Goal: Task Accomplishment & Management: Manage account settings

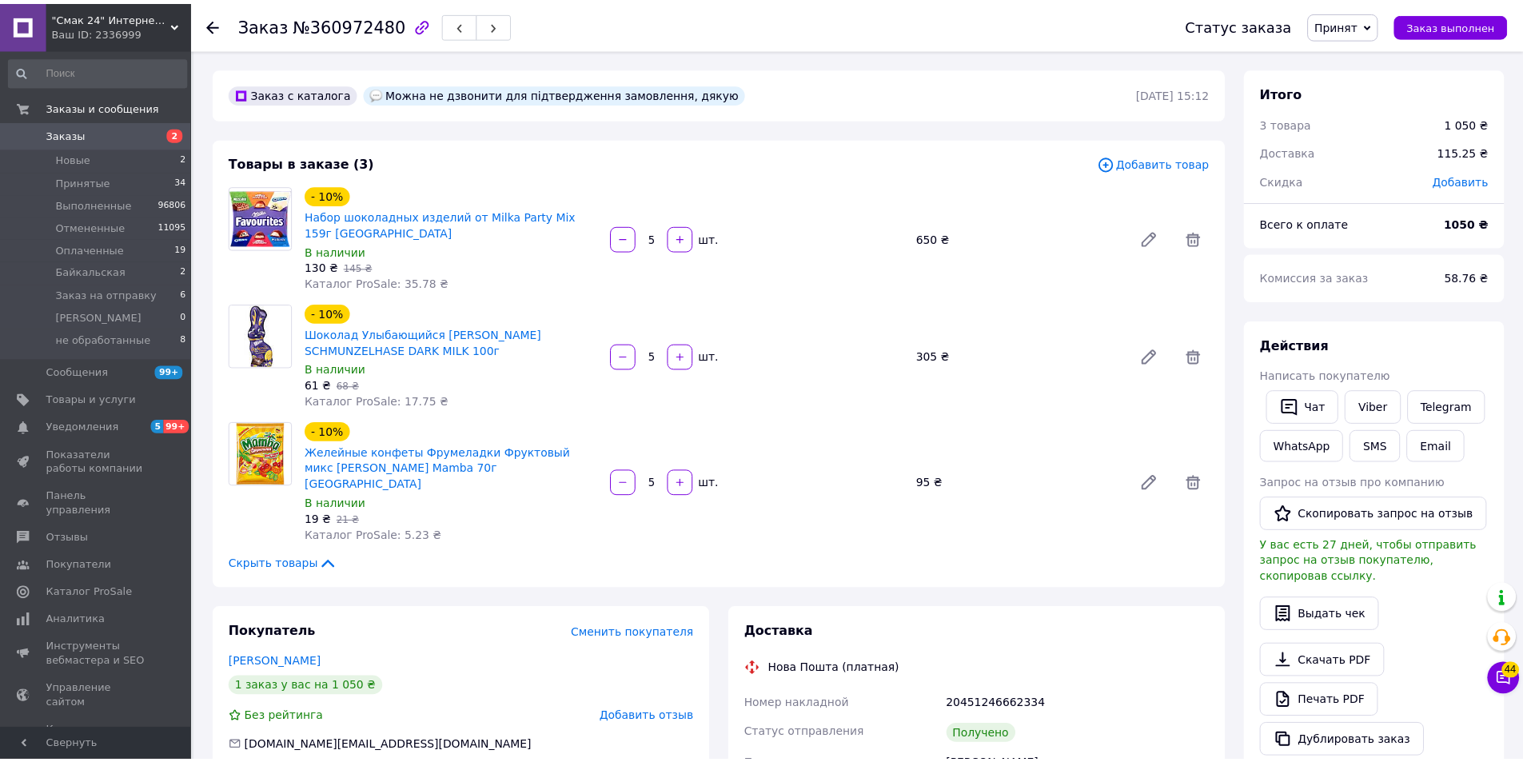
scroll to position [400, 0]
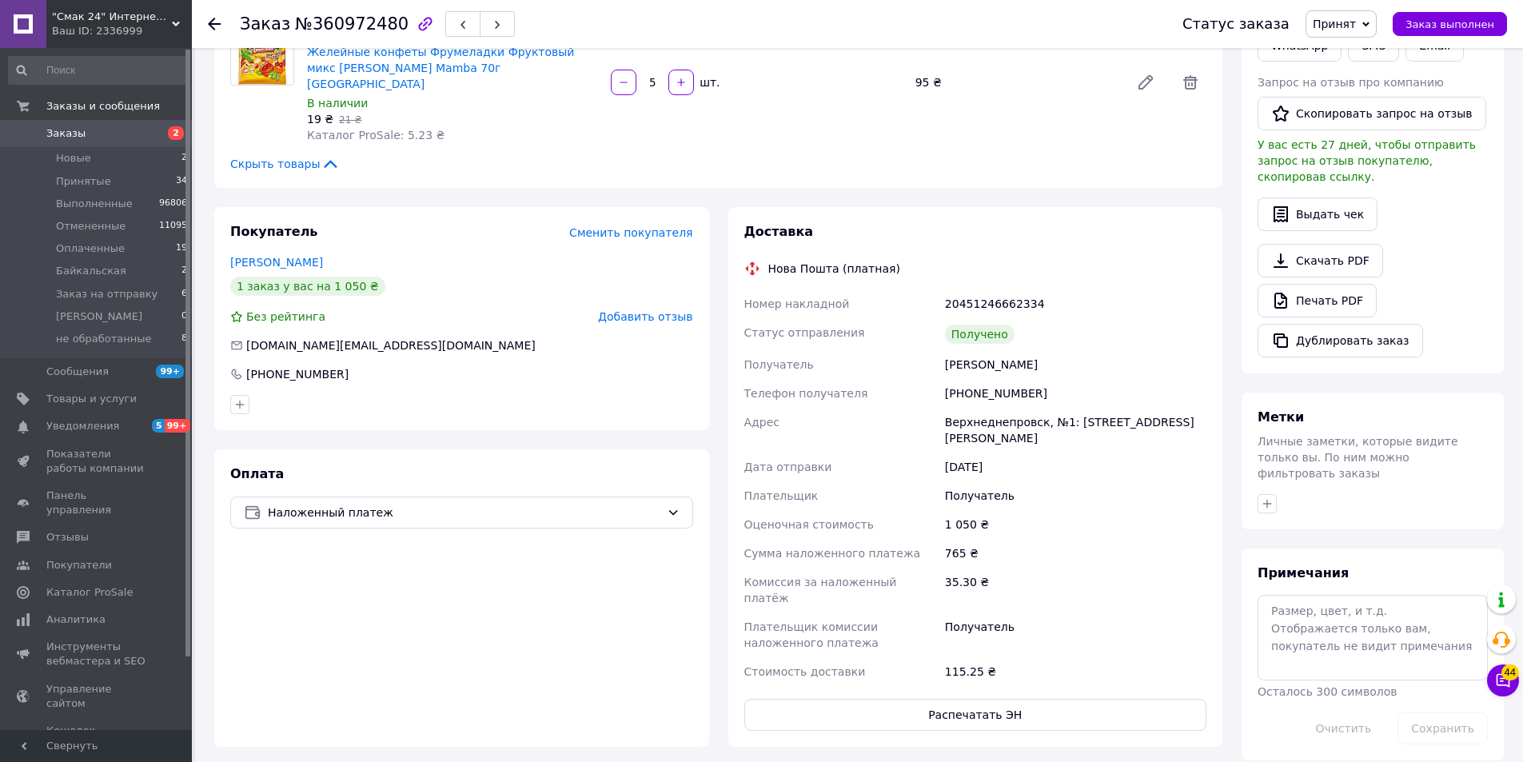
click at [209, 25] on use at bounding box center [214, 24] width 13 height 13
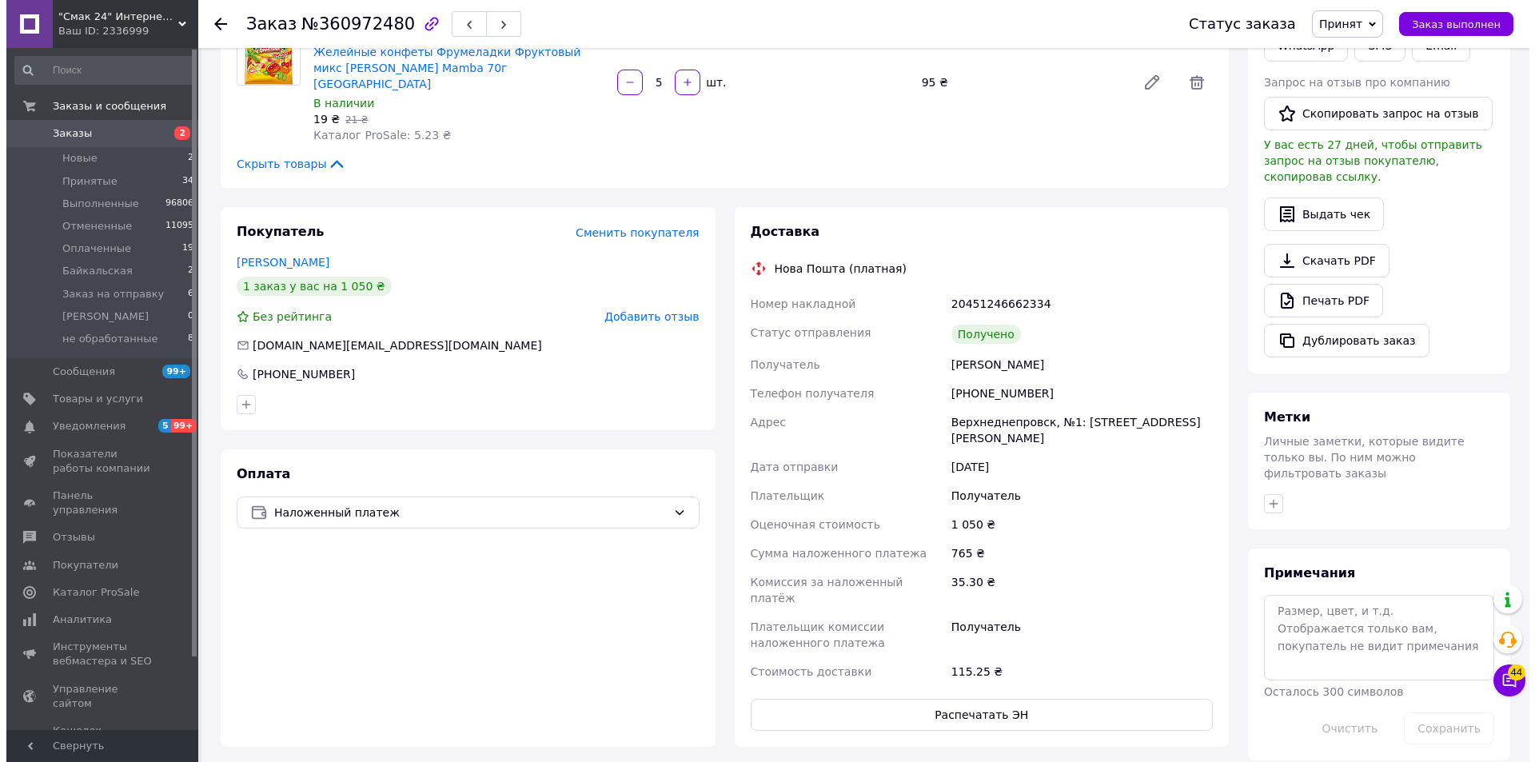
scroll to position [0, 0]
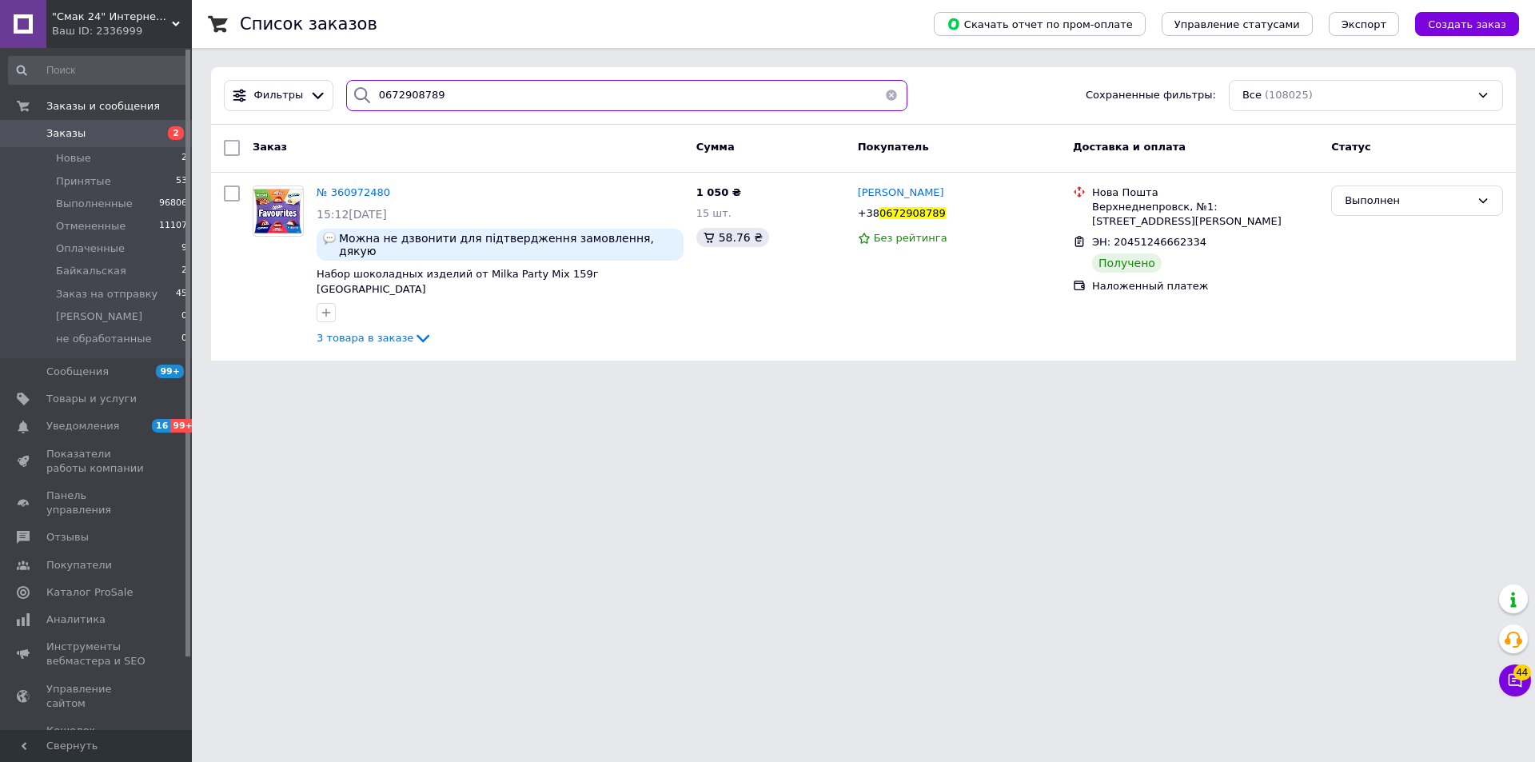
click at [460, 98] on input "0672908789" at bounding box center [626, 95] width 561 height 31
click at [458, 98] on input "0672908789" at bounding box center [626, 95] width 561 height 31
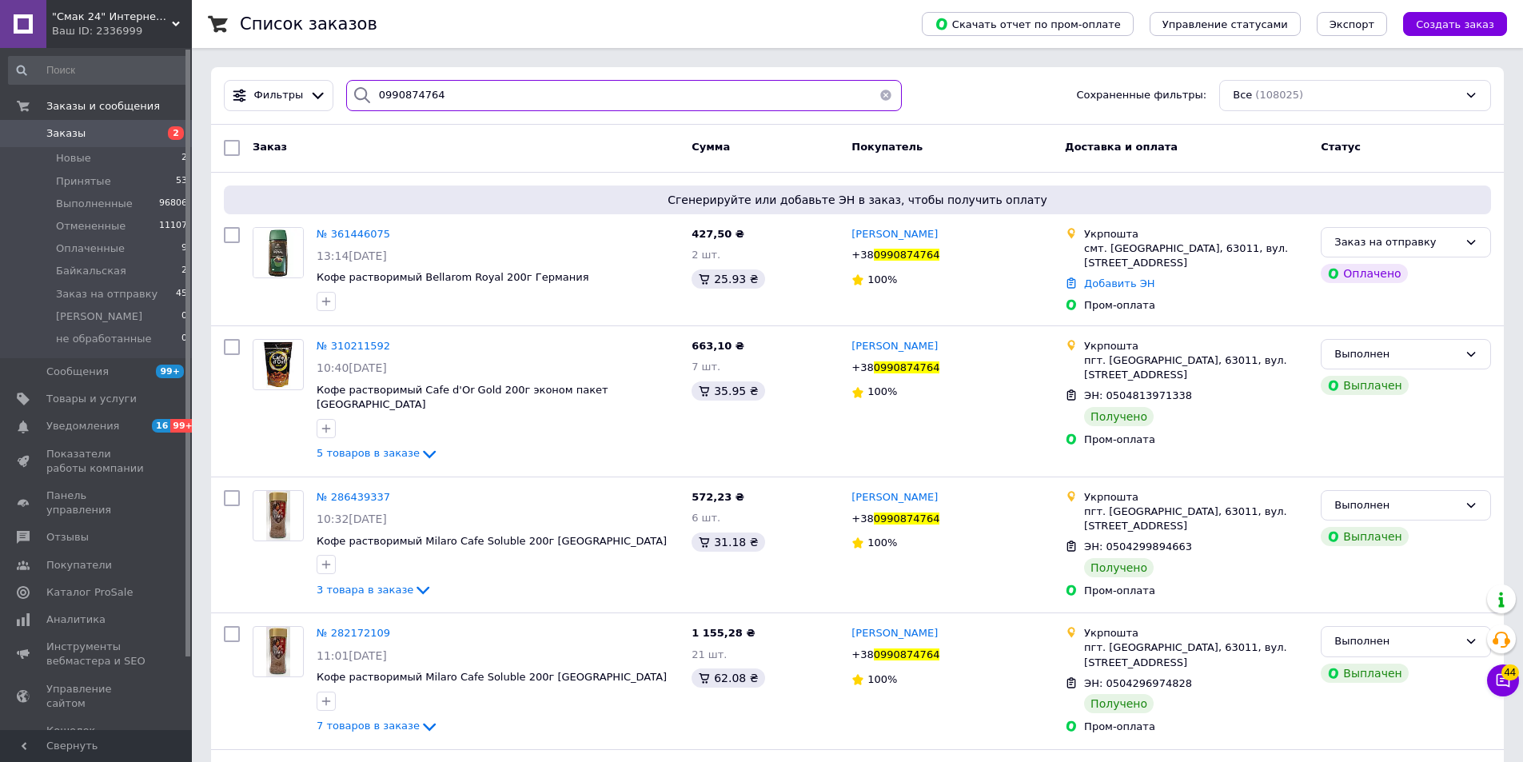
type input "0990874764"
click at [365, 230] on span "№ 361446075" at bounding box center [354, 234] width 74 height 12
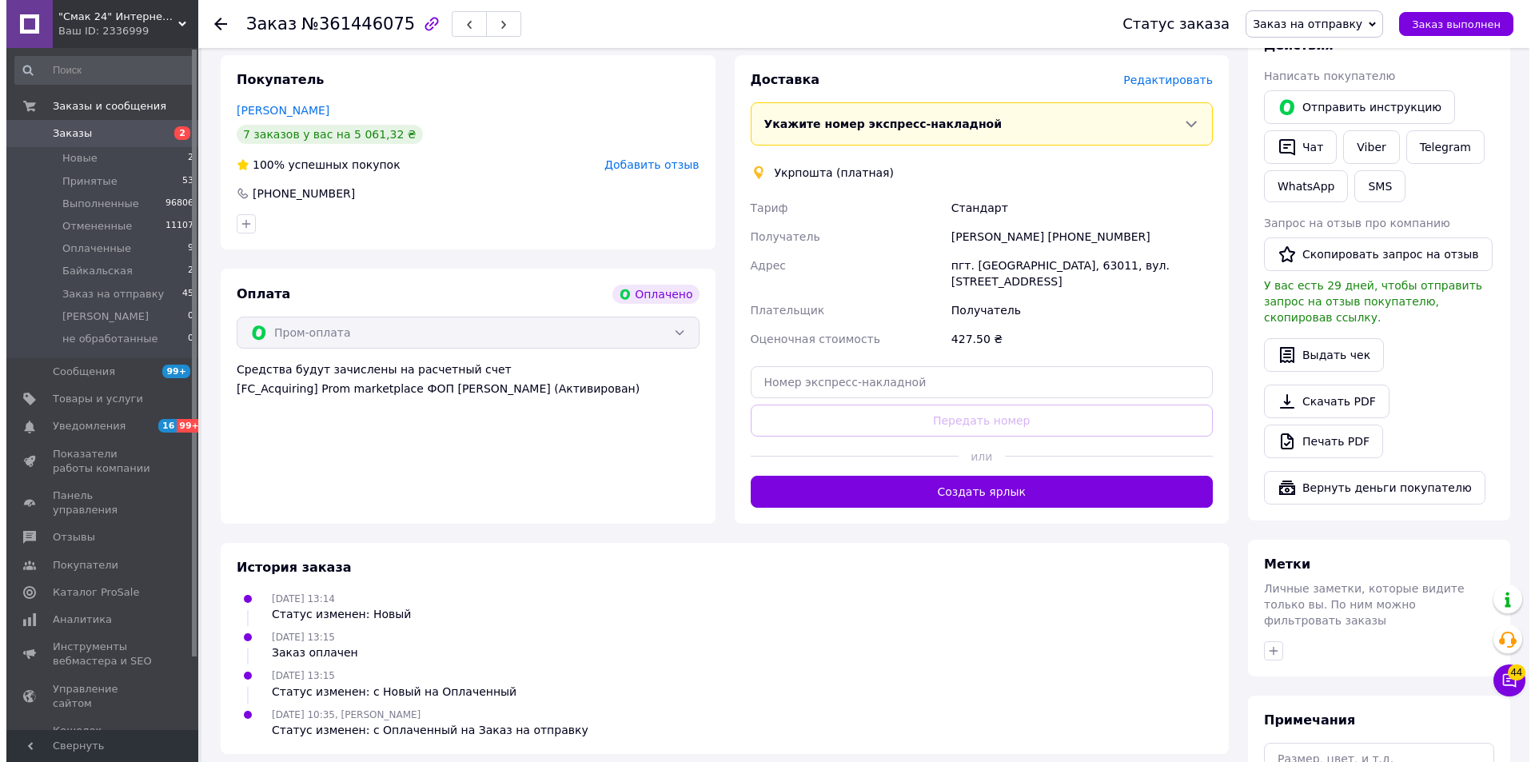
scroll to position [80, 0]
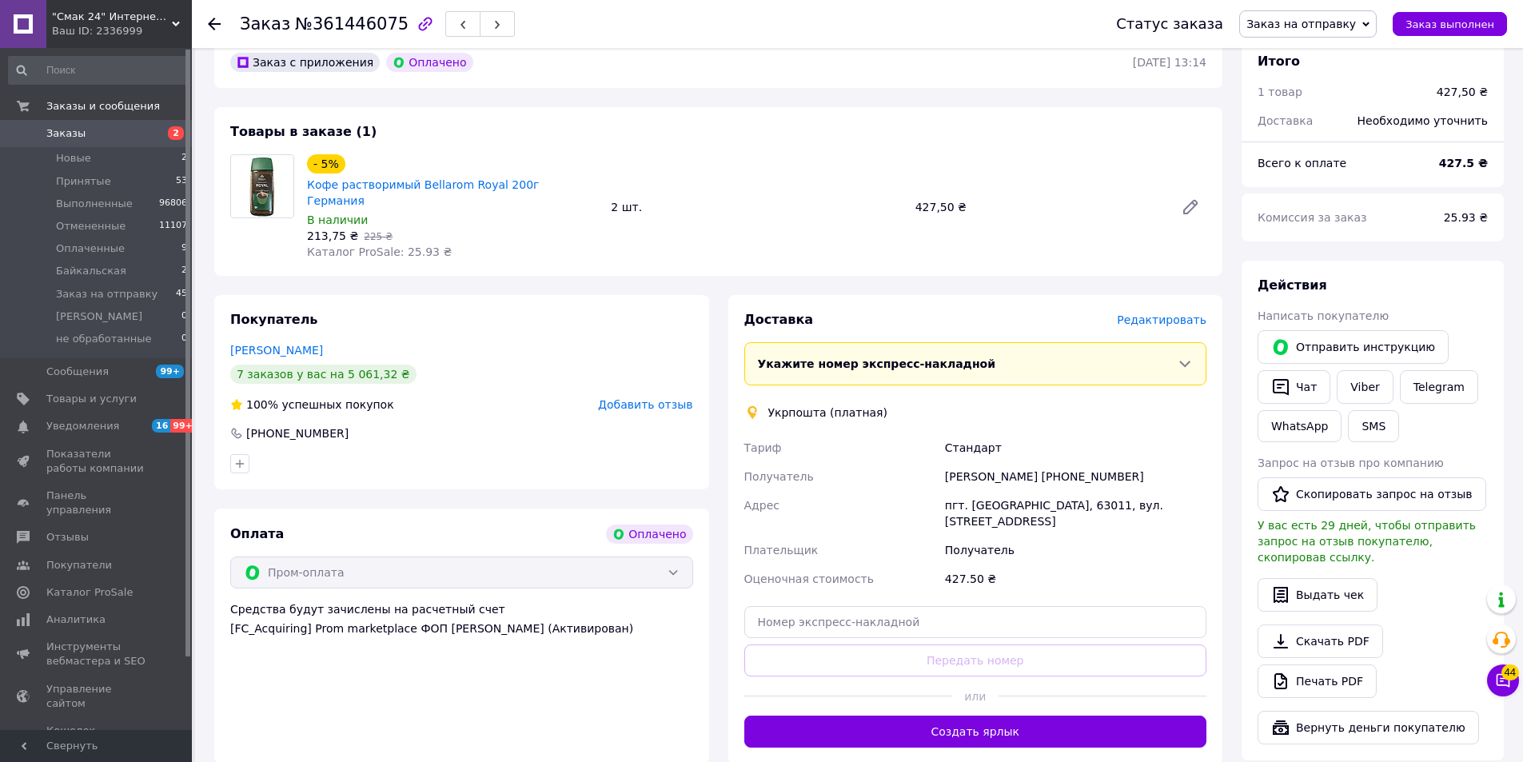
click at [1166, 313] on span "Редактировать" at bounding box center [1162, 319] width 90 height 13
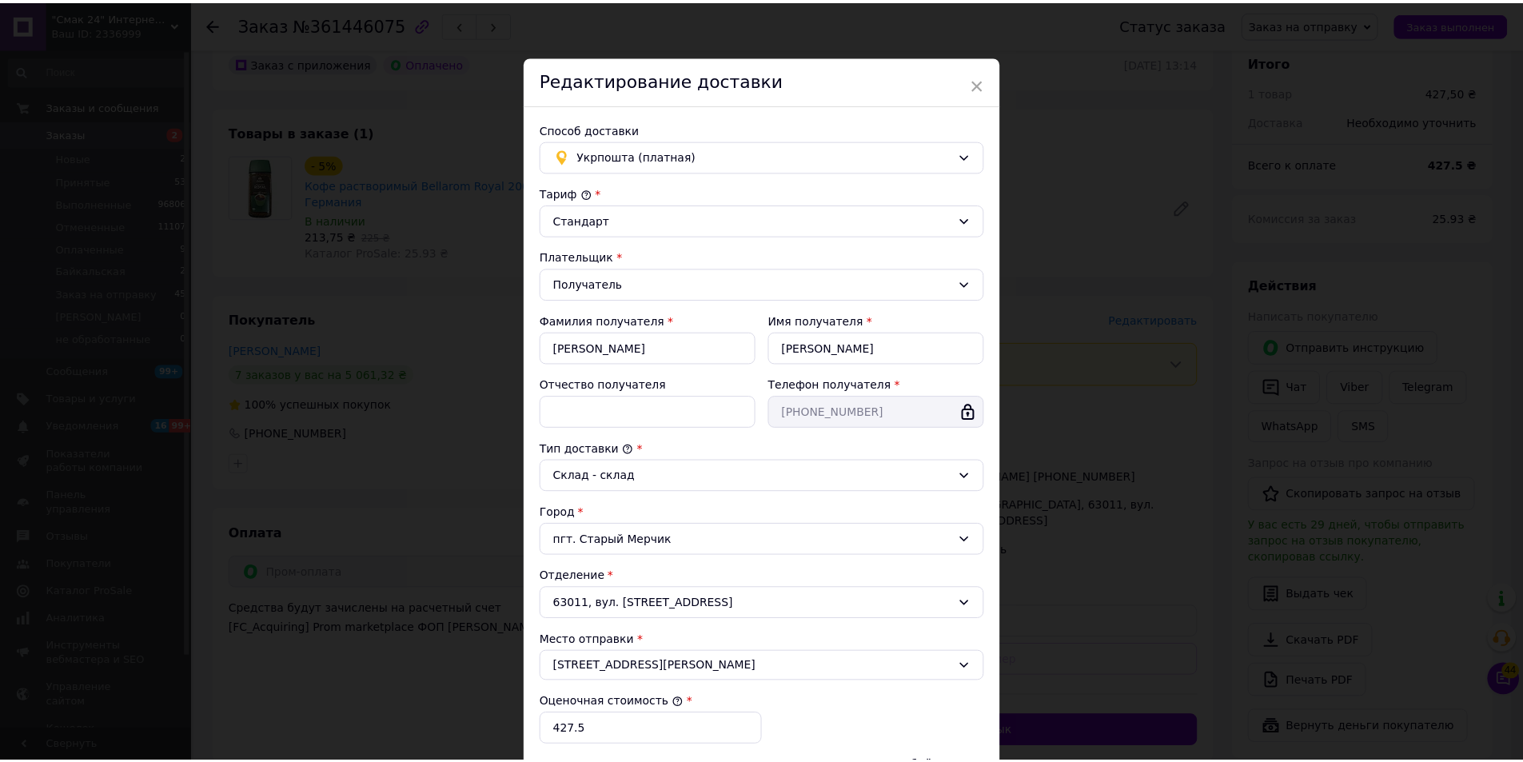
scroll to position [238, 0]
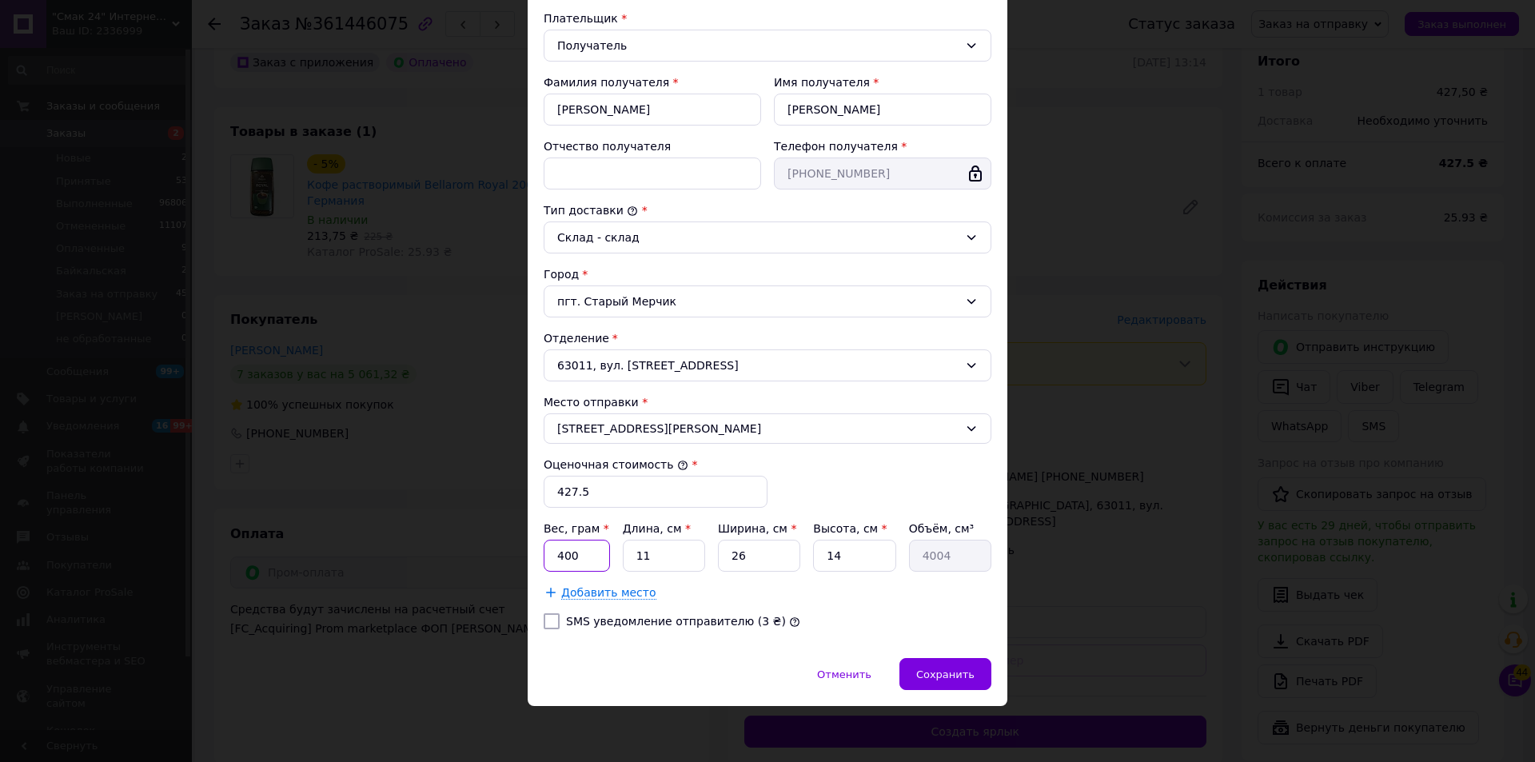
click at [592, 564] on input "400" at bounding box center [577, 556] width 66 height 32
type input "1560"
type input "2"
type input "728"
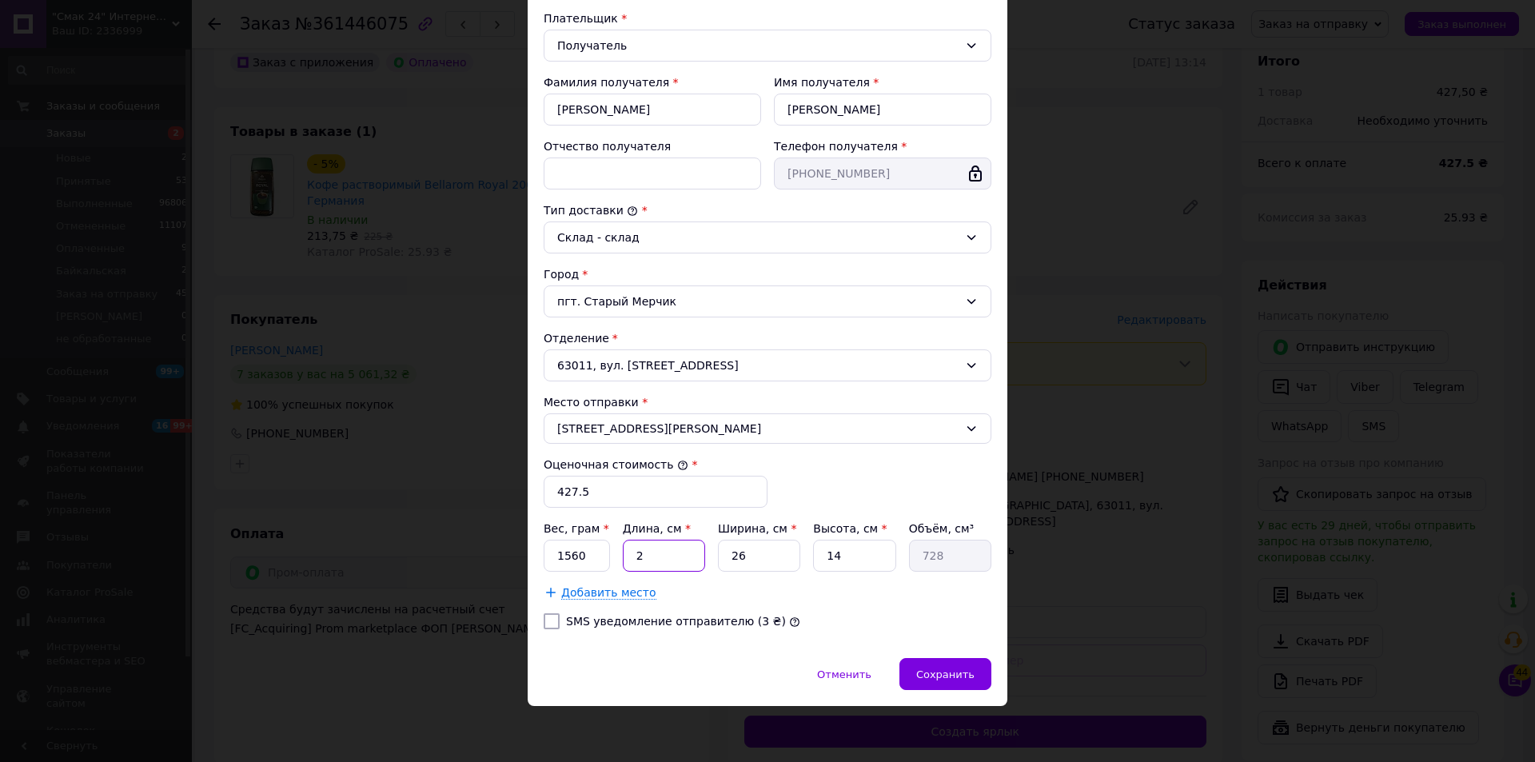
type input "27"
type input "9828"
type input "27"
type input "2"
type input "756"
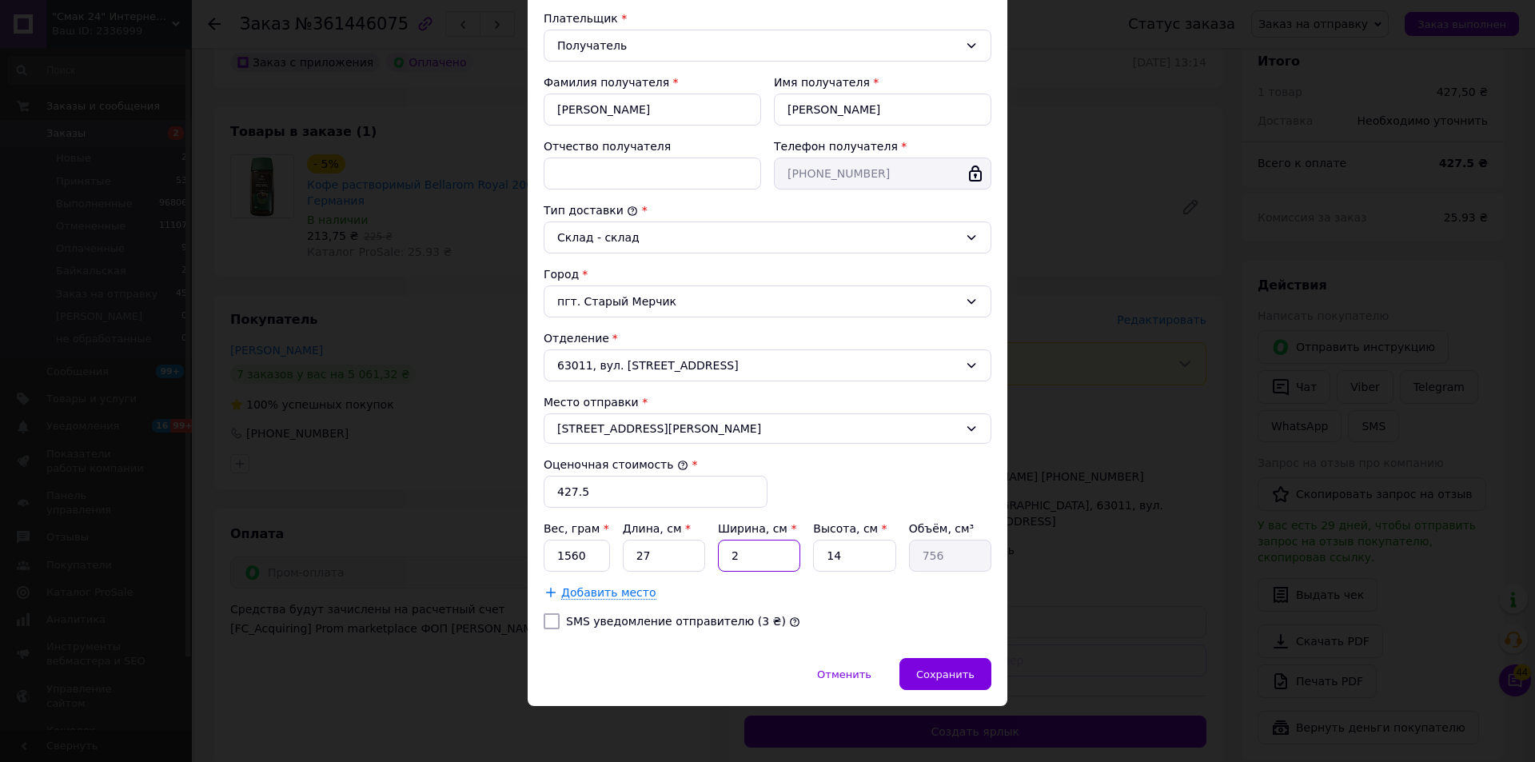
type input "20"
type input "7560"
type input "20"
type input "1"
type input "540"
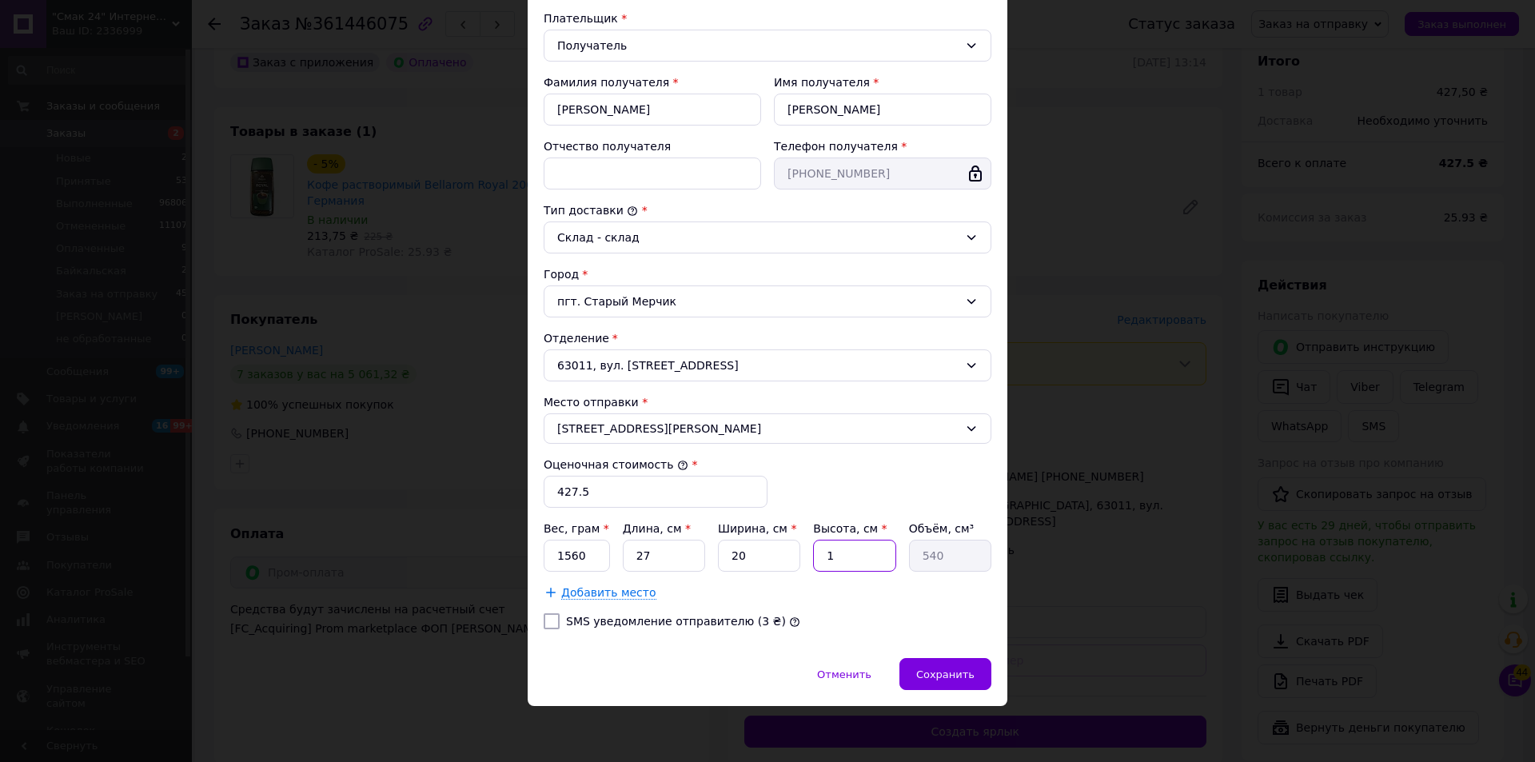
type input "12"
type input "6480"
type input "12"
click at [943, 671] on span "Сохранить" at bounding box center [945, 674] width 58 height 12
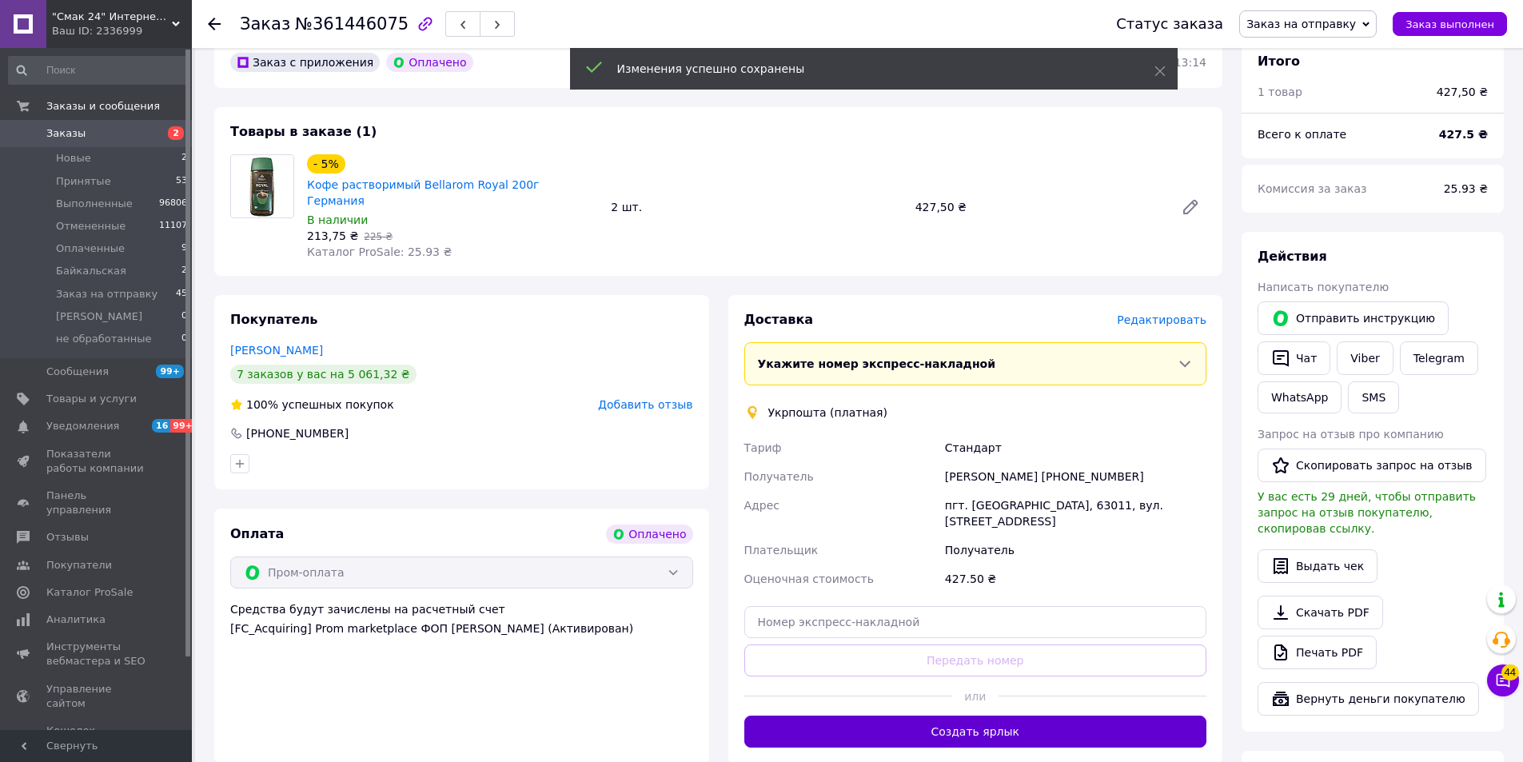
click at [978, 716] on button "Создать ярлык" at bounding box center [975, 732] width 463 height 32
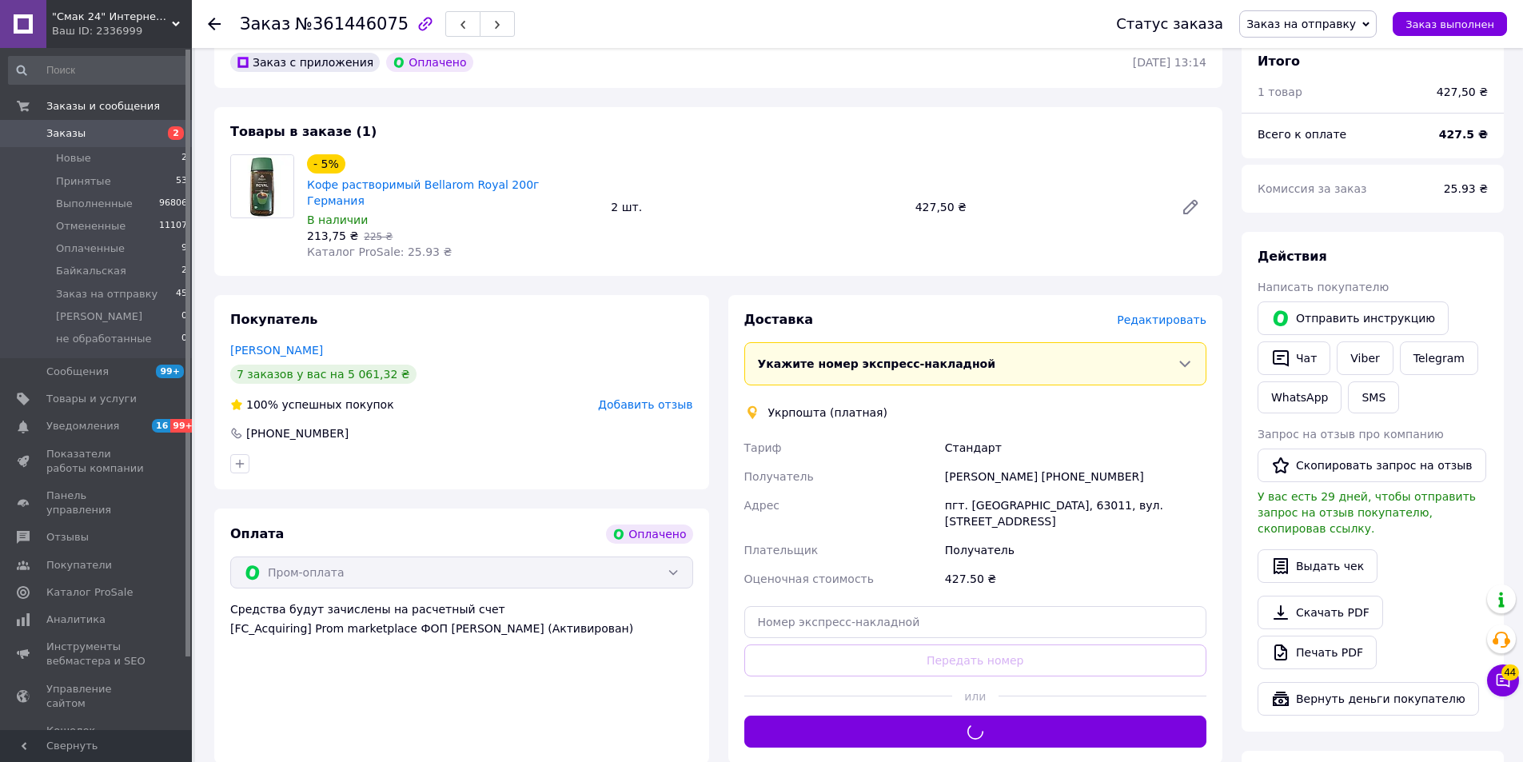
scroll to position [160, 0]
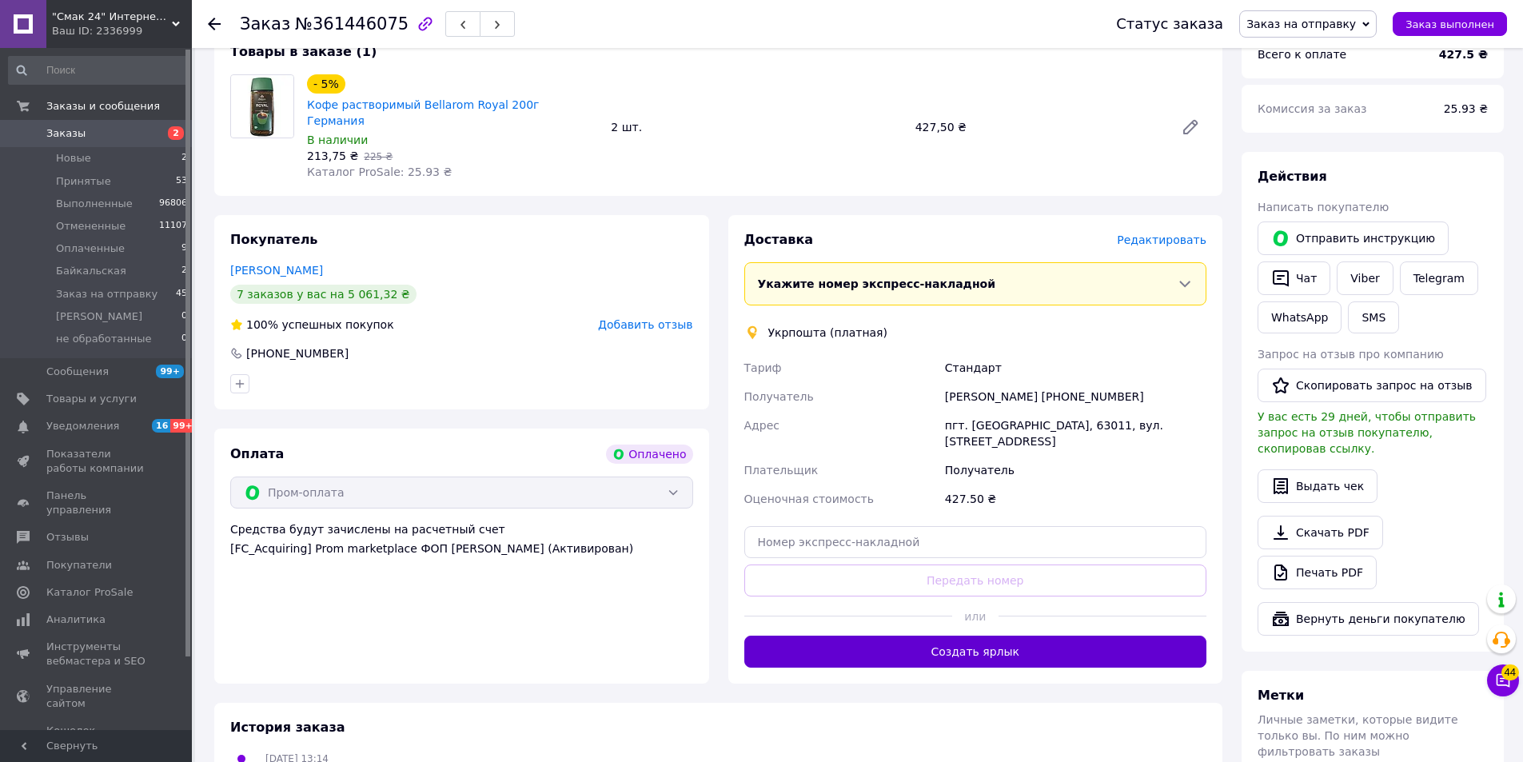
click at [1027, 636] on button "Создать ярлык" at bounding box center [975, 652] width 463 height 32
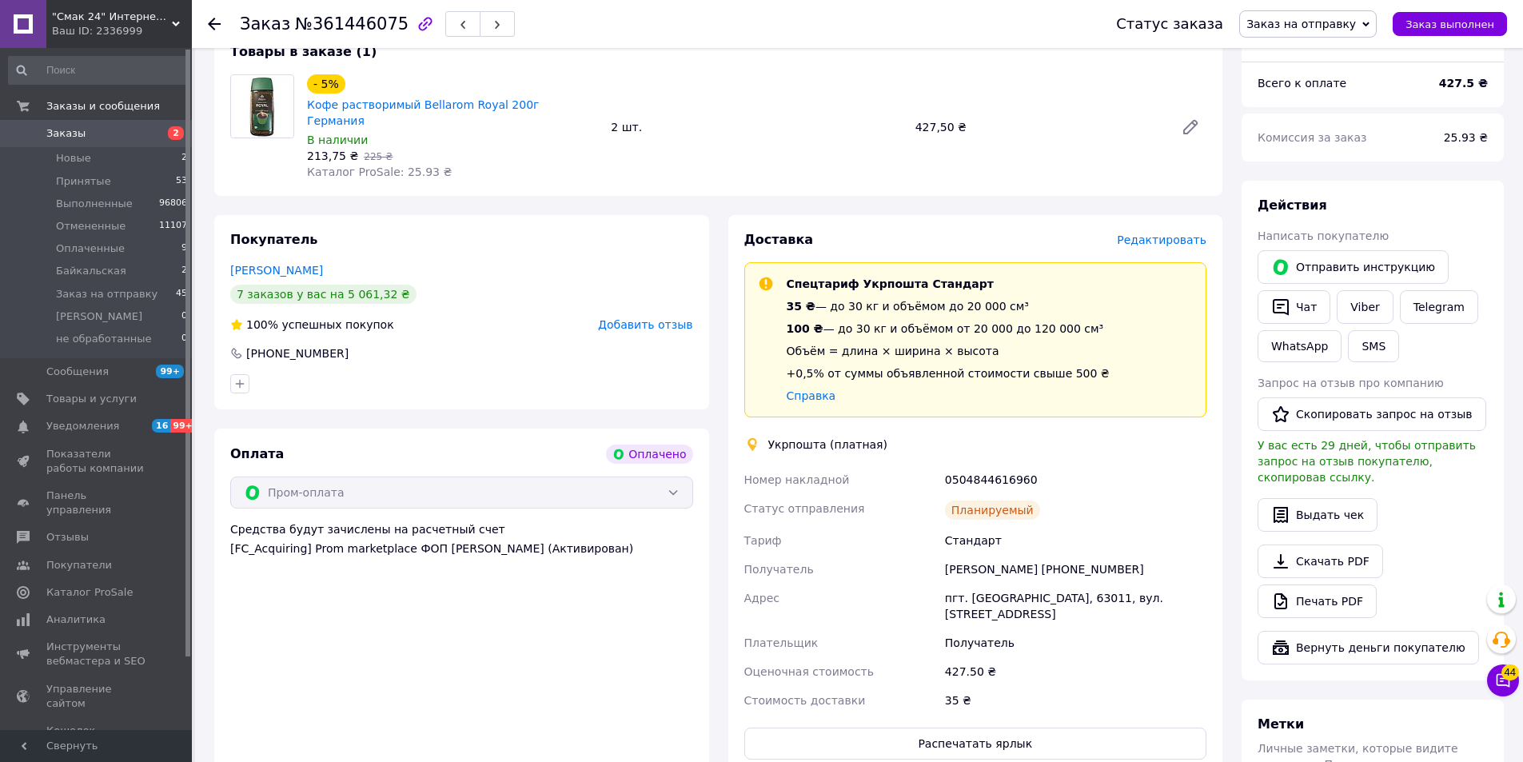
scroll to position [453, 0]
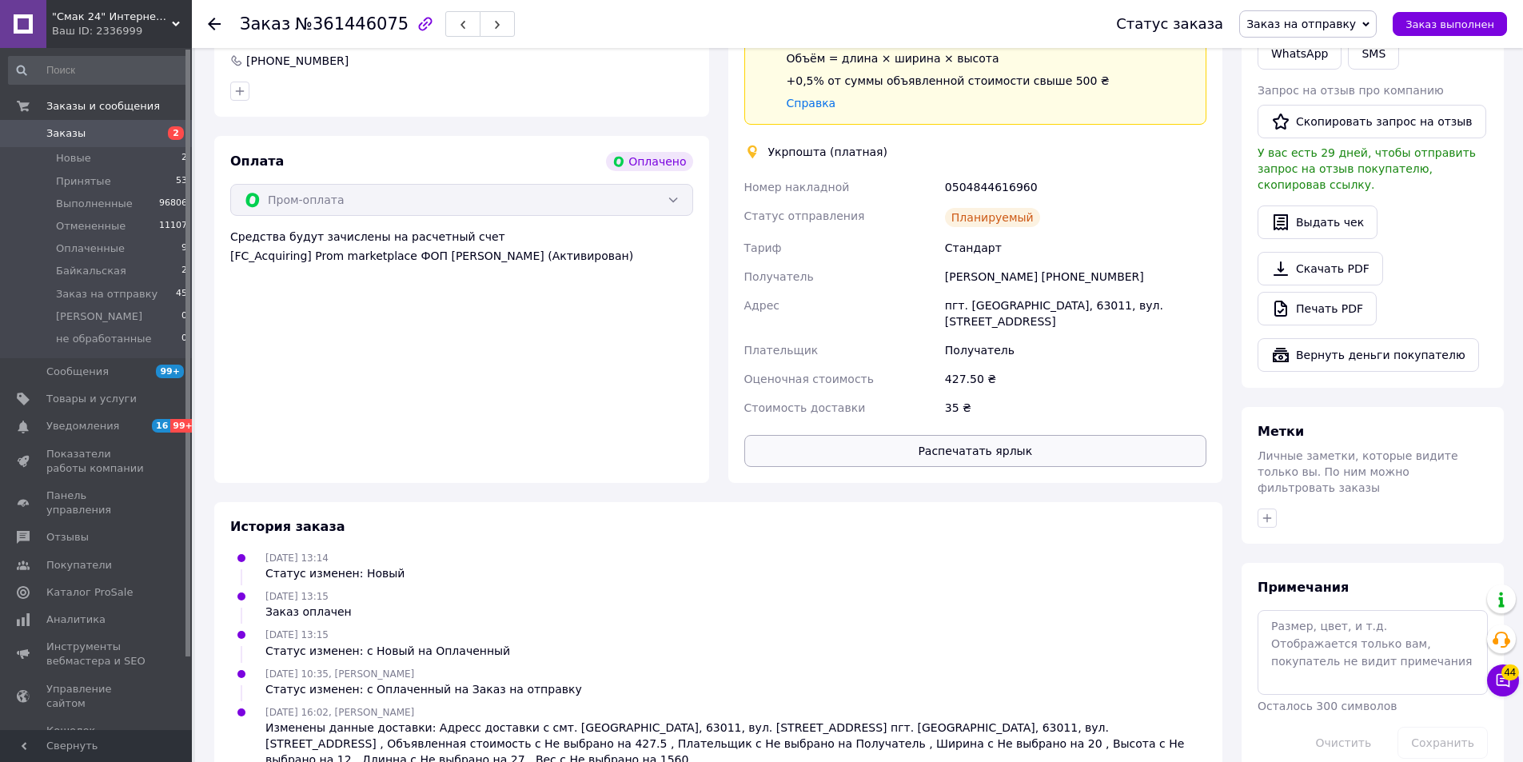
click at [997, 435] on button "Распечатать ярлык" at bounding box center [975, 451] width 463 height 32
click at [1432, 26] on span "Заказ выполнен" at bounding box center [1450, 24] width 89 height 12
click at [213, 23] on use at bounding box center [214, 24] width 13 height 13
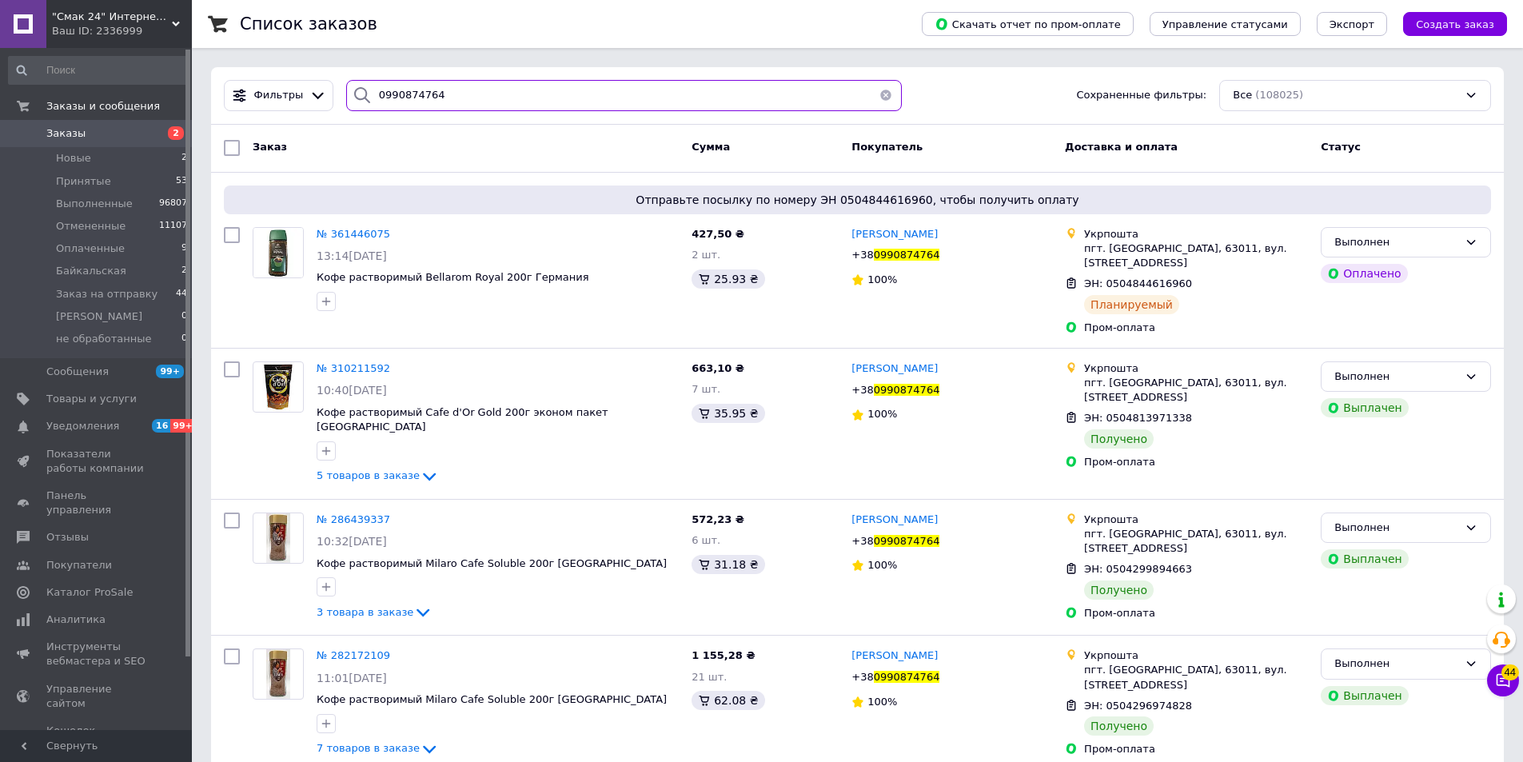
click at [583, 91] on input "0990874764" at bounding box center [624, 95] width 556 height 31
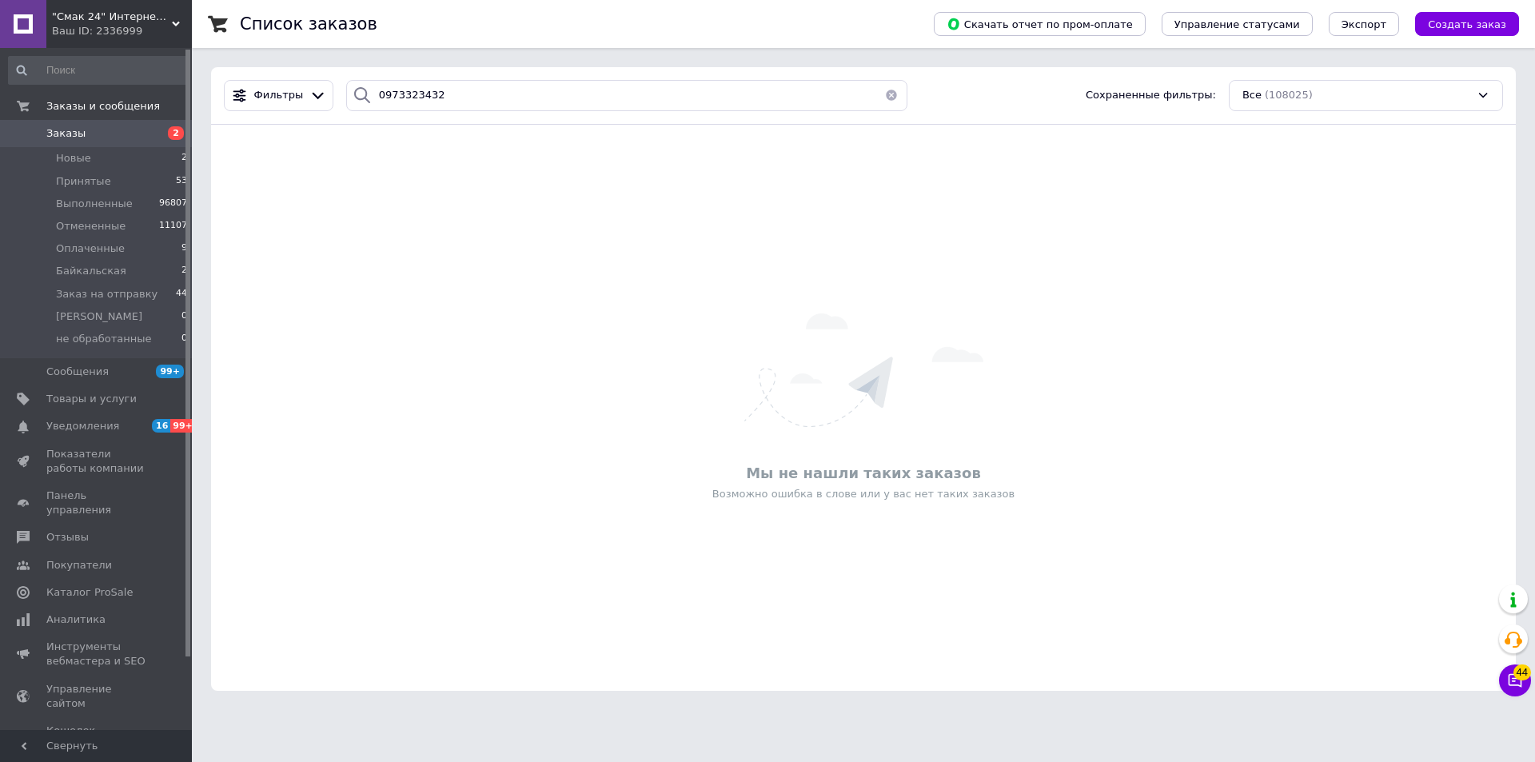
click at [459, 75] on div "Фильтры 0973323432 Сохраненные фильтры: Все (108025)" at bounding box center [863, 96] width 1305 height 58
click at [458, 94] on input "0973323432" at bounding box center [626, 95] width 561 height 31
drag, startPoint x: 441, startPoint y: 103, endPoint x: 309, endPoint y: 101, distance: 131.9
click at [309, 101] on div "Фильтры 0973323432 Сохраненные фильтры: Все (108025)" at bounding box center [863, 95] width 1292 height 31
type input "0939187864"
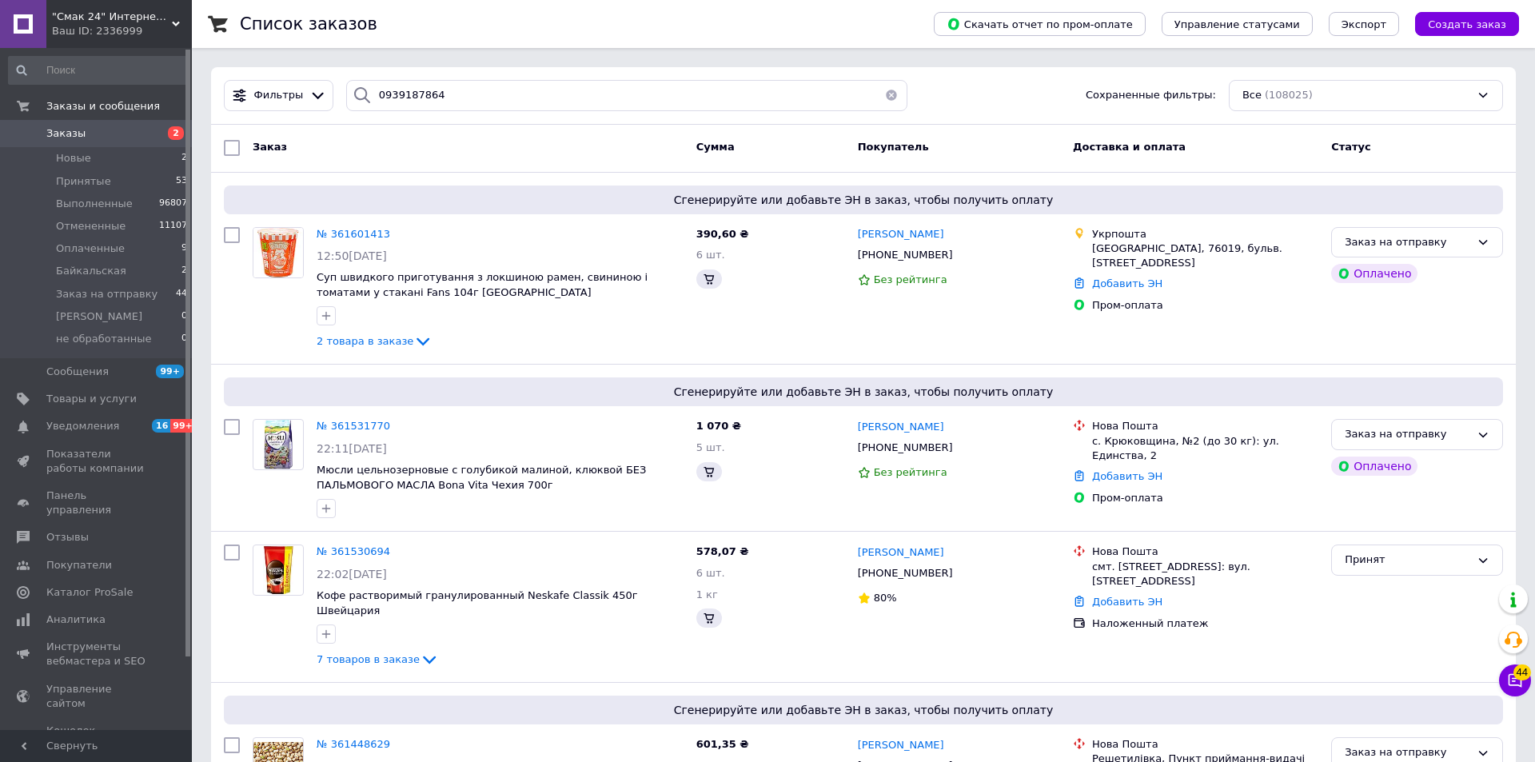
click at [342, 235] on span "№ 361601413" at bounding box center [354, 234] width 74 height 12
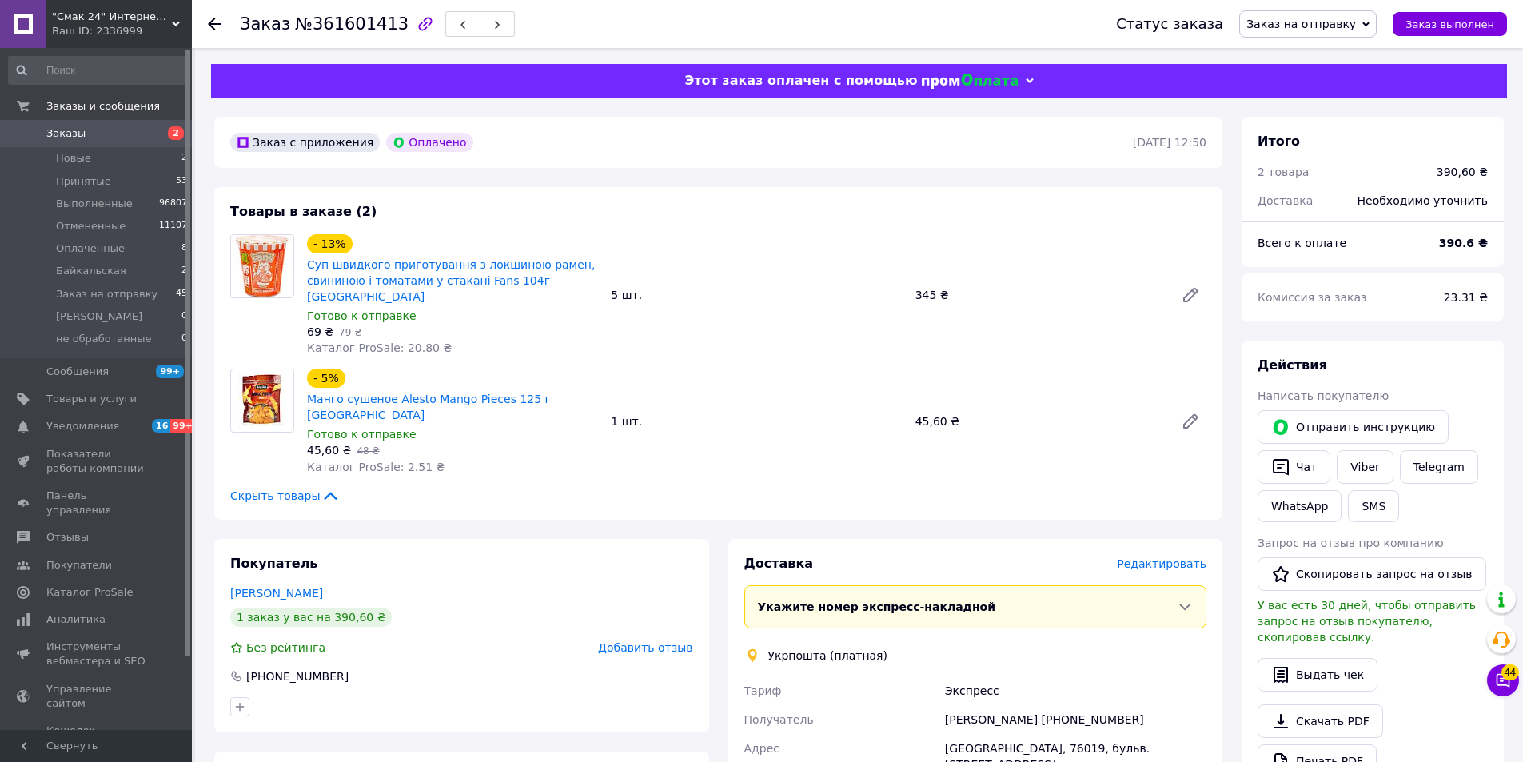
click at [209, 23] on use at bounding box center [214, 24] width 13 height 13
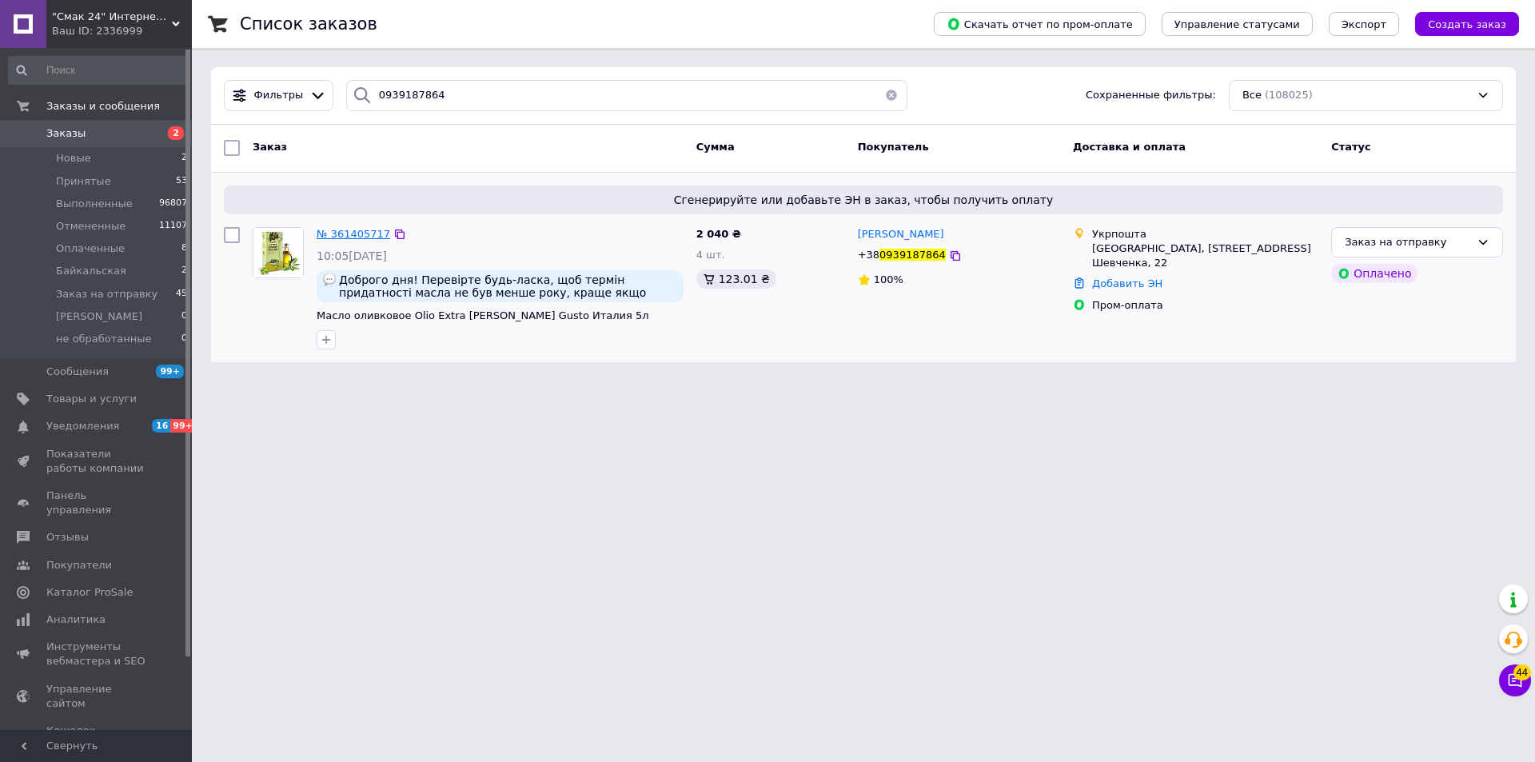
click at [339, 232] on span "№ 361405717" at bounding box center [354, 234] width 74 height 12
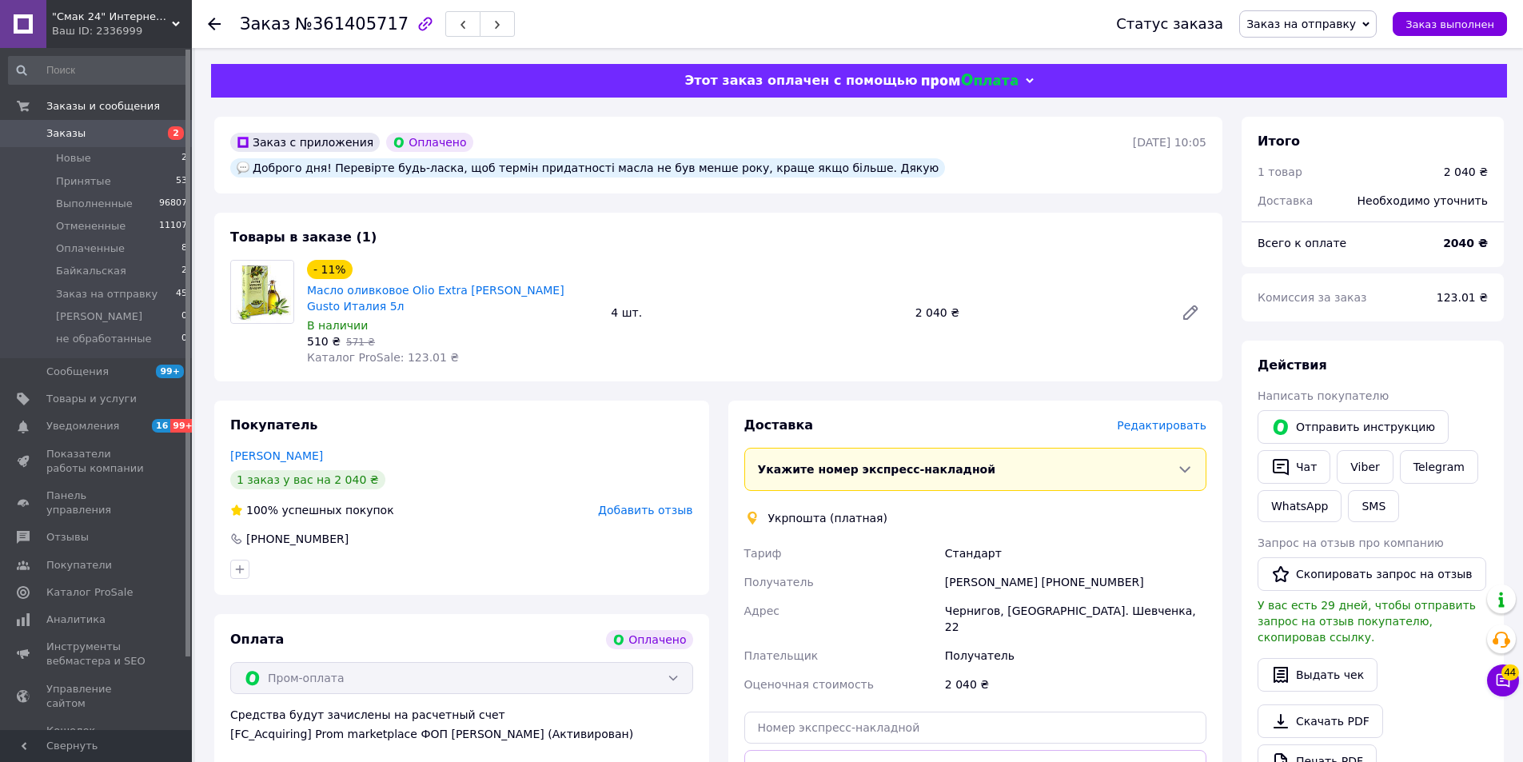
click at [1165, 419] on span "Редактировать" at bounding box center [1162, 425] width 90 height 13
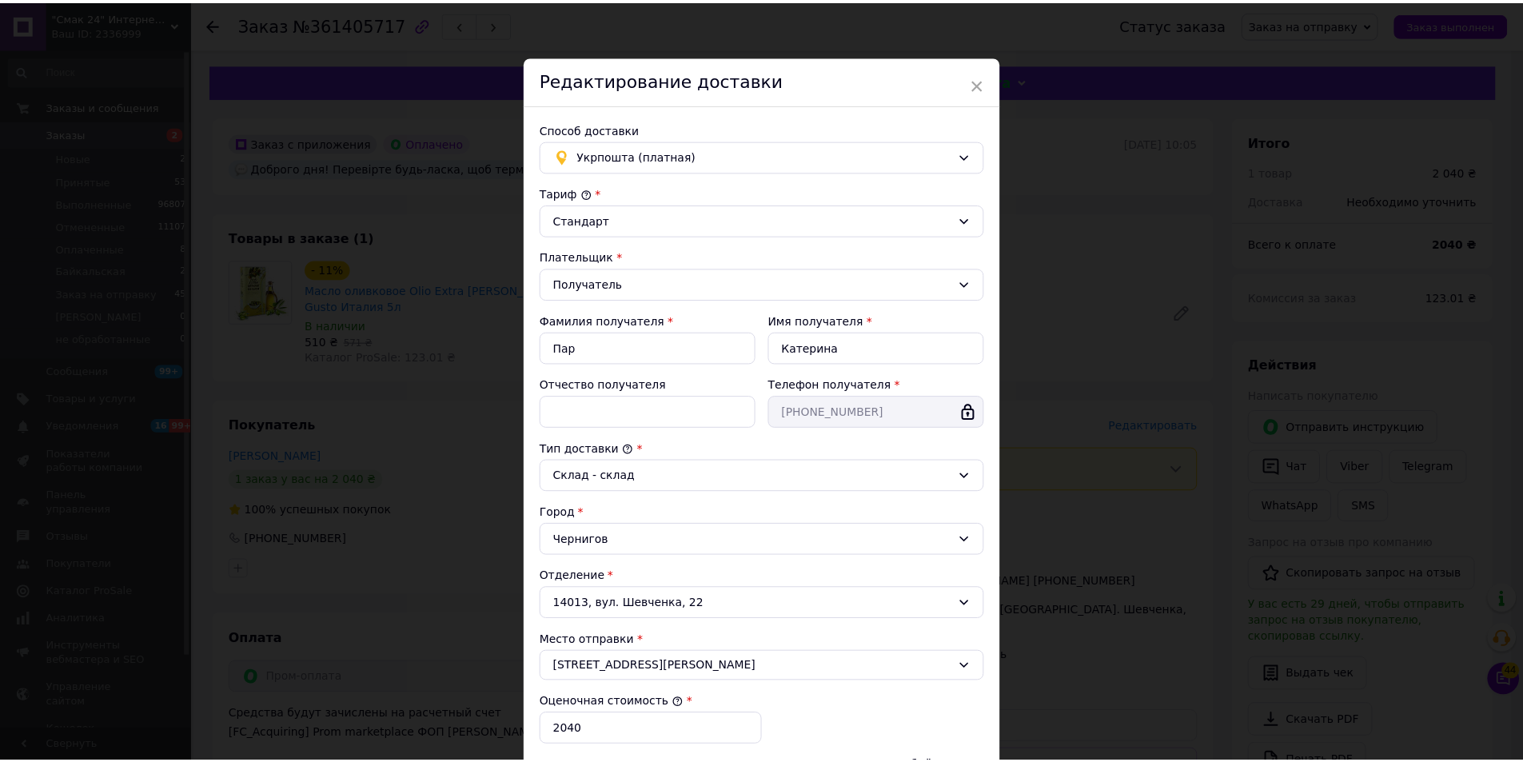
scroll to position [238, 0]
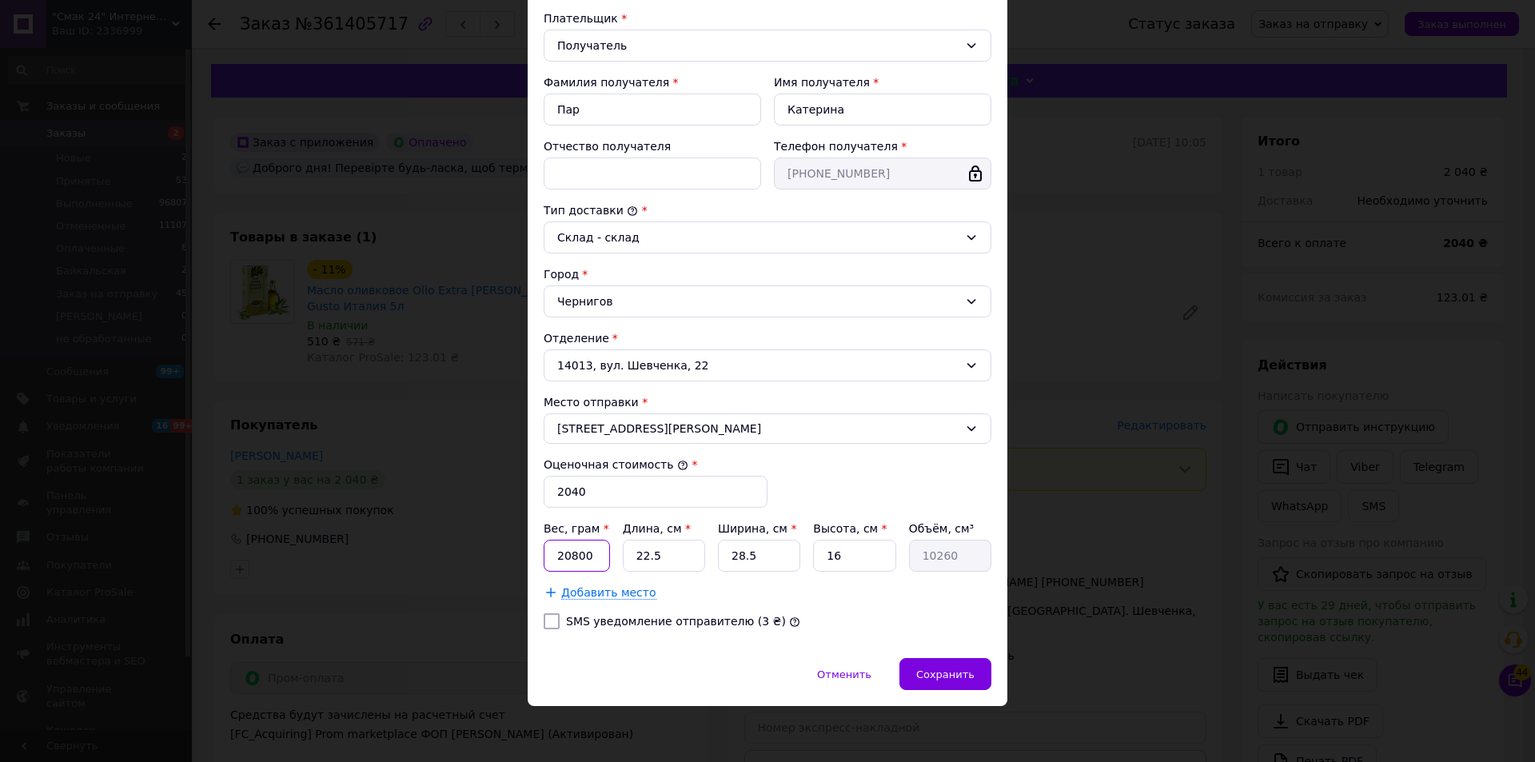
click at [602, 552] on input "20800" at bounding box center [577, 556] width 66 height 32
type input "19240"
type input "3"
type input "1368"
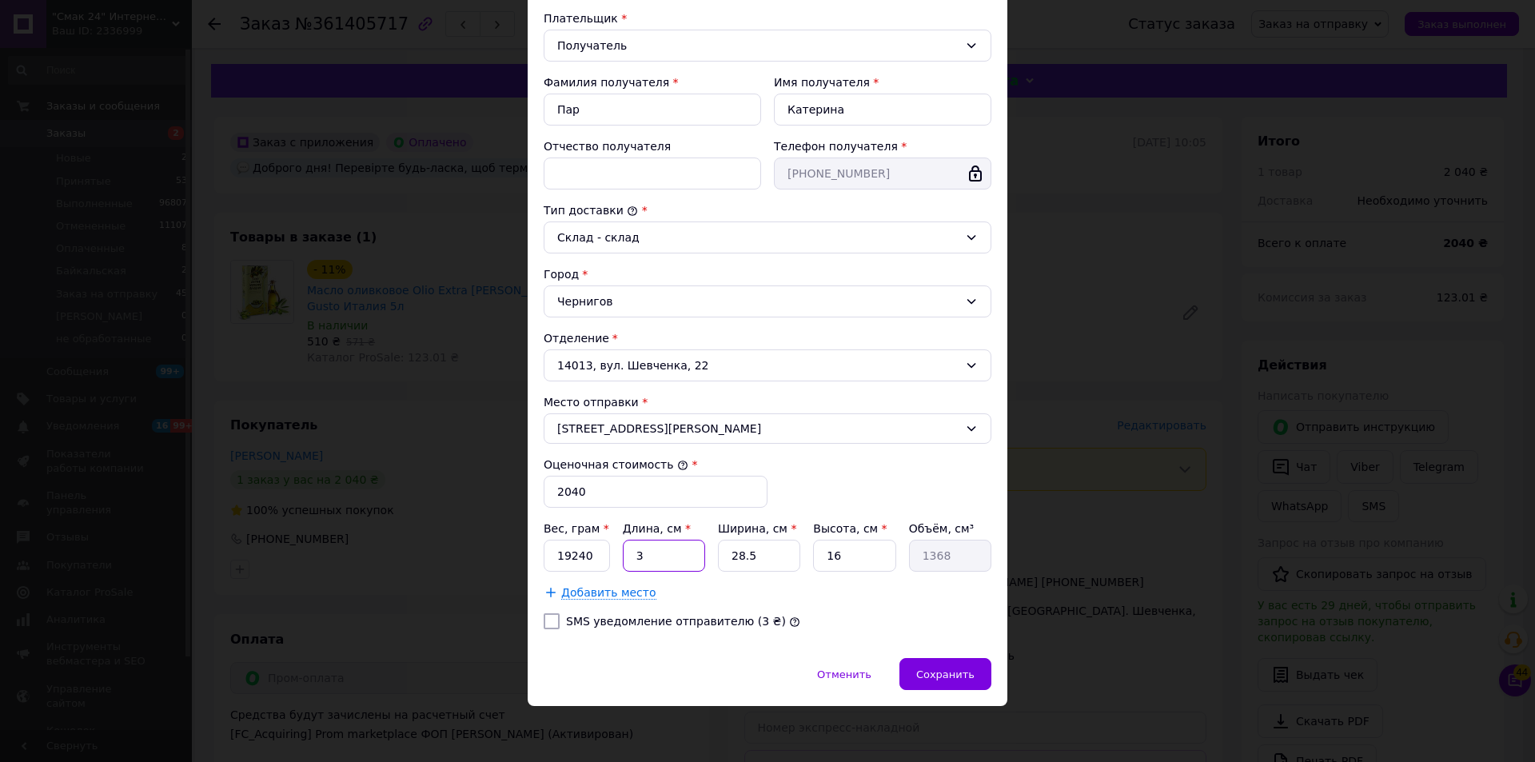
type input "33"
type input "15048"
type input "33"
type input "2"
type input "1056"
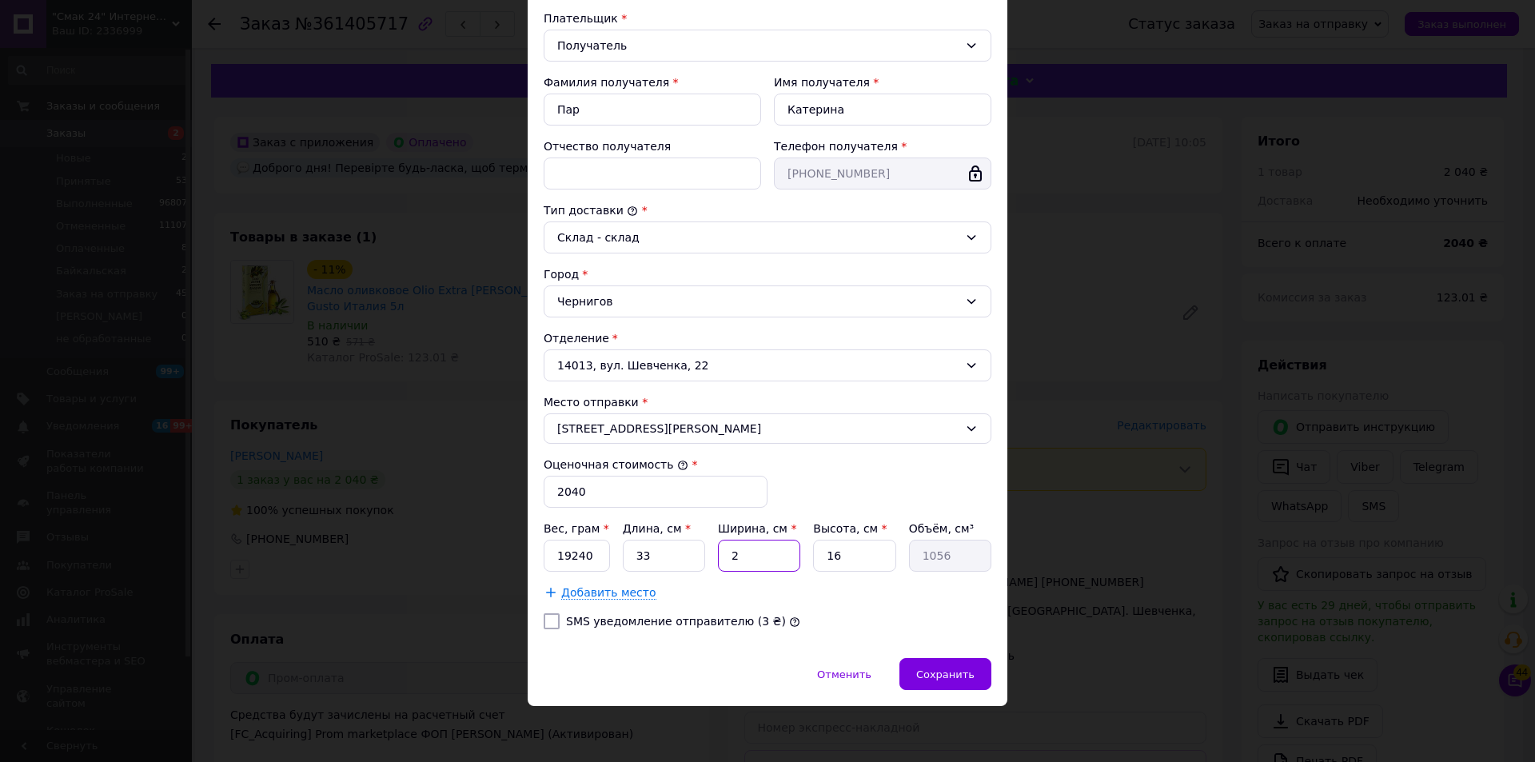
type input "22"
type input "11616"
type input "22"
type input "3"
type input "2178"
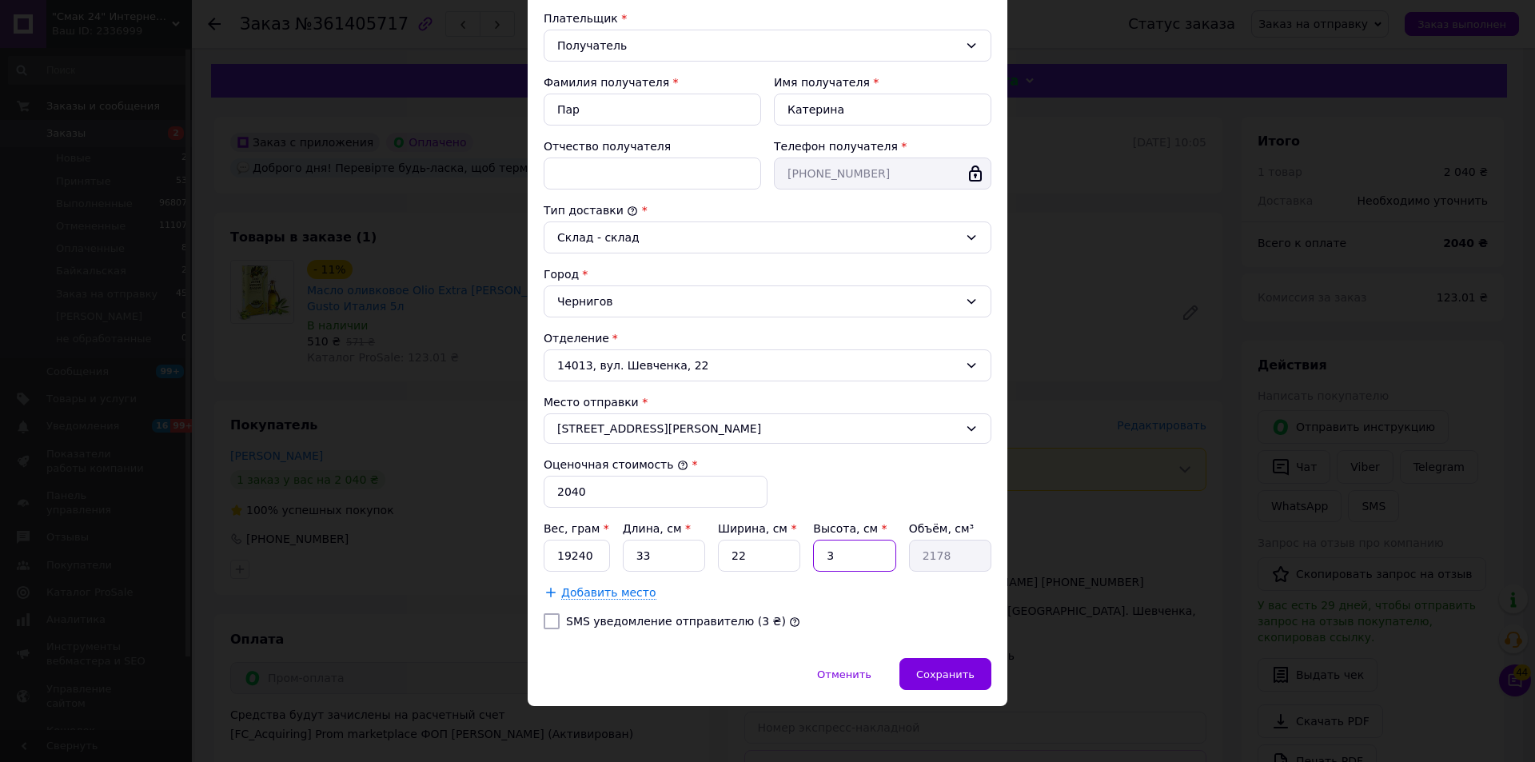
type input "32"
type input "23232"
type input "32"
click at [960, 676] on span "Сохранить" at bounding box center [945, 674] width 58 height 12
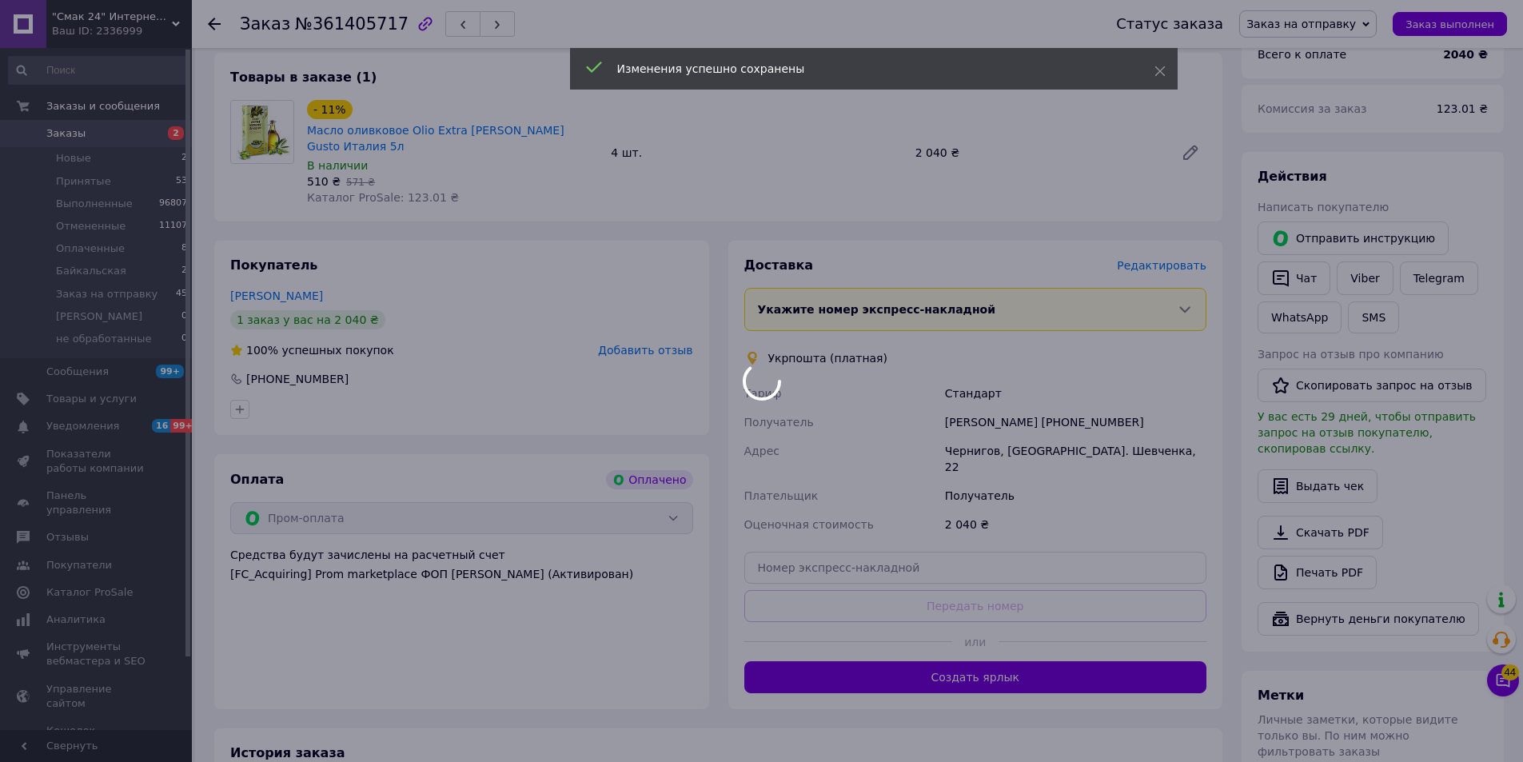
scroll to position [240, 0]
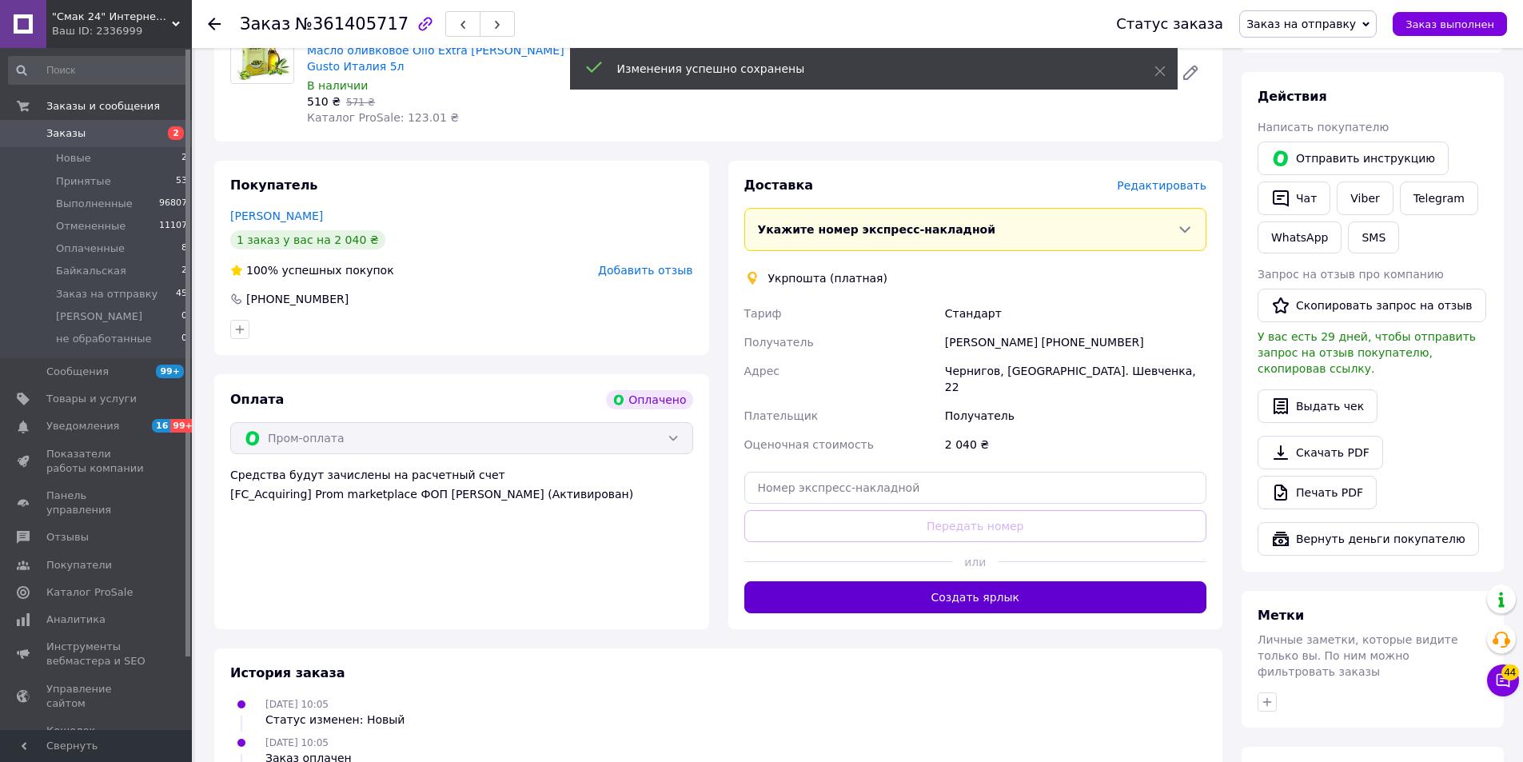
click at [998, 581] on button "Создать ярлык" at bounding box center [975, 597] width 463 height 32
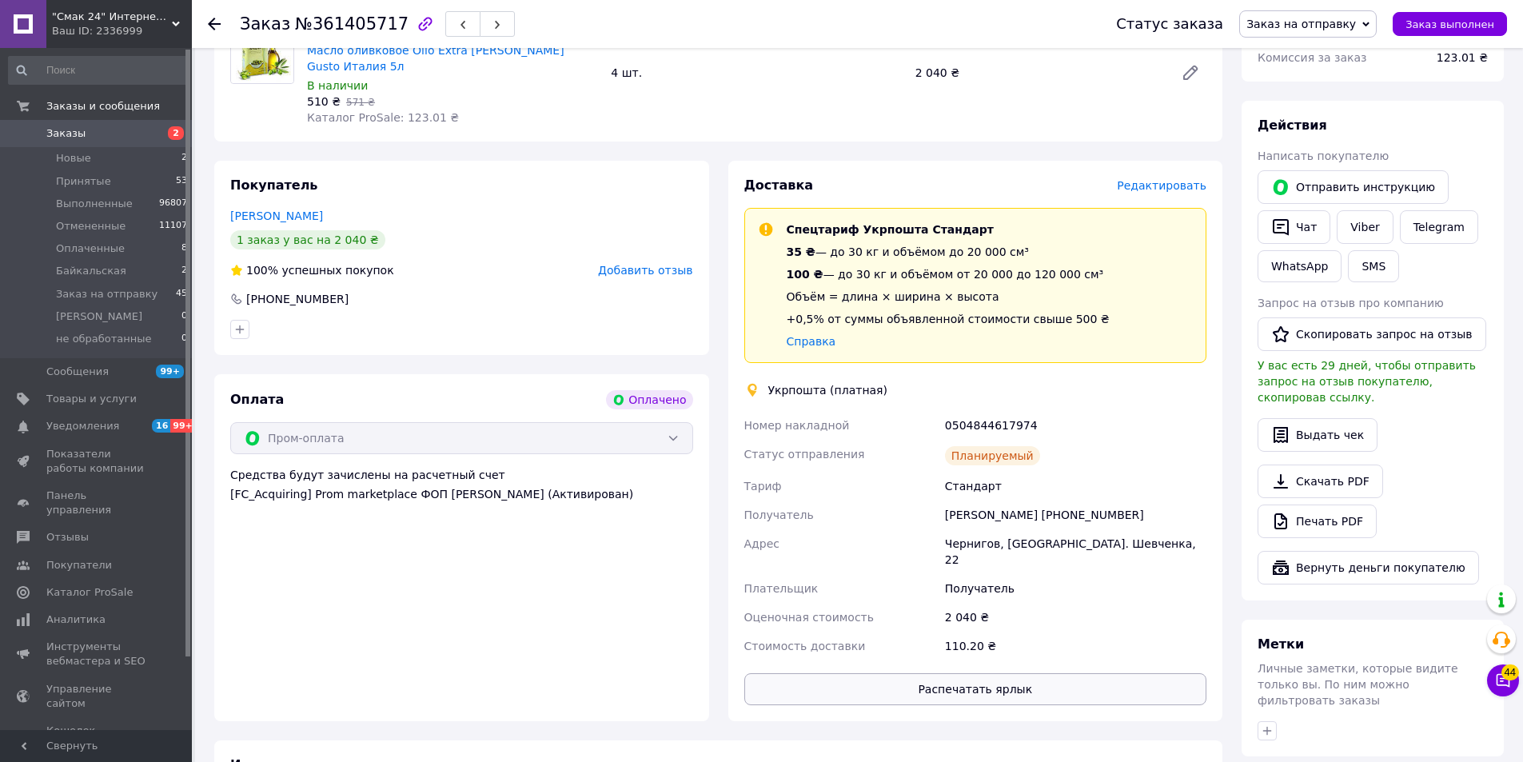
click at [971, 673] on button "Распечатать ярлык" at bounding box center [975, 689] width 463 height 32
click at [1451, 24] on span "Заказ выполнен" at bounding box center [1450, 24] width 89 height 12
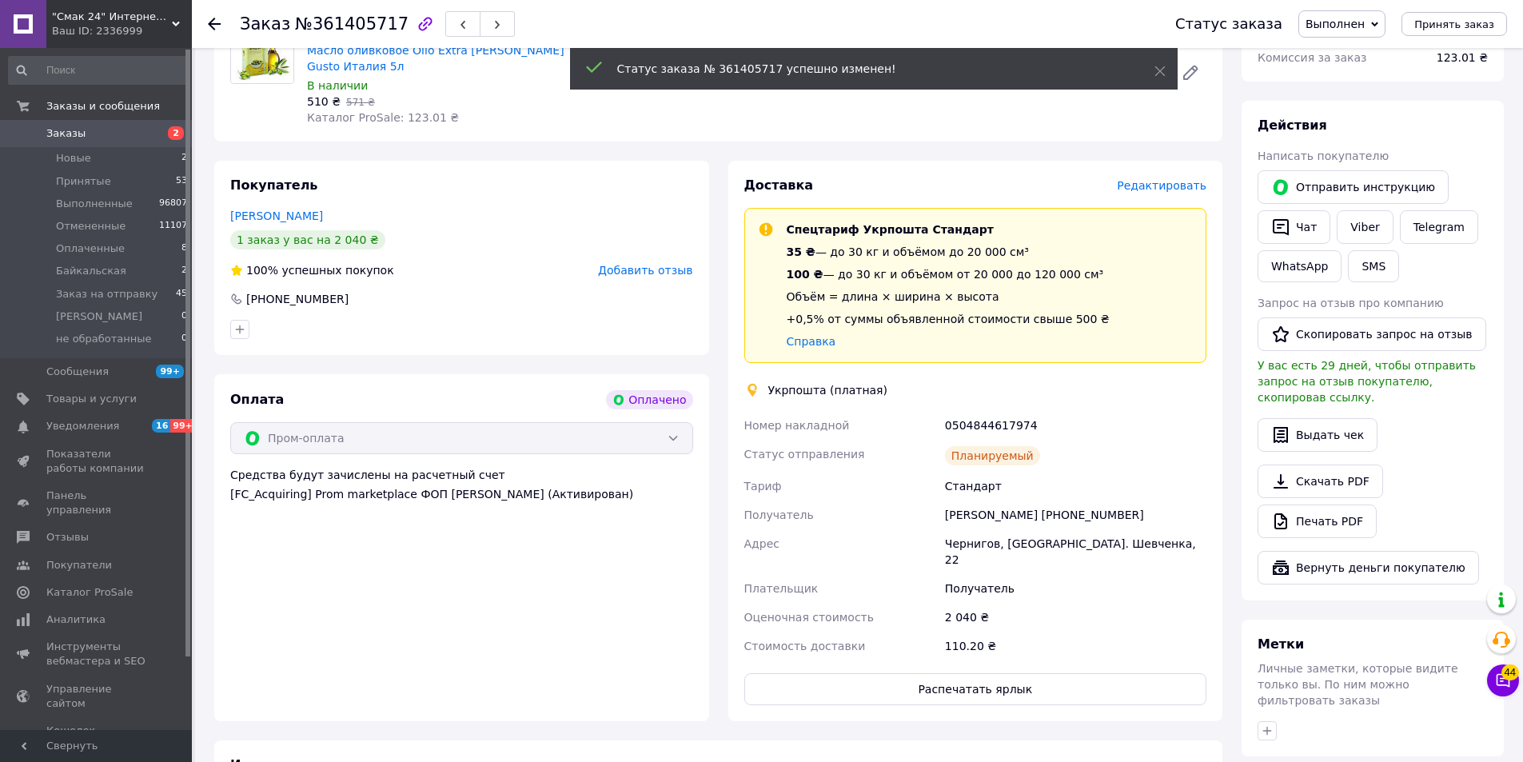
click at [214, 26] on icon at bounding box center [214, 24] width 13 height 13
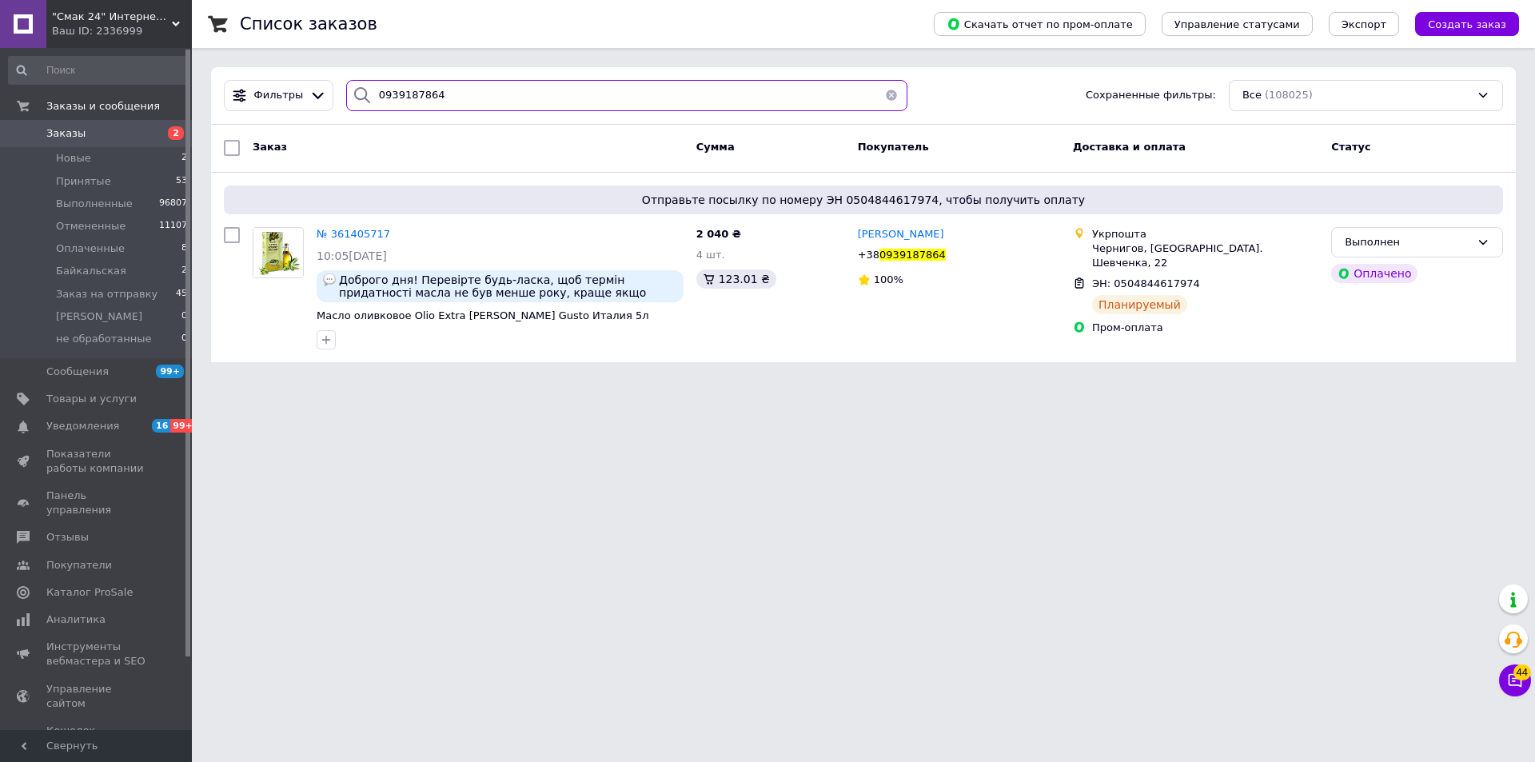
click at [519, 97] on input "0939187864" at bounding box center [626, 95] width 561 height 31
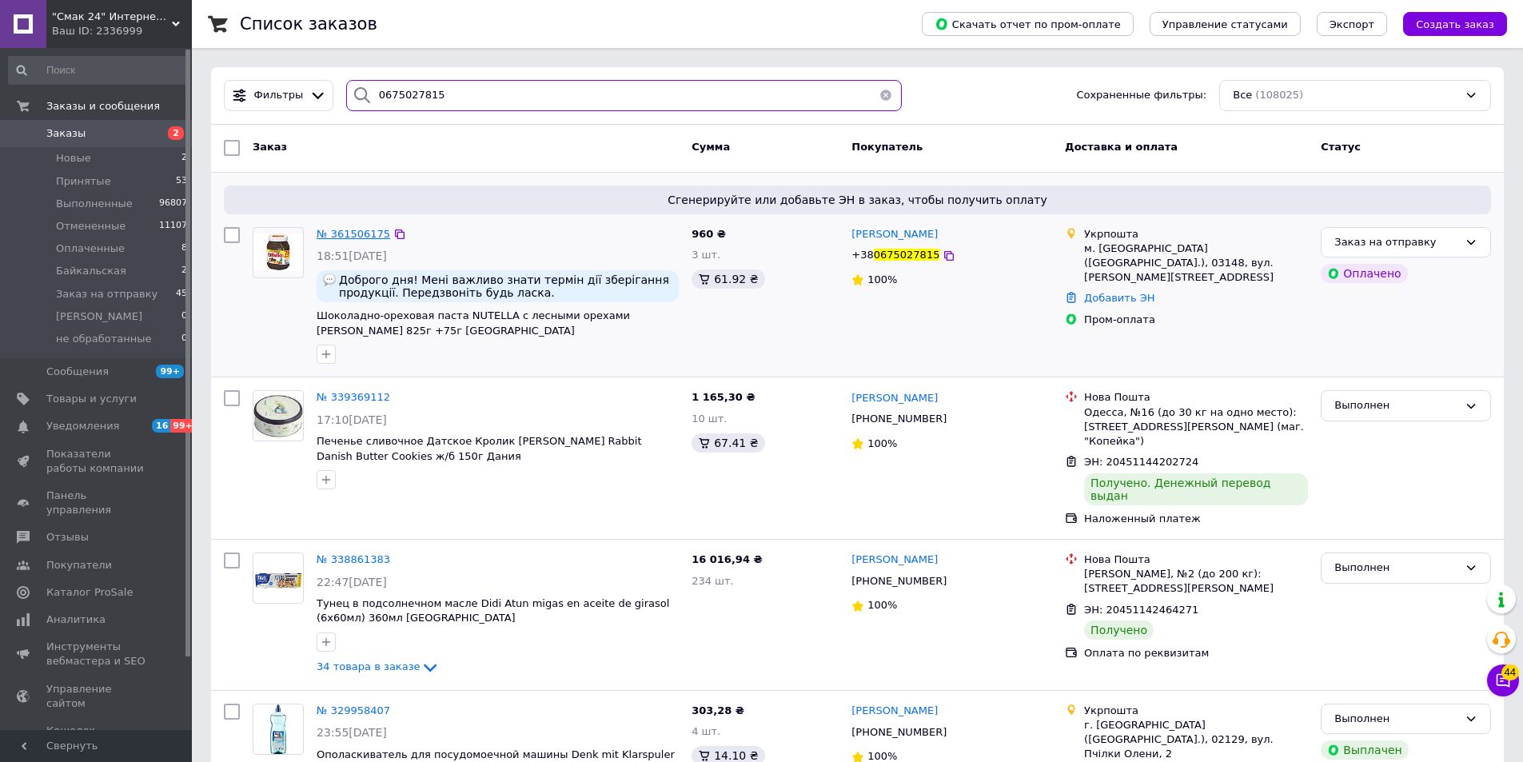
type input "0675027815"
click at [365, 235] on span "№ 361506175" at bounding box center [354, 234] width 74 height 12
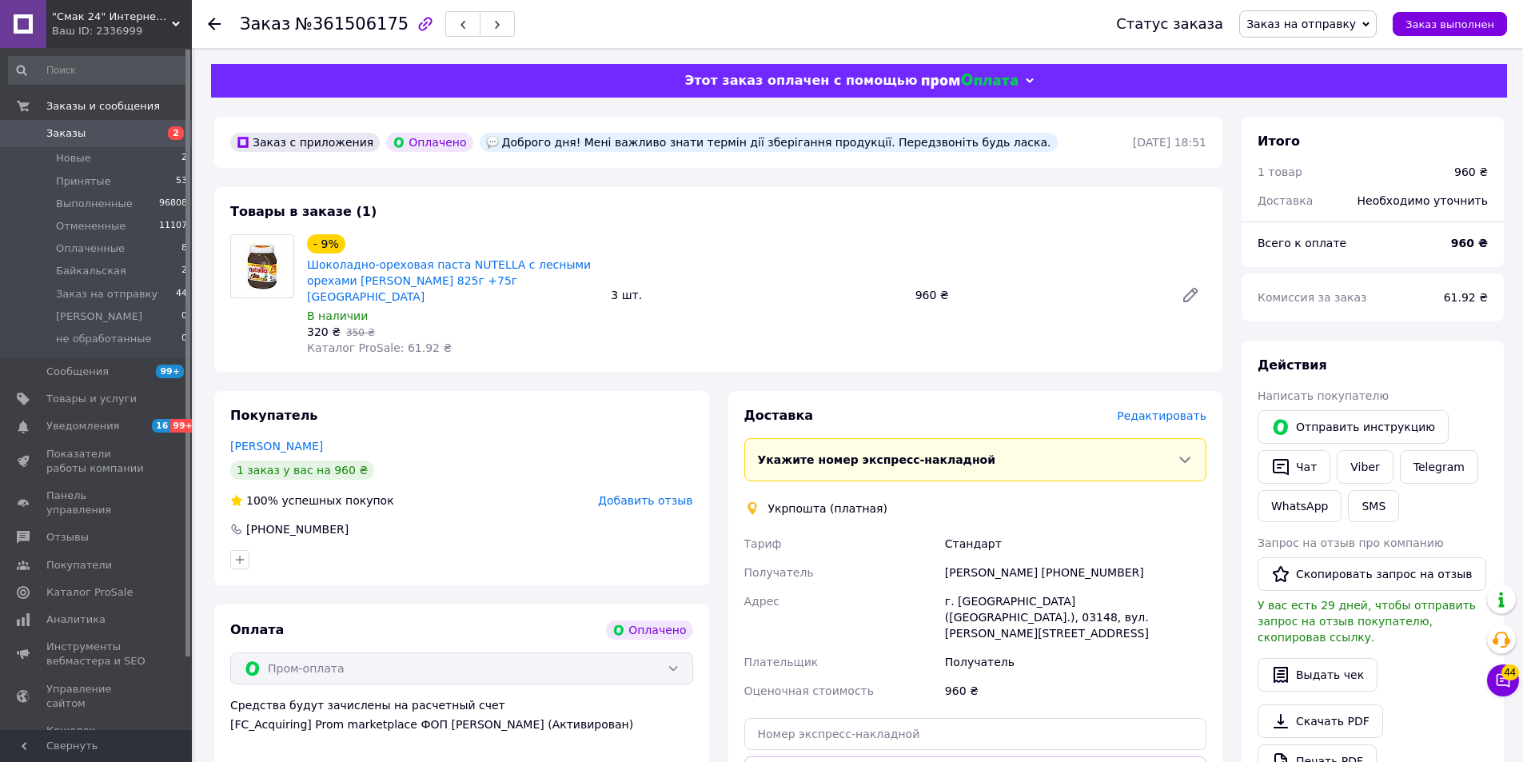
click at [1150, 409] on span "Редактировать" at bounding box center [1162, 415] width 90 height 13
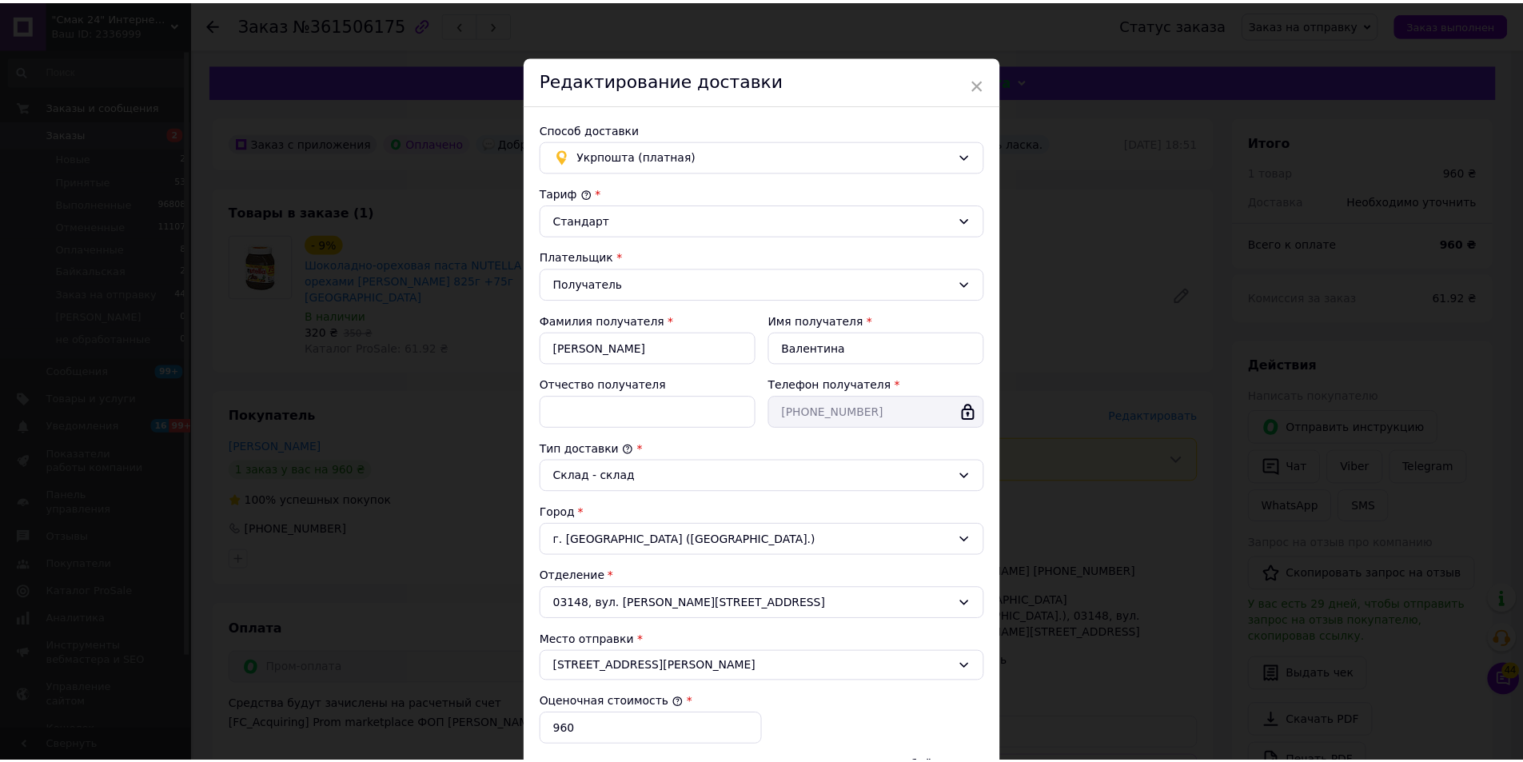
scroll to position [238, 0]
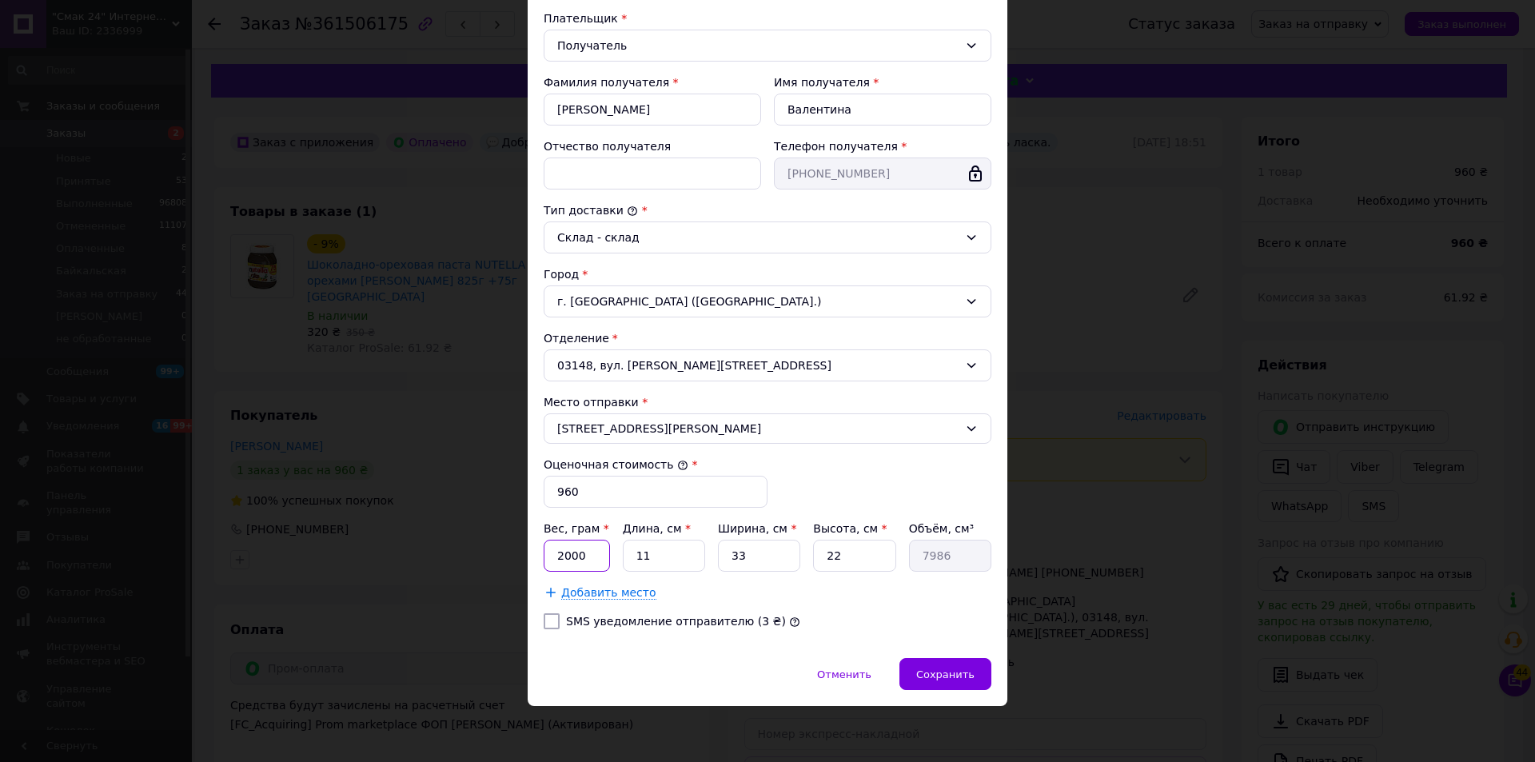
click at [587, 556] on input "2000" at bounding box center [577, 556] width 66 height 32
type input "4300"
type input "2"
type input "1452"
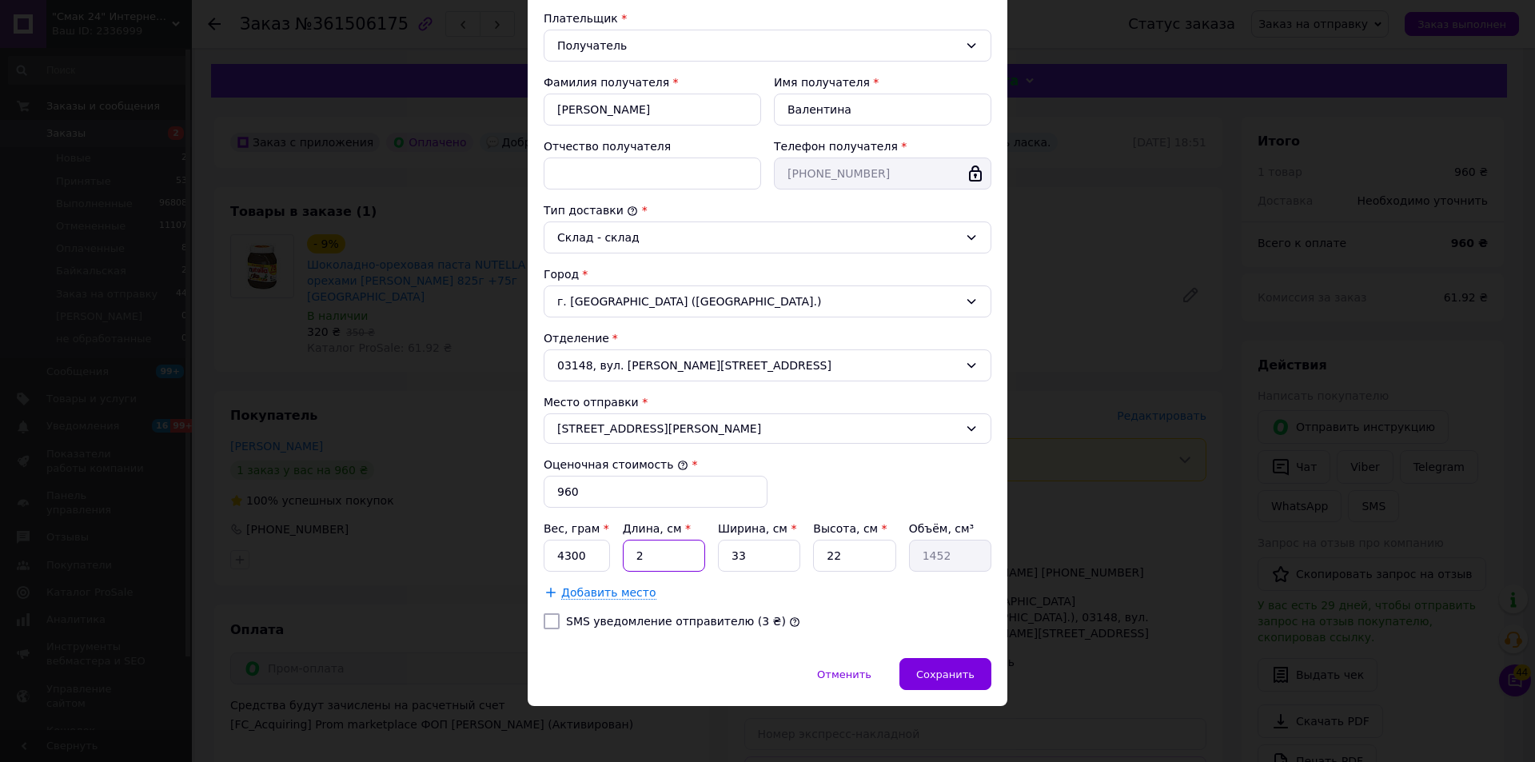
type input "22"
type input "15972"
type input "22"
type input "2"
type input "968"
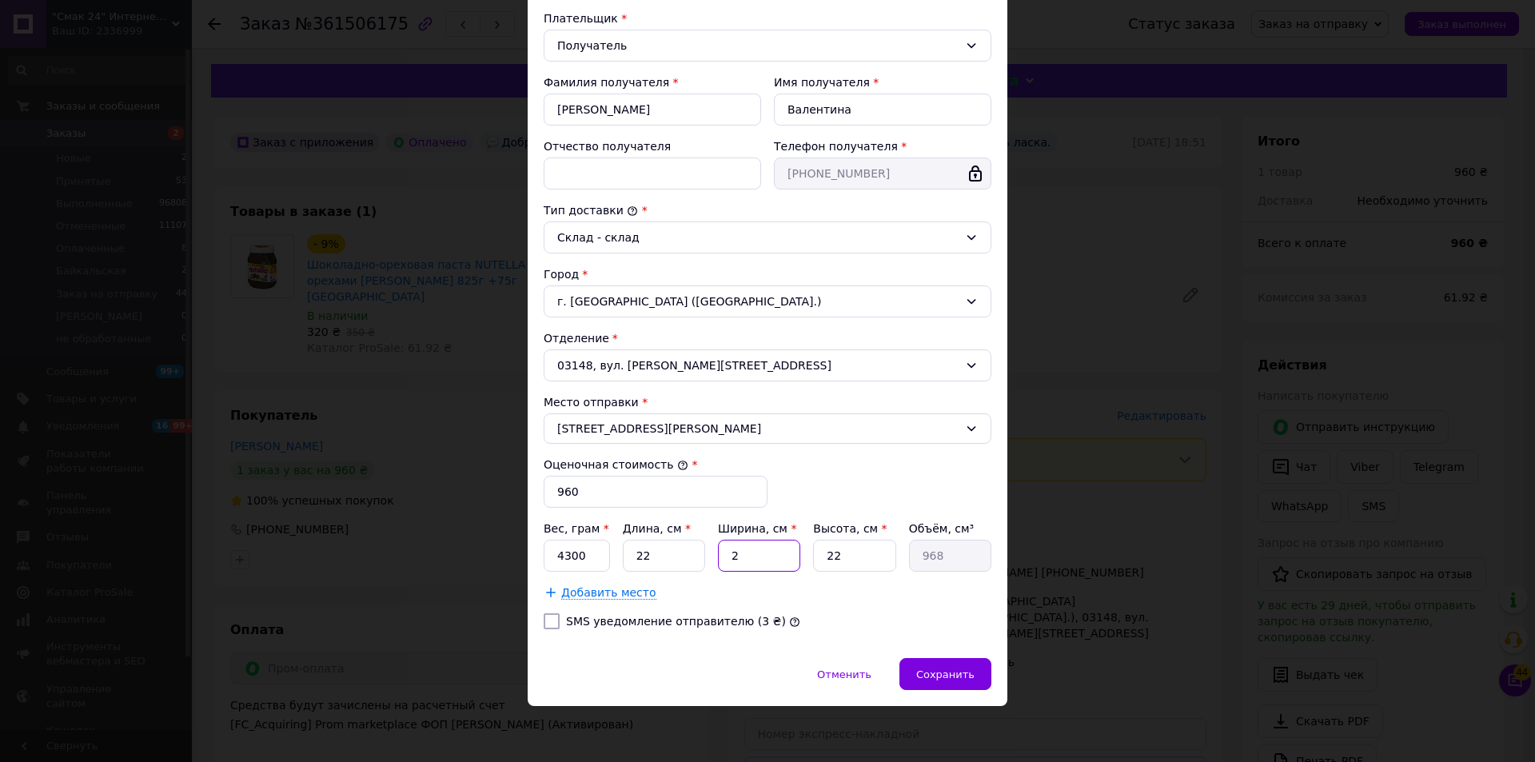
type input "22"
type input "10648"
type input "22"
click at [935, 670] on span "Сохранить" at bounding box center [945, 674] width 58 height 12
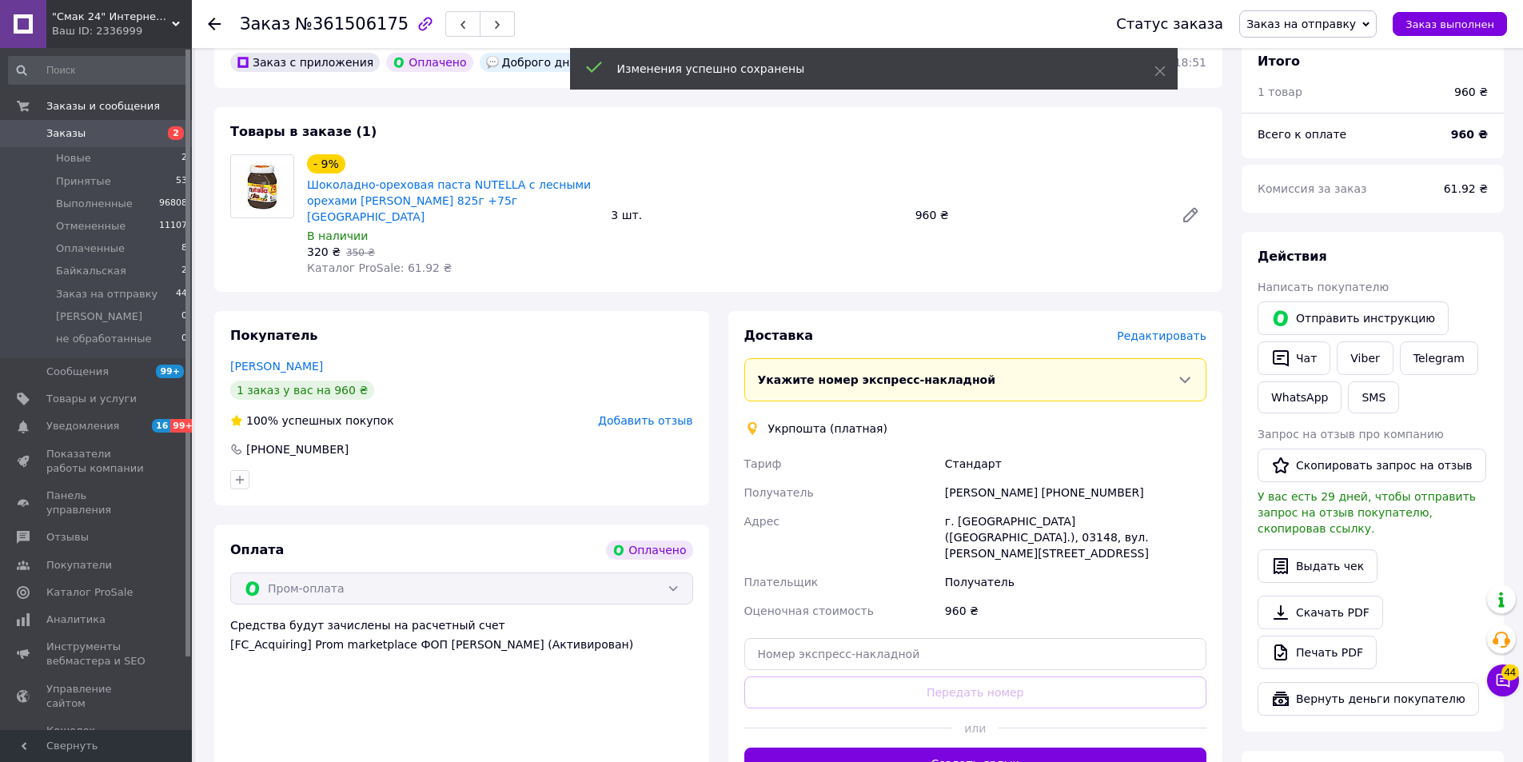
scroll to position [160, 0]
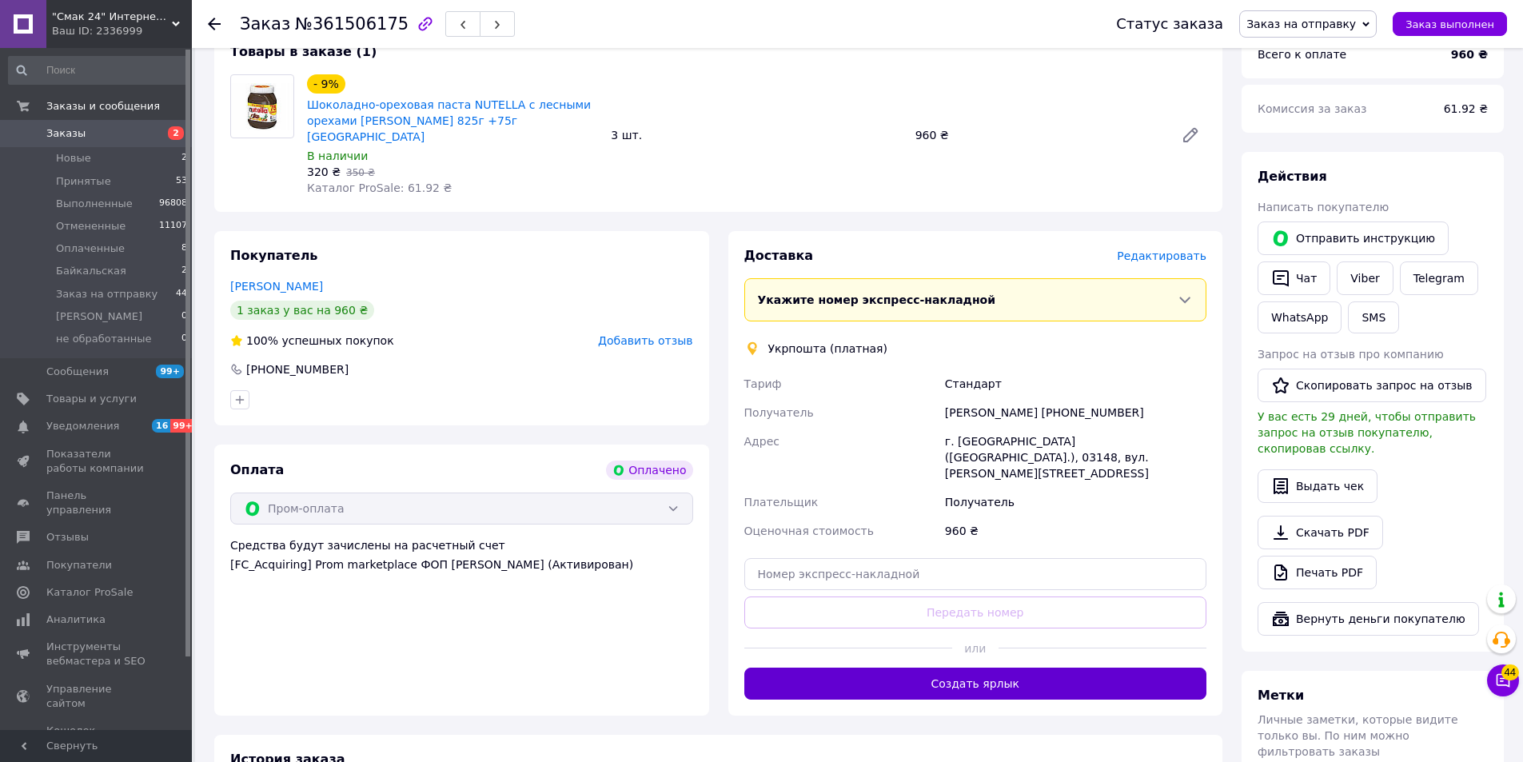
click at [1021, 668] on button "Создать ярлык" at bounding box center [975, 684] width 463 height 32
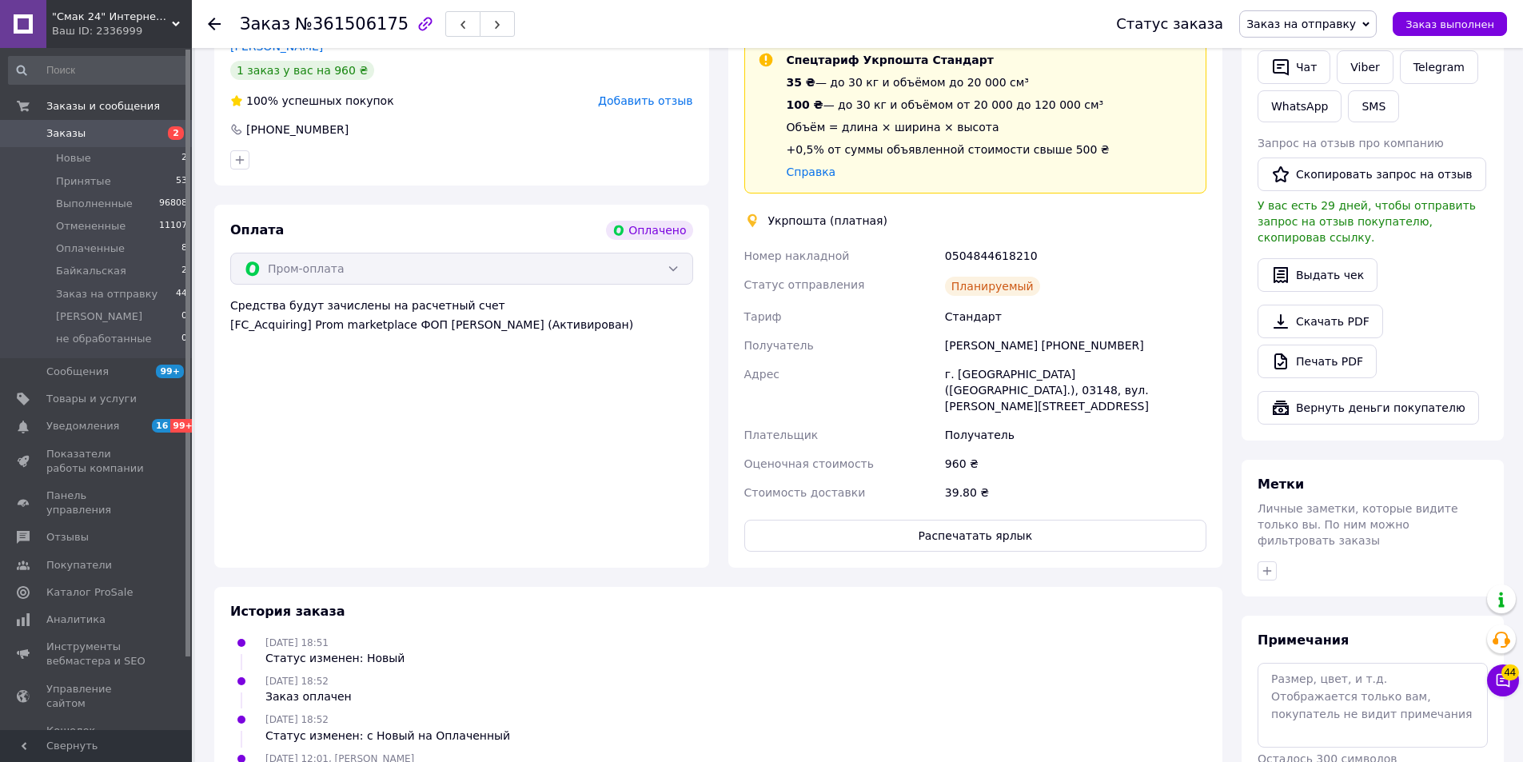
scroll to position [461, 0]
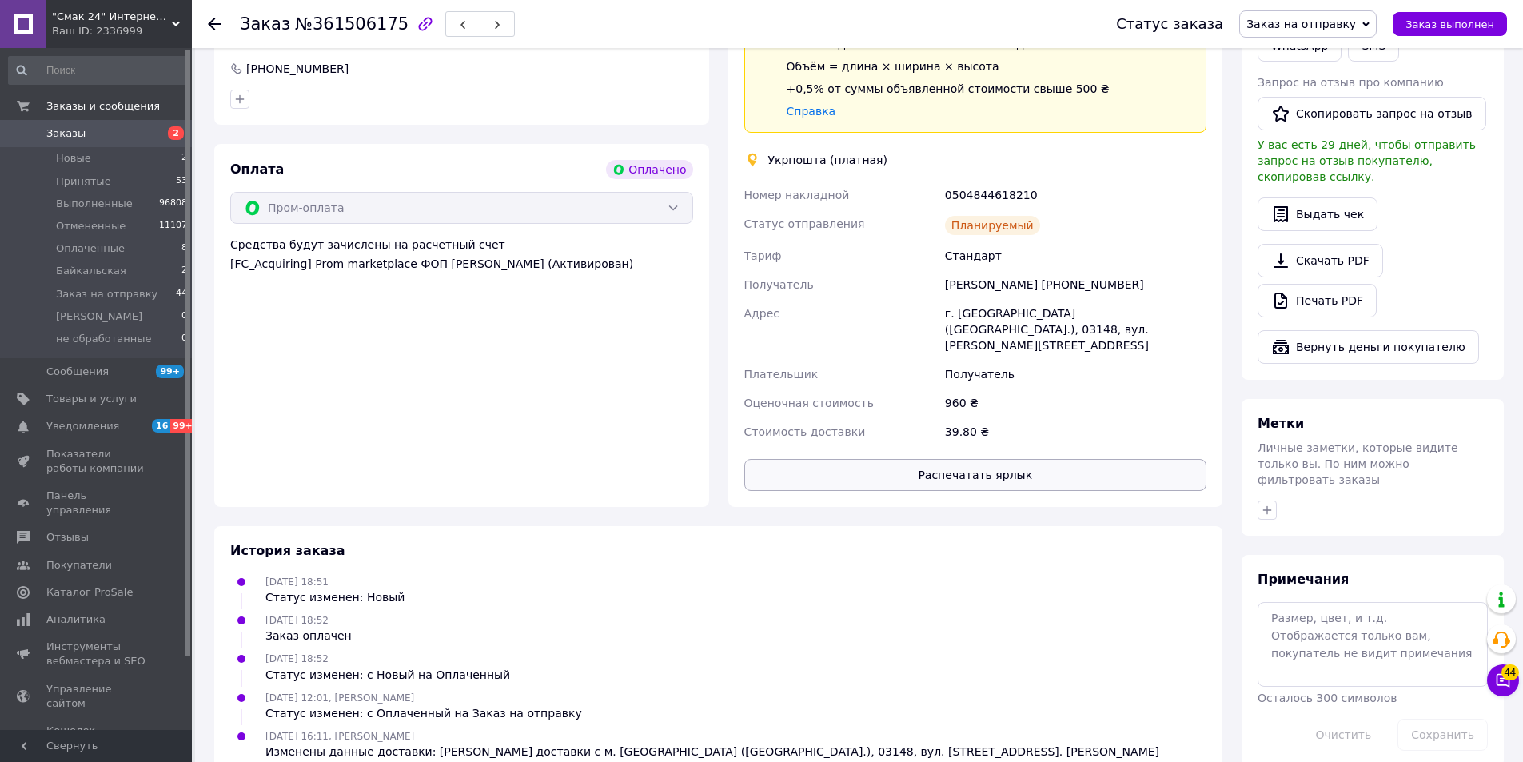
click at [1023, 459] on button "Распечатать ярлык" at bounding box center [975, 475] width 463 height 32
click at [1442, 26] on span "Заказ выполнен" at bounding box center [1450, 24] width 89 height 12
click at [213, 24] on use at bounding box center [214, 24] width 13 height 13
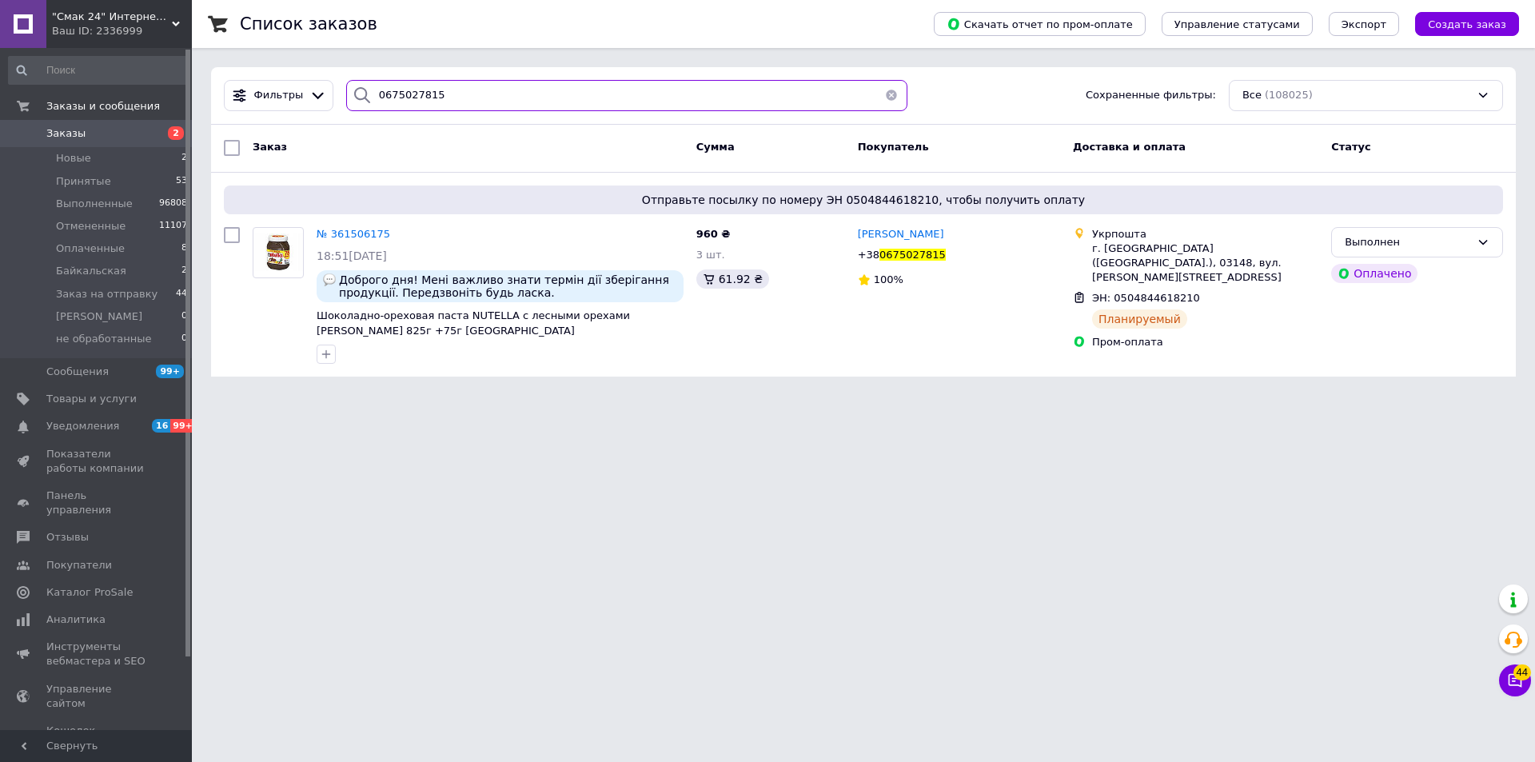
click at [575, 86] on input "0675027815" at bounding box center [626, 95] width 561 height 31
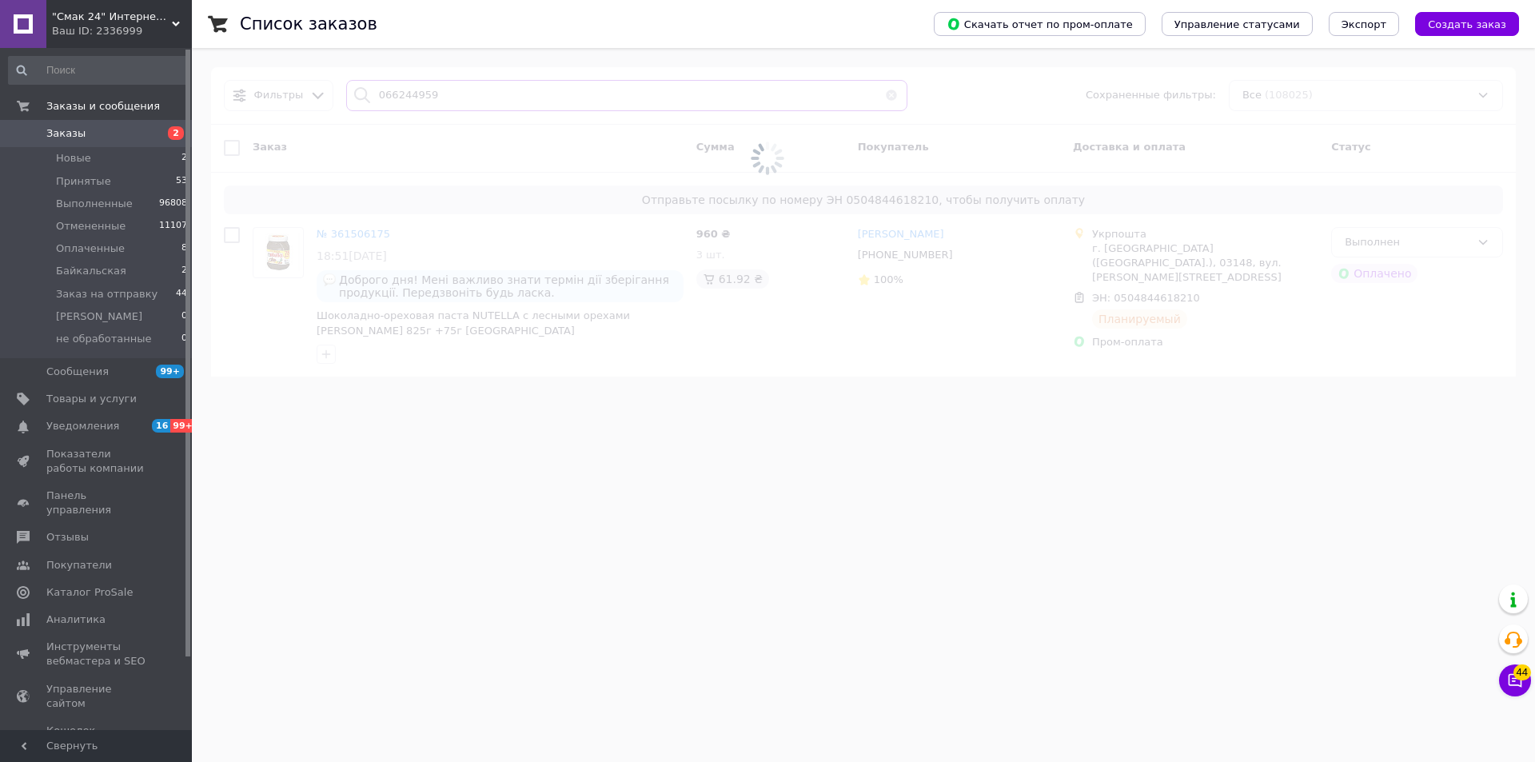
type input "0662449593"
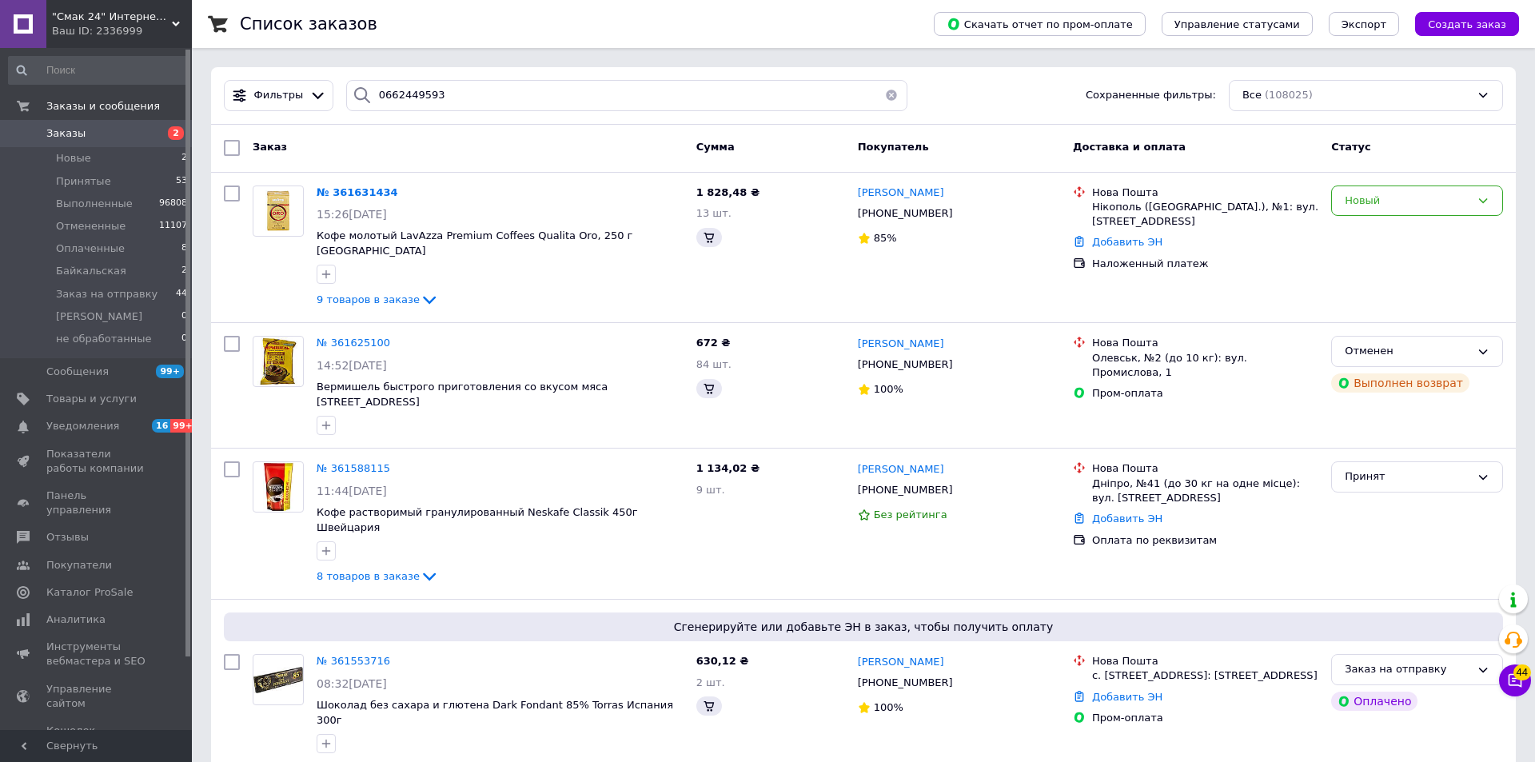
click at [353, 191] on span "№ 361631434" at bounding box center [358, 192] width 82 height 12
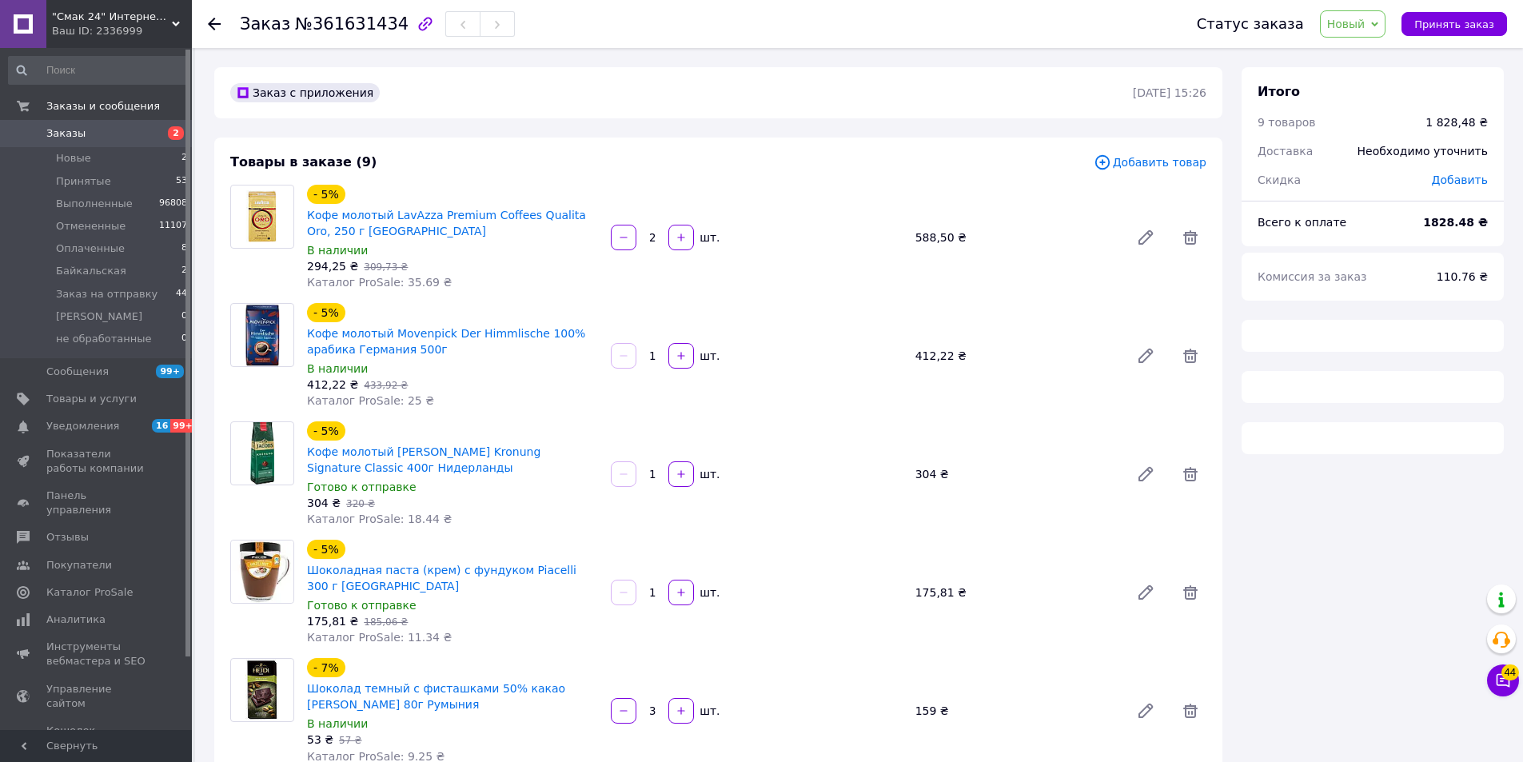
click at [209, 18] on icon at bounding box center [214, 24] width 13 height 13
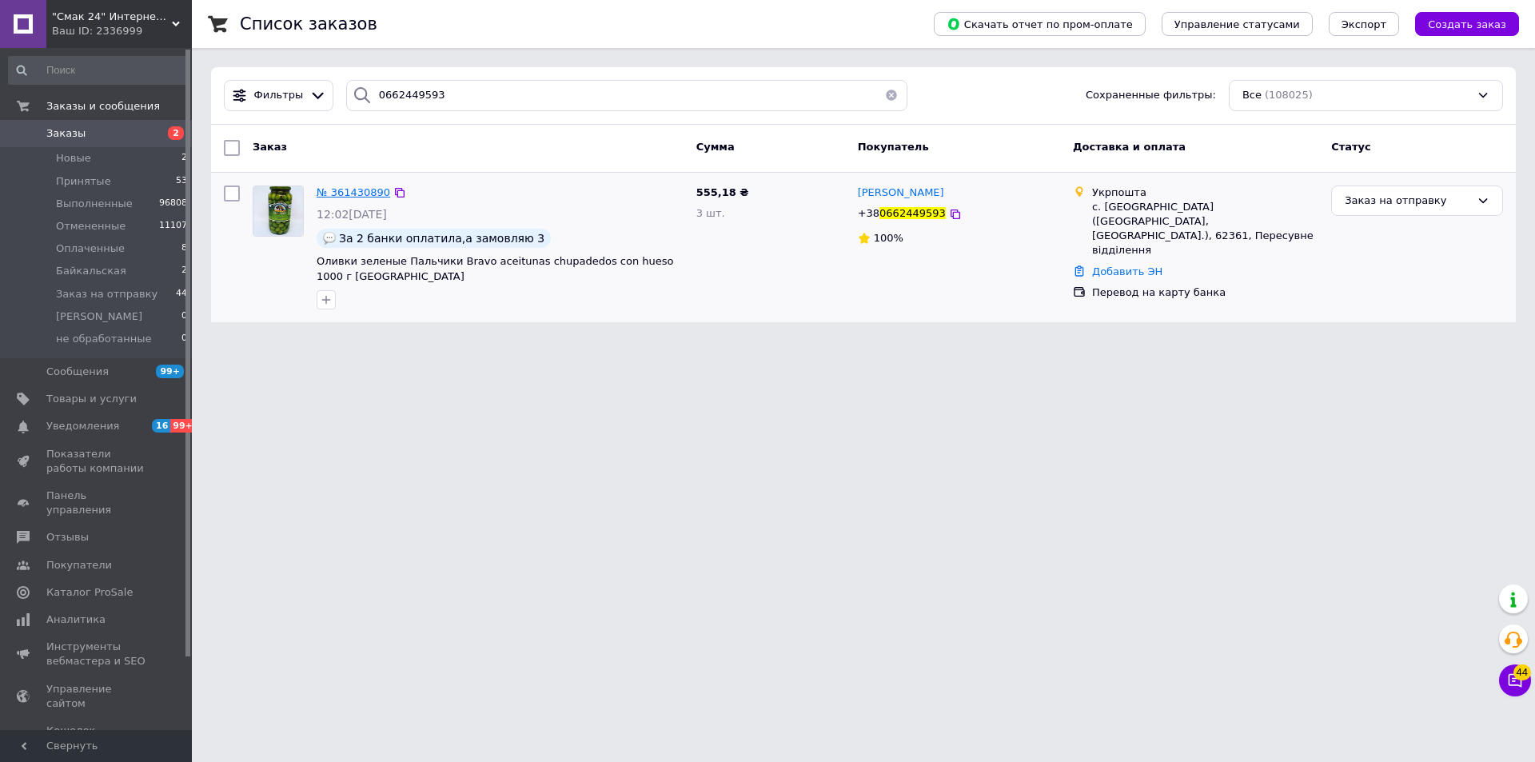
click at [364, 192] on span "№ 361430890" at bounding box center [354, 192] width 74 height 12
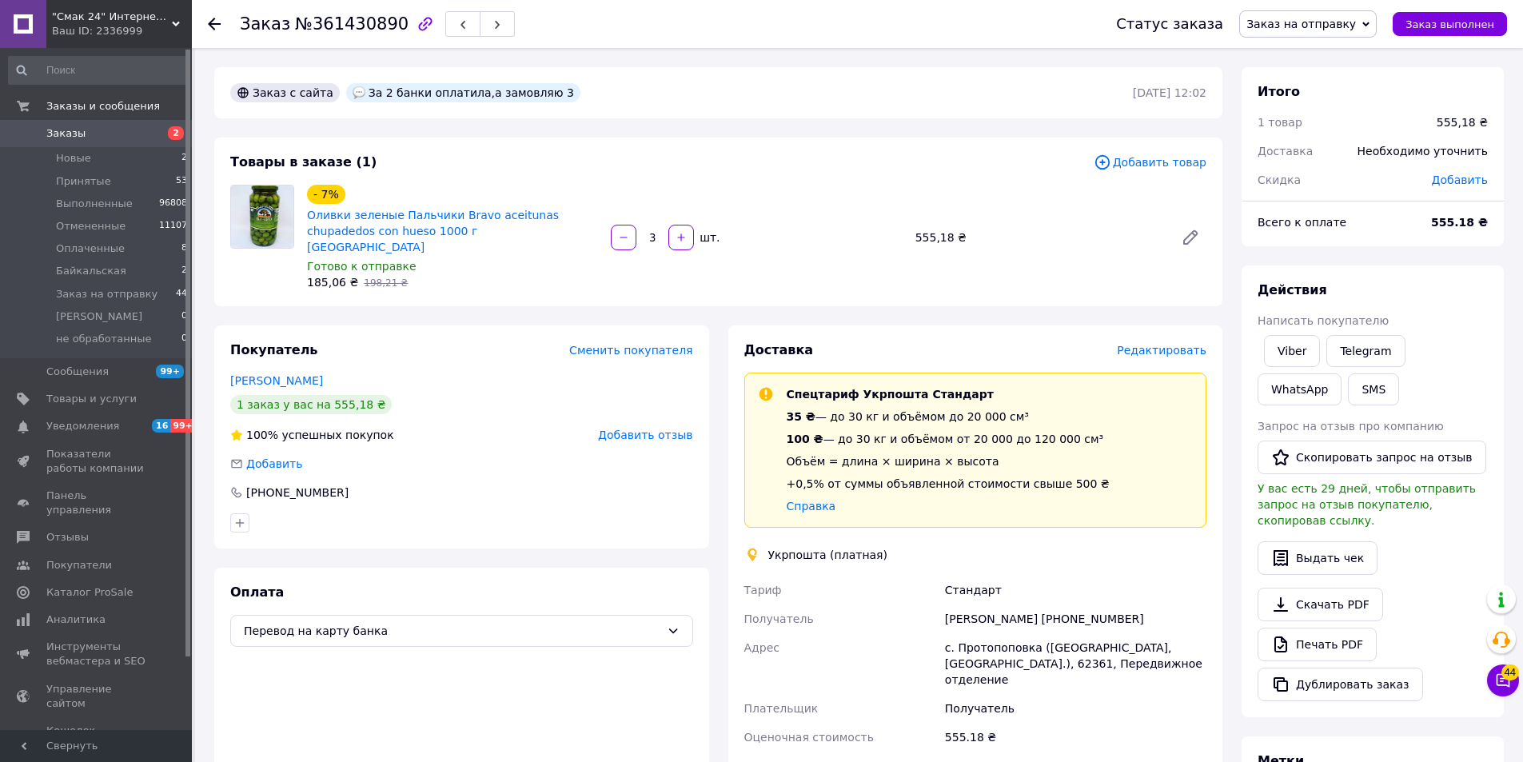
click at [1177, 344] on span "Редактировать" at bounding box center [1162, 350] width 90 height 13
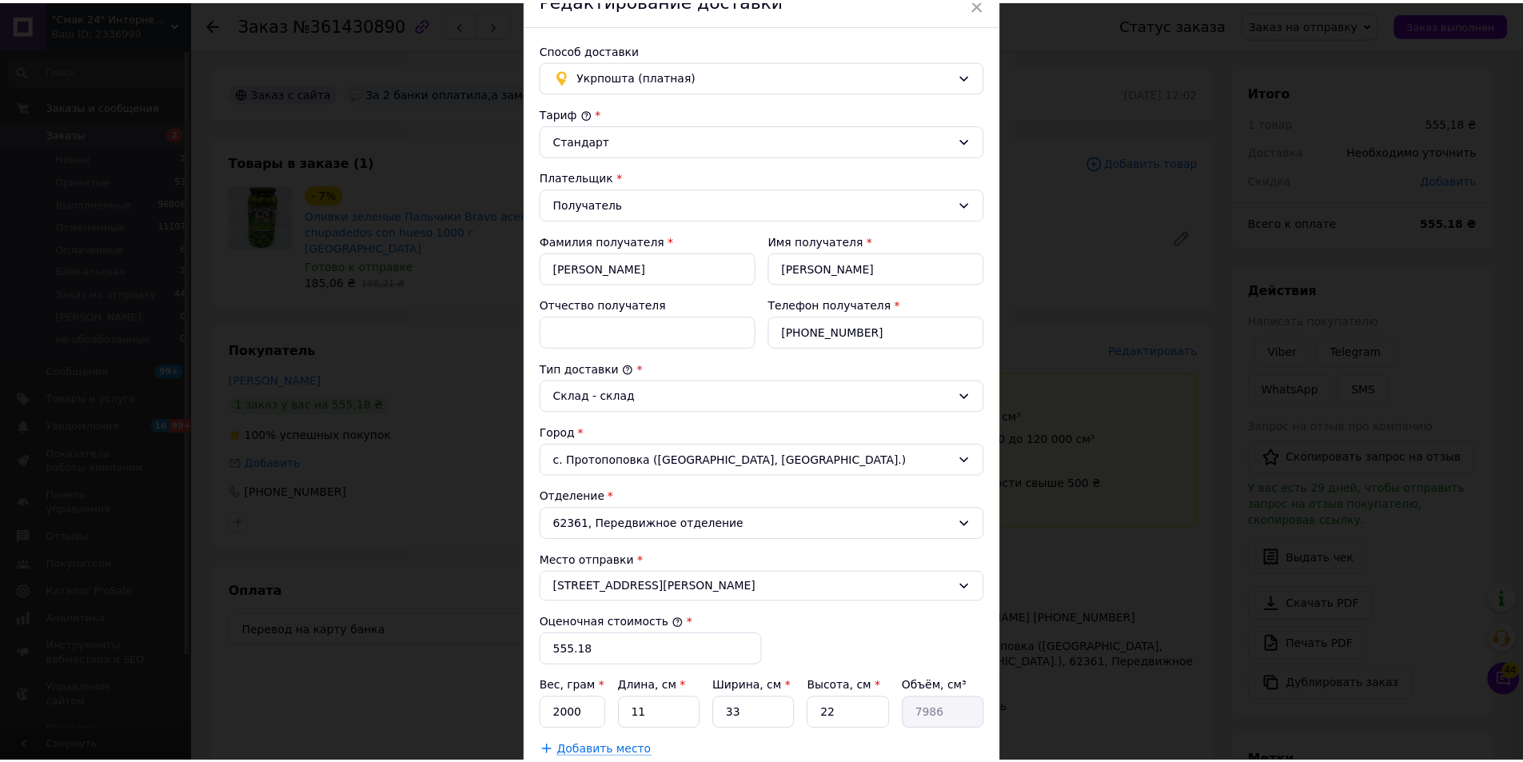
scroll to position [296, 0]
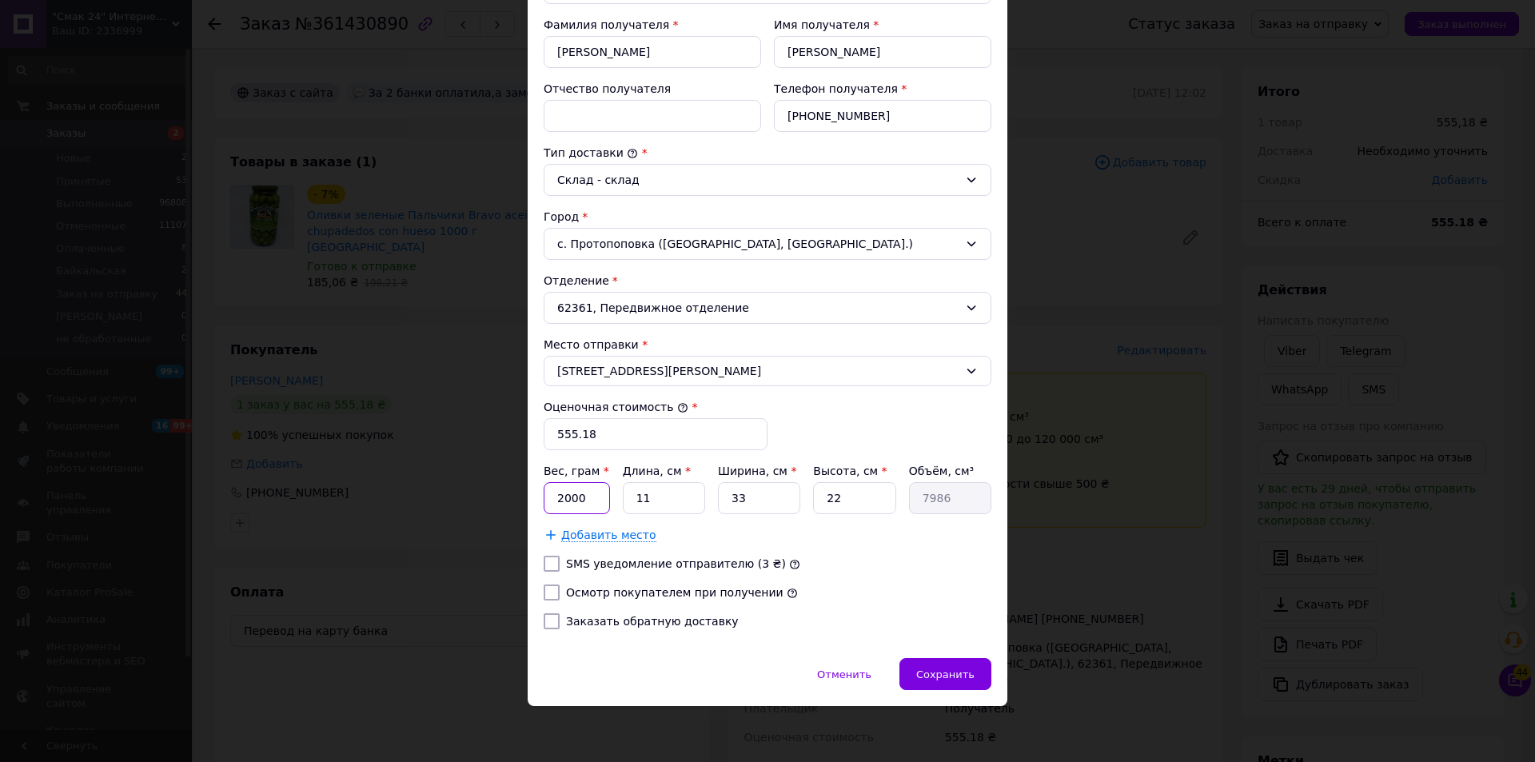
click at [588, 498] on input "2000" at bounding box center [577, 498] width 66 height 32
type input "4560"
type input "2"
type input "1452"
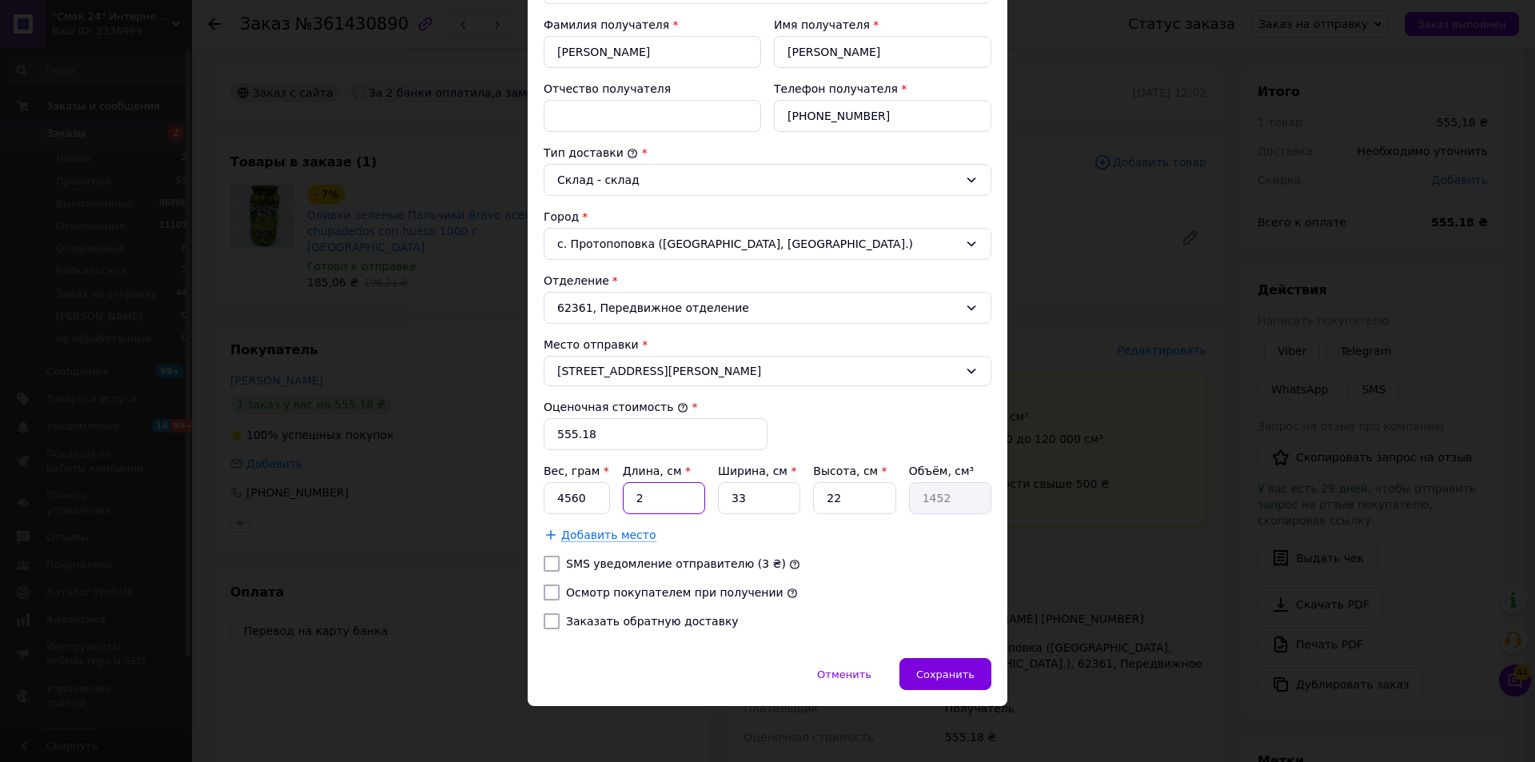
type input "22"
type input "15972"
type input "22"
type input "2"
type input "968"
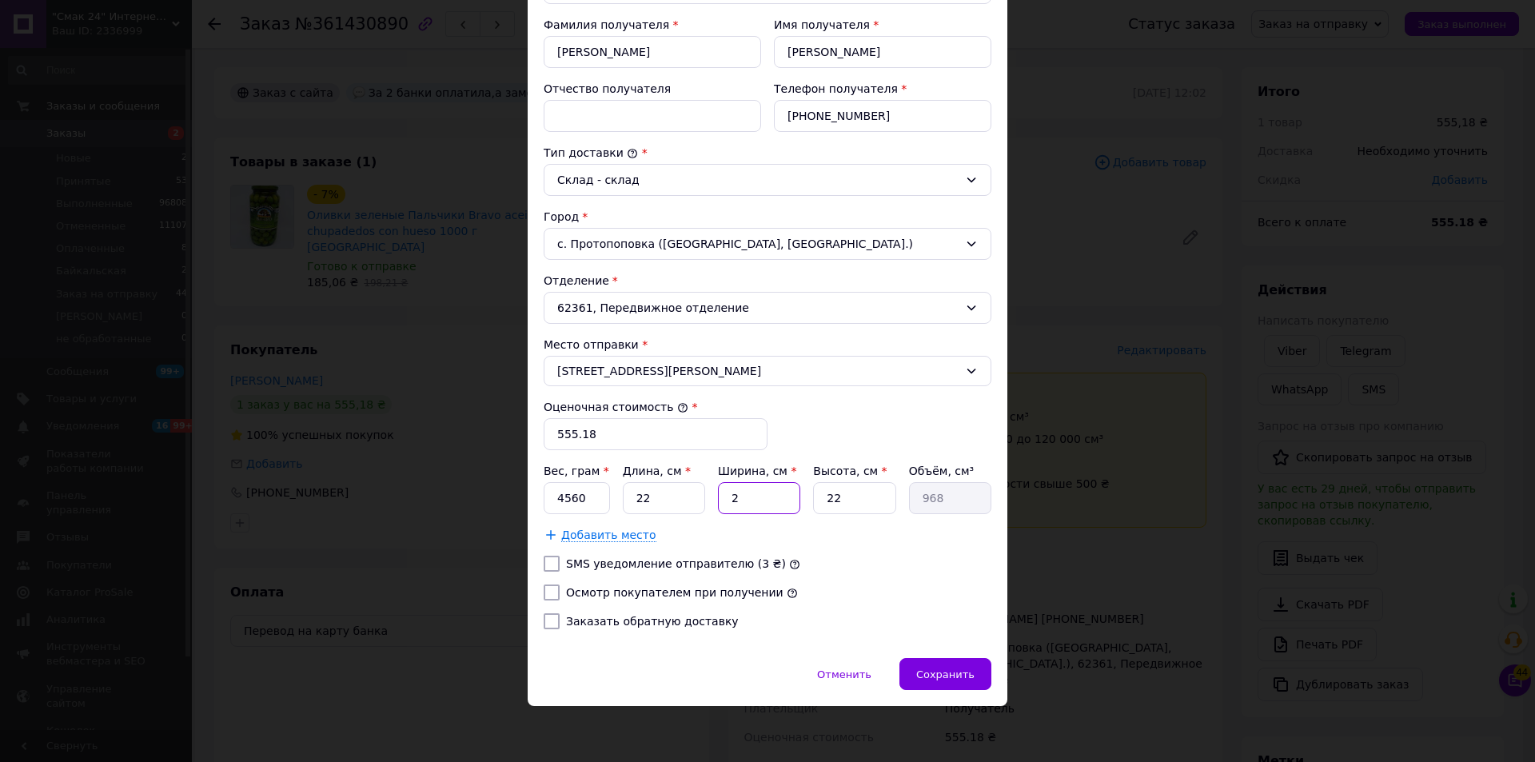
type input "22"
type input "10648"
type input "22"
click at [551, 592] on input "Осмотр покупателем при получении" at bounding box center [552, 592] width 16 height 16
checkbox input "true"
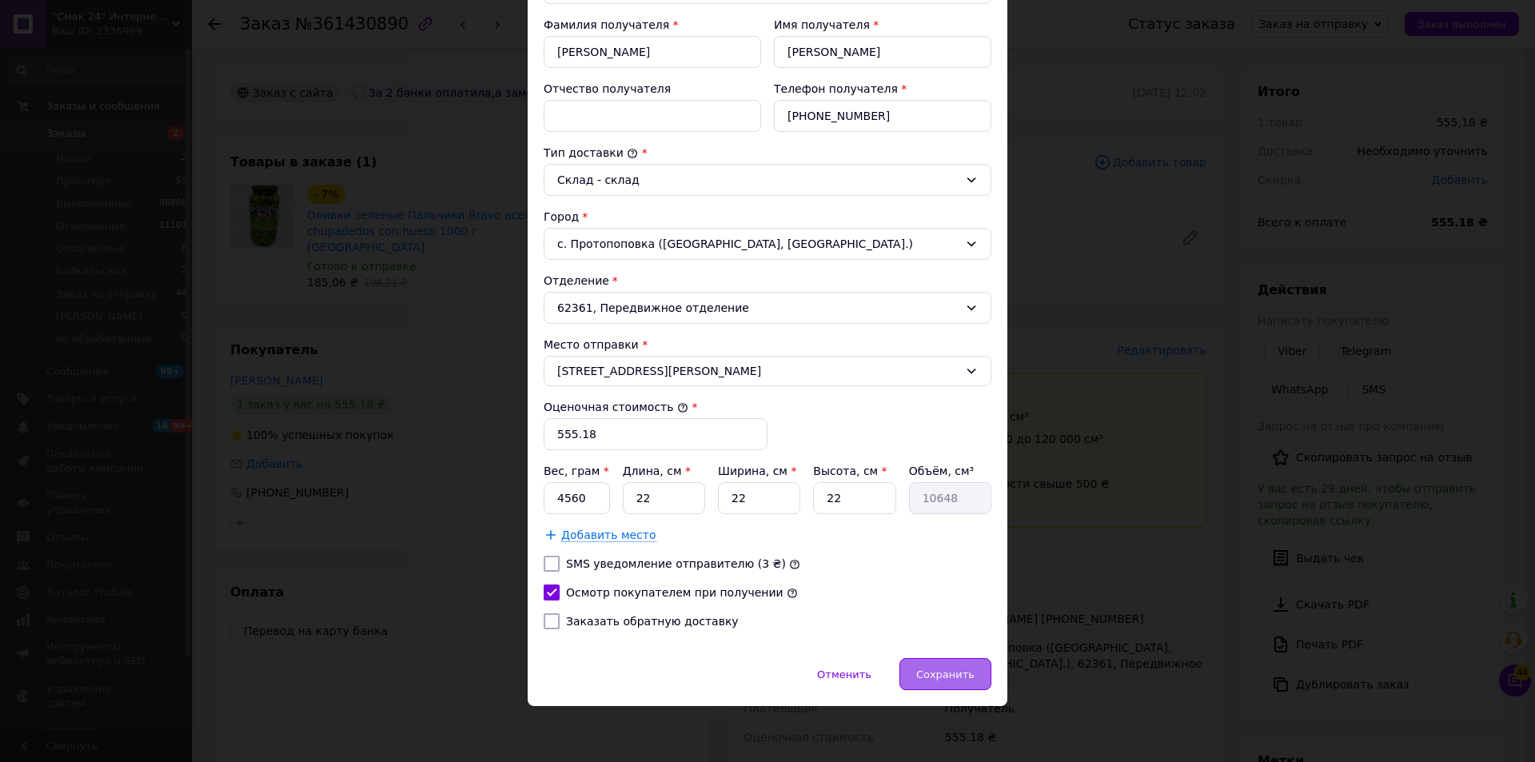
click at [964, 669] on span "Сохранить" at bounding box center [945, 674] width 58 height 12
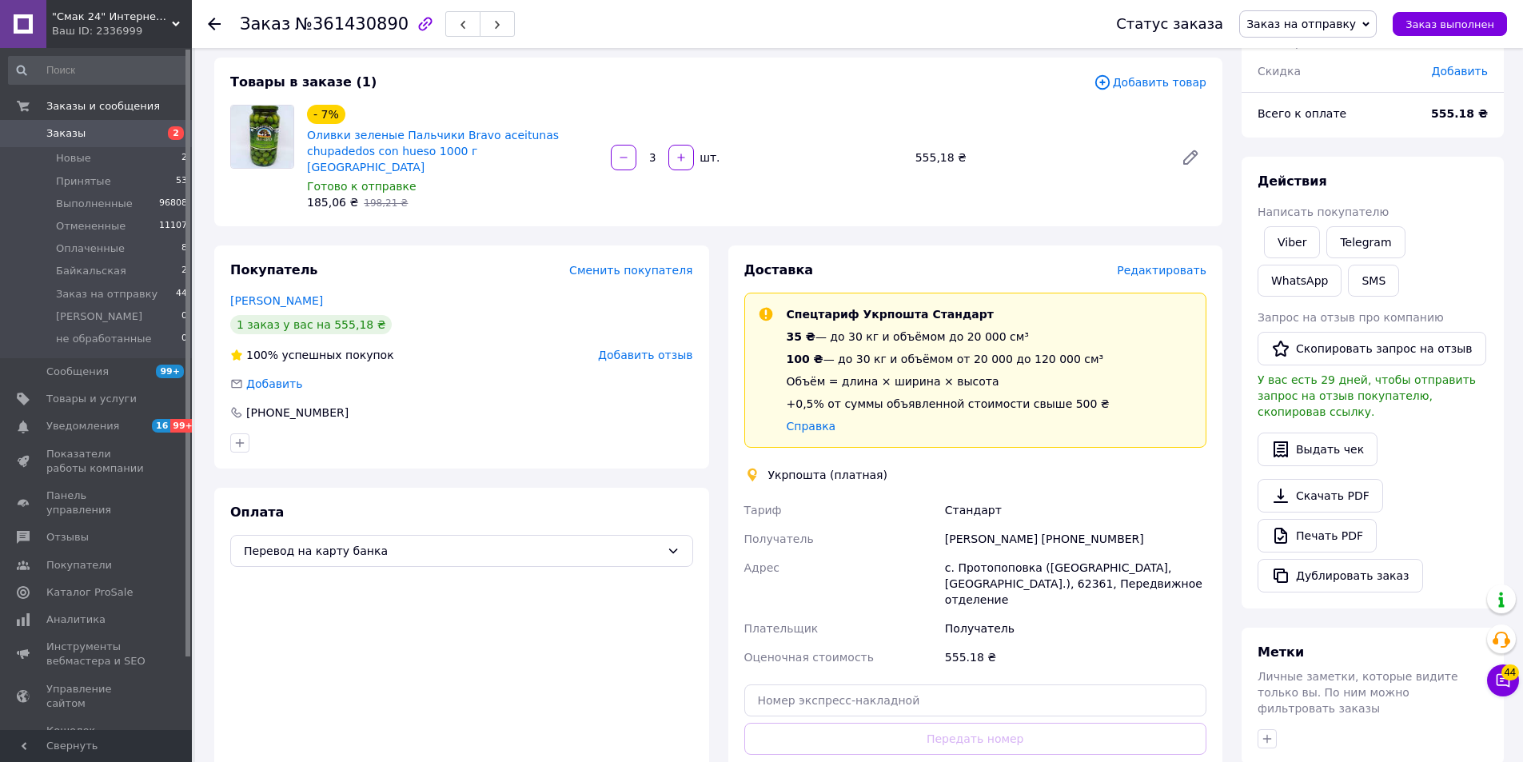
scroll to position [240, 0]
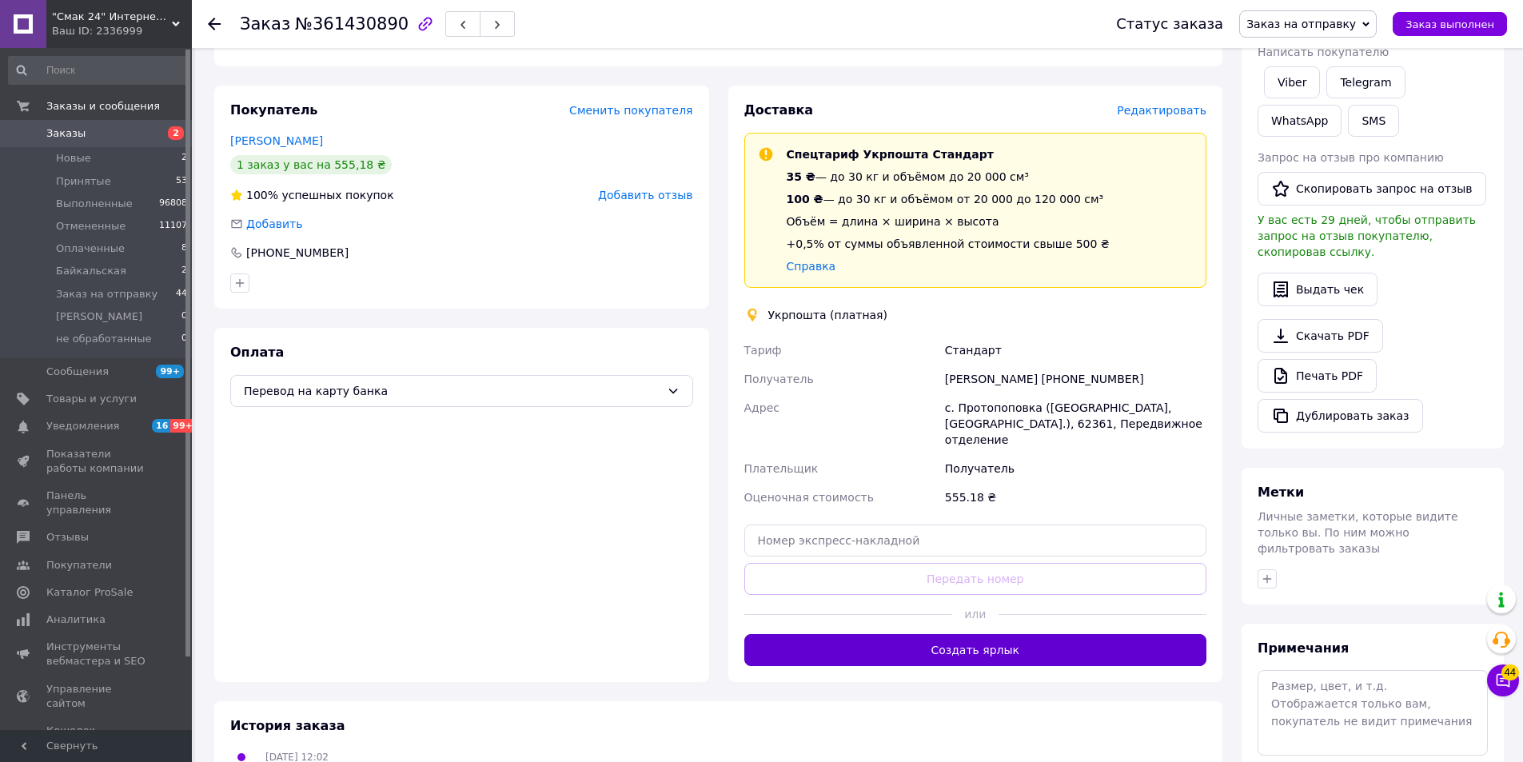
click at [969, 634] on button "Создать ярлык" at bounding box center [975, 650] width 463 height 32
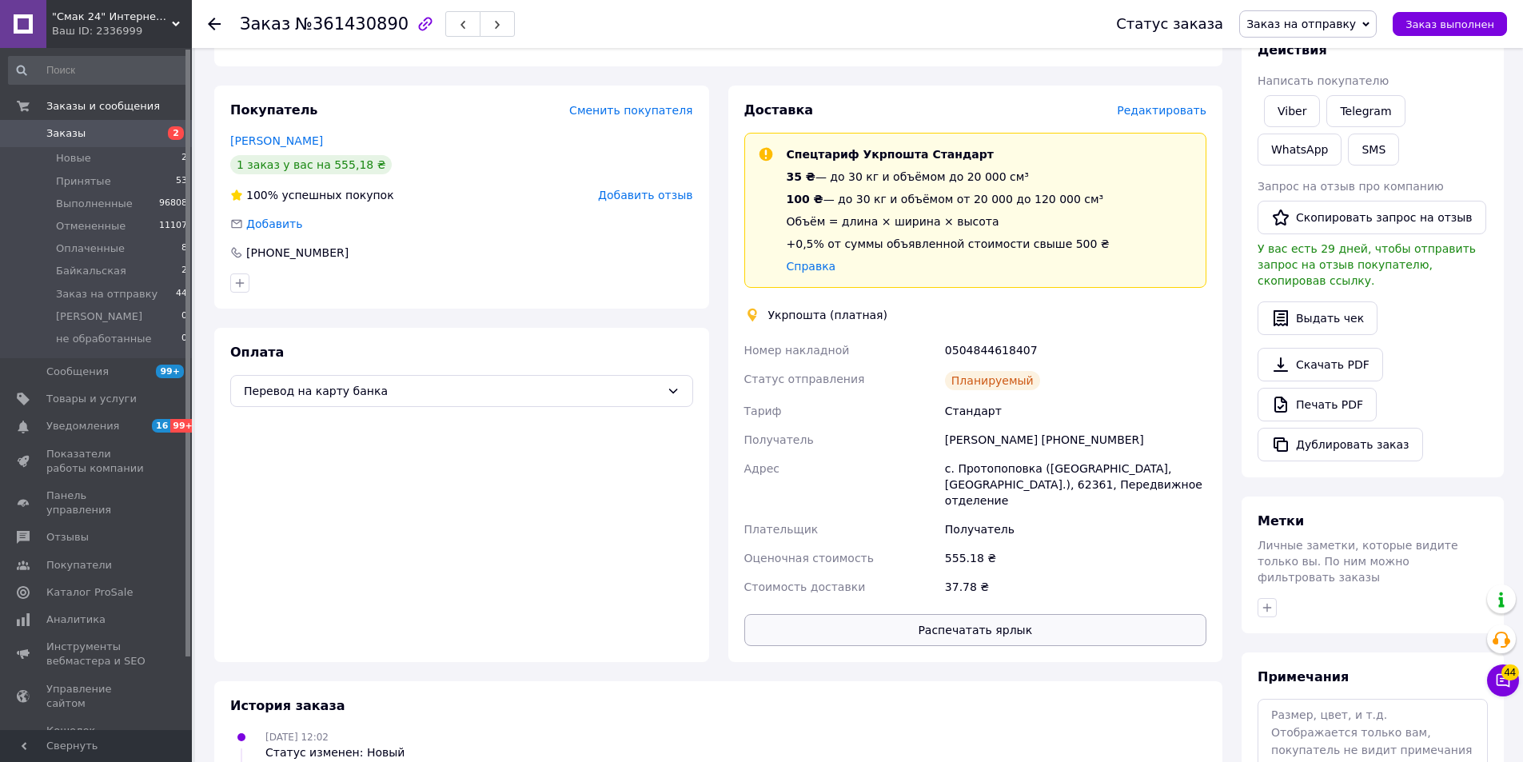
click at [983, 614] on button "Распечатать ярлык" at bounding box center [975, 630] width 463 height 32
click at [1423, 22] on span "Заказ выполнен" at bounding box center [1450, 24] width 89 height 12
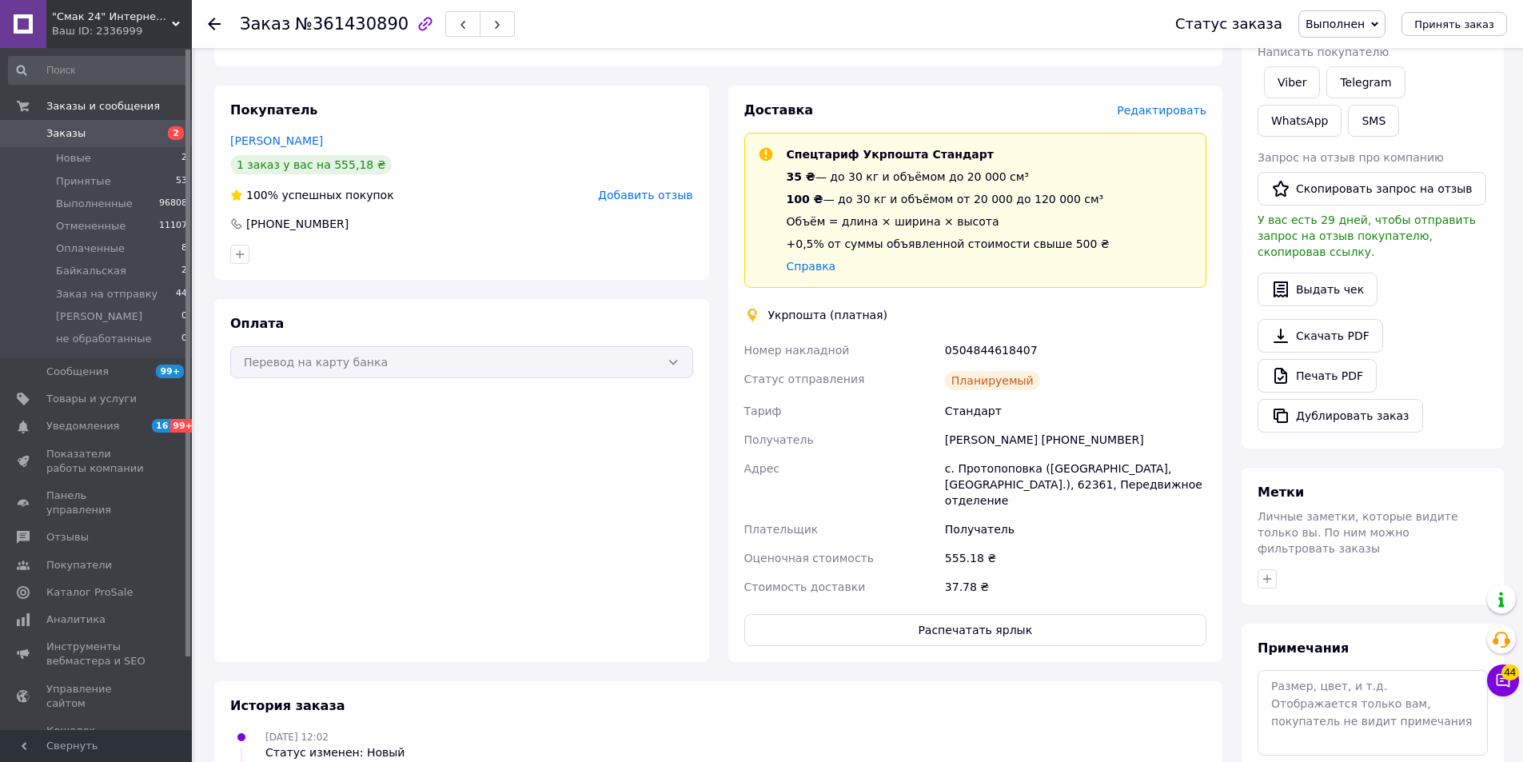
click at [213, 20] on use at bounding box center [214, 24] width 13 height 13
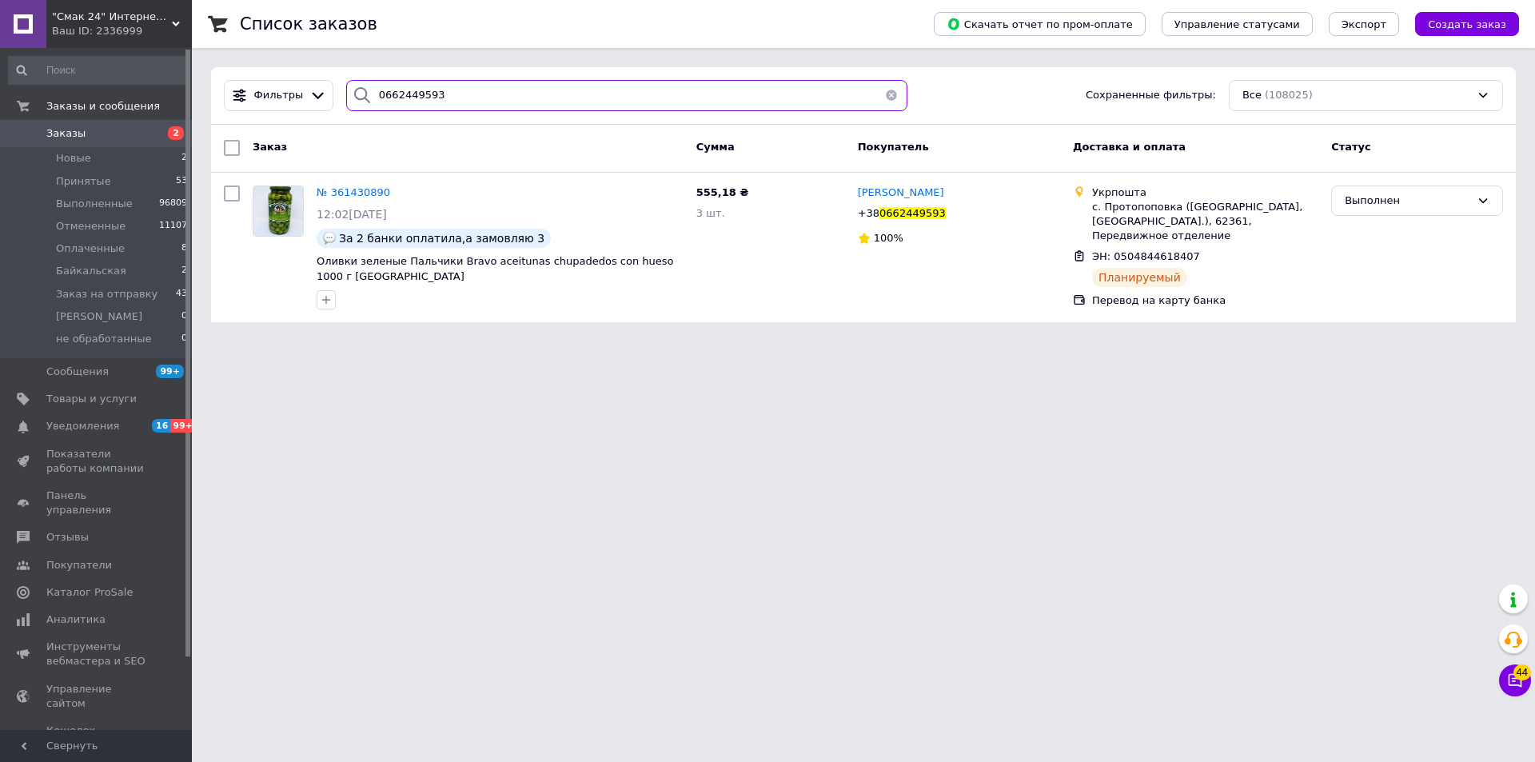
click at [465, 98] on input "0662449593" at bounding box center [626, 95] width 561 height 31
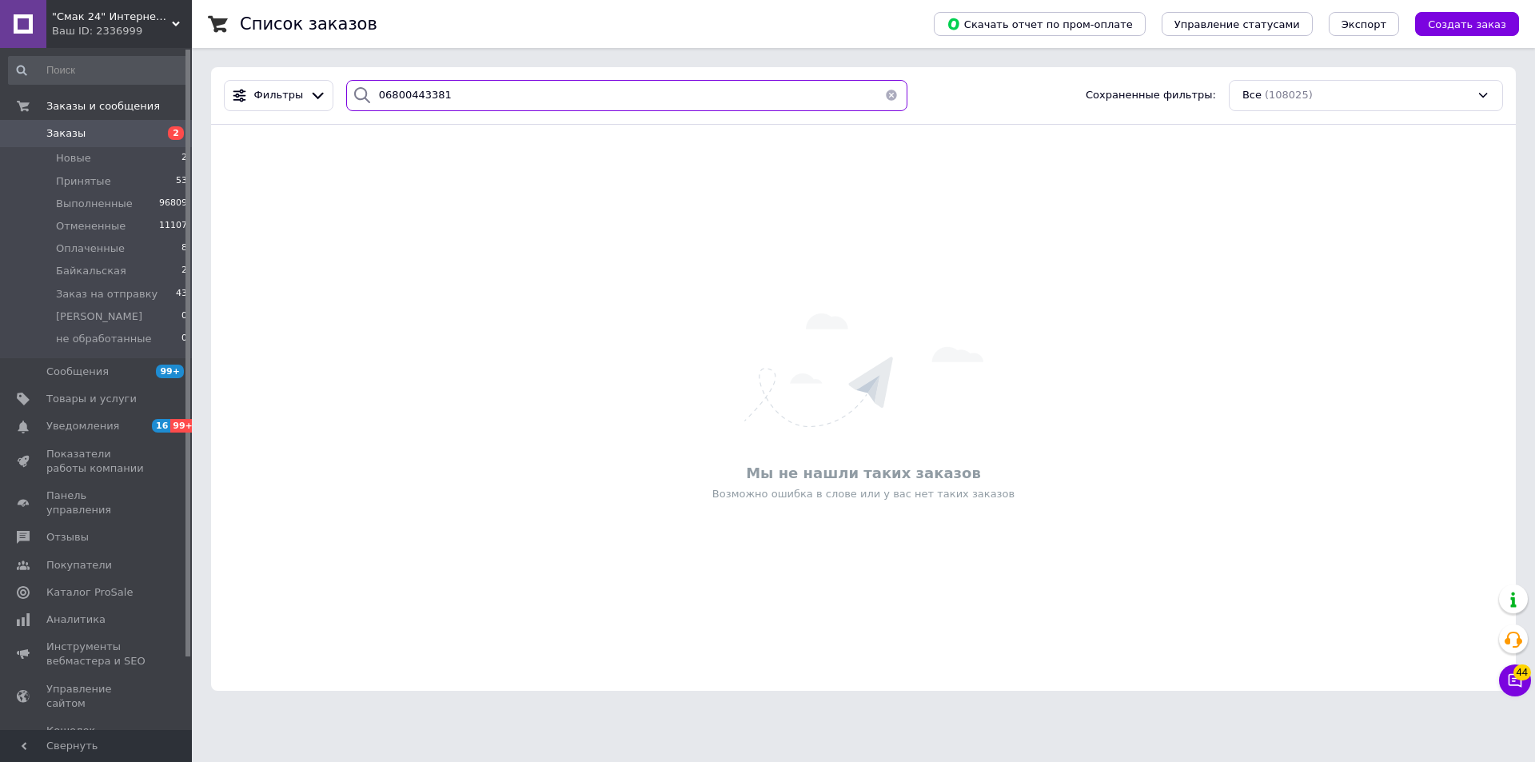
drag, startPoint x: 446, startPoint y: 90, endPoint x: 359, endPoint y: 102, distance: 87.9
click at [359, 102] on div "06800443381" at bounding box center [626, 95] width 561 height 31
click at [397, 95] on input "06800443381" at bounding box center [626, 95] width 561 height 31
type input "0680443381"
drag, startPoint x: 441, startPoint y: 101, endPoint x: 363, endPoint y: 90, distance: 78.2
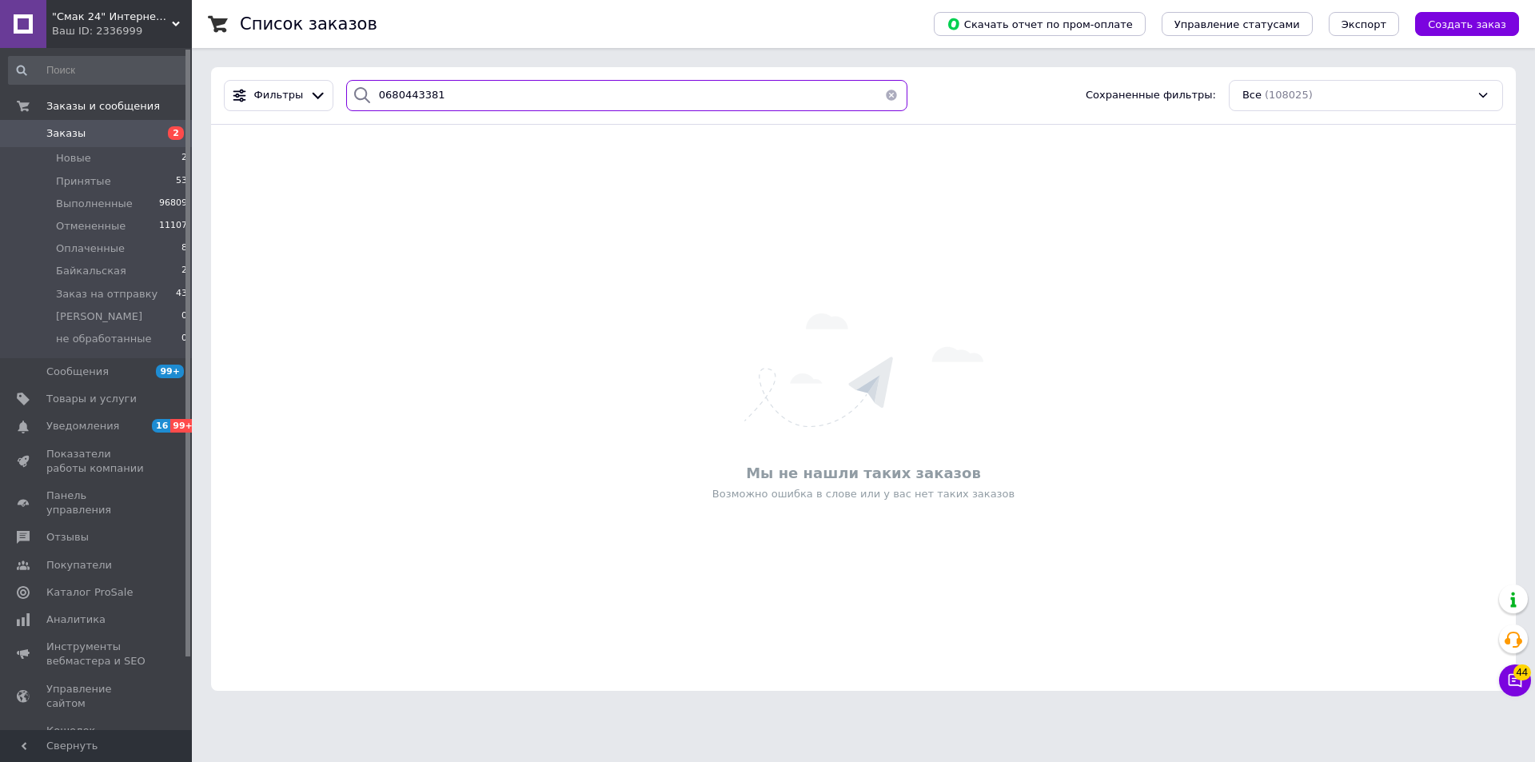
click at [361, 96] on div "0680443381" at bounding box center [626, 95] width 561 height 31
click at [473, 94] on input "0680443381" at bounding box center [626, 95] width 561 height 31
drag, startPoint x: 580, startPoint y: 113, endPoint x: 373, endPoint y: 104, distance: 207.3
click at [373, 104] on div "Фильтры 0680443381 Сохраненные фильтры: Все (108025)" at bounding box center [863, 96] width 1305 height 58
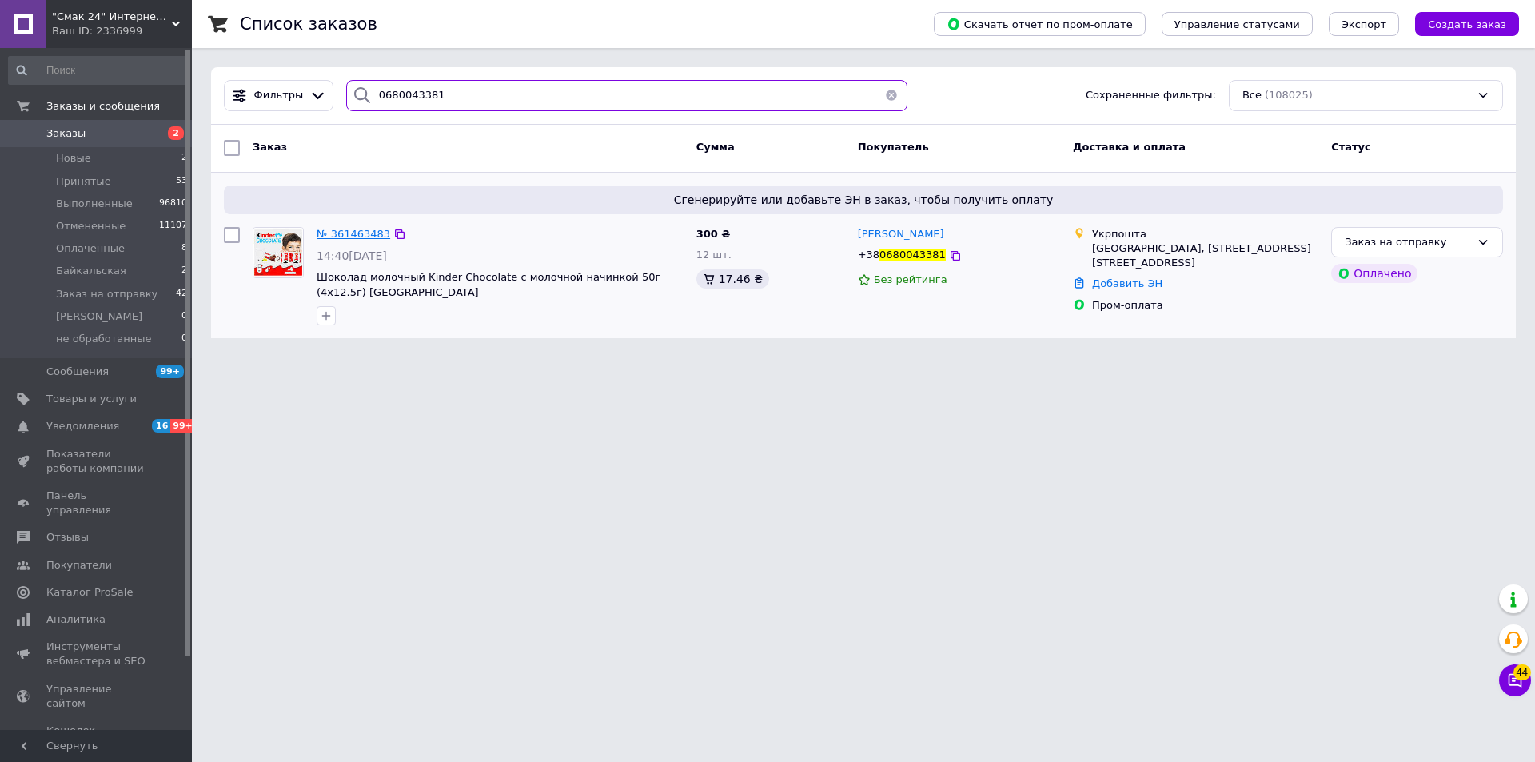
type input "0680043381"
click at [349, 229] on span "№ 361463483" at bounding box center [354, 234] width 74 height 12
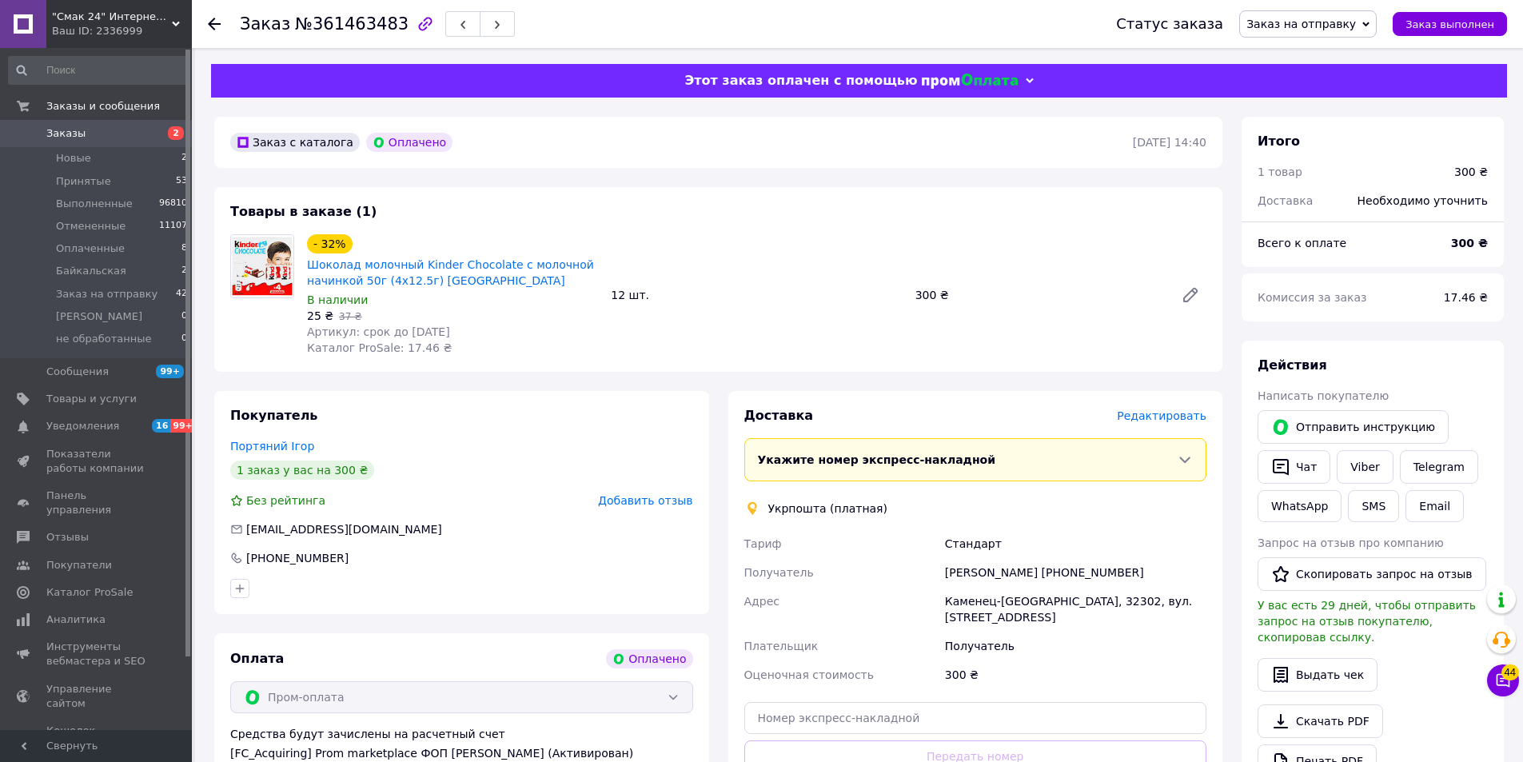
click at [1174, 414] on span "Редактировать" at bounding box center [1162, 415] width 90 height 13
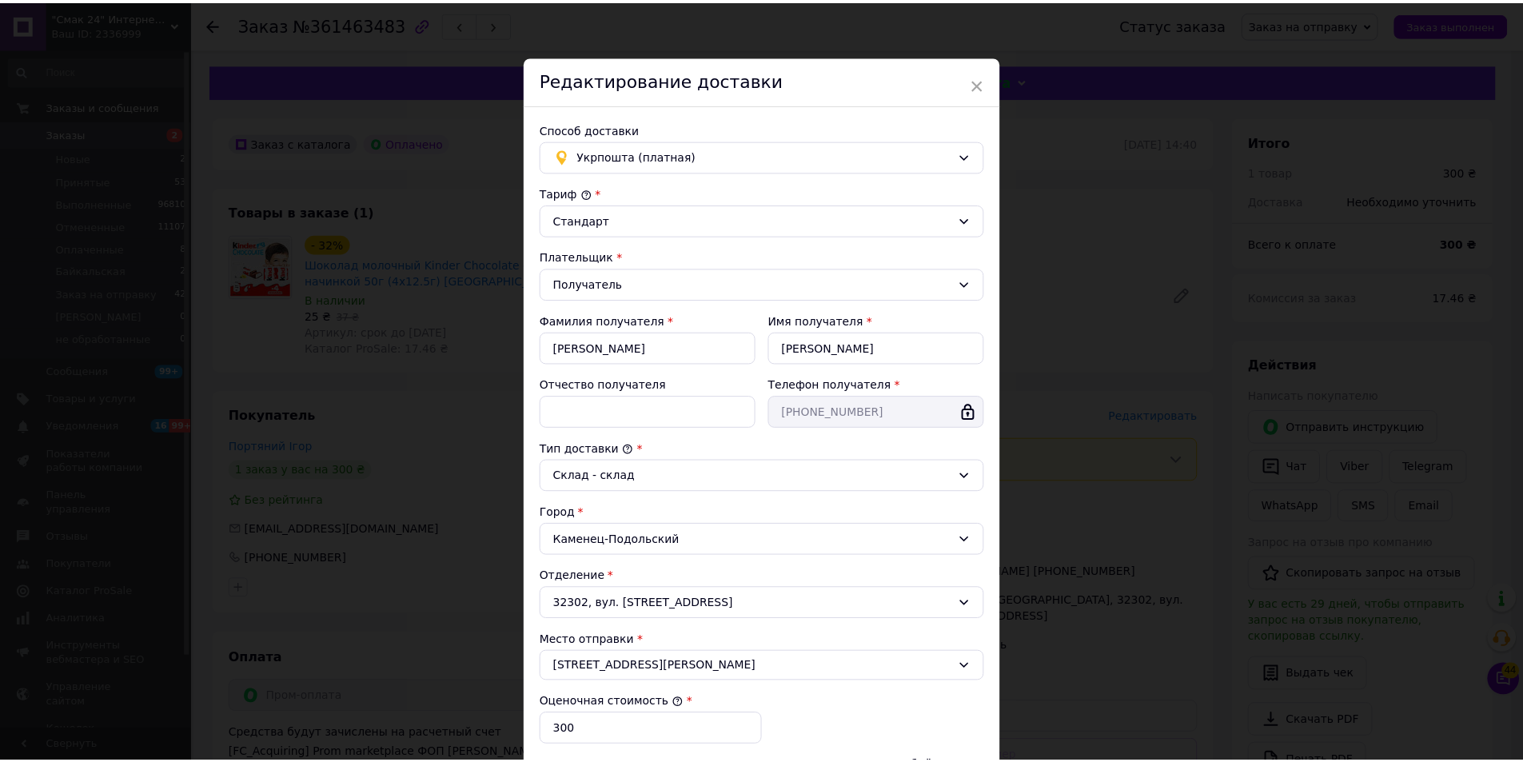
scroll to position [238, 0]
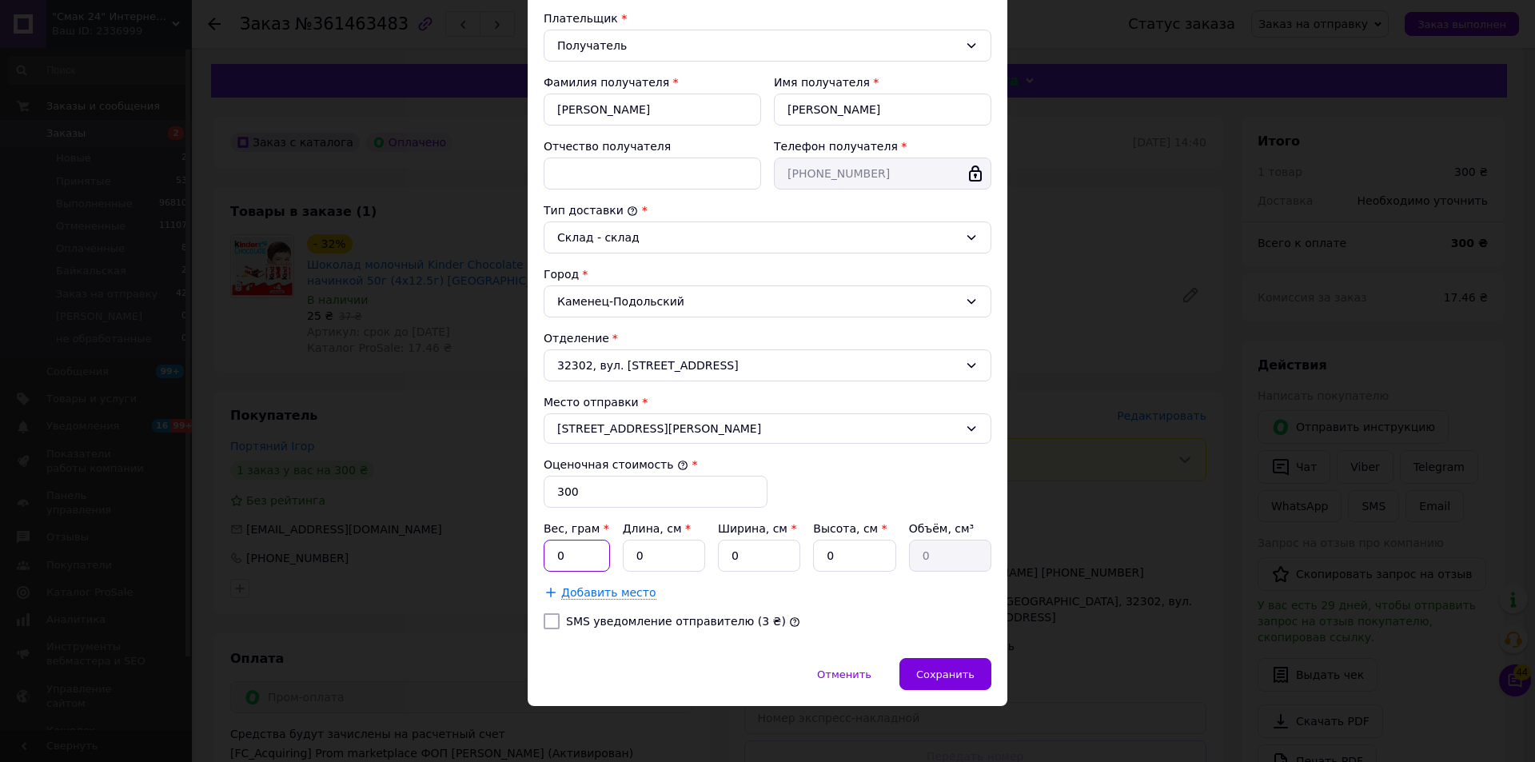
click at [583, 545] on input "0" at bounding box center [577, 556] width 66 height 32
type input "780"
type input "19"
type input "11"
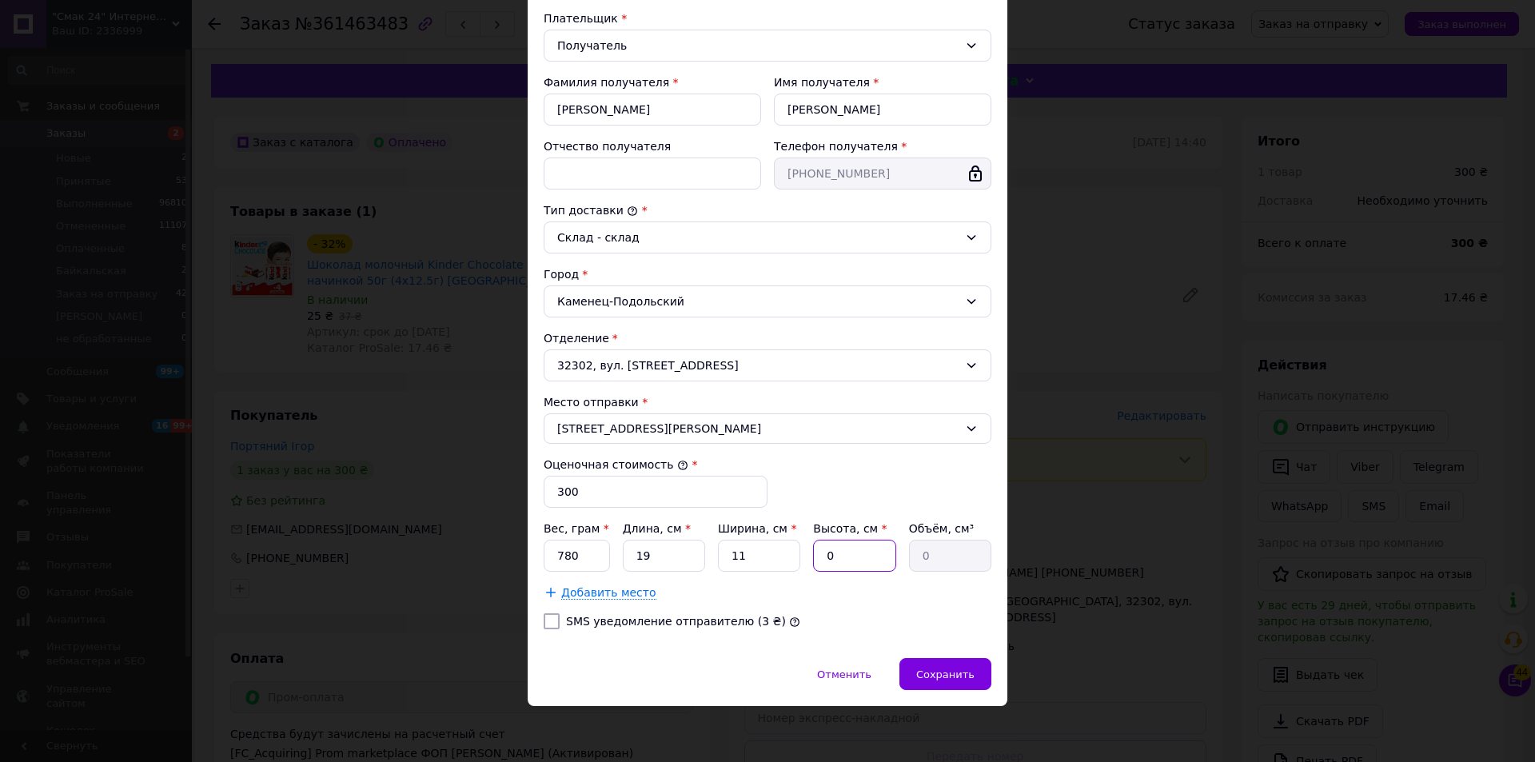
type input "9"
type input "1881"
type input "9"
click at [936, 616] on div "SMS уведомление отправителю (3 ₴)" at bounding box center [767, 621] width 454 height 16
click at [979, 673] on div "Сохранить" at bounding box center [945, 674] width 92 height 32
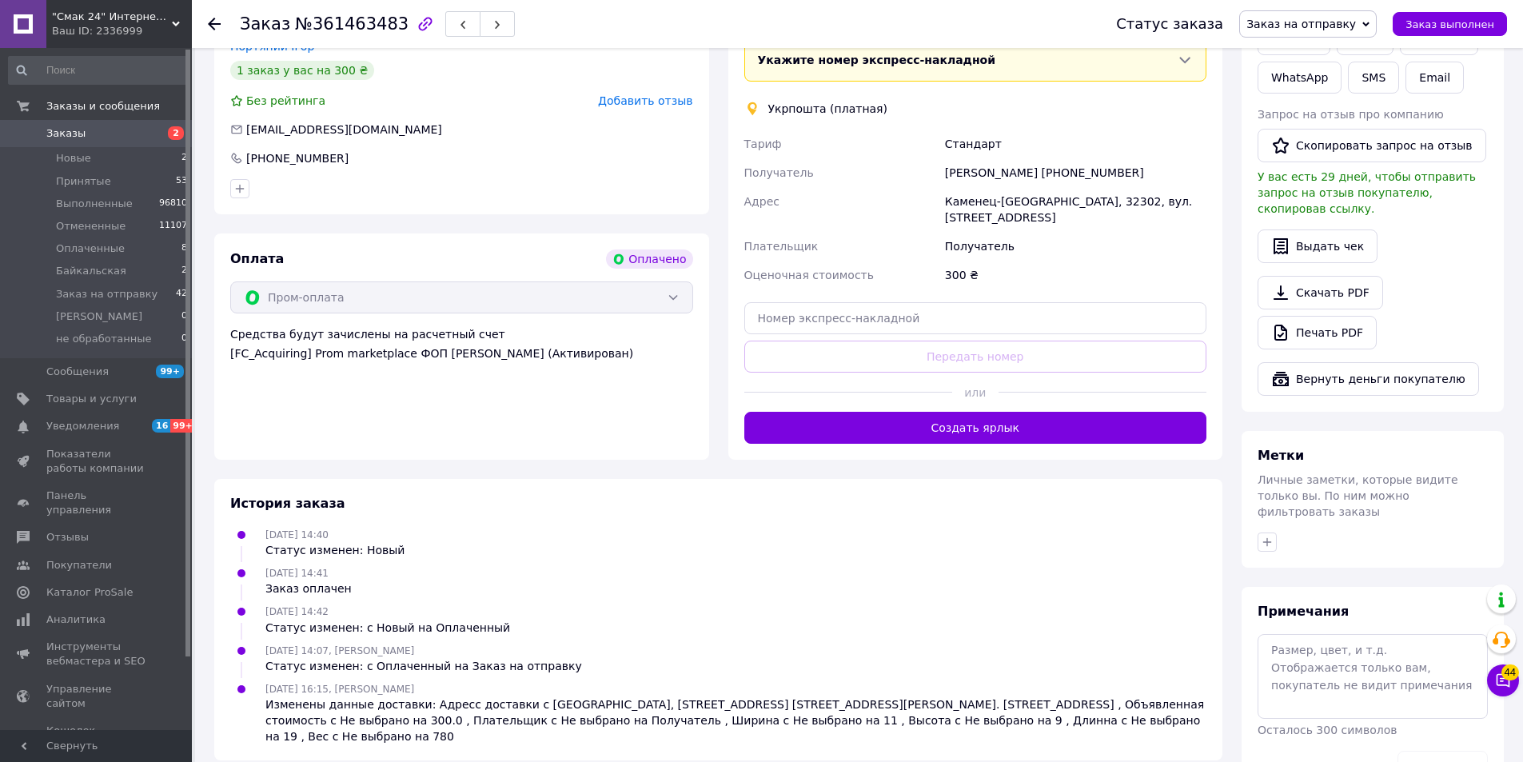
scroll to position [160, 0]
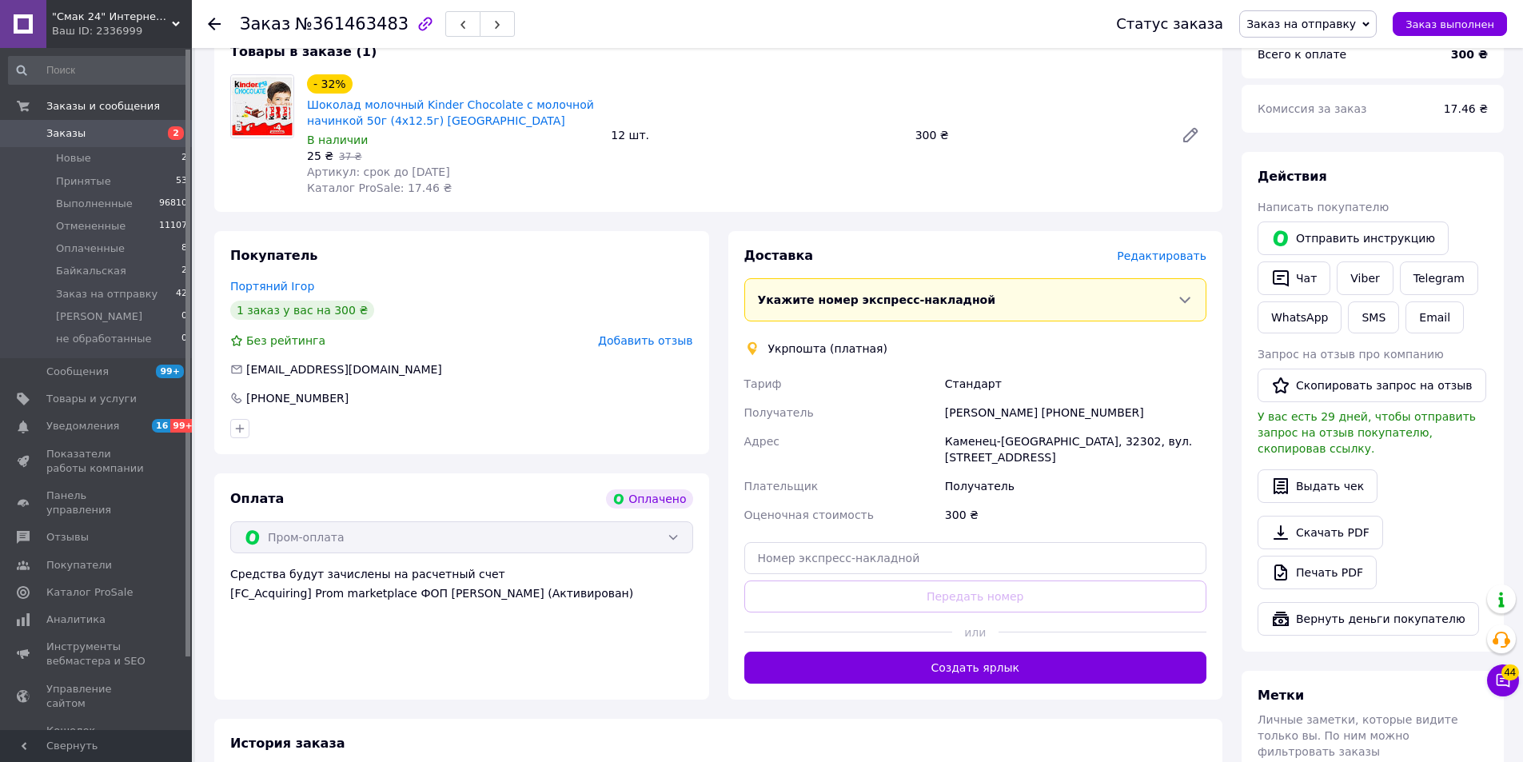
click at [1031, 653] on button "Создать ярлык" at bounding box center [975, 668] width 463 height 32
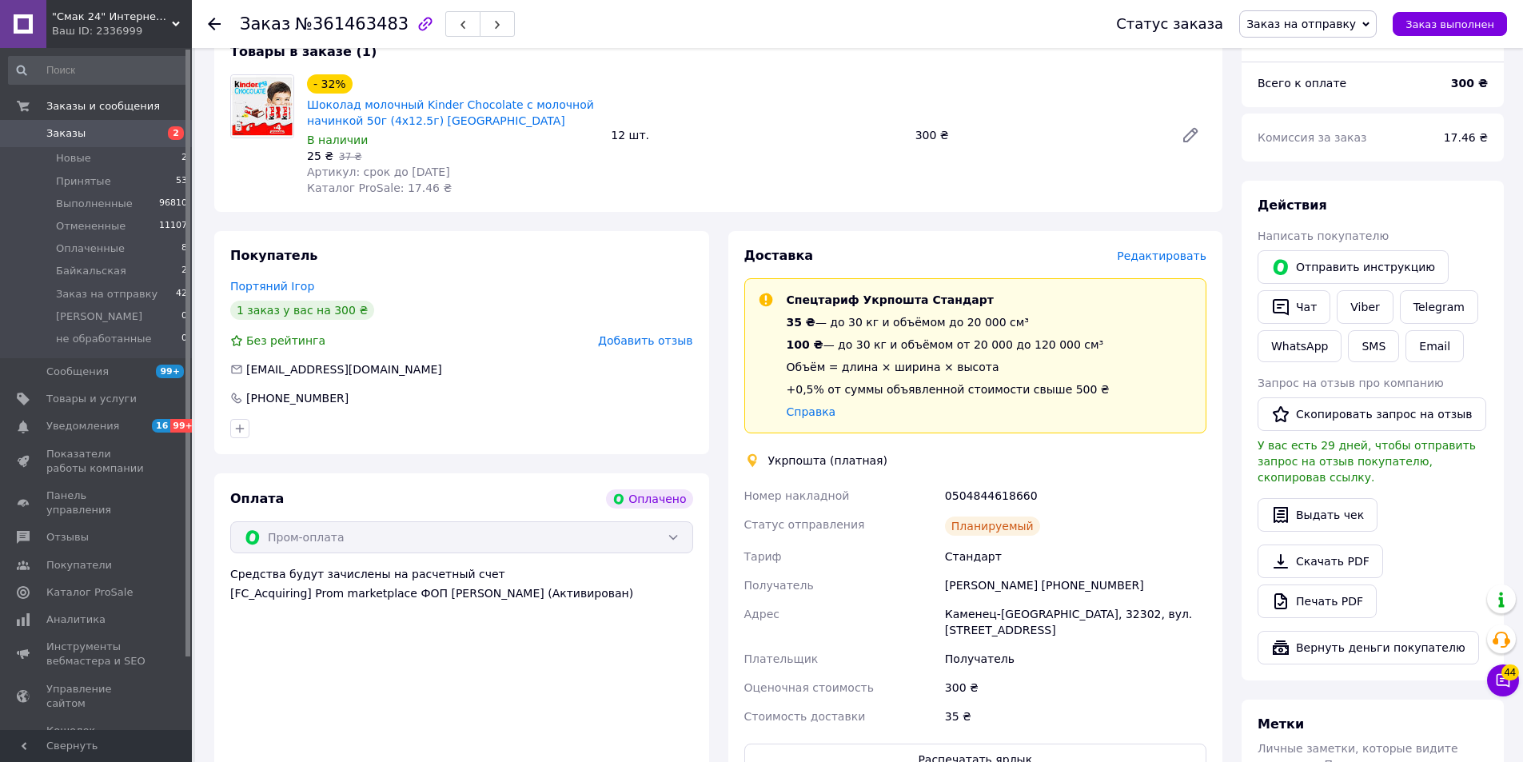
scroll to position [240, 0]
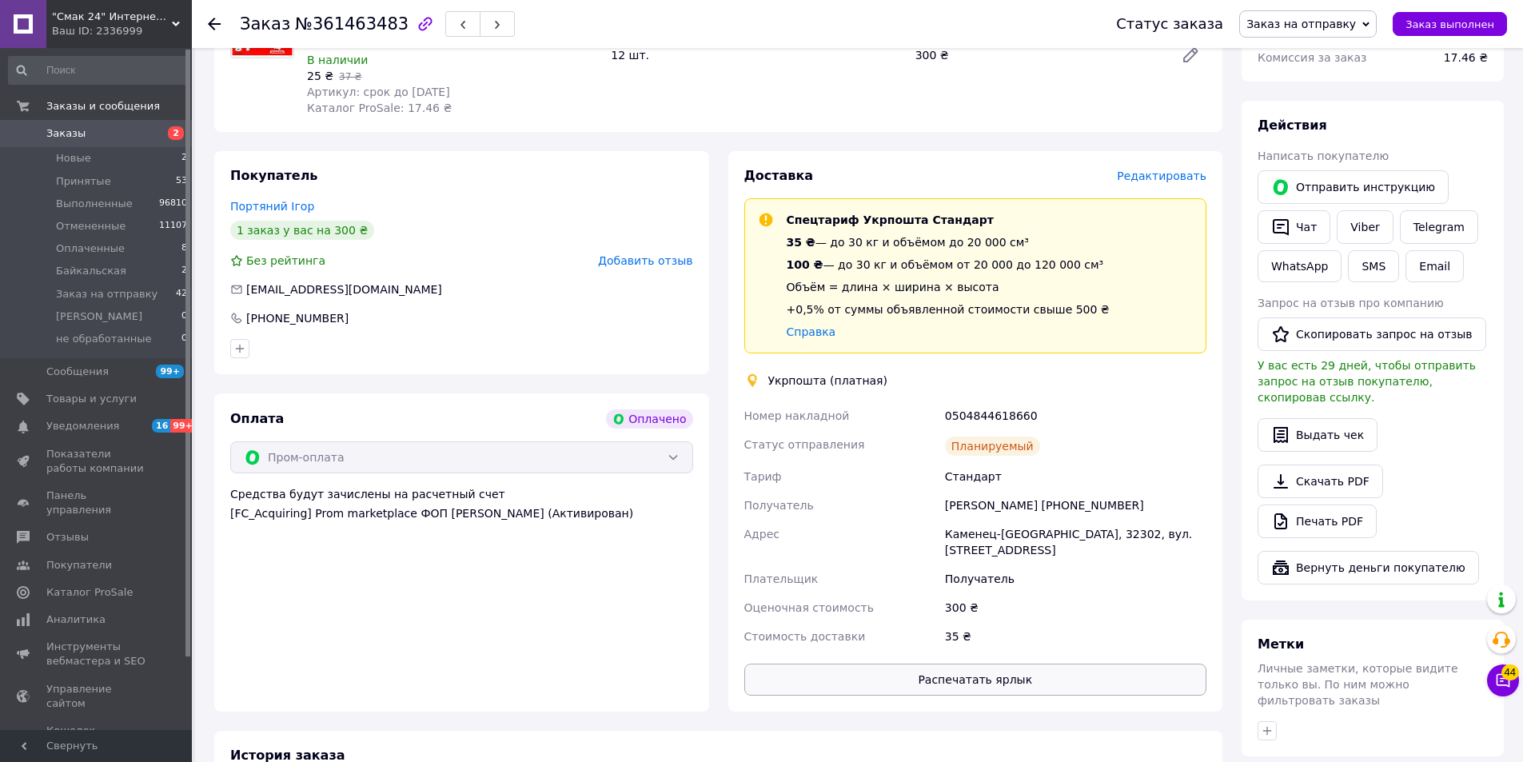
click at [1022, 668] on button "Распечатать ярлык" at bounding box center [975, 680] width 463 height 32
click at [1454, 23] on span "Заказ выполнен" at bounding box center [1450, 24] width 89 height 12
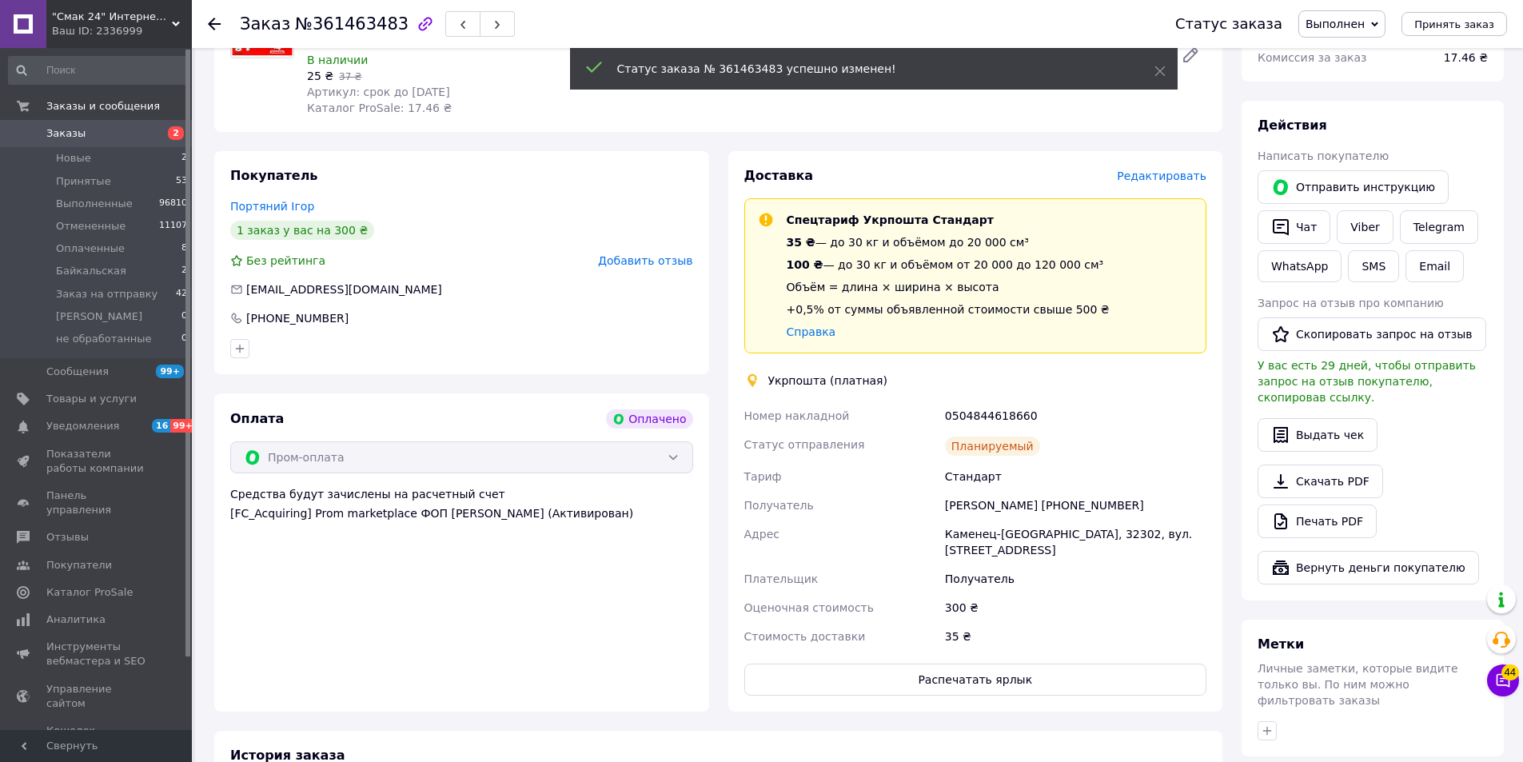
click at [209, 26] on icon at bounding box center [214, 24] width 13 height 13
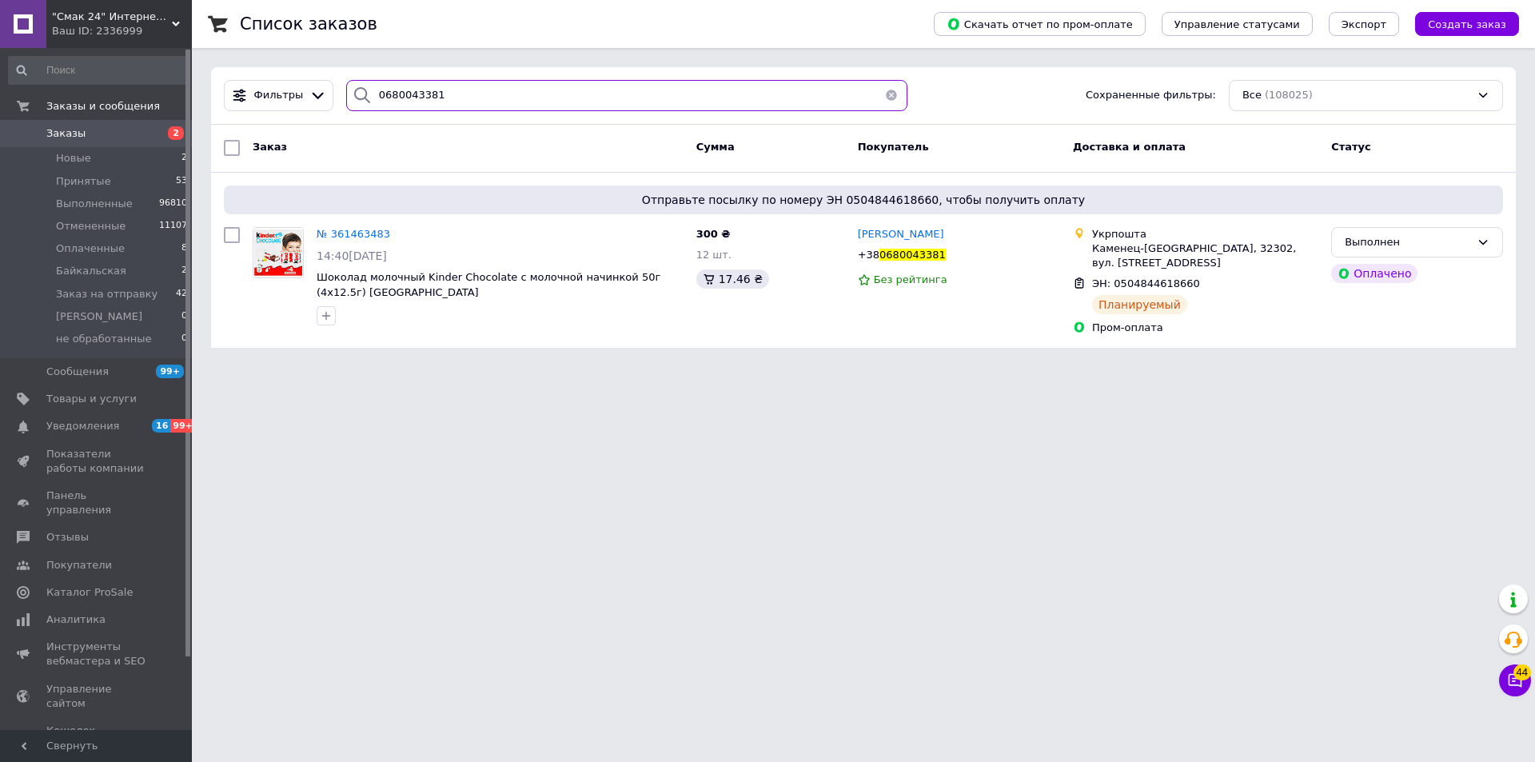
click at [449, 91] on input "0680043381" at bounding box center [626, 95] width 561 height 31
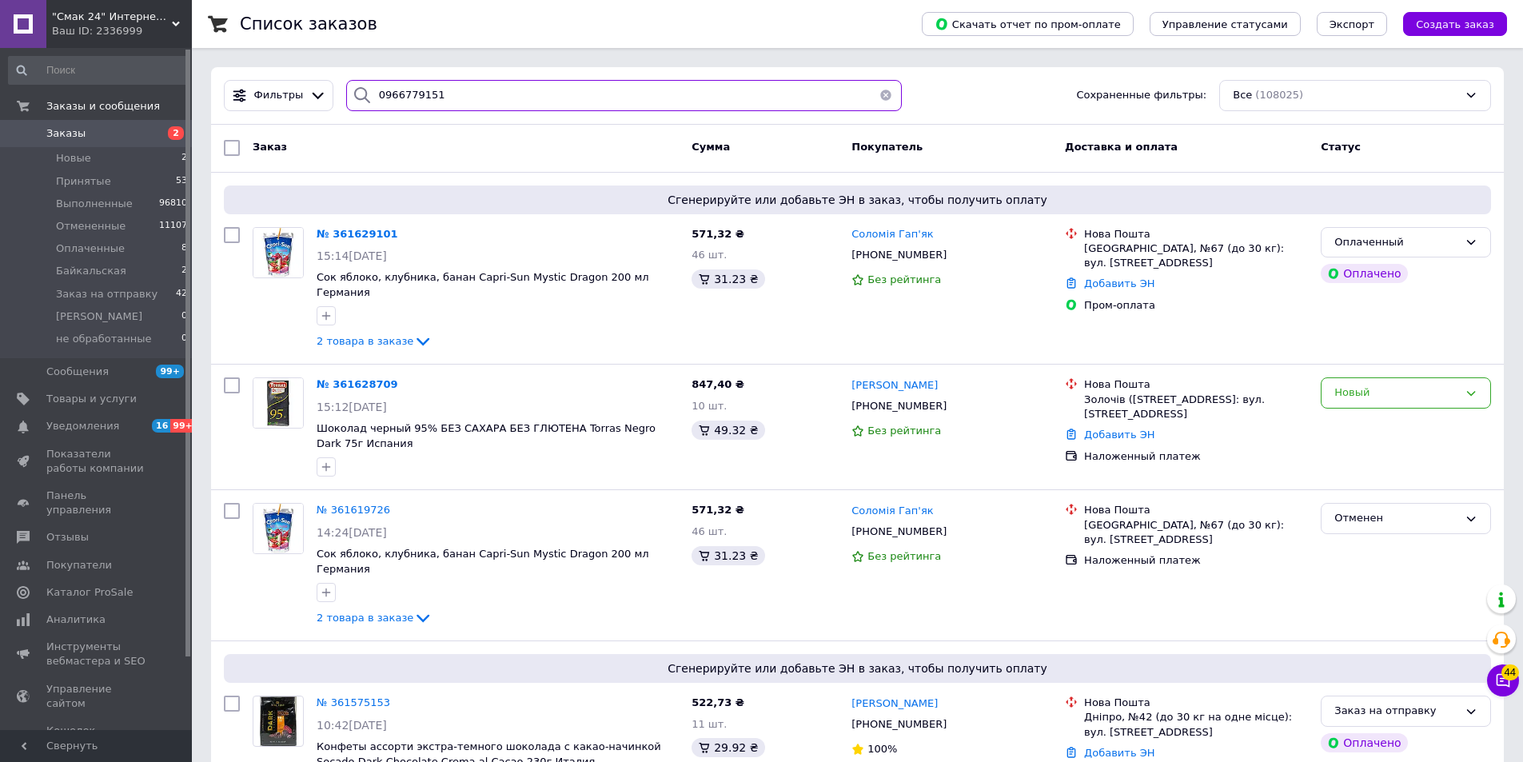
click at [441, 101] on input "0966779151" at bounding box center [624, 95] width 556 height 31
type input "0966779151"
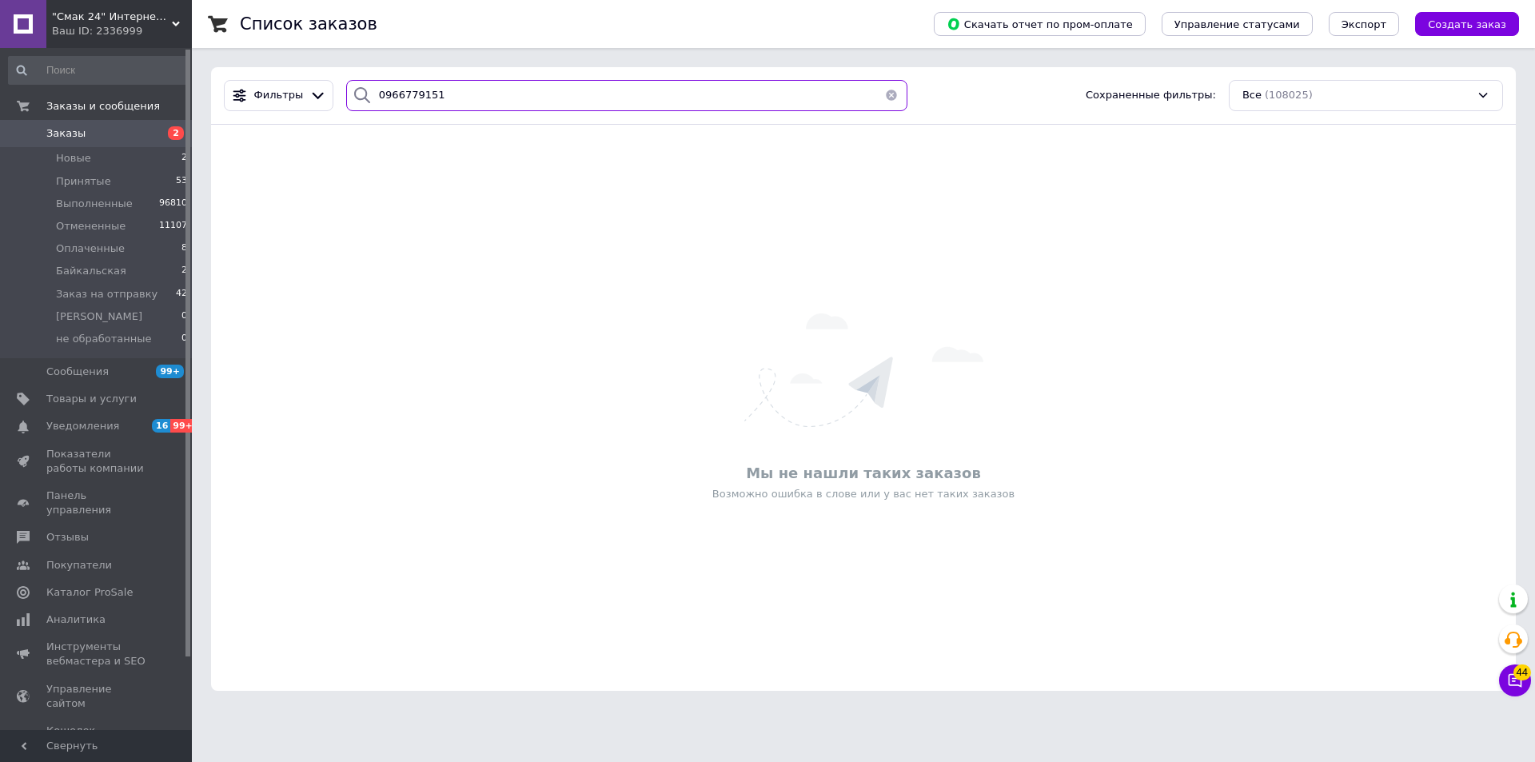
drag, startPoint x: 449, startPoint y: 82, endPoint x: 374, endPoint y: 106, distance: 78.9
click at [374, 106] on input "0966779151" at bounding box center [626, 95] width 561 height 31
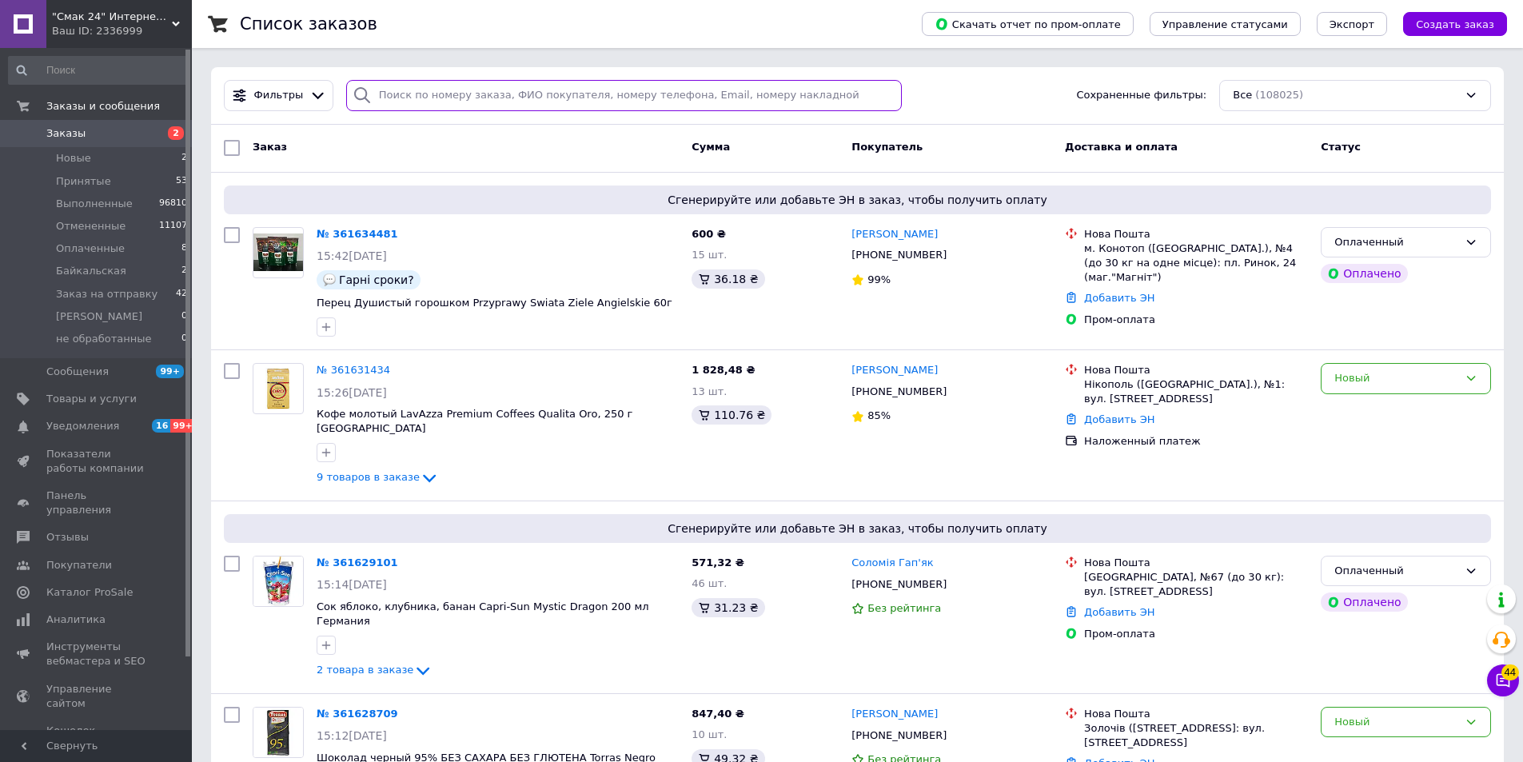
click at [806, 82] on input "search" at bounding box center [624, 95] width 556 height 31
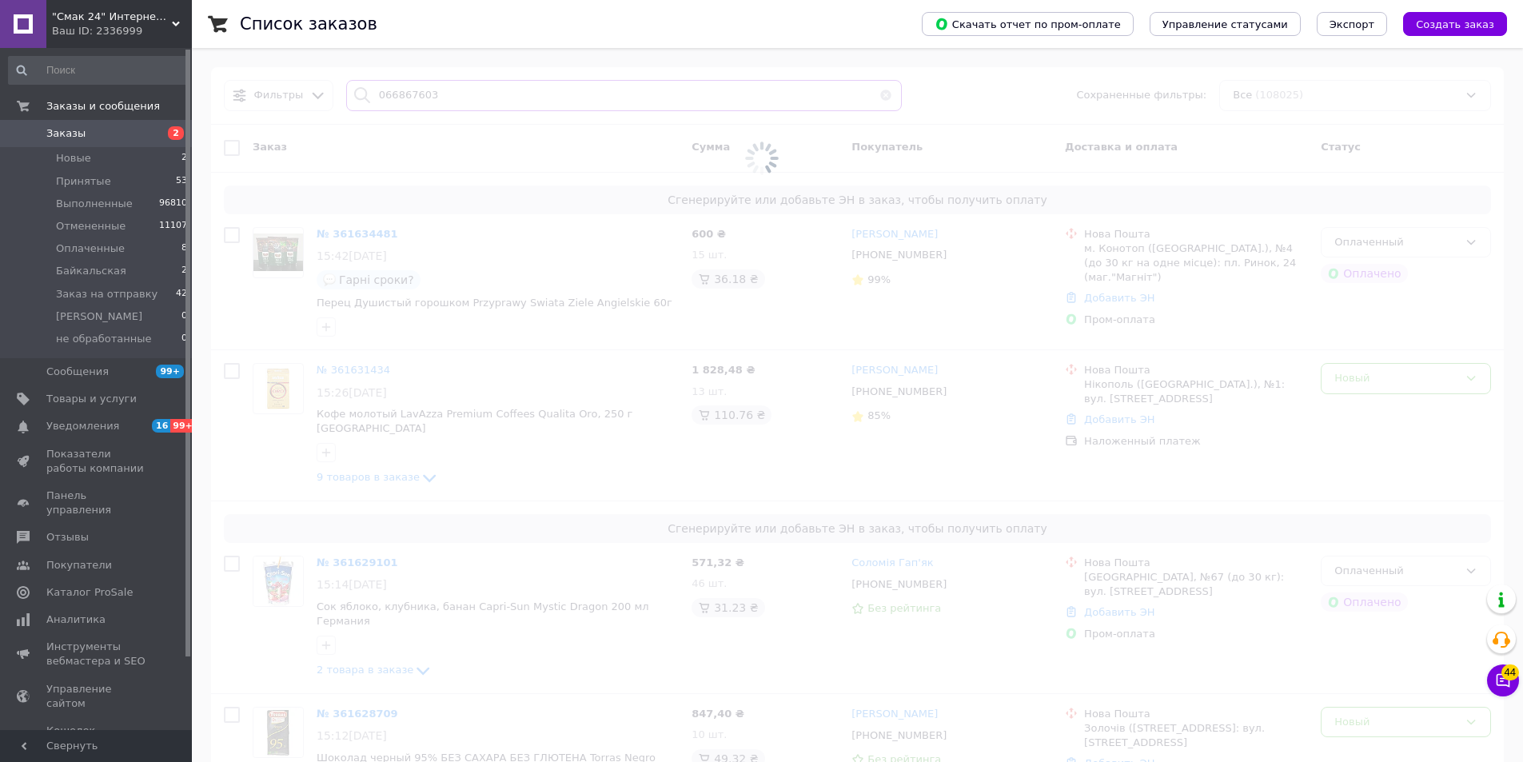
type input "0668676032"
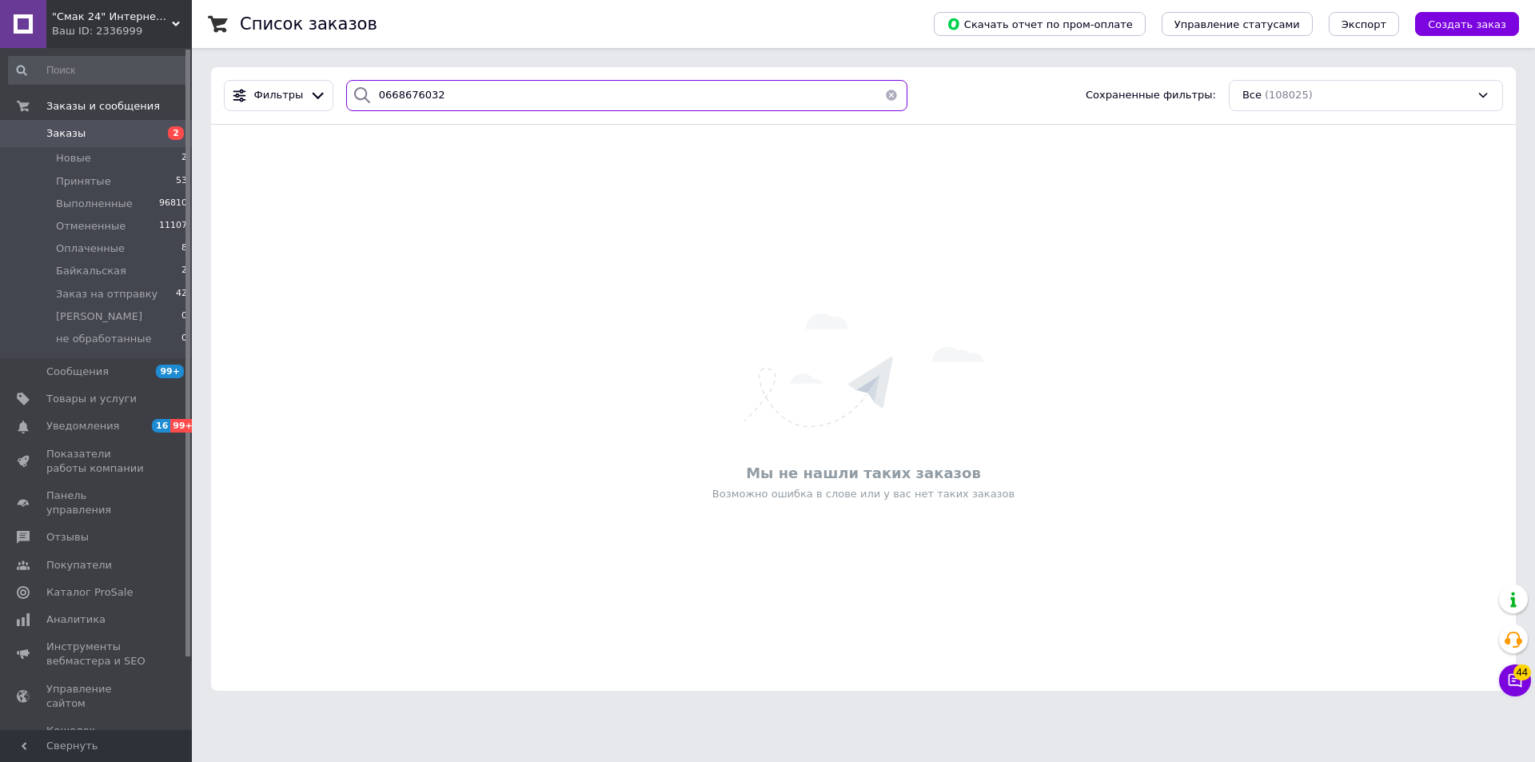
drag, startPoint x: 393, startPoint y: 95, endPoint x: 345, endPoint y: 95, distance: 48.8
click at [346, 95] on div "0668676032" at bounding box center [626, 95] width 561 height 31
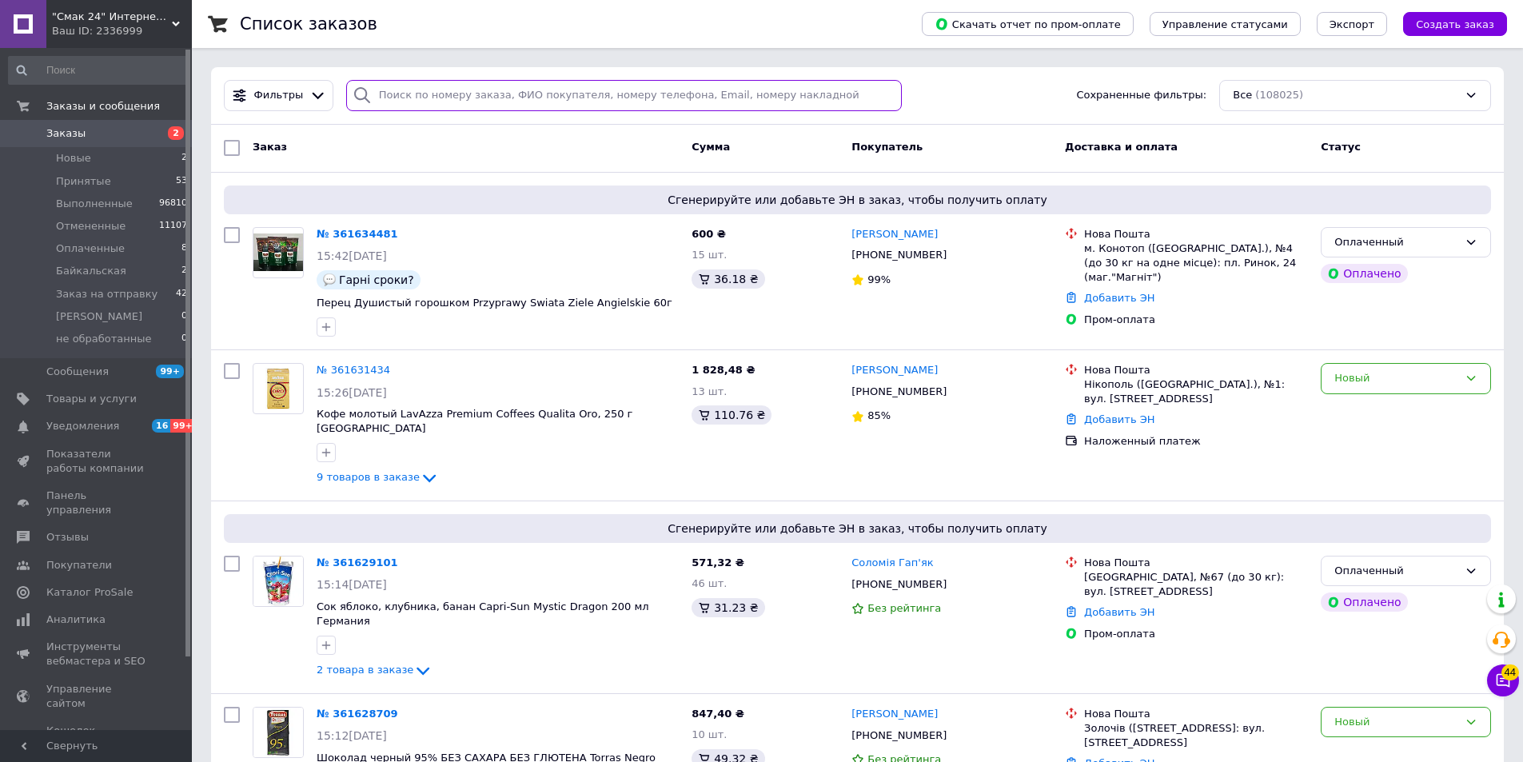
click at [505, 96] on input "search" at bounding box center [624, 95] width 556 height 31
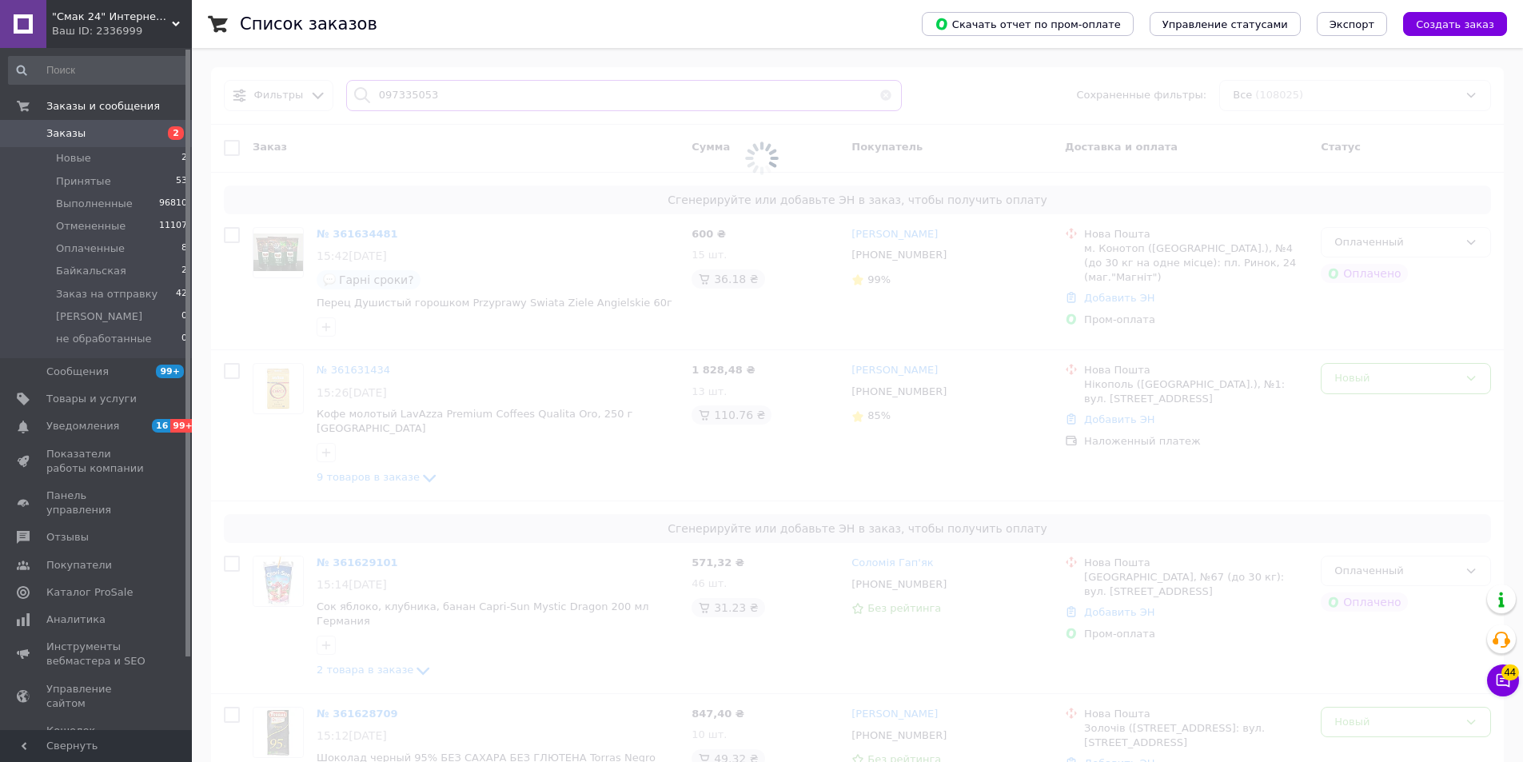
type input "0973350536"
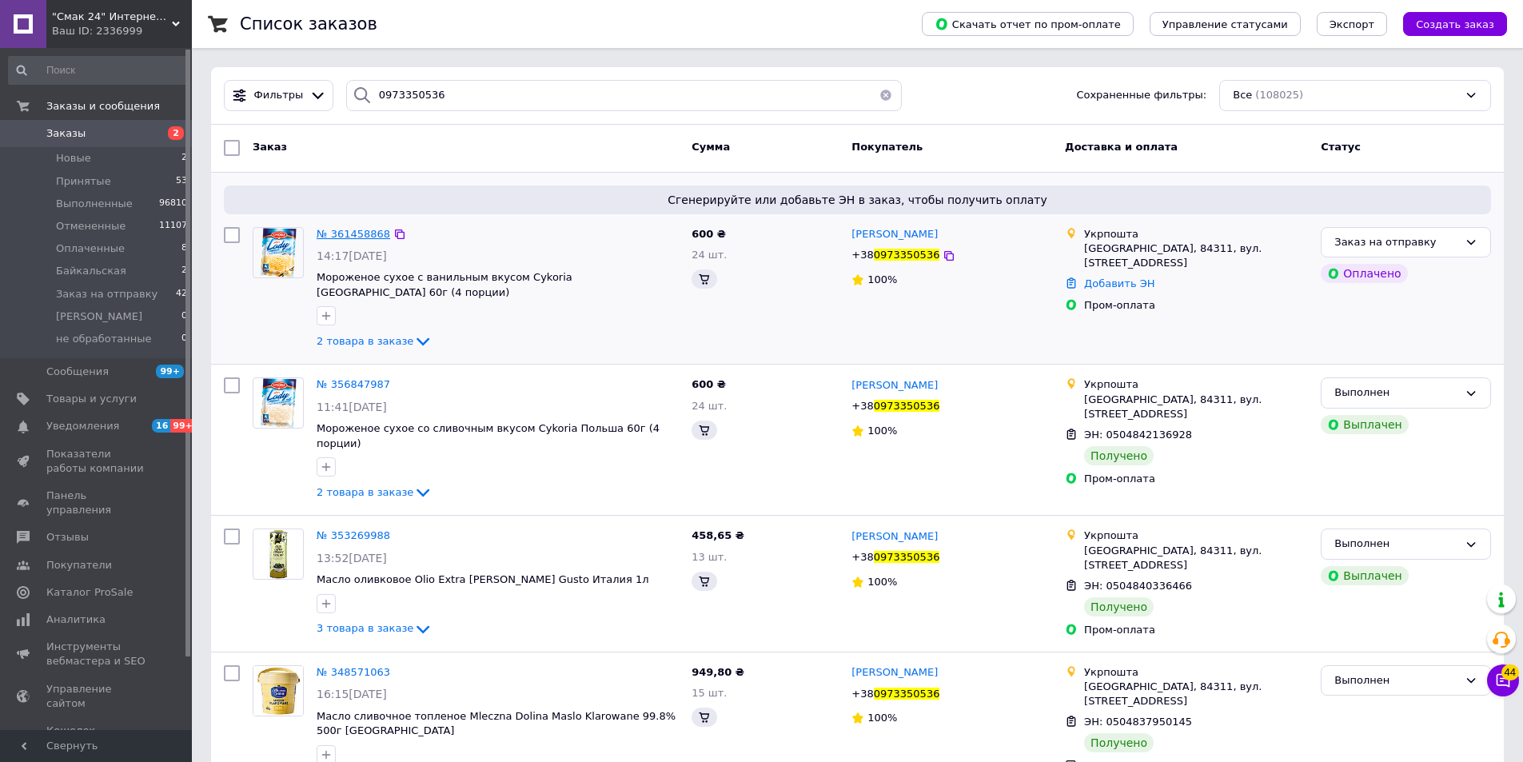
click at [345, 238] on span "№ 361458868" at bounding box center [354, 234] width 74 height 12
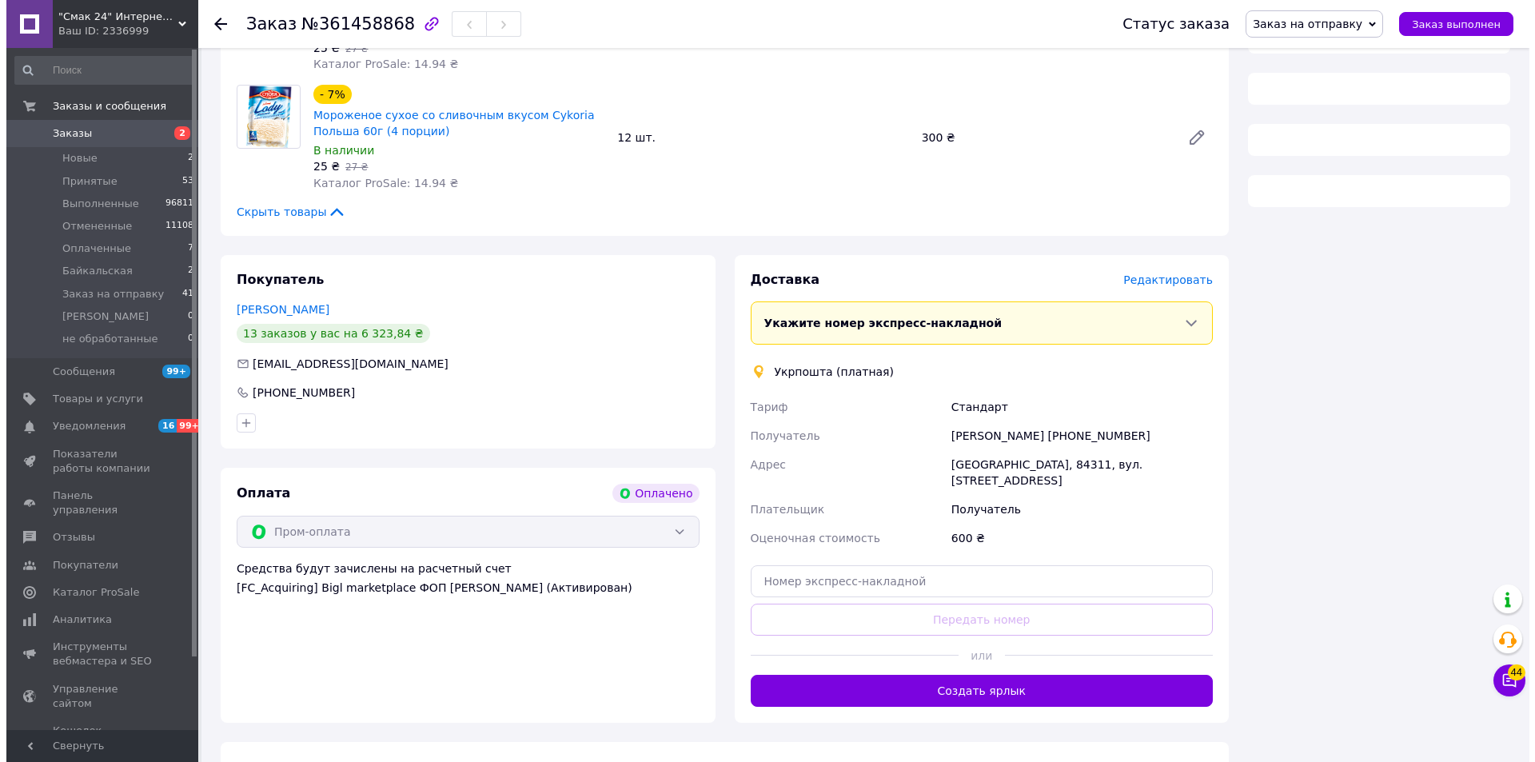
scroll to position [283, 0]
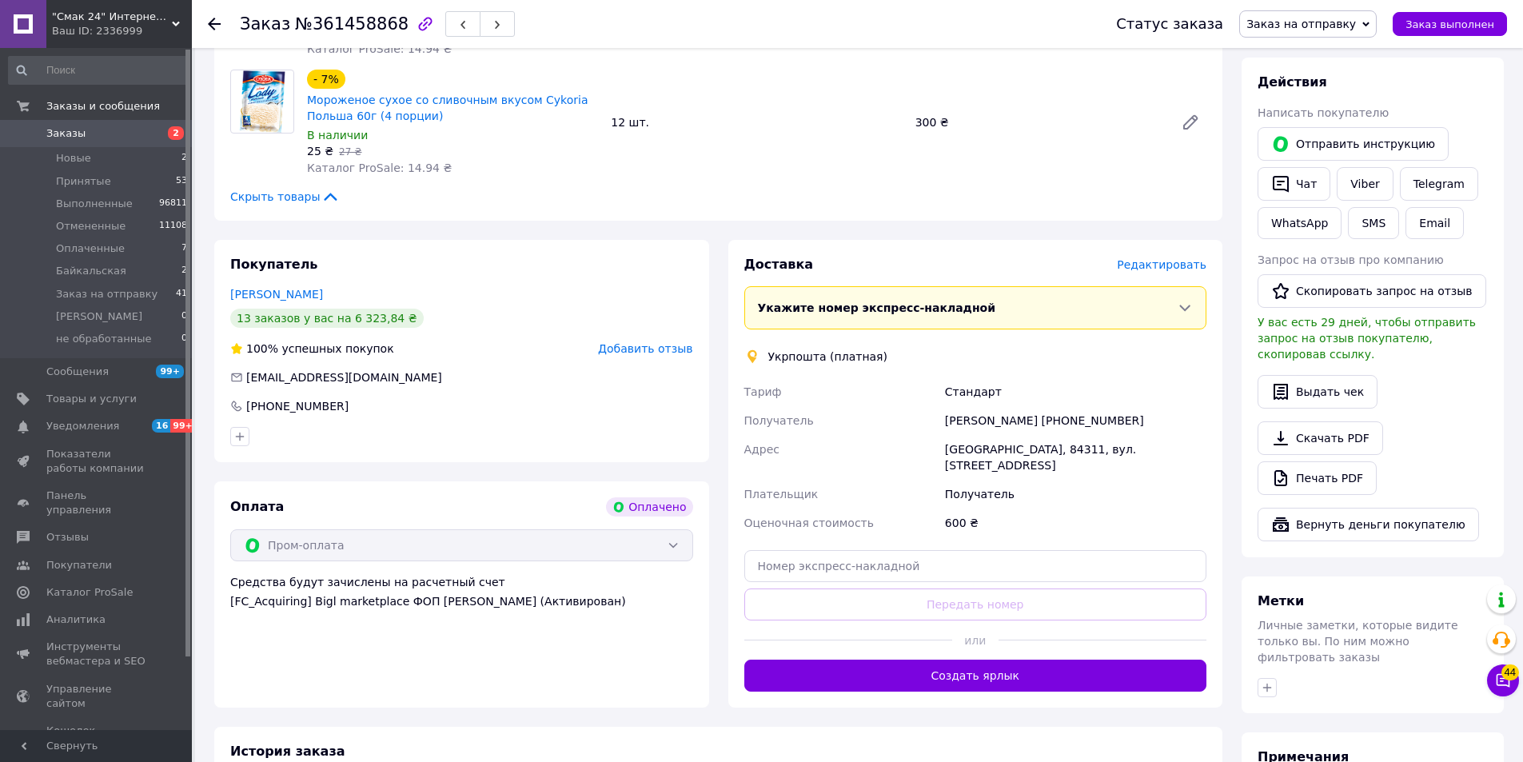
click at [1169, 262] on span "Редактировать" at bounding box center [1162, 264] width 90 height 13
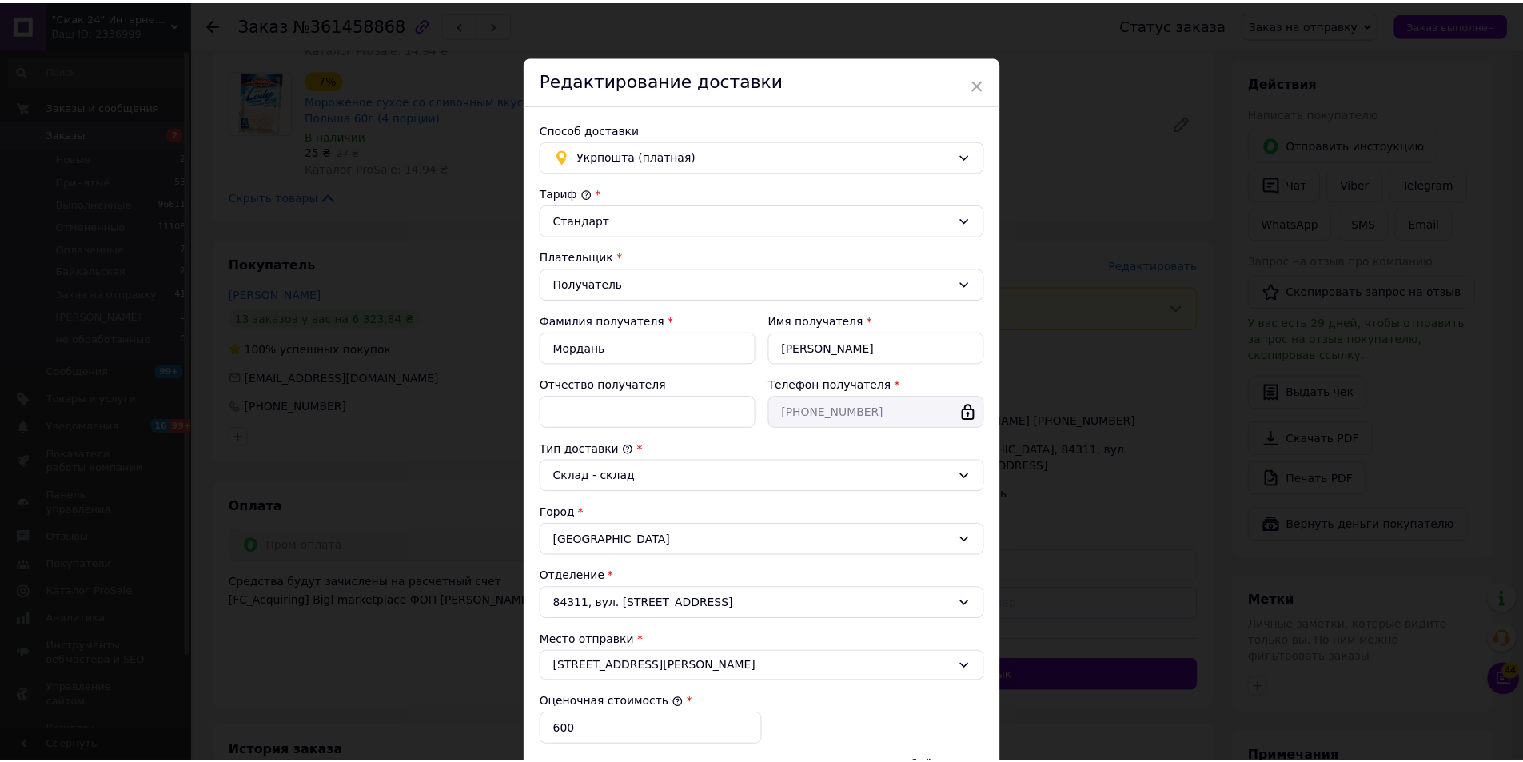
scroll to position [238, 0]
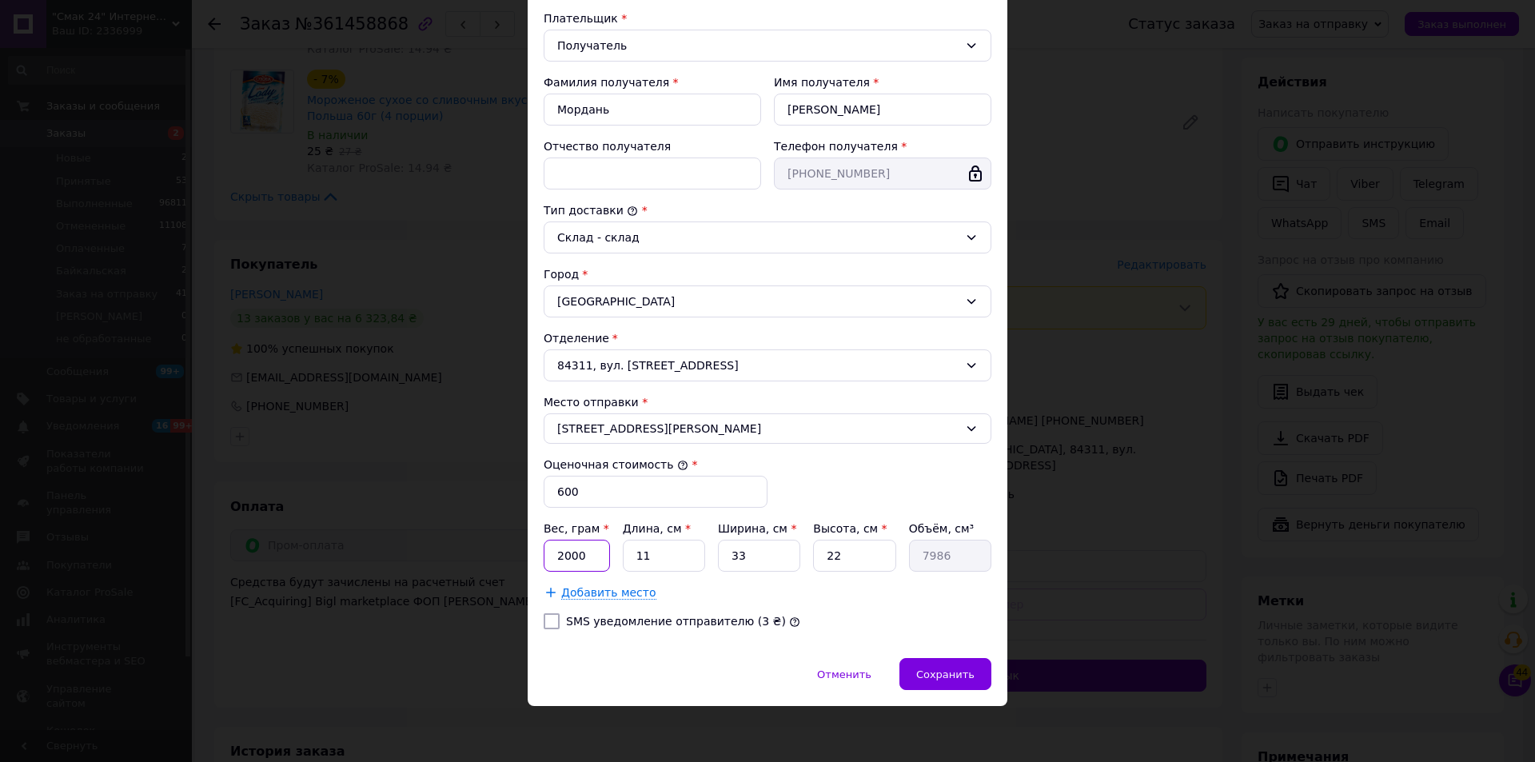
click at [594, 561] on input "2000" at bounding box center [577, 556] width 66 height 32
click at [594, 560] on input "2000" at bounding box center [577, 556] width 66 height 32
type input "1660"
type input "2"
type input "1452"
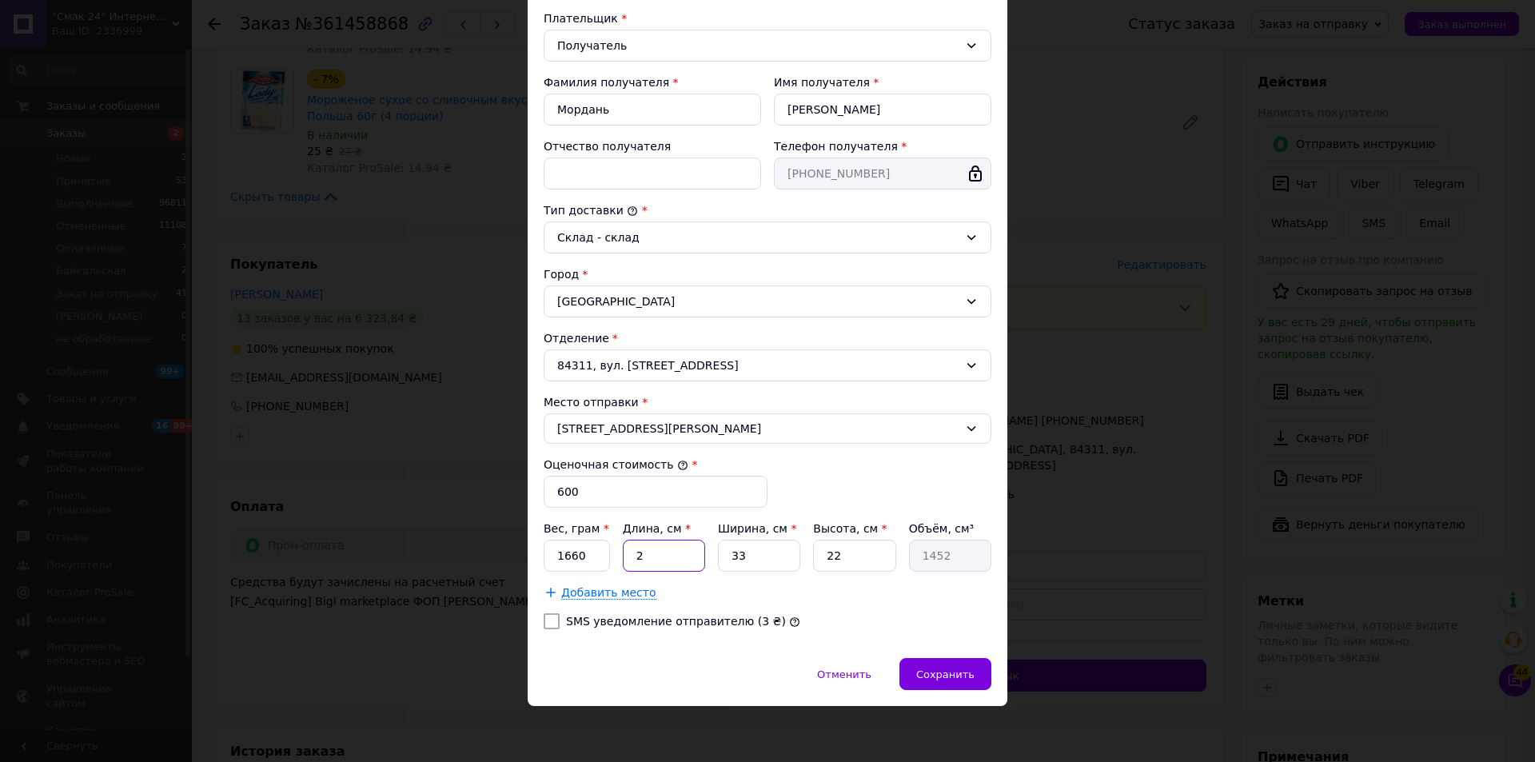
type input "29"
type input "21054"
type input "29"
type input "1"
type input "638"
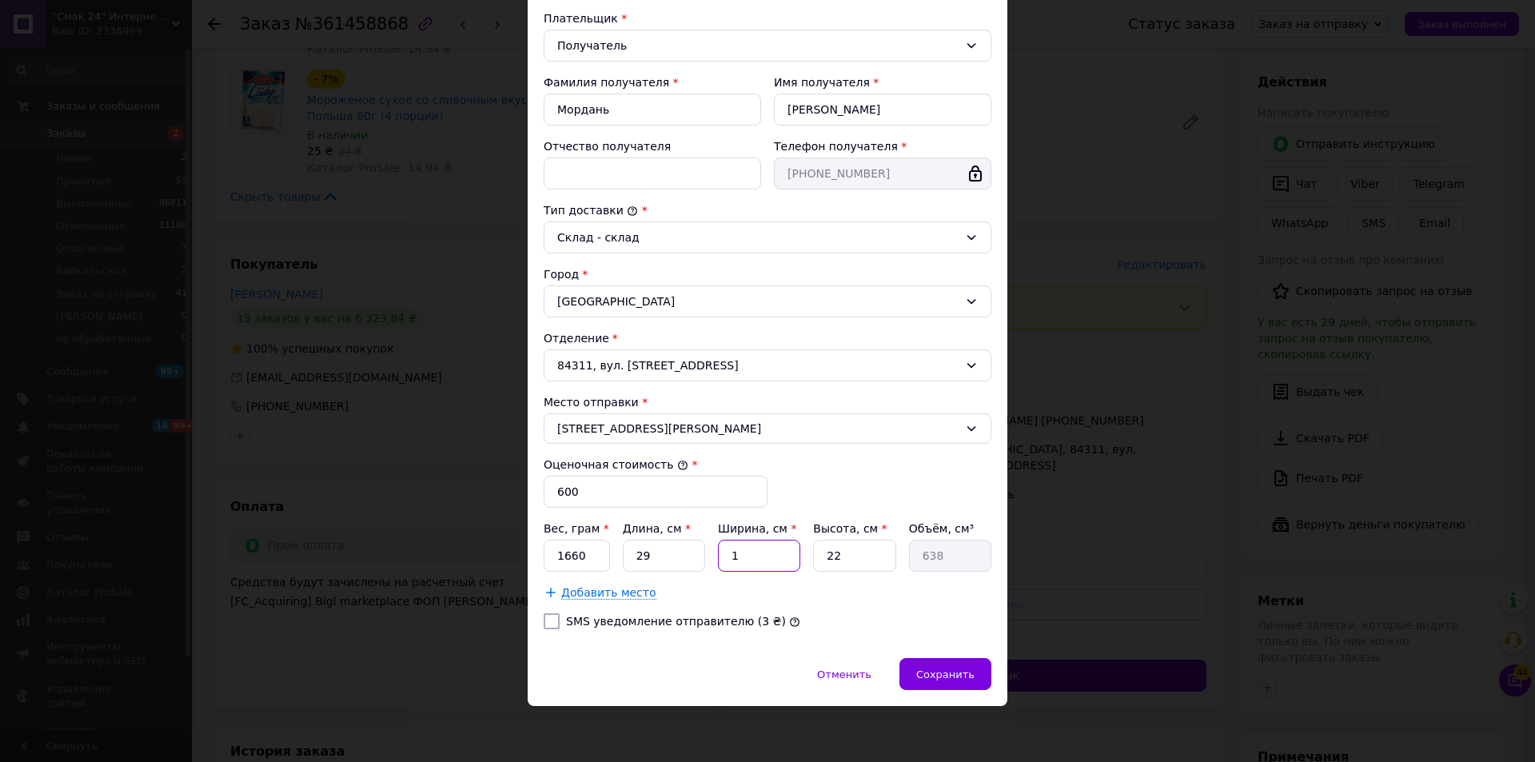
type input "18"
type input "11484"
type input "18"
type input "1"
type input "522"
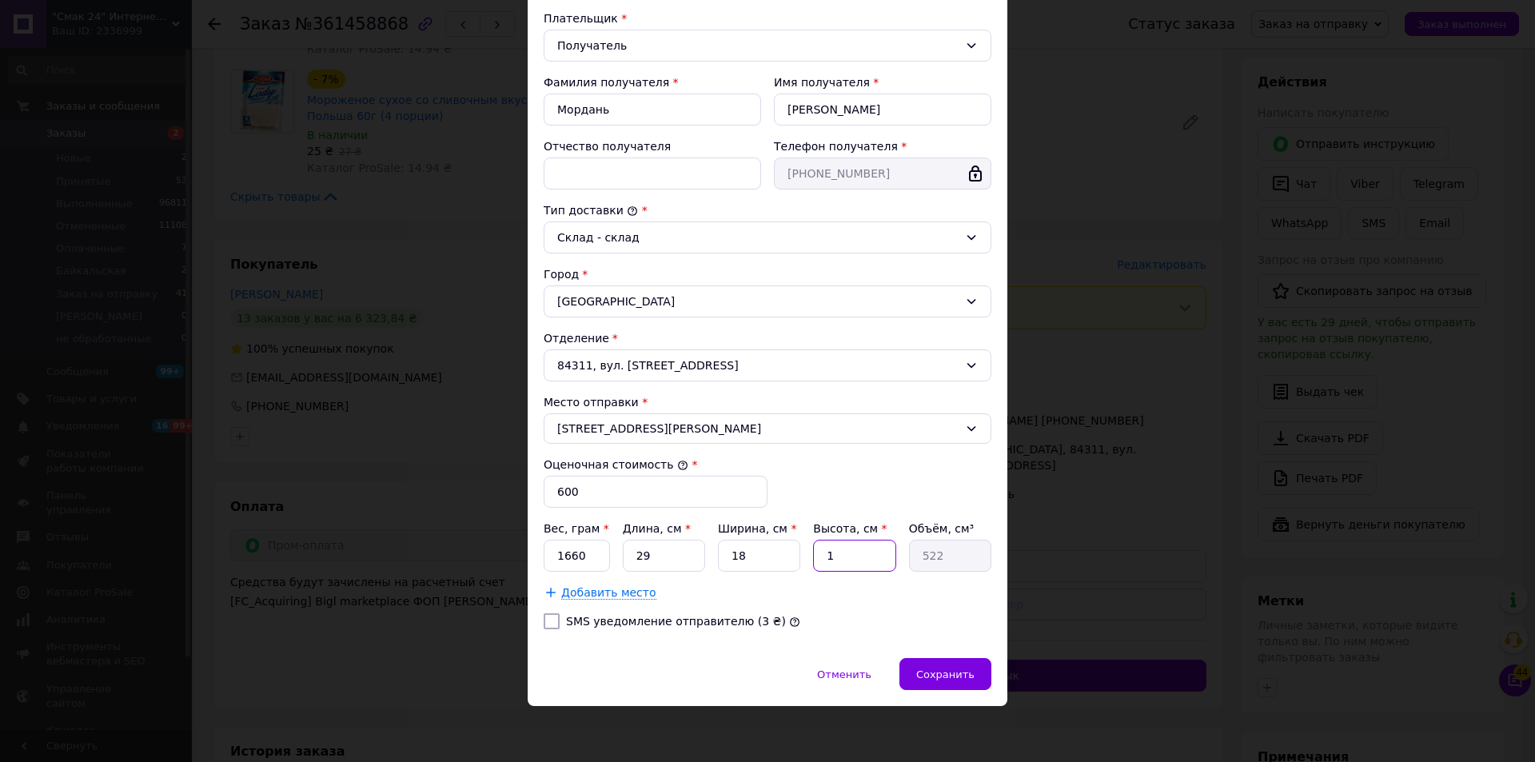
type input "10"
type input "5220"
type input "10"
click at [957, 675] on span "Сохранить" at bounding box center [945, 674] width 58 height 12
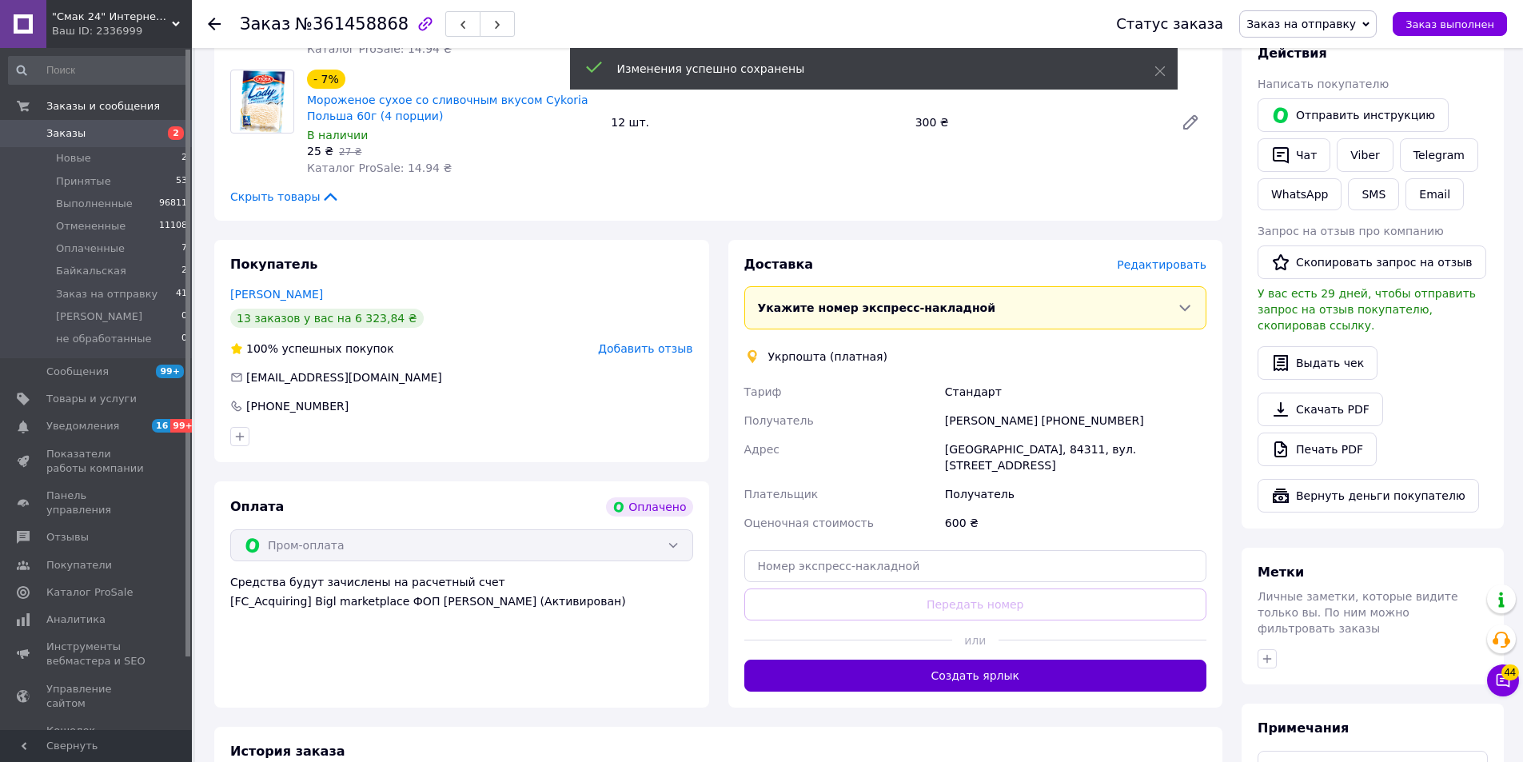
click at [1018, 663] on button "Создать ярлык" at bounding box center [975, 676] width 463 height 32
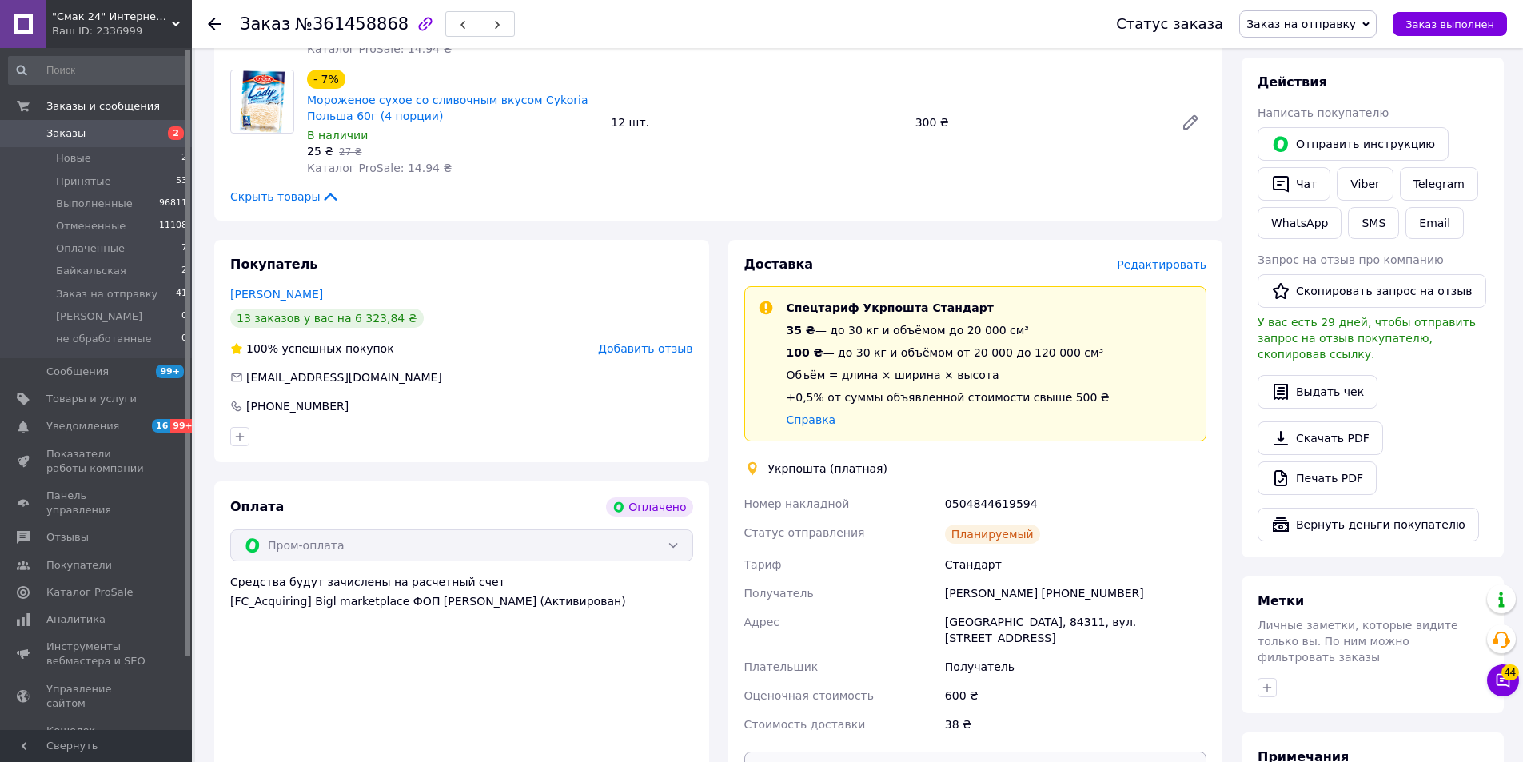
click at [984, 752] on button "Распечатать ярлык" at bounding box center [975, 768] width 463 height 32
click at [1472, 24] on span "Заказ выполнен" at bounding box center [1450, 24] width 89 height 12
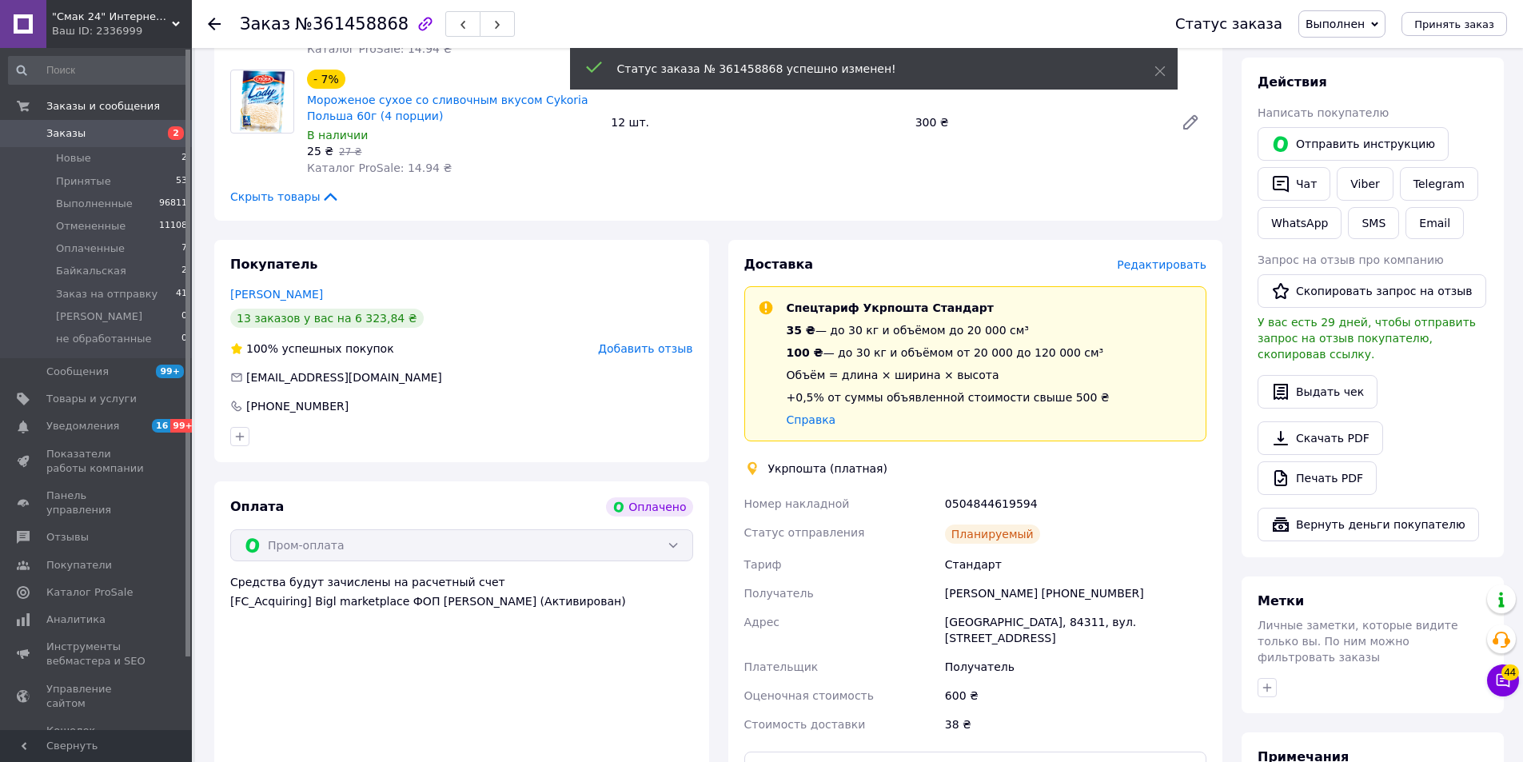
click at [212, 23] on use at bounding box center [214, 24] width 13 height 13
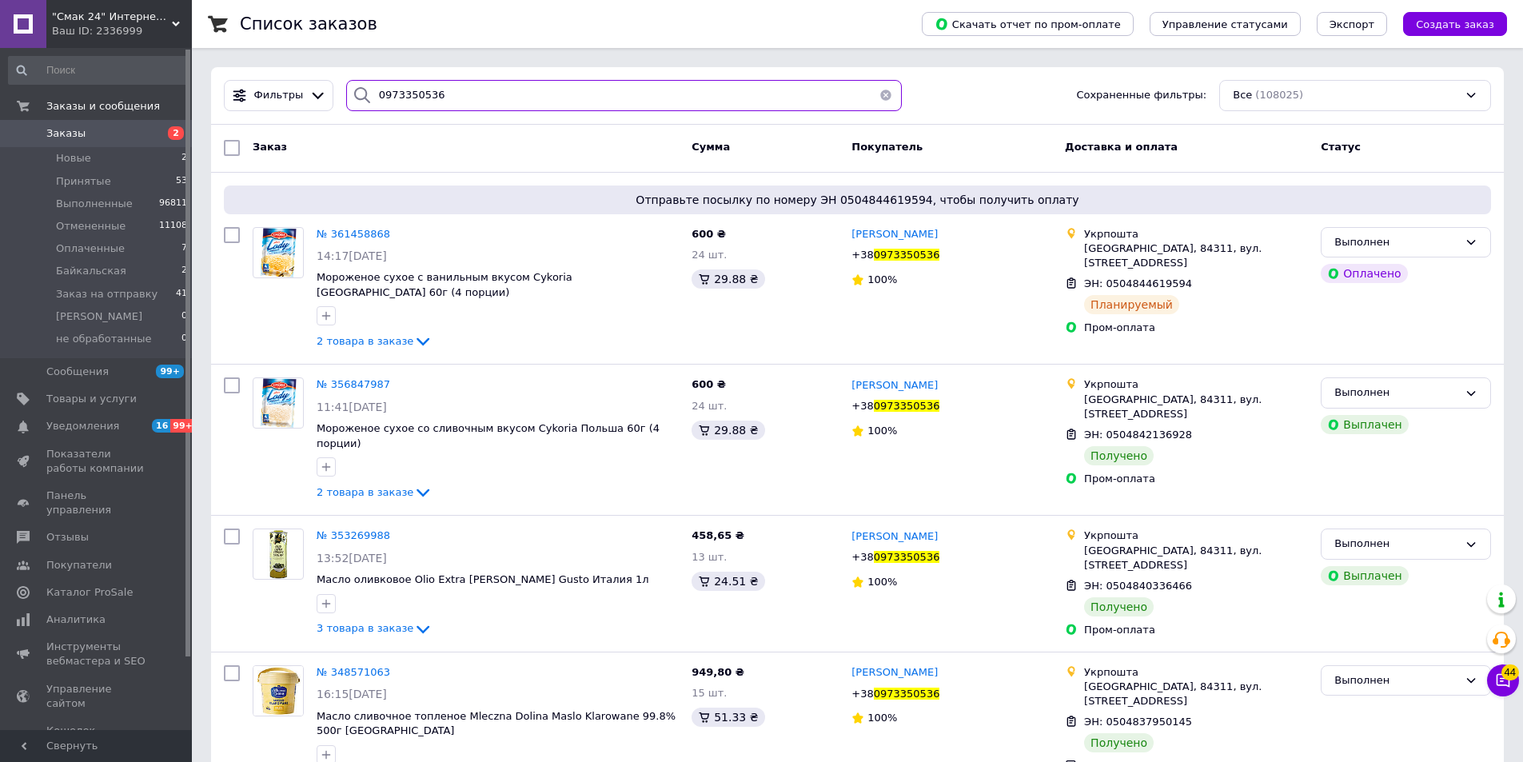
click at [558, 90] on input "0973350536" at bounding box center [624, 95] width 556 height 31
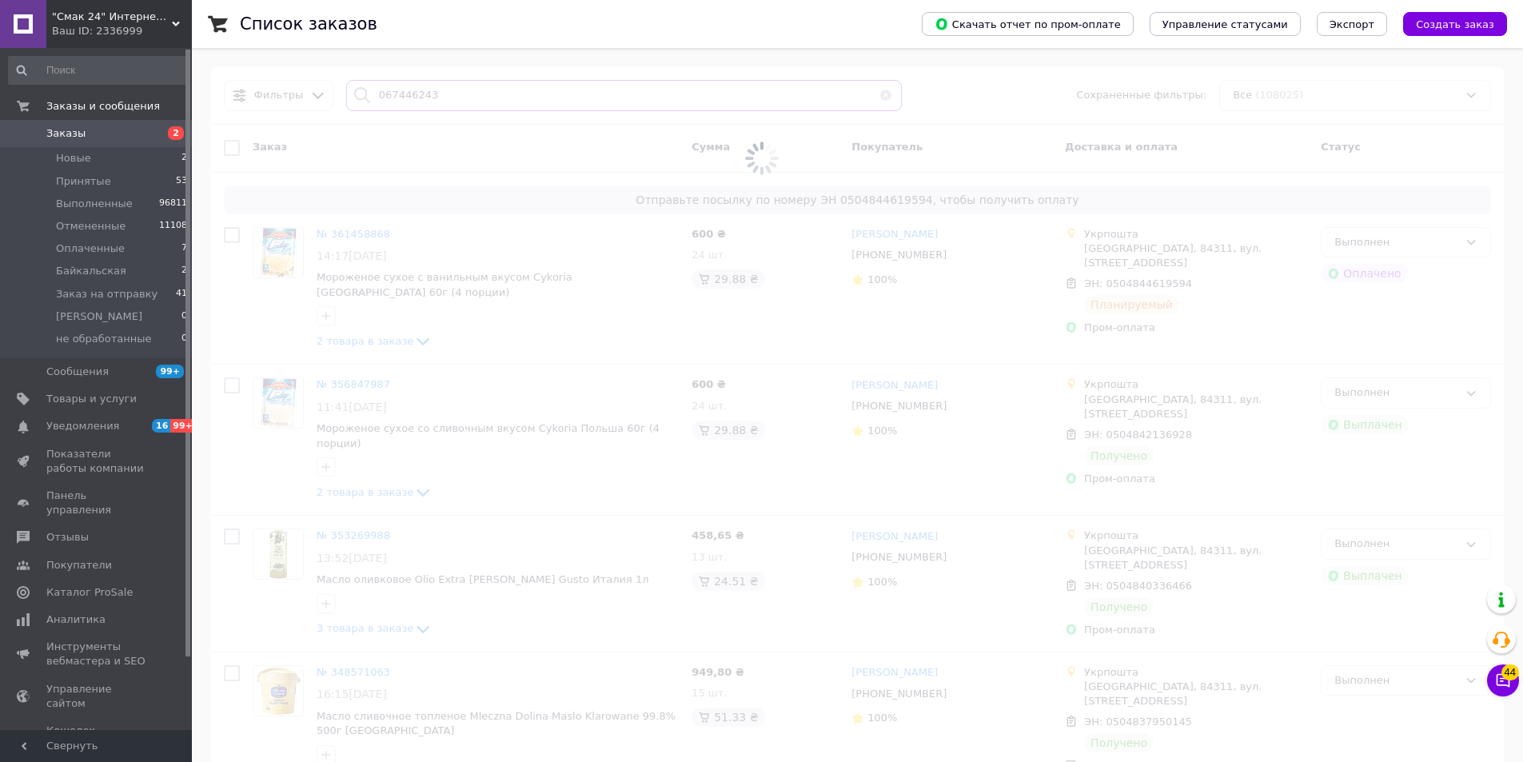
type input "0674462437"
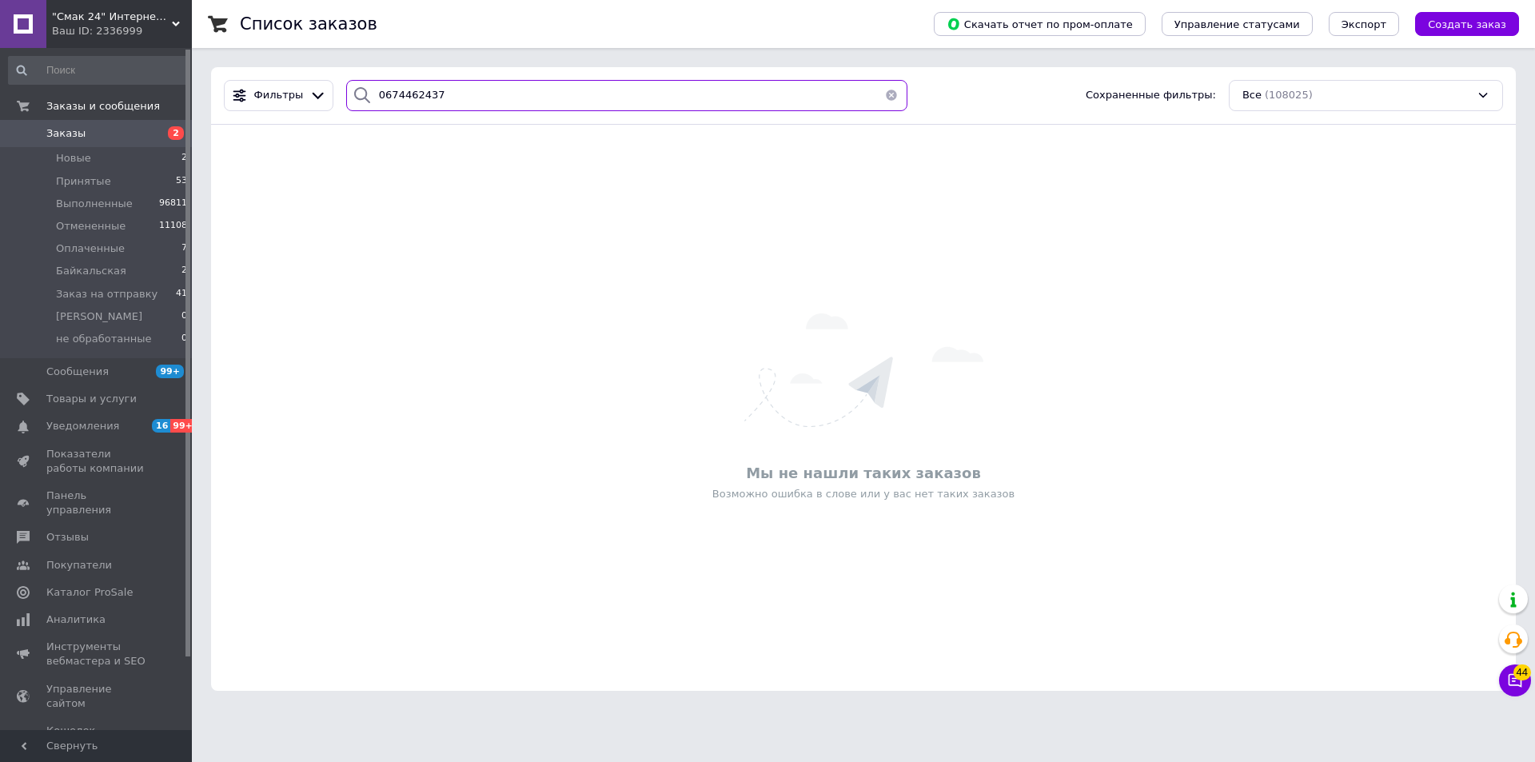
drag, startPoint x: 485, startPoint y: 87, endPoint x: 362, endPoint y: 94, distance: 122.5
click at [362, 94] on div "0674462437" at bounding box center [626, 95] width 561 height 31
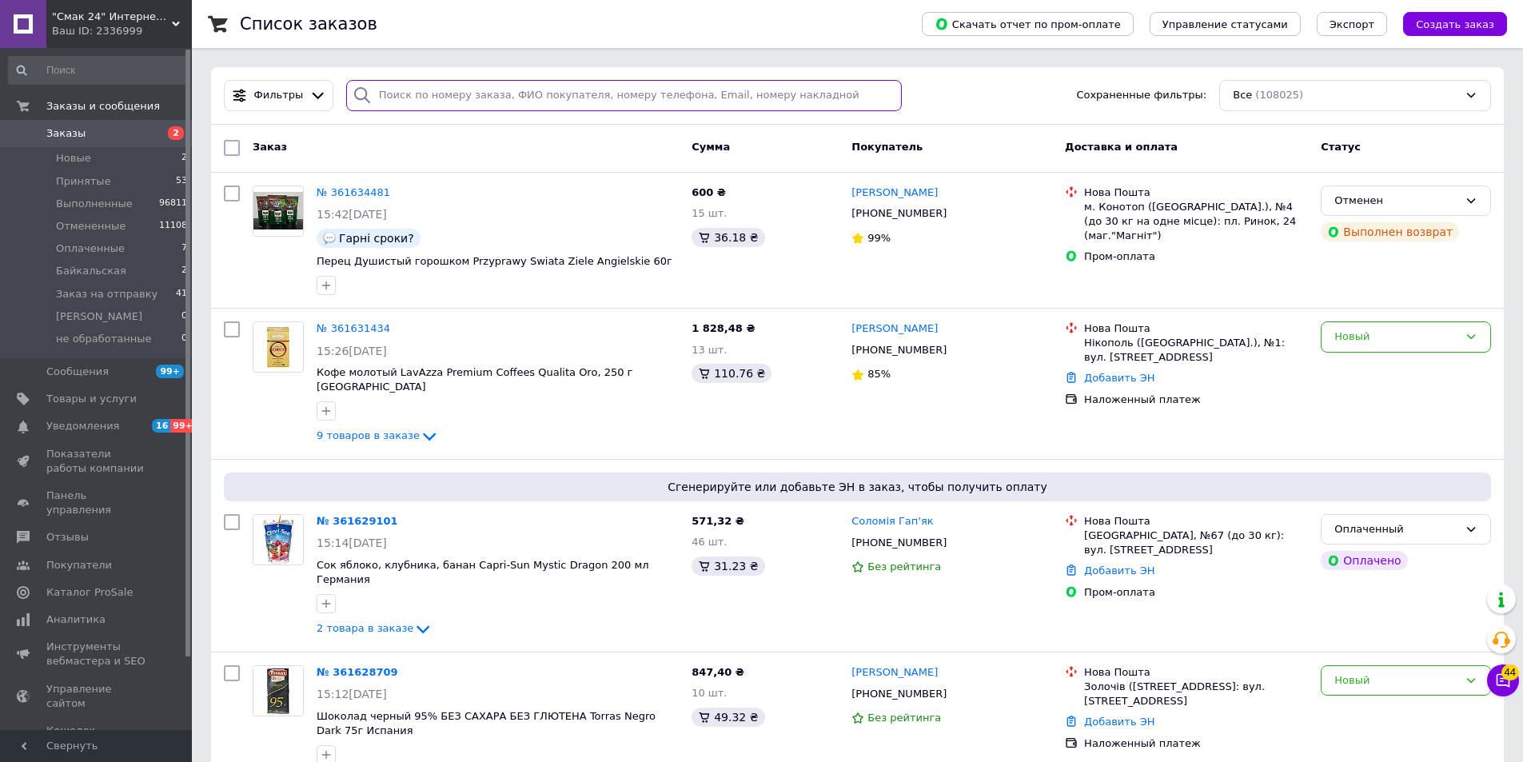
click at [600, 90] on input "search" at bounding box center [624, 95] width 556 height 31
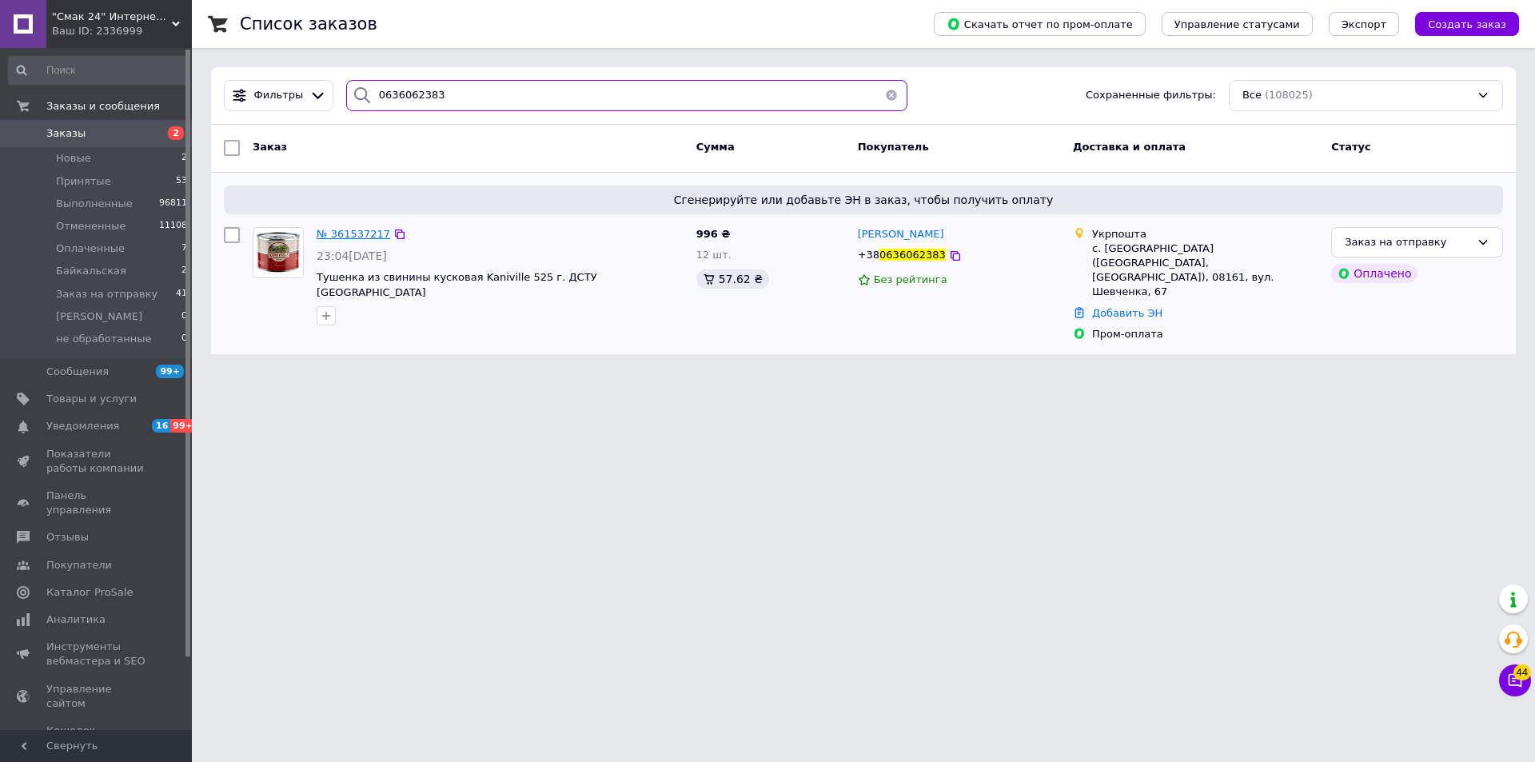
type input "0636062383"
click at [341, 233] on span "№ 361537217" at bounding box center [354, 234] width 74 height 12
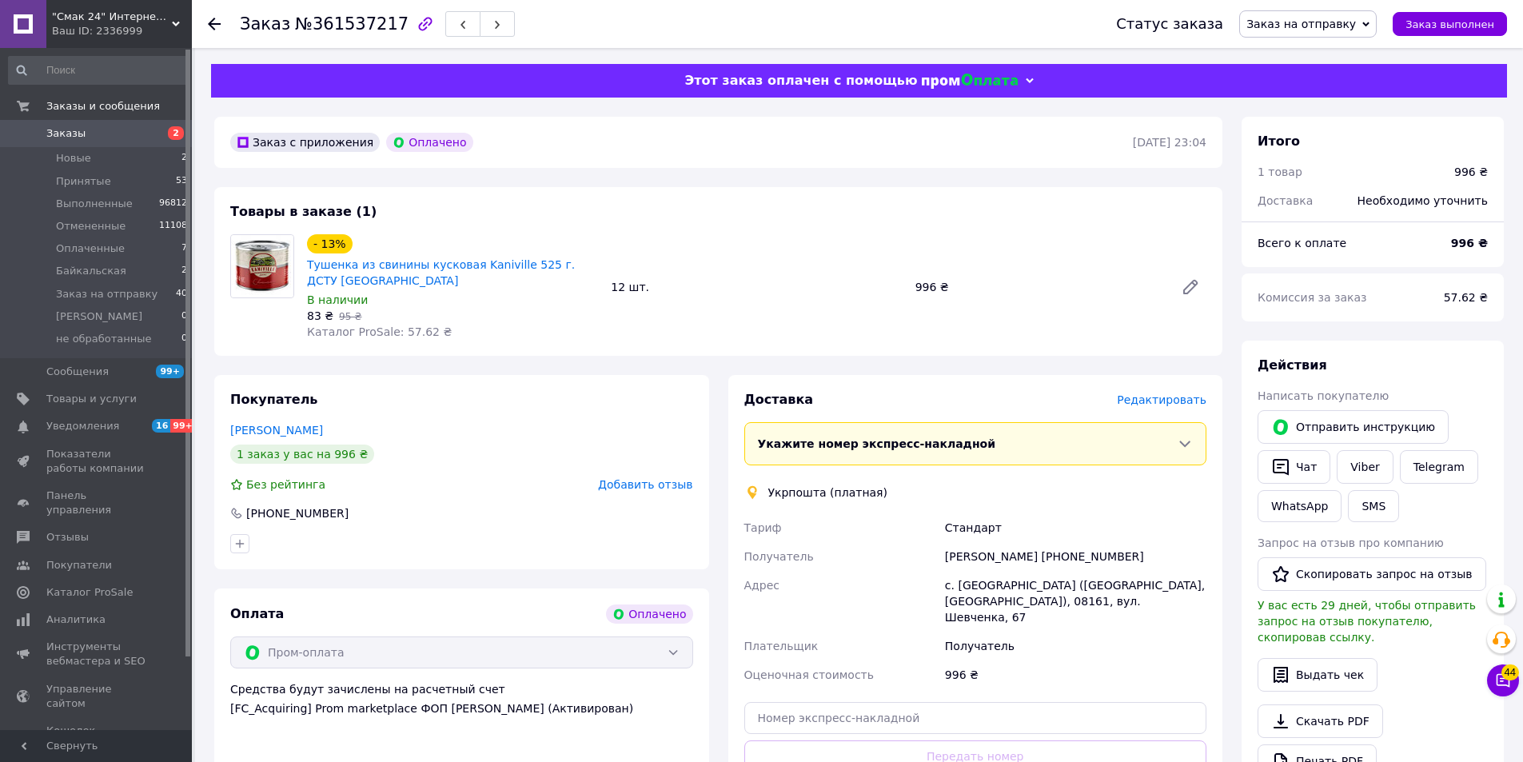
click at [1187, 397] on span "Редактировать" at bounding box center [1162, 399] width 90 height 13
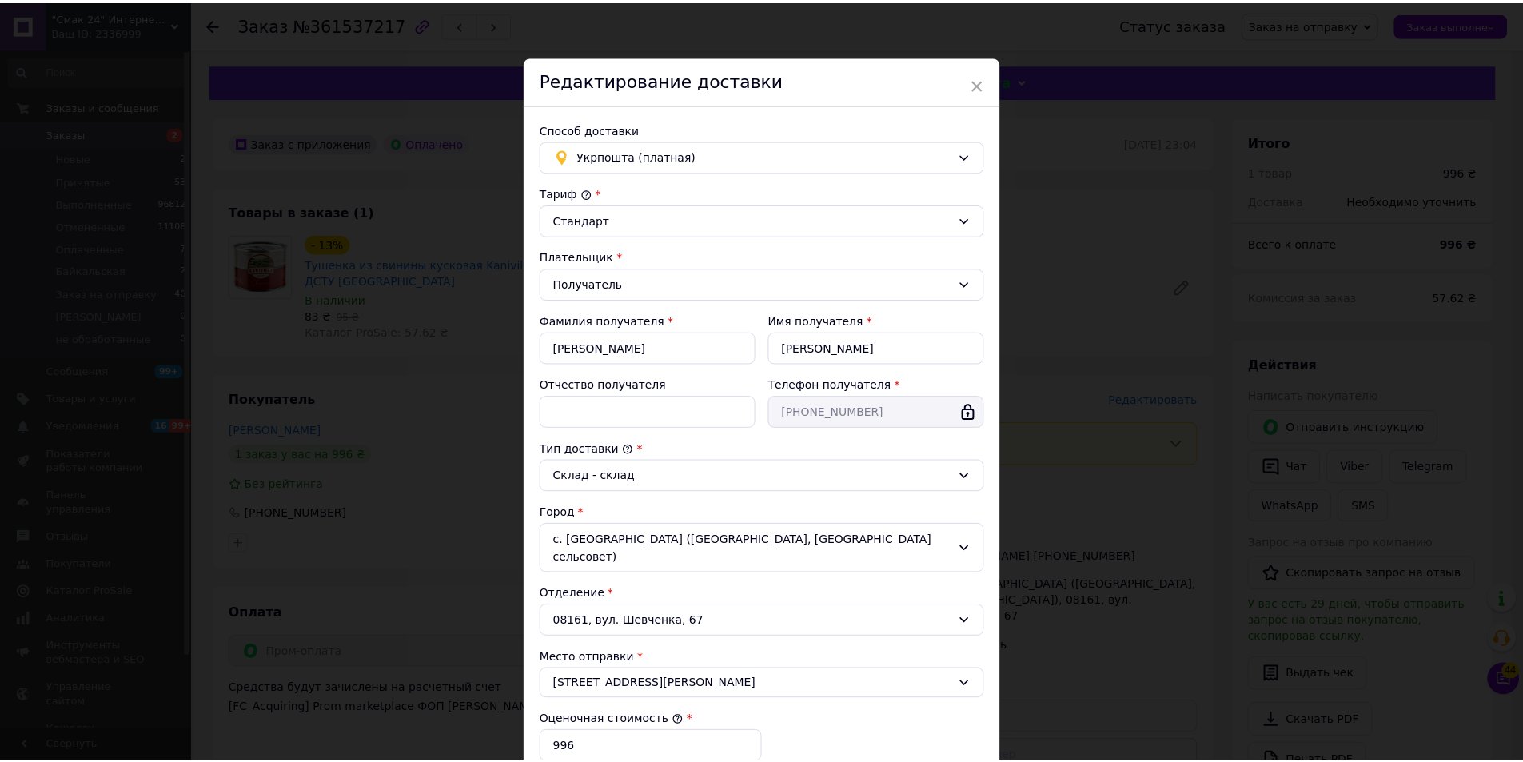
scroll to position [238, 0]
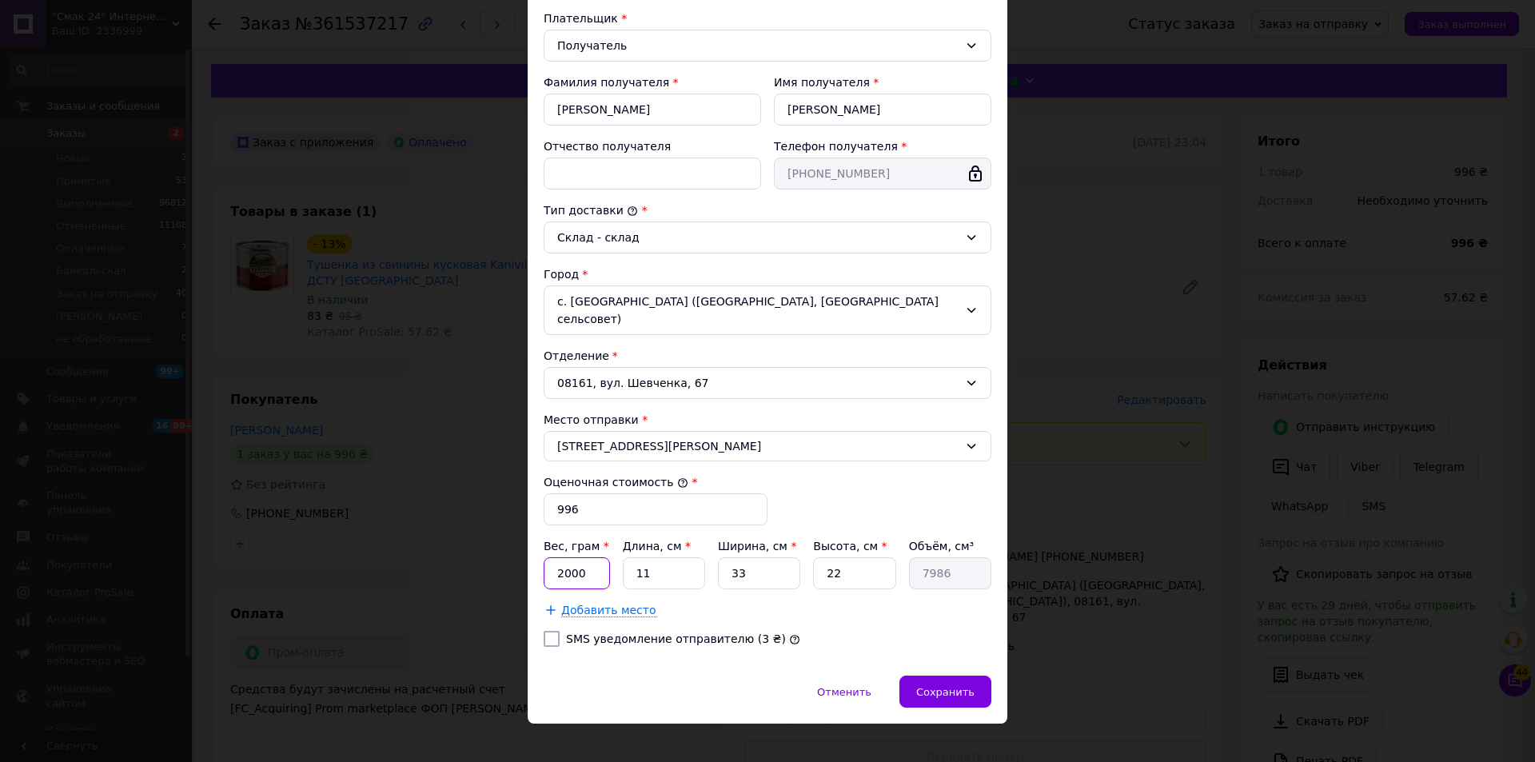
click at [596, 557] on input "2000" at bounding box center [577, 573] width 66 height 32
type input "7640"
type input "4"
type input "2904"
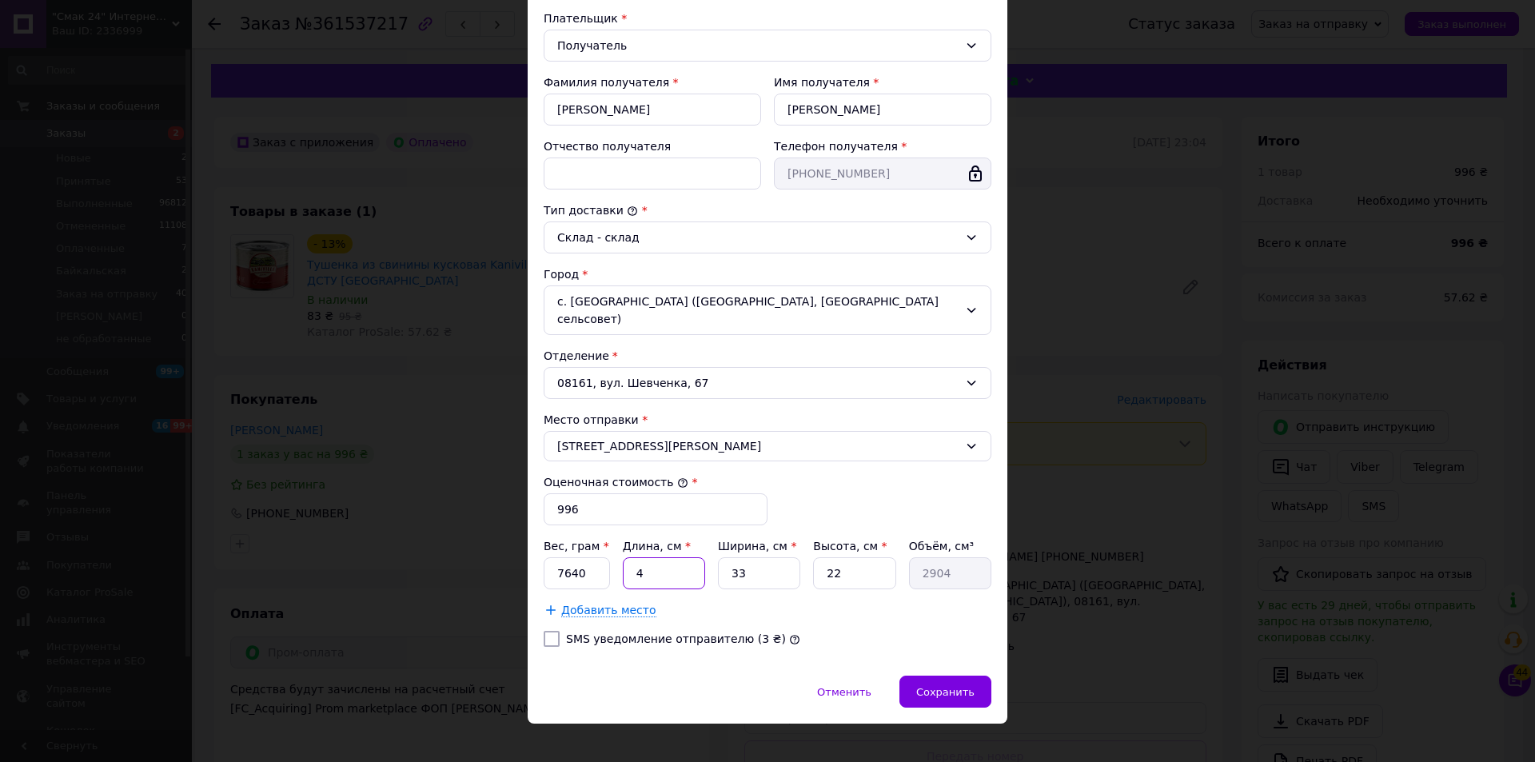
type input "40"
type input "29040"
type input "40"
type input "3"
type input "2640"
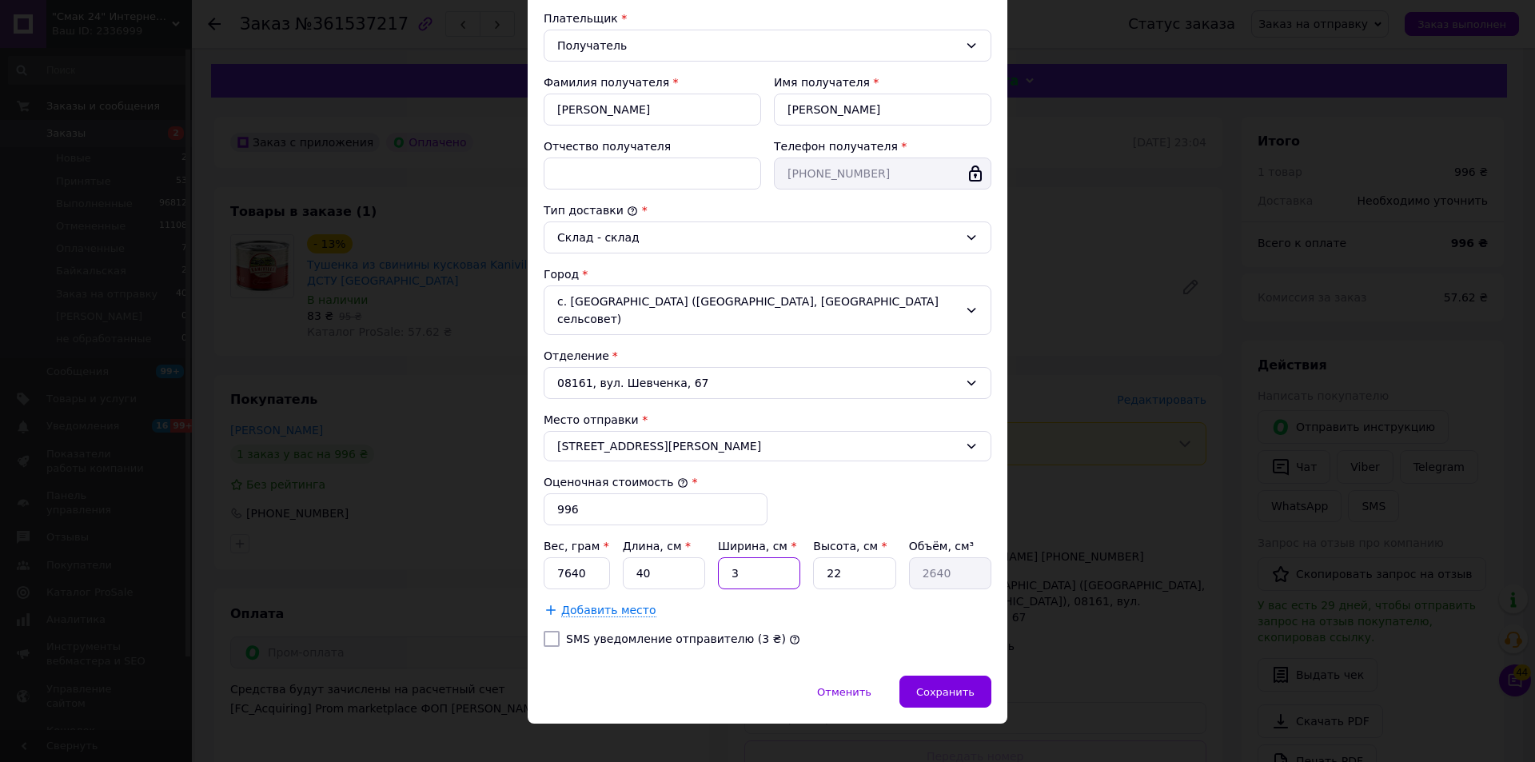
type input "30"
type input "26400"
type input "30"
type input "1"
type input "1200"
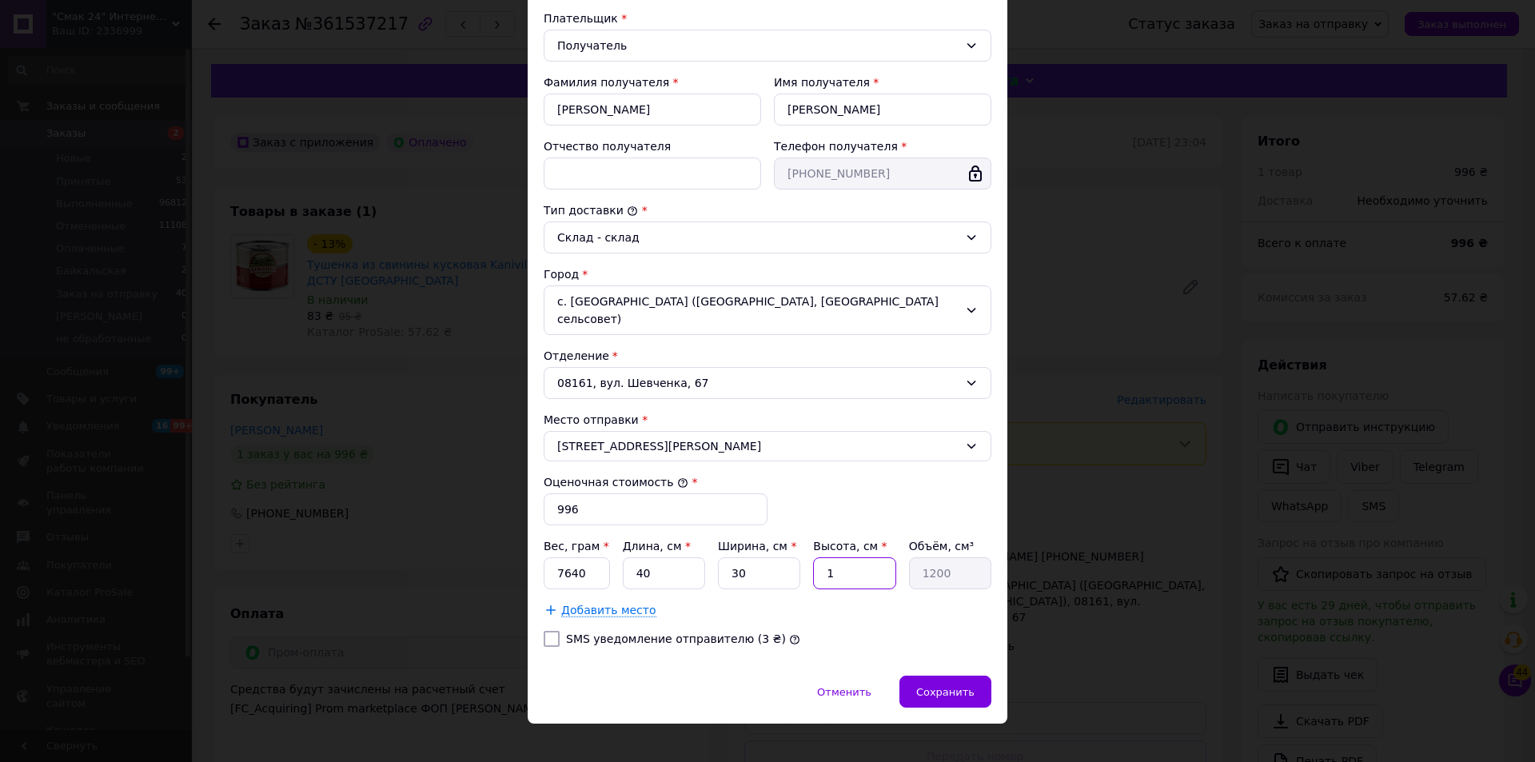
type input "13"
type input "15600"
type input "13"
click at [935, 631] on div "SMS уведомление отправителю (3 ₴)" at bounding box center [767, 639] width 454 height 16
click at [942, 676] on div "Сохранить" at bounding box center [945, 692] width 92 height 32
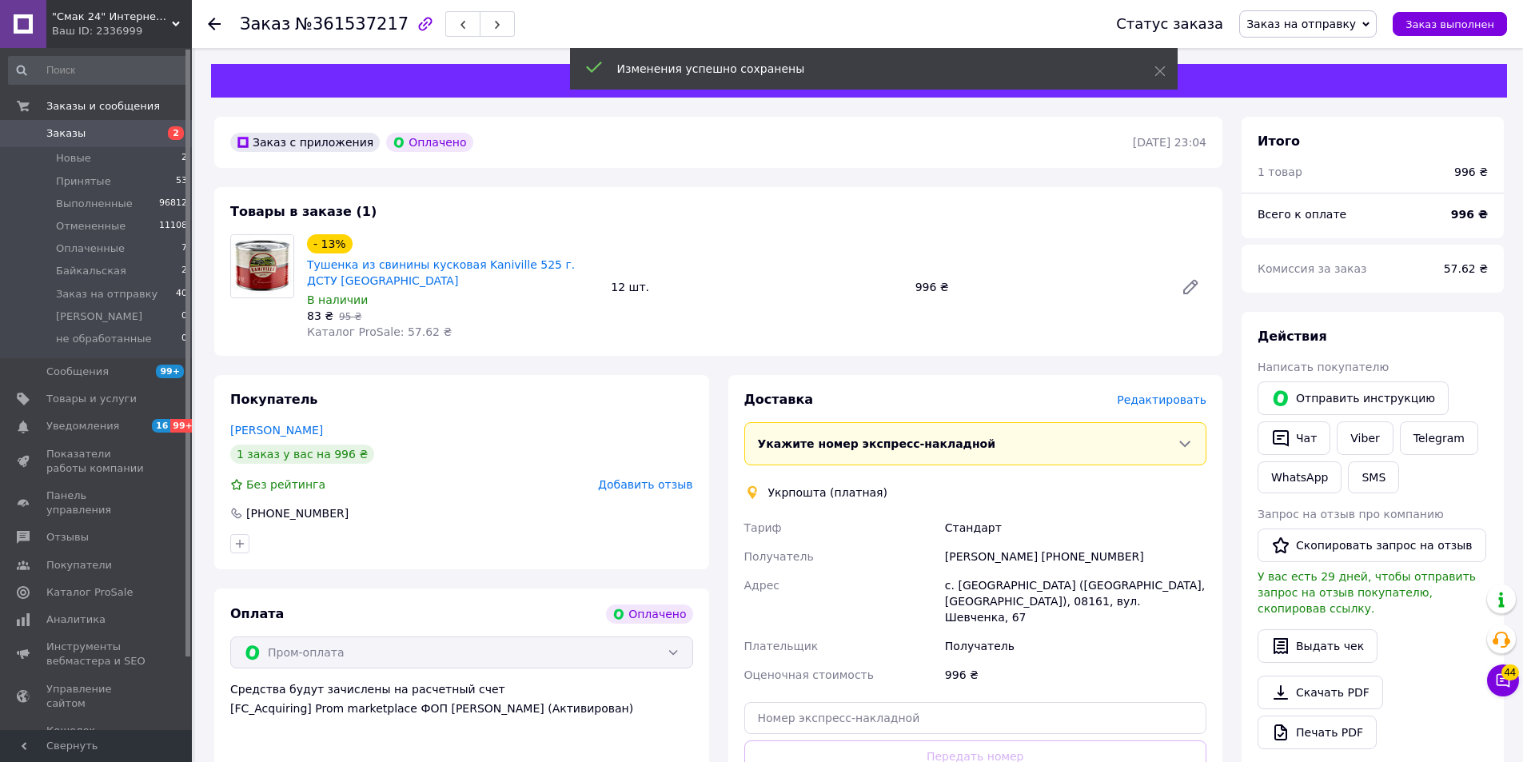
scroll to position [320, 0]
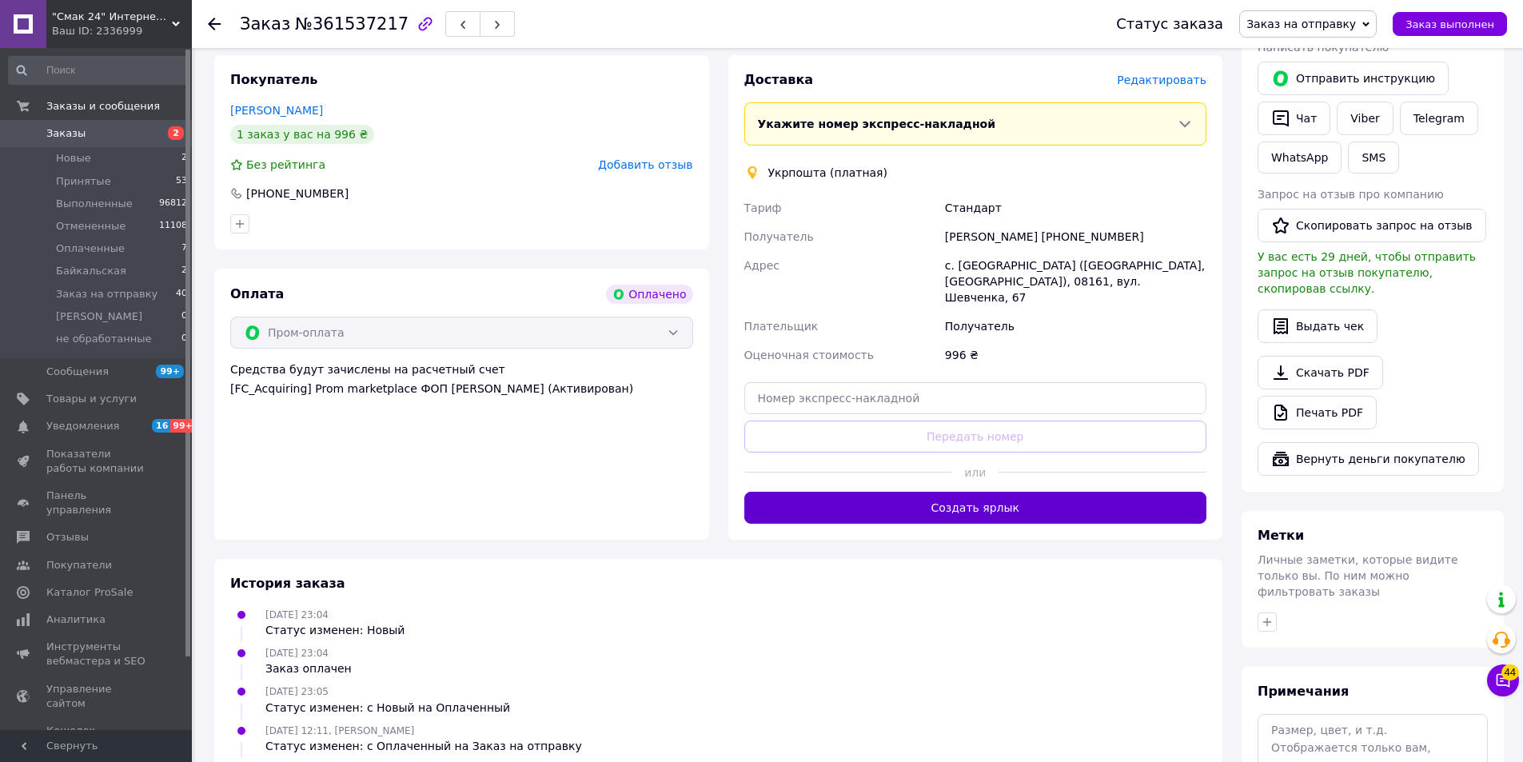
click at [996, 496] on button "Создать ярлык" at bounding box center [975, 508] width 463 height 32
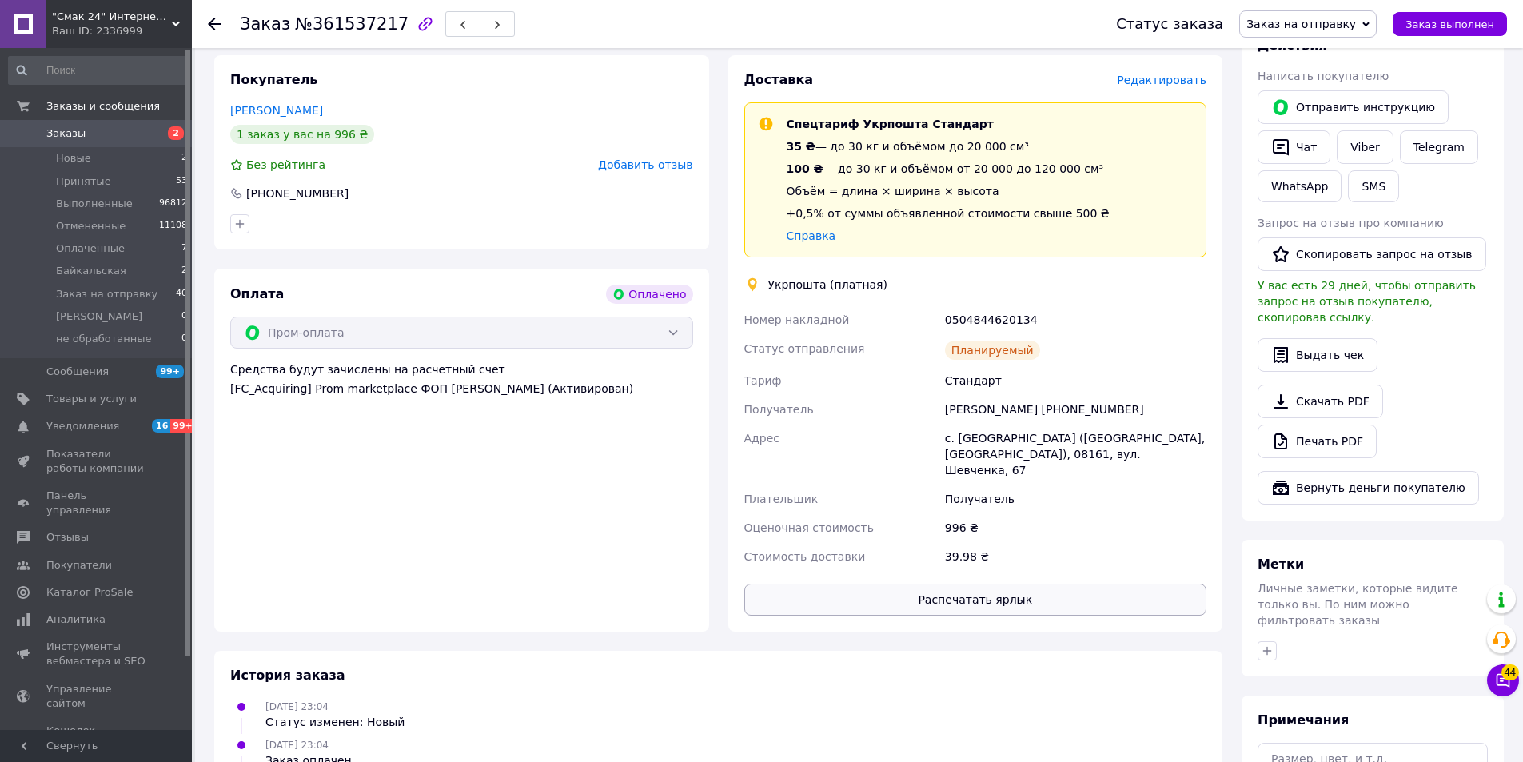
click at [990, 589] on button "Распечатать ярлык" at bounding box center [975, 600] width 463 height 32
click at [1436, 22] on span "Заказ выполнен" at bounding box center [1450, 24] width 89 height 12
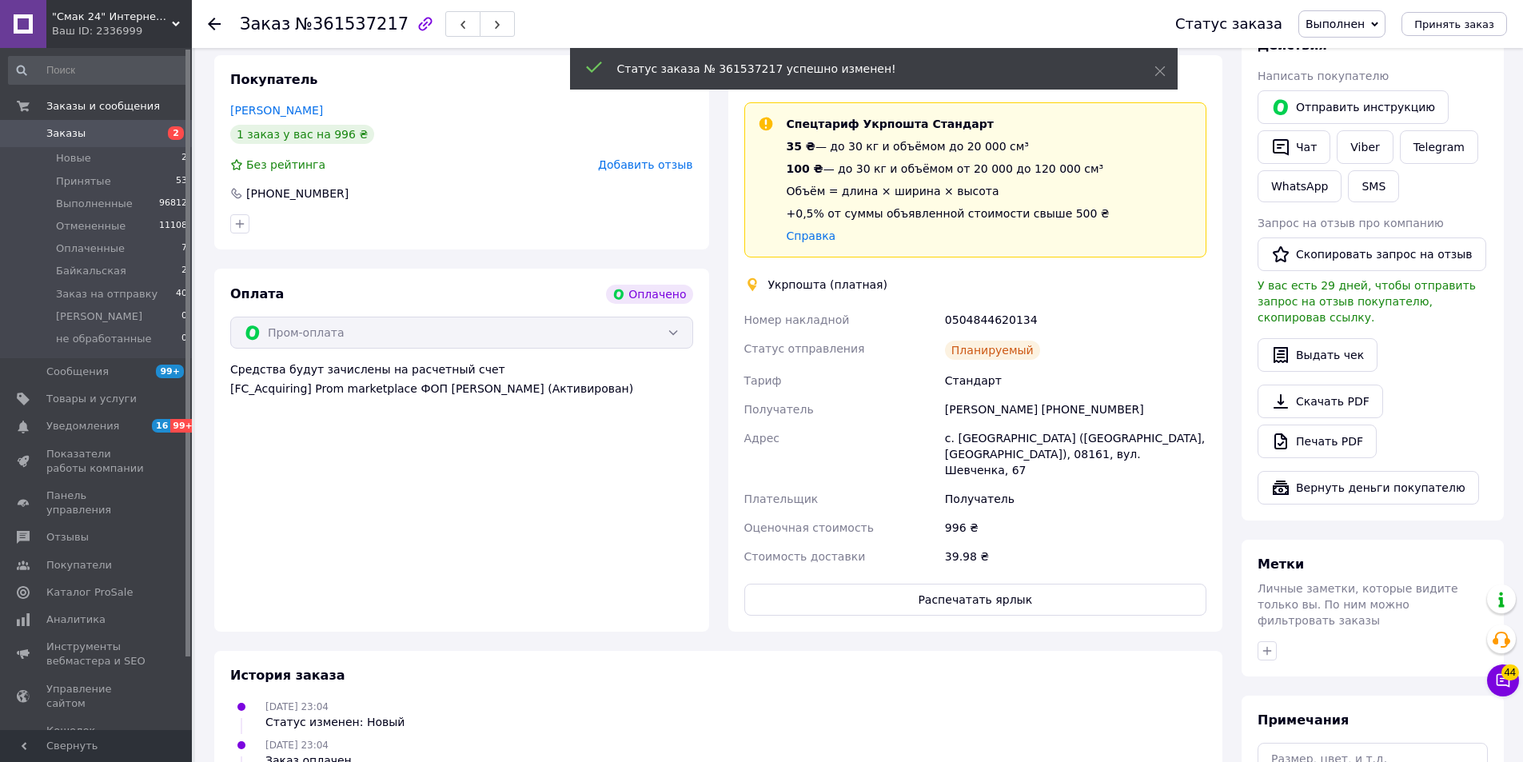
click at [213, 22] on icon at bounding box center [214, 24] width 13 height 13
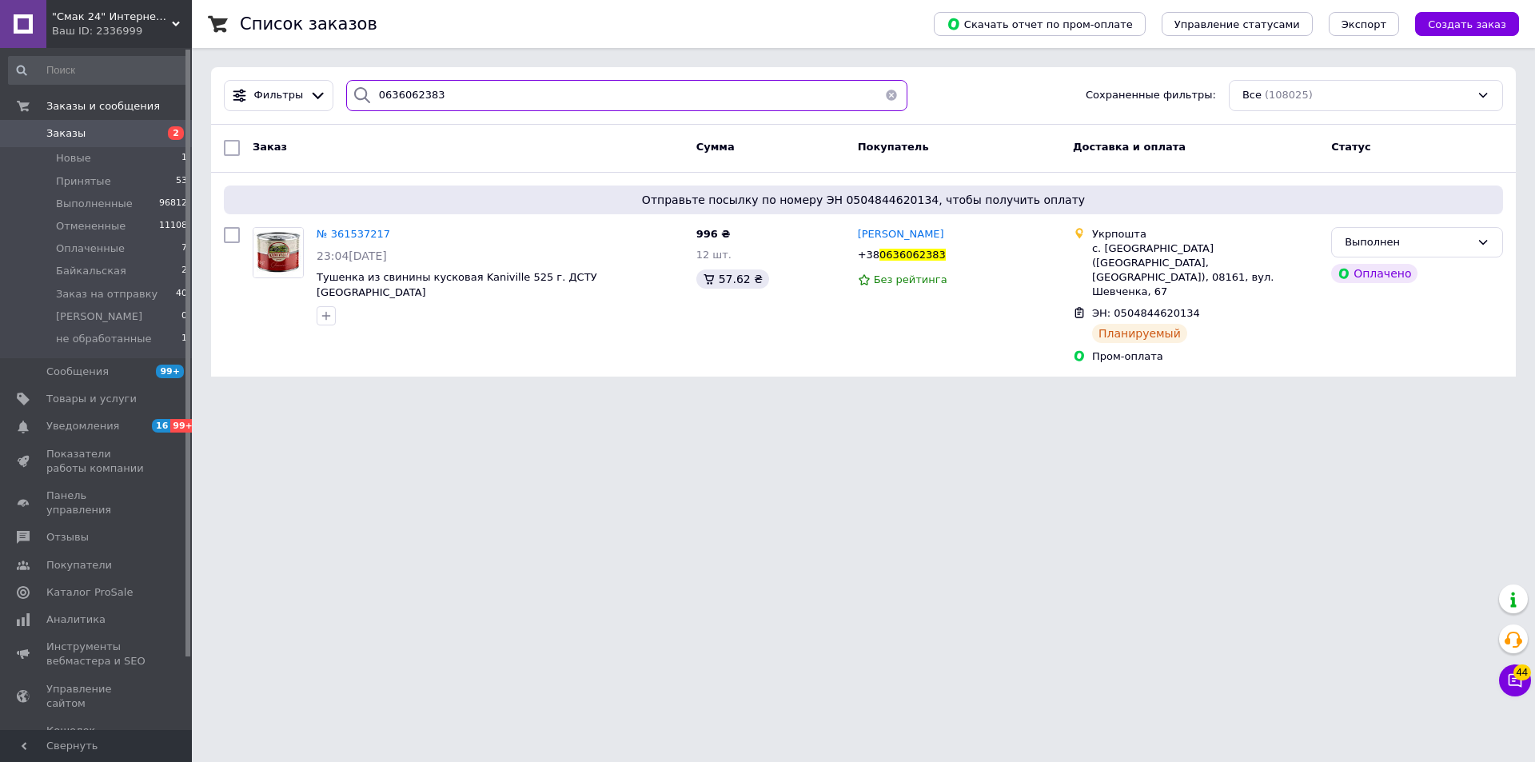
click at [473, 93] on input "0636062383" at bounding box center [626, 95] width 561 height 31
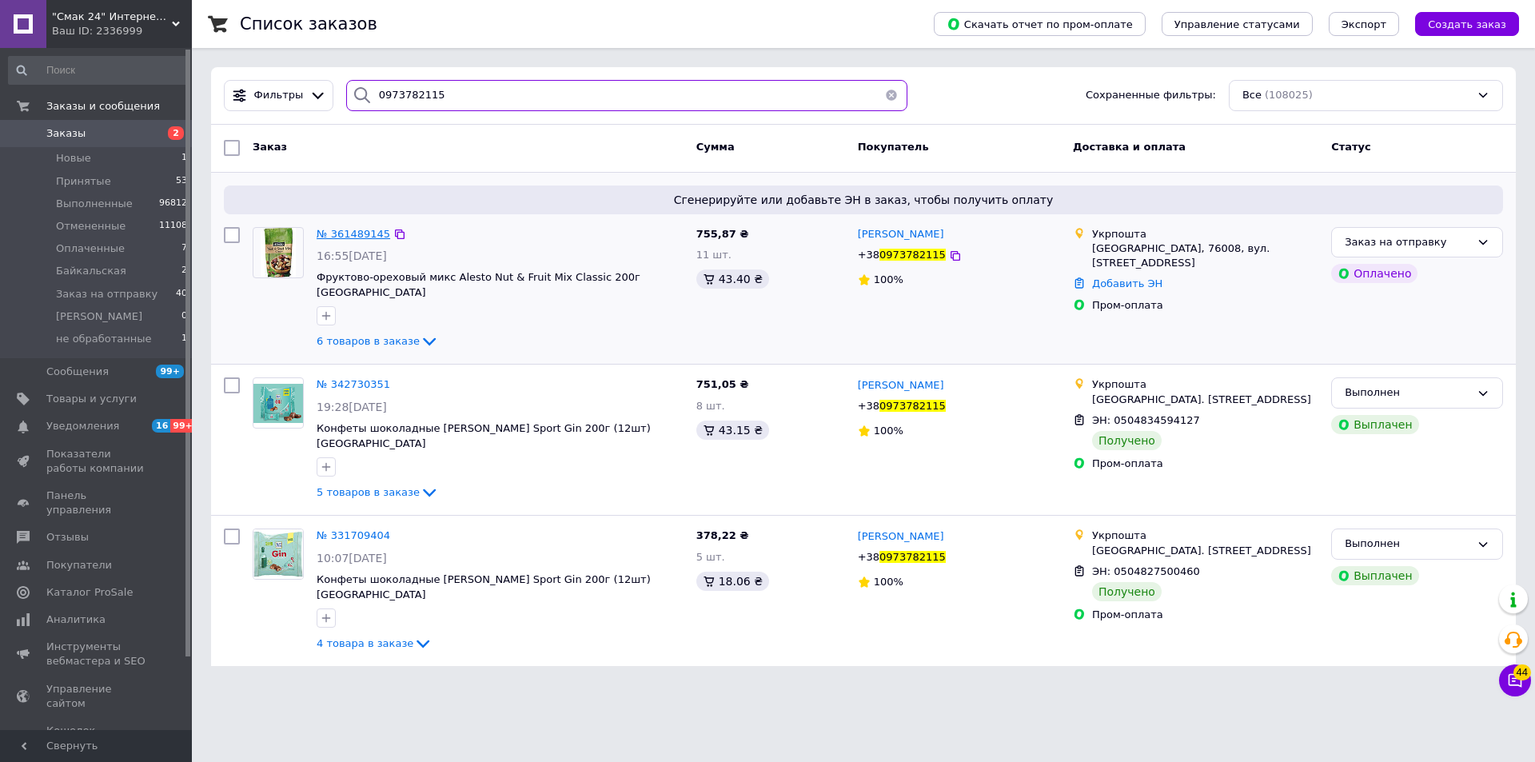
type input "0973782115"
click at [346, 231] on span "№ 361489145" at bounding box center [354, 234] width 74 height 12
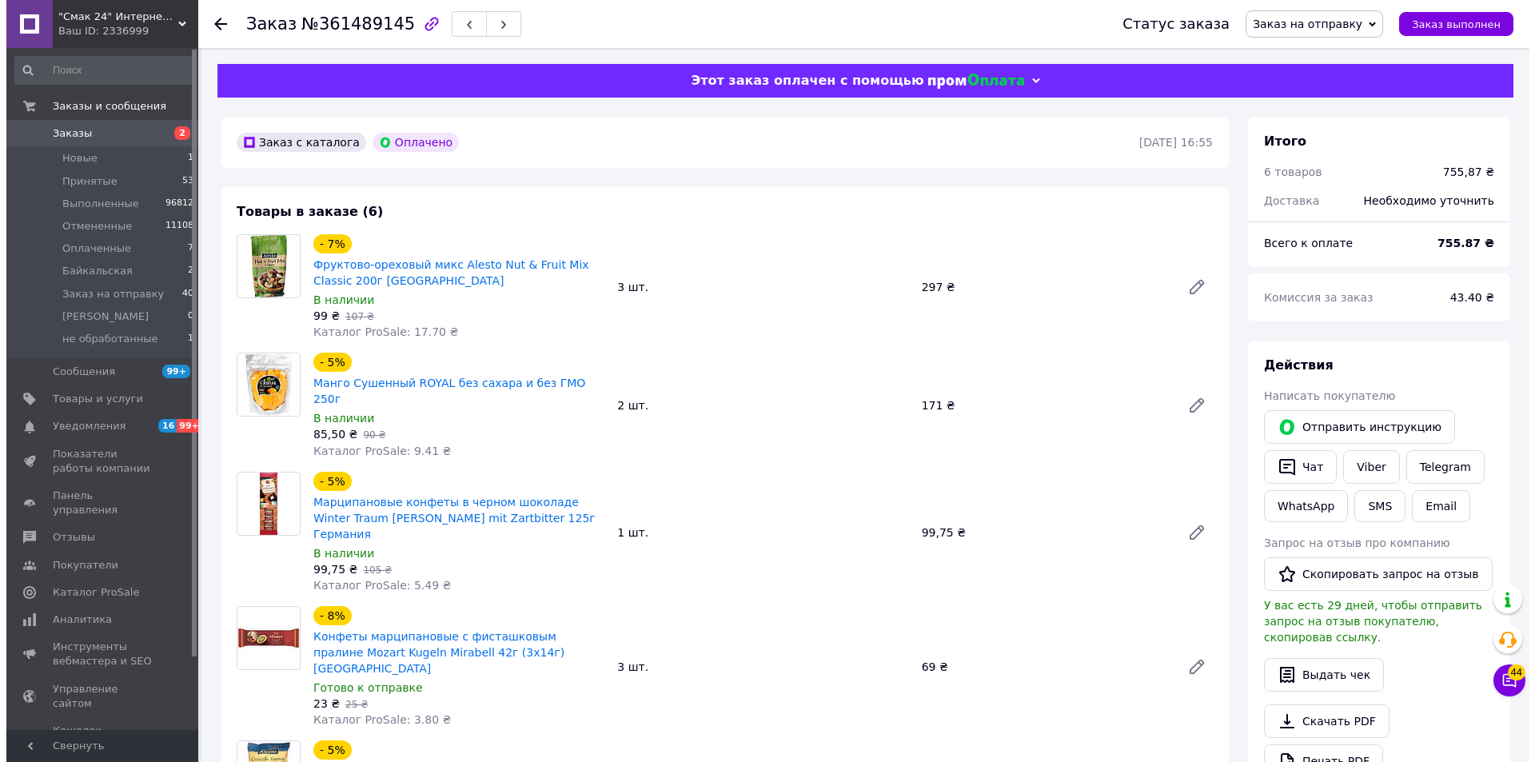
scroll to position [400, 0]
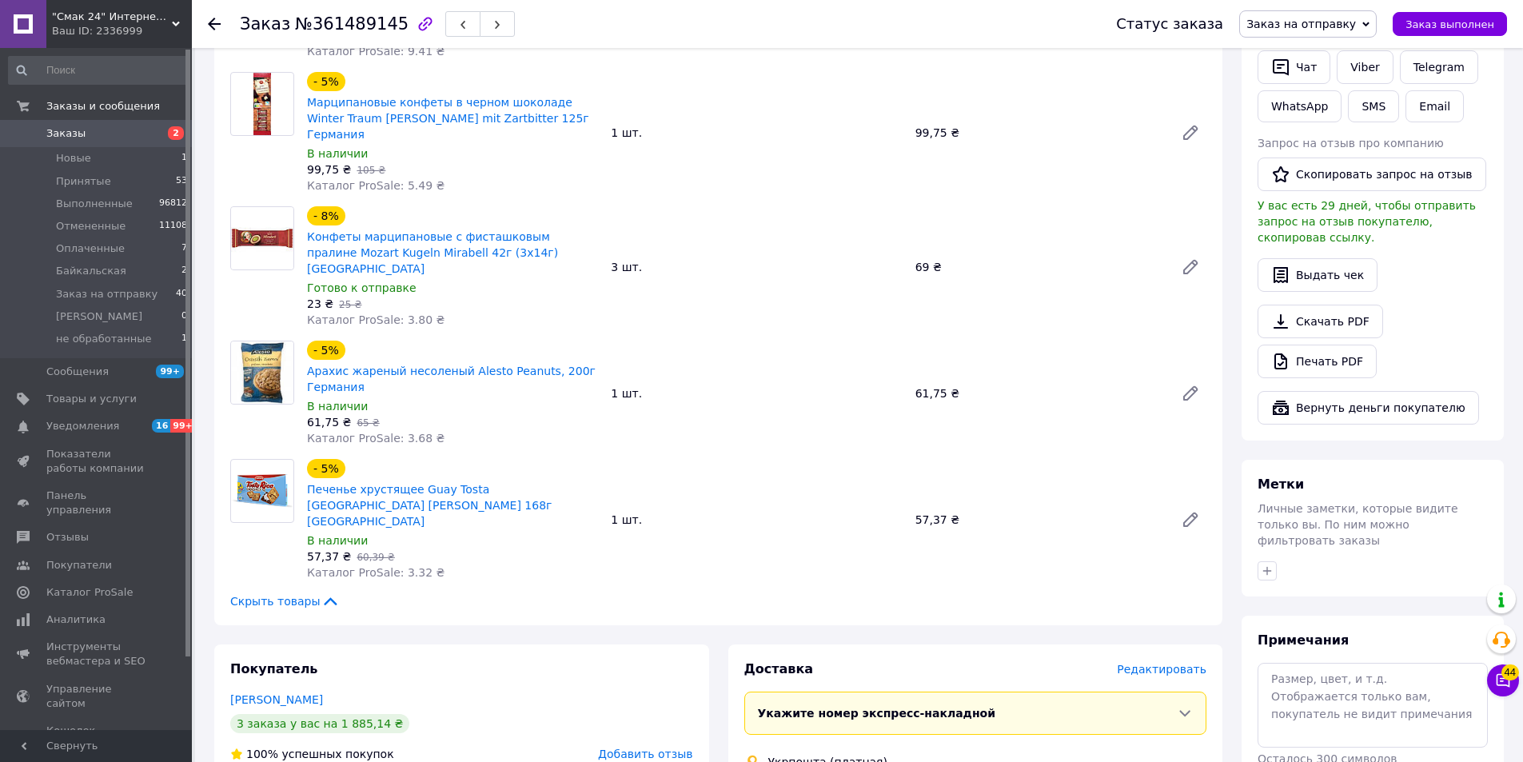
click at [1182, 663] on span "Редактировать" at bounding box center [1162, 669] width 90 height 13
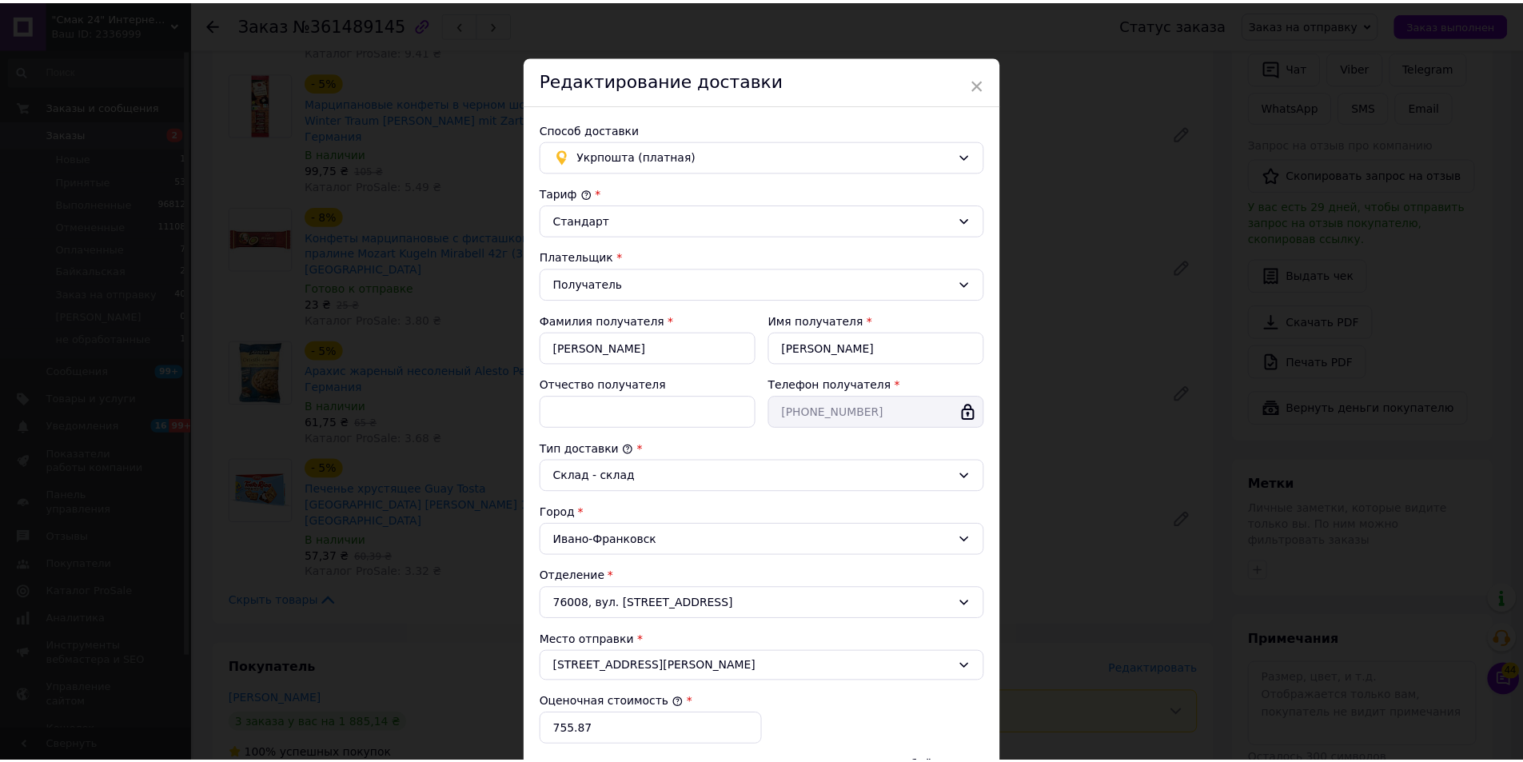
scroll to position [238, 0]
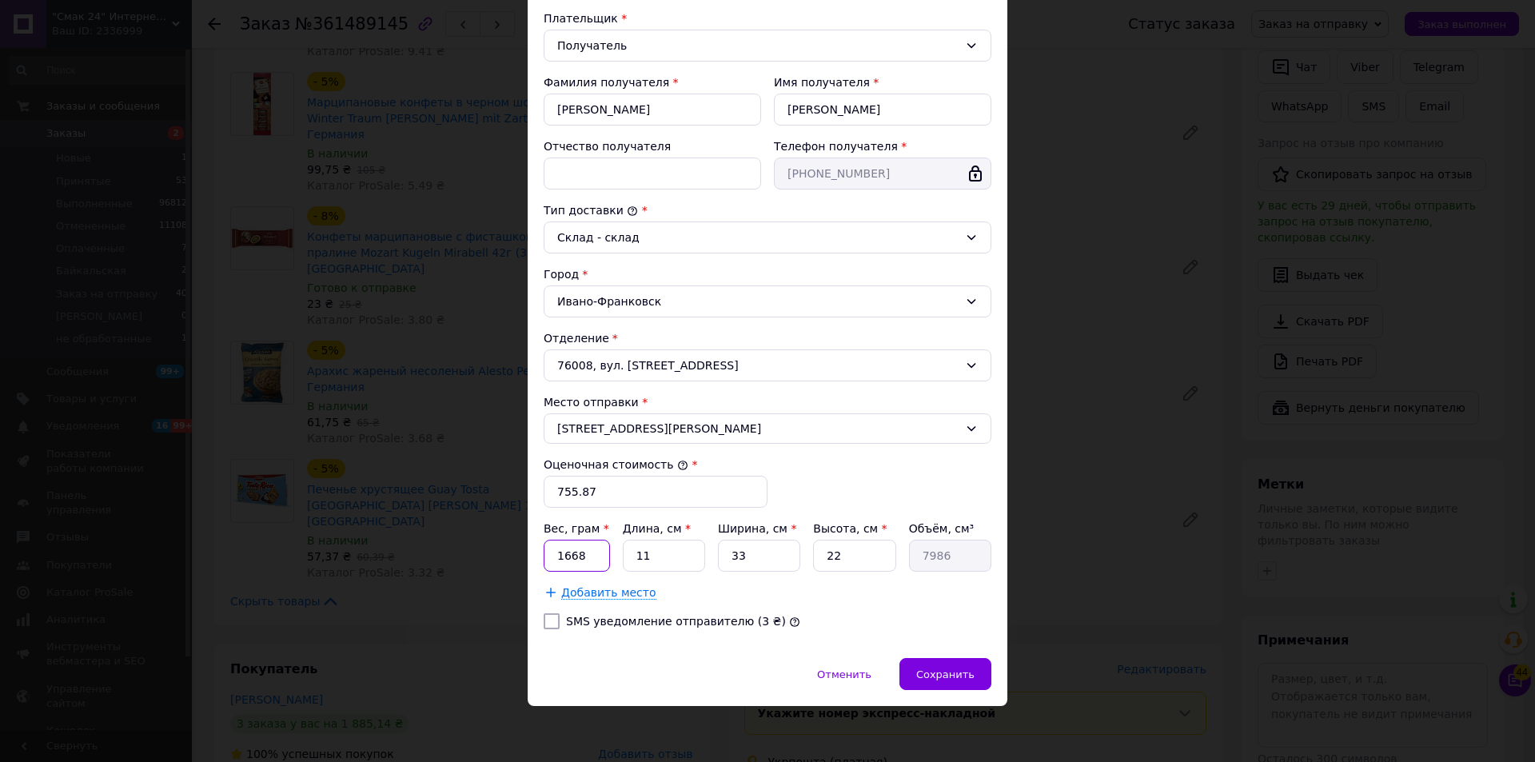
click at [586, 557] on input "1668" at bounding box center [577, 556] width 66 height 32
type input "1980"
type input "2"
type input "1452"
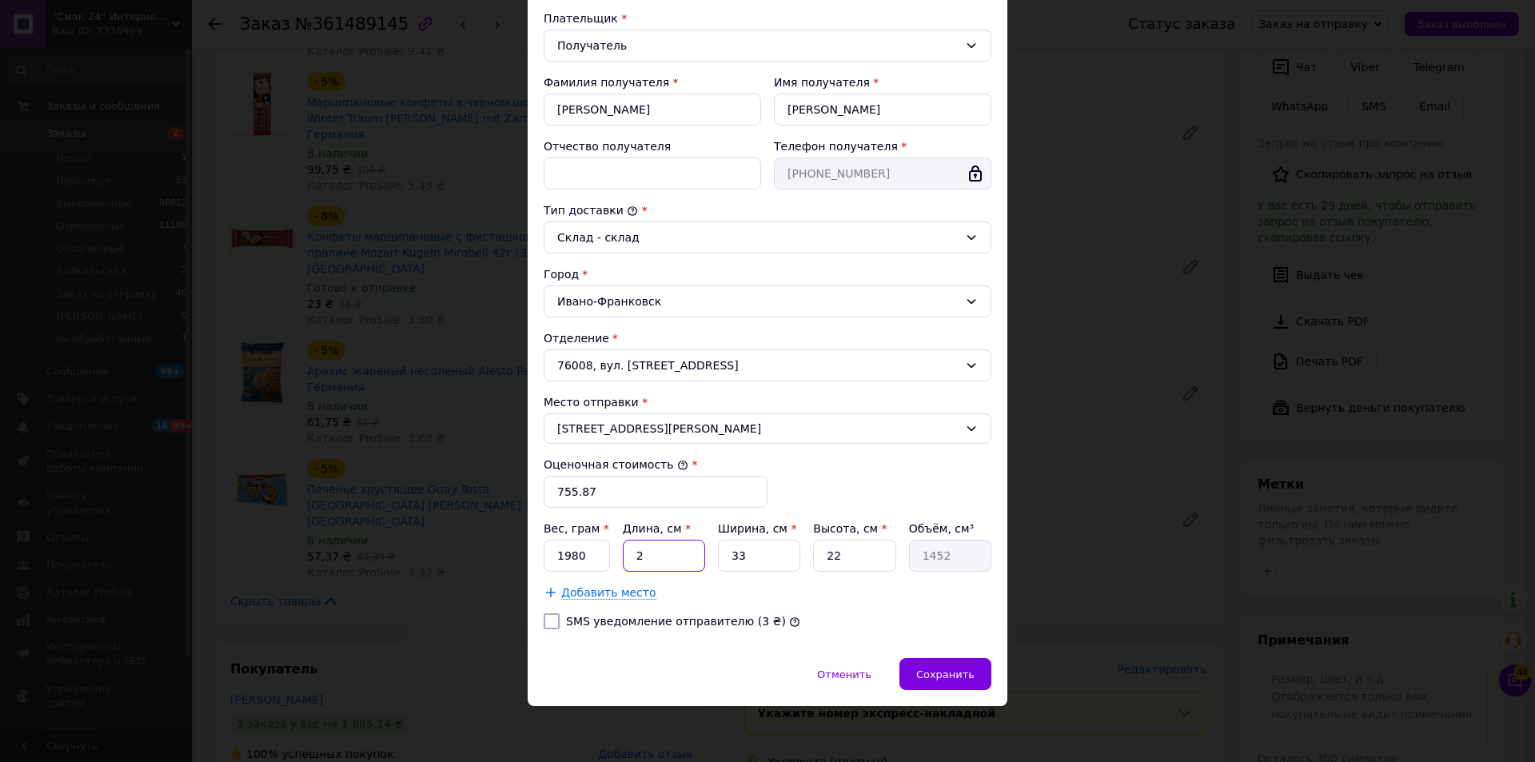
type input "27"
type input "19602"
type input "27"
type input "1"
type input "594"
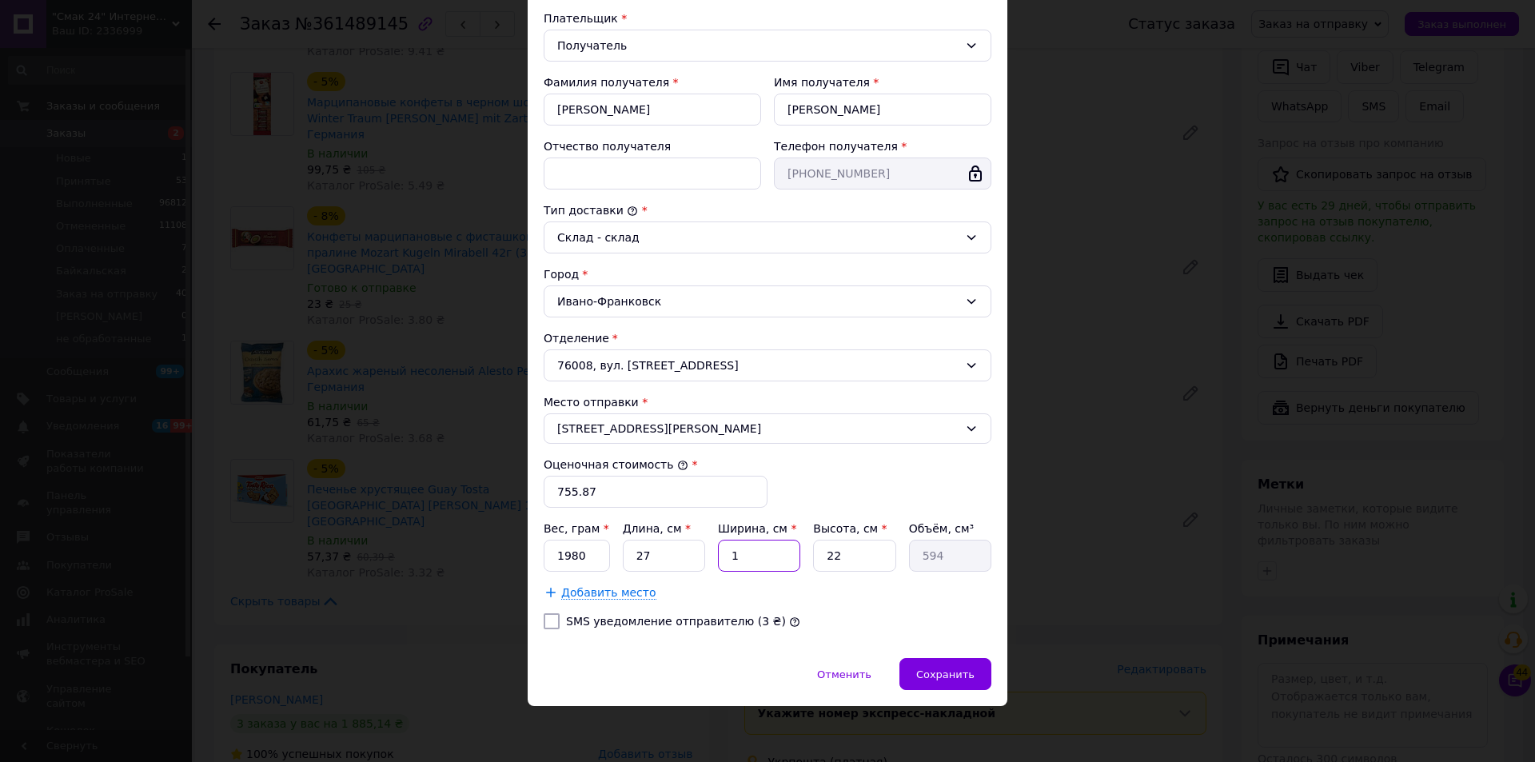
type input "19"
type input "11286"
type input "19"
type input "1"
type input "513"
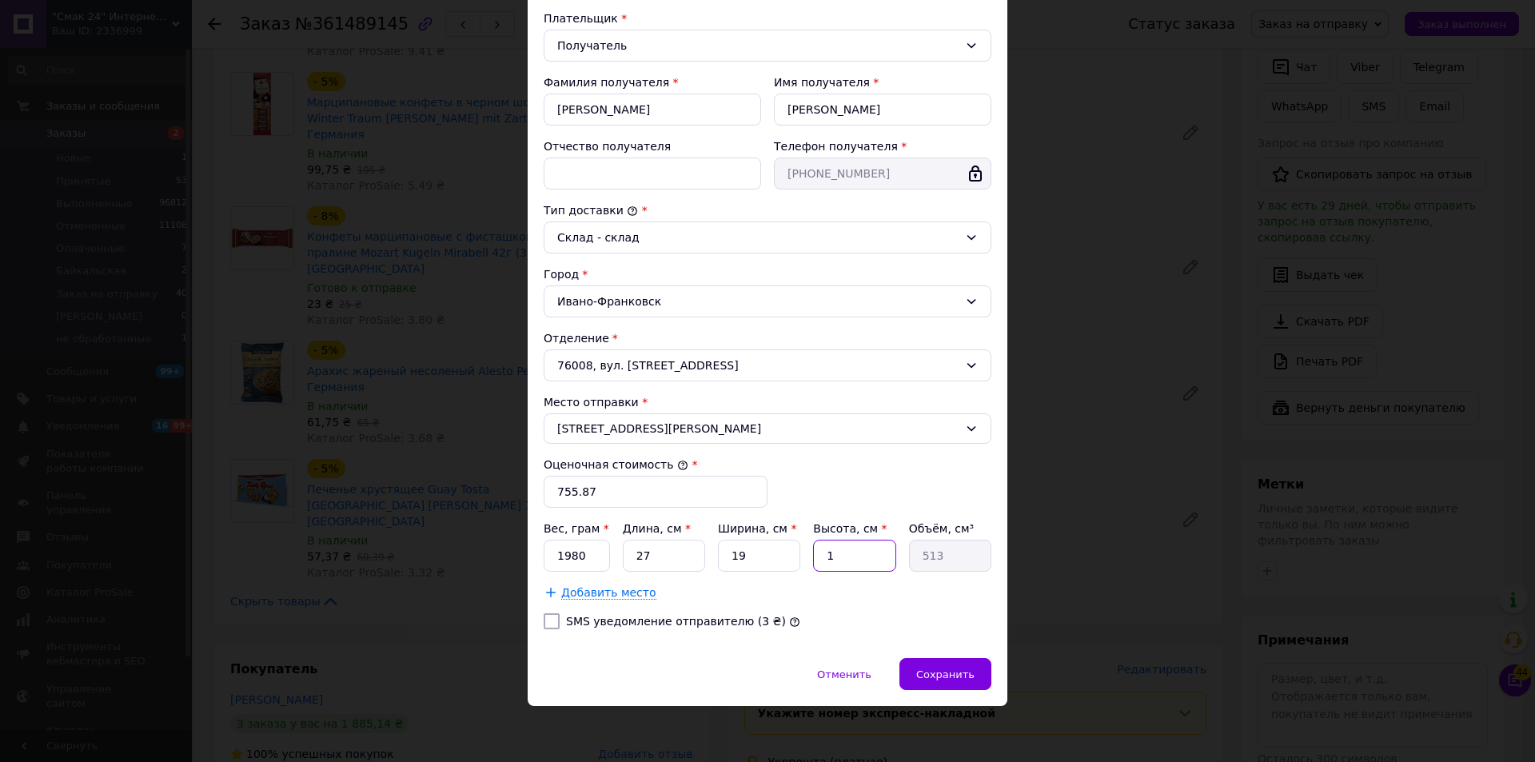
type input "12"
type input "6156"
type input "12"
click at [927, 670] on span "Сохранить" at bounding box center [945, 674] width 58 height 12
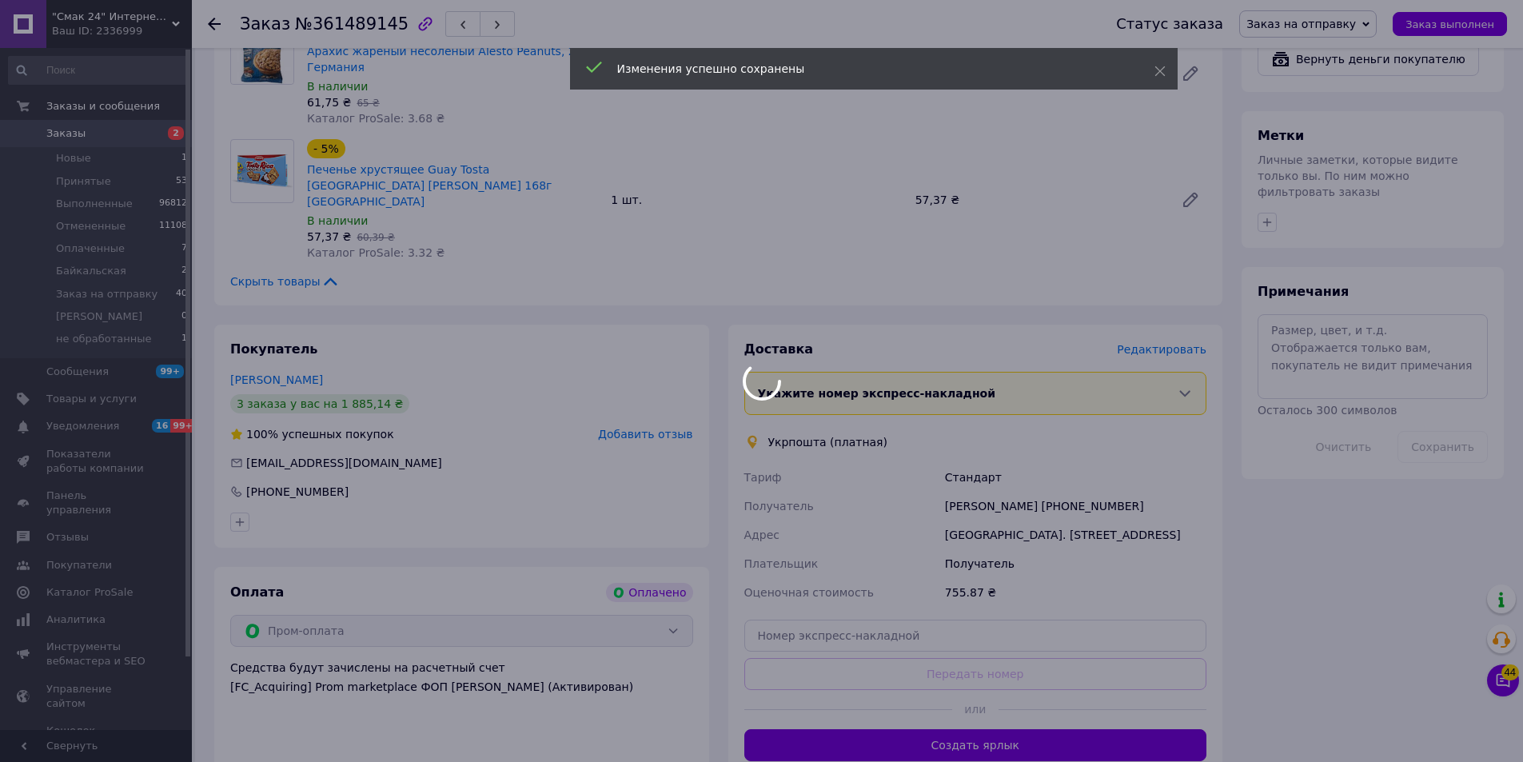
scroll to position [800, 0]
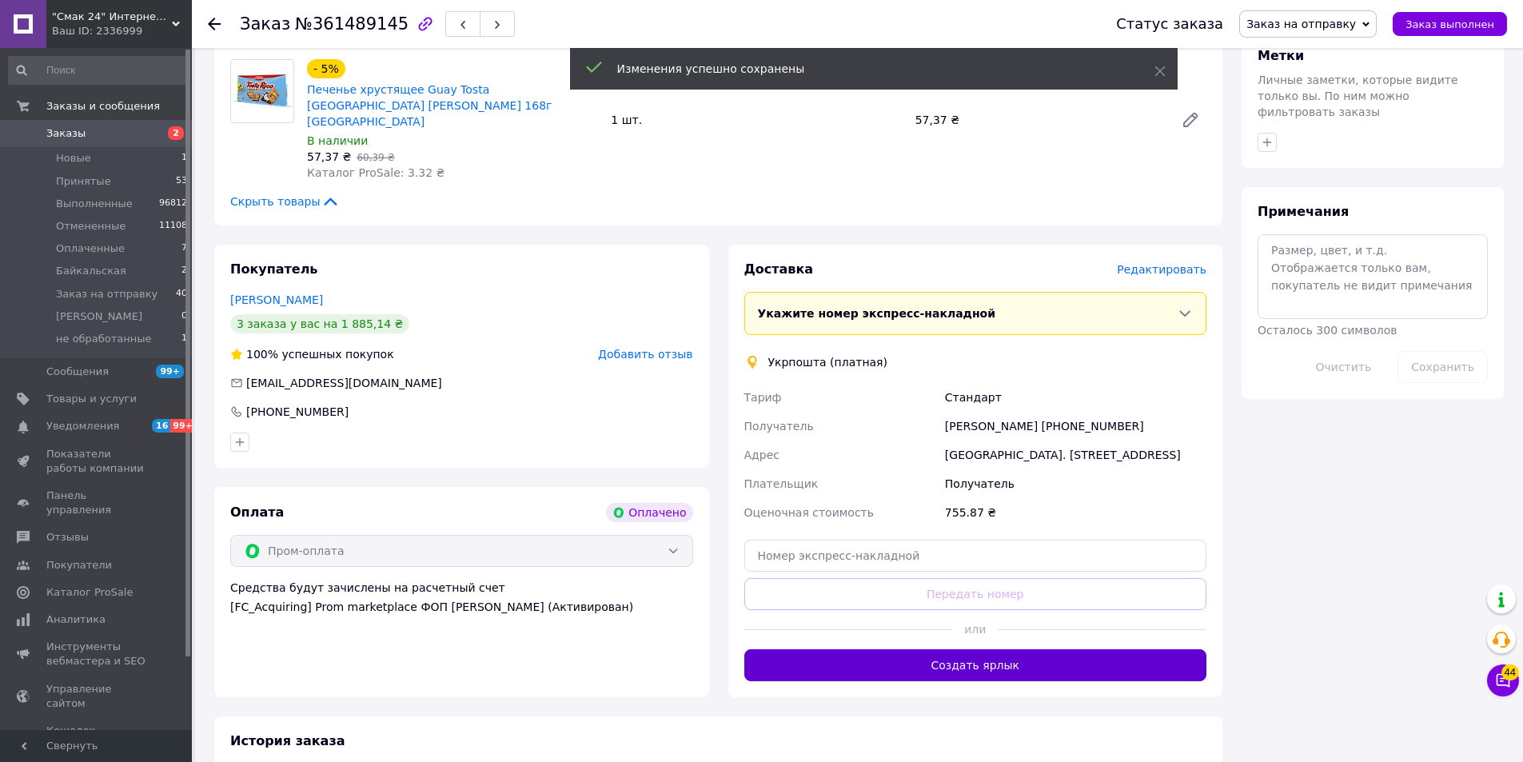
click at [942, 649] on button "Создать ярлык" at bounding box center [975, 665] width 463 height 32
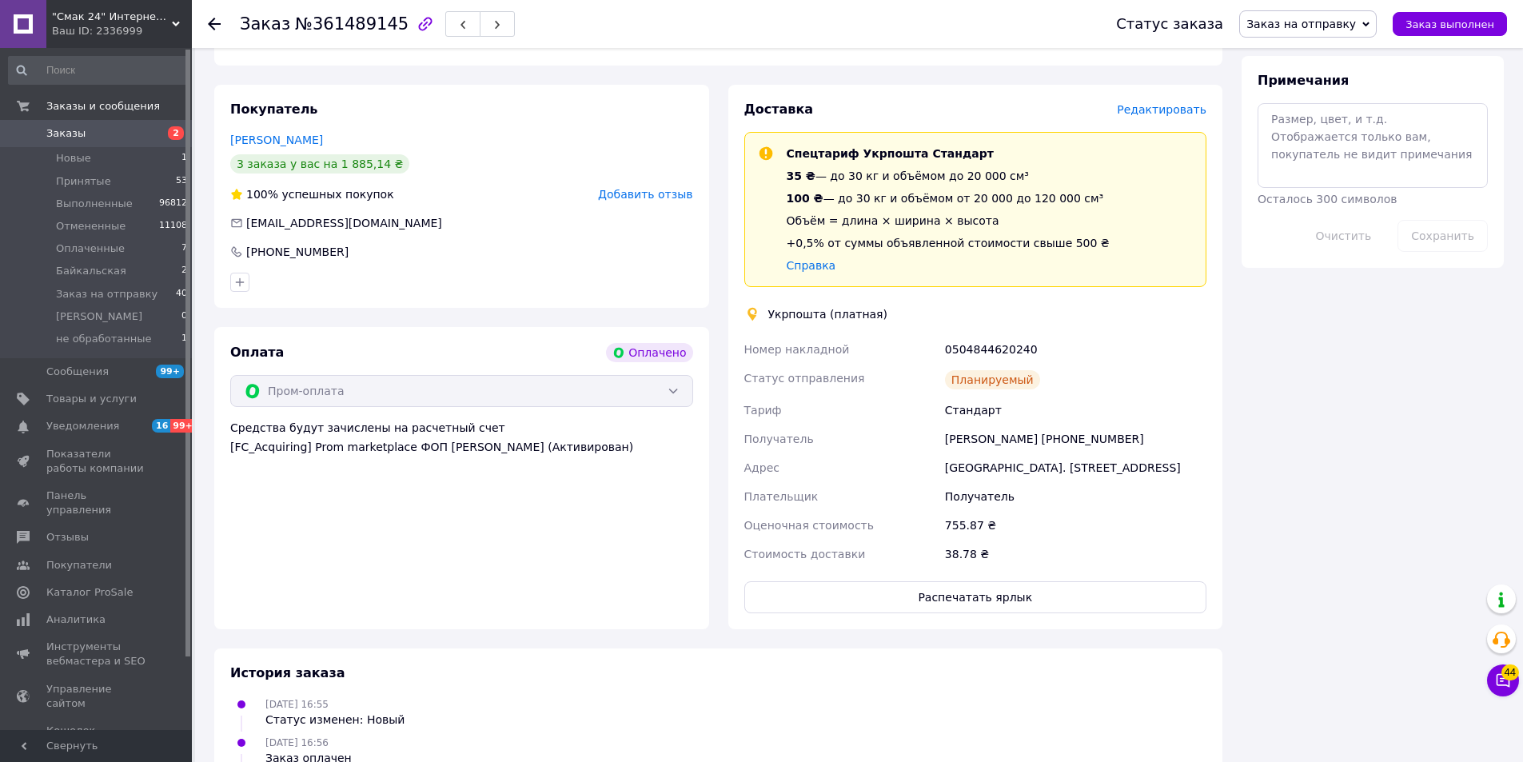
scroll to position [1039, 0]
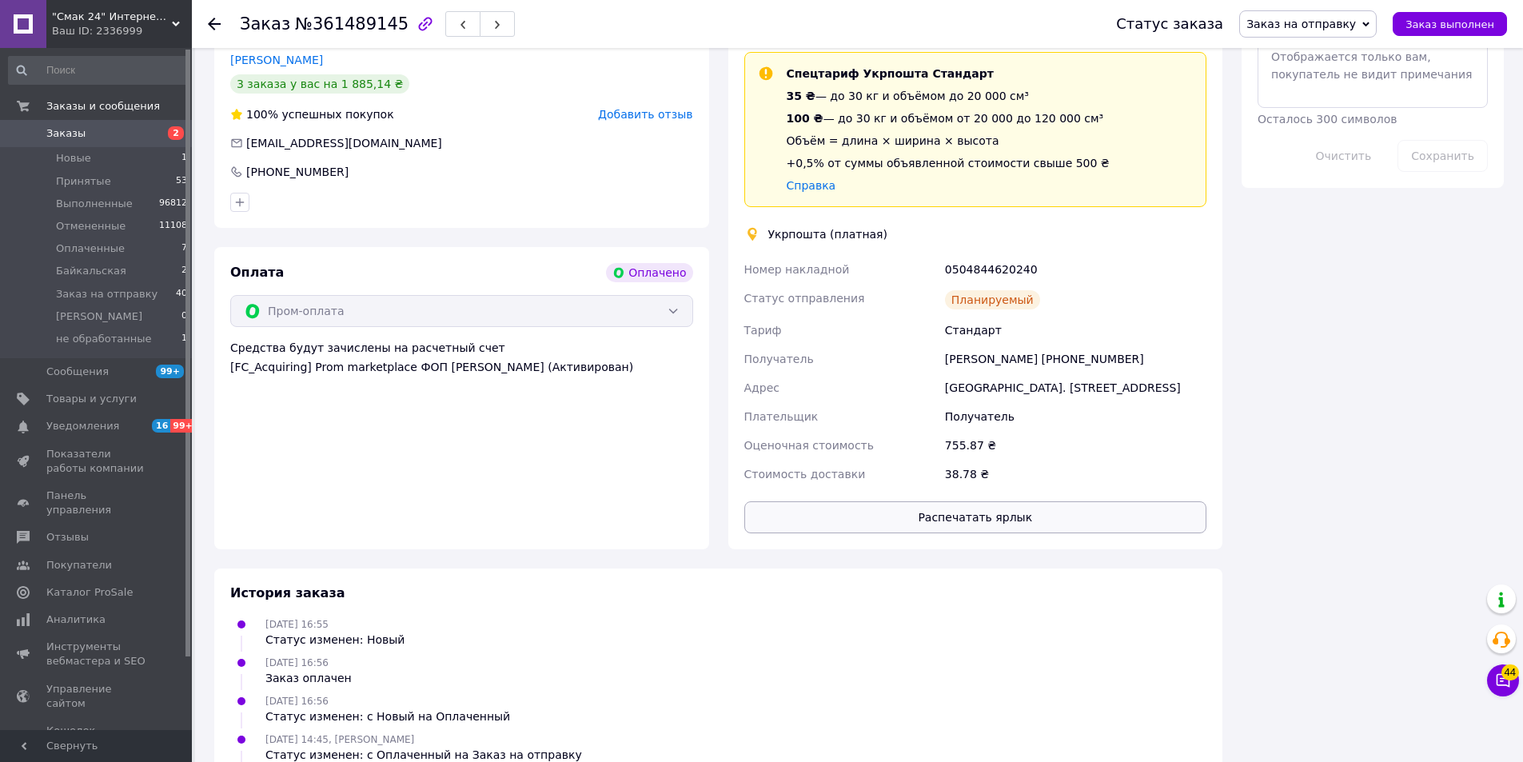
click at [1004, 501] on button "Распечатать ярлык" at bounding box center [975, 517] width 463 height 32
click at [1438, 25] on span "Заказ выполнен" at bounding box center [1450, 24] width 89 height 12
click at [213, 22] on icon at bounding box center [214, 24] width 13 height 13
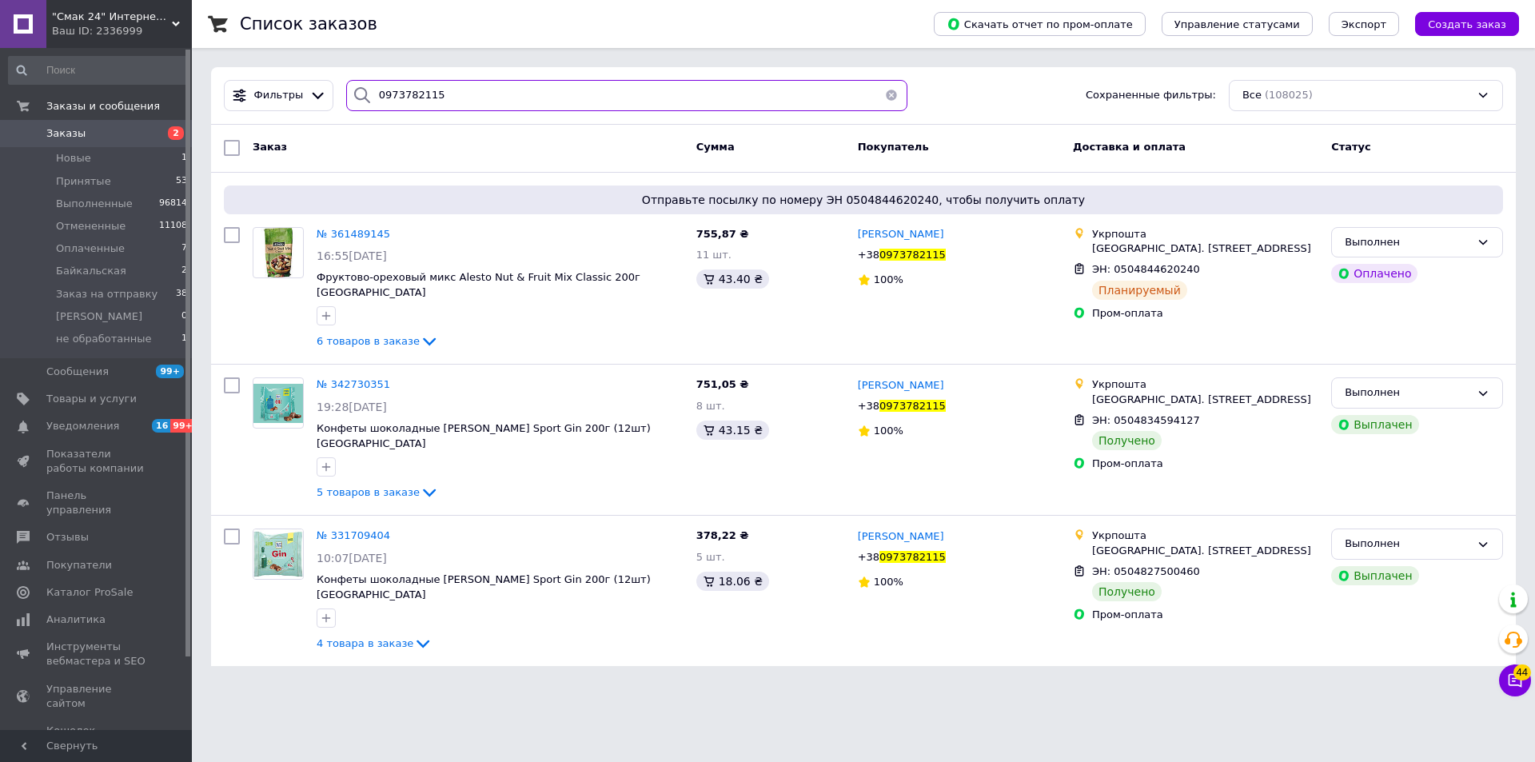
click at [712, 104] on input "0973782115" at bounding box center [626, 95] width 561 height 31
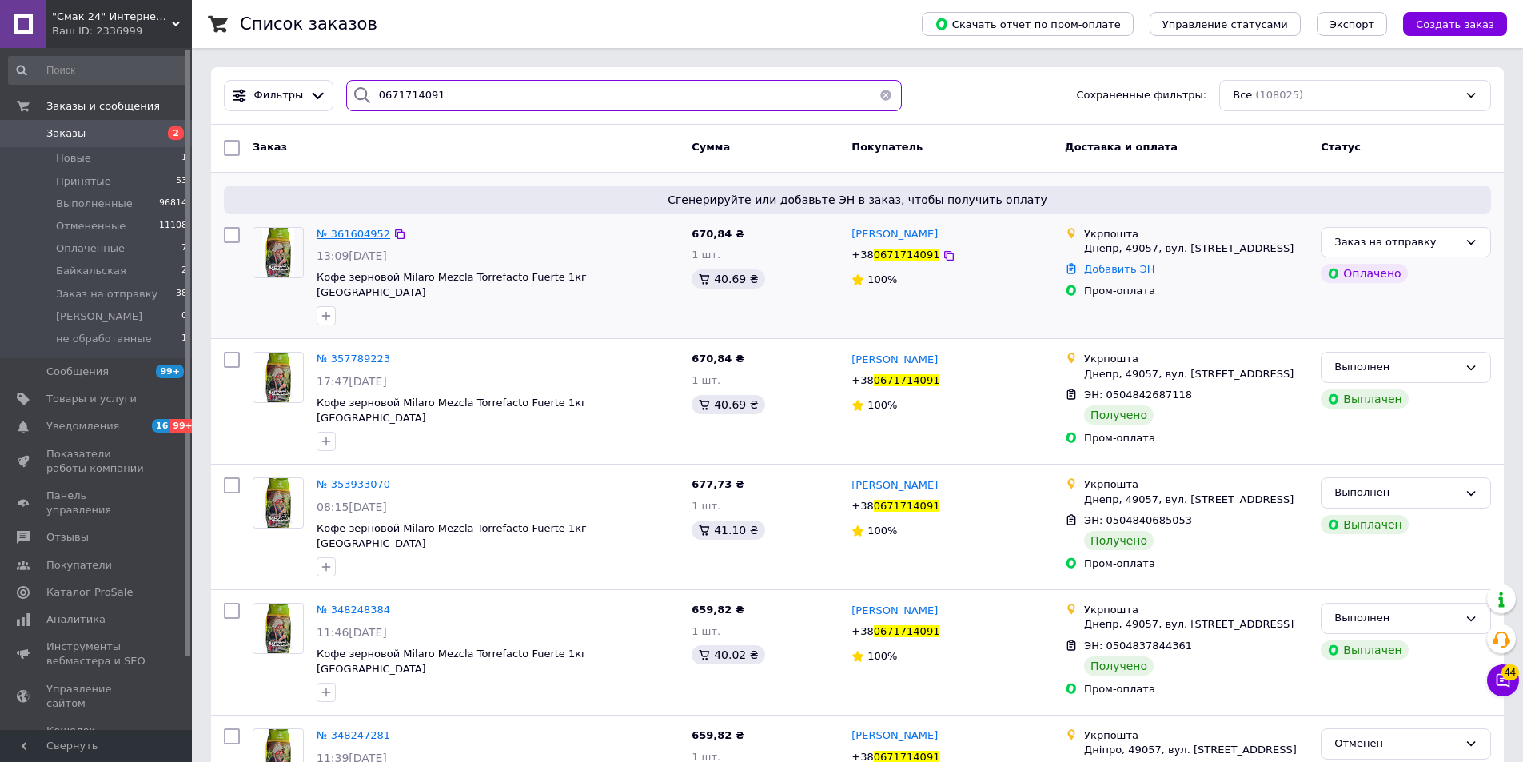
type input "0671714091"
click at [359, 230] on span "№ 361604952" at bounding box center [354, 234] width 74 height 12
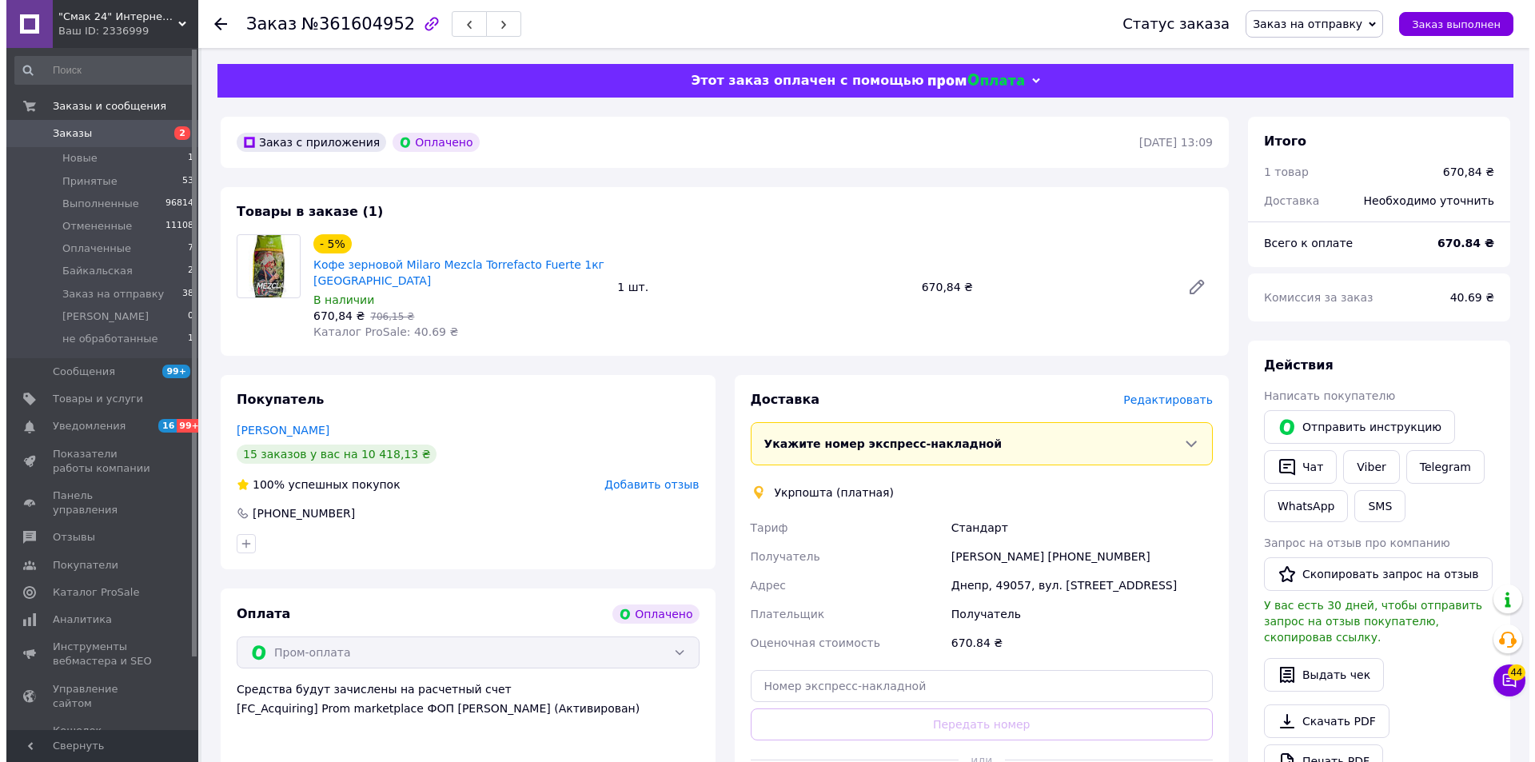
scroll to position [136, 0]
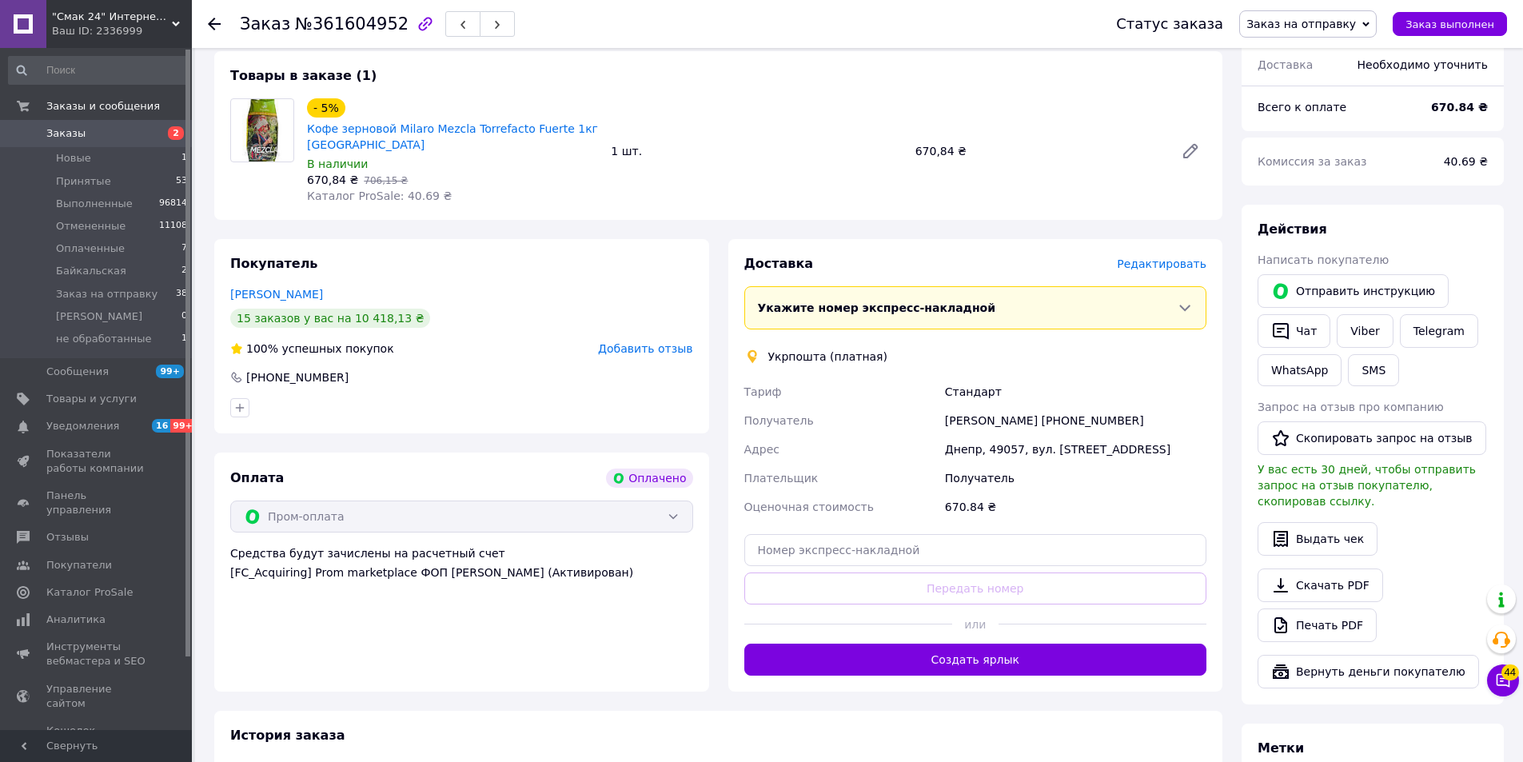
click at [1186, 266] on span "Редактировать" at bounding box center [1162, 263] width 90 height 13
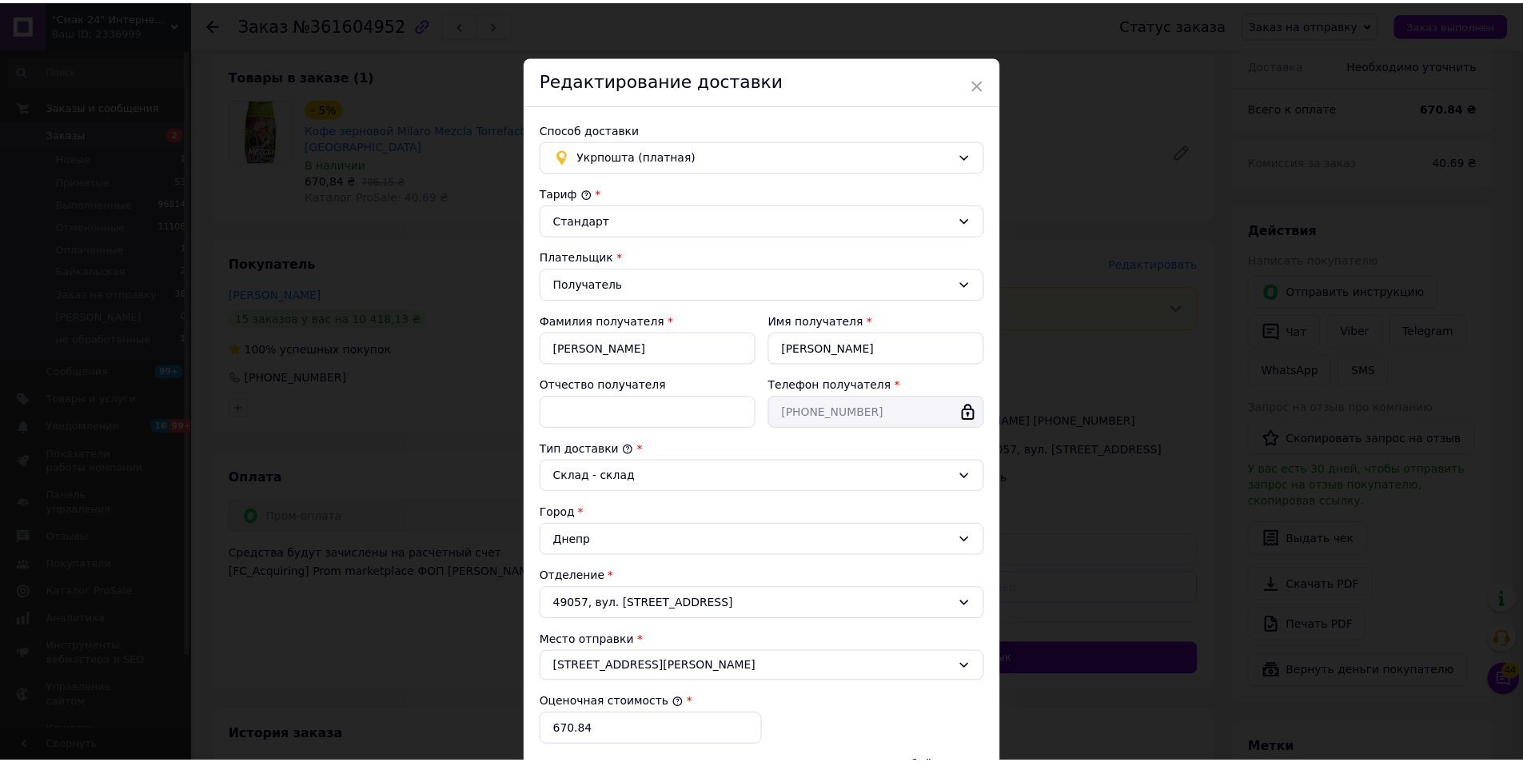
scroll to position [238, 0]
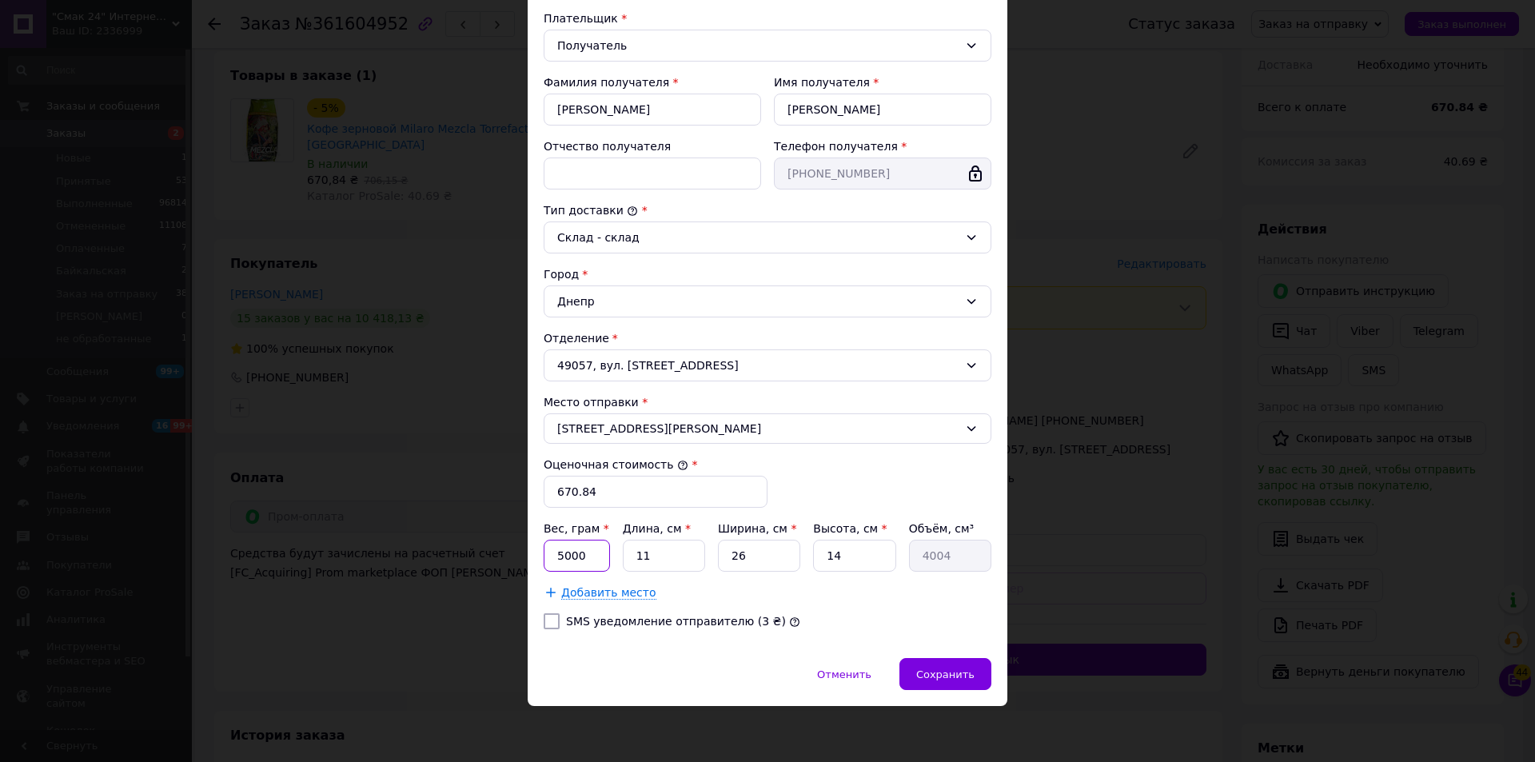
click at [596, 546] on input "5000" at bounding box center [577, 556] width 66 height 32
type input "1000"
click at [940, 676] on span "Сохранить" at bounding box center [945, 674] width 58 height 12
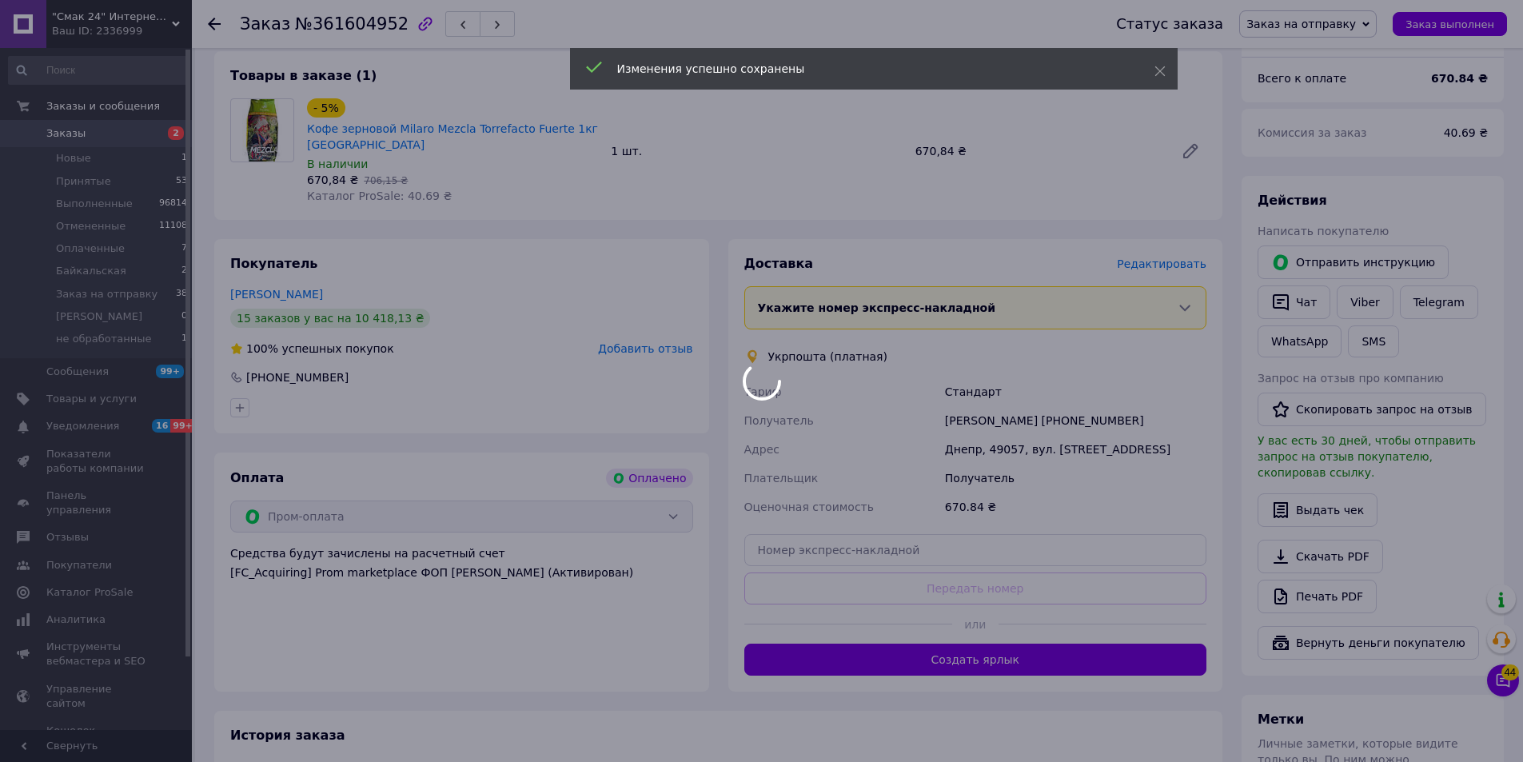
click at [950, 664] on div at bounding box center [761, 381] width 1523 height 762
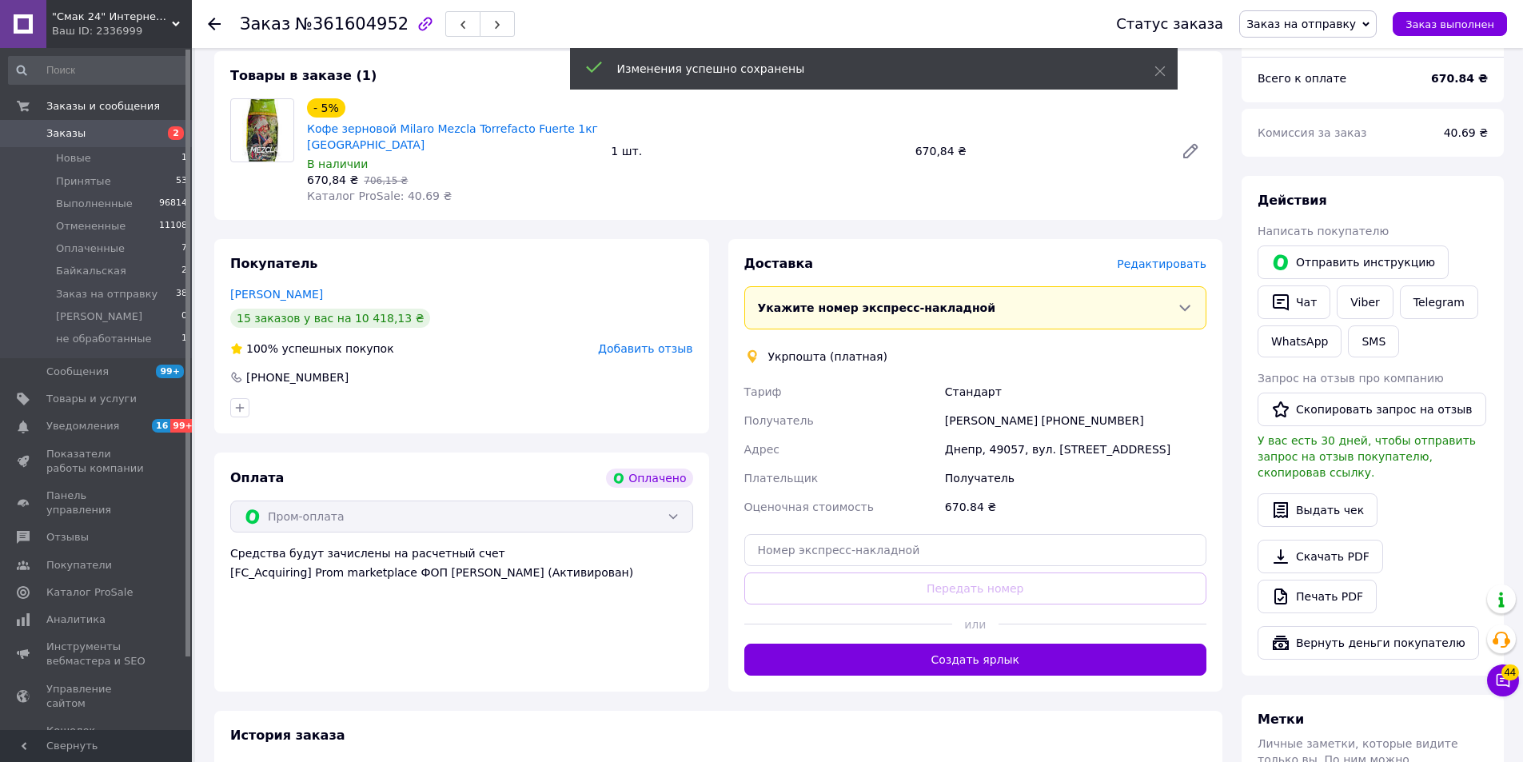
click at [950, 664] on button "Создать ярлык" at bounding box center [975, 660] width 463 height 32
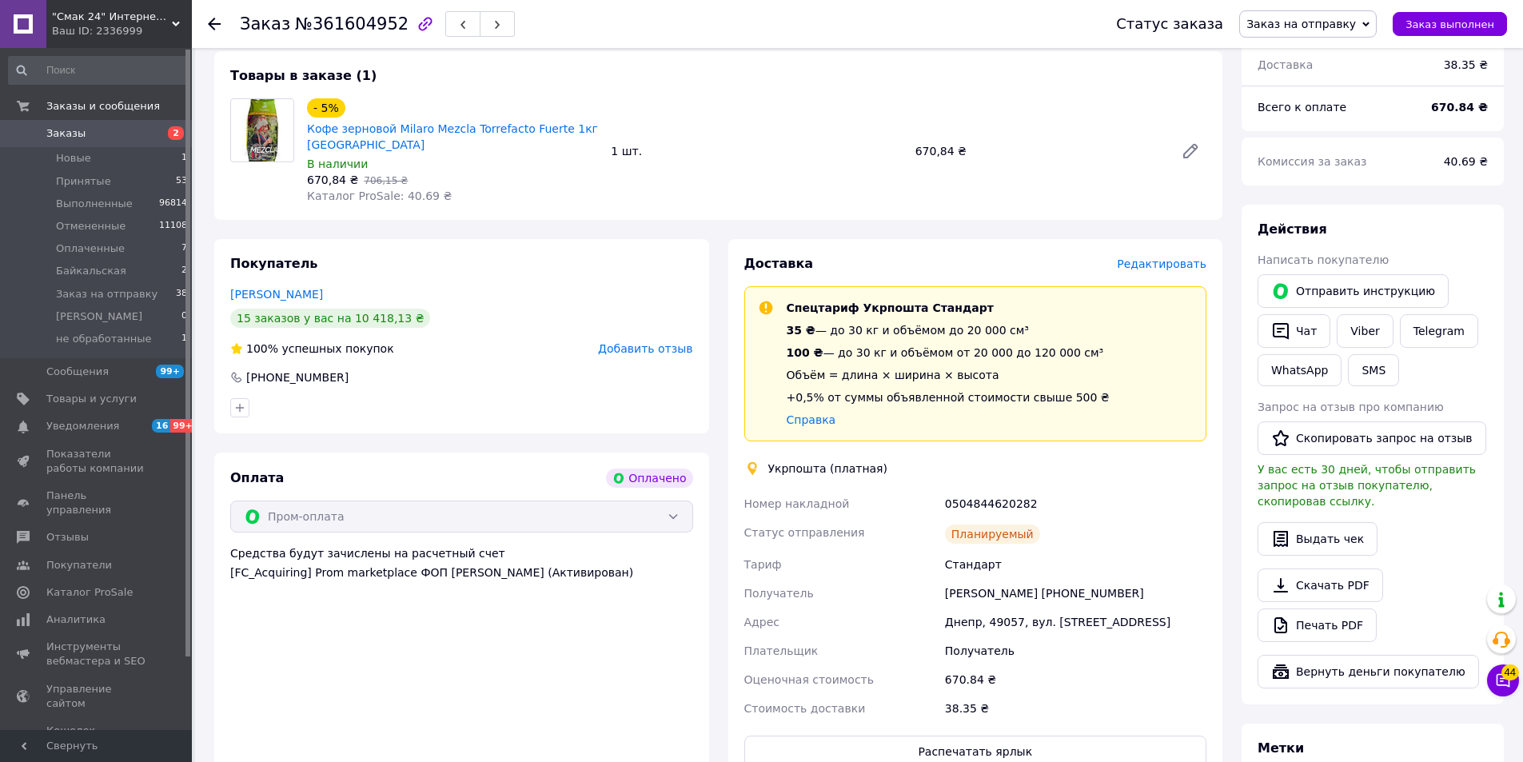
scroll to position [376, 0]
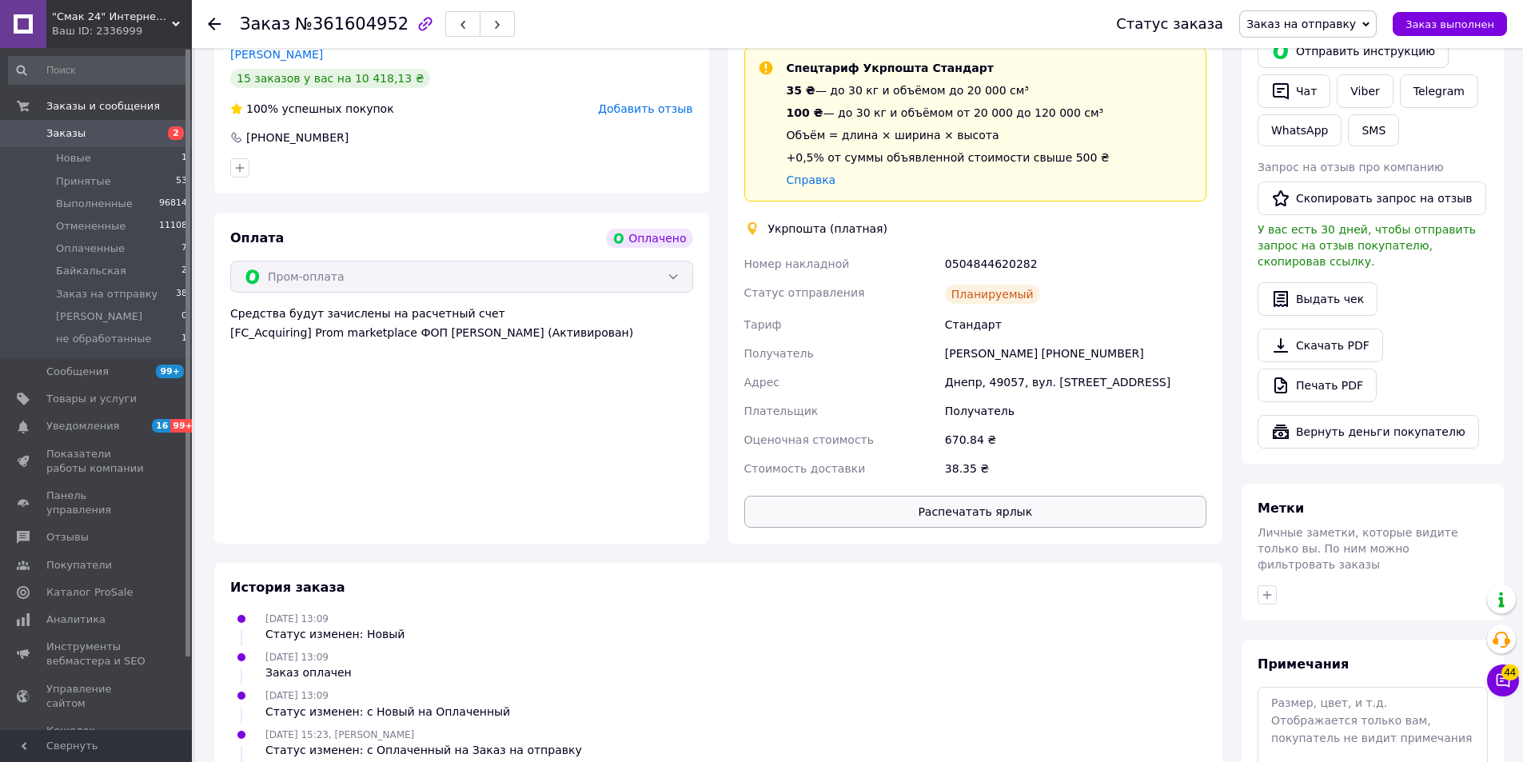
click at [1047, 514] on button "Распечатать ярлык" at bounding box center [975, 512] width 463 height 32
click at [1426, 23] on span "Заказ выполнен" at bounding box center [1450, 24] width 89 height 12
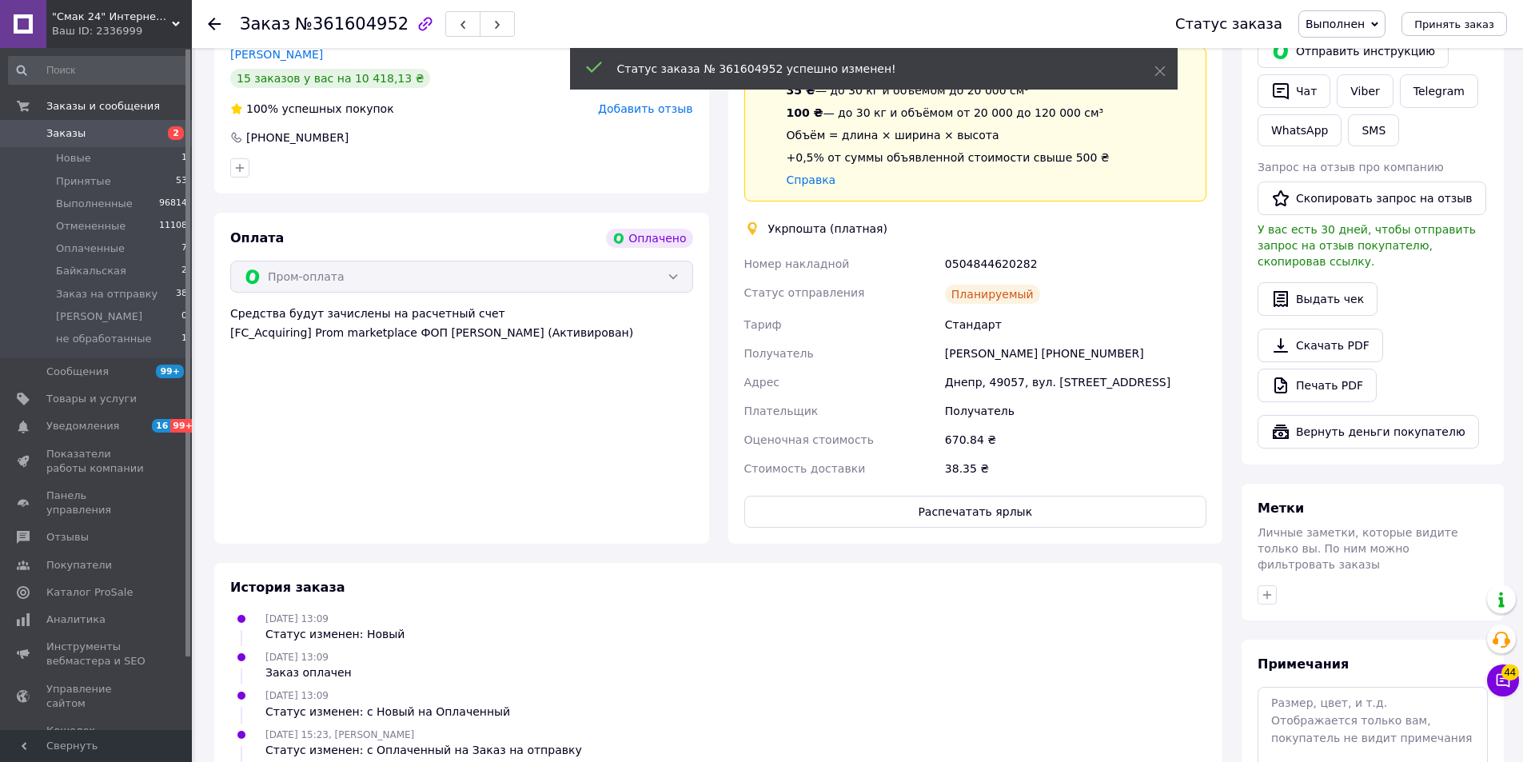
click at [213, 22] on icon at bounding box center [214, 24] width 13 height 13
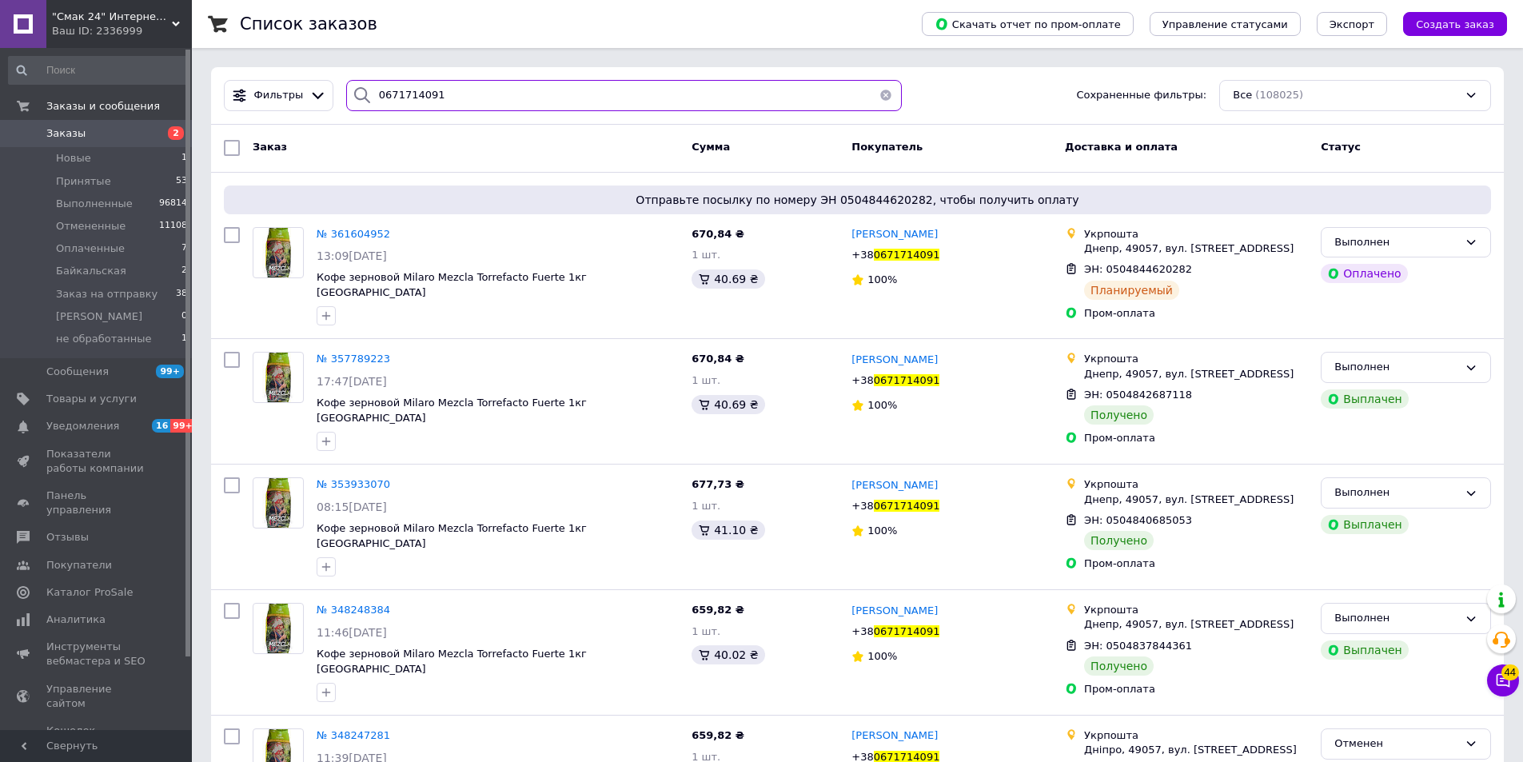
click at [540, 98] on input "0671714091" at bounding box center [624, 95] width 556 height 31
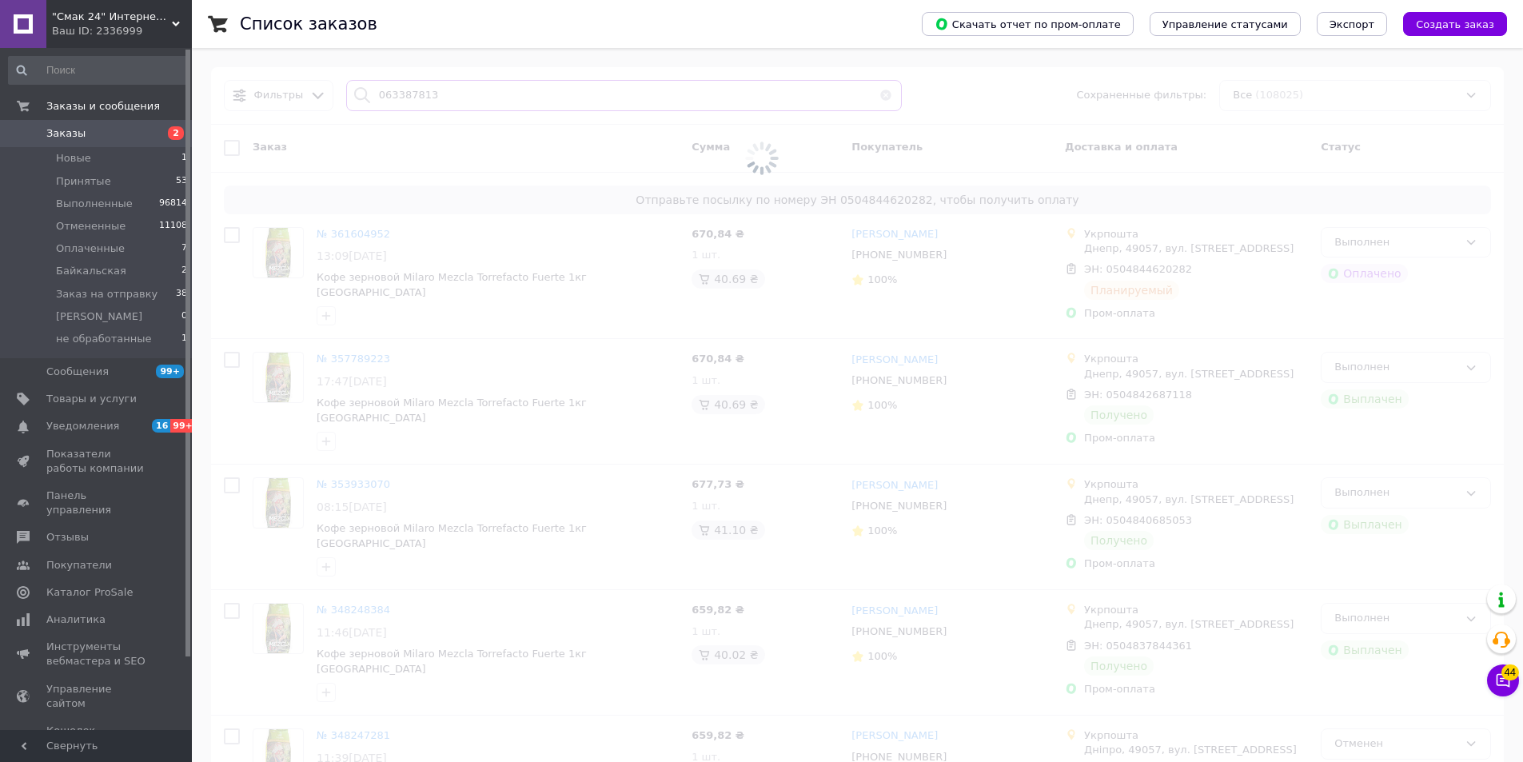
type input "0633878138"
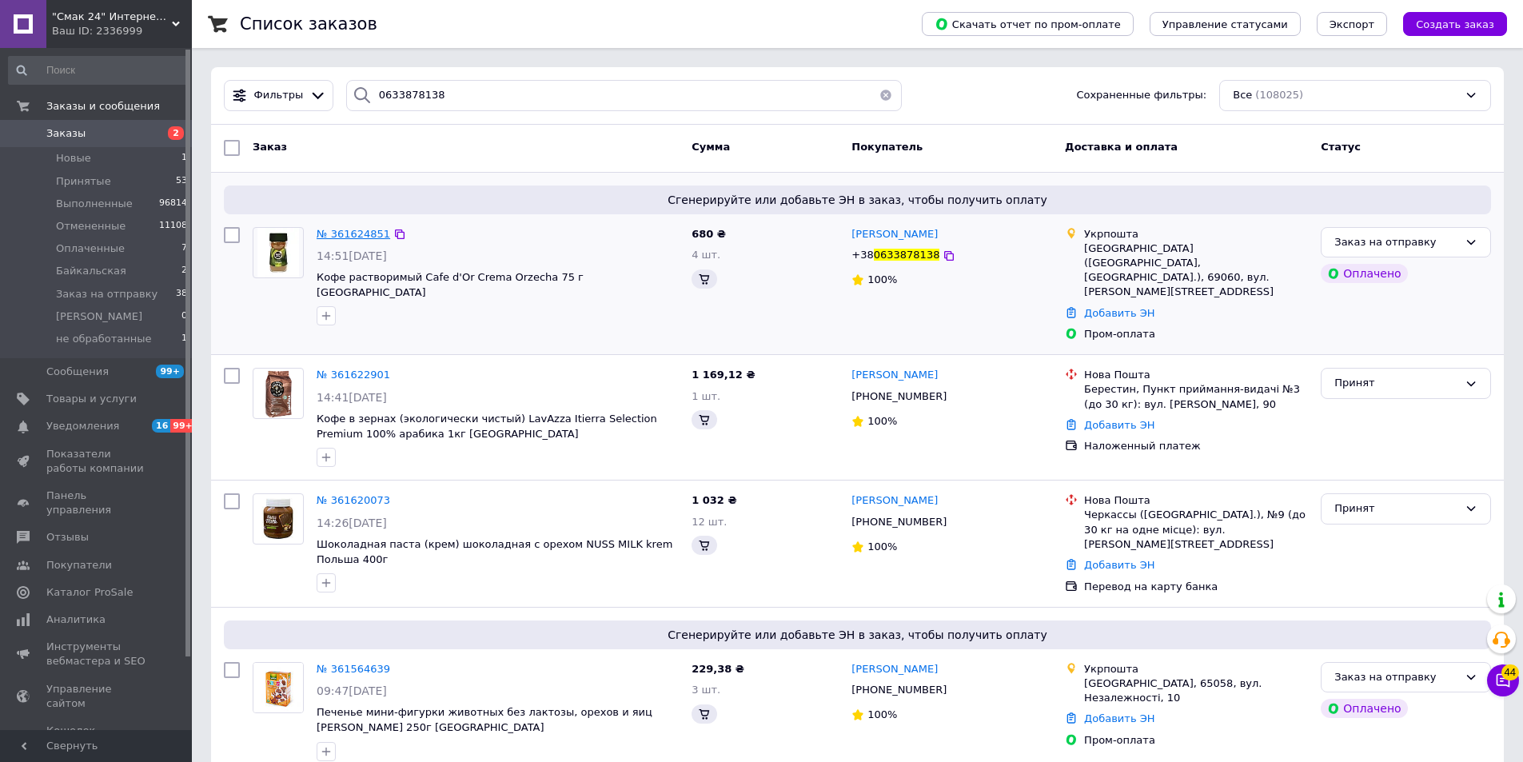
click at [357, 235] on span "№ 361624851" at bounding box center [354, 234] width 74 height 12
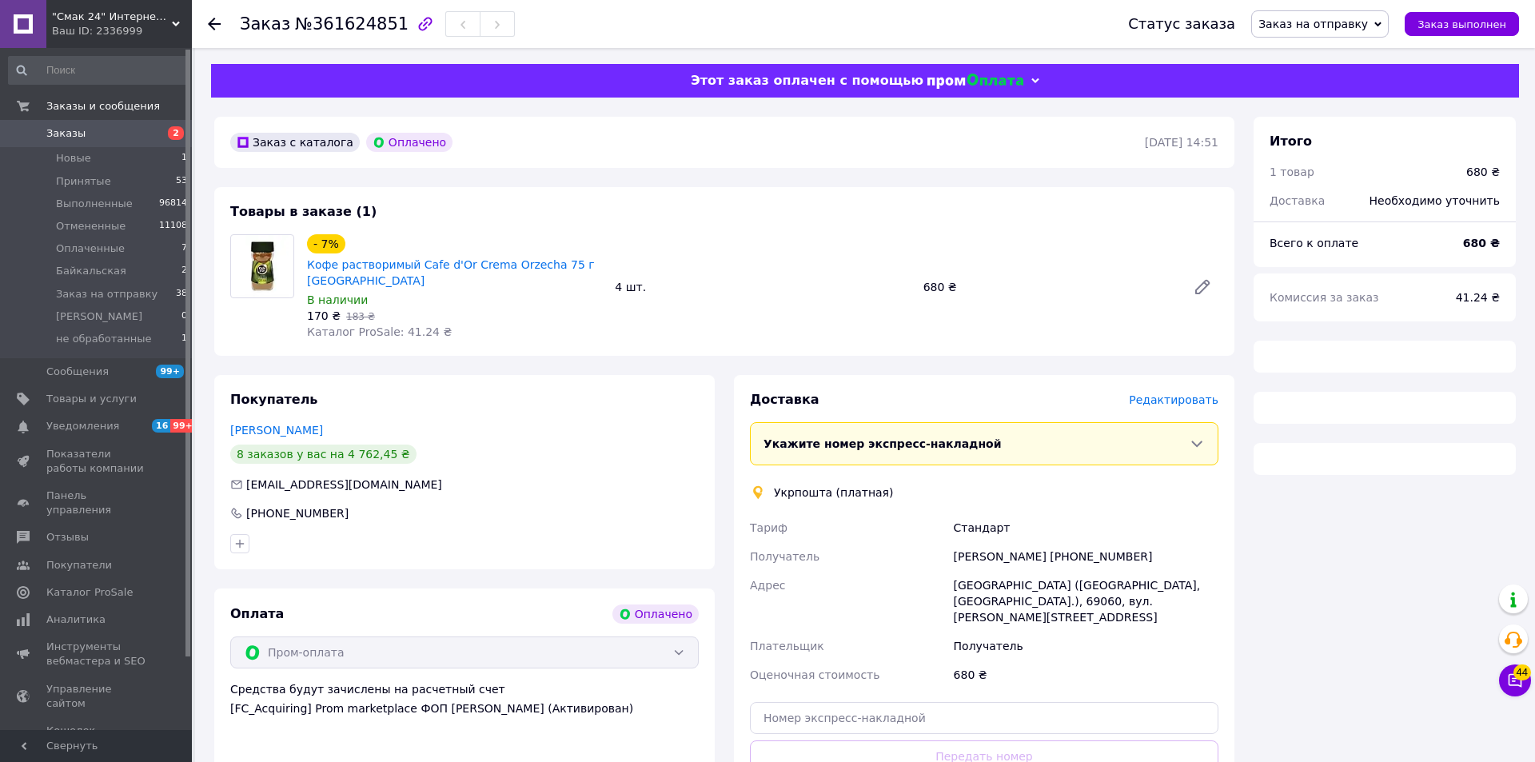
scroll to position [41, 0]
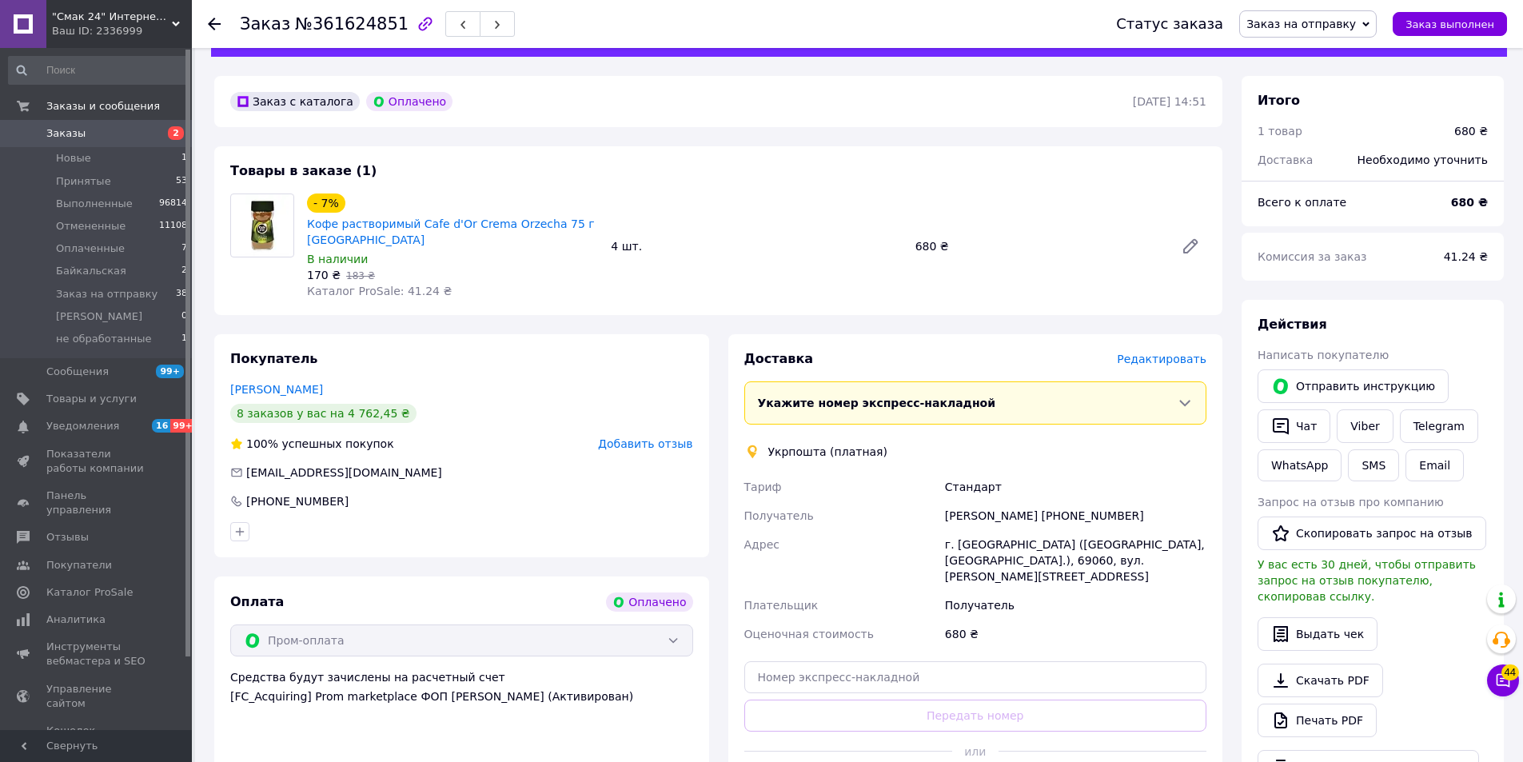
click at [1190, 360] on span "Редактировать" at bounding box center [1162, 359] width 90 height 13
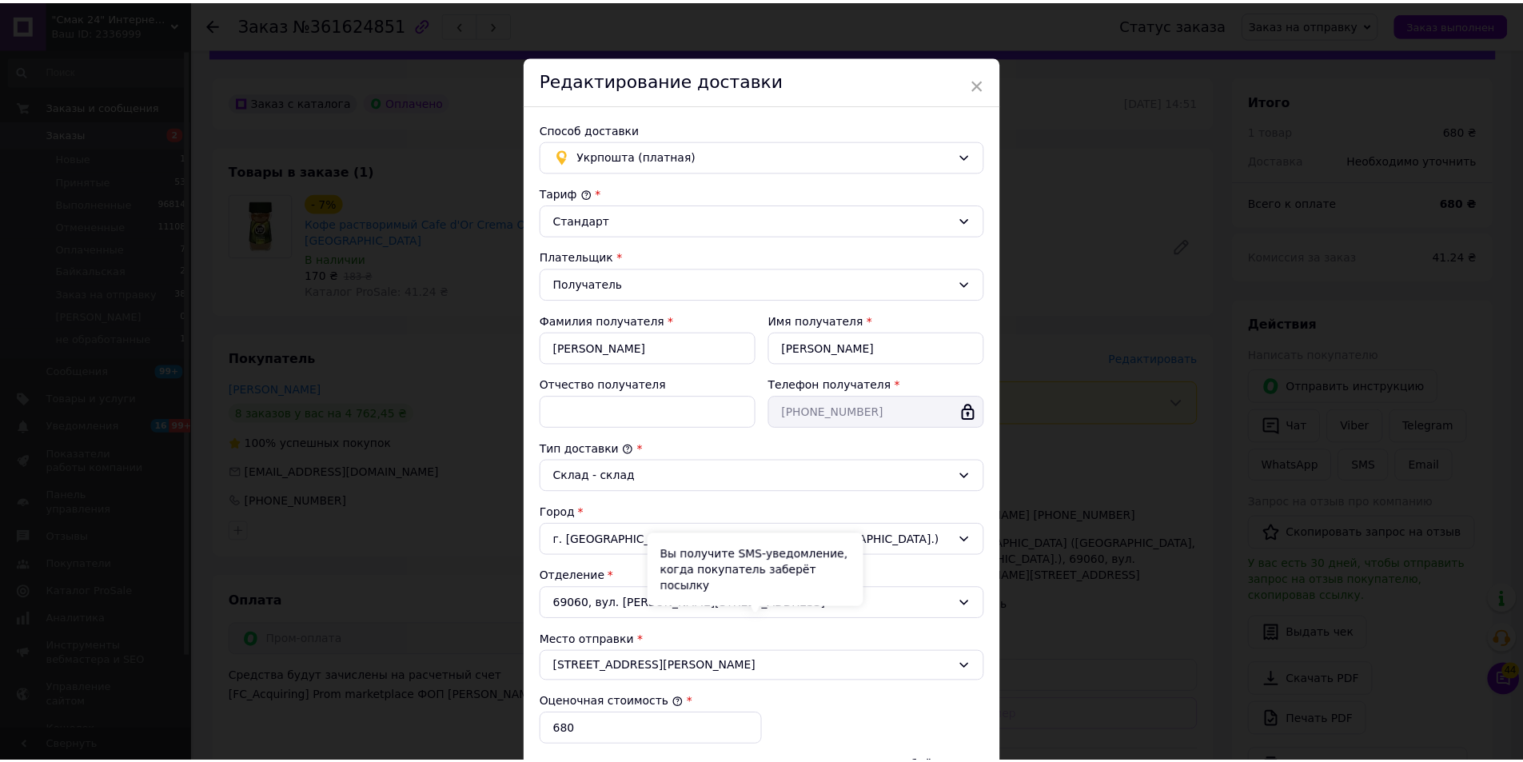
scroll to position [238, 0]
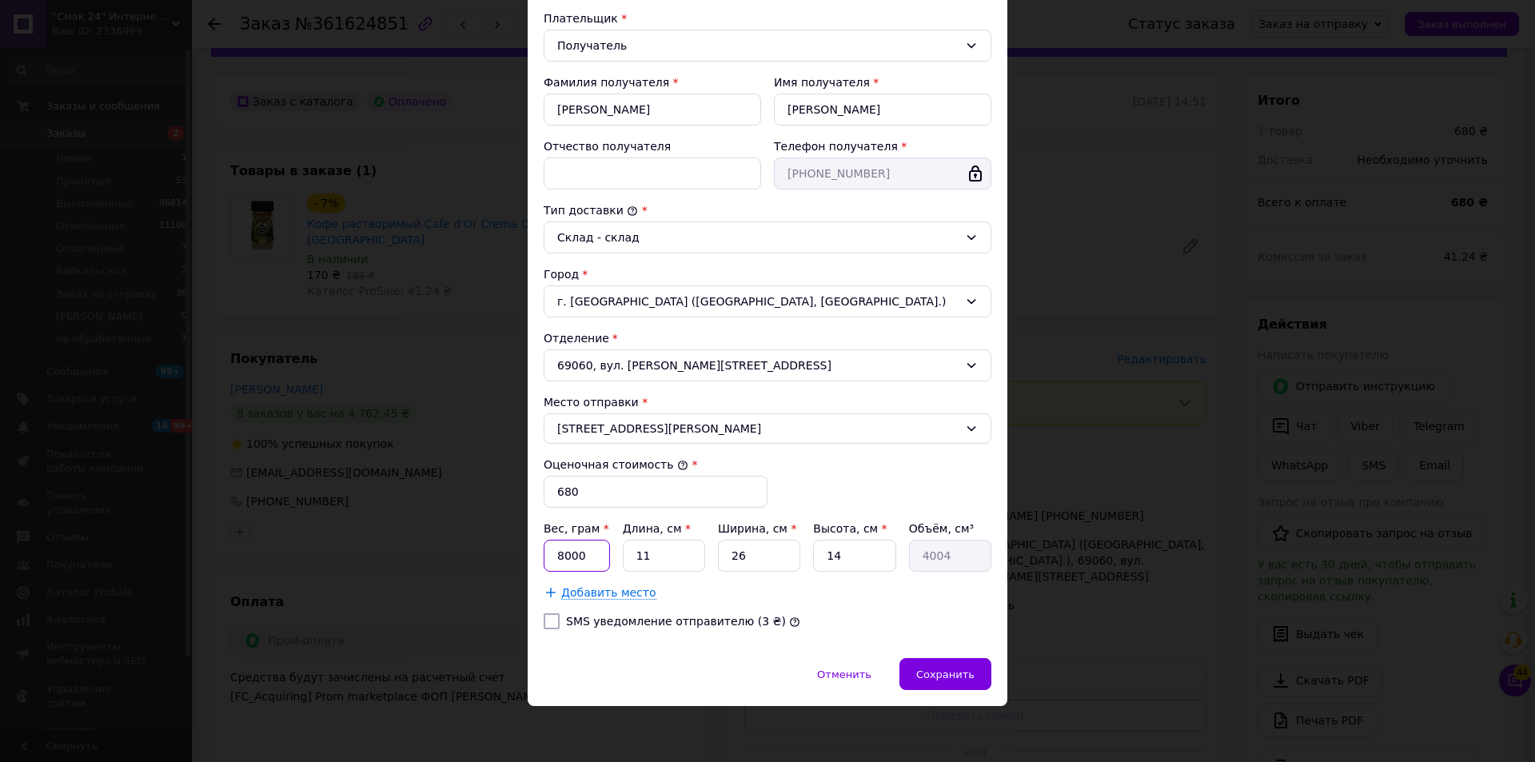
click at [600, 559] on input "8000" at bounding box center [577, 556] width 66 height 32
type input "1780"
type input "2"
type input "728"
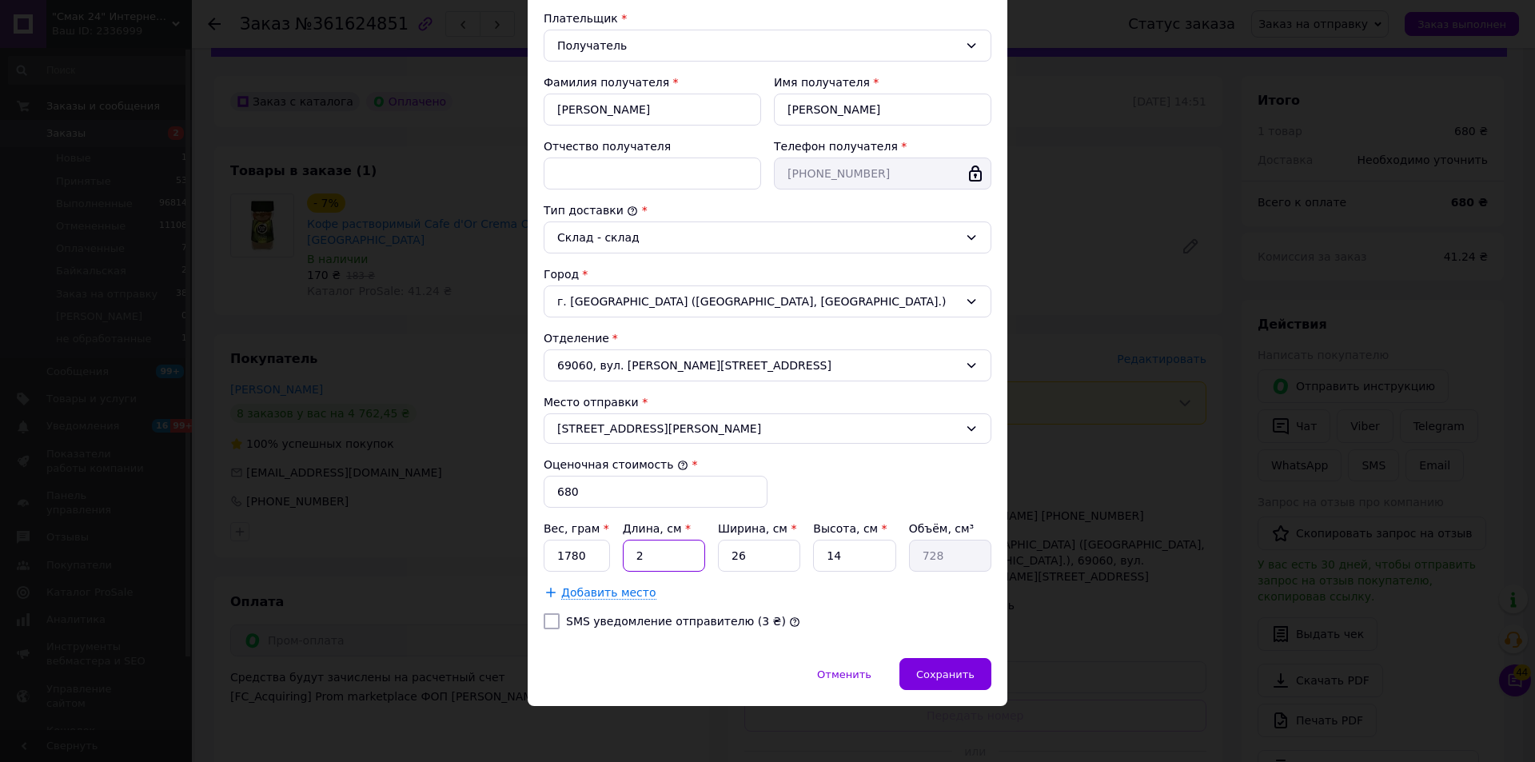
type input "23"
type input "8372"
type input "23"
type input "1"
type input "322"
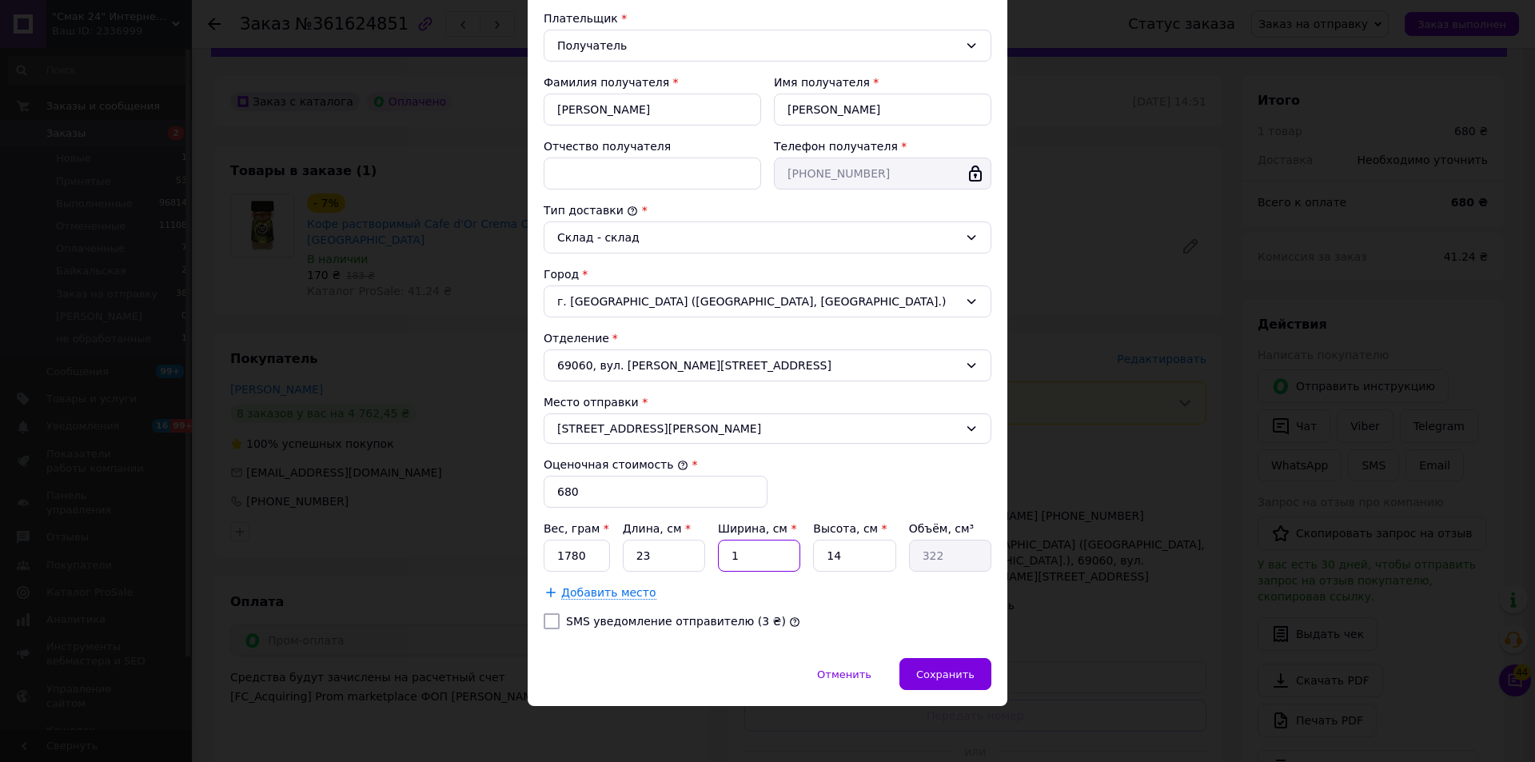
type input "15"
type input "4830"
type input "15"
type input "1"
type input "345"
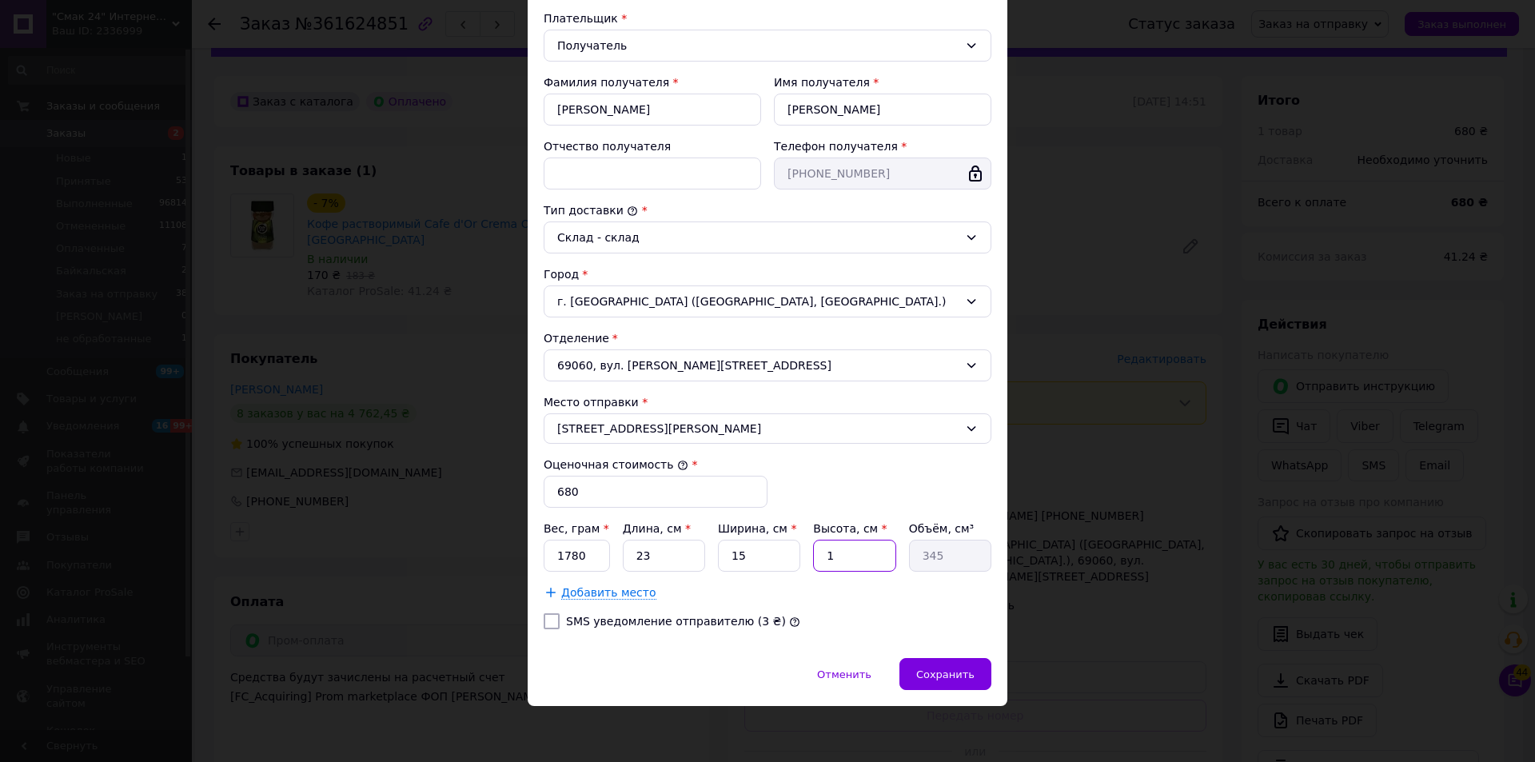
type input "15"
type input "5175"
type input "15"
click at [963, 669] on span "Сохранить" at bounding box center [945, 674] width 58 height 12
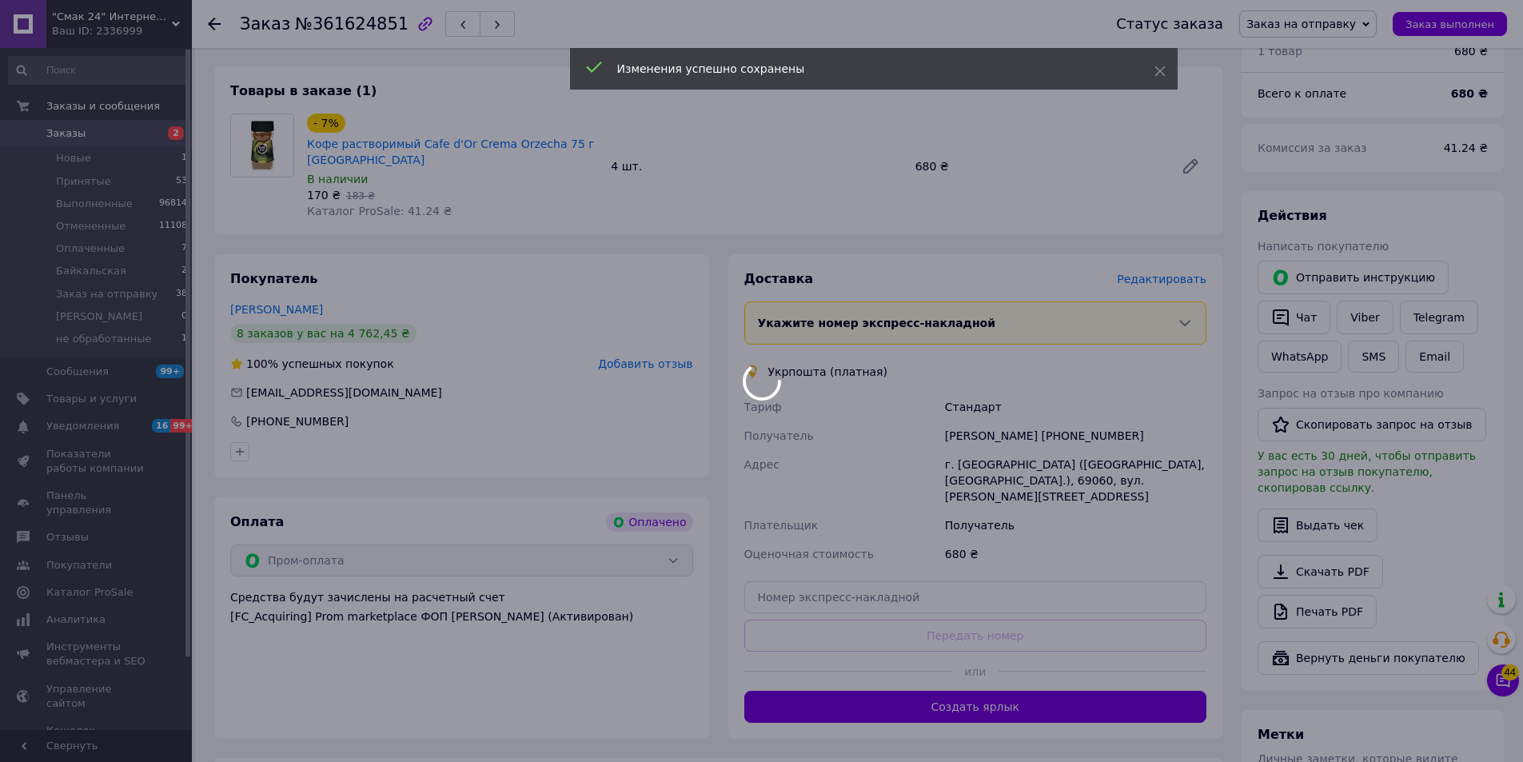
scroll to position [424, 0]
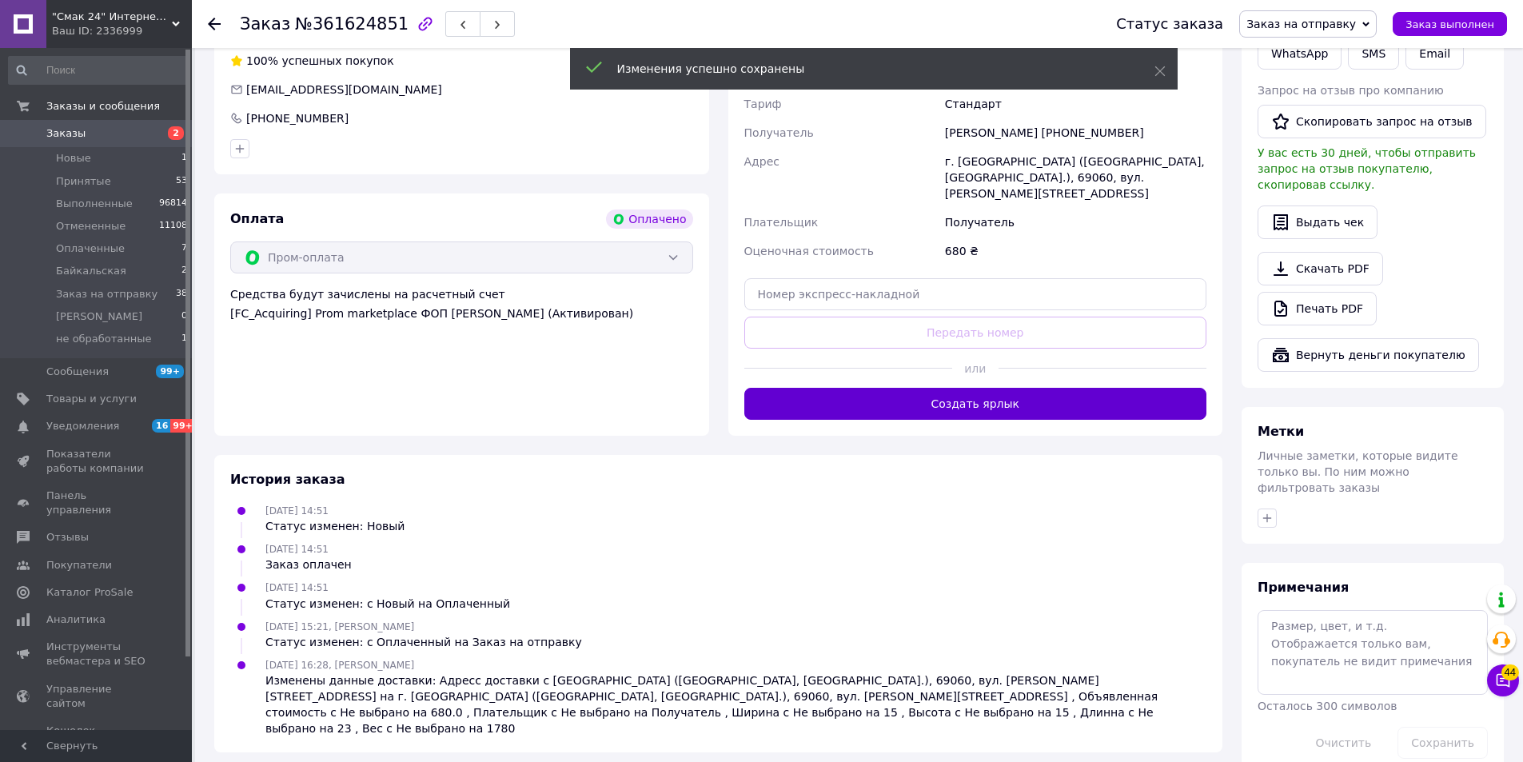
click at [986, 388] on button "Создать ярлык" at bounding box center [975, 404] width 463 height 32
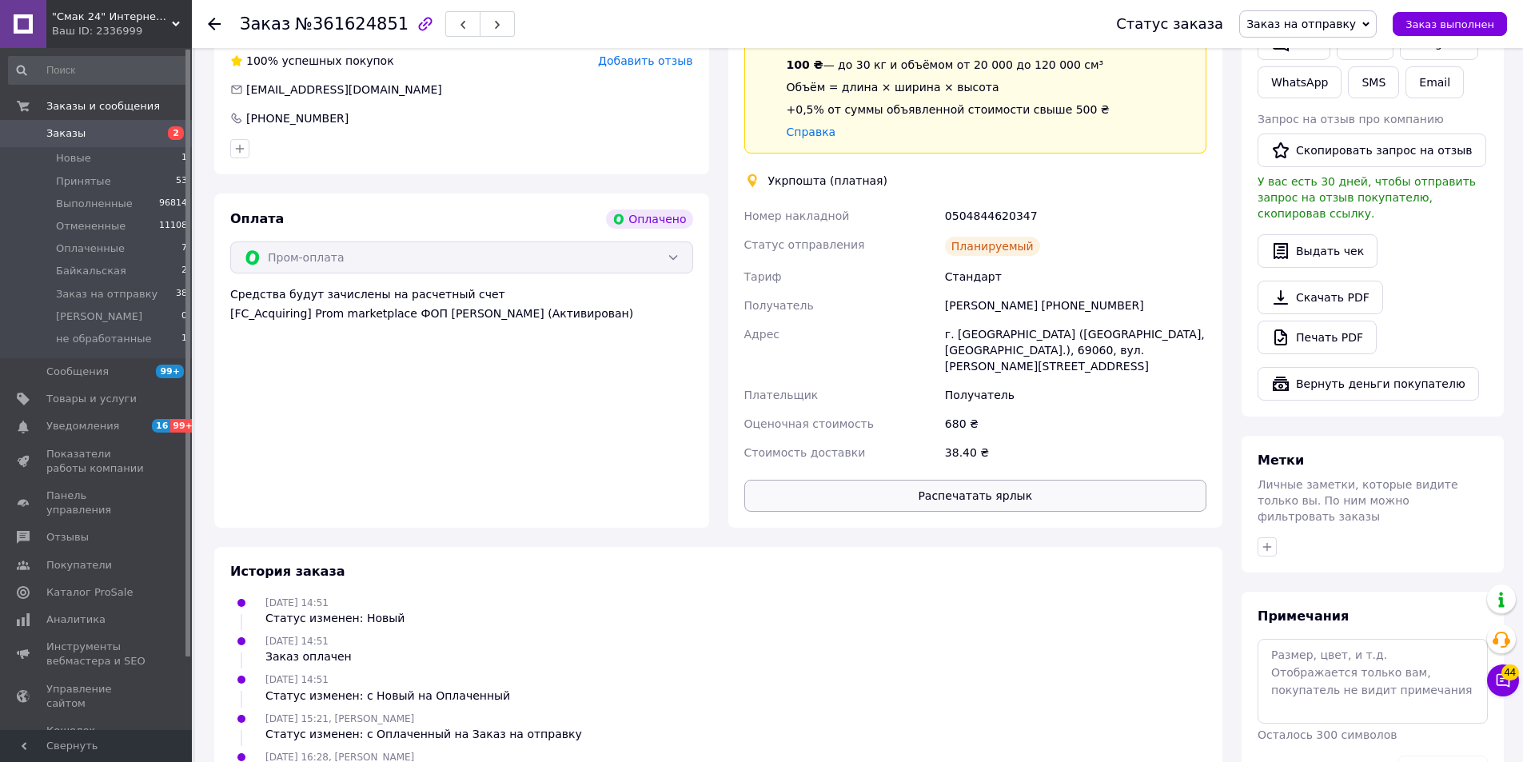
click at [986, 480] on button "Распечатать ярлык" at bounding box center [975, 496] width 463 height 32
click at [1417, 26] on button "Заказ выполнен" at bounding box center [1450, 24] width 114 height 24
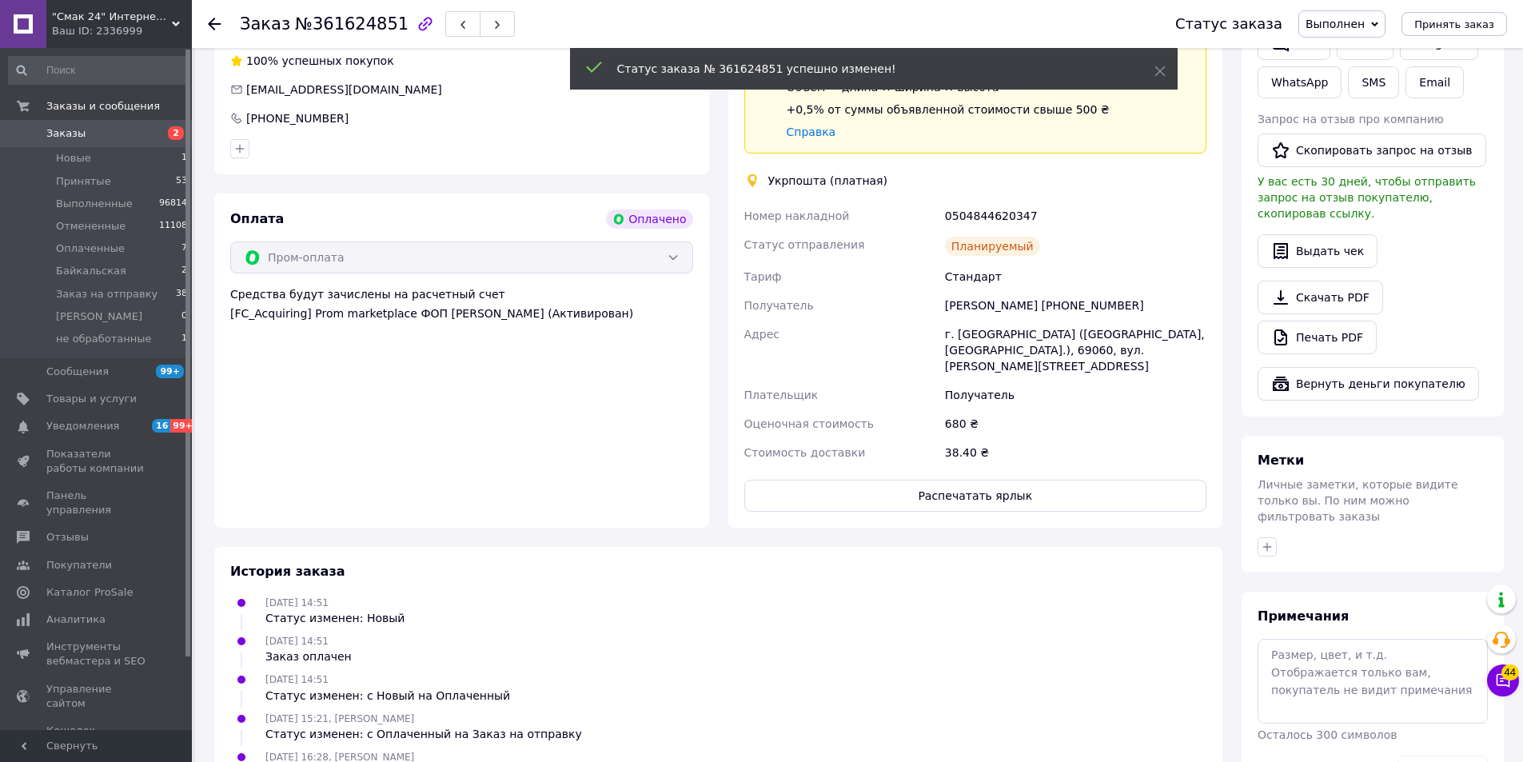
click at [213, 22] on icon at bounding box center [214, 24] width 13 height 13
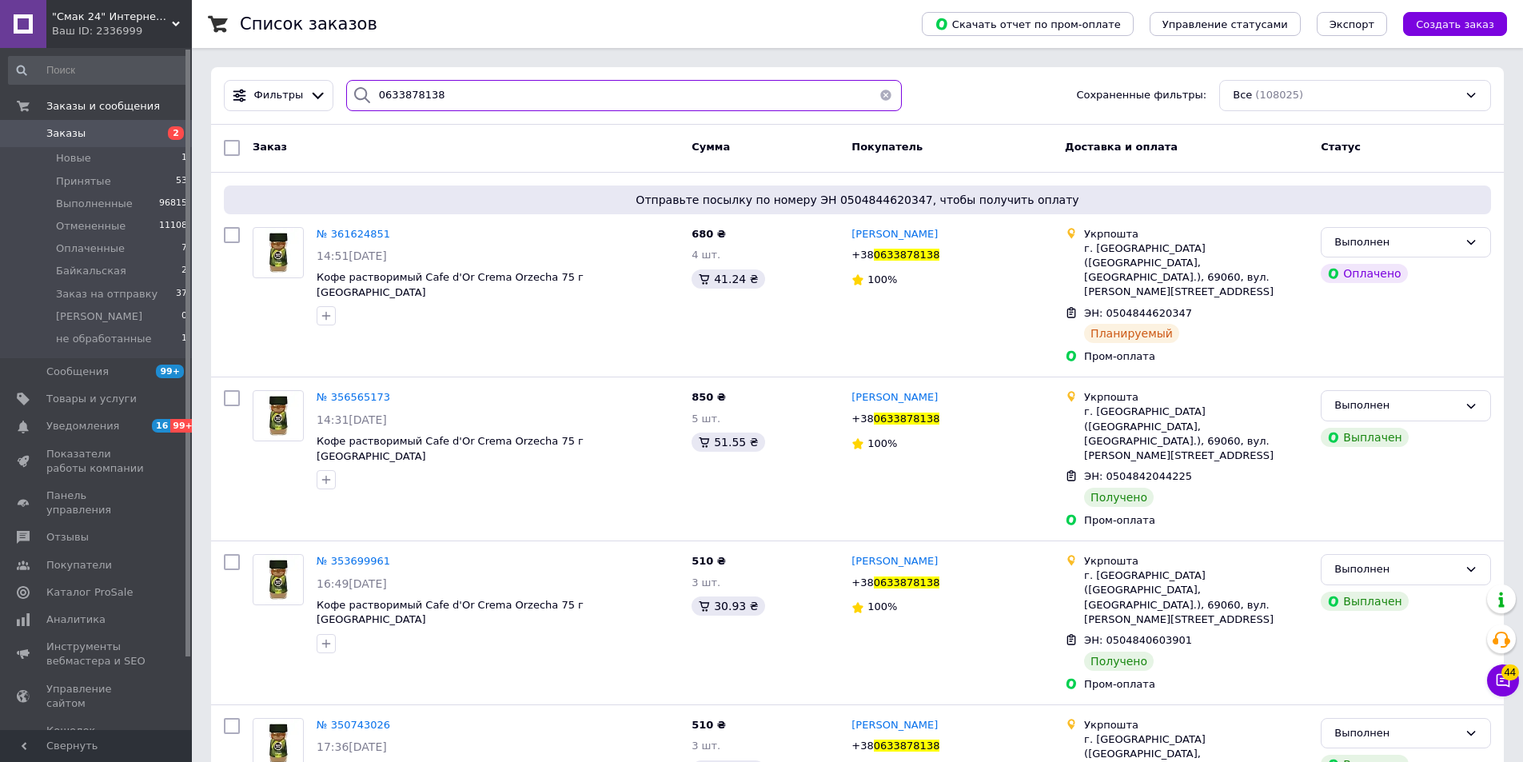
click at [718, 104] on input "0633878138" at bounding box center [624, 95] width 556 height 31
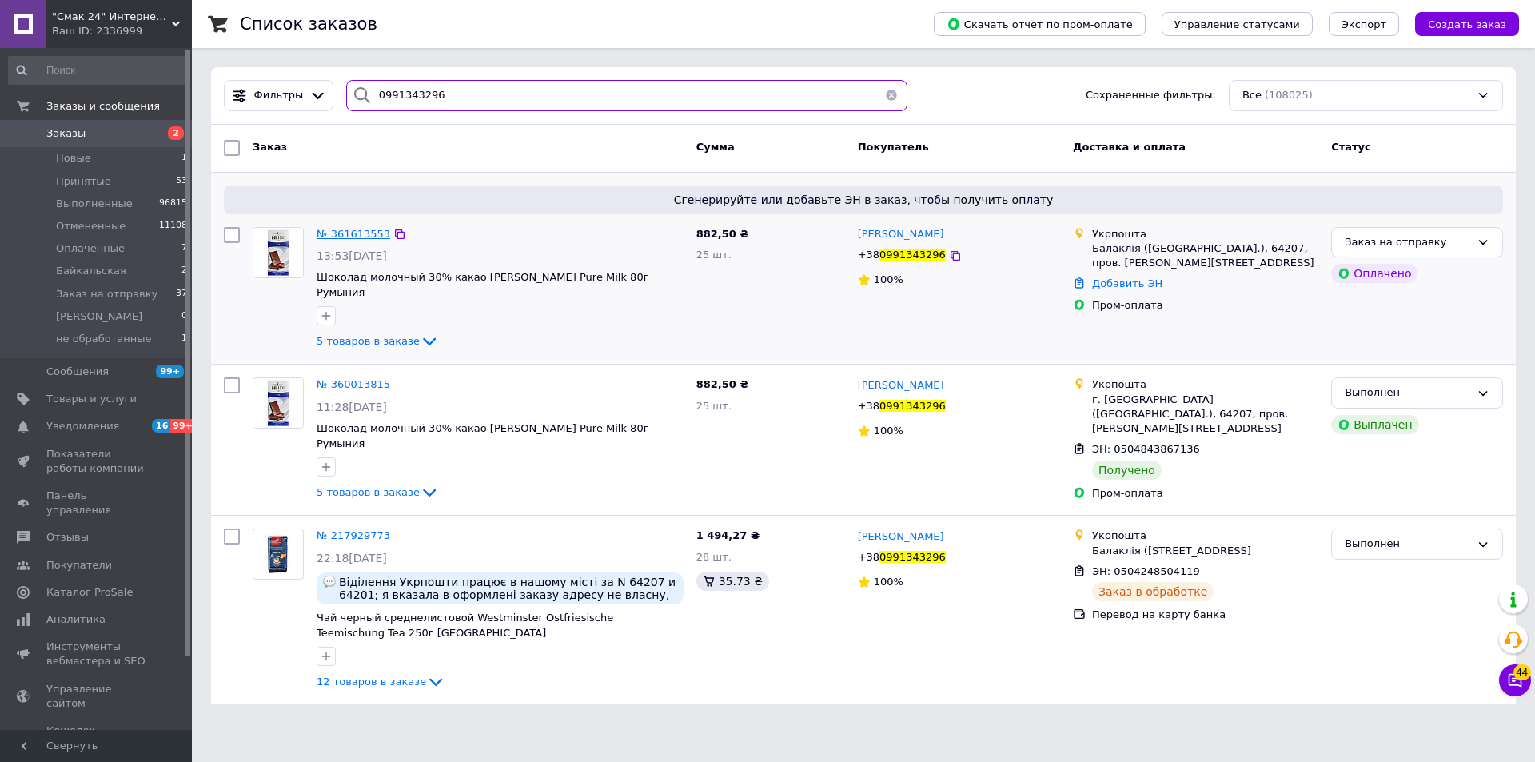
type input "0991343296"
click at [363, 229] on span "№ 361613553" at bounding box center [354, 234] width 74 height 12
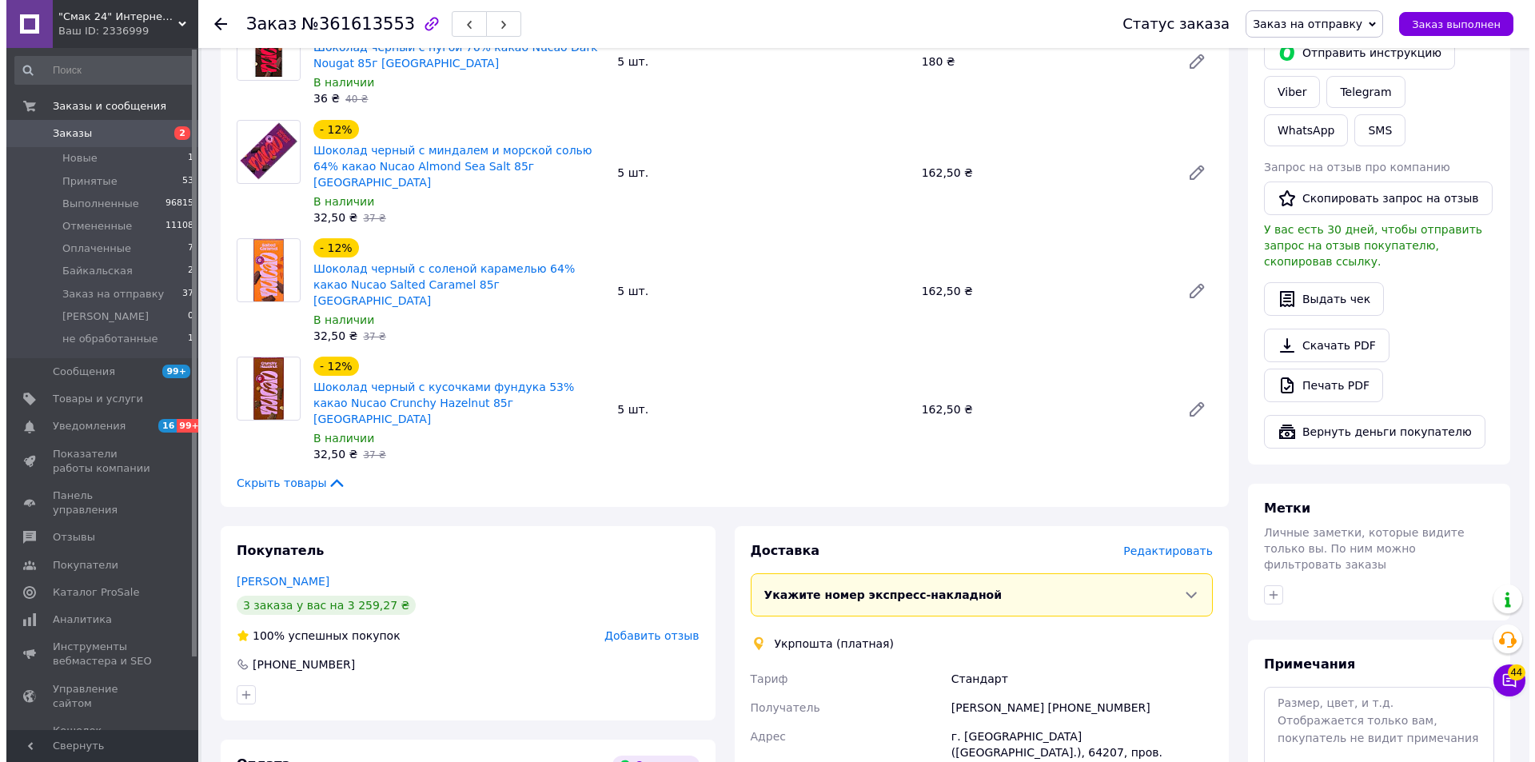
scroll to position [640, 0]
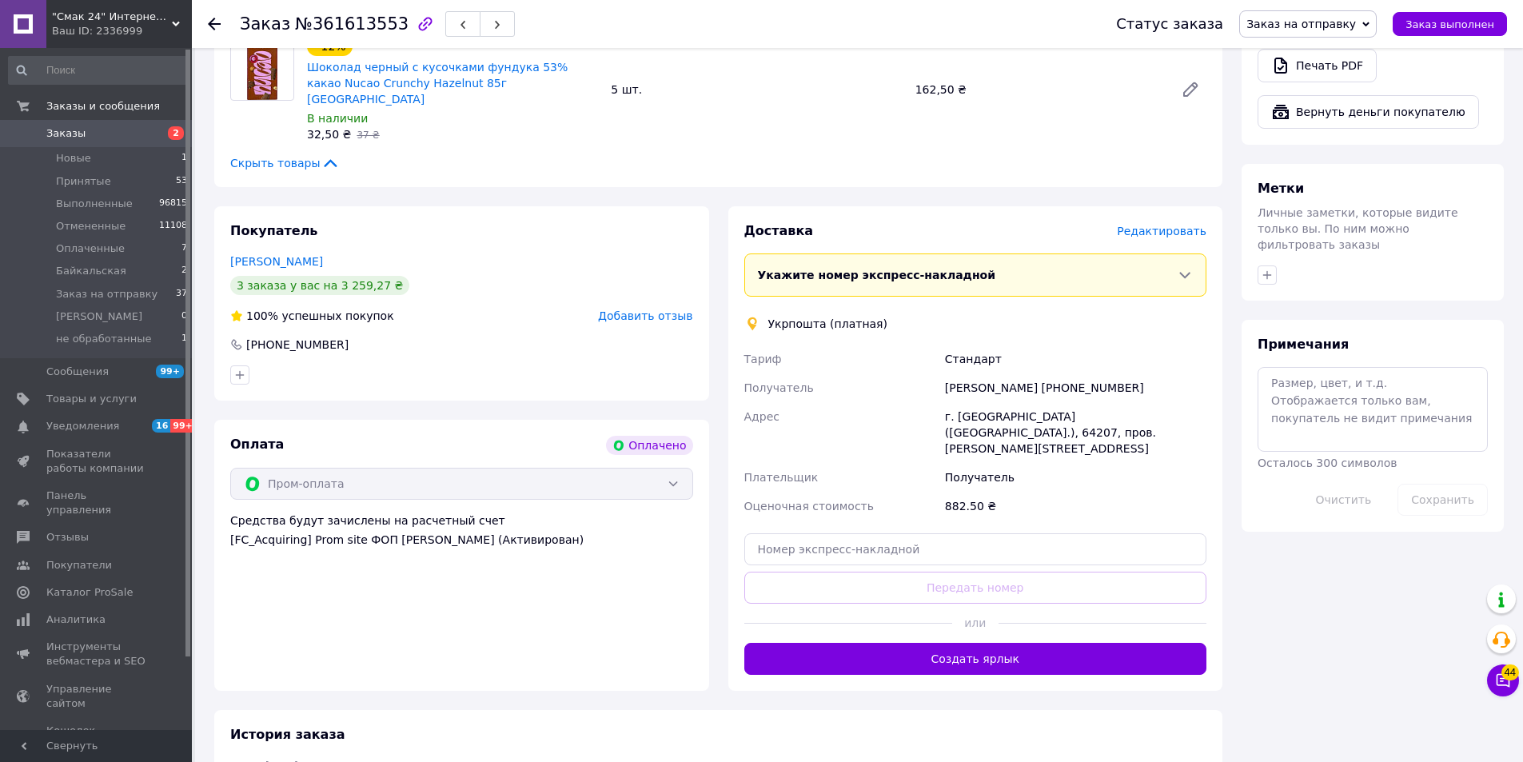
click at [1165, 225] on span "Редактировать" at bounding box center [1162, 231] width 90 height 13
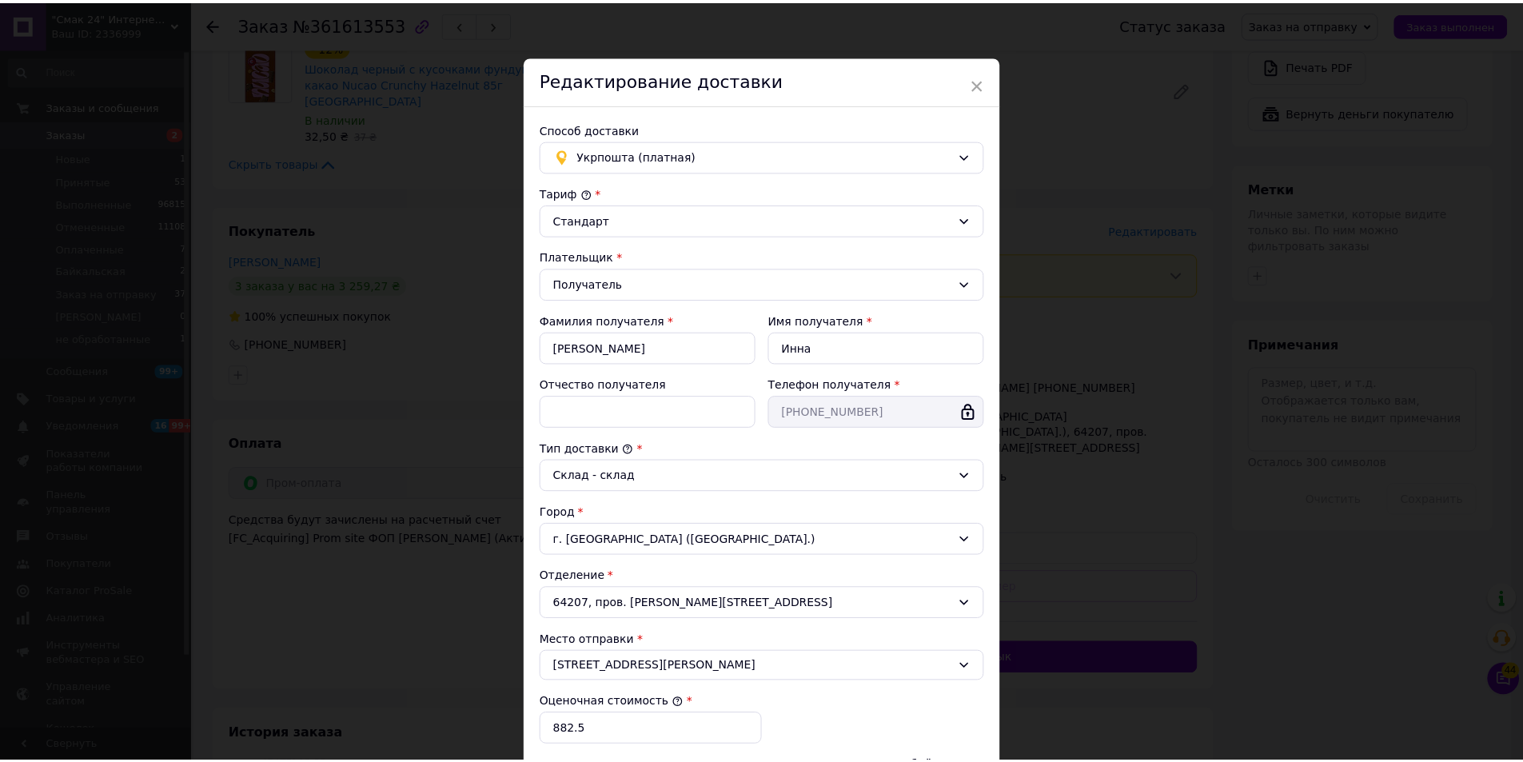
scroll to position [238, 0]
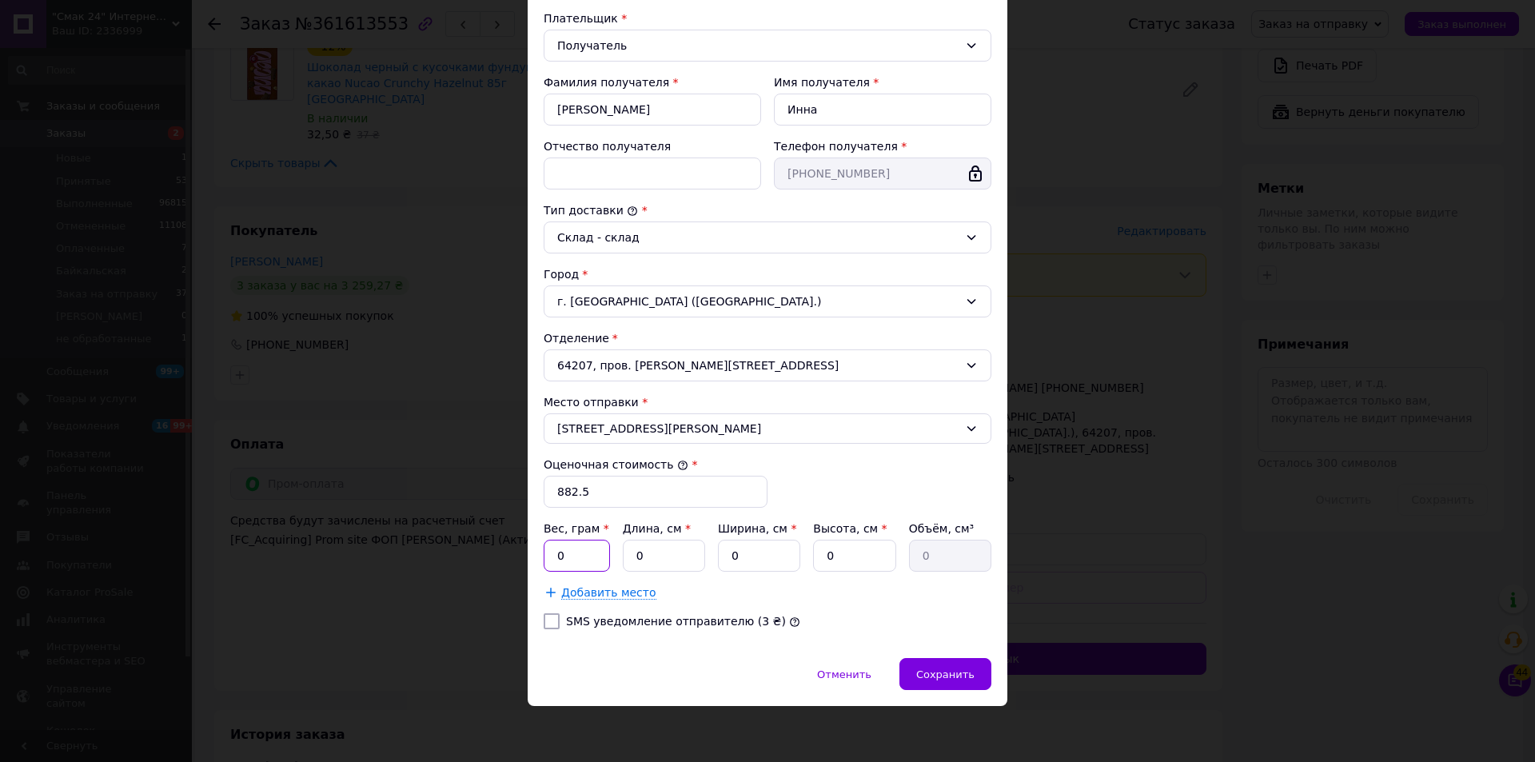
click at [588, 556] on input "0" at bounding box center [577, 556] width 66 height 32
type input "2600"
type input "27"
type input "19"
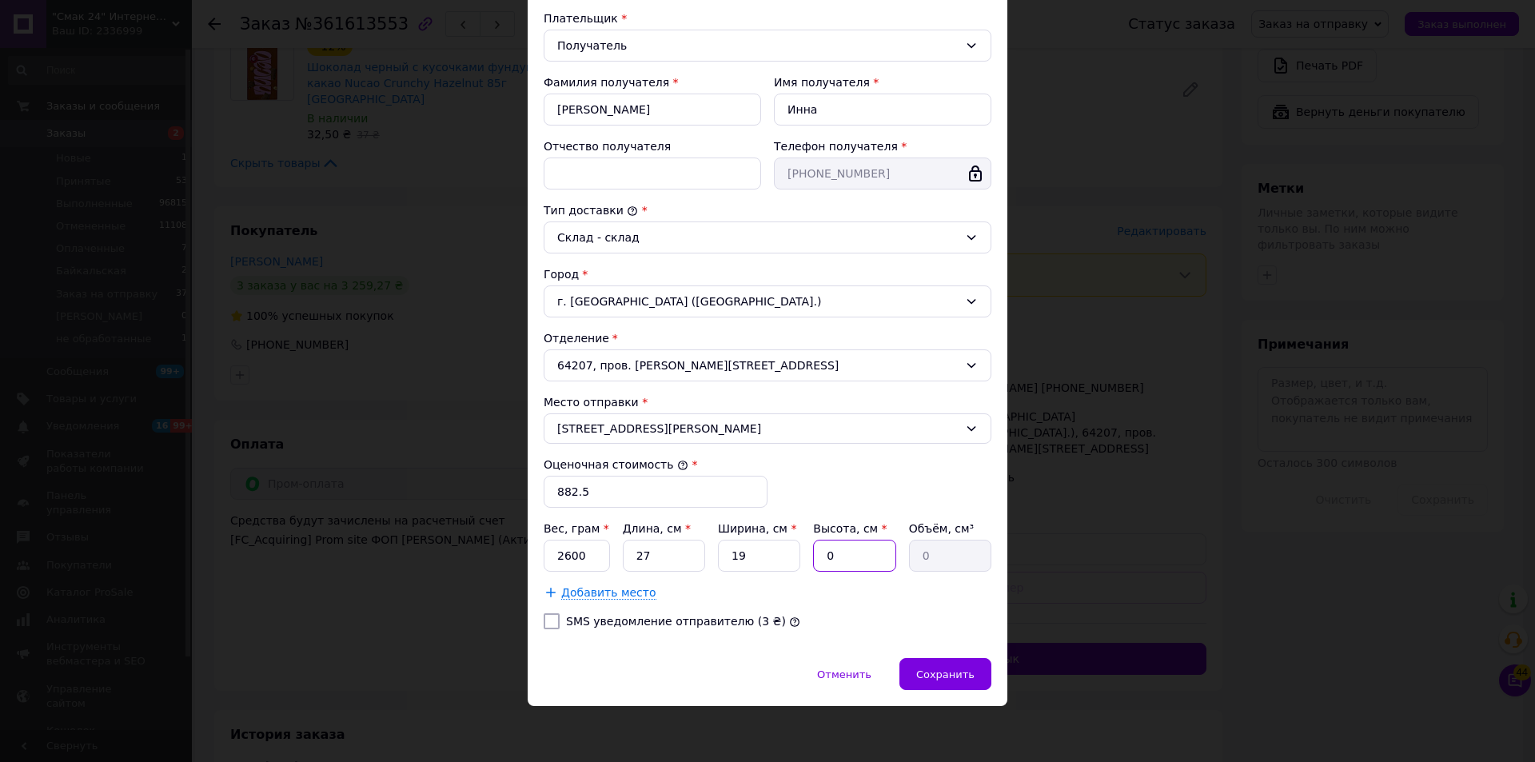
type input "1"
type input "513"
type input "12"
type input "6156"
type input "12"
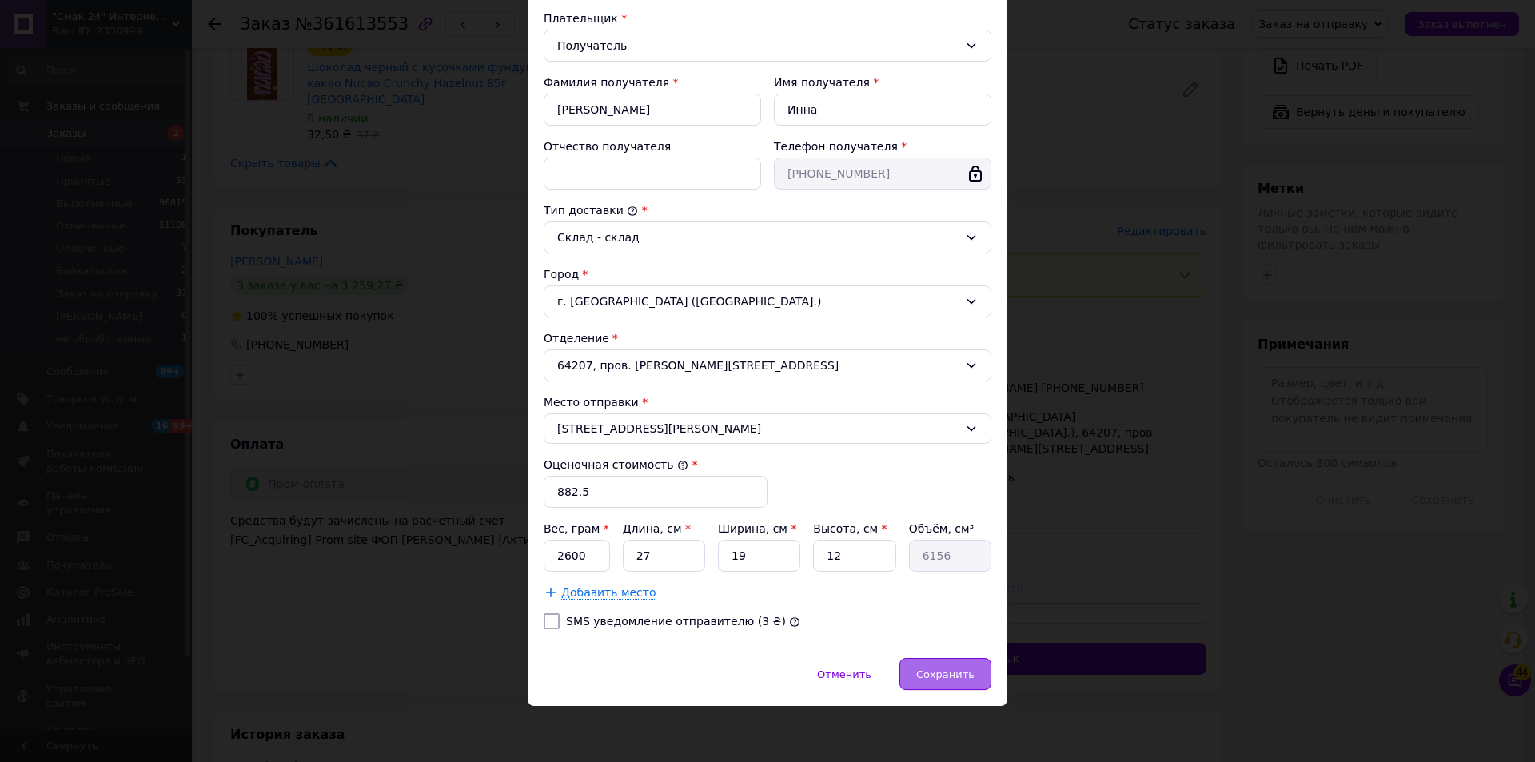
click at [949, 668] on span "Сохранить" at bounding box center [945, 674] width 58 height 12
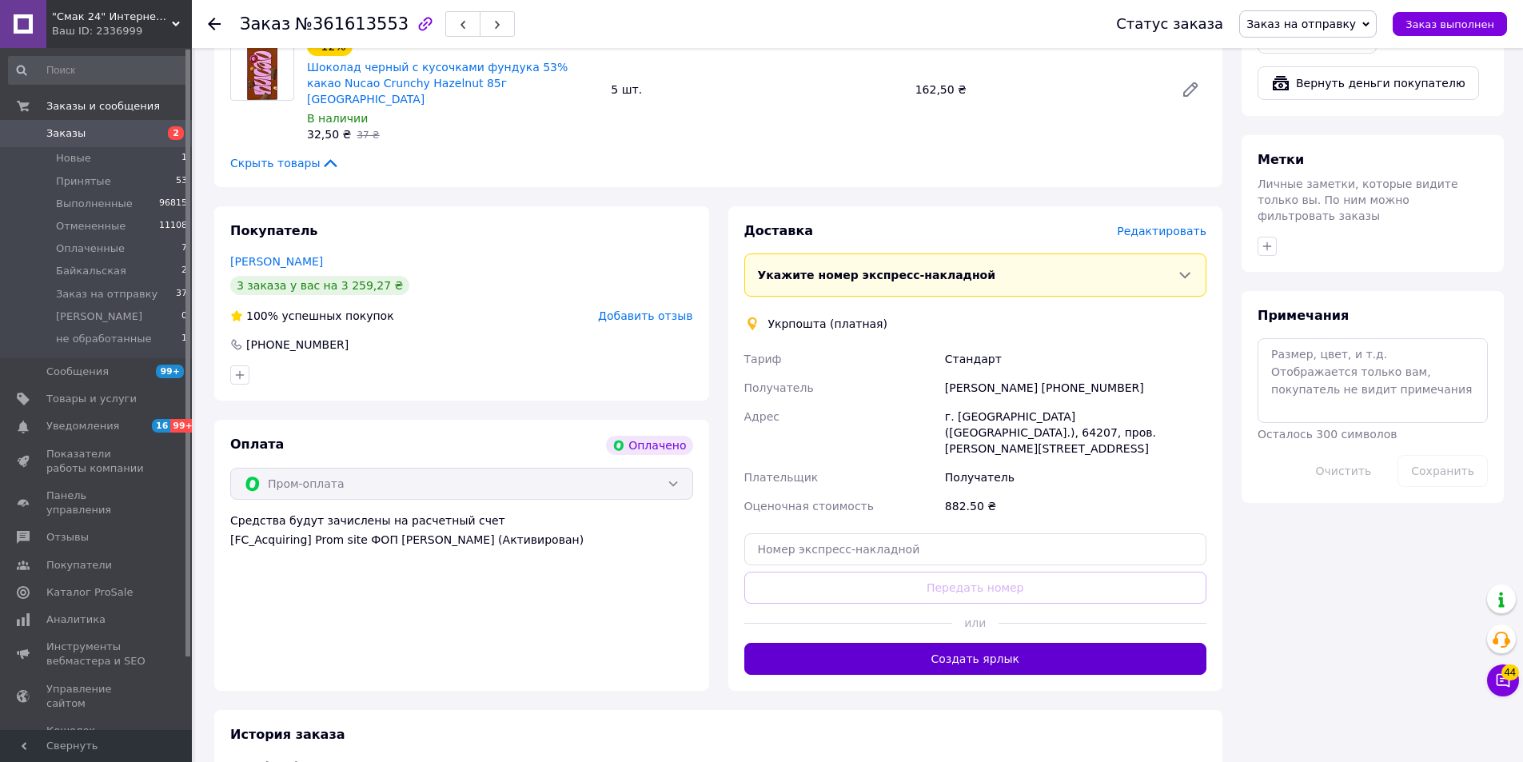
click at [1020, 643] on button "Создать ярлык" at bounding box center [975, 659] width 463 height 32
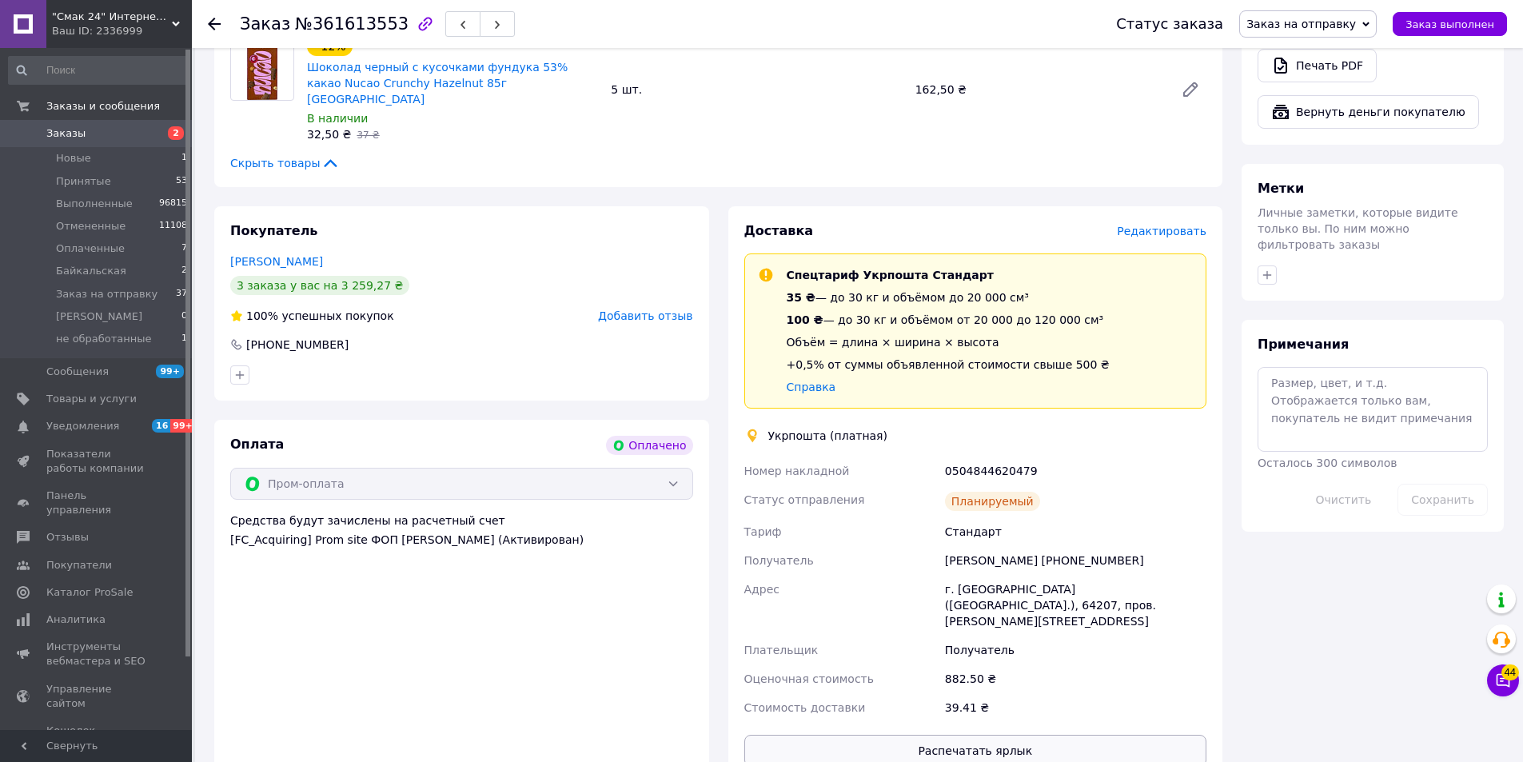
click at [1003, 735] on button "Распечатать ярлык" at bounding box center [975, 751] width 463 height 32
click at [1436, 25] on span "Заказ выполнен" at bounding box center [1450, 24] width 89 height 12
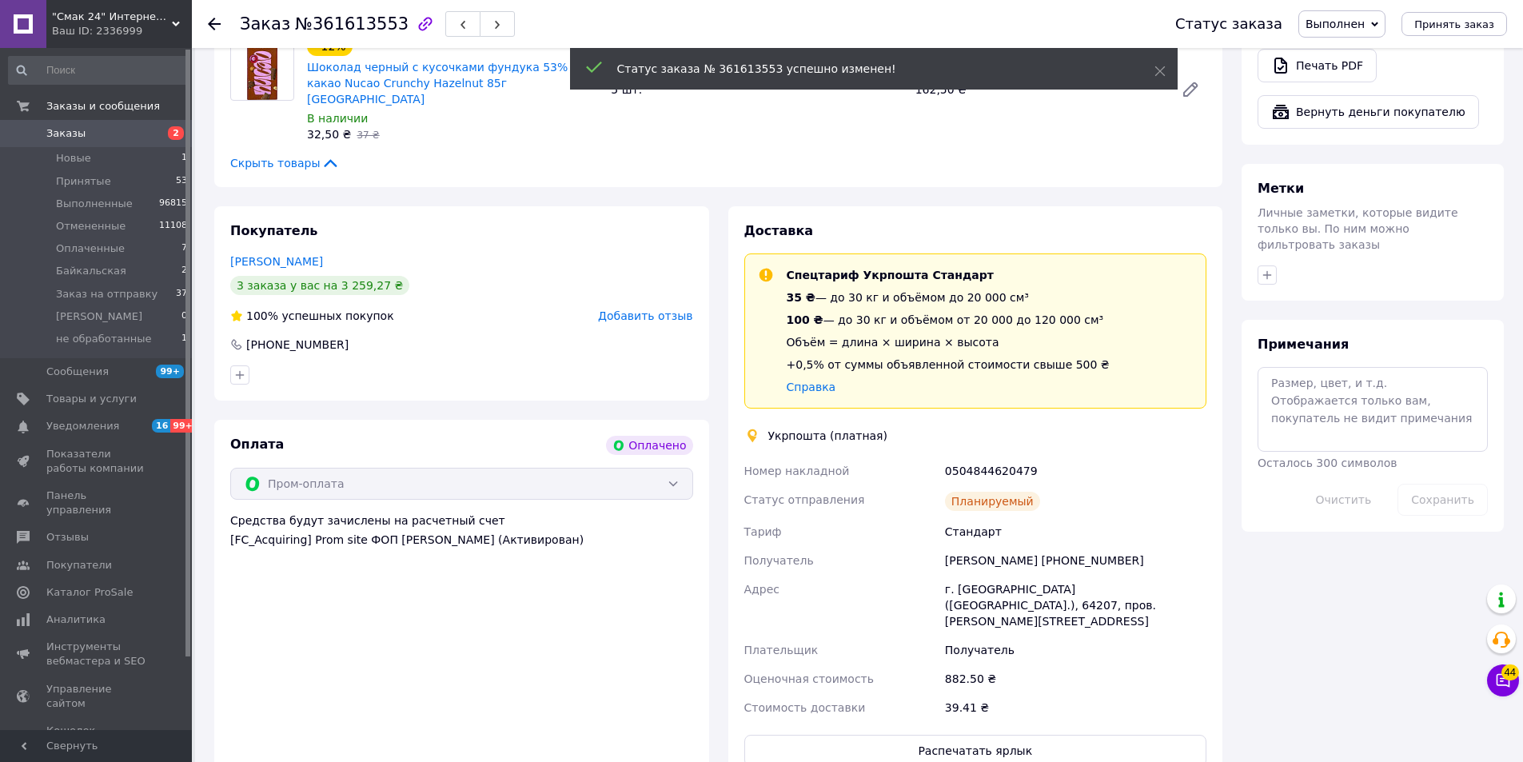
click at [212, 22] on use at bounding box center [214, 24] width 13 height 13
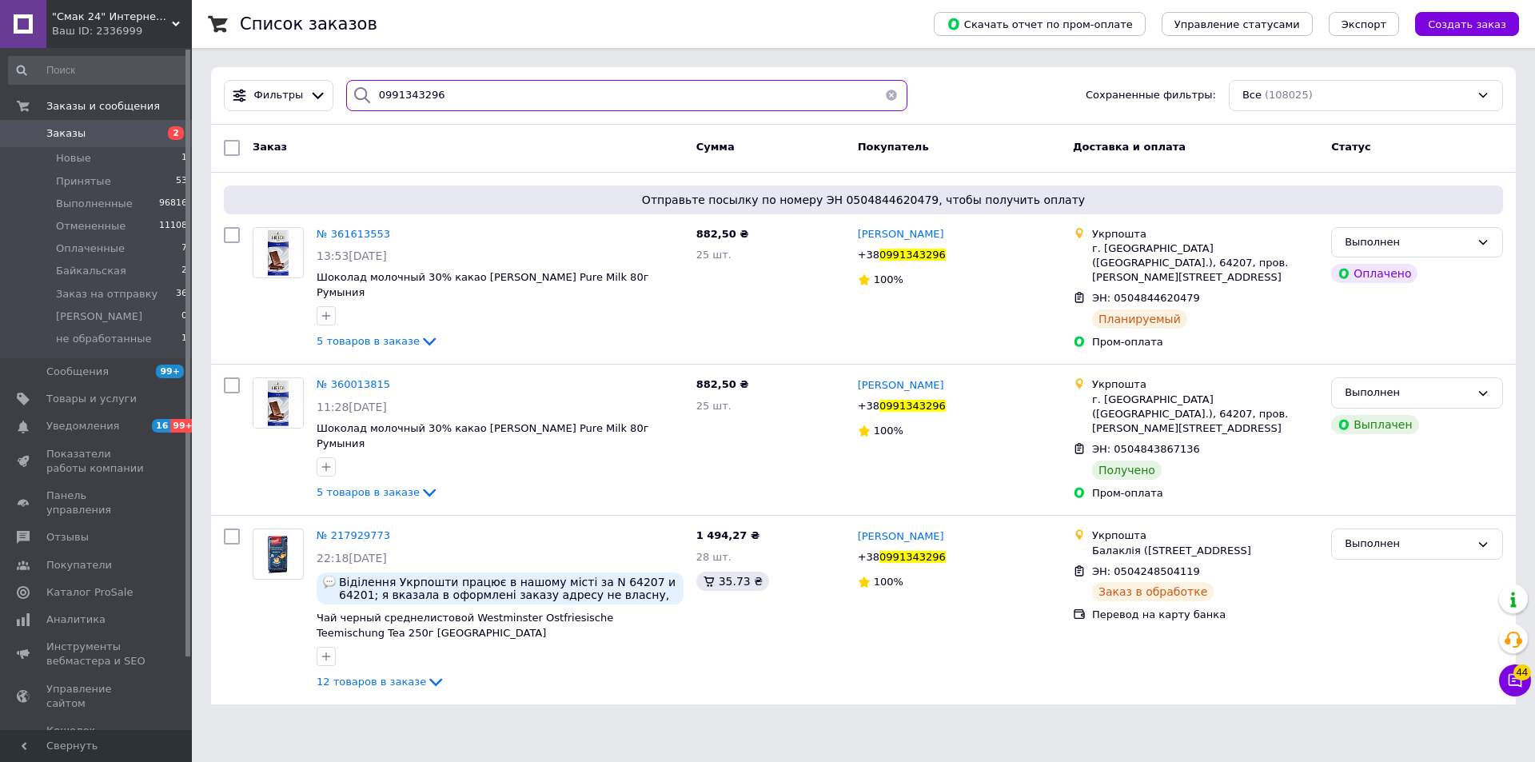
click at [540, 101] on input "0991343296" at bounding box center [626, 95] width 561 height 31
click at [541, 100] on input "0991343296" at bounding box center [626, 95] width 561 height 31
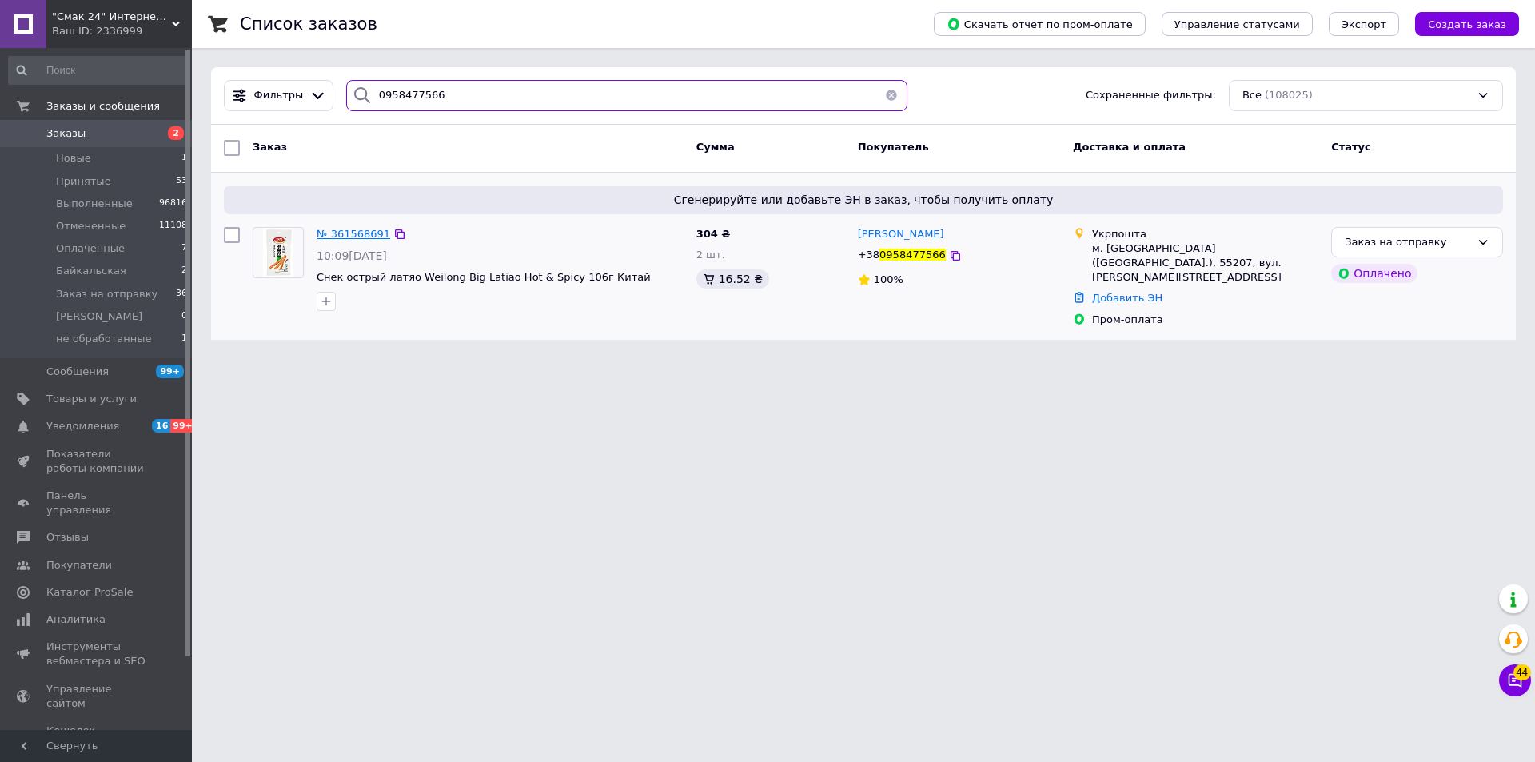
type input "0958477566"
click at [361, 230] on span "№ 361568691" at bounding box center [354, 234] width 74 height 12
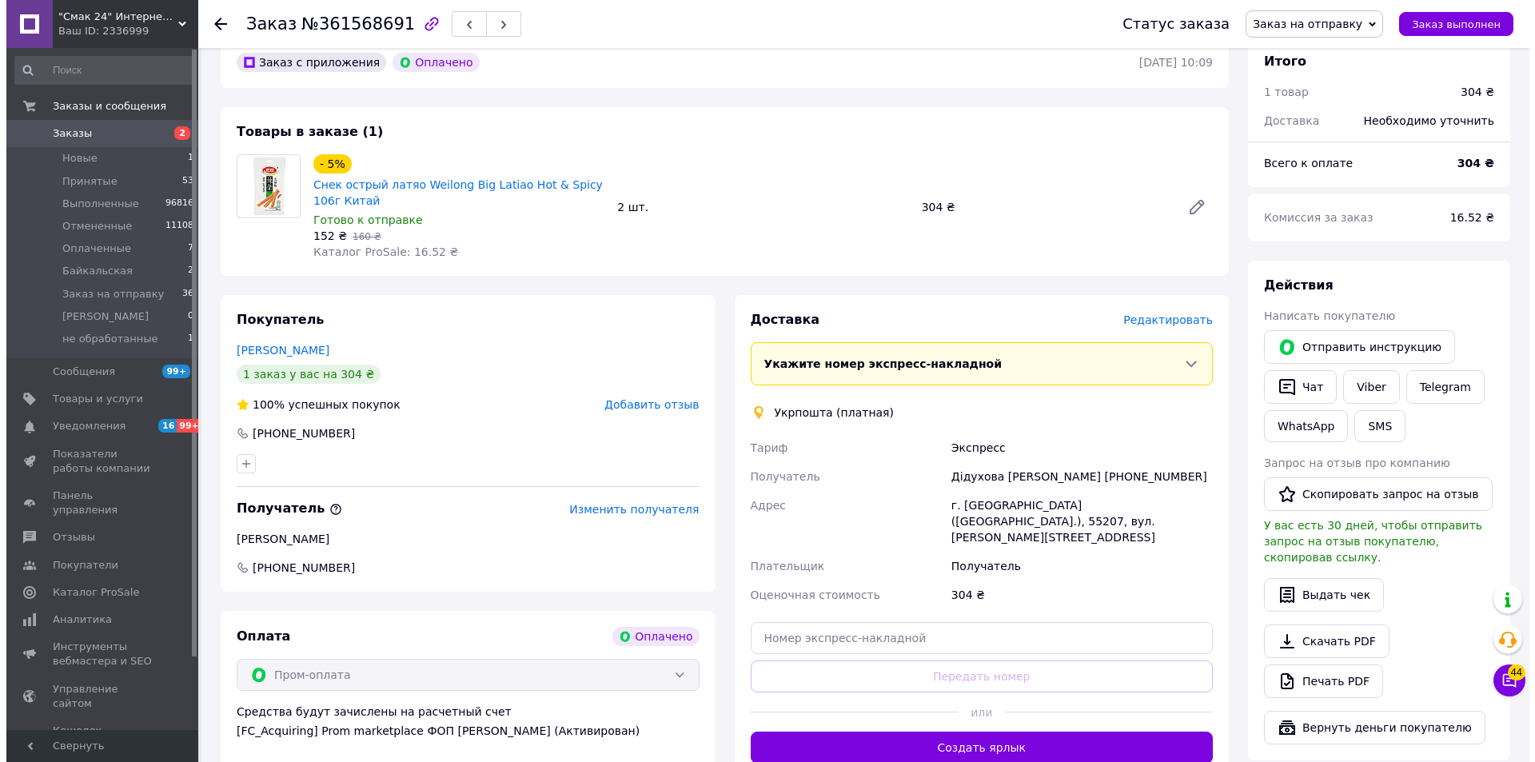
scroll to position [160, 0]
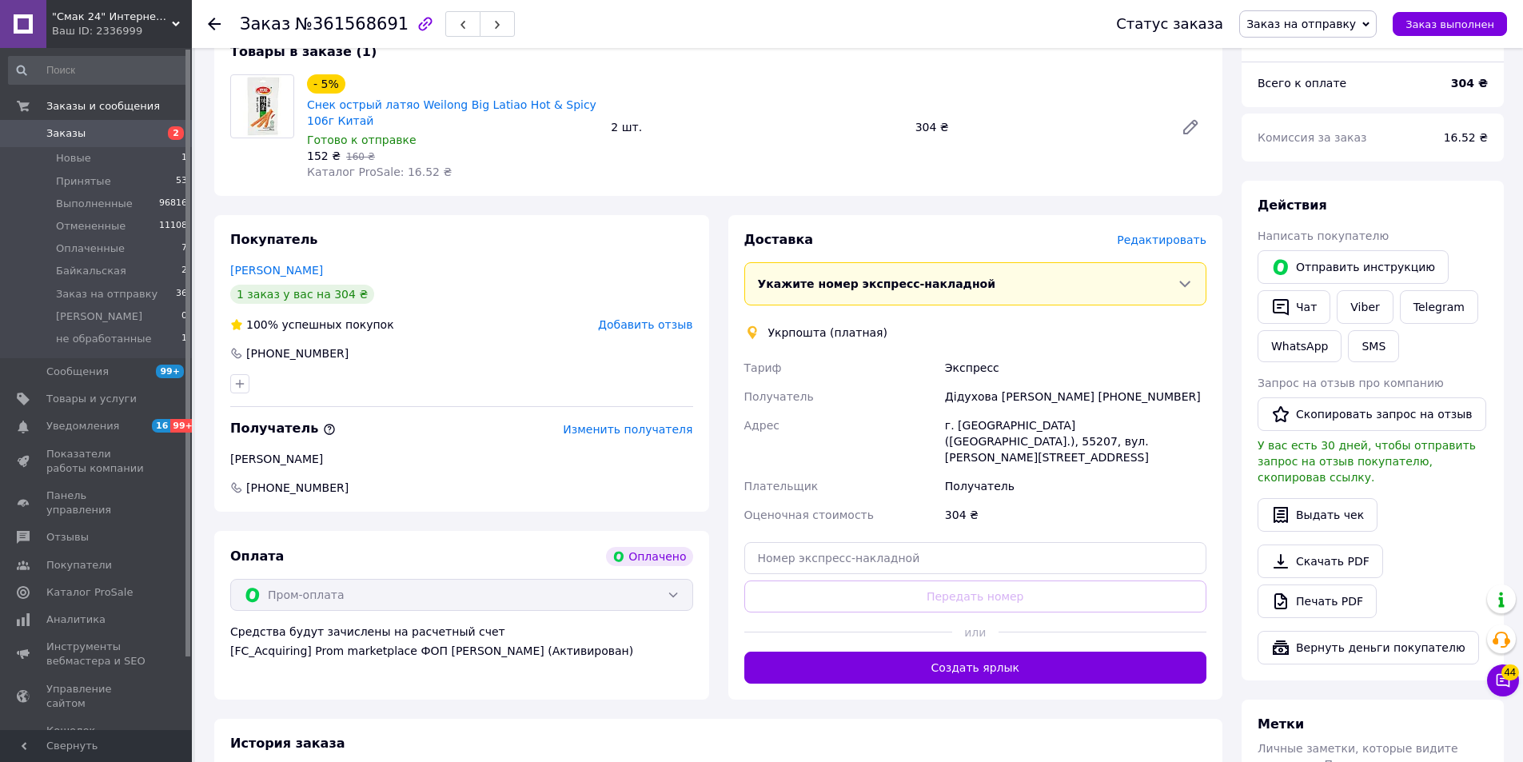
click at [1186, 238] on span "Редактировать" at bounding box center [1162, 239] width 90 height 13
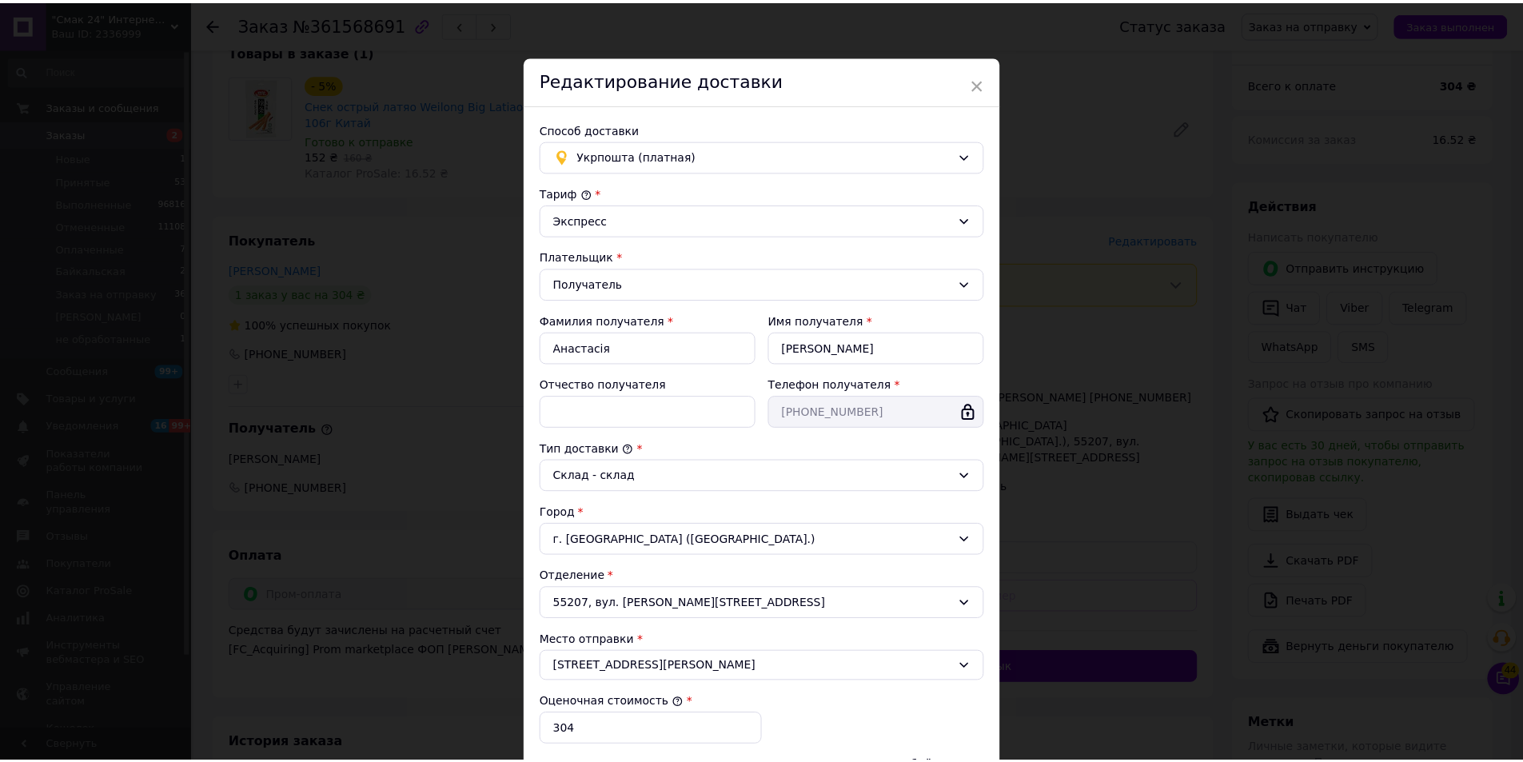
scroll to position [238, 0]
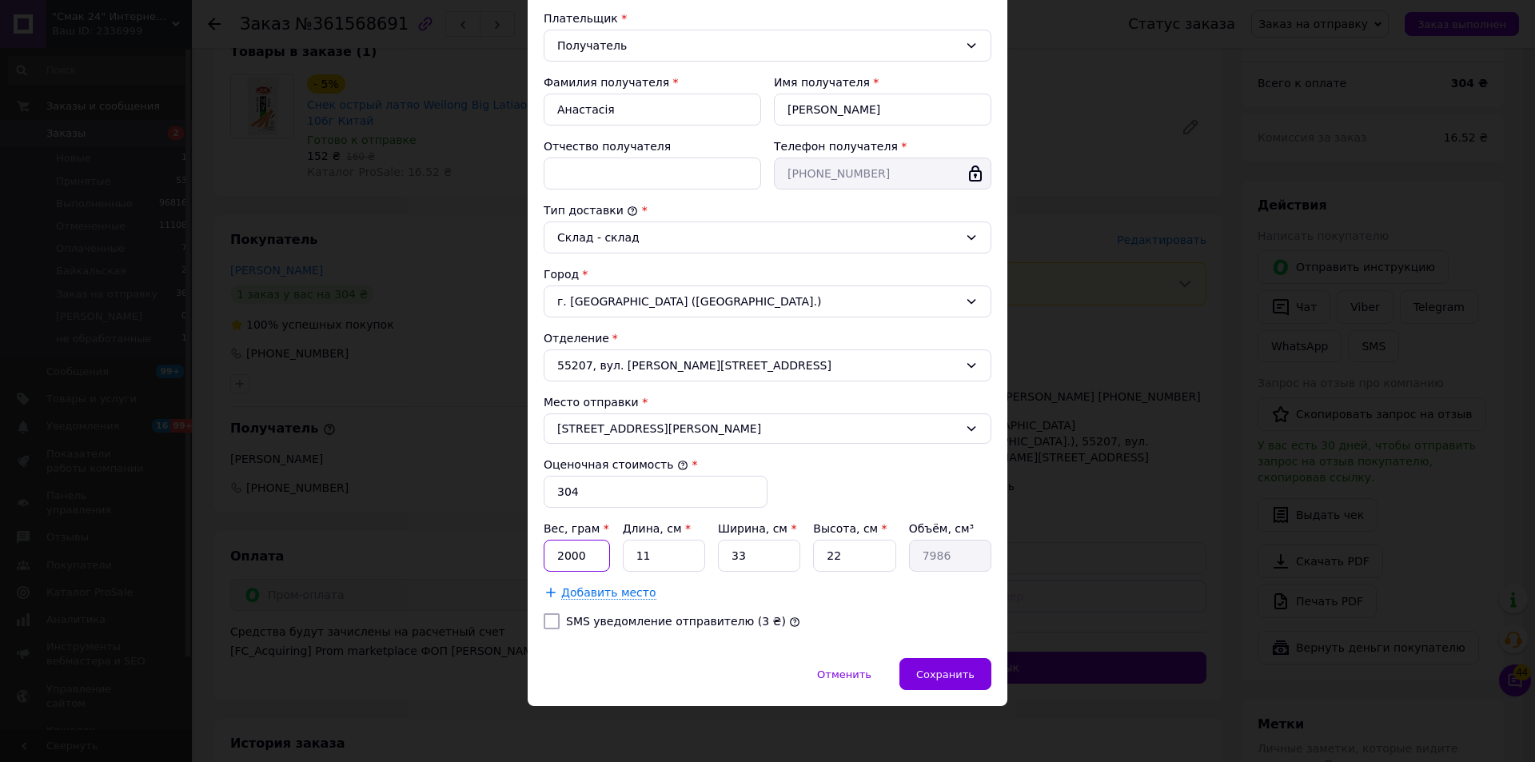
click at [586, 559] on input "2000" at bounding box center [577, 556] width 66 height 32
type input "320"
type input "2"
type input "1452"
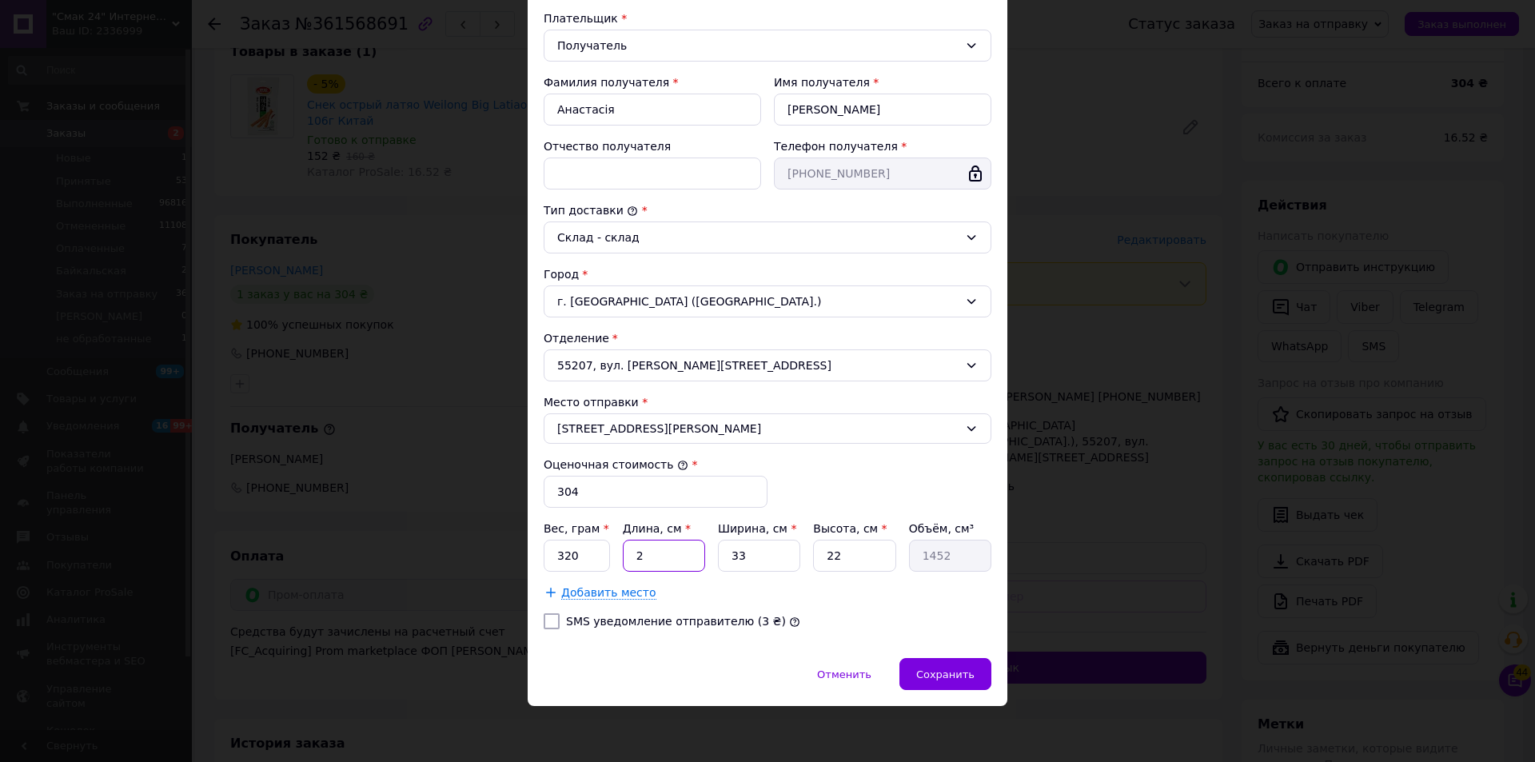
type input "21"
type input "15246"
type input "21"
type input "1"
type input "462"
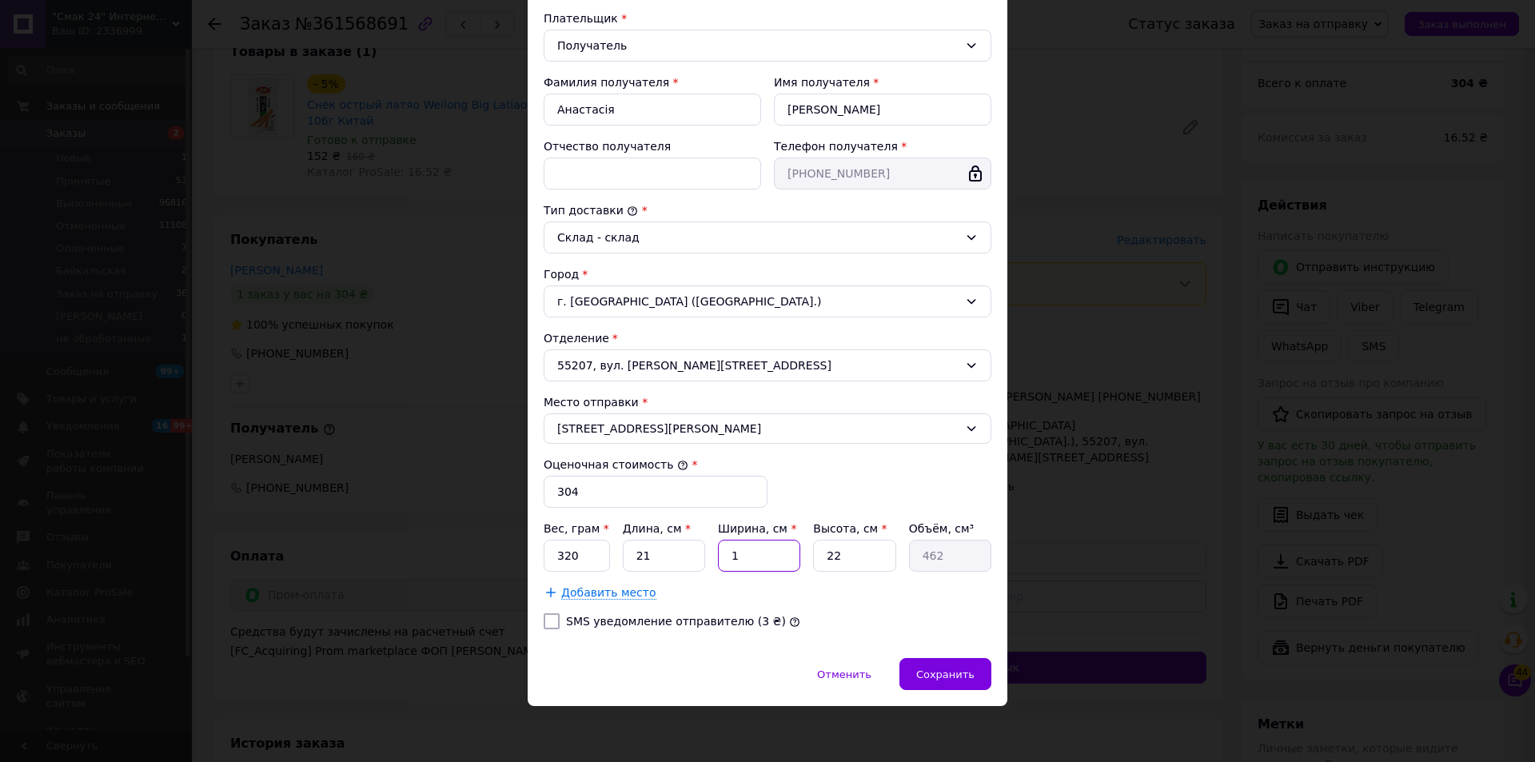
type input "16"
type input "7392"
type input "16"
type input "1"
type input "336"
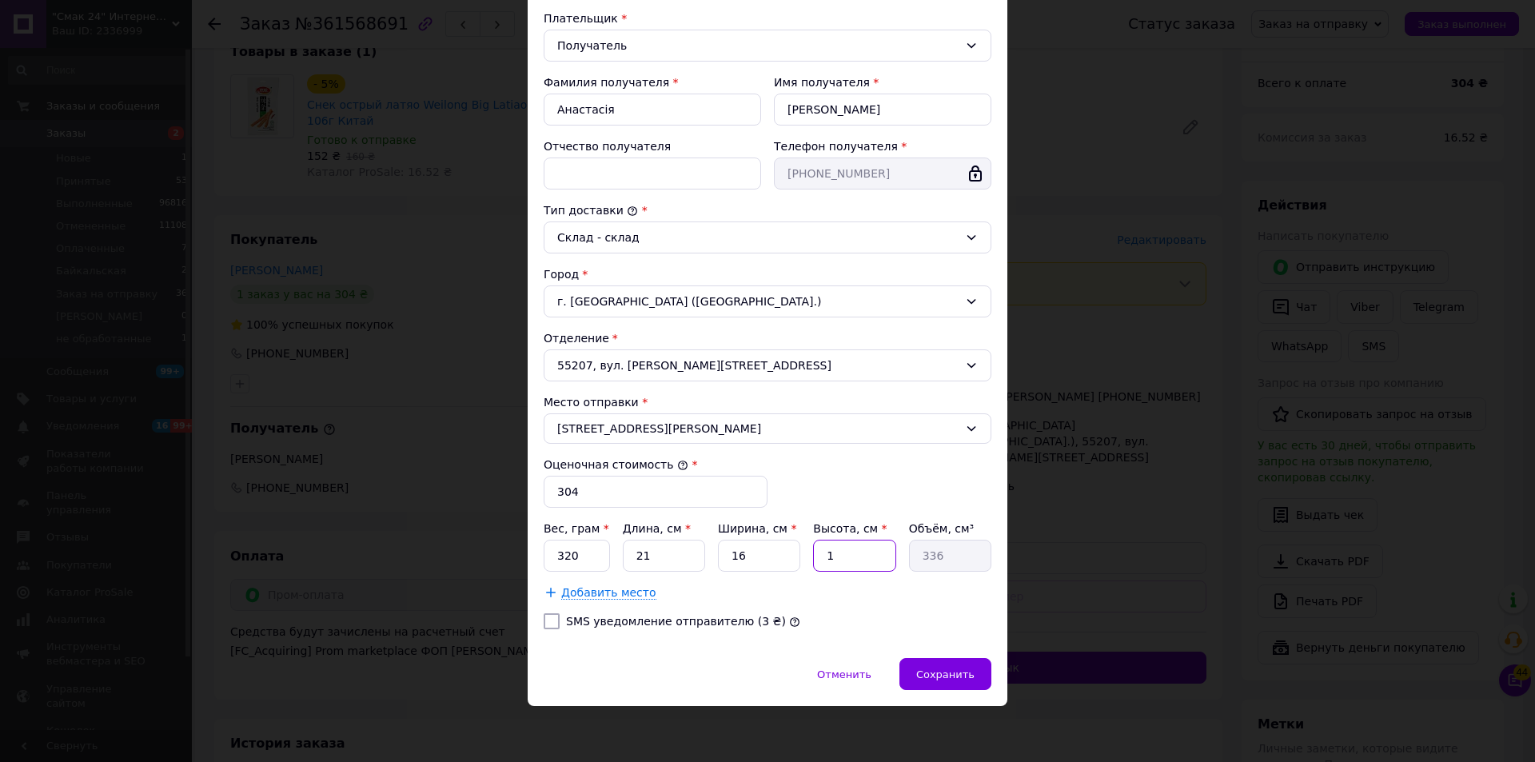
type input "10"
type input "3360"
type input "10"
click at [939, 676] on span "Сохранить" at bounding box center [945, 674] width 58 height 12
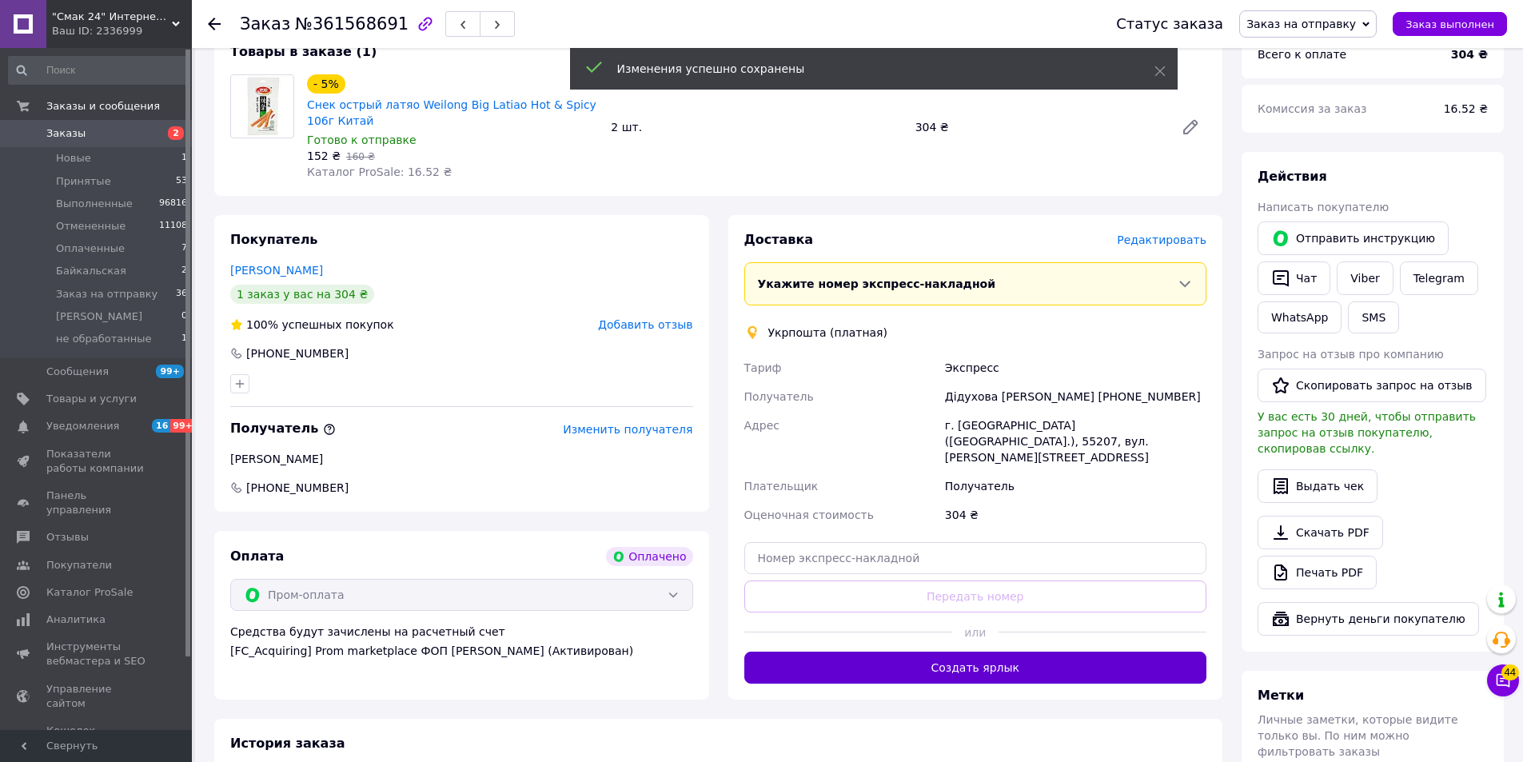
click at [1016, 652] on button "Создать ярлык" at bounding box center [975, 668] width 463 height 32
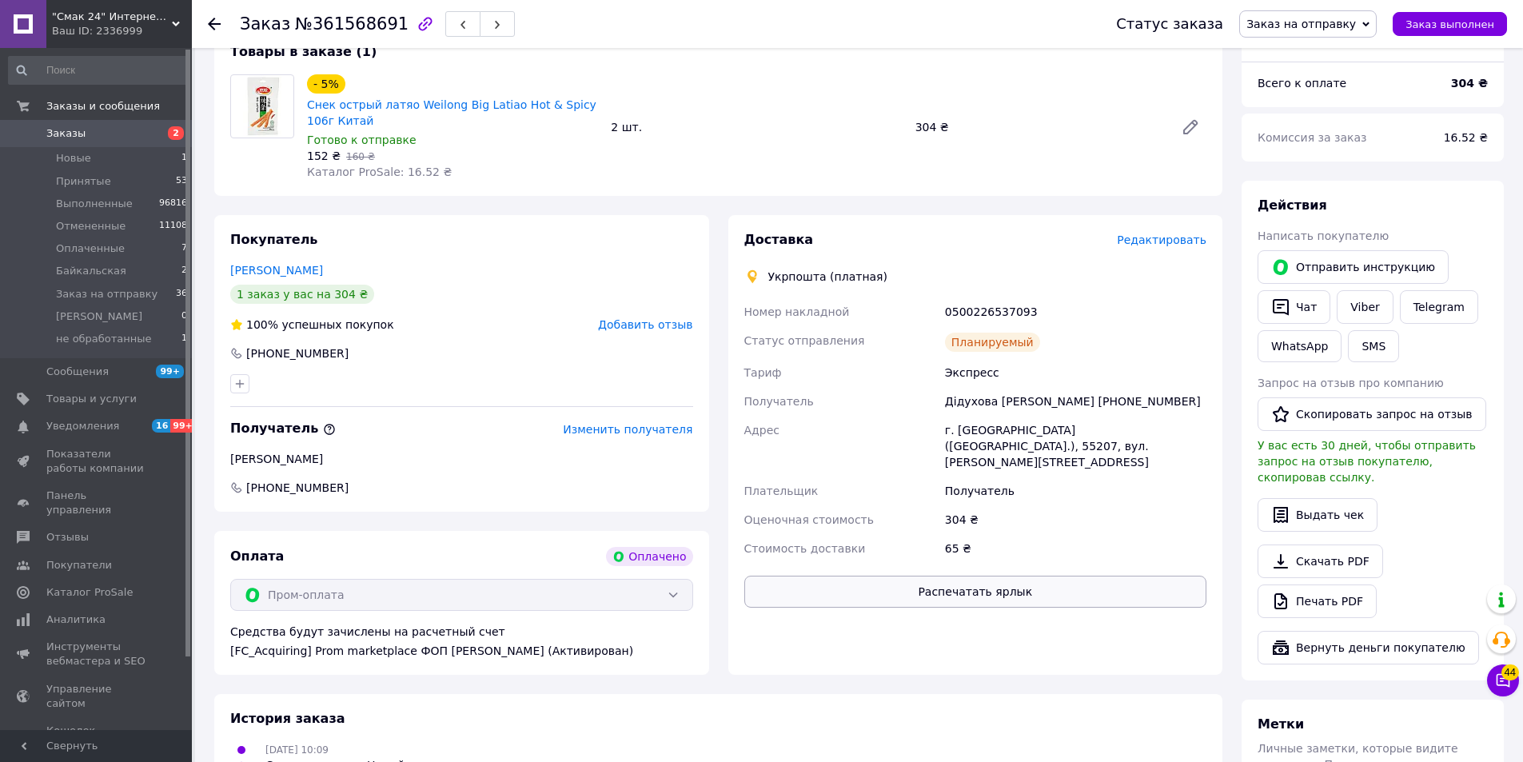
click at [1005, 580] on button "Распечатать ярлык" at bounding box center [975, 592] width 463 height 32
click at [1443, 23] on span "Заказ выполнен" at bounding box center [1450, 24] width 89 height 12
click at [217, 18] on icon at bounding box center [214, 24] width 13 height 13
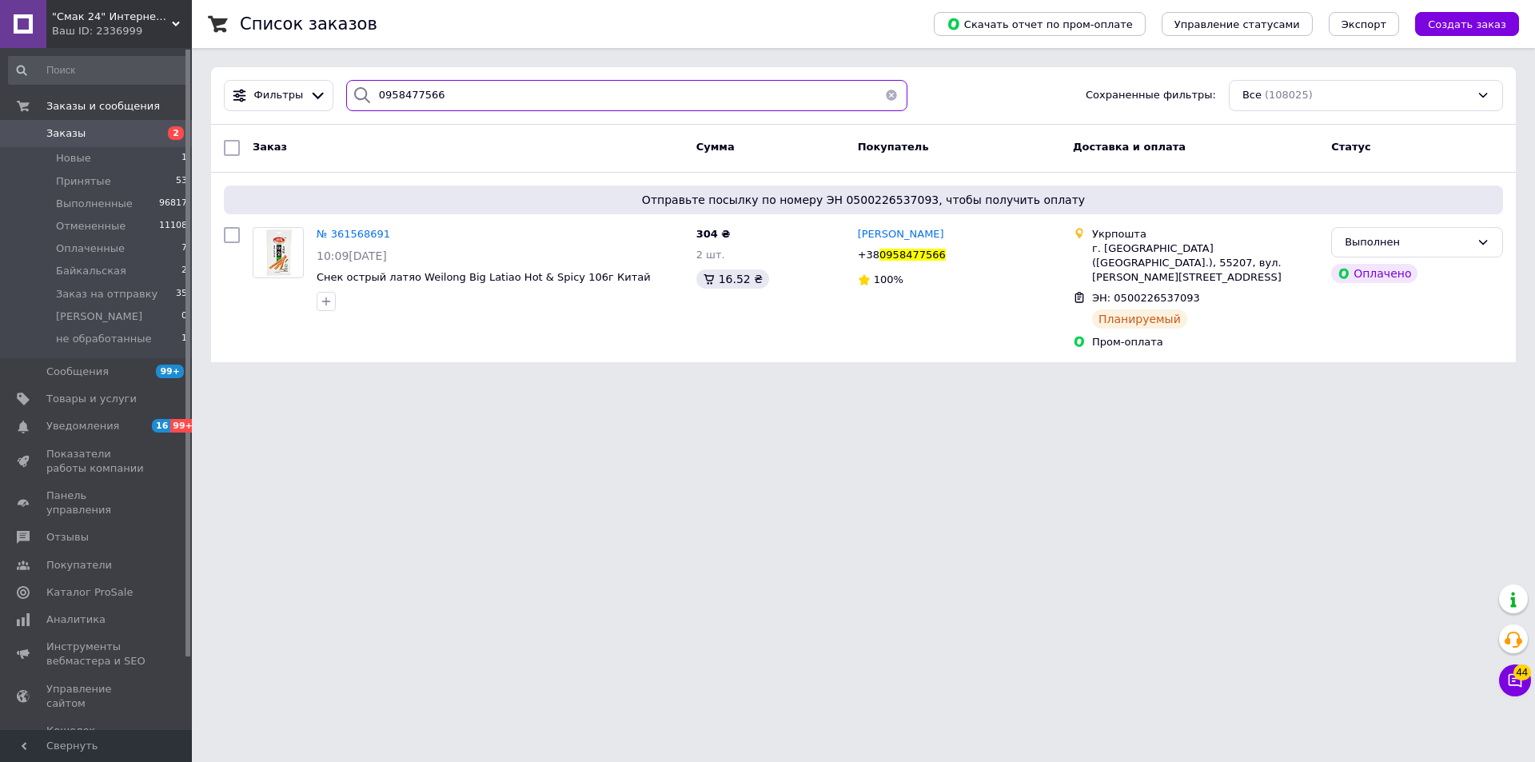
click at [477, 103] on input "0958477566" at bounding box center [626, 95] width 561 height 31
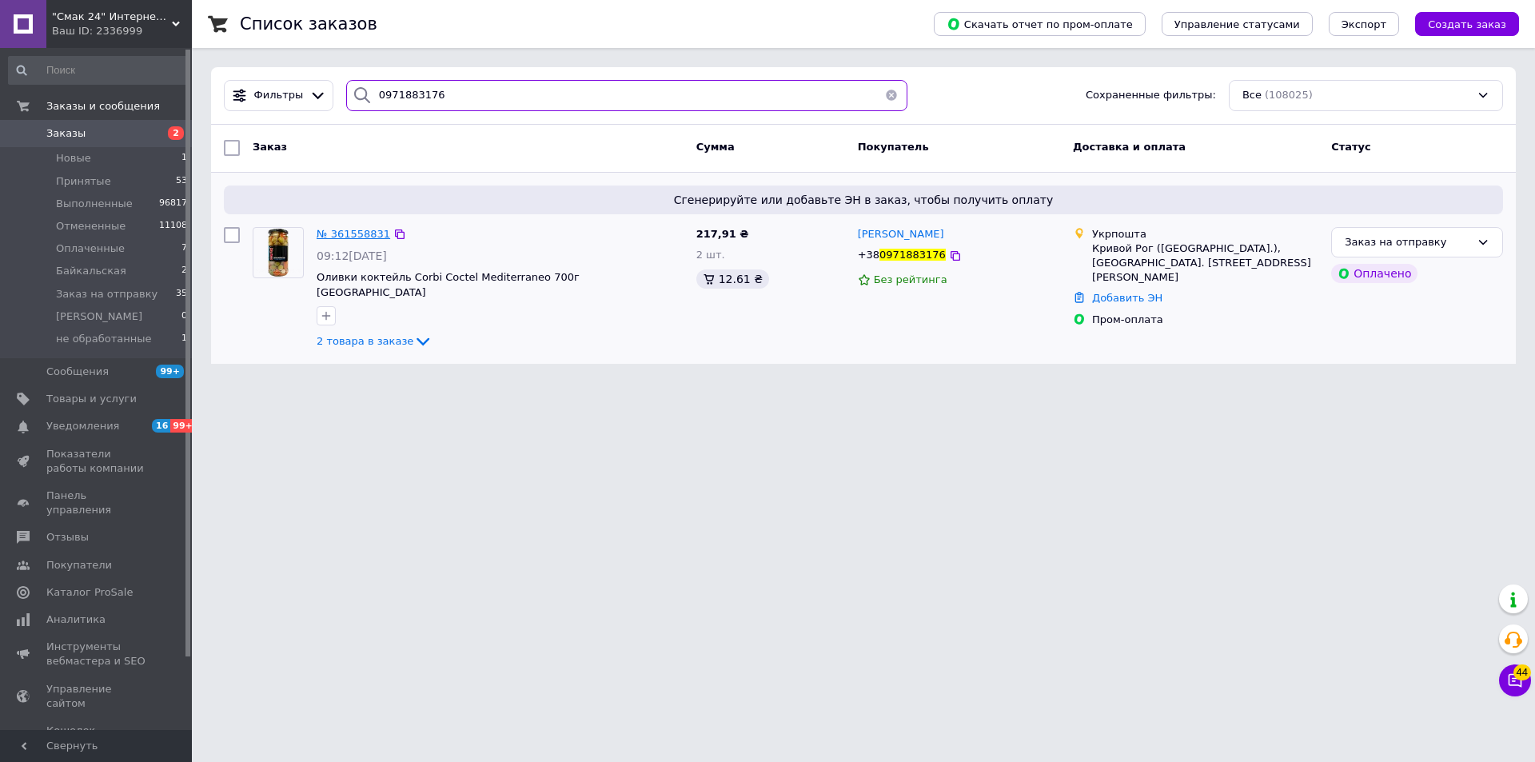
type input "0971883176"
click at [352, 232] on span "№ 361558831" at bounding box center [354, 234] width 74 height 12
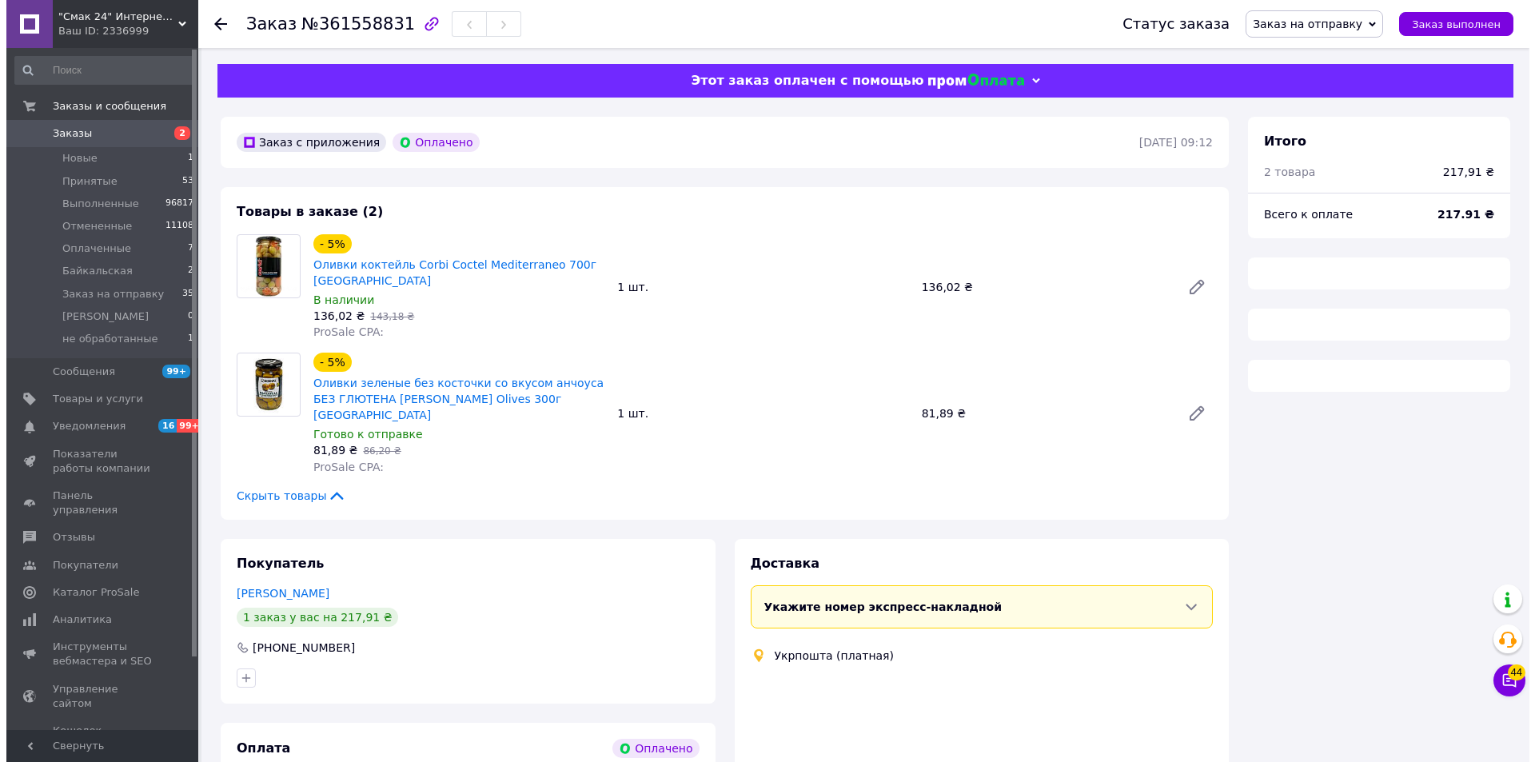
scroll to position [111, 0]
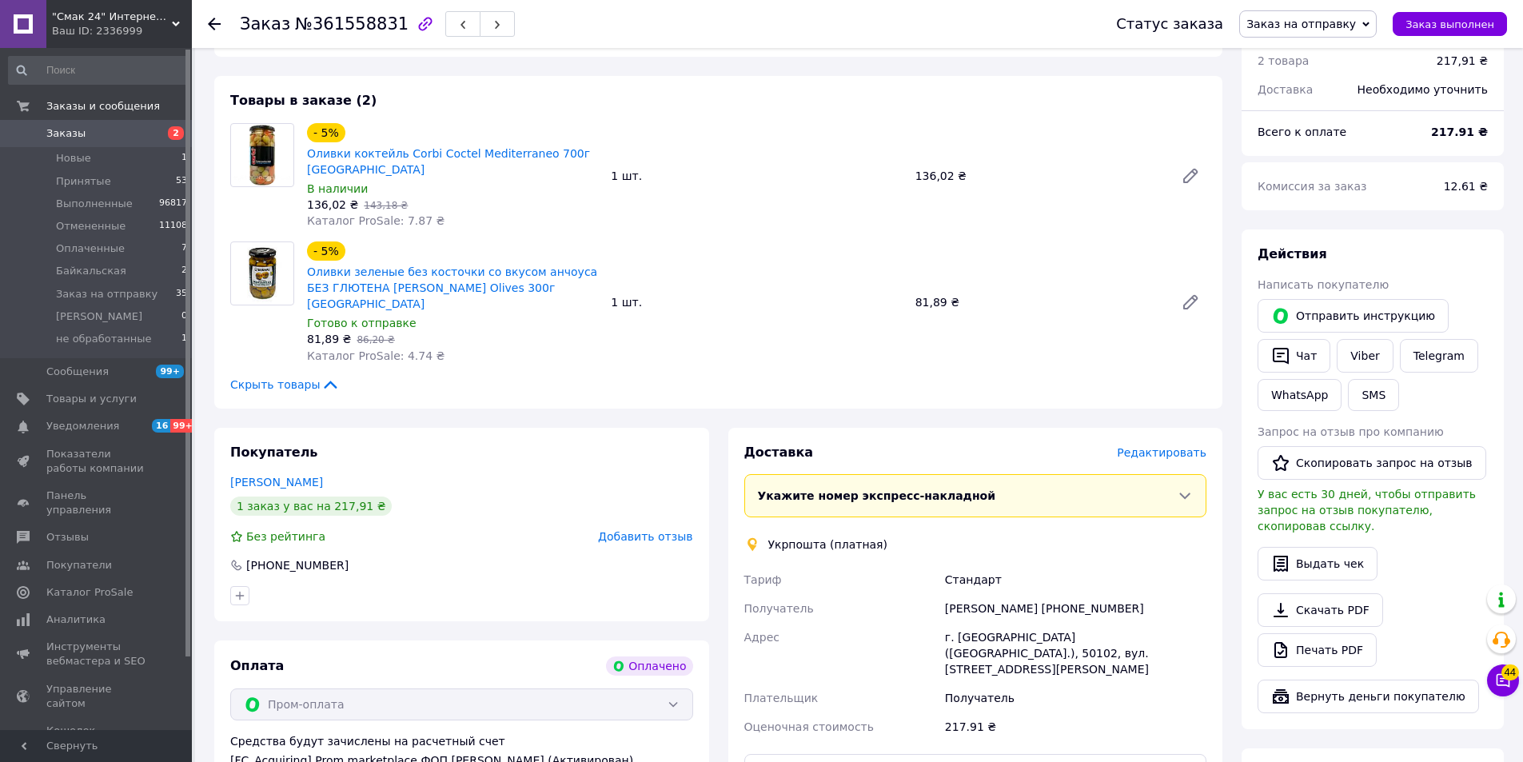
click at [1188, 446] on span "Редактировать" at bounding box center [1162, 452] width 90 height 13
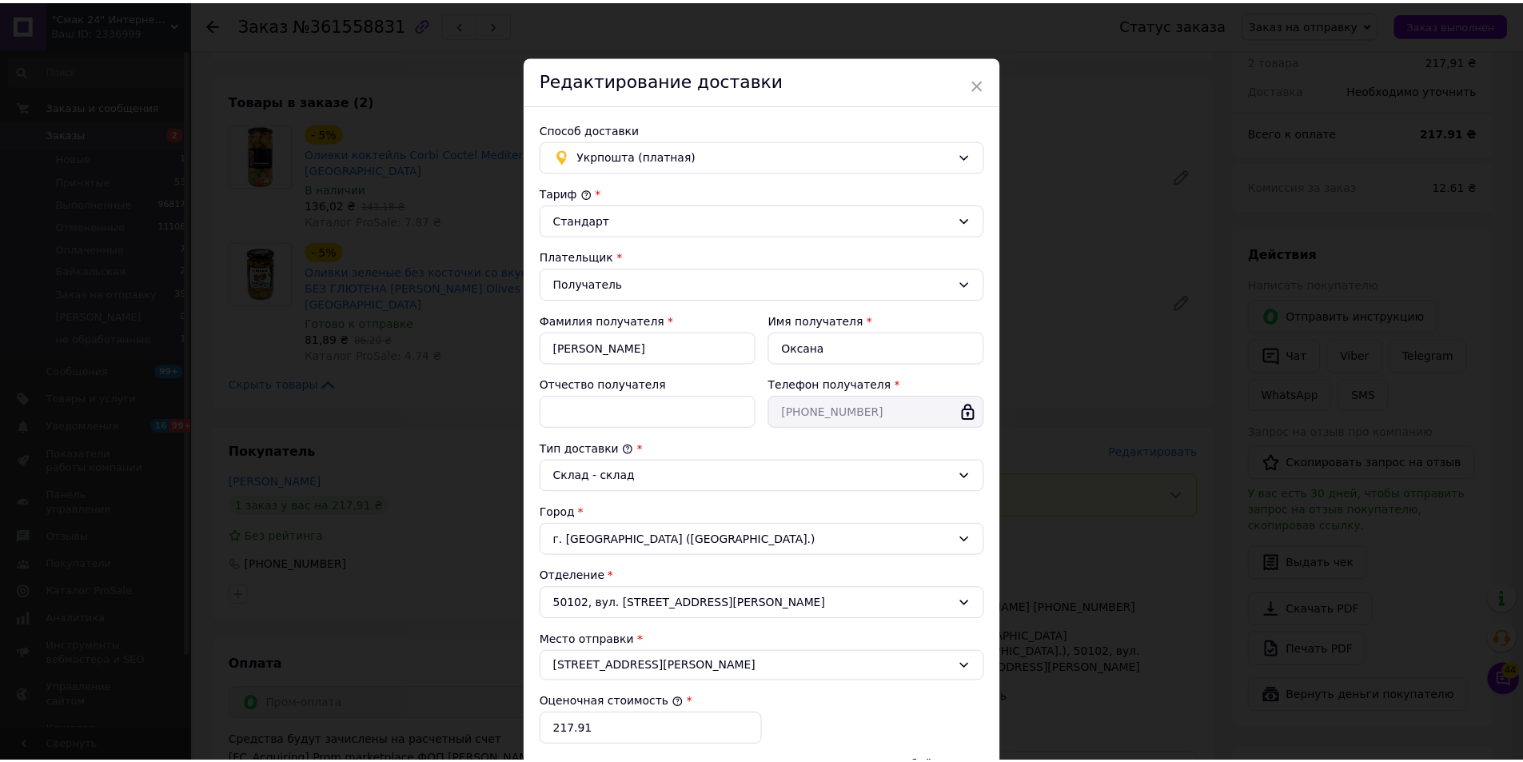
scroll to position [238, 0]
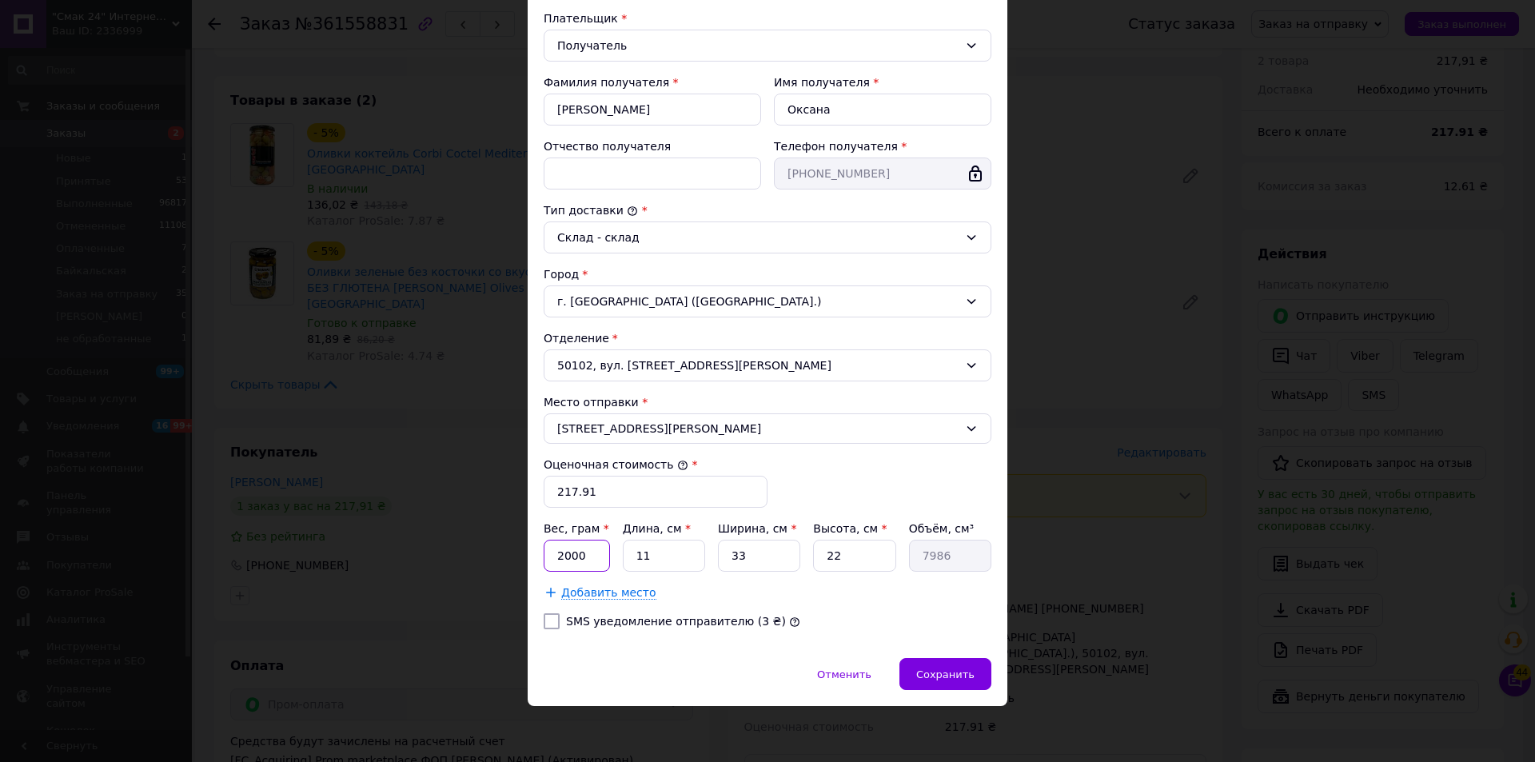
click at [596, 559] on input "2000" at bounding box center [577, 556] width 66 height 32
click at [596, 558] on input "2000" at bounding box center [577, 556] width 66 height 32
type input "1660"
type input "1"
type input "726"
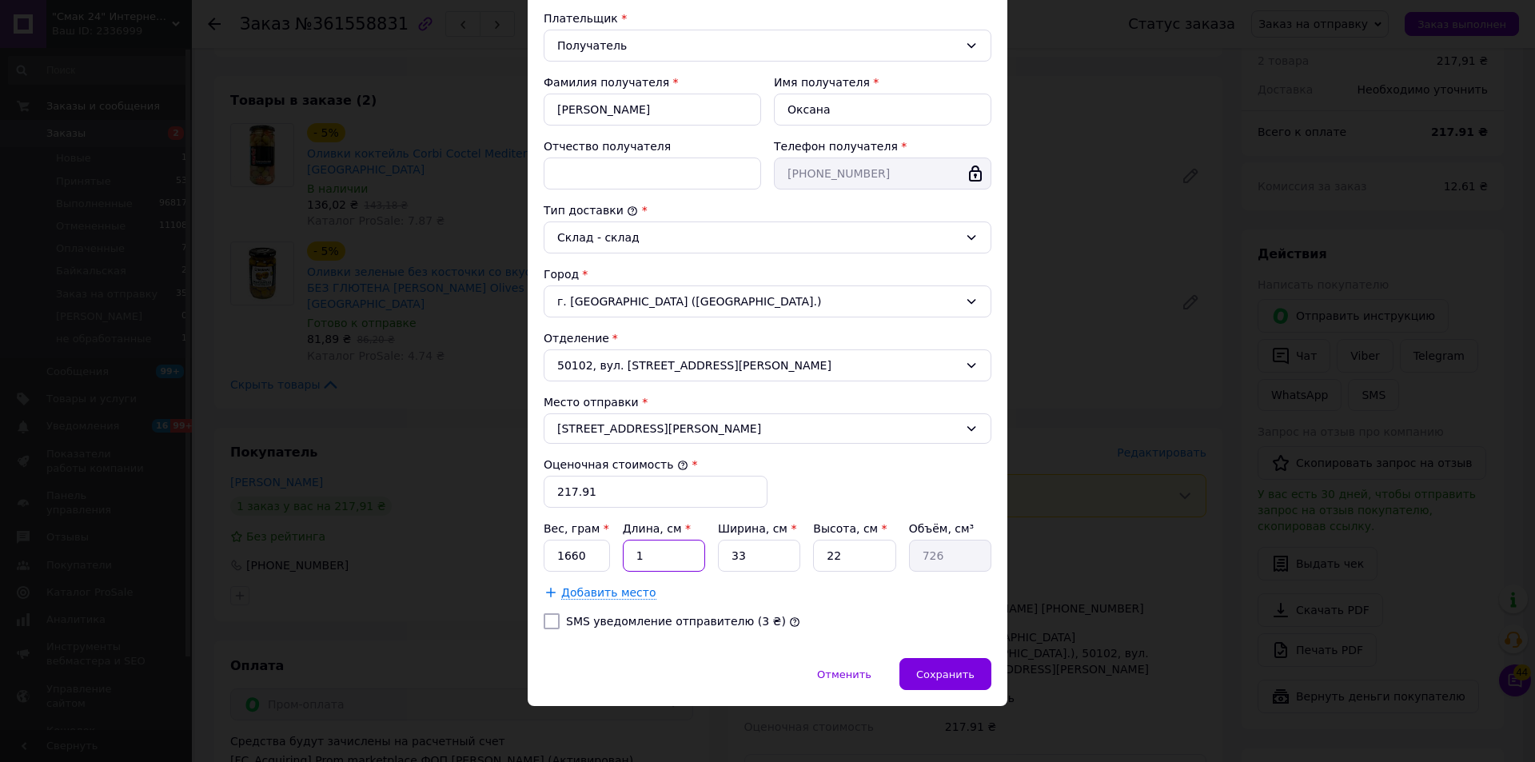
type input "15"
type input "10890"
type input "15"
type input "1"
type input "330"
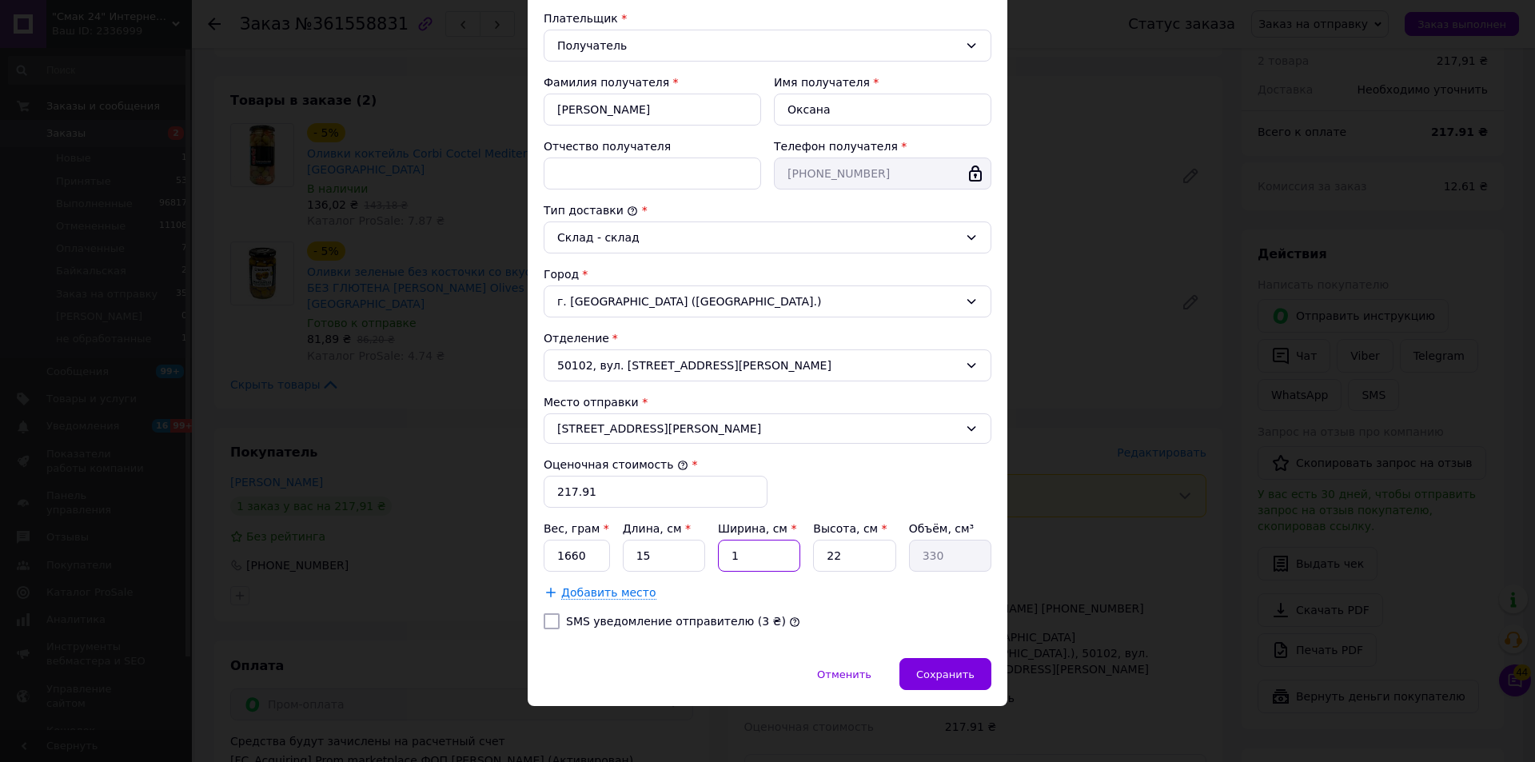
type input "10"
type input "3300"
type input "10"
type input "2"
type input "300"
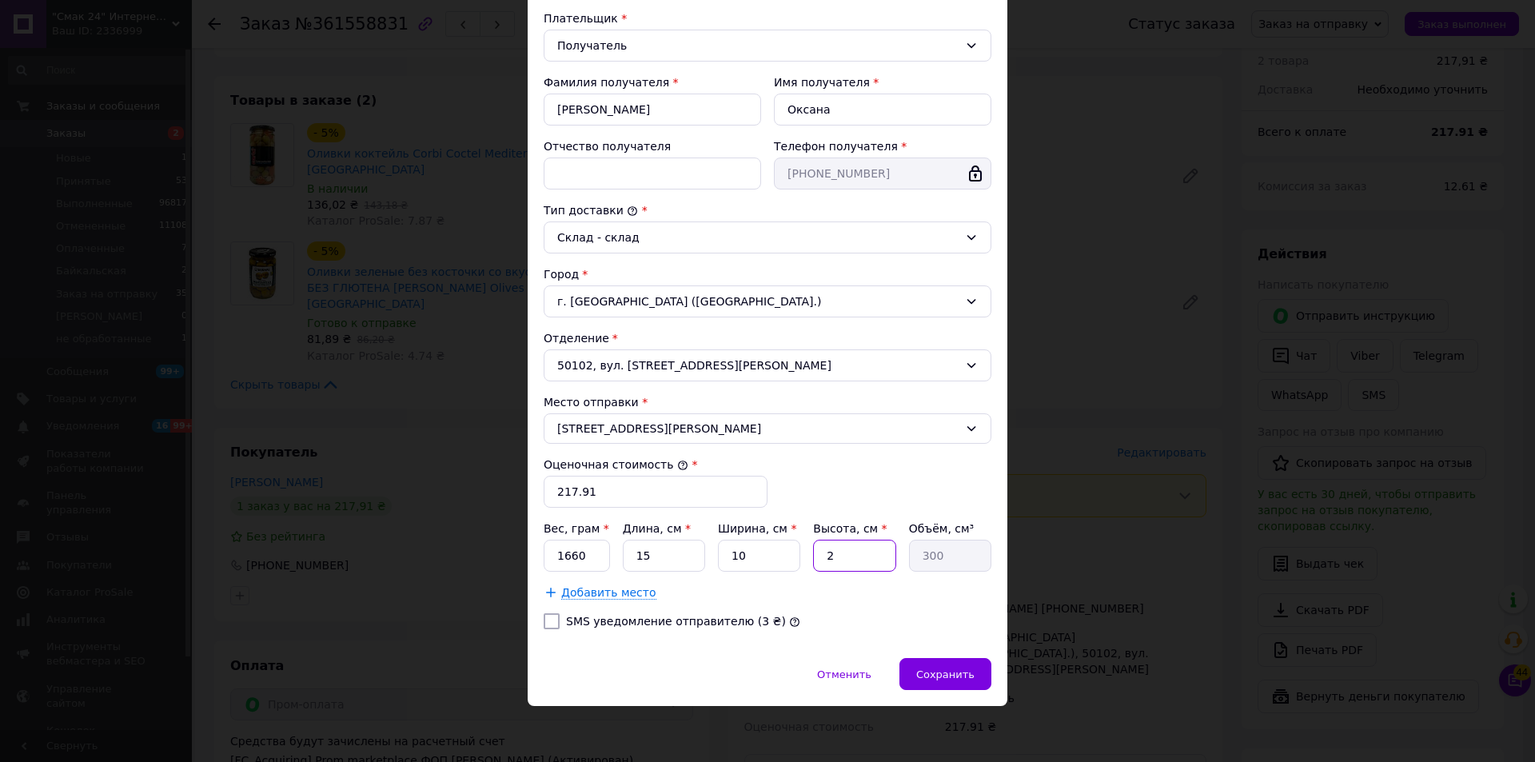
type input "20"
type input "3000"
type input "20"
click at [922, 610] on div "Тариф * Стандарт Плательщик * Получатель Фамилия получателя * [PERSON_NAME] Имя…" at bounding box center [768, 294] width 448 height 696
click at [940, 670] on span "Сохранить" at bounding box center [945, 674] width 58 height 12
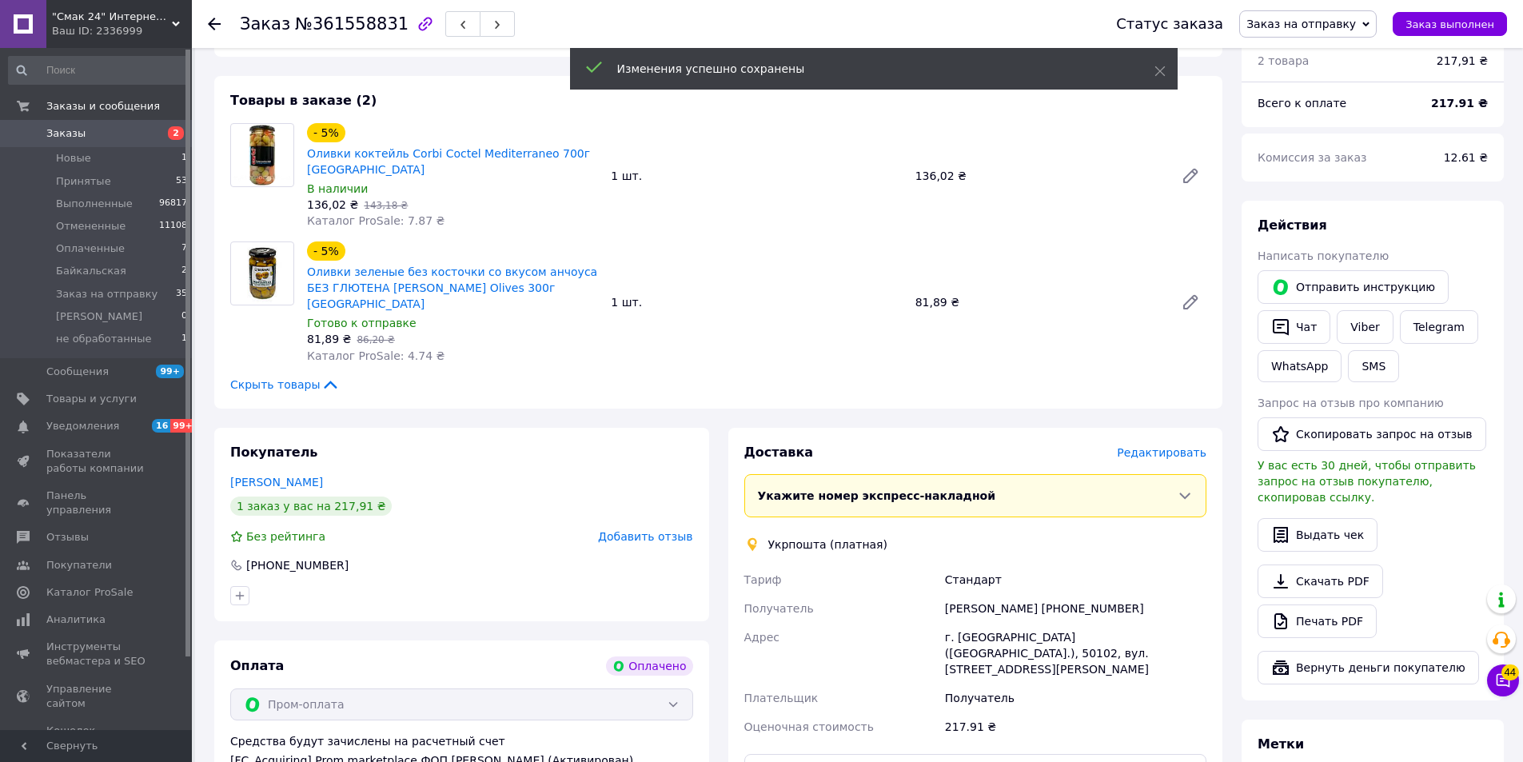
scroll to position [351, 0]
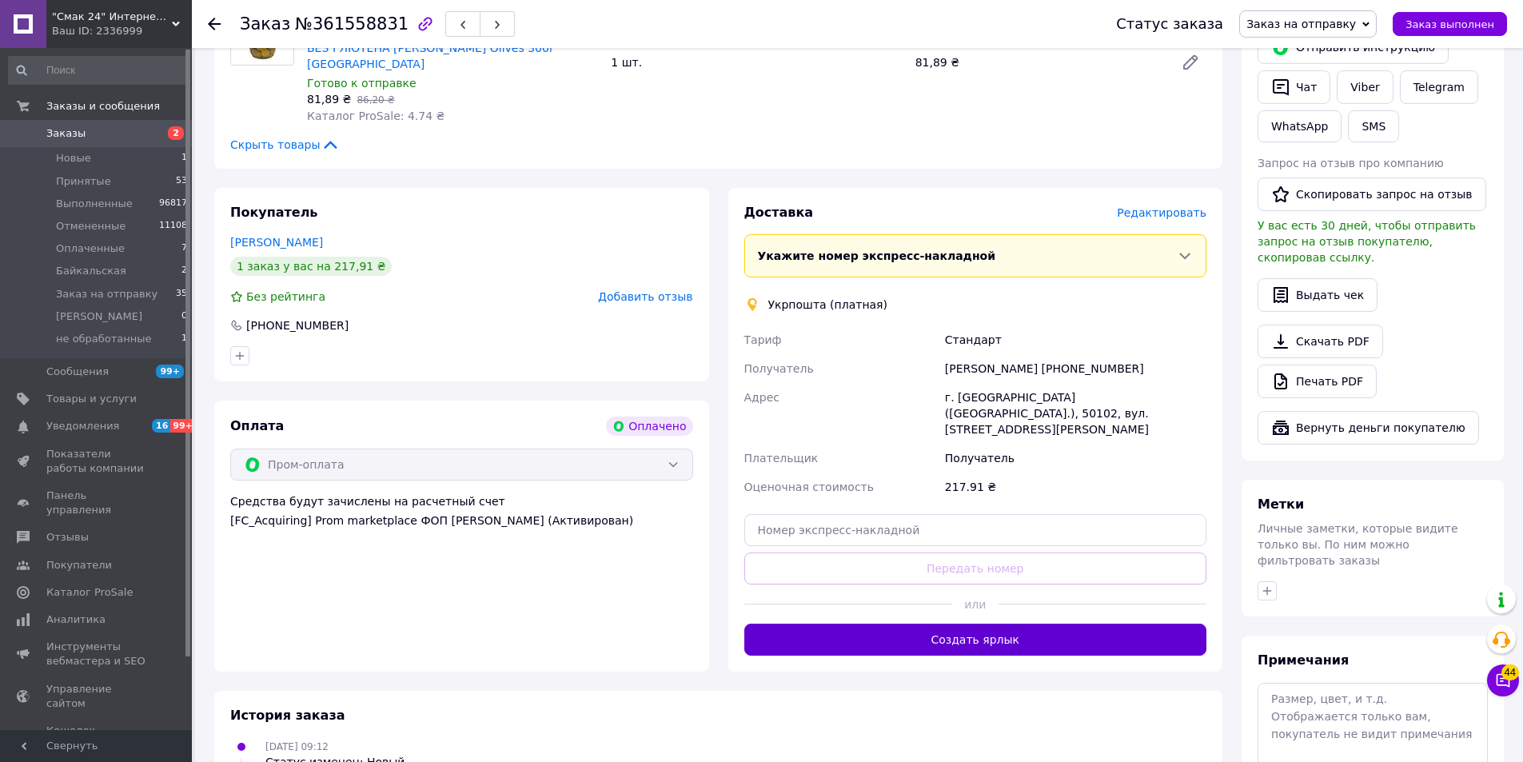
click at [1107, 624] on button "Создать ярлык" at bounding box center [975, 640] width 463 height 32
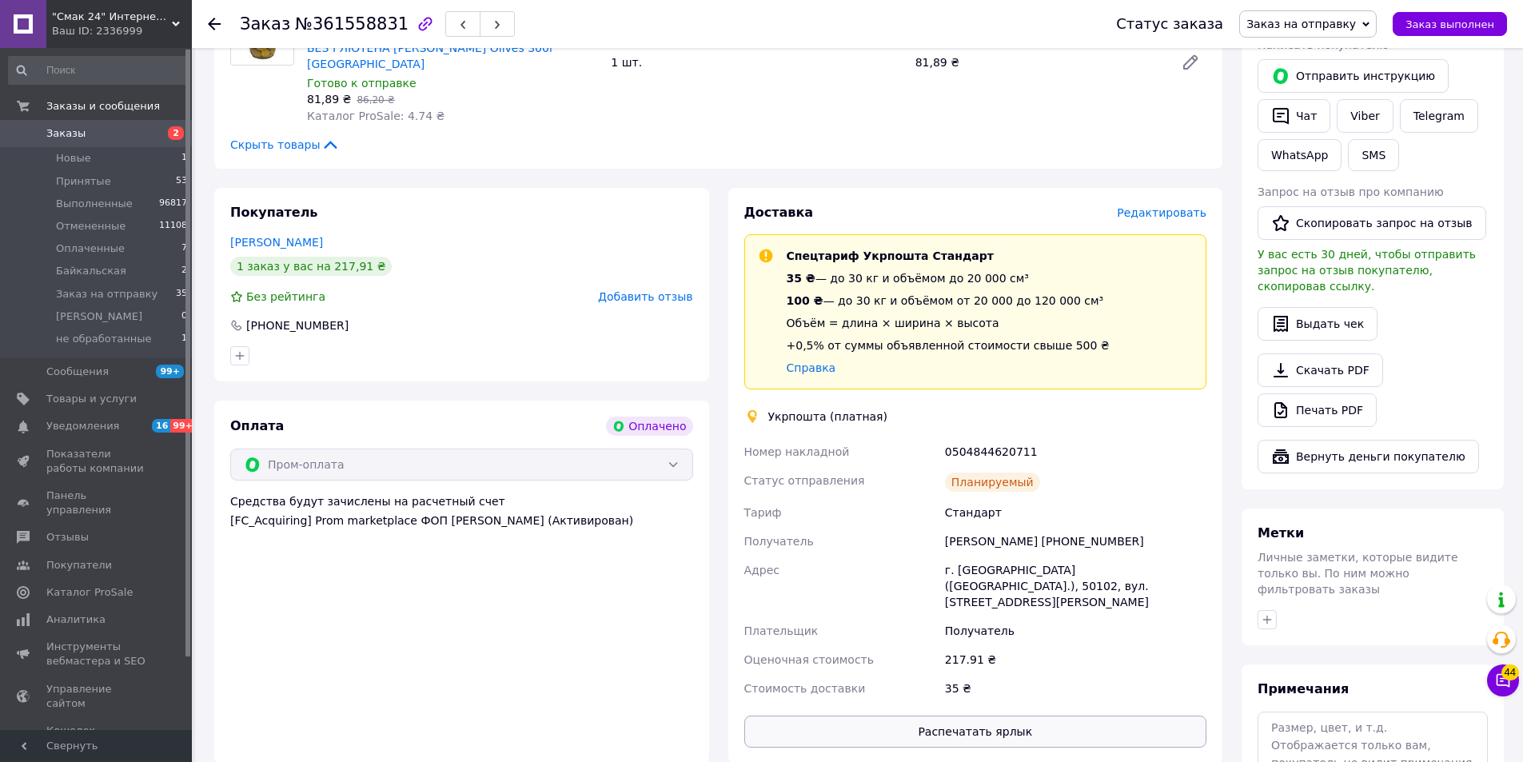
click at [1031, 716] on button "Распечатать ярлык" at bounding box center [975, 732] width 463 height 32
click at [1437, 27] on span "Заказ выполнен" at bounding box center [1450, 24] width 89 height 12
click at [219, 26] on icon at bounding box center [214, 24] width 13 height 13
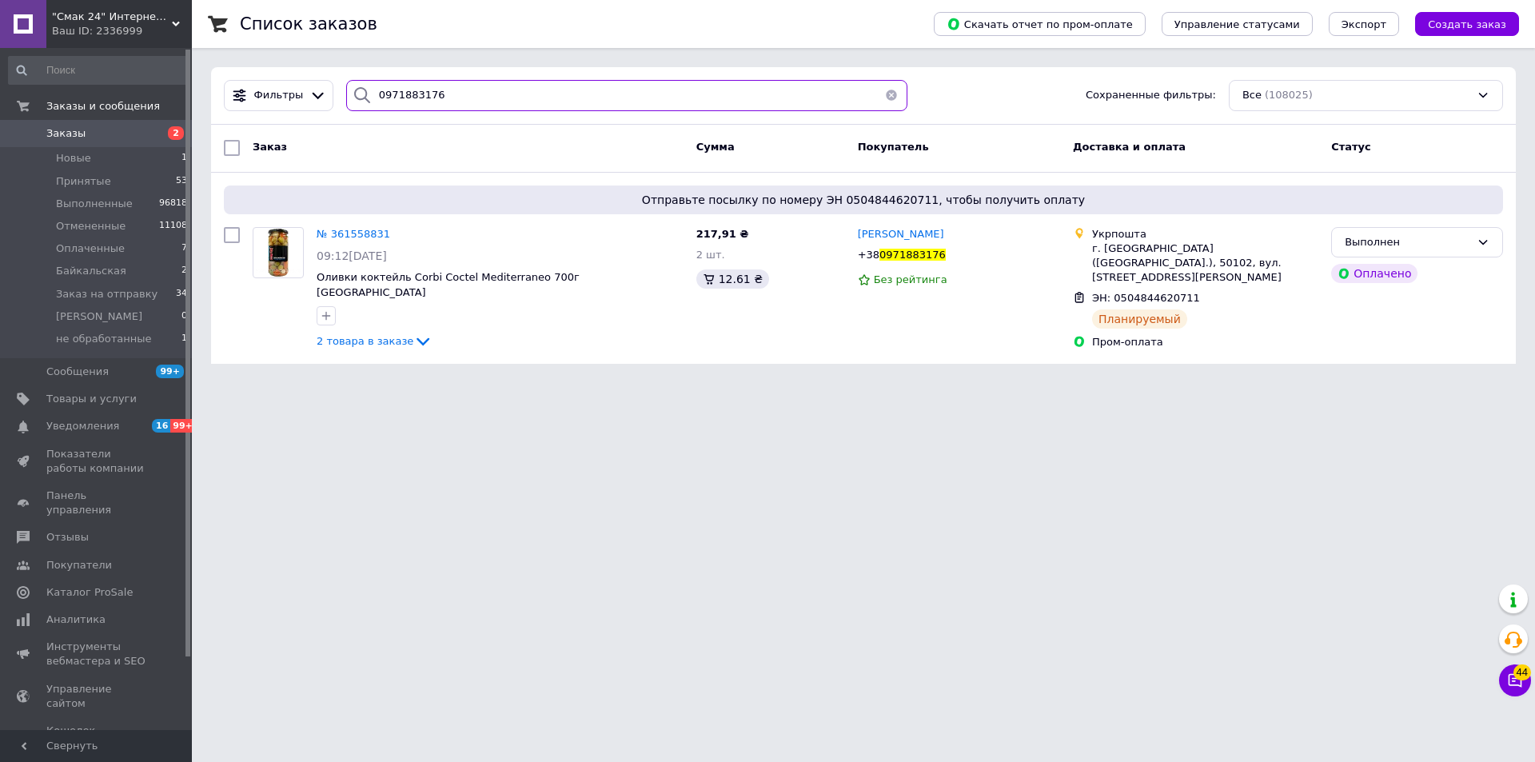
click at [689, 107] on input "0971883176" at bounding box center [626, 95] width 561 height 31
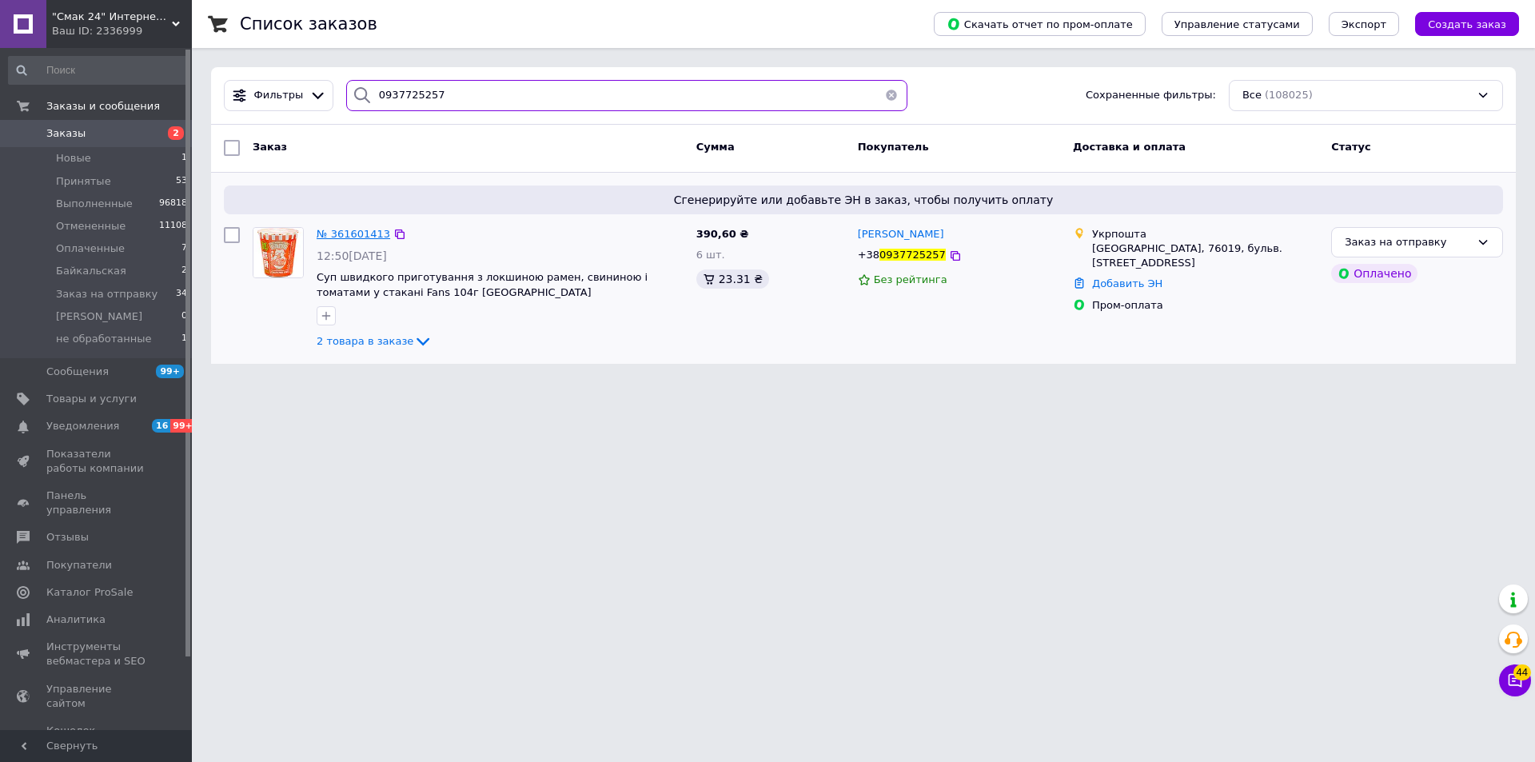
type input "0937725257"
click at [345, 237] on span "№ 361601413" at bounding box center [354, 234] width 74 height 12
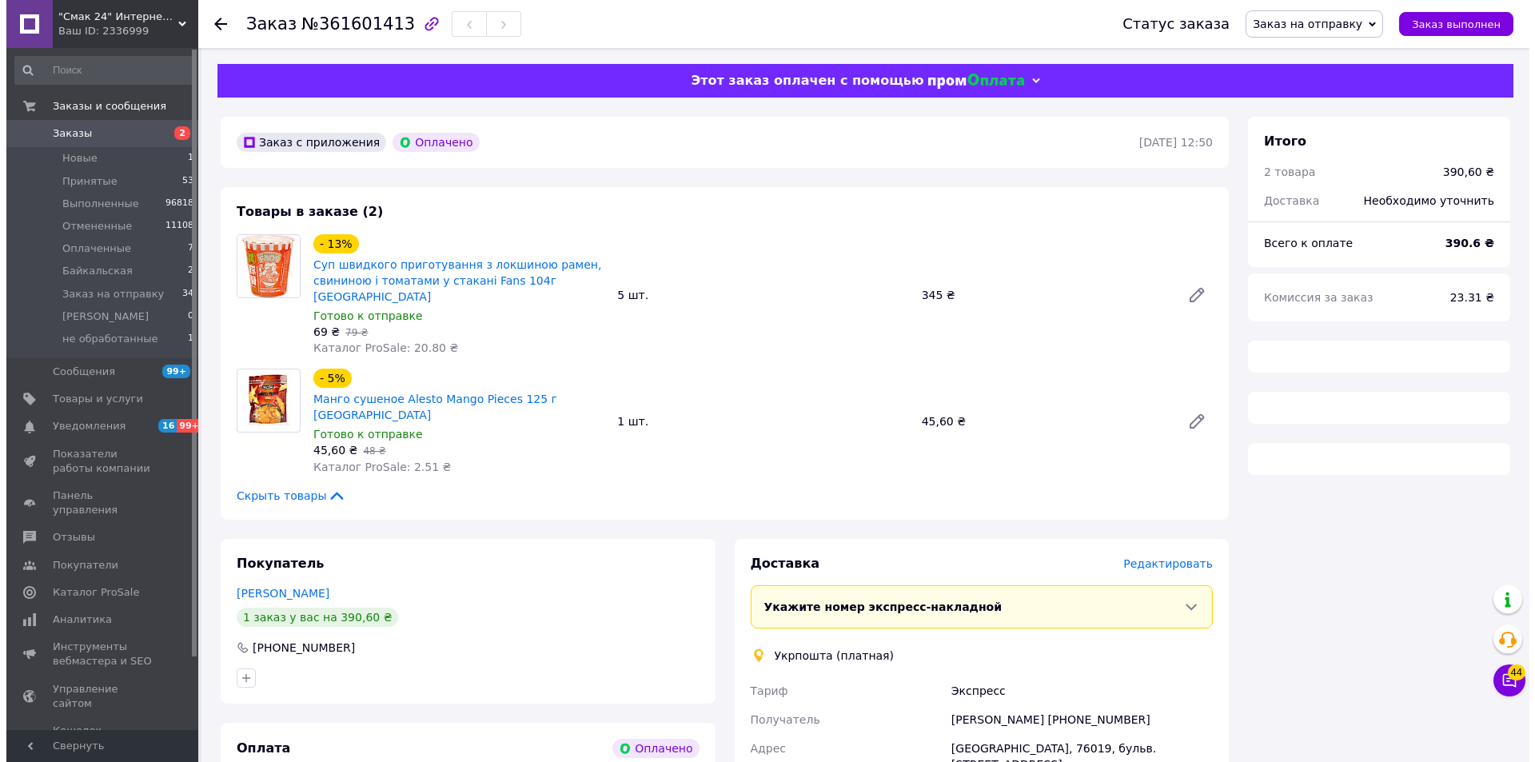
scroll to position [400, 0]
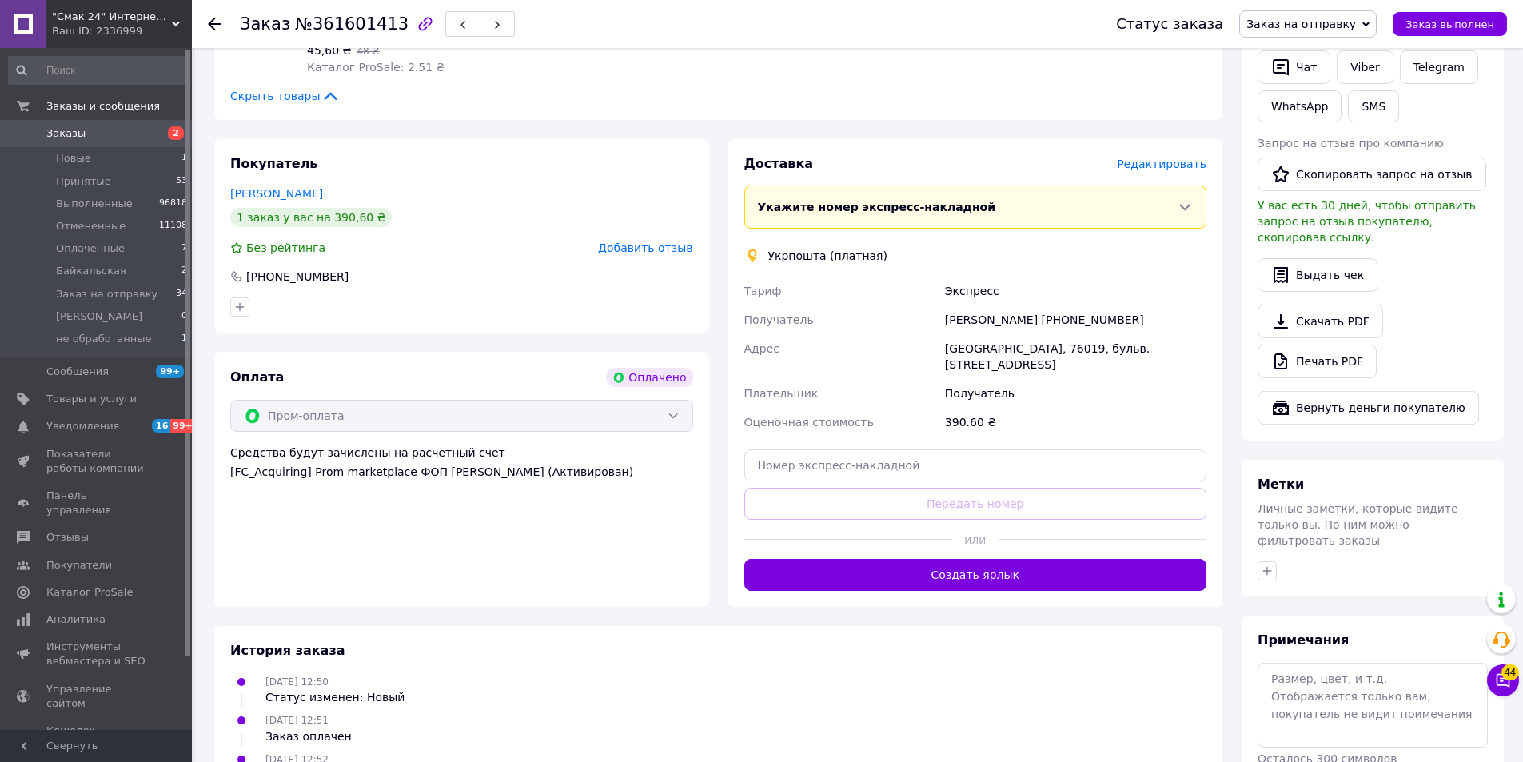
click at [1195, 158] on span "Редактировать" at bounding box center [1162, 164] width 90 height 13
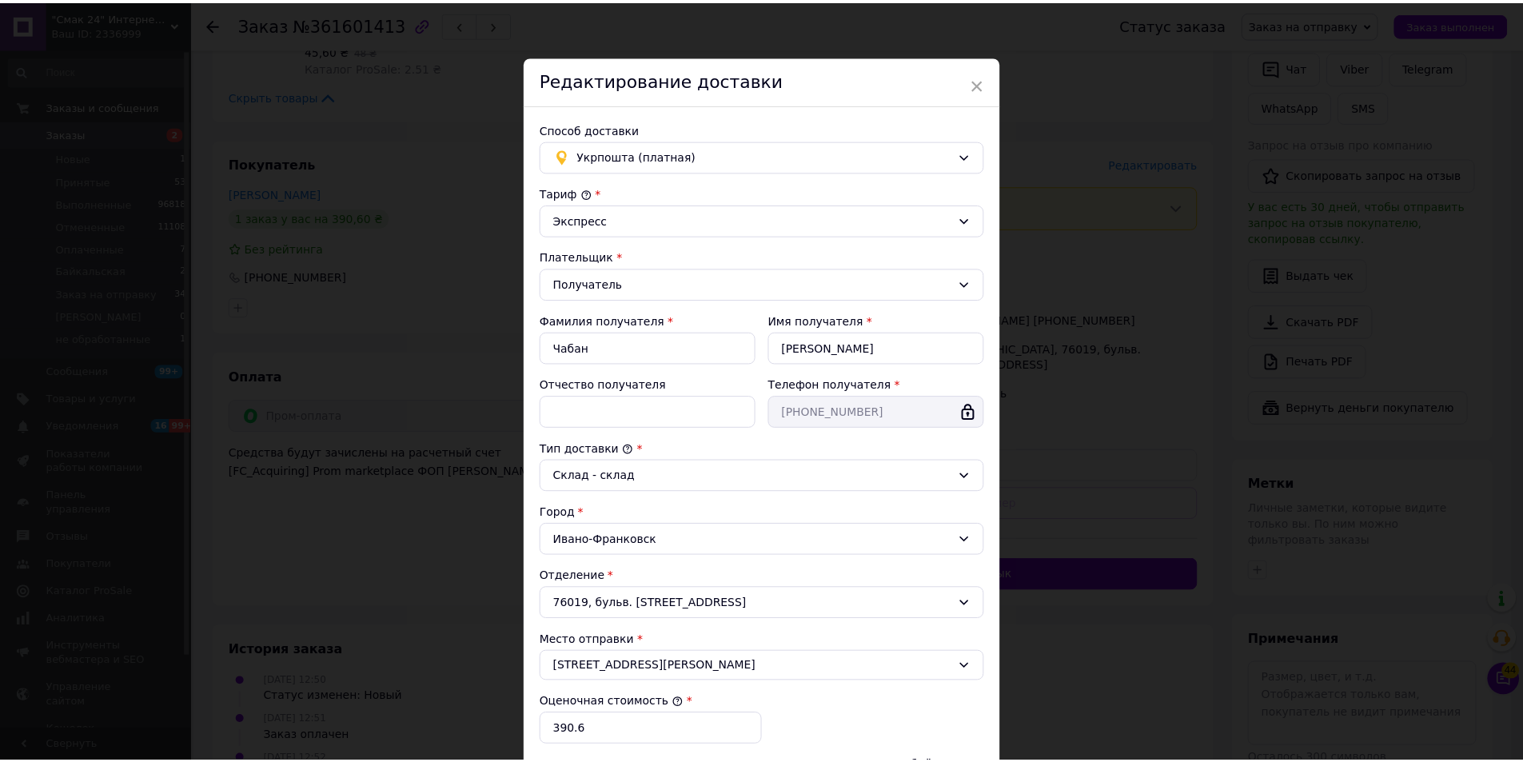
scroll to position [238, 0]
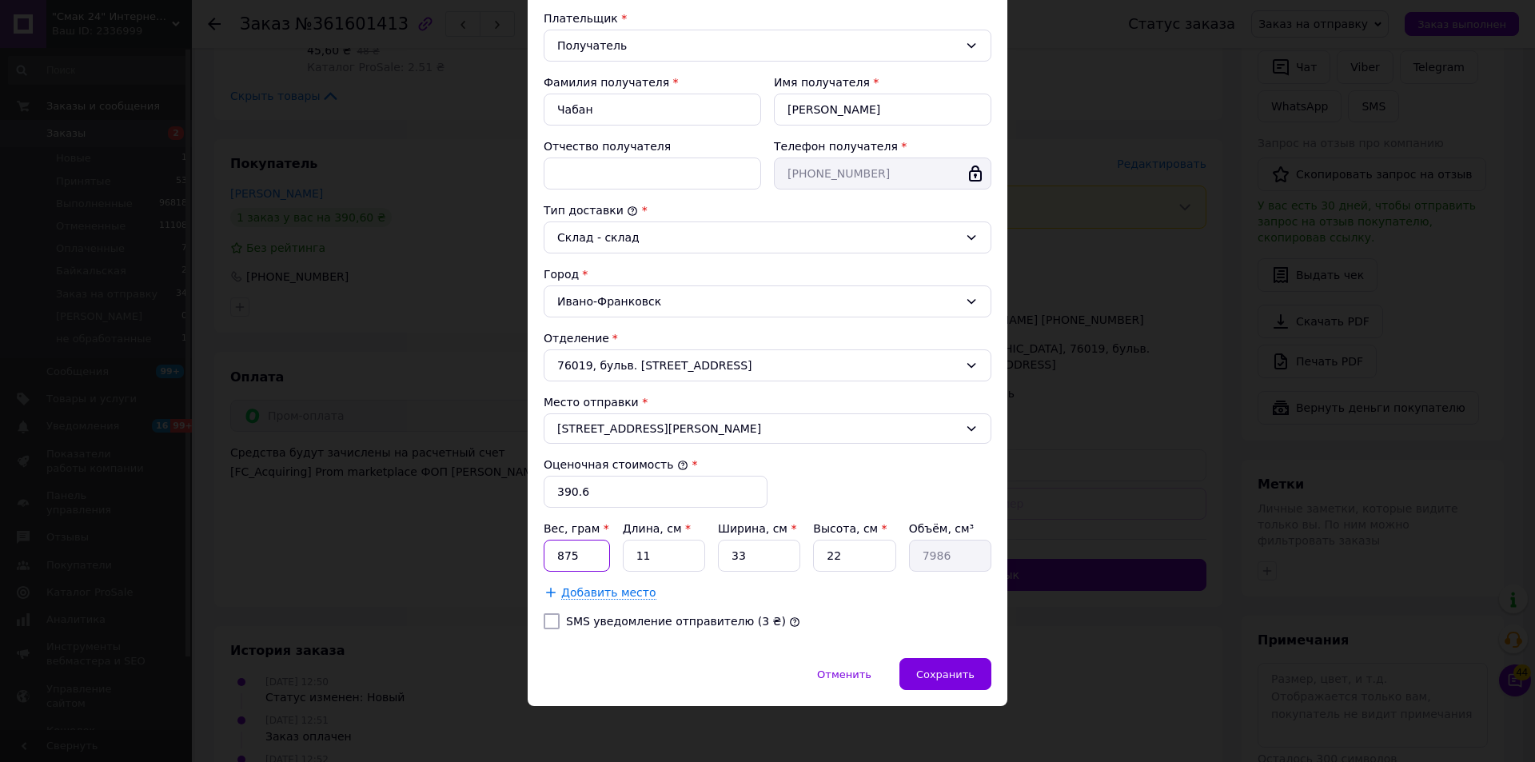
click at [580, 562] on input "875" at bounding box center [577, 556] width 66 height 32
type input "1100"
type input "3"
type input "2178"
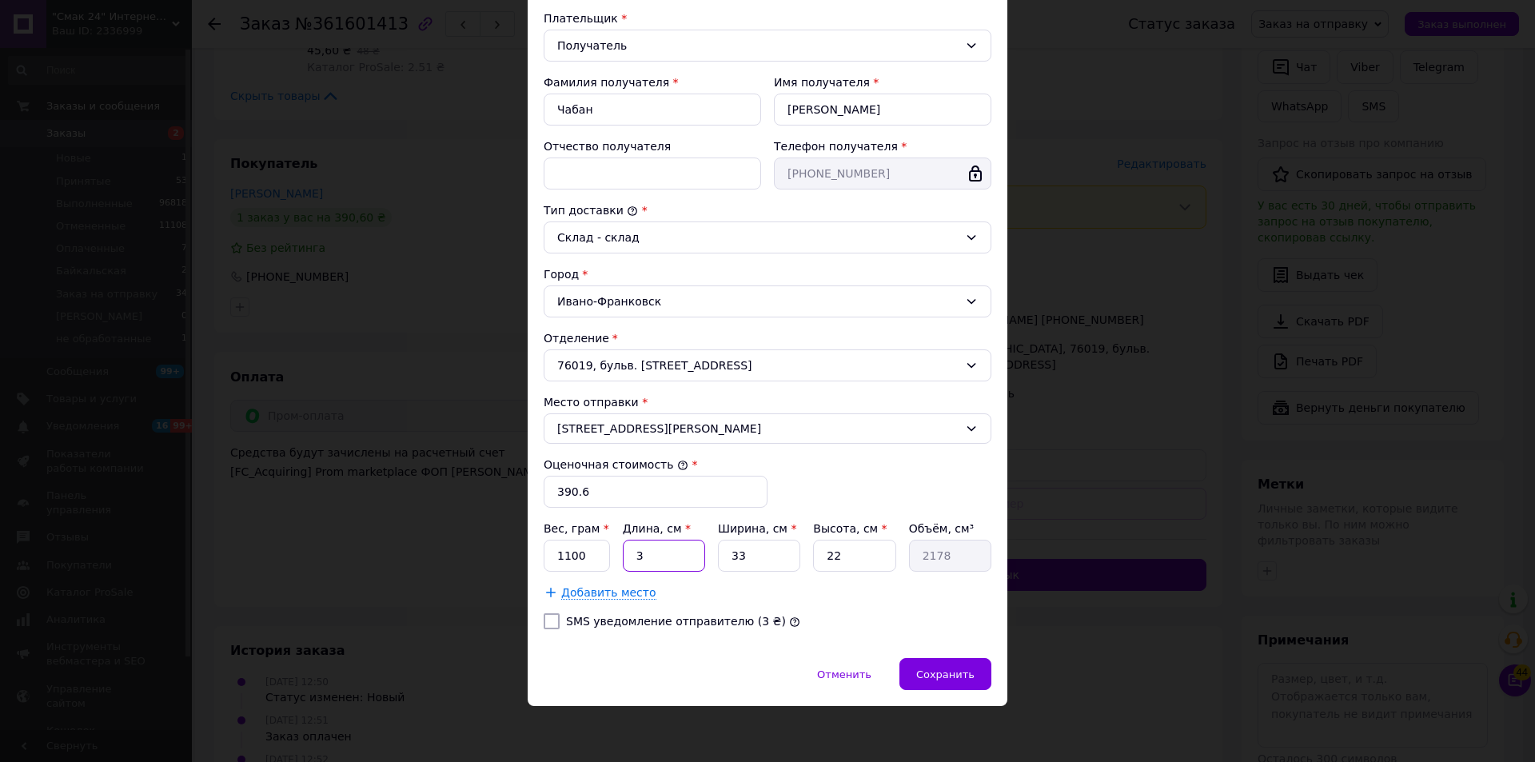
type input "38"
type input "27588"
type input "38"
type input "1"
type input "836"
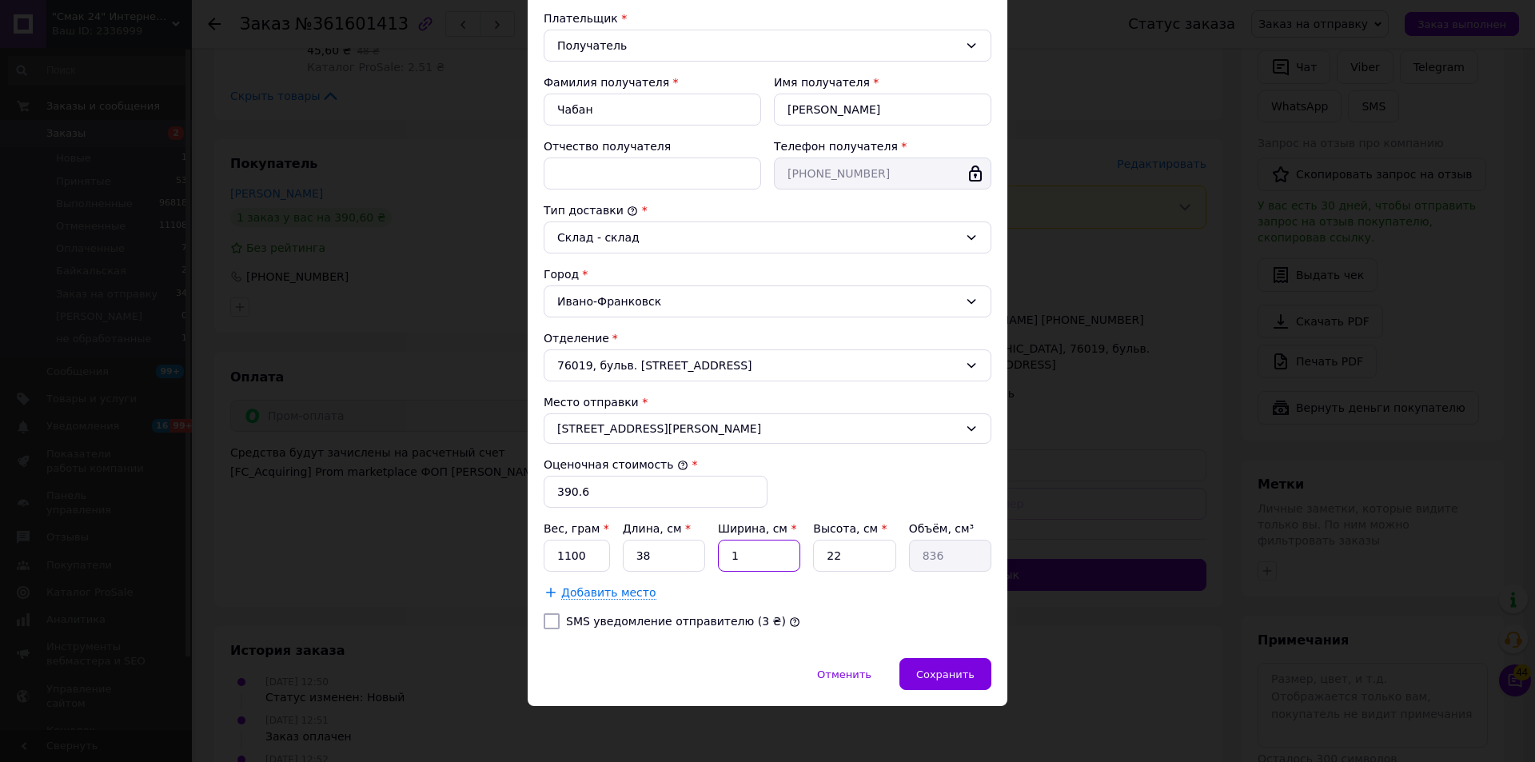
type input "17"
type input "14212"
type input "17"
type input "2"
type input "1292"
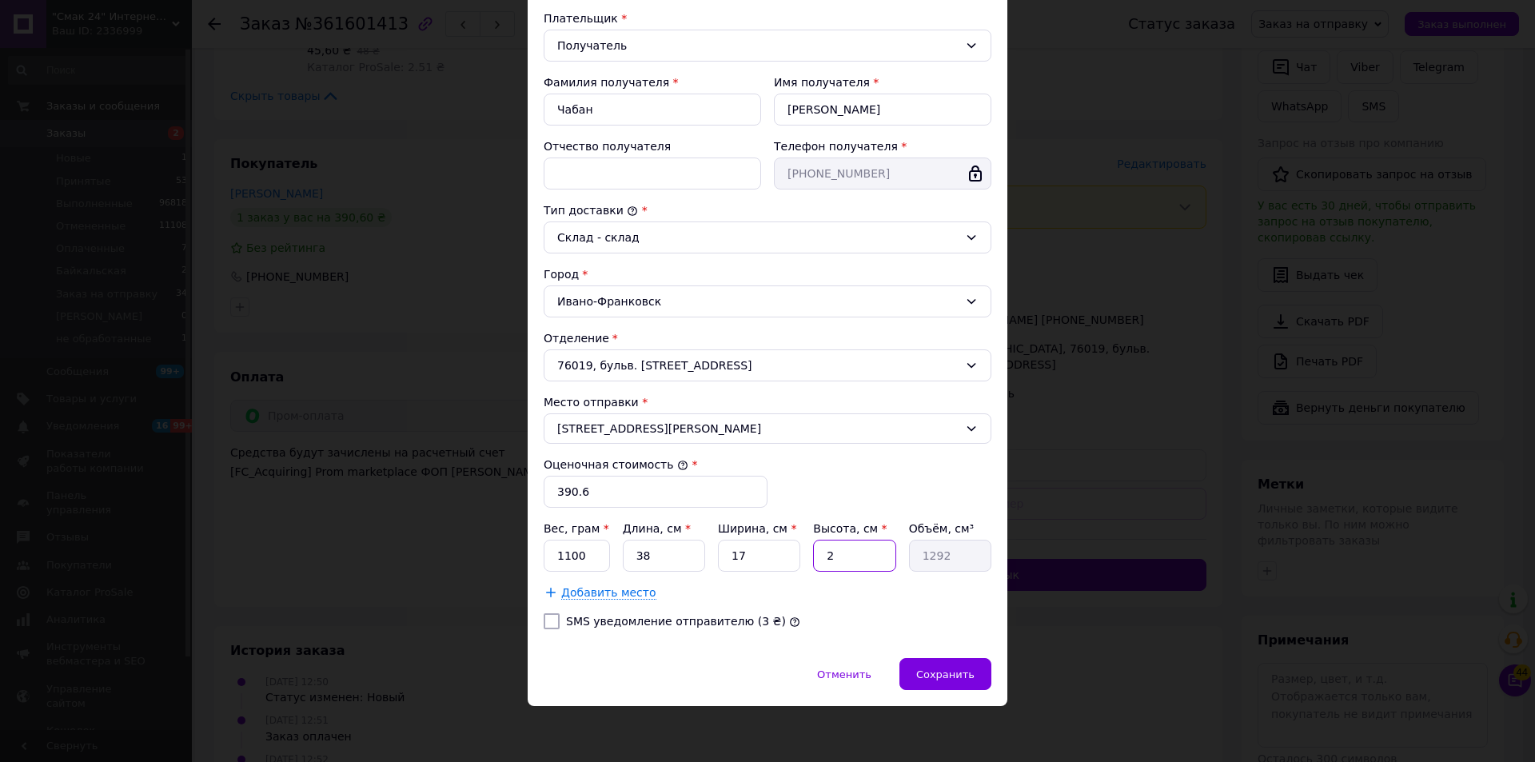
type input "23"
type input "14858"
type input "23"
click at [953, 612] on div "Тариф * Экспресс Плательщик * Получатель Фамилия получателя * Чабан Имя получат…" at bounding box center [768, 294] width 448 height 696
click at [959, 678] on span "Сохранить" at bounding box center [945, 674] width 58 height 12
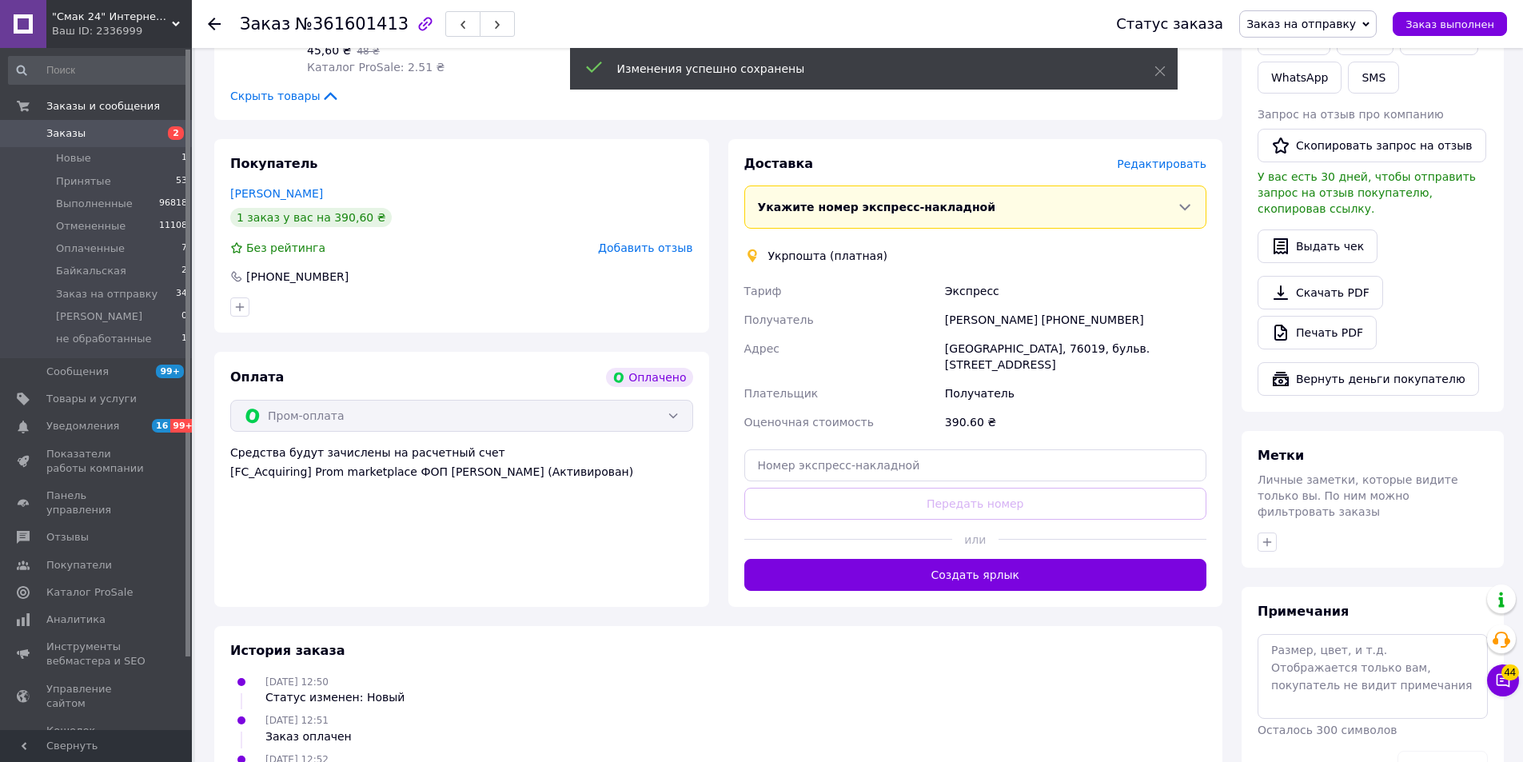
click at [1024, 559] on button "Создать ярлык" at bounding box center [975, 575] width 463 height 32
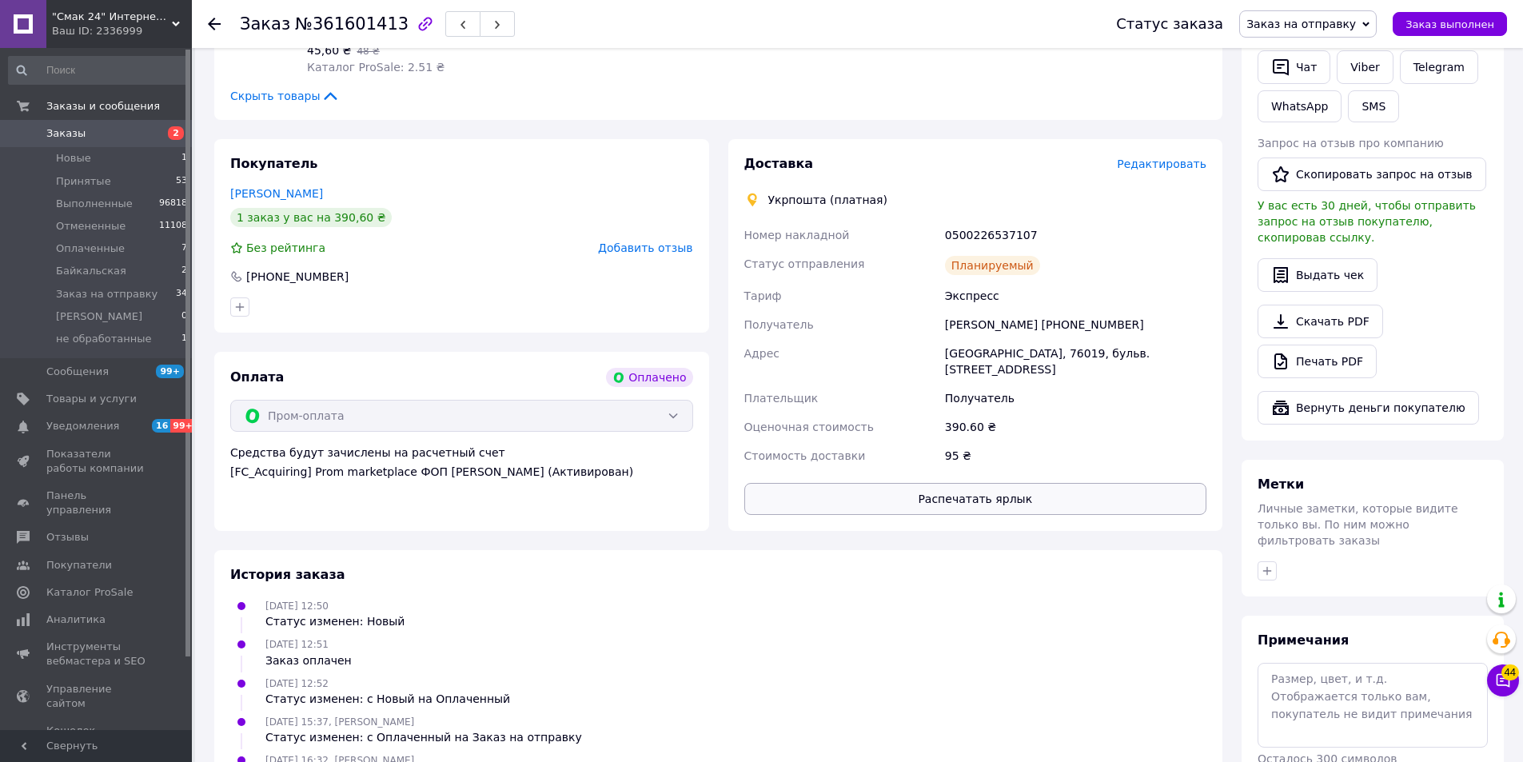
click at [1007, 483] on button "Распечатать ярлык" at bounding box center [975, 499] width 463 height 32
click at [1470, 28] on span "Заказ выполнен" at bounding box center [1450, 24] width 89 height 12
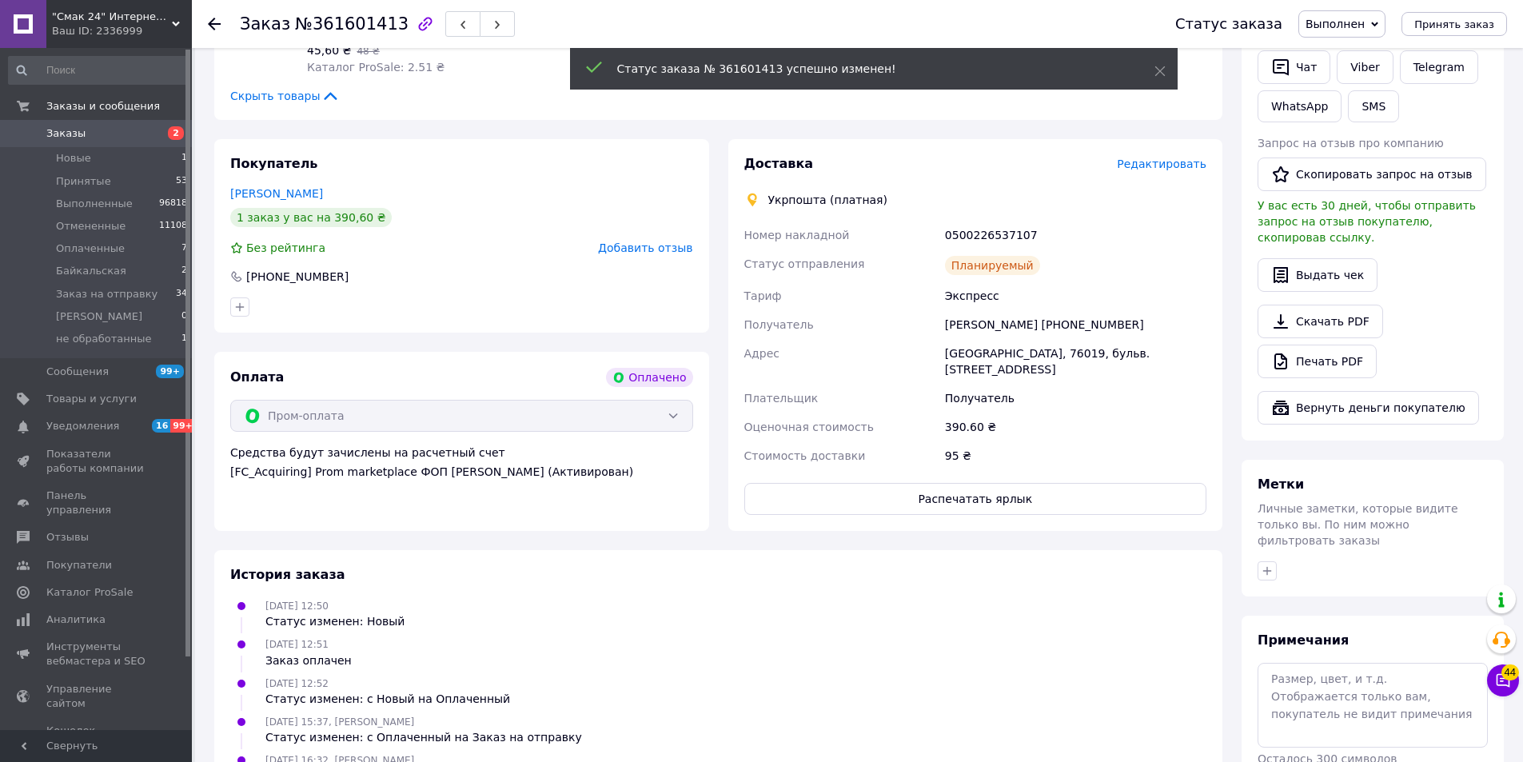
click at [213, 20] on use at bounding box center [214, 24] width 13 height 13
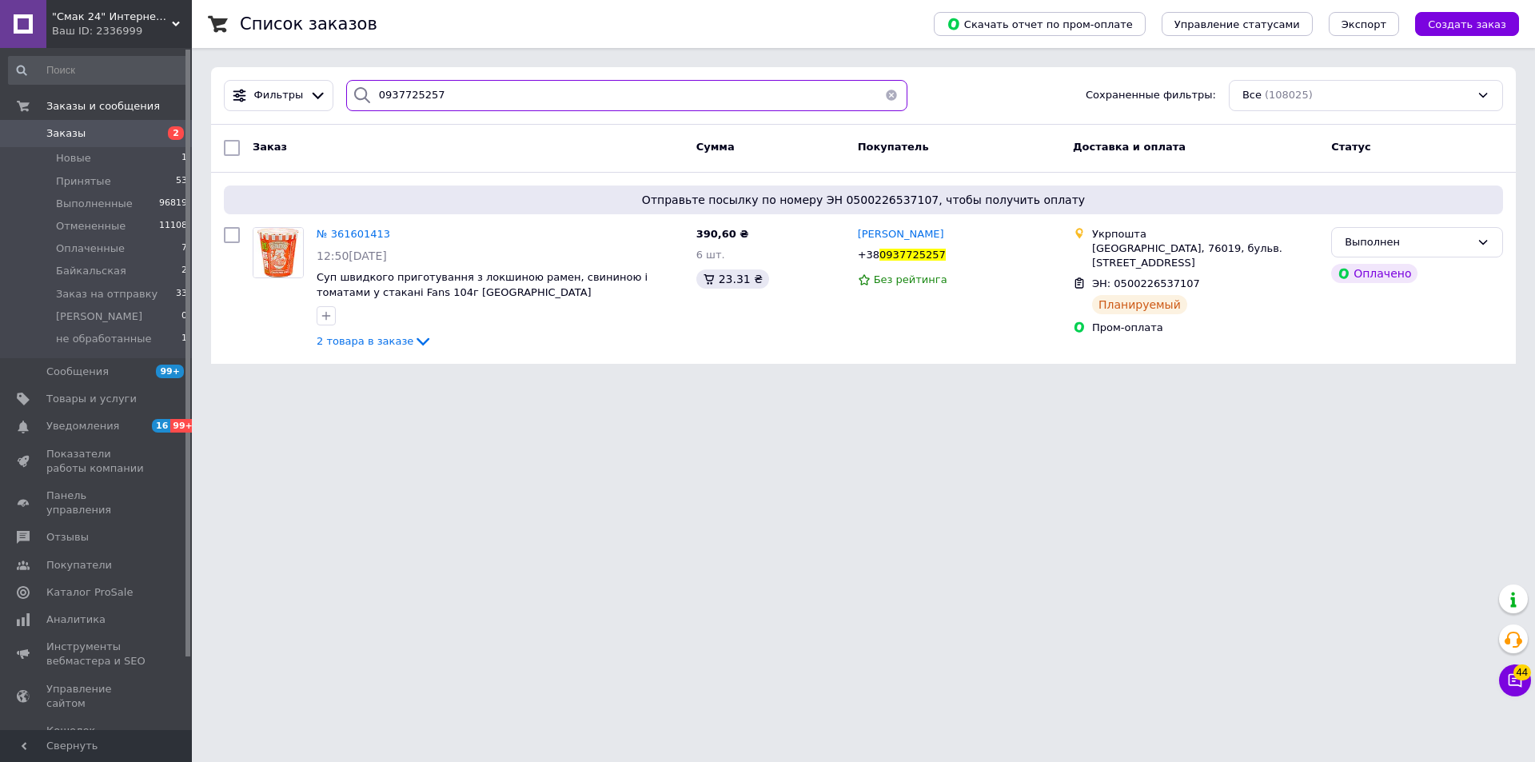
click at [690, 88] on input "0937725257" at bounding box center [626, 95] width 561 height 31
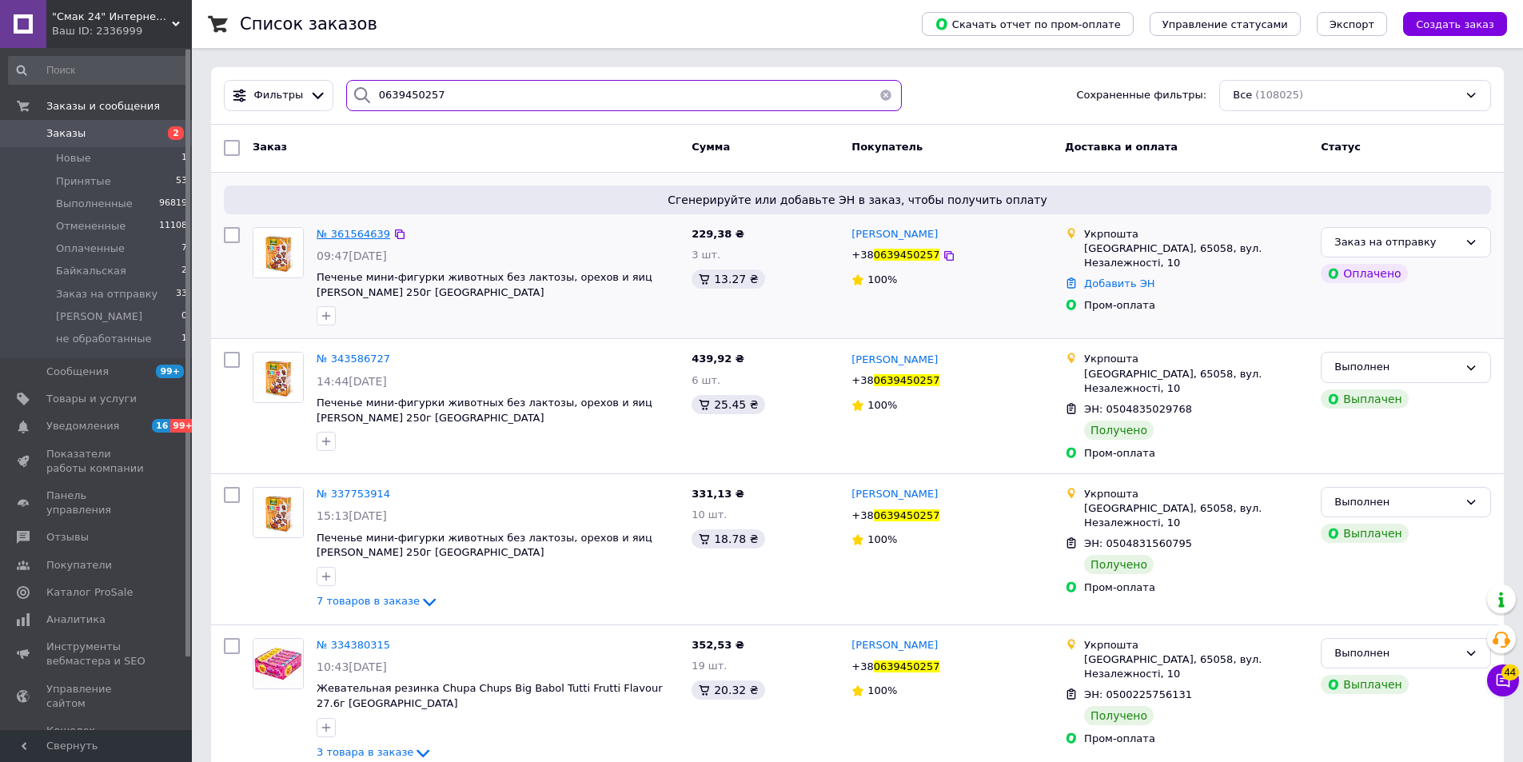
type input "0639450257"
click at [340, 233] on span "№ 361564639" at bounding box center [354, 234] width 74 height 12
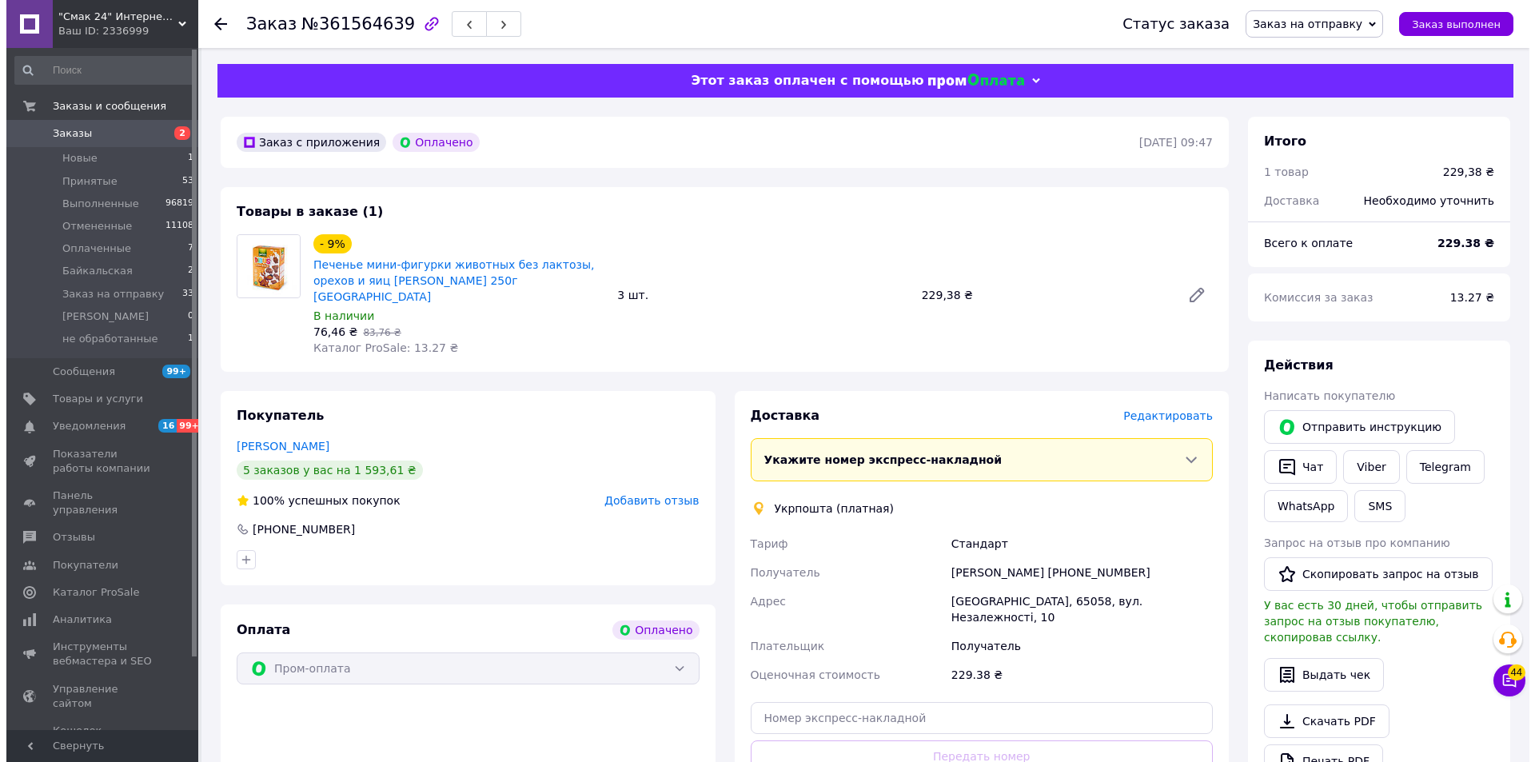
scroll to position [80, 0]
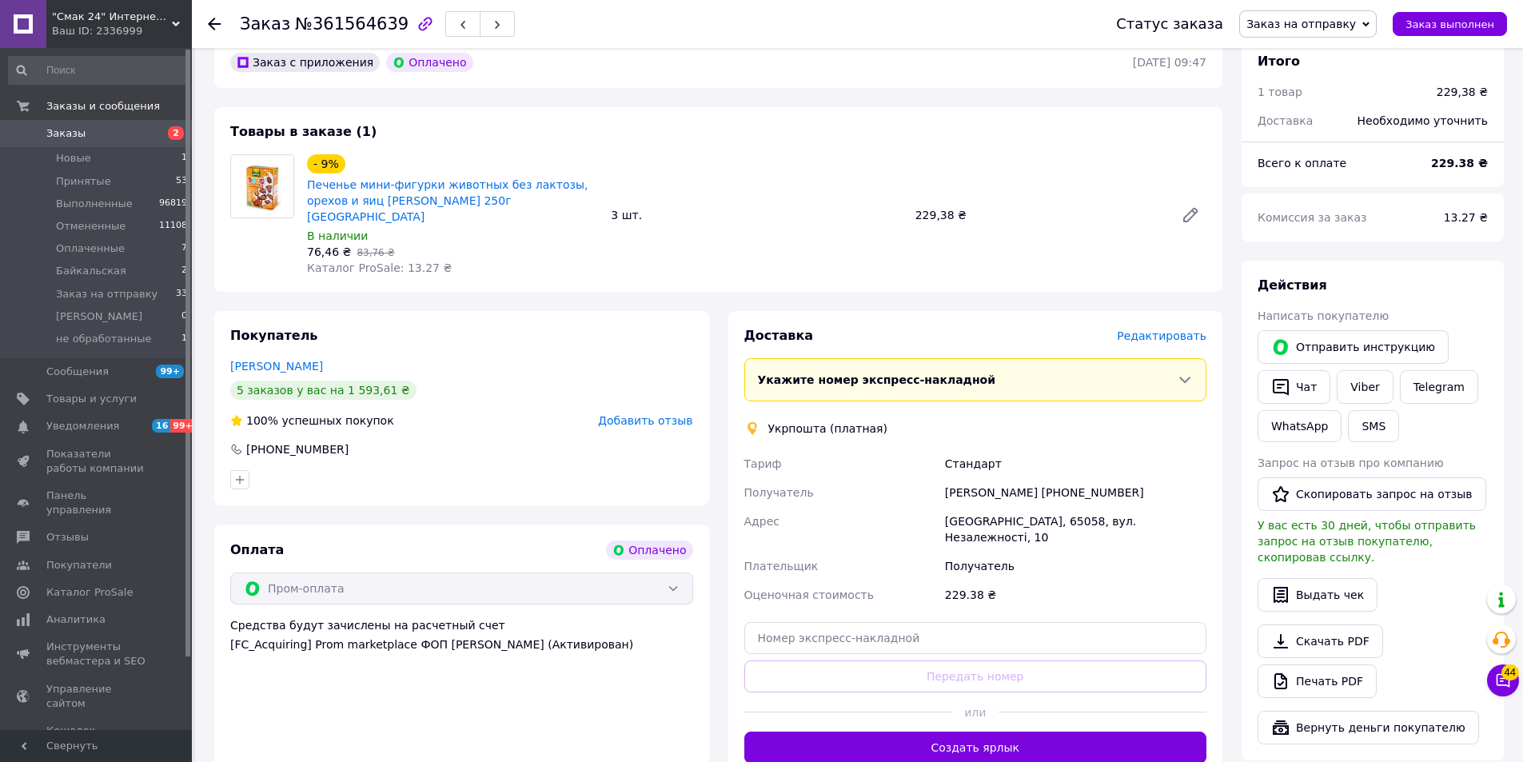
click at [1180, 329] on span "Редактировать" at bounding box center [1162, 335] width 90 height 13
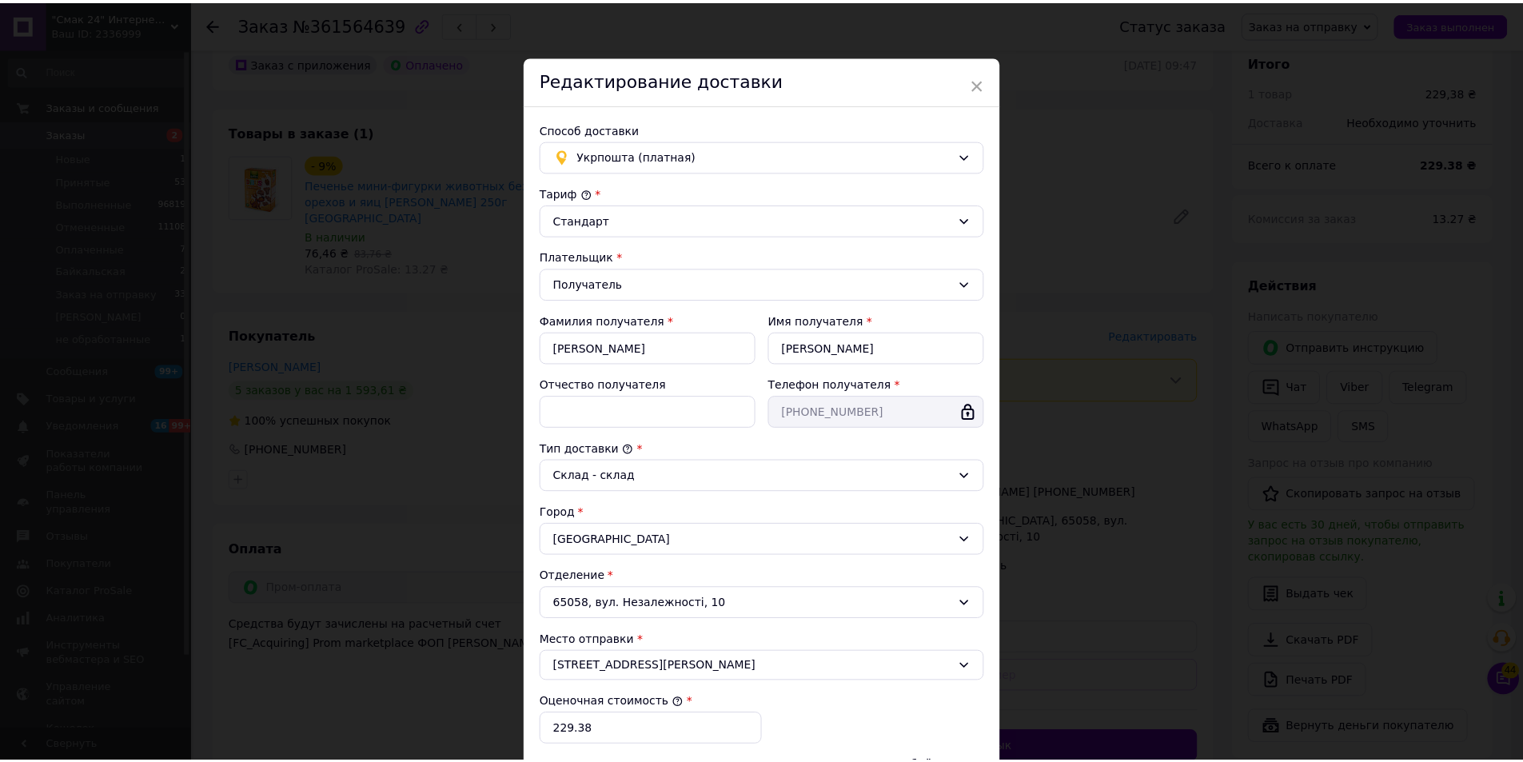
scroll to position [238, 0]
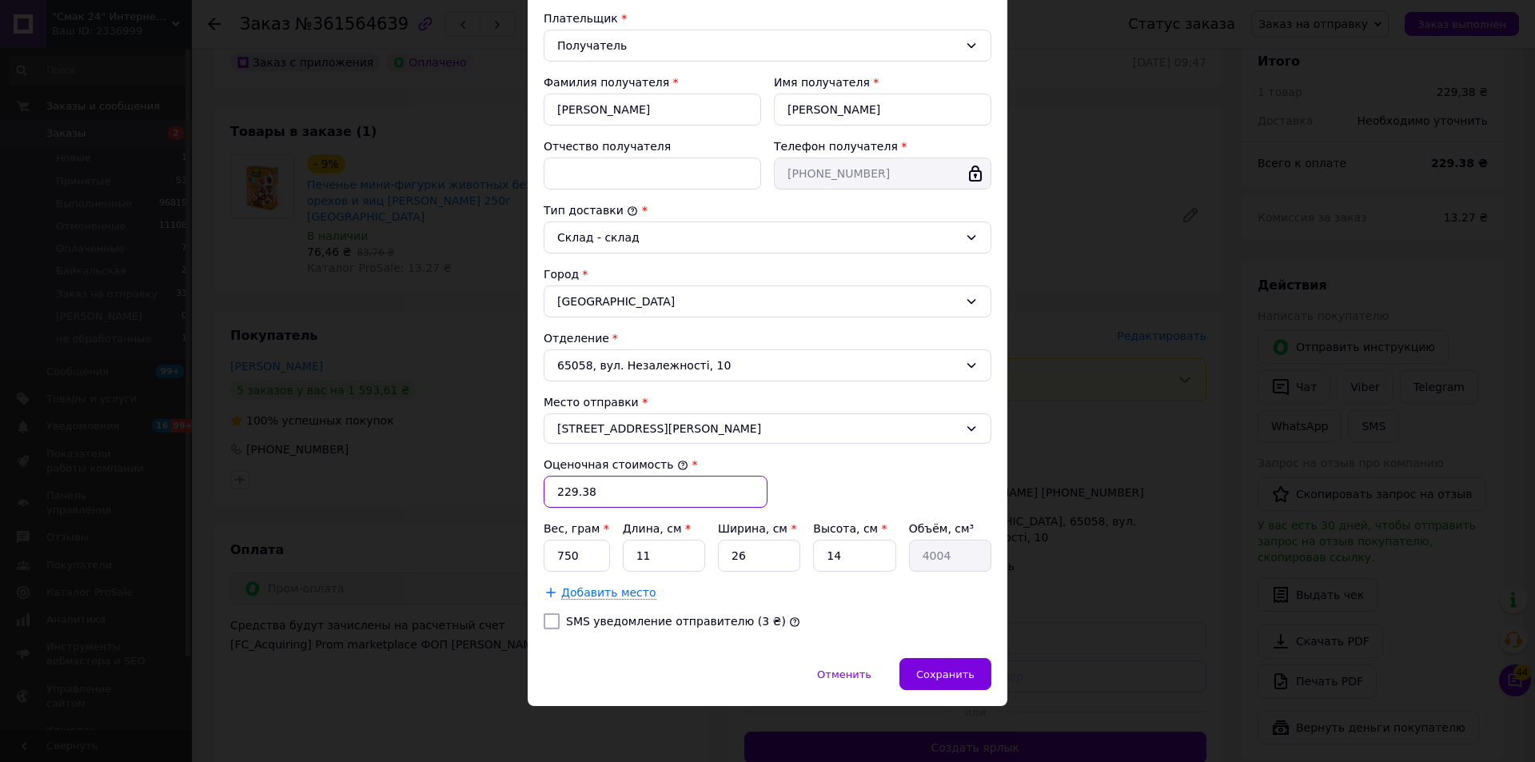
click at [664, 497] on input "229.38" at bounding box center [656, 492] width 224 height 32
click at [593, 559] on input "750" at bounding box center [577, 556] width 66 height 32
type input "1160"
type input "3"
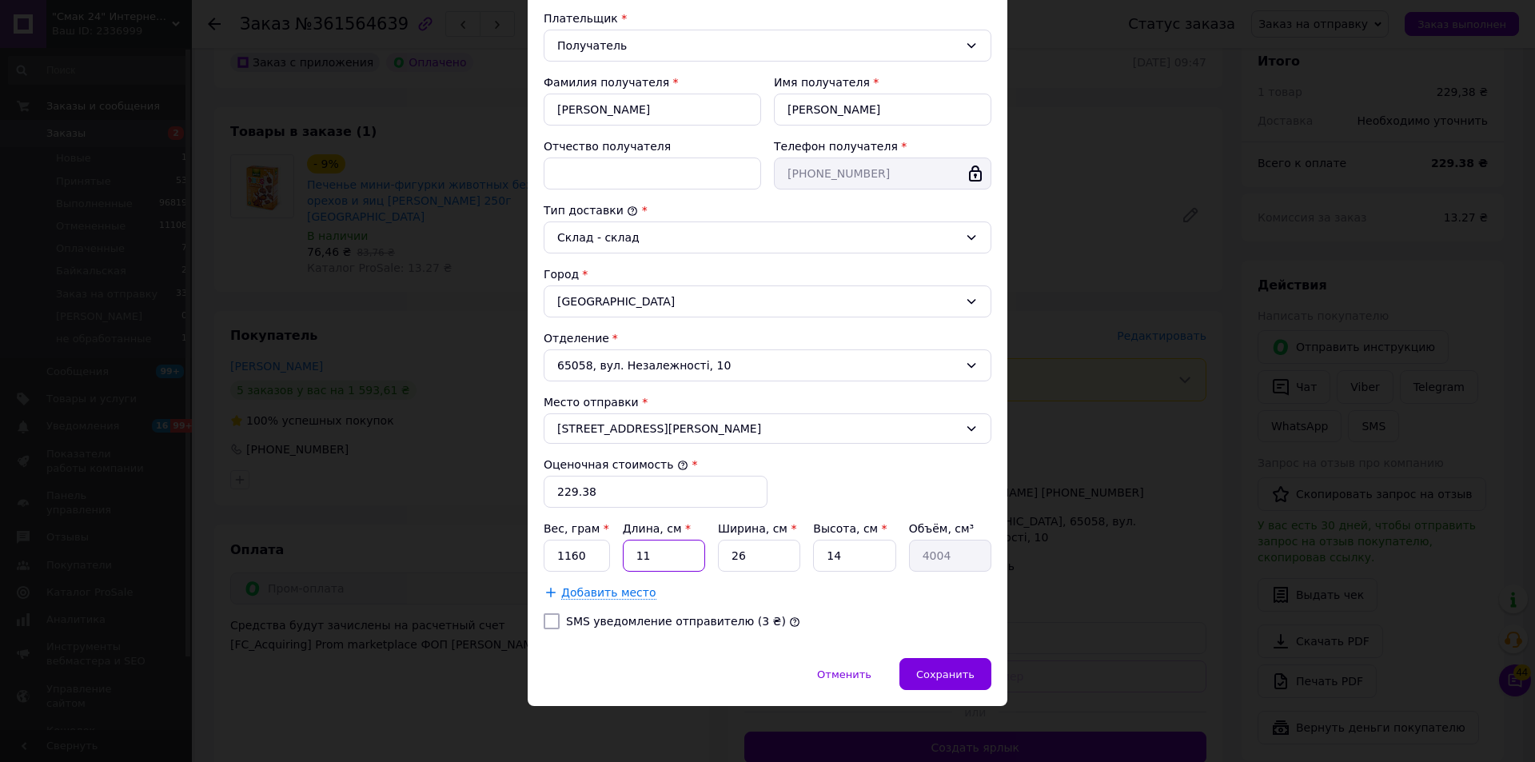
type input "1092"
type input "33"
type input "12012"
type input "33"
type input "2"
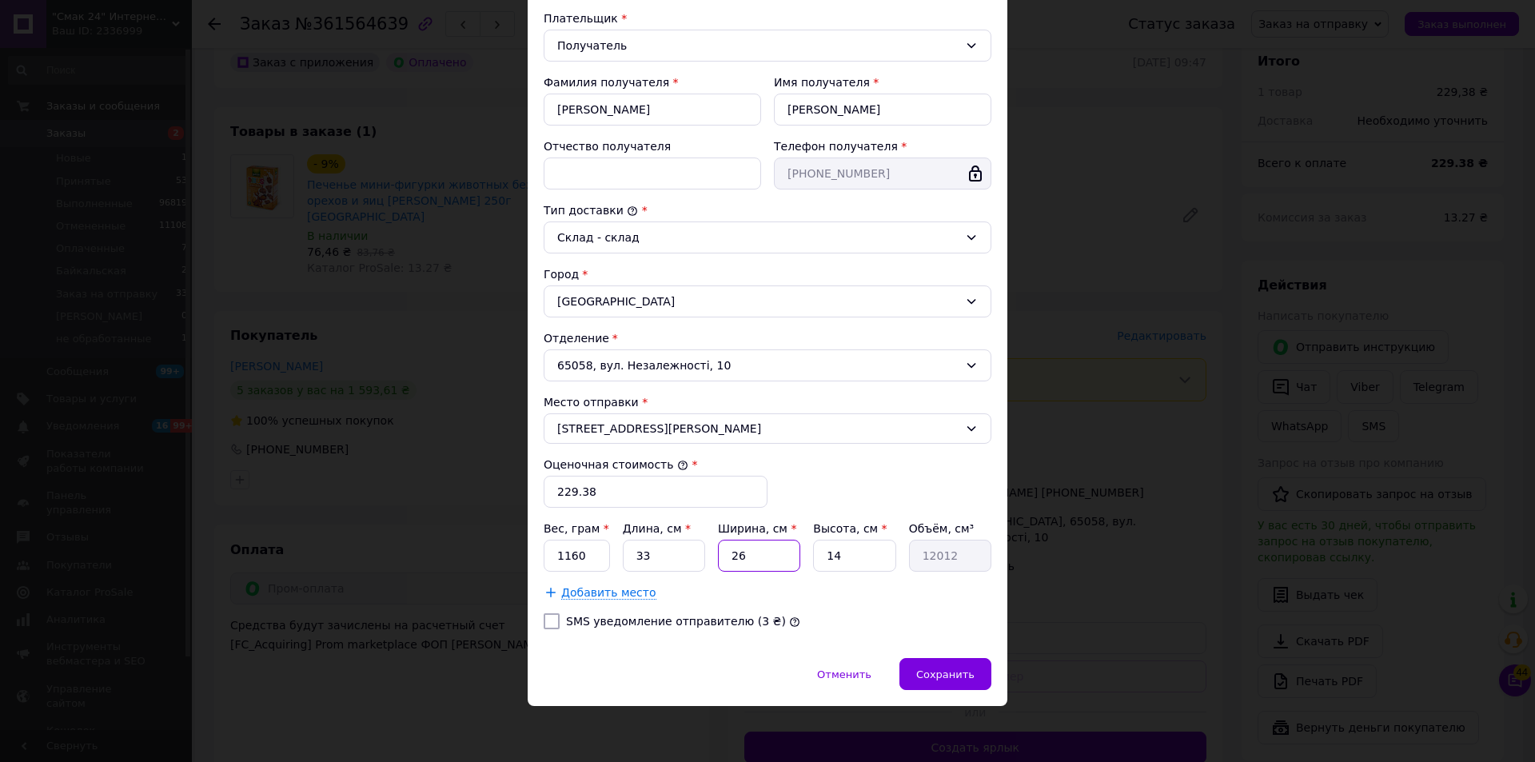
type input "924"
type input "23"
type input "10626"
type input "23"
type input "1"
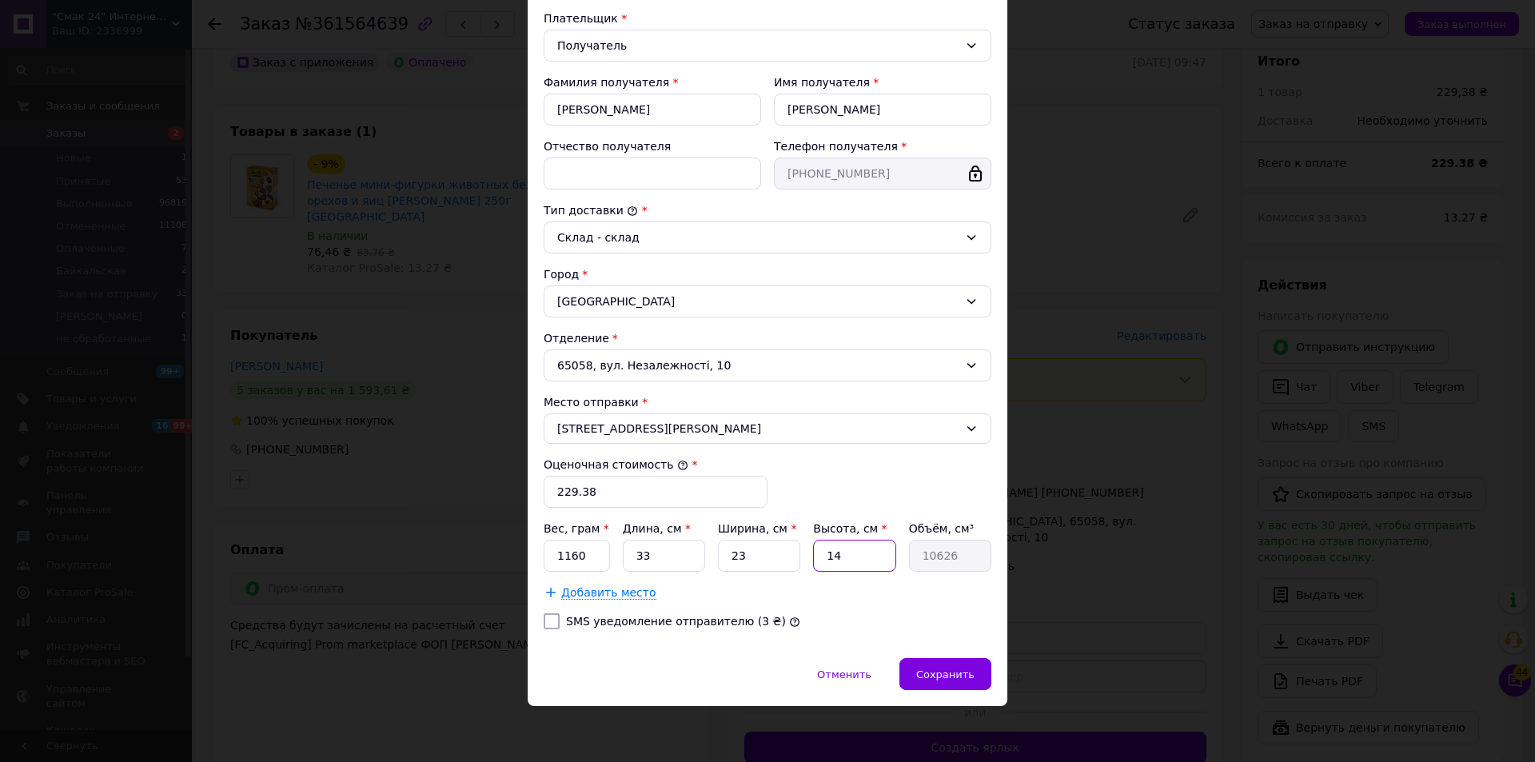
type input "759"
type input "15"
type input "11385"
type input "15"
click at [967, 666] on div "Сохранить" at bounding box center [945, 674] width 92 height 32
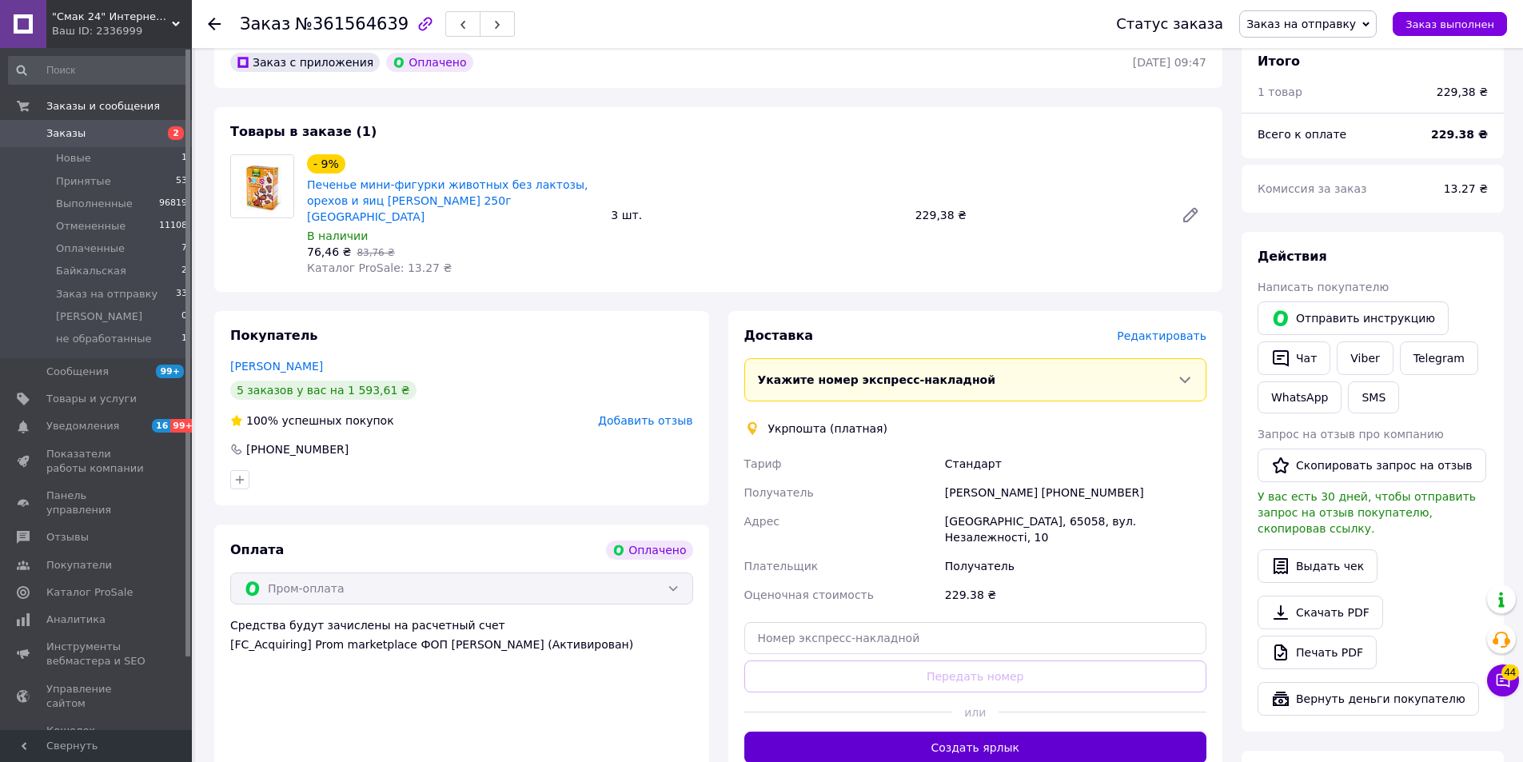
click at [1024, 732] on button "Создать ярлык" at bounding box center [975, 748] width 463 height 32
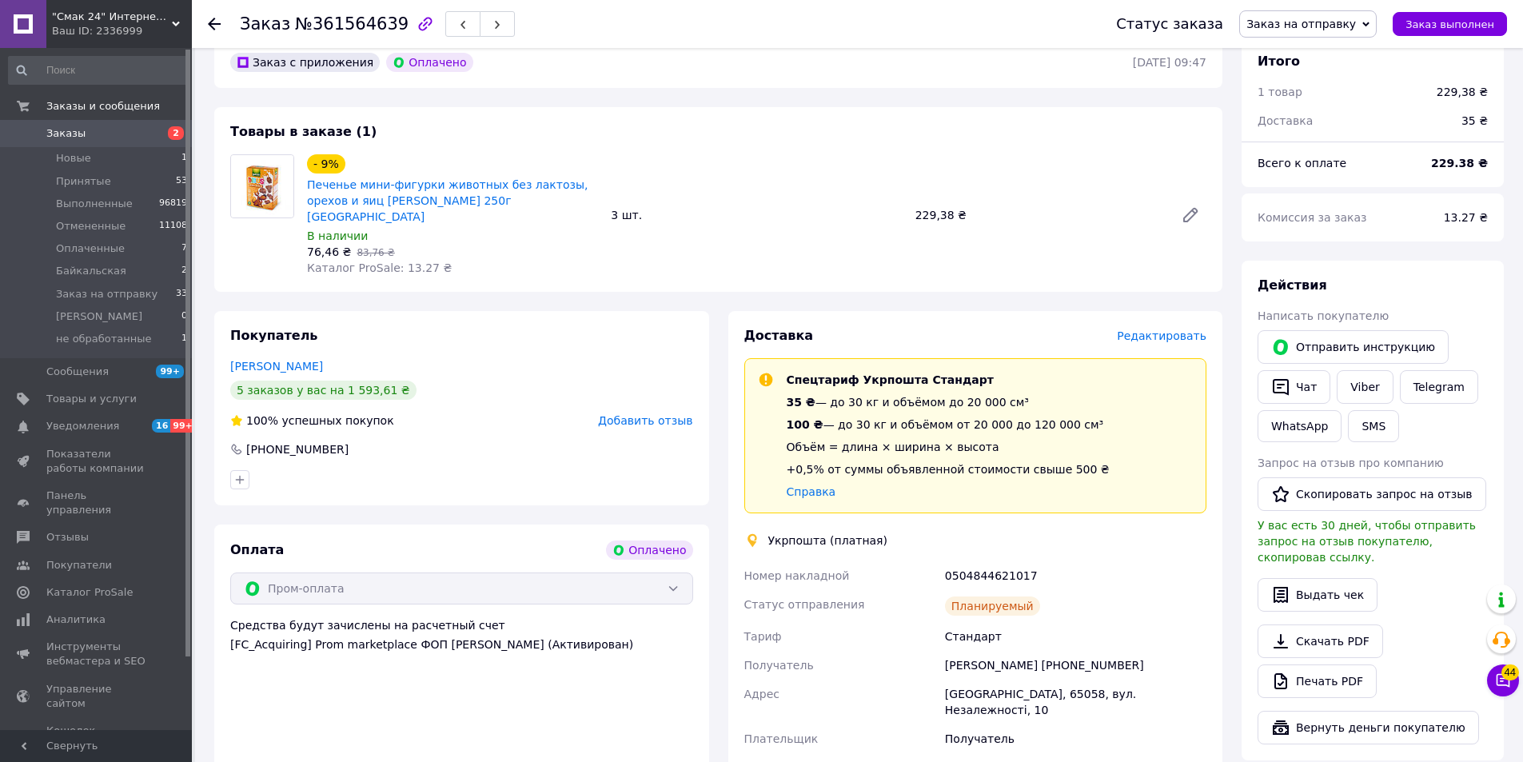
scroll to position [461, 0]
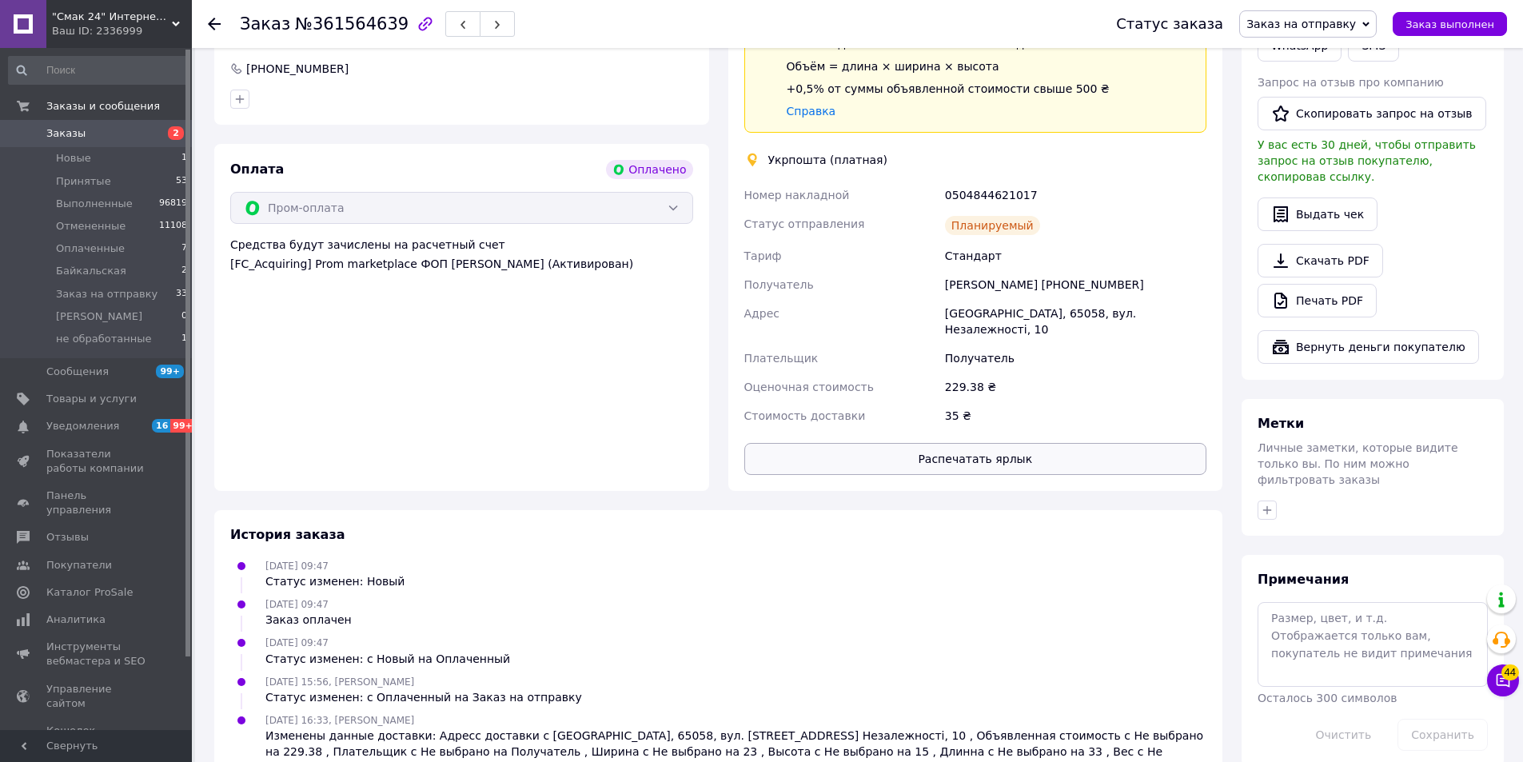
click at [1025, 443] on button "Распечатать ярлык" at bounding box center [975, 459] width 463 height 32
click at [1476, 21] on span "Заказ выполнен" at bounding box center [1450, 24] width 89 height 12
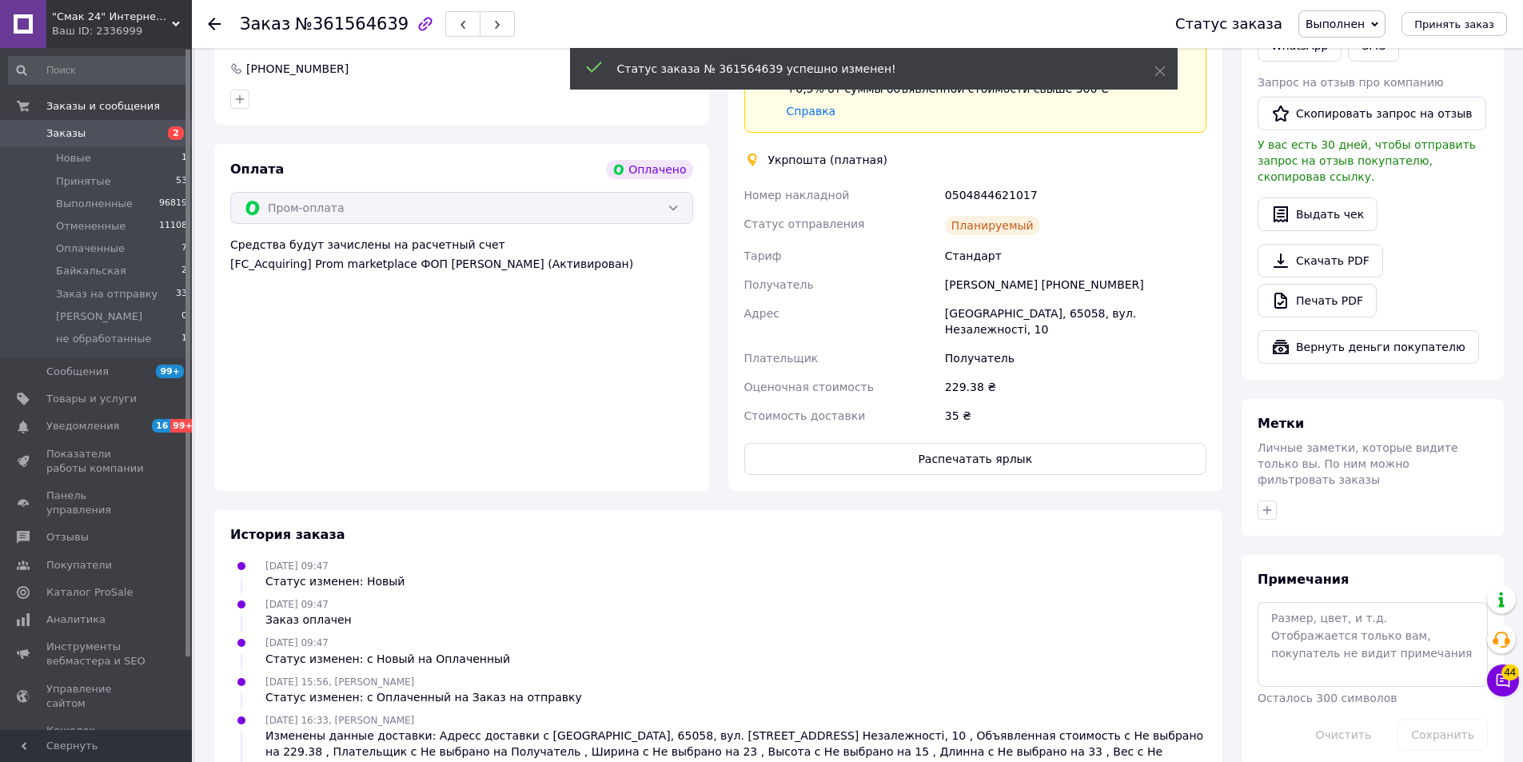
click at [211, 18] on icon at bounding box center [214, 24] width 13 height 13
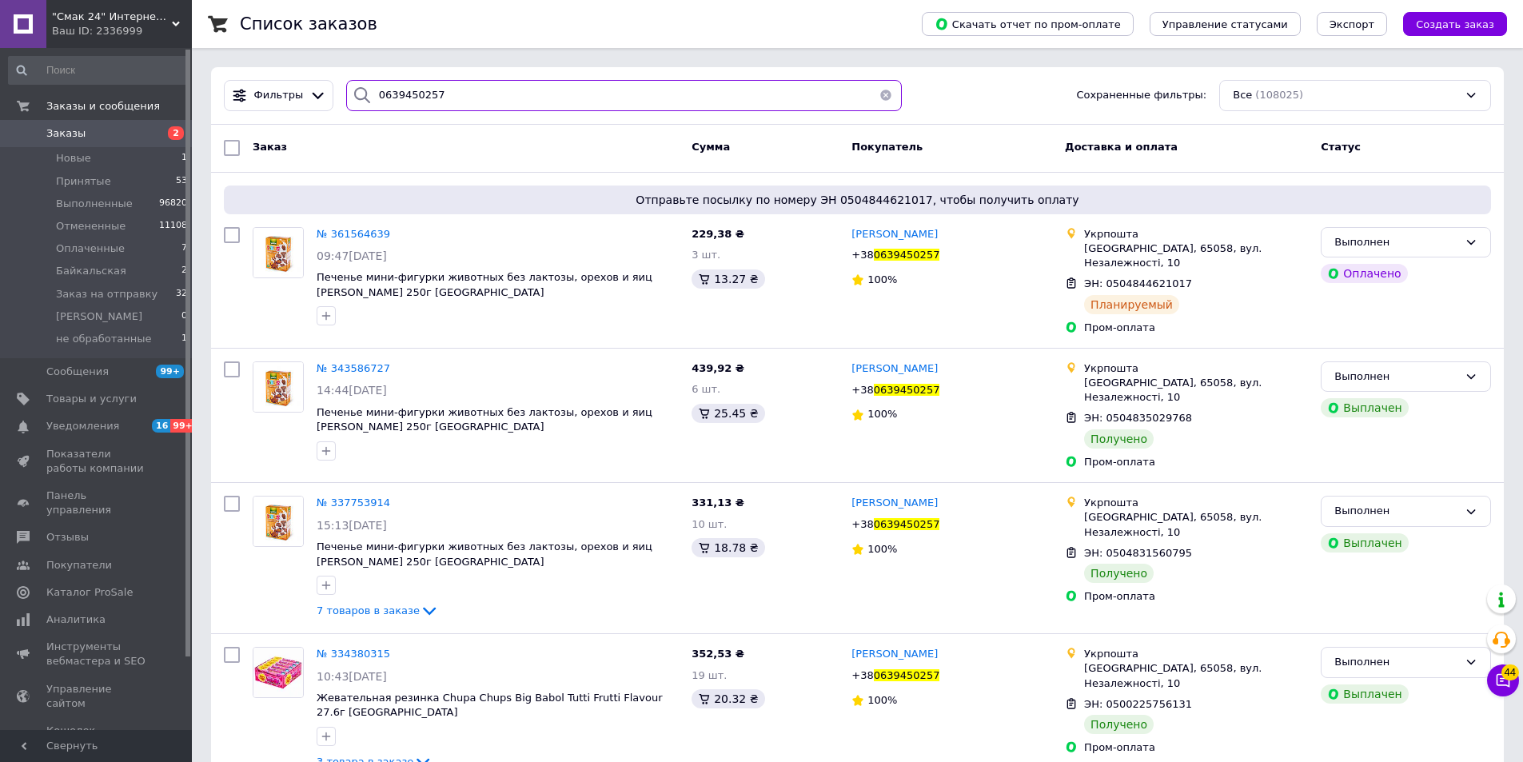
click at [442, 94] on input "0639450257" at bounding box center [624, 95] width 556 height 31
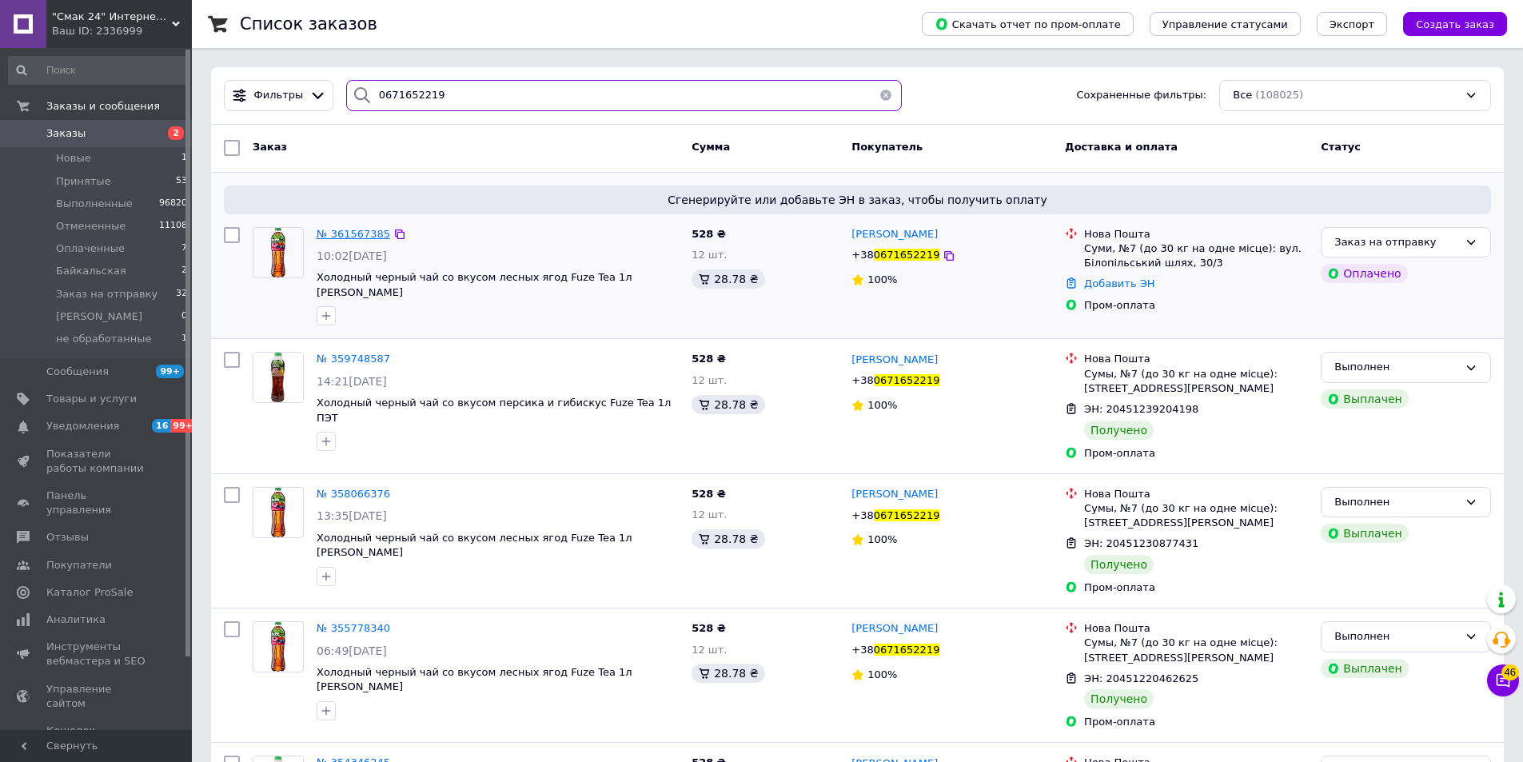
type input "0671652219"
click at [337, 229] on span "№ 361567385" at bounding box center [354, 234] width 74 height 12
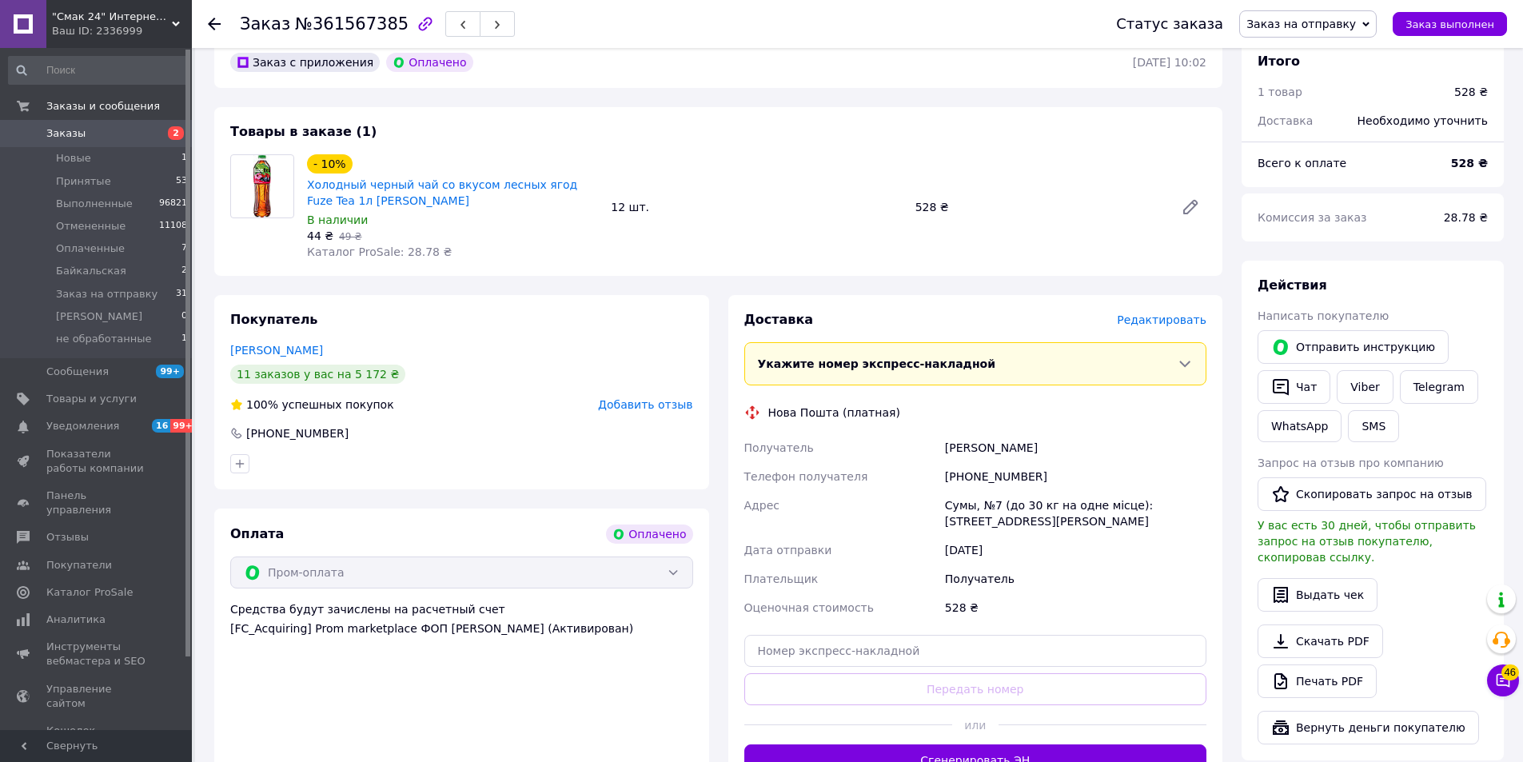
scroll to position [160, 0]
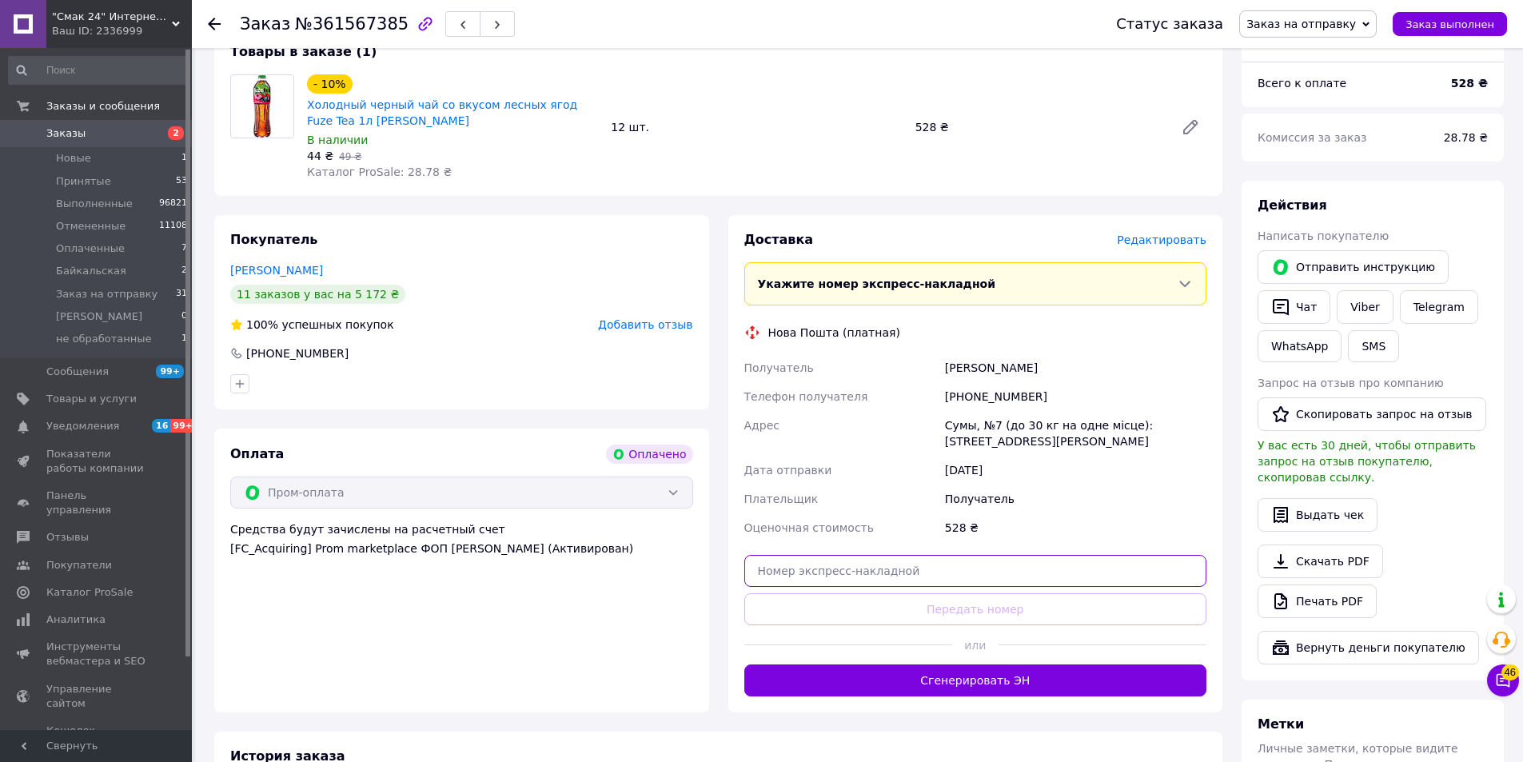
click at [914, 572] on input "text" at bounding box center [975, 571] width 463 height 32
paste input "20451247351678"
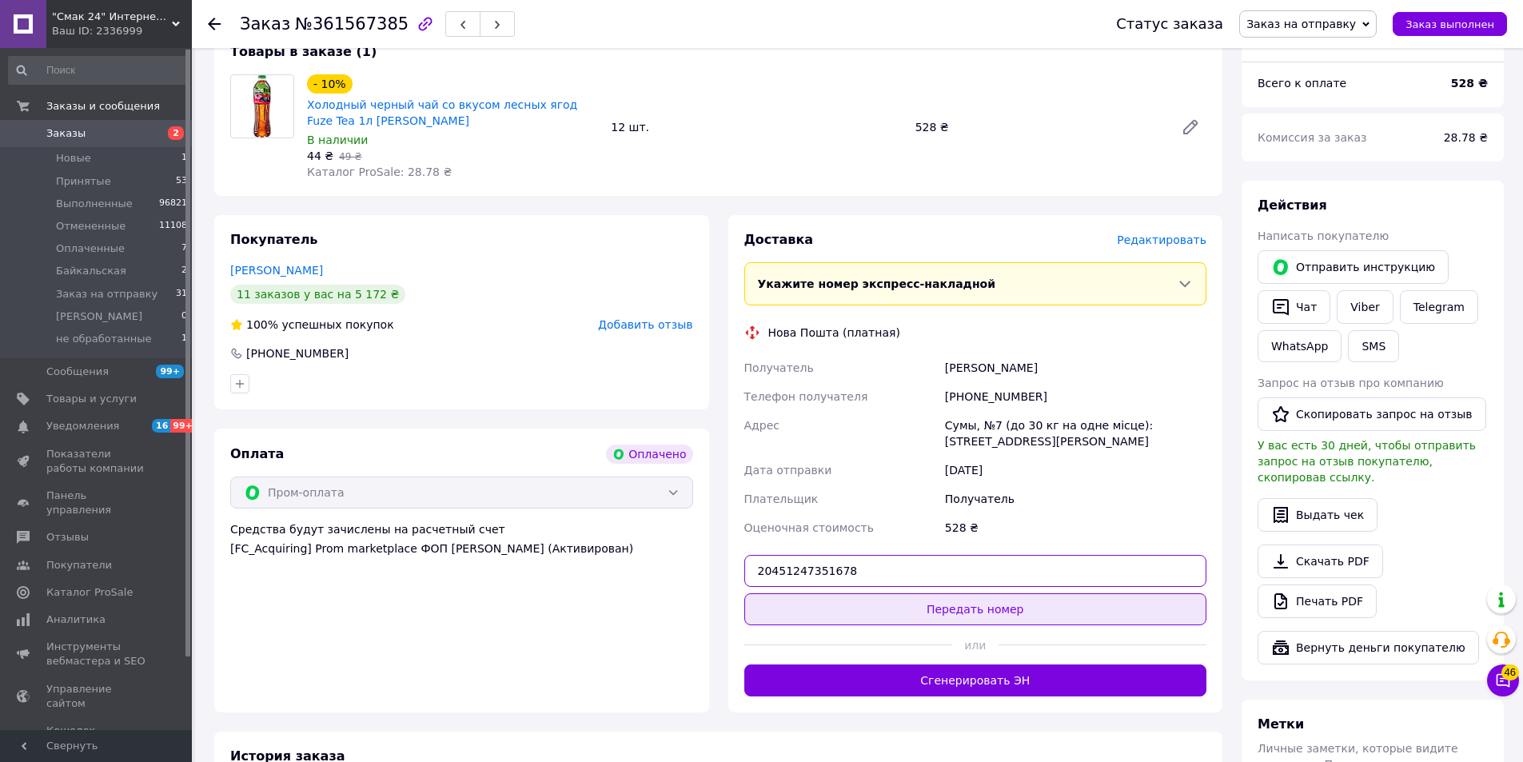
type input "20451247351678"
click at [1019, 608] on button "Передать номер" at bounding box center [975, 609] width 463 height 32
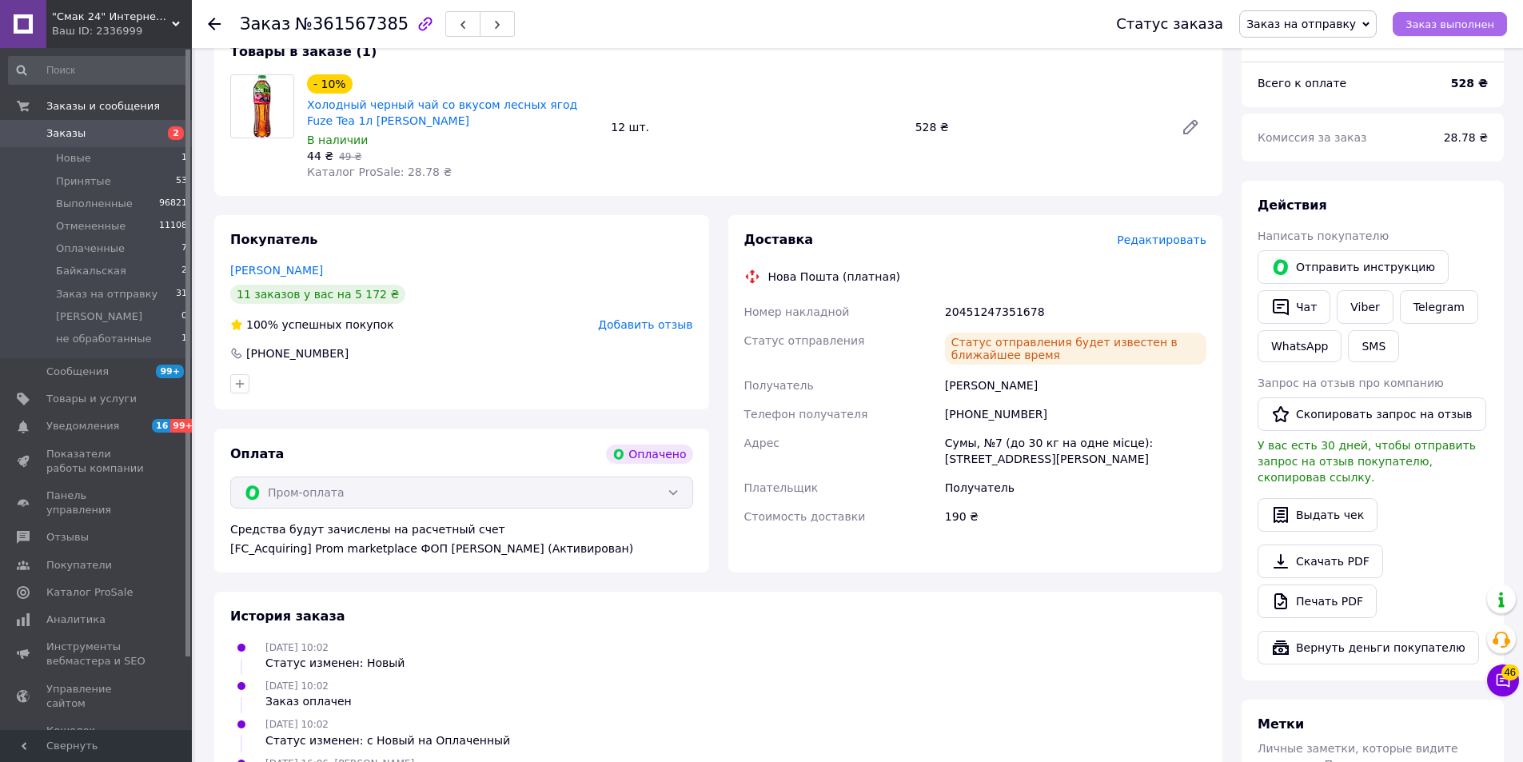
click at [1439, 26] on span "Заказ выполнен" at bounding box center [1450, 24] width 89 height 12
click at [213, 22] on icon at bounding box center [214, 24] width 13 height 13
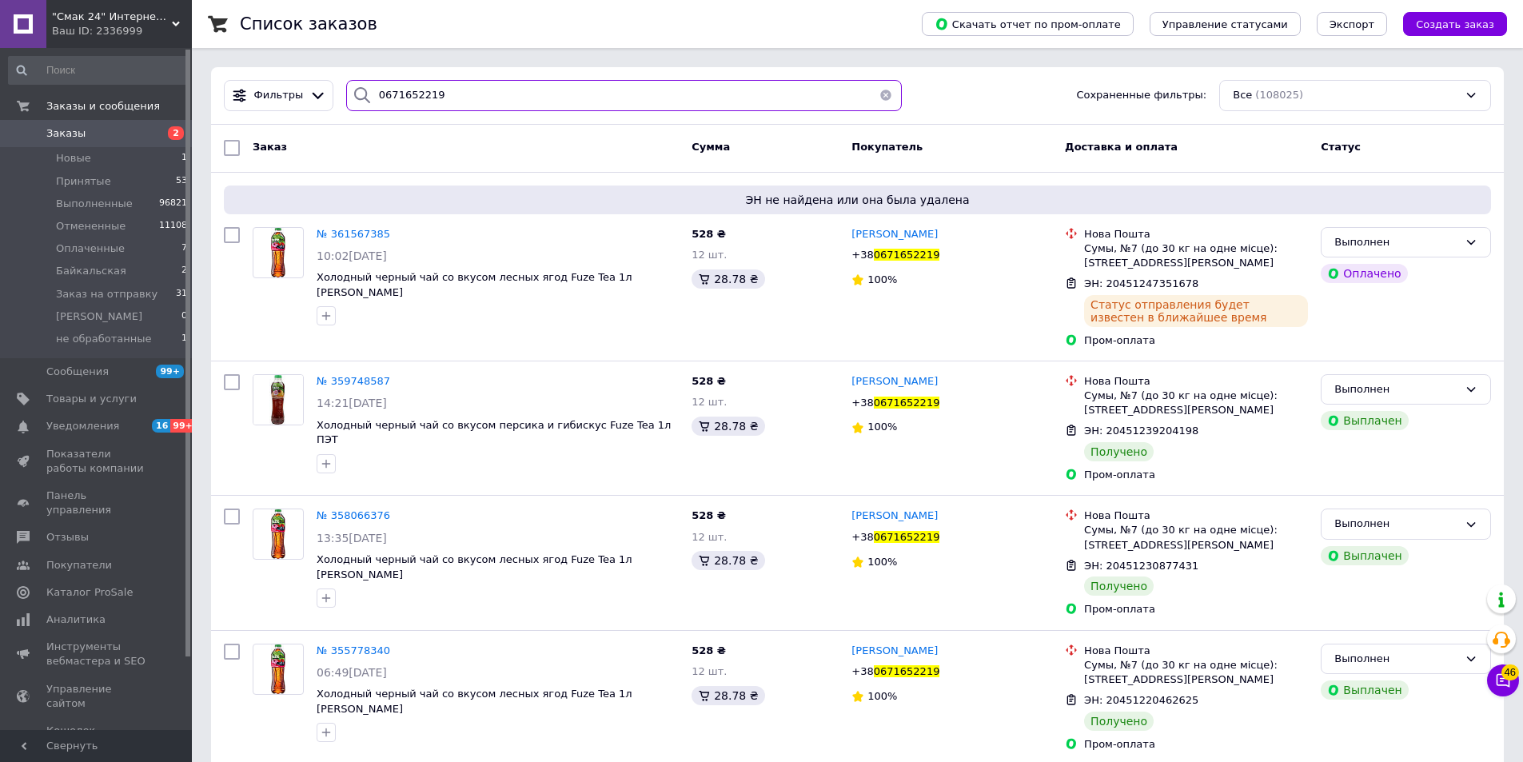
click at [490, 91] on input "0671652219" at bounding box center [624, 95] width 556 height 31
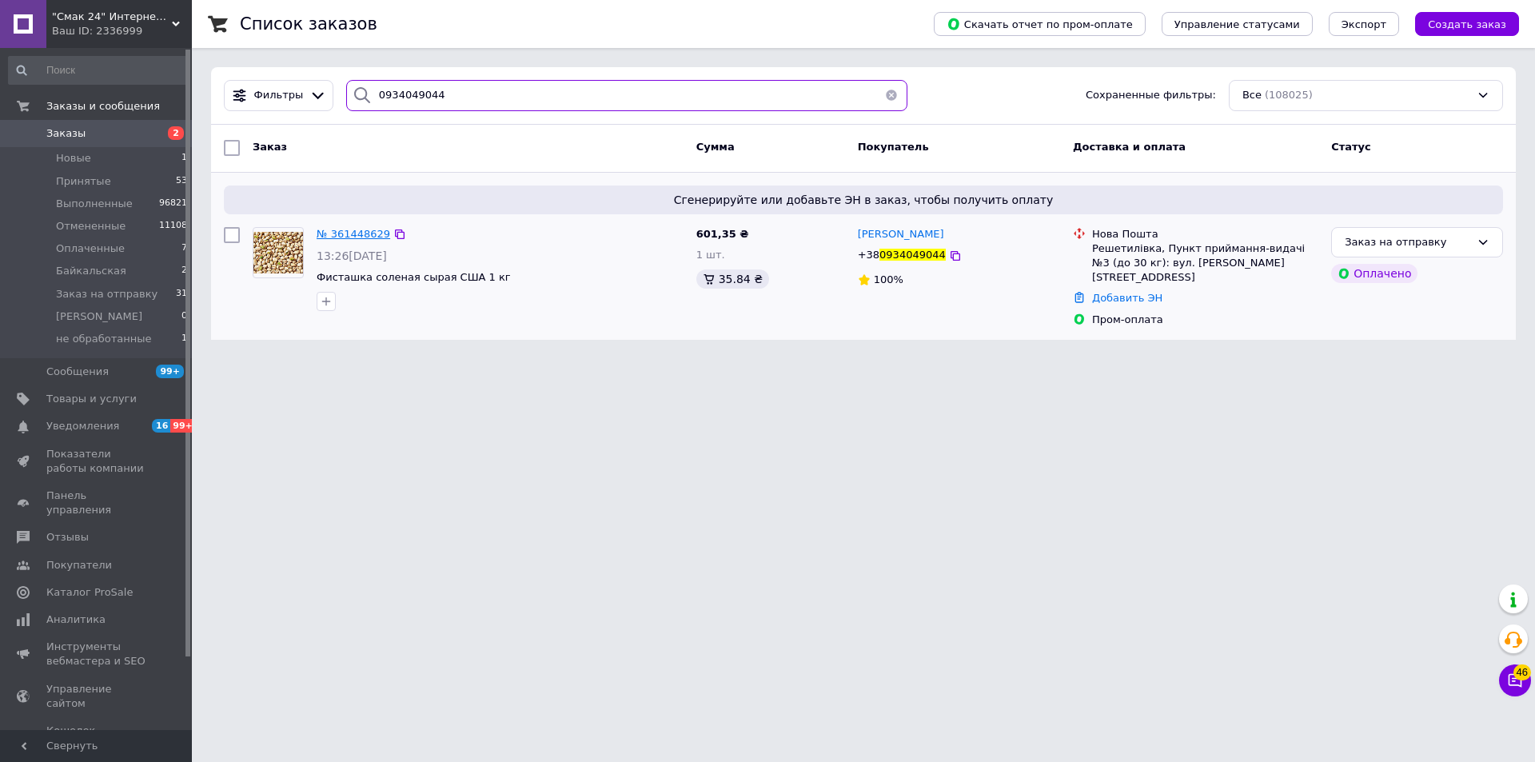
type input "0934049044"
click at [352, 233] on span "№ 361448629" at bounding box center [354, 234] width 74 height 12
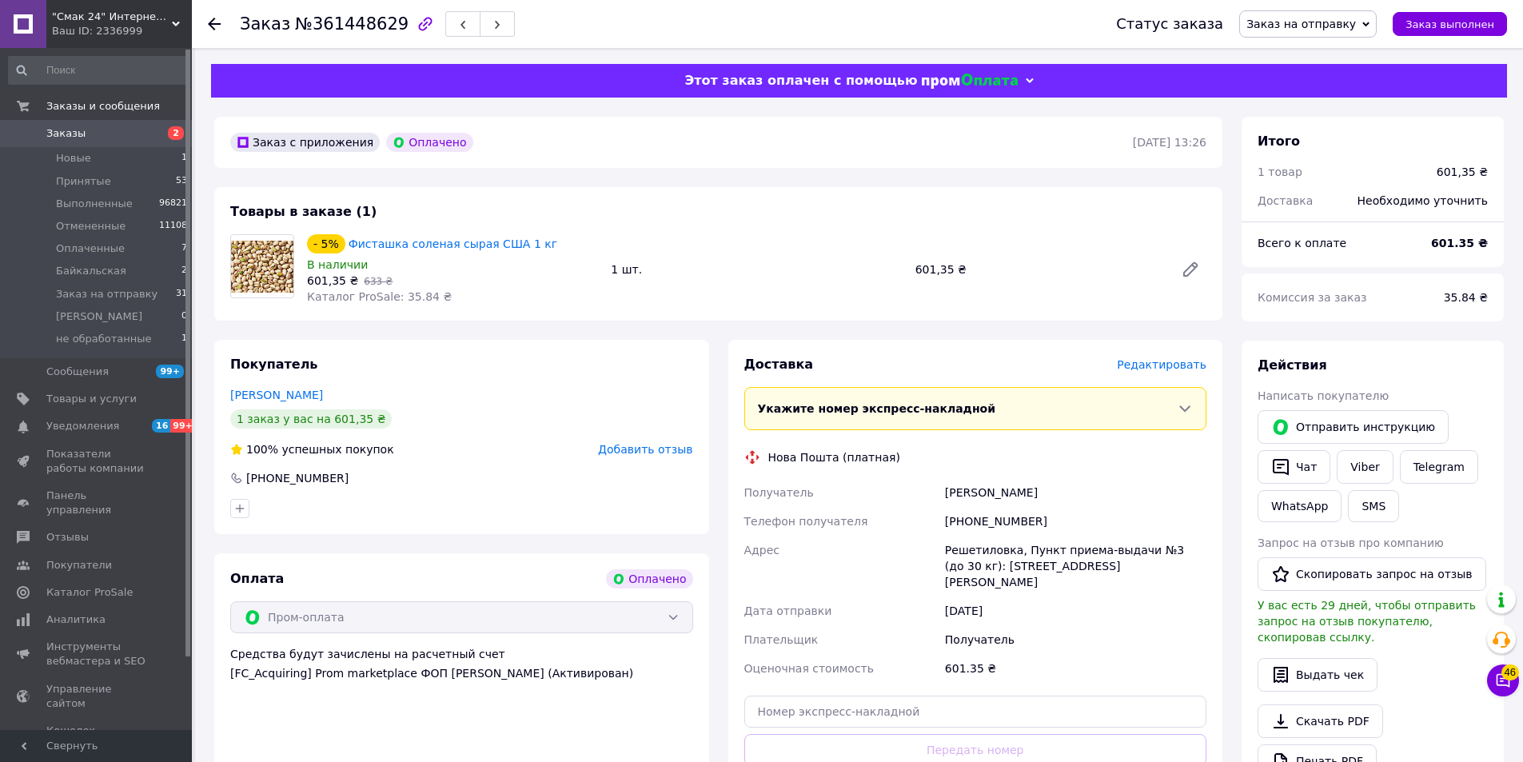
scroll to position [80, 0]
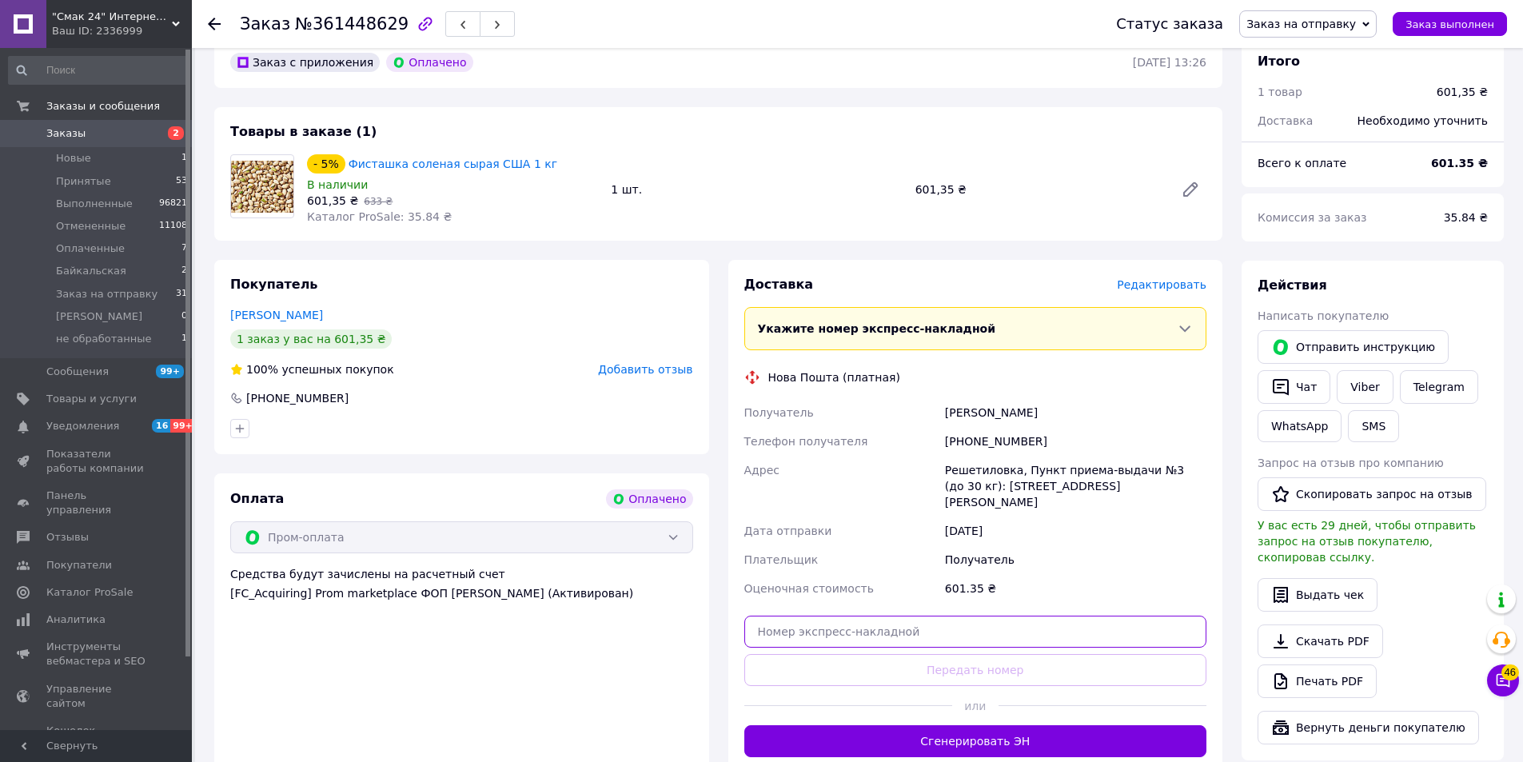
click at [878, 624] on input "text" at bounding box center [975, 632] width 463 height 32
paste input "20451247354031"
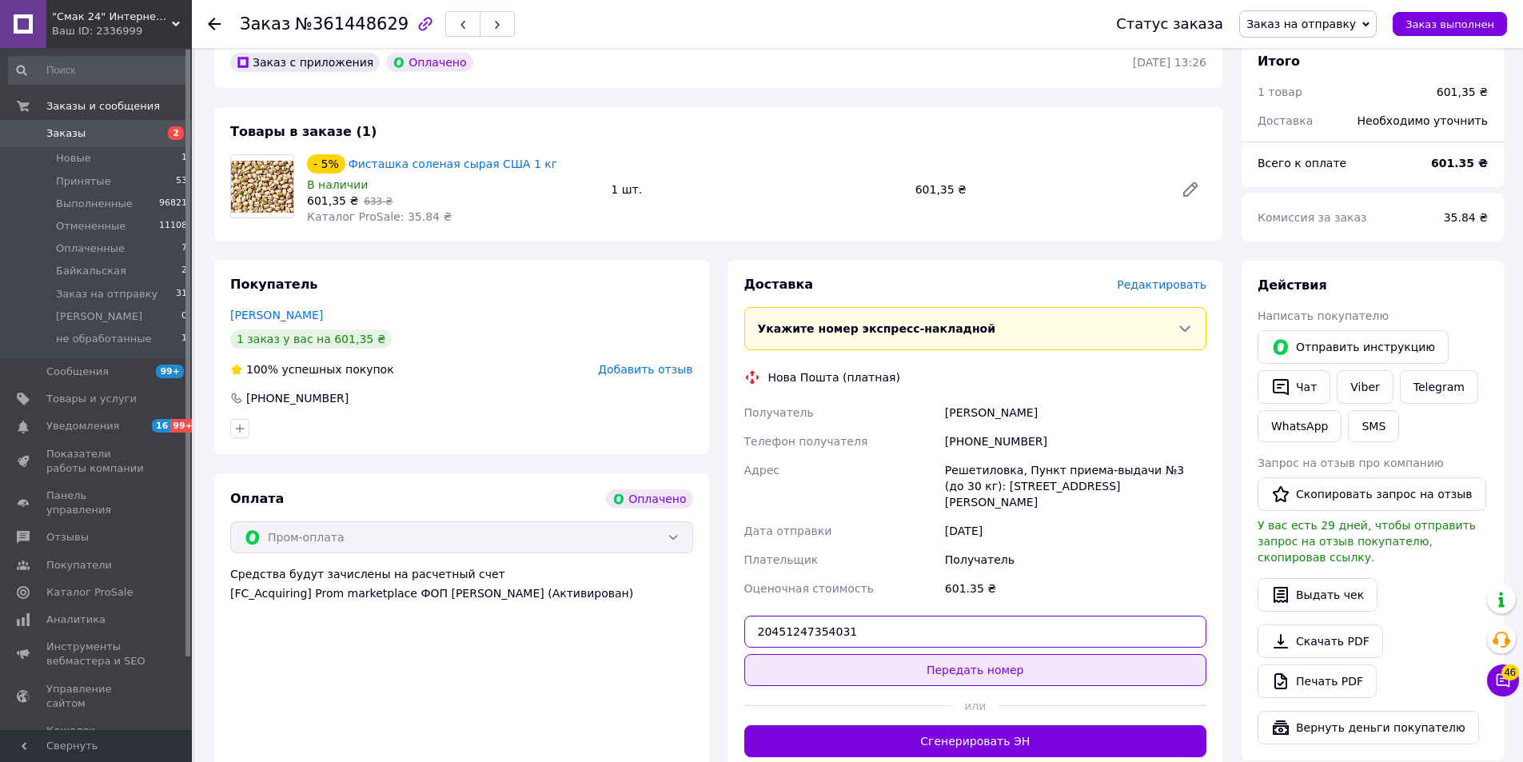
type input "20451247354031"
click at [891, 659] on button "Передать номер" at bounding box center [975, 670] width 463 height 32
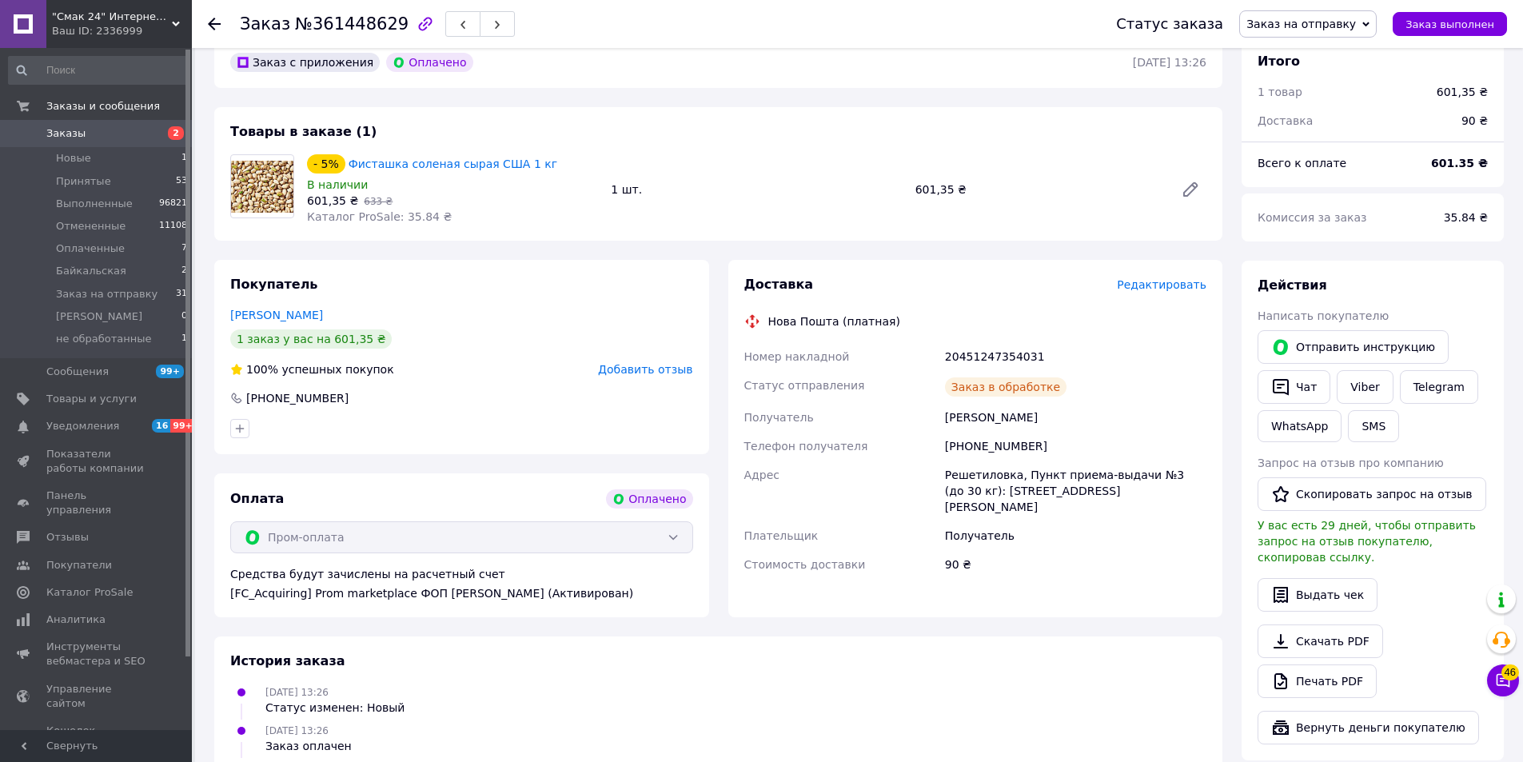
click at [1441, 22] on span "Заказ выполнен" at bounding box center [1450, 24] width 89 height 12
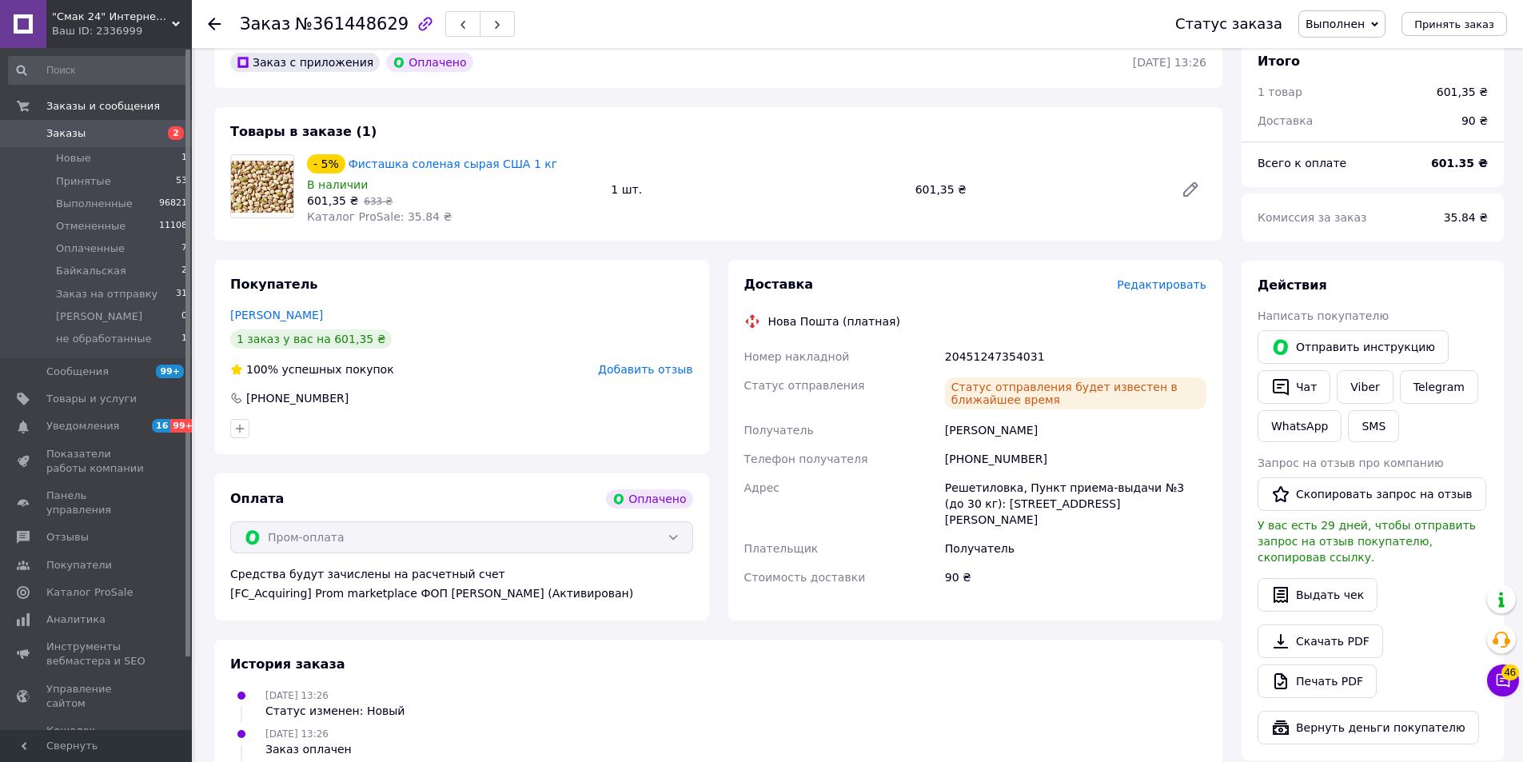
click at [216, 24] on use at bounding box center [214, 24] width 13 height 13
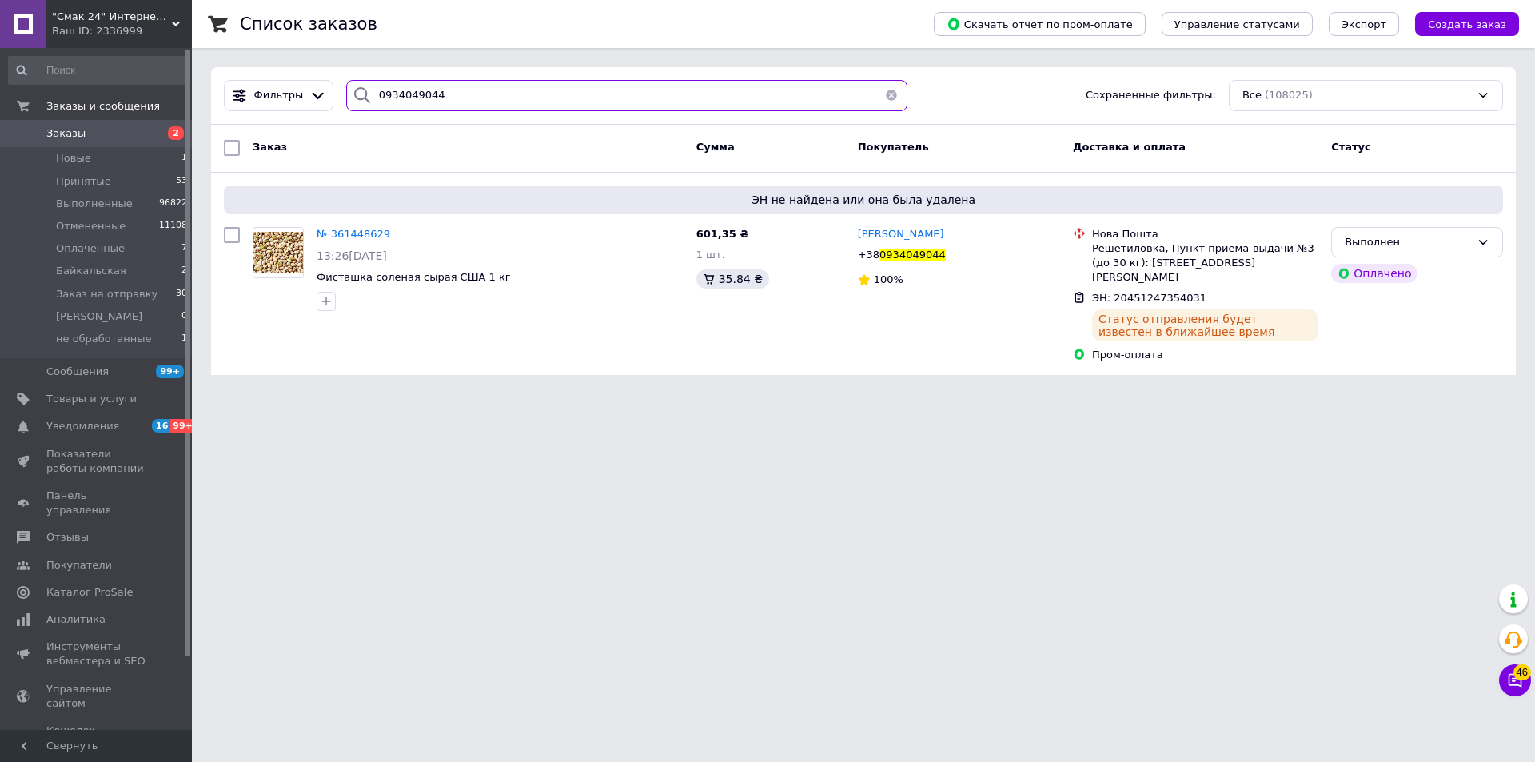
click at [436, 103] on input "0934049044" at bounding box center [626, 95] width 561 height 31
click at [436, 102] on input "0934049044" at bounding box center [626, 95] width 561 height 31
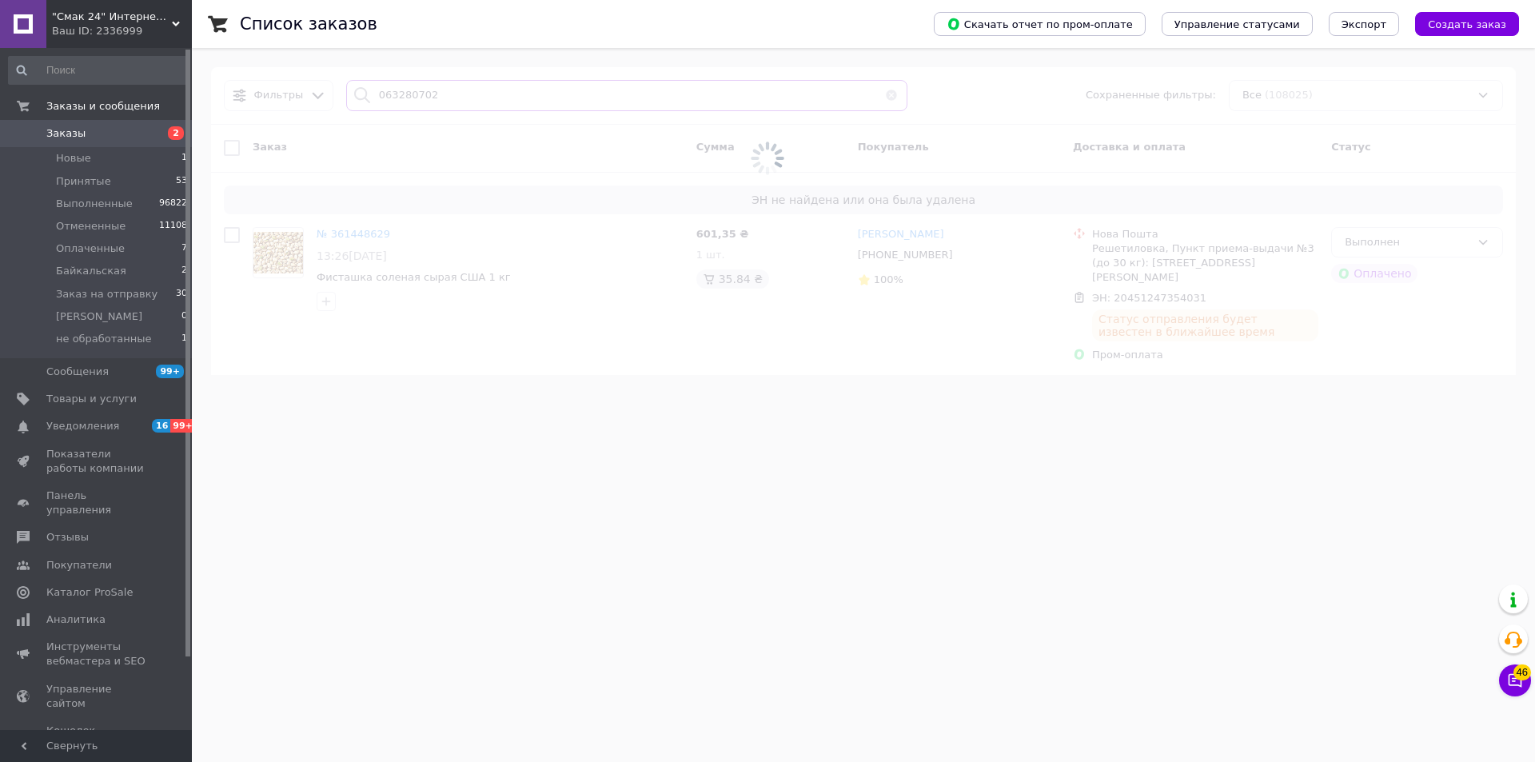
type input "0632807025"
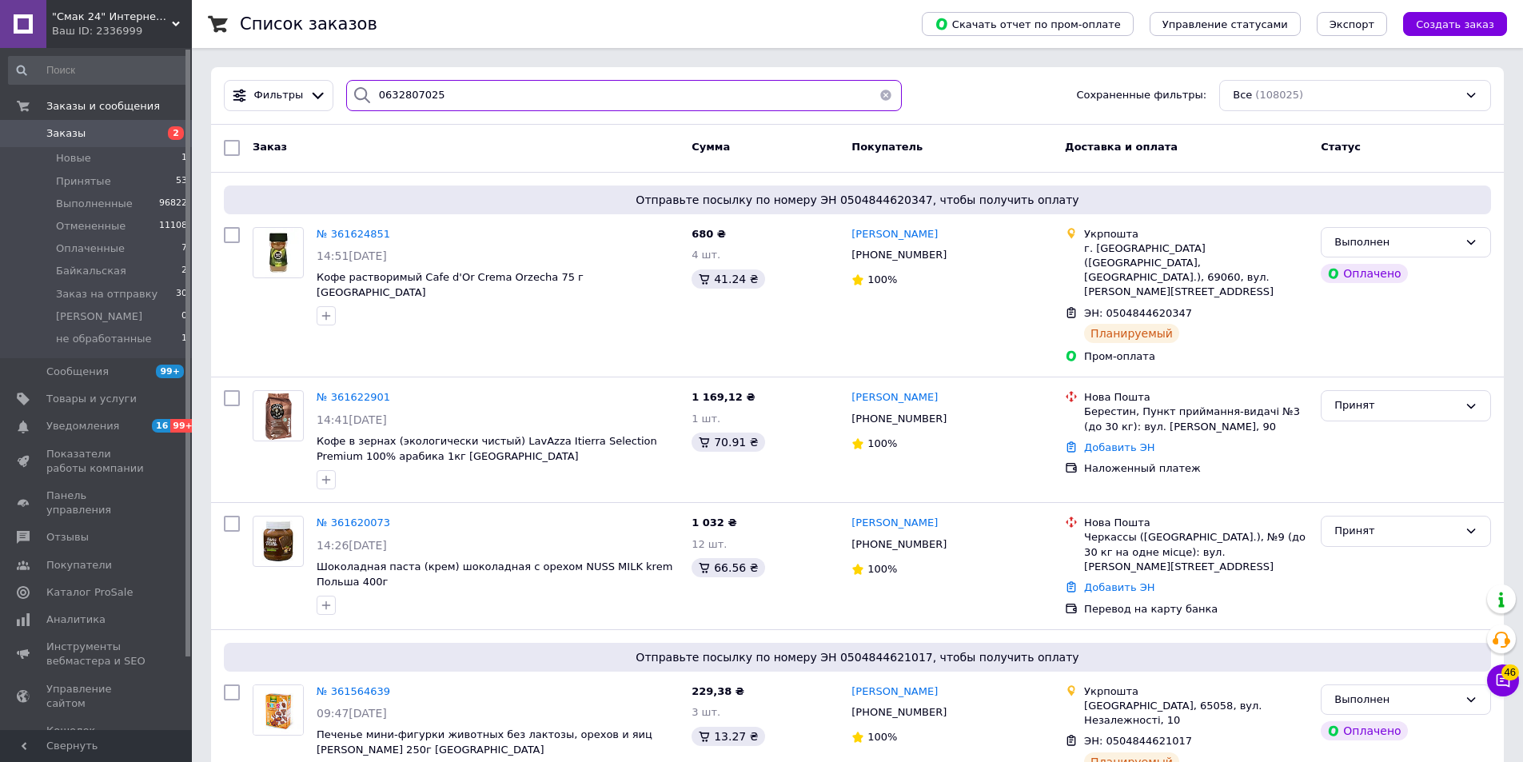
drag, startPoint x: 449, startPoint y: 94, endPoint x: 370, endPoint y: 109, distance: 79.7
click at [370, 109] on div "0632807025" at bounding box center [624, 95] width 556 height 31
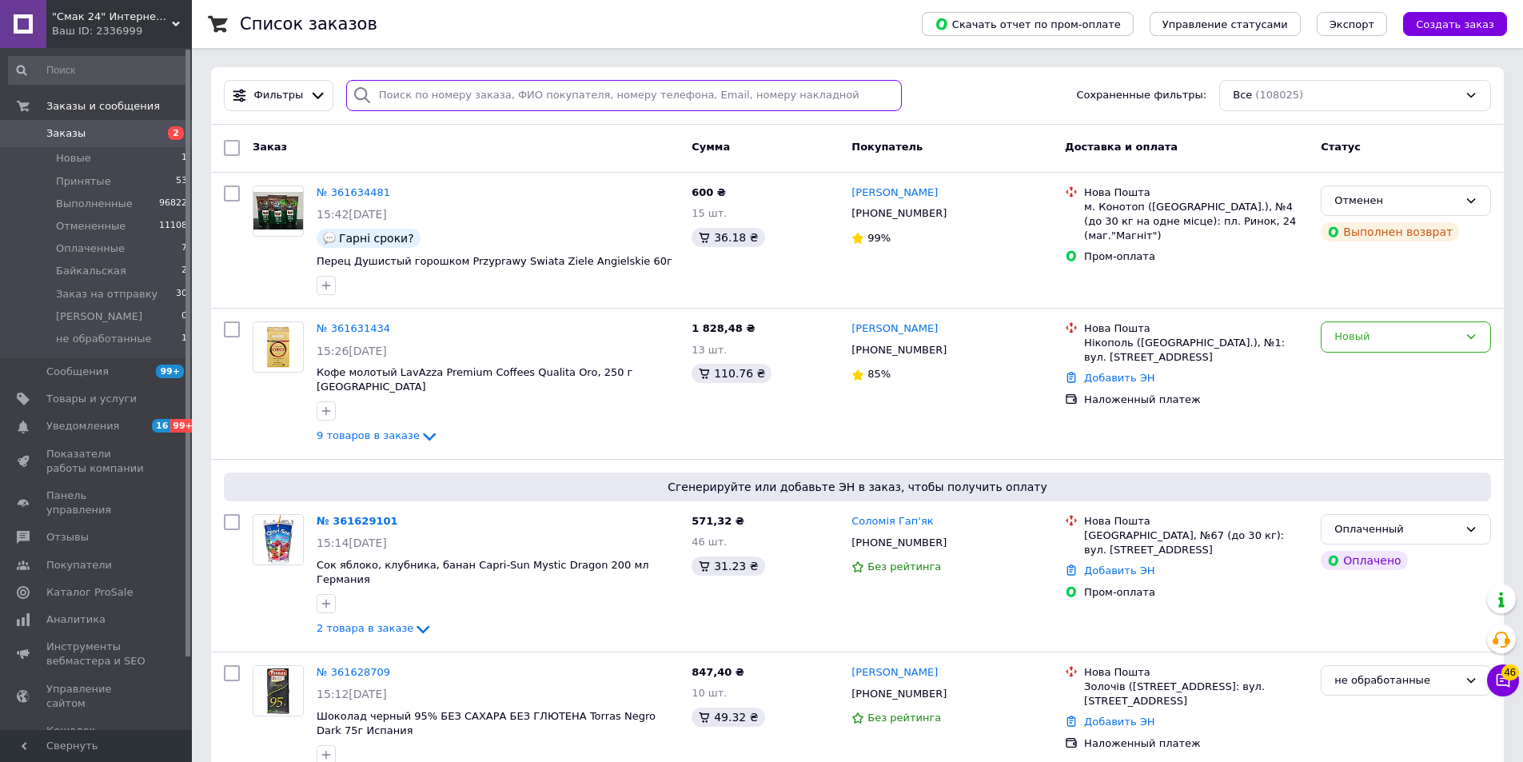
click at [465, 96] on input "search" at bounding box center [624, 95] width 556 height 31
paste input "0632807025"
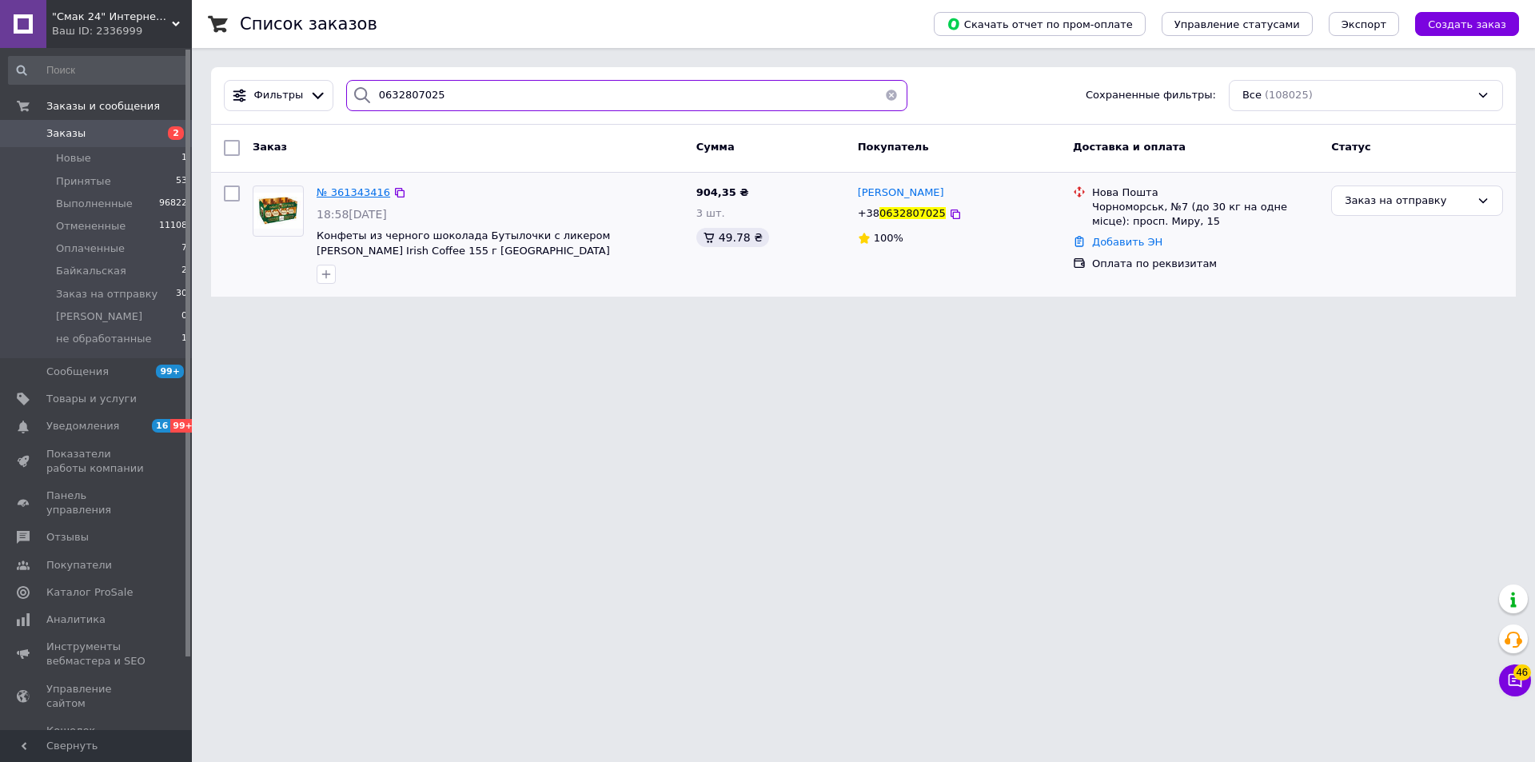
type input "0632807025"
click at [347, 193] on span "№ 361343416" at bounding box center [354, 192] width 74 height 12
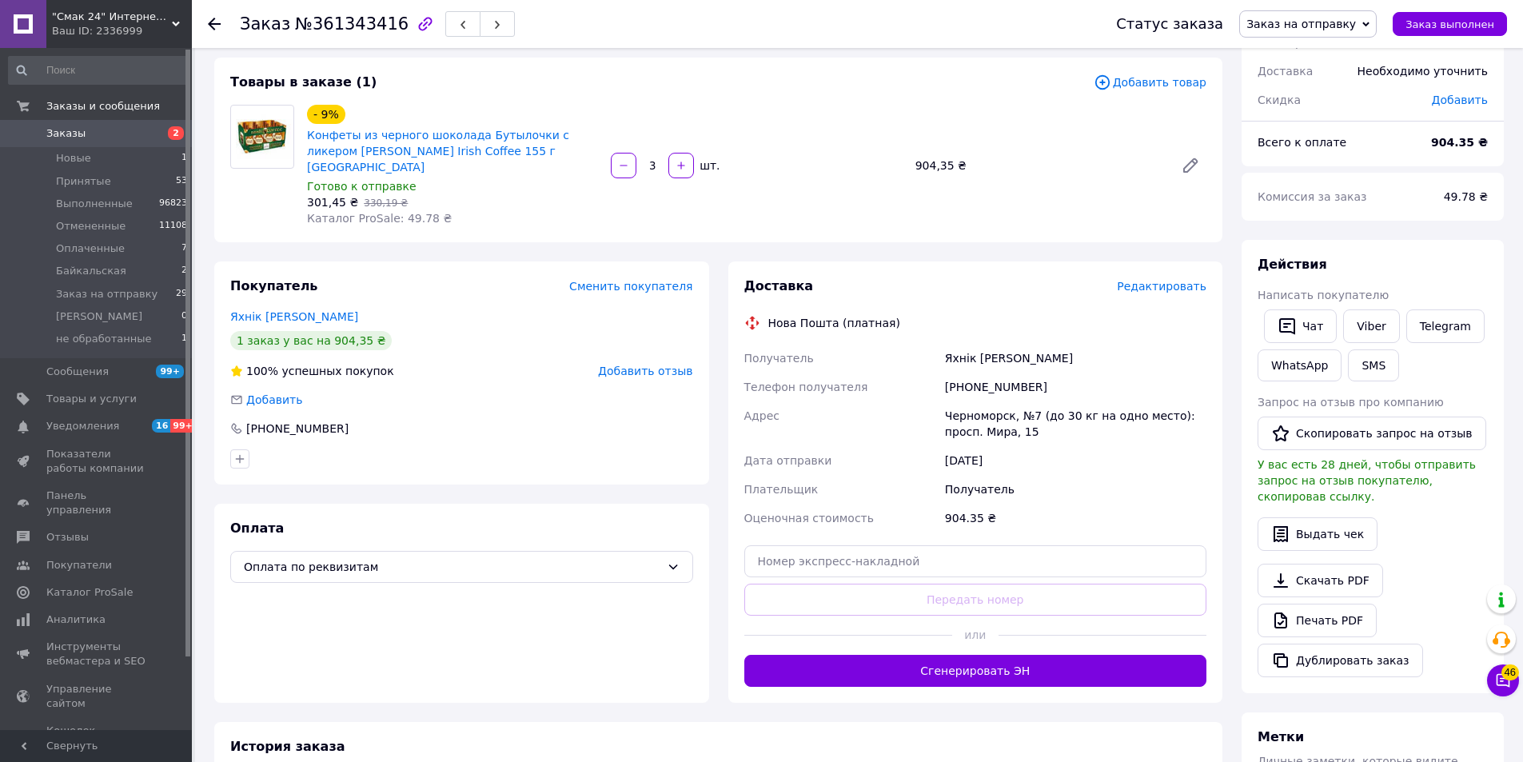
scroll to position [160, 0]
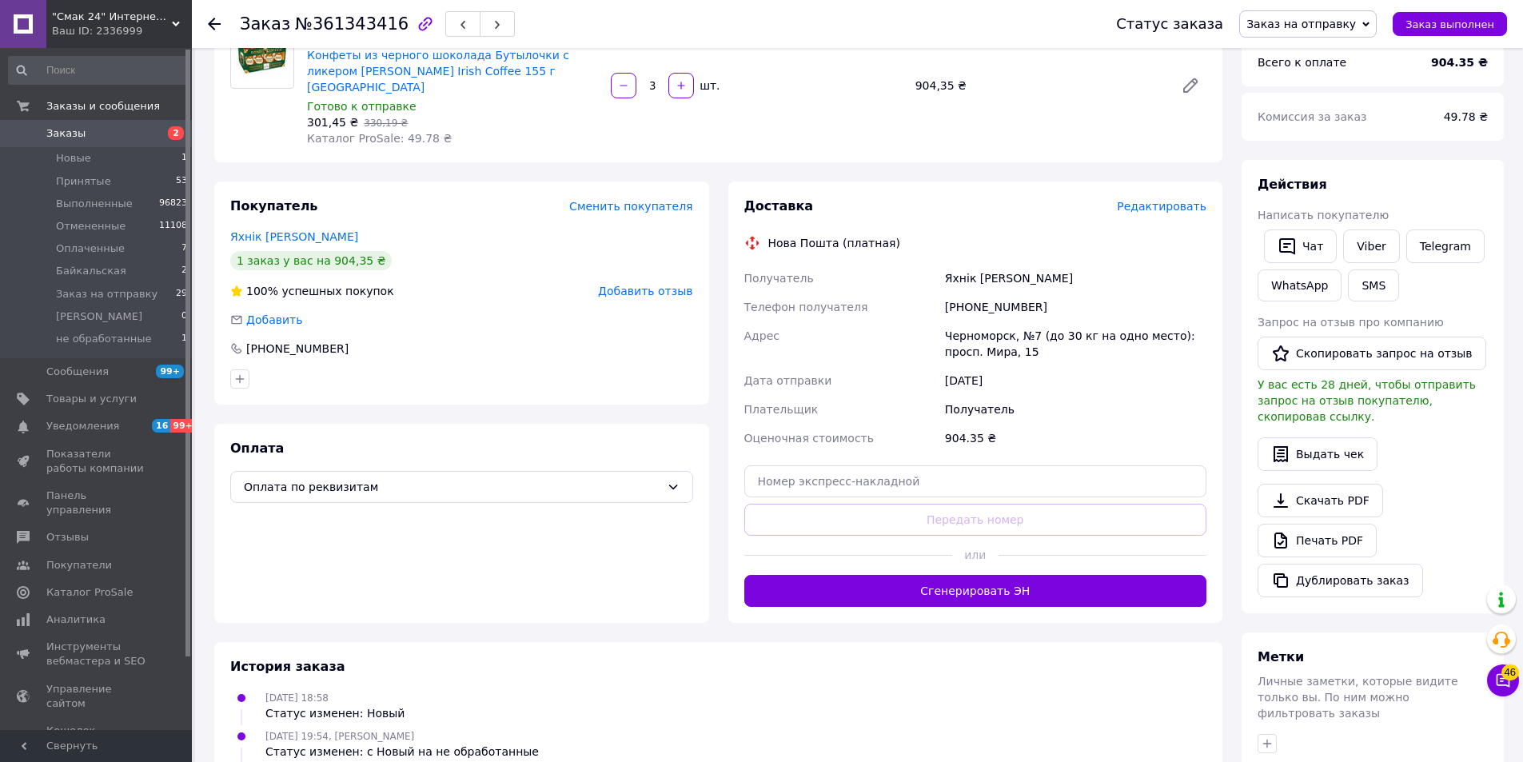
click at [941, 505] on div "Доставка Редактировать Нова Пошта (платная) Получатель Яхнік [PERSON_NAME] Теле…" at bounding box center [975, 401] width 463 height 409
drag, startPoint x: 941, startPoint y: 505, endPoint x: 808, endPoint y: 456, distance: 142.4
click at [808, 465] on input "text" at bounding box center [975, 481] width 463 height 32
paste input "20451247357873"
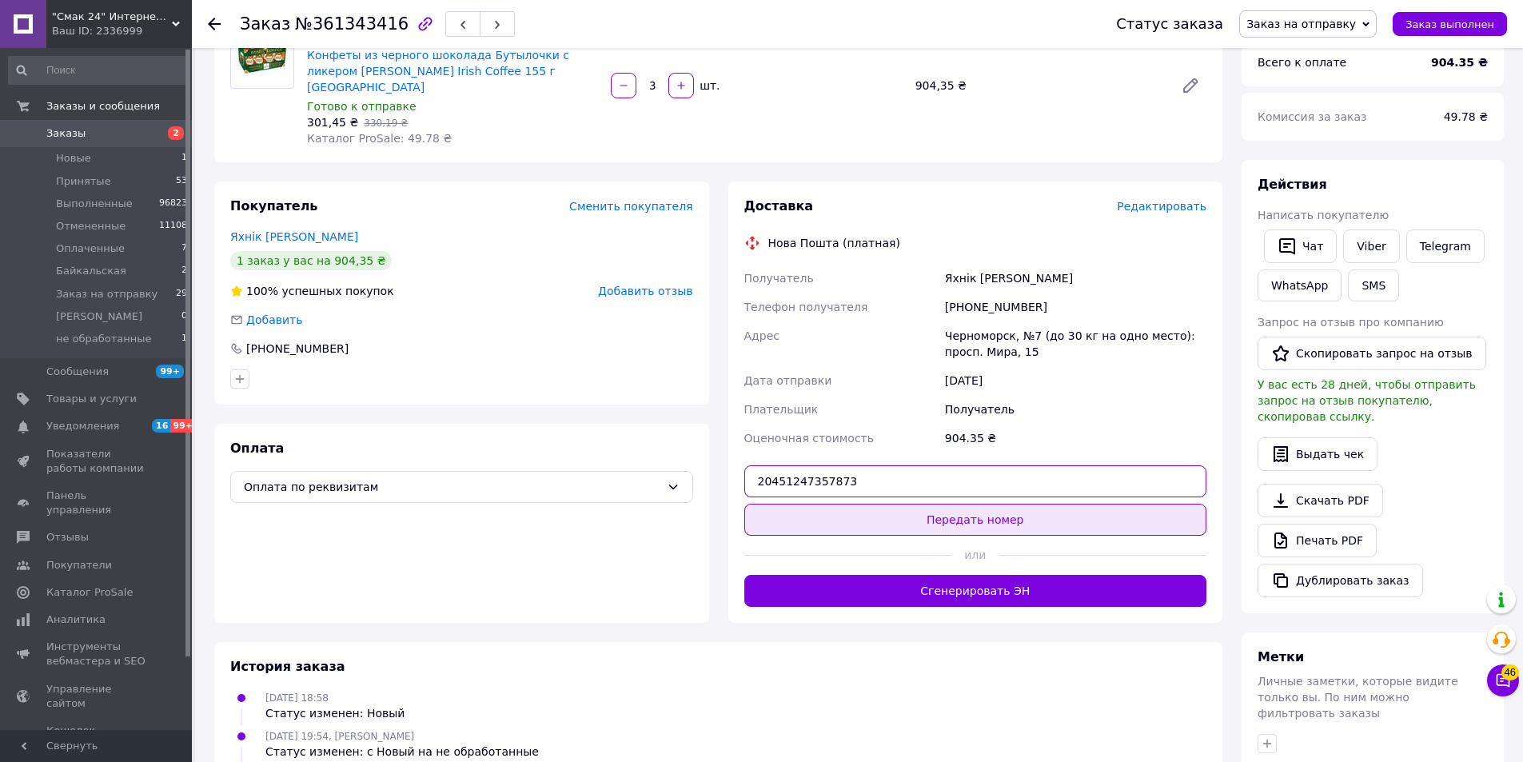
type input "20451247357873"
click at [1031, 504] on button "Передать номер" at bounding box center [975, 520] width 463 height 32
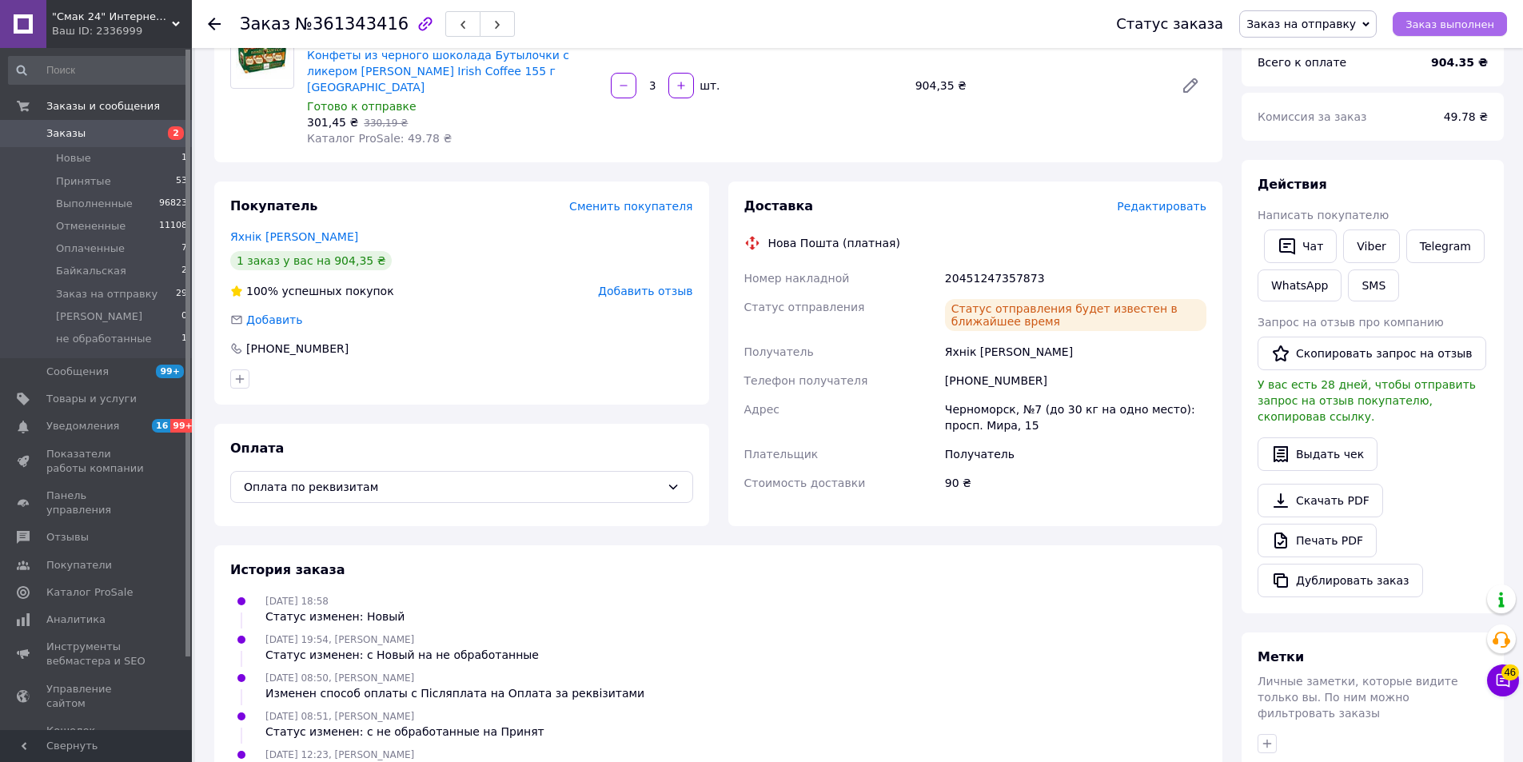
click at [1441, 25] on span "Заказ выполнен" at bounding box center [1450, 24] width 89 height 12
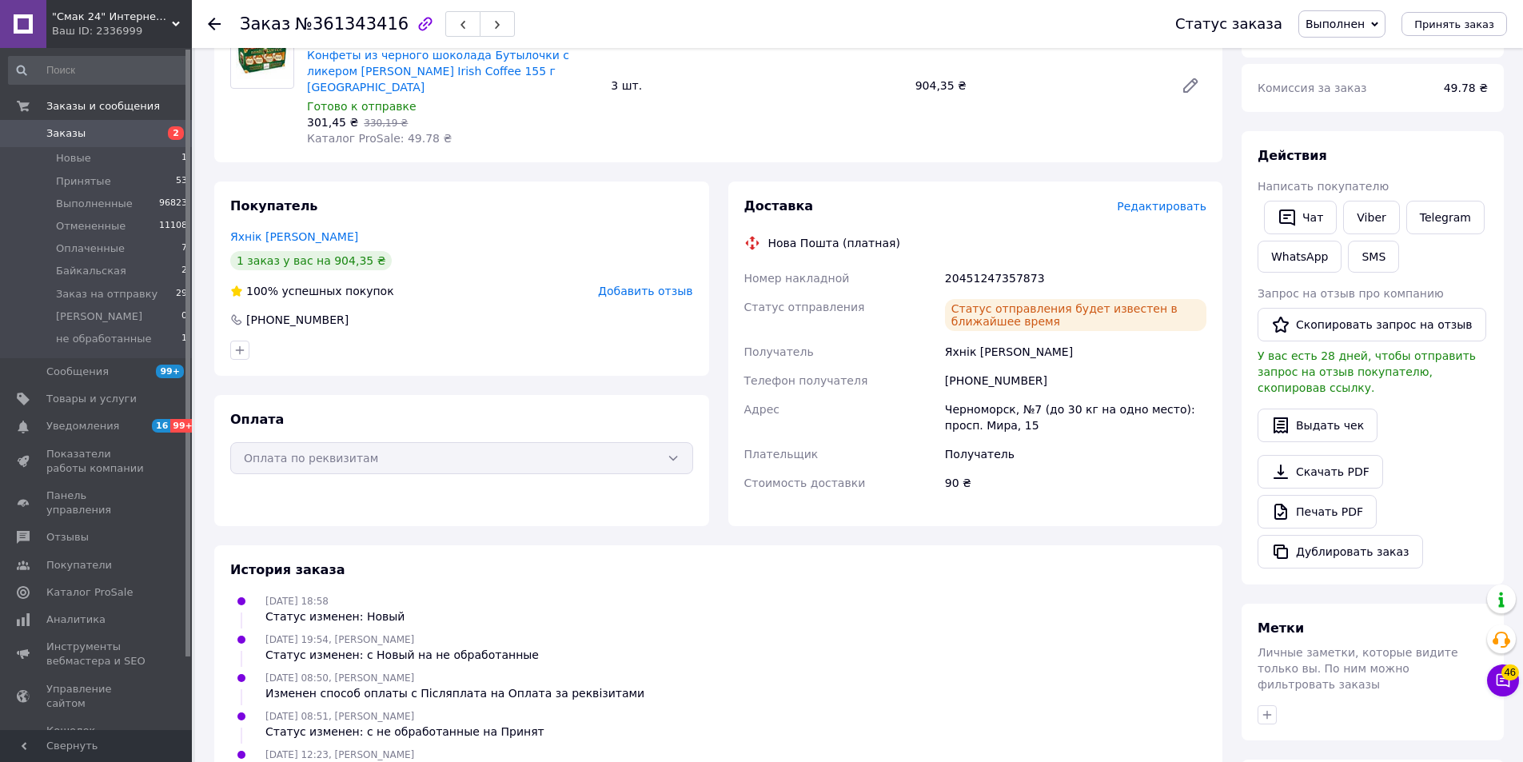
click at [209, 18] on icon at bounding box center [214, 24] width 13 height 13
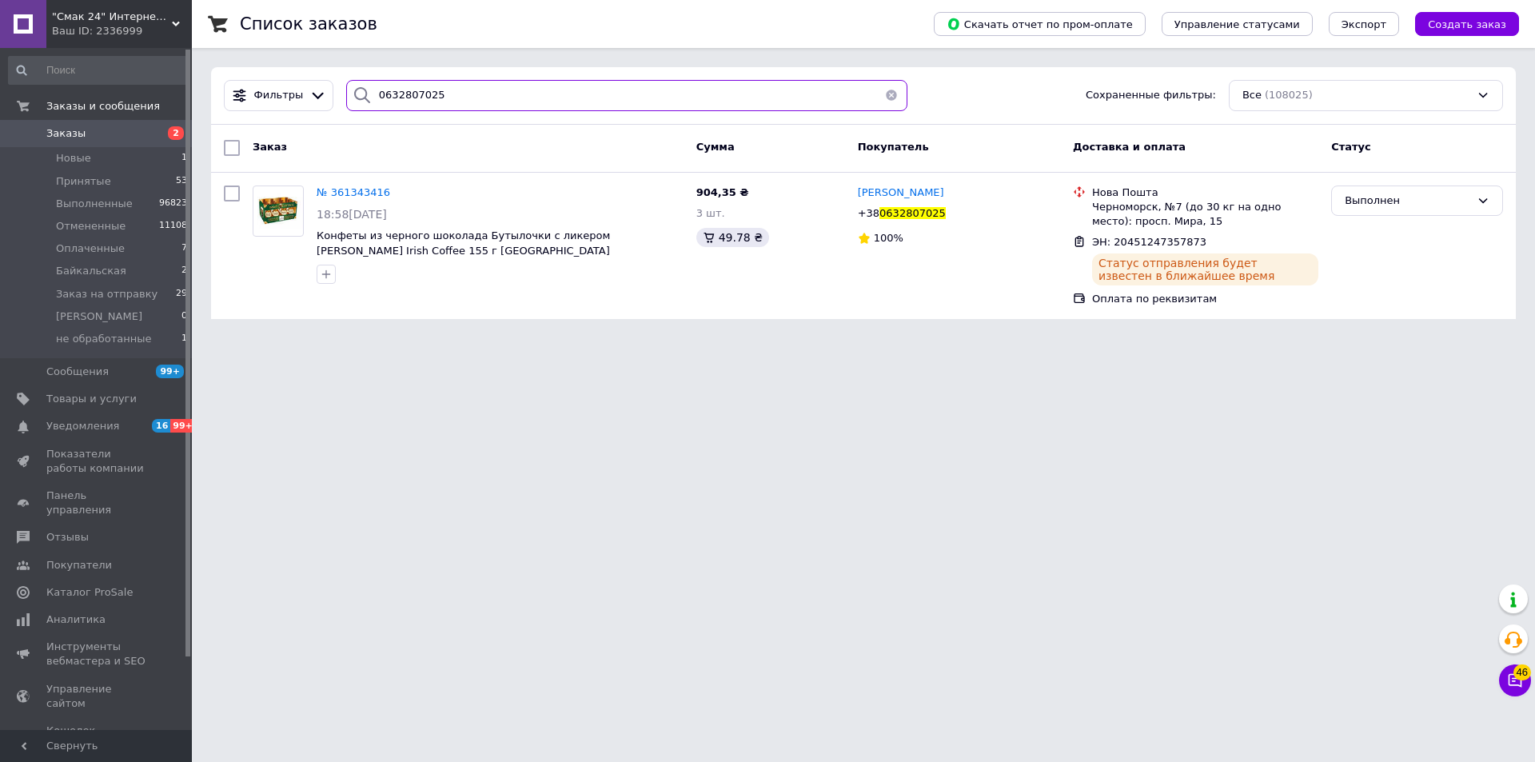
click at [476, 90] on input "0632807025" at bounding box center [626, 95] width 561 height 31
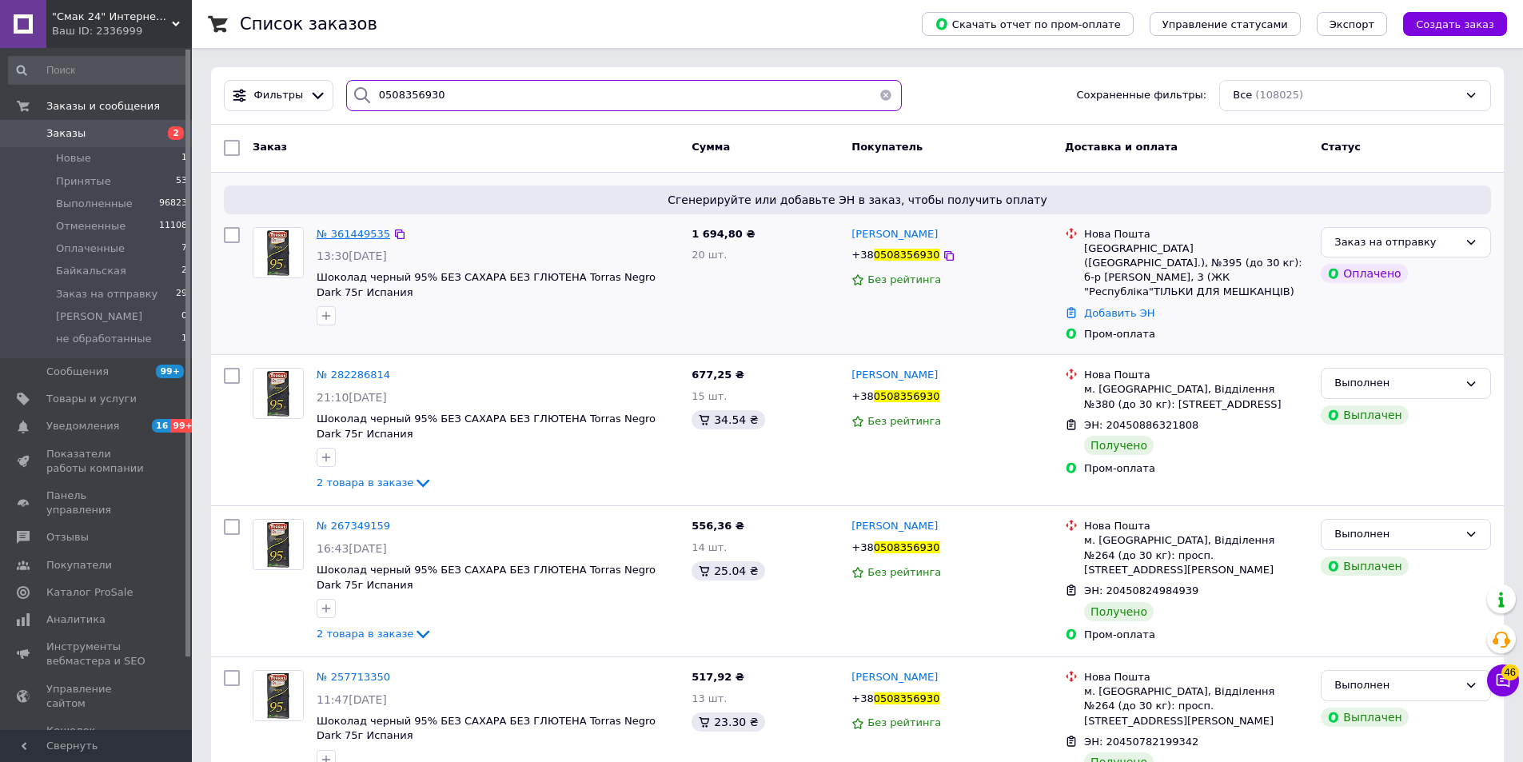
type input "0508356930"
click at [357, 235] on span "№ 361449535" at bounding box center [354, 234] width 74 height 12
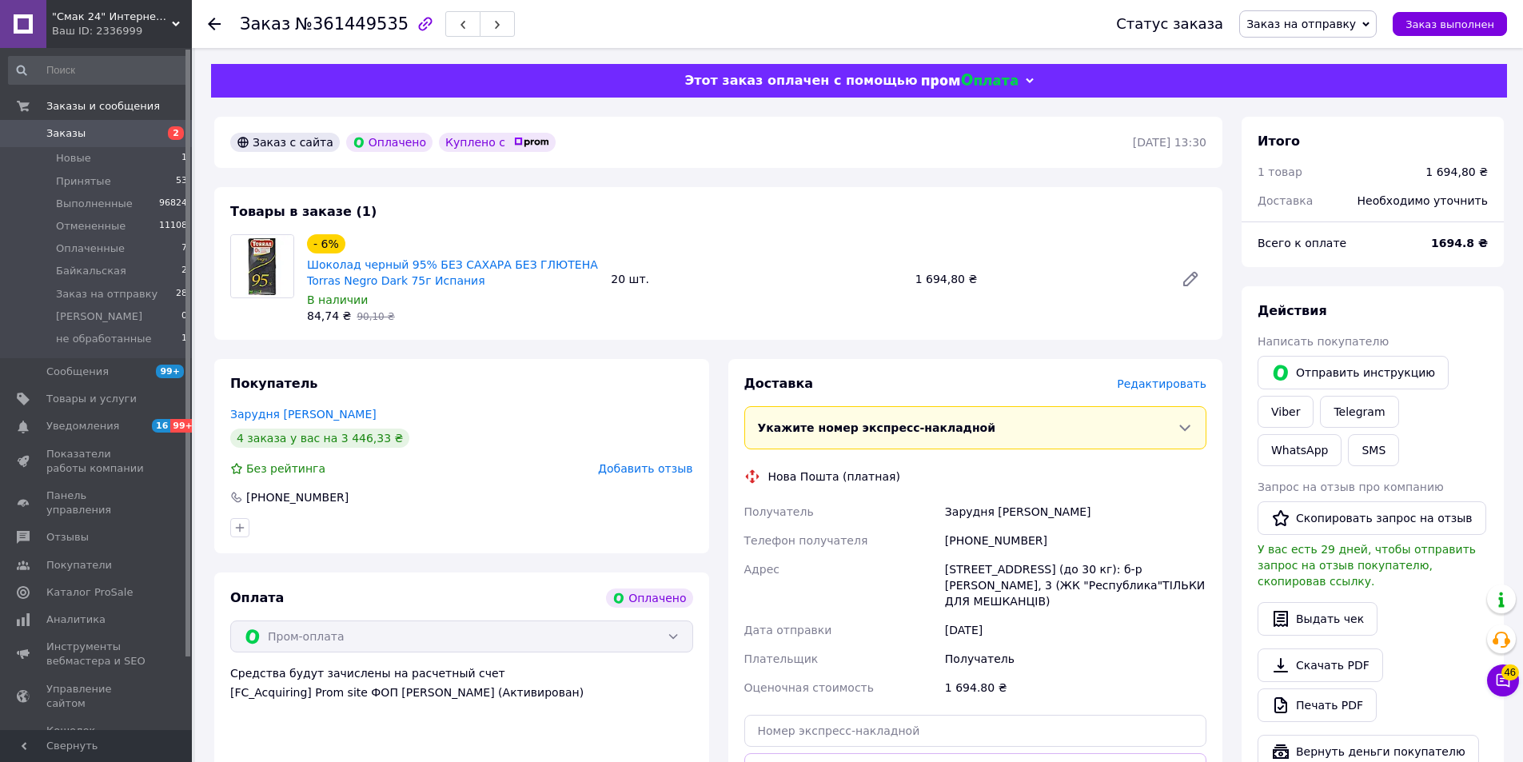
scroll to position [160, 0]
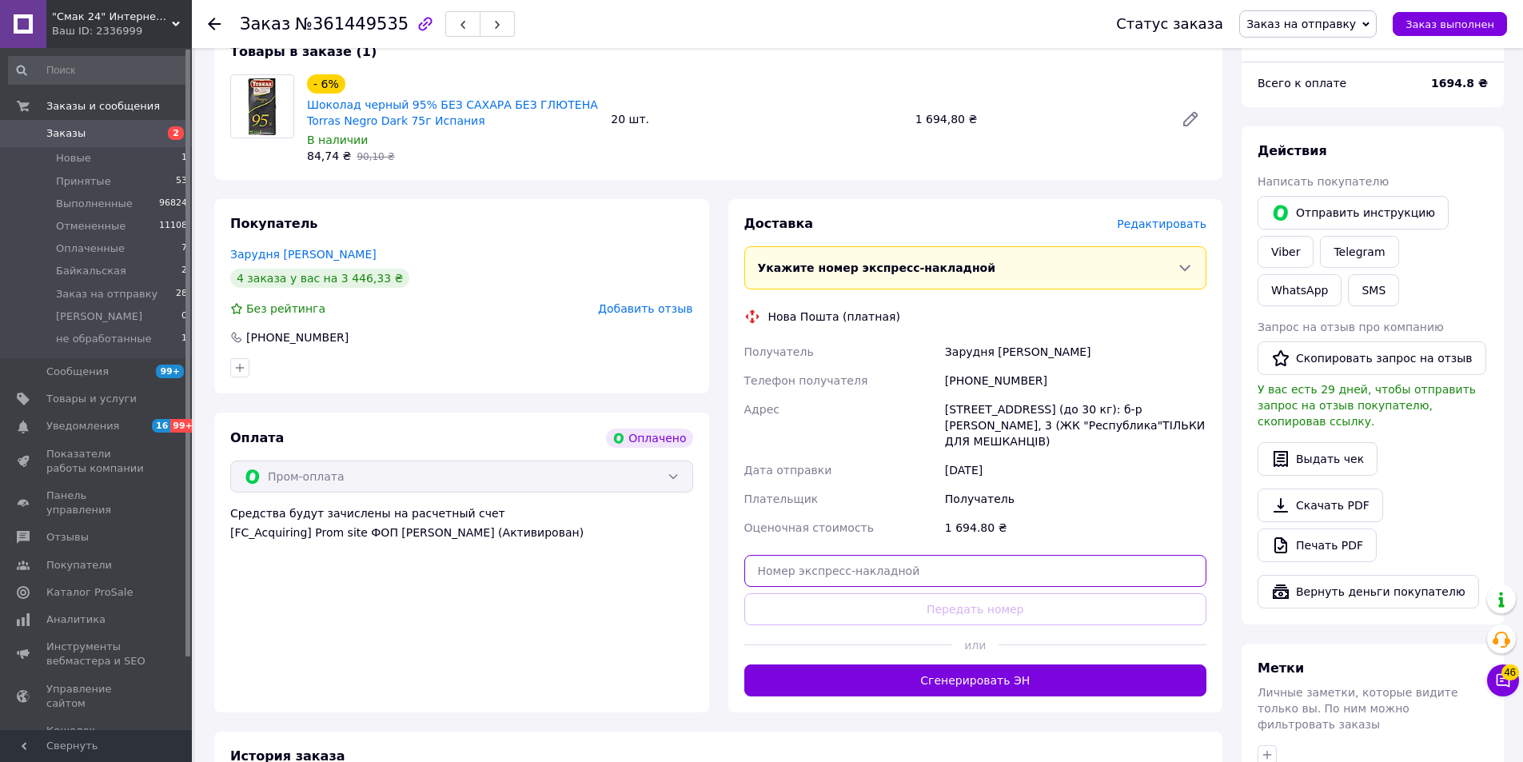
click at [865, 563] on input "text" at bounding box center [975, 571] width 463 height 32
paste input "20451247361618"
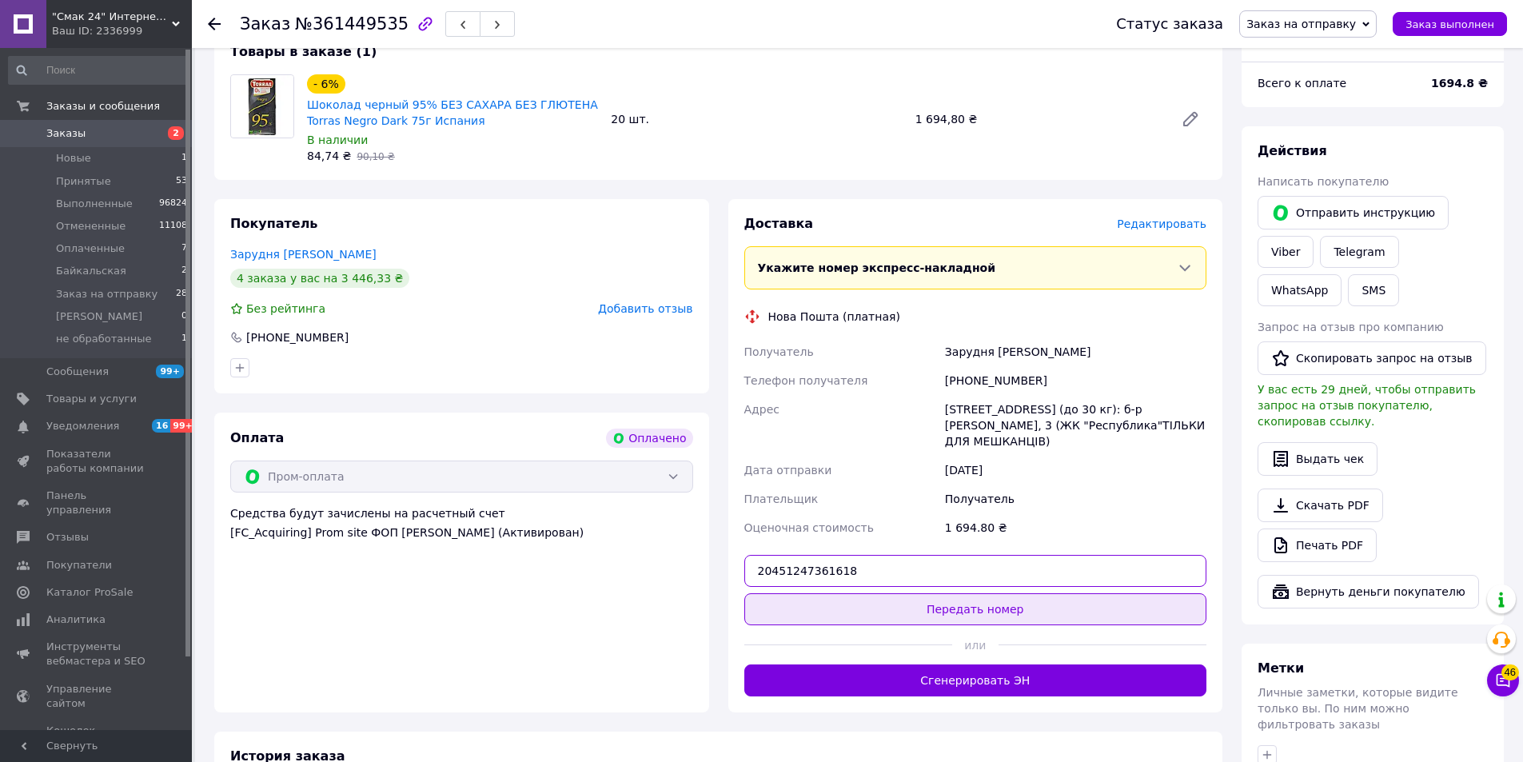
type input "20451247361618"
click at [964, 606] on button "Передать номер" at bounding box center [975, 609] width 463 height 32
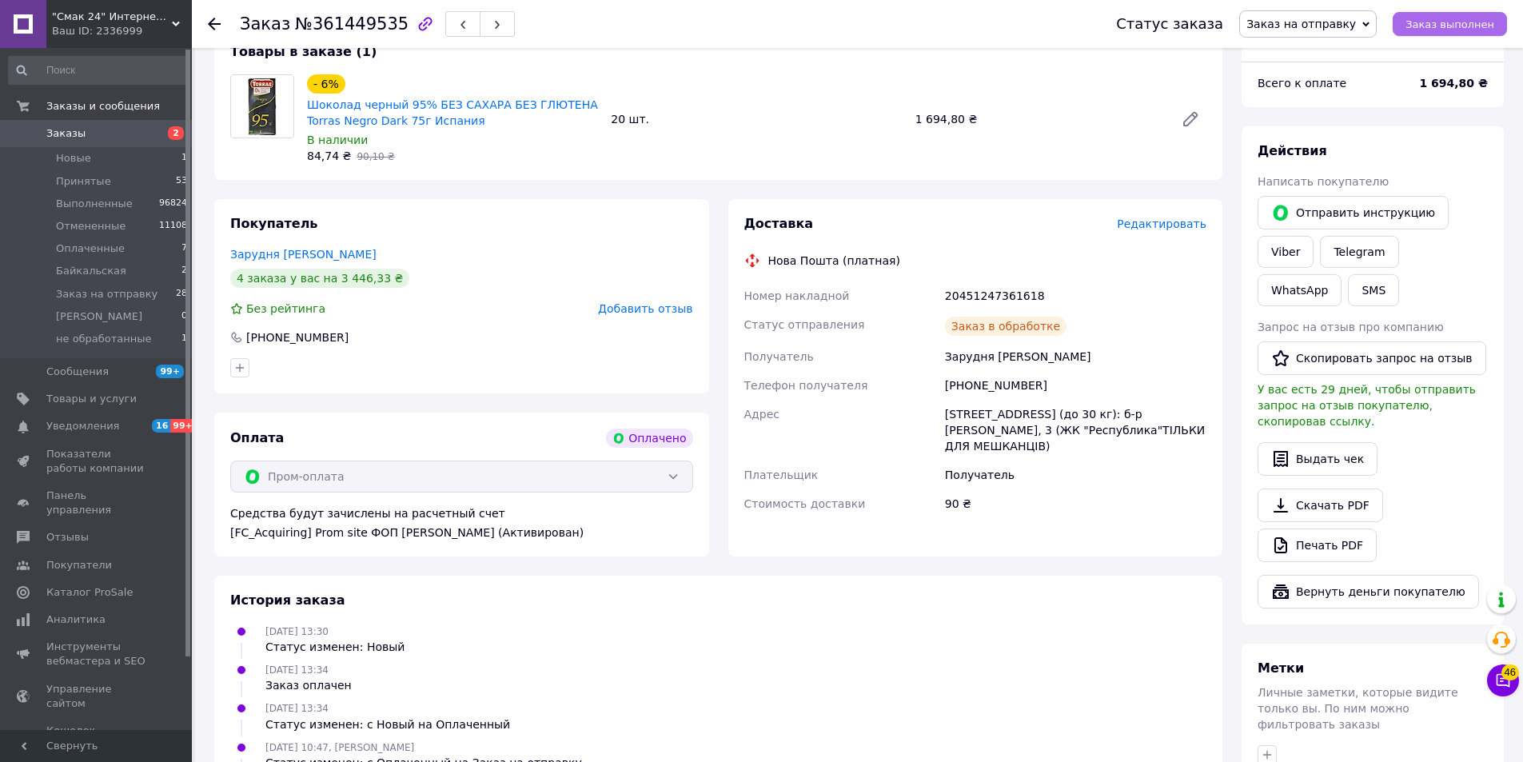
click at [1419, 26] on span "Заказ выполнен" at bounding box center [1450, 24] width 89 height 12
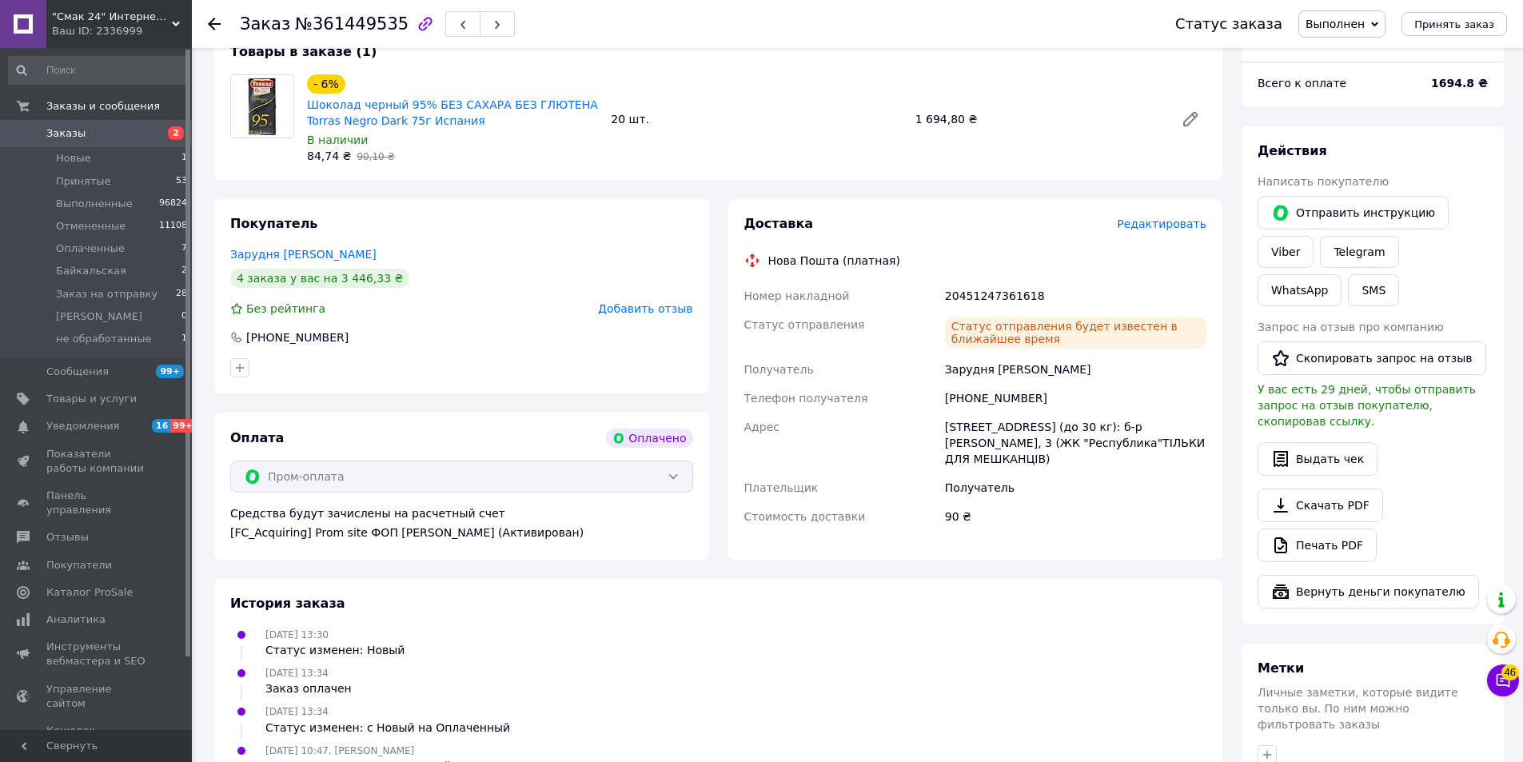
click at [211, 18] on icon at bounding box center [214, 24] width 13 height 13
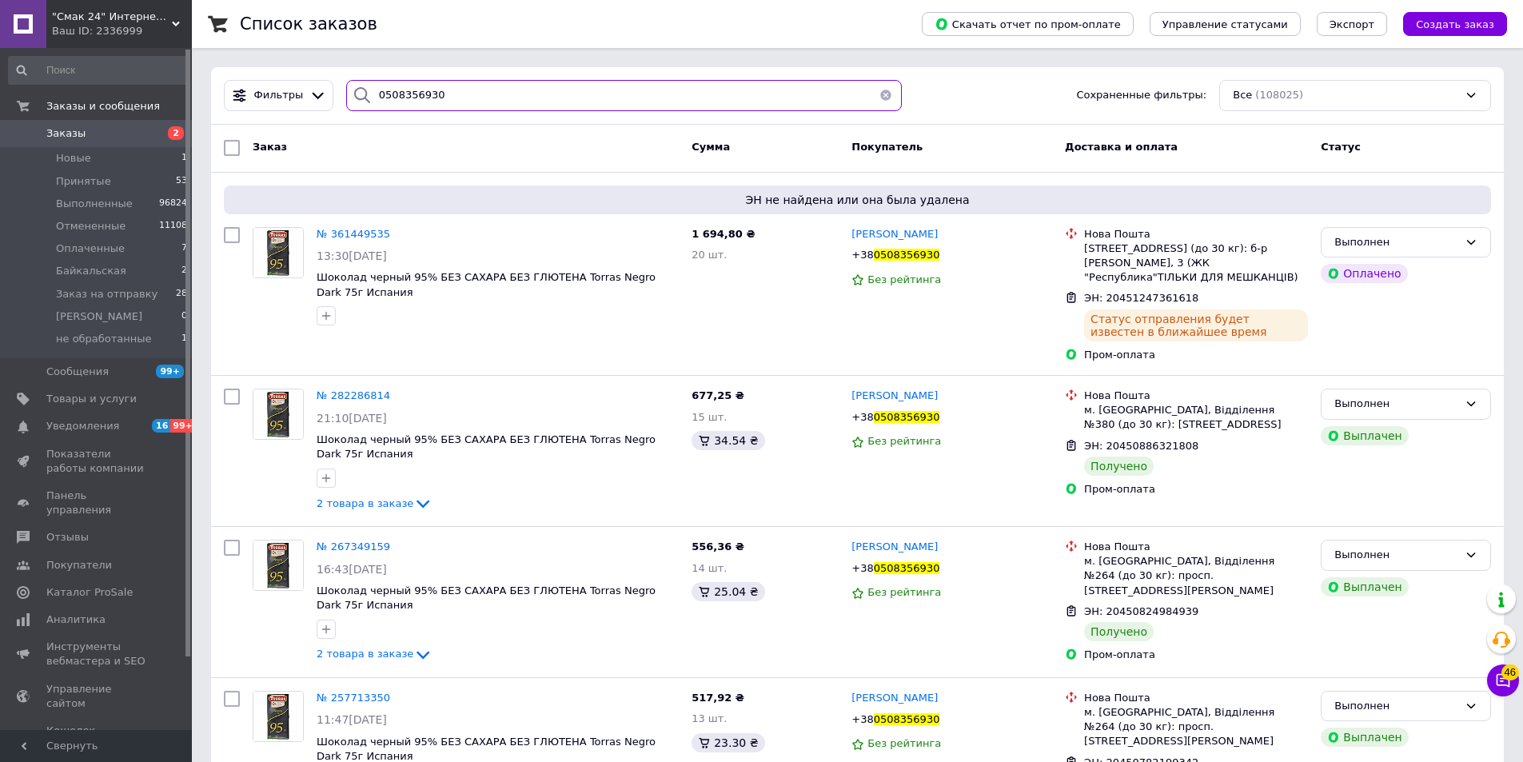
click at [744, 96] on input "0508356930" at bounding box center [624, 95] width 556 height 31
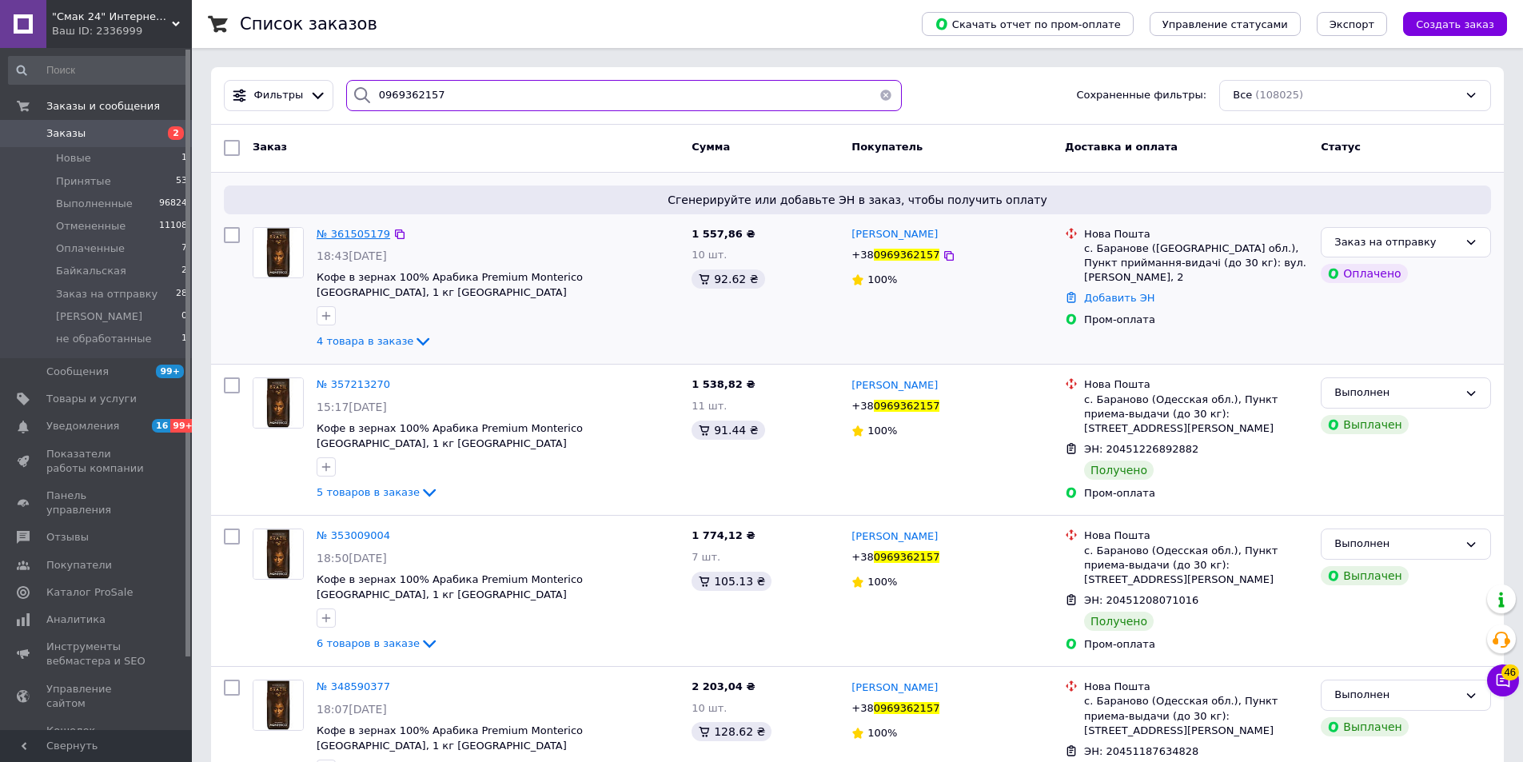
type input "0969362157"
click at [348, 232] on span "№ 361505179" at bounding box center [354, 234] width 74 height 12
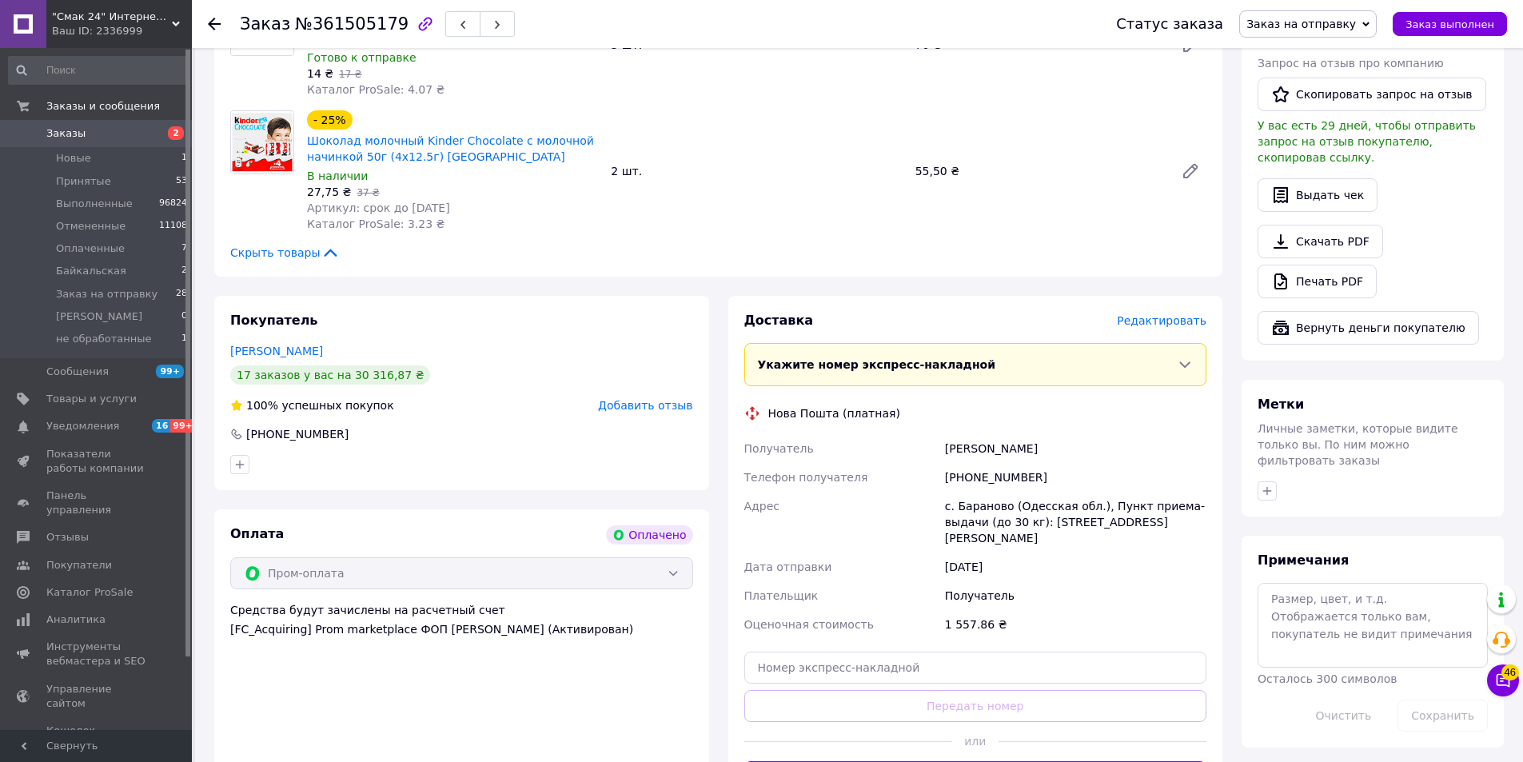
scroll to position [560, 0]
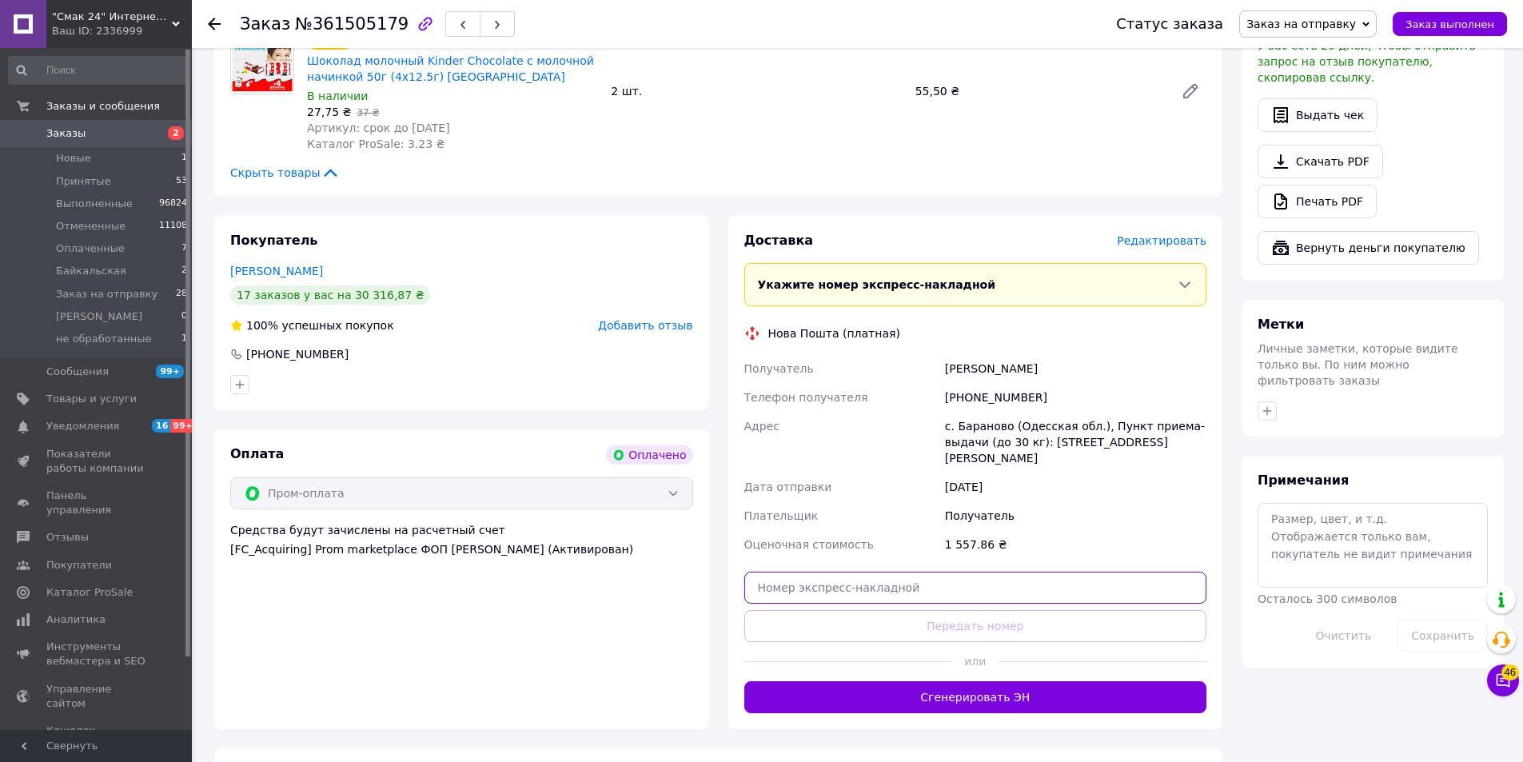
click at [841, 572] on input "text" at bounding box center [975, 588] width 463 height 32
paste input "20451247363922"
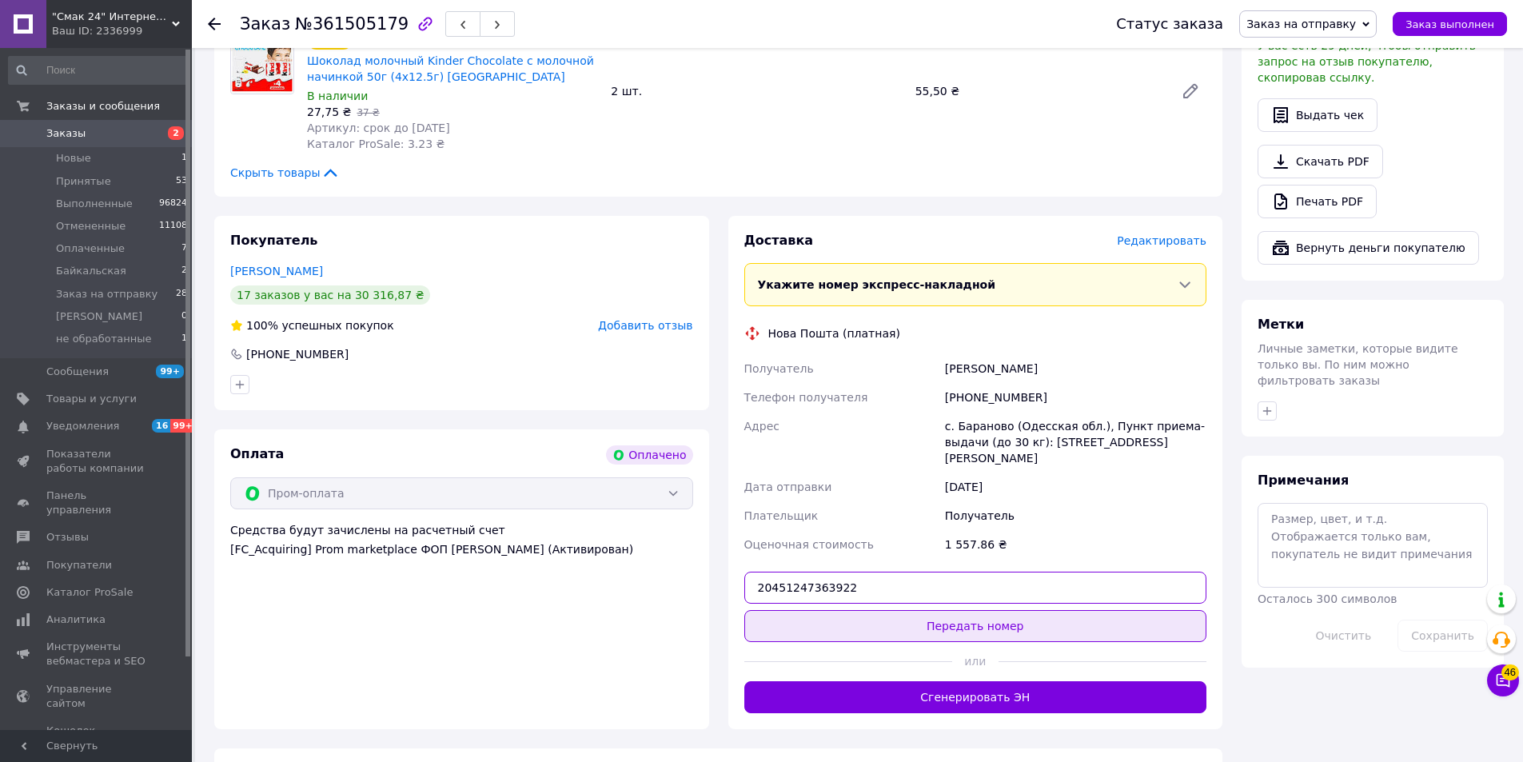
type input "20451247363922"
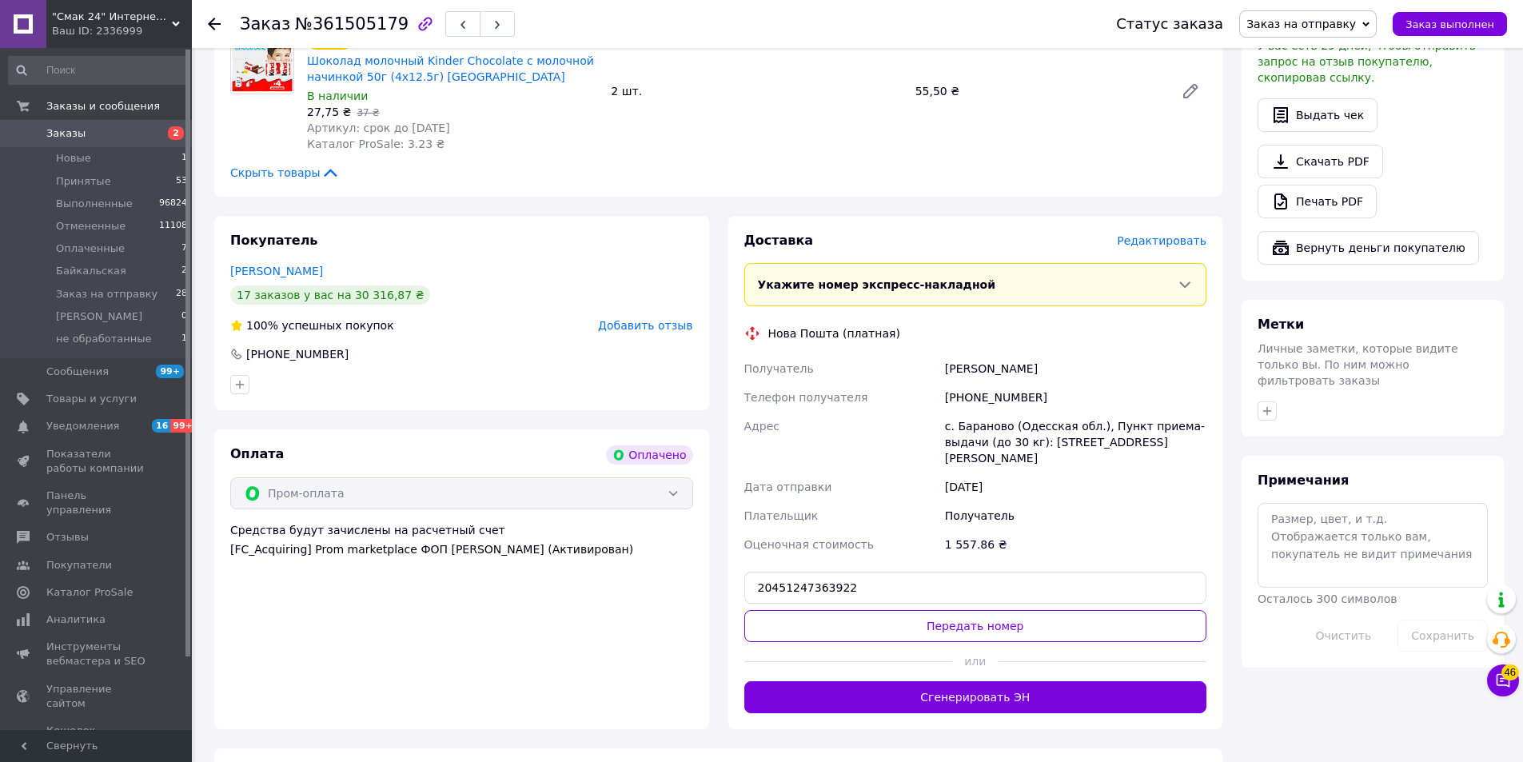
click at [950, 610] on button "Передать номер" at bounding box center [975, 626] width 463 height 32
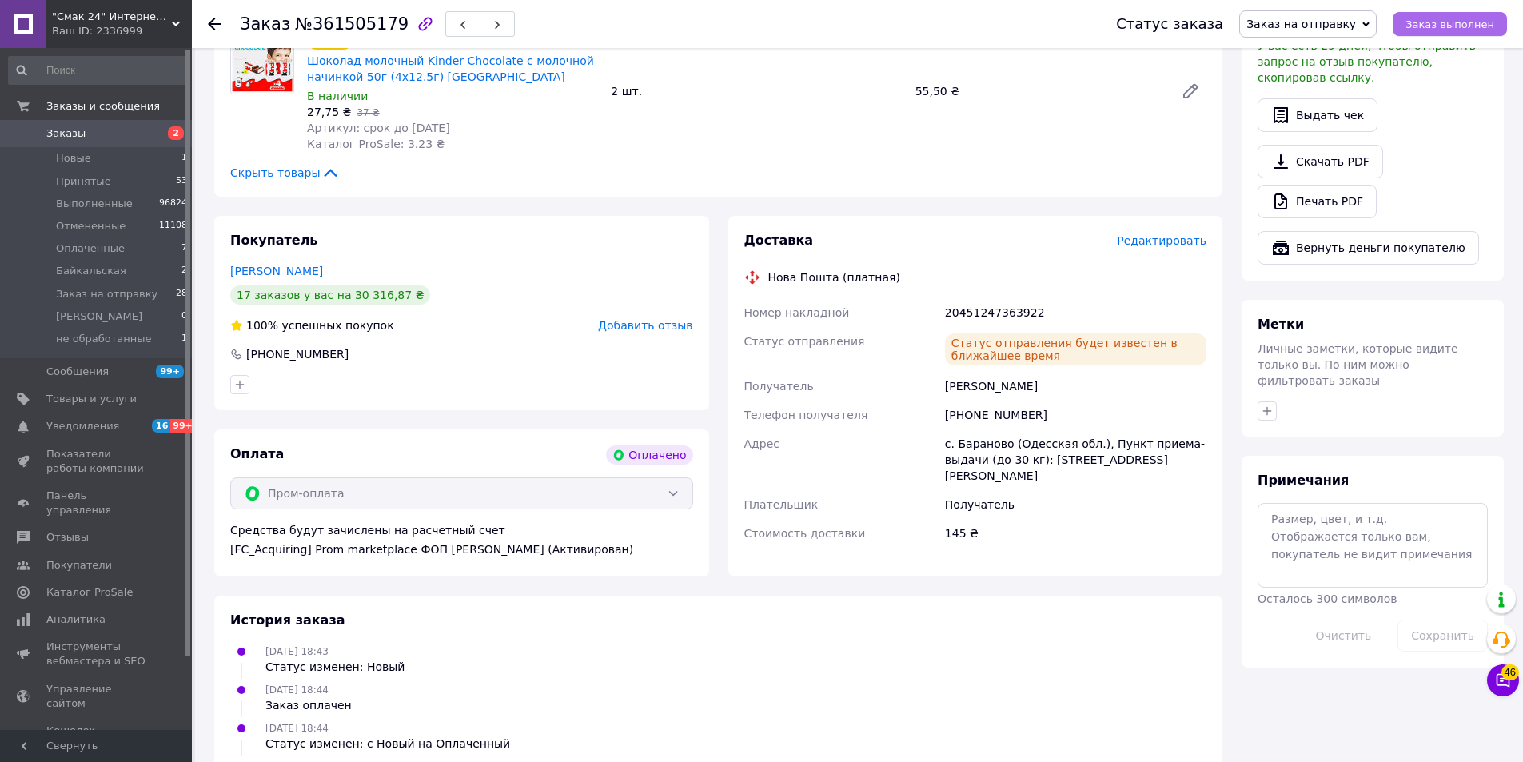
click at [1457, 26] on span "Заказ выполнен" at bounding box center [1450, 24] width 89 height 12
click at [214, 25] on use at bounding box center [214, 24] width 13 height 13
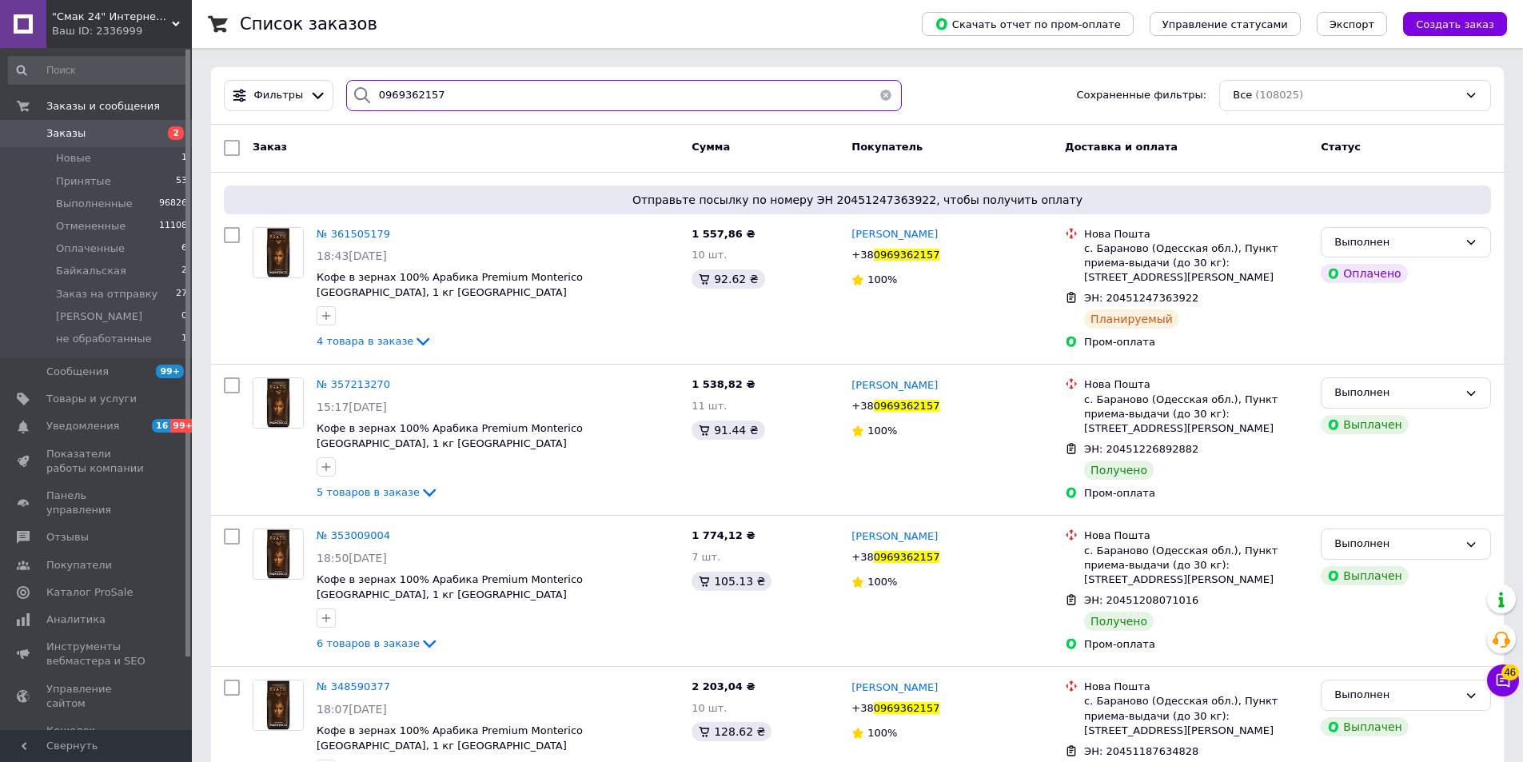
click at [439, 98] on input "0969362157" at bounding box center [624, 95] width 556 height 31
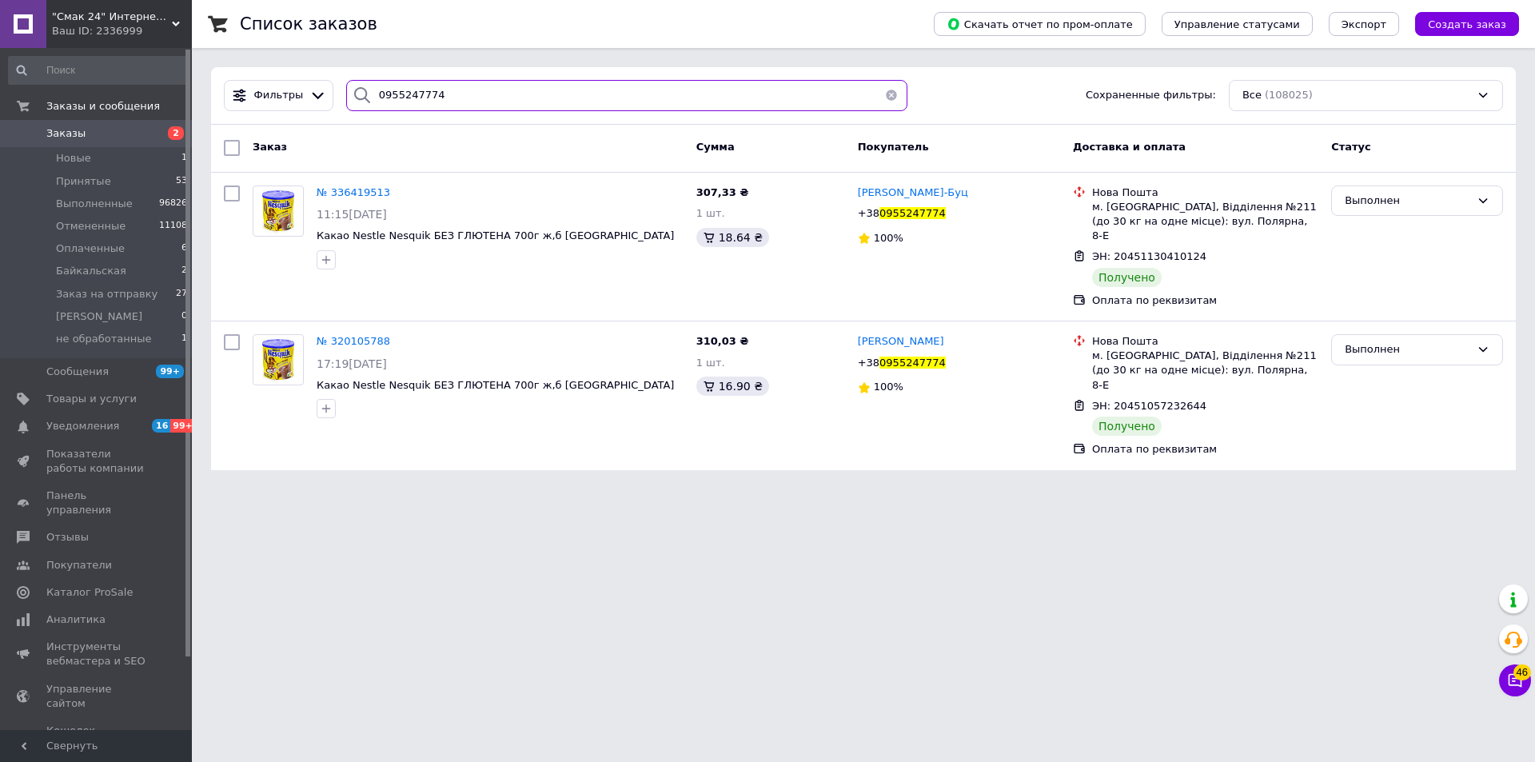
click at [476, 95] on input "0955247774" at bounding box center [626, 95] width 561 height 31
drag, startPoint x: 478, startPoint y: 89, endPoint x: 368, endPoint y: 102, distance: 111.1
click at [368, 102] on div "0955247774" at bounding box center [626, 95] width 561 height 31
type input "0955247774"
drag, startPoint x: 370, startPoint y: 102, endPoint x: 389, endPoint y: 101, distance: 19.2
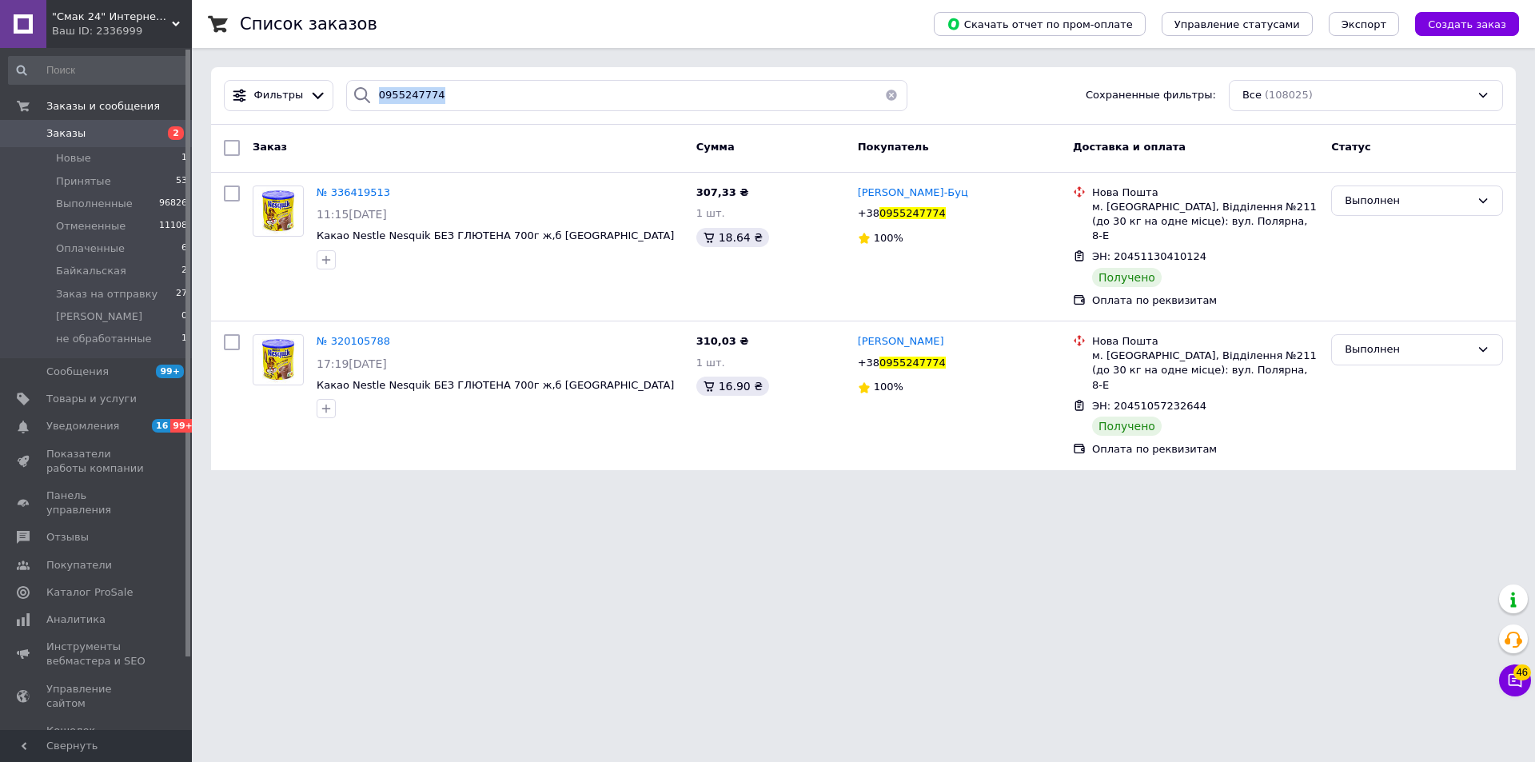
click at [389, 101] on div "0955247774" at bounding box center [626, 95] width 561 height 31
drag, startPoint x: 425, startPoint y: 99, endPoint x: 373, endPoint y: 107, distance: 52.6
click at [373, 107] on input "0955247774" at bounding box center [626, 95] width 561 height 31
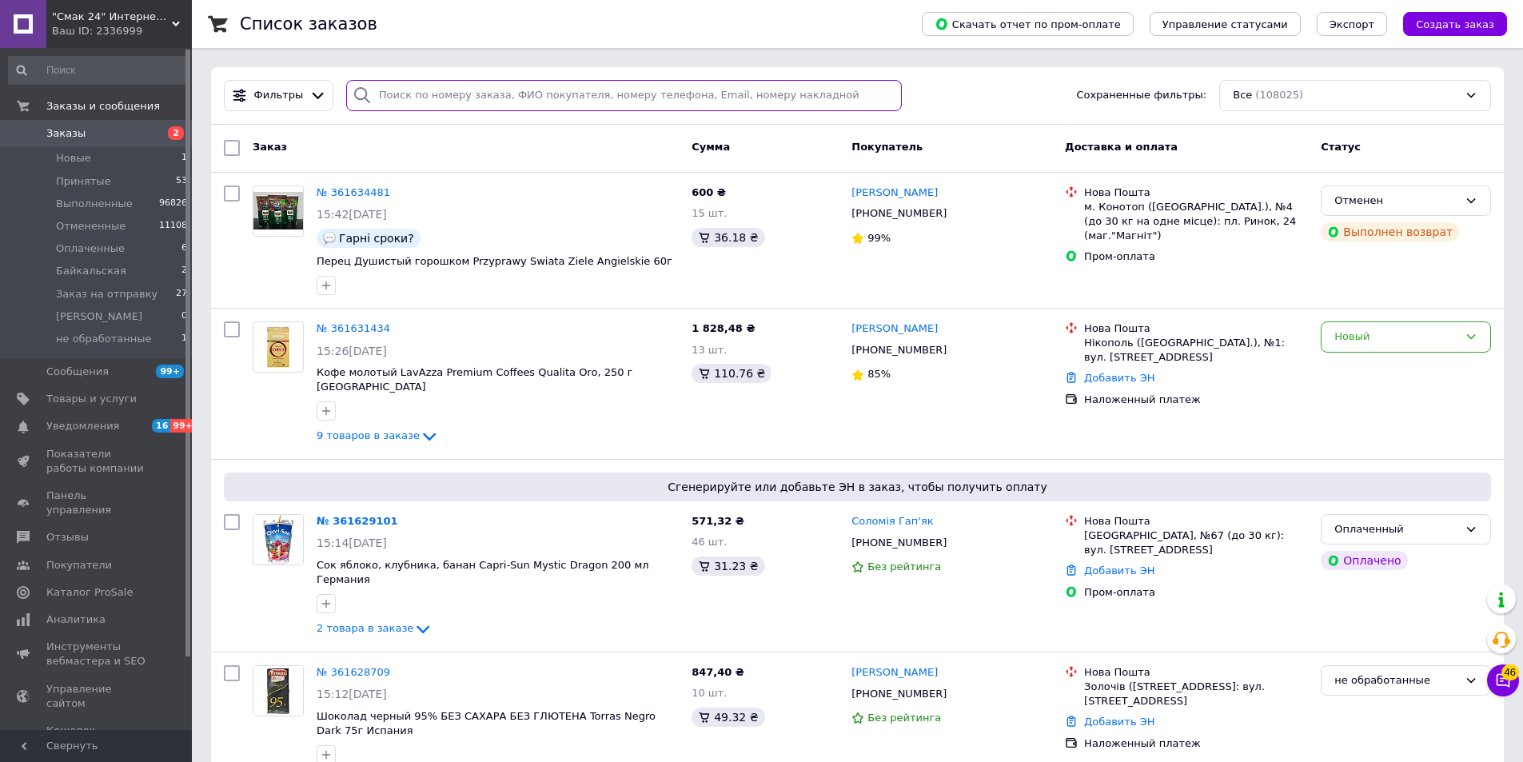
click at [586, 92] on input "search" at bounding box center [624, 95] width 556 height 31
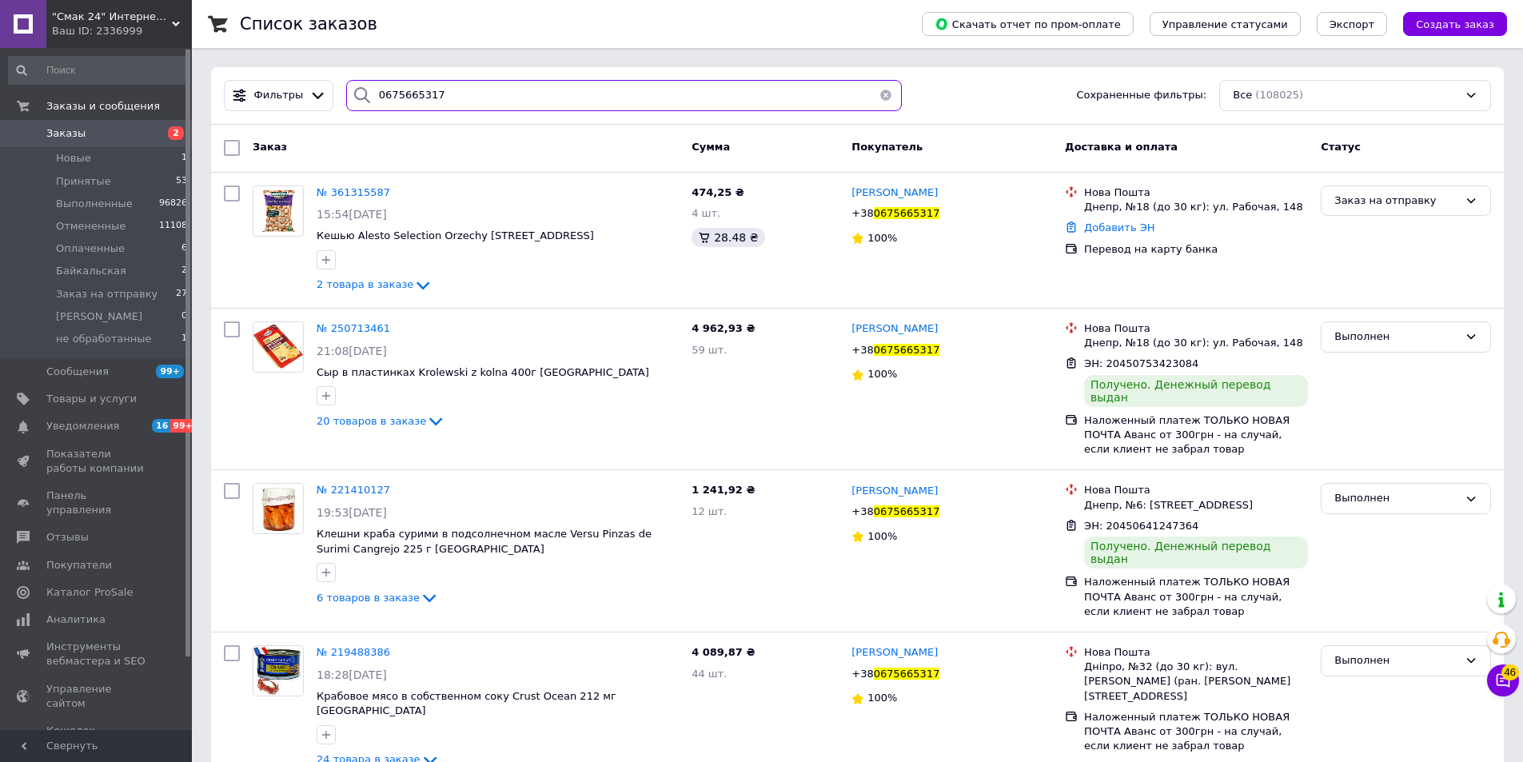
type input "0675665317"
click at [361, 195] on span "№ 361315587" at bounding box center [354, 192] width 74 height 12
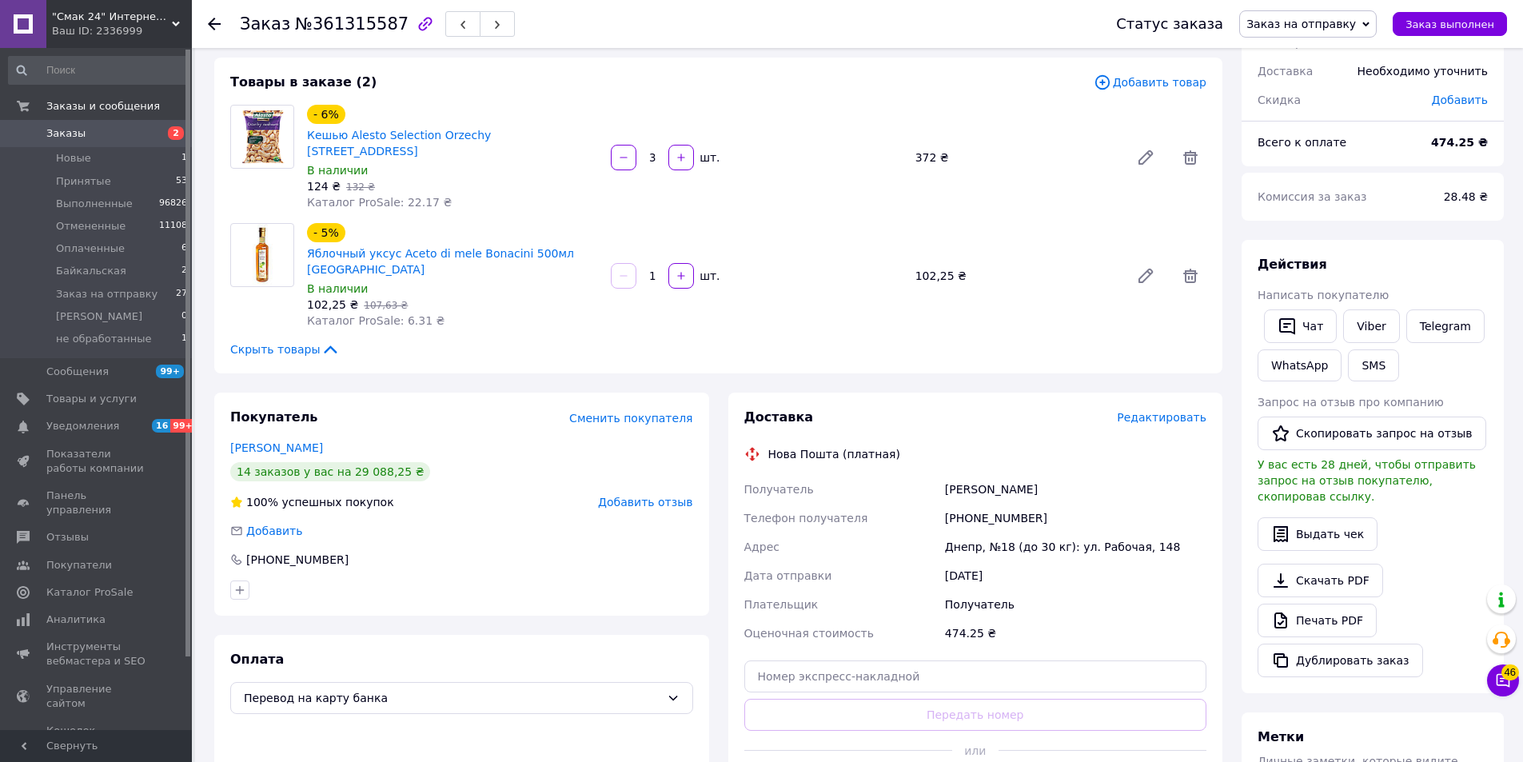
scroll to position [160, 0]
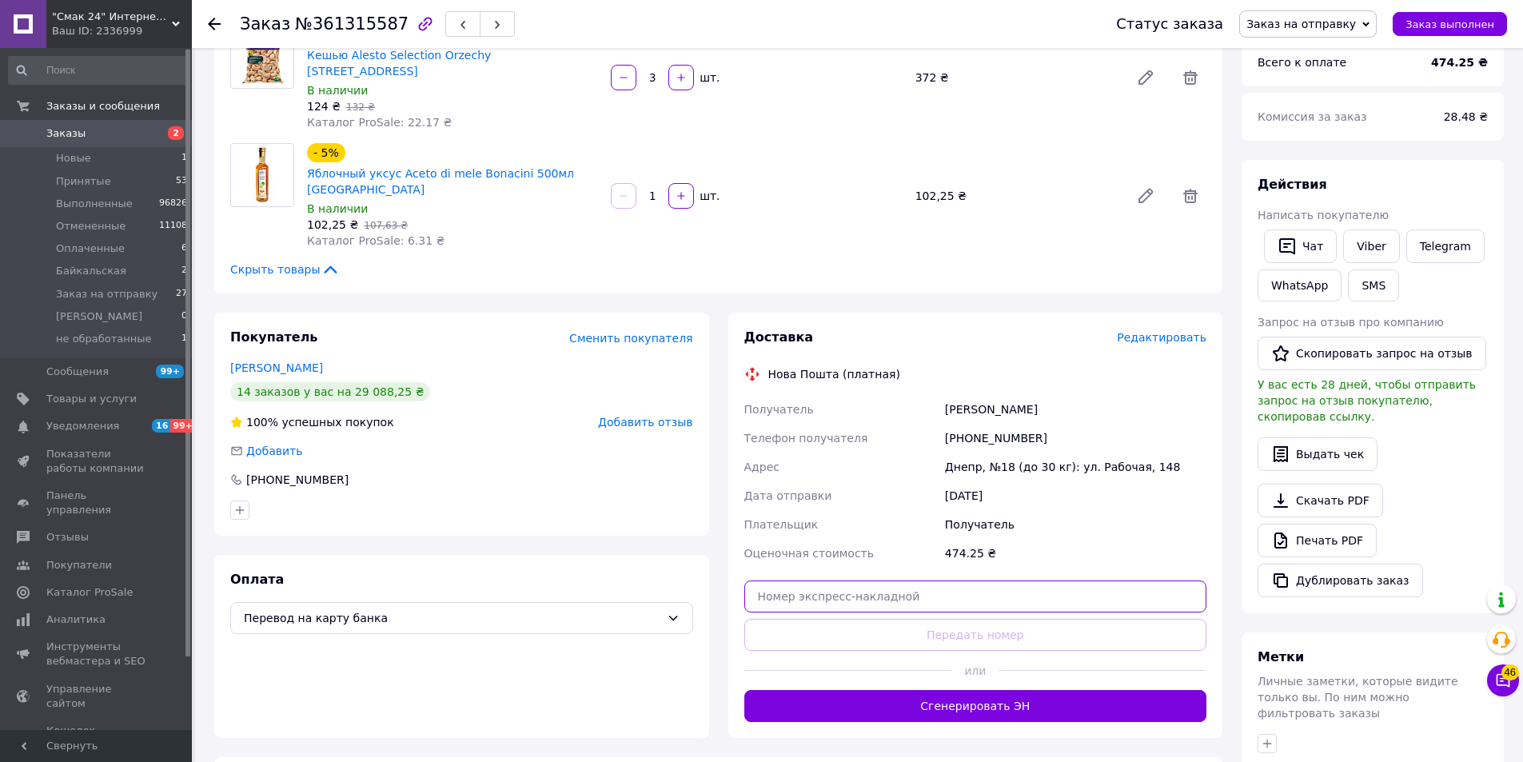
click at [995, 580] on input "text" at bounding box center [975, 596] width 463 height 32
paste input "20451247370969"
type input "20451247370969"
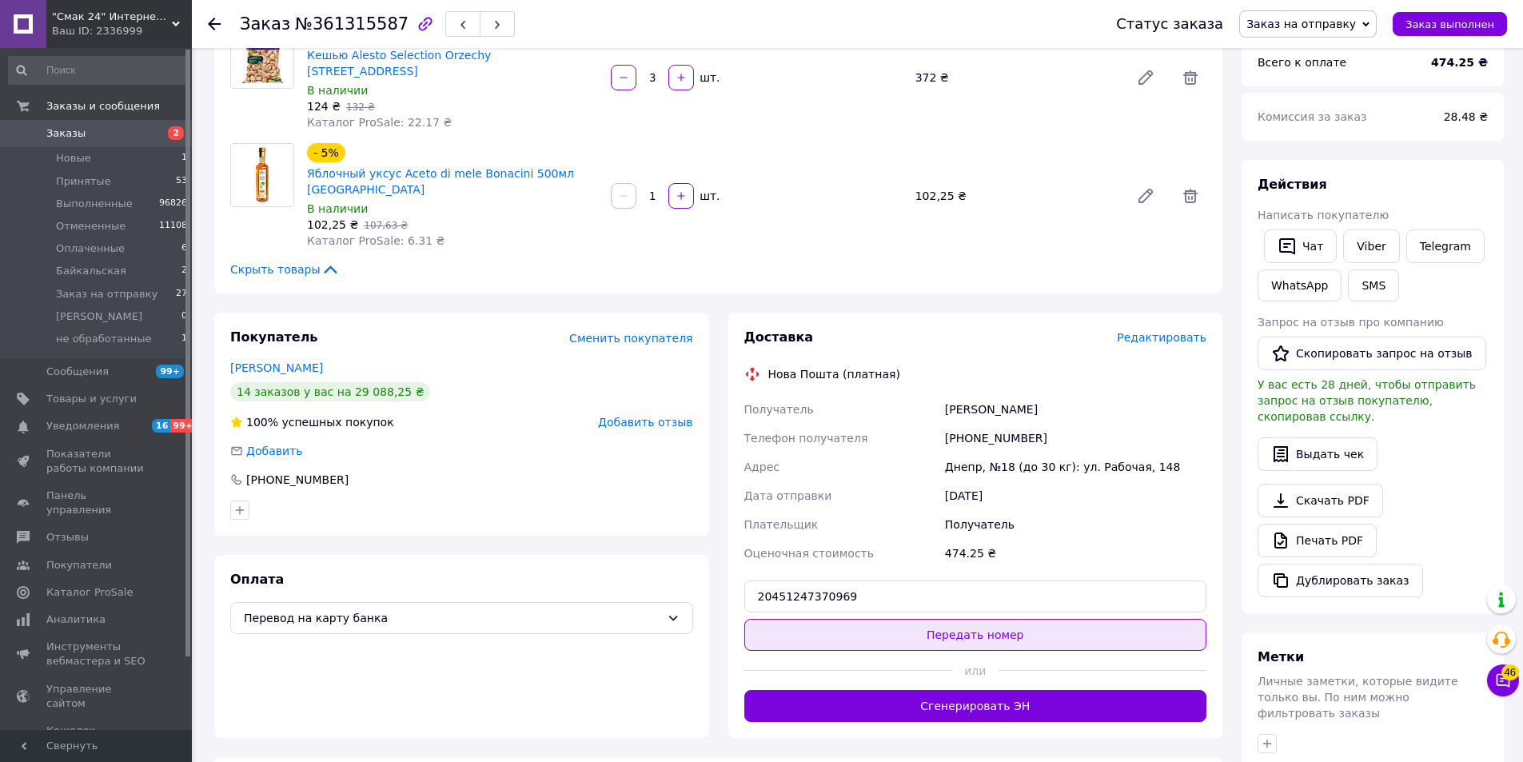
click at [1019, 619] on button "Передать номер" at bounding box center [975, 635] width 463 height 32
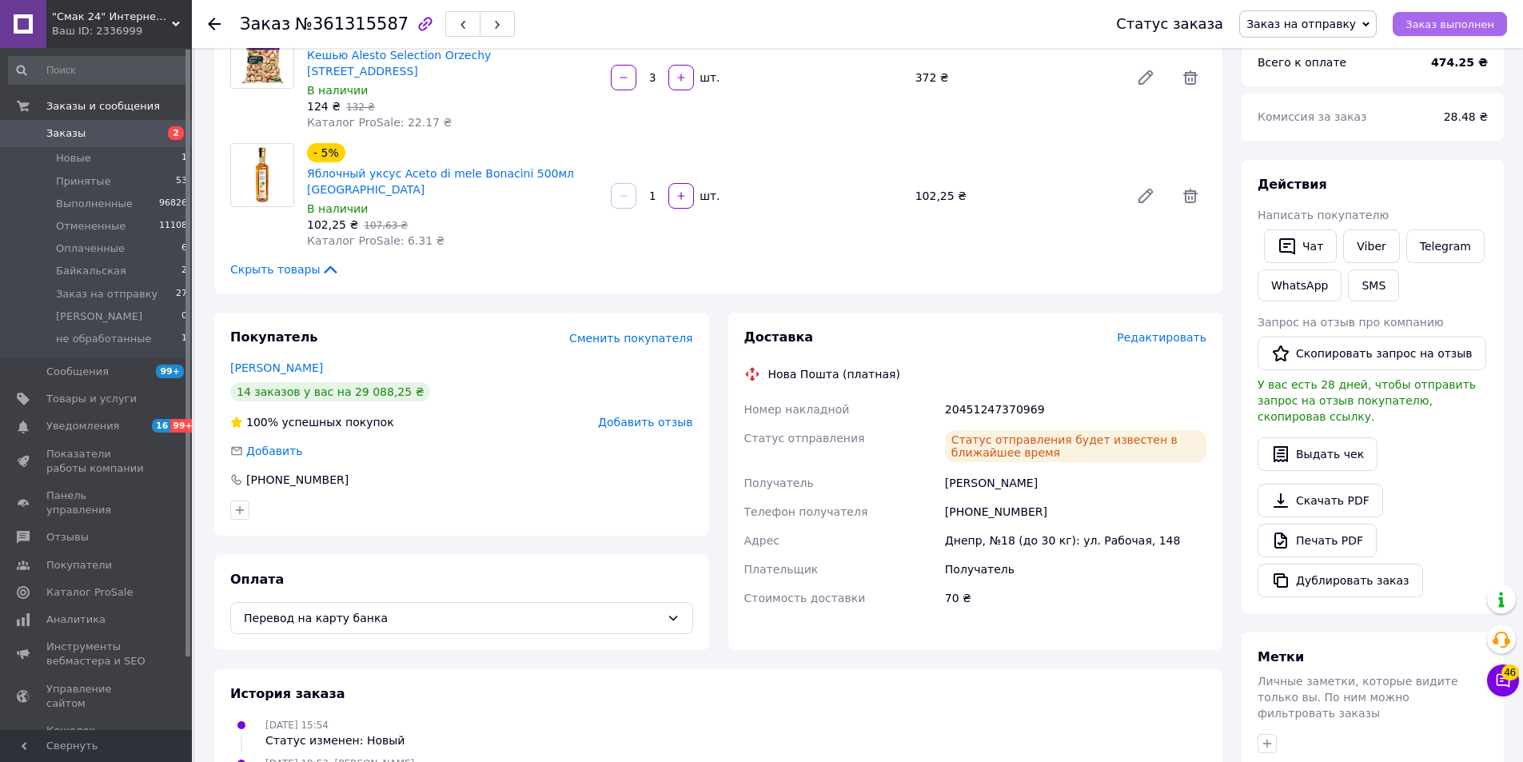
click at [1446, 26] on span "Заказ выполнен" at bounding box center [1450, 24] width 89 height 12
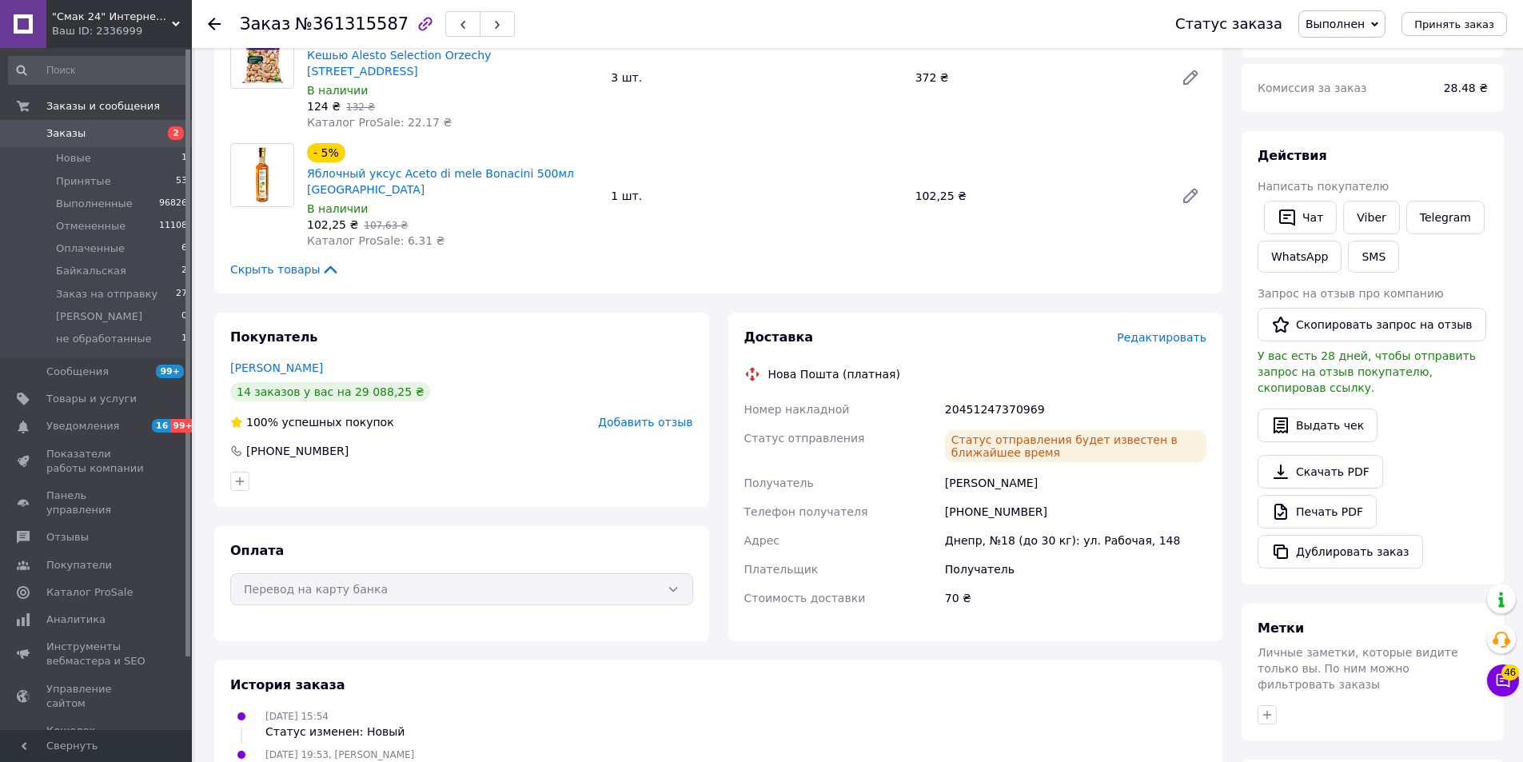
click at [212, 26] on use at bounding box center [214, 24] width 13 height 13
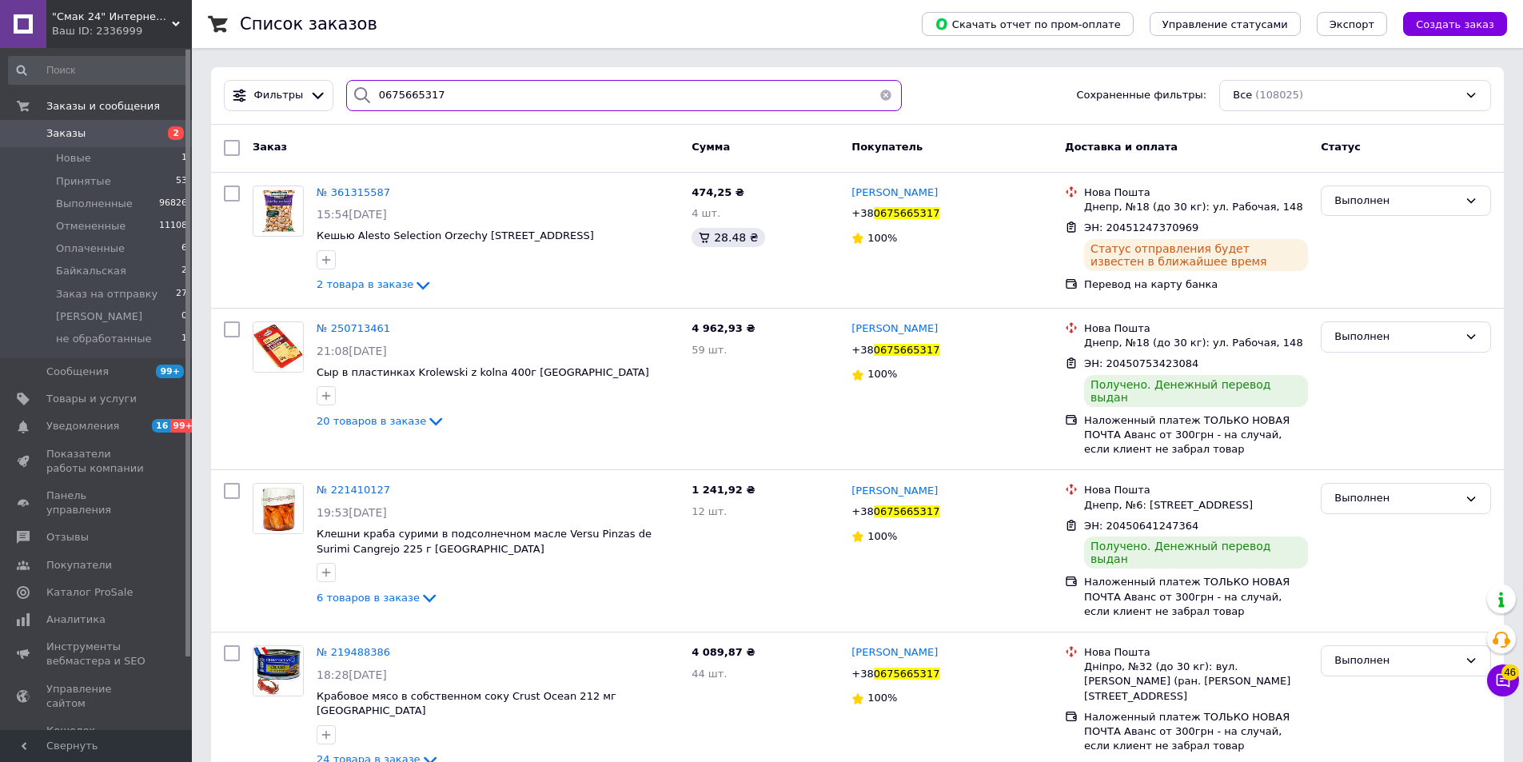
click at [437, 98] on input "0675665317" at bounding box center [624, 95] width 556 height 31
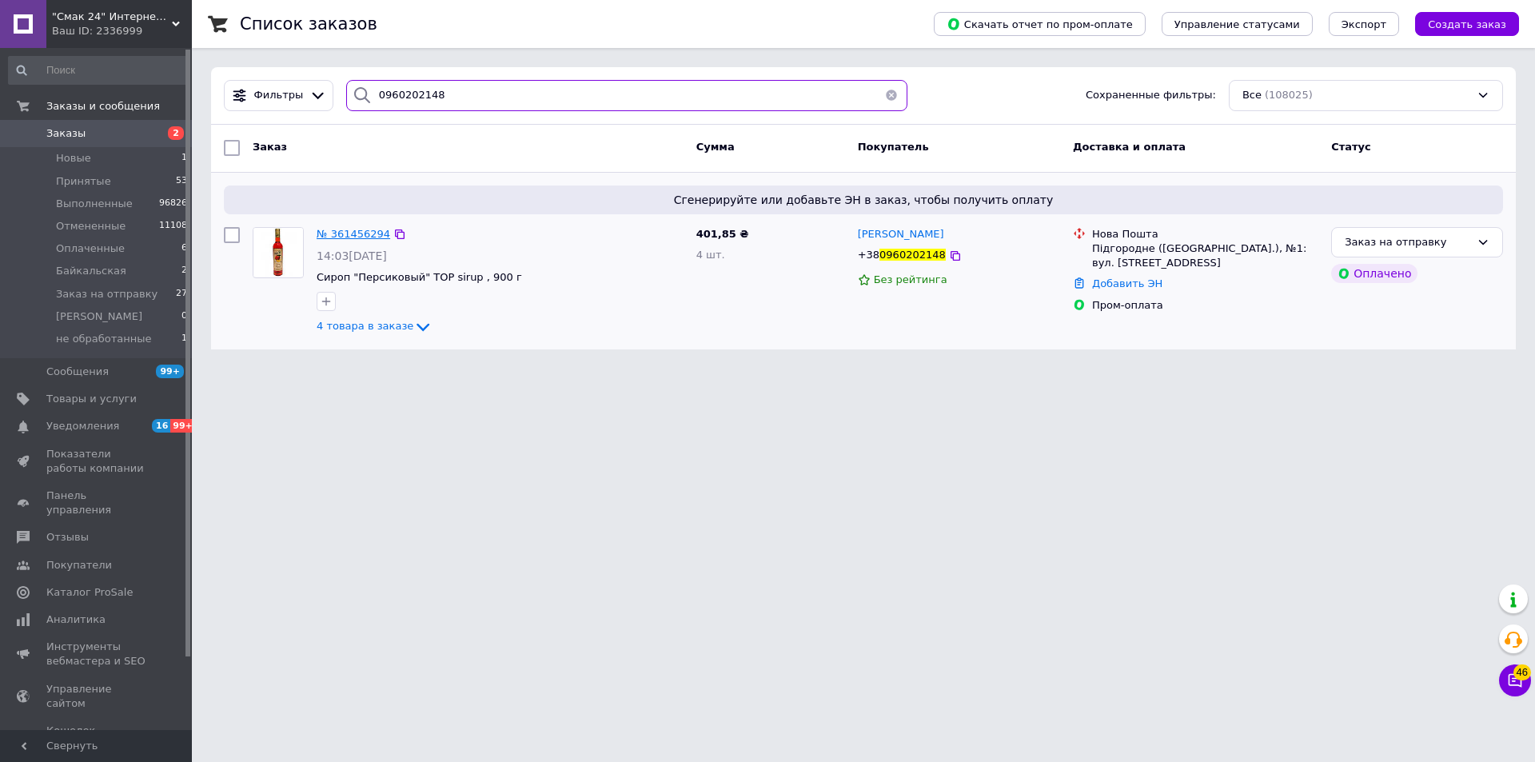
type input "0960202148"
click at [359, 229] on span "№ 361456294" at bounding box center [354, 234] width 74 height 12
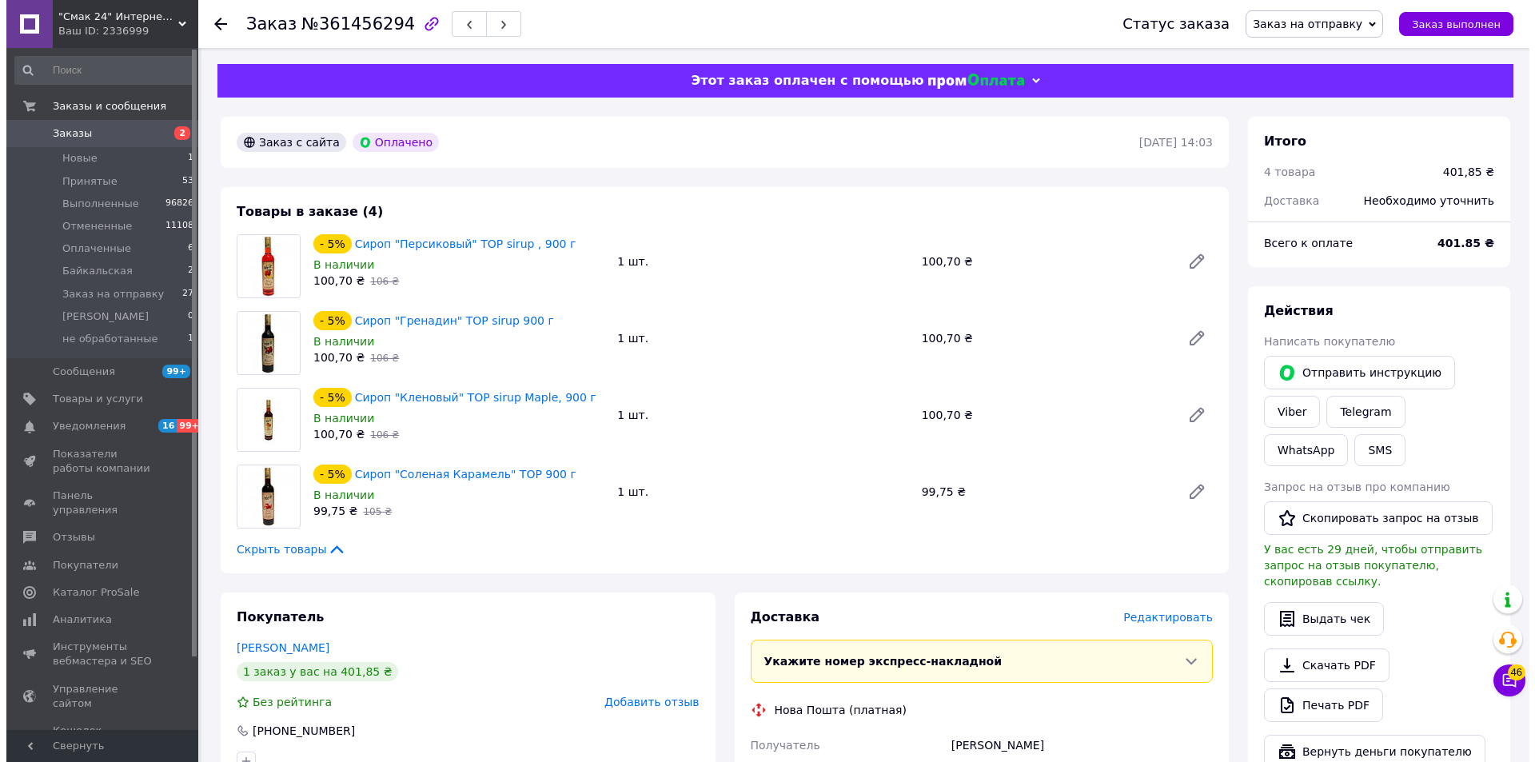
scroll to position [240, 0]
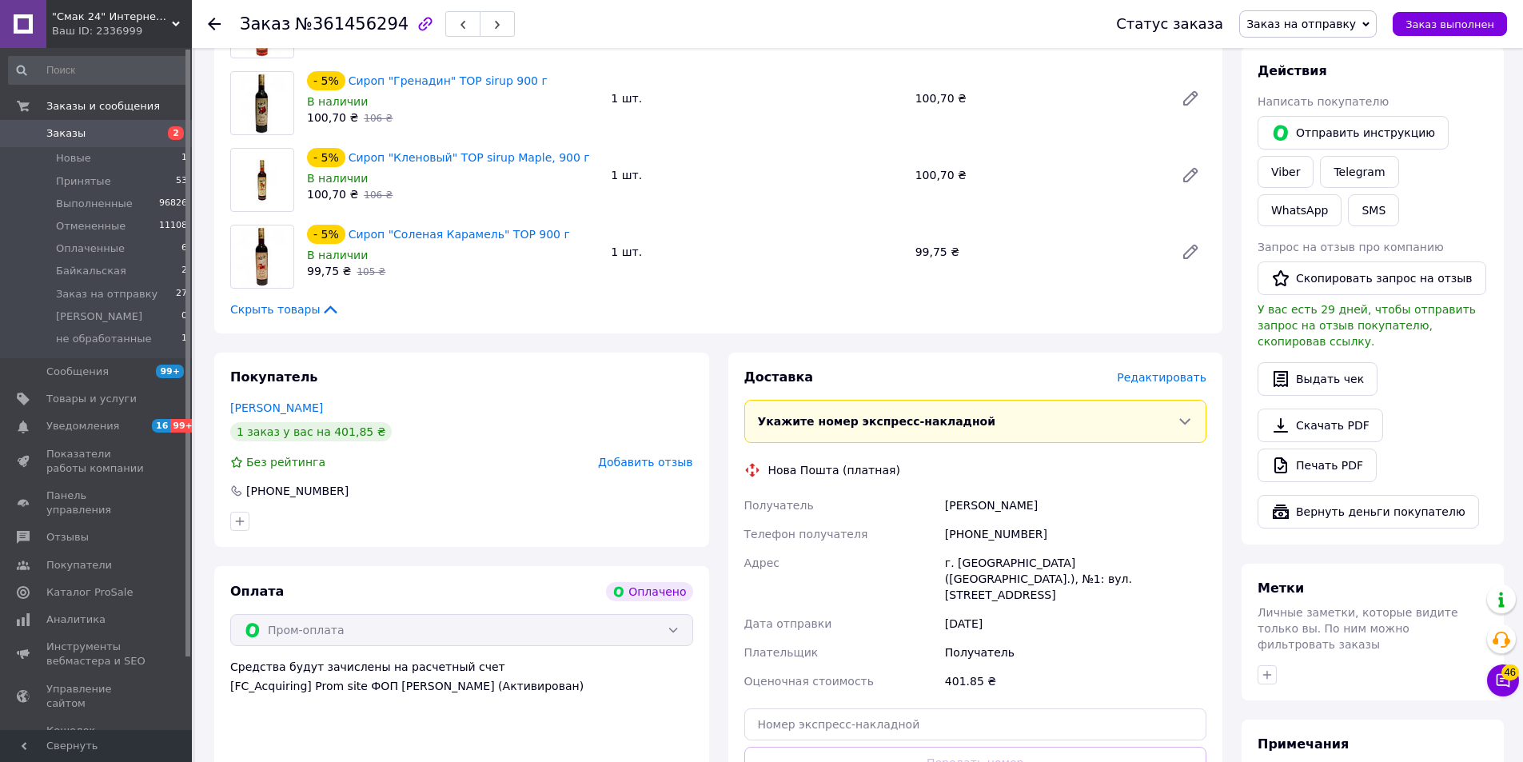
click at [1161, 381] on span "Редактировать" at bounding box center [1162, 377] width 90 height 13
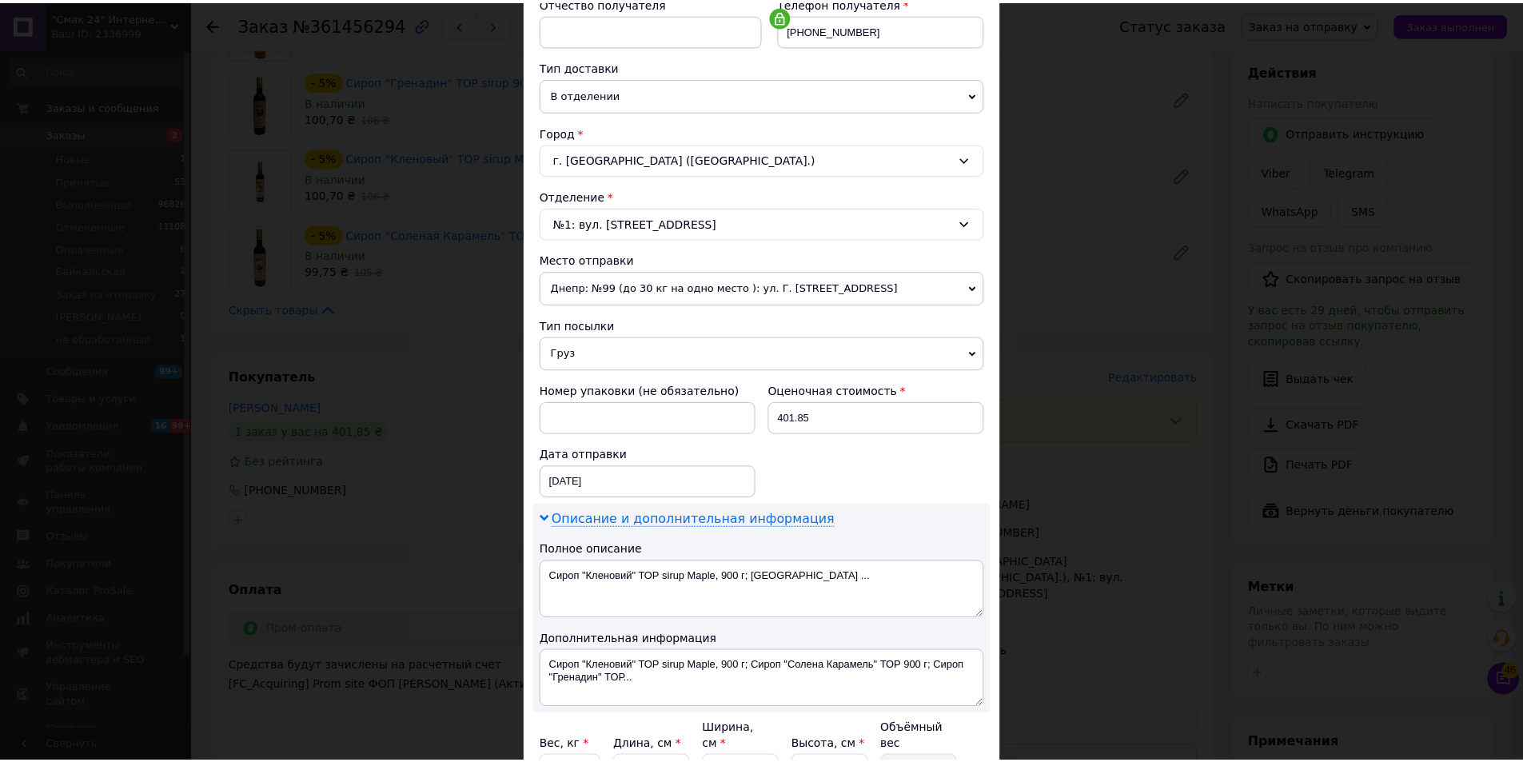
scroll to position [479, 0]
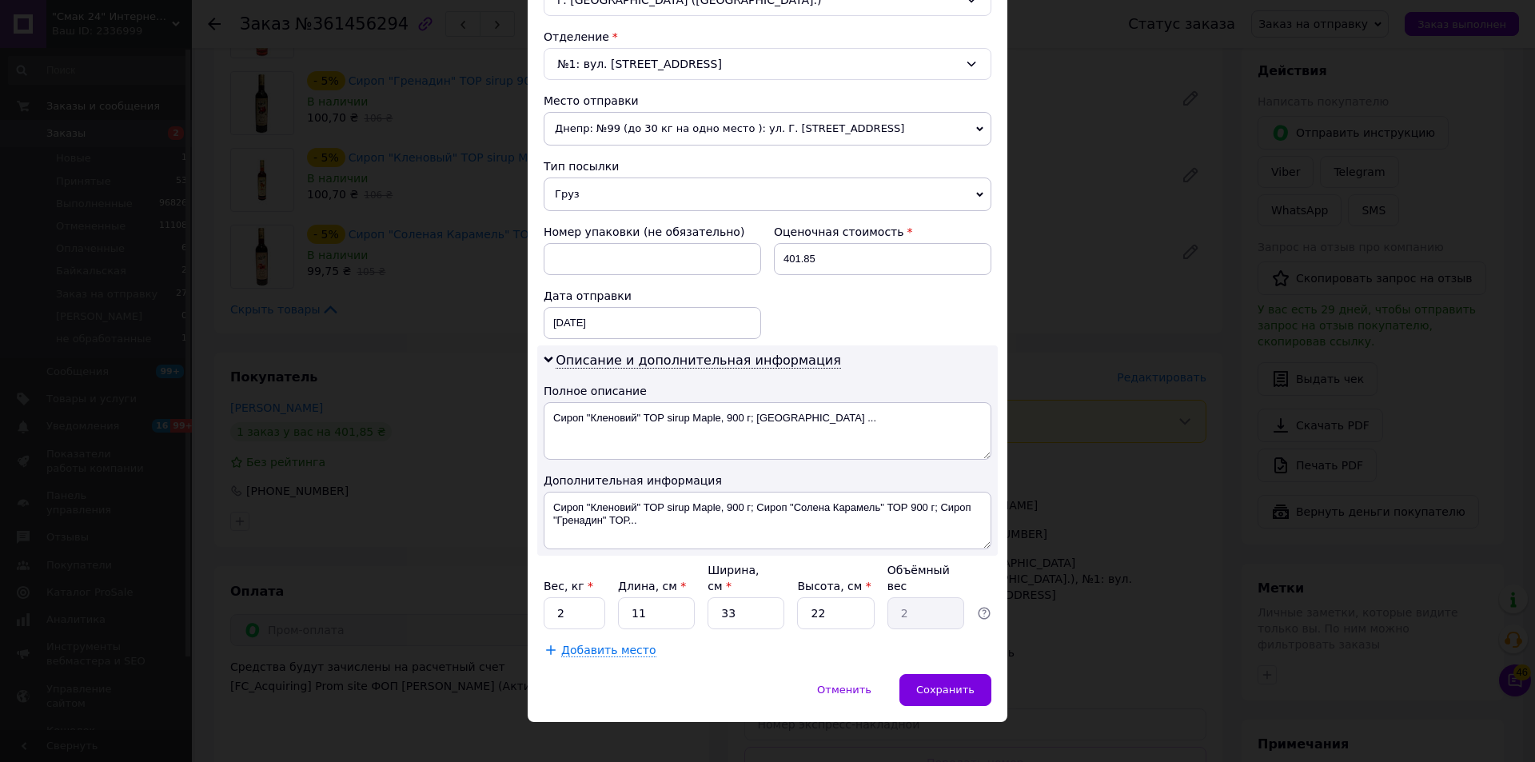
click at [1166, 492] on div "× Редактирование доставки Способ доставки Нова Пошта (платная) Плательщик Получ…" at bounding box center [767, 381] width 1535 height 762
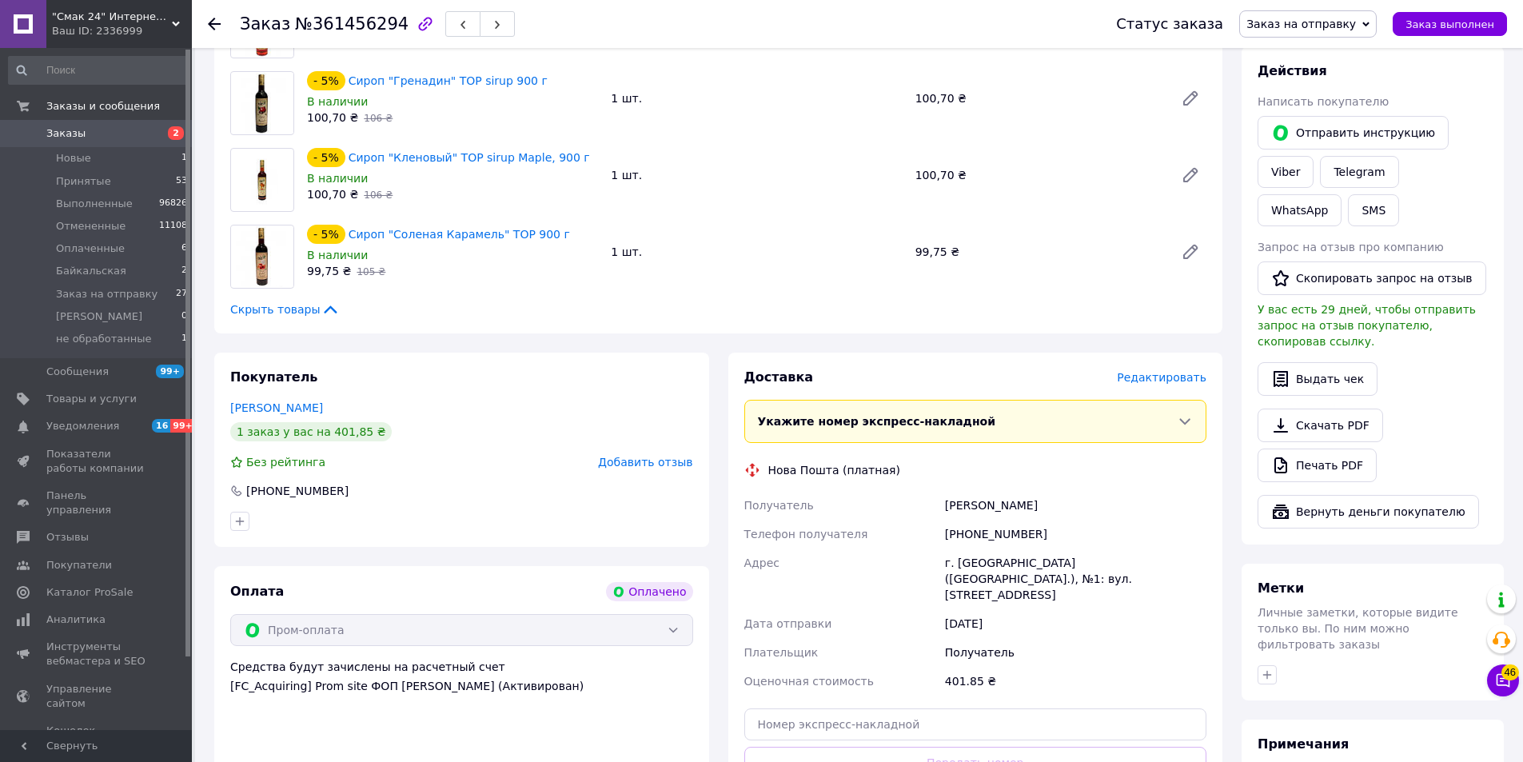
scroll to position [400, 0]
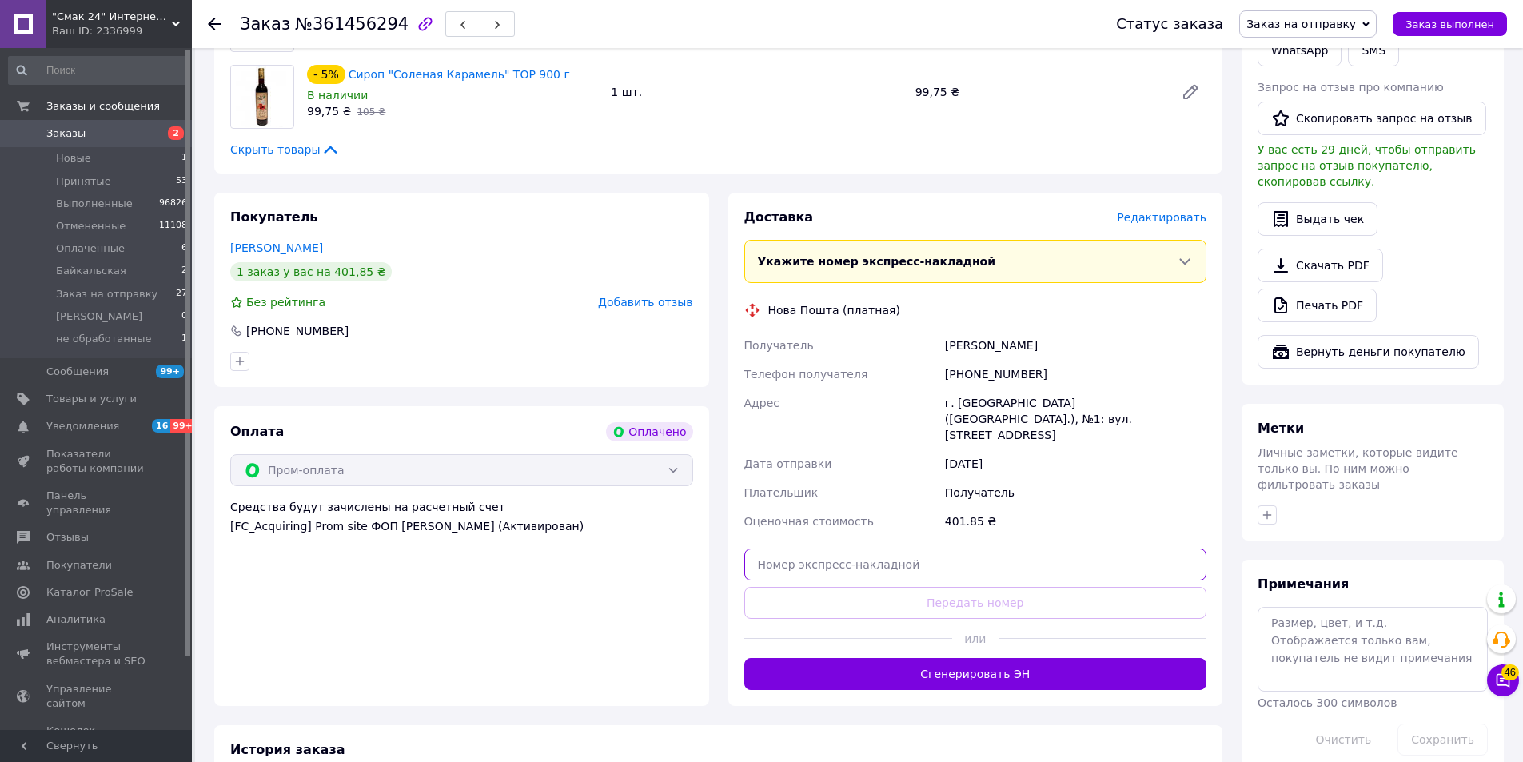
click at [927, 552] on input "text" at bounding box center [975, 564] width 463 height 32
paste input "20451247373433"
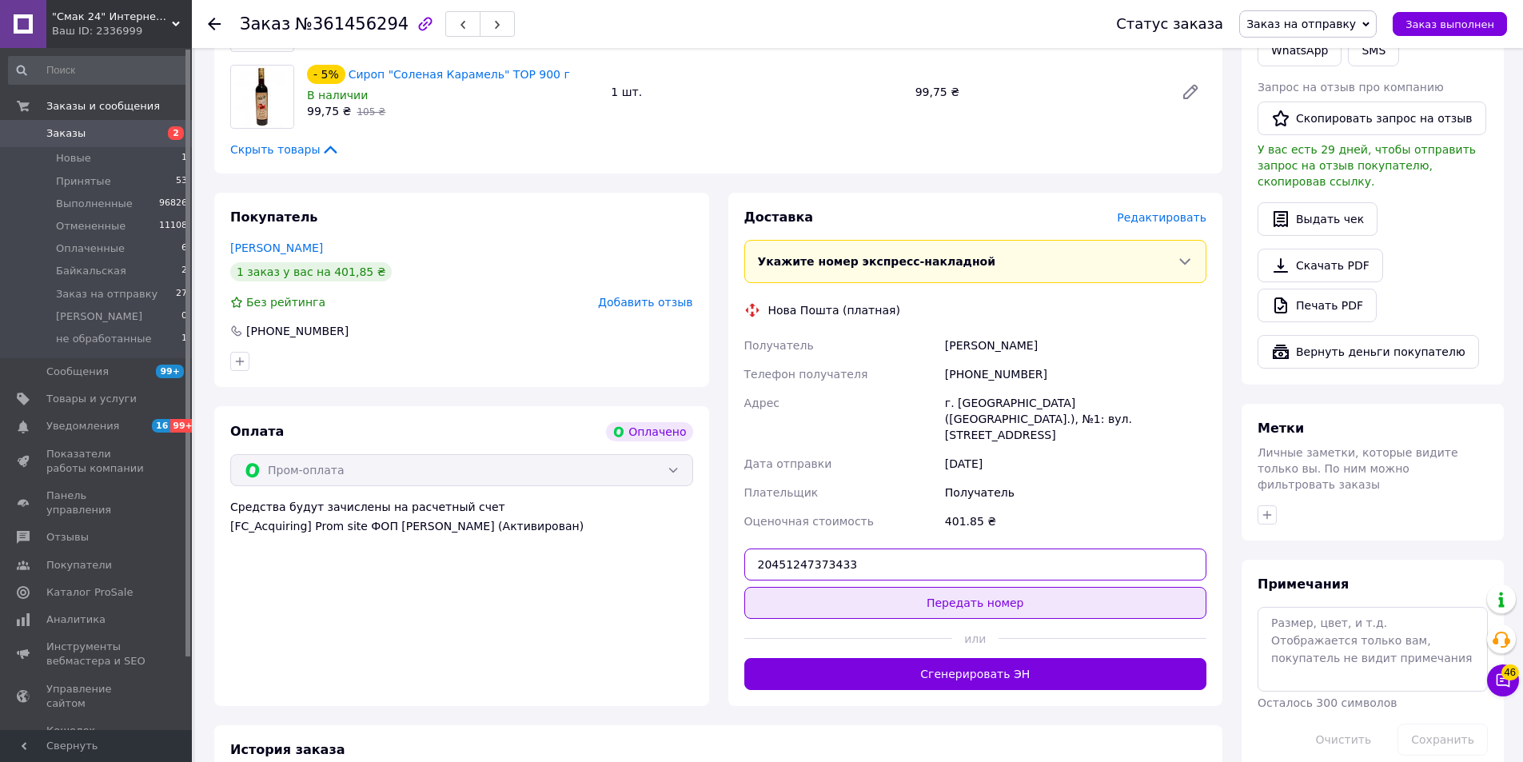
type input "20451247373433"
click at [955, 587] on button "Передать номер" at bounding box center [975, 603] width 463 height 32
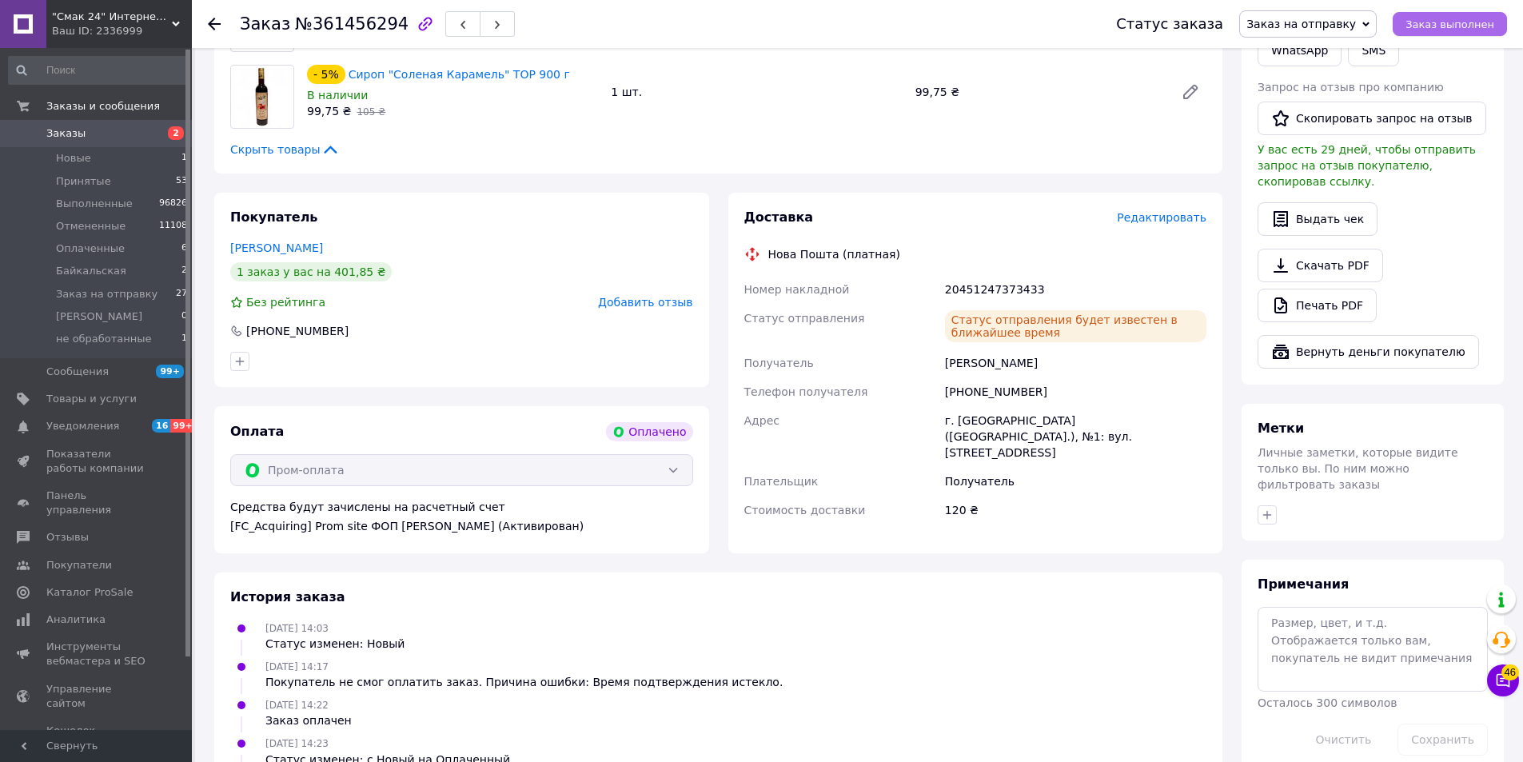
click at [1465, 25] on span "Заказ выполнен" at bounding box center [1450, 24] width 89 height 12
click at [213, 24] on use at bounding box center [214, 24] width 13 height 13
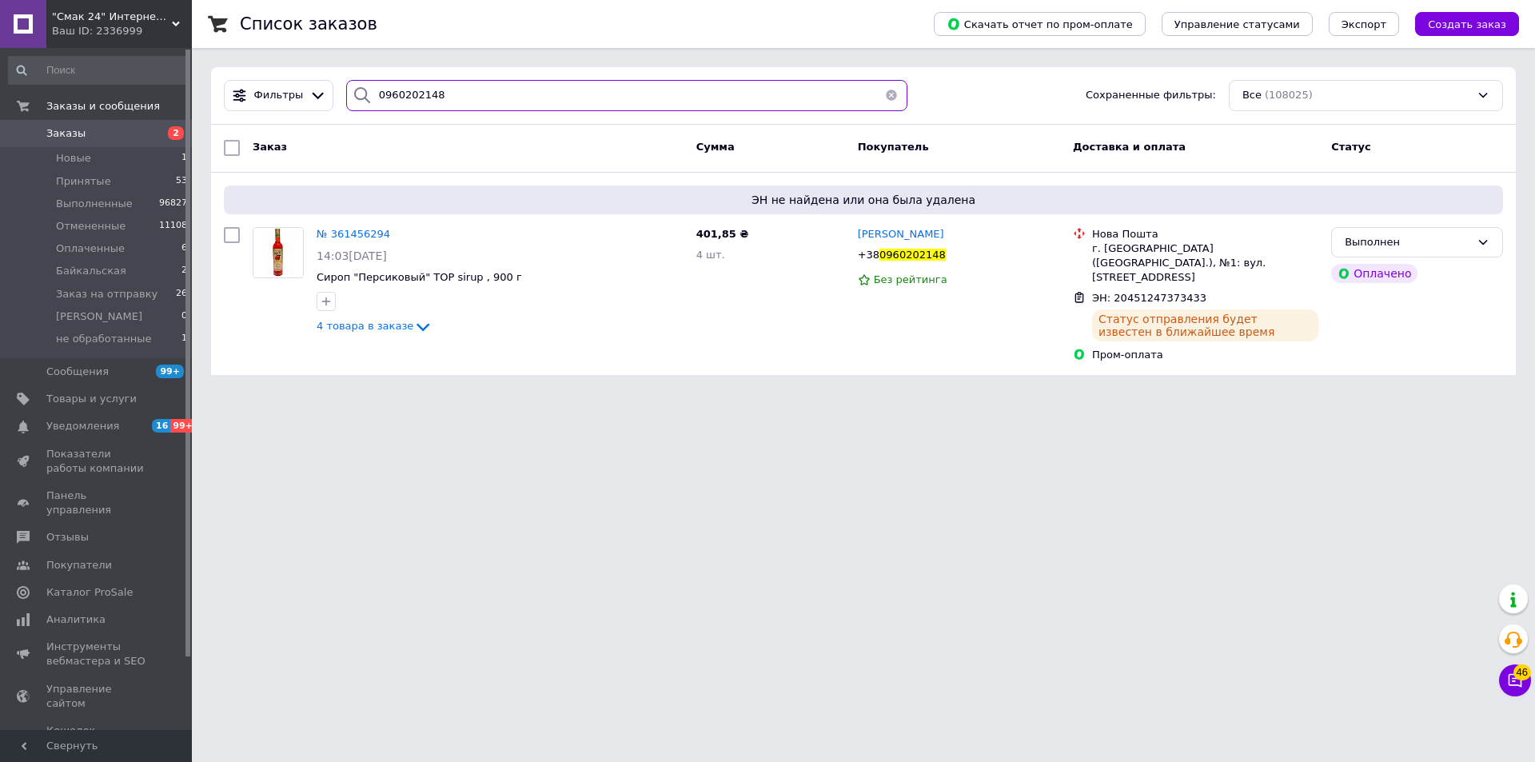
click at [490, 86] on input "0960202148" at bounding box center [626, 95] width 561 height 31
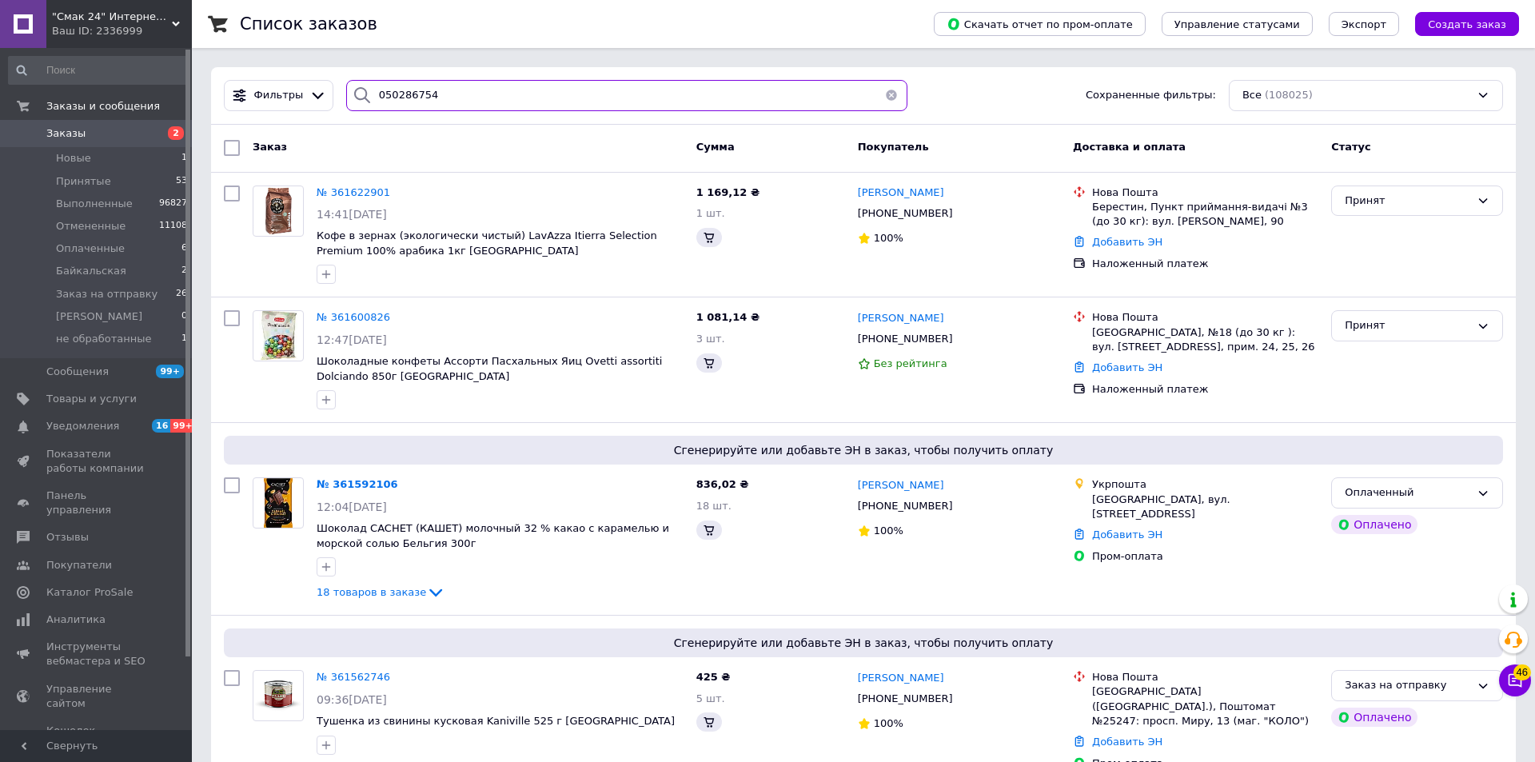
type input "0502867544"
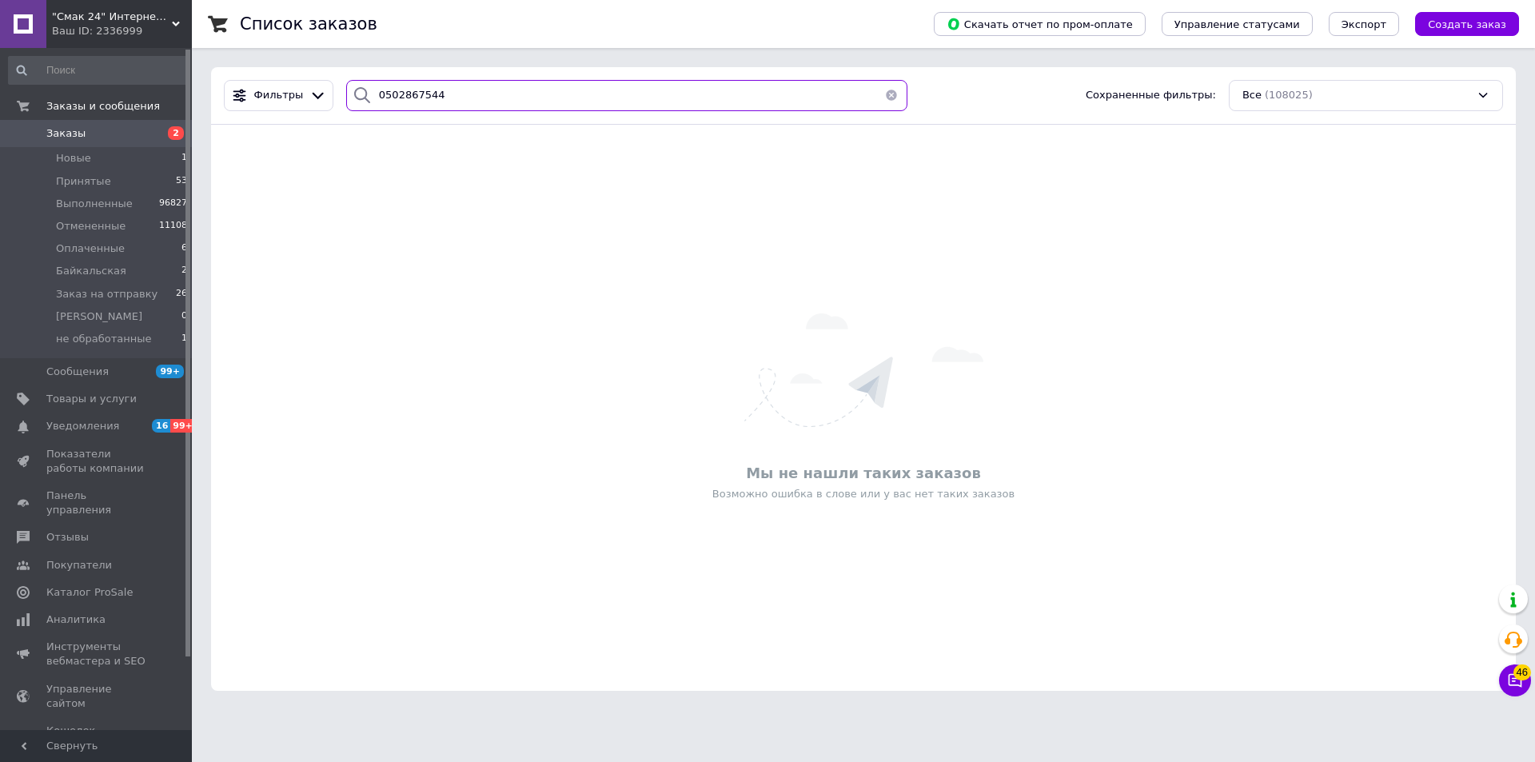
drag, startPoint x: 450, startPoint y: 92, endPoint x: 367, endPoint y: 95, distance: 83.2
click at [367, 95] on div "0502867544" at bounding box center [626, 95] width 561 height 31
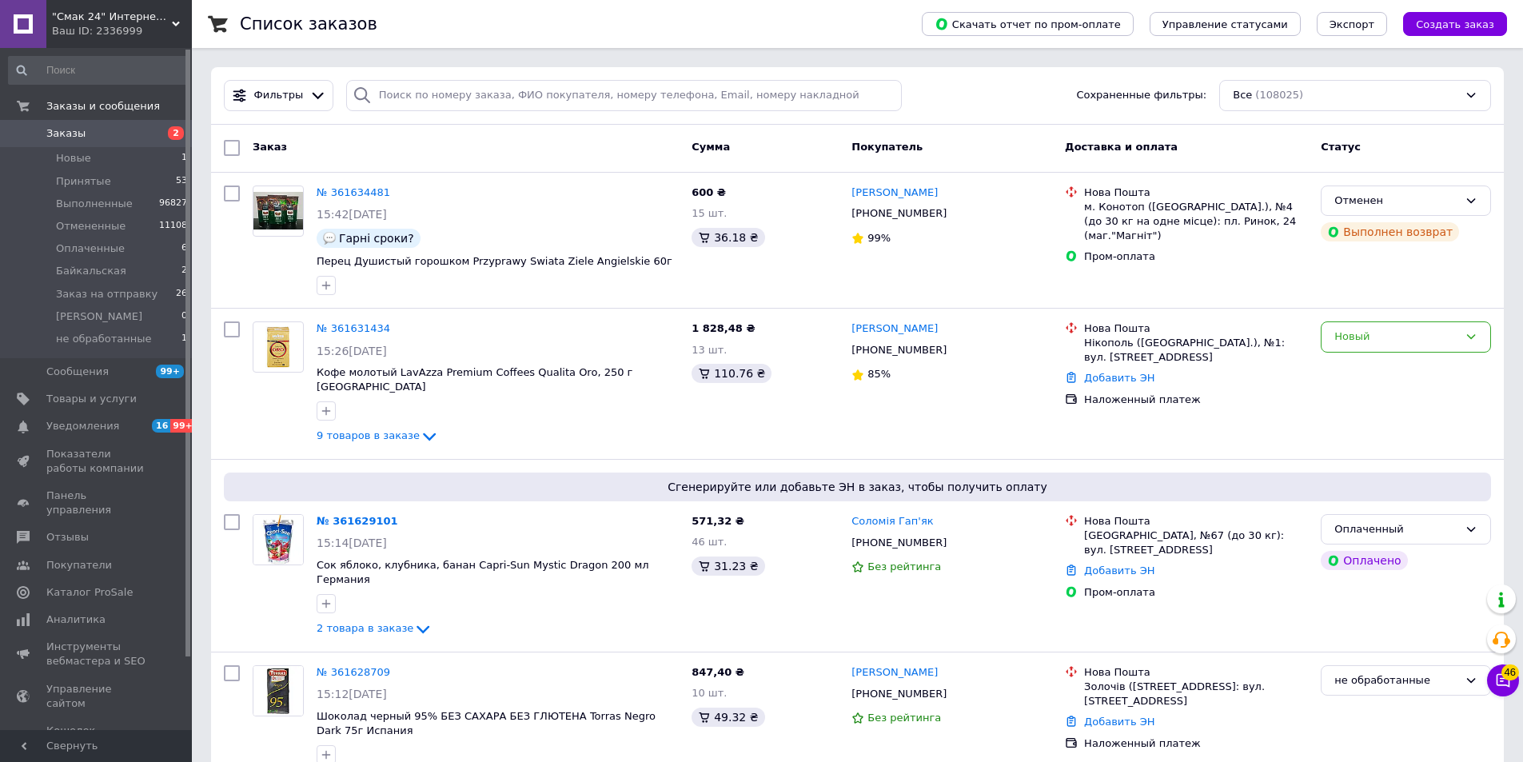
drag, startPoint x: 601, startPoint y: 77, endPoint x: 604, endPoint y: 86, distance: 9.9
click at [602, 78] on div "Фильтры Сохраненные фильтры: Все (108025)" at bounding box center [857, 96] width 1293 height 58
click at [605, 90] on input "search" at bounding box center [624, 95] width 556 height 31
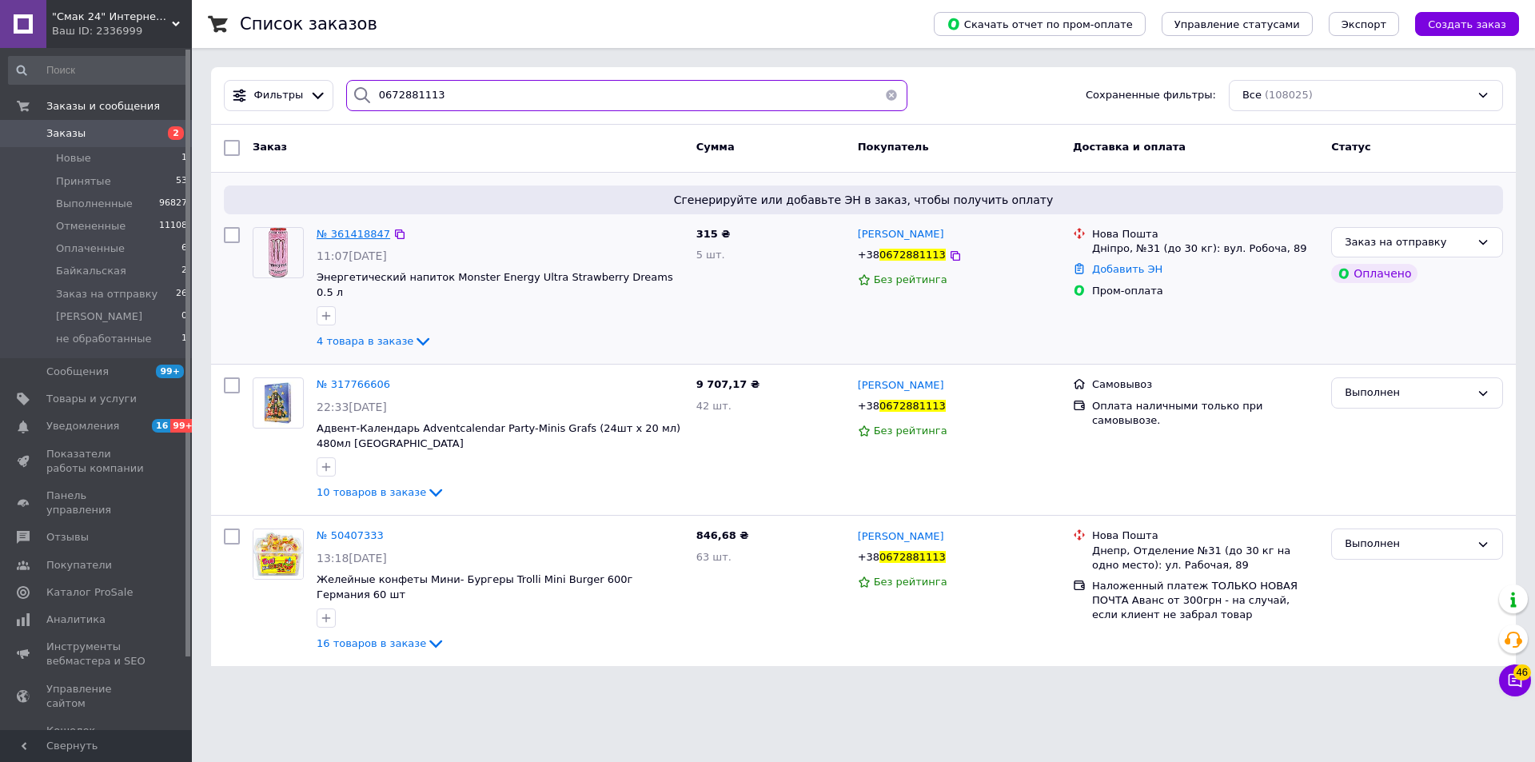
type input "0672881113"
click at [343, 229] on span "№ 361418847" at bounding box center [354, 234] width 74 height 12
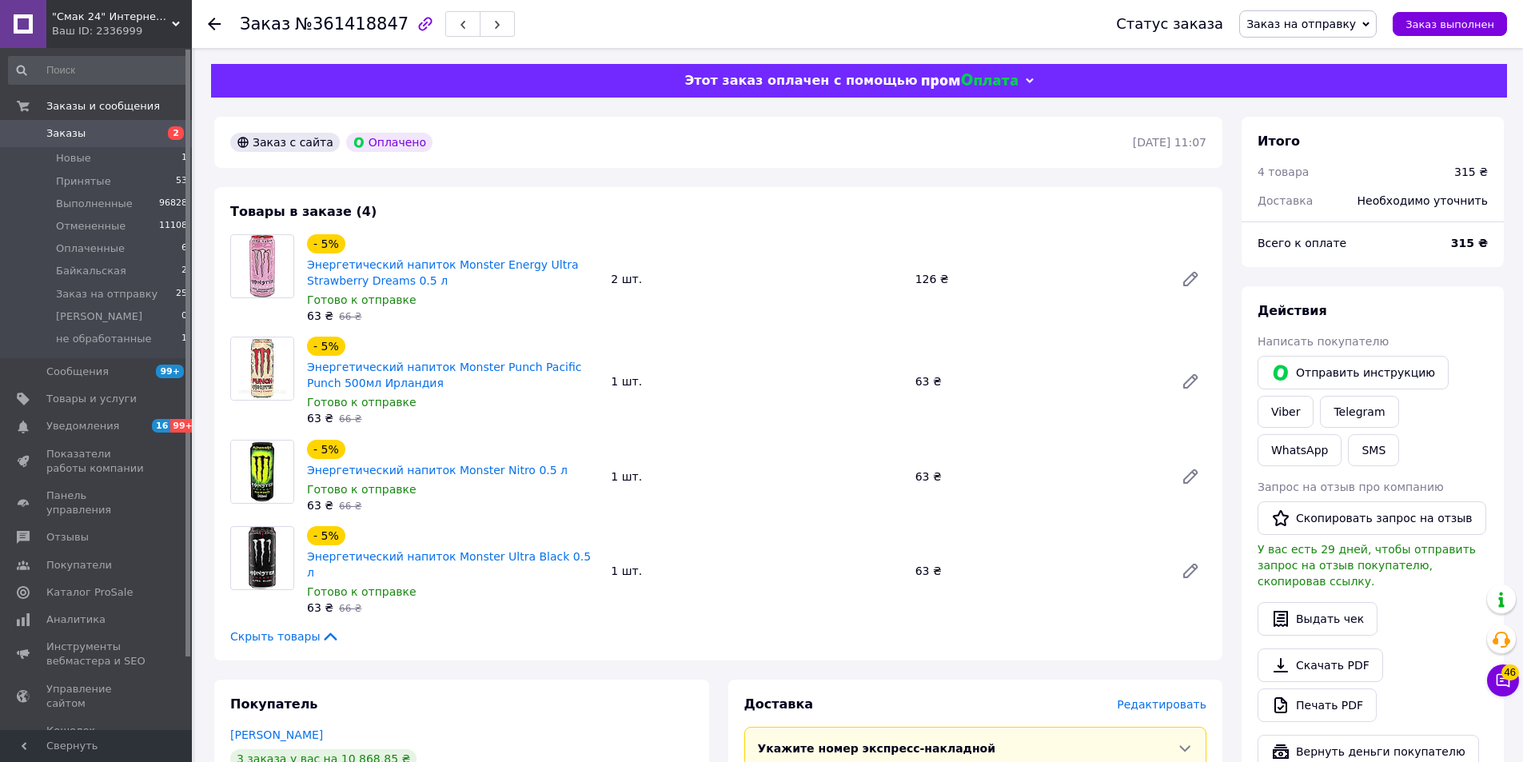
scroll to position [320, 0]
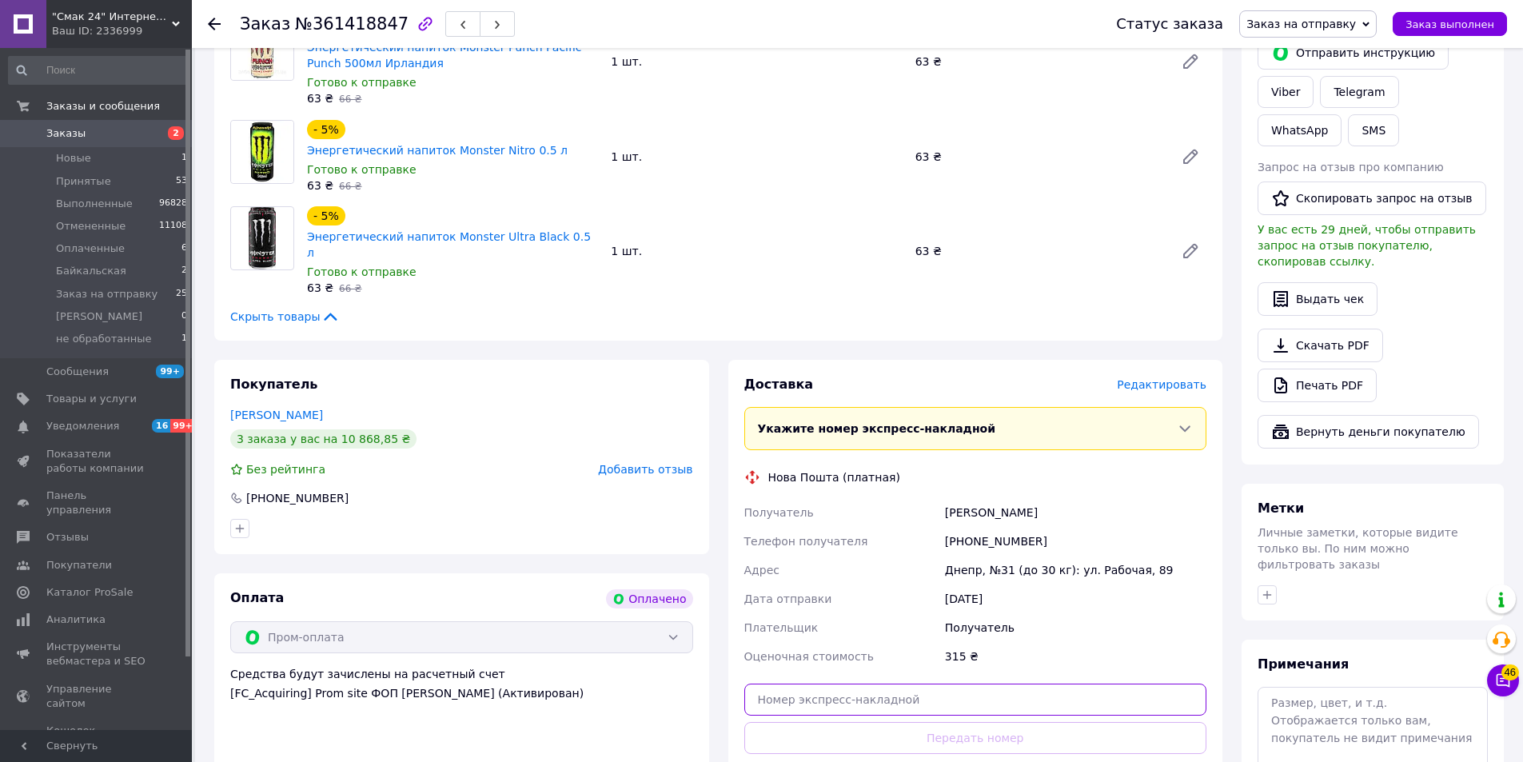
click at [896, 684] on input "text" at bounding box center [975, 700] width 463 height 32
paste input "20451247379081"
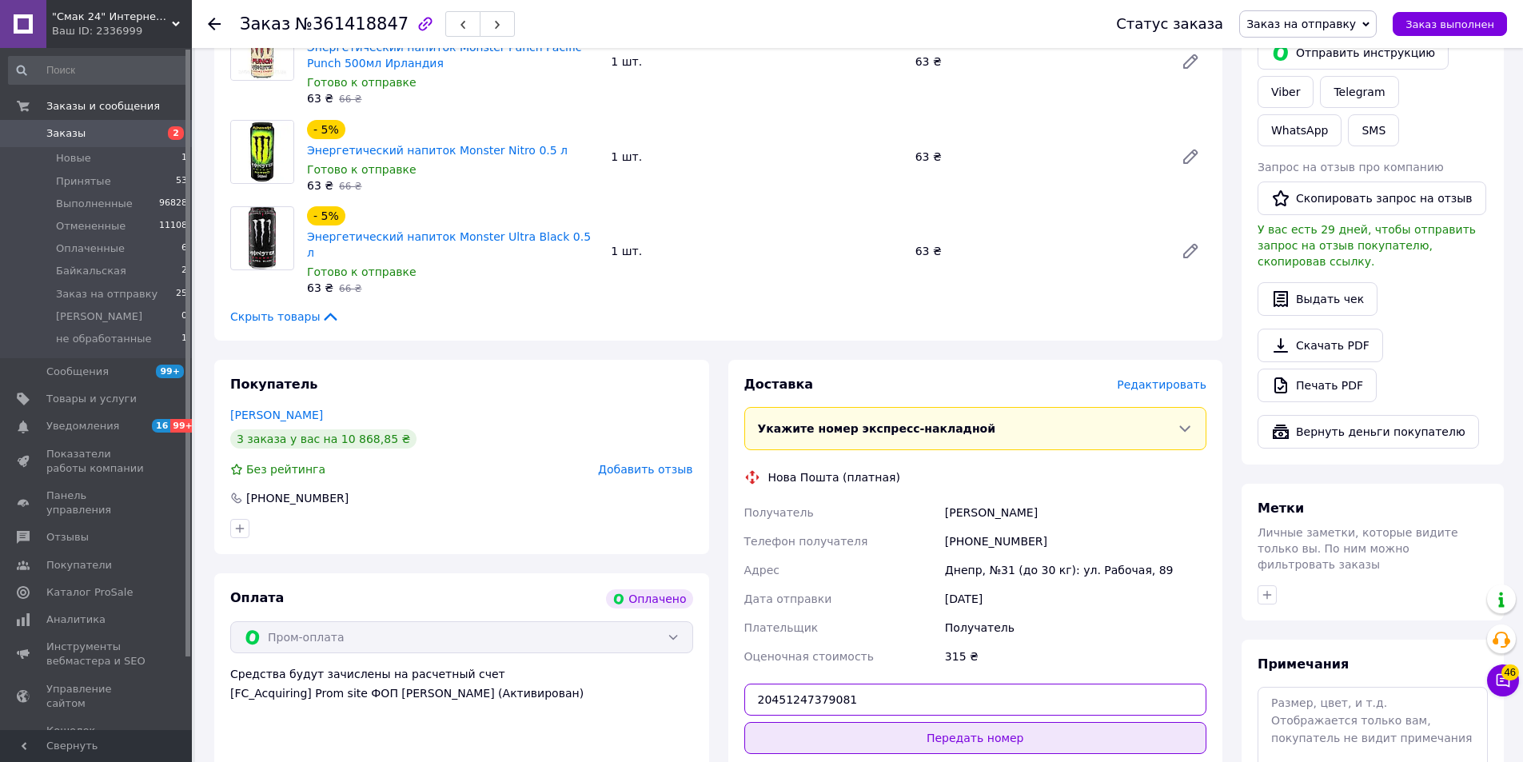
type input "20451247379081"
click at [942, 722] on button "Передать номер" at bounding box center [975, 738] width 463 height 32
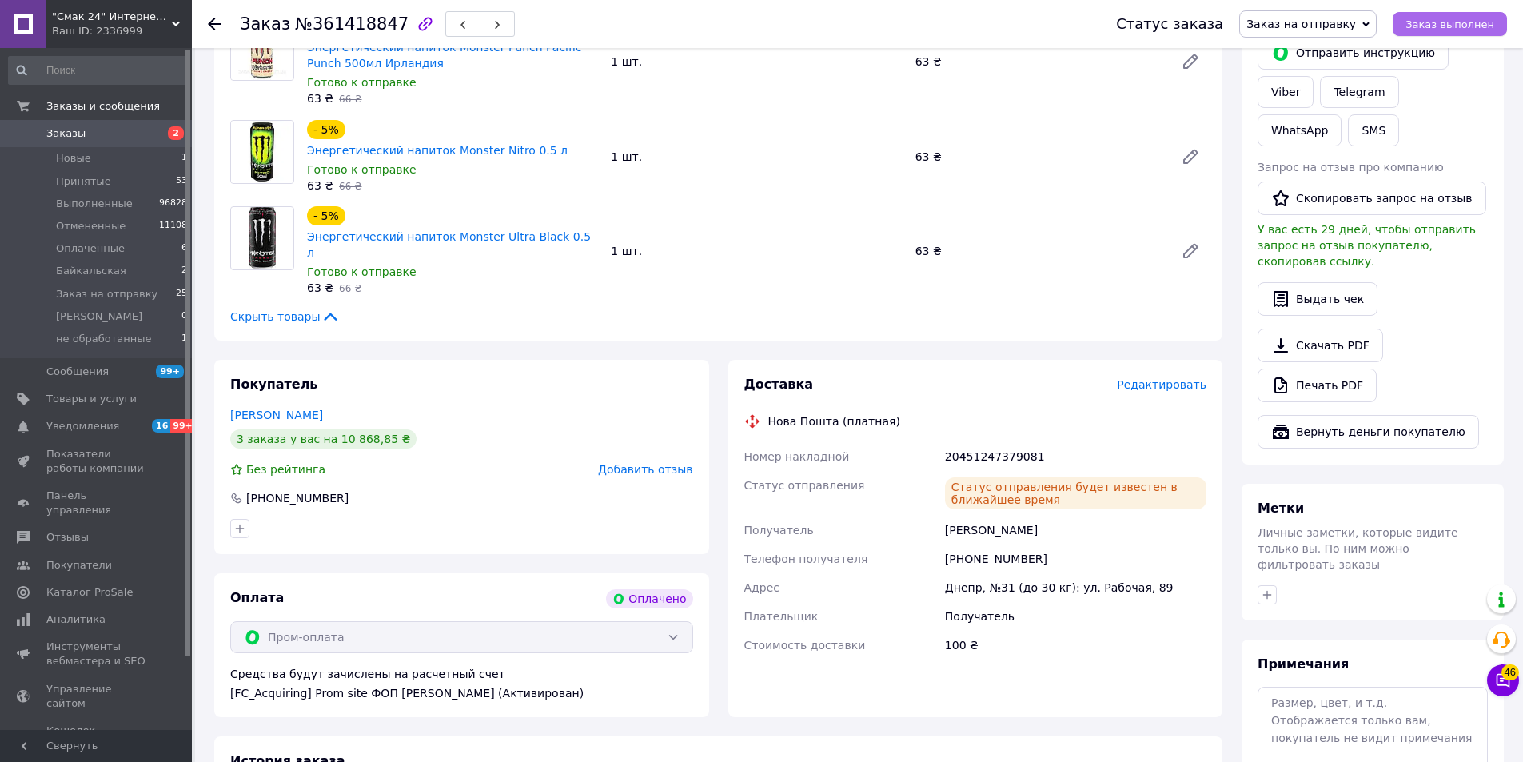
click at [1438, 27] on span "Заказ выполнен" at bounding box center [1450, 24] width 89 height 12
click at [218, 20] on icon at bounding box center [214, 24] width 13 height 13
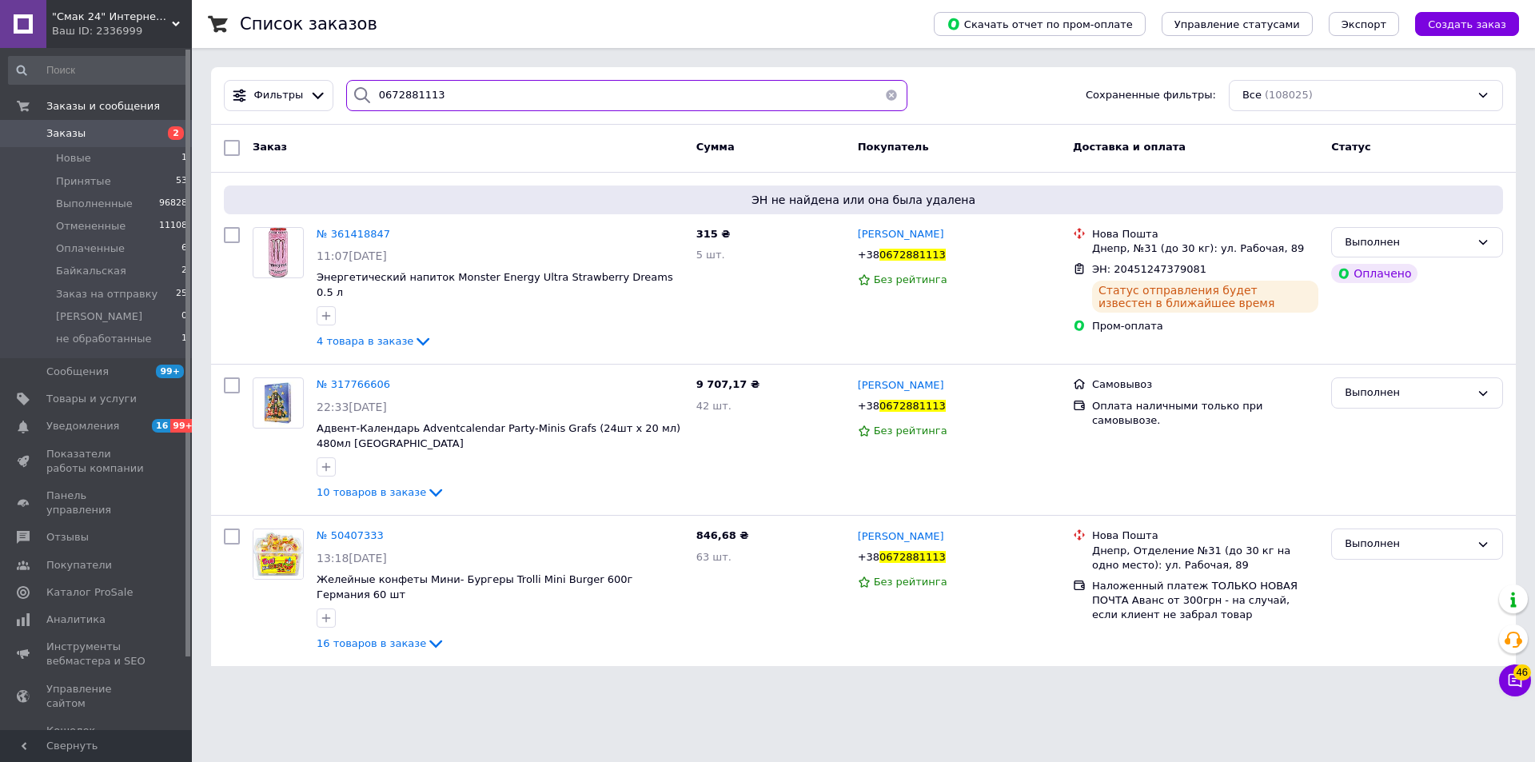
click at [454, 87] on input "0672881113" at bounding box center [626, 95] width 561 height 31
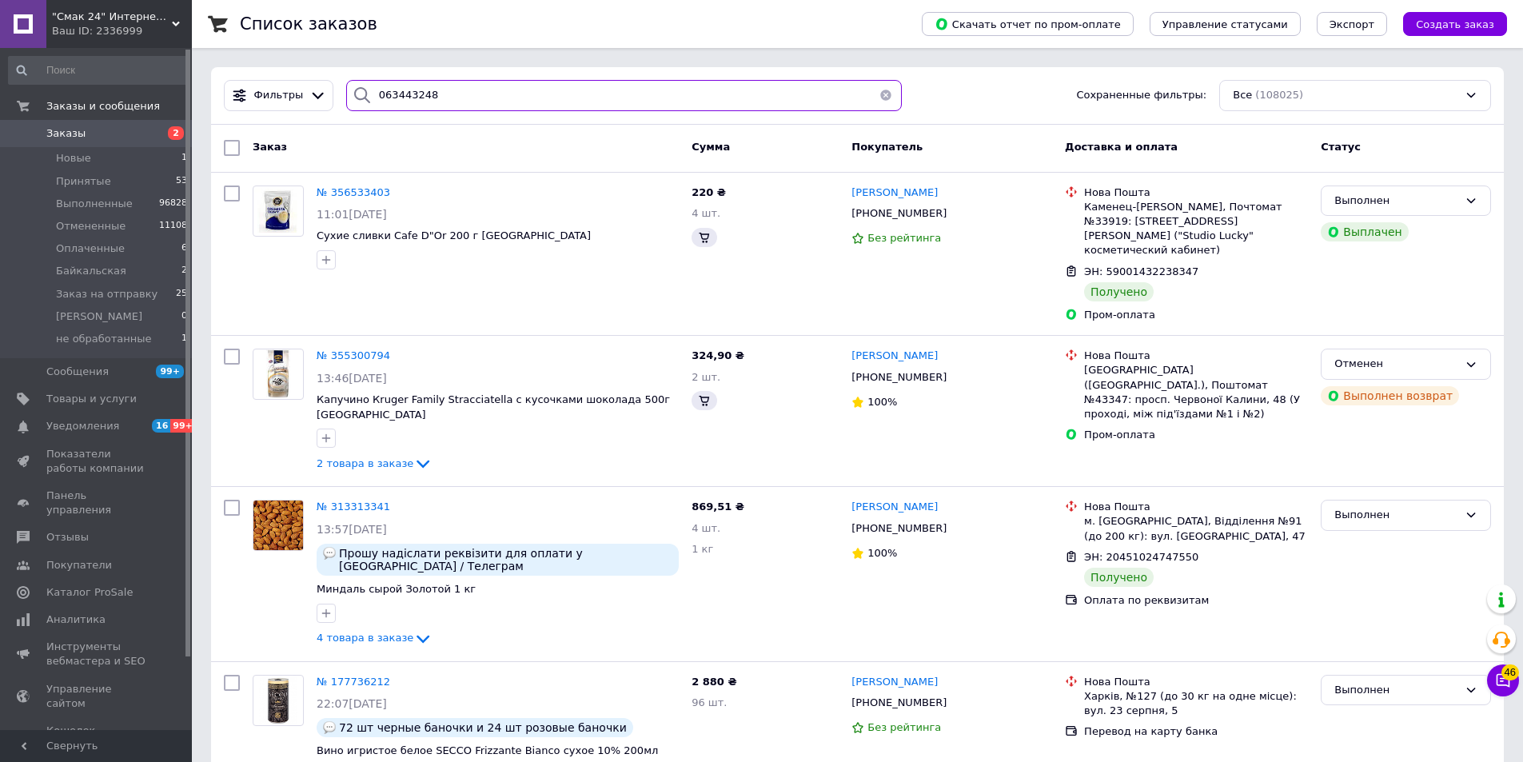
type input "0634432481"
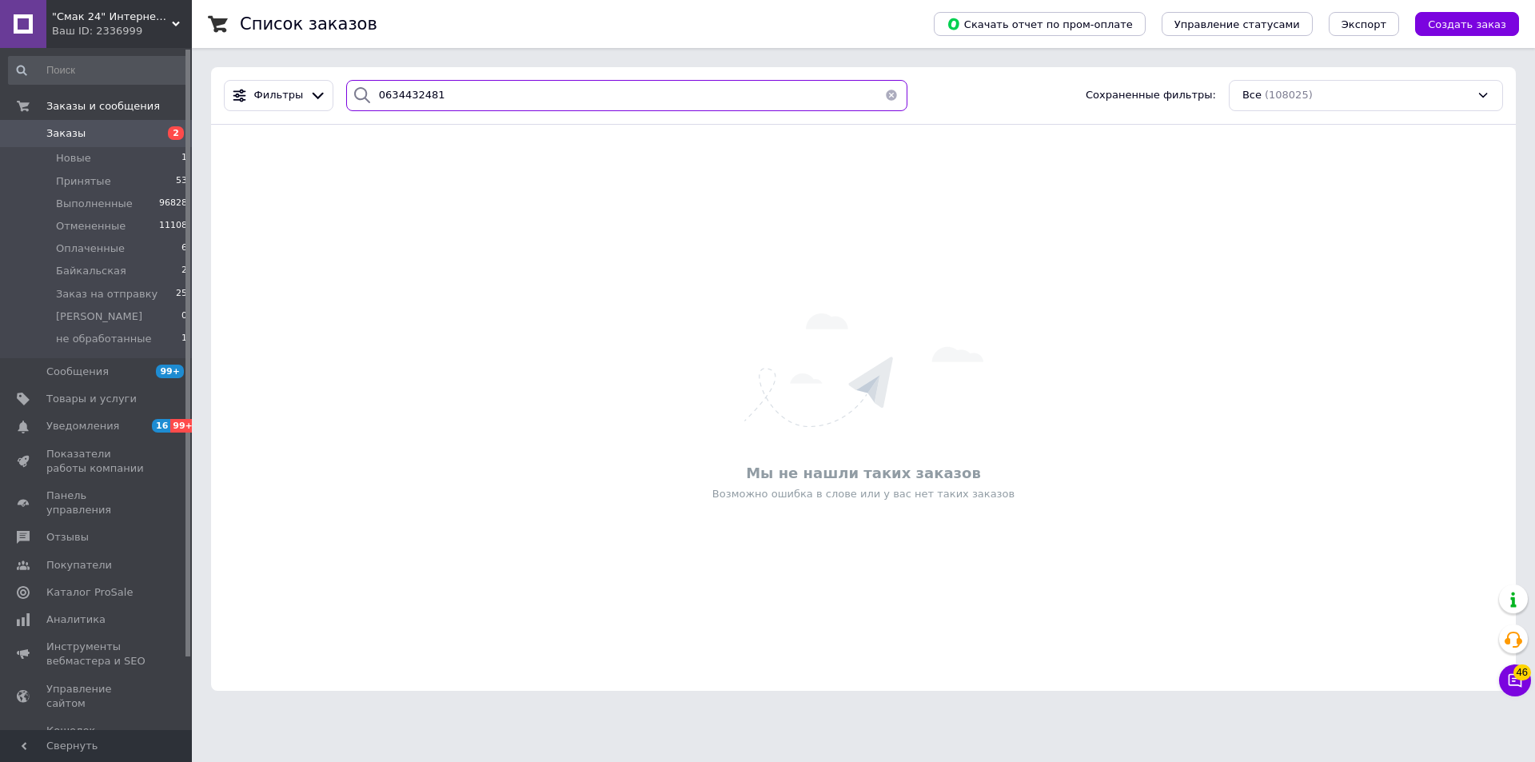
drag, startPoint x: 441, startPoint y: 106, endPoint x: 341, endPoint y: 95, distance: 99.8
click at [346, 95] on div "0634432481" at bounding box center [626, 95] width 561 height 31
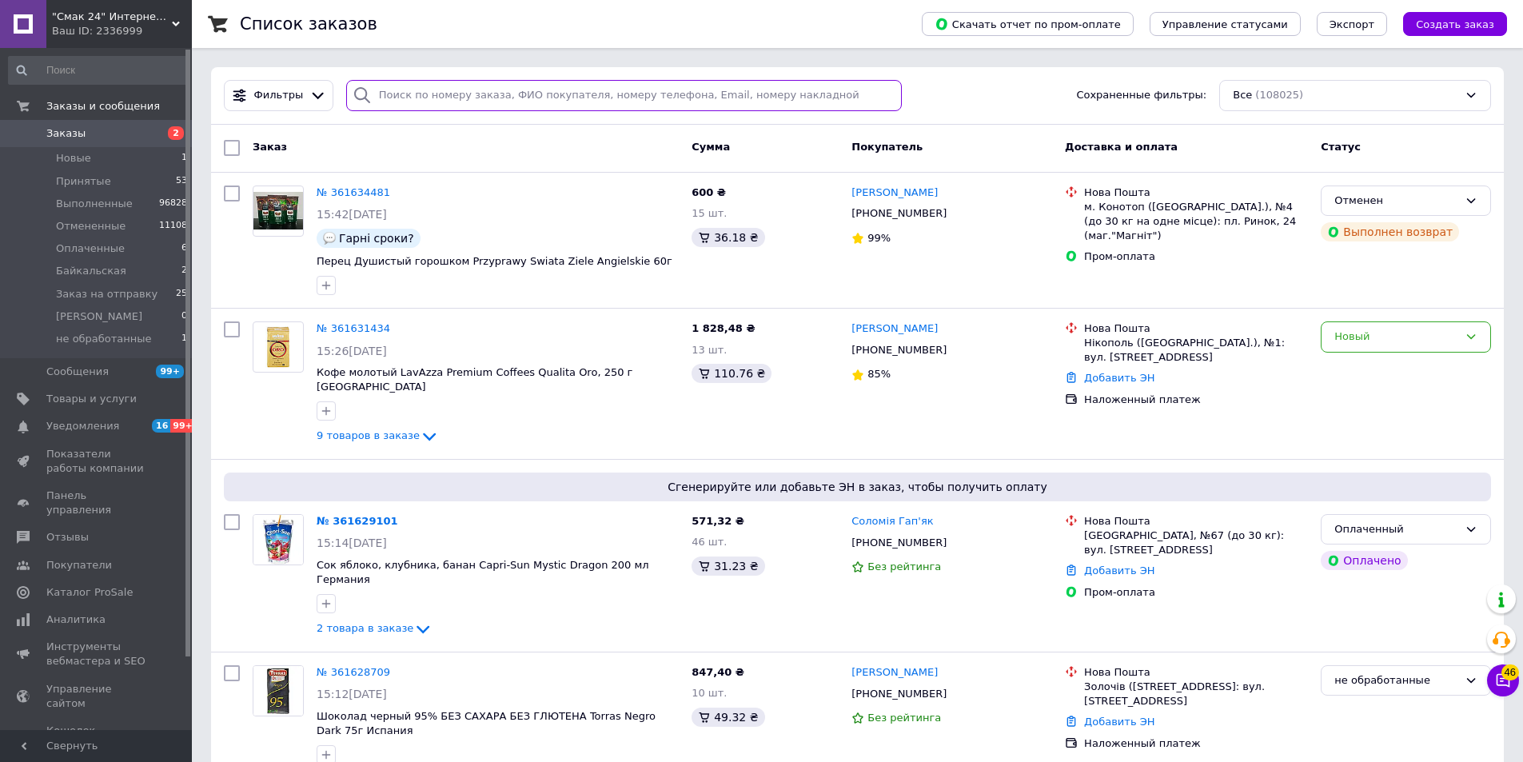
click at [531, 102] on input "search" at bounding box center [624, 95] width 556 height 31
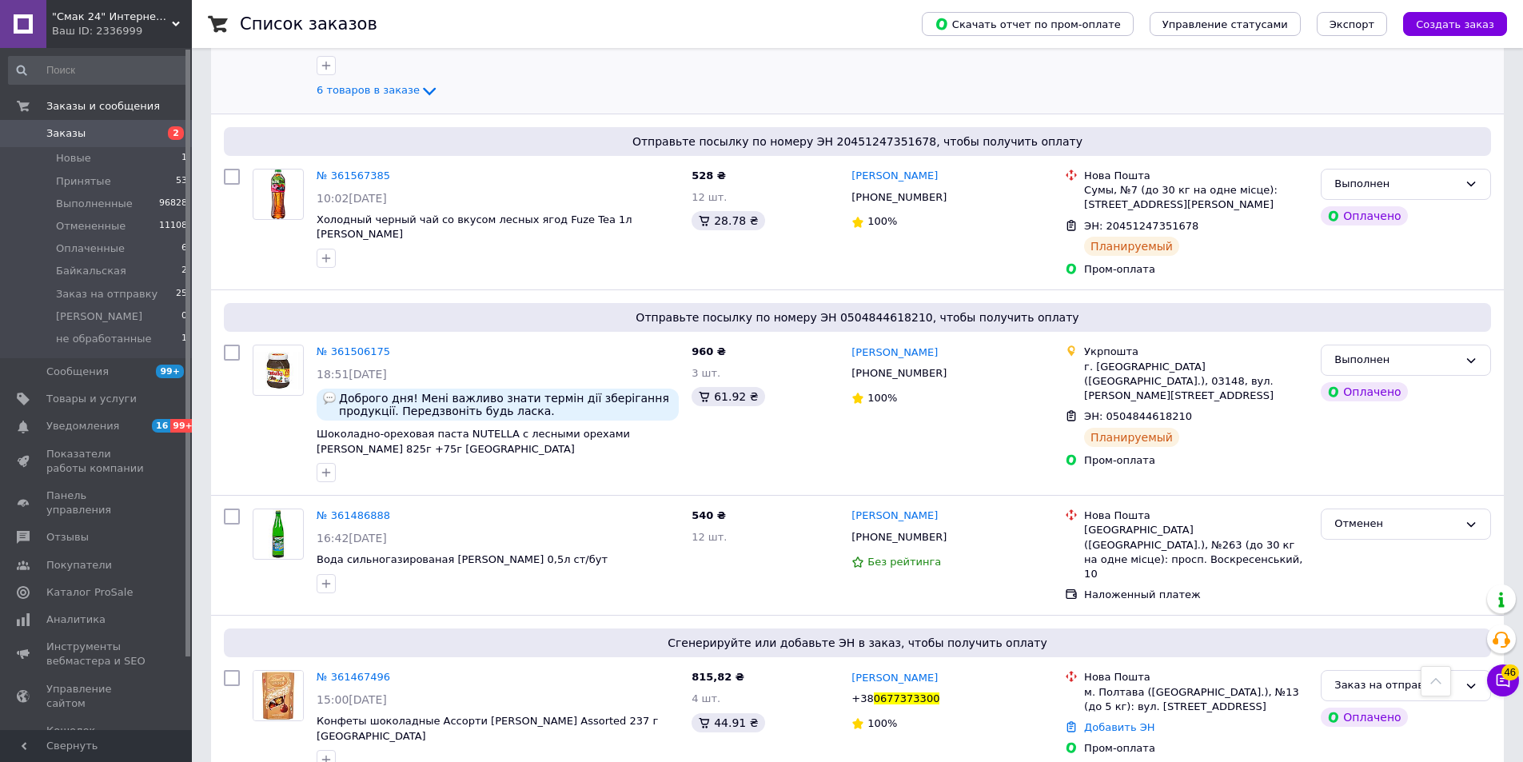
scroll to position [959, 0]
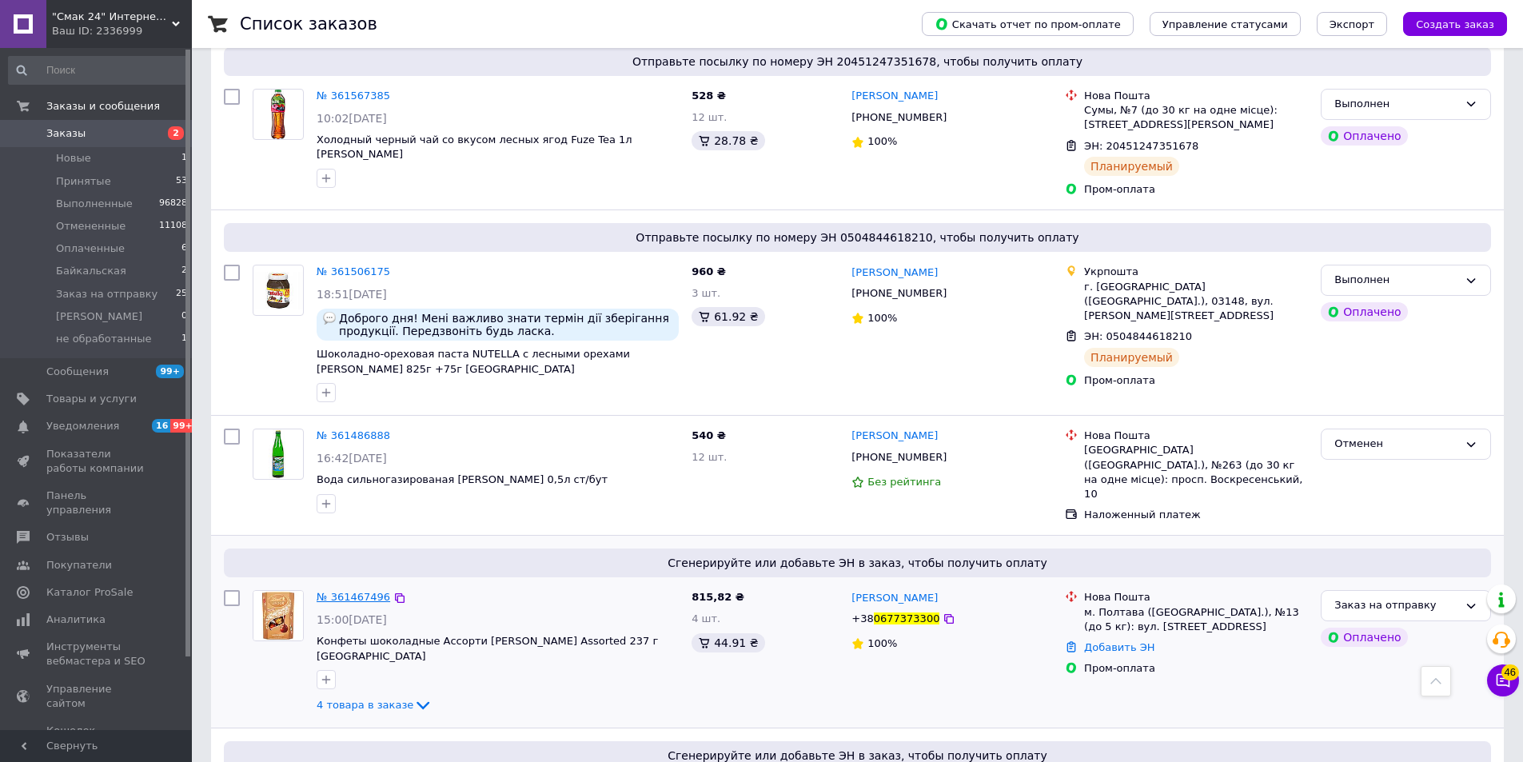
type input "0677373300"
click at [343, 591] on span "№ 361467496" at bounding box center [354, 597] width 74 height 12
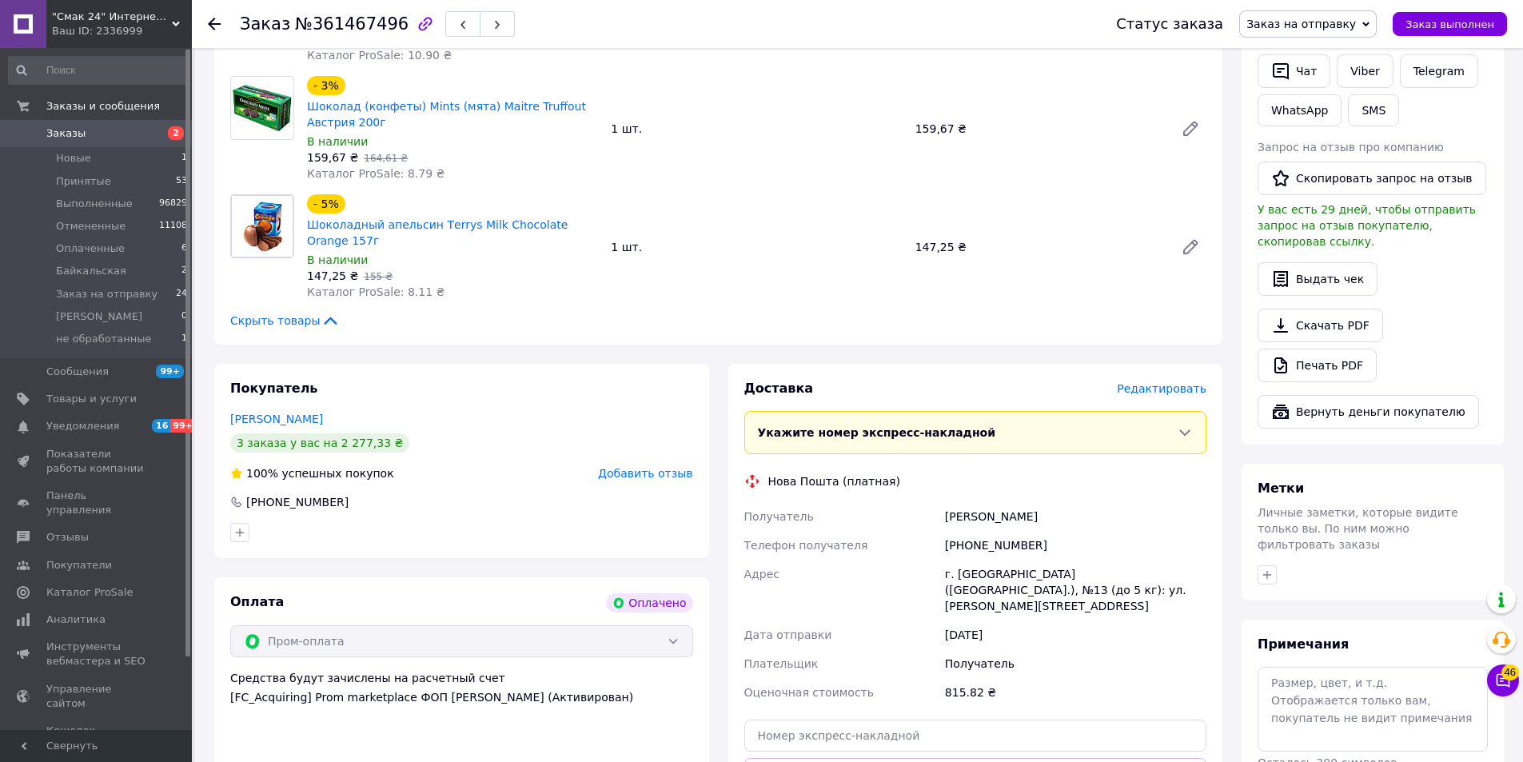
scroll to position [716, 0]
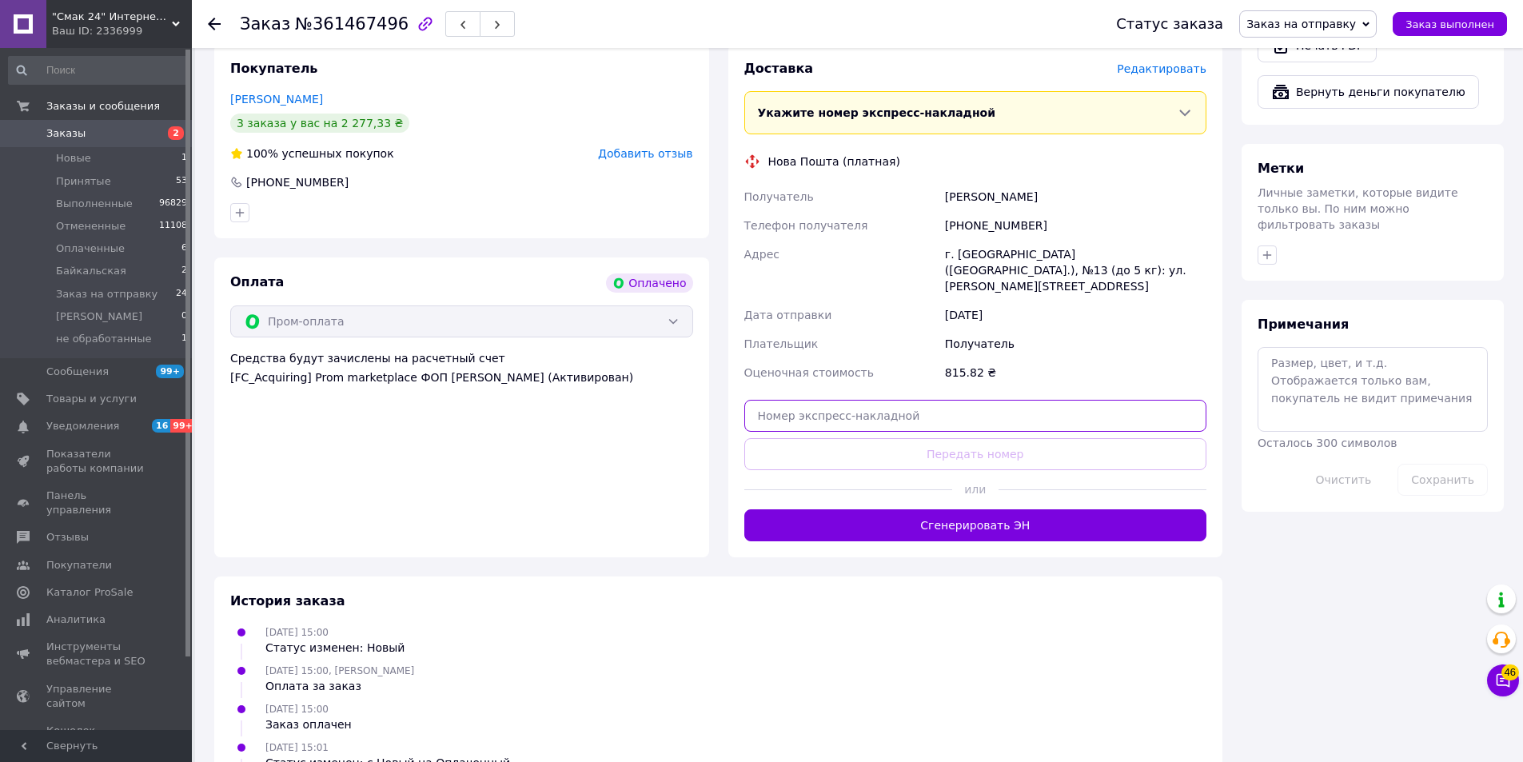
click at [945, 403] on input "text" at bounding box center [975, 416] width 463 height 32
paste input "20451247383059"
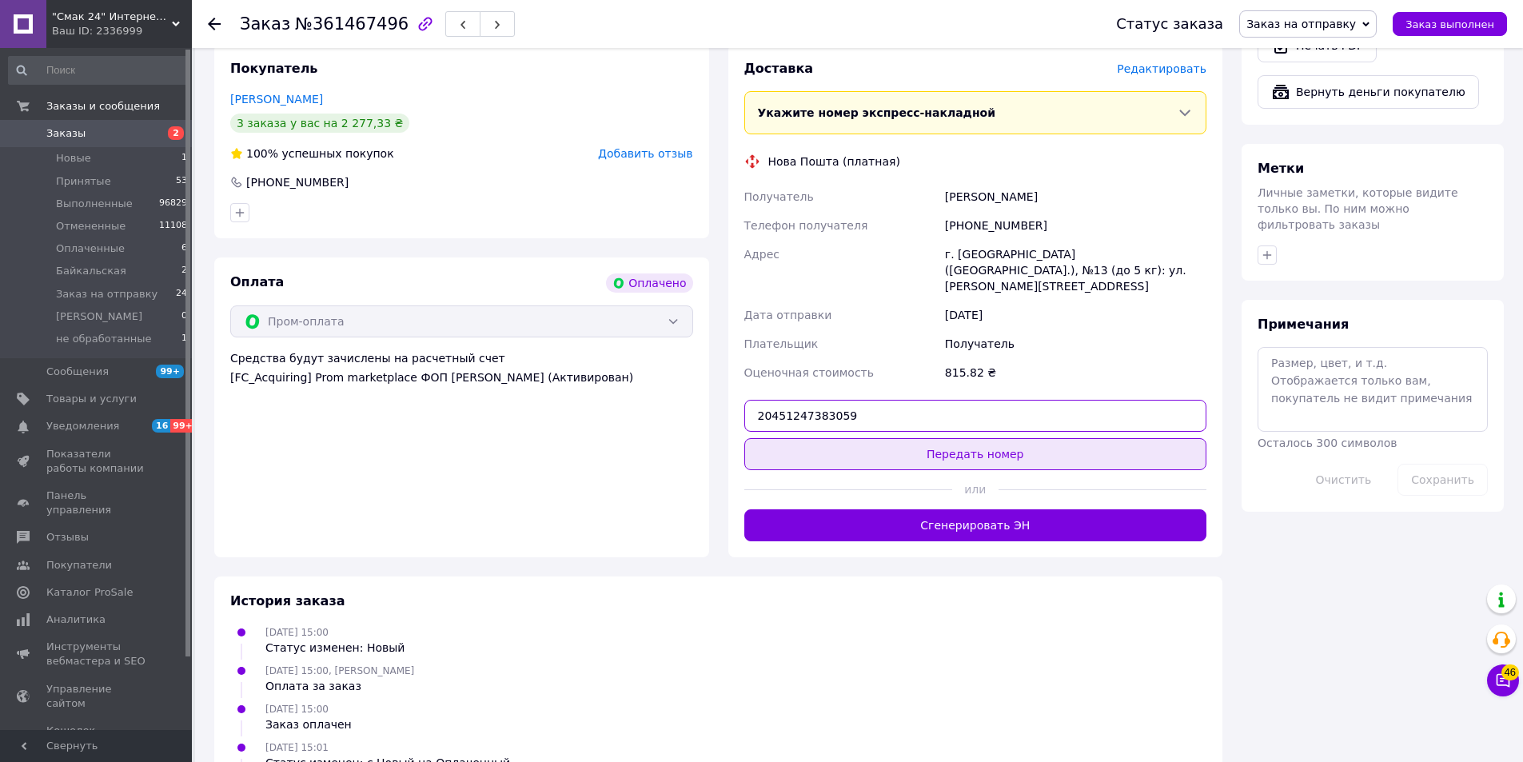
type input "20451247383059"
click at [976, 441] on button "Передать номер" at bounding box center [975, 454] width 463 height 32
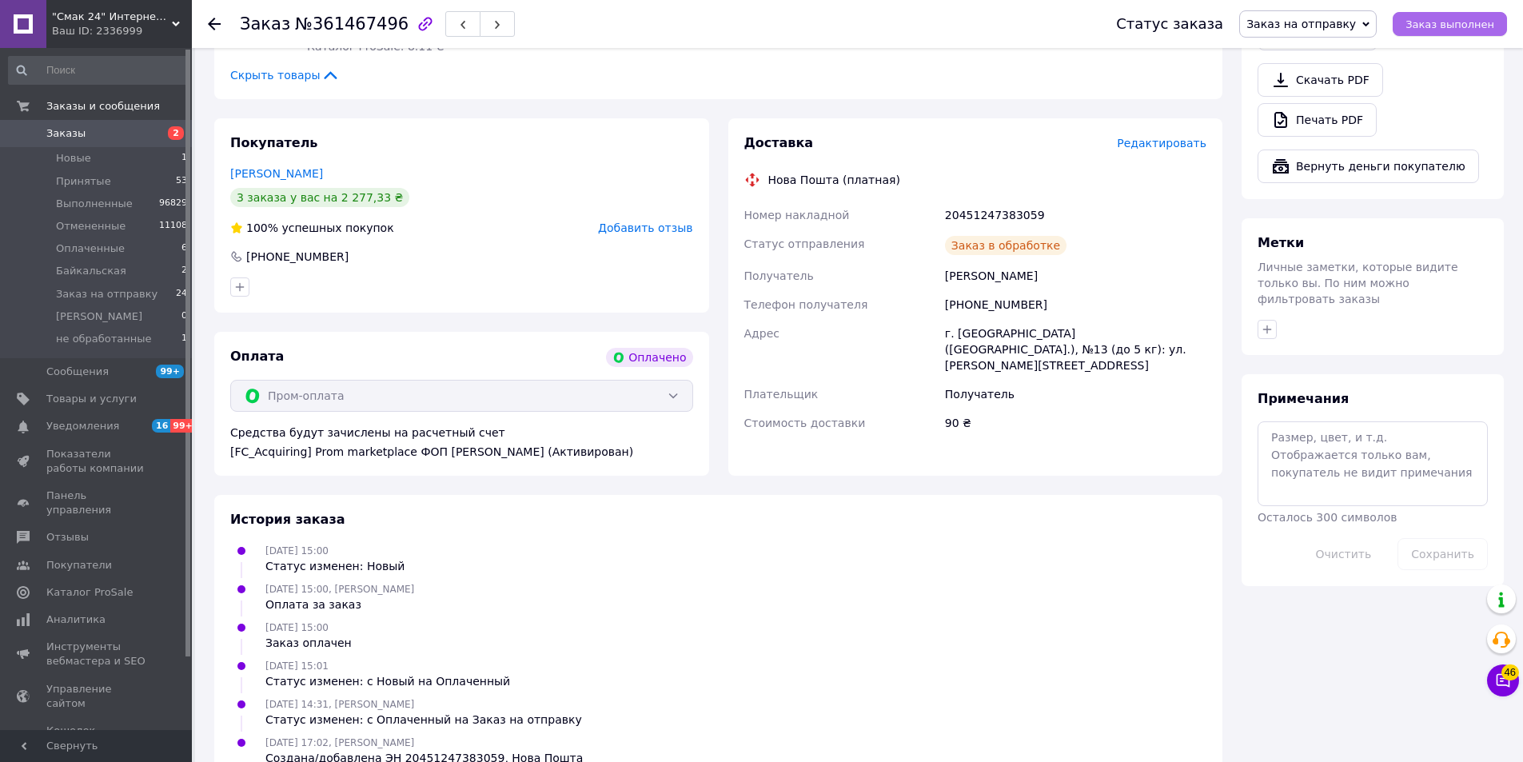
scroll to position [680, 0]
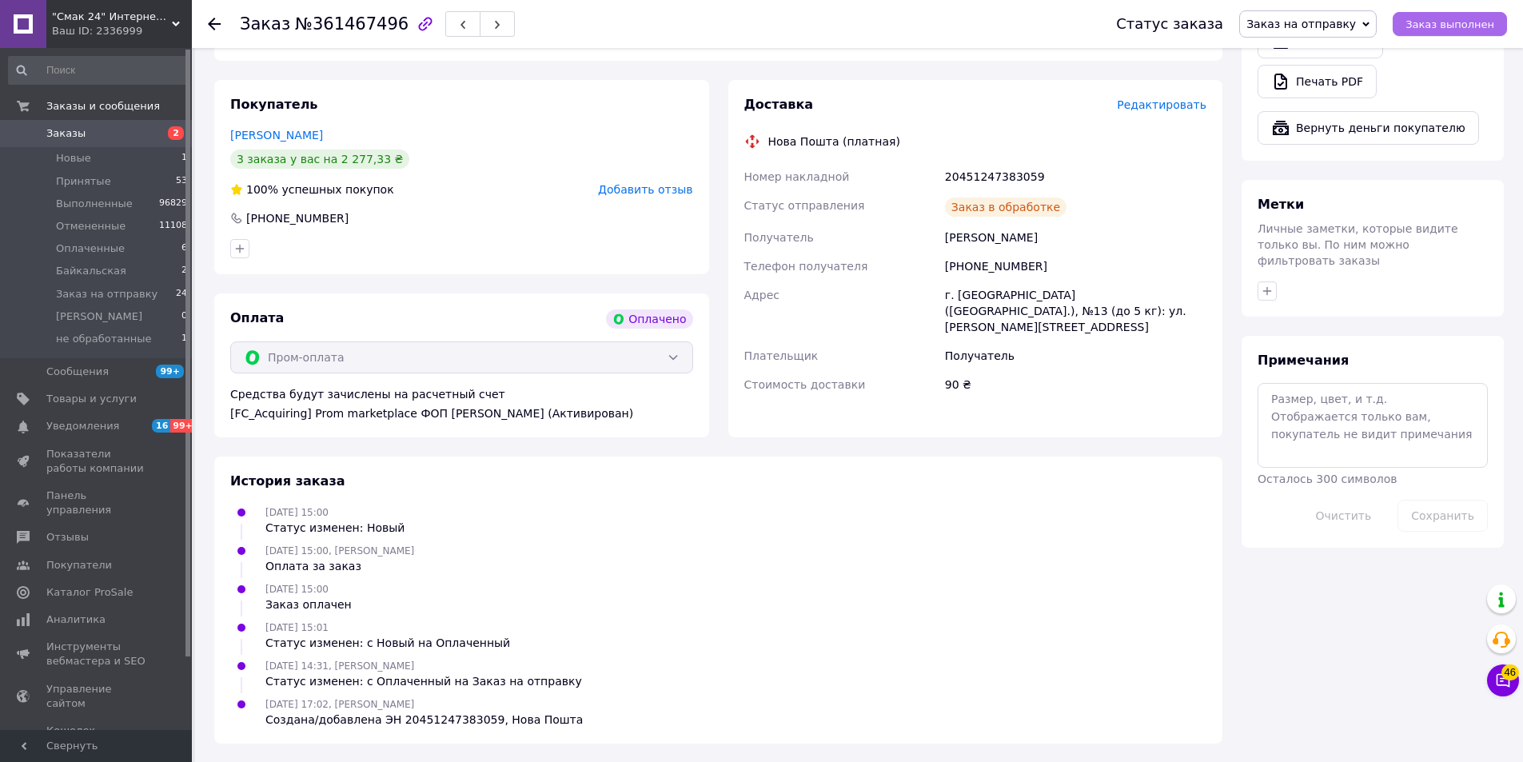
click at [1446, 26] on span "Заказ выполнен" at bounding box center [1450, 24] width 89 height 12
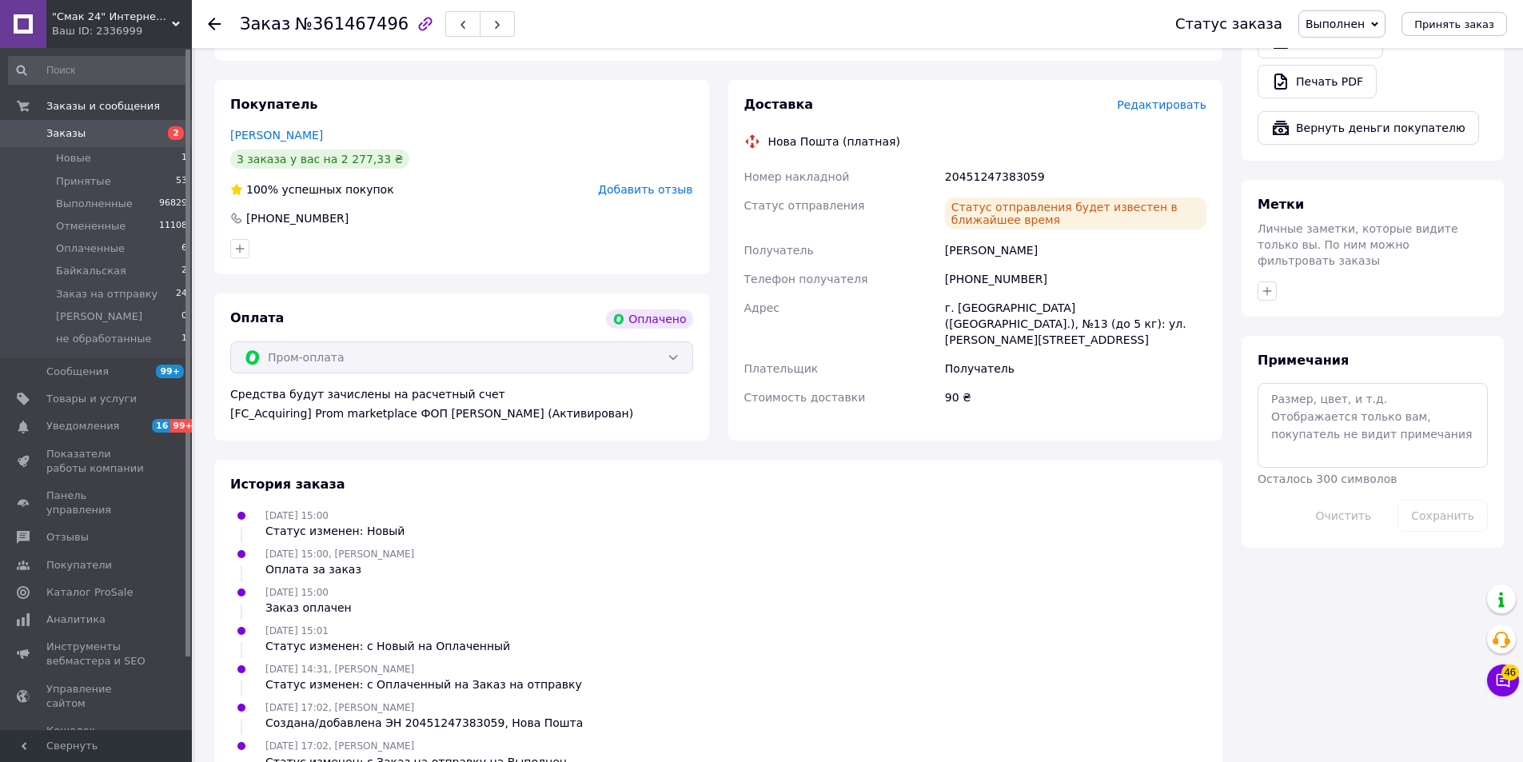
click at [206, 23] on div "Заказ №361467496 Статус заказа Выполнен Принят Отменен Оплаченный Байкальская З…" at bounding box center [857, 24] width 1331 height 48
click at [212, 24] on use at bounding box center [214, 24] width 13 height 13
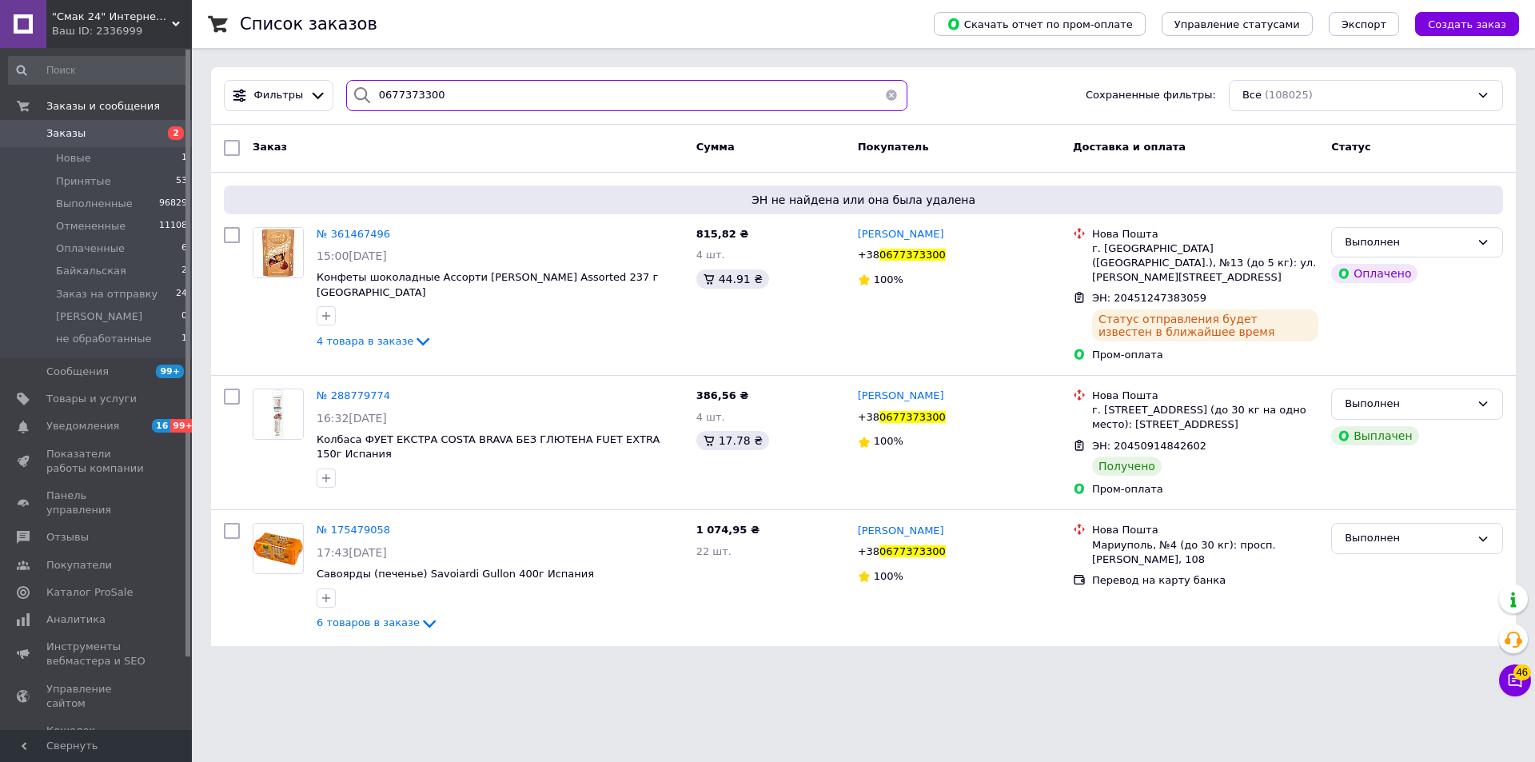
click at [661, 98] on input "0677373300" at bounding box center [626, 95] width 561 height 31
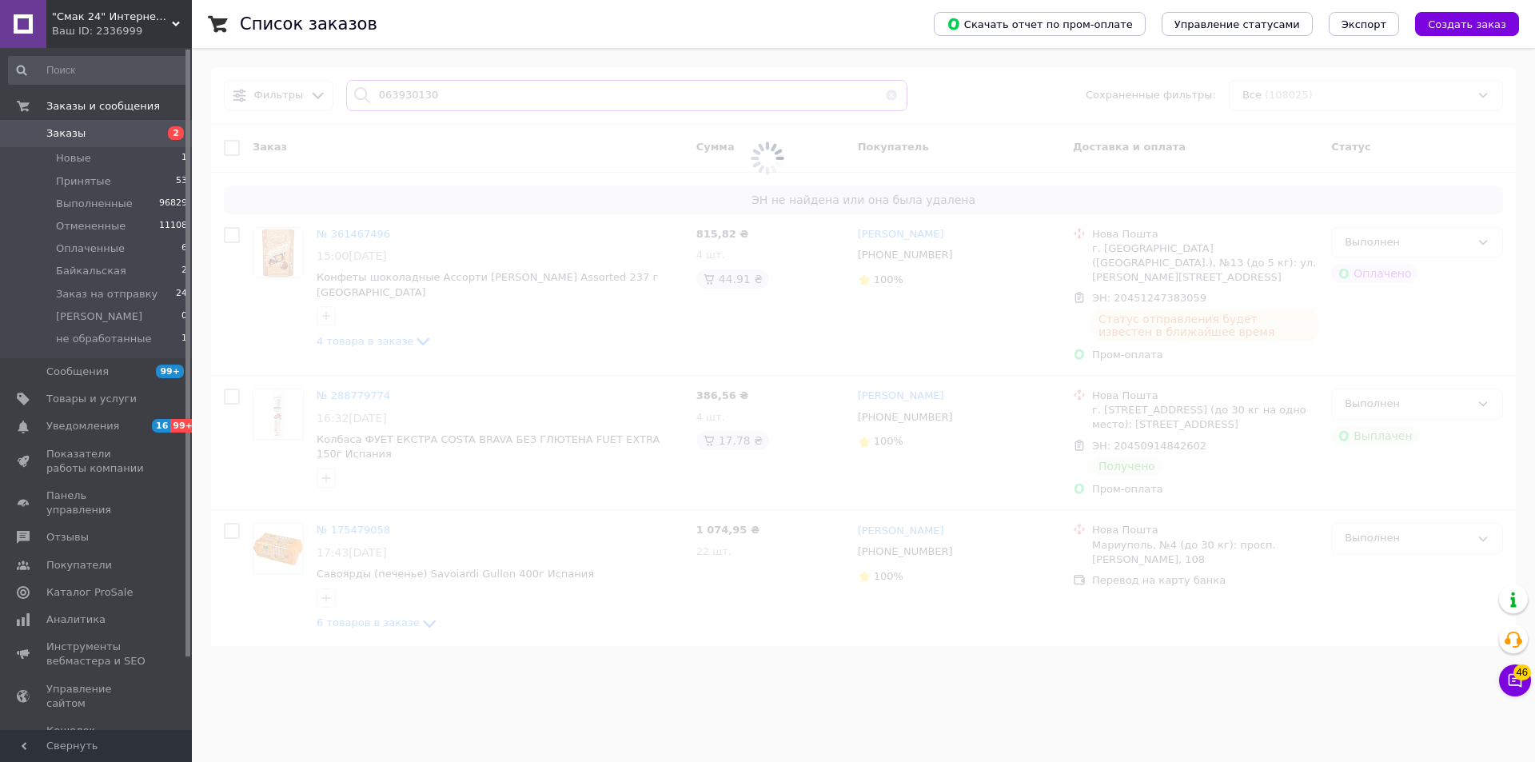
type input "0639301304"
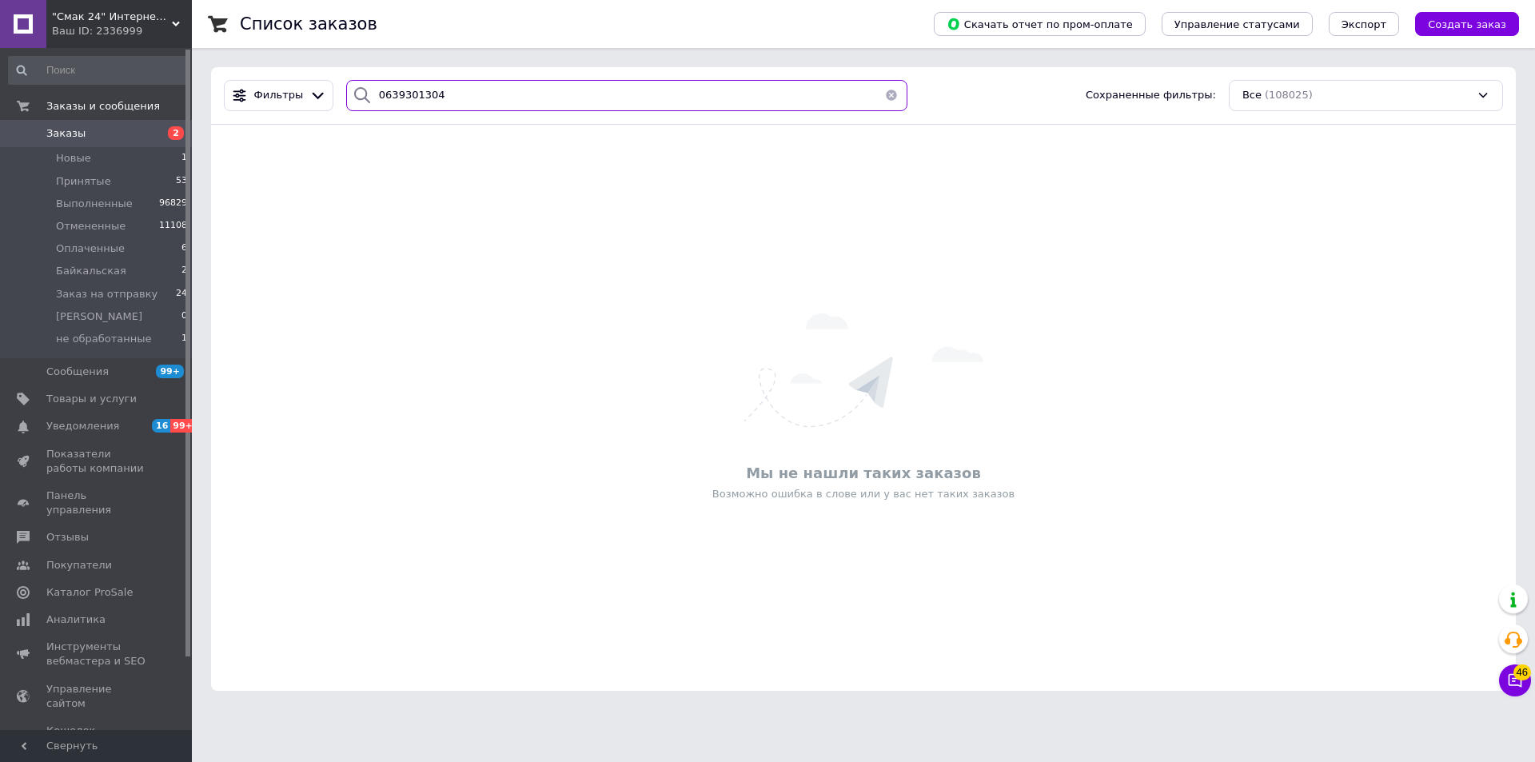
click at [369, 97] on div "0639301304" at bounding box center [626, 95] width 561 height 31
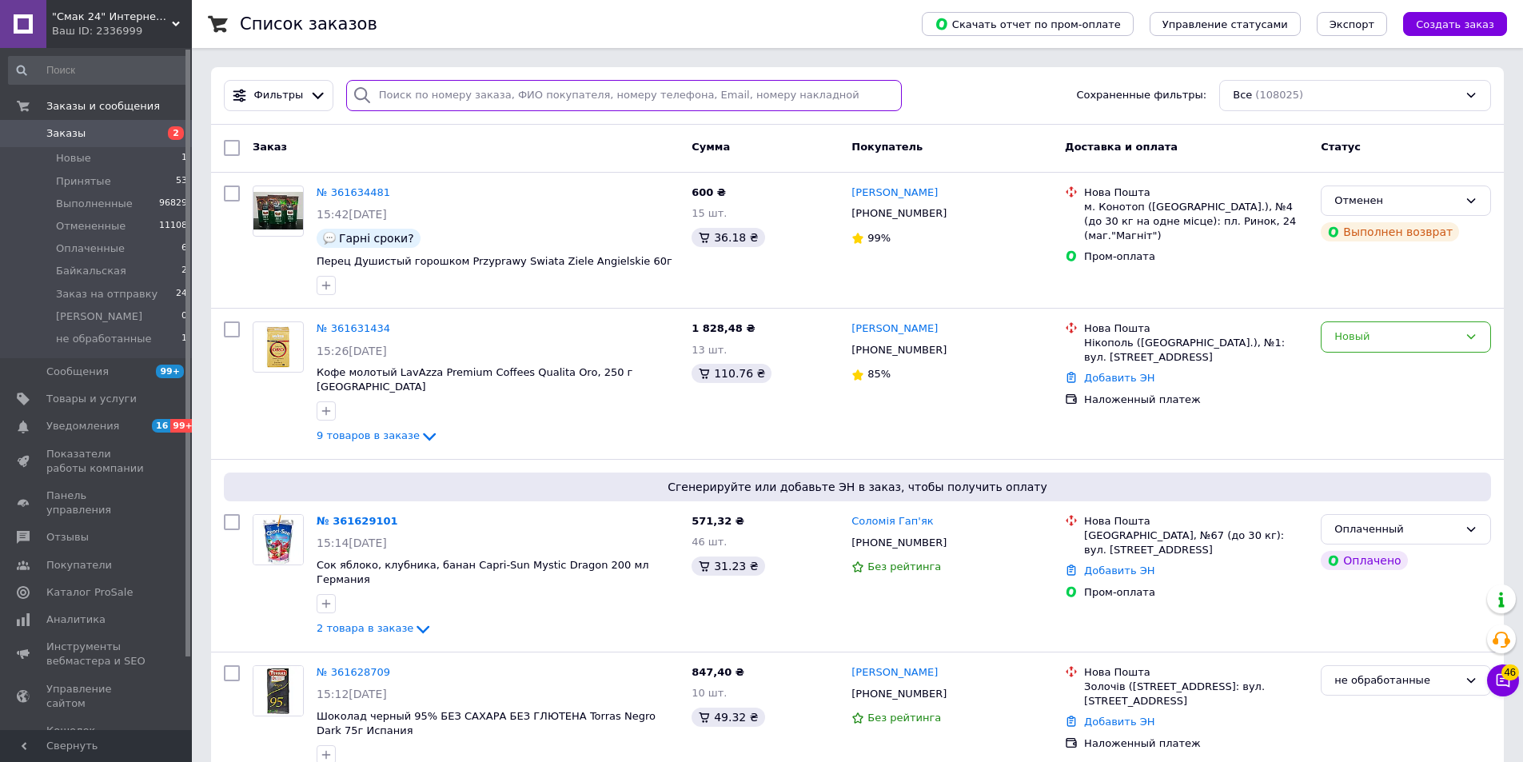
click at [615, 82] on input "search" at bounding box center [624, 95] width 556 height 31
click at [615, 96] on input "search" at bounding box center [624, 95] width 556 height 31
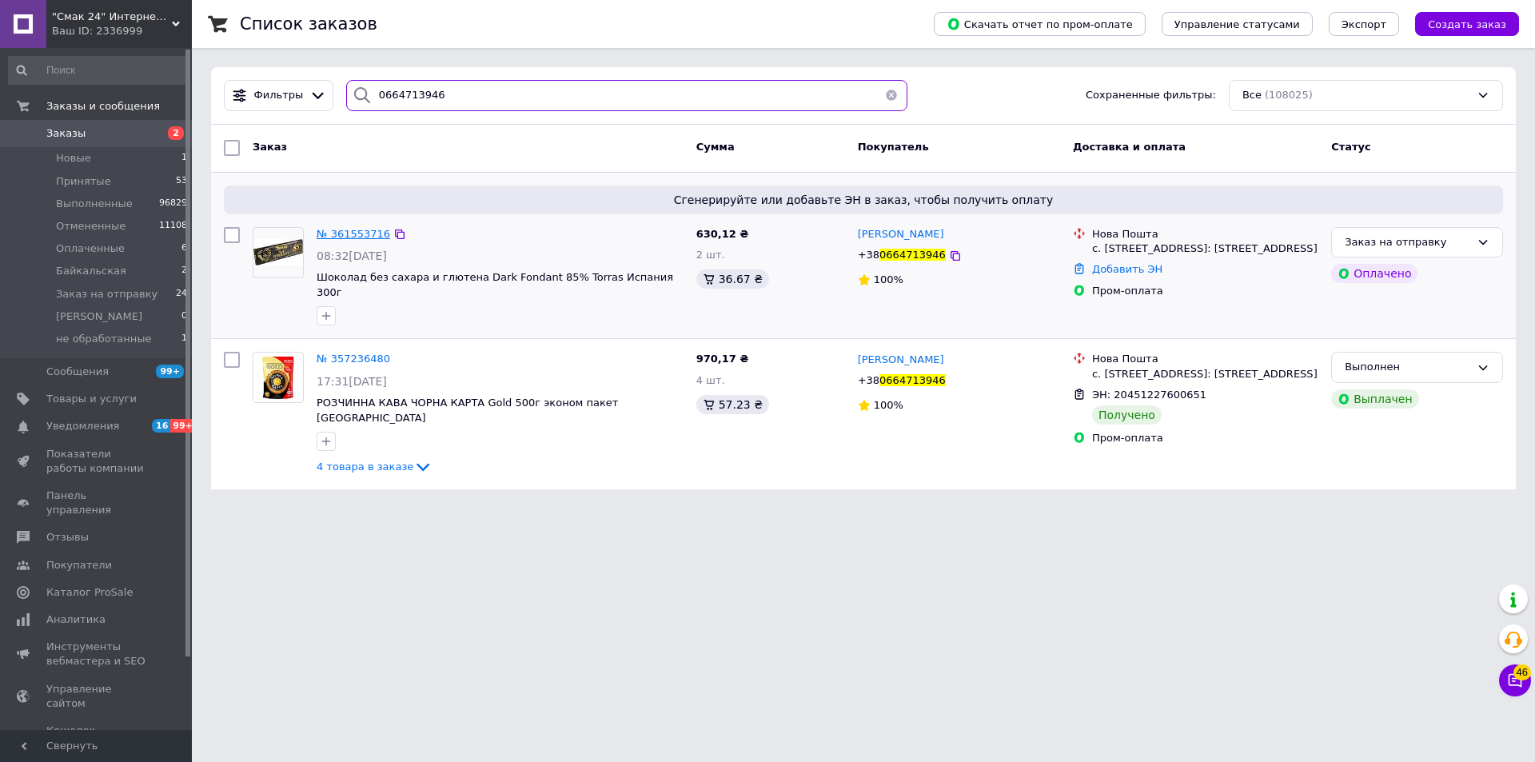
type input "0664713946"
click at [353, 233] on span "№ 361553716" at bounding box center [354, 234] width 74 height 12
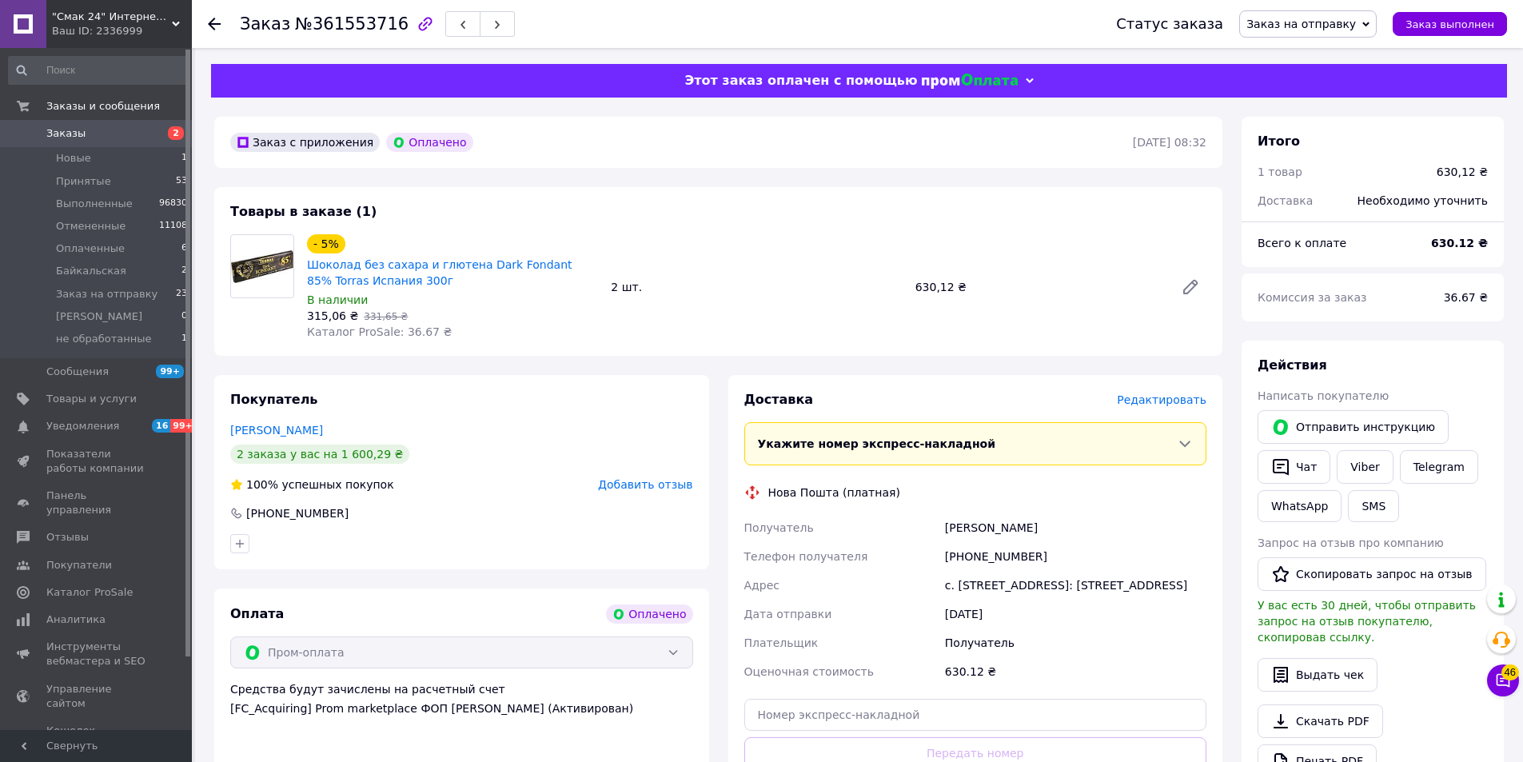
scroll to position [240, 0]
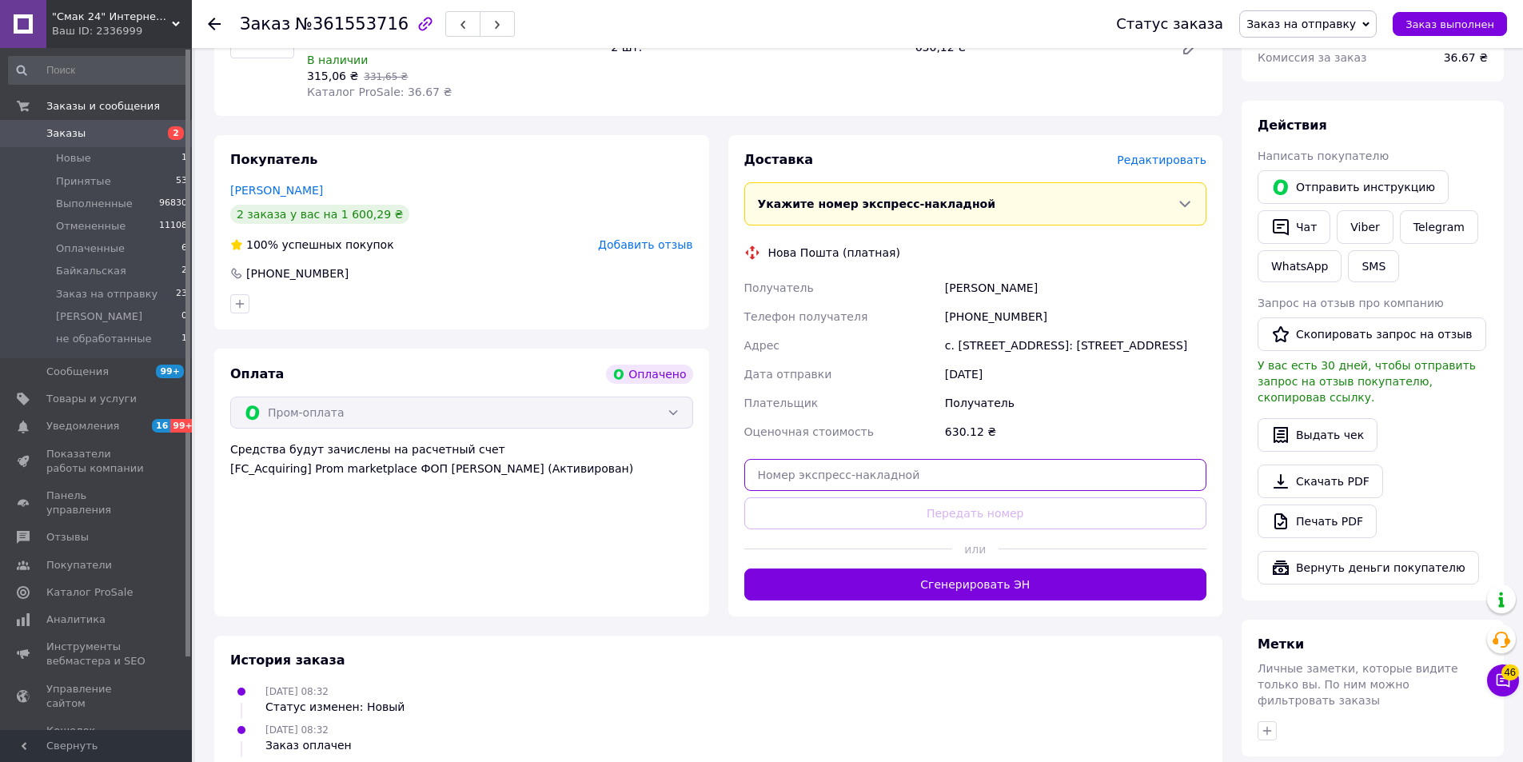
click at [879, 476] on input "text" at bounding box center [975, 475] width 463 height 32
paste input "20451247390010"
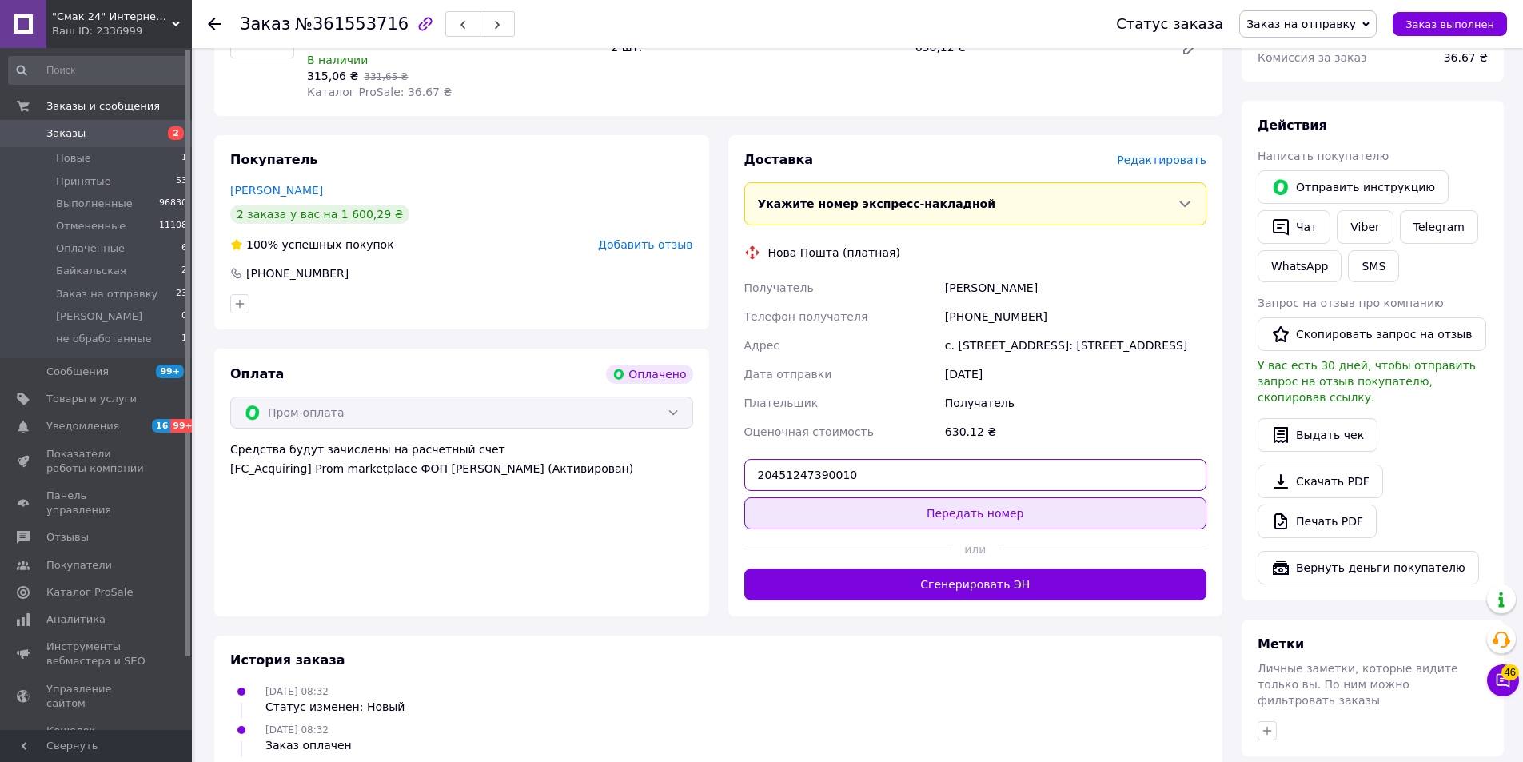
type input "20451247390010"
click at [905, 508] on button "Передать номер" at bounding box center [975, 513] width 463 height 32
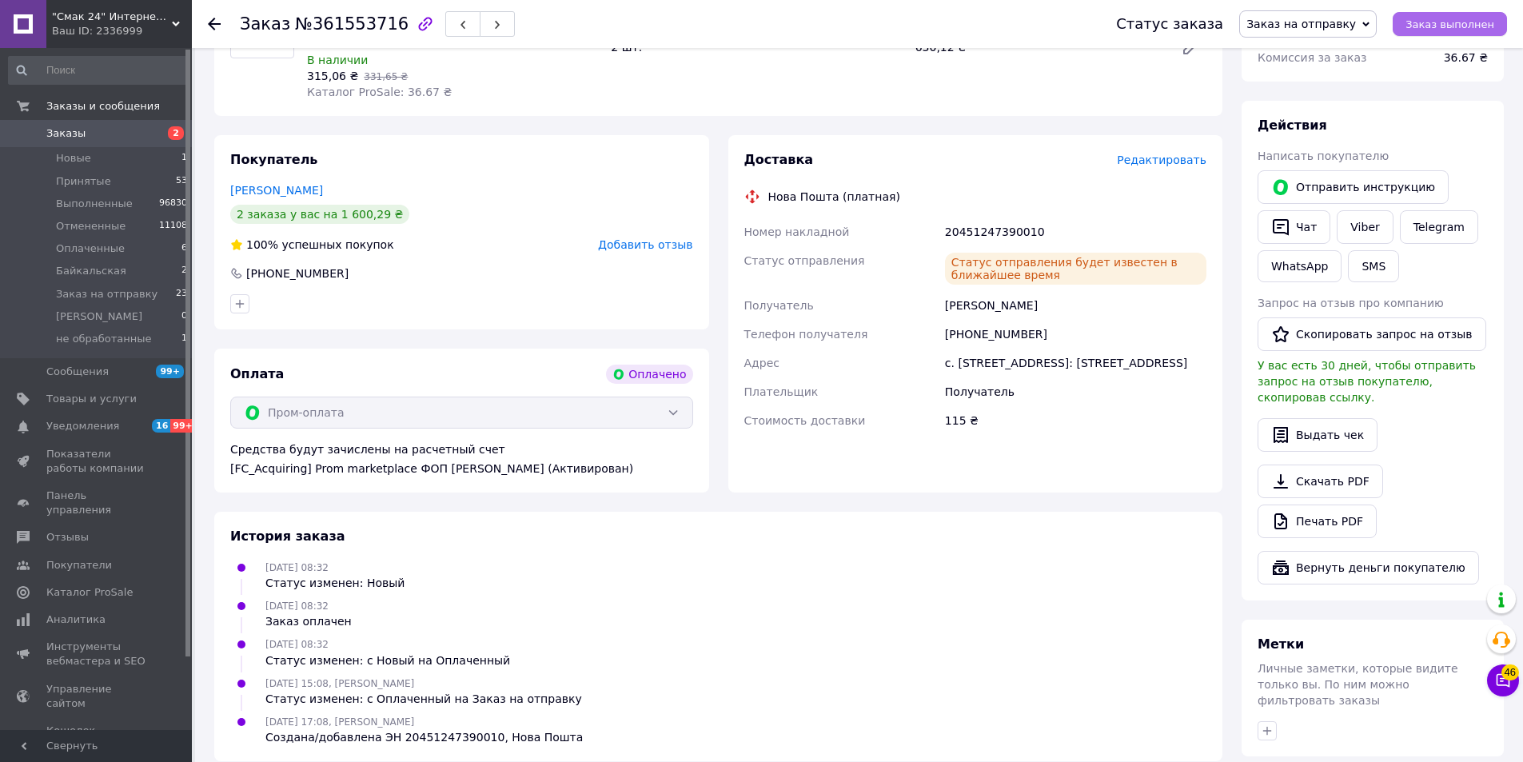
click at [1421, 26] on span "Заказ выполнен" at bounding box center [1450, 24] width 89 height 12
click at [216, 18] on icon at bounding box center [214, 24] width 13 height 13
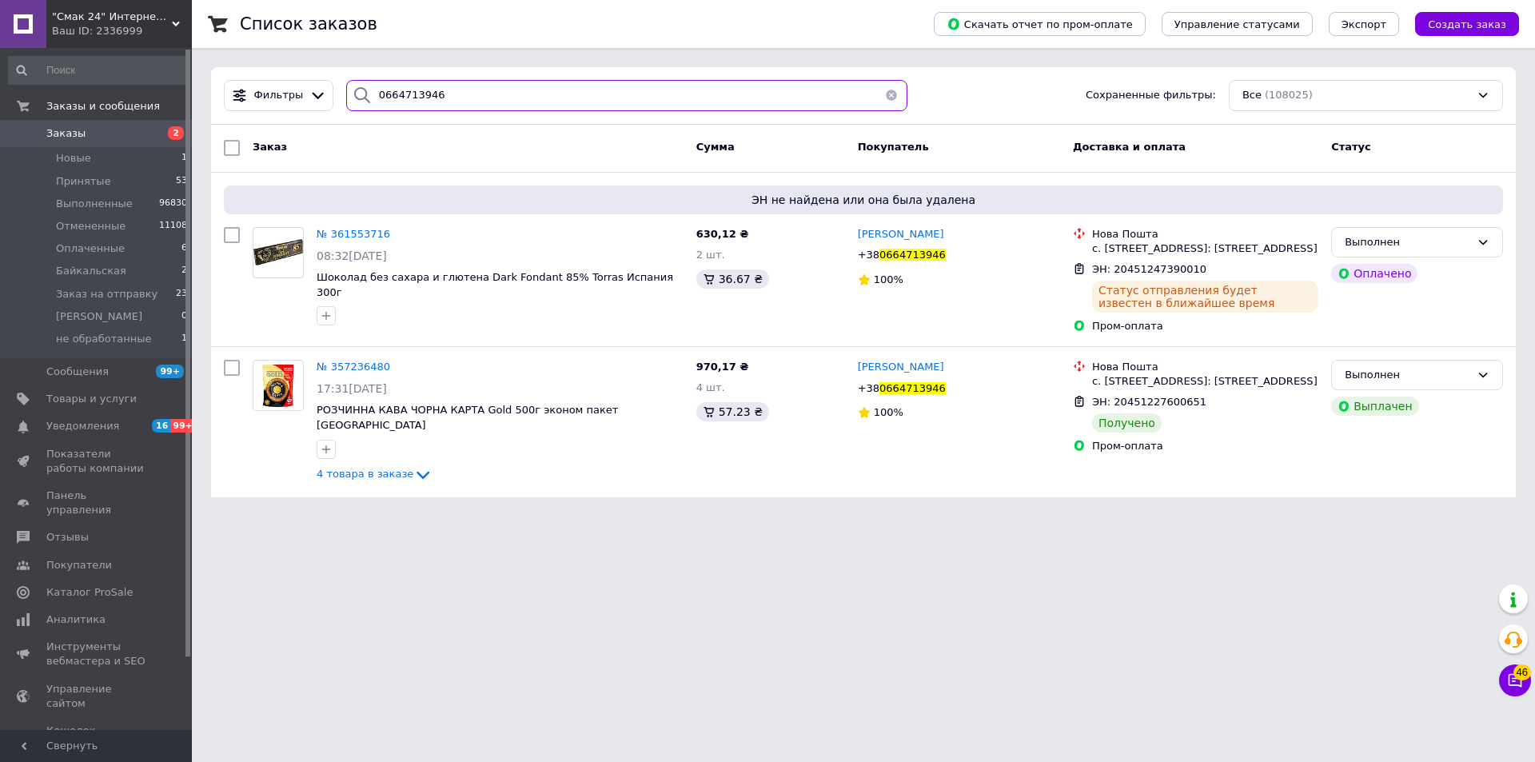
click at [503, 107] on input "0664713946" at bounding box center [626, 95] width 561 height 31
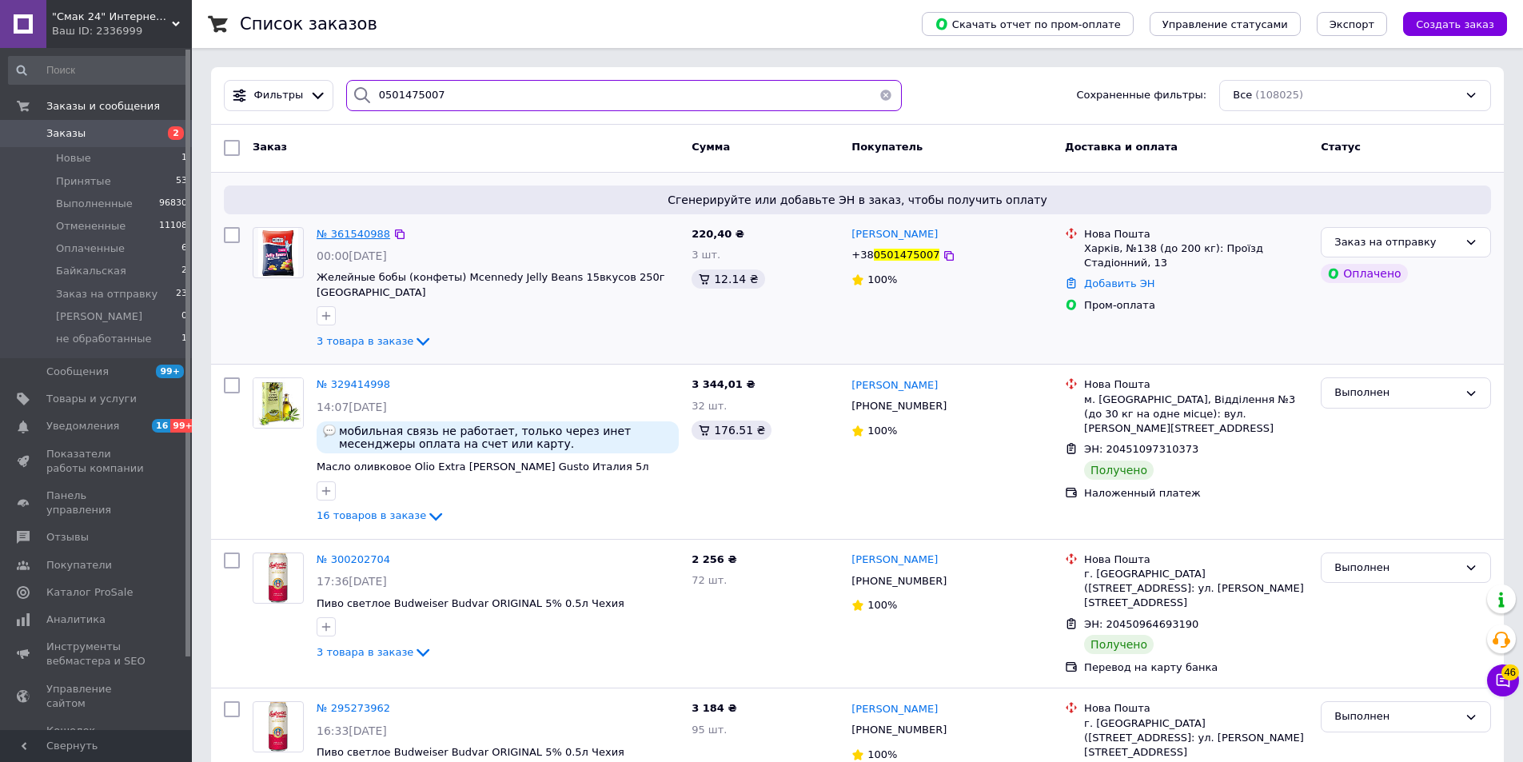
type input "0501475007"
click at [369, 236] on span "№ 361540988" at bounding box center [354, 234] width 74 height 12
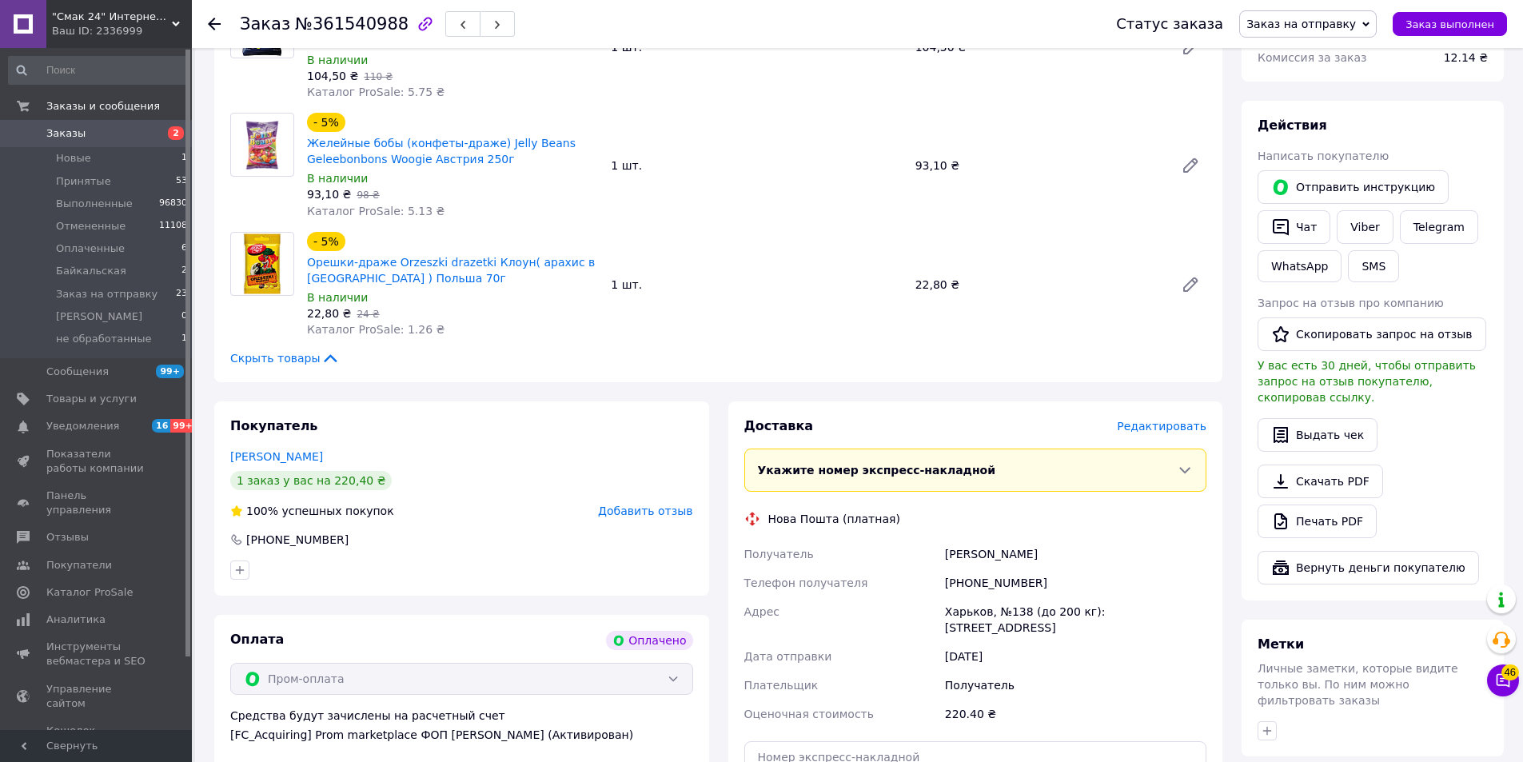
scroll to position [400, 0]
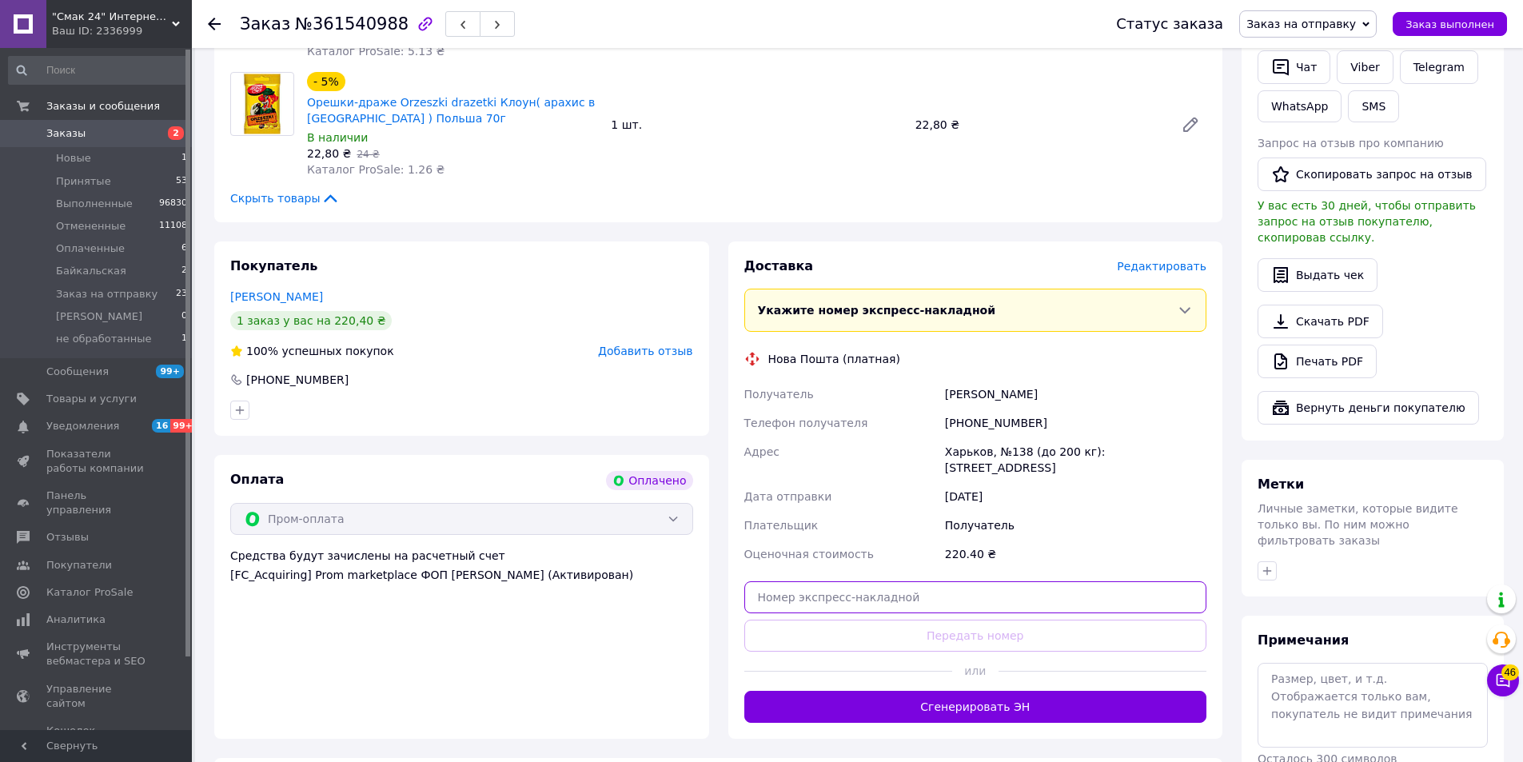
click at [983, 596] on input "text" at bounding box center [975, 597] width 463 height 32
paste input "20451247391790"
type input "20451247391790"
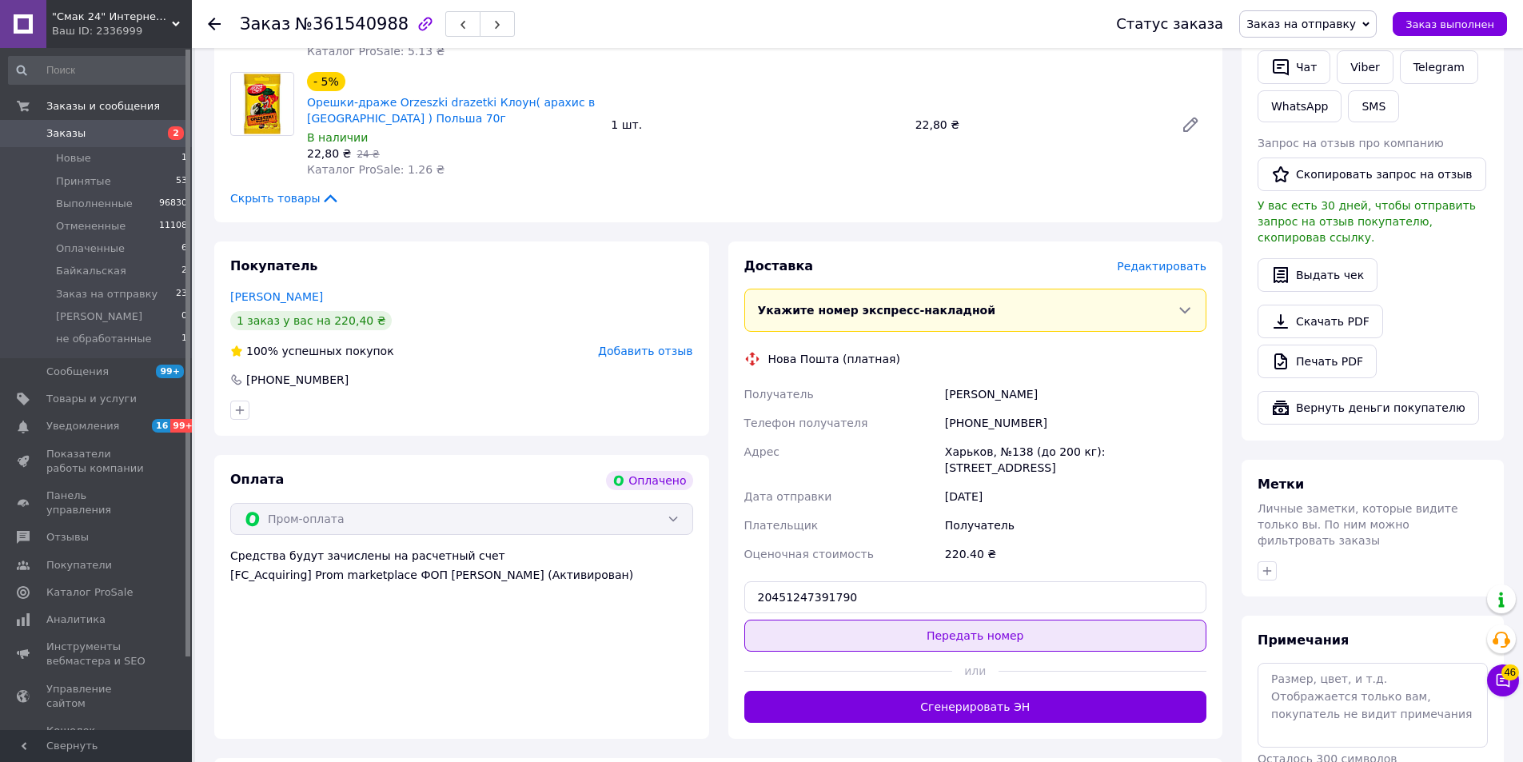
click at [988, 636] on button "Передать номер" at bounding box center [975, 636] width 463 height 32
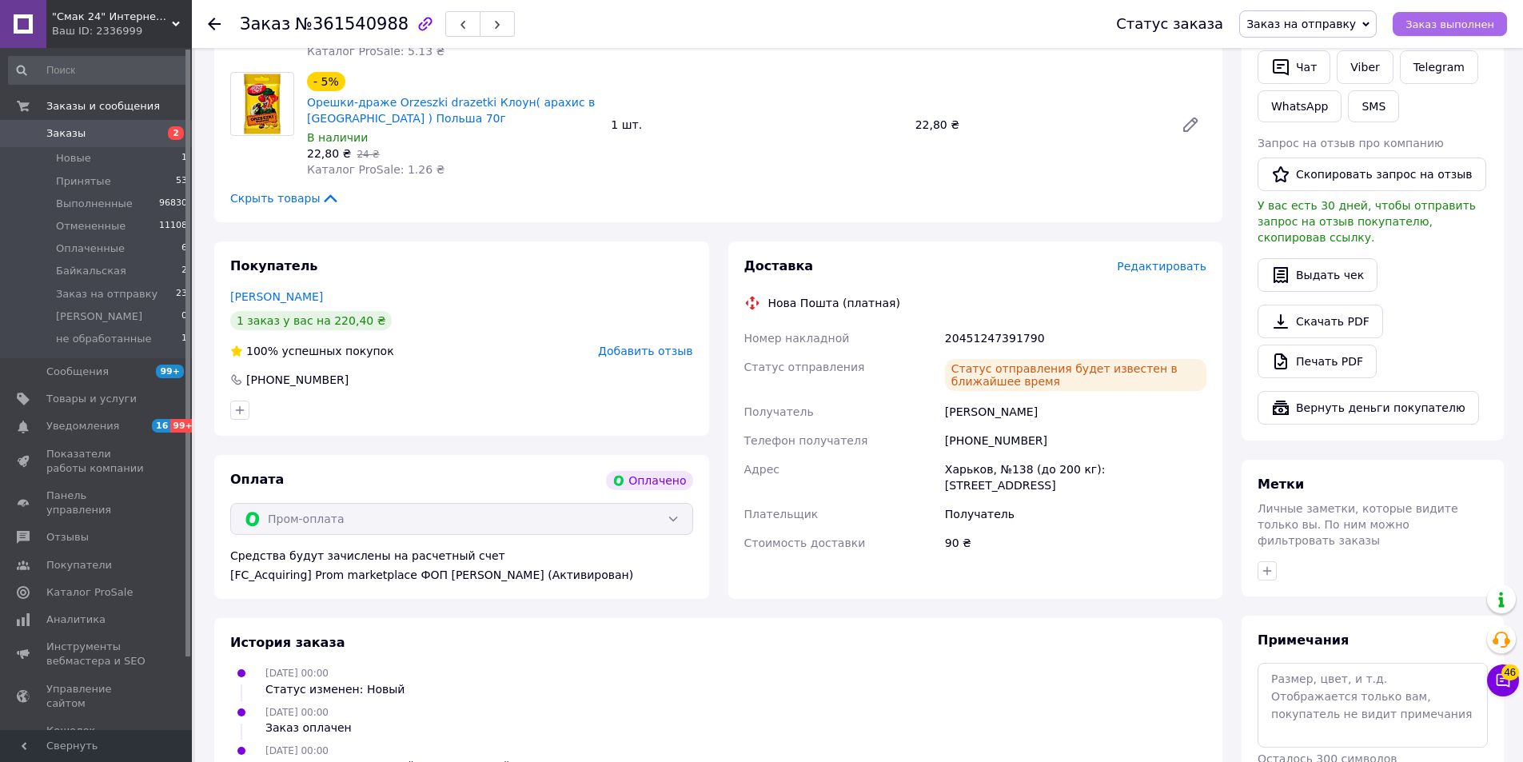
click at [1476, 31] on button "Заказ выполнен" at bounding box center [1450, 24] width 114 height 24
click at [214, 20] on icon at bounding box center [214, 24] width 13 height 13
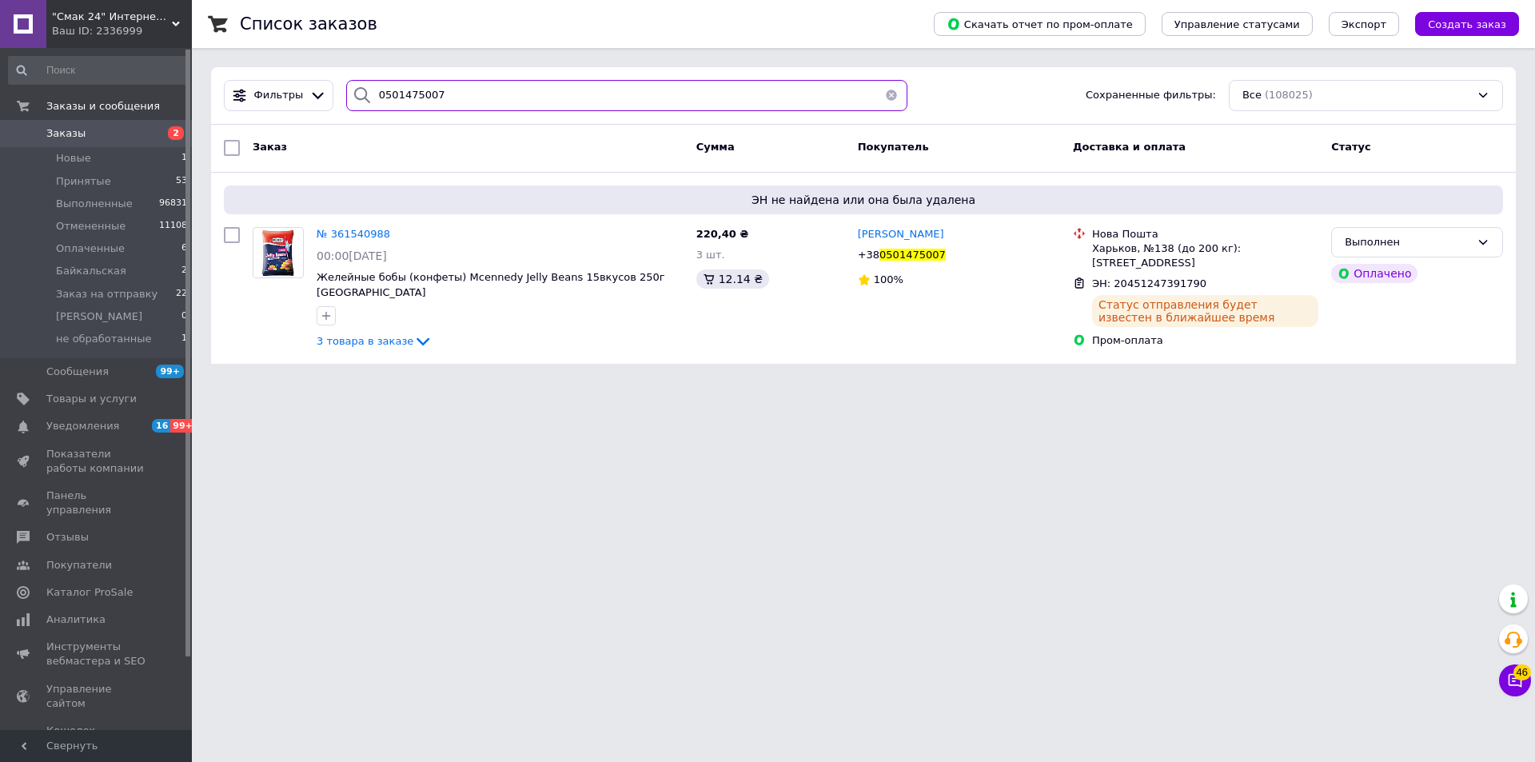
click at [433, 101] on input "0501475007" at bounding box center [626, 95] width 561 height 31
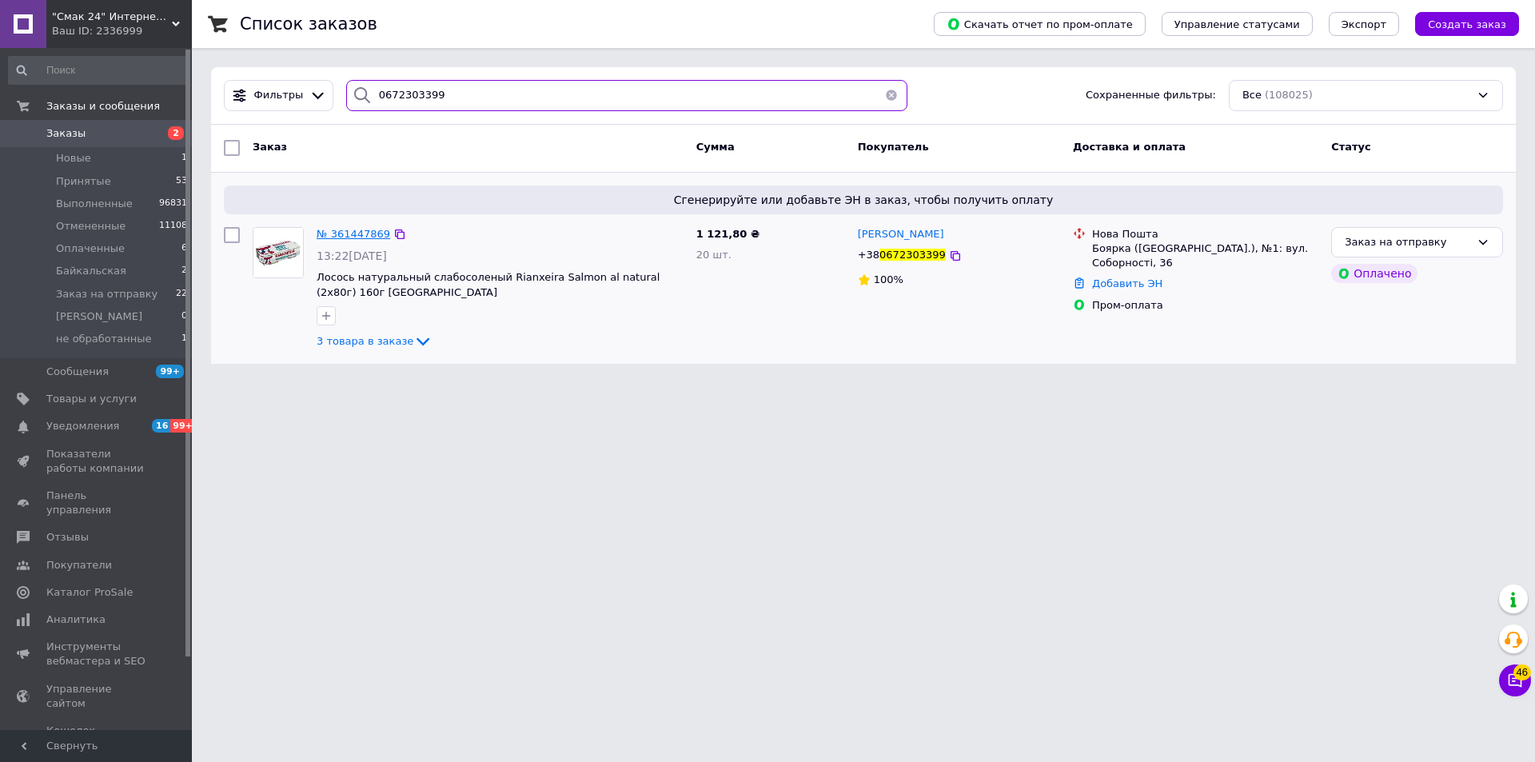
type input "0672303399"
click at [367, 229] on span "№ 361447869" at bounding box center [354, 234] width 74 height 12
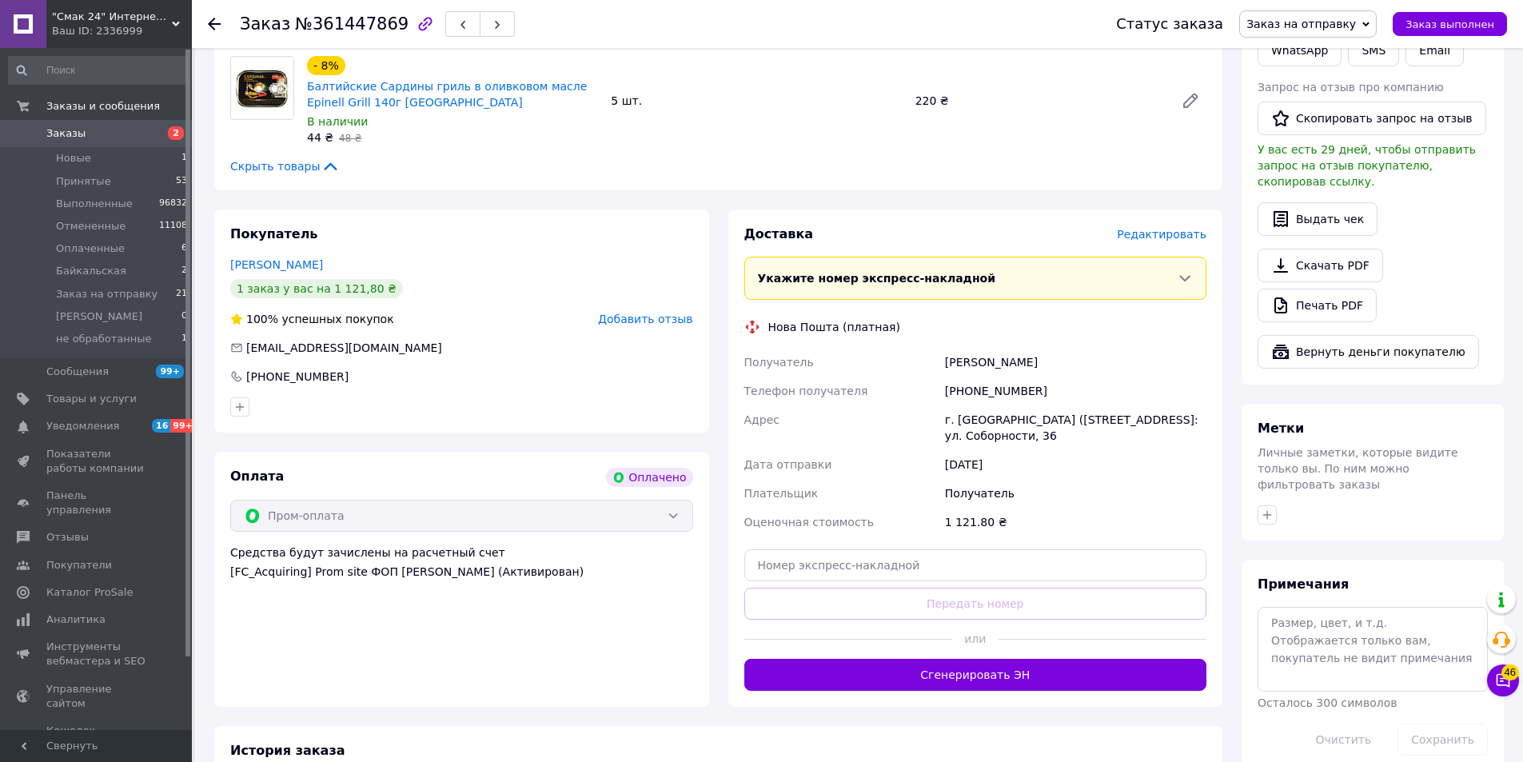
scroll to position [480, 0]
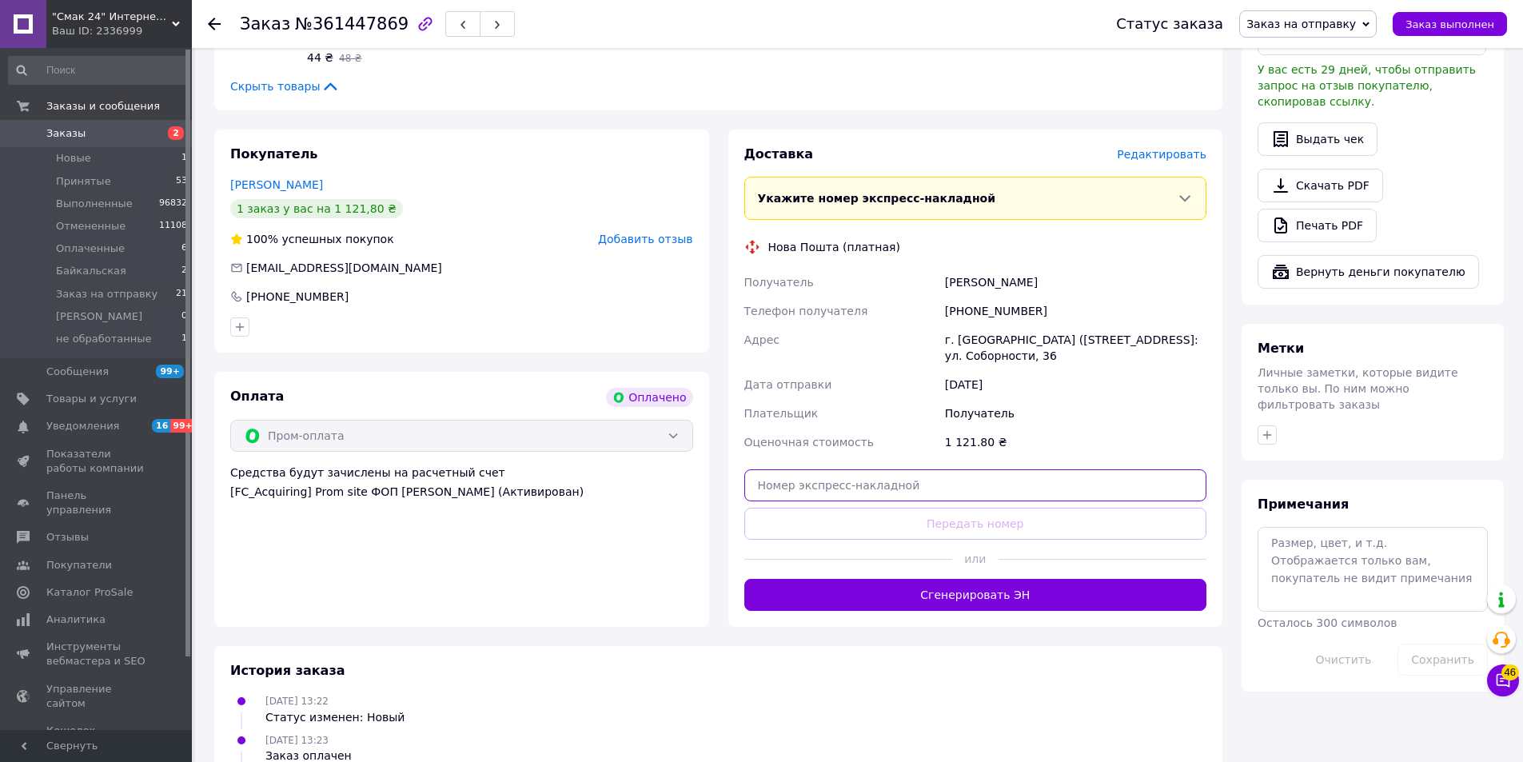
click at [916, 469] on input "text" at bounding box center [975, 485] width 463 height 32
paste input "20451247393242"
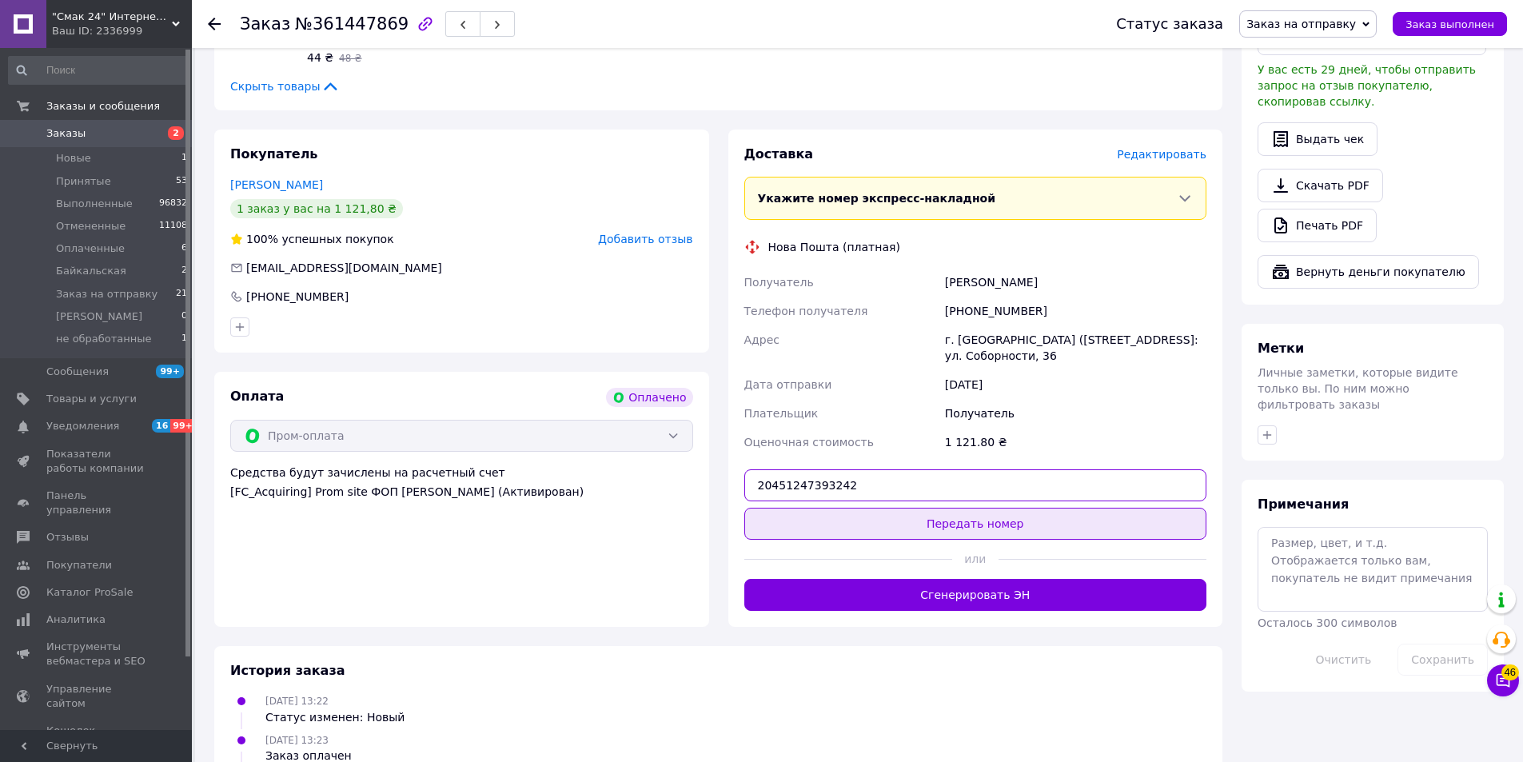
type input "20451247393242"
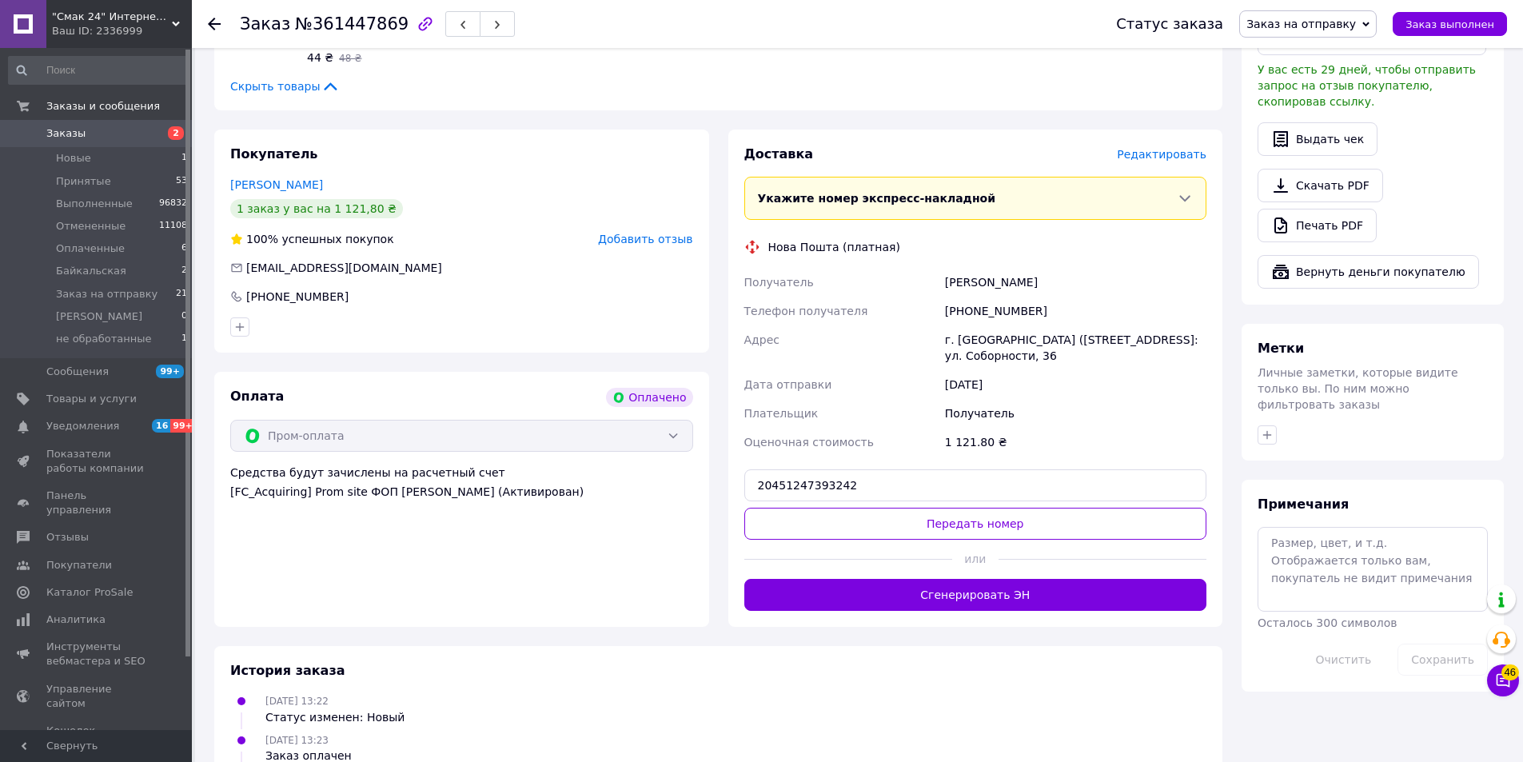
drag, startPoint x: 962, startPoint y: 493, endPoint x: 979, endPoint y: 473, distance: 26.6
click at [964, 508] on button "Передать номер" at bounding box center [975, 524] width 463 height 32
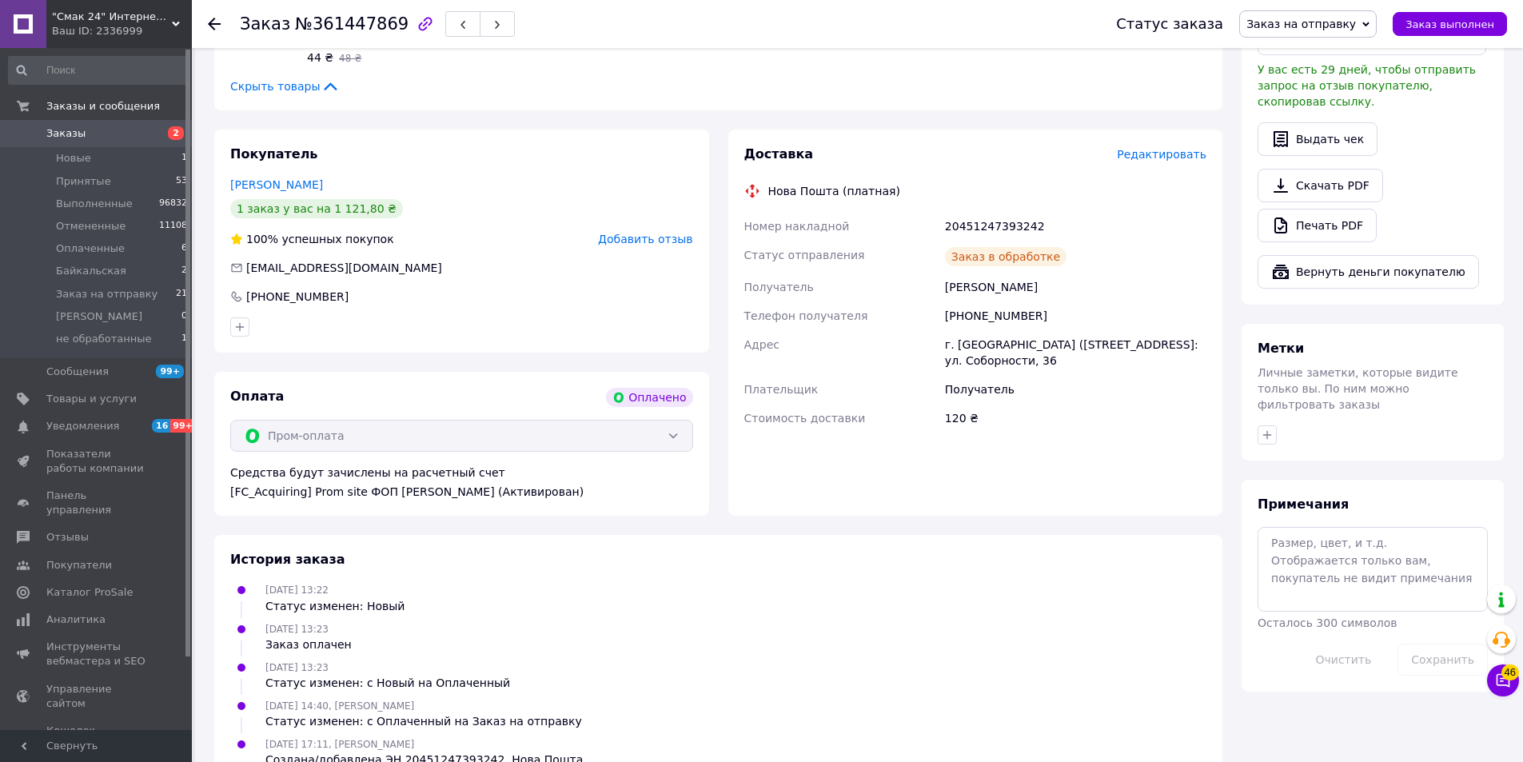
click at [1442, 27] on span "Заказ выполнен" at bounding box center [1450, 24] width 89 height 12
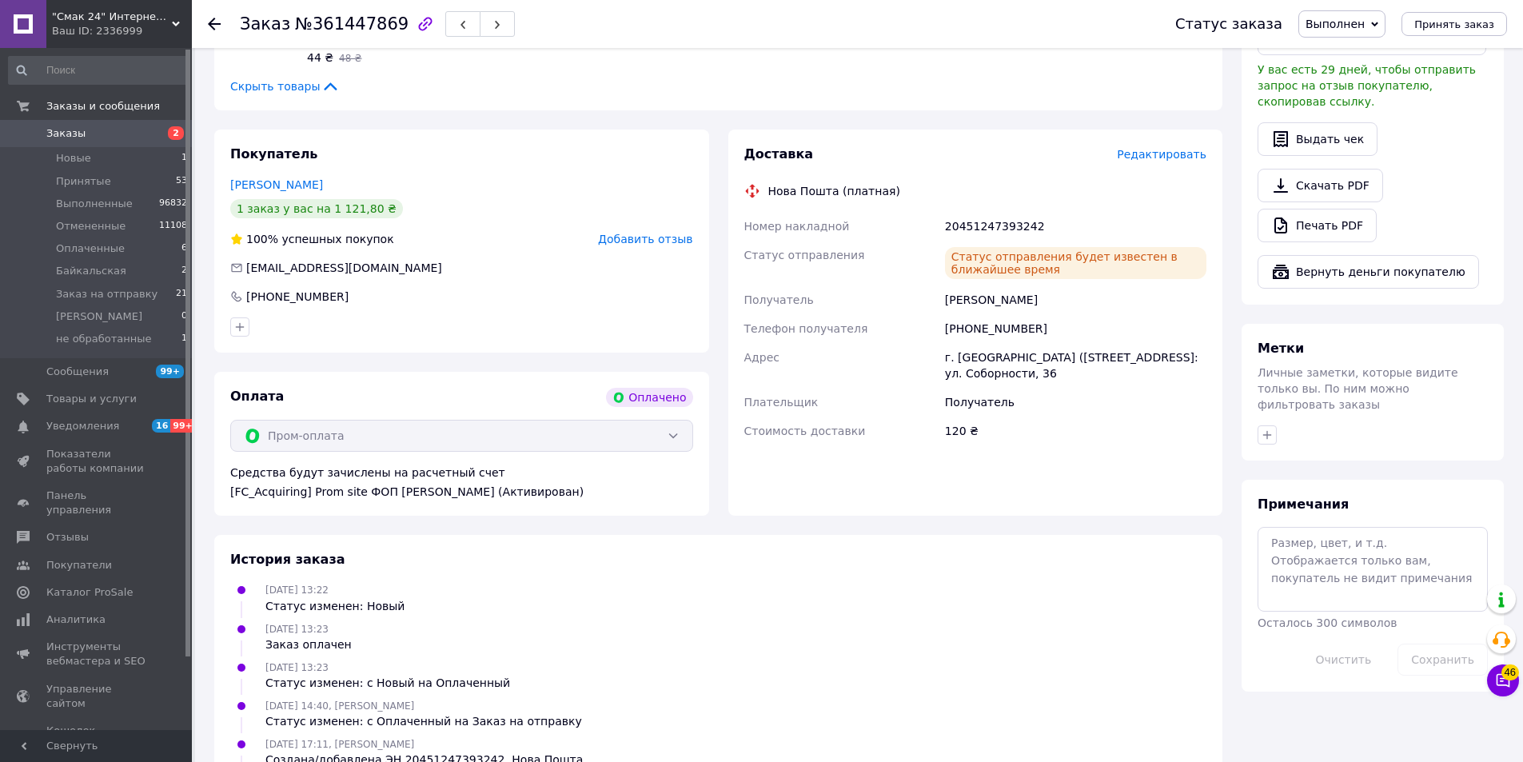
click at [216, 24] on use at bounding box center [214, 24] width 13 height 13
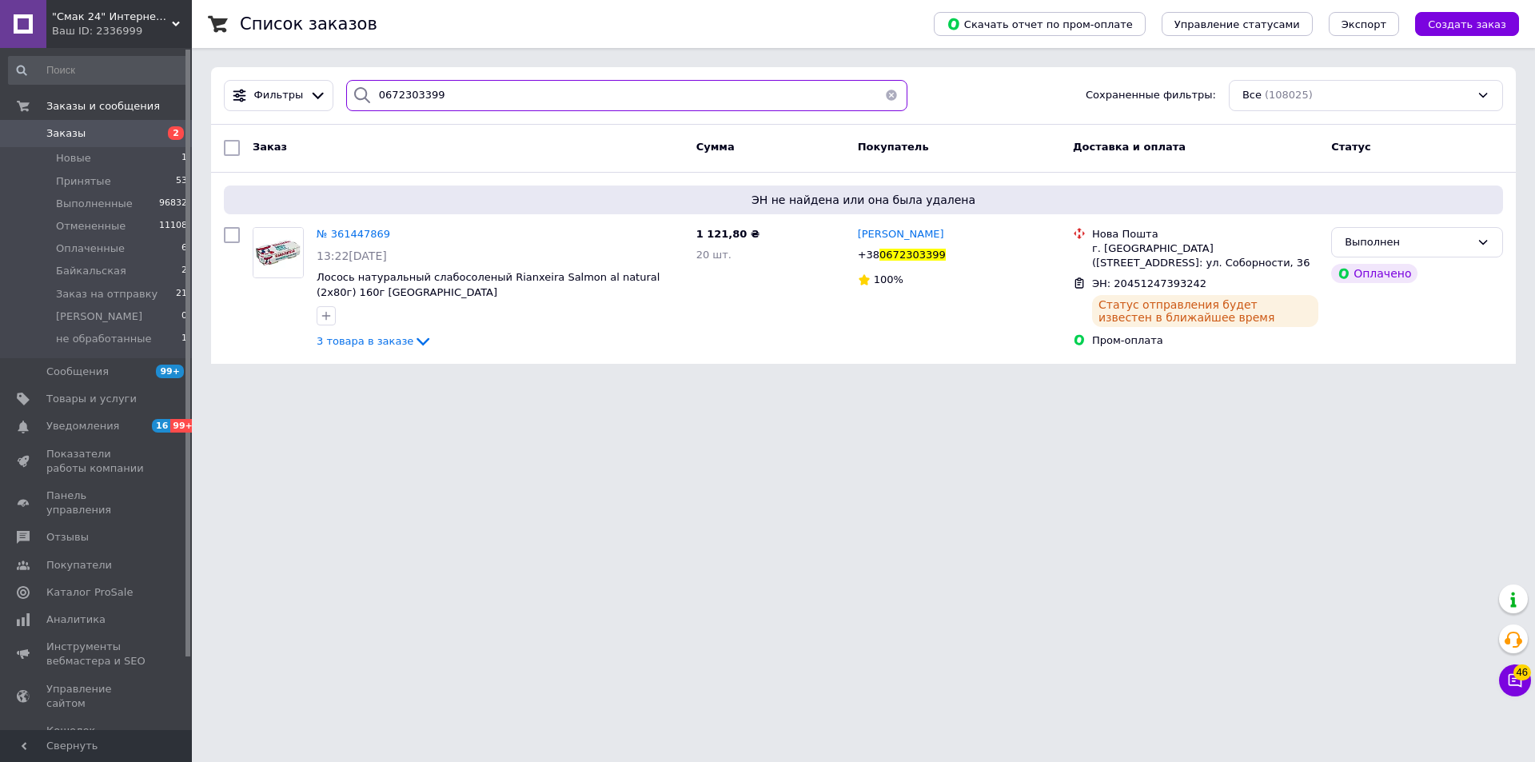
click at [695, 97] on input "0672303399" at bounding box center [626, 95] width 561 height 31
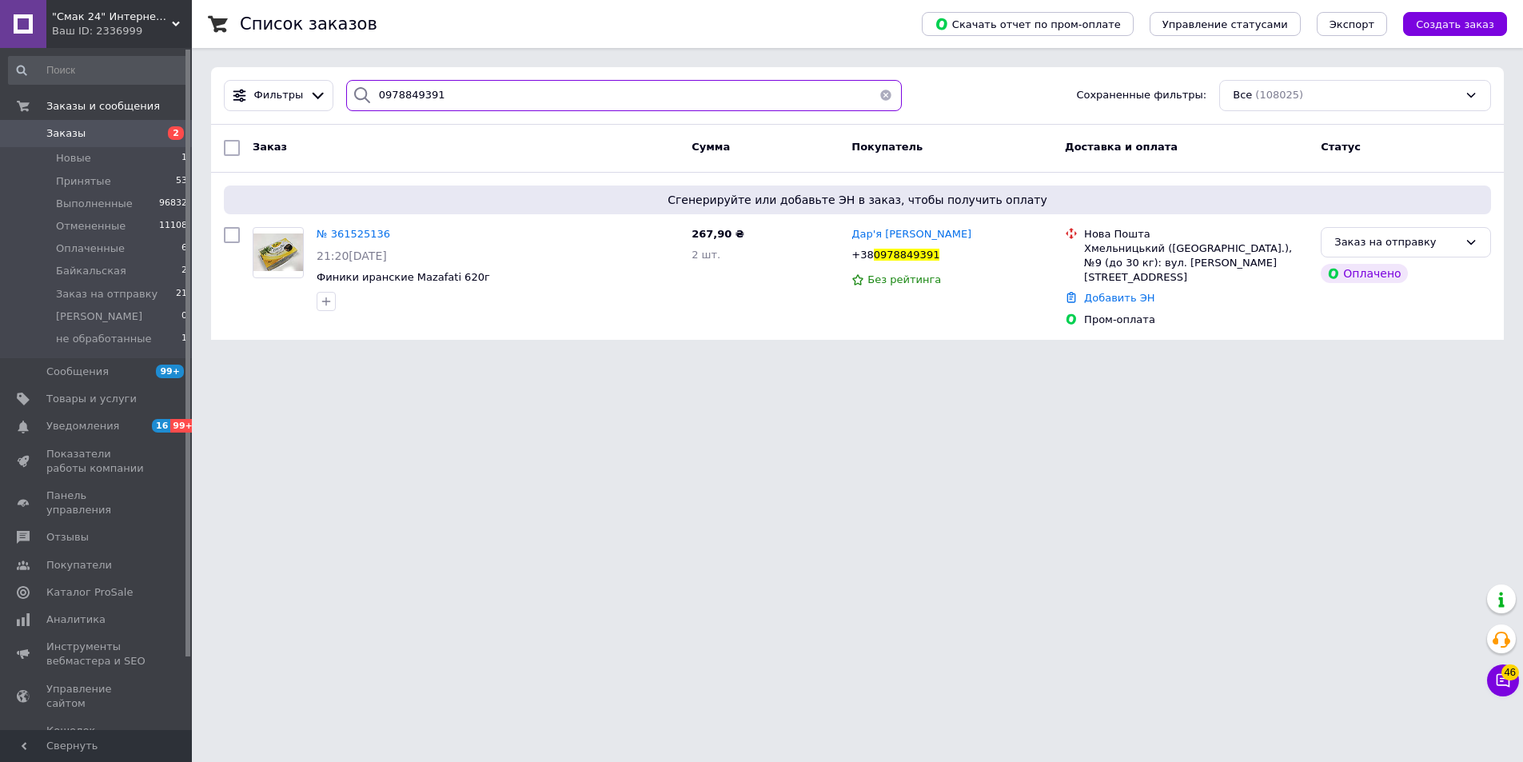
type input "0978849391"
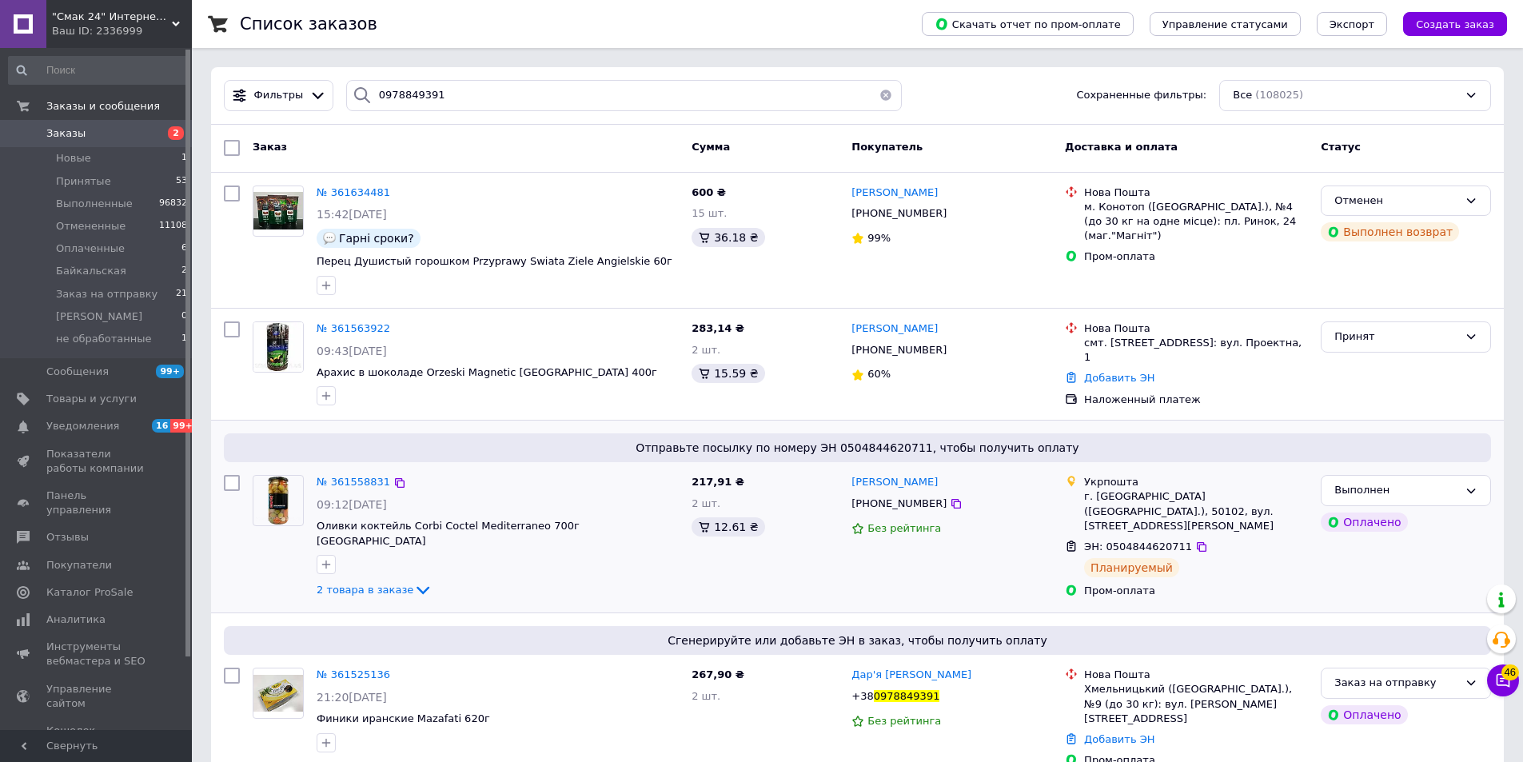
scroll to position [240, 0]
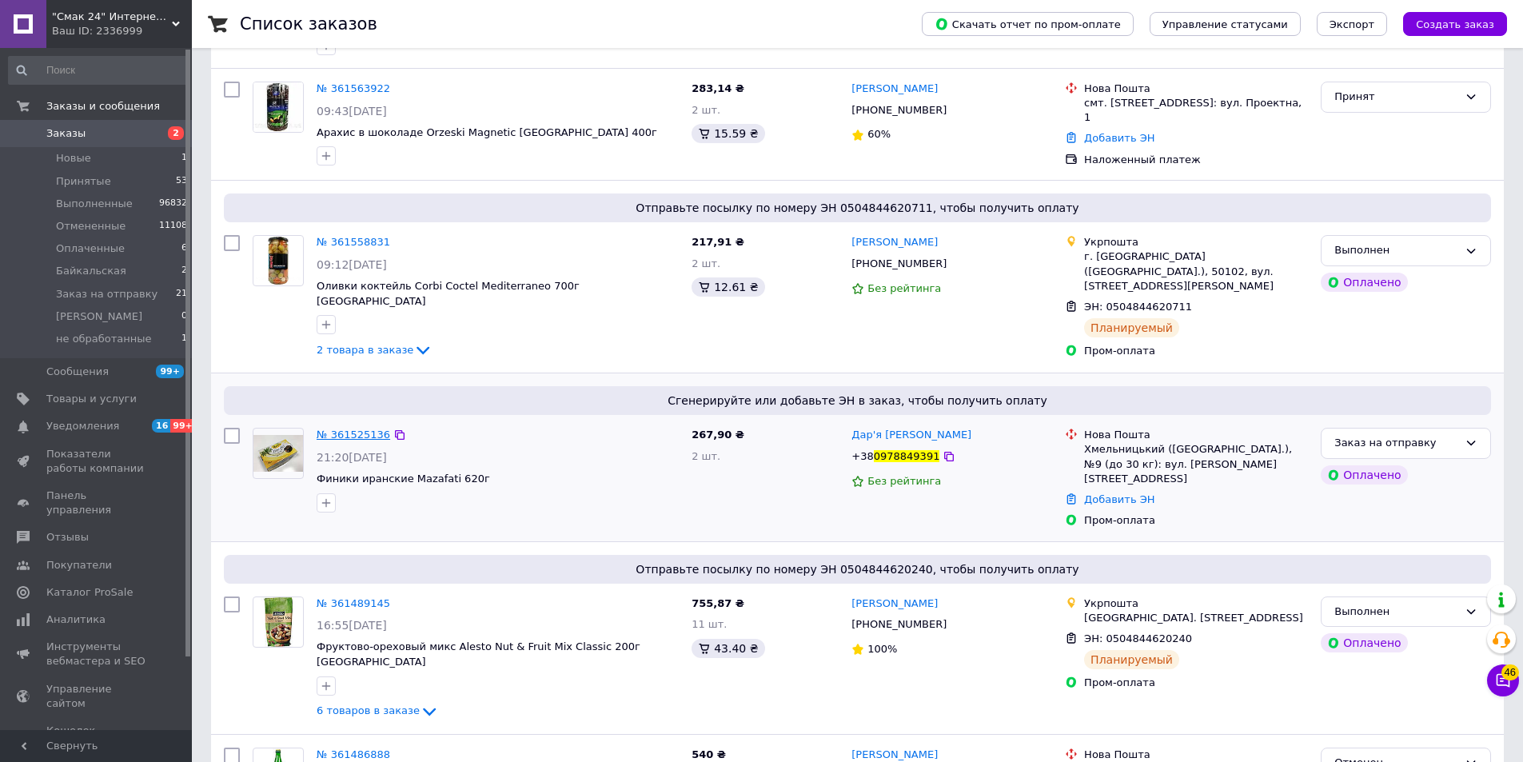
click at [356, 429] on span "№ 361525136" at bounding box center [354, 435] width 74 height 12
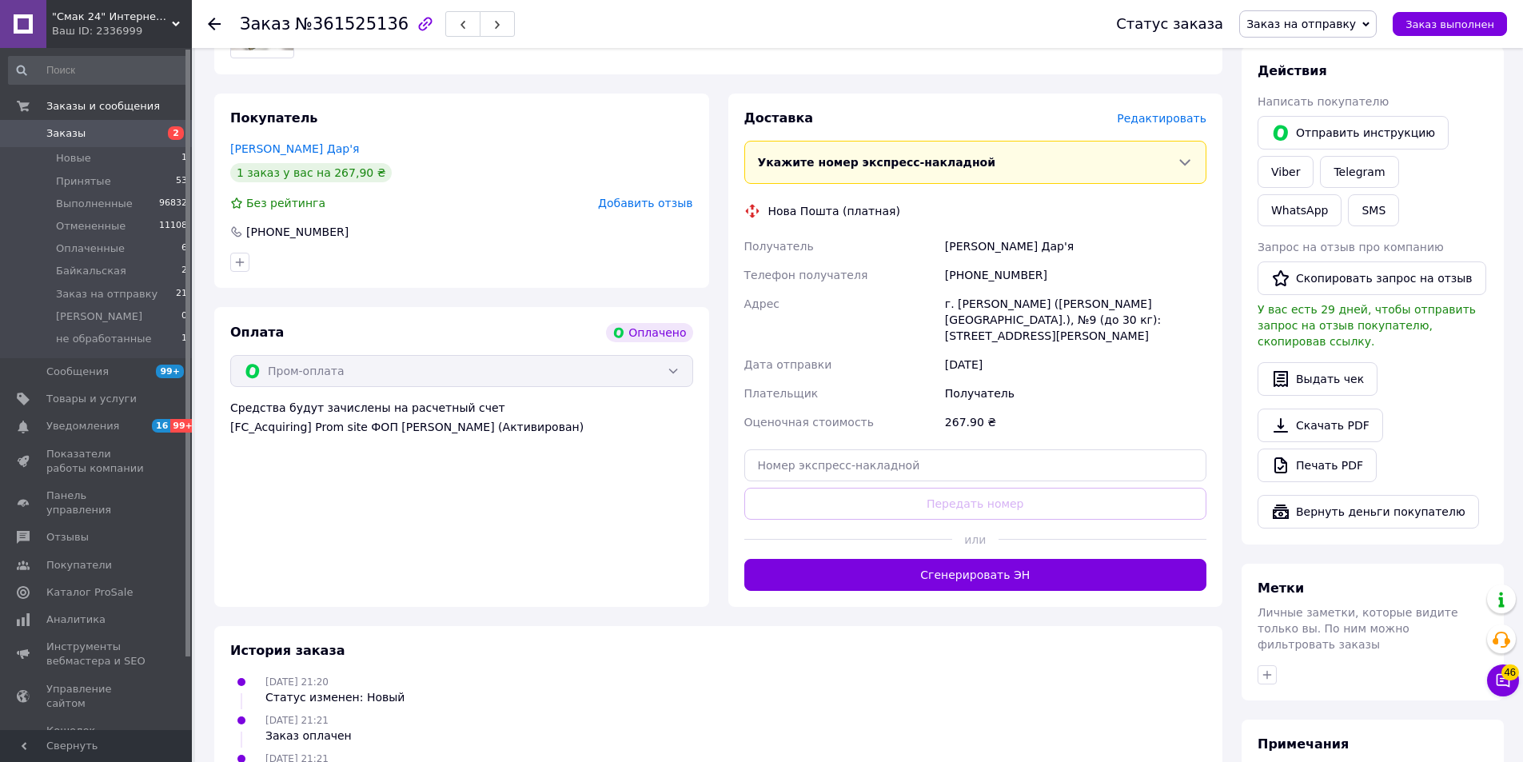
scroll to position [320, 0]
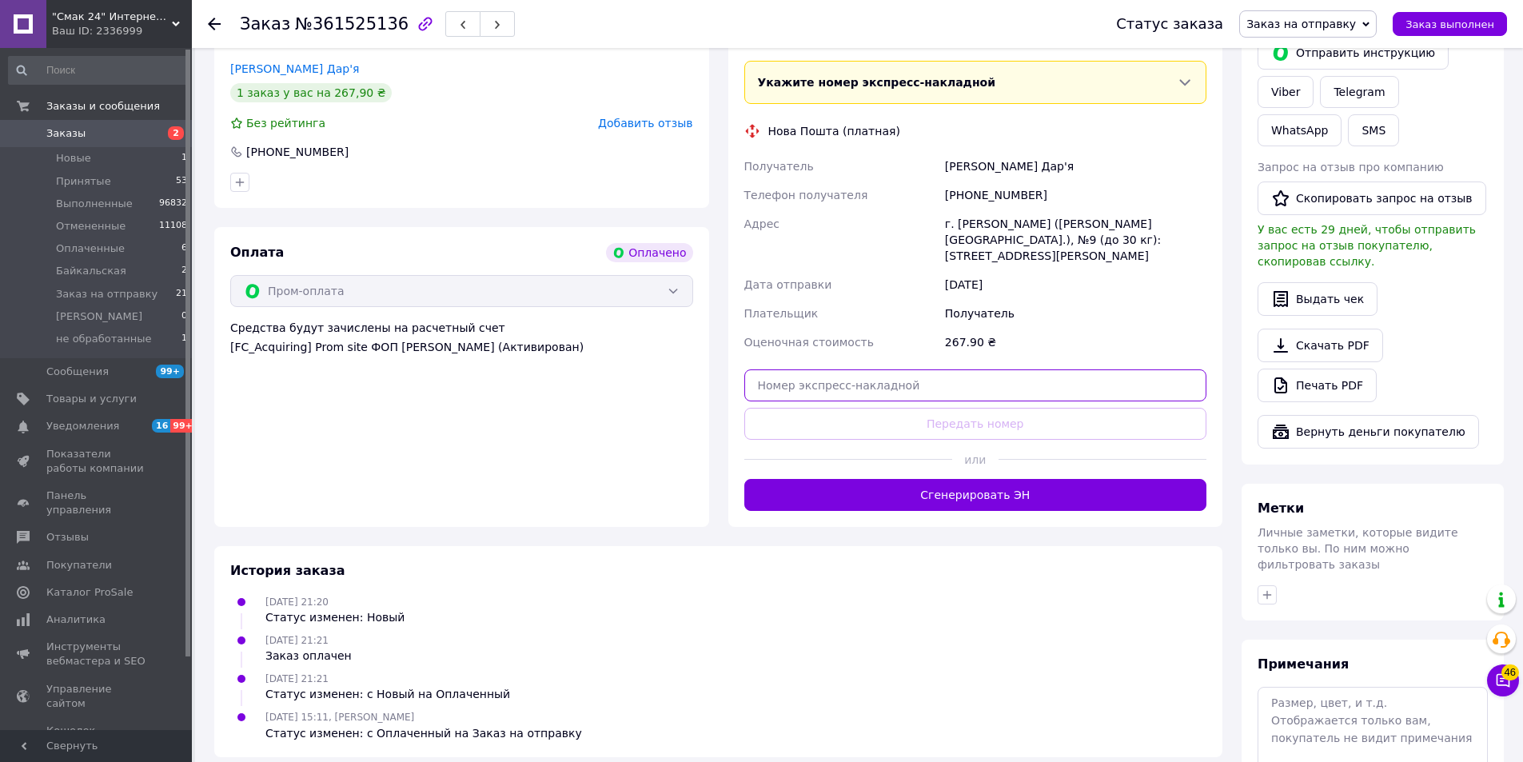
click at [904, 371] on input "text" at bounding box center [975, 385] width 463 height 32
paste input "20451247395096"
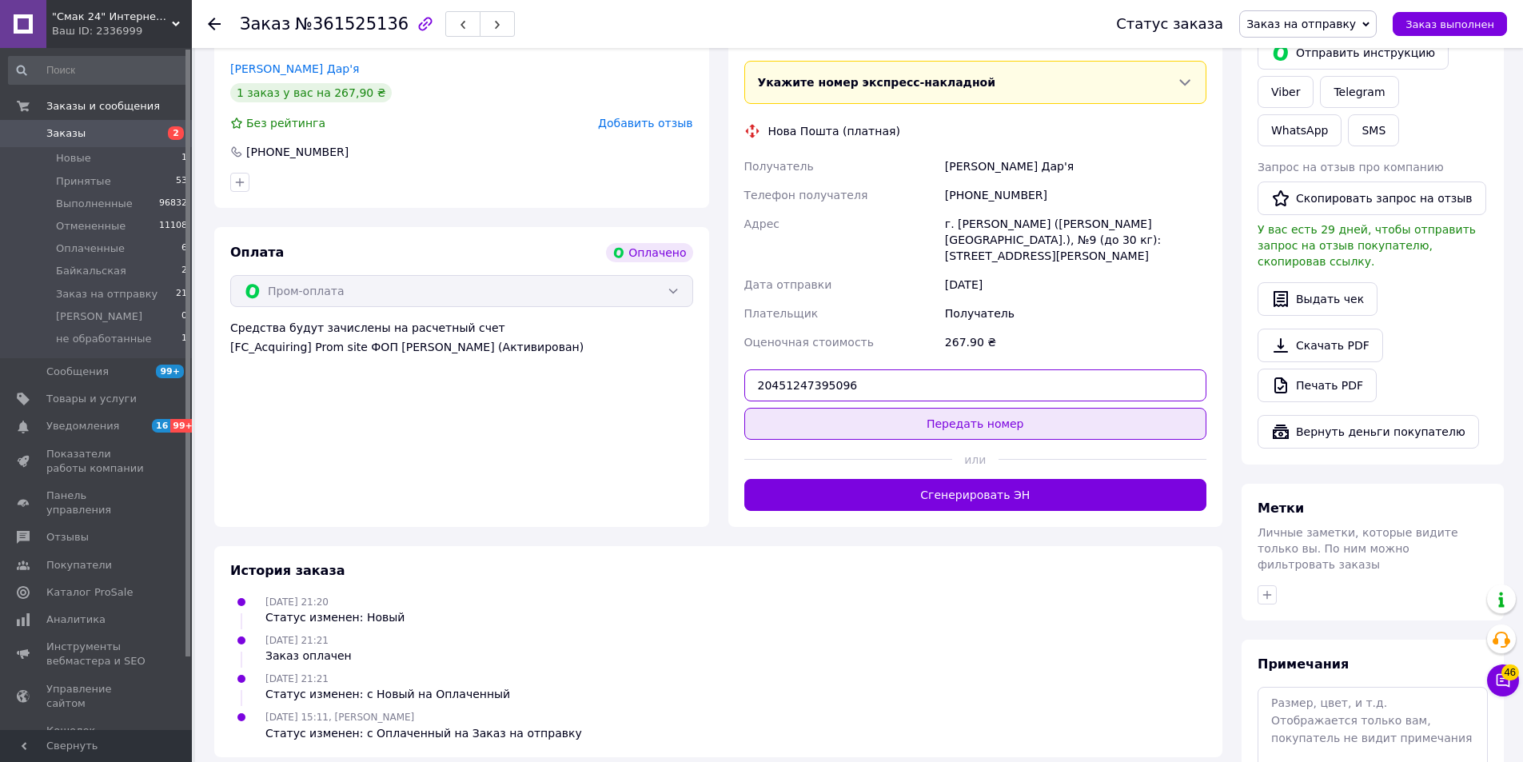
type input "20451247395096"
click at [929, 409] on button "Передать номер" at bounding box center [975, 424] width 463 height 32
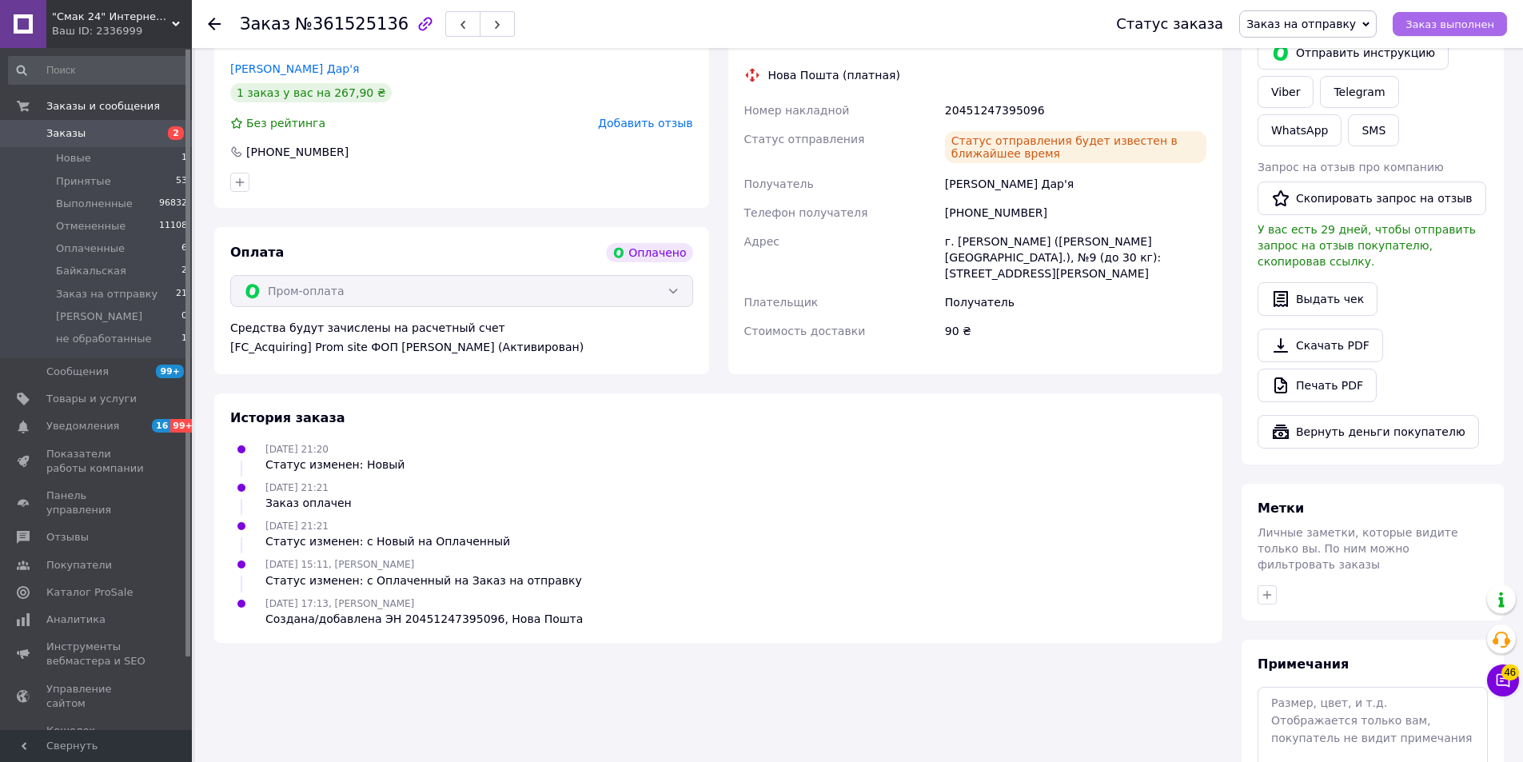
click at [1450, 26] on span "Заказ выполнен" at bounding box center [1450, 24] width 89 height 12
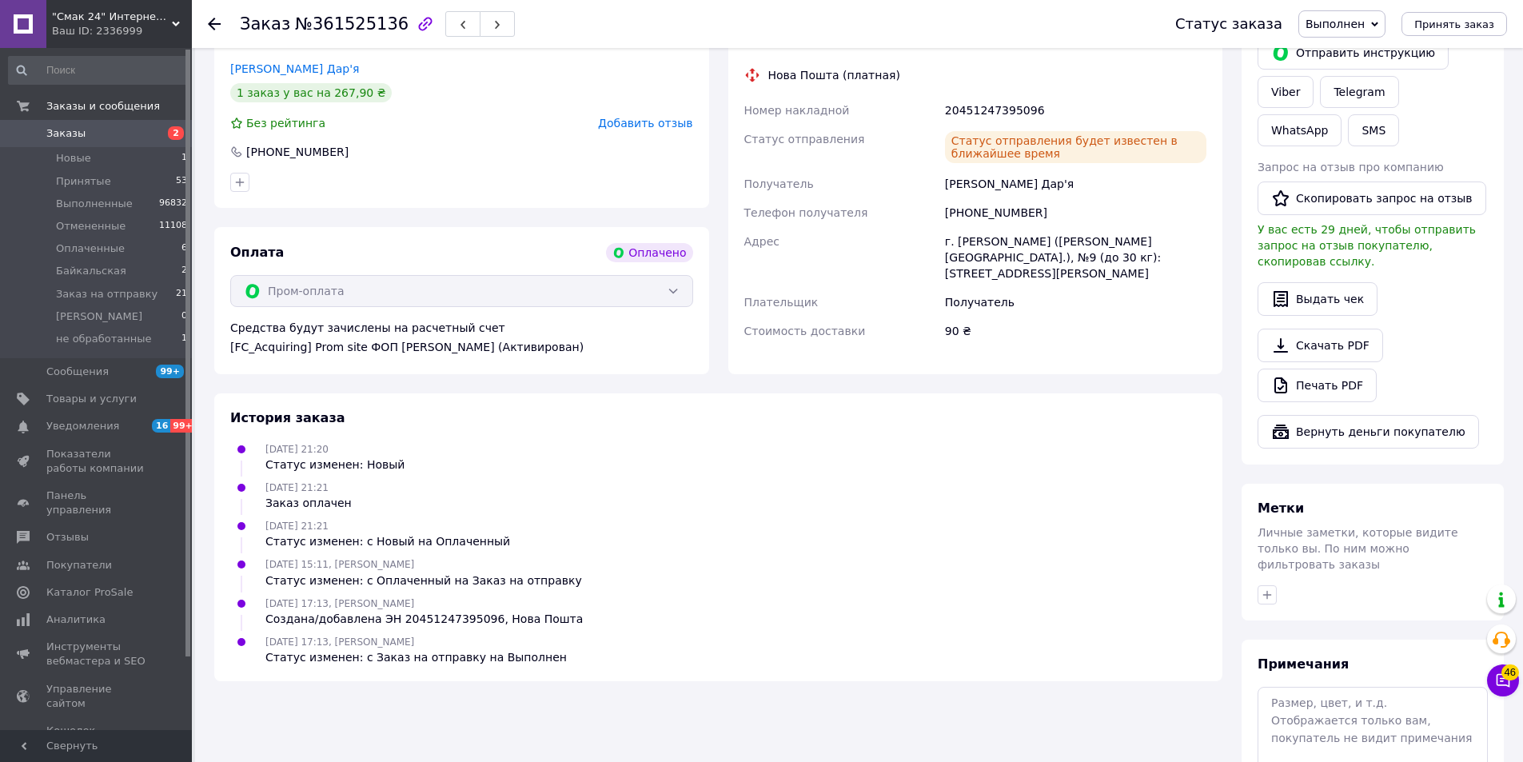
click at [213, 23] on use at bounding box center [214, 24] width 13 height 13
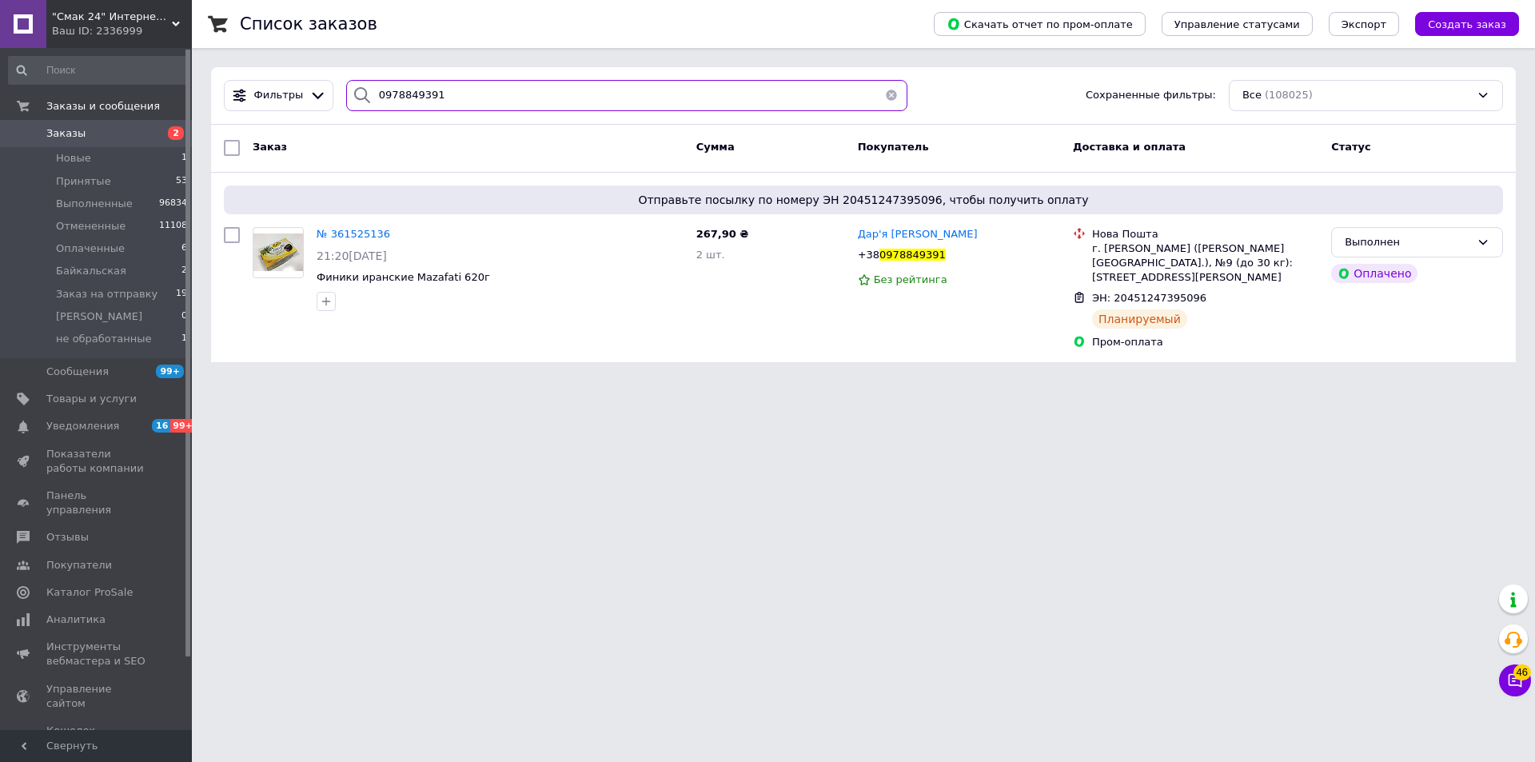
click at [494, 82] on input "0978849391" at bounding box center [626, 95] width 561 height 31
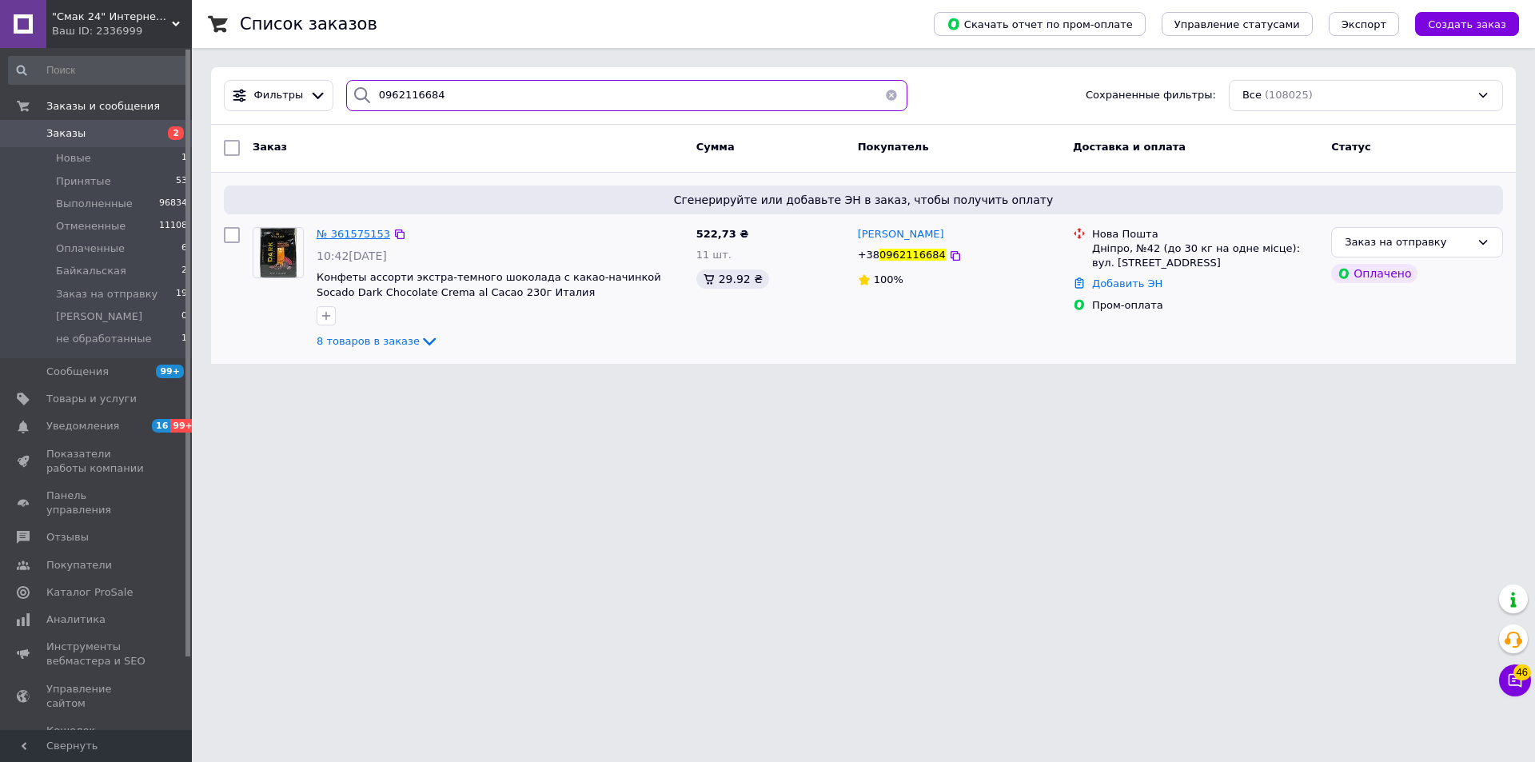
type input "0962116684"
click at [349, 233] on span "№ 361575153" at bounding box center [354, 234] width 74 height 12
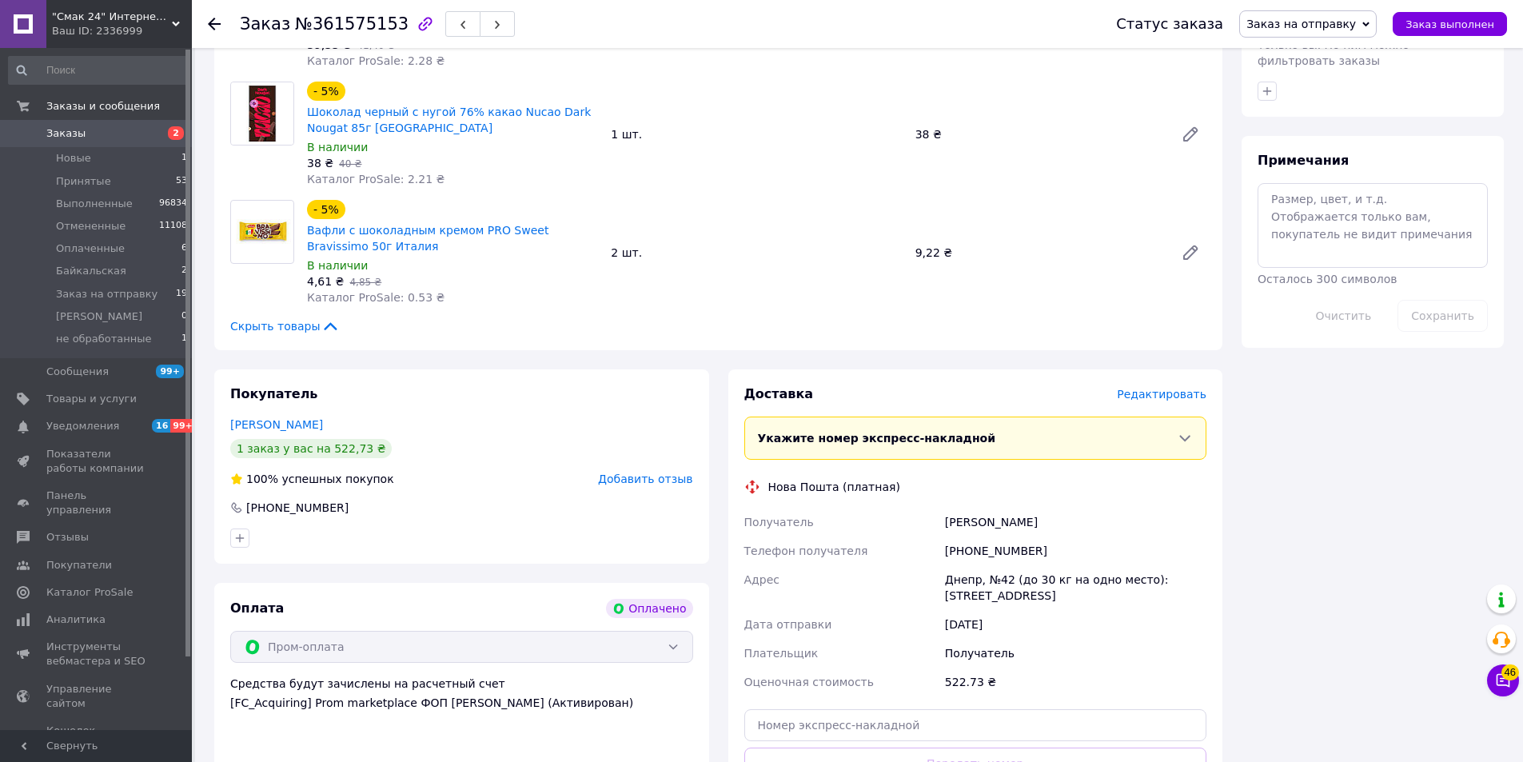
scroll to position [1039, 0]
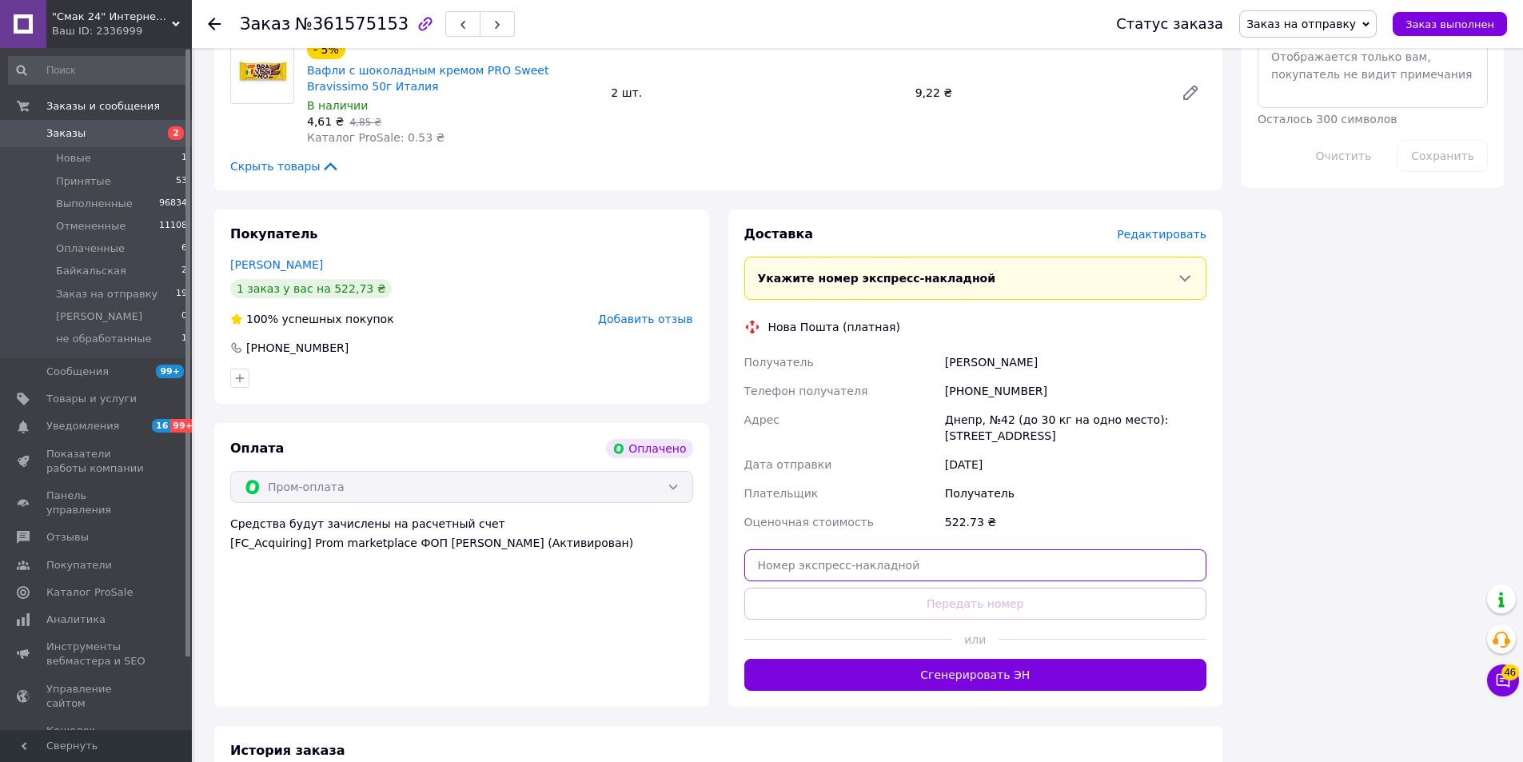
click at [887, 560] on input "text" at bounding box center [975, 565] width 463 height 32
paste input "20451247401333"
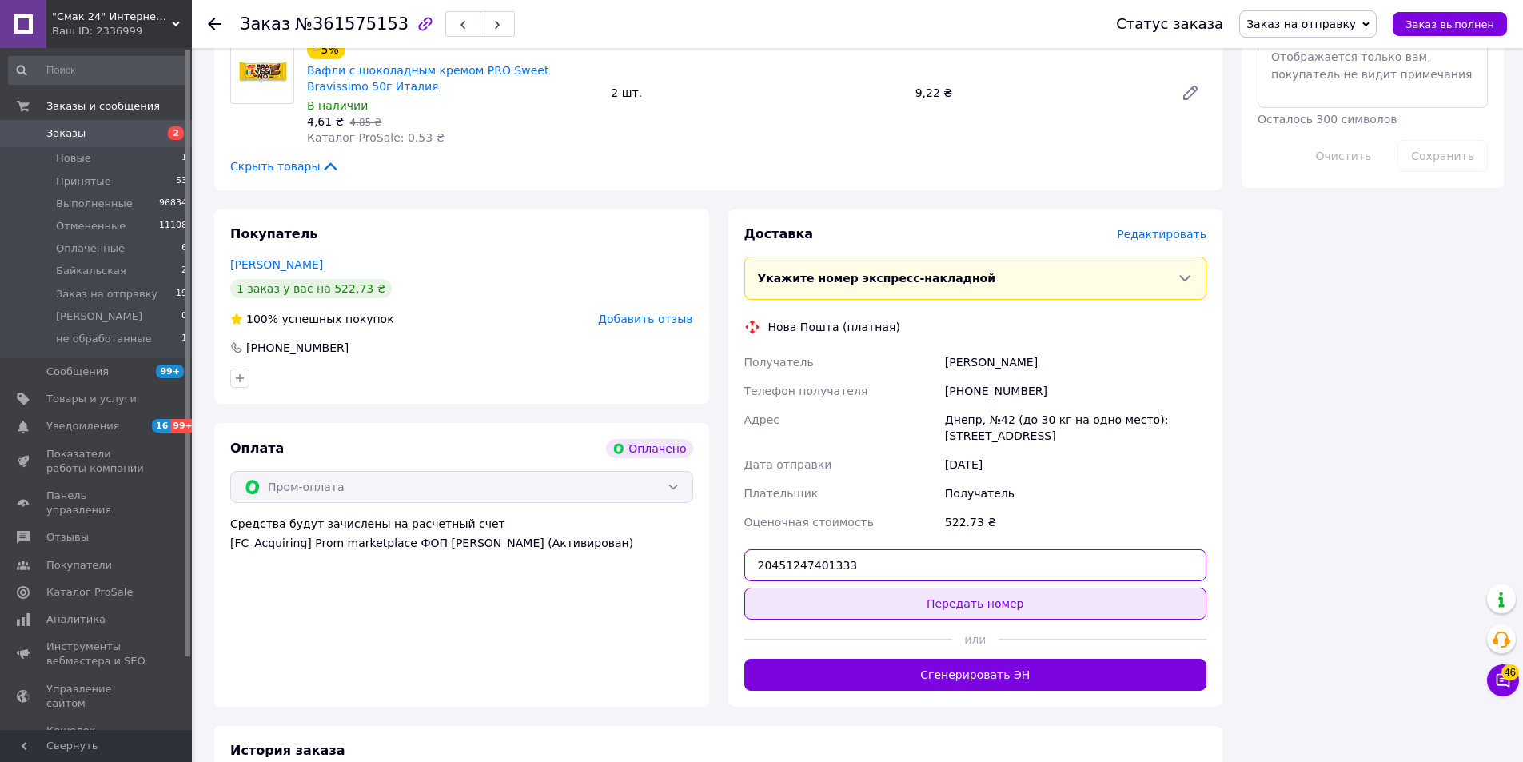
type input "20451247401333"
click at [969, 607] on button "Передать номер" at bounding box center [975, 604] width 463 height 32
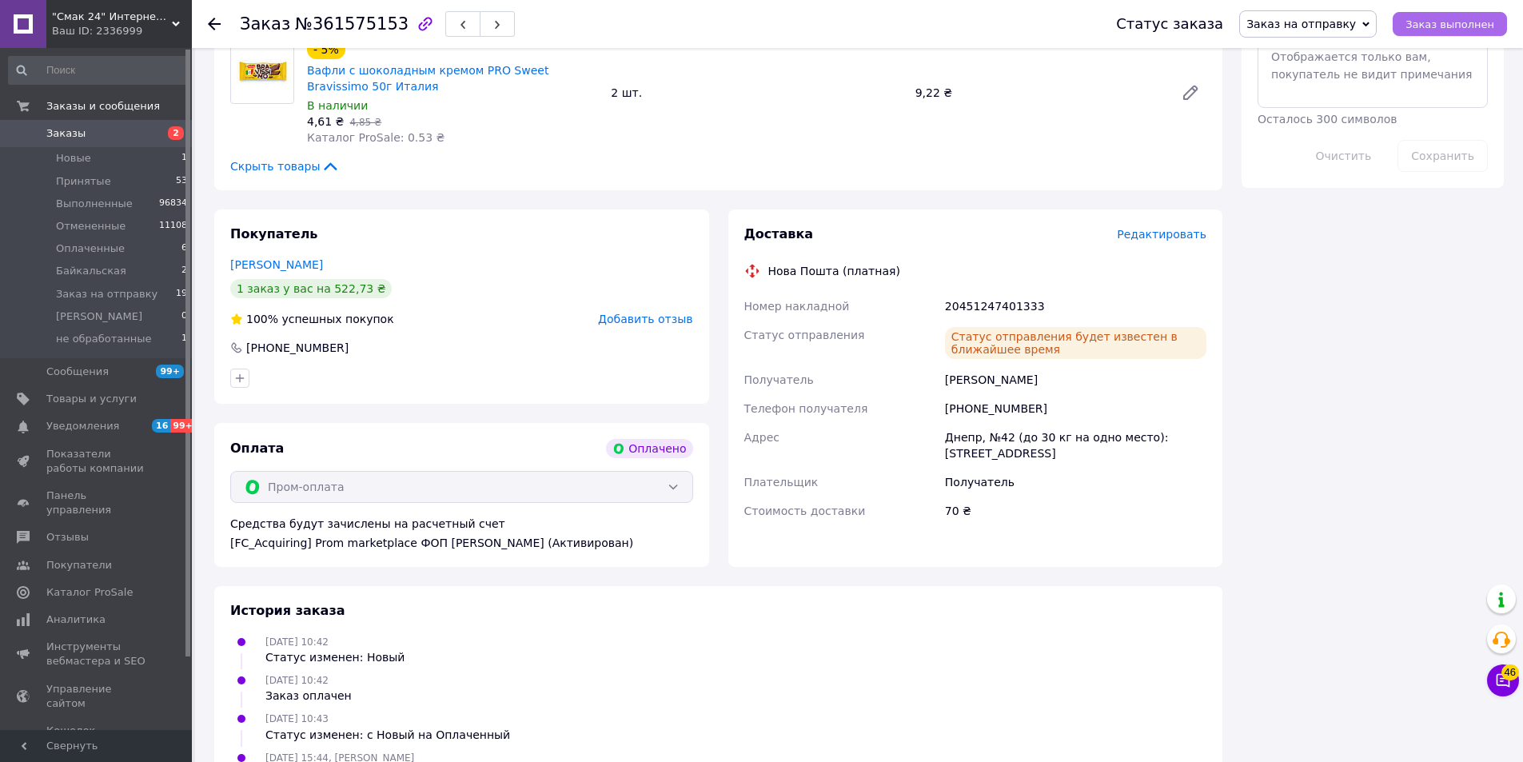
click at [1454, 27] on span "Заказ выполнен" at bounding box center [1450, 24] width 89 height 12
click at [211, 23] on use at bounding box center [214, 24] width 13 height 13
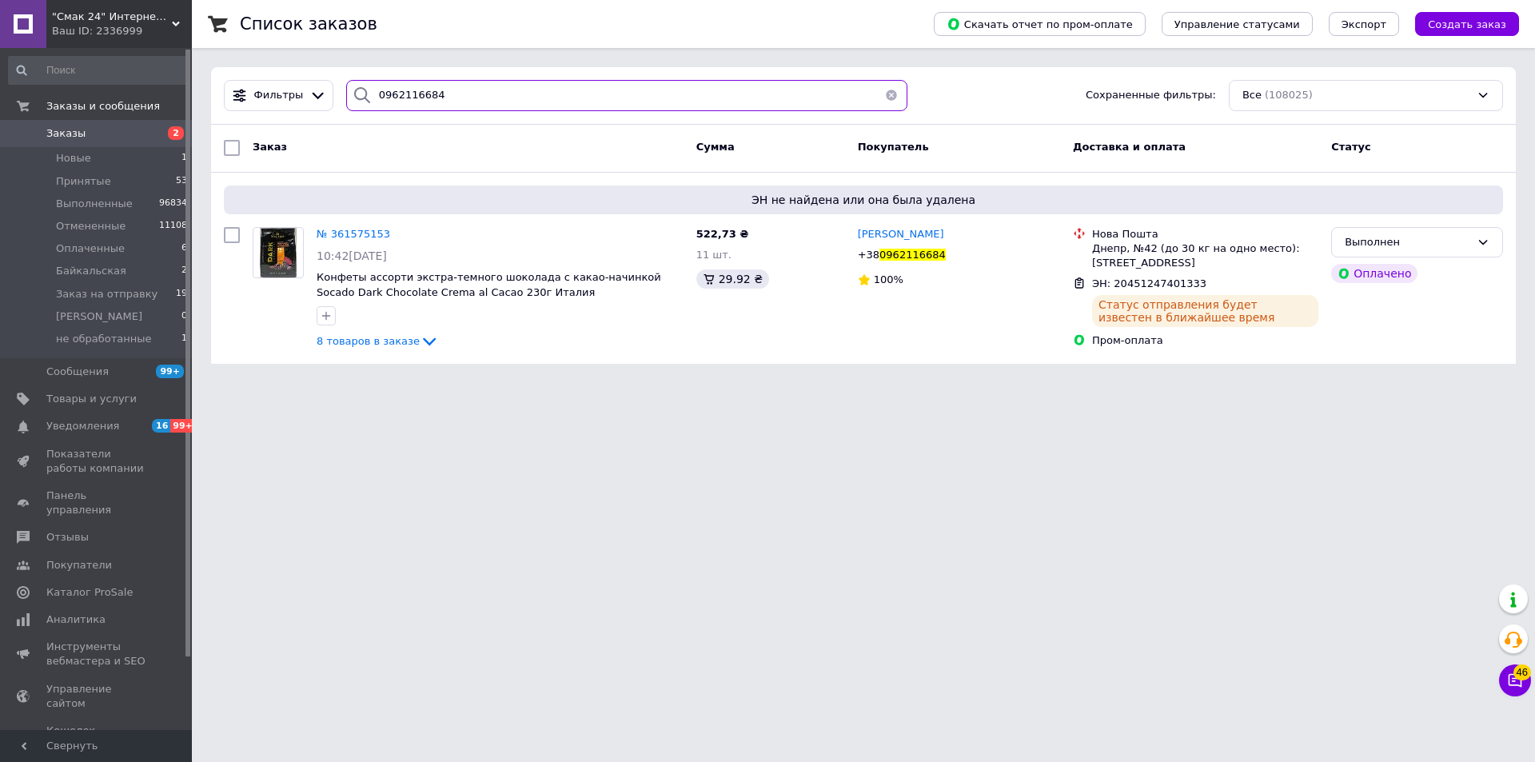
click at [459, 97] on input "0962116684" at bounding box center [626, 95] width 561 height 31
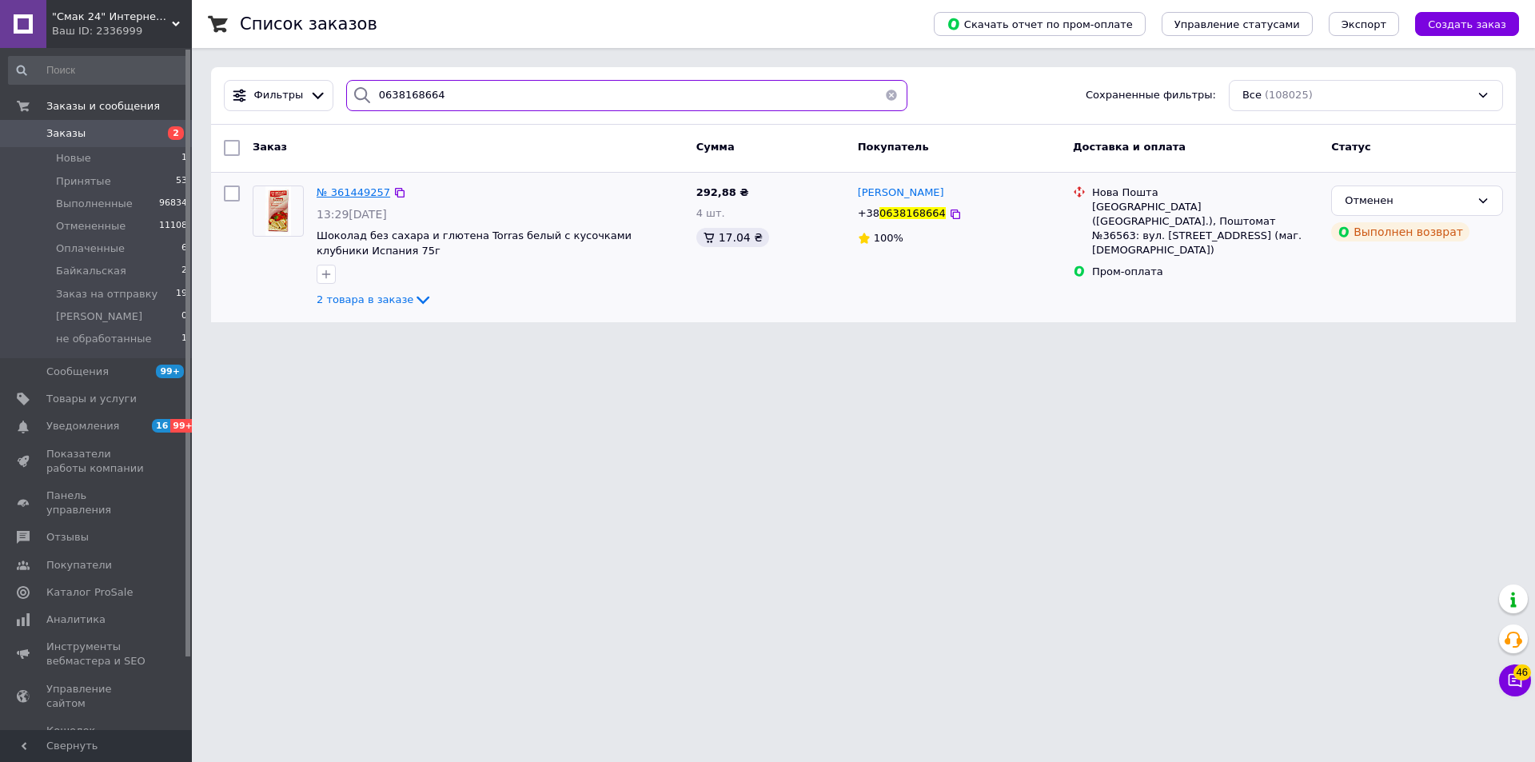
type input "0638168664"
click at [355, 197] on span "№ 361449257" at bounding box center [354, 192] width 74 height 12
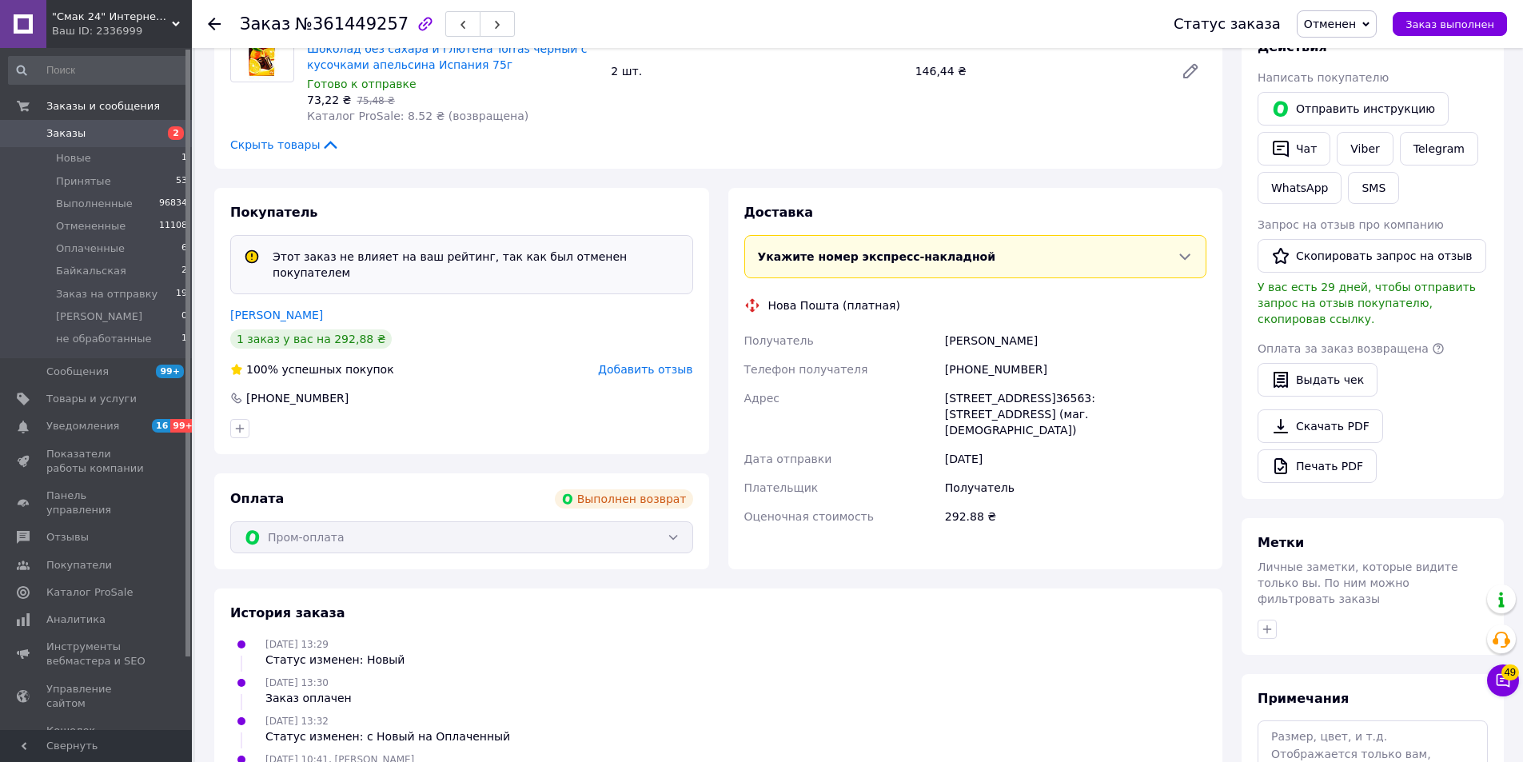
scroll to position [437, 0]
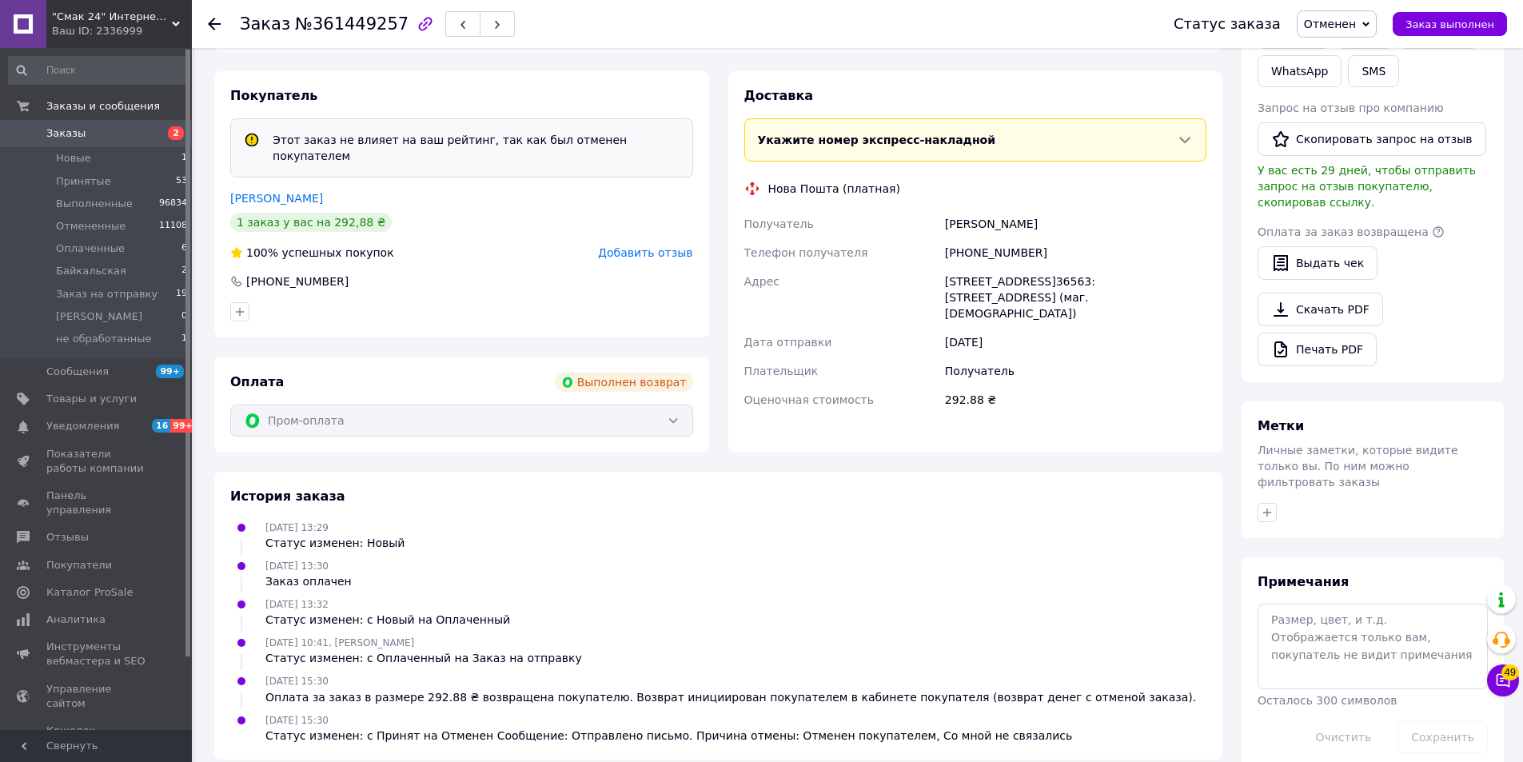
click at [217, 26] on icon at bounding box center [214, 24] width 13 height 13
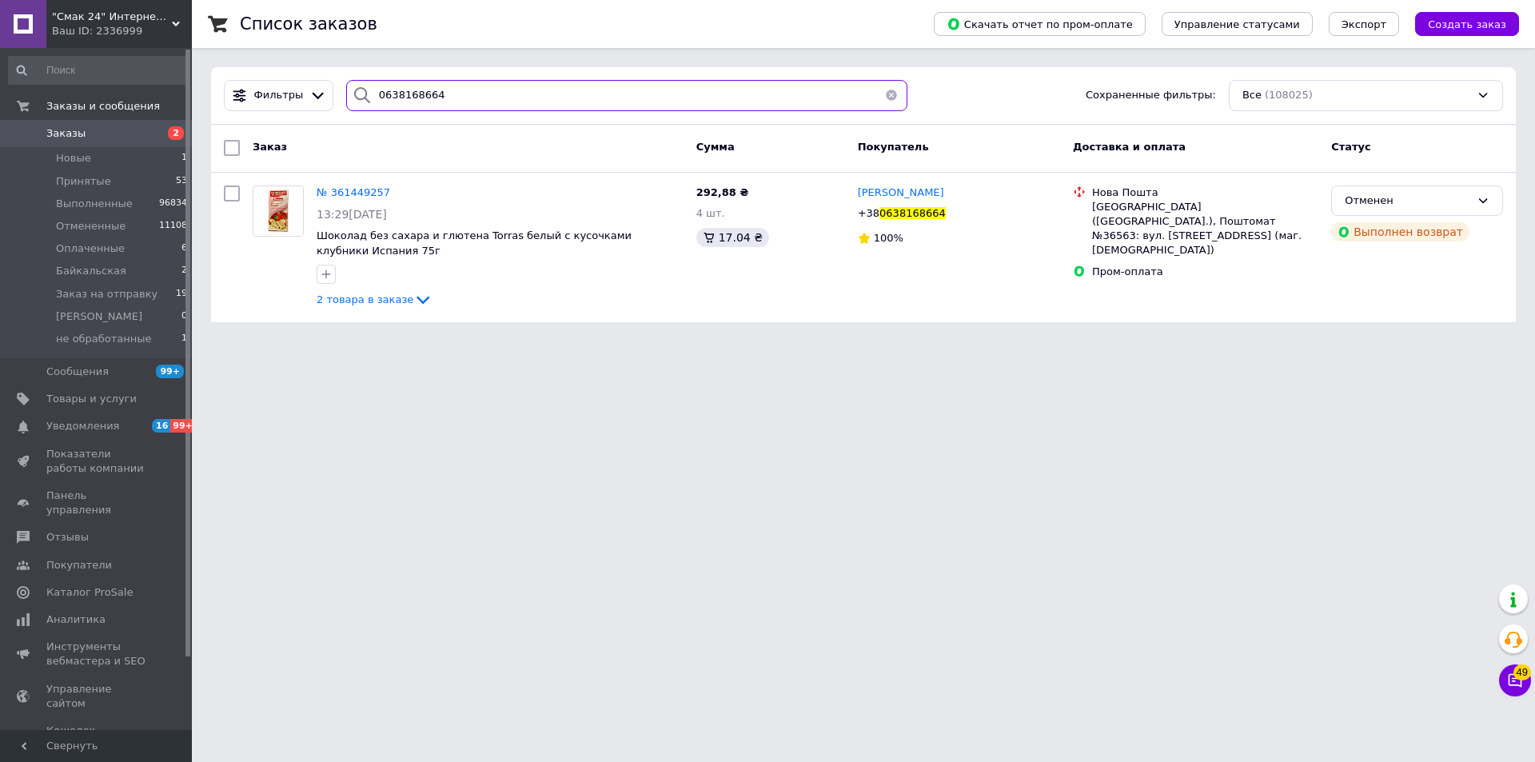
click at [580, 95] on input "0638168664" at bounding box center [626, 95] width 561 height 31
click at [357, 196] on span "№ 361449257" at bounding box center [354, 192] width 74 height 12
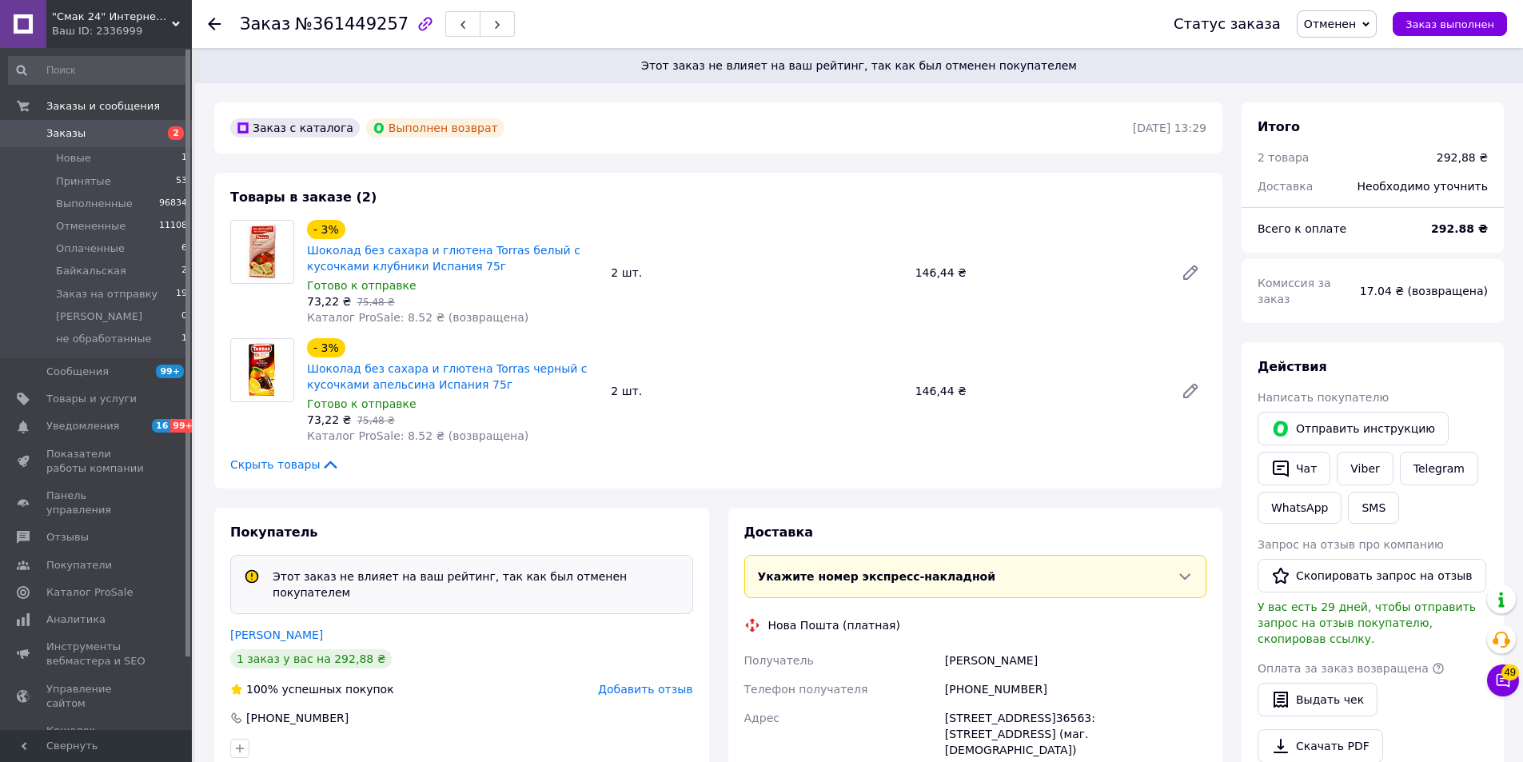
click at [213, 18] on use at bounding box center [214, 24] width 13 height 13
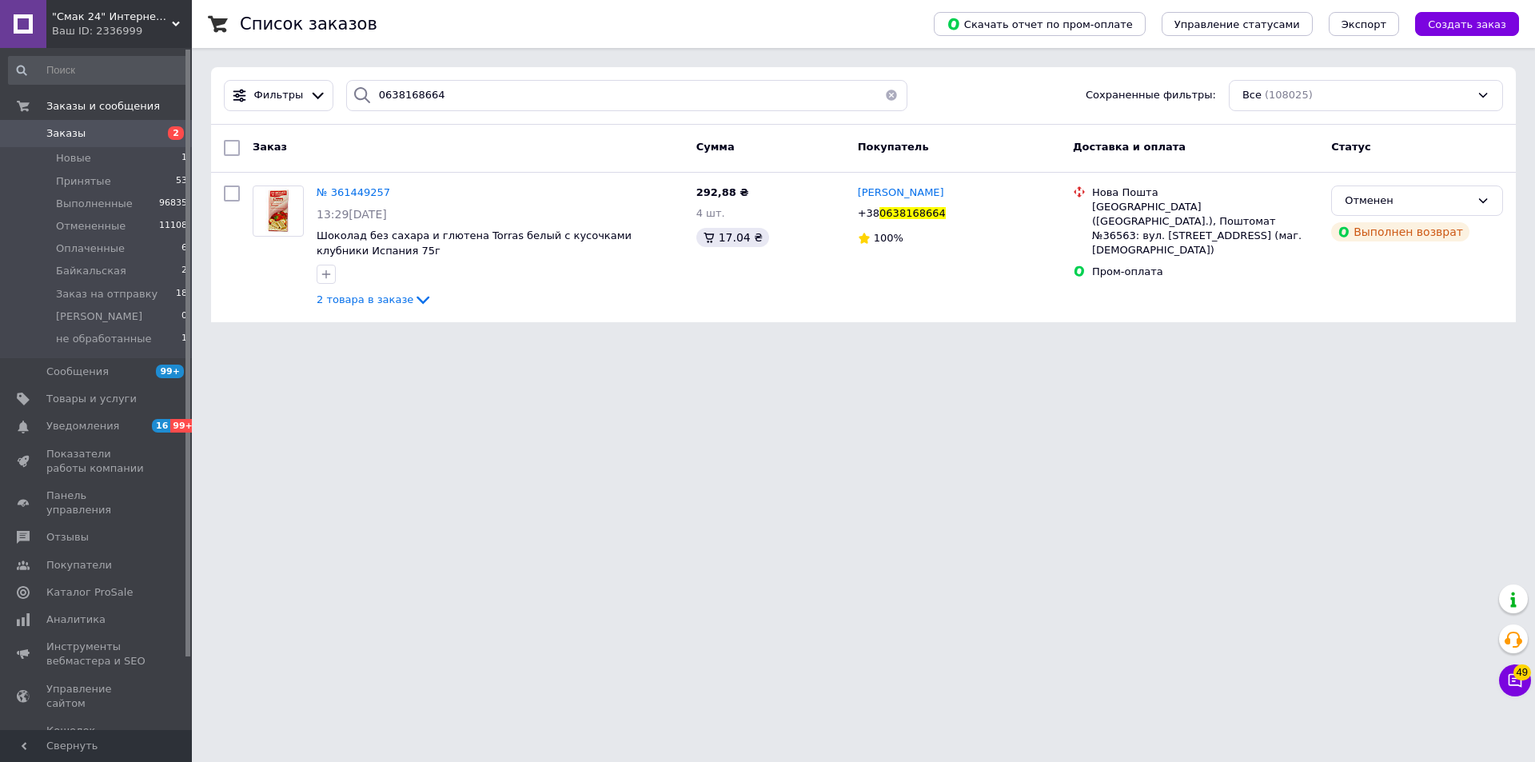
click at [551, 79] on div "Фильтры 0638168664 Сохраненные фильтры: Все (108025)" at bounding box center [863, 96] width 1305 height 58
click at [546, 94] on input "0638168664" at bounding box center [626, 95] width 561 height 31
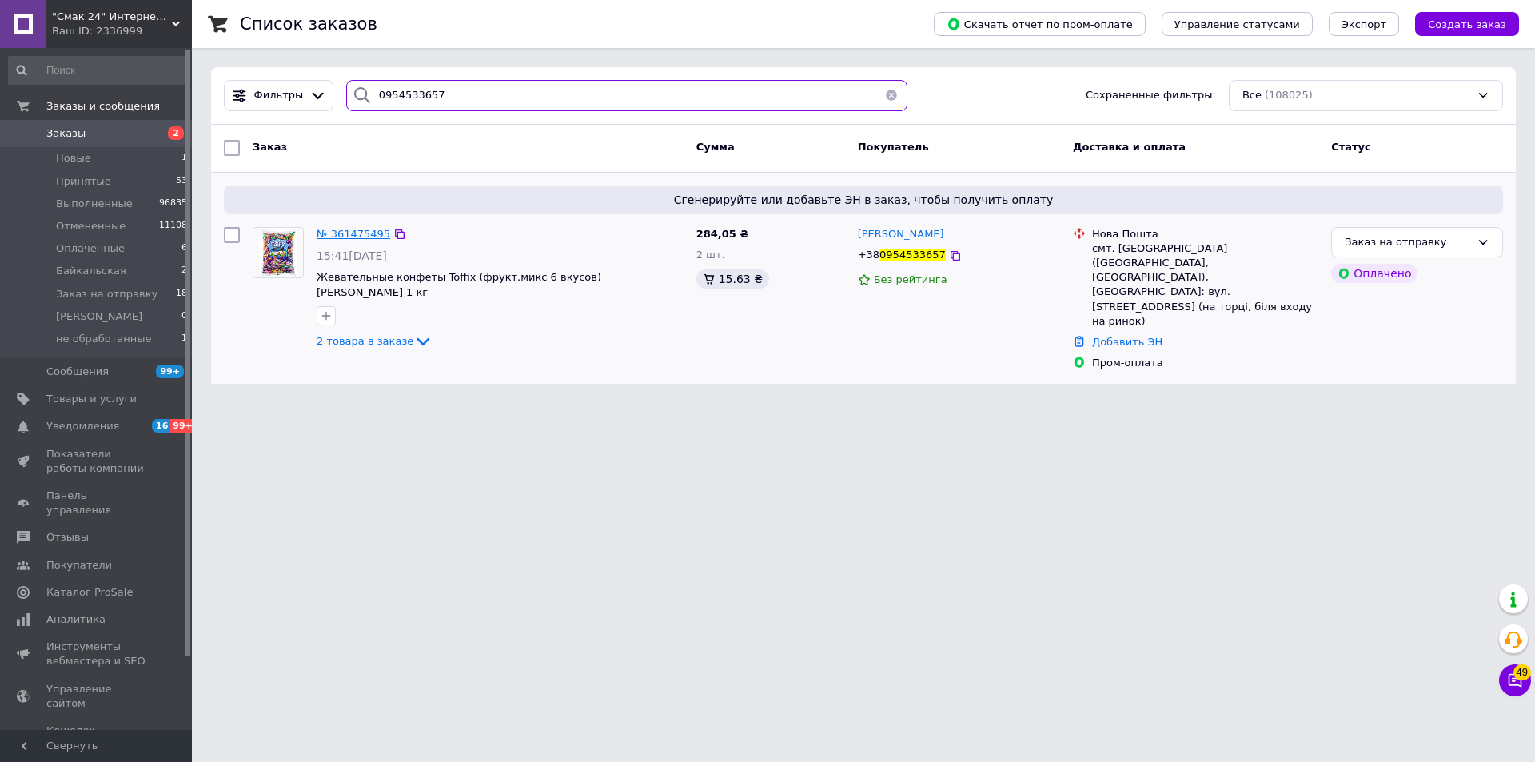
type input "0954533657"
click at [353, 232] on span "№ 361475495" at bounding box center [354, 234] width 74 height 12
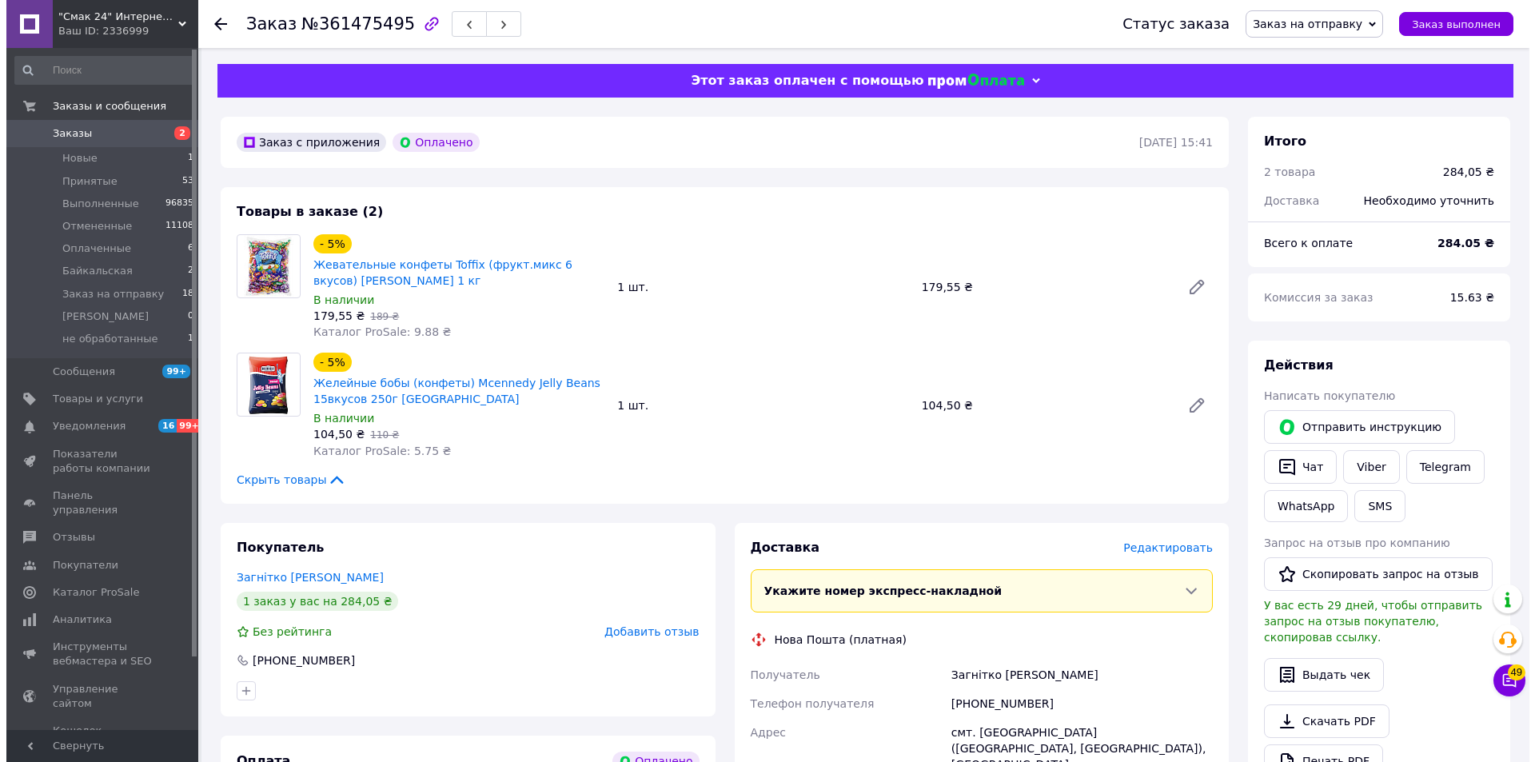
scroll to position [160, 0]
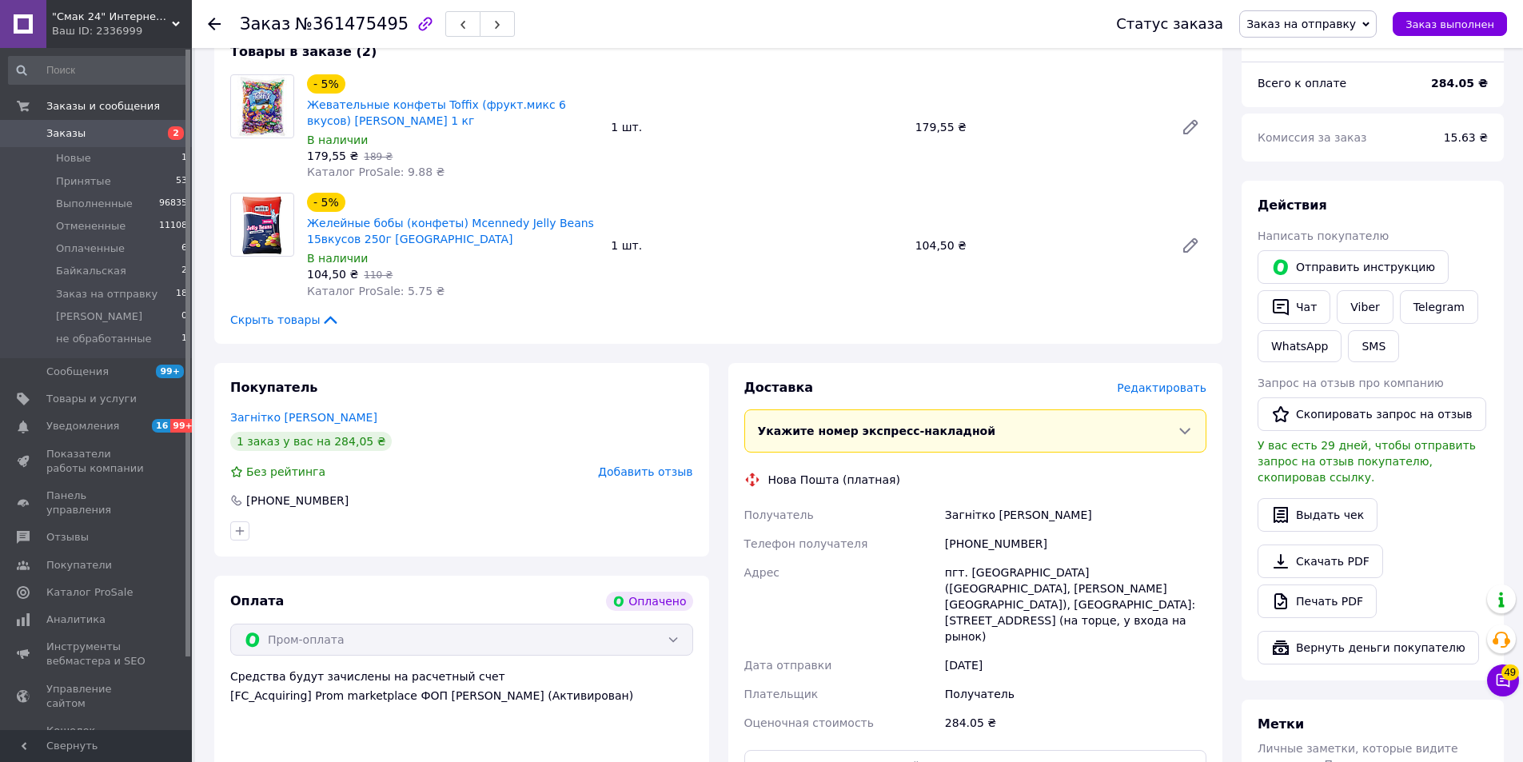
click at [1192, 389] on span "Редактировать" at bounding box center [1162, 387] width 90 height 13
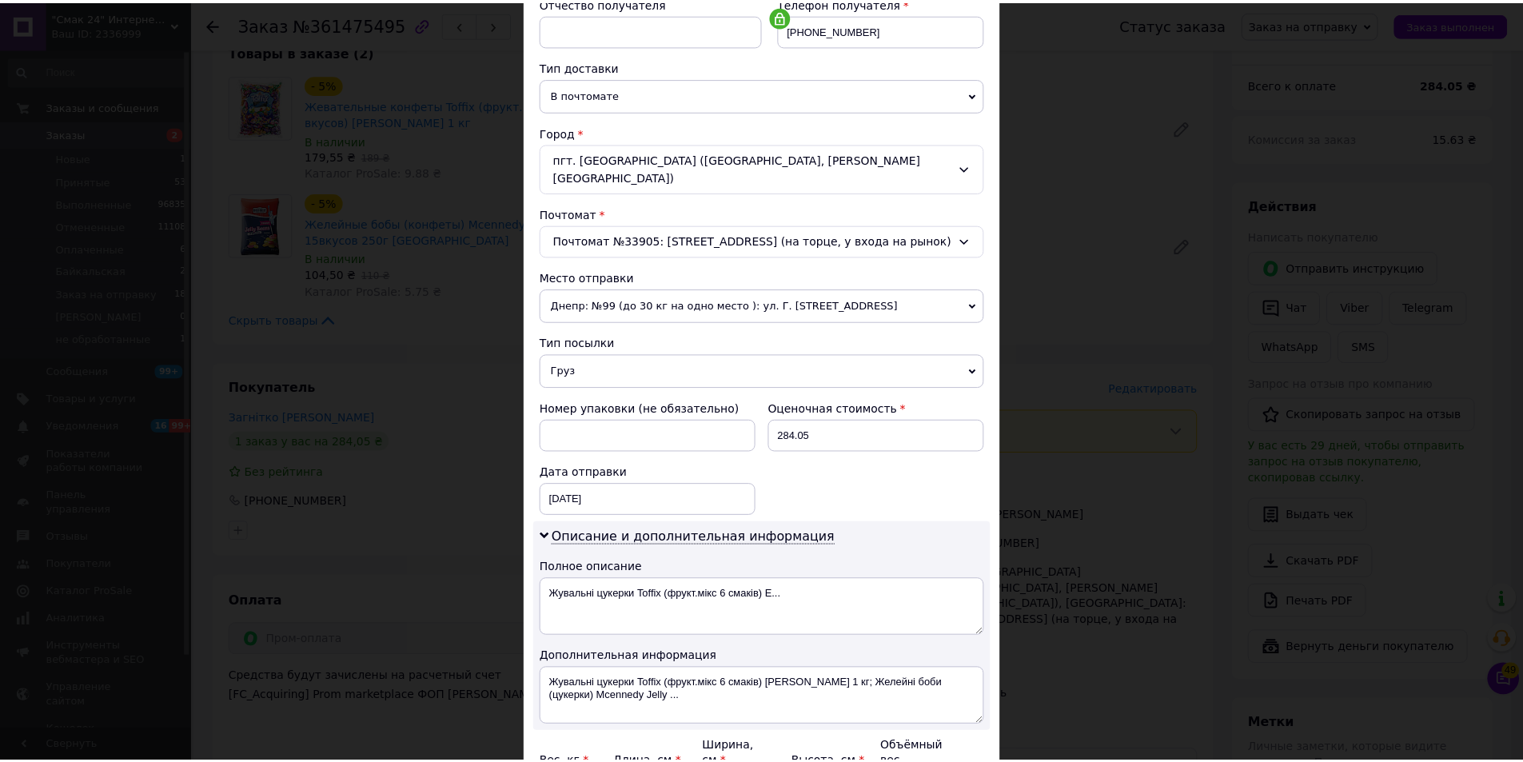
scroll to position [400, 0]
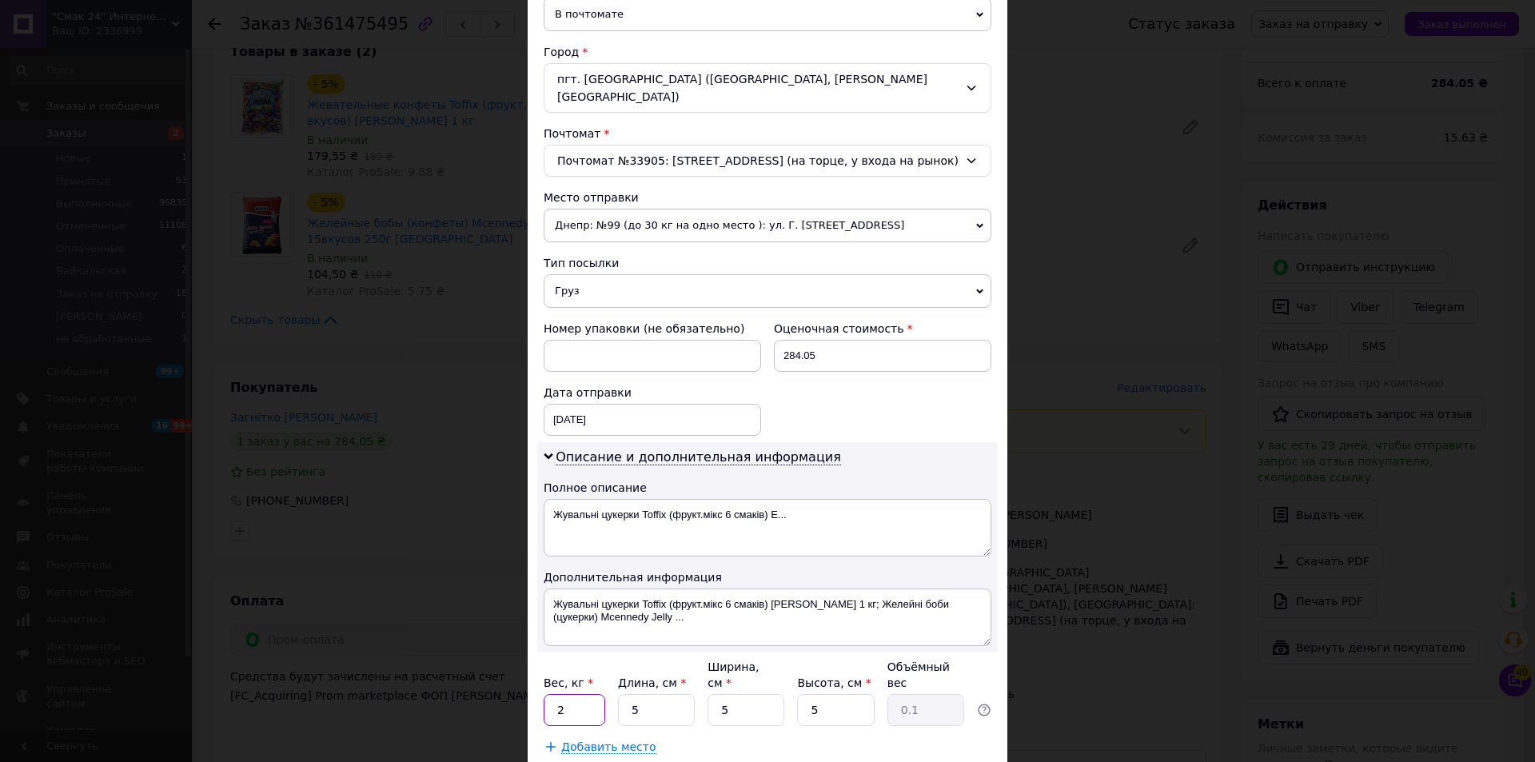
click at [581, 694] on input "2" at bounding box center [575, 710] width 62 height 32
type input "1.4"
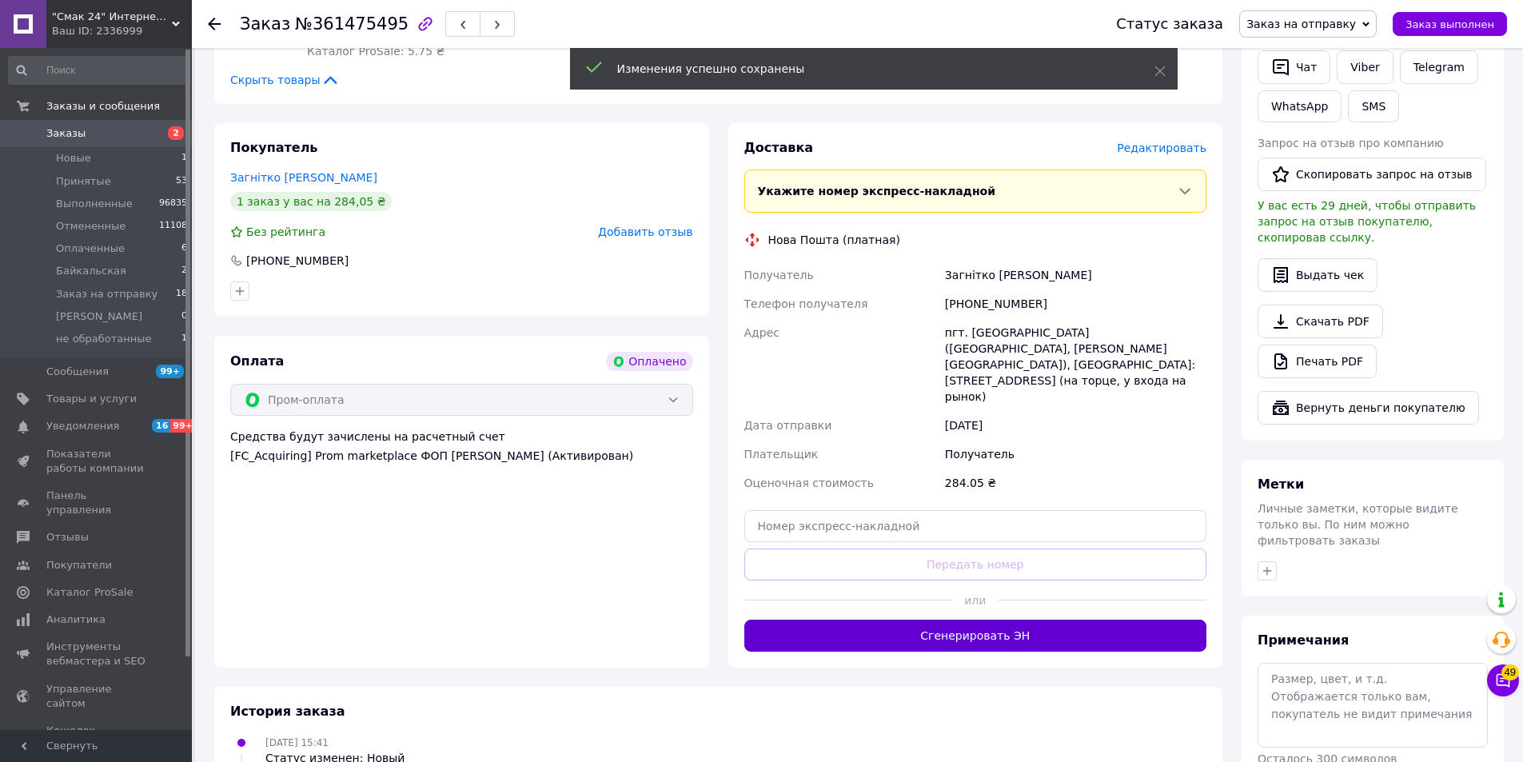
click at [1001, 620] on button "Сгенерировать ЭН" at bounding box center [975, 636] width 463 height 32
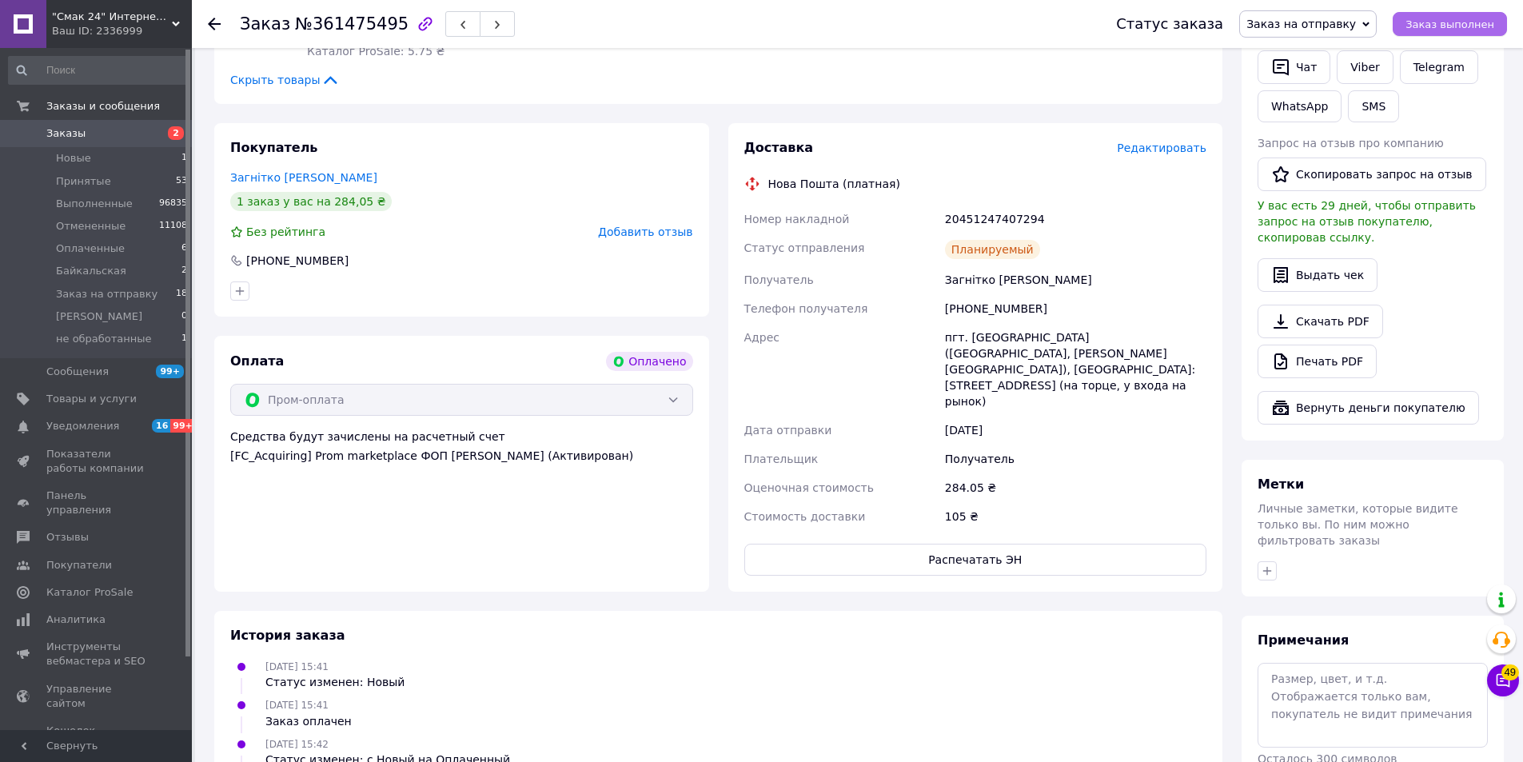
click at [1439, 25] on span "Заказ выполнен" at bounding box center [1450, 24] width 89 height 12
click at [213, 26] on icon at bounding box center [214, 24] width 13 height 13
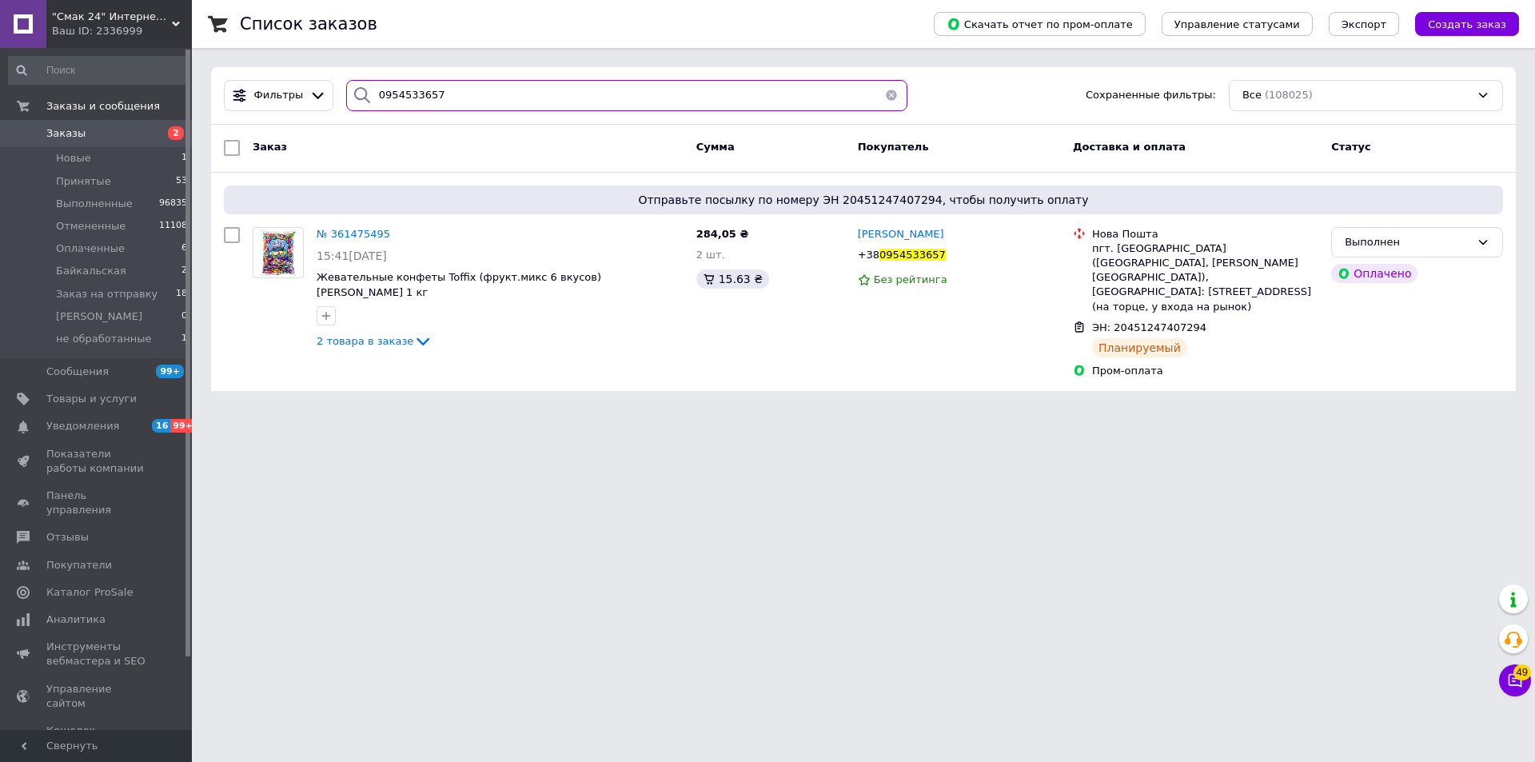
click at [695, 90] on input "0954533657" at bounding box center [626, 95] width 561 height 31
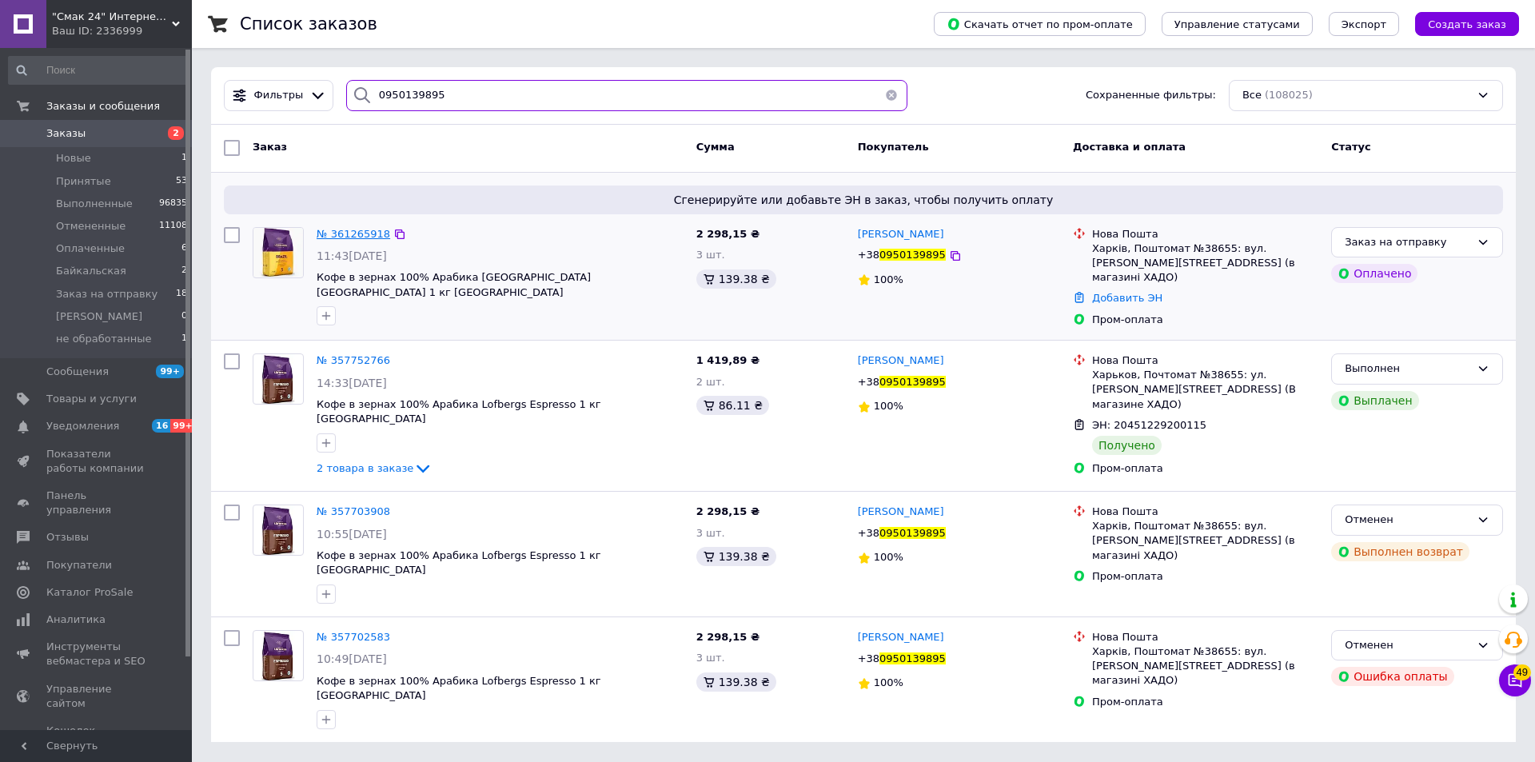
type input "0950139895"
click at [347, 230] on span "№ 361265918" at bounding box center [354, 234] width 74 height 12
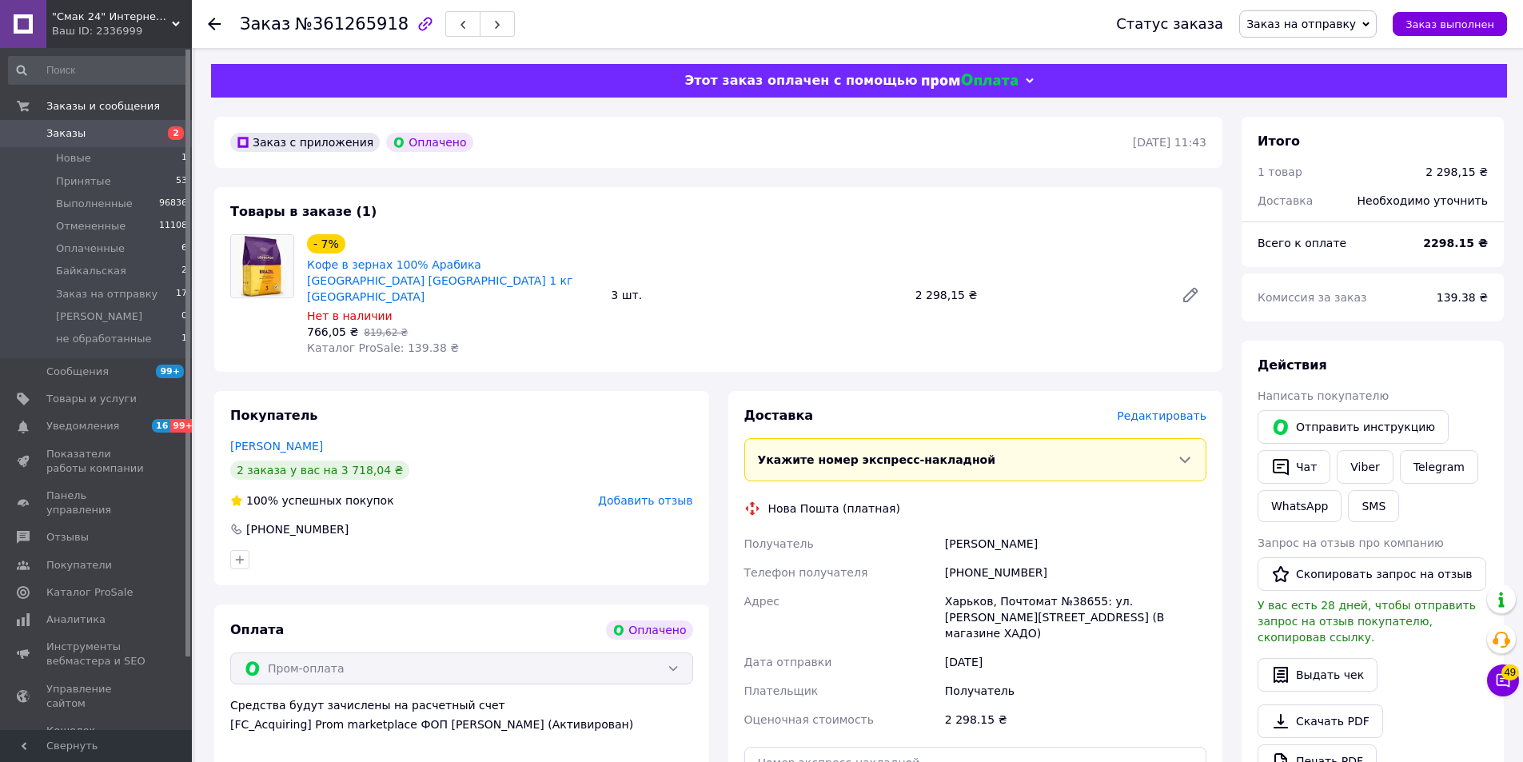
click at [1184, 409] on span "Редактировать" at bounding box center [1162, 415] width 90 height 13
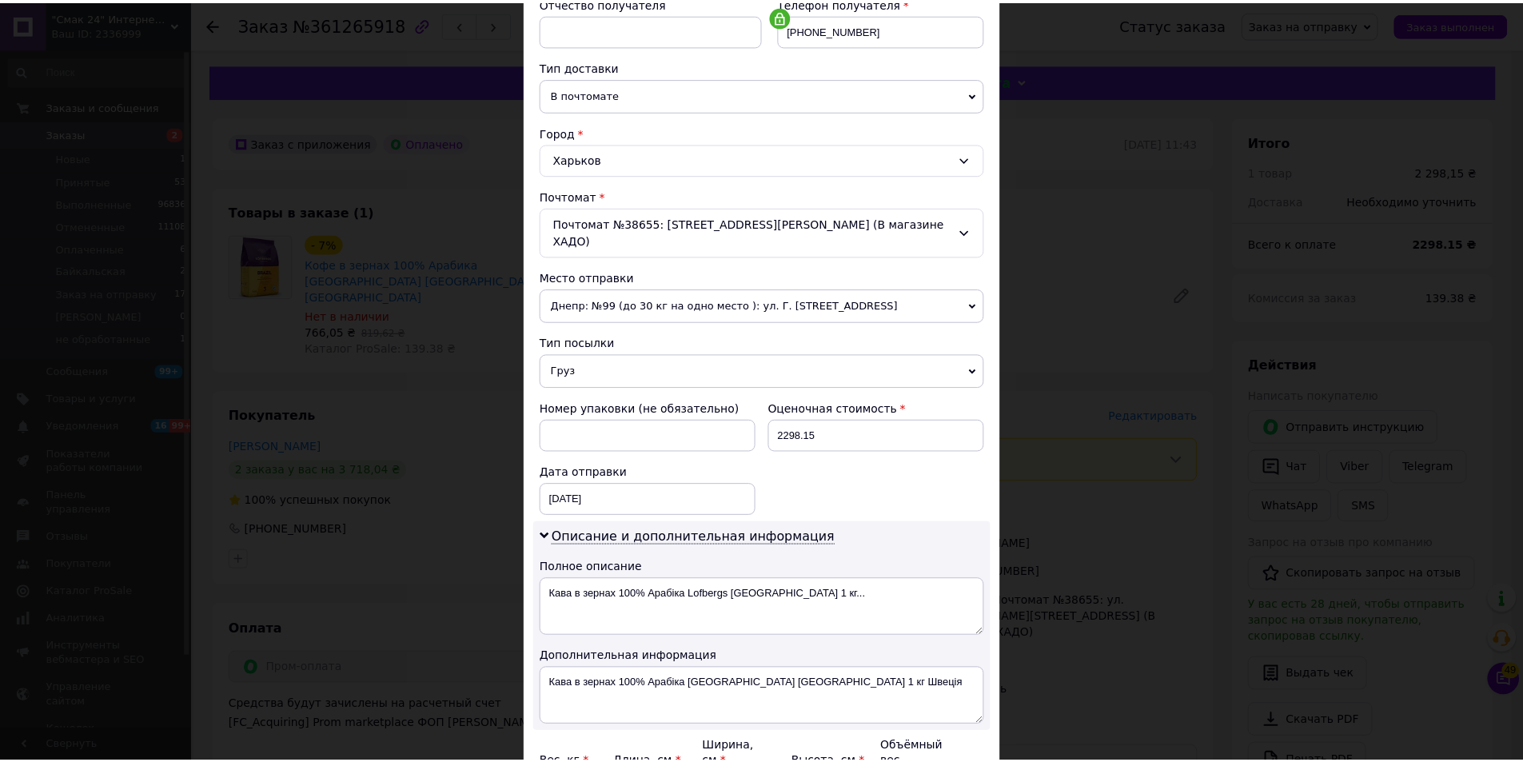
scroll to position [479, 0]
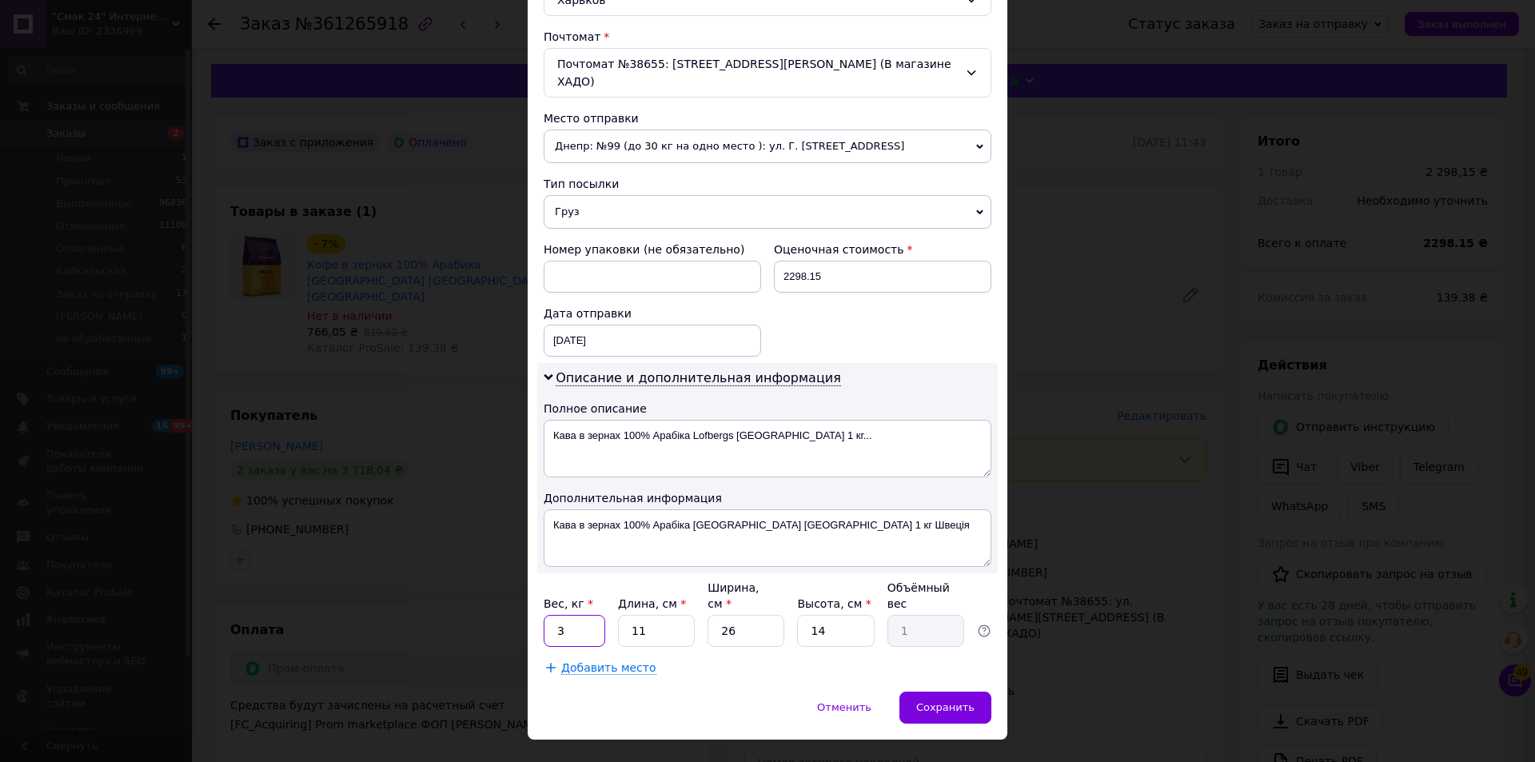
click at [587, 615] on input "3" at bounding box center [575, 631] width 62 height 32
type input "3.3"
click at [967, 701] on span "Сохранить" at bounding box center [945, 707] width 58 height 12
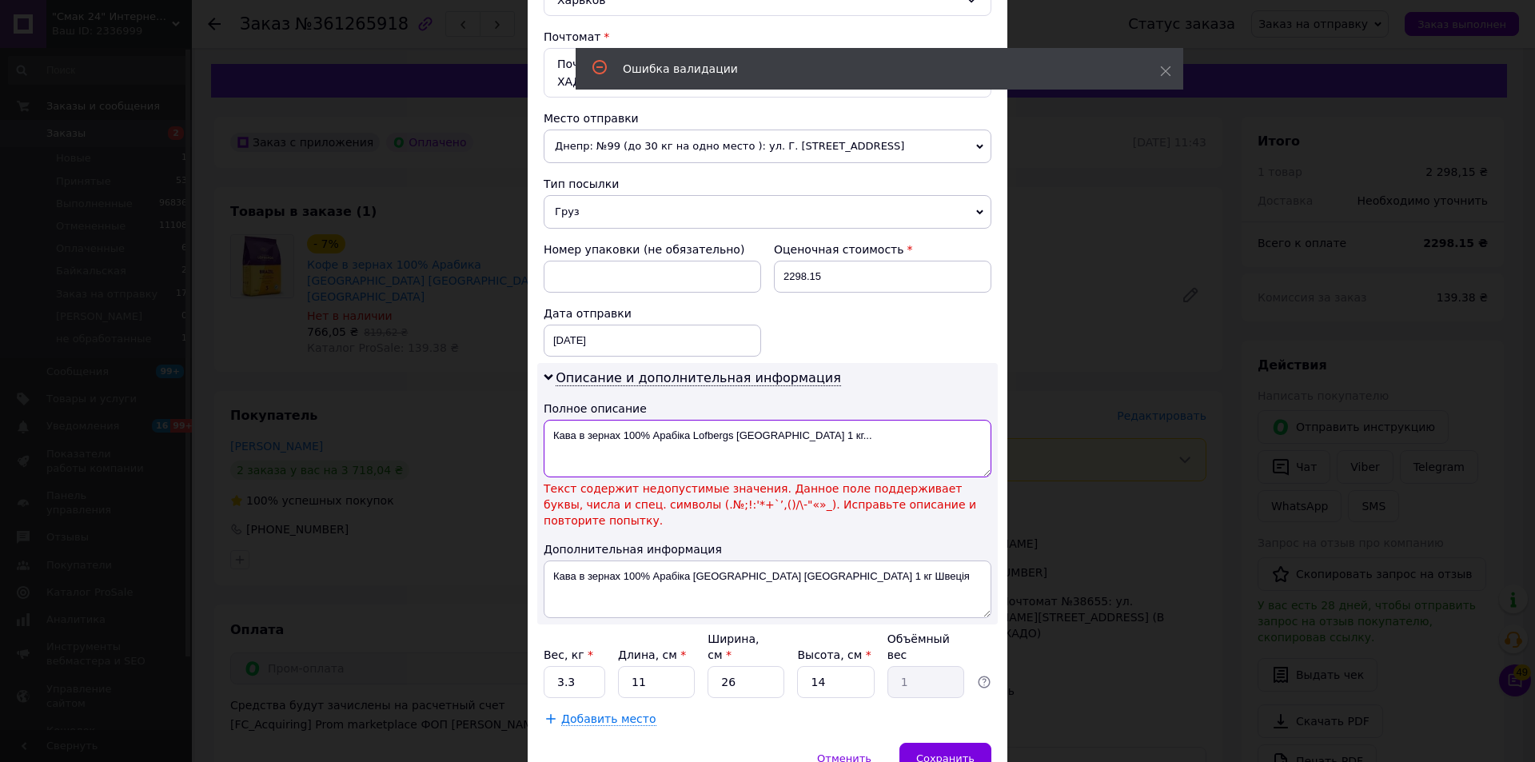
drag, startPoint x: 577, startPoint y: 418, endPoint x: 818, endPoint y: 421, distance: 240.7
click at [818, 421] on textarea "Кава в зернах 100% Арабіка Lofbergs [GEOGRAPHIC_DATA] 1 кг..." at bounding box center [768, 449] width 448 height 58
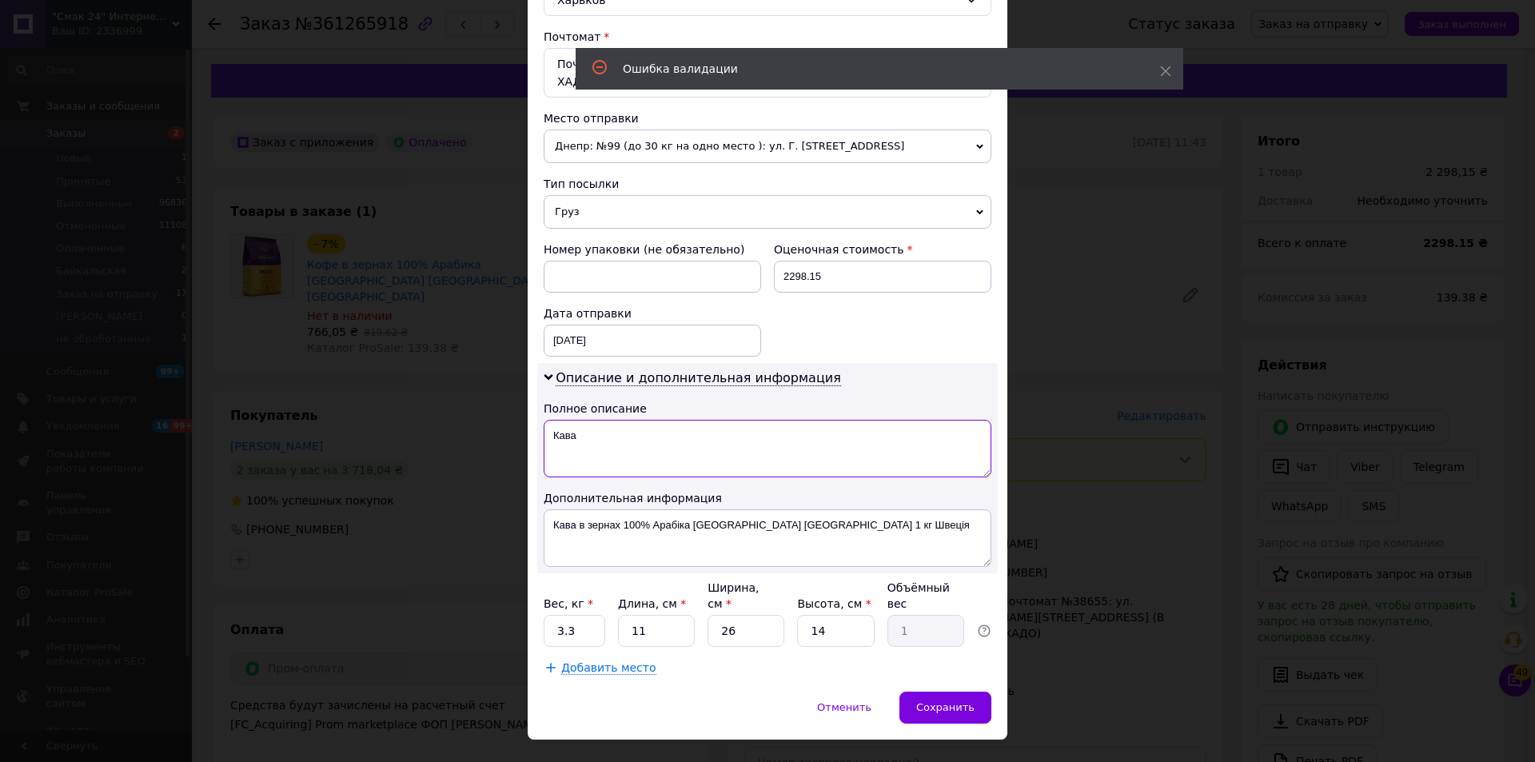
type textarea "Кава"
drag, startPoint x: 581, startPoint y: 509, endPoint x: 837, endPoint y: 538, distance: 257.5
click at [837, 538] on textarea "Кава в зернах 100% Арабіка [GEOGRAPHIC_DATA] [GEOGRAPHIC_DATA] 1 кг Швеція" at bounding box center [768, 538] width 448 height 58
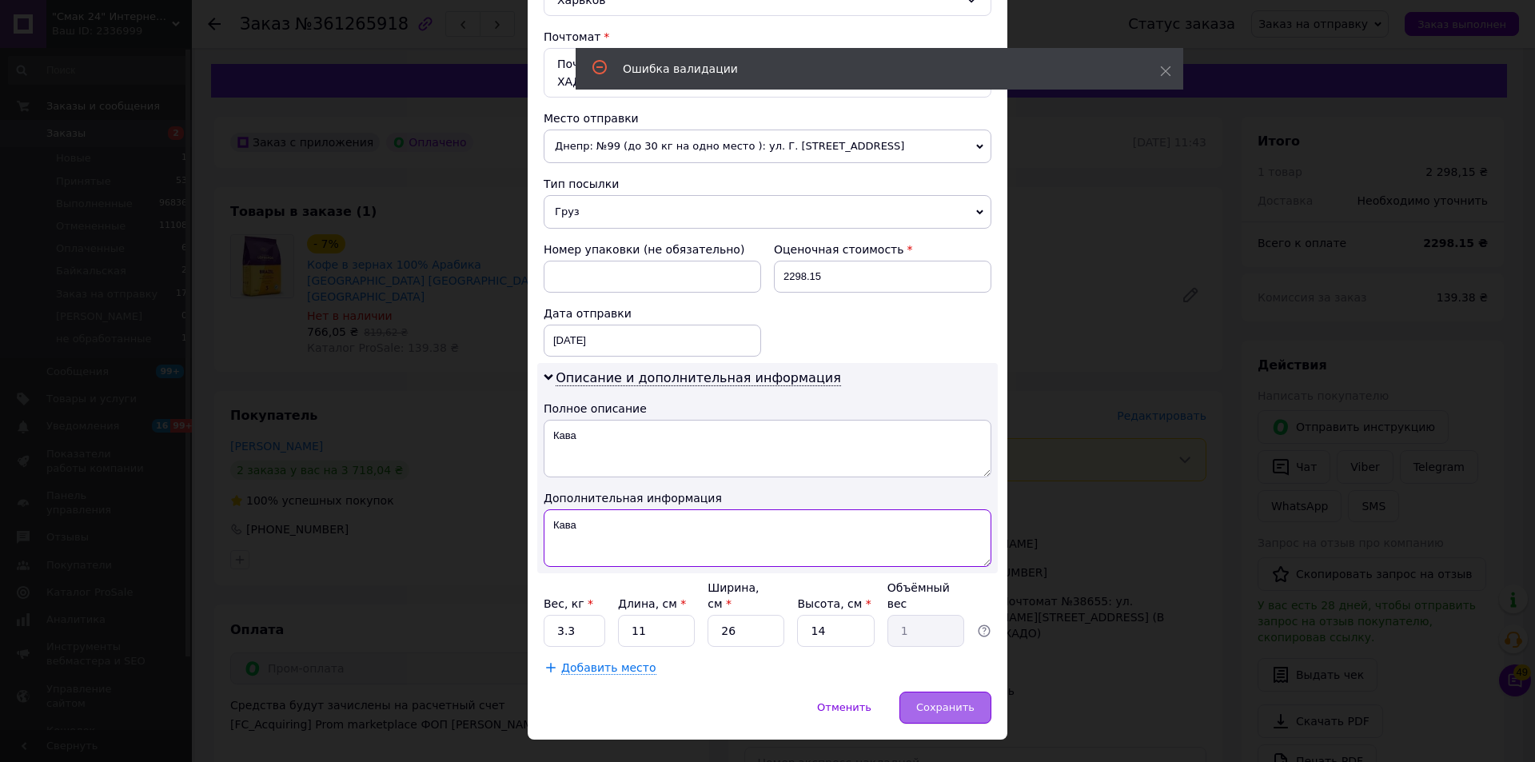
type textarea "Кава"
click at [932, 701] on span "Сохранить" at bounding box center [945, 707] width 58 height 12
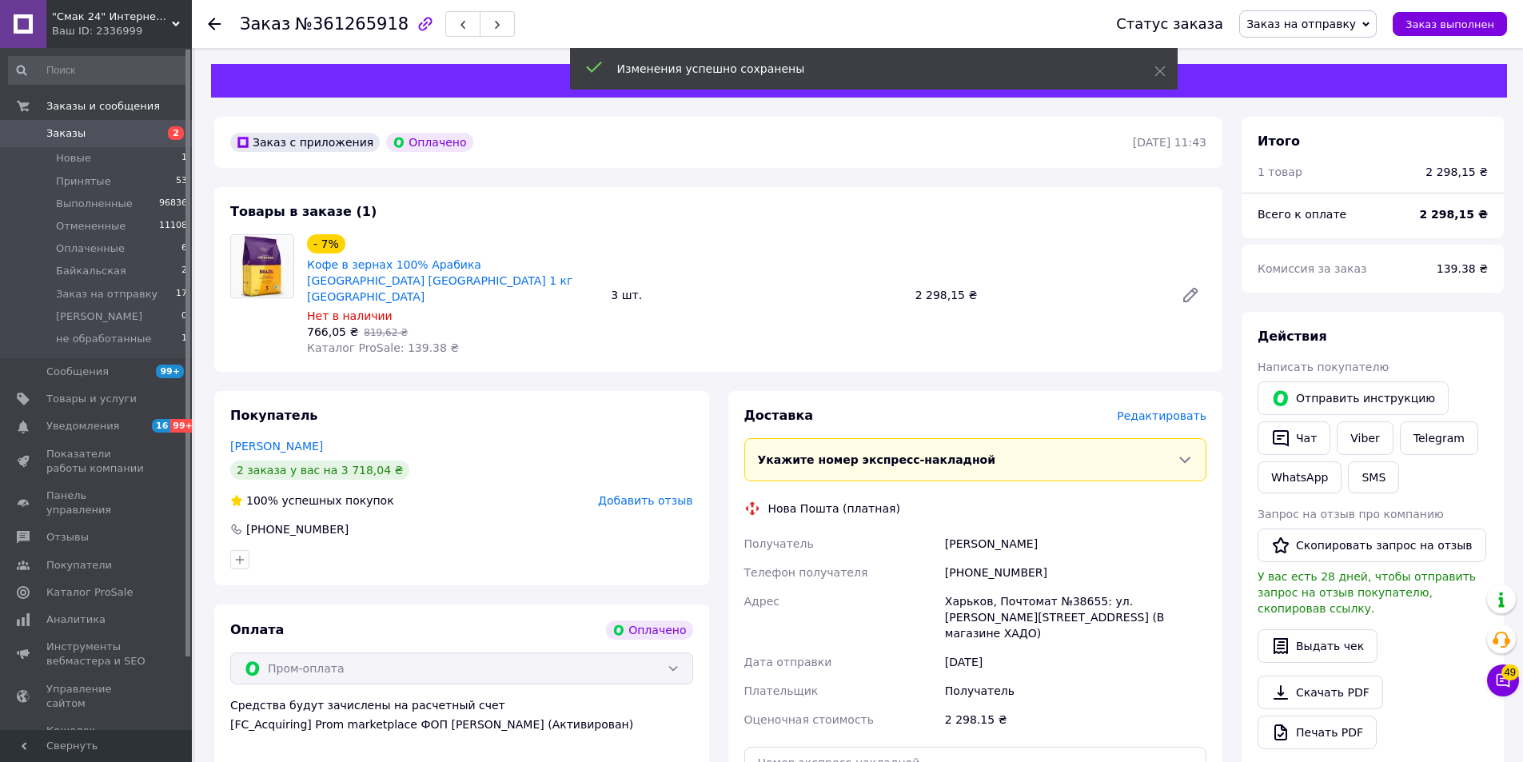
scroll to position [160, 0]
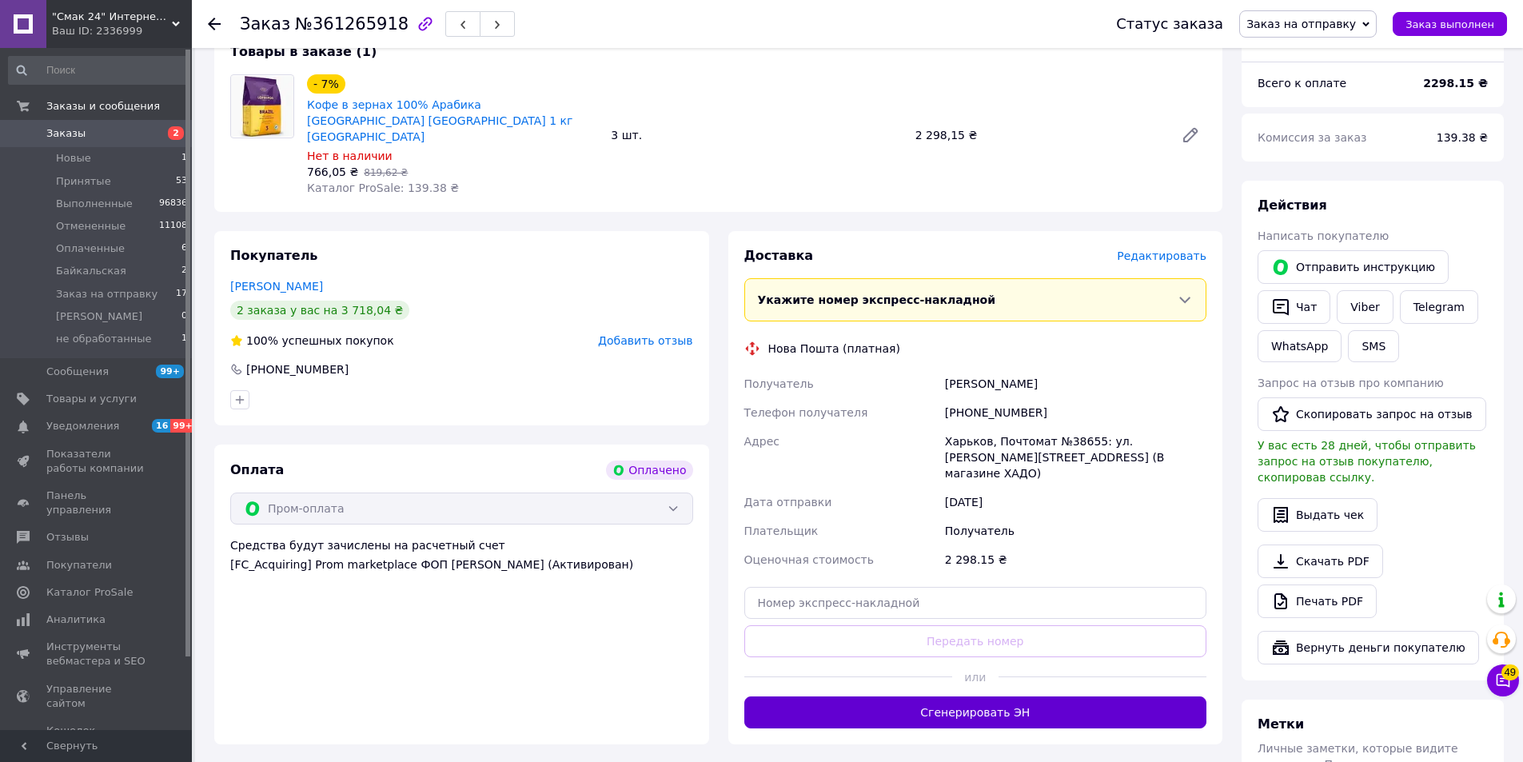
click at [996, 696] on button "Сгенерировать ЭН" at bounding box center [975, 712] width 463 height 32
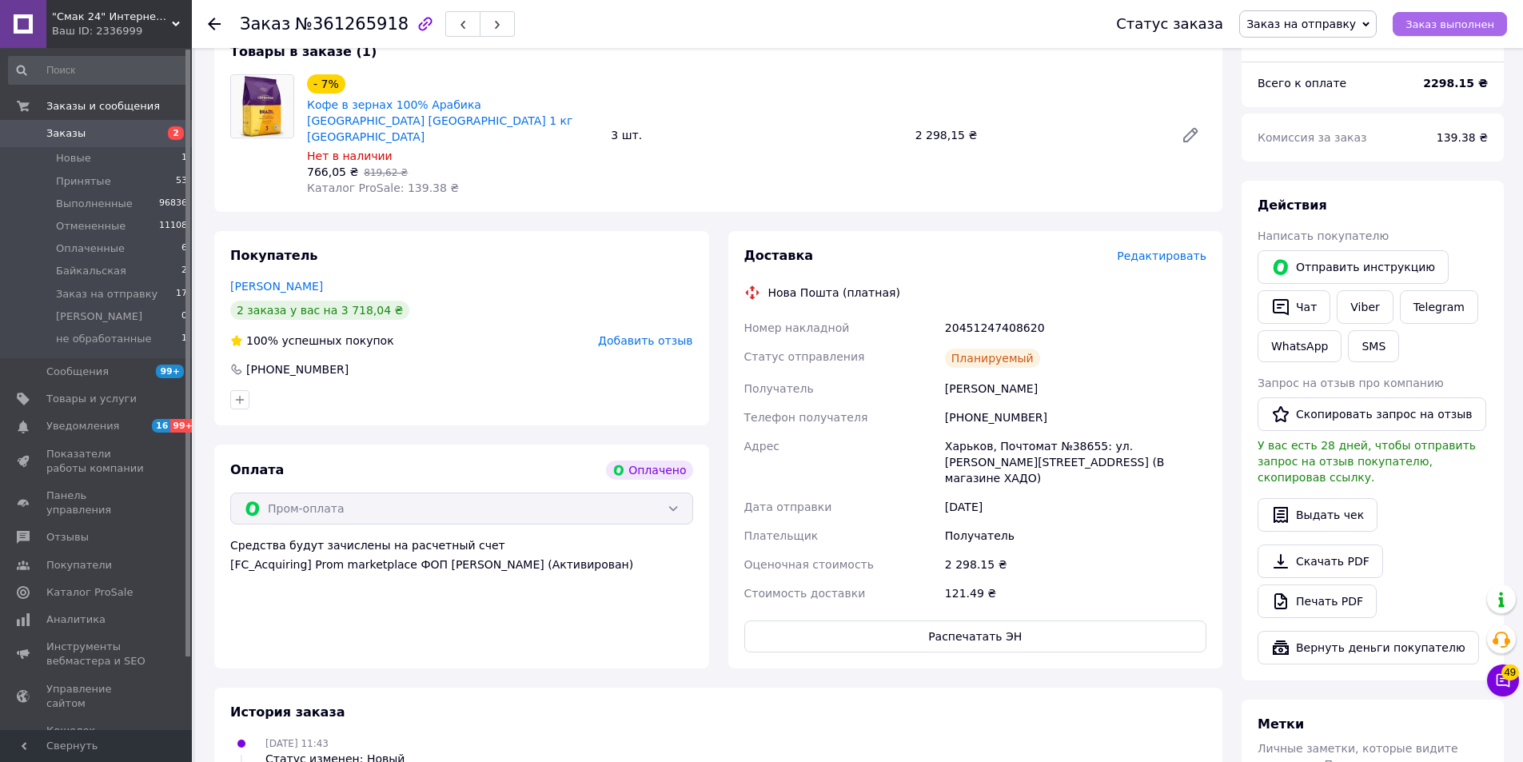
click at [1426, 22] on span "Заказ выполнен" at bounding box center [1450, 24] width 89 height 12
click at [213, 22] on icon at bounding box center [214, 24] width 13 height 13
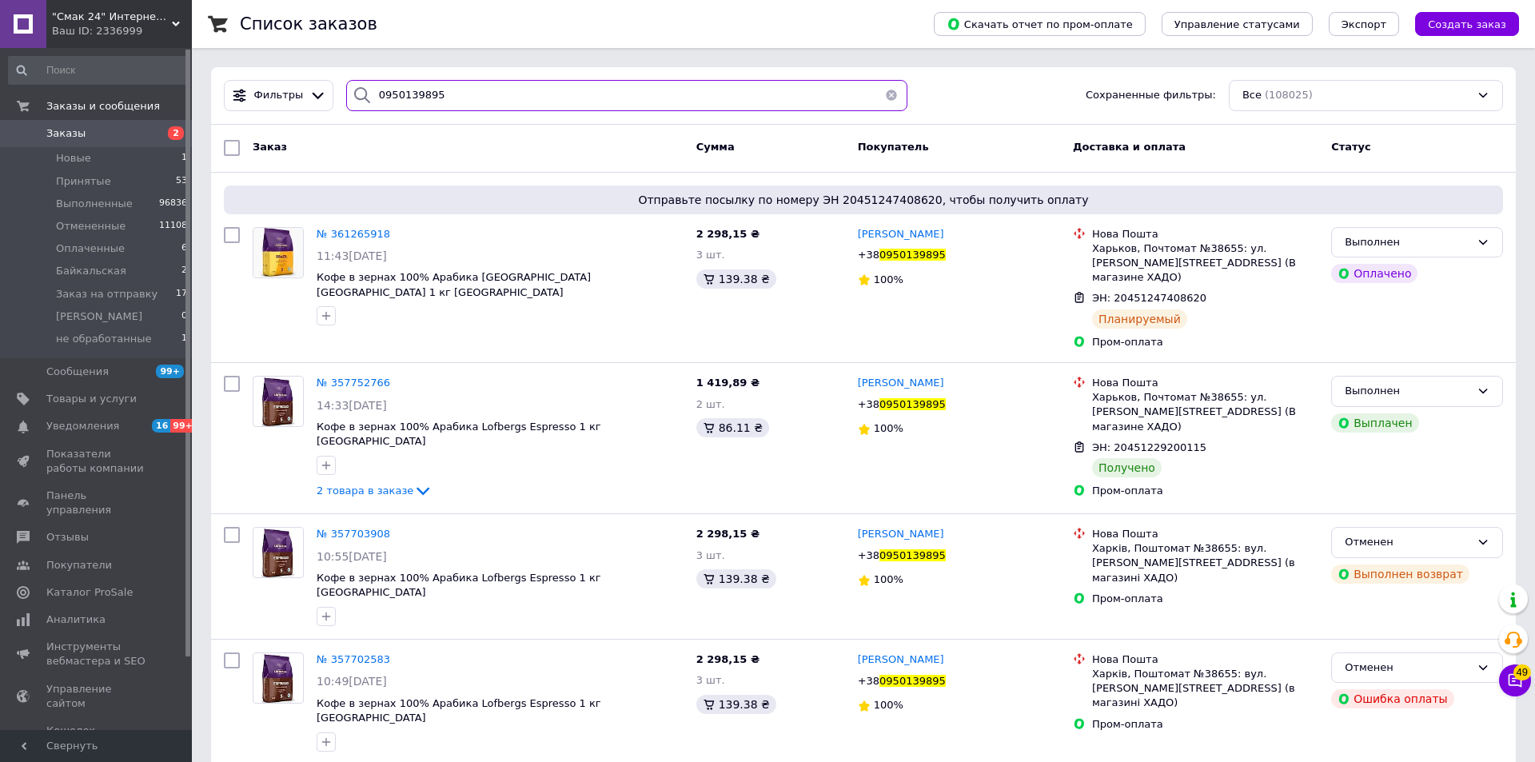
click at [533, 97] on input "0950139895" at bounding box center [626, 95] width 561 height 31
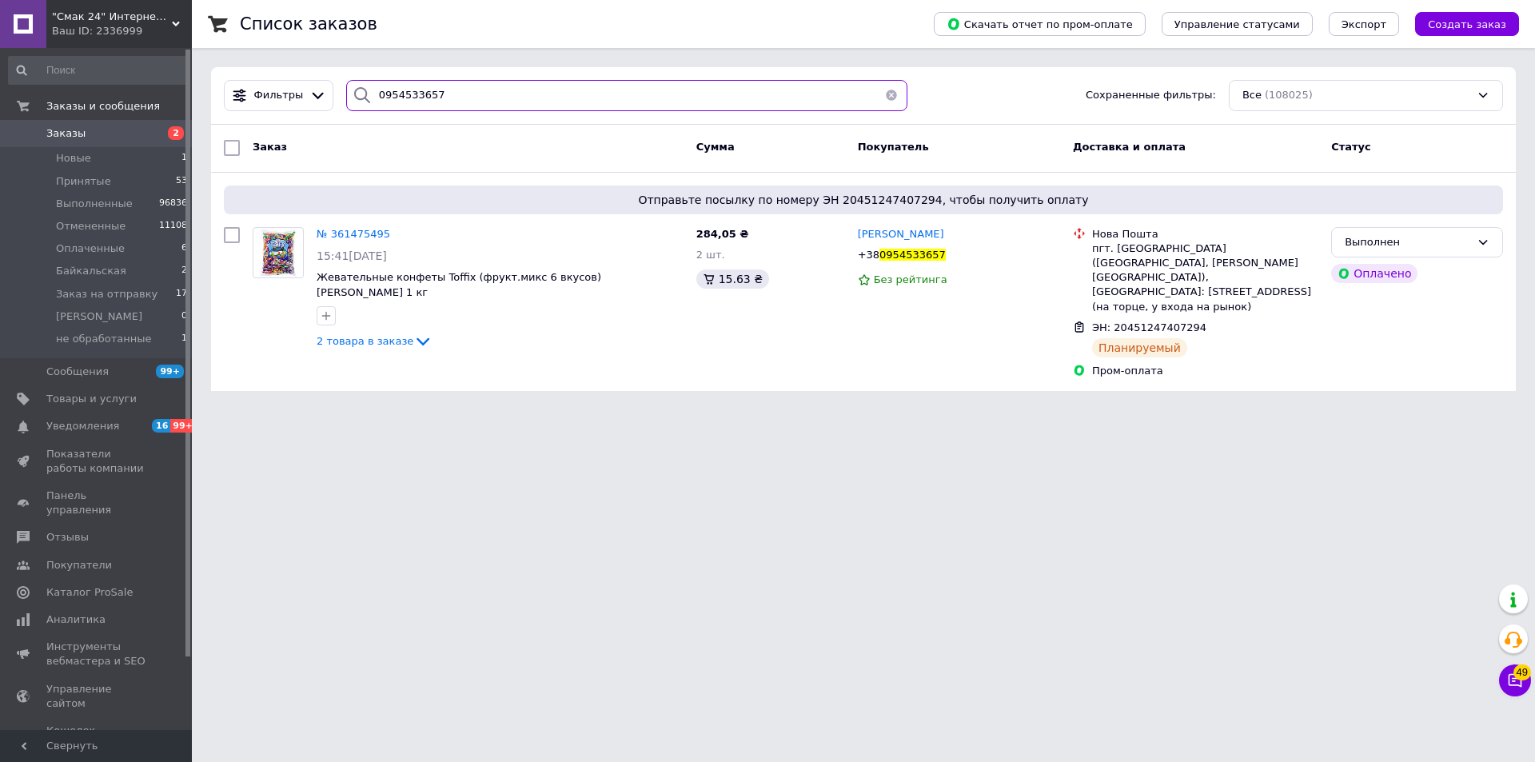
click at [517, 102] on input "0954533657" at bounding box center [626, 95] width 561 height 31
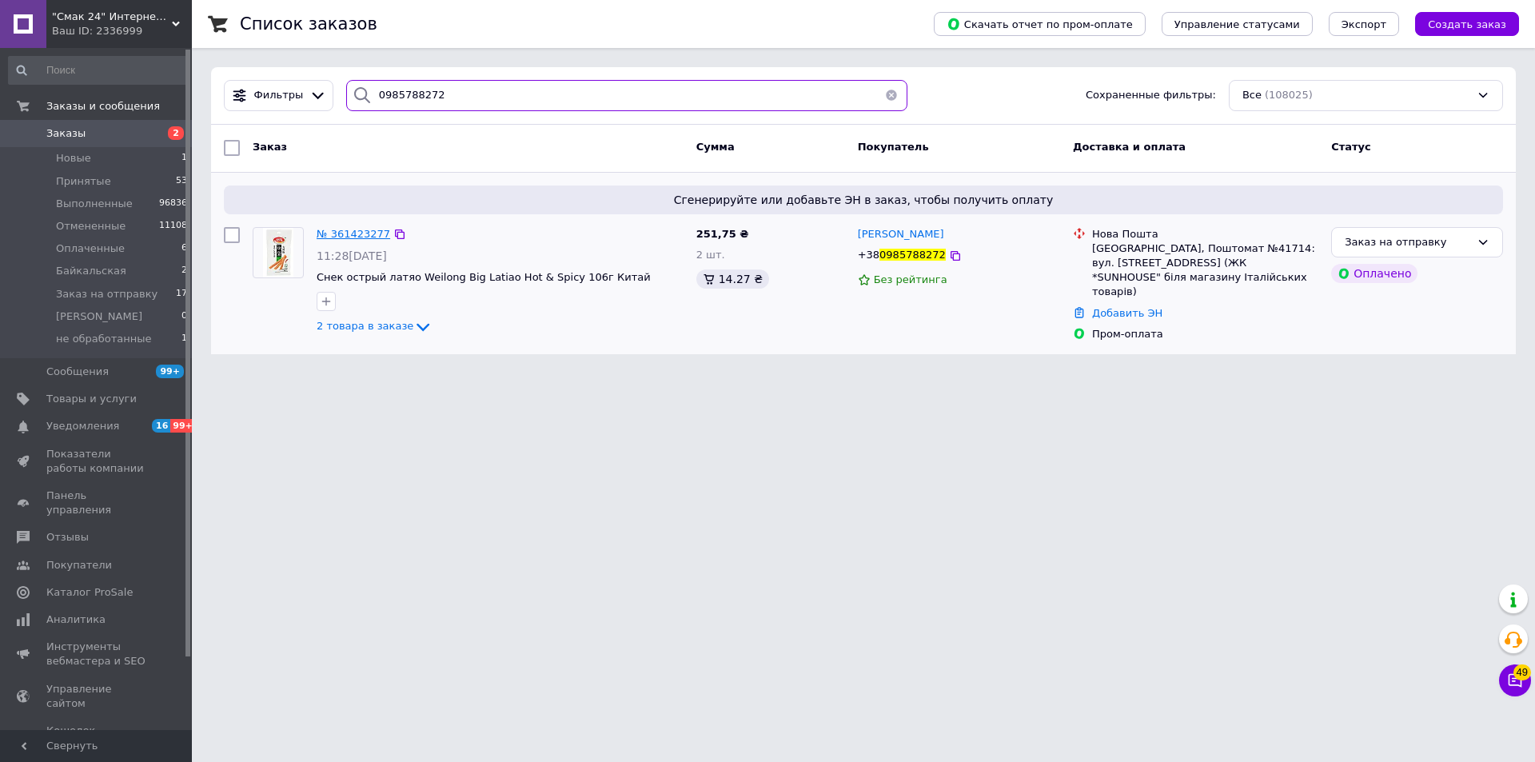
type input "0985788272"
click at [349, 231] on span "№ 361423277" at bounding box center [354, 234] width 74 height 12
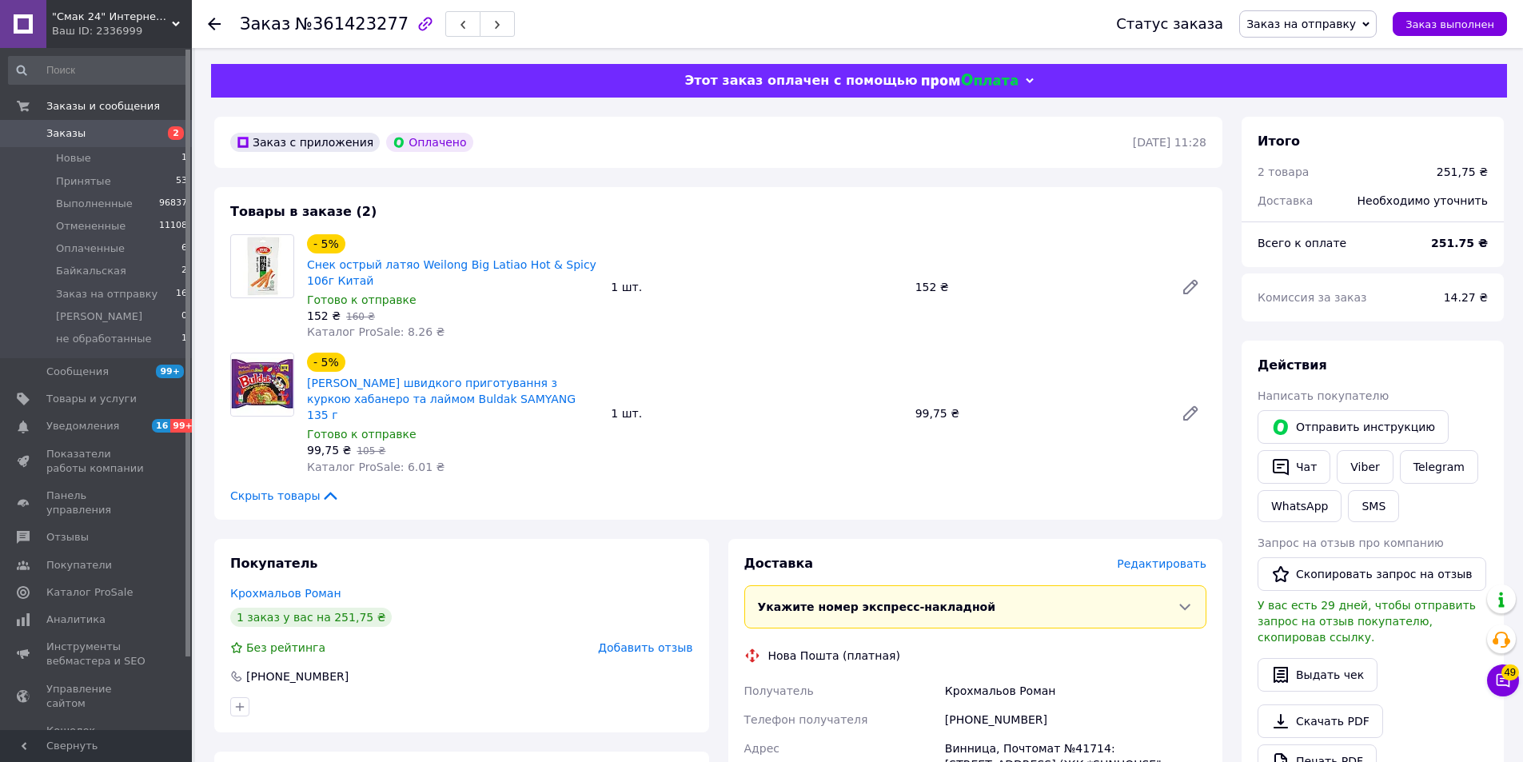
click at [1156, 557] on span "Редактировать" at bounding box center [1162, 563] width 90 height 13
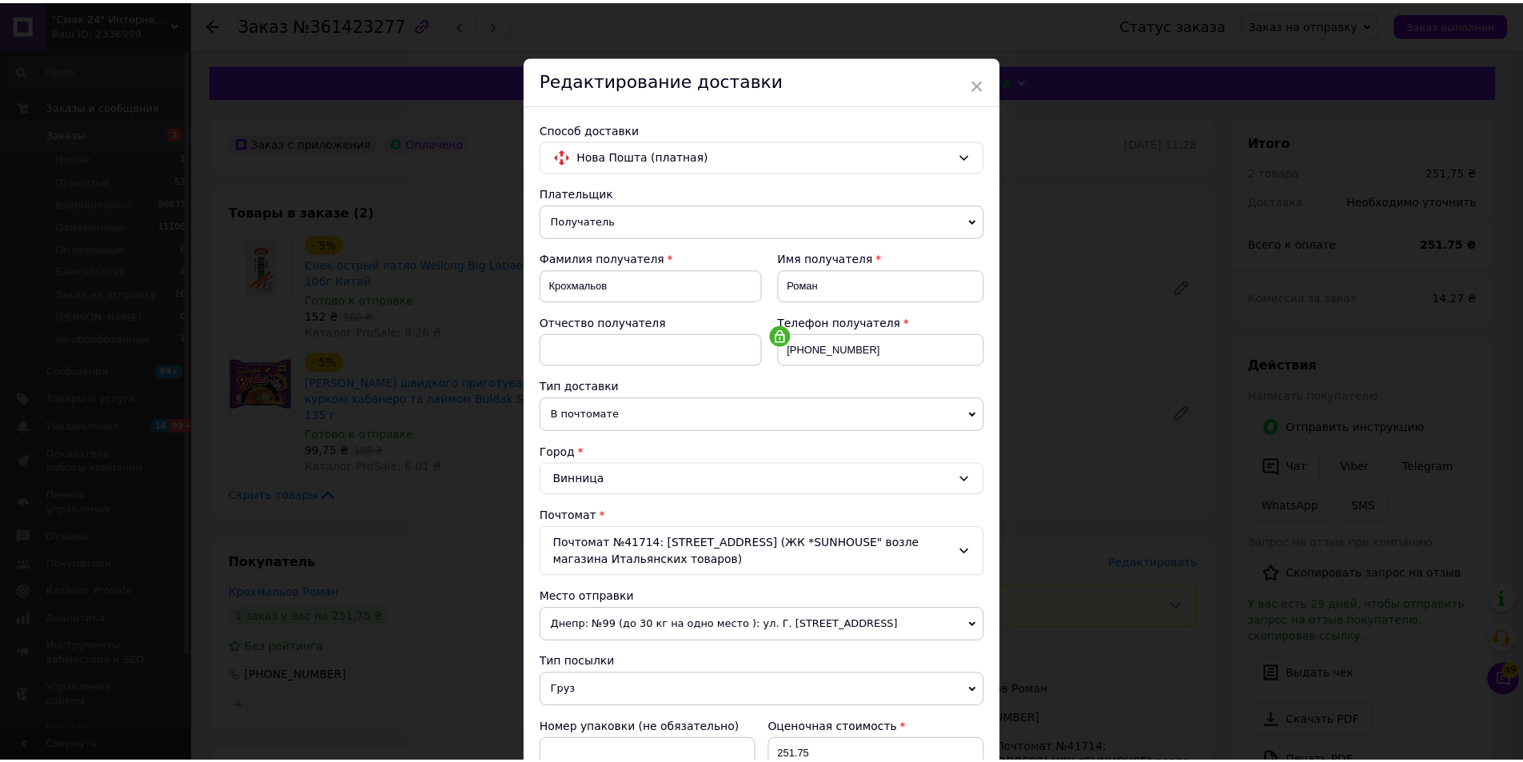
scroll to position [480, 0]
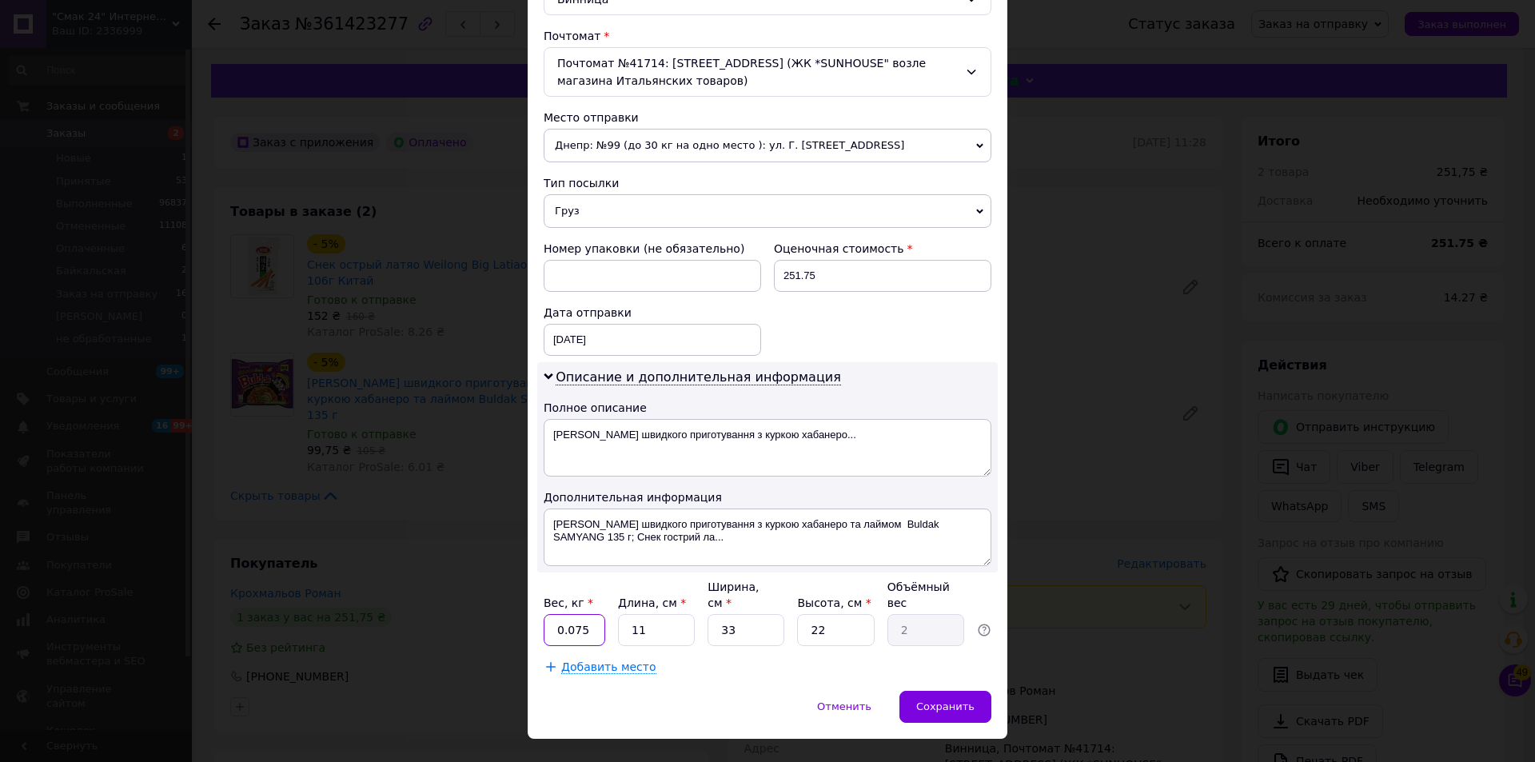
drag, startPoint x: 591, startPoint y: 617, endPoint x: 565, endPoint y: 616, distance: 25.6
click at [565, 616] on input "0.075" at bounding box center [575, 630] width 62 height 32
type input "0.9"
click at [959, 698] on div "Сохранить" at bounding box center [945, 707] width 92 height 32
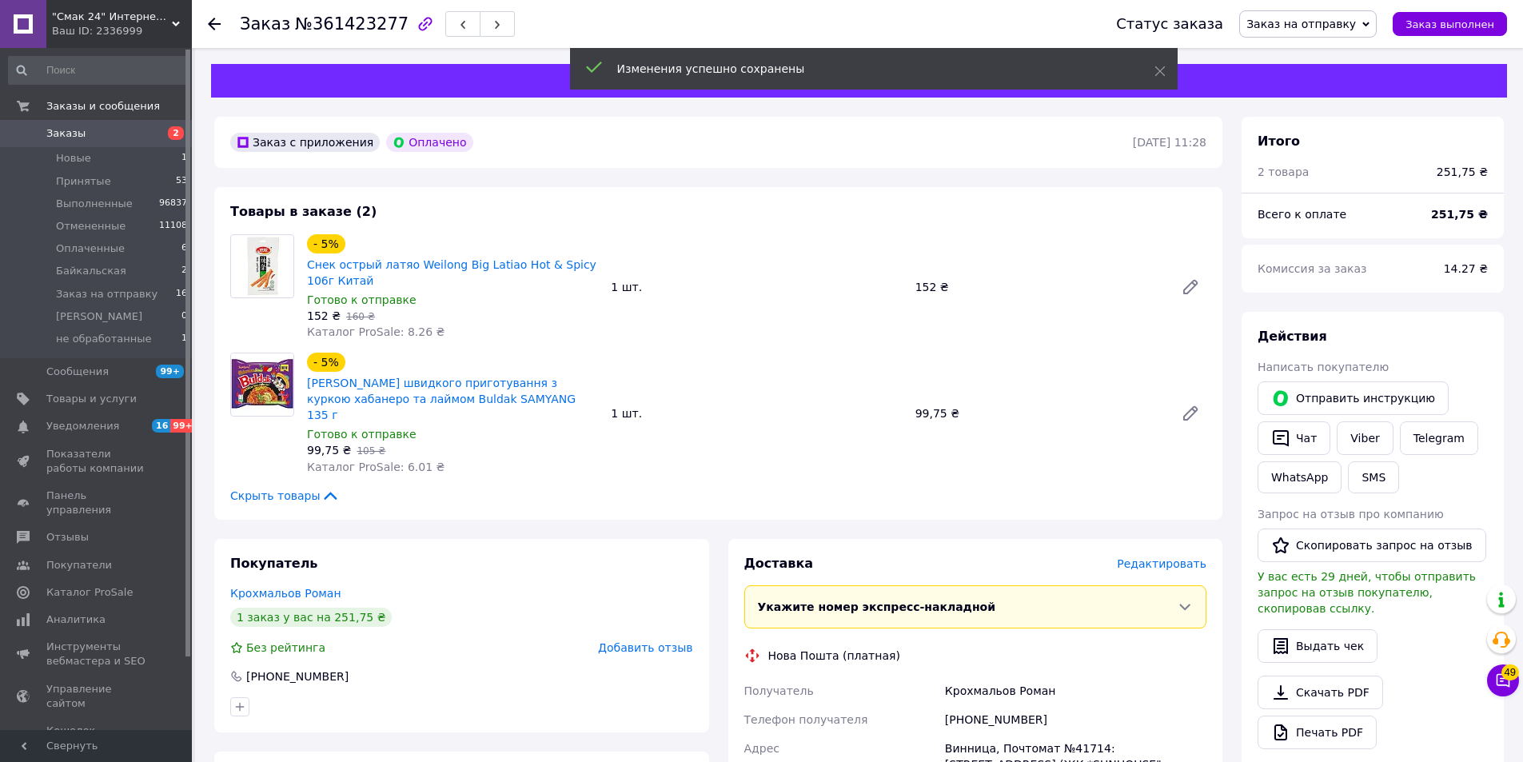
scroll to position [400, 0]
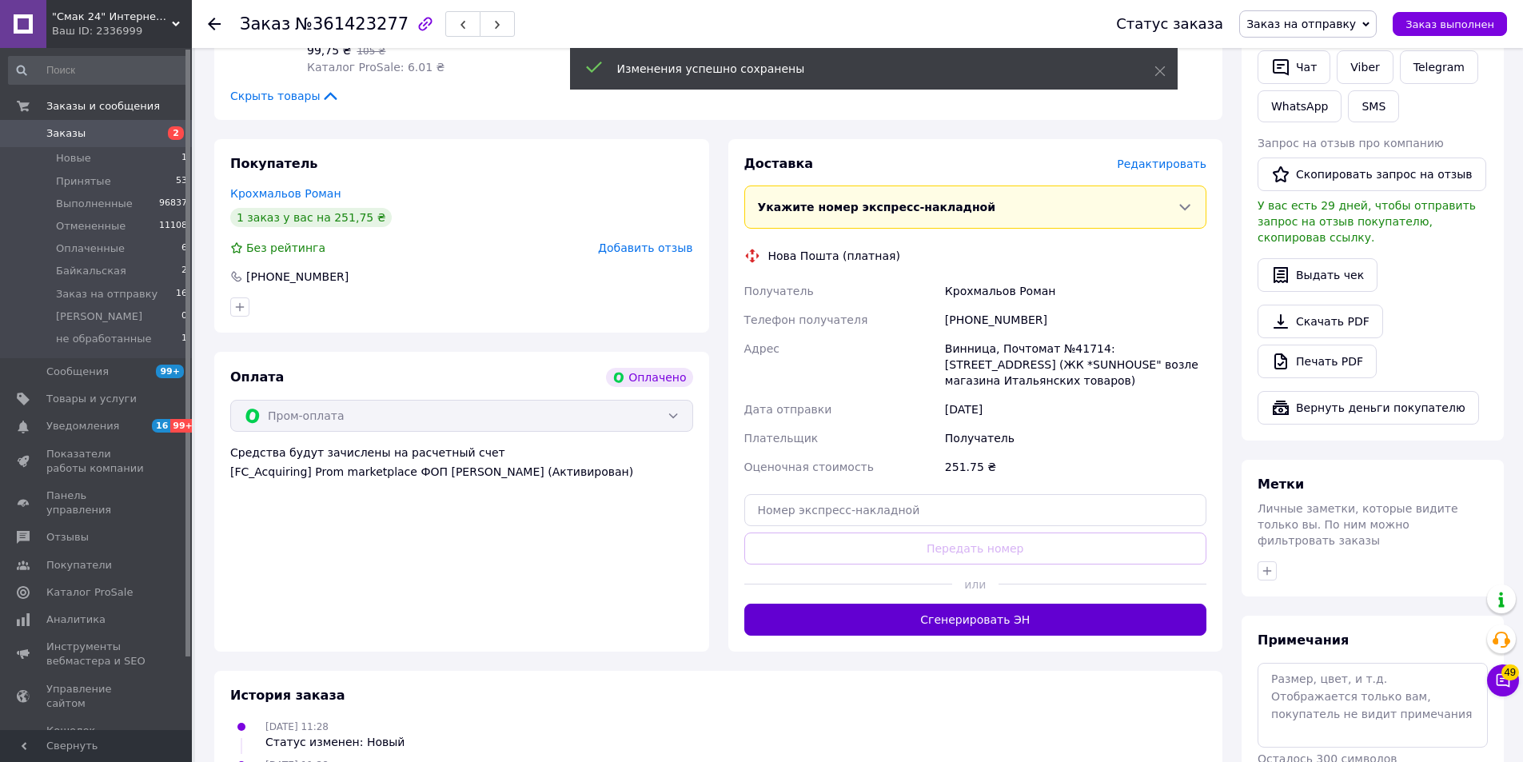
click at [1029, 606] on button "Сгенерировать ЭН" at bounding box center [975, 620] width 463 height 32
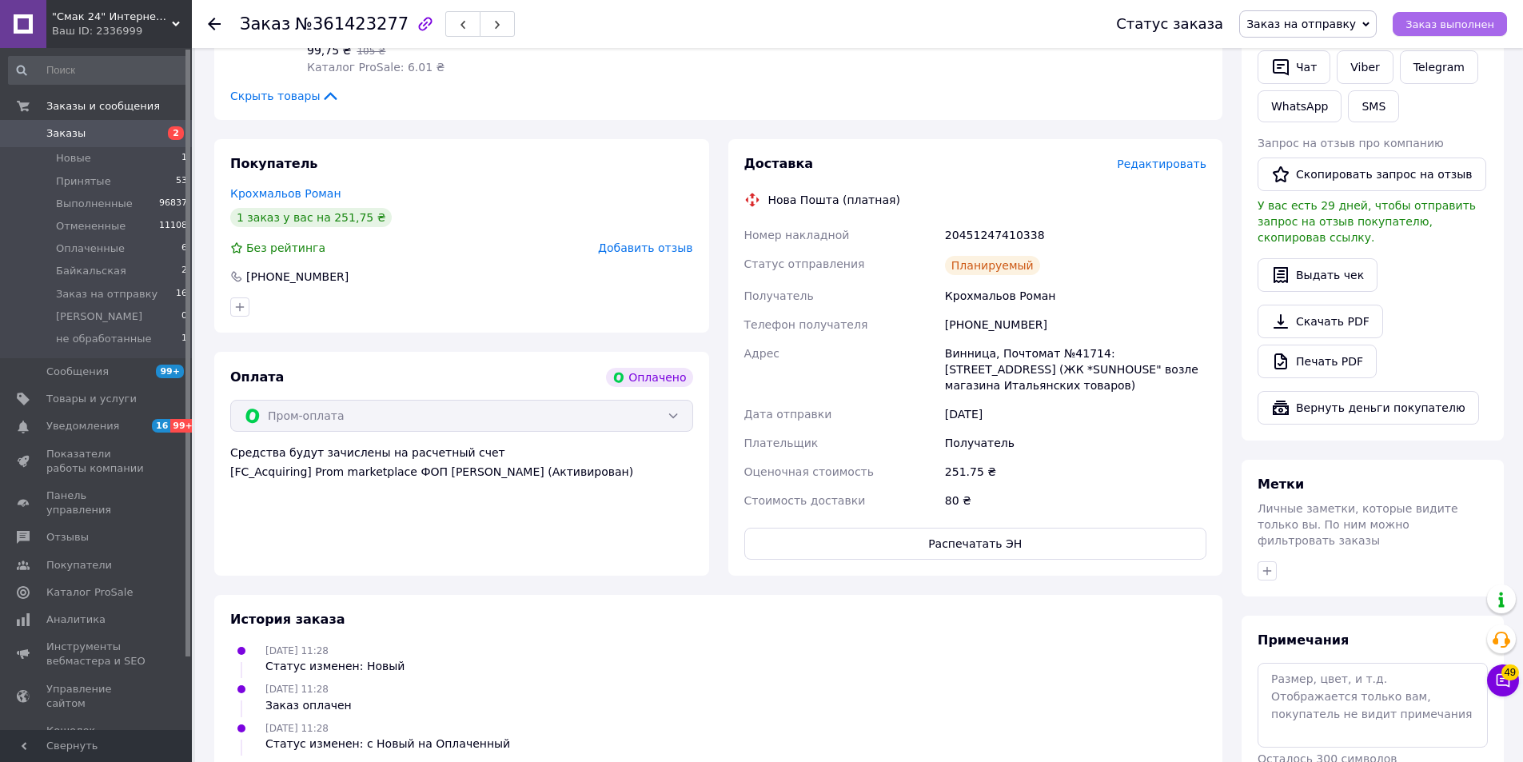
click at [1440, 22] on span "Заказ выполнен" at bounding box center [1450, 24] width 89 height 12
click at [210, 20] on icon at bounding box center [214, 24] width 13 height 13
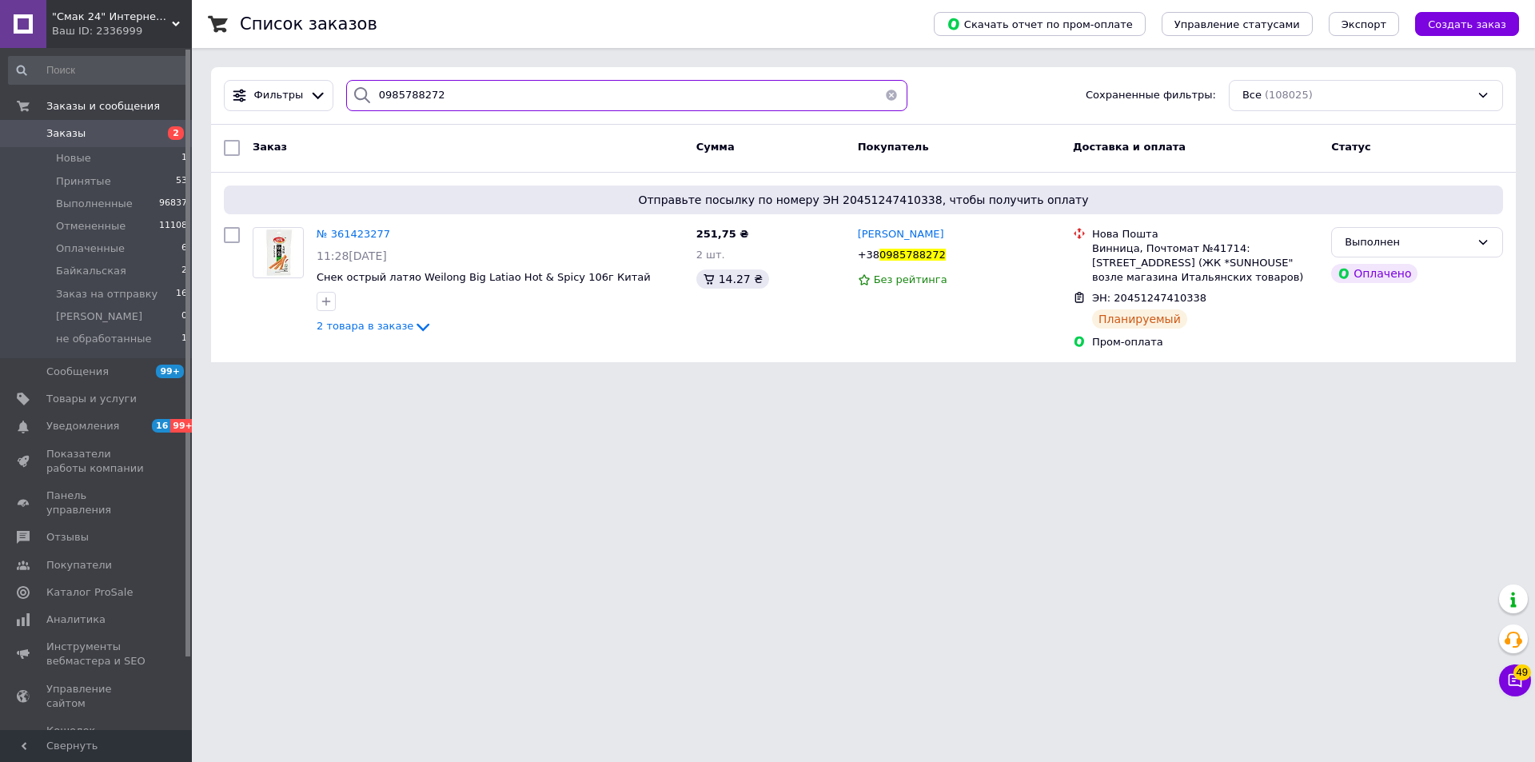
click at [453, 98] on input "0985788272" at bounding box center [626, 95] width 561 height 31
click at [453, 97] on input "0985788272" at bounding box center [626, 95] width 561 height 31
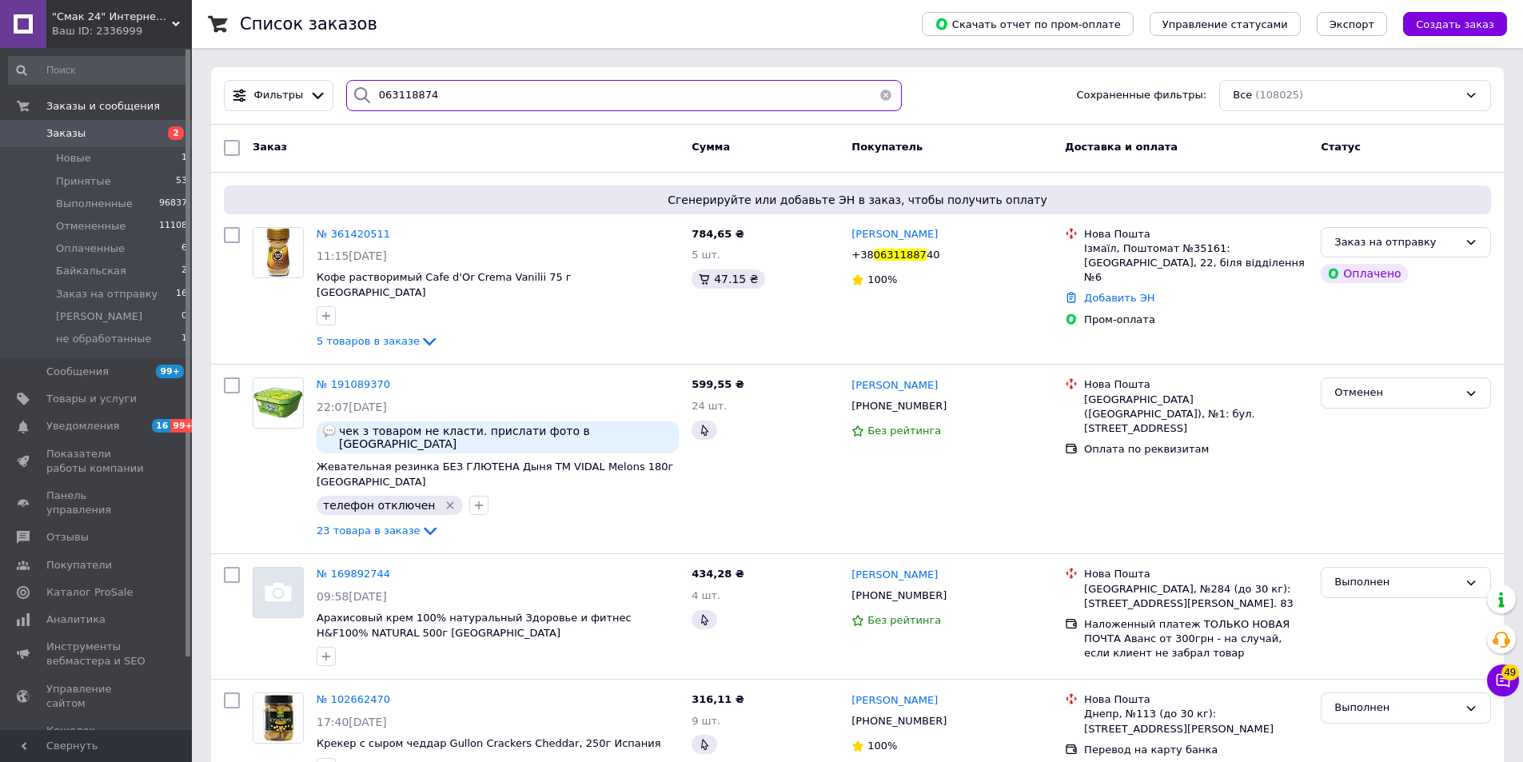
type input "0631188740"
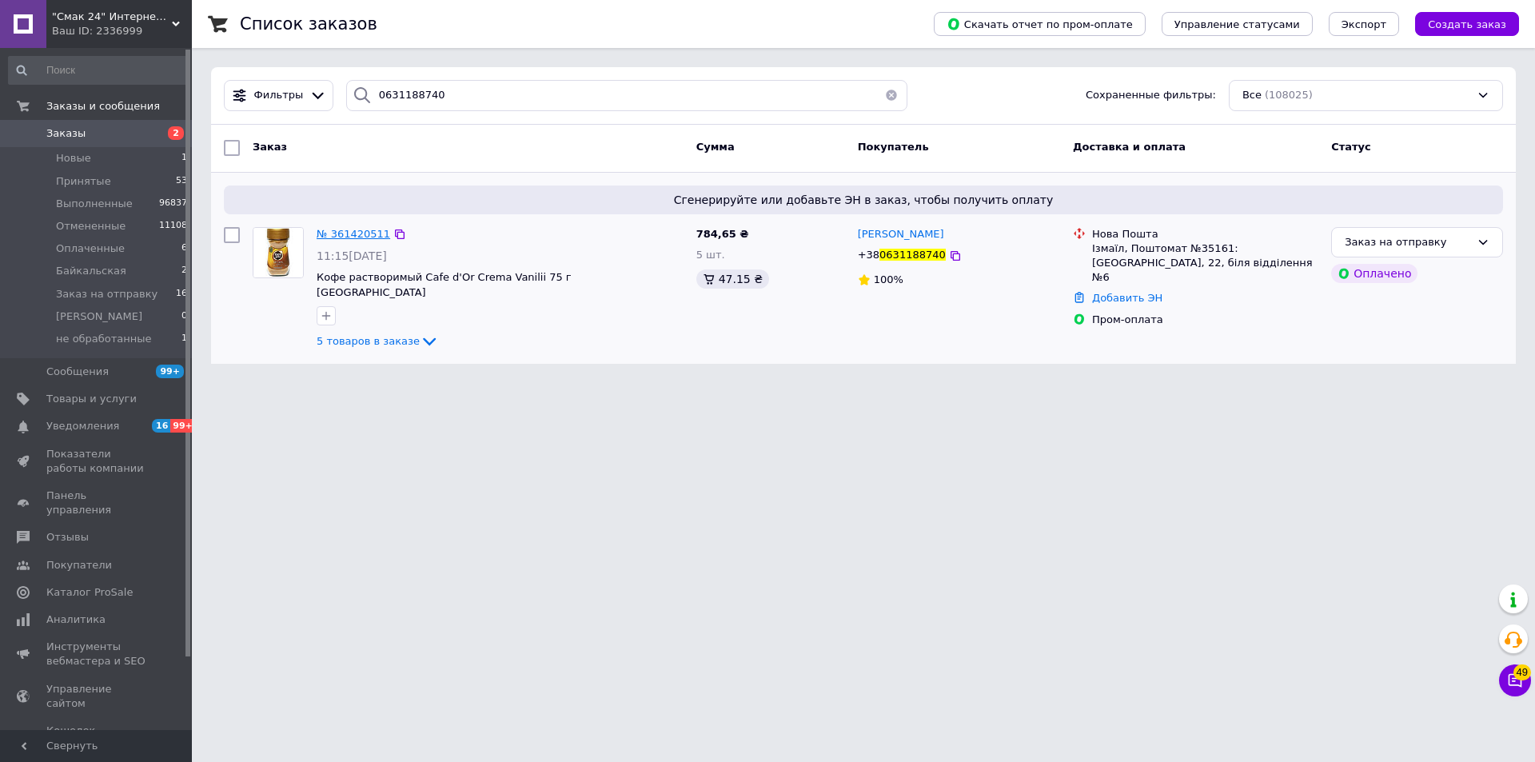
type input "0631188740"
click at [346, 233] on span "№ 361420511" at bounding box center [354, 234] width 74 height 12
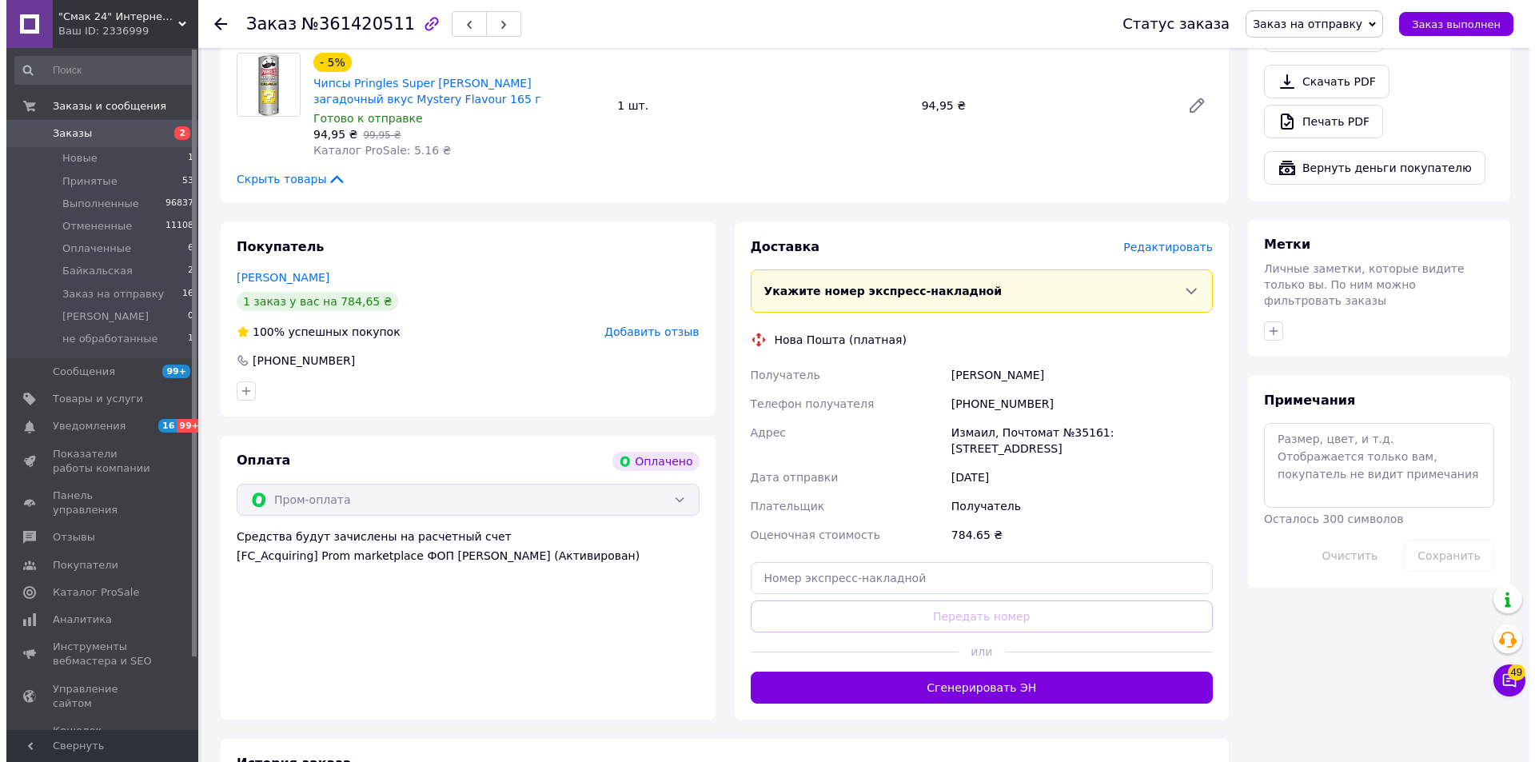
scroll to position [720, 0]
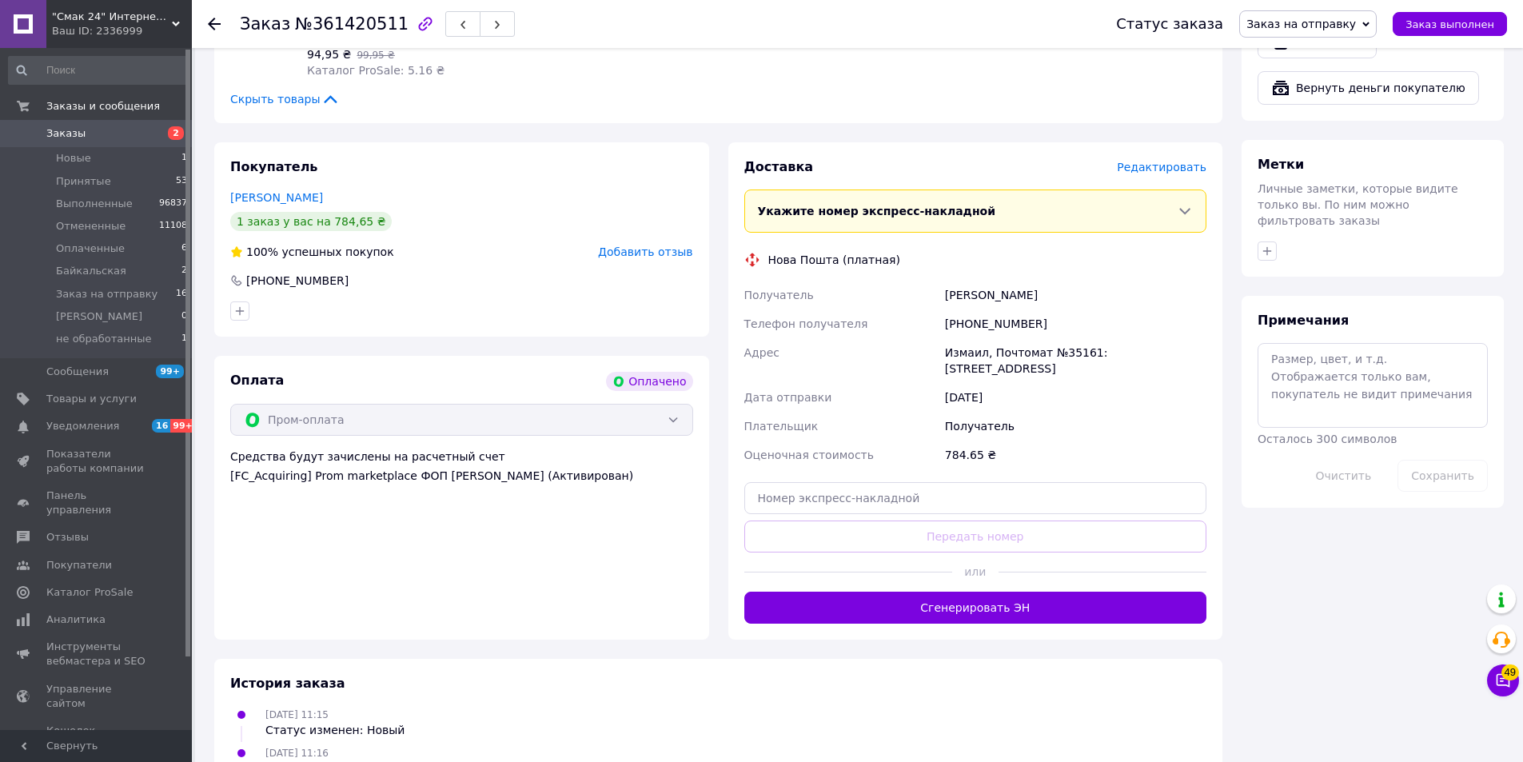
click at [1181, 161] on span "Редактировать" at bounding box center [1162, 167] width 90 height 13
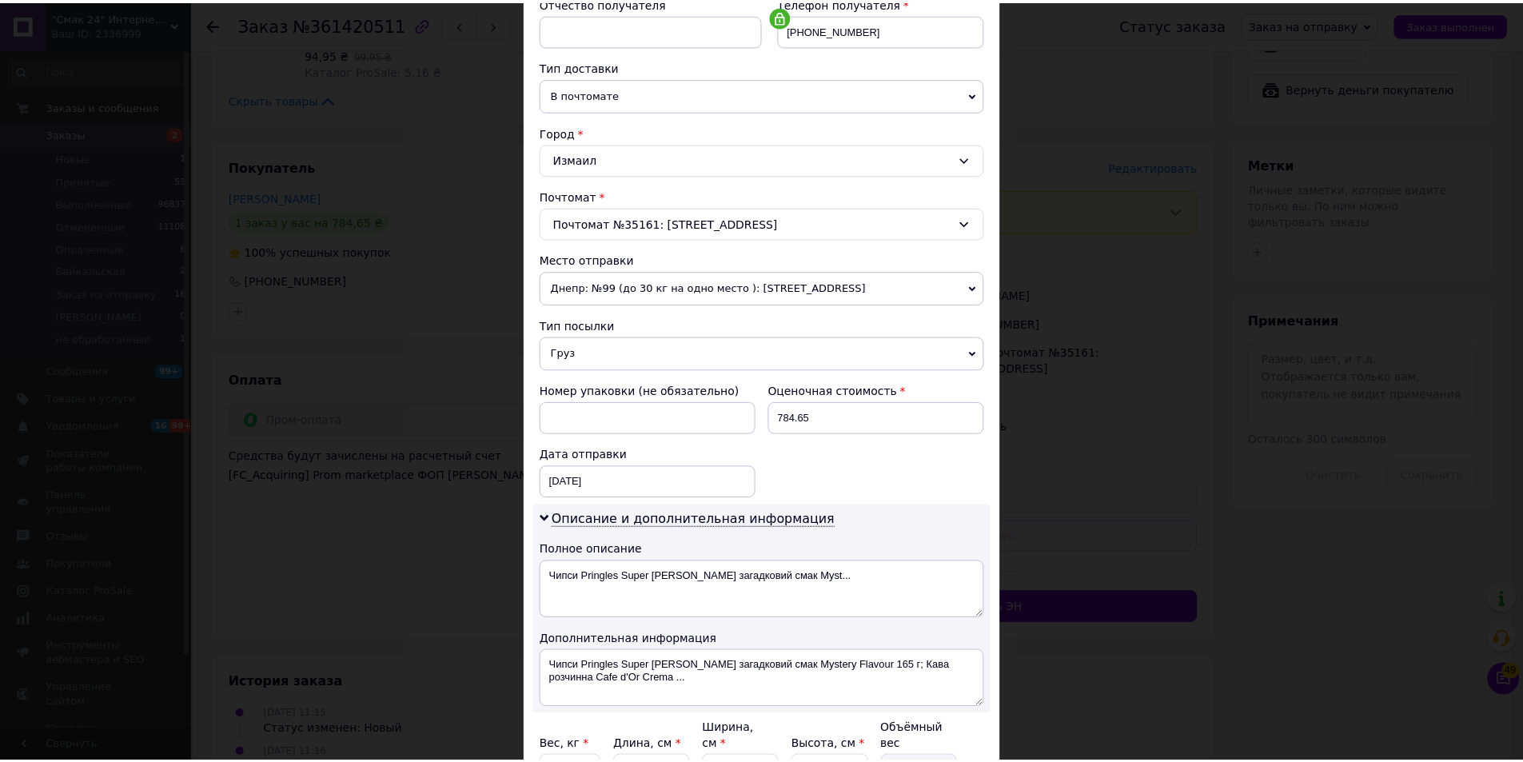
scroll to position [479, 0]
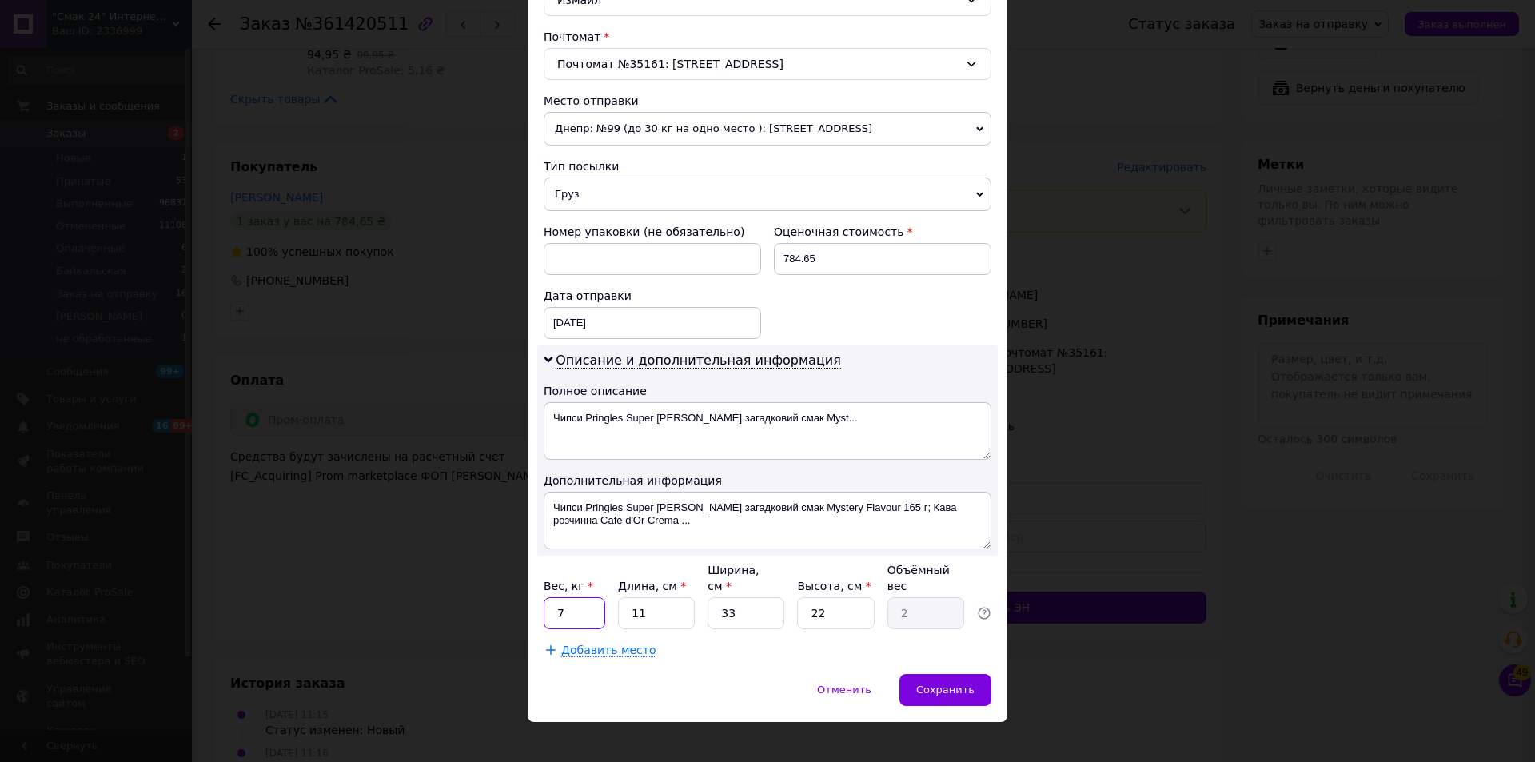
click at [589, 597] on input "7" at bounding box center [575, 613] width 62 height 32
type input "2.3"
click at [963, 684] on span "Сохранить" at bounding box center [945, 690] width 58 height 12
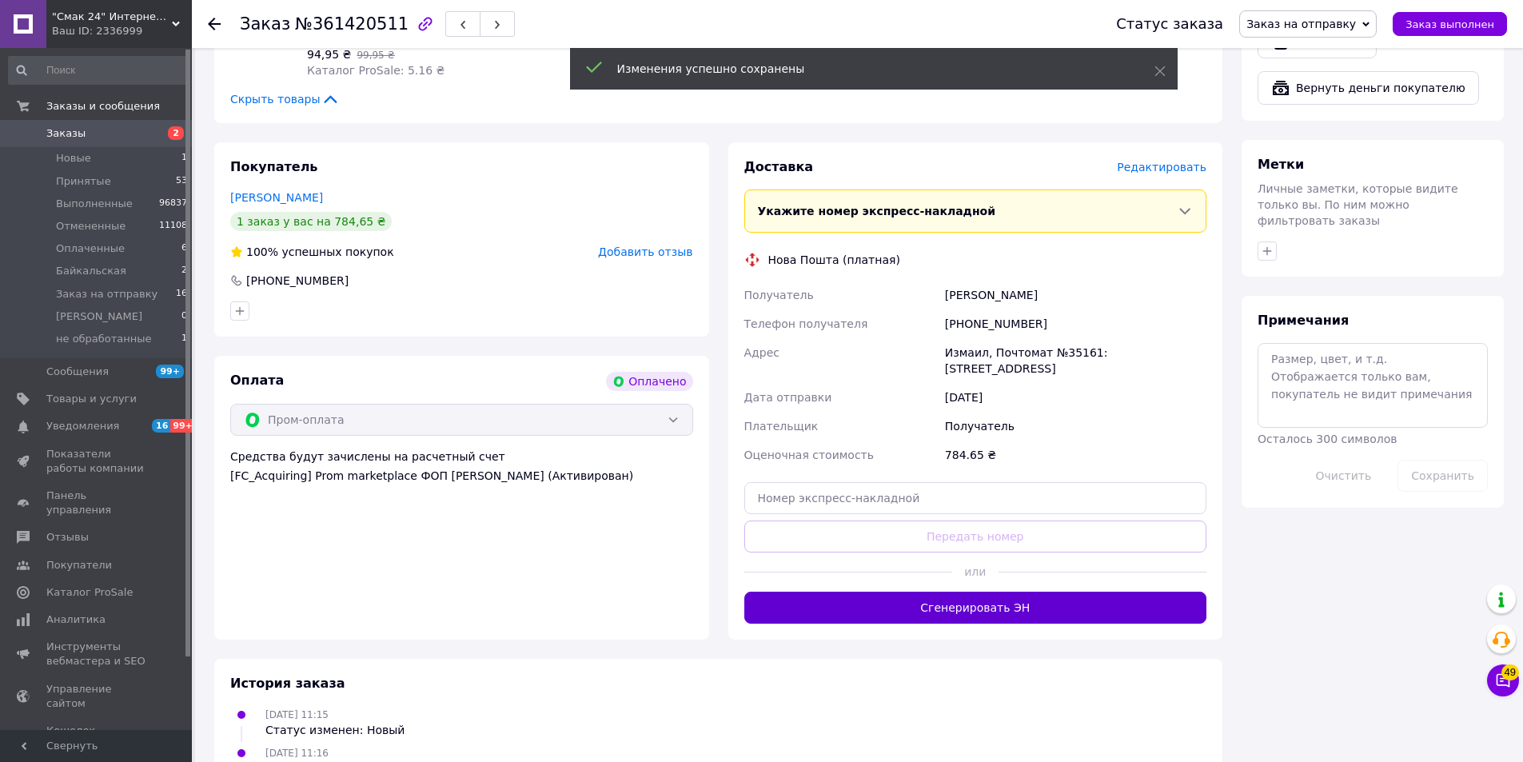
click at [1011, 592] on button "Сгенерировать ЭН" at bounding box center [975, 608] width 463 height 32
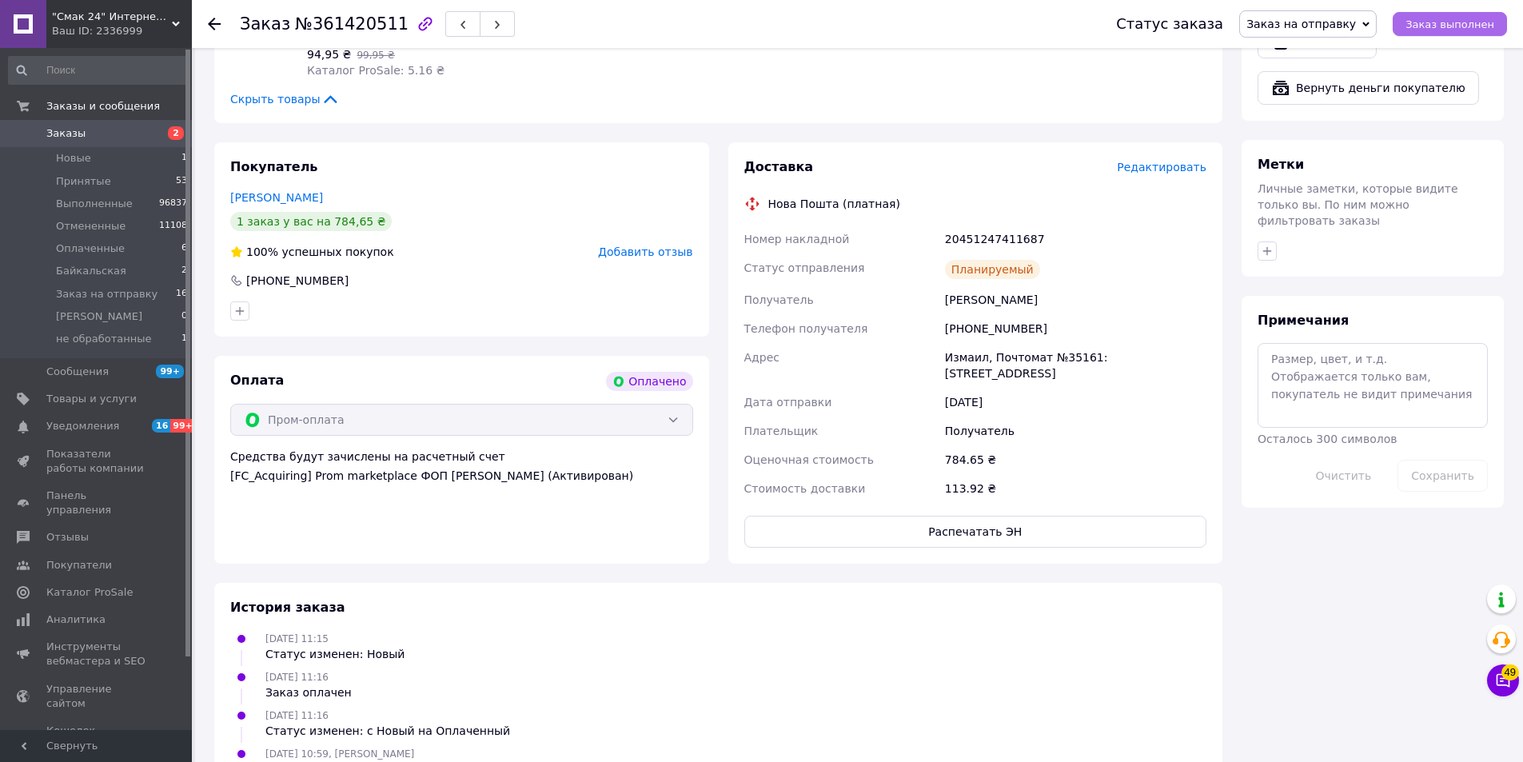
click at [1459, 24] on span "Заказ выполнен" at bounding box center [1450, 24] width 89 height 12
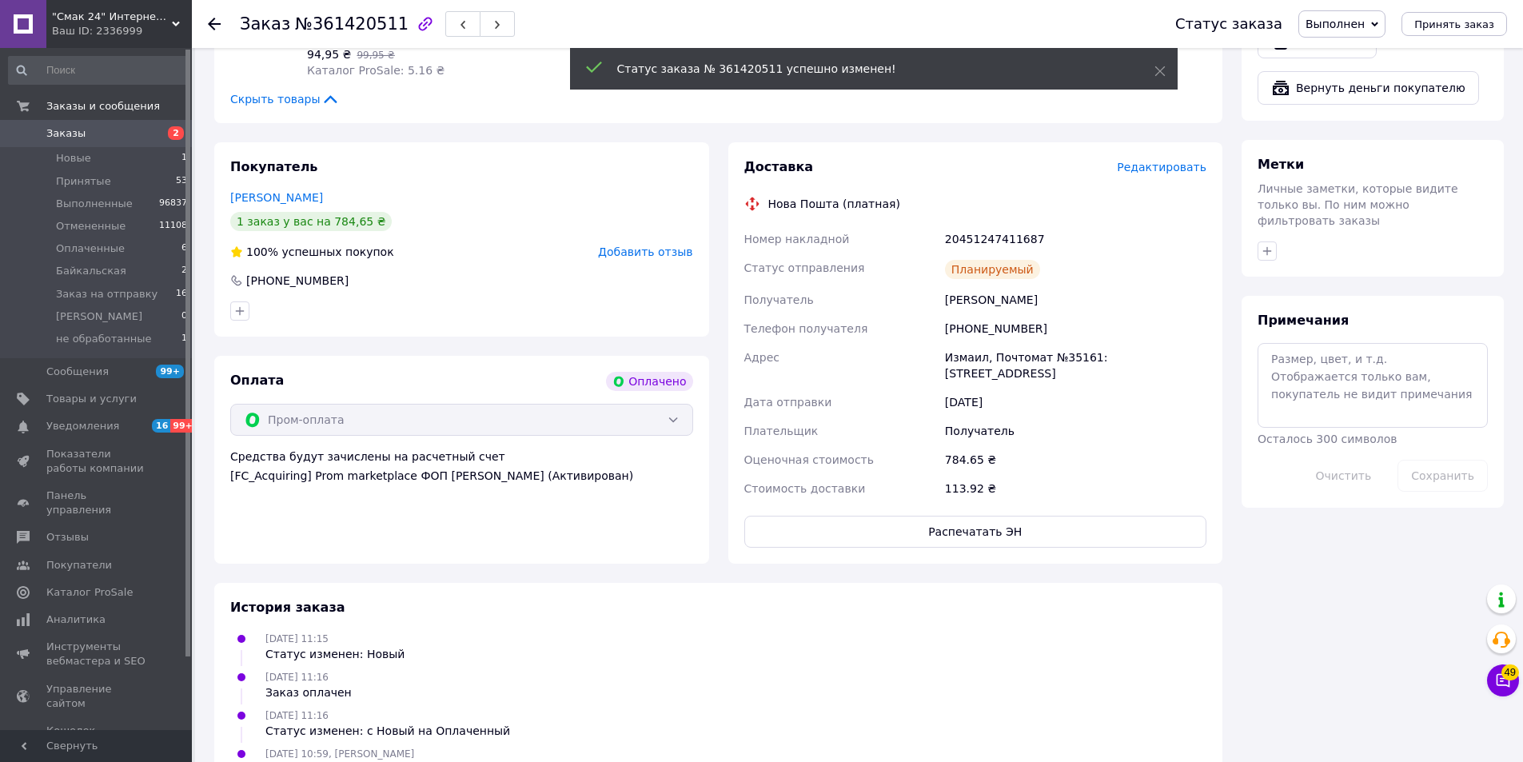
click at [209, 22] on icon at bounding box center [214, 24] width 13 height 13
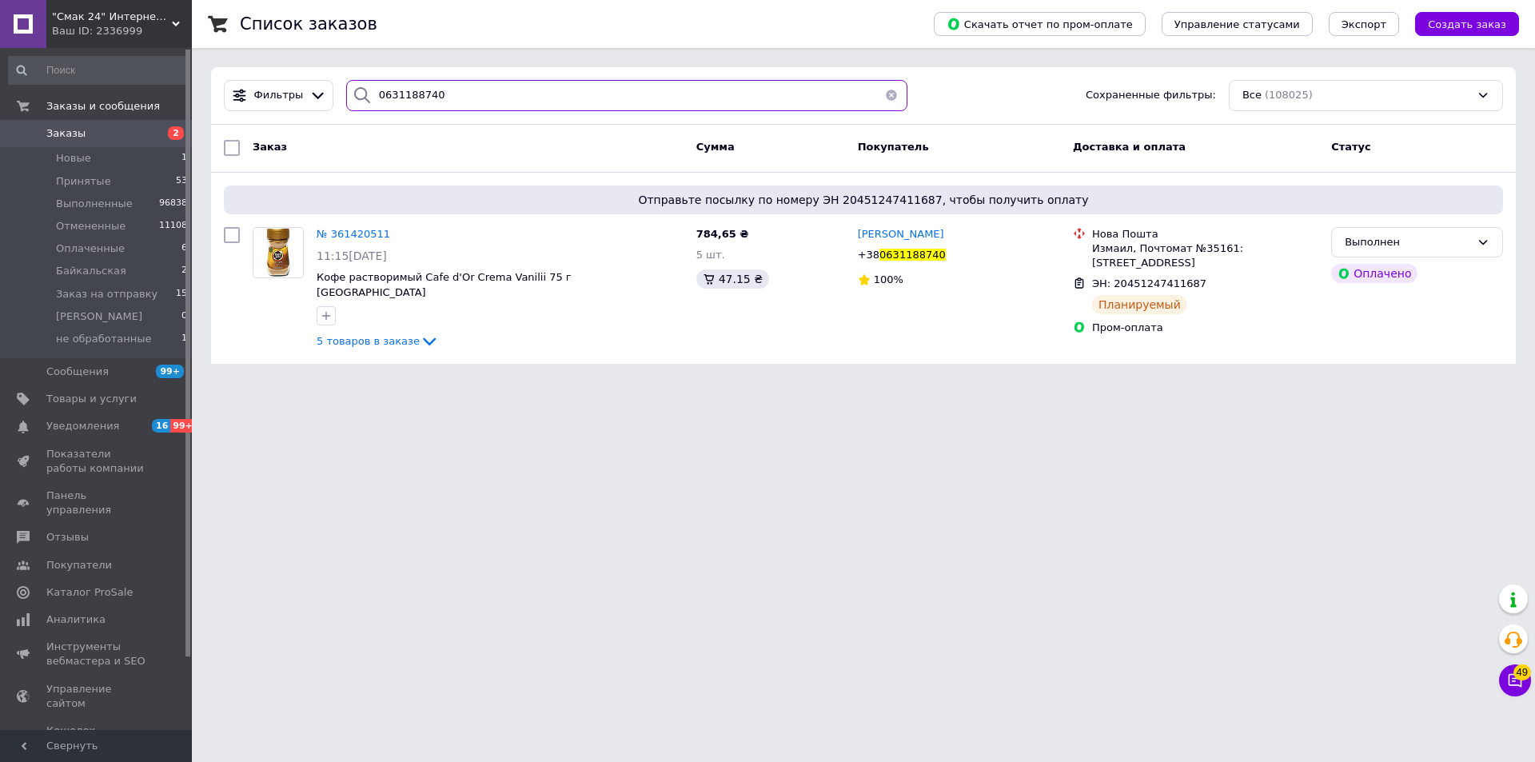
click at [687, 94] on input "0631188740" at bounding box center [626, 95] width 561 height 31
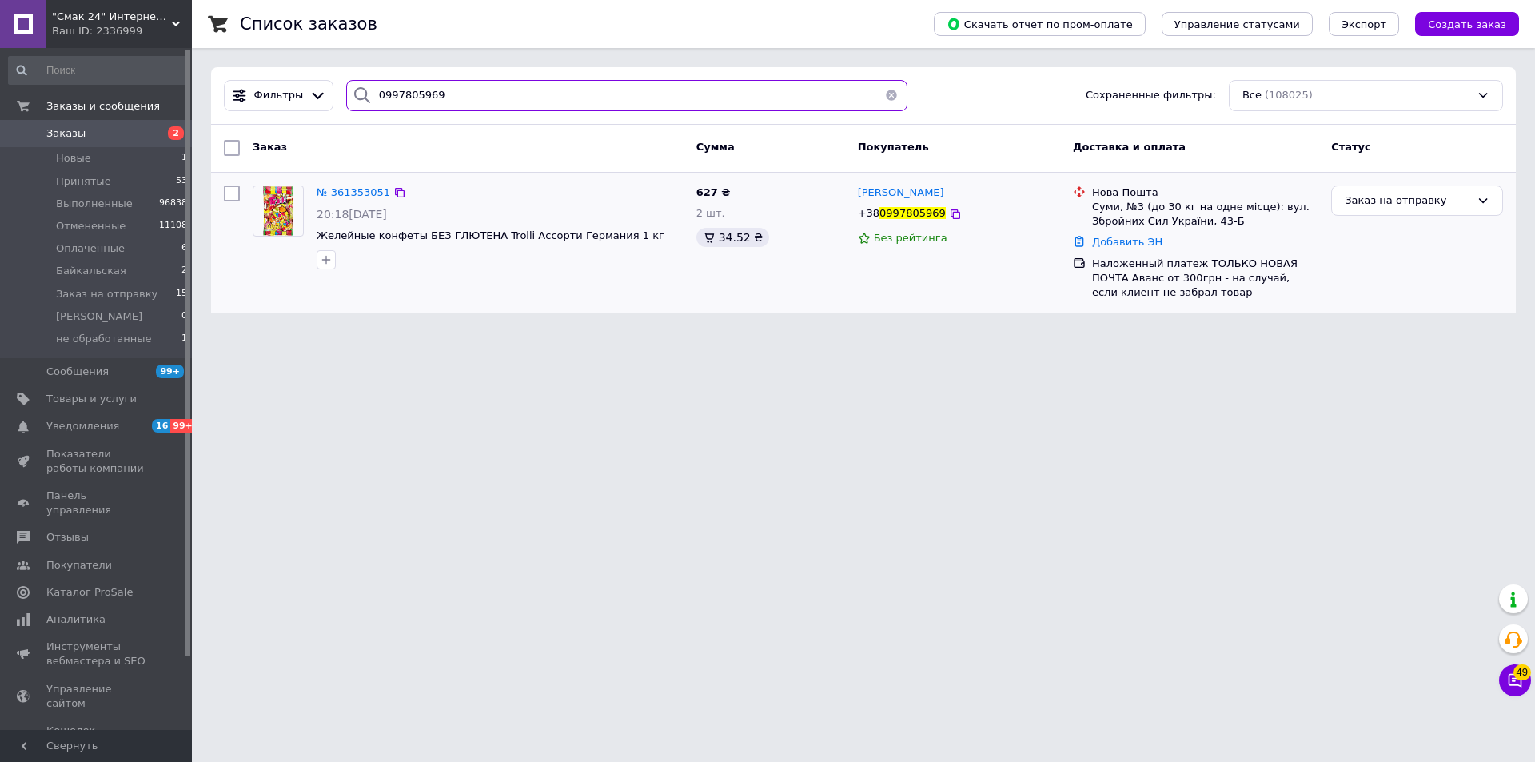
type input "0997805969"
click at [333, 191] on span "№ 361353051" at bounding box center [354, 192] width 74 height 12
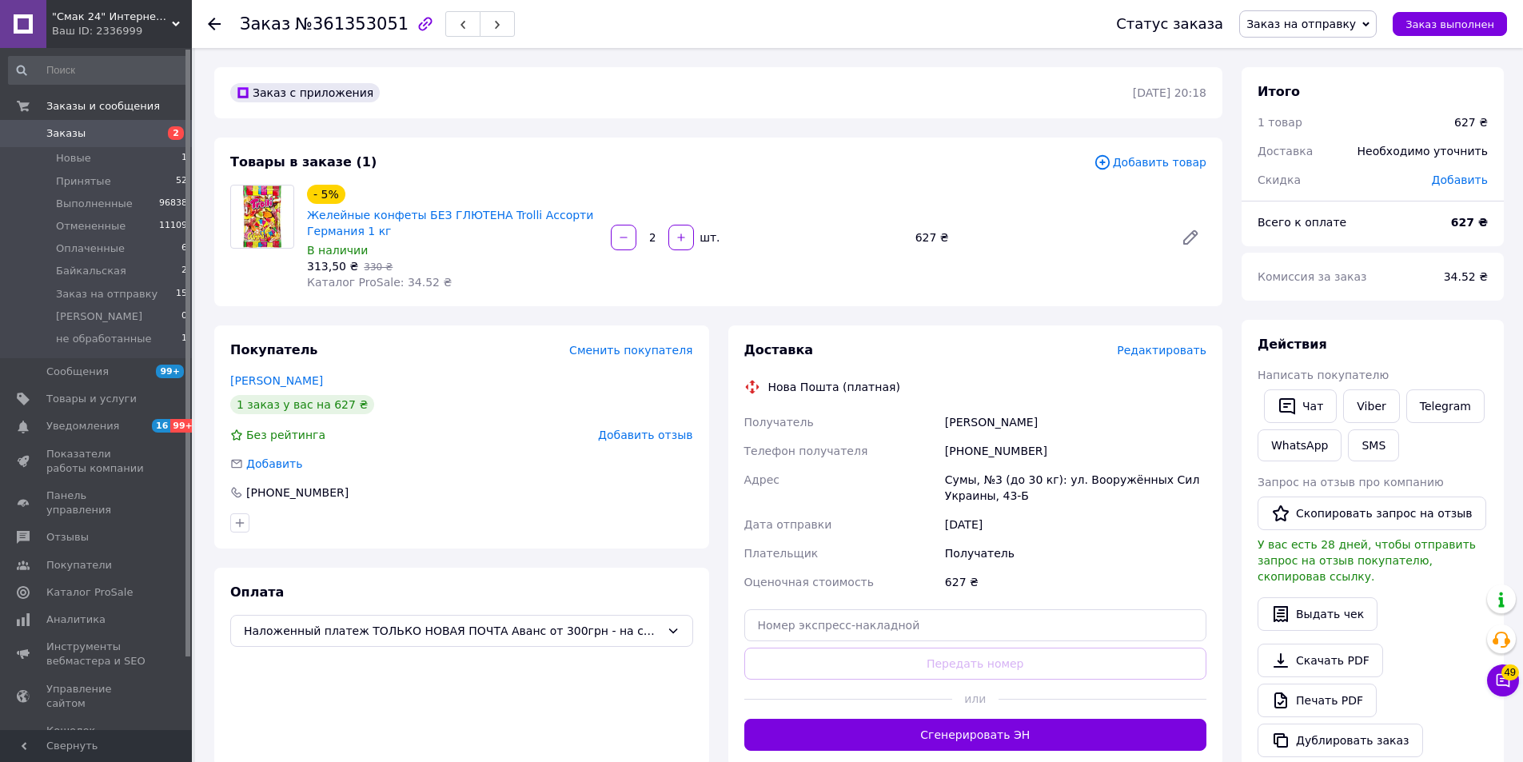
click at [1190, 353] on span "Редактировать" at bounding box center [1162, 350] width 90 height 13
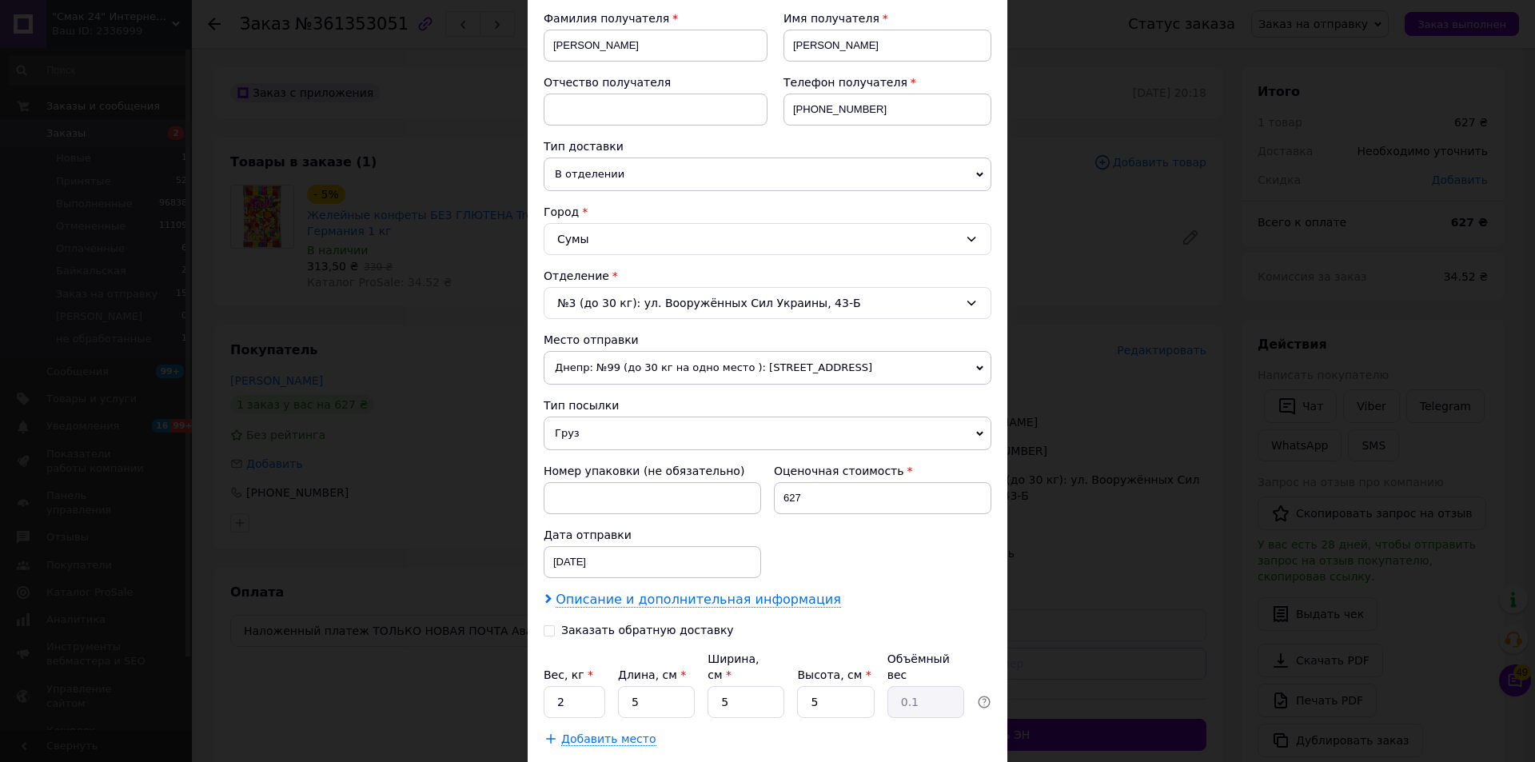
scroll to position [329, 0]
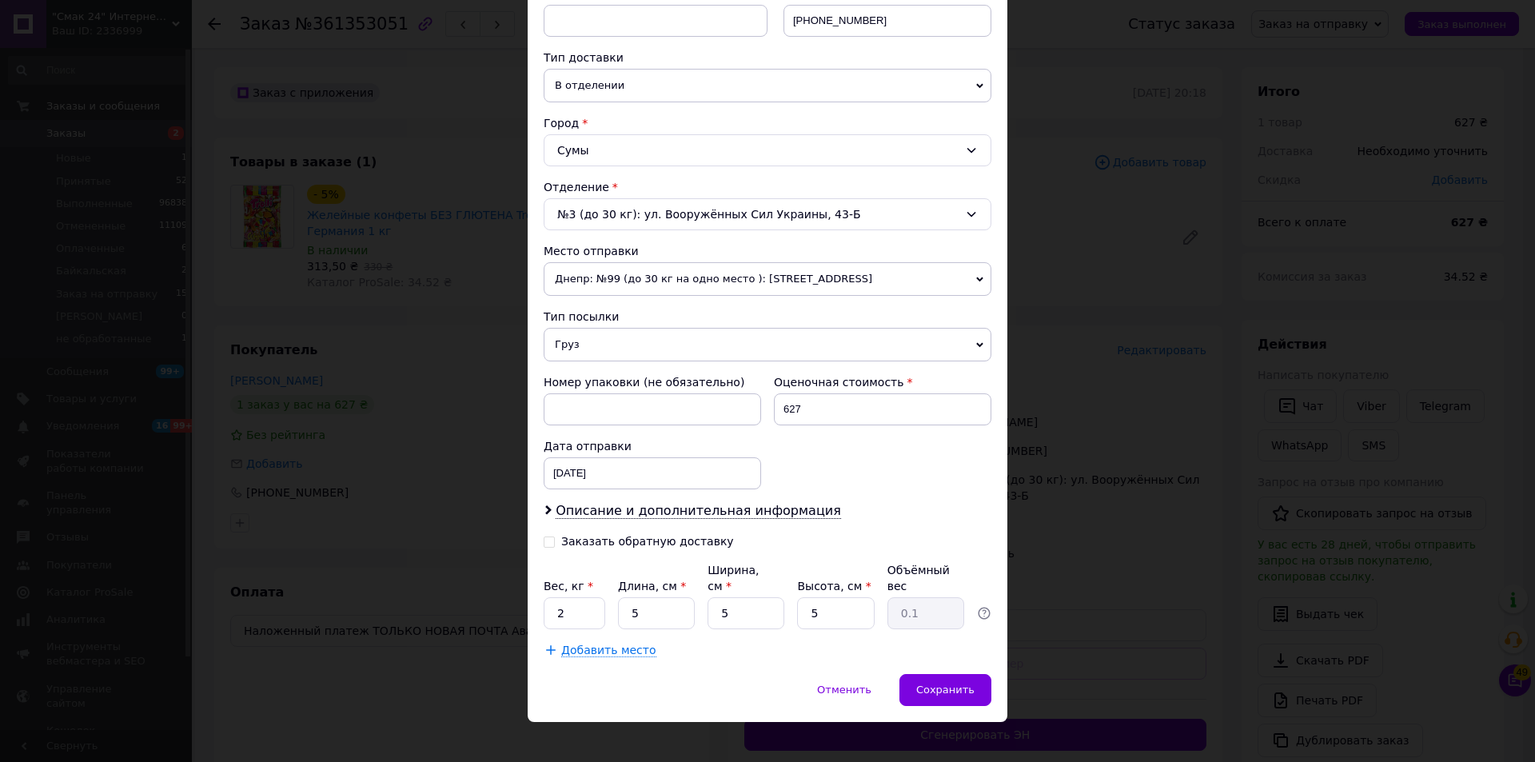
click at [552, 540] on div "Заказать обратную доставку" at bounding box center [656, 541] width 224 height 16
click at [549, 544] on input "Заказать обратную доставку" at bounding box center [549, 540] width 11 height 11
checkbox input "true"
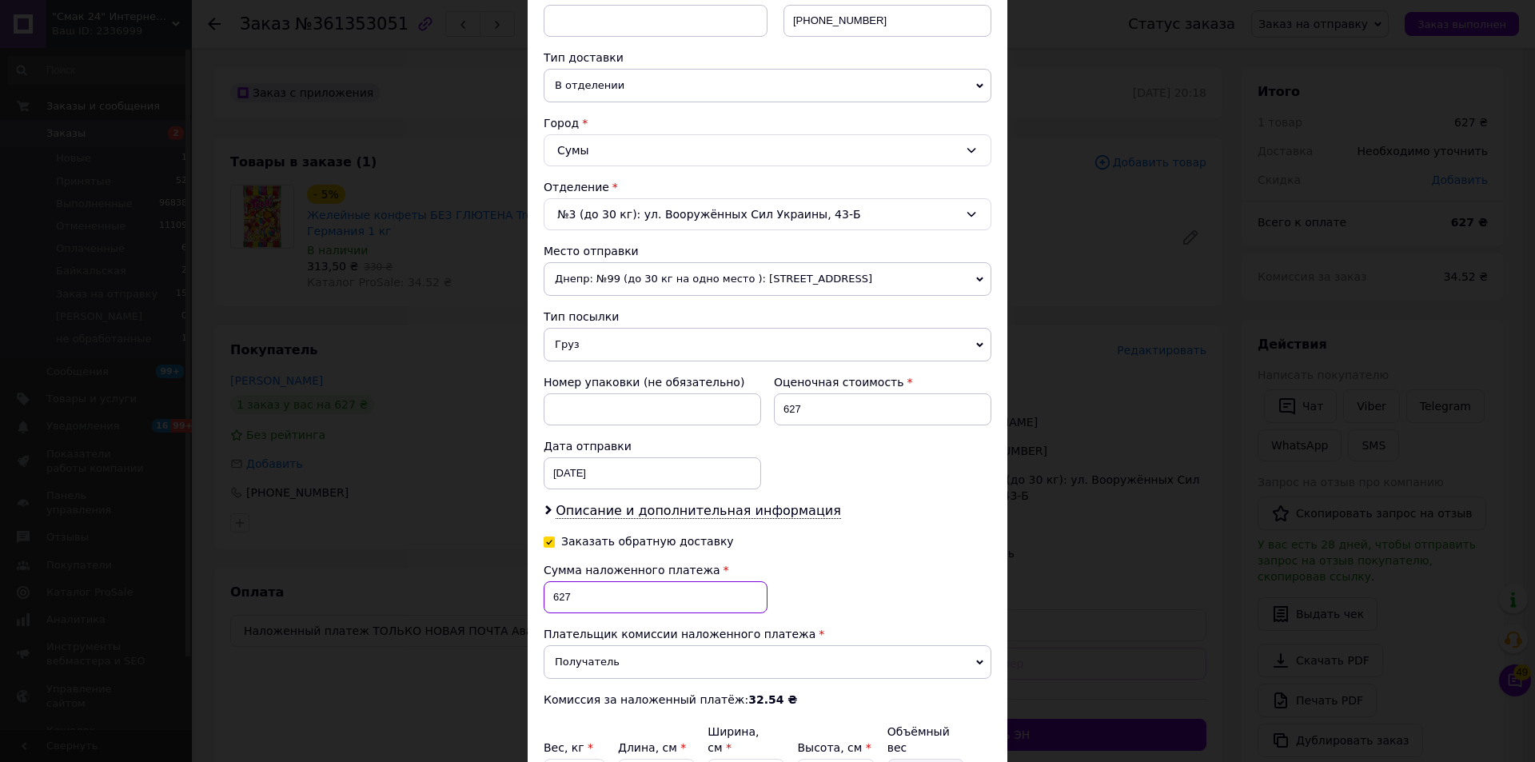
click at [605, 593] on input "627" at bounding box center [656, 597] width 224 height 32
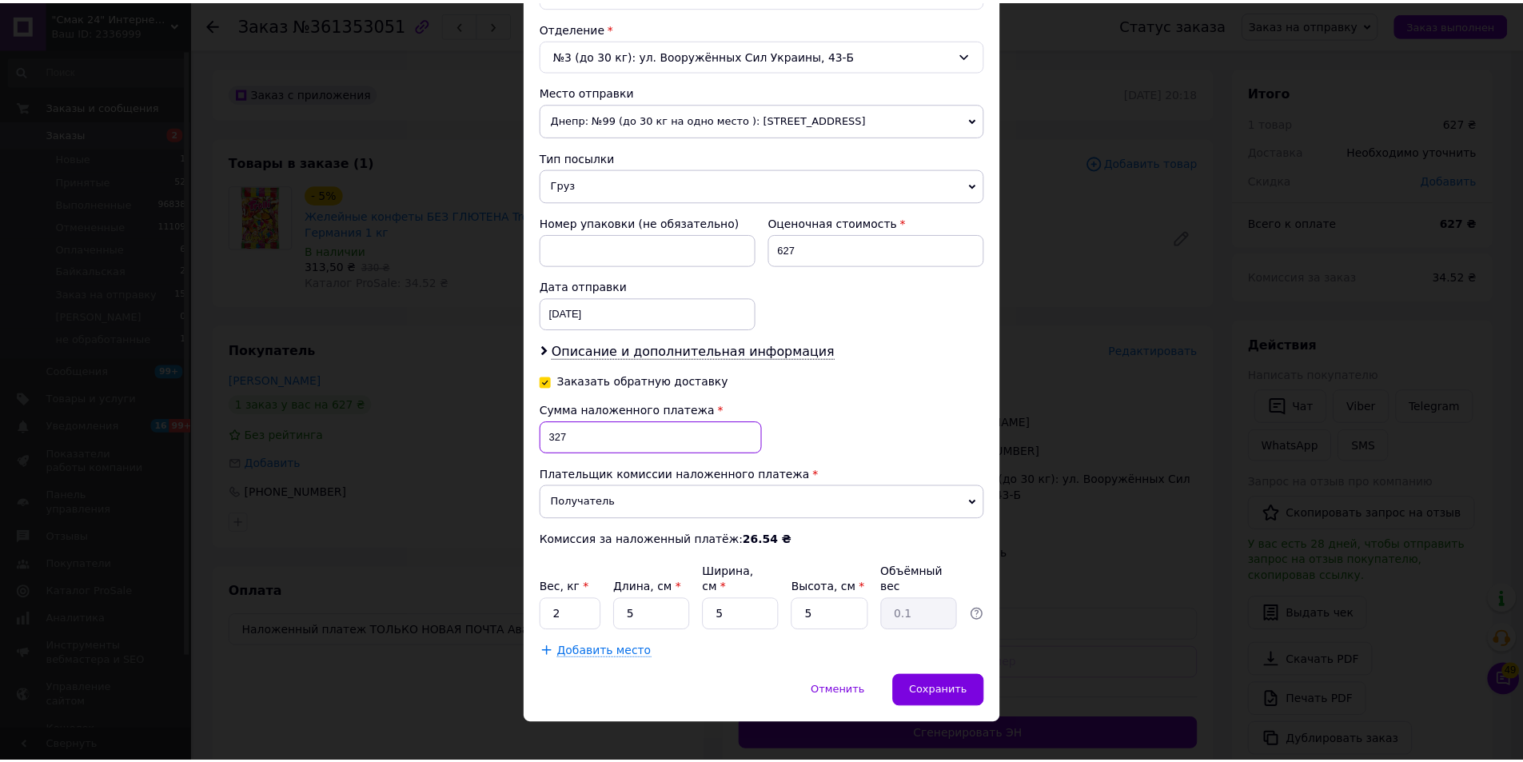
scroll to position [490, 0]
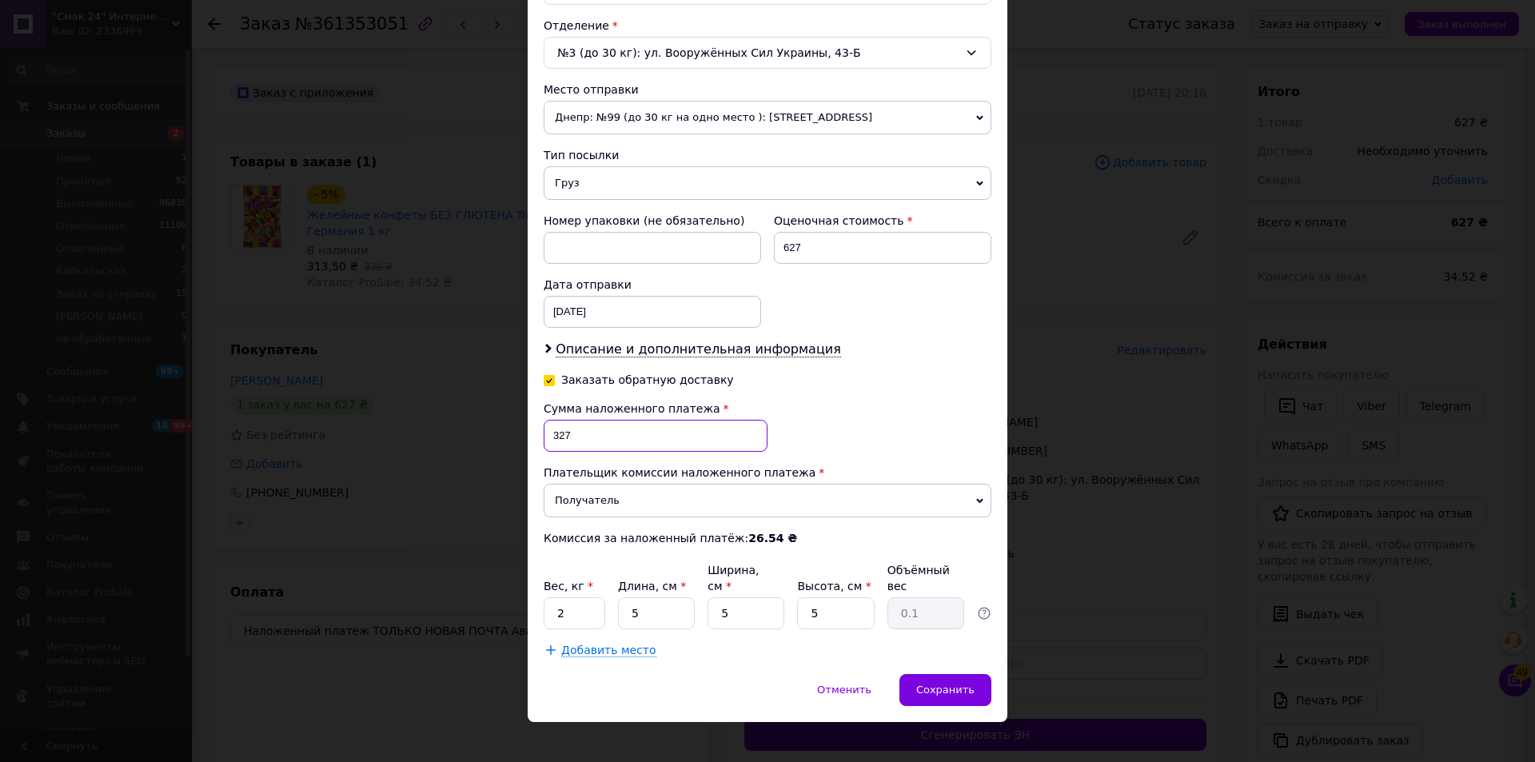
type input "327"
click at [577, 608] on input "2" at bounding box center [575, 613] width 62 height 32
type input "2.2"
click at [967, 684] on span "Сохранить" at bounding box center [945, 690] width 58 height 12
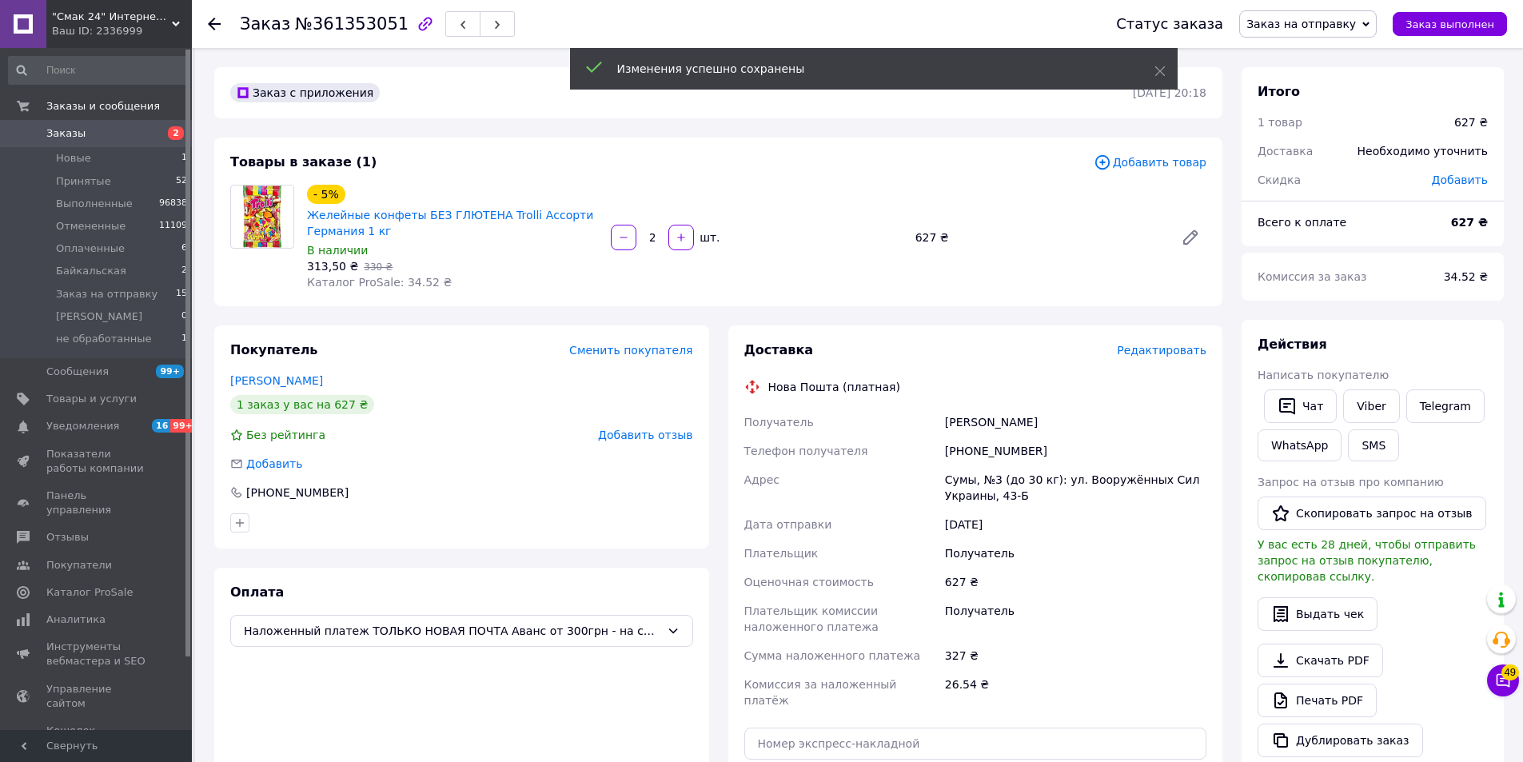
scroll to position [320, 0]
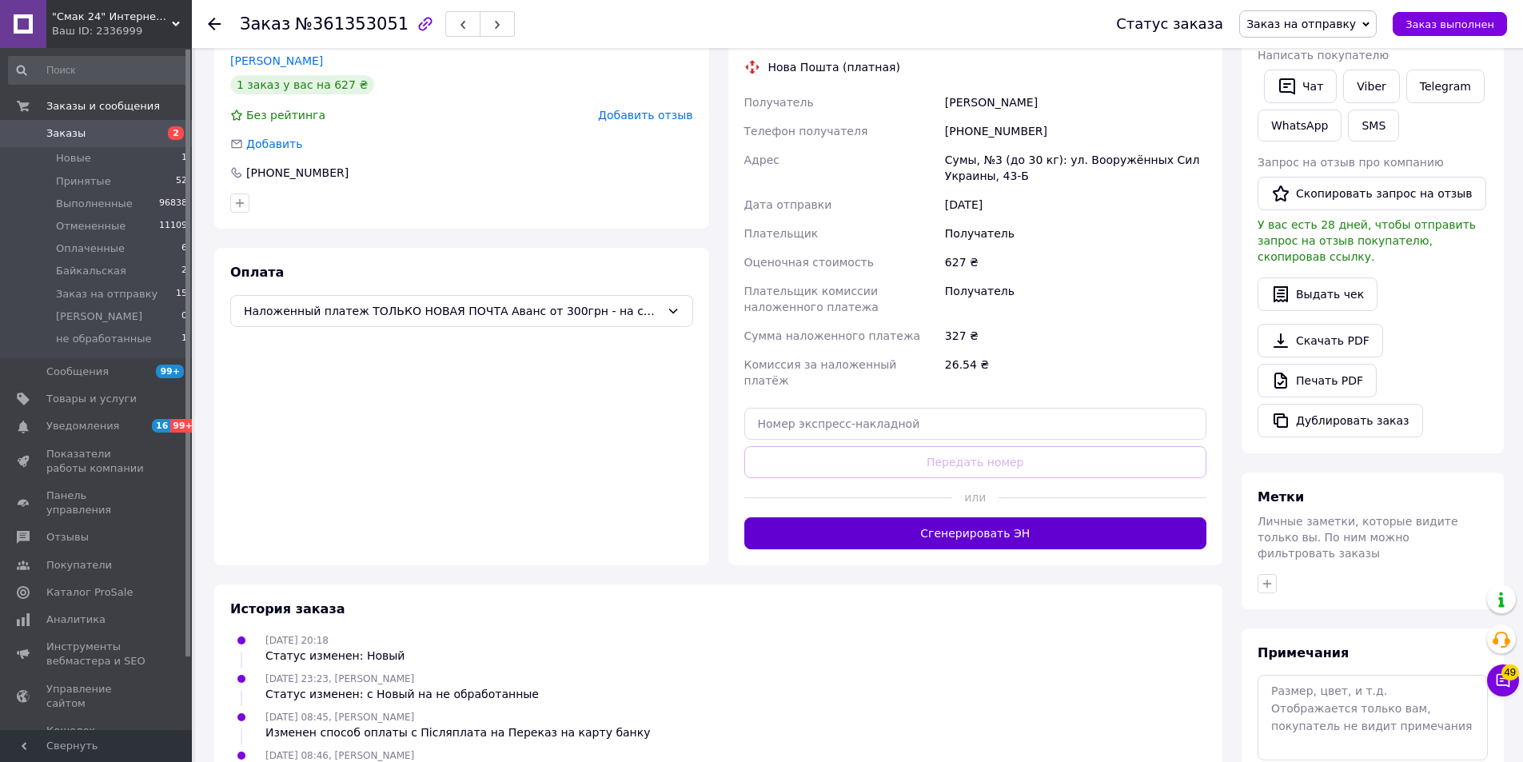
click at [975, 522] on button "Сгенерировать ЭН" at bounding box center [975, 533] width 463 height 32
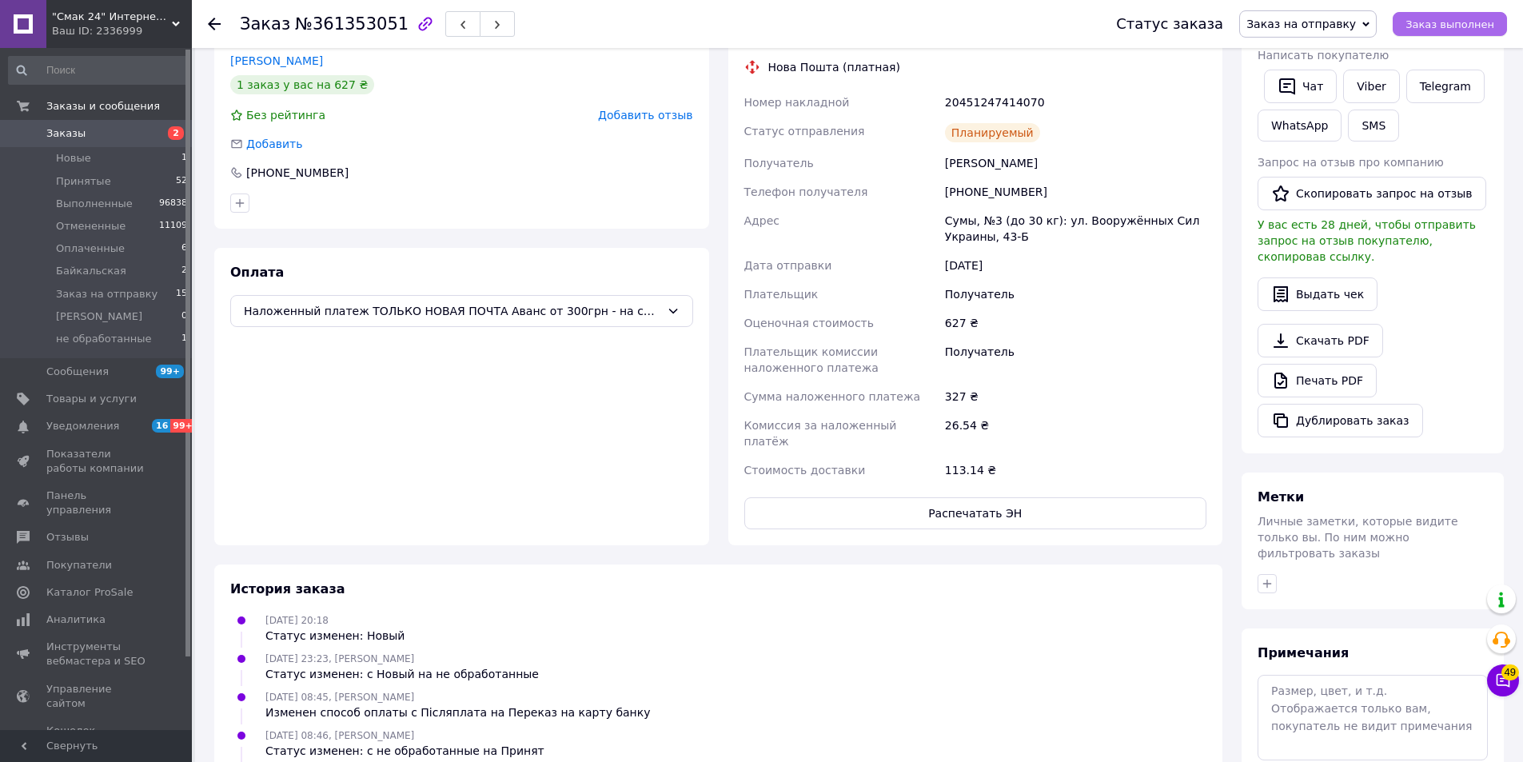
click at [1460, 23] on span "Заказ выполнен" at bounding box center [1450, 24] width 89 height 12
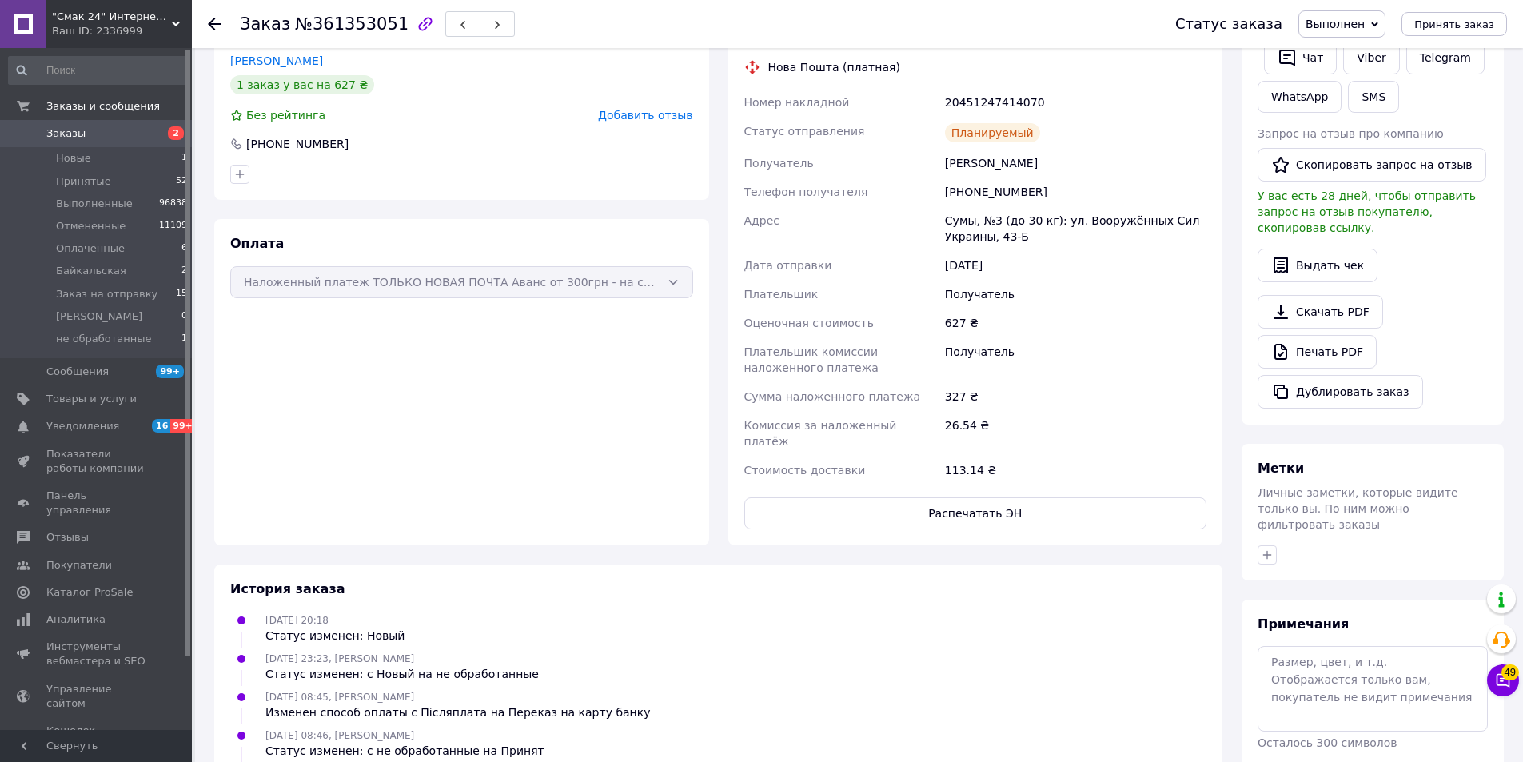
click at [216, 25] on use at bounding box center [214, 24] width 13 height 13
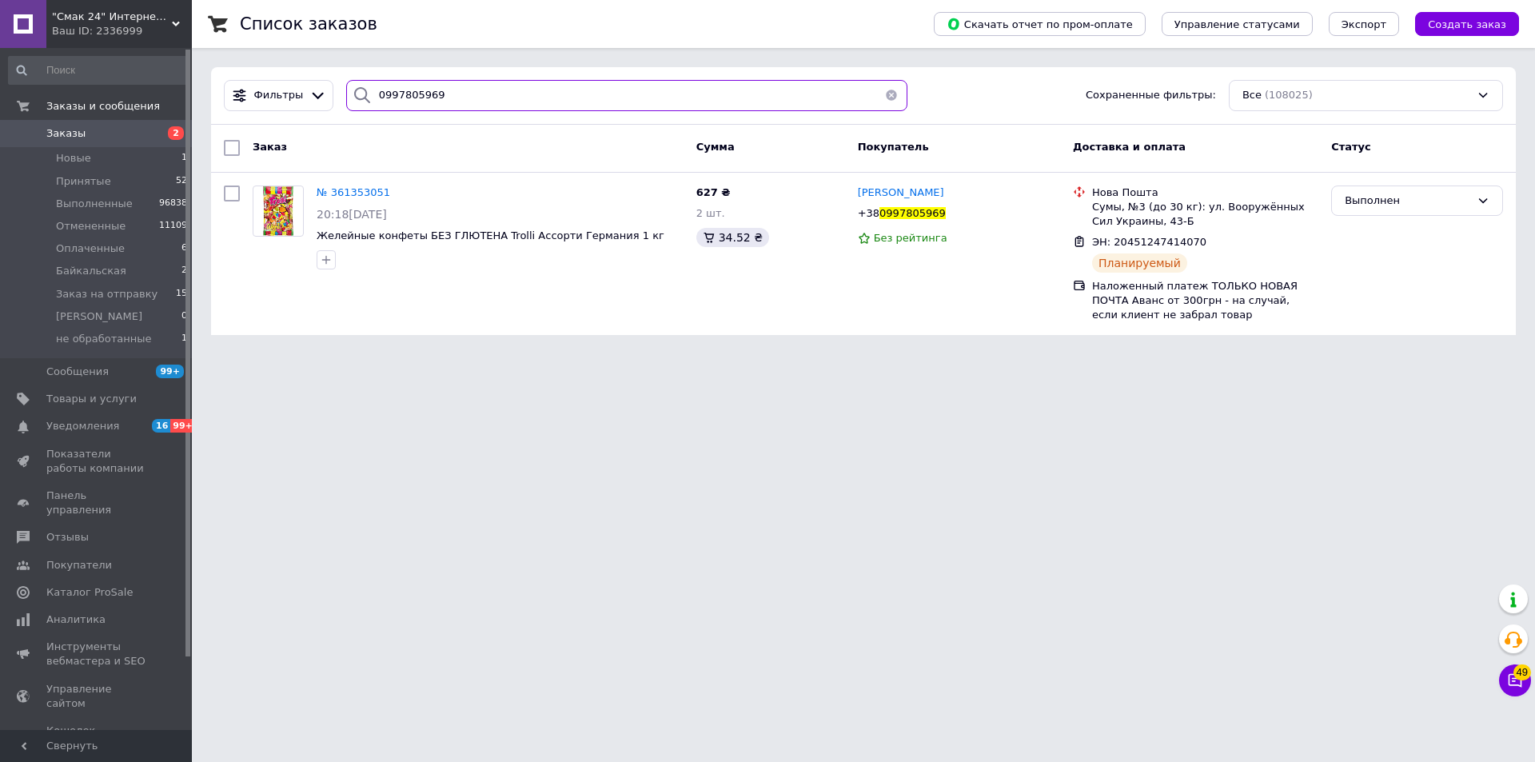
click at [641, 92] on input "0997805969" at bounding box center [626, 95] width 561 height 31
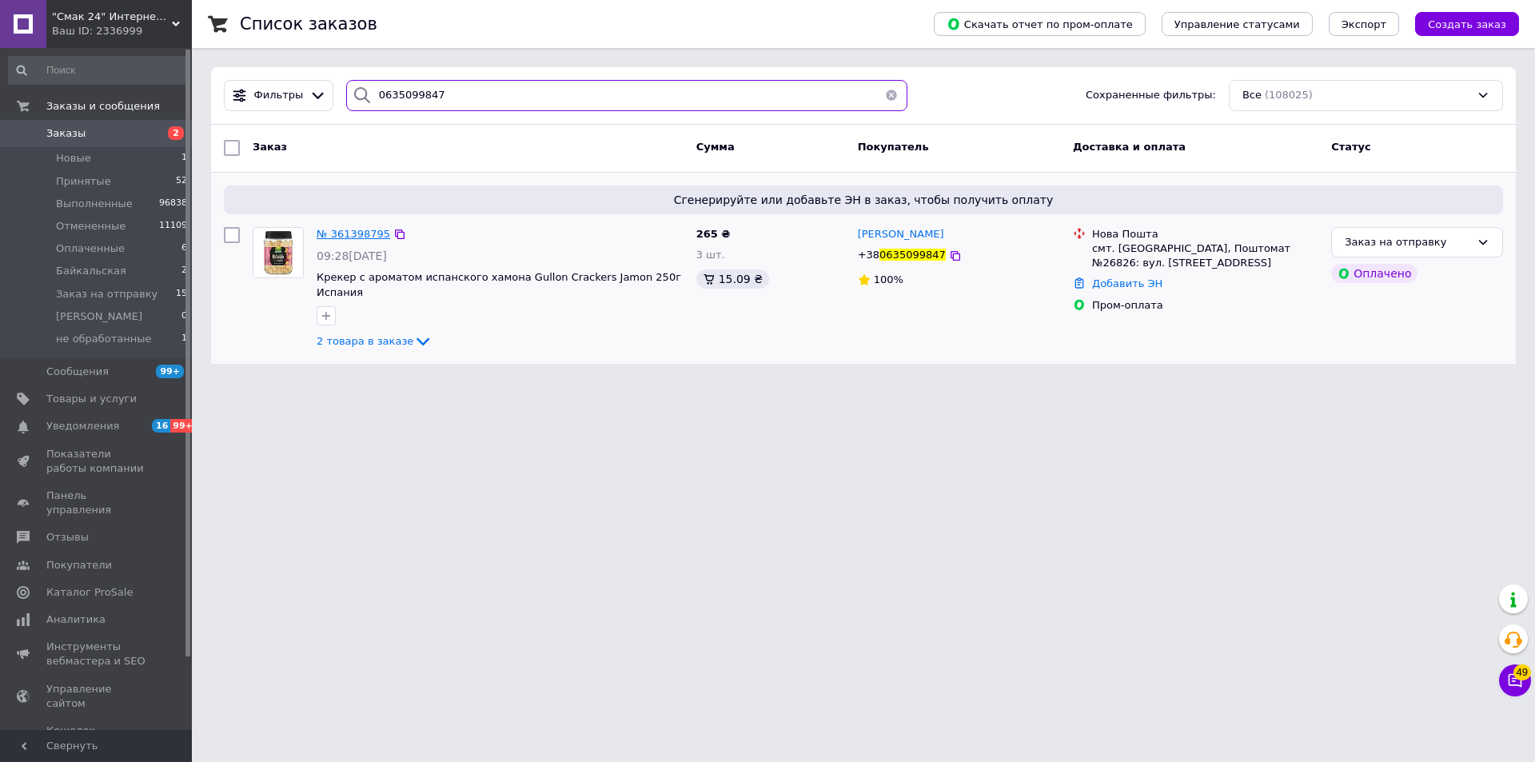
type input "0635099847"
click at [349, 235] on span "№ 361398795" at bounding box center [354, 234] width 74 height 12
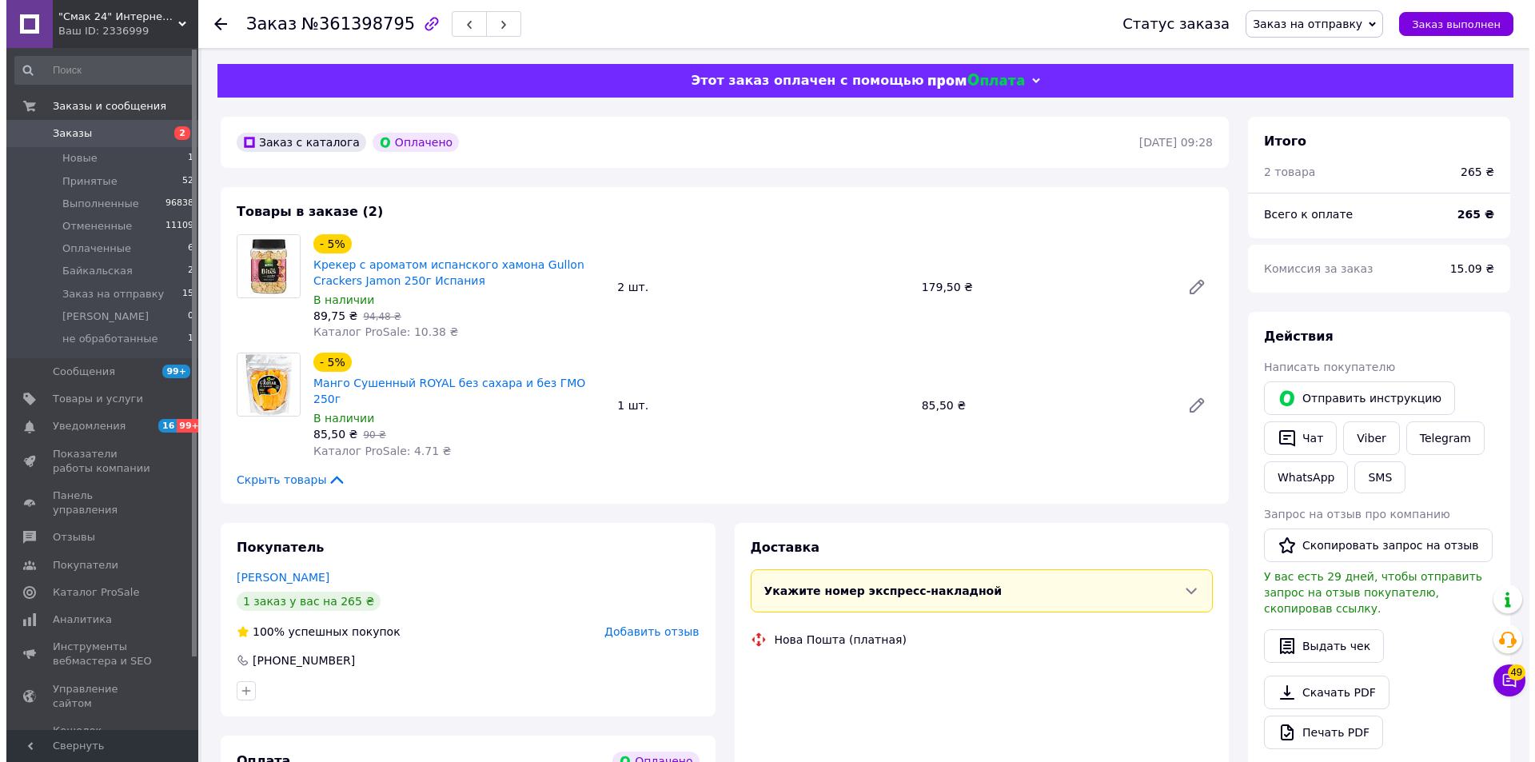
scroll to position [160, 0]
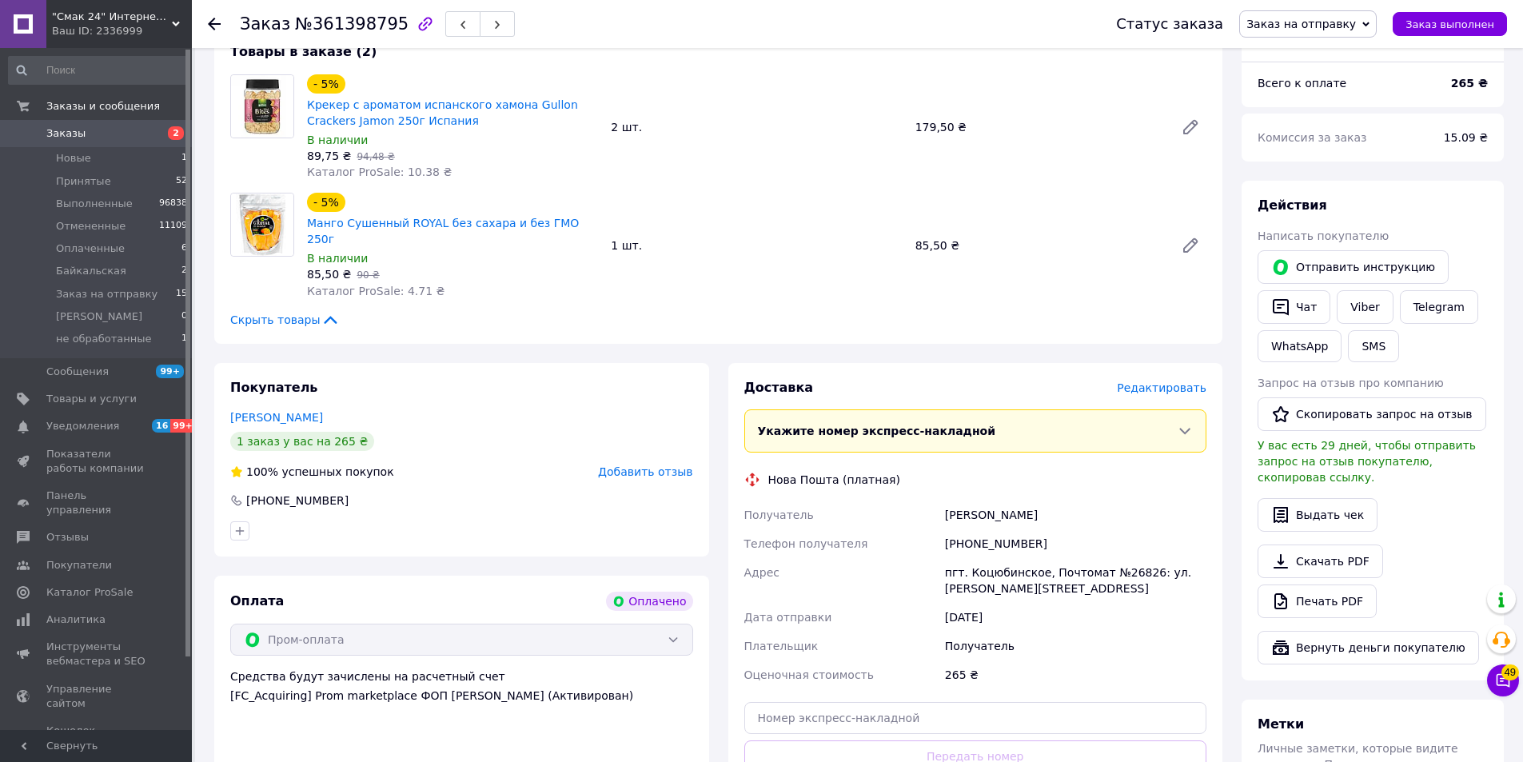
click at [1185, 381] on span "Редактировать" at bounding box center [1162, 387] width 90 height 13
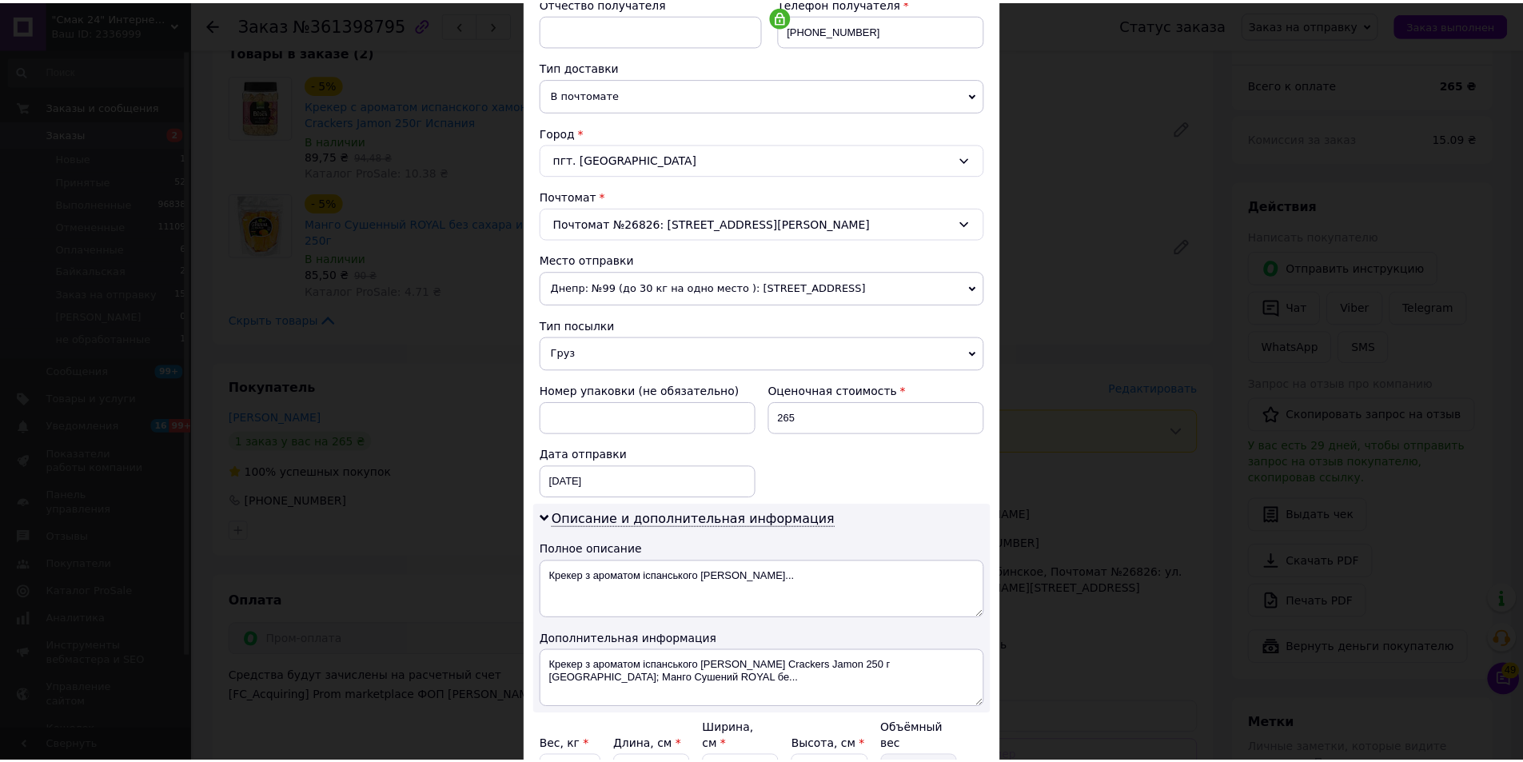
scroll to position [479, 0]
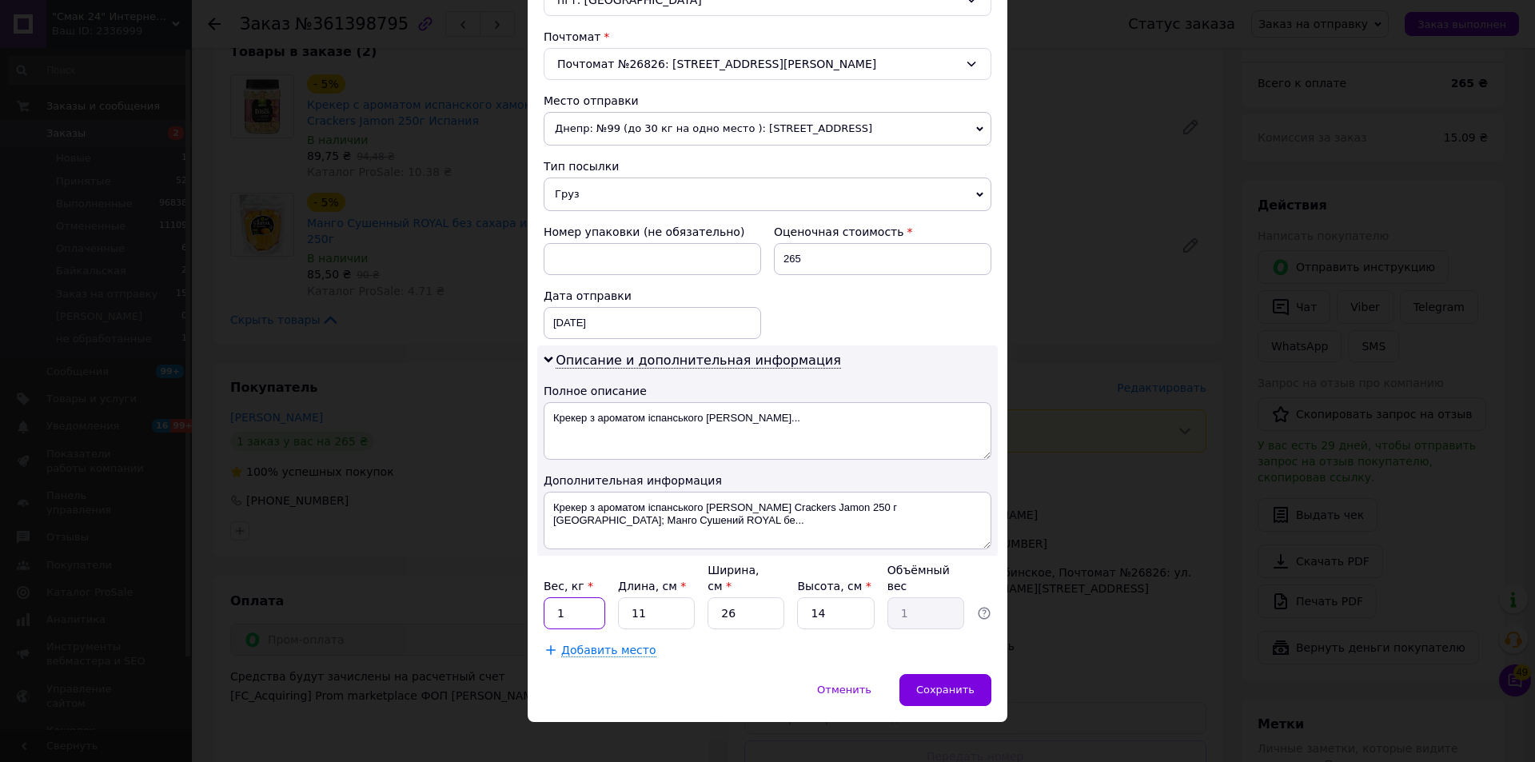
click at [591, 597] on input "1" at bounding box center [575, 613] width 62 height 32
type input "1.9"
click at [948, 674] on div "Сохранить" at bounding box center [945, 690] width 92 height 32
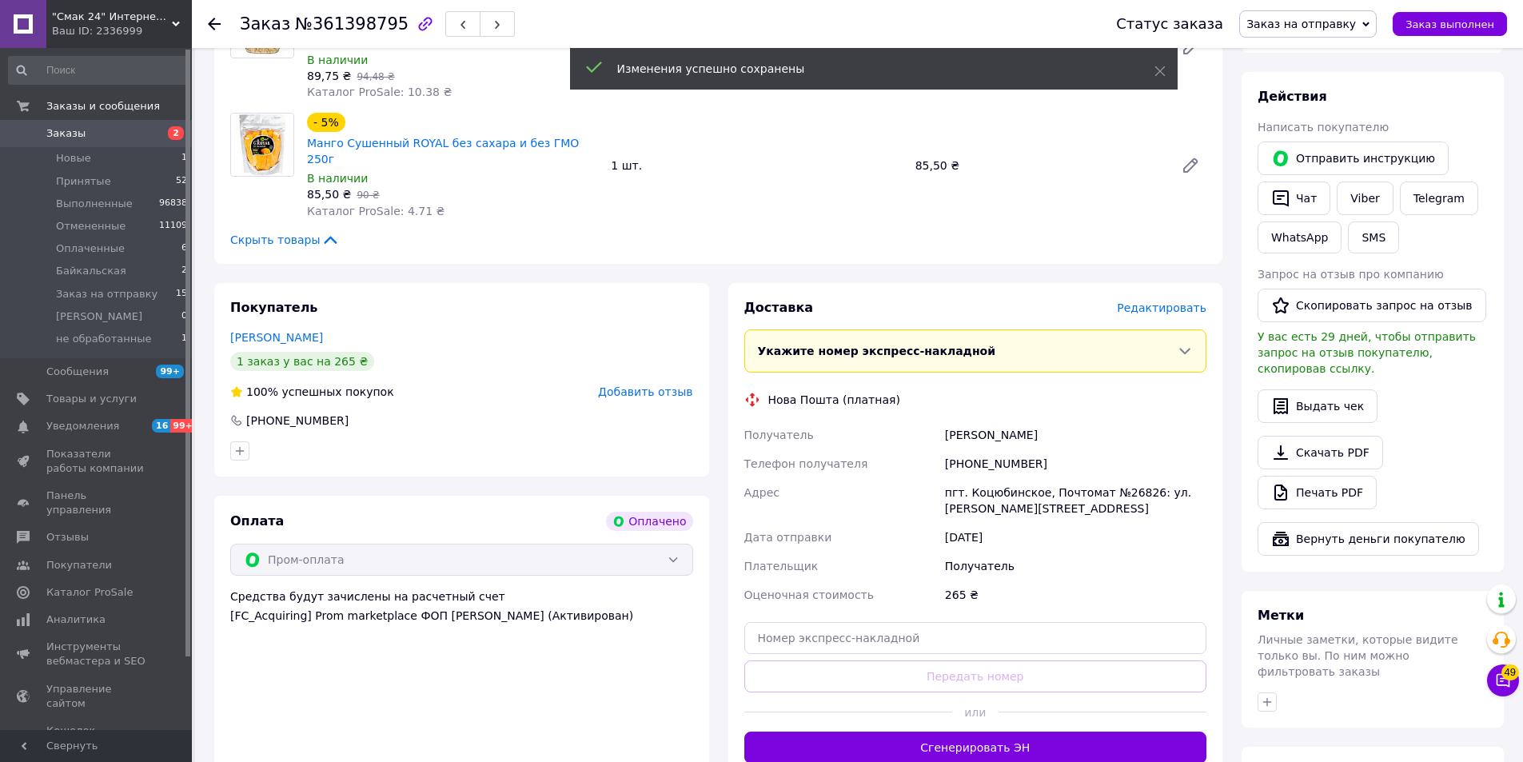
scroll to position [320, 0]
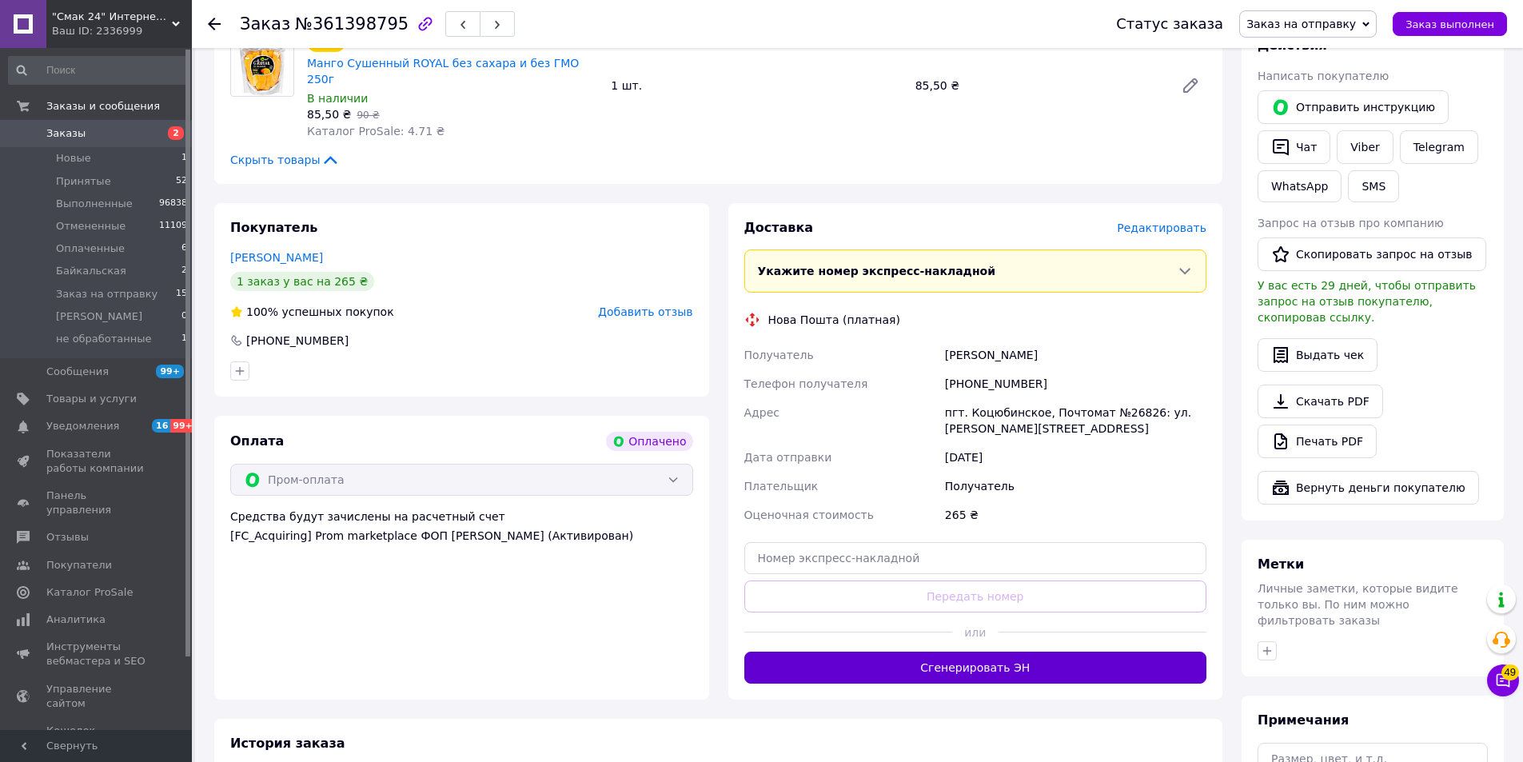
click at [947, 652] on button "Сгенерировать ЭН" at bounding box center [975, 668] width 463 height 32
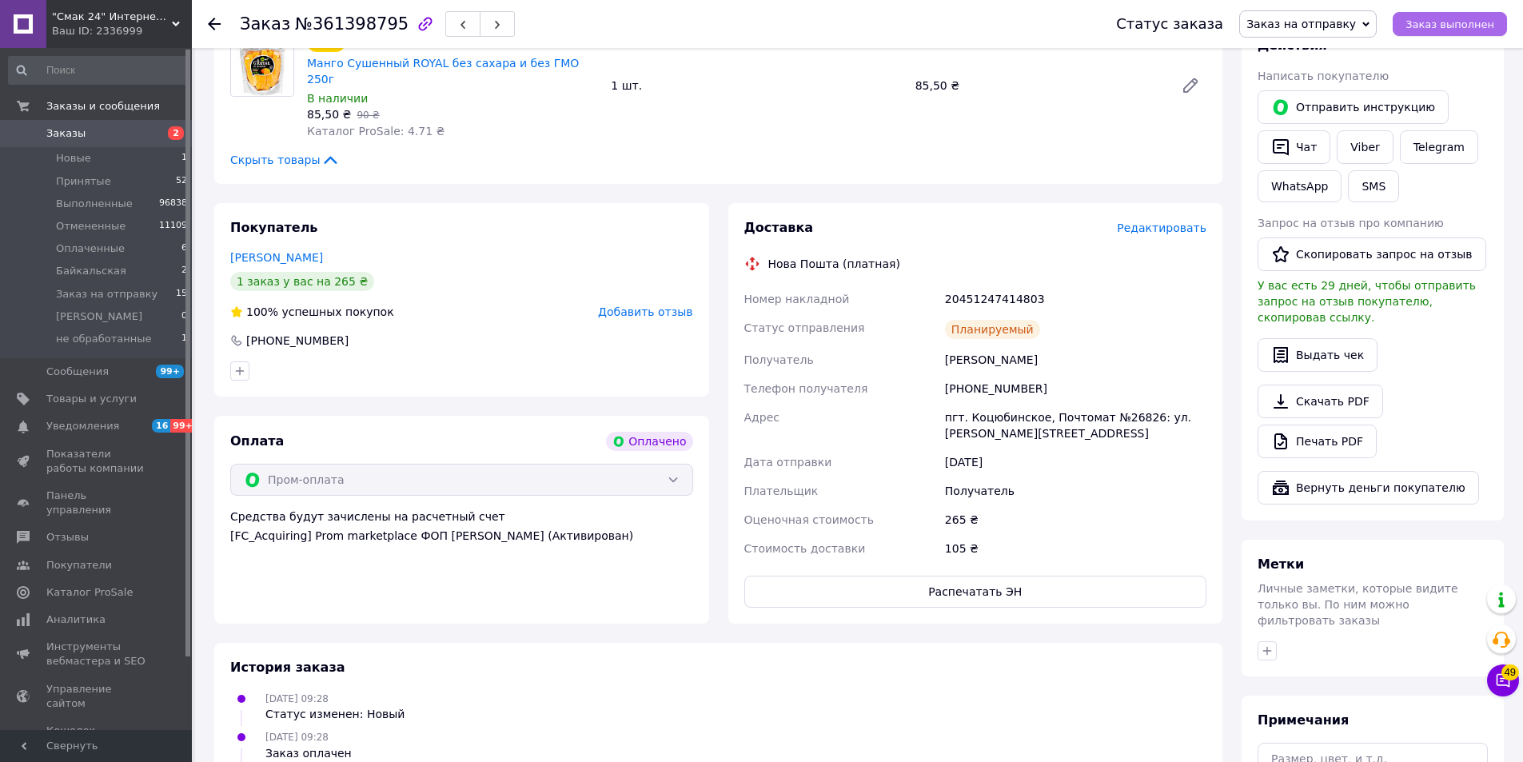
click at [1482, 22] on span "Заказ выполнен" at bounding box center [1450, 24] width 89 height 12
click at [216, 25] on use at bounding box center [214, 24] width 13 height 13
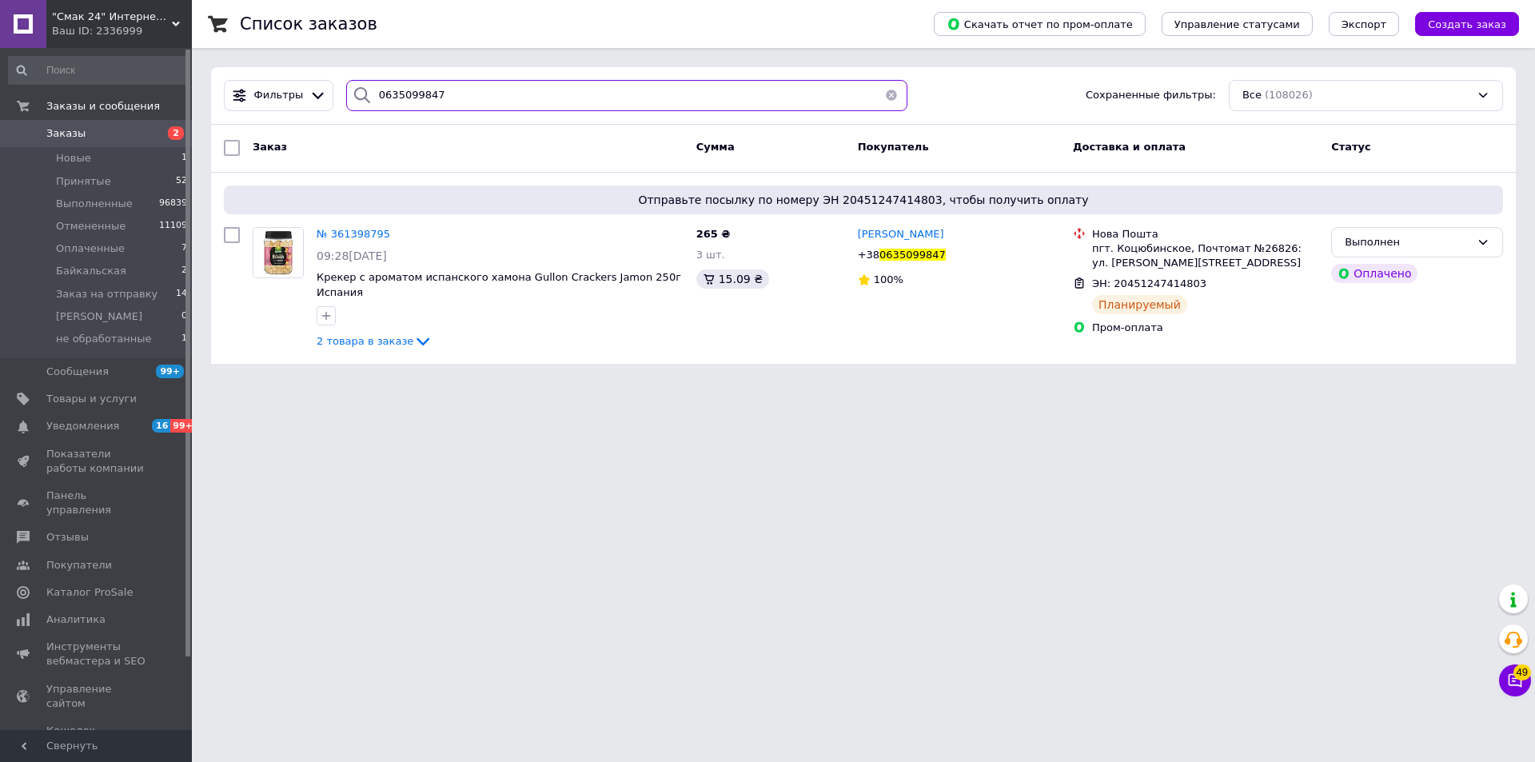
click at [493, 98] on input "0635099847" at bounding box center [626, 95] width 561 height 31
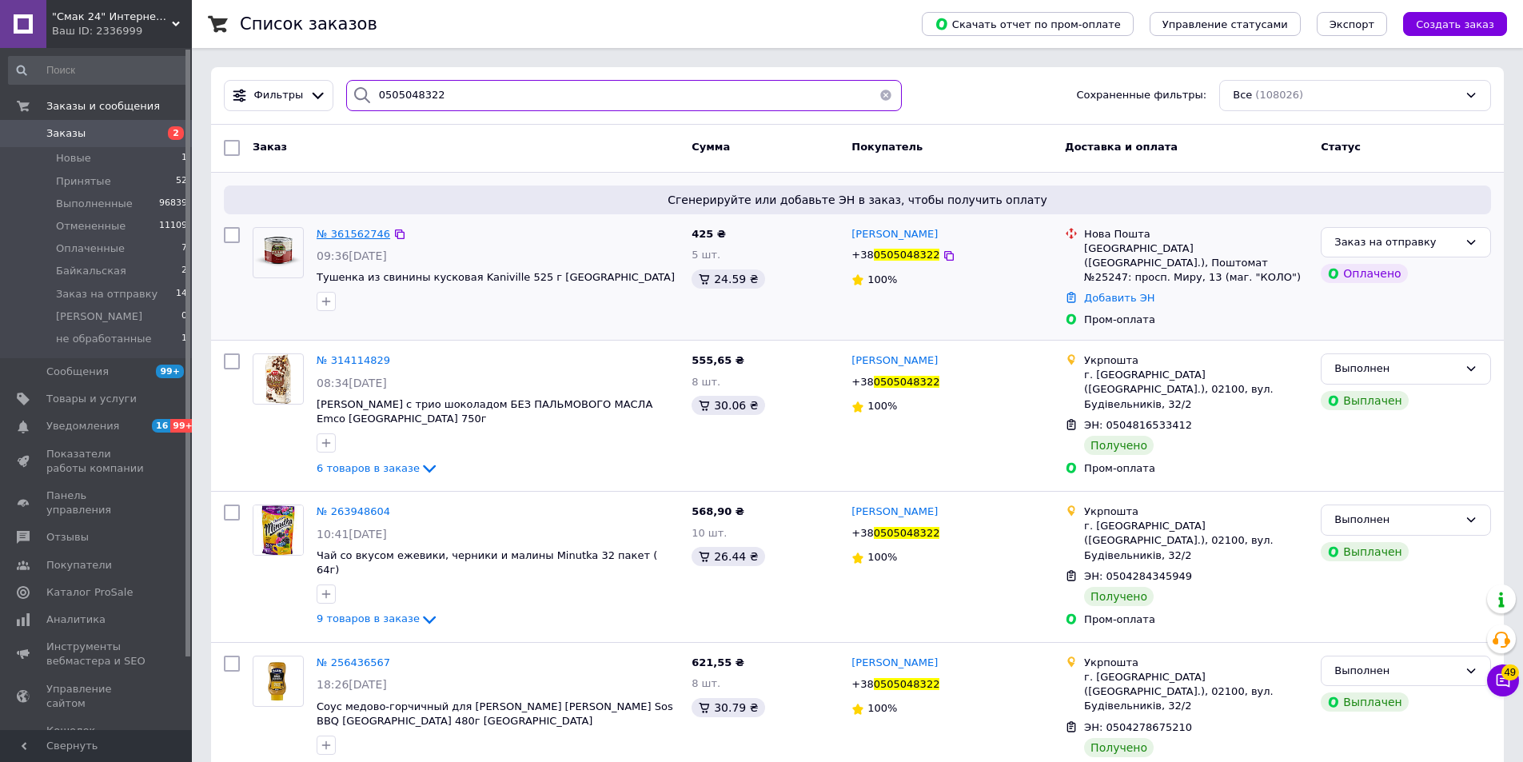
type input "0505048322"
click at [352, 233] on span "№ 361562746" at bounding box center [354, 234] width 74 height 12
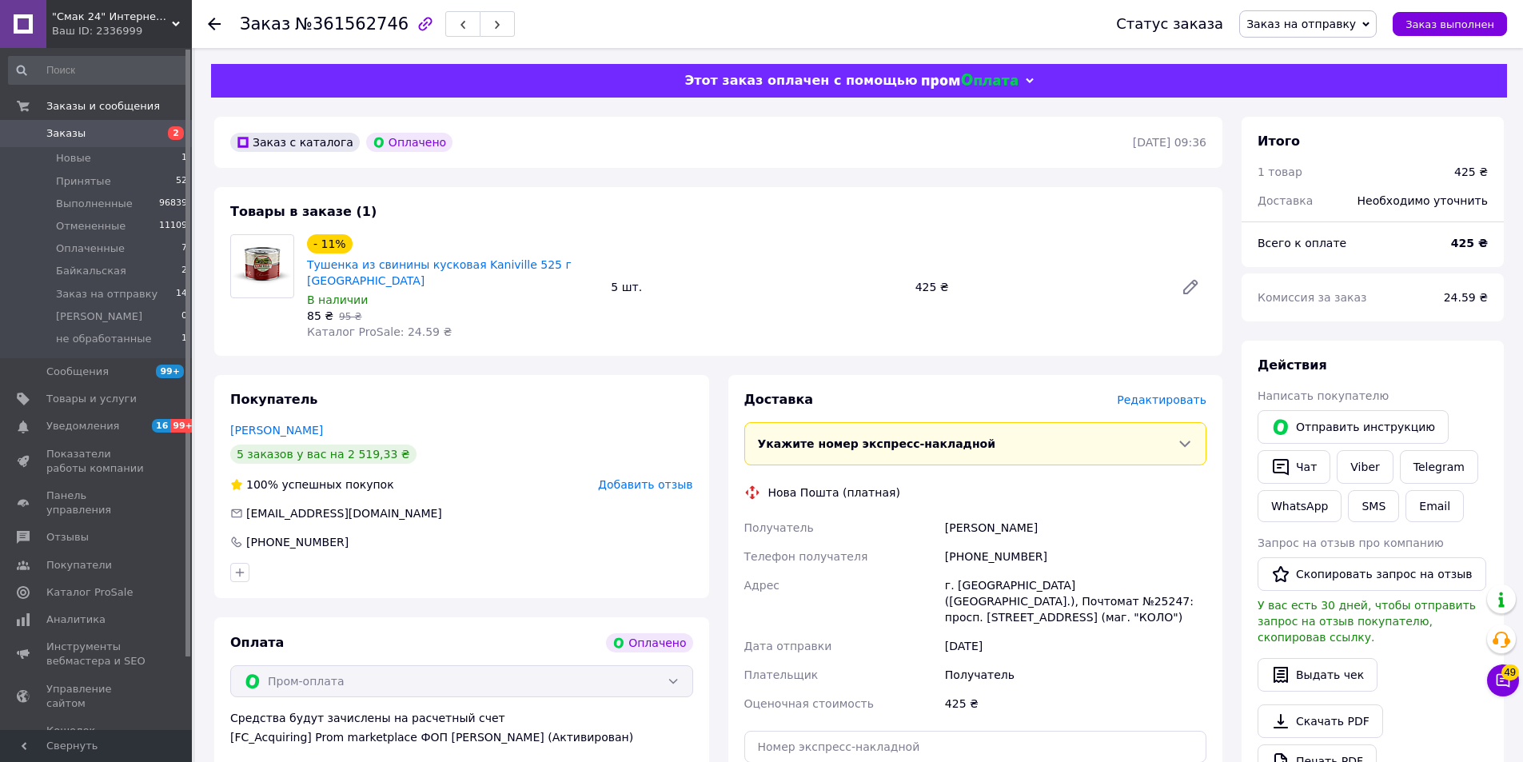
click at [1167, 393] on span "Редактировать" at bounding box center [1162, 399] width 90 height 13
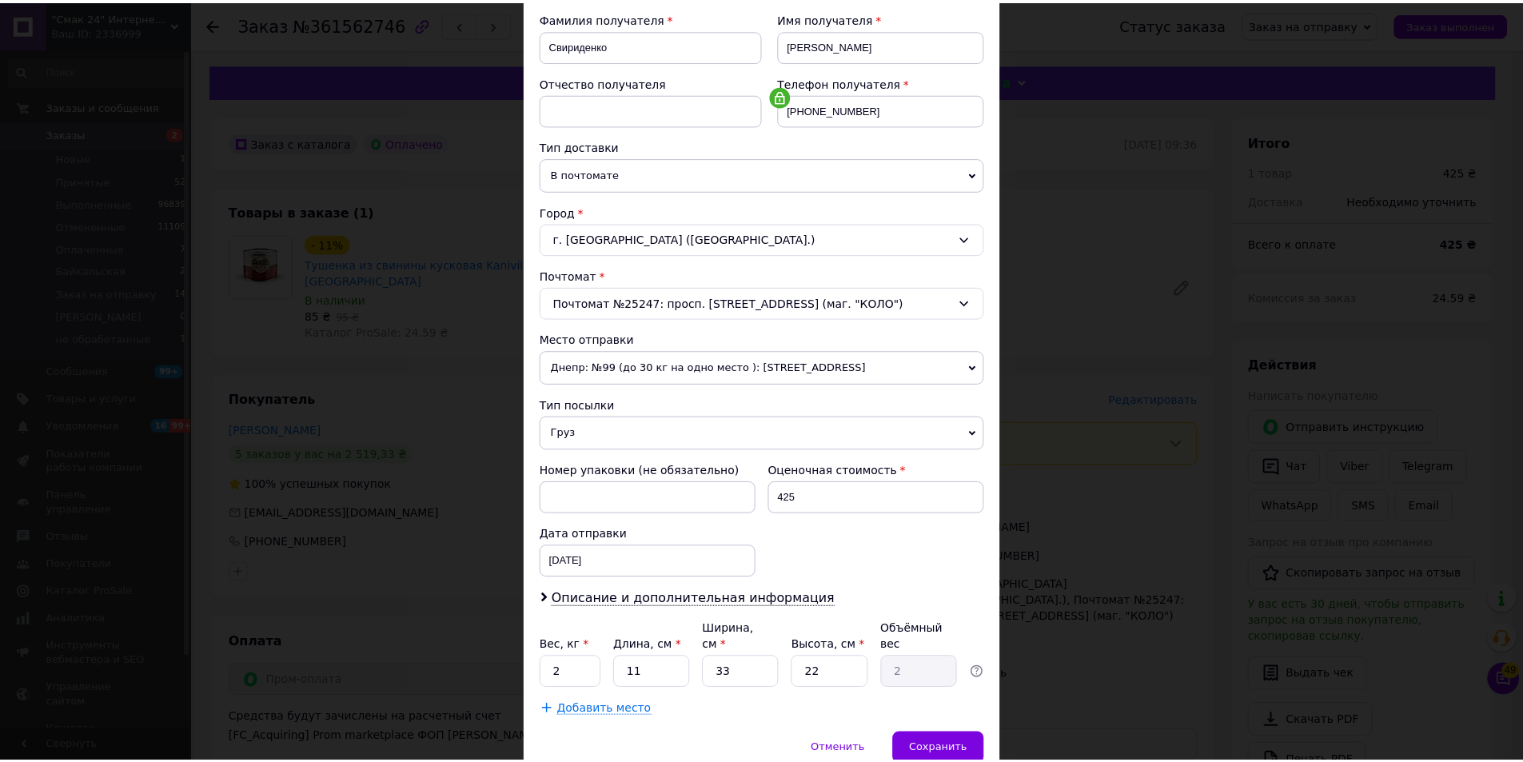
scroll to position [300, 0]
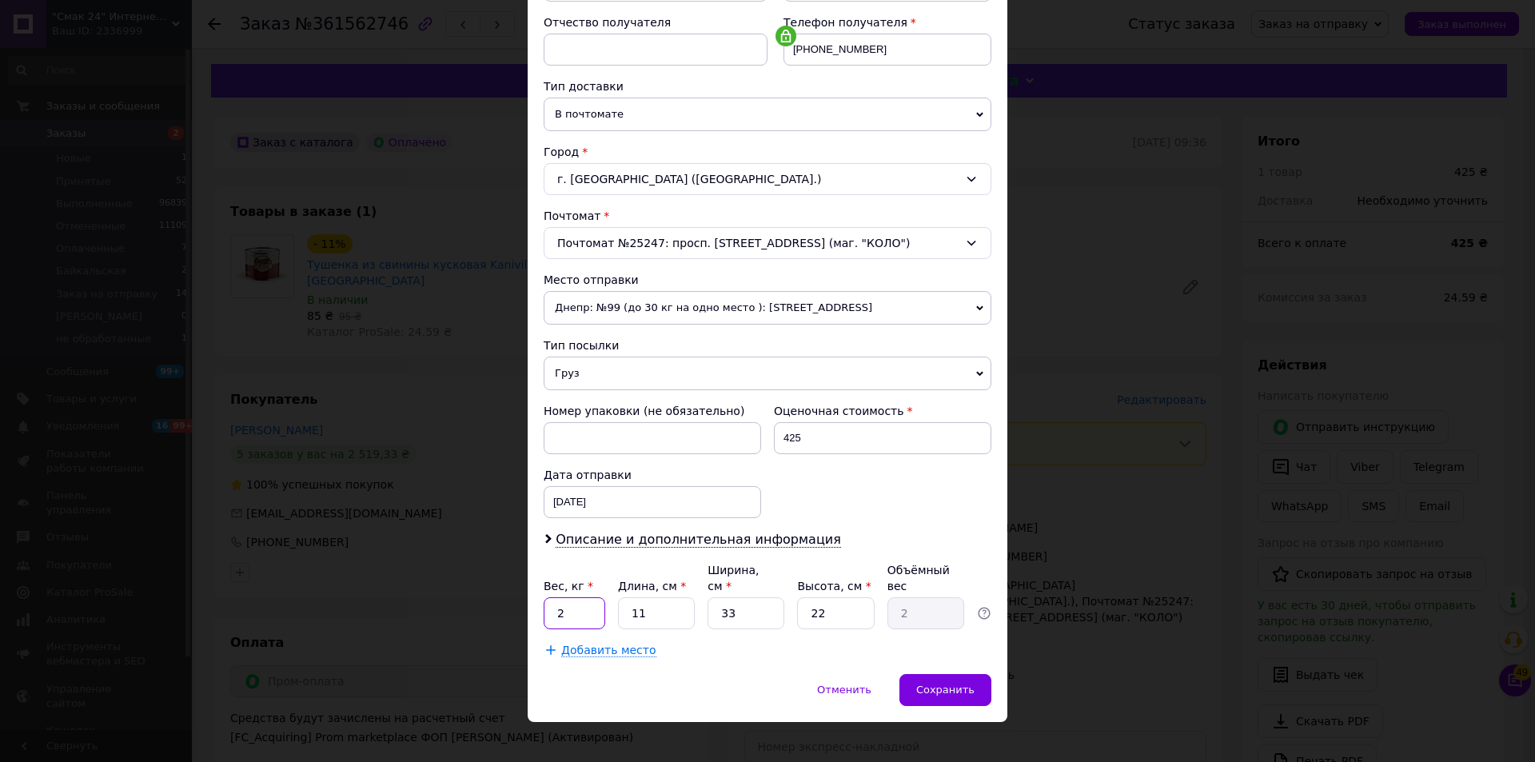
click at [552, 597] on input "2" at bounding box center [575, 613] width 62 height 32
type input "3.2"
click at [951, 684] on span "Сохранить" at bounding box center [945, 690] width 58 height 12
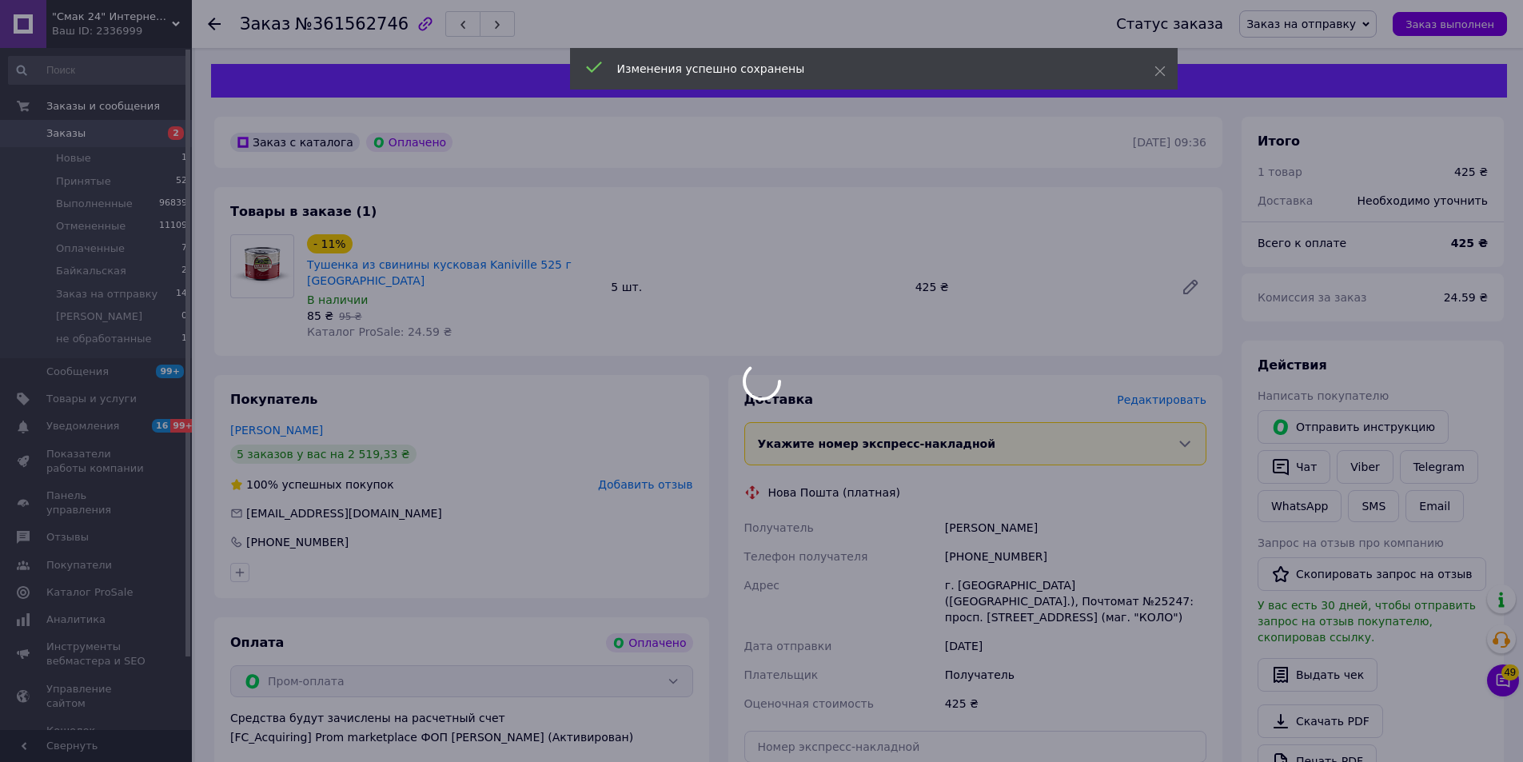
scroll to position [240, 0]
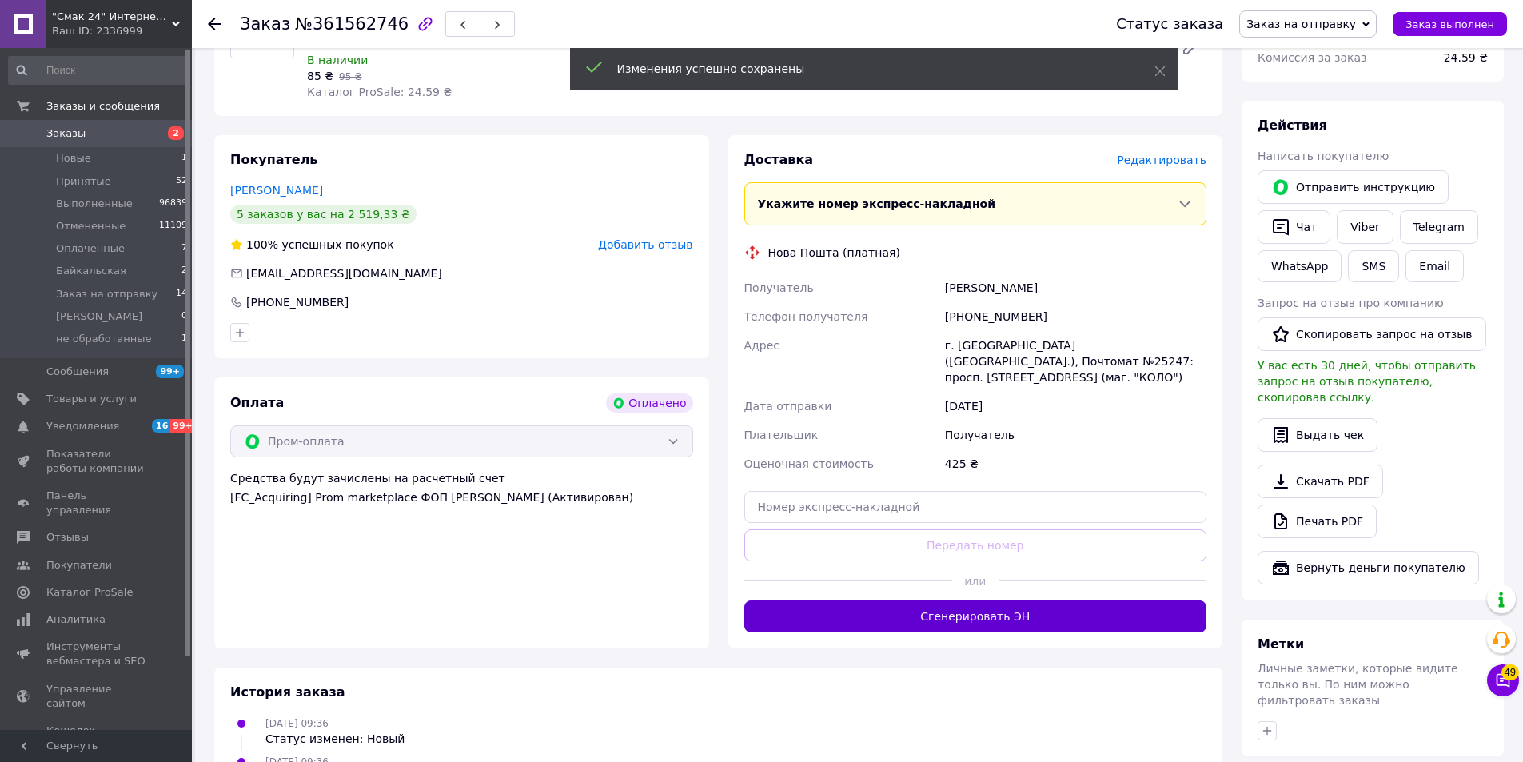
click at [992, 600] on button "Сгенерировать ЭН" at bounding box center [975, 616] width 463 height 32
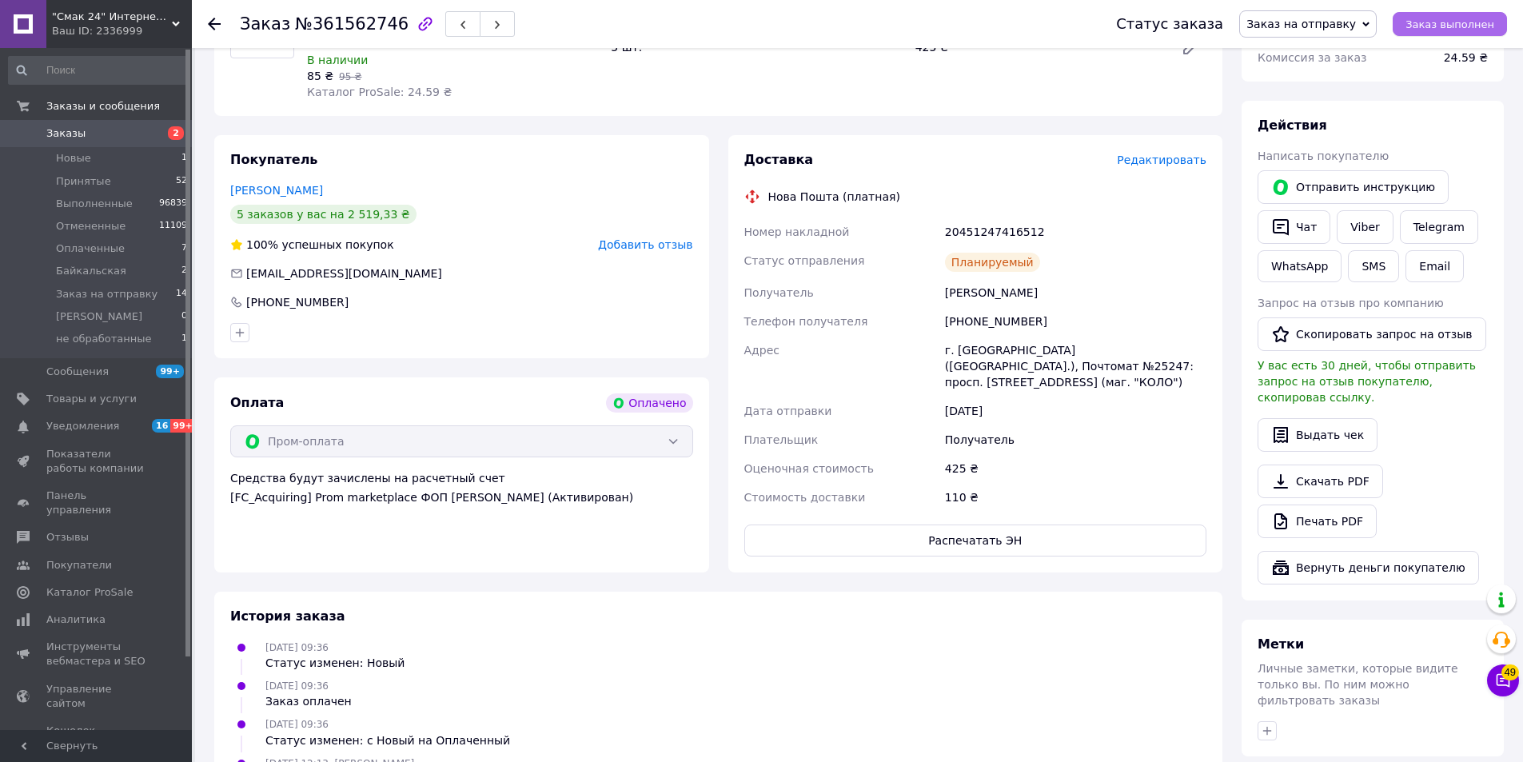
click at [1454, 28] on span "Заказ выполнен" at bounding box center [1450, 24] width 89 height 12
click at [213, 18] on icon at bounding box center [214, 24] width 13 height 13
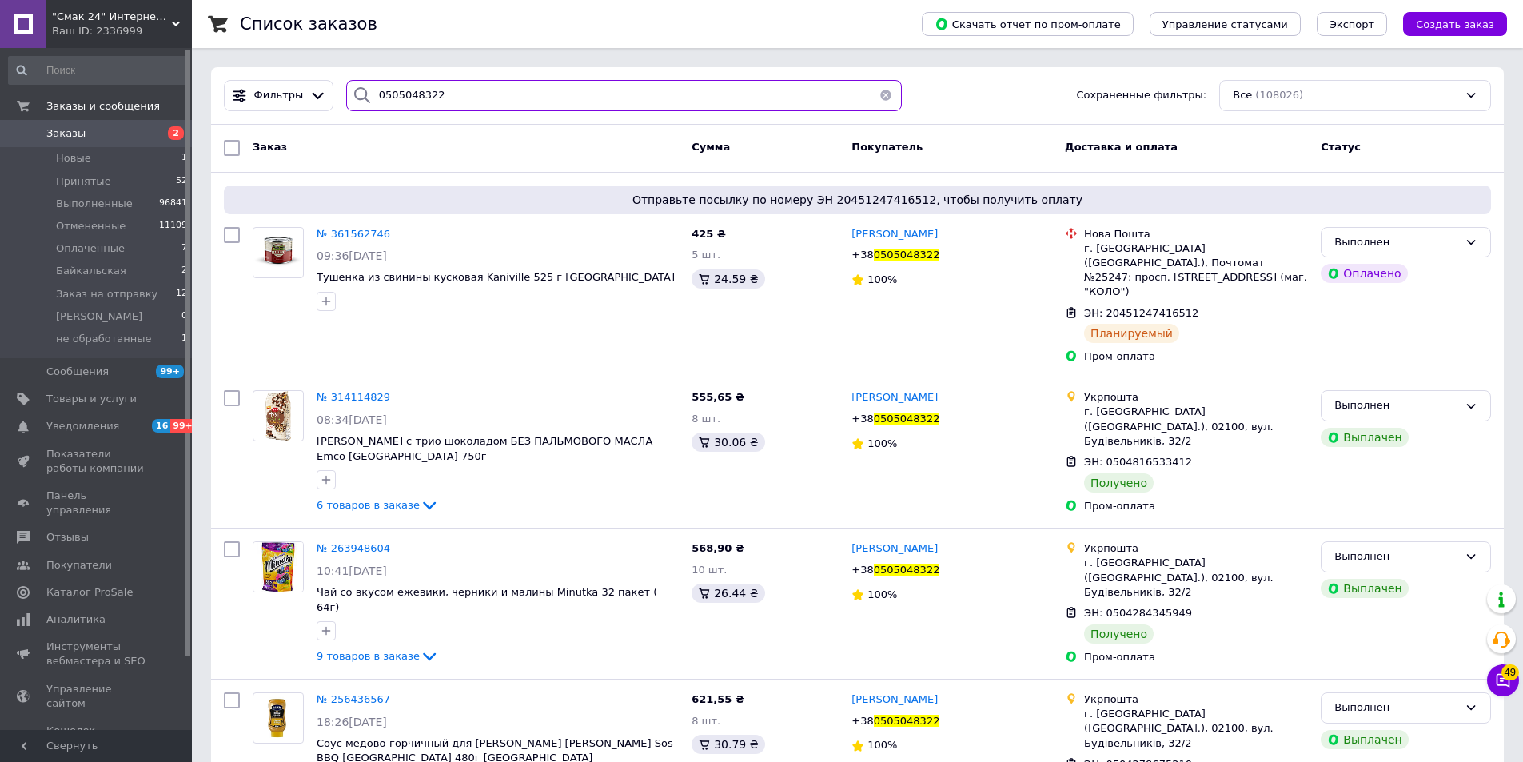
click at [488, 82] on input "0505048322" at bounding box center [624, 95] width 556 height 31
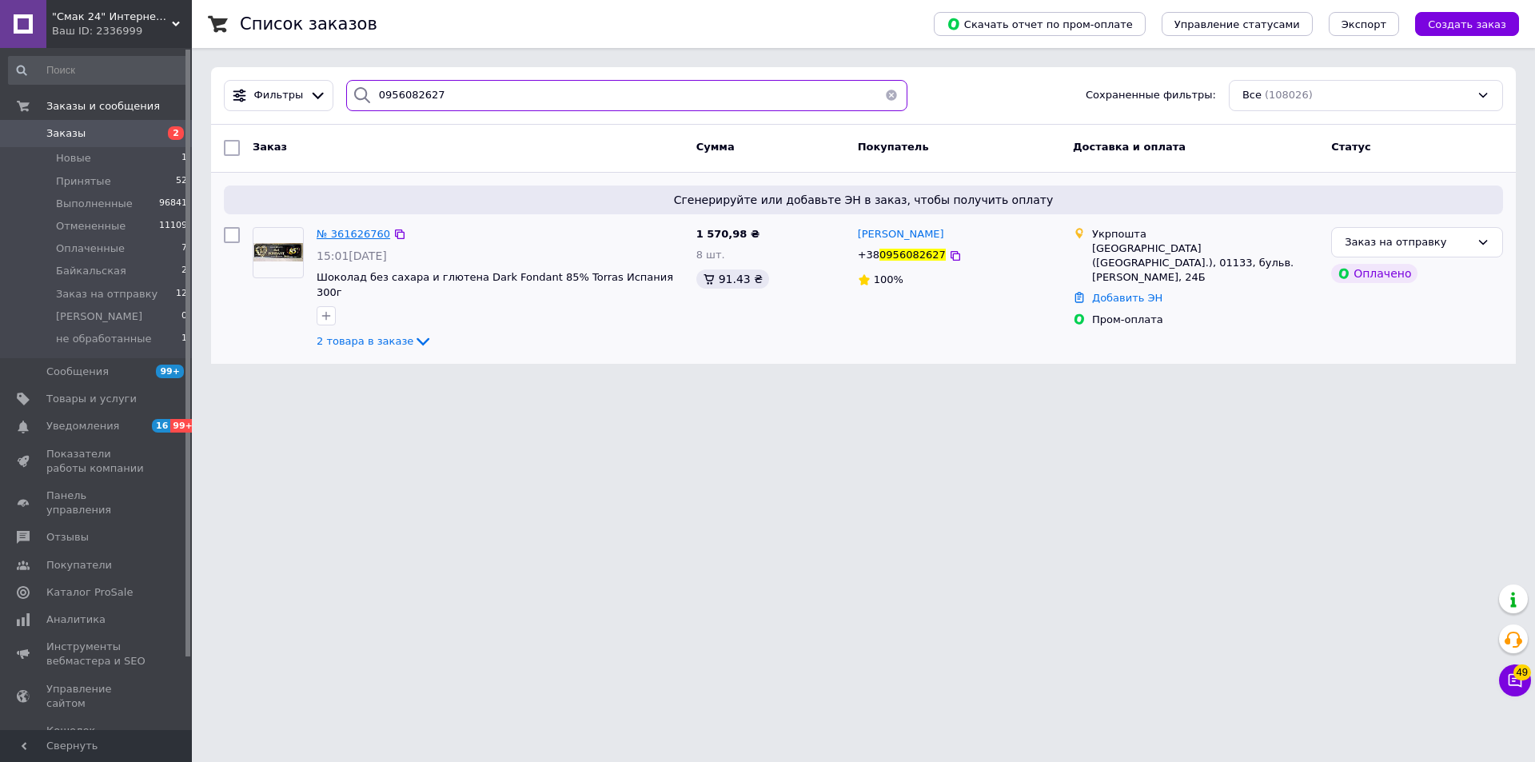
type input "0956082627"
click at [357, 231] on span "№ 361626760" at bounding box center [354, 234] width 74 height 12
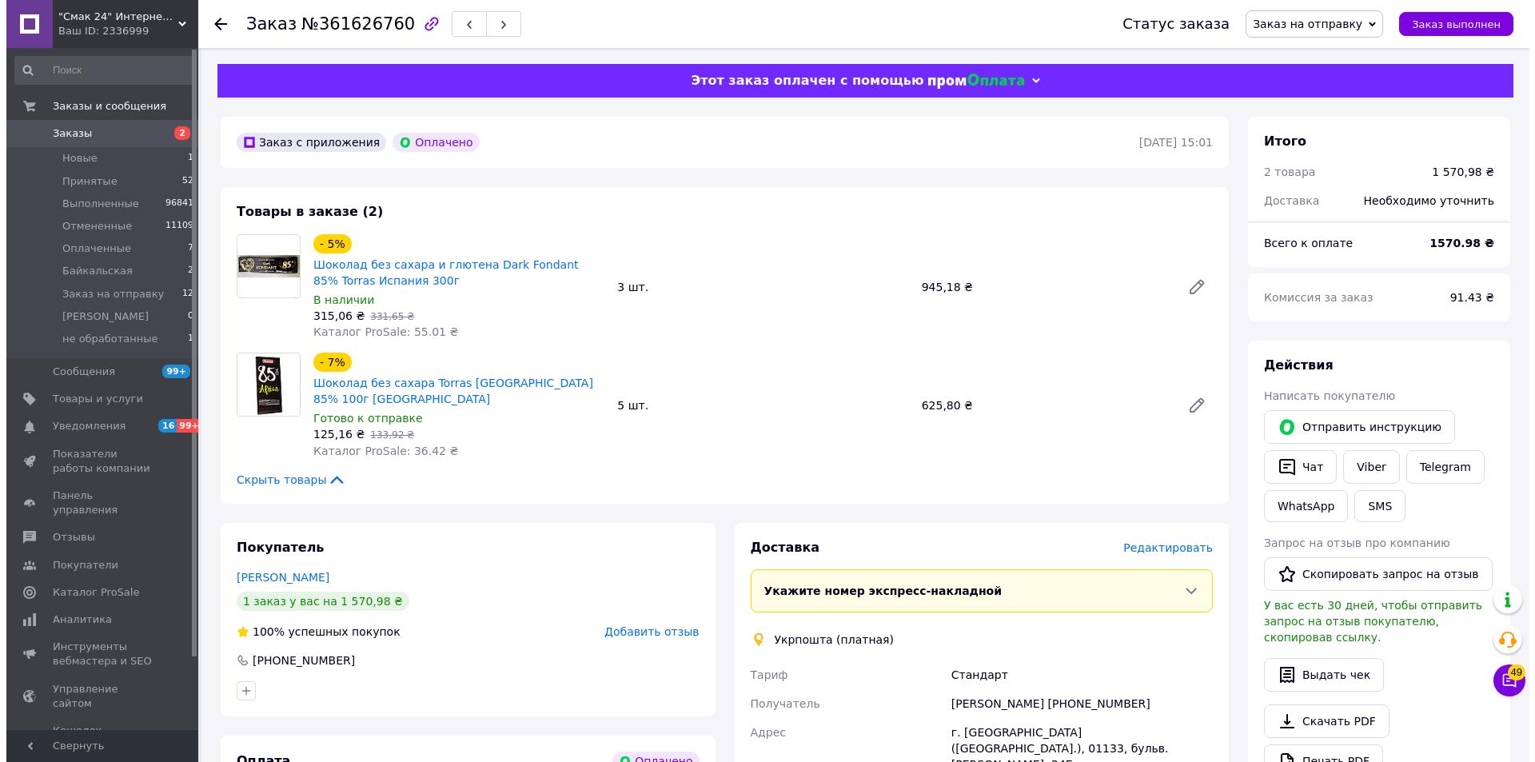
scroll to position [80, 0]
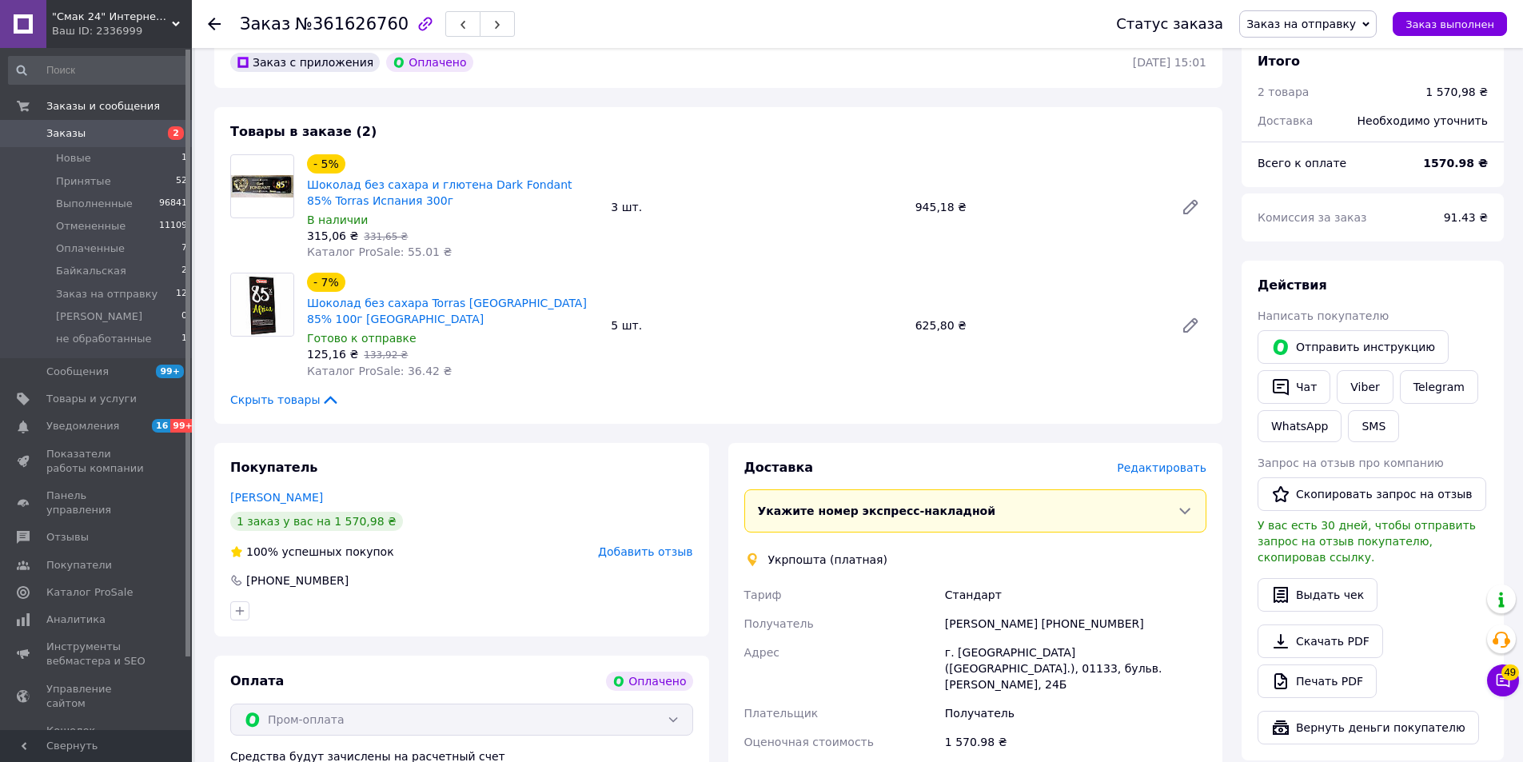
click at [1168, 461] on span "Редактировать" at bounding box center [1162, 467] width 90 height 13
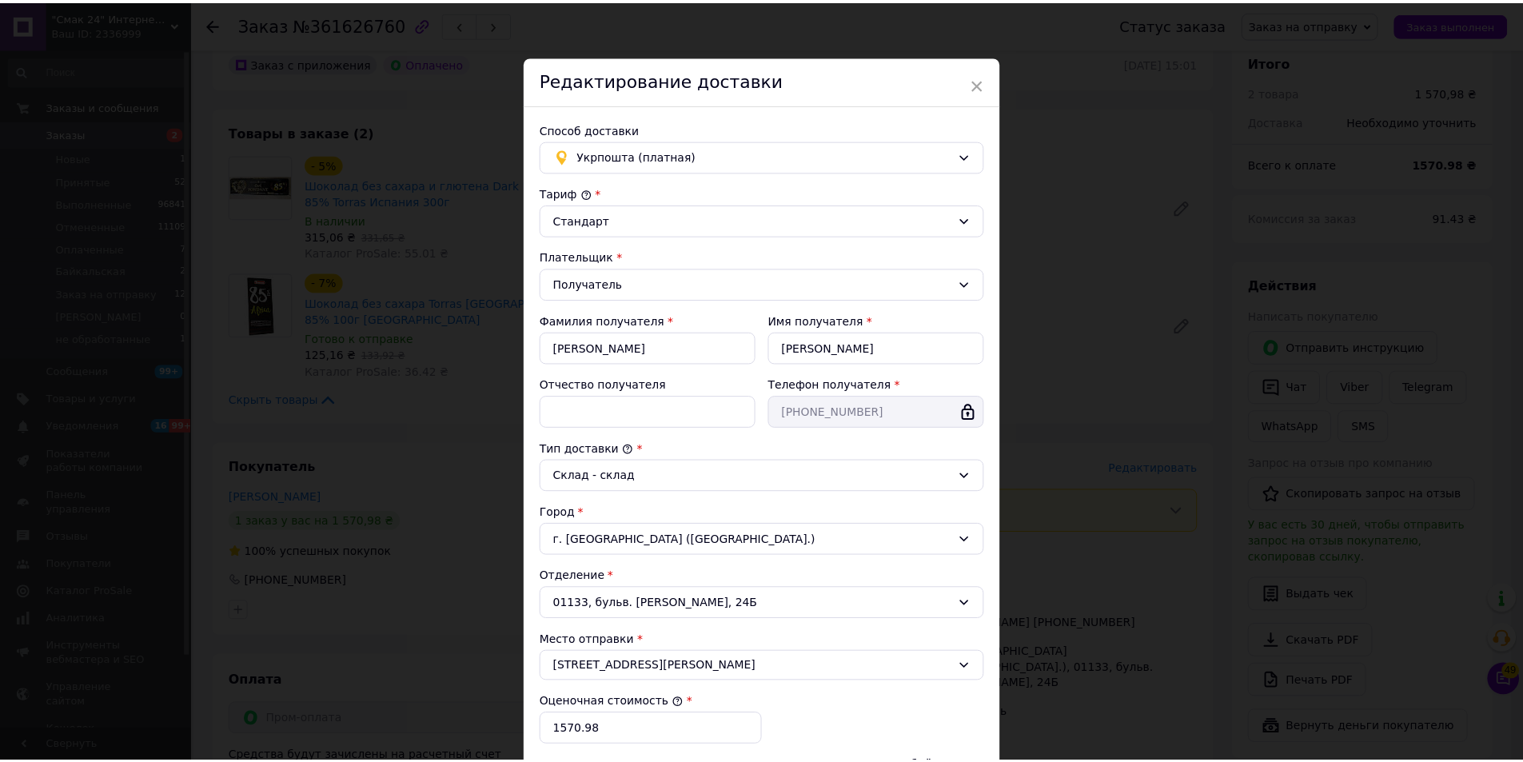
scroll to position [238, 0]
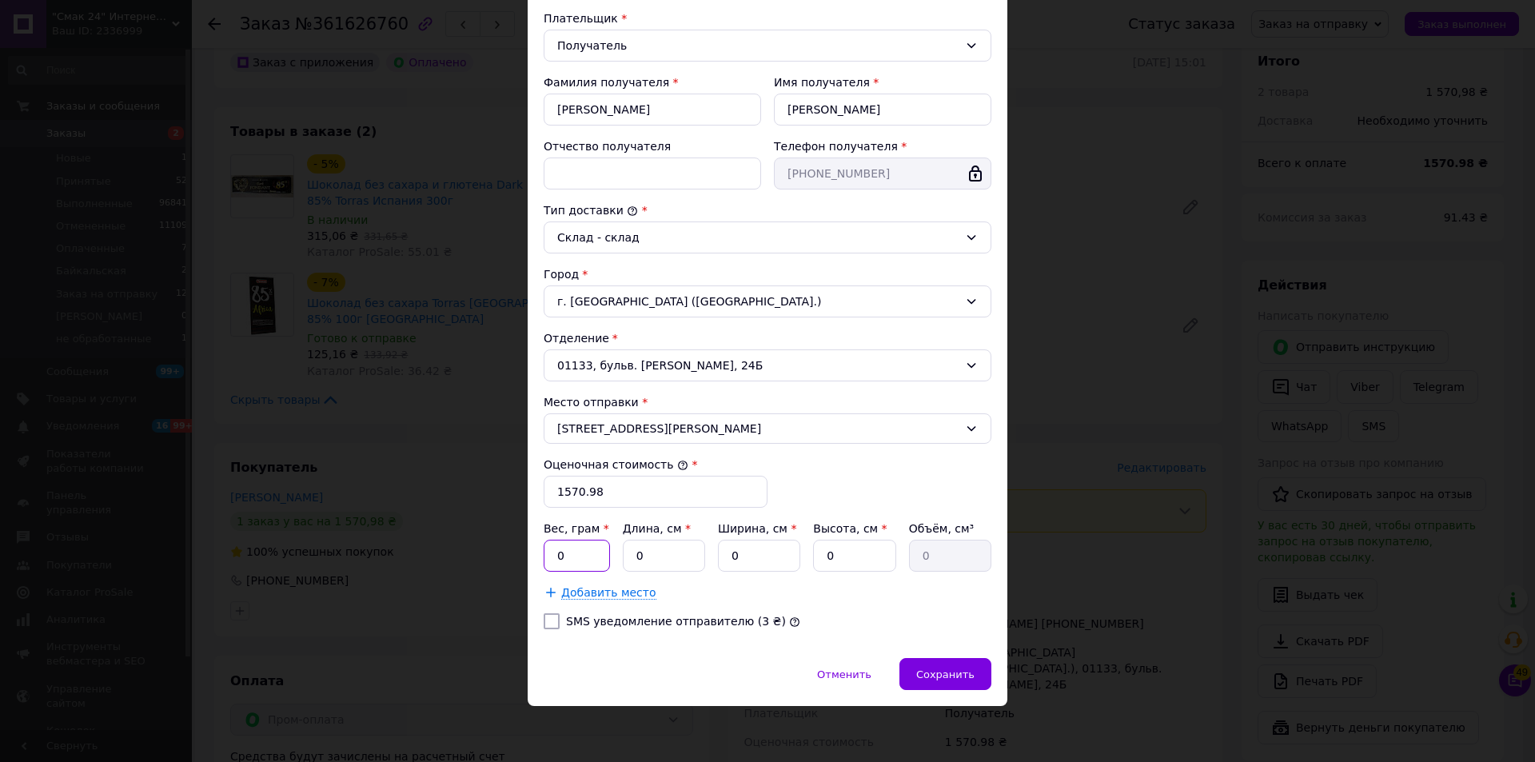
click at [590, 559] on input "0" at bounding box center [577, 556] width 66 height 32
type input "1640"
type input "38"
type input "10"
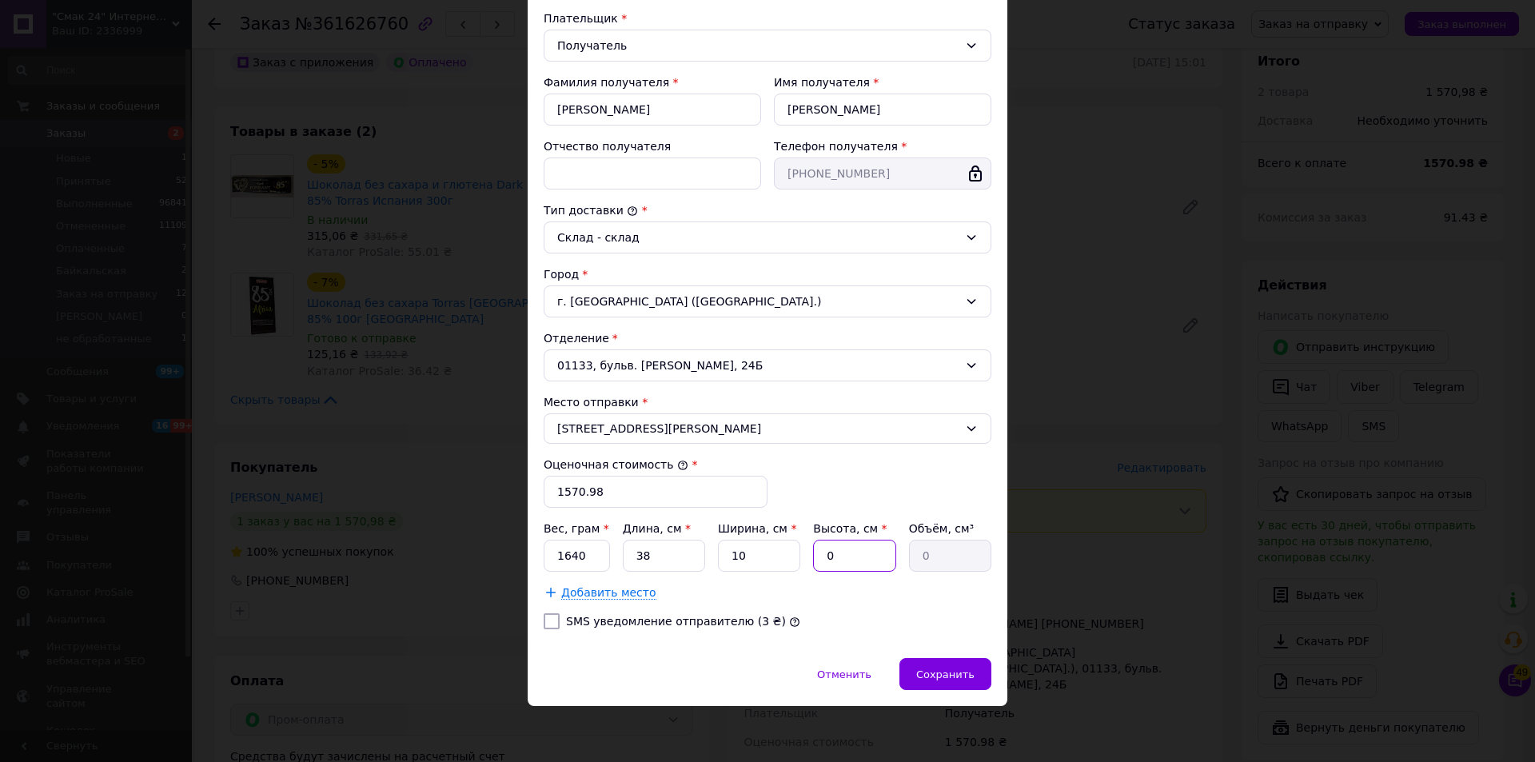
type input "1"
type input "380"
type input "10"
type input "3800"
type input "10"
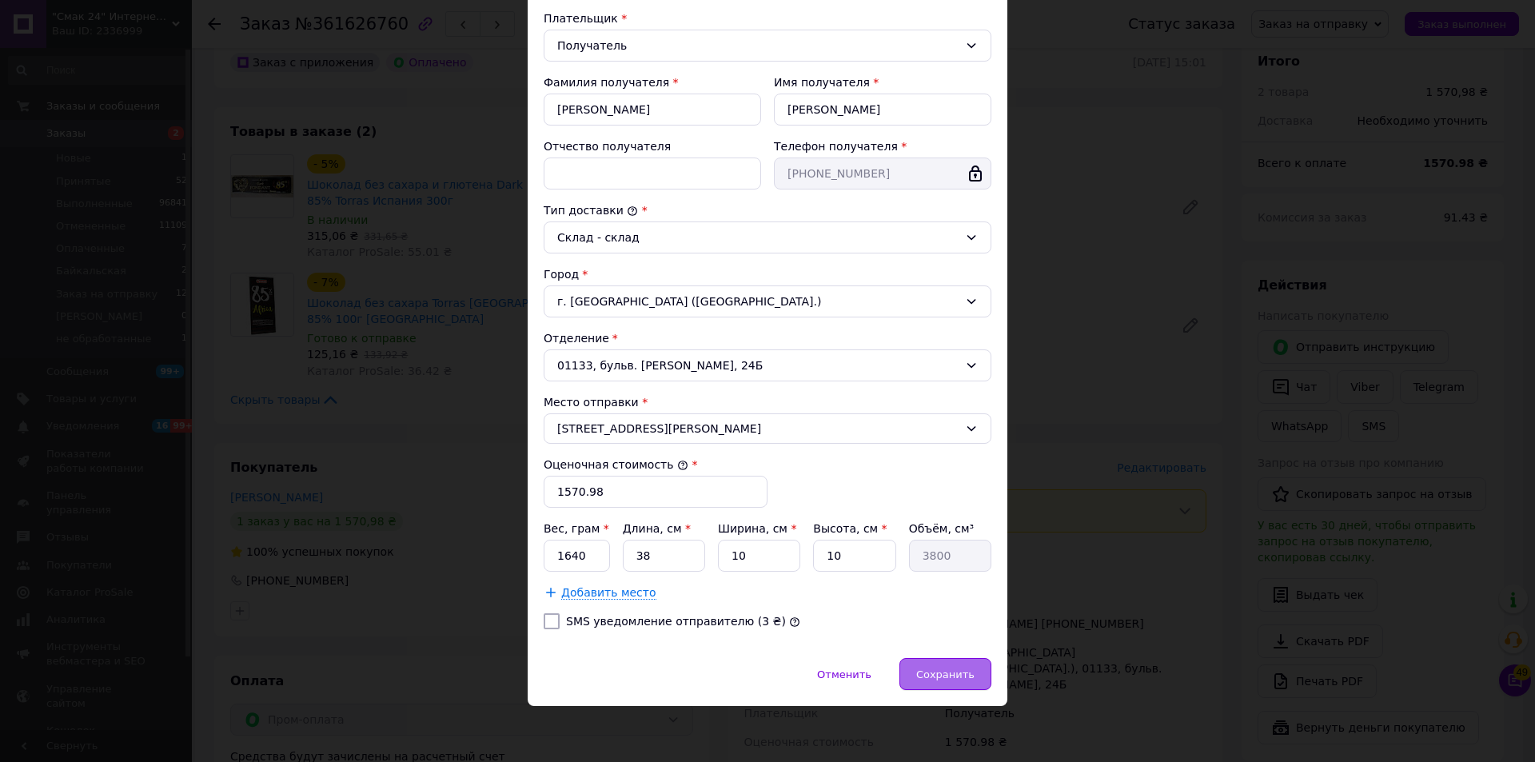
click at [953, 674] on span "Сохранить" at bounding box center [945, 674] width 58 height 12
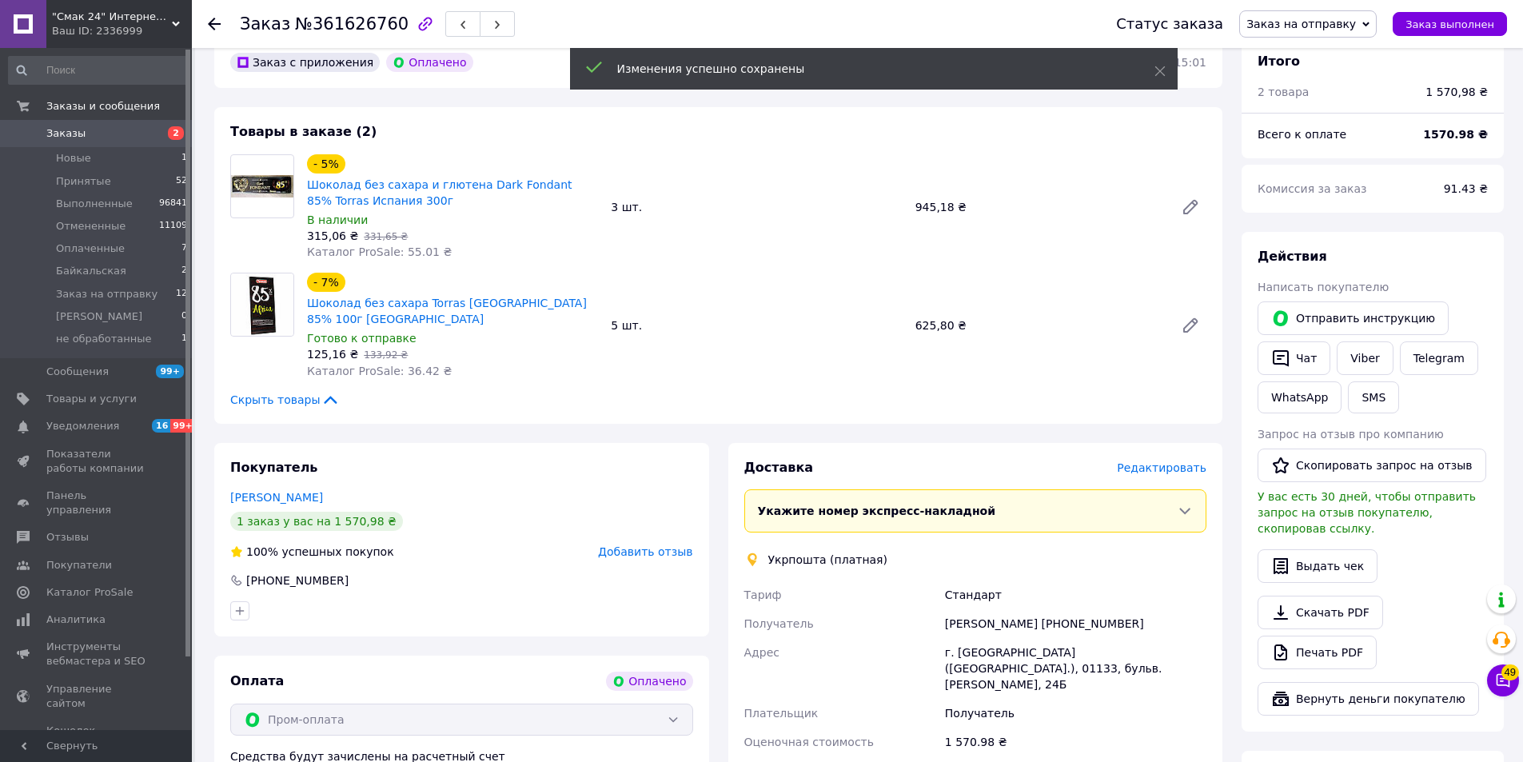
scroll to position [320, 0]
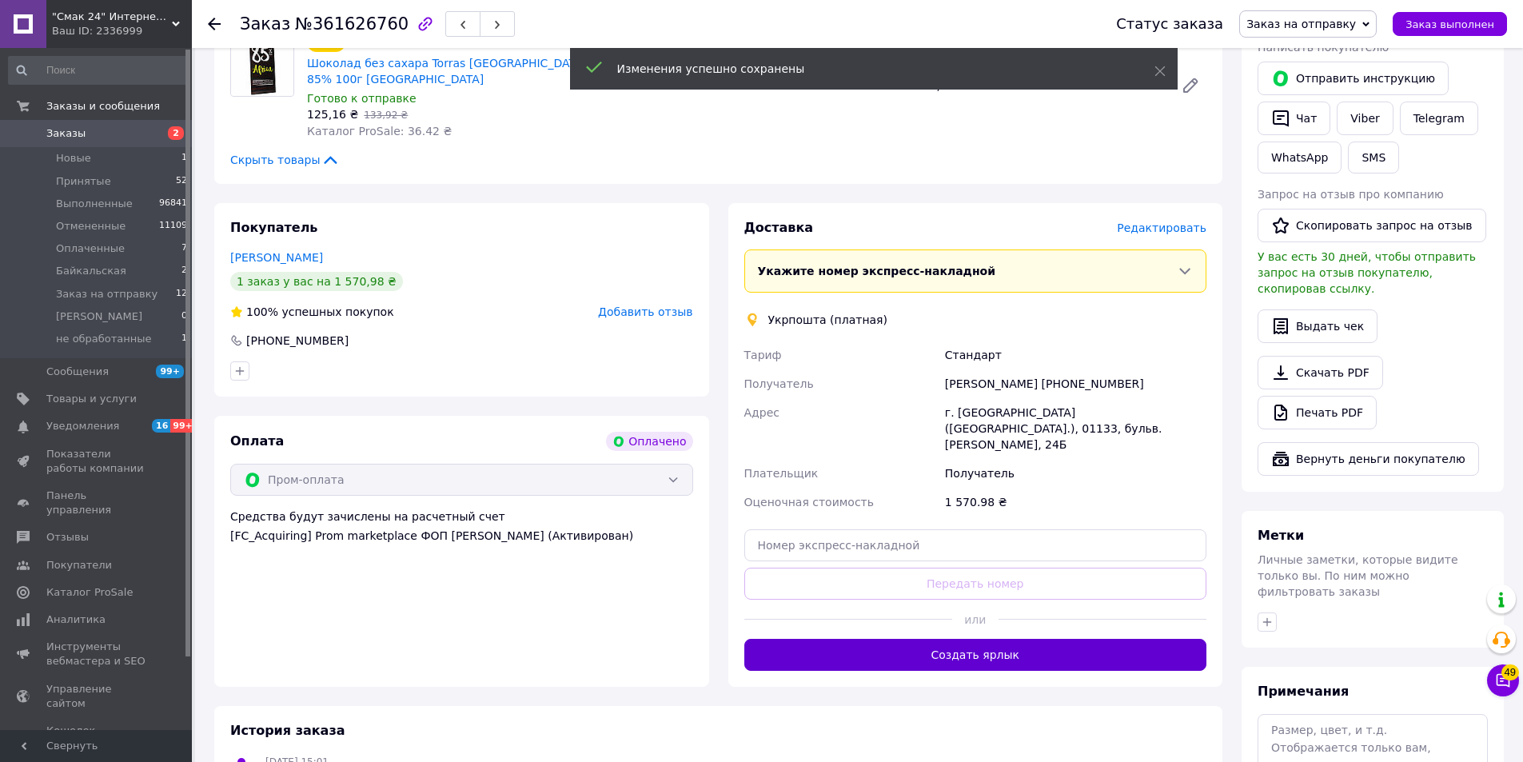
click at [1015, 639] on button "Создать ярлык" at bounding box center [975, 655] width 463 height 32
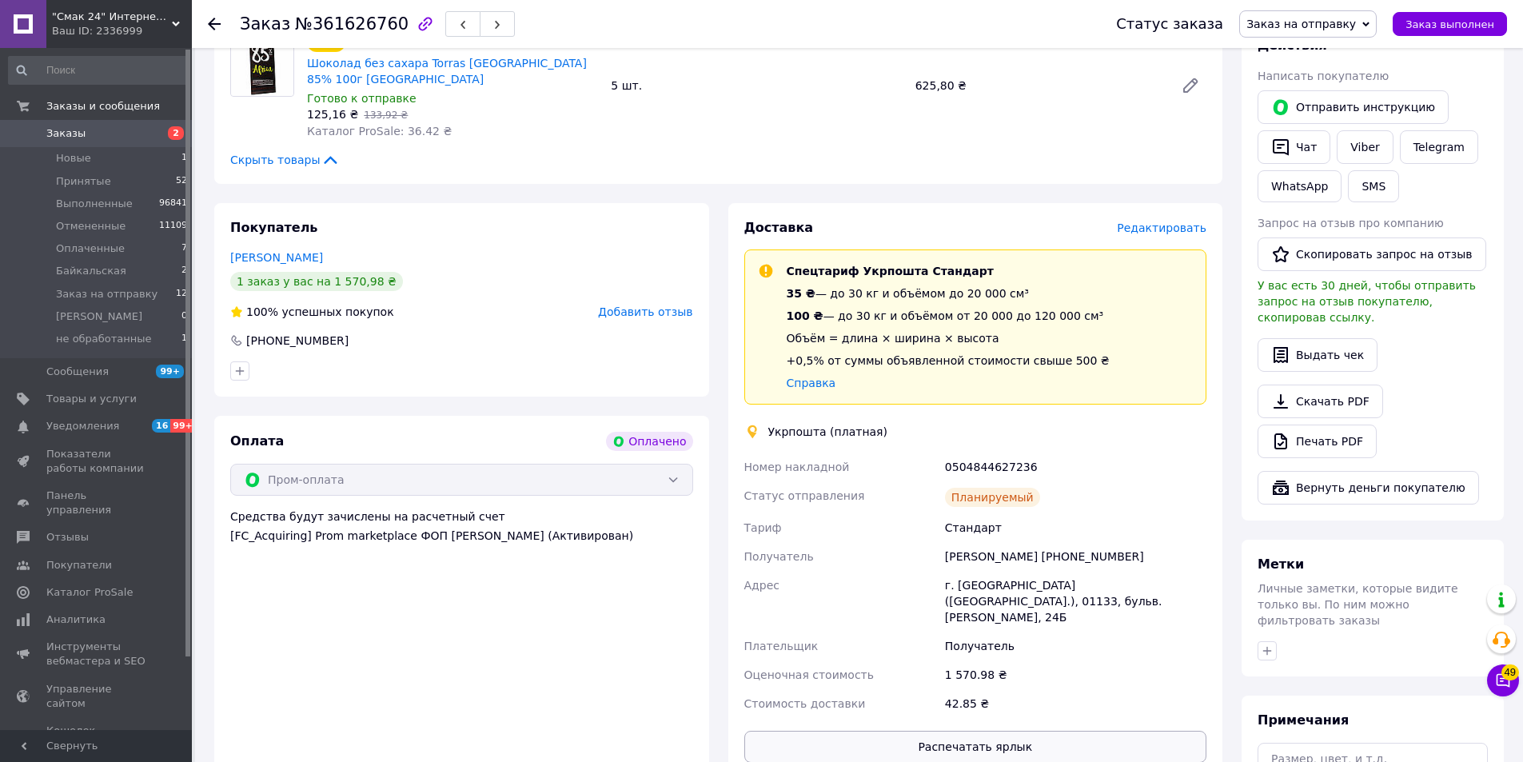
click at [1006, 731] on button "Распечатать ярлык" at bounding box center [975, 747] width 463 height 32
click at [1464, 26] on span "Заказ выполнен" at bounding box center [1450, 24] width 89 height 12
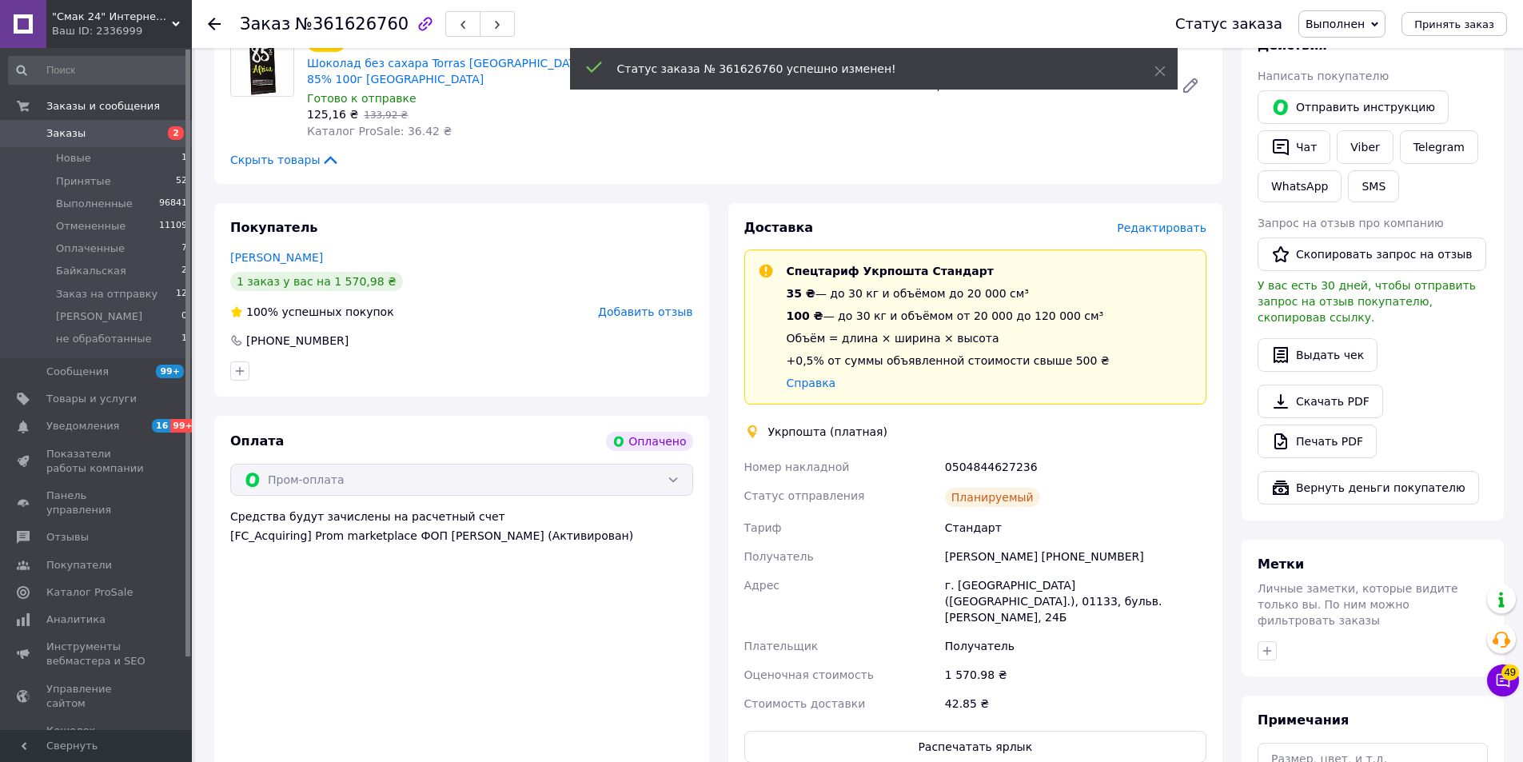
click at [209, 25] on use at bounding box center [214, 24] width 13 height 13
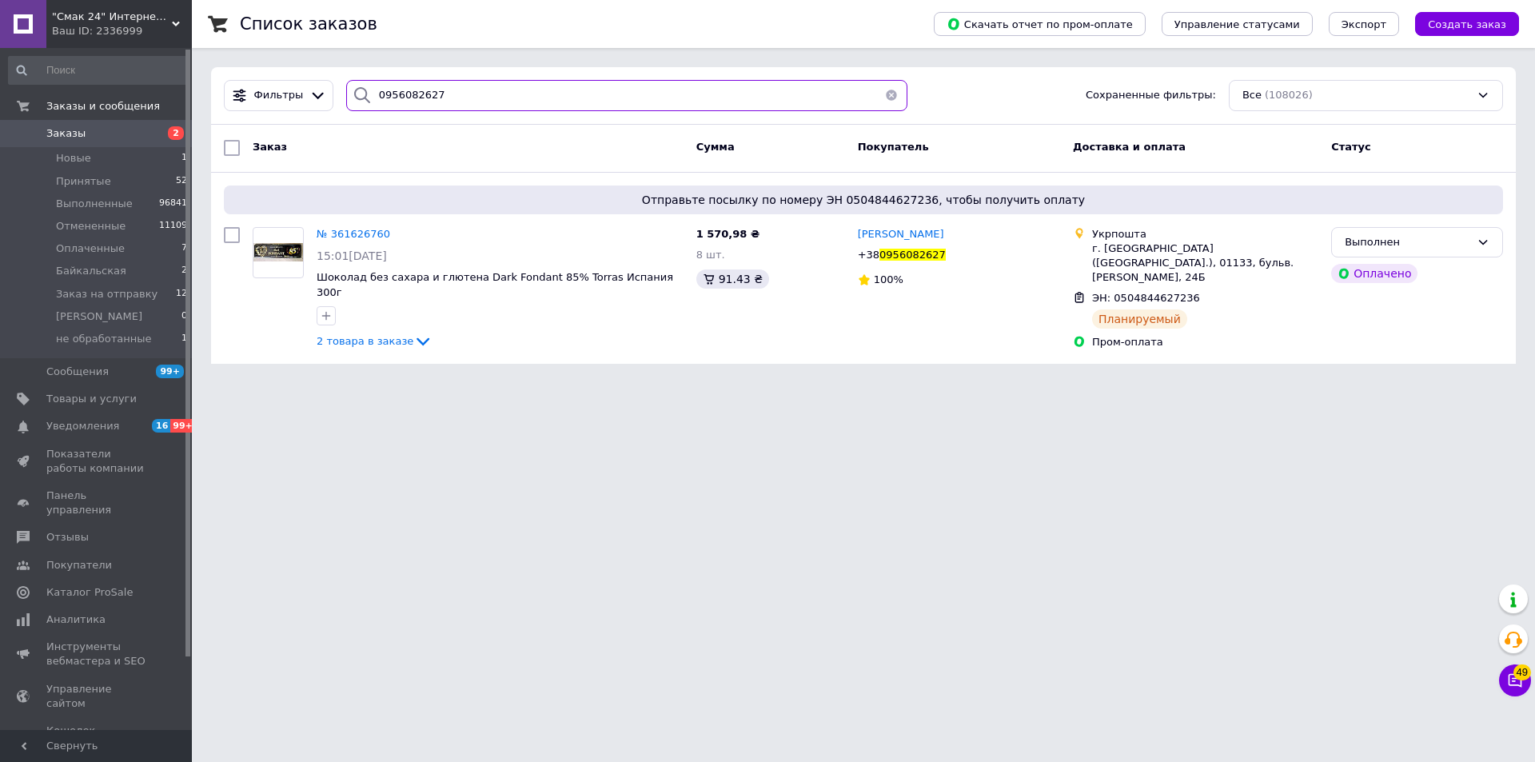
click at [449, 84] on input "0956082627" at bounding box center [626, 95] width 561 height 31
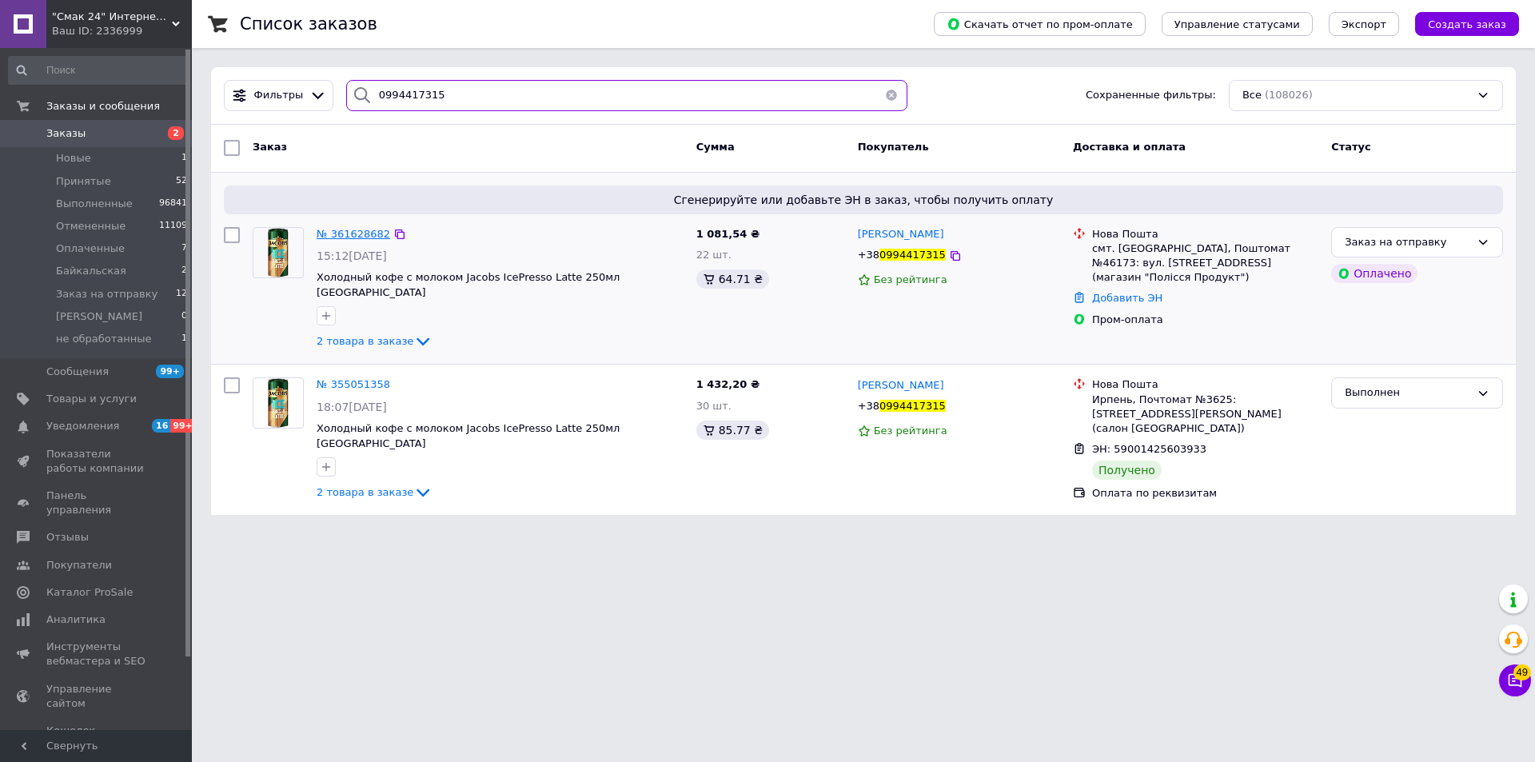
type input "0994417315"
click at [357, 237] on span "№ 361628682" at bounding box center [354, 234] width 74 height 12
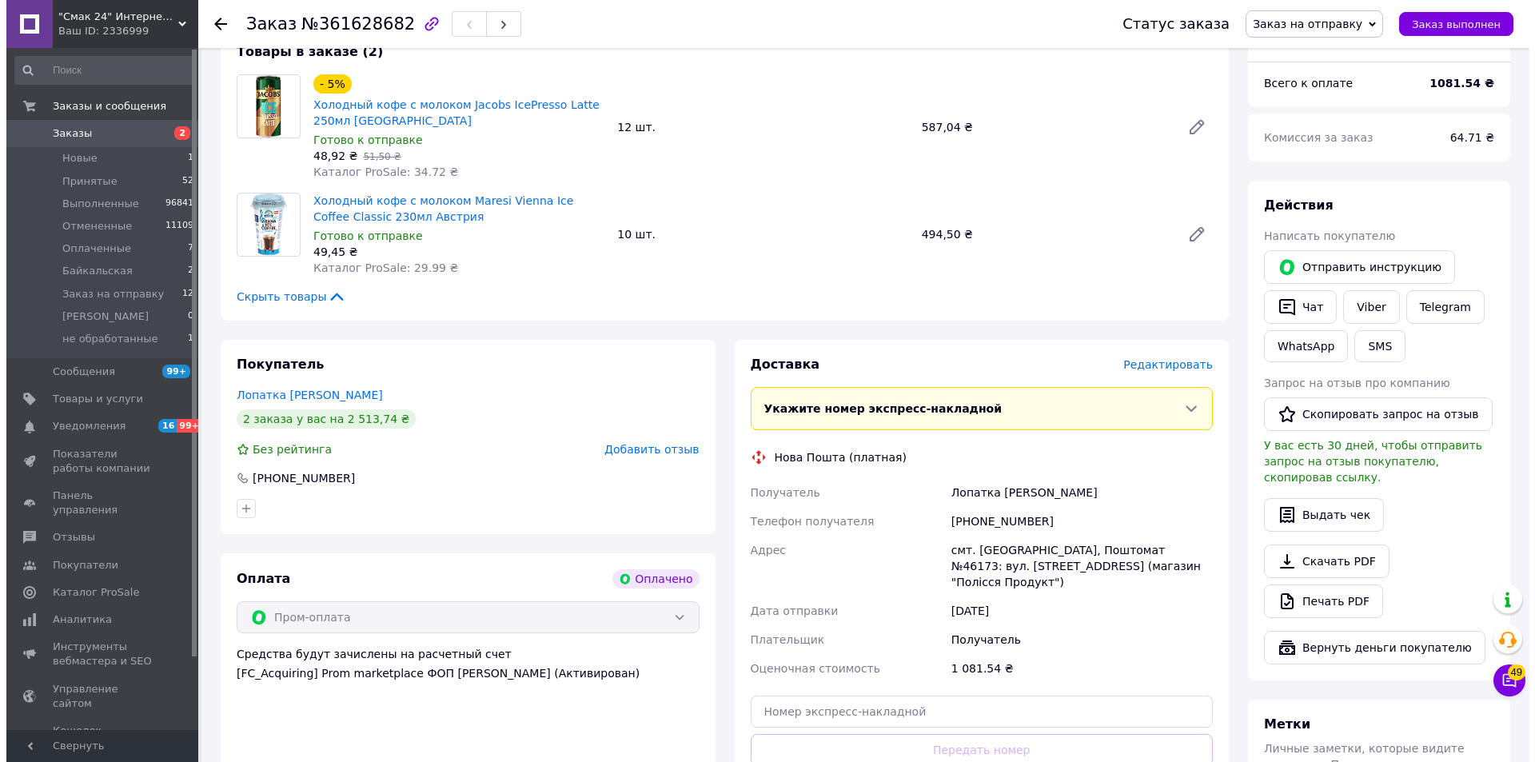
scroll to position [320, 0]
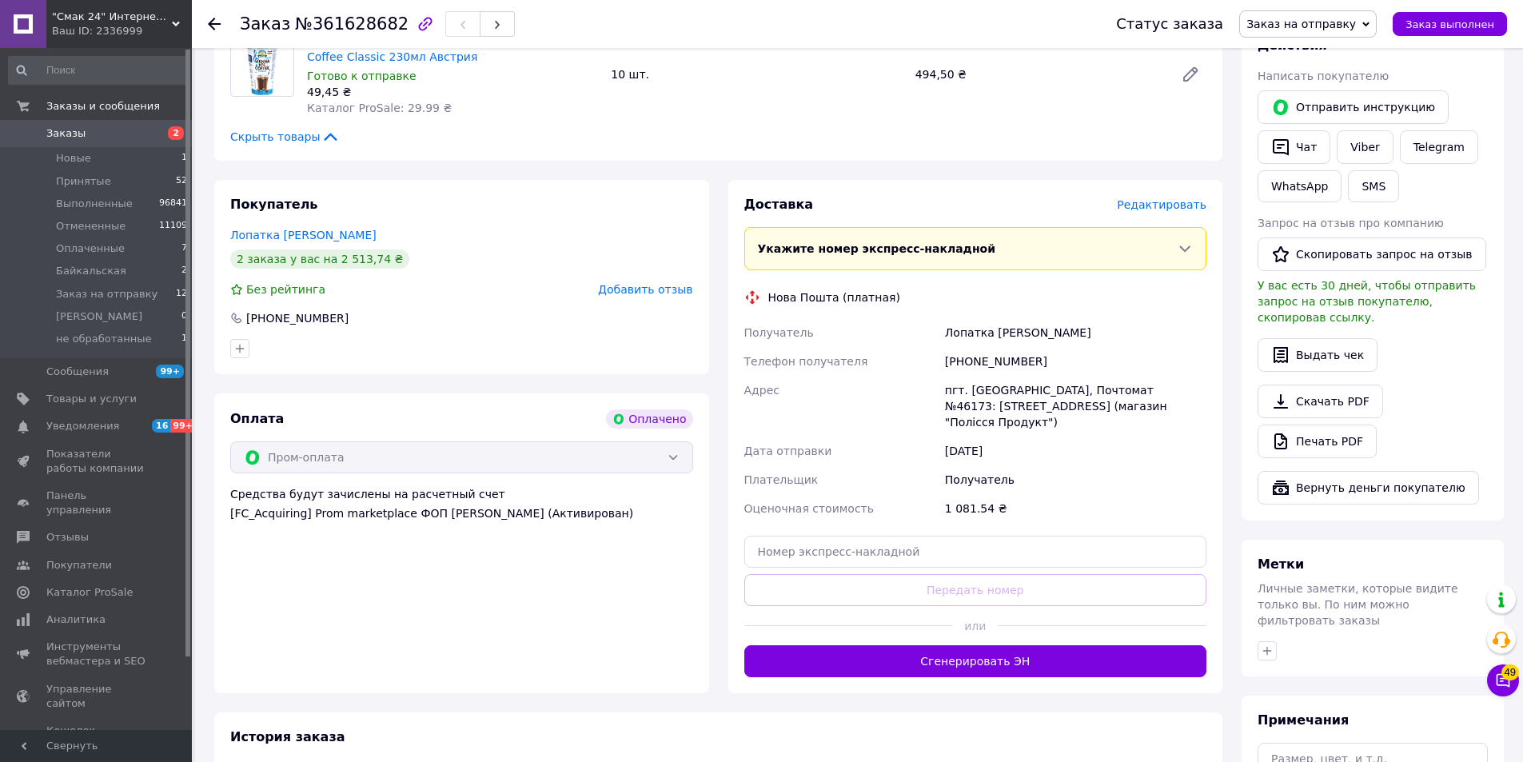
click at [1170, 209] on span "Редактировать" at bounding box center [1162, 204] width 90 height 13
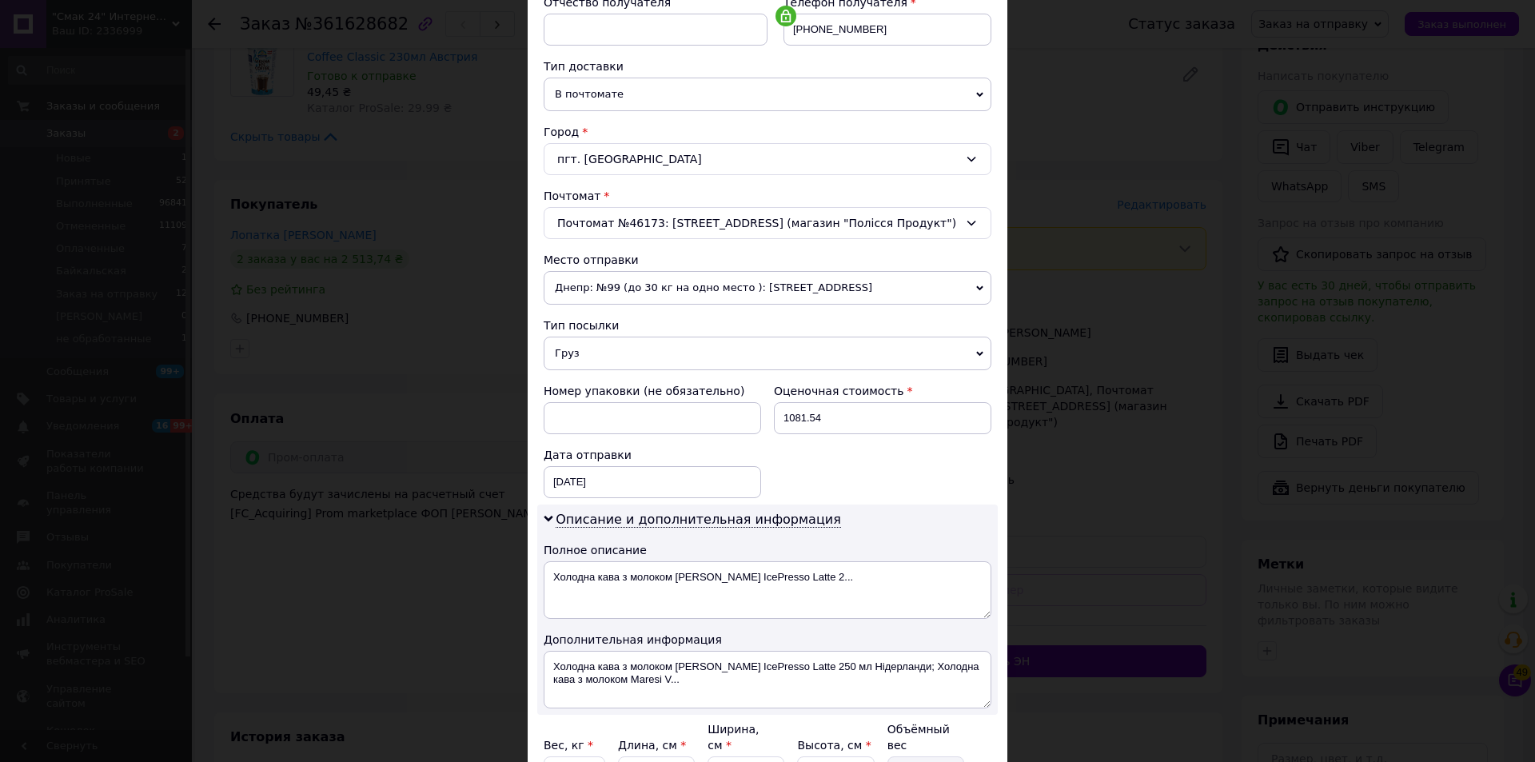
scroll to position [400, 0]
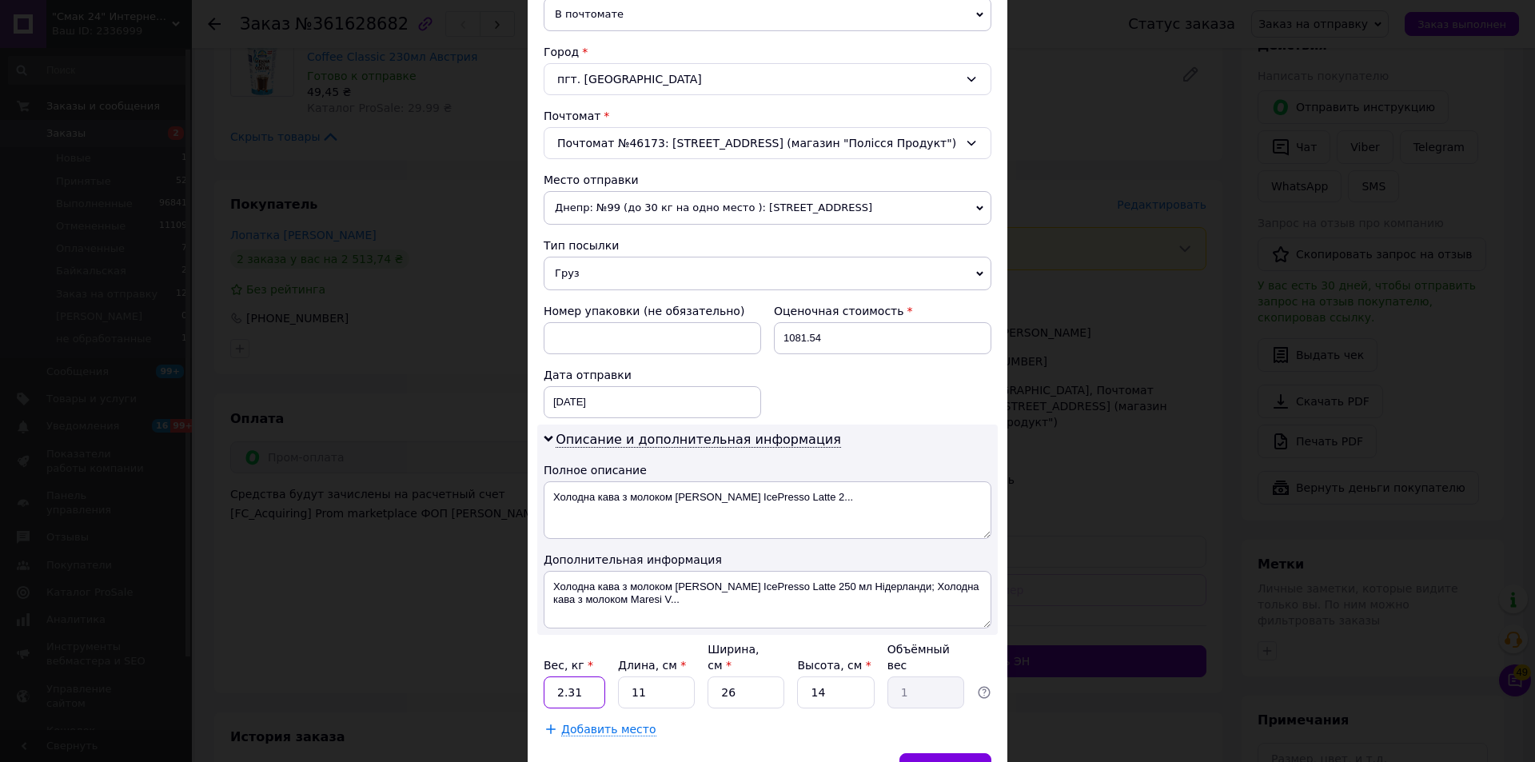
click at [581, 676] on input "2.31" at bounding box center [575, 692] width 62 height 32
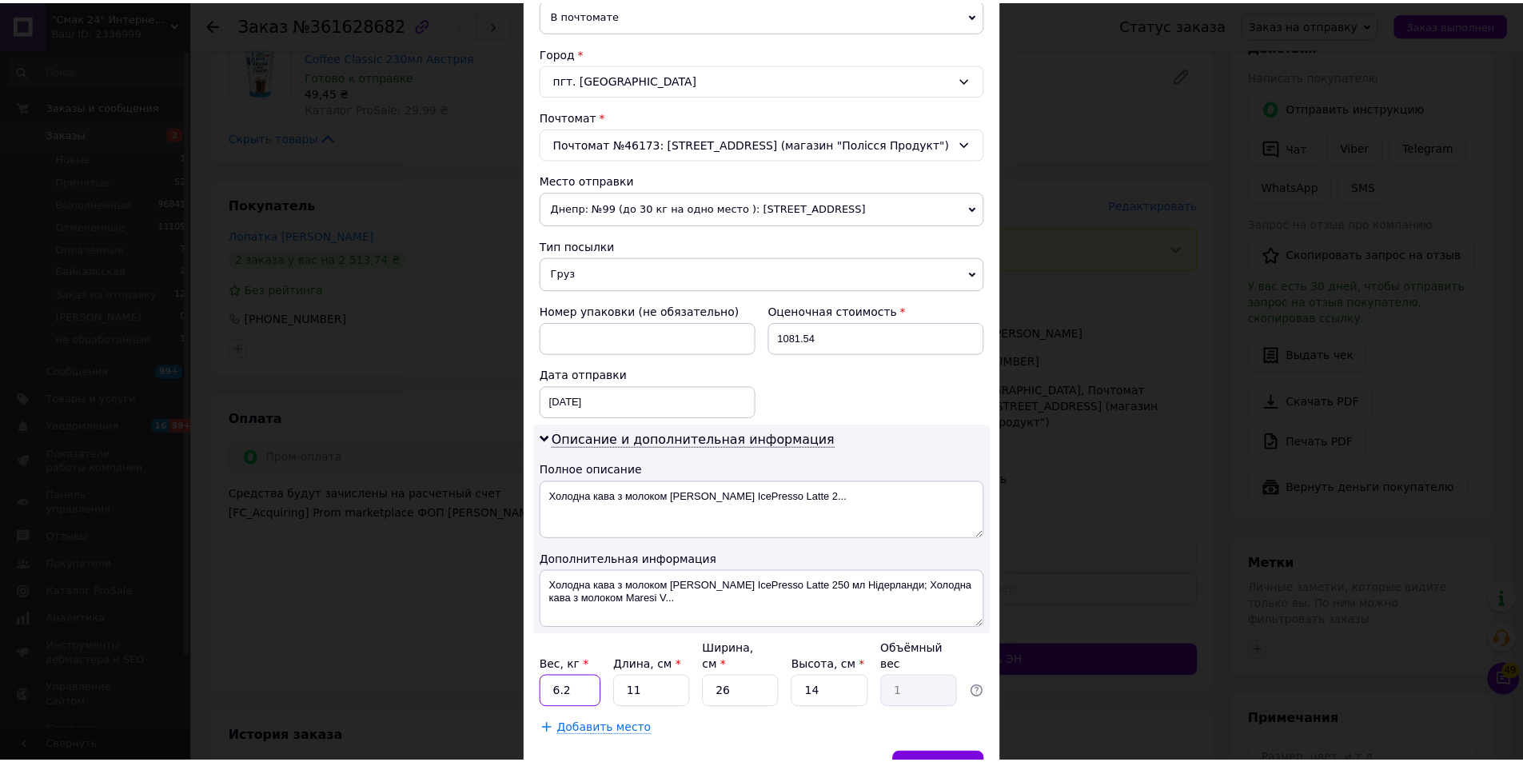
scroll to position [479, 0]
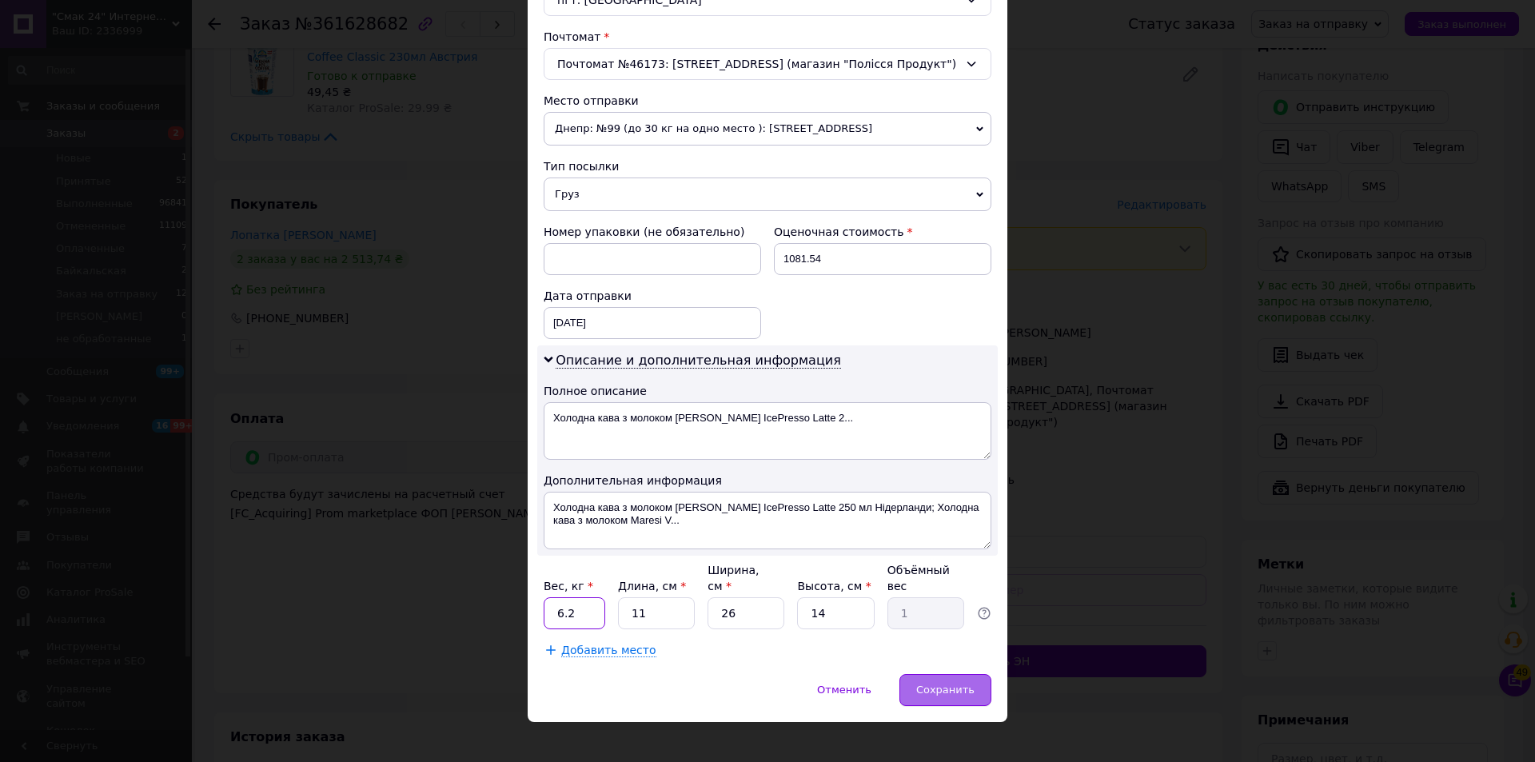
type input "6.2"
click at [965, 684] on span "Сохранить" at bounding box center [945, 690] width 58 height 12
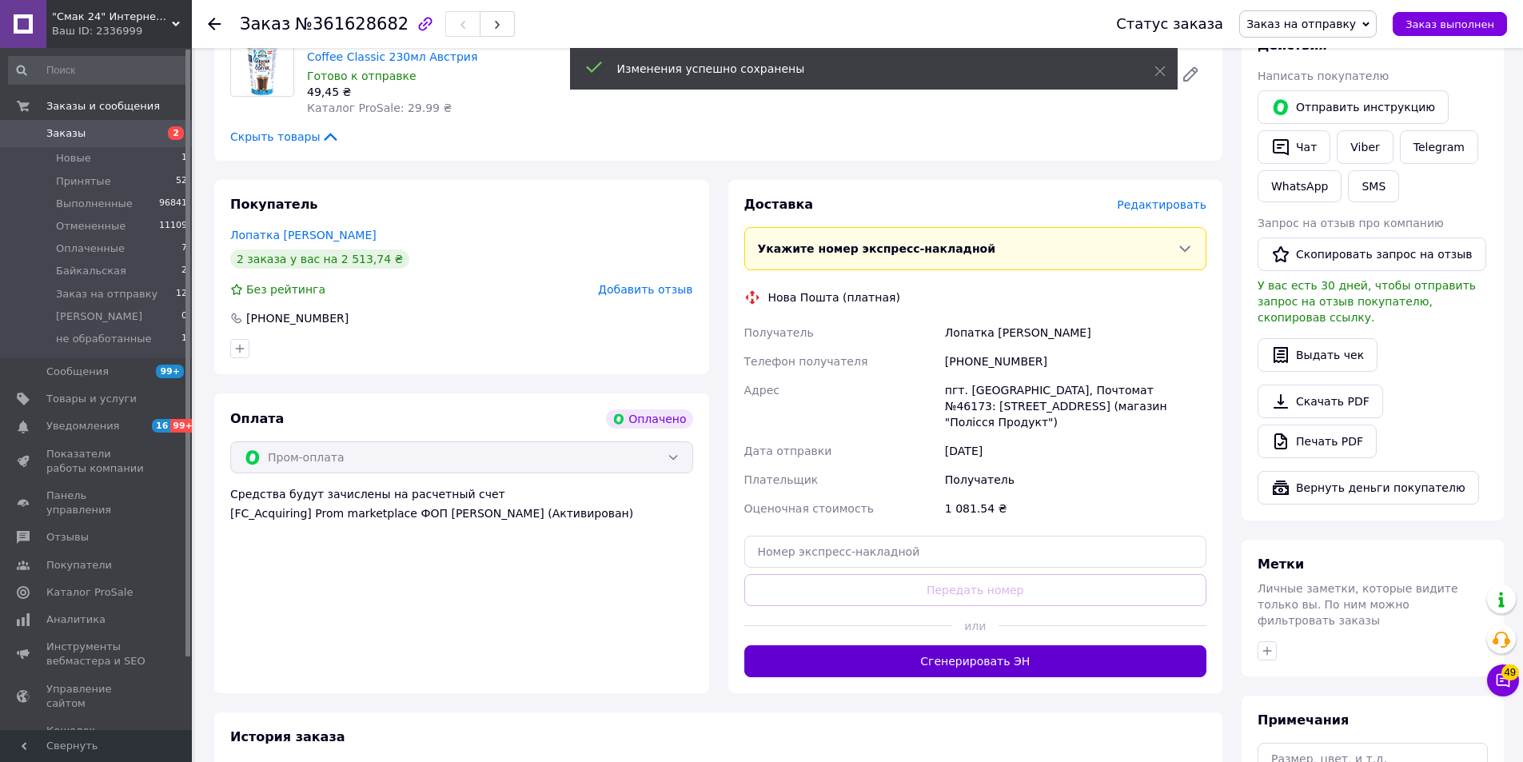
click at [970, 648] on button "Сгенерировать ЭН" at bounding box center [975, 661] width 463 height 32
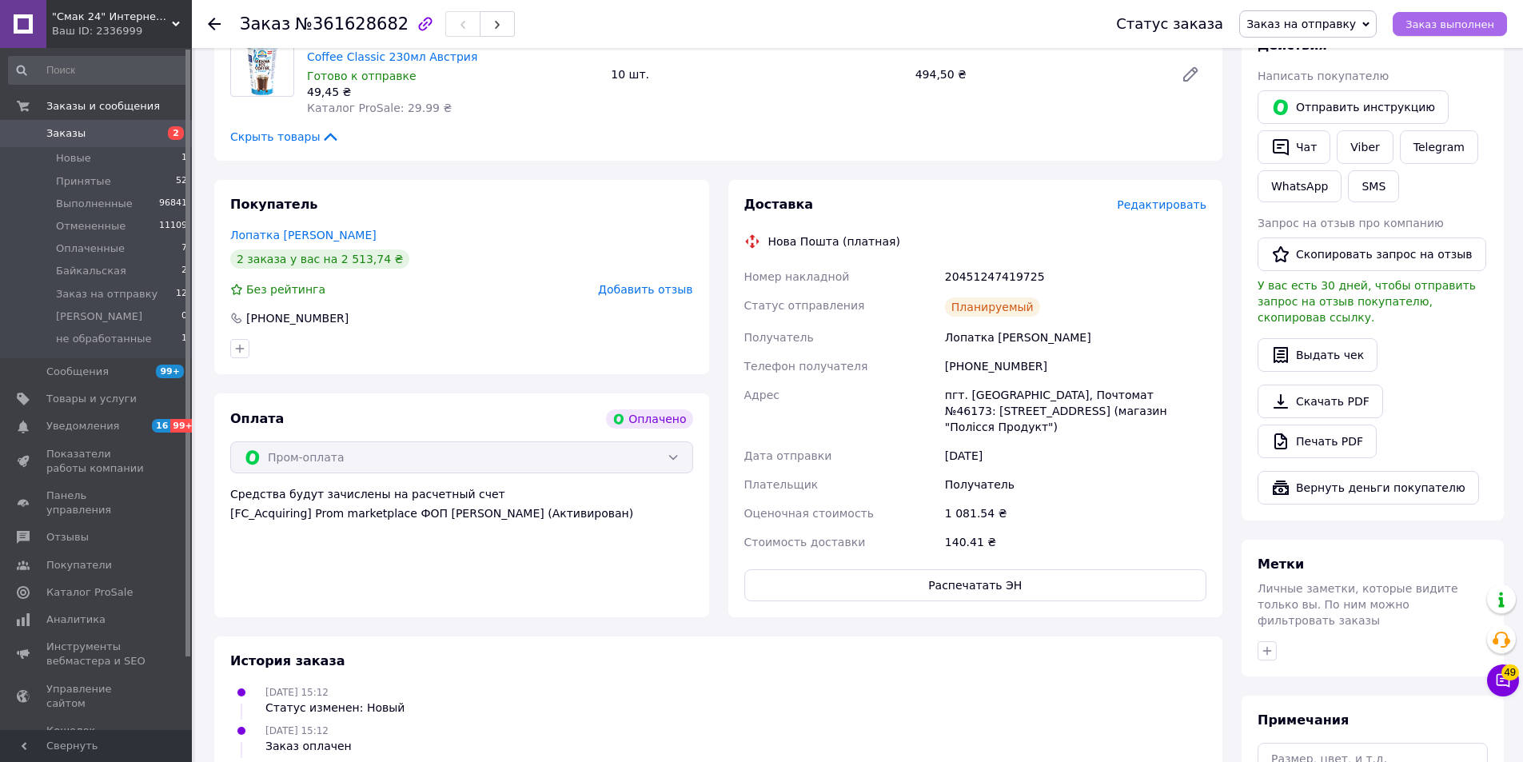
click at [1463, 24] on span "Заказ выполнен" at bounding box center [1450, 24] width 89 height 12
click at [215, 27] on icon at bounding box center [214, 24] width 13 height 13
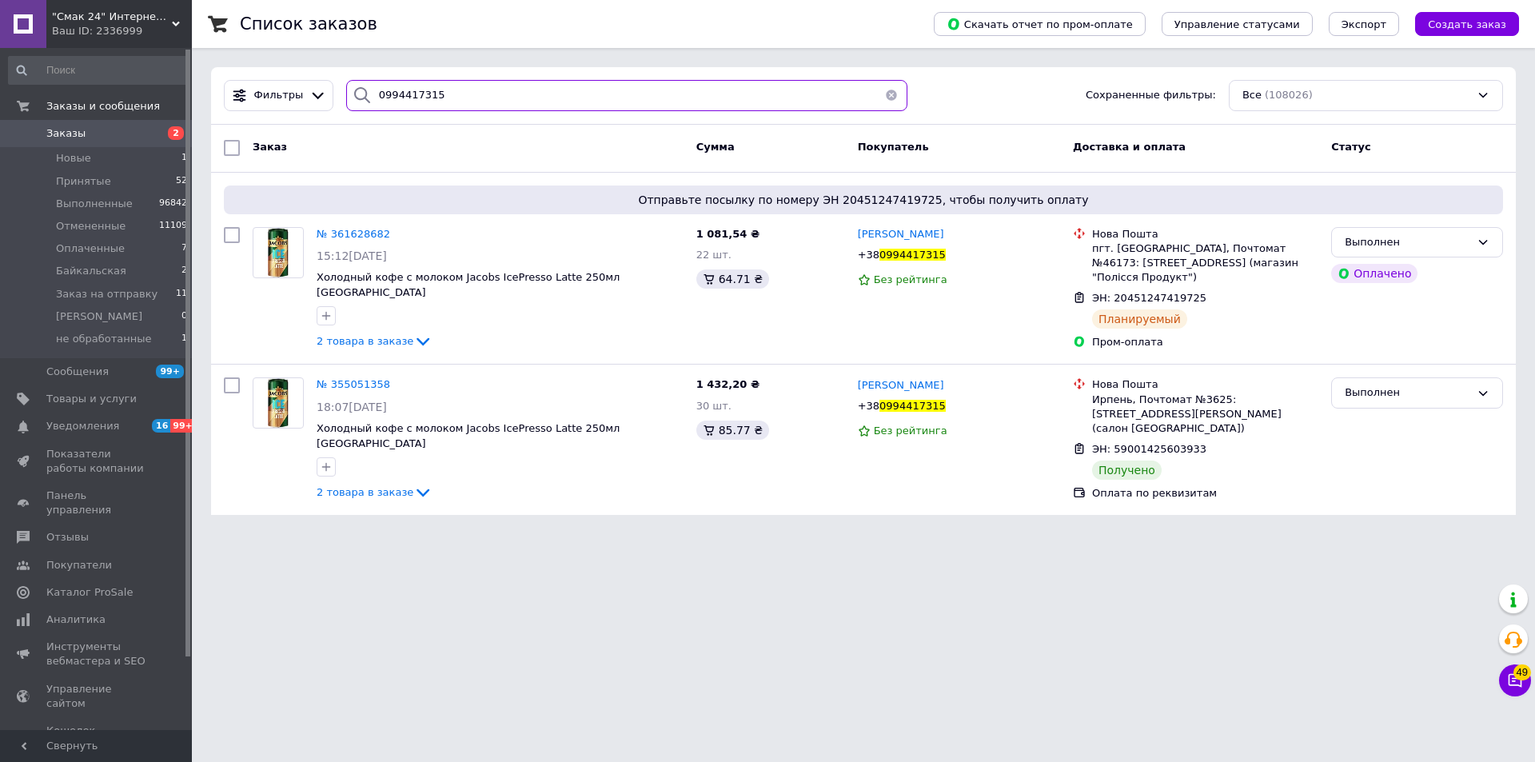
click at [464, 90] on input "0994417315" at bounding box center [626, 95] width 561 height 31
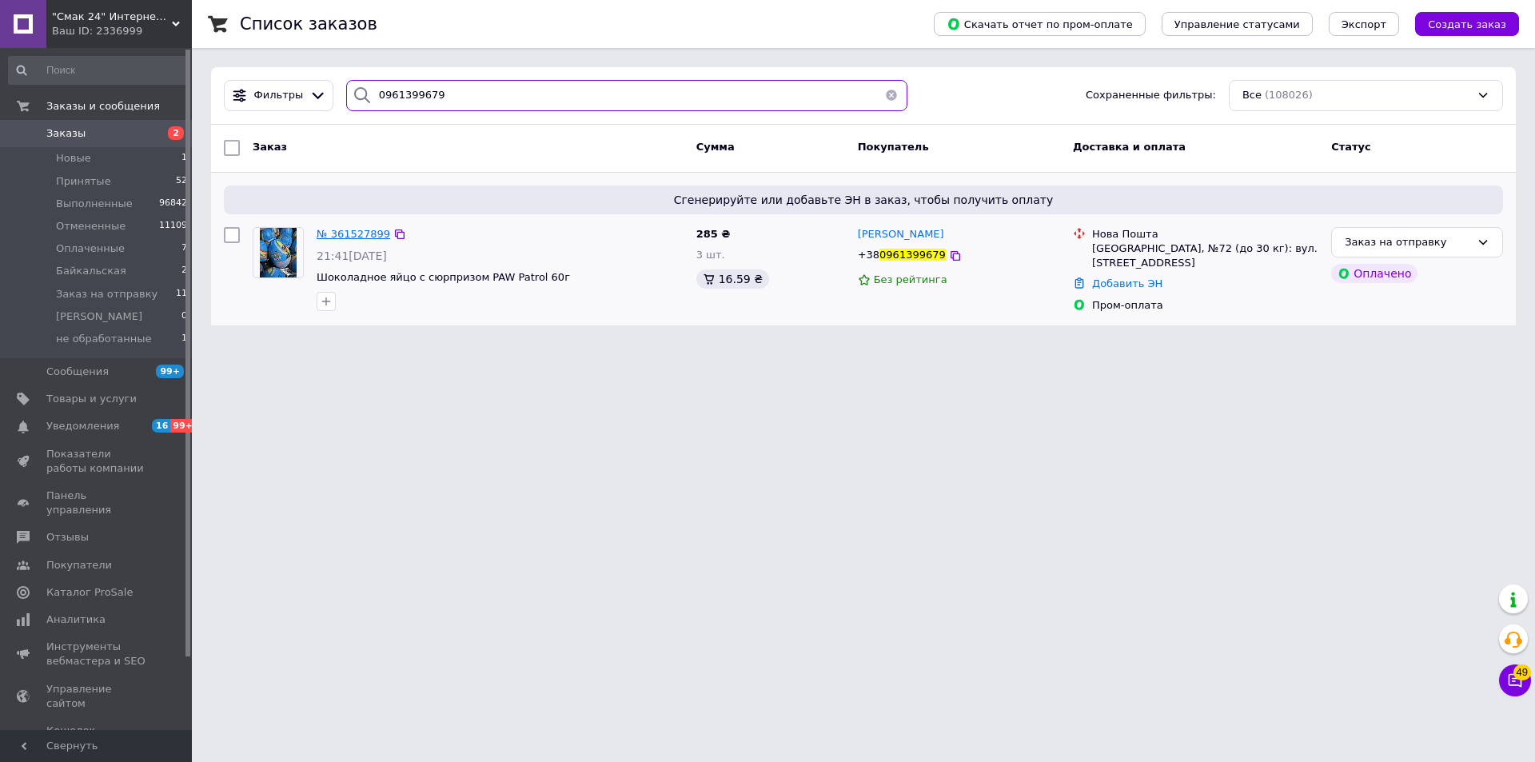
type input "0961399679"
click at [355, 232] on span "№ 361527899" at bounding box center [354, 234] width 74 height 12
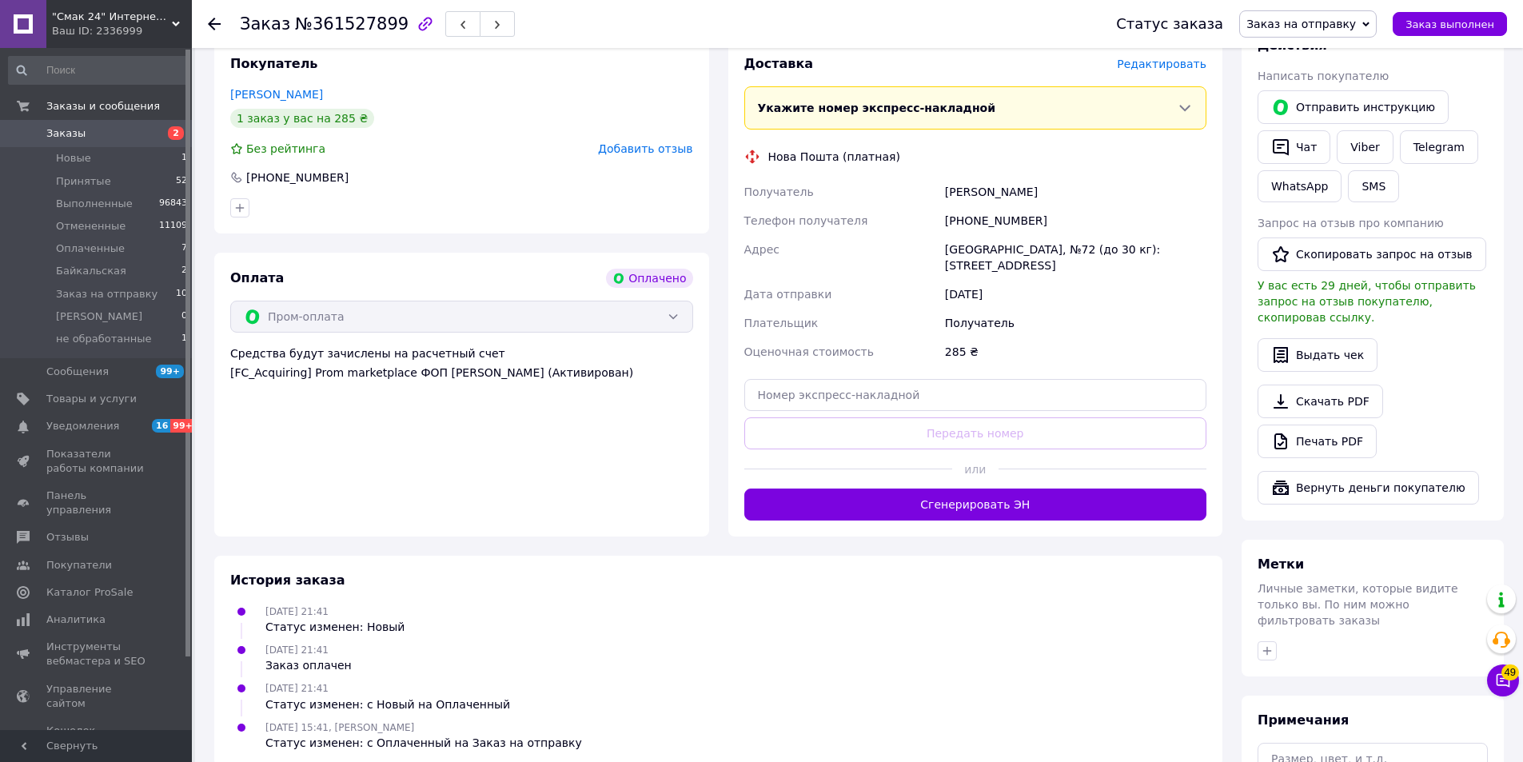
scroll to position [160, 0]
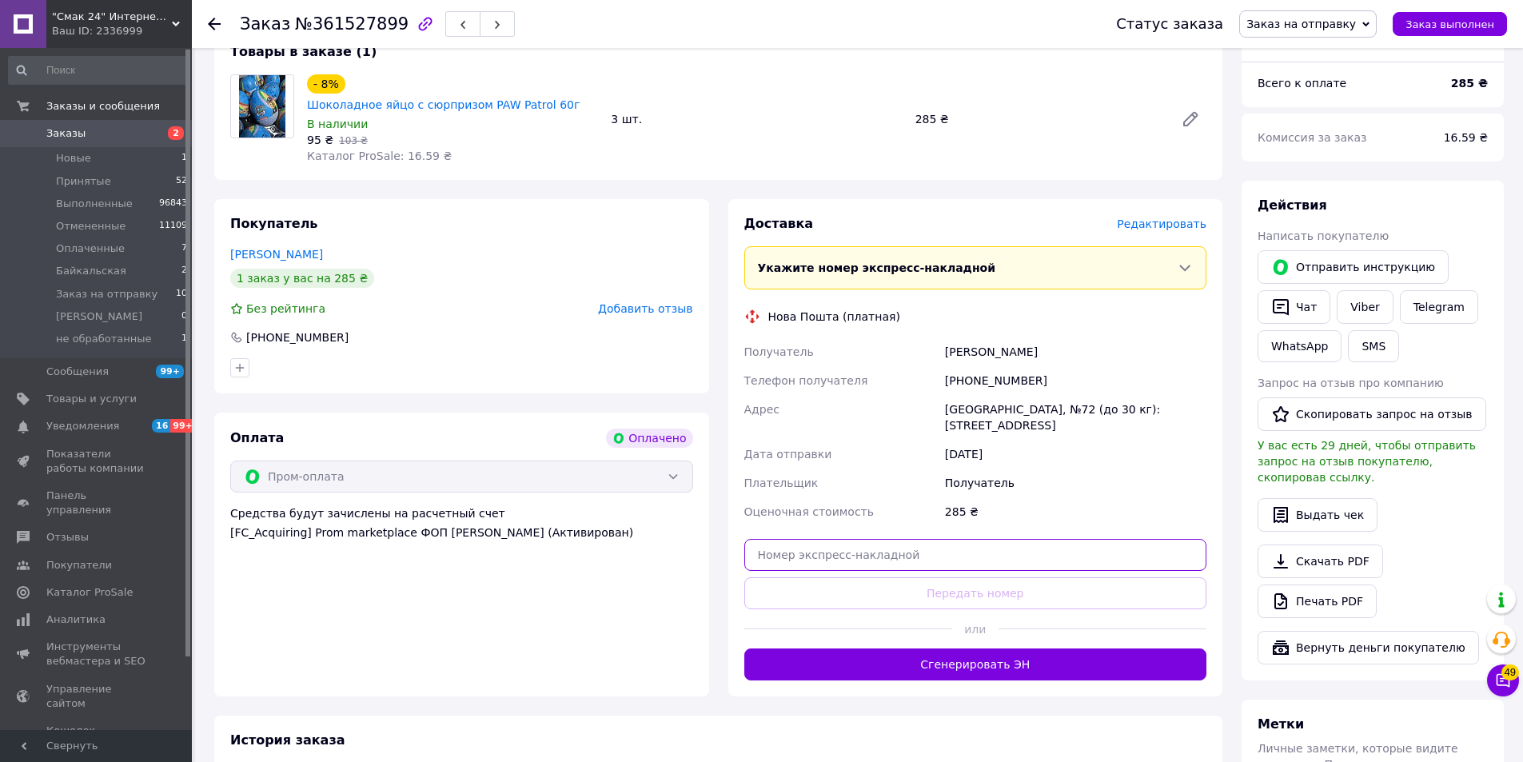
click at [911, 539] on input "text" at bounding box center [975, 555] width 463 height 32
paste input "20451247422231"
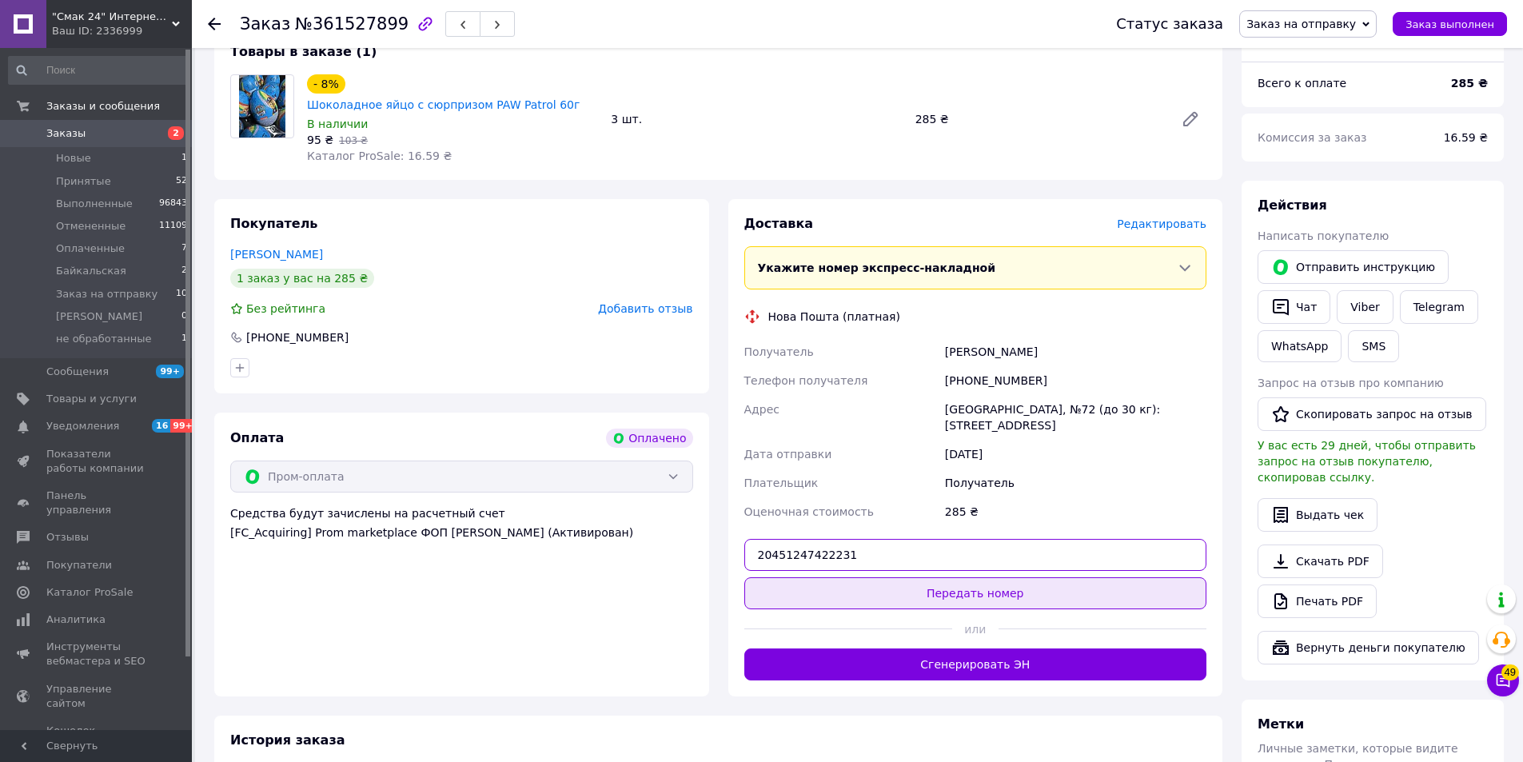
type input "20451247422231"
click at [966, 577] on button "Передать номер" at bounding box center [975, 593] width 463 height 32
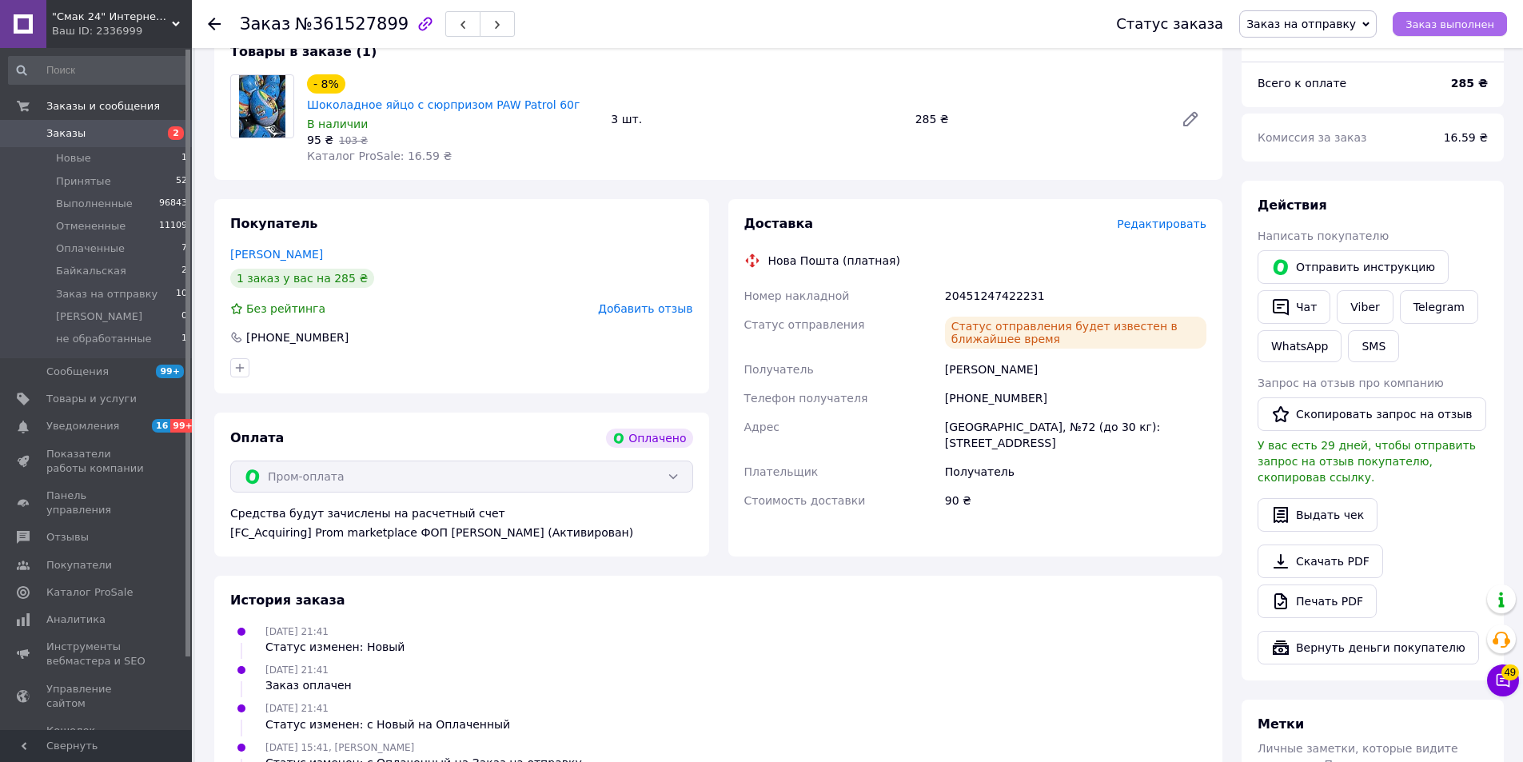
click at [1441, 30] on span "Заказ выполнен" at bounding box center [1450, 24] width 89 height 12
click at [221, 19] on div at bounding box center [224, 24] width 32 height 48
click at [213, 18] on icon at bounding box center [214, 24] width 13 height 13
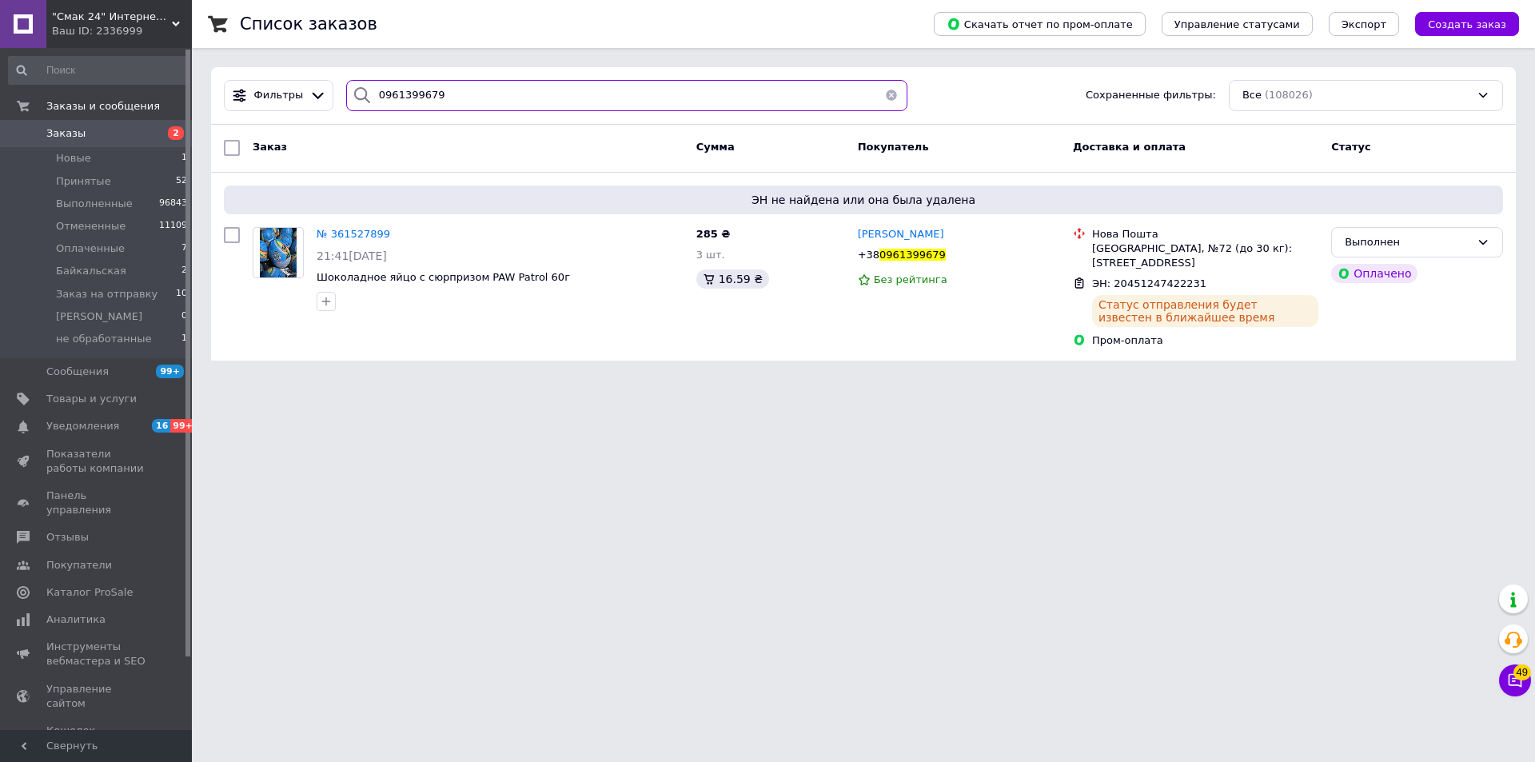
click at [533, 102] on input "0961399679" at bounding box center [626, 95] width 561 height 31
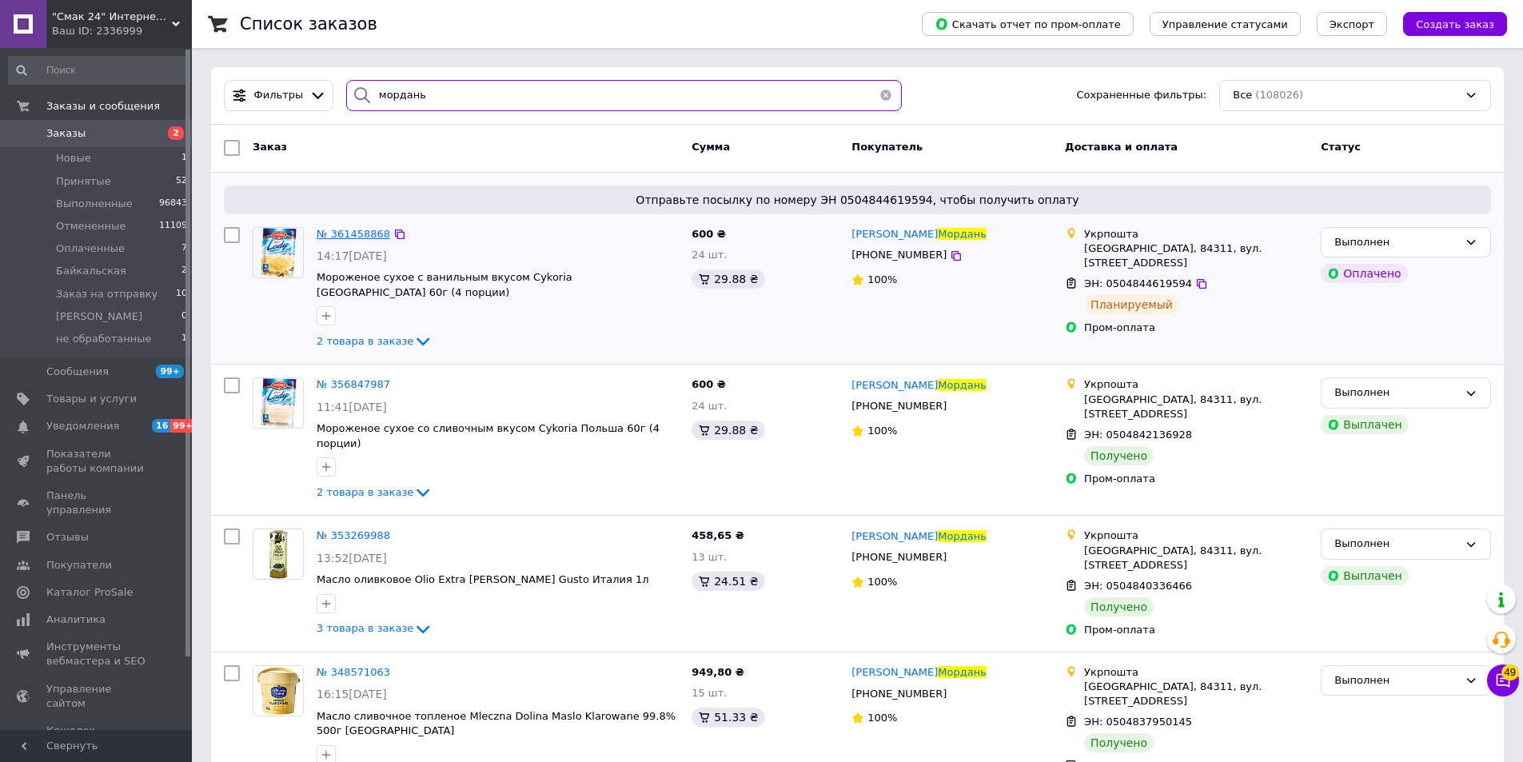
type input "мордань"
click at [335, 240] on span "№ 361458868" at bounding box center [354, 234] width 74 height 12
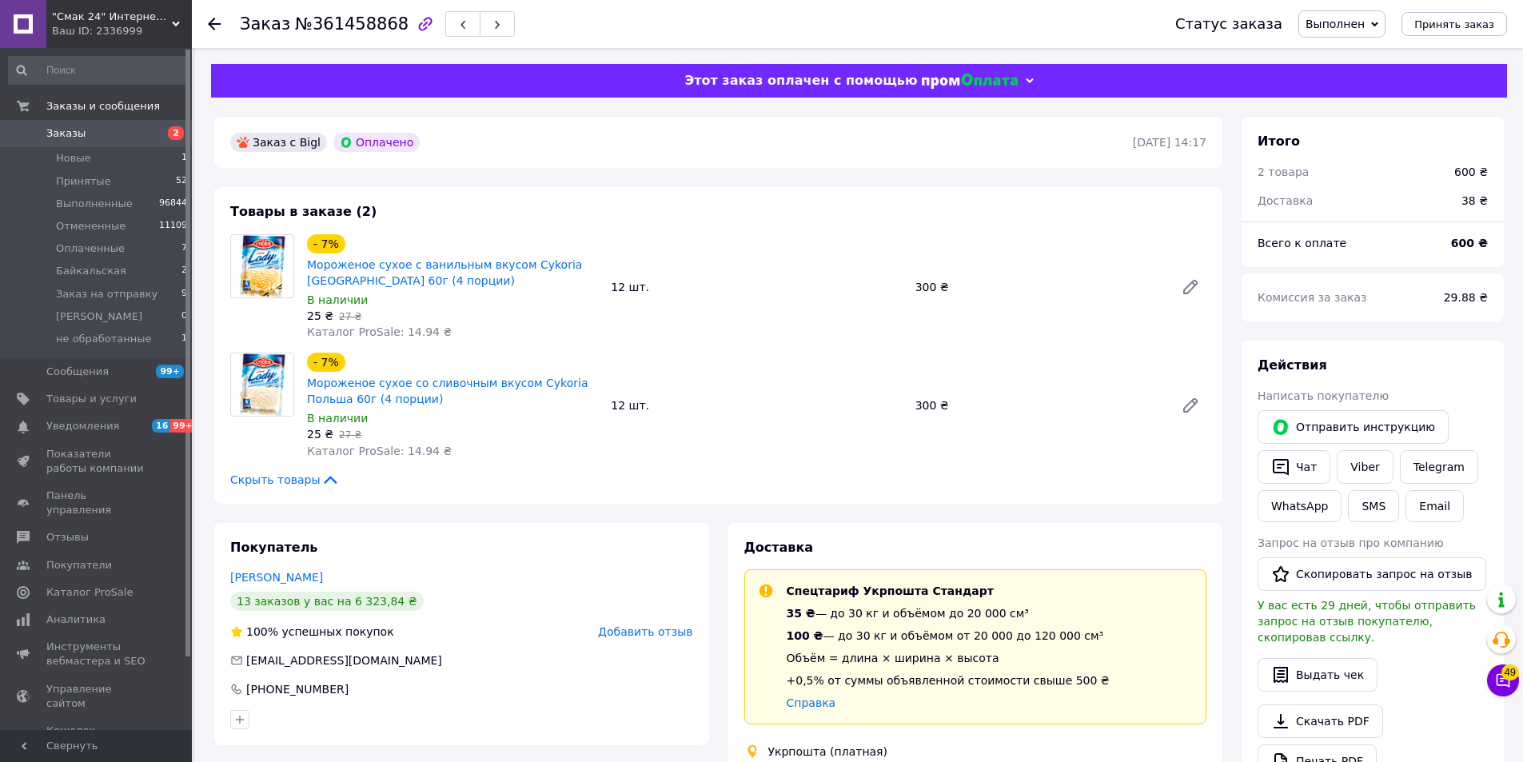
click at [212, 21] on use at bounding box center [214, 24] width 13 height 13
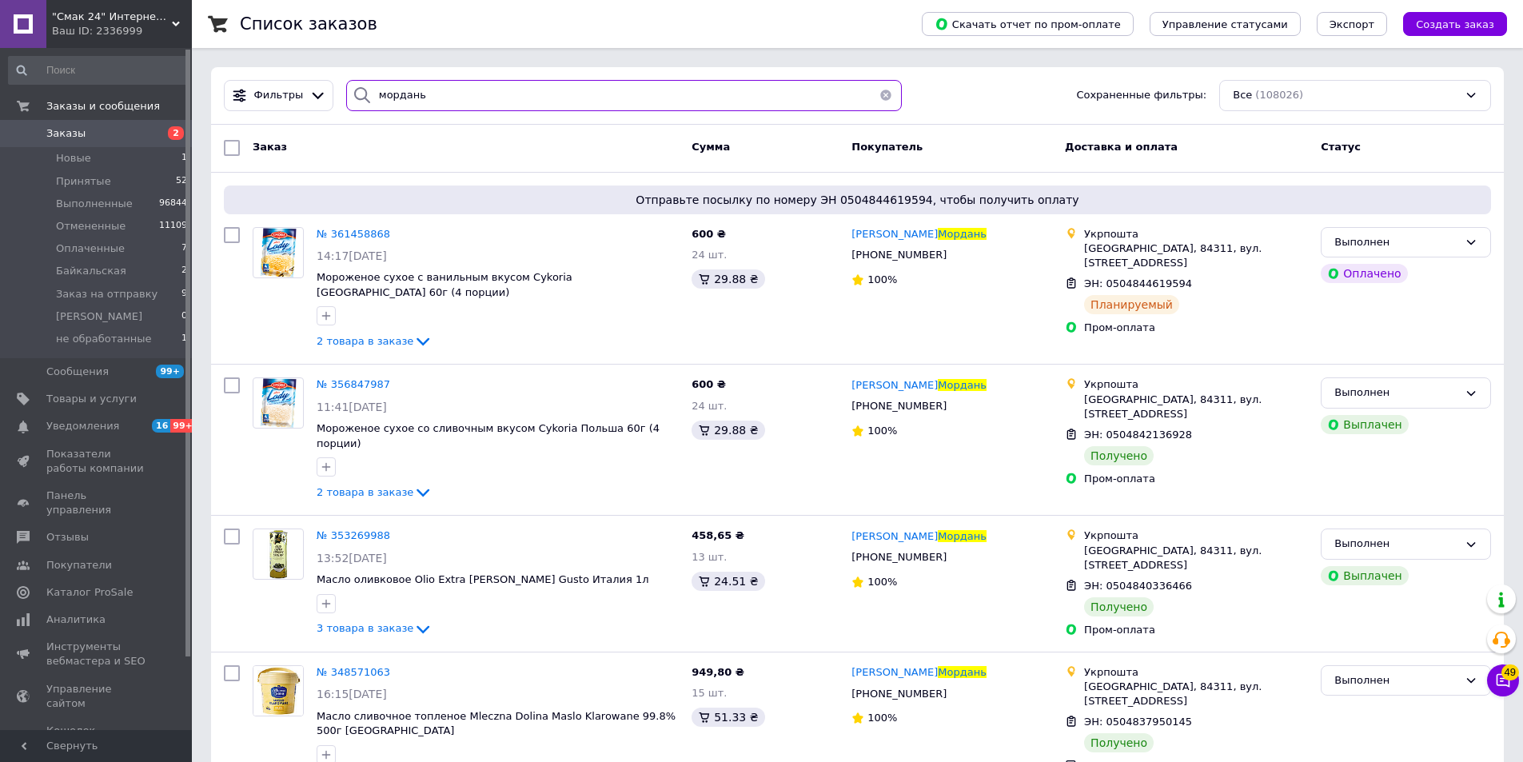
drag, startPoint x: 536, startPoint y: 102, endPoint x: 366, endPoint y: 94, distance: 169.7
click at [366, 94] on div "мордань" at bounding box center [624, 95] width 556 height 31
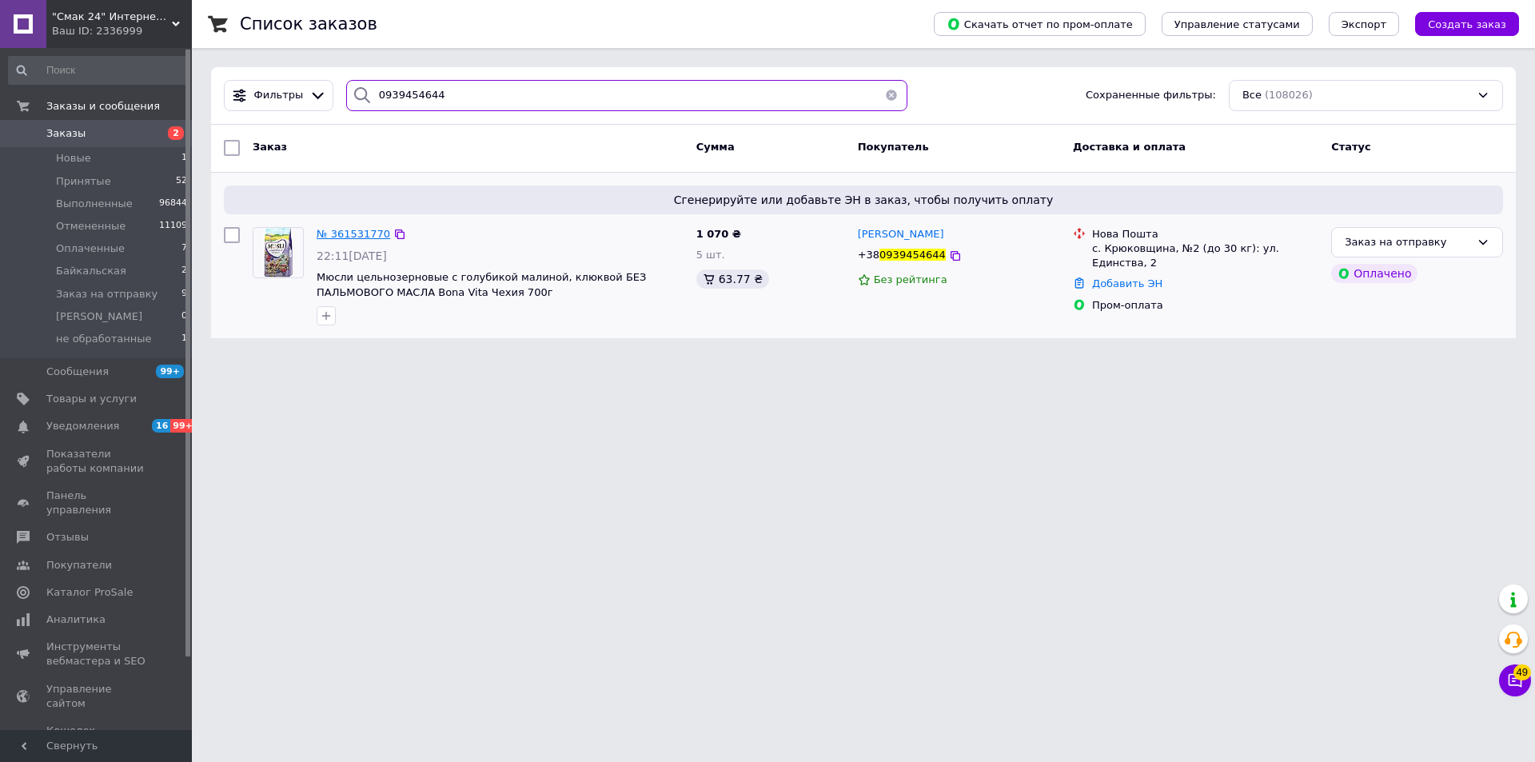
type input "0939454644"
click at [345, 230] on span "№ 361531770" at bounding box center [354, 234] width 74 height 12
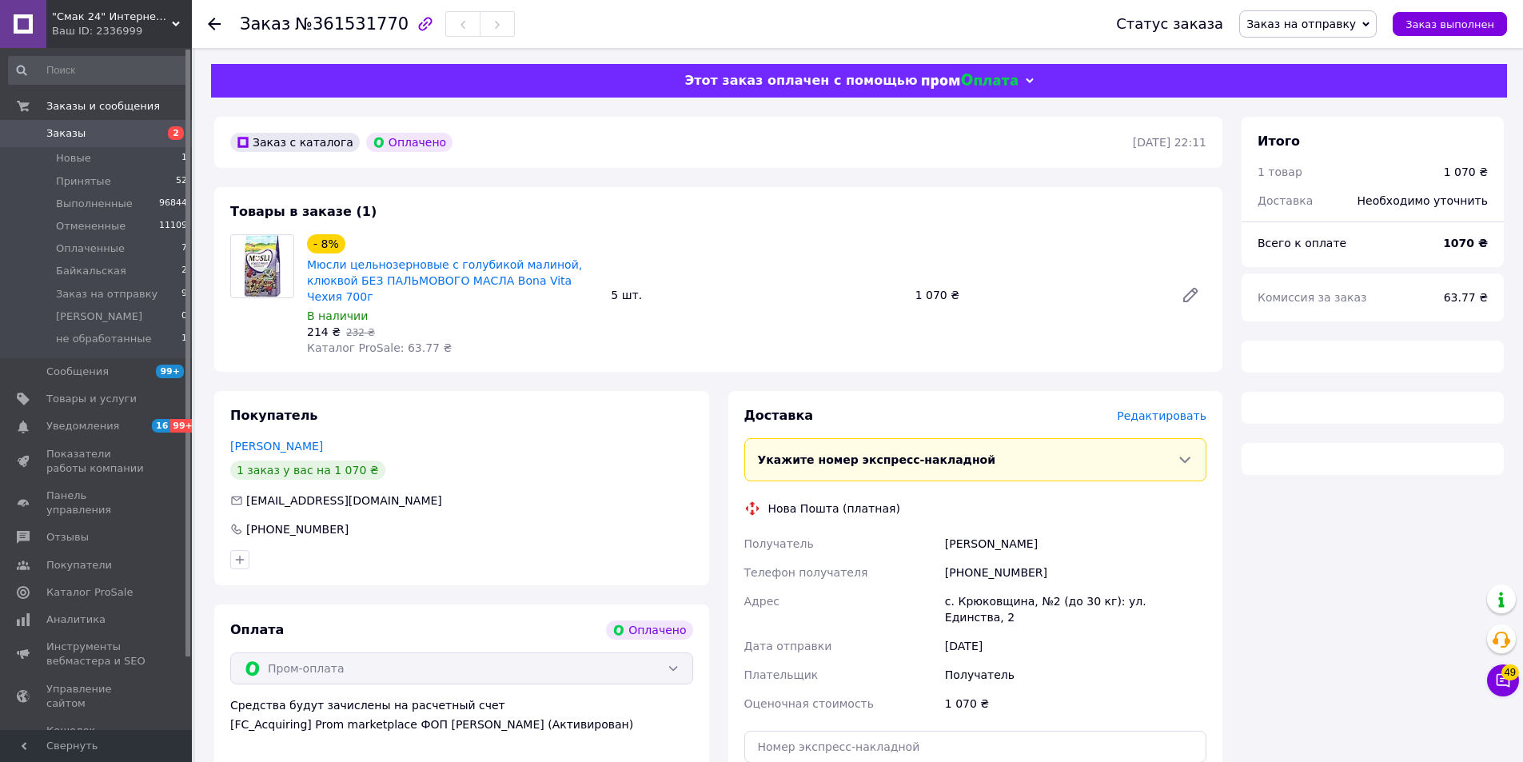
scroll to position [80, 0]
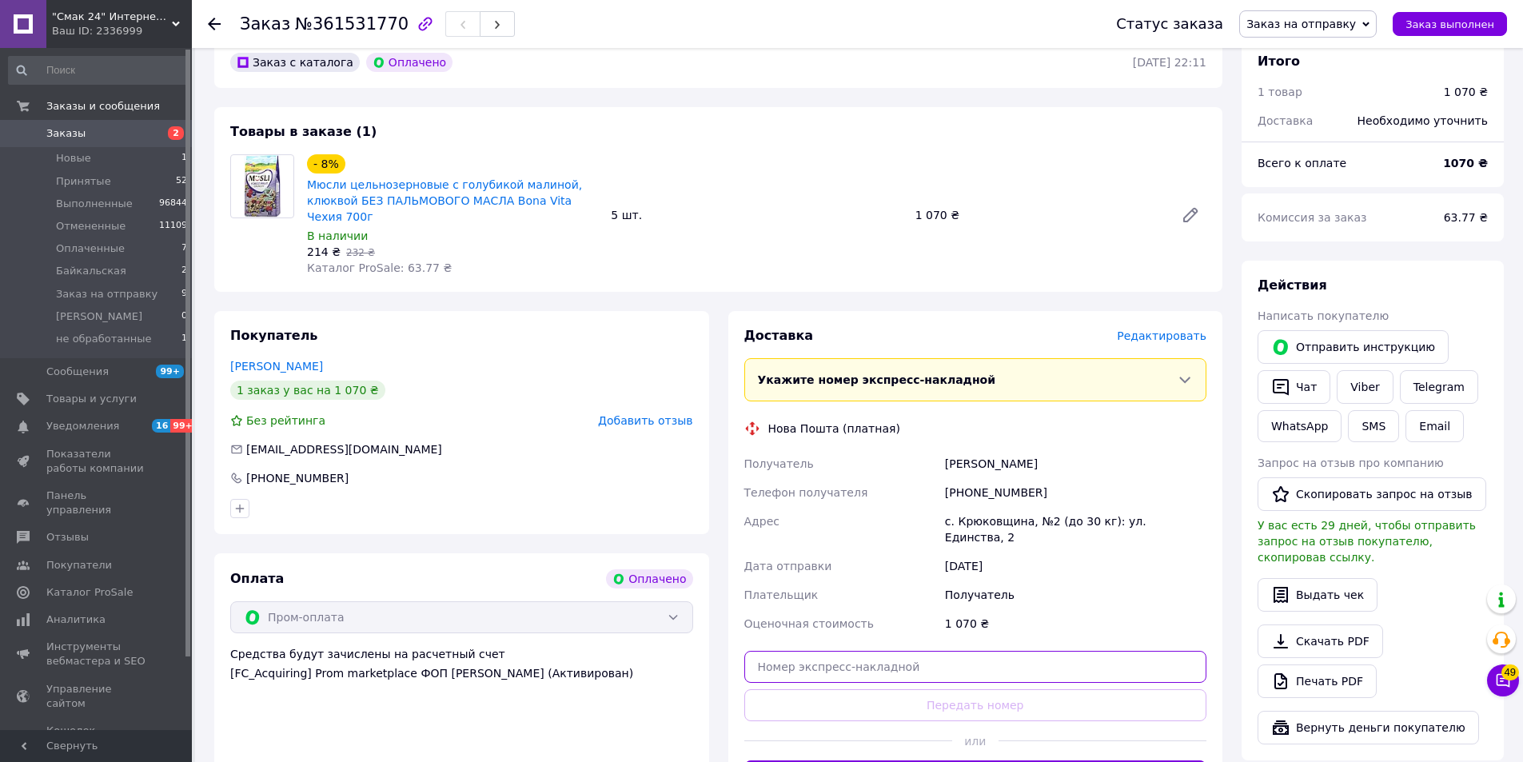
click at [958, 659] on input "text" at bounding box center [975, 667] width 463 height 32
paste input "20451247424513"
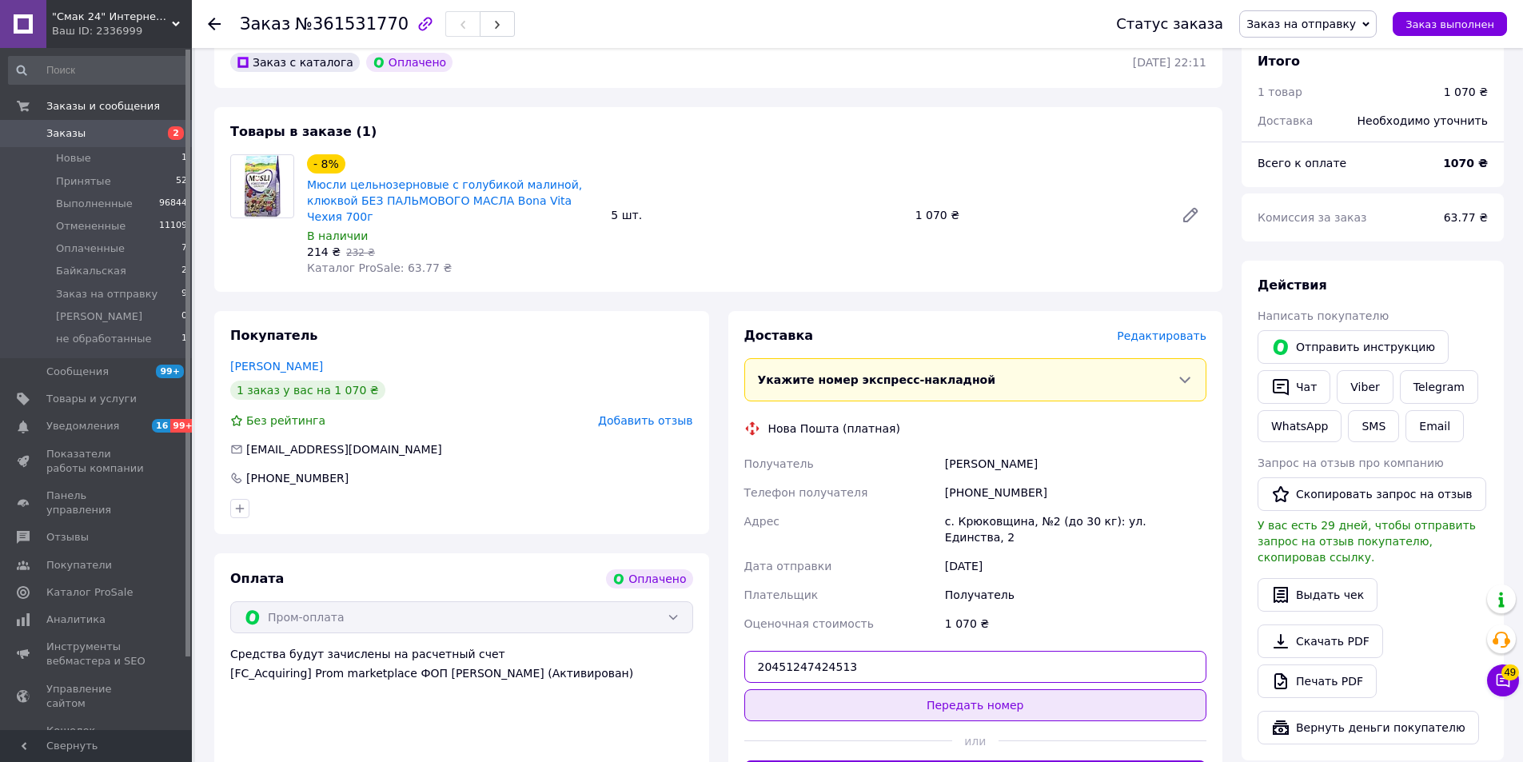
type input "20451247424513"
click at [1007, 695] on button "Передать номер" at bounding box center [975, 705] width 463 height 32
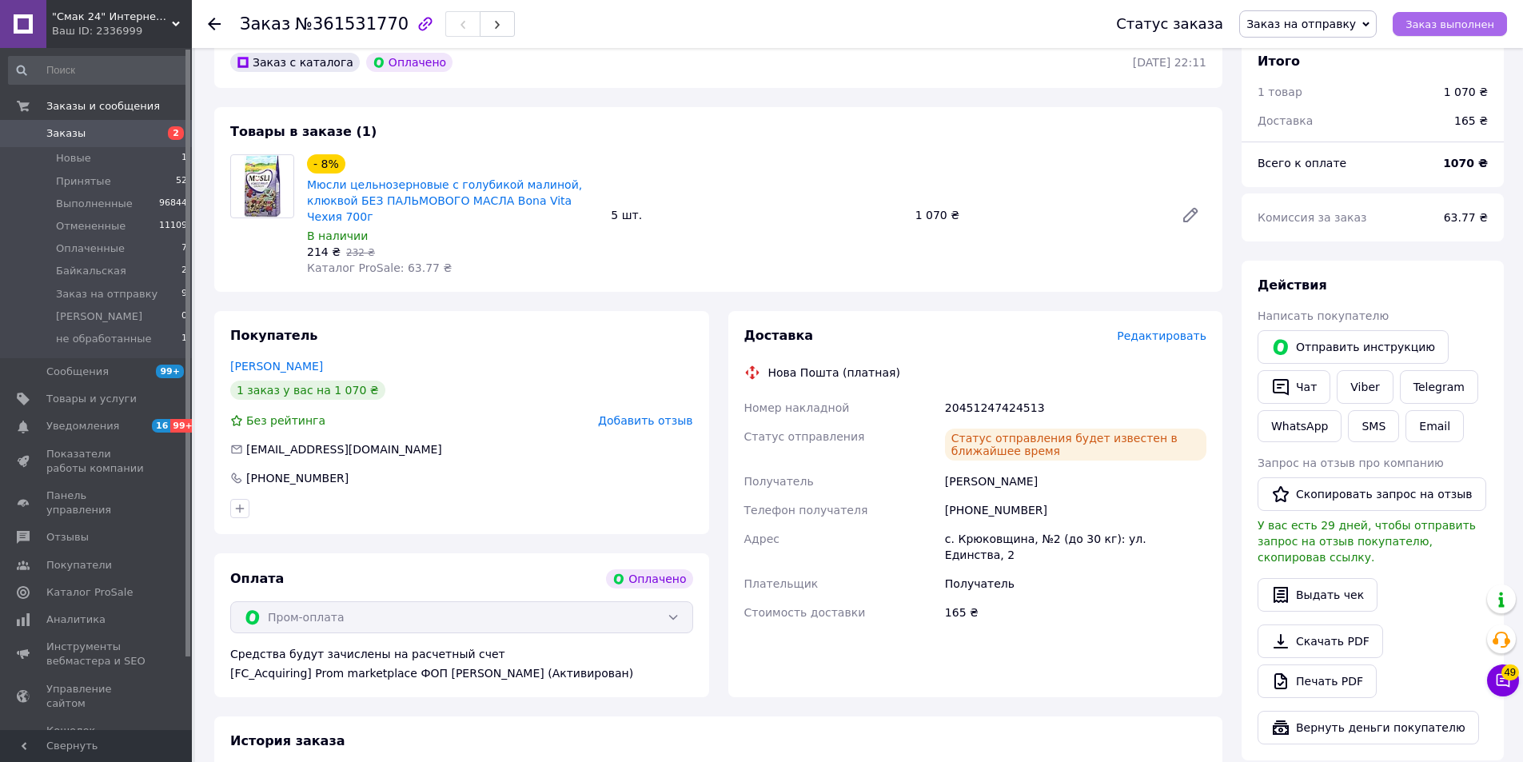
click at [1458, 28] on span "Заказ выполнен" at bounding box center [1450, 24] width 89 height 12
click at [211, 28] on icon at bounding box center [214, 24] width 13 height 13
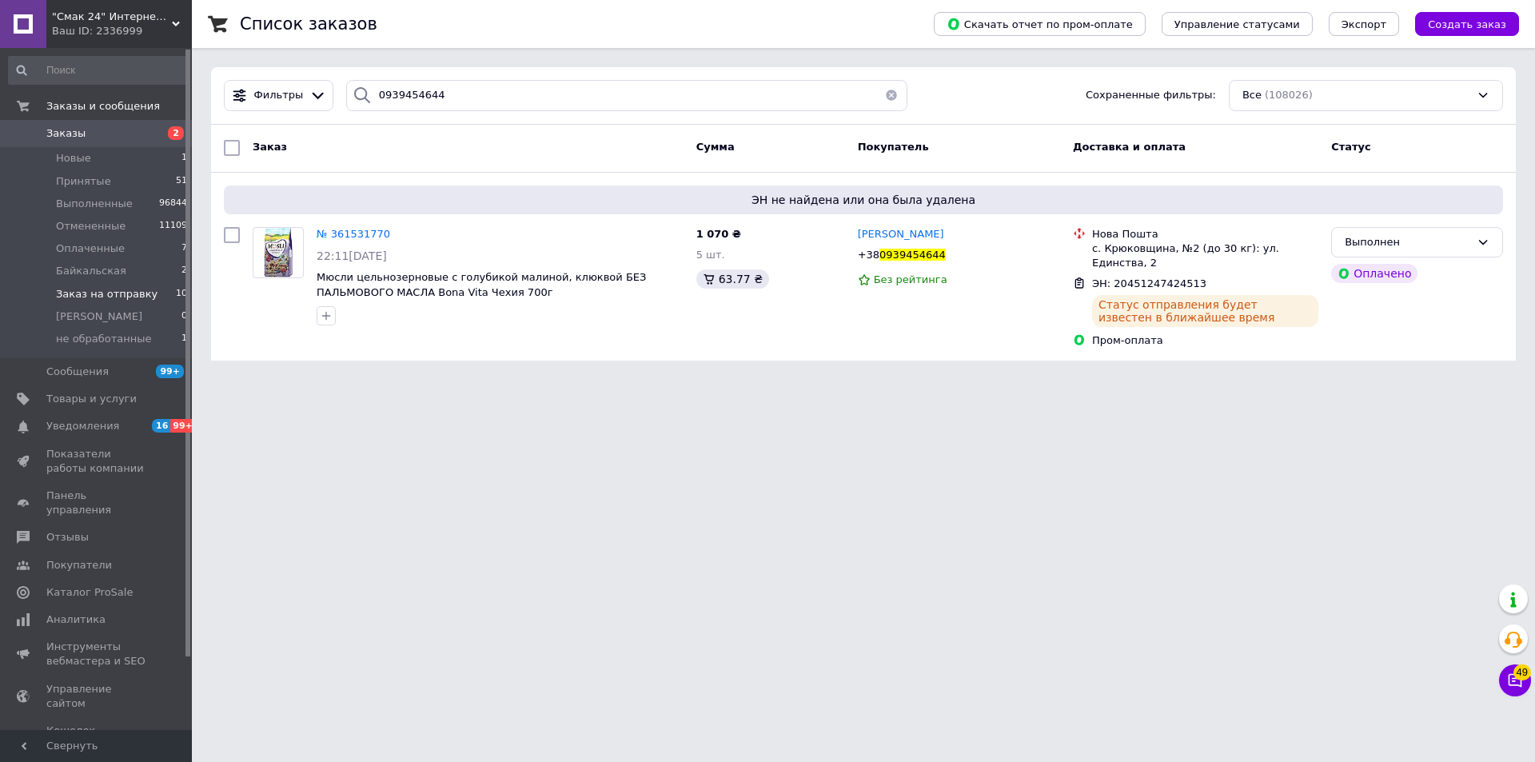
click at [89, 290] on span "Заказ на отправку" at bounding box center [107, 294] width 102 height 14
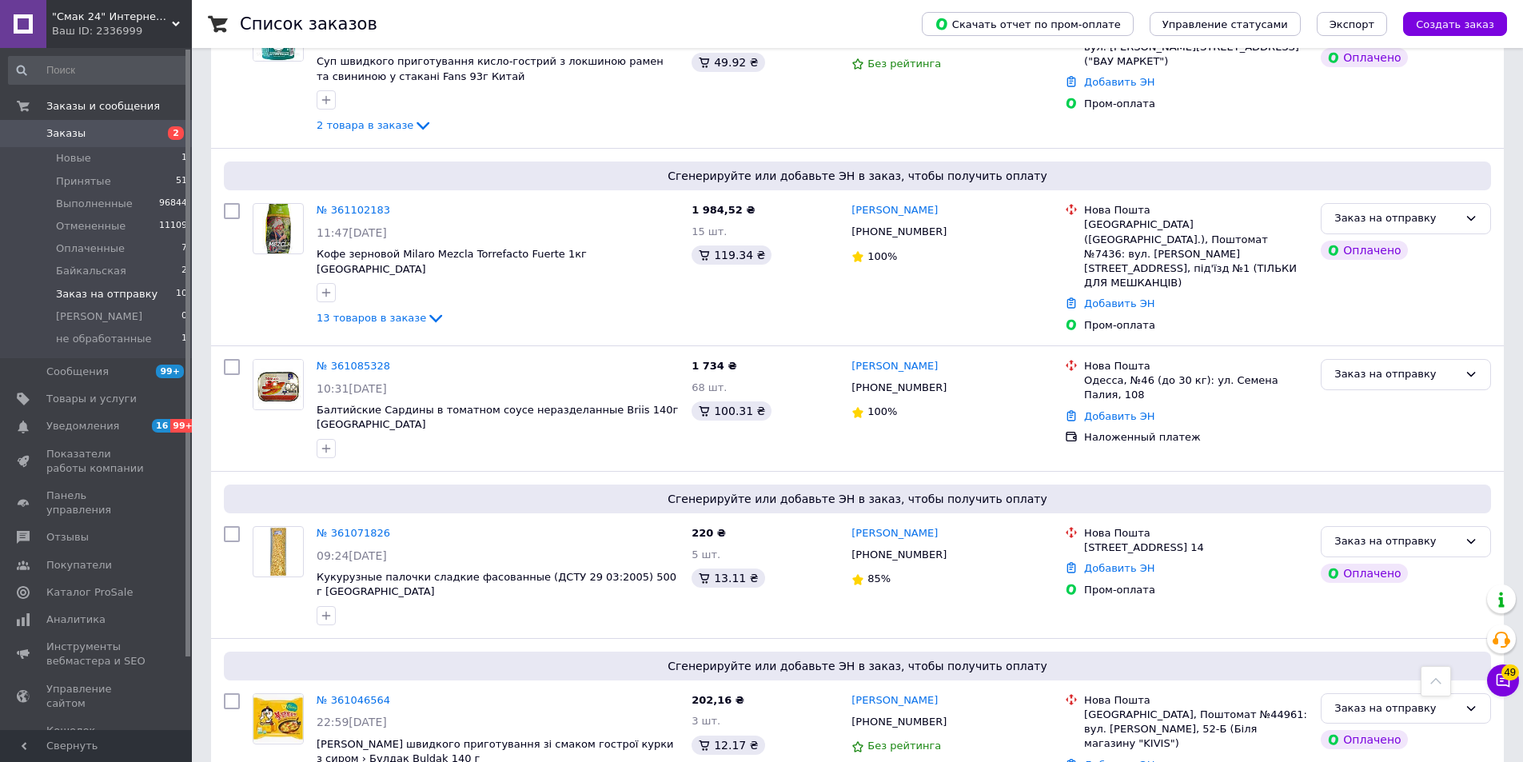
scroll to position [1102, 0]
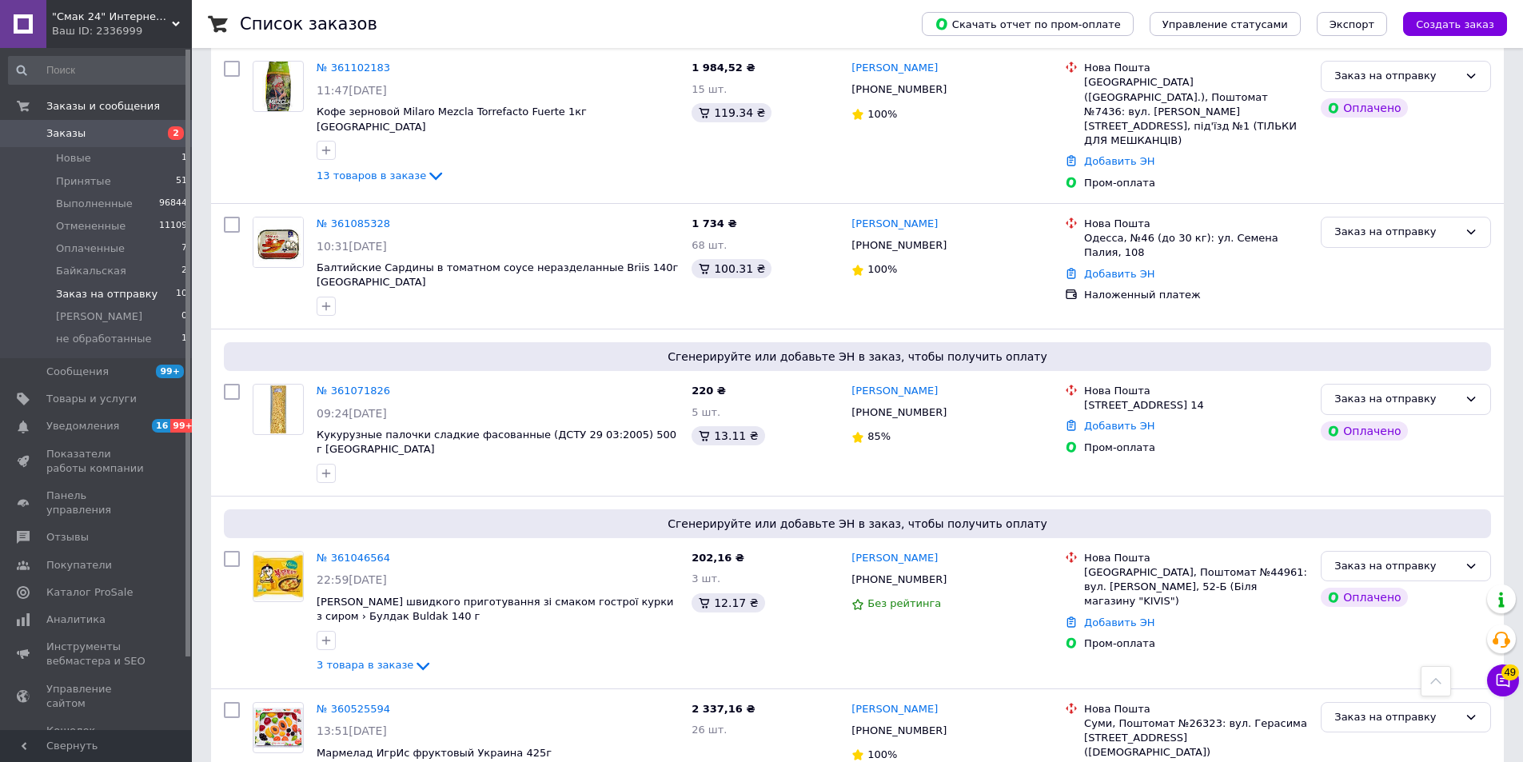
click at [66, 135] on span "Заказы" at bounding box center [65, 133] width 39 height 14
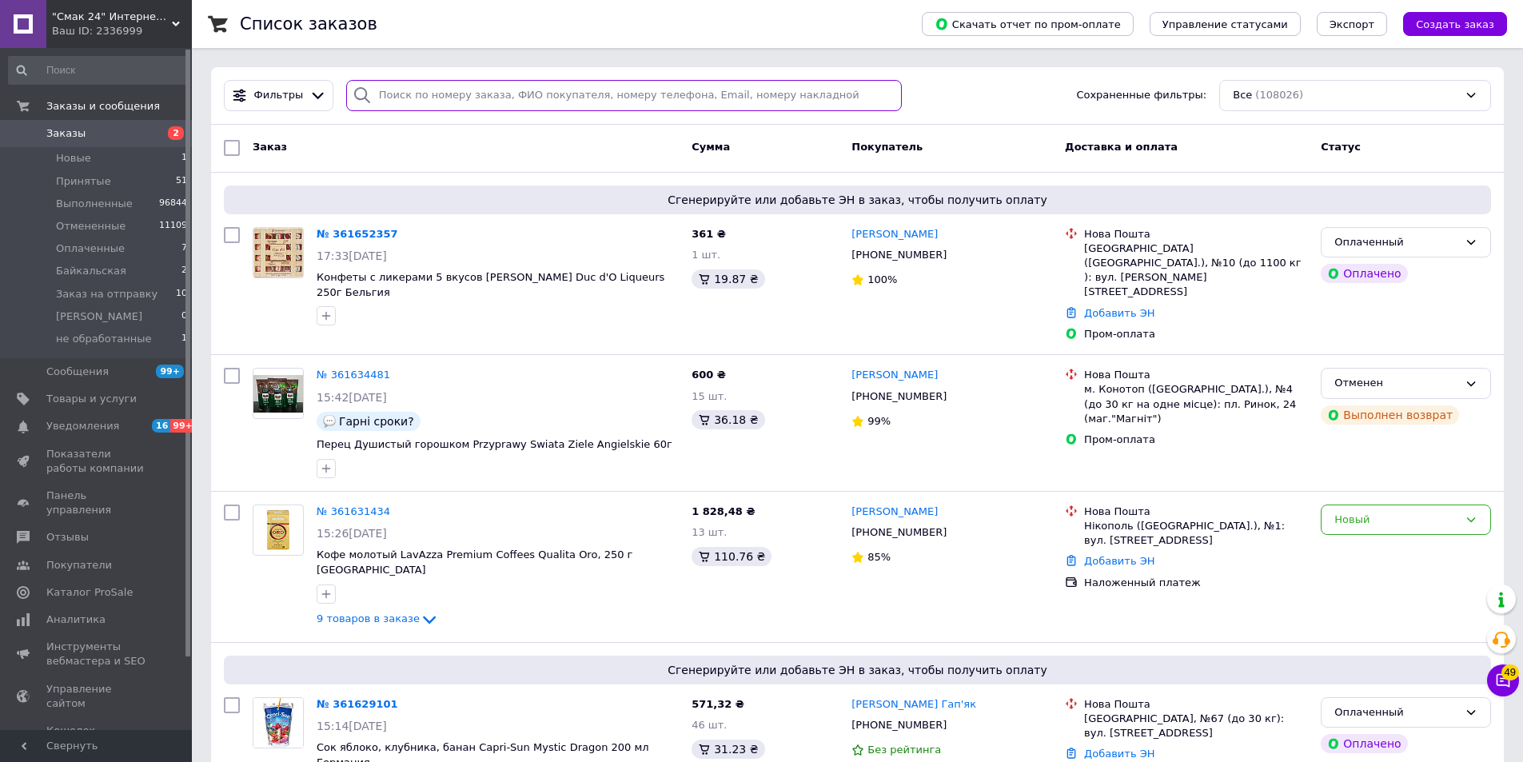
click at [592, 97] on input "search" at bounding box center [624, 95] width 556 height 31
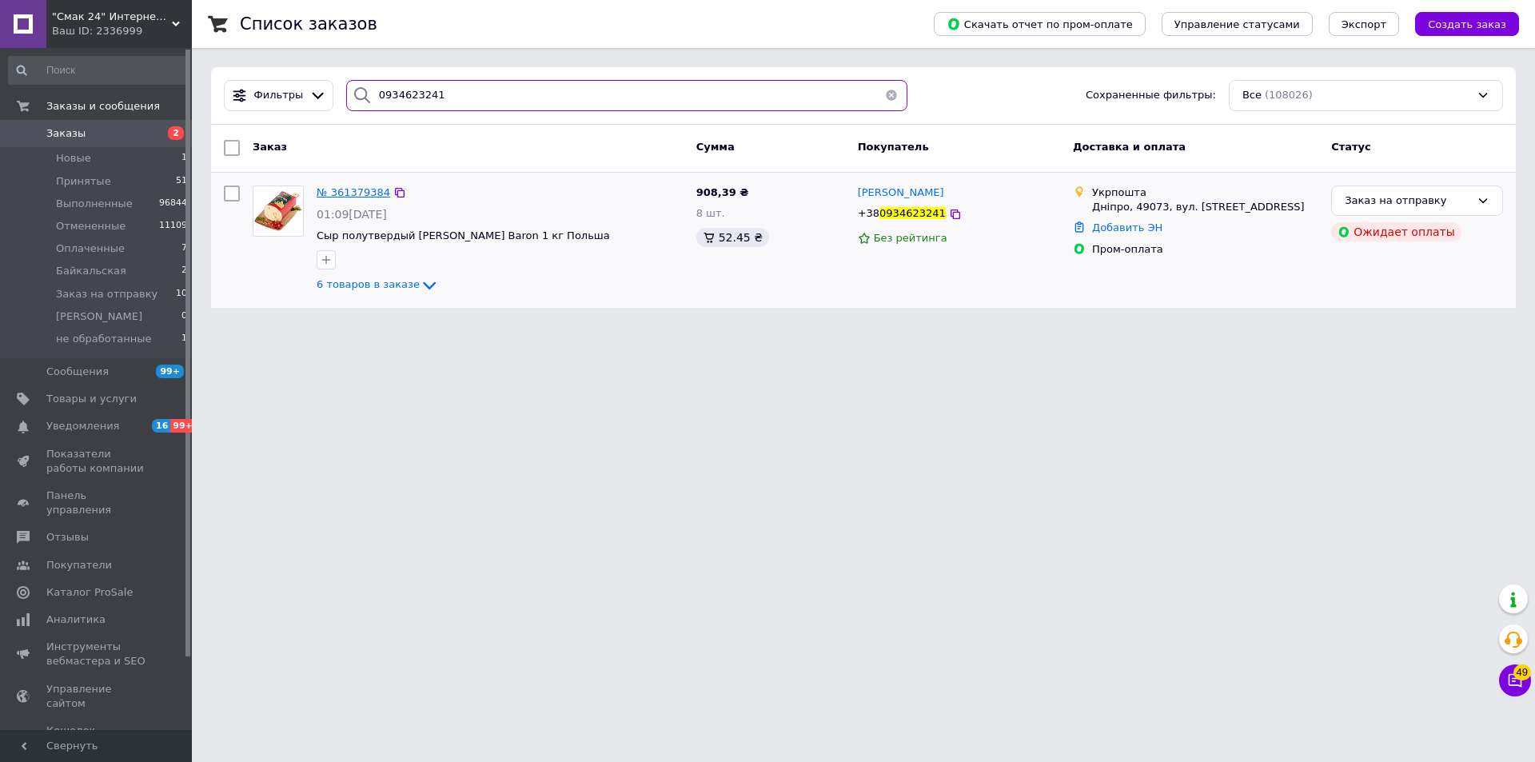
type input "0934623241"
click at [341, 195] on span "№ 361379384" at bounding box center [354, 192] width 74 height 12
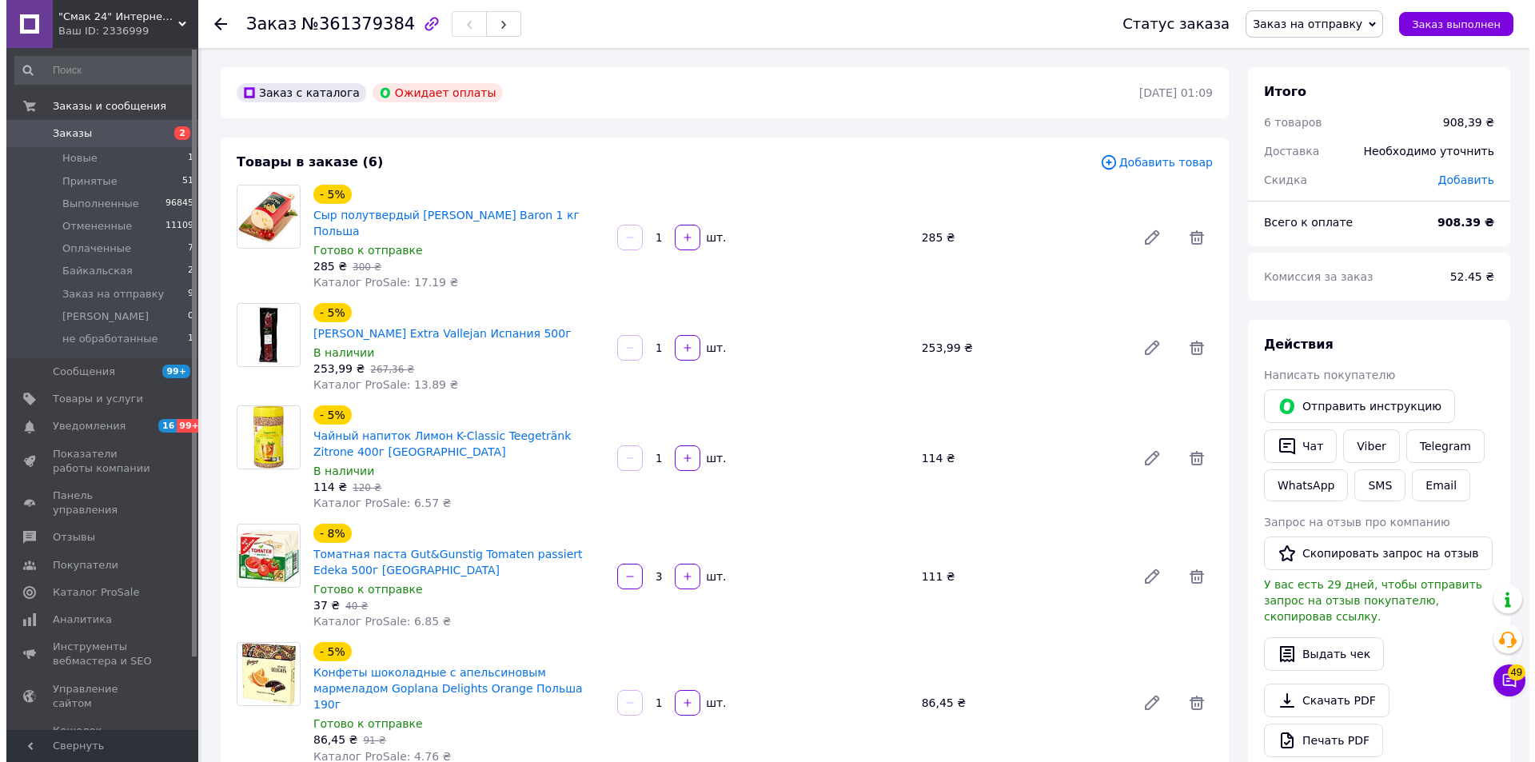
scroll to position [480, 0]
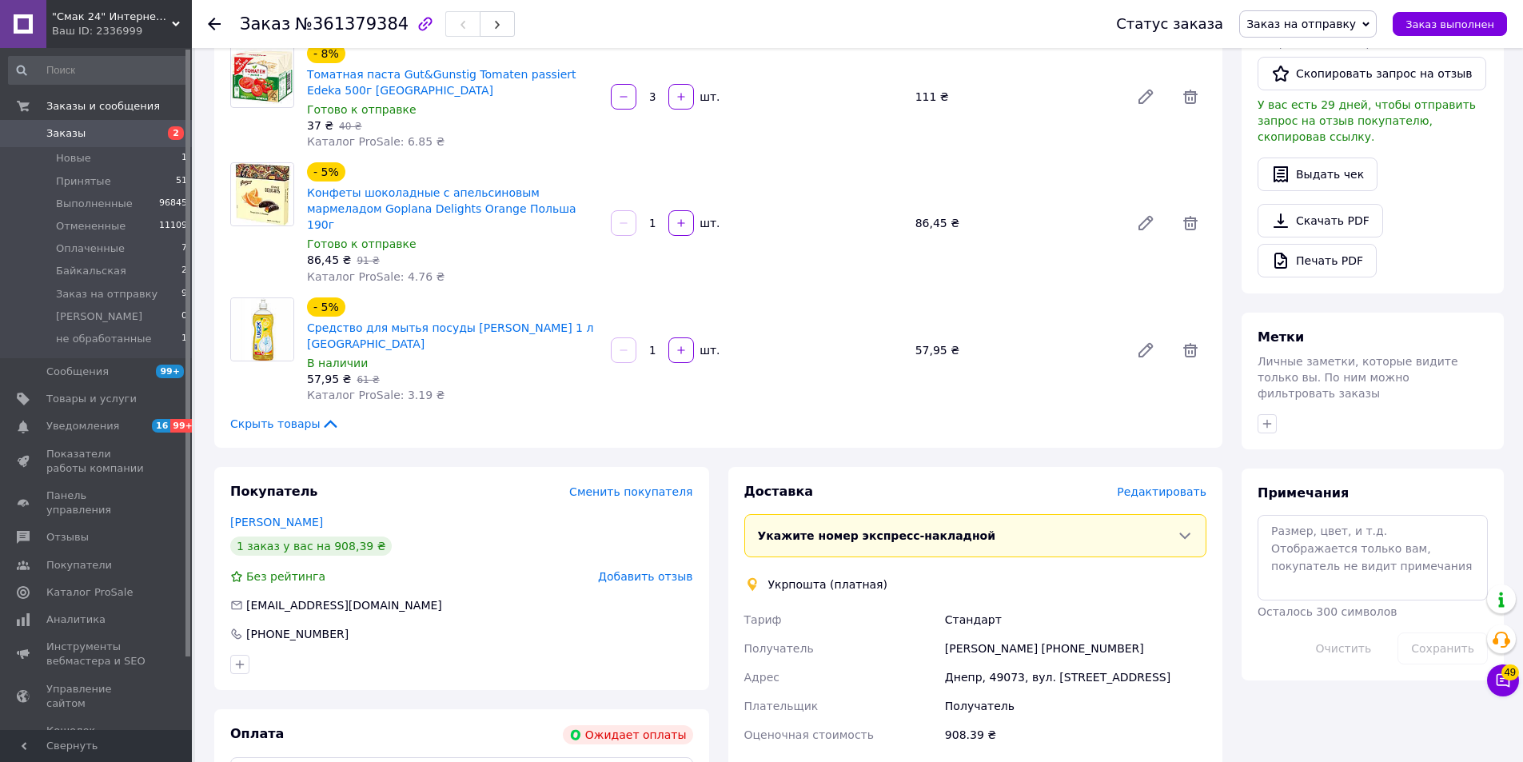
click at [1182, 485] on span "Редактировать" at bounding box center [1162, 491] width 90 height 13
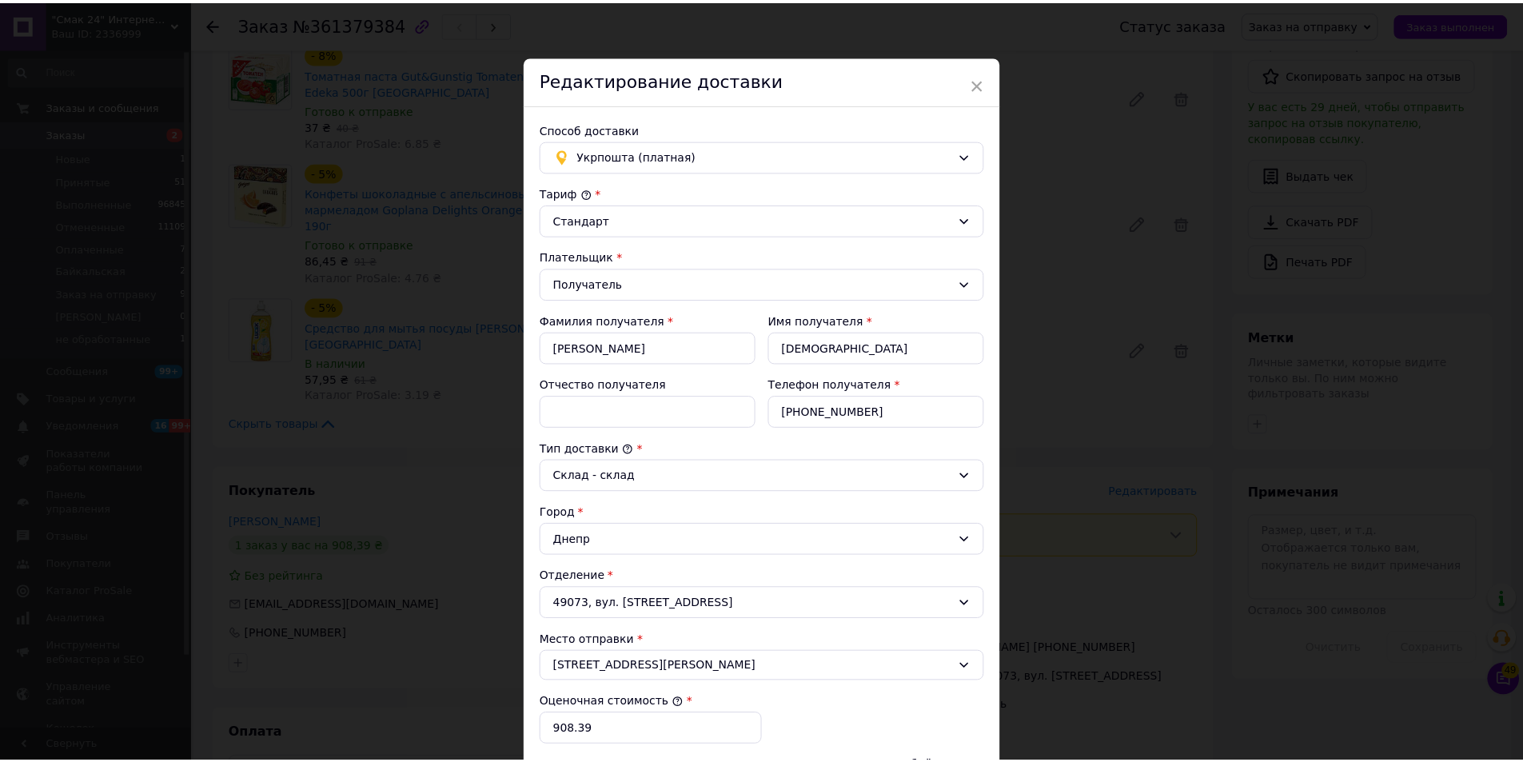
scroll to position [238, 0]
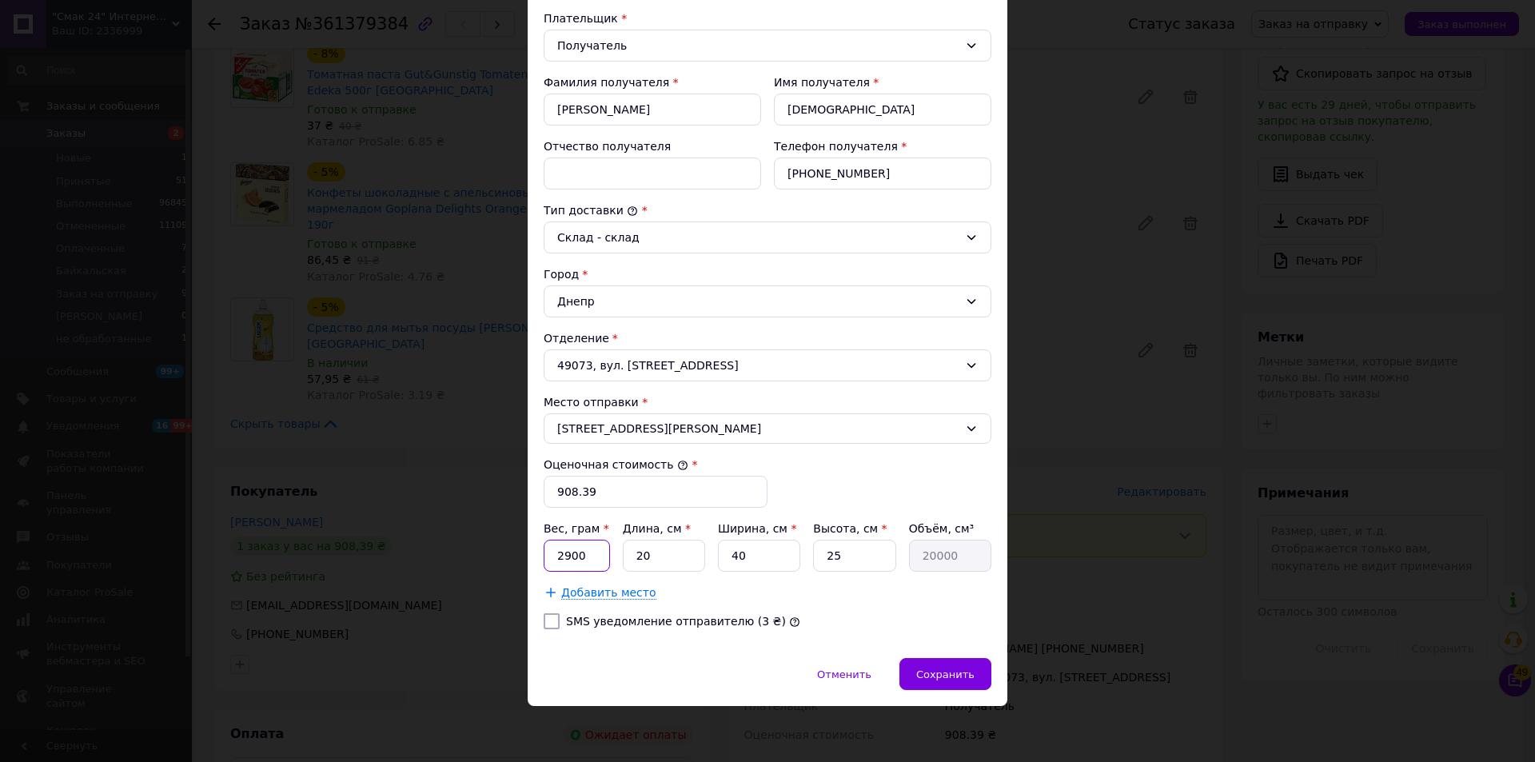
click at [602, 557] on input "2900" at bounding box center [577, 556] width 66 height 32
type input "5120"
type input "2"
type input "1000"
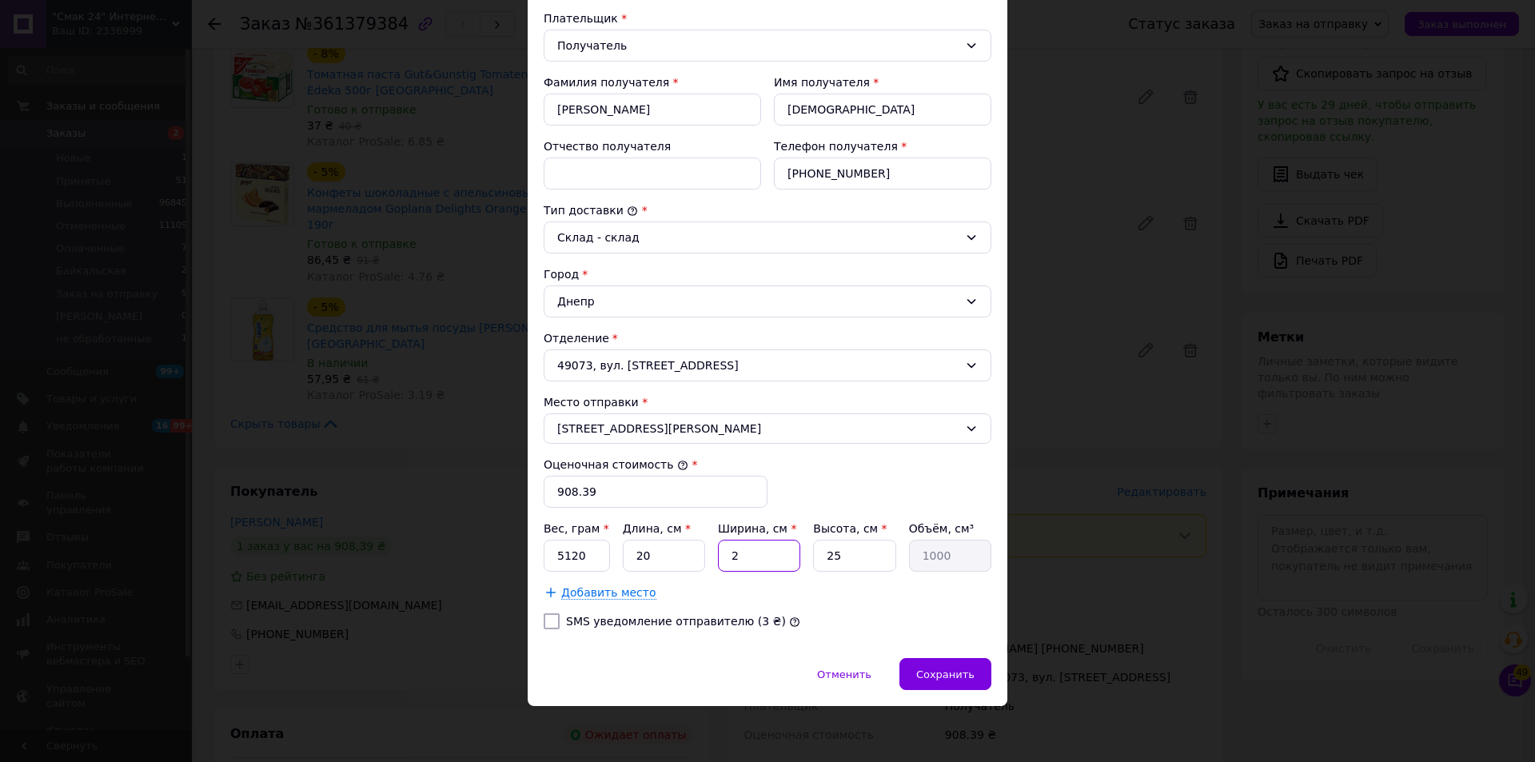
type input "20"
type input "10000"
type input "20"
type input "3"
type input "1200"
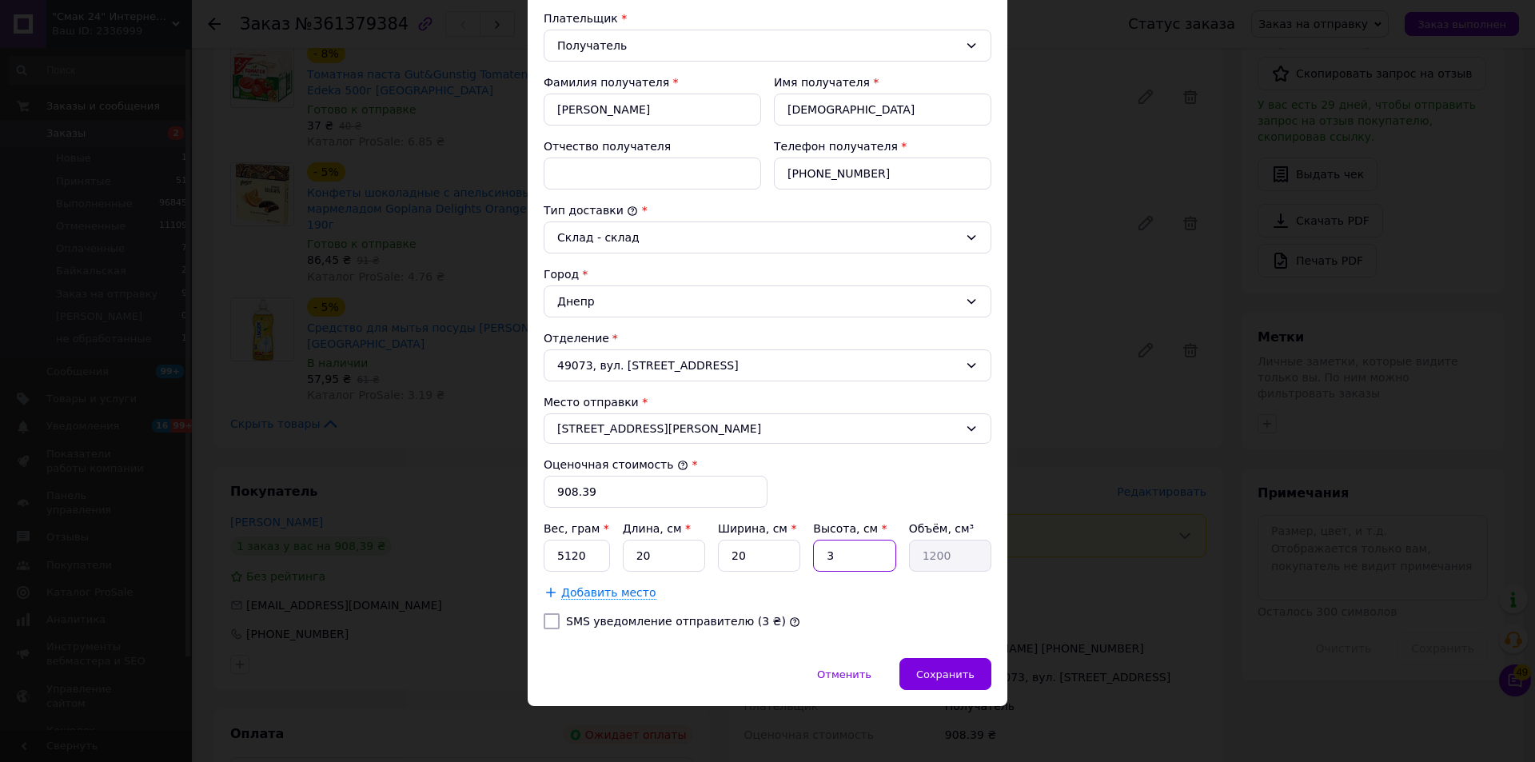
type input "30"
type input "12000"
type input "30"
click at [645, 633] on div "Тариф * Стандарт Плательщик * Получатель Фамилия получателя * дитятковская Имя …" at bounding box center [768, 294] width 448 height 696
click at [879, 600] on div "Тариф * Стандарт Плательщик * Получатель Фамилия получателя * дитятковская Имя …" at bounding box center [768, 294] width 448 height 696
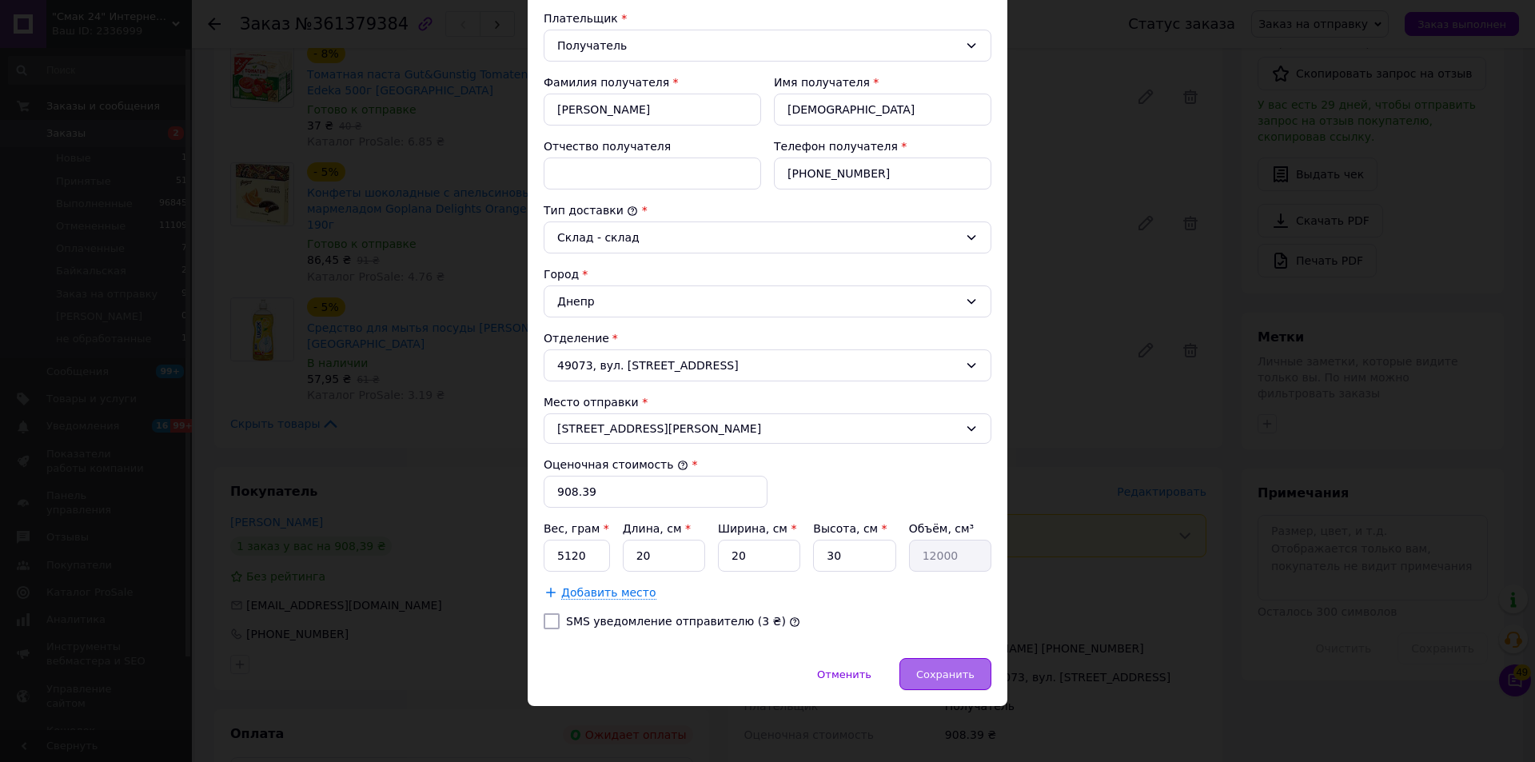
click at [958, 669] on span "Сохранить" at bounding box center [945, 674] width 58 height 12
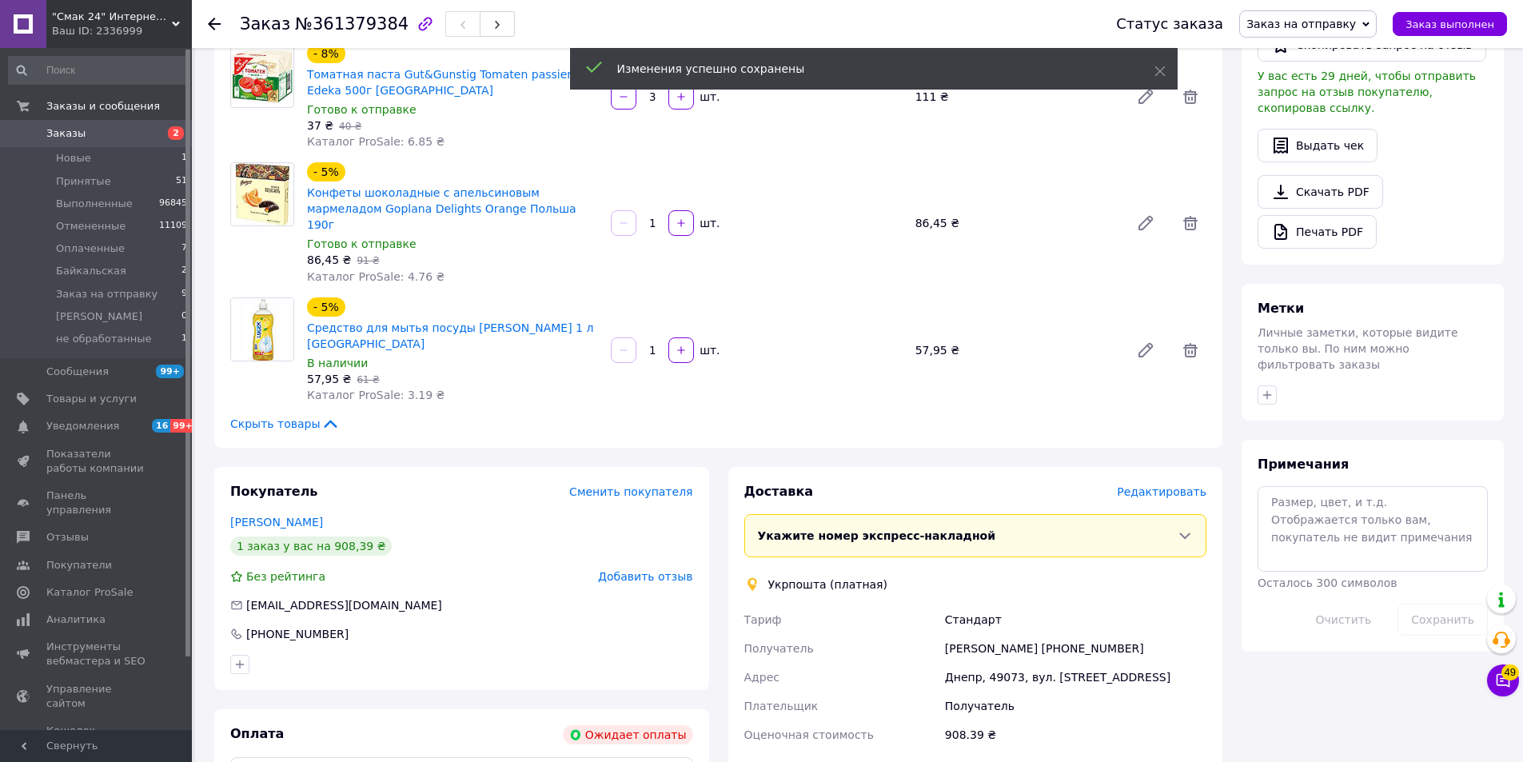
scroll to position [800, 0]
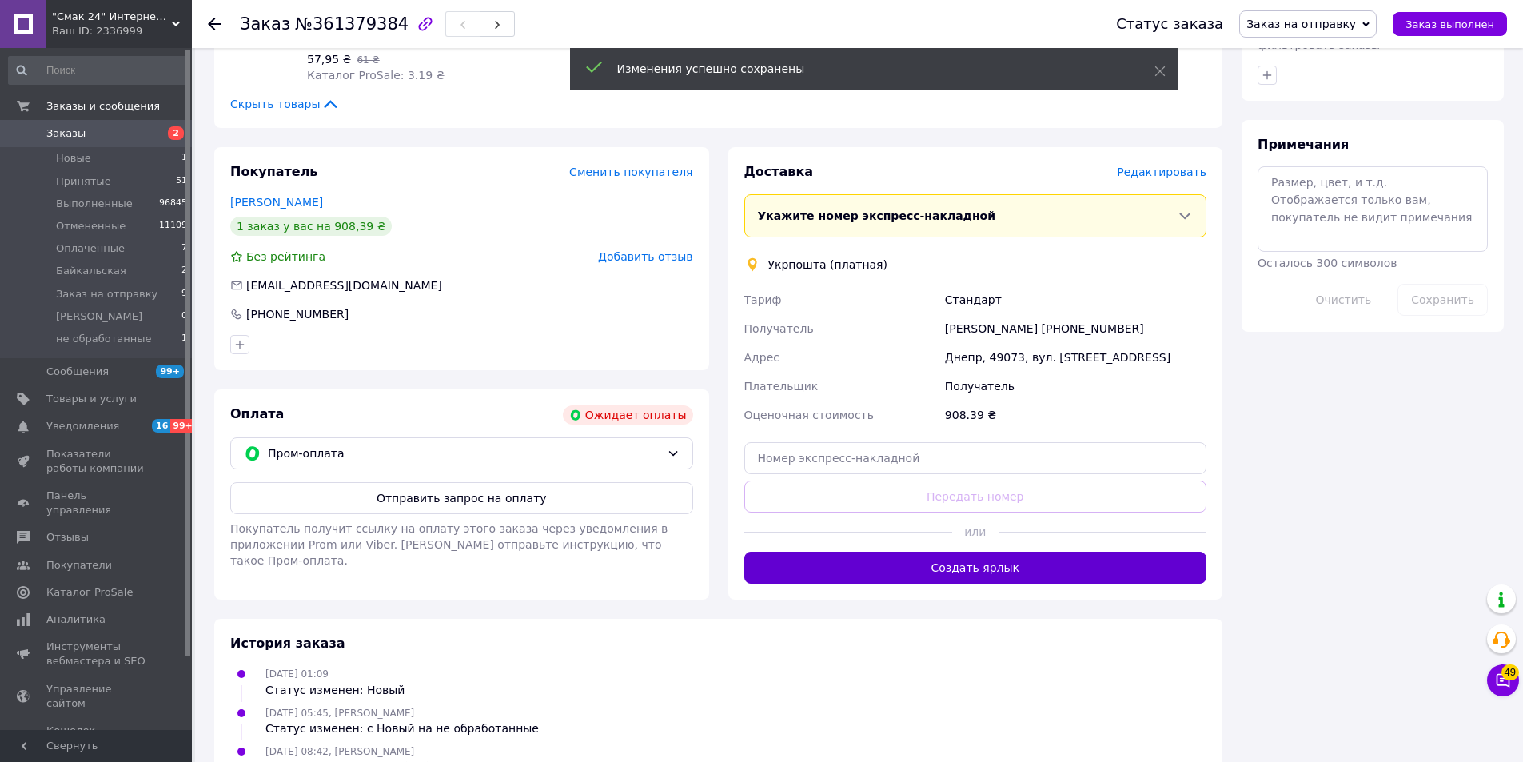
click at [1031, 552] on button "Создать ярлык" at bounding box center [975, 568] width 463 height 32
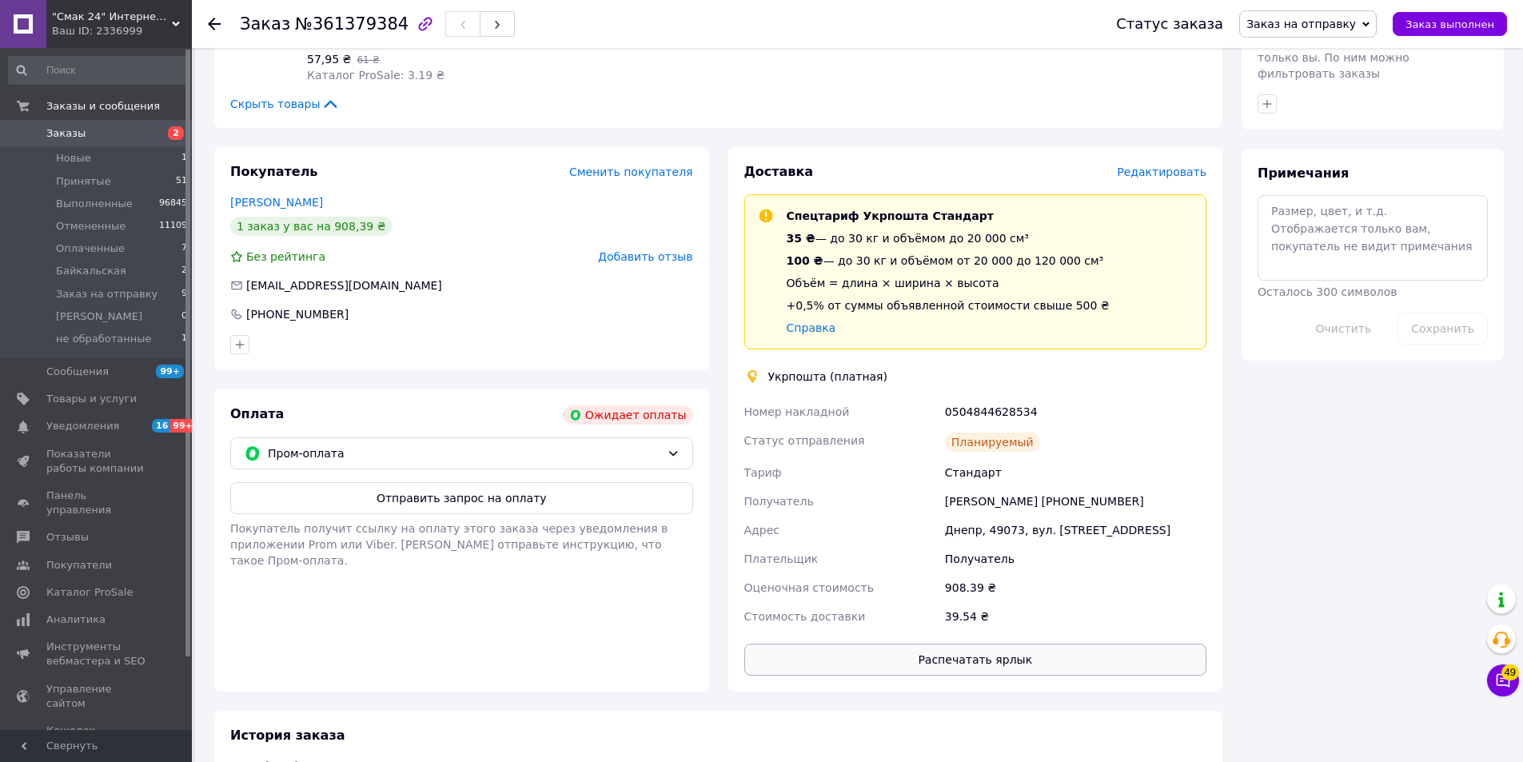
click at [998, 644] on button "Распечатать ярлык" at bounding box center [975, 660] width 463 height 32
click at [1450, 30] on span "Заказ выполнен" at bounding box center [1450, 24] width 89 height 12
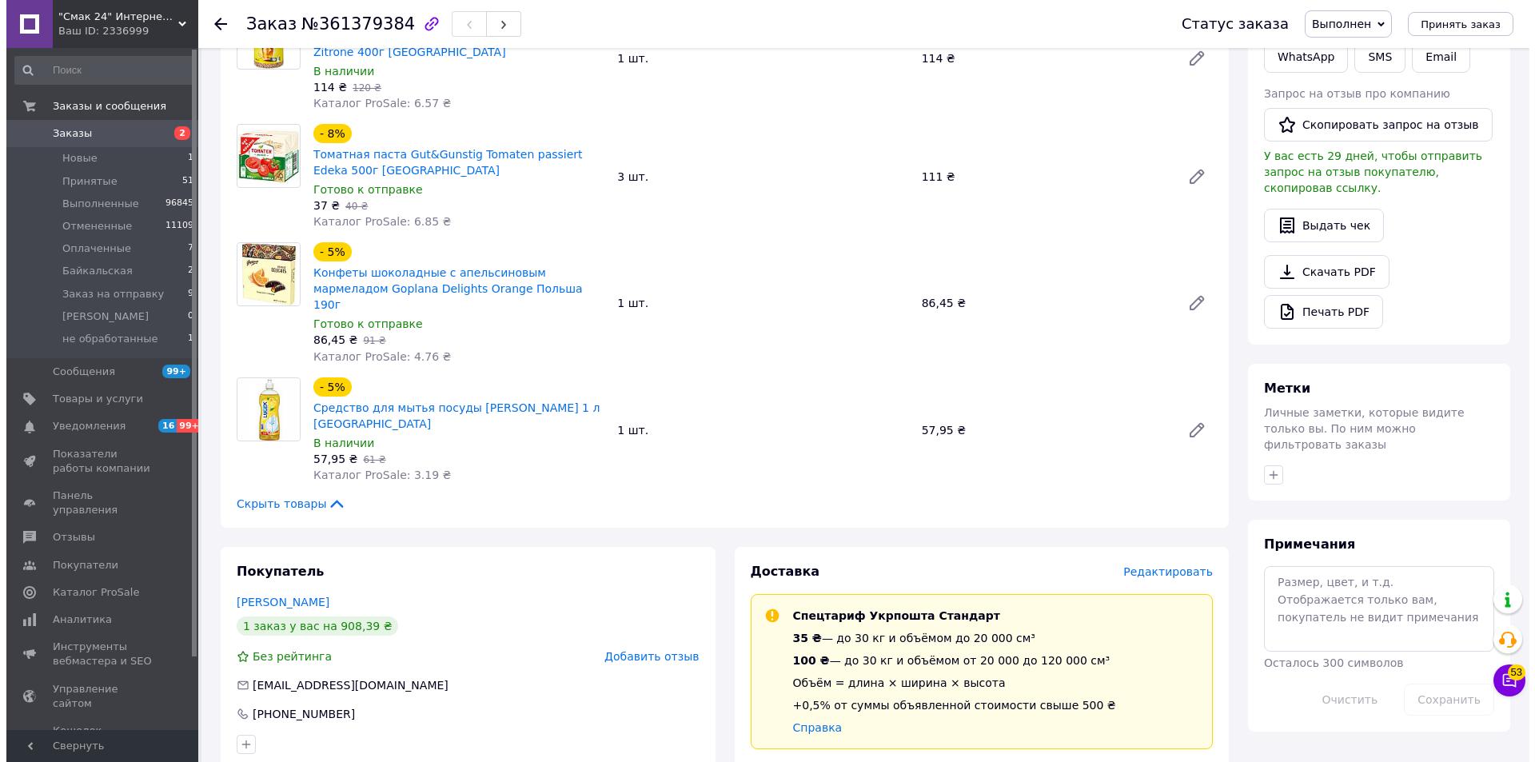
scroll to position [0, 0]
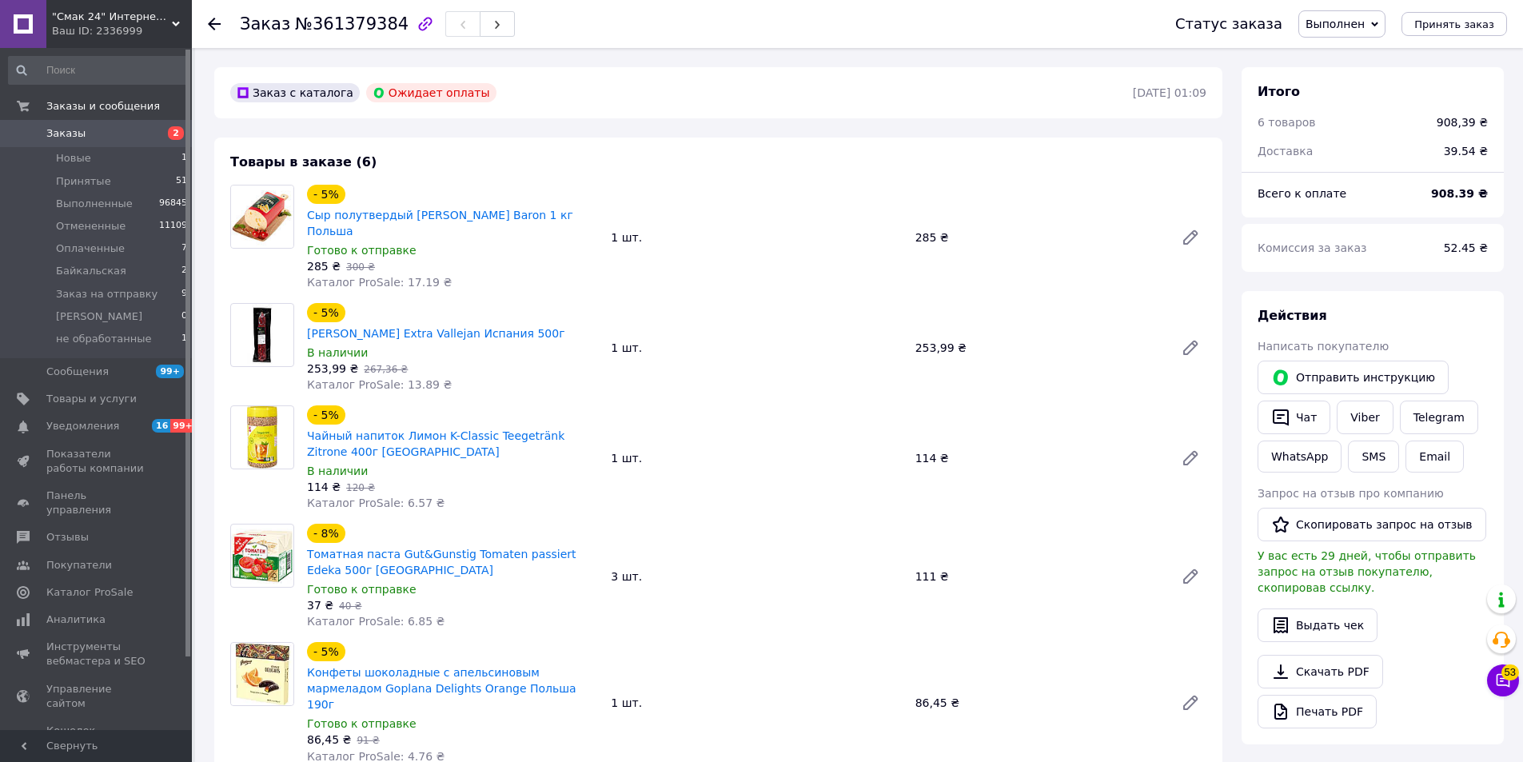
click at [215, 24] on use at bounding box center [214, 24] width 13 height 13
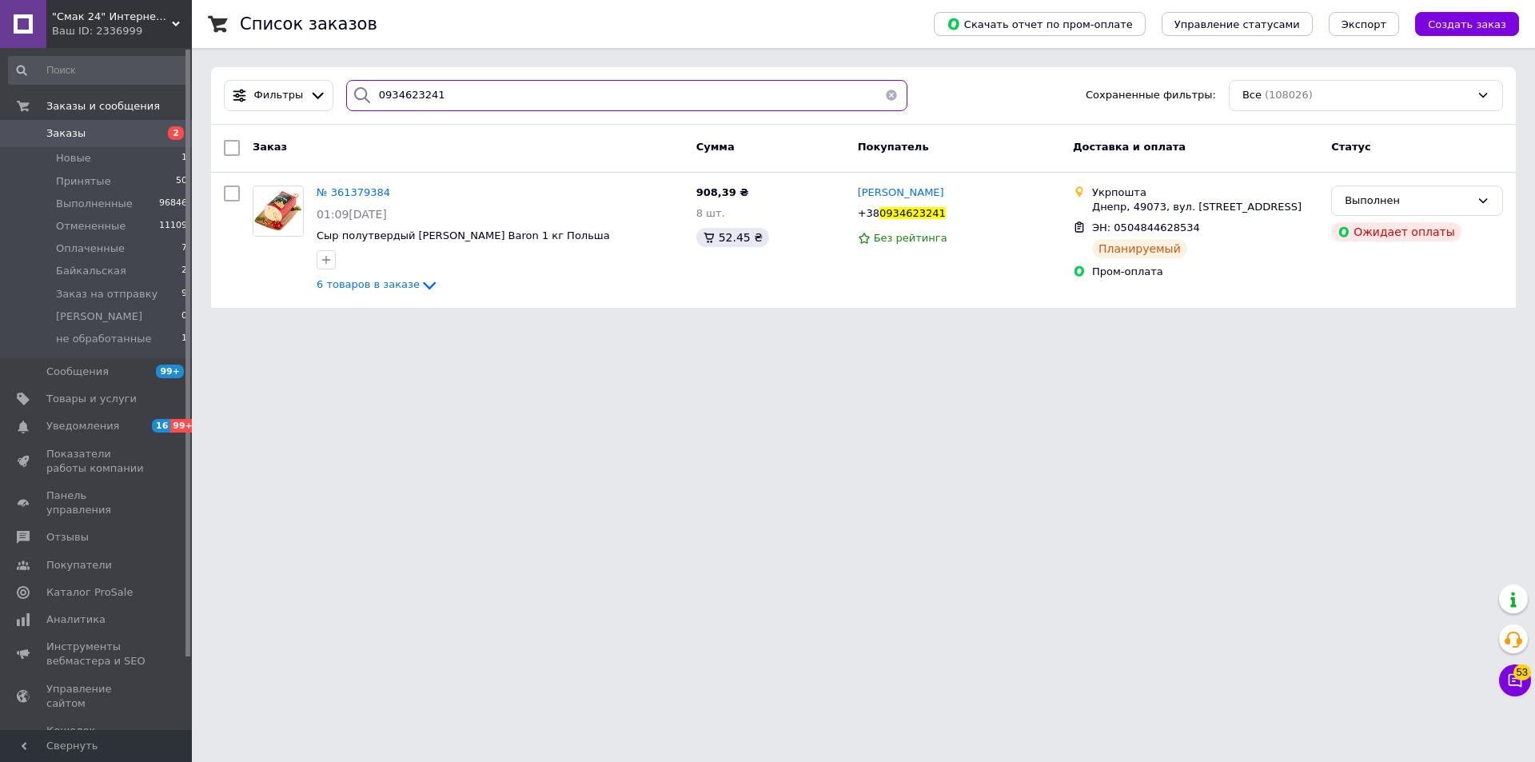
click at [553, 87] on input "0934623241" at bounding box center [626, 95] width 561 height 31
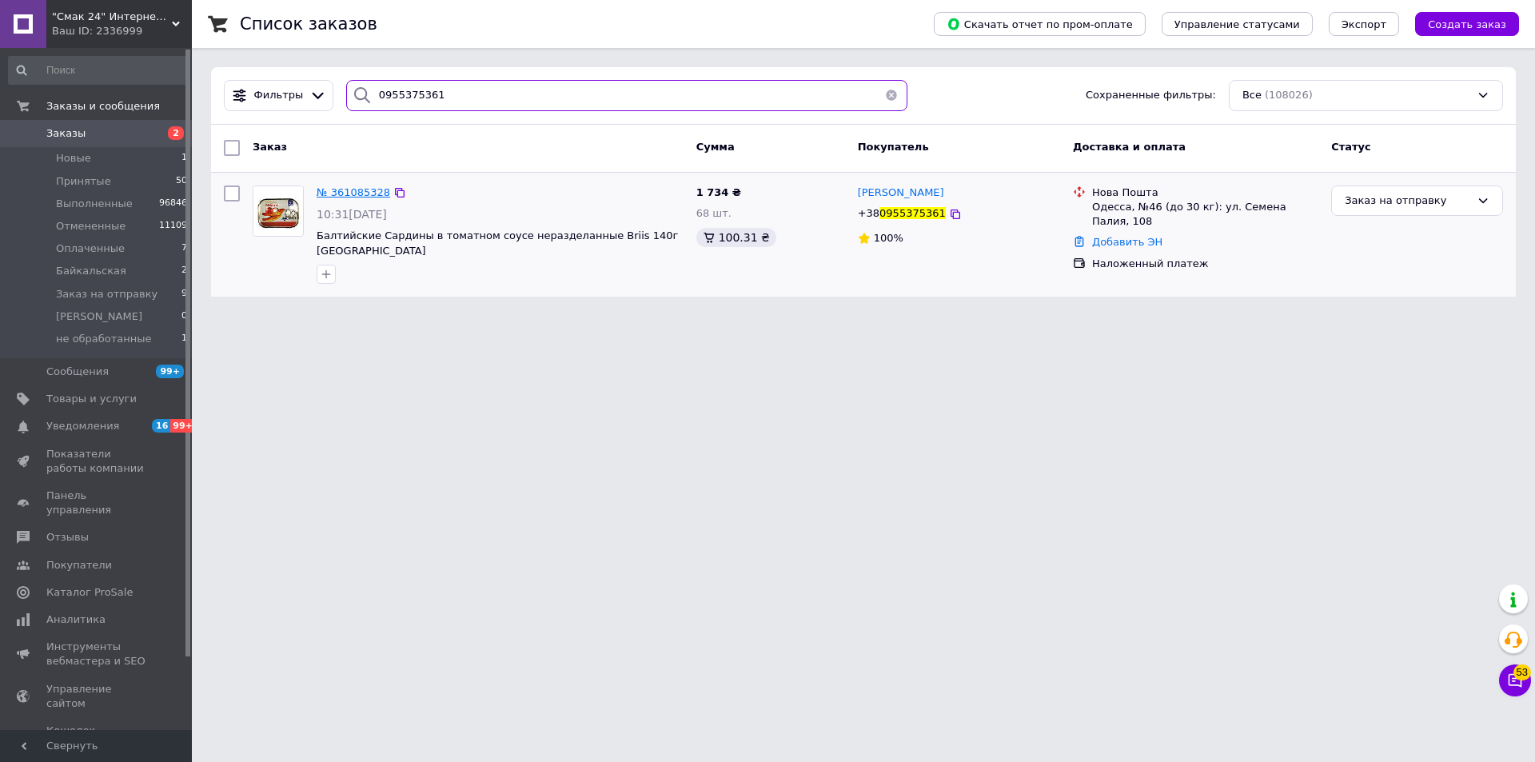
type input "0955375361"
click at [353, 187] on span "№ 361085328" at bounding box center [354, 192] width 74 height 12
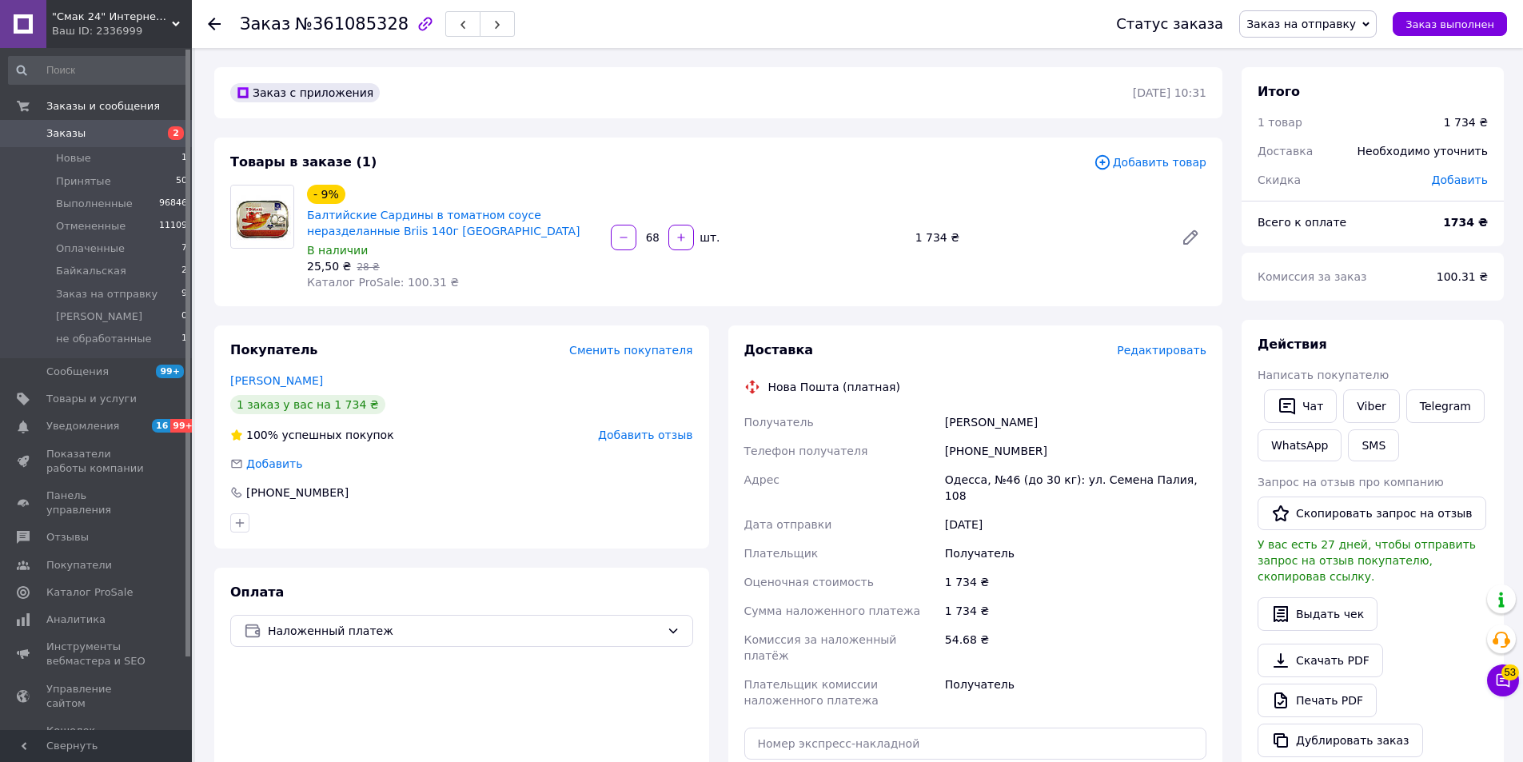
click at [1167, 356] on span "Редактировать" at bounding box center [1162, 350] width 90 height 13
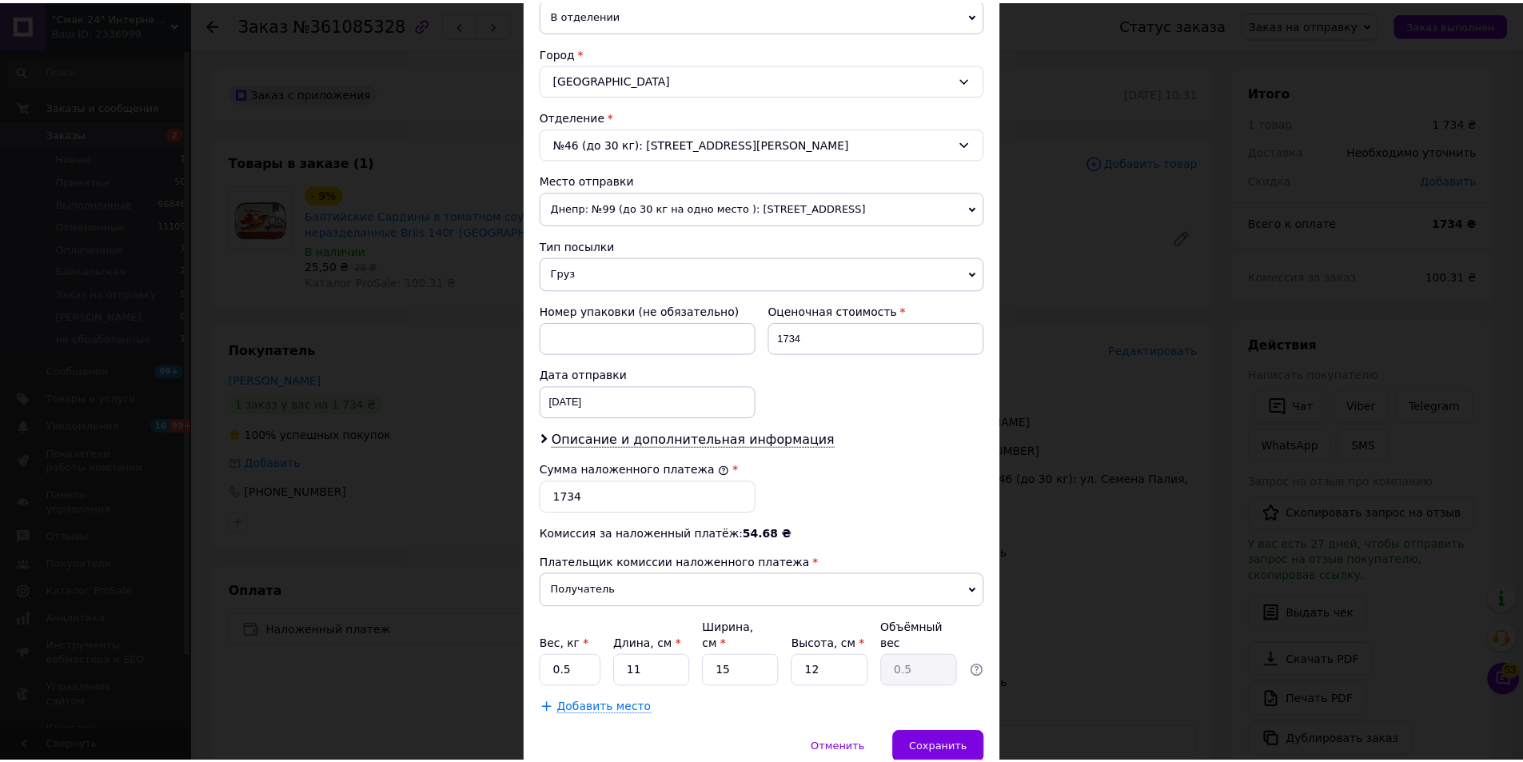
scroll to position [458, 0]
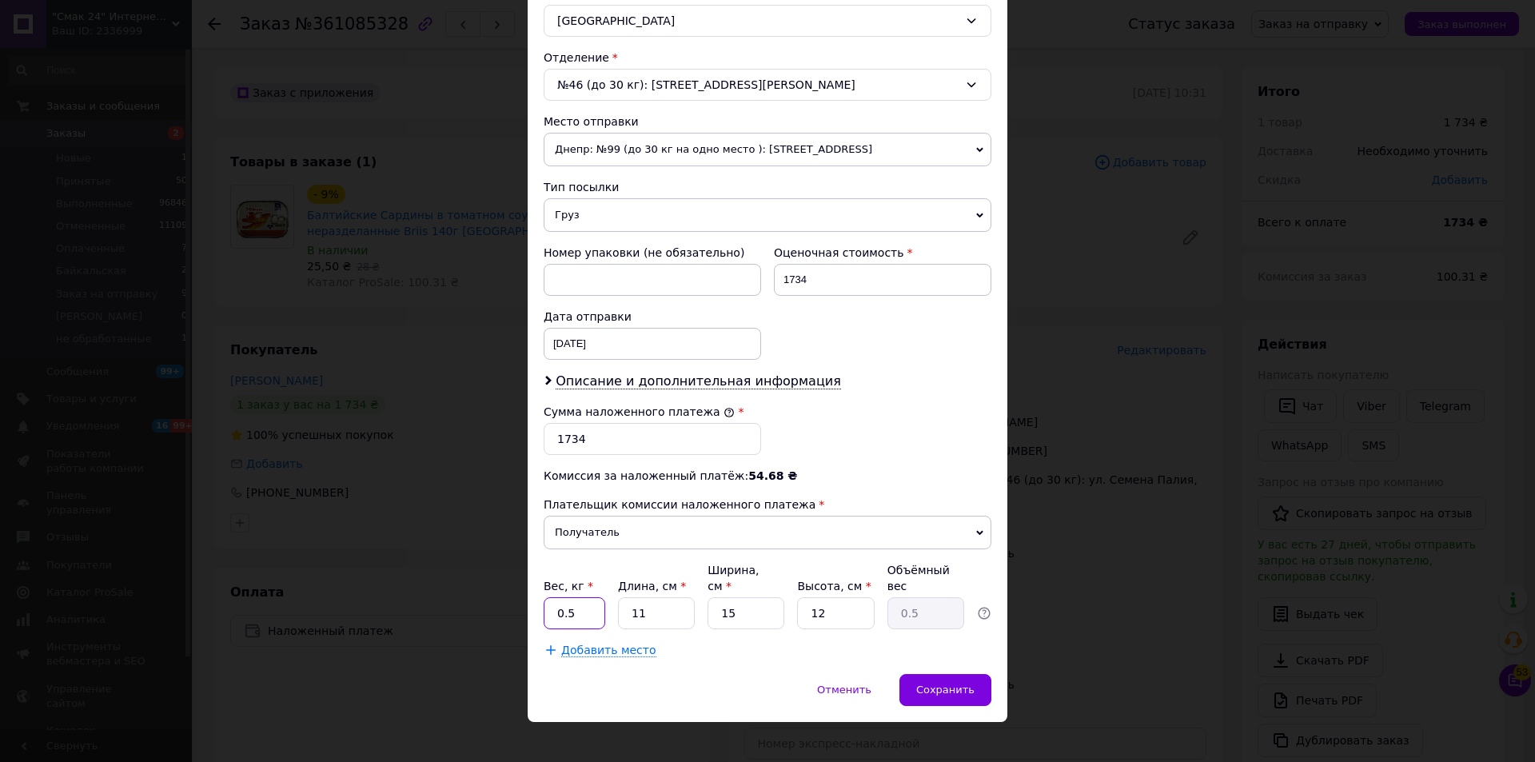
click at [580, 601] on input "0.5" at bounding box center [575, 613] width 62 height 32
type input "10.7"
click at [644, 446] on input "1734" at bounding box center [652, 439] width 217 height 32
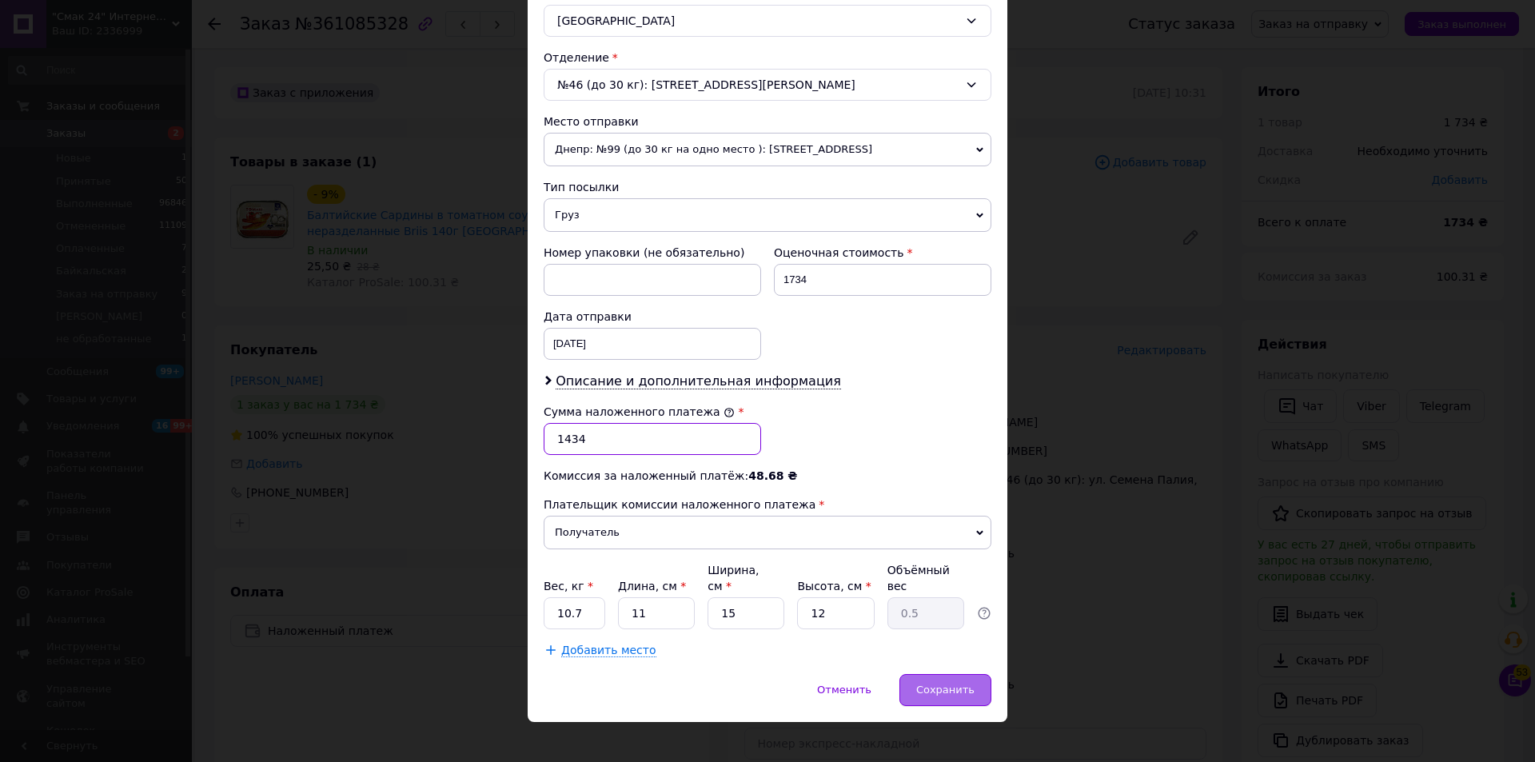
type input "1434"
click at [967, 674] on div "Сохранить" at bounding box center [945, 690] width 92 height 32
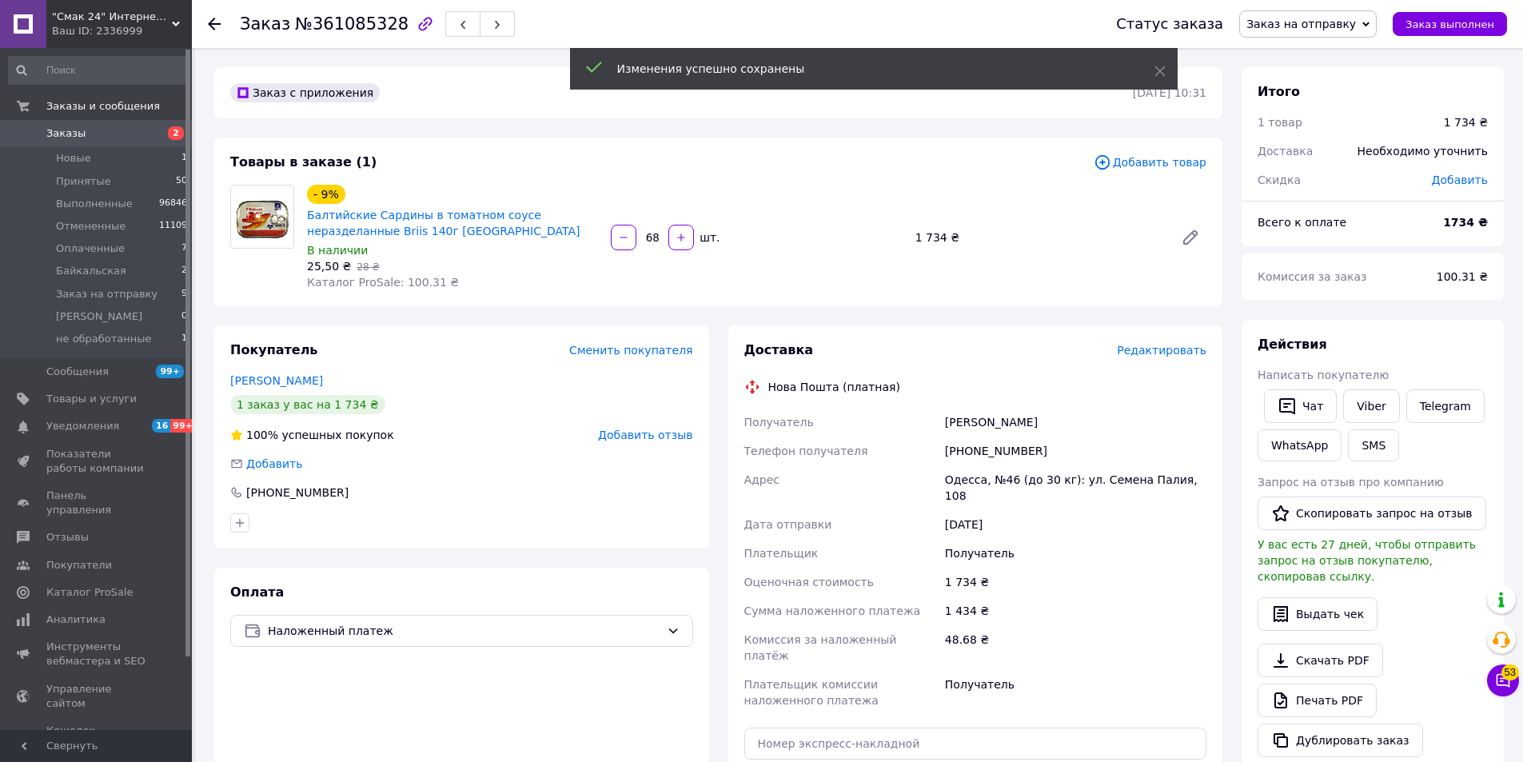
scroll to position [320, 0]
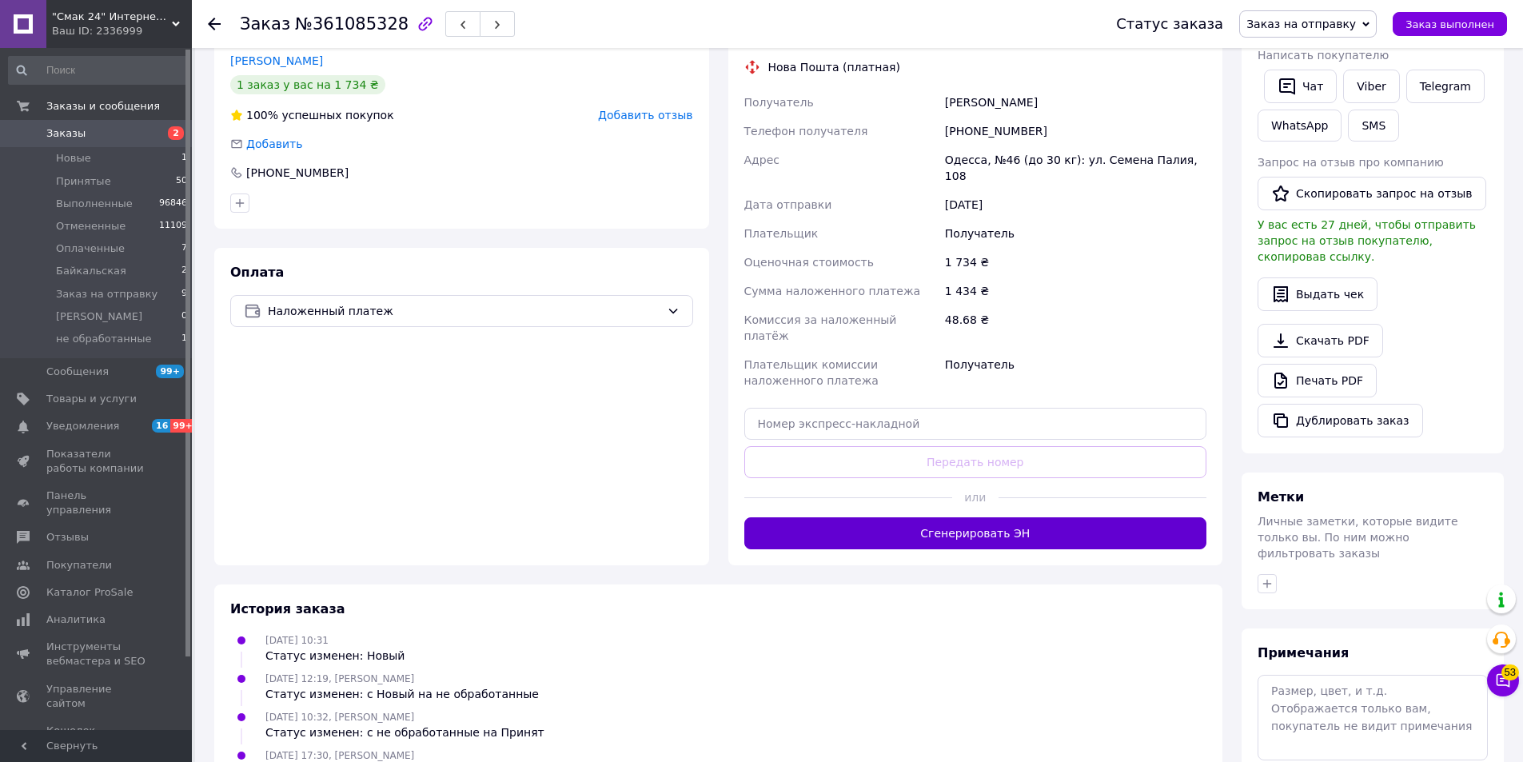
click at [972, 517] on button "Сгенерировать ЭН" at bounding box center [975, 533] width 463 height 32
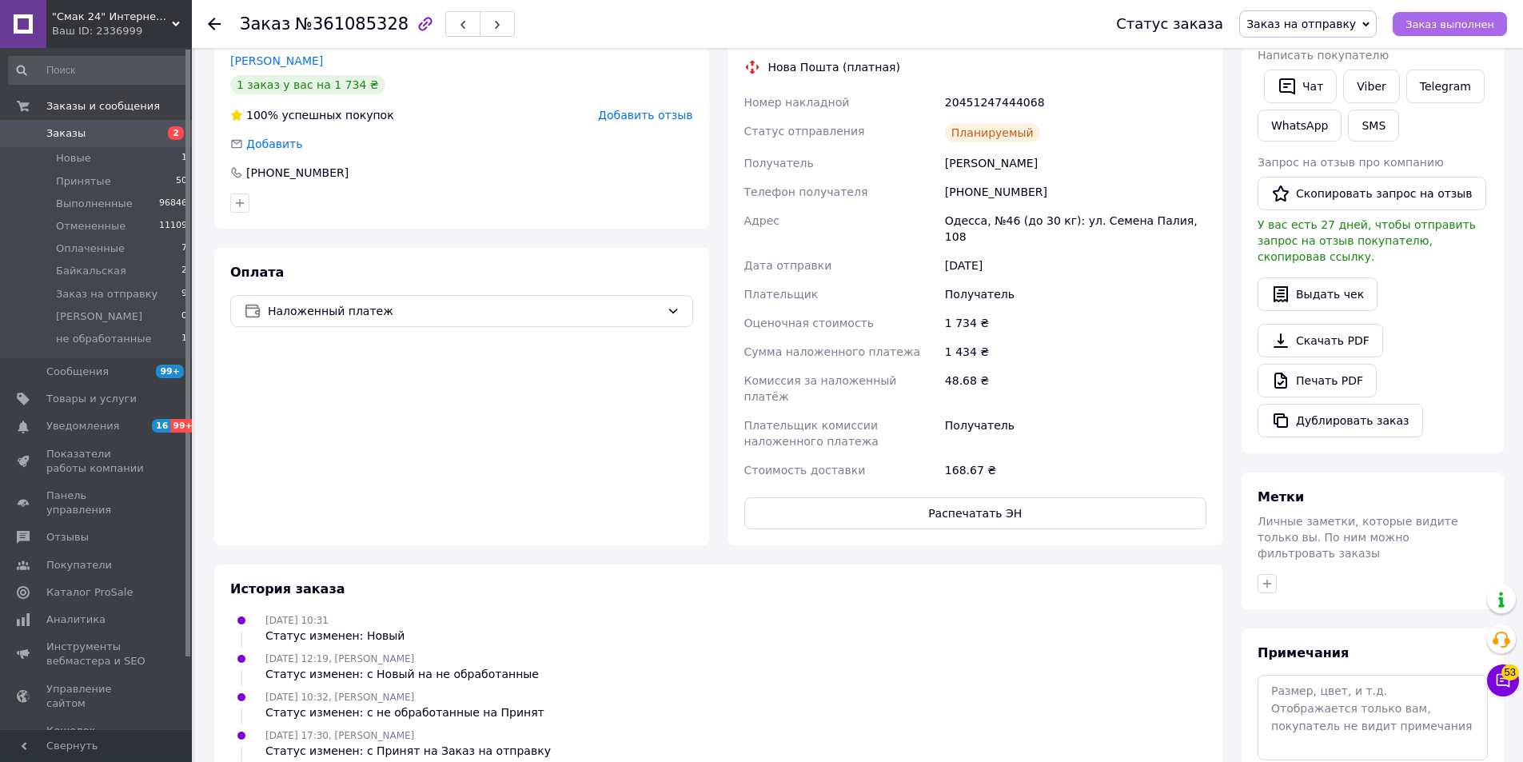
click at [1463, 30] on span "Заказ выполнен" at bounding box center [1450, 24] width 89 height 12
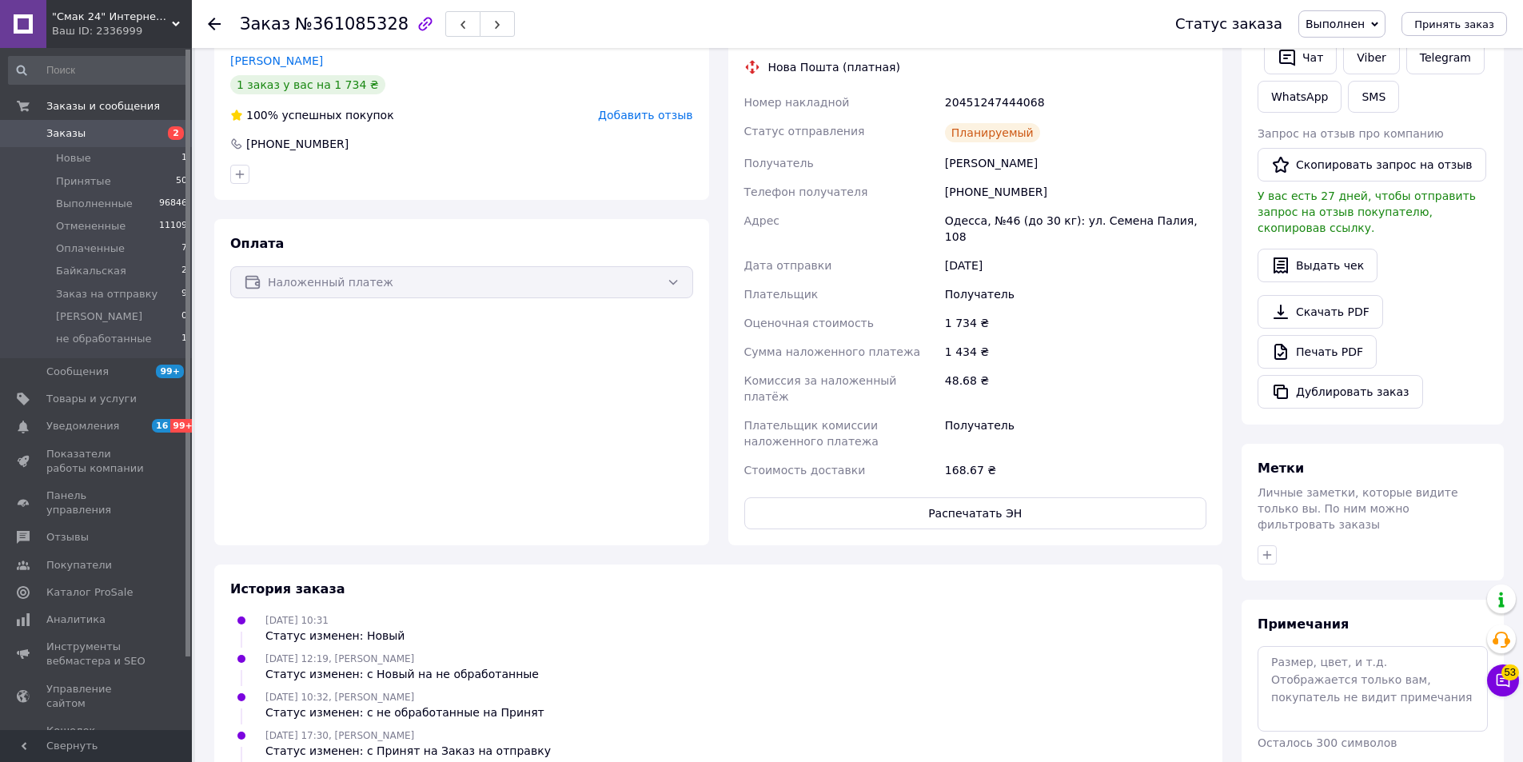
scroll to position [0, 0]
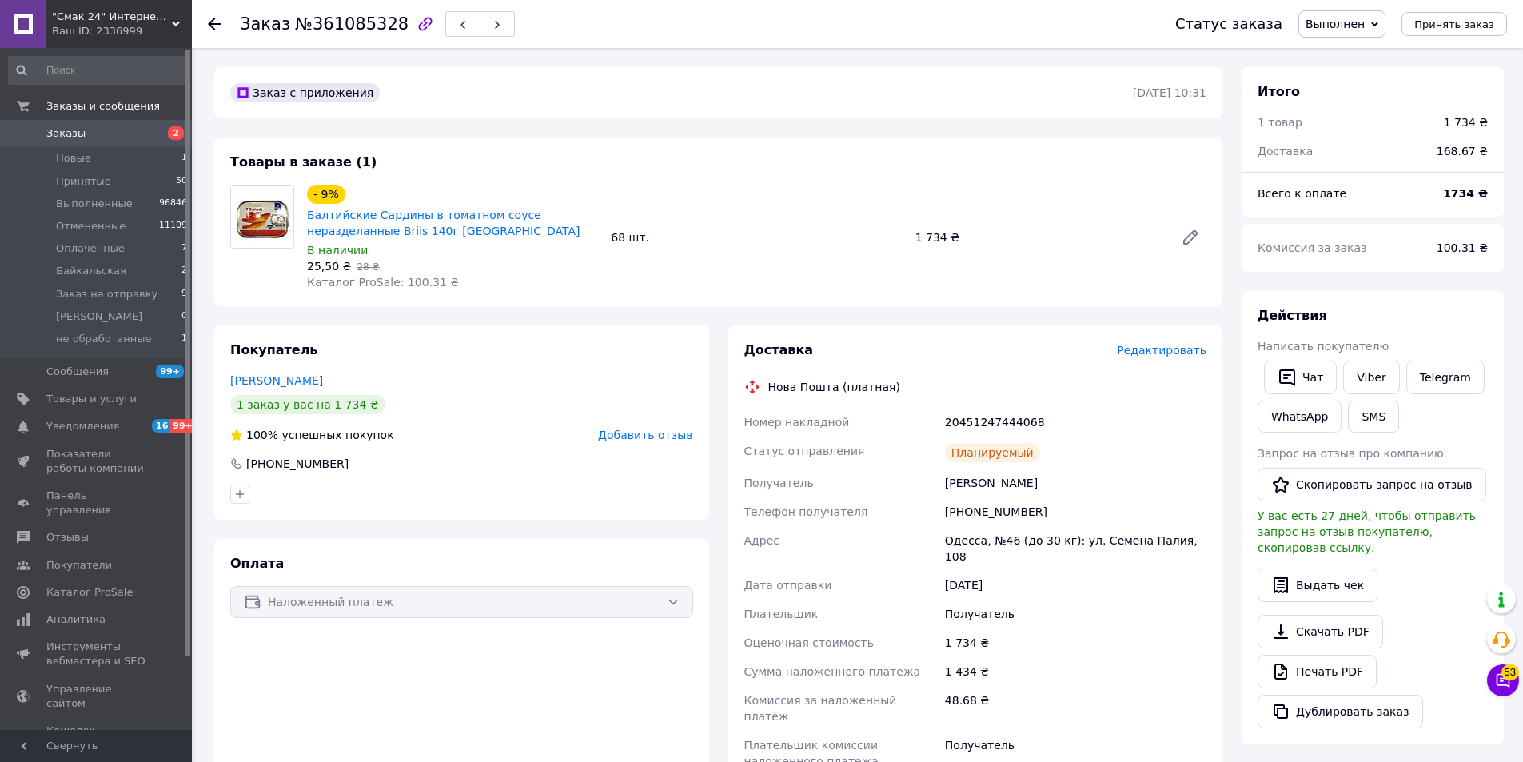
click at [217, 19] on icon at bounding box center [214, 24] width 13 height 13
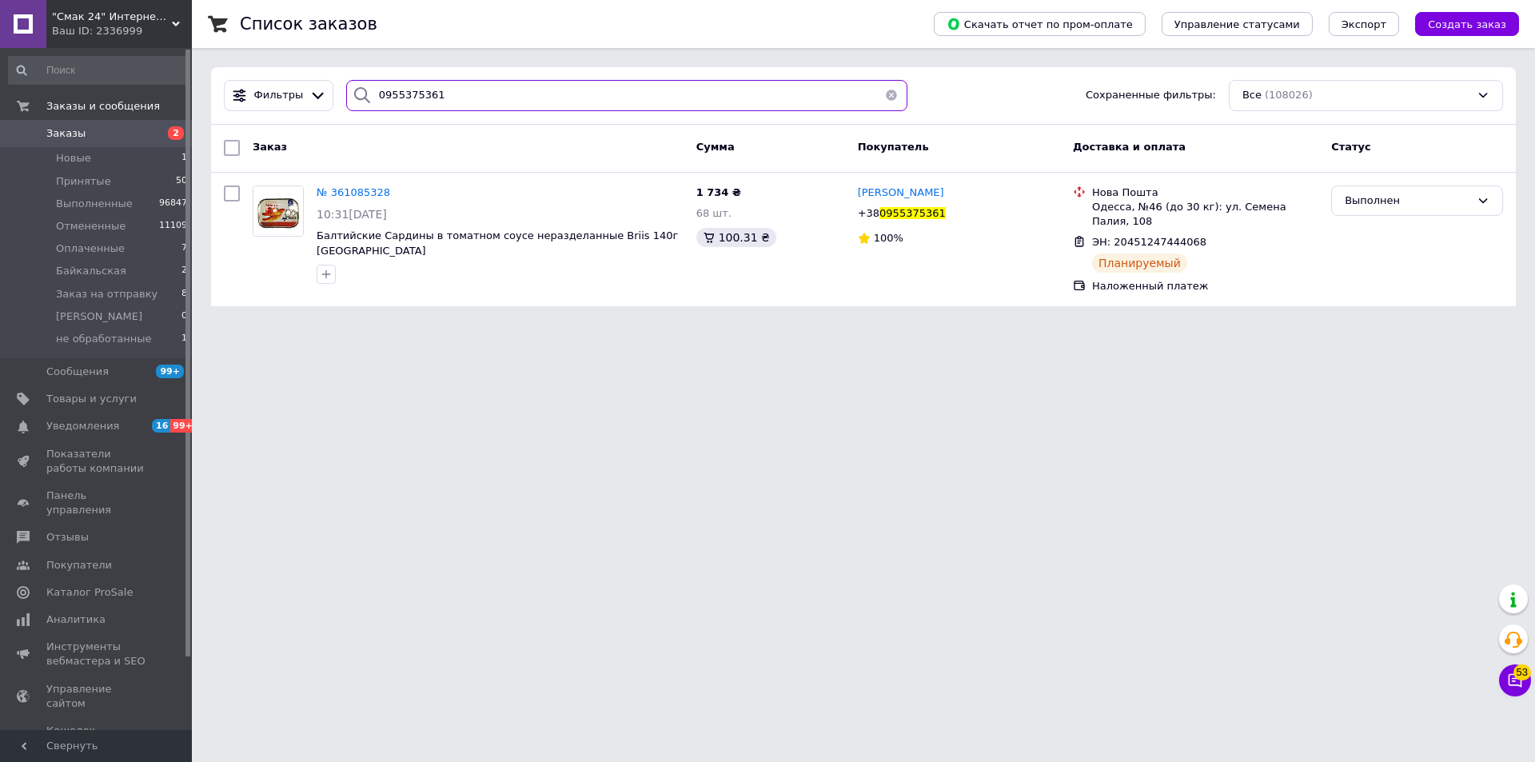
click at [505, 99] on input "0955375361" at bounding box center [626, 95] width 561 height 31
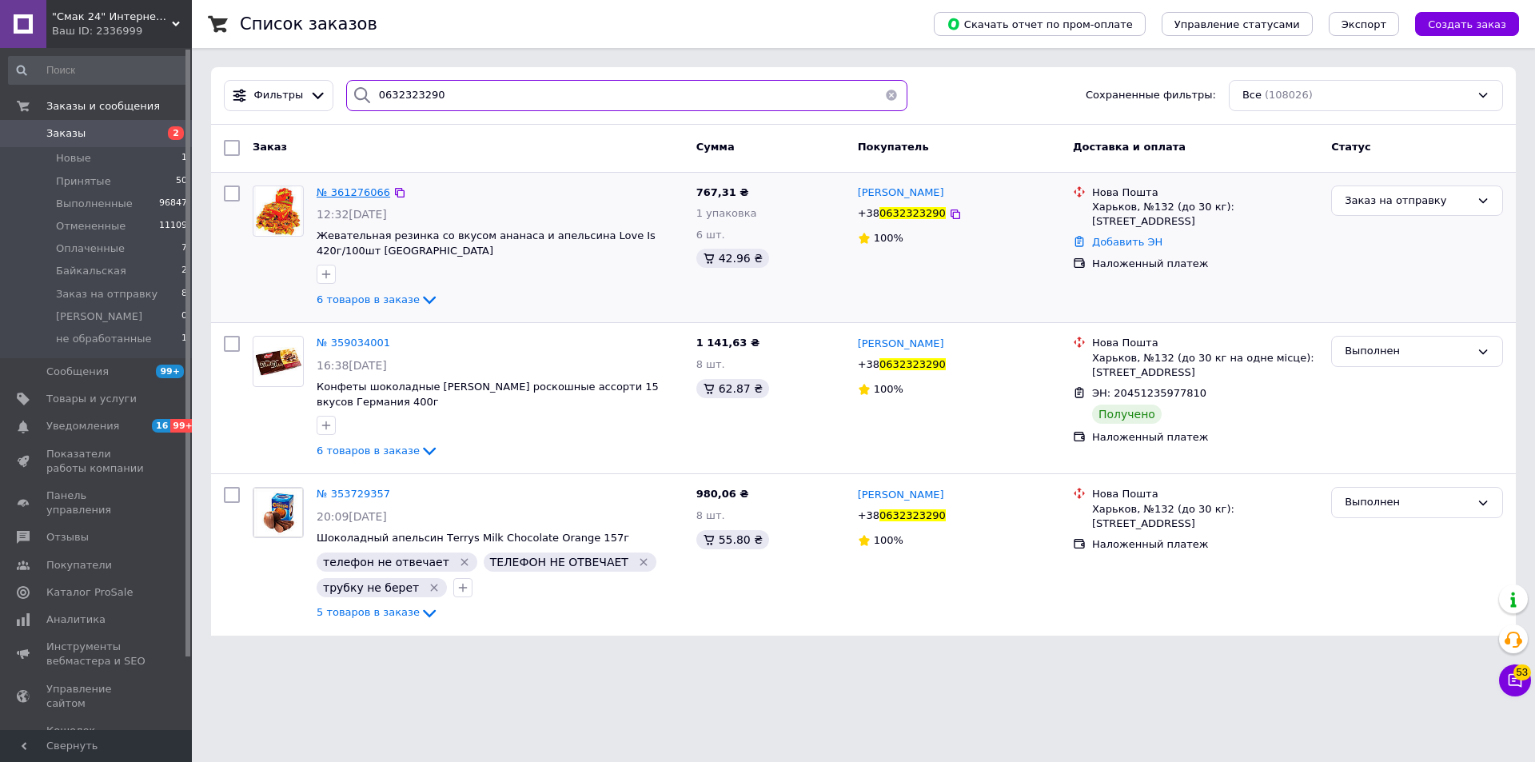
type input "0632323290"
click at [358, 192] on span "№ 361276066" at bounding box center [354, 192] width 74 height 12
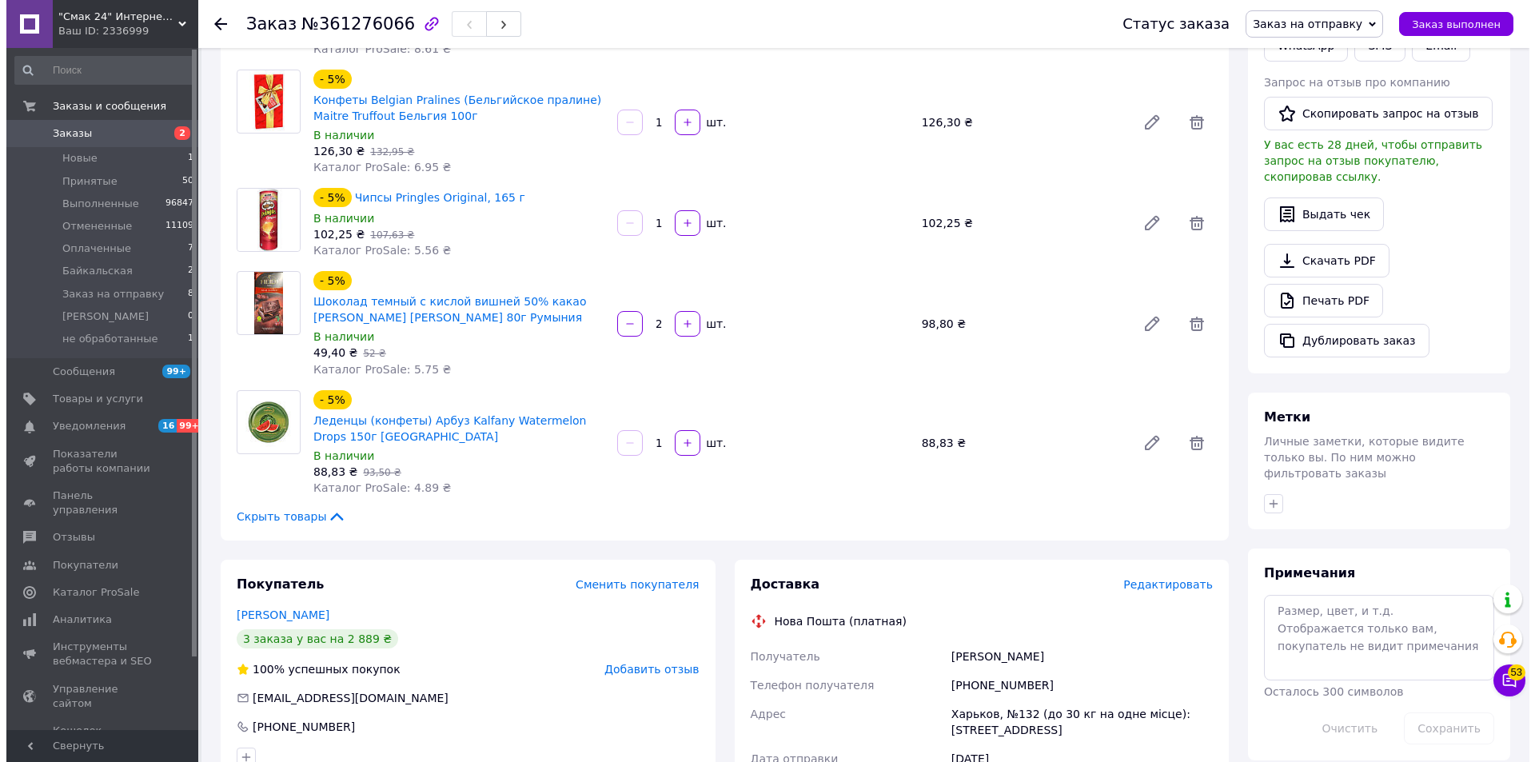
scroll to position [640, 0]
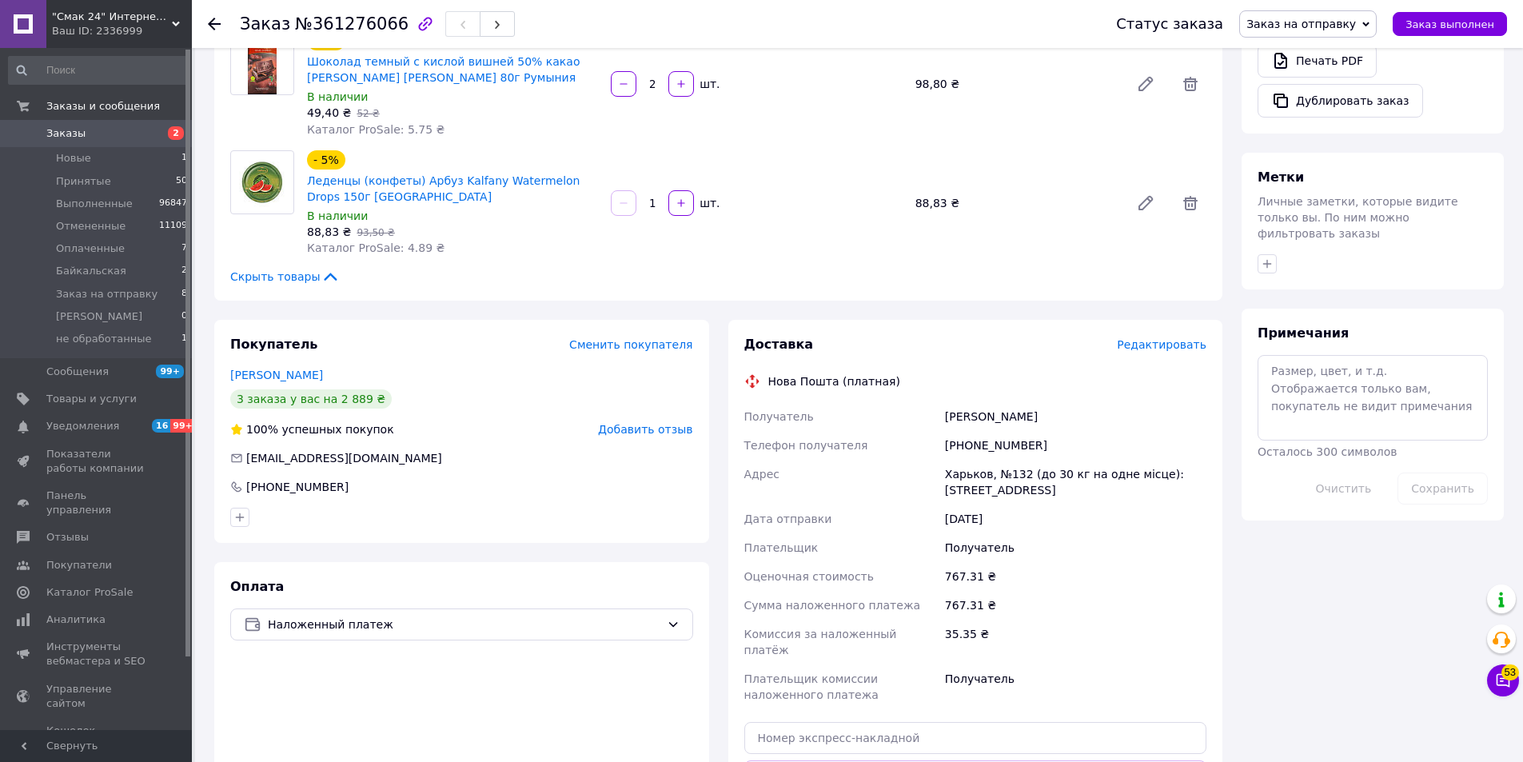
click at [1174, 338] on span "Редактировать" at bounding box center [1162, 344] width 90 height 13
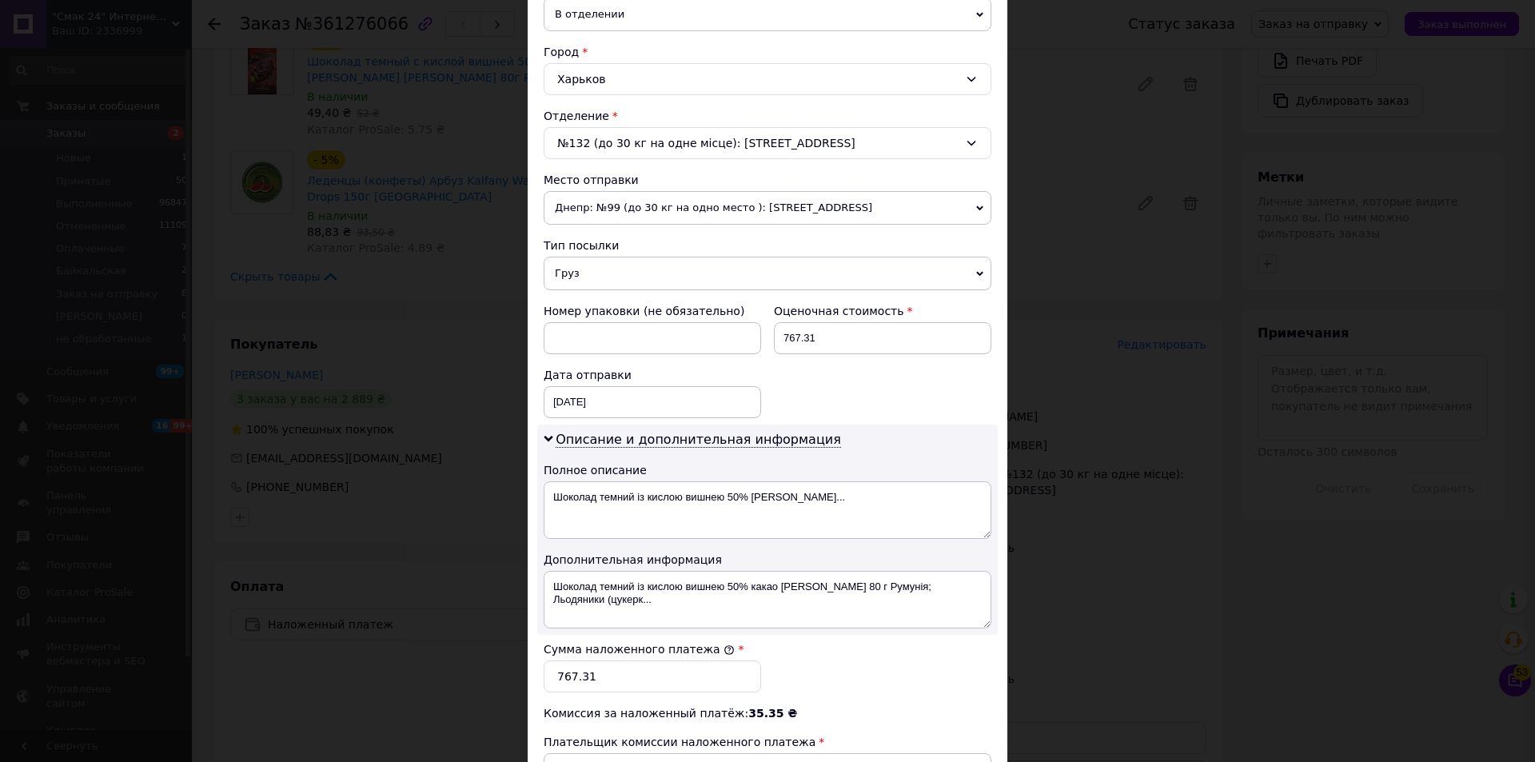
scroll to position [637, 0]
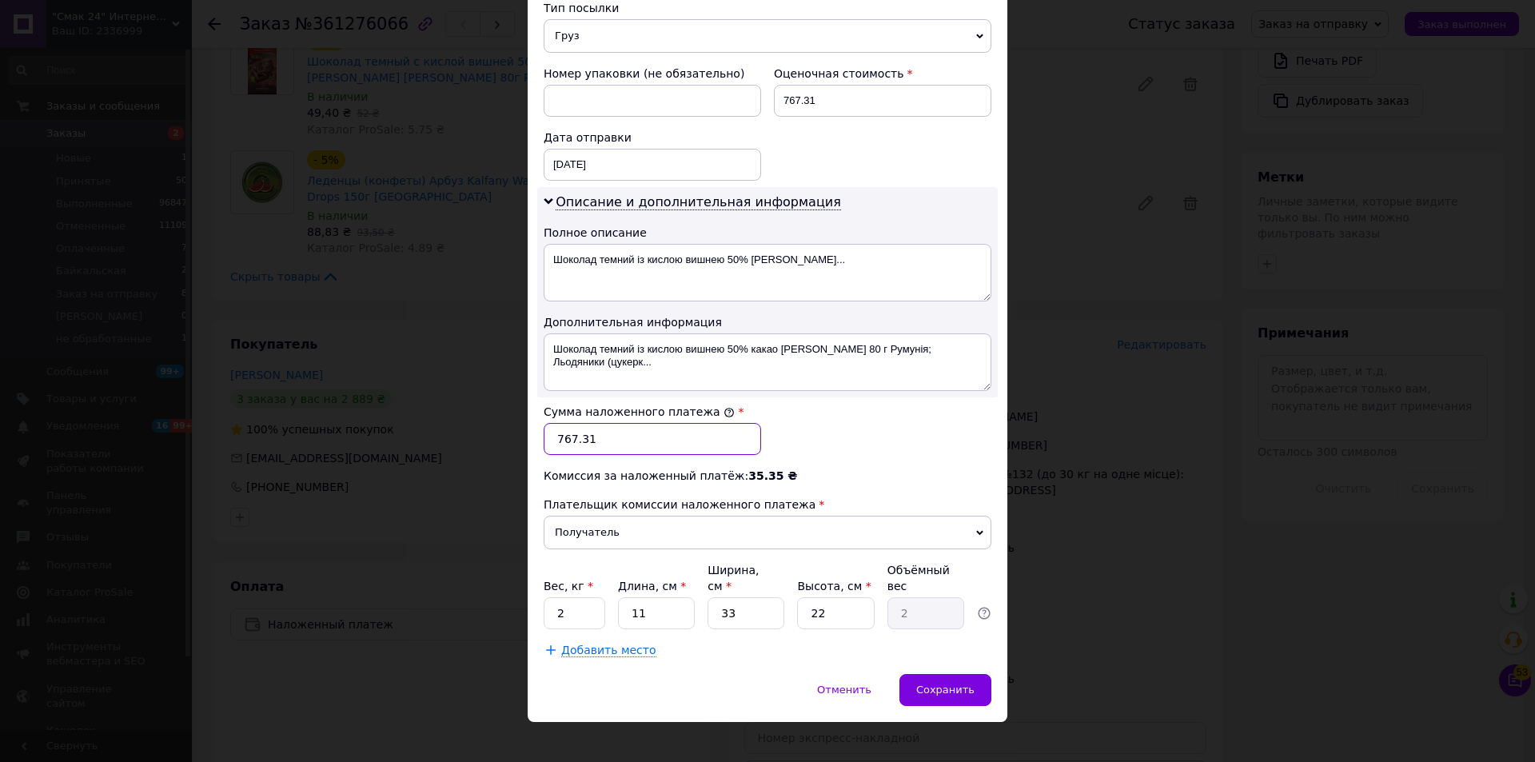
click at [624, 428] on input "767.31" at bounding box center [652, 439] width 217 height 32
type input "580"
click at [580, 597] on input "2" at bounding box center [575, 613] width 62 height 32
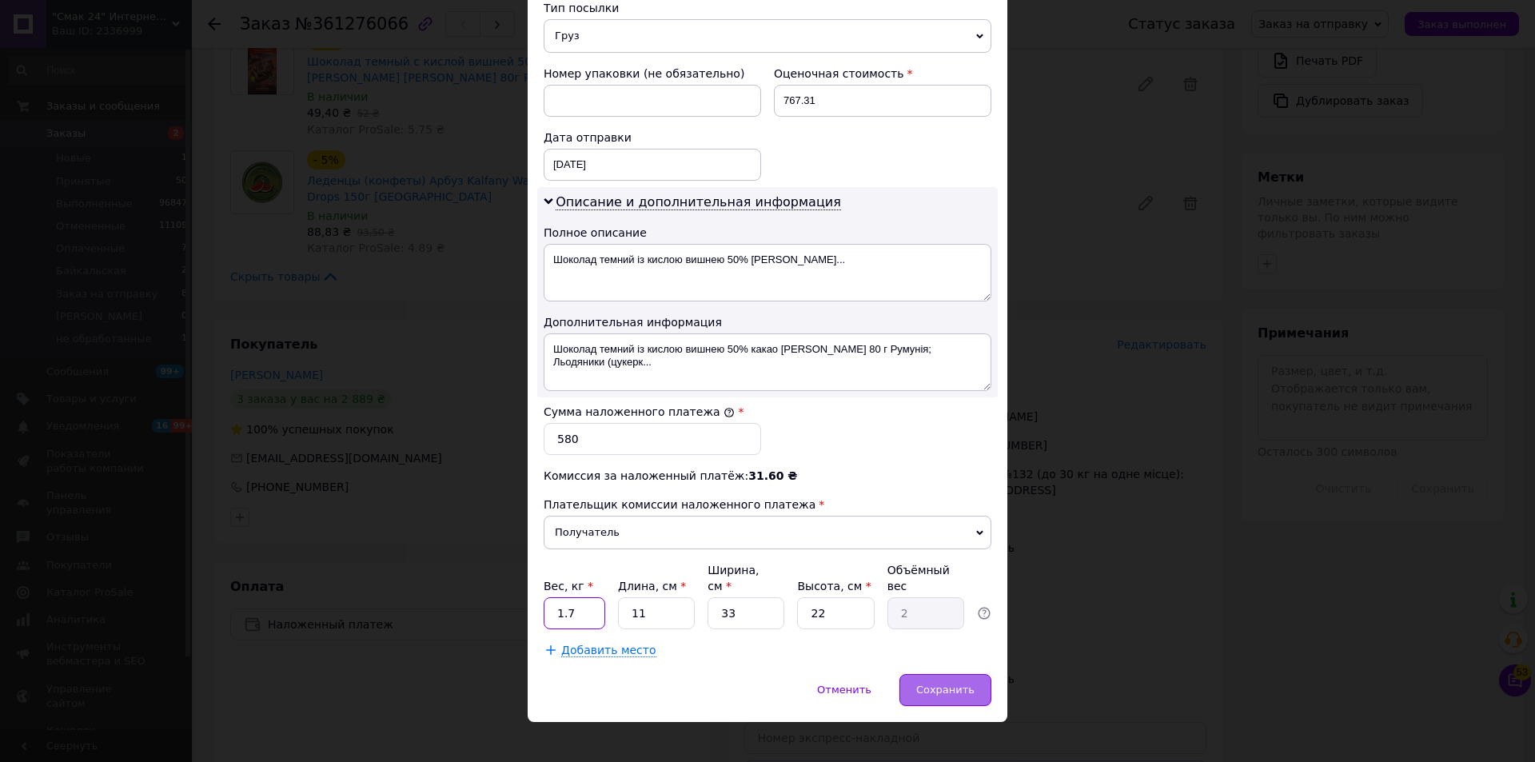
type input "1.7"
click at [960, 684] on span "Сохранить" at bounding box center [945, 690] width 58 height 12
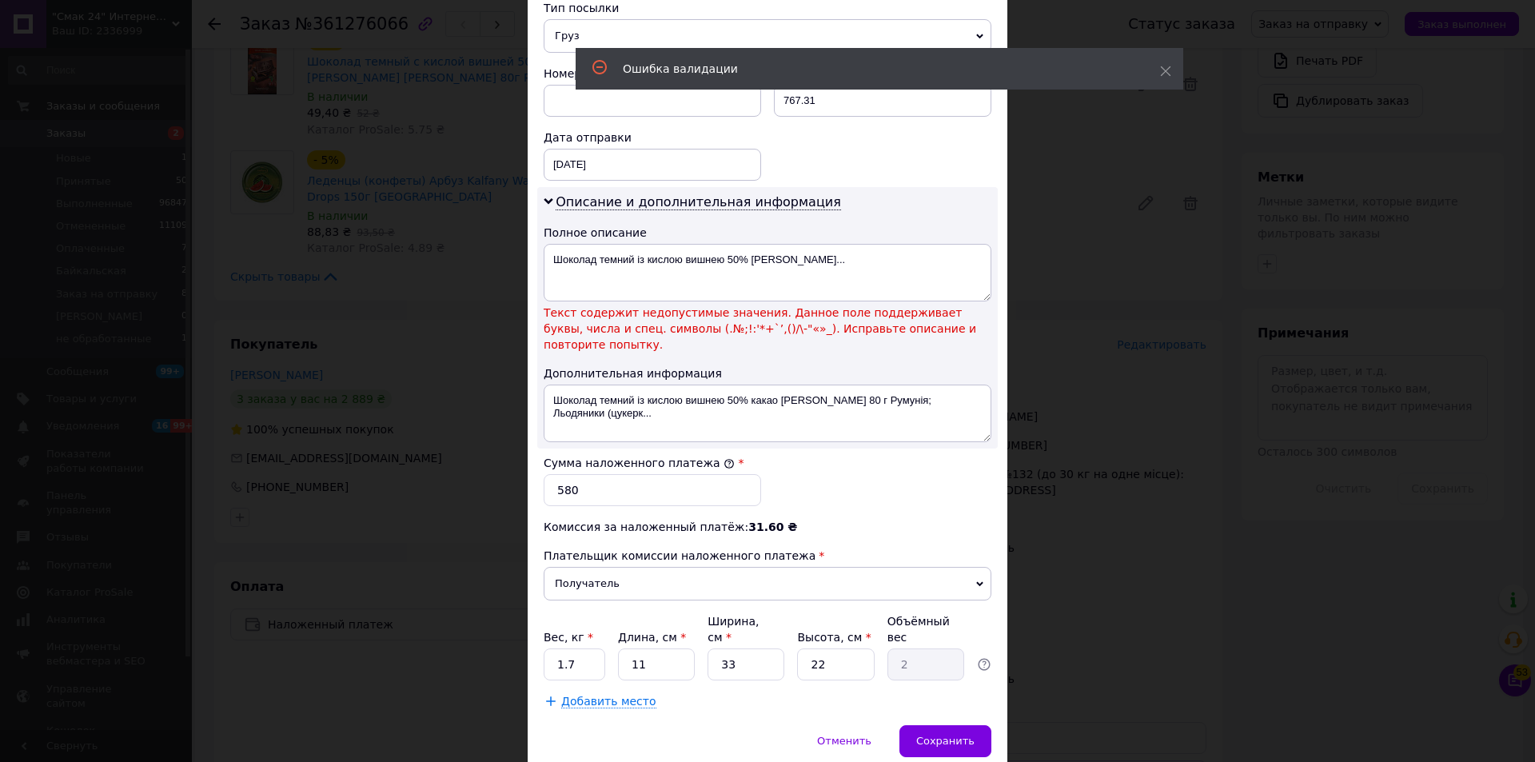
scroll to position [672, 0]
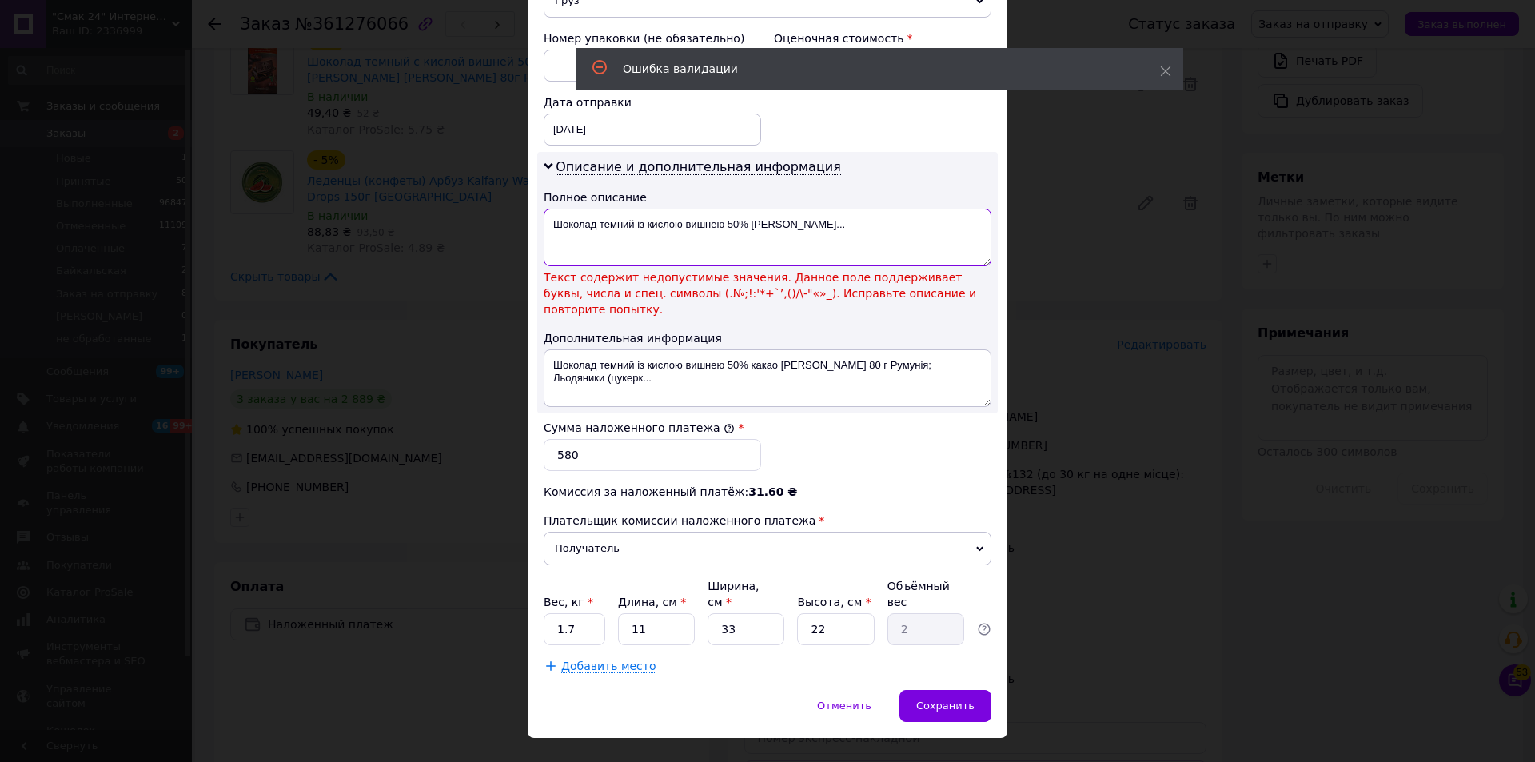
drag, startPoint x: 596, startPoint y: 225, endPoint x: 987, endPoint y: 242, distance: 391.4
click at [987, 242] on textarea "Шоколад темний із кислою вишнею 50% какао Heidi..." at bounding box center [768, 238] width 448 height 58
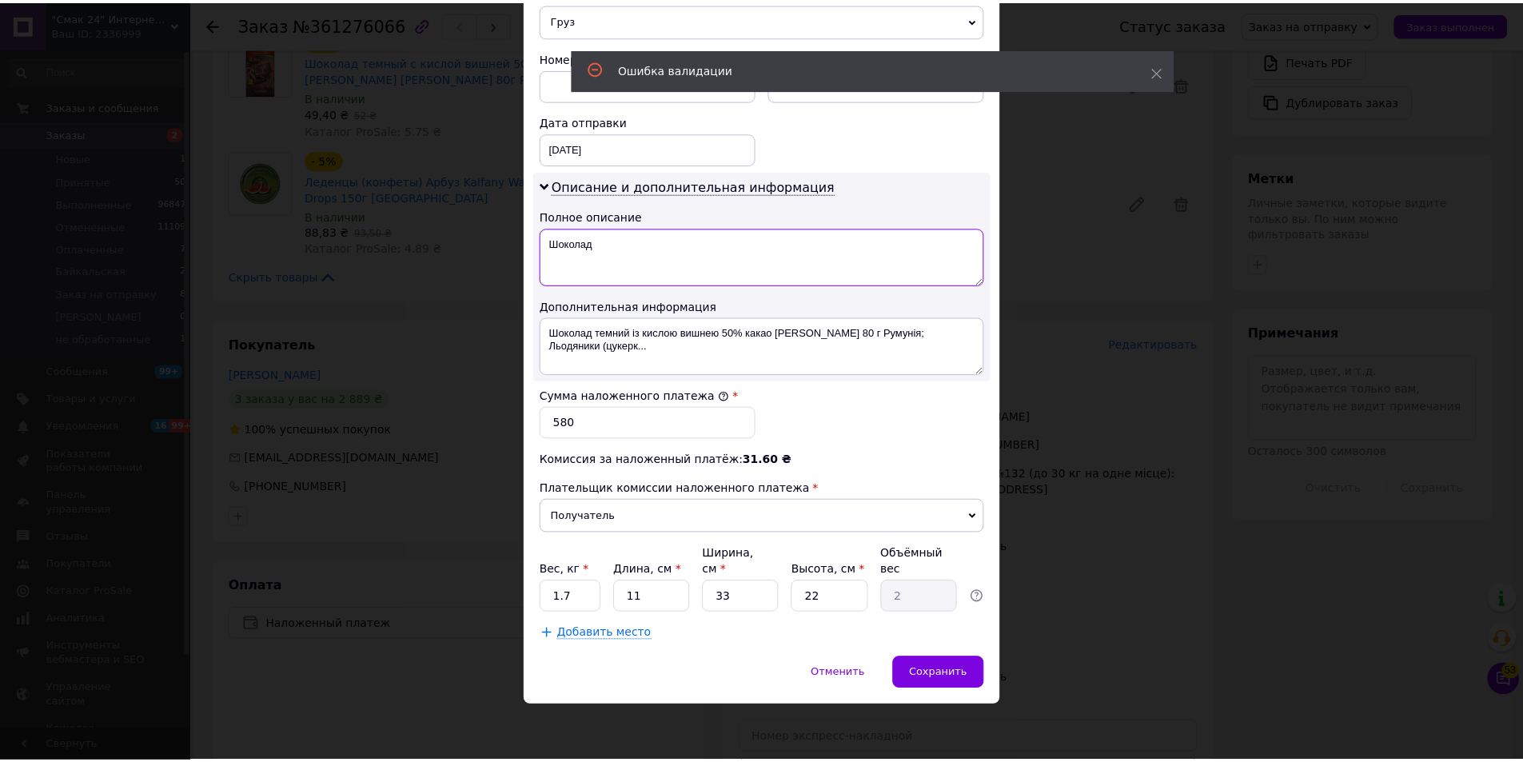
scroll to position [637, 0]
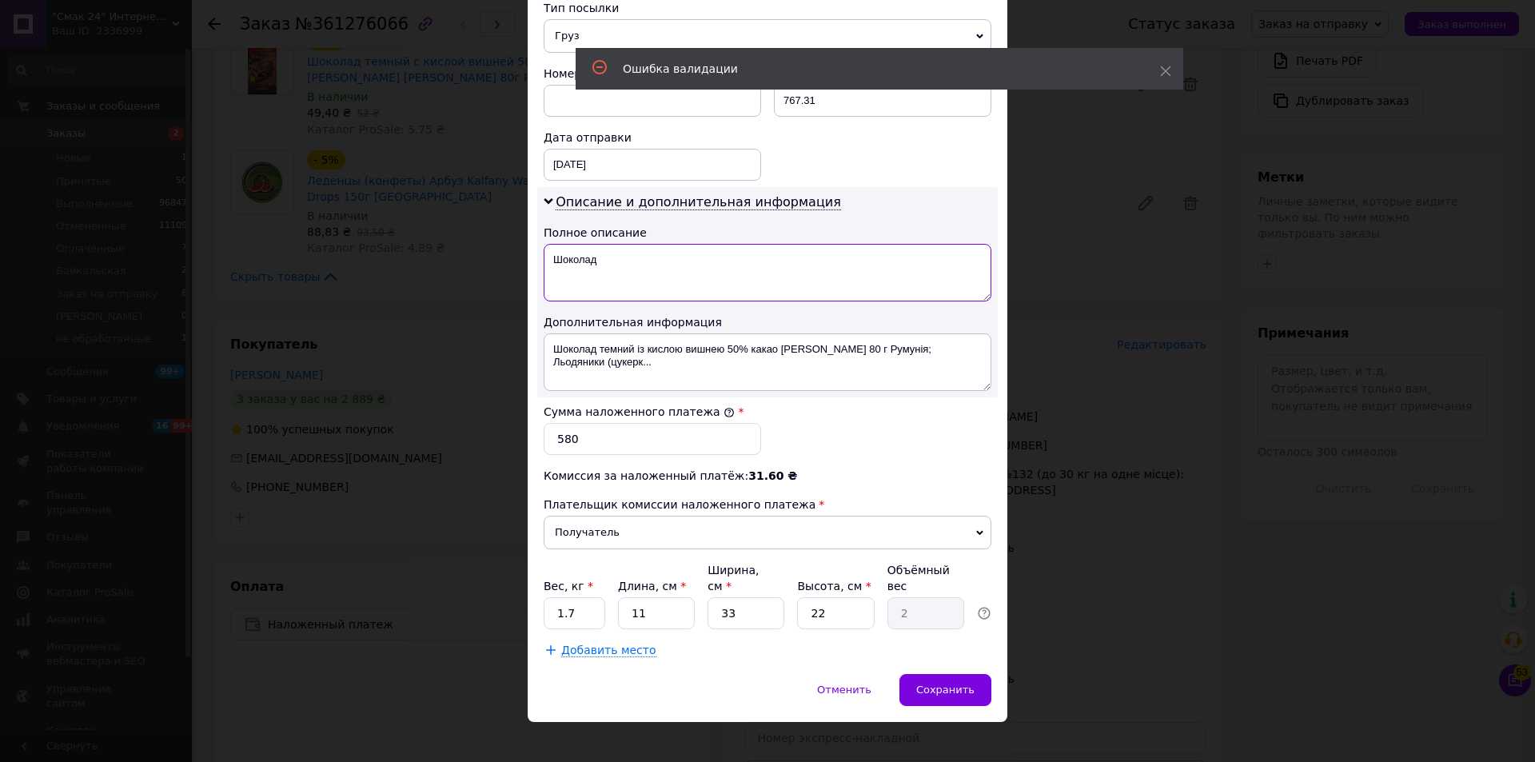
type textarea "Шоколад"
drag, startPoint x: 594, startPoint y: 345, endPoint x: 652, endPoint y: 373, distance: 64.7
click at [652, 373] on textarea "Шоколад темний із кислою вишнею 50% какао Heidi Dark Sour Cherry 80 г Румунія; …" at bounding box center [768, 362] width 448 height 58
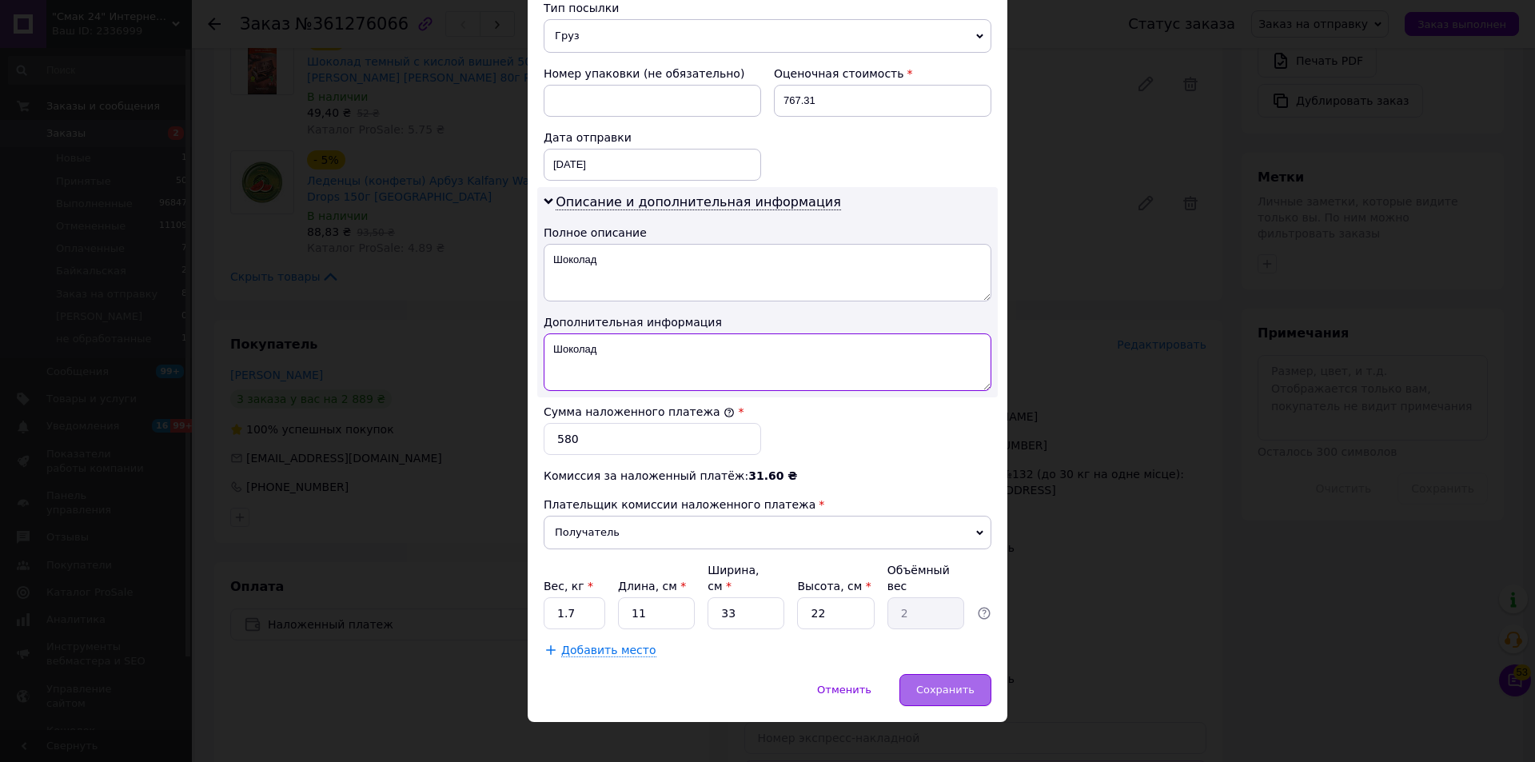
type textarea "Шоколад"
click at [942, 684] on span "Сохранить" at bounding box center [945, 690] width 58 height 12
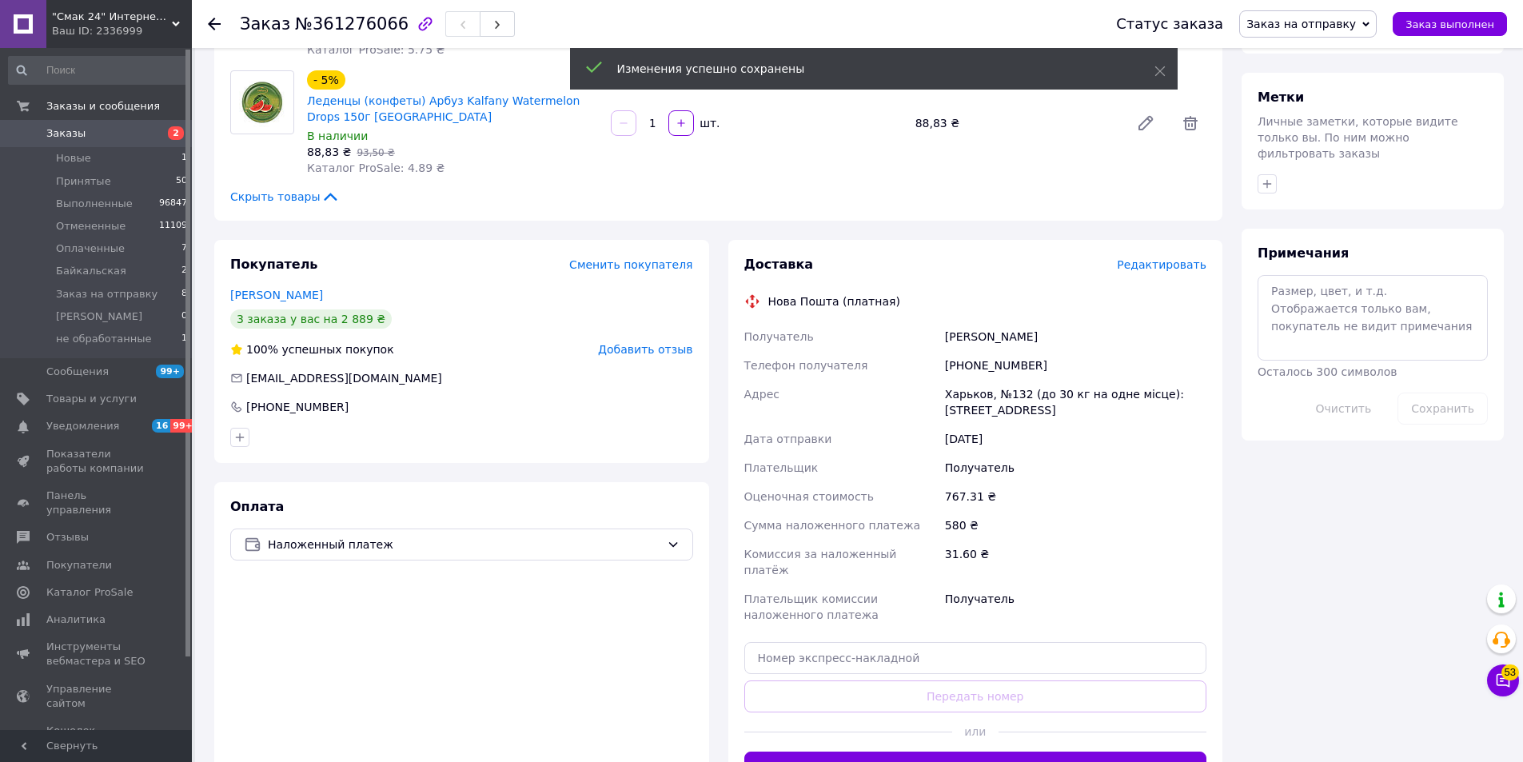
scroll to position [800, 0]
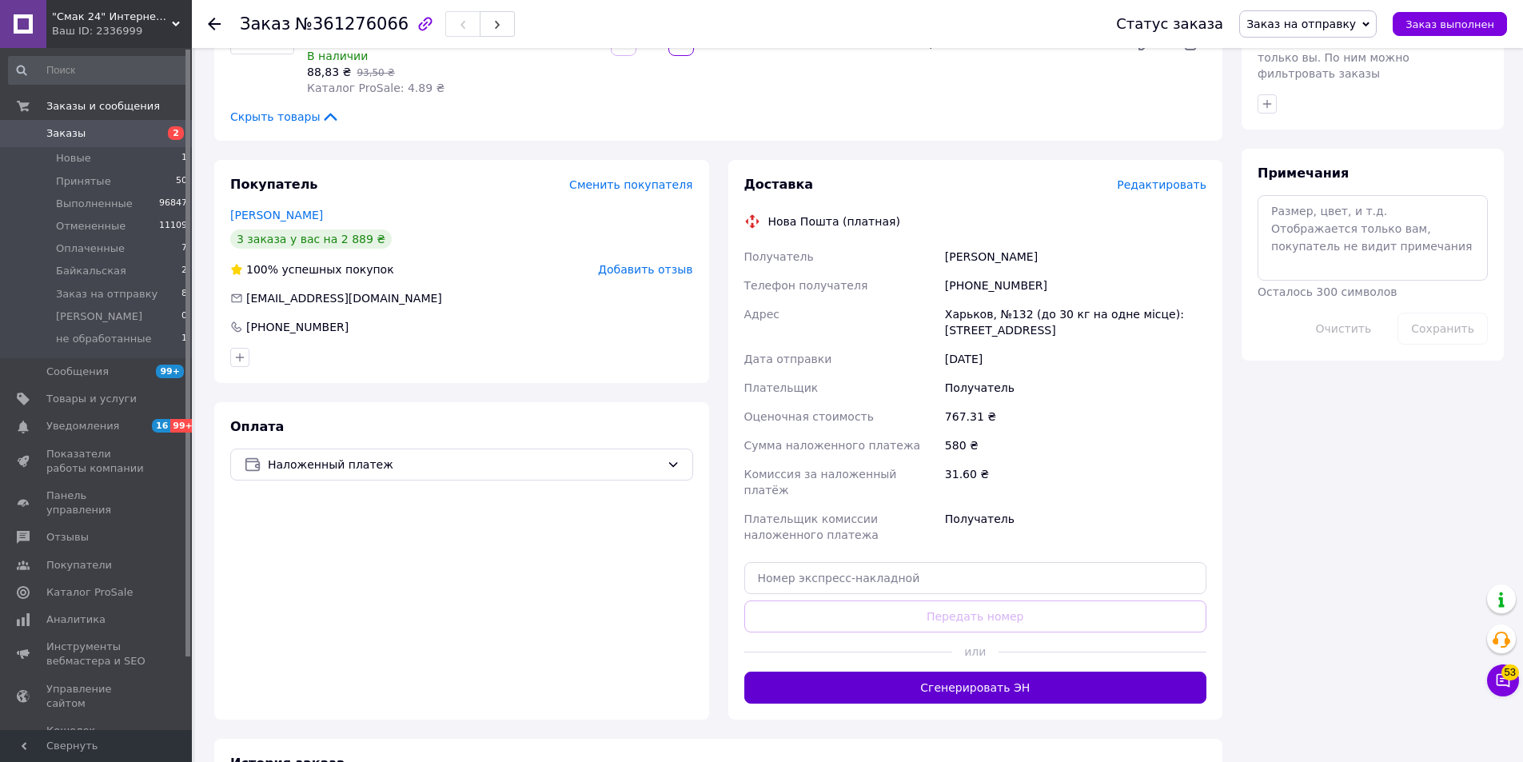
click at [1000, 672] on button "Сгенерировать ЭН" at bounding box center [975, 688] width 463 height 32
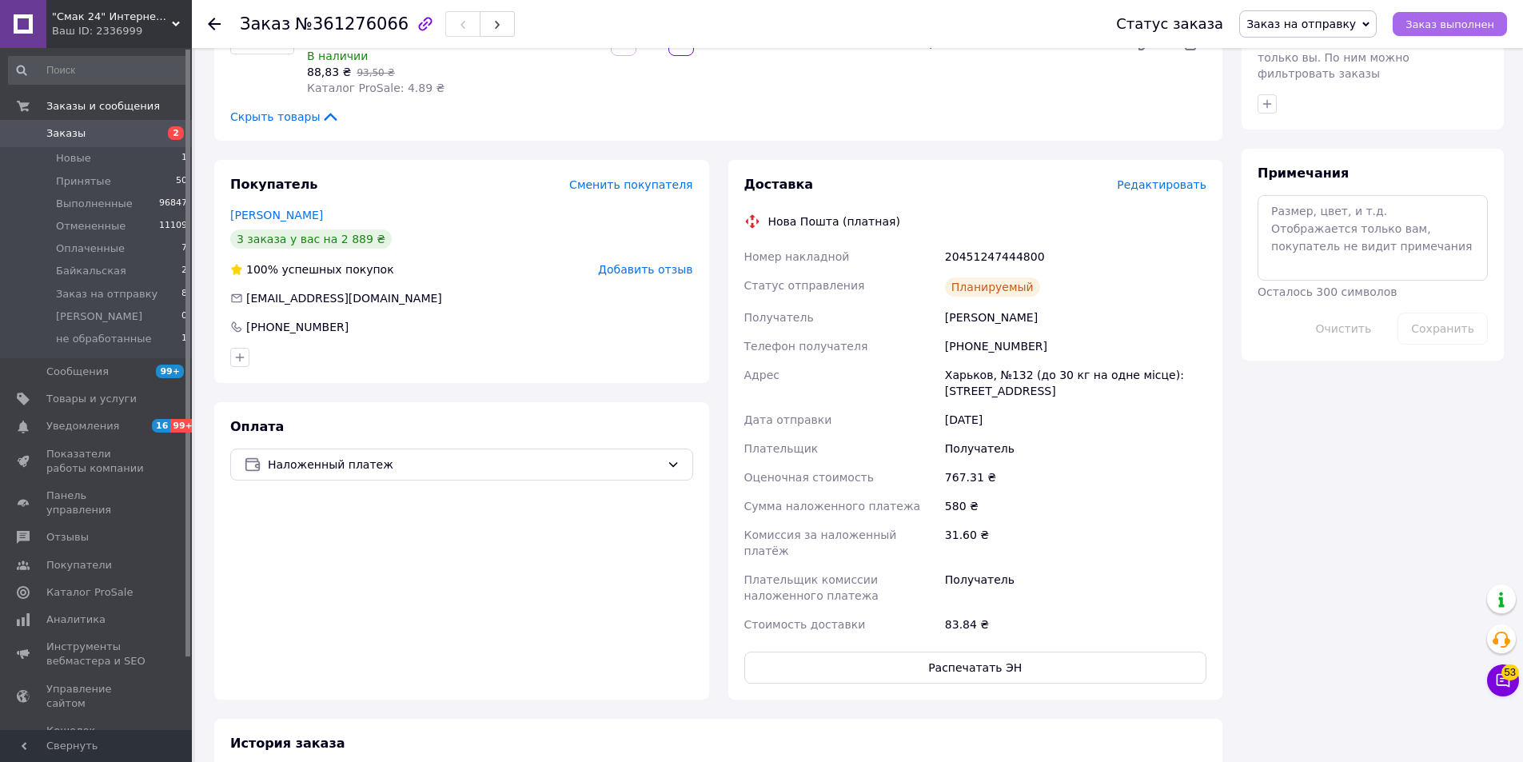
click at [1454, 18] on span "Заказ выполнен" at bounding box center [1450, 24] width 89 height 12
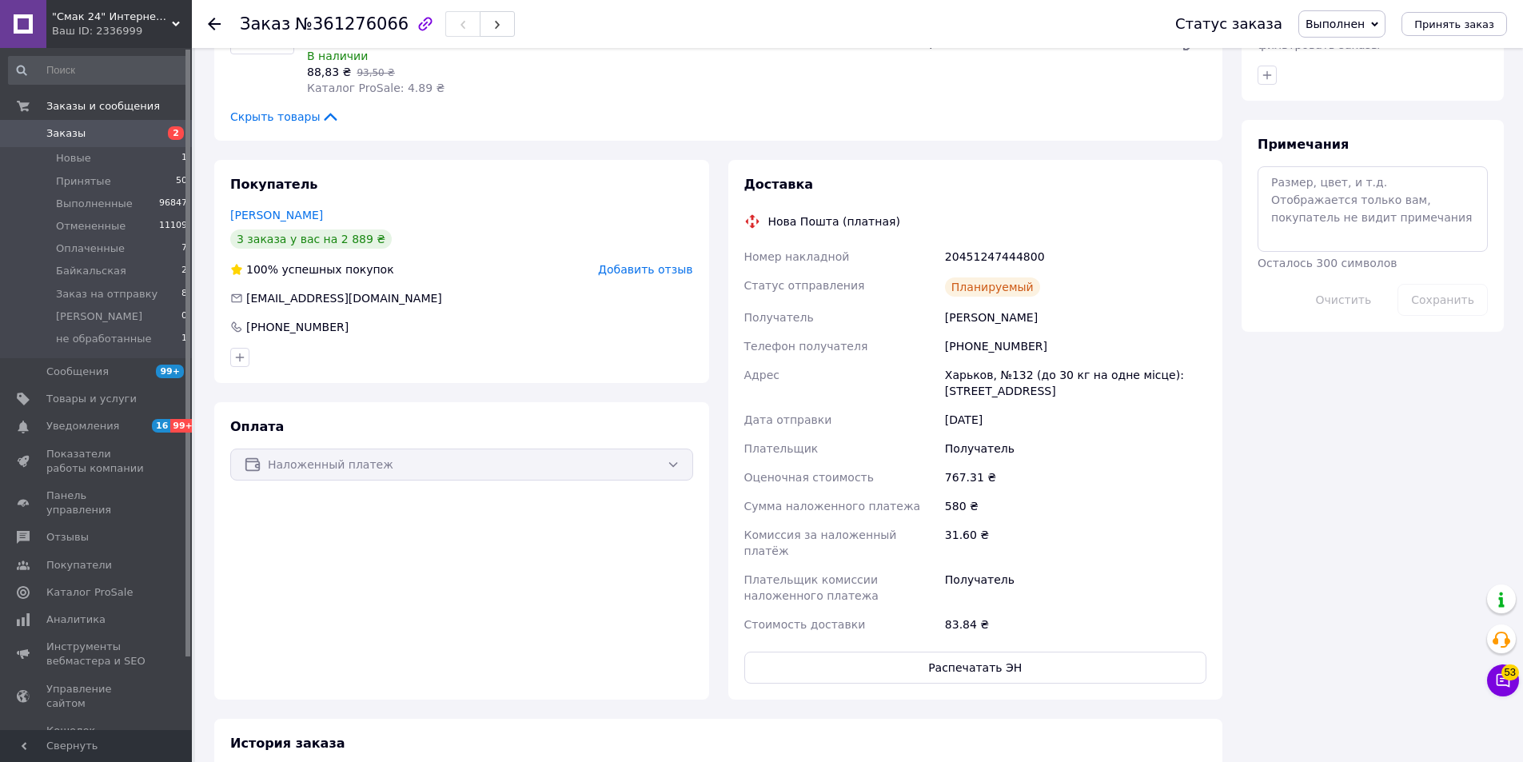
click at [217, 24] on use at bounding box center [214, 24] width 13 height 13
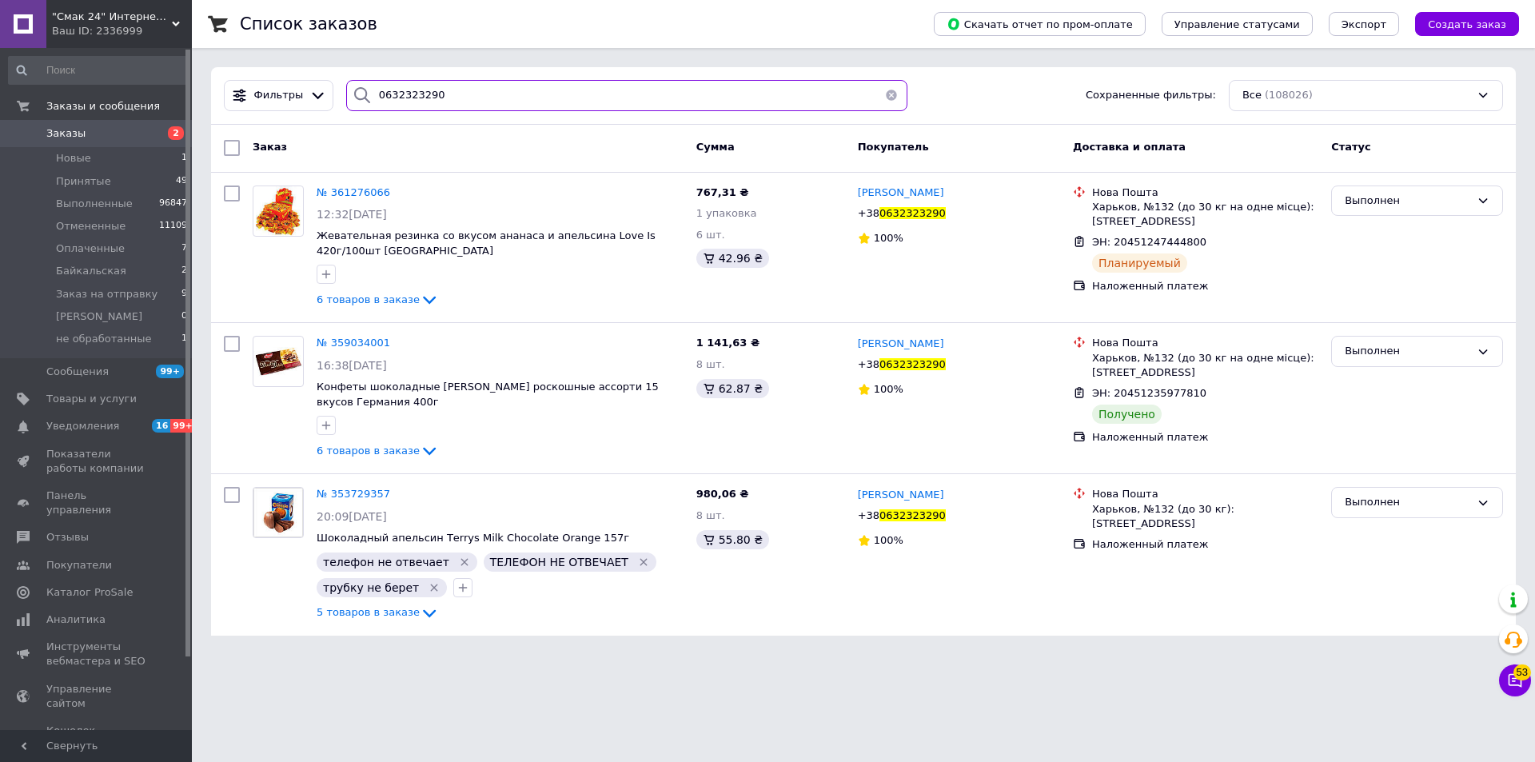
click at [606, 99] on input "0632323290" at bounding box center [626, 95] width 561 height 31
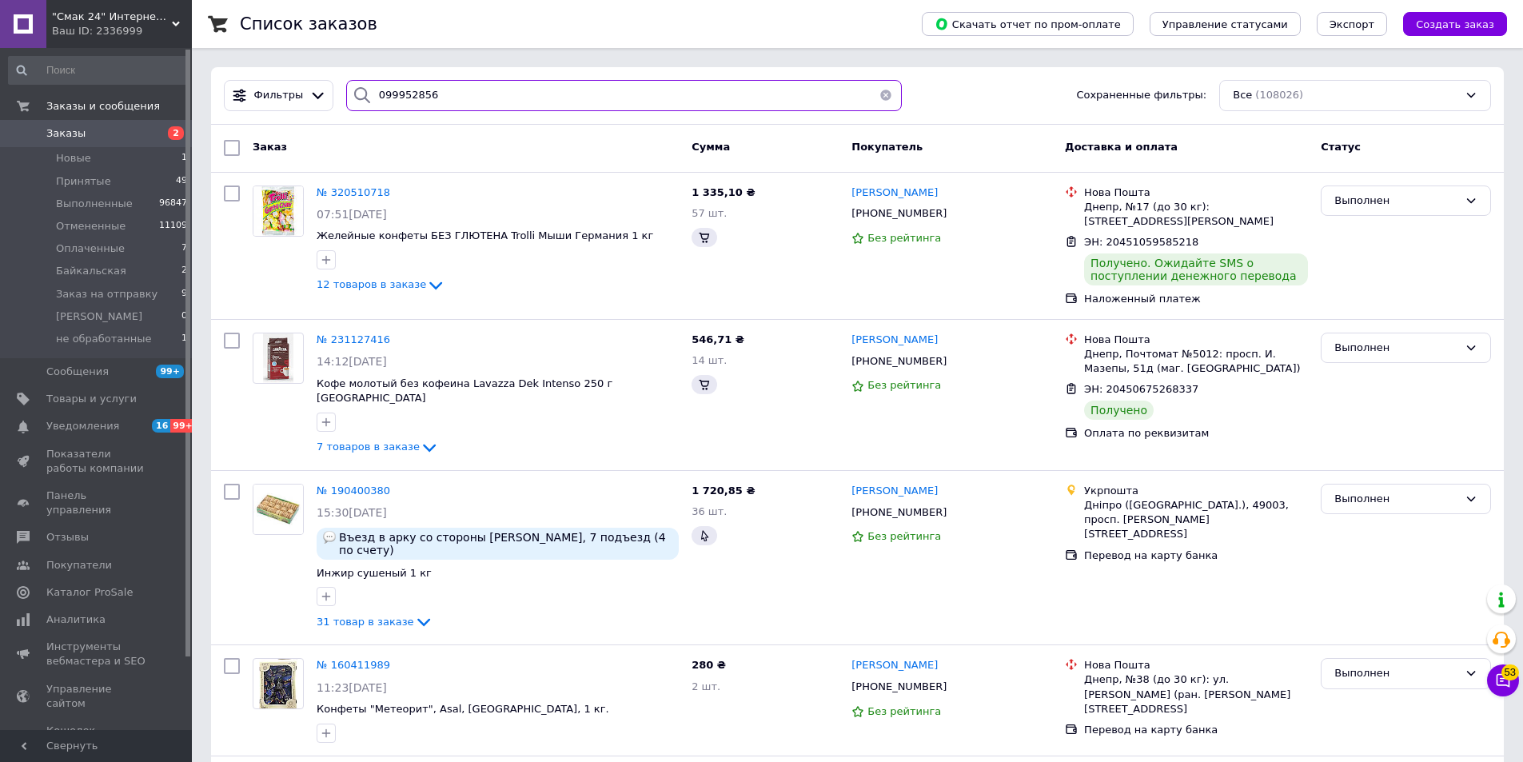
type input "0999528560"
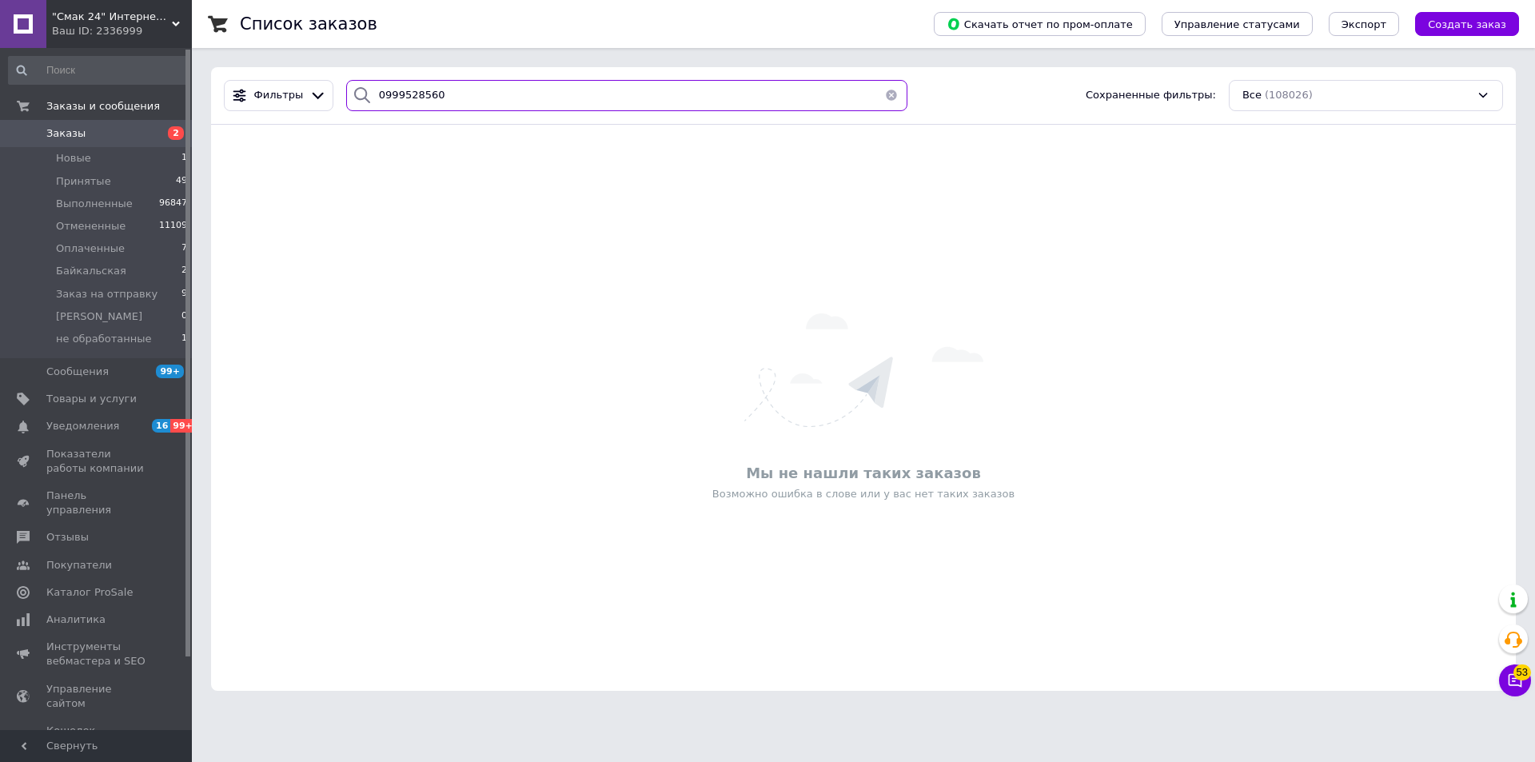
drag, startPoint x: 373, startPoint y: 94, endPoint x: 483, endPoint y: 105, distance: 110.8
click at [483, 105] on input "0999528560" at bounding box center [626, 95] width 561 height 31
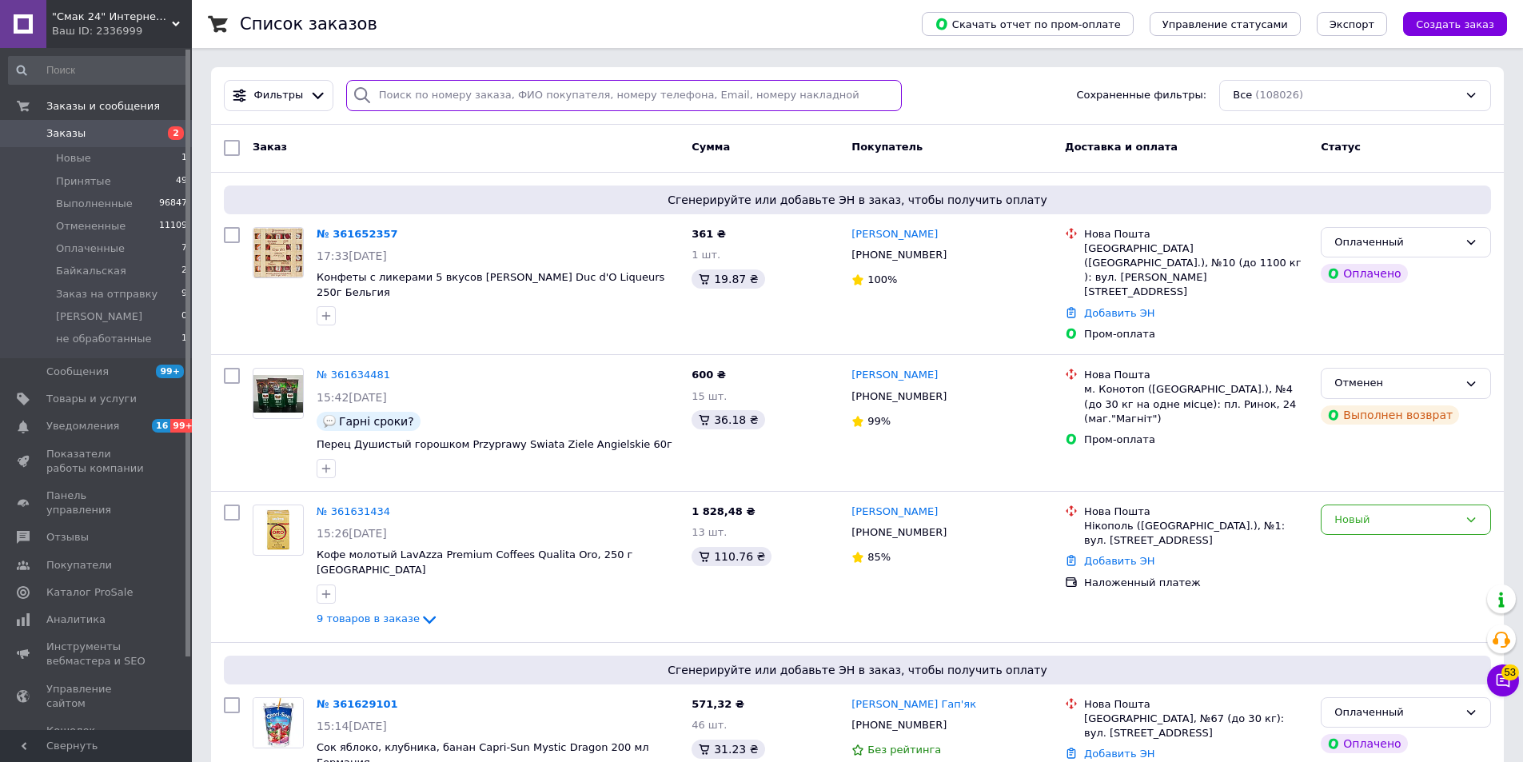
click at [650, 97] on input "search" at bounding box center [624, 95] width 556 height 31
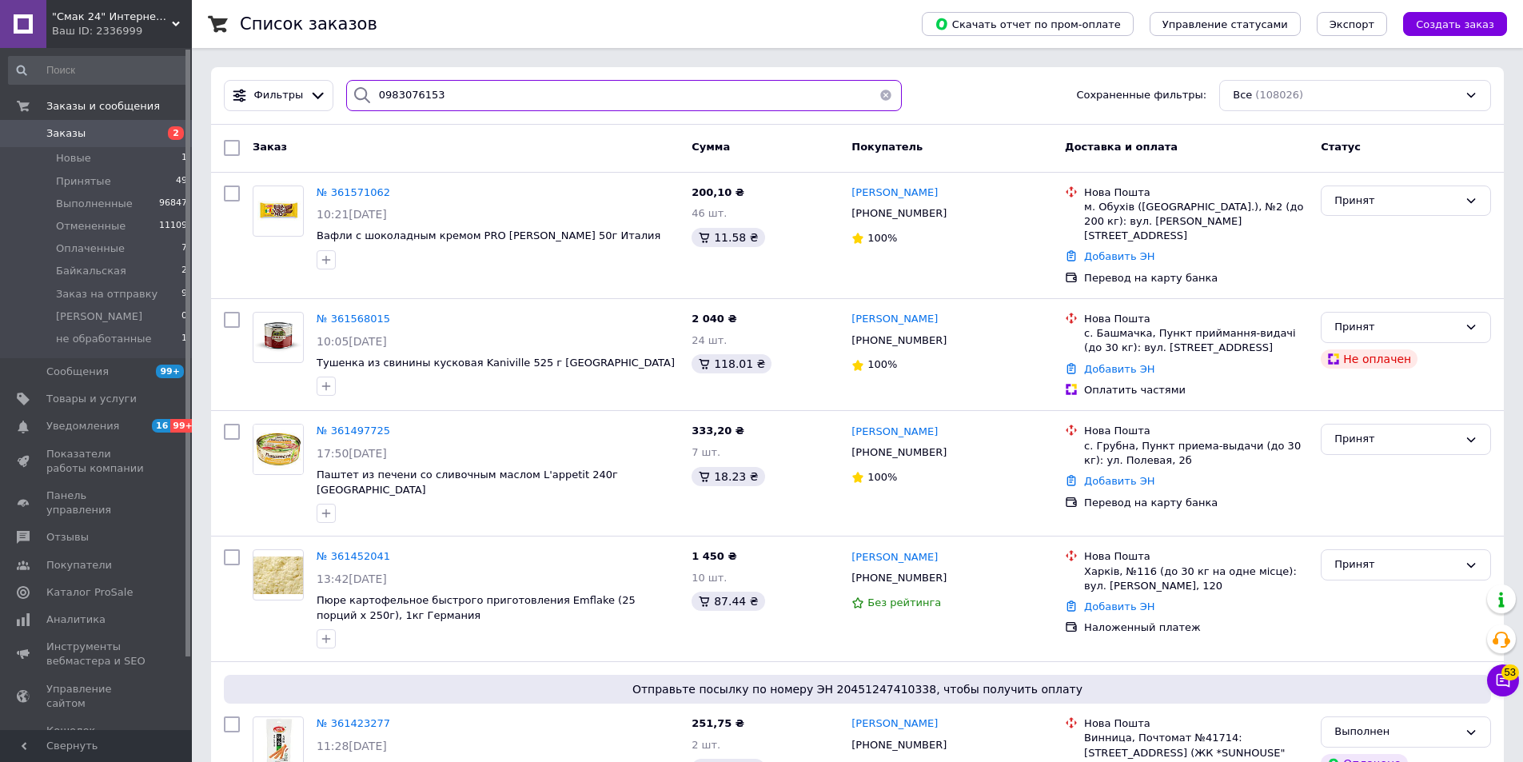
type input "0983076153"
drag, startPoint x: 373, startPoint y: 94, endPoint x: 461, endPoint y: 113, distance: 90.0
click at [461, 113] on div "Фильтры 0983076153 Сохраненные фильтры: Все (108026)" at bounding box center [857, 96] width 1293 height 58
drag, startPoint x: 443, startPoint y: 87, endPoint x: 365, endPoint y: 94, distance: 78.7
click at [365, 94] on div "0983076153" at bounding box center [624, 95] width 556 height 31
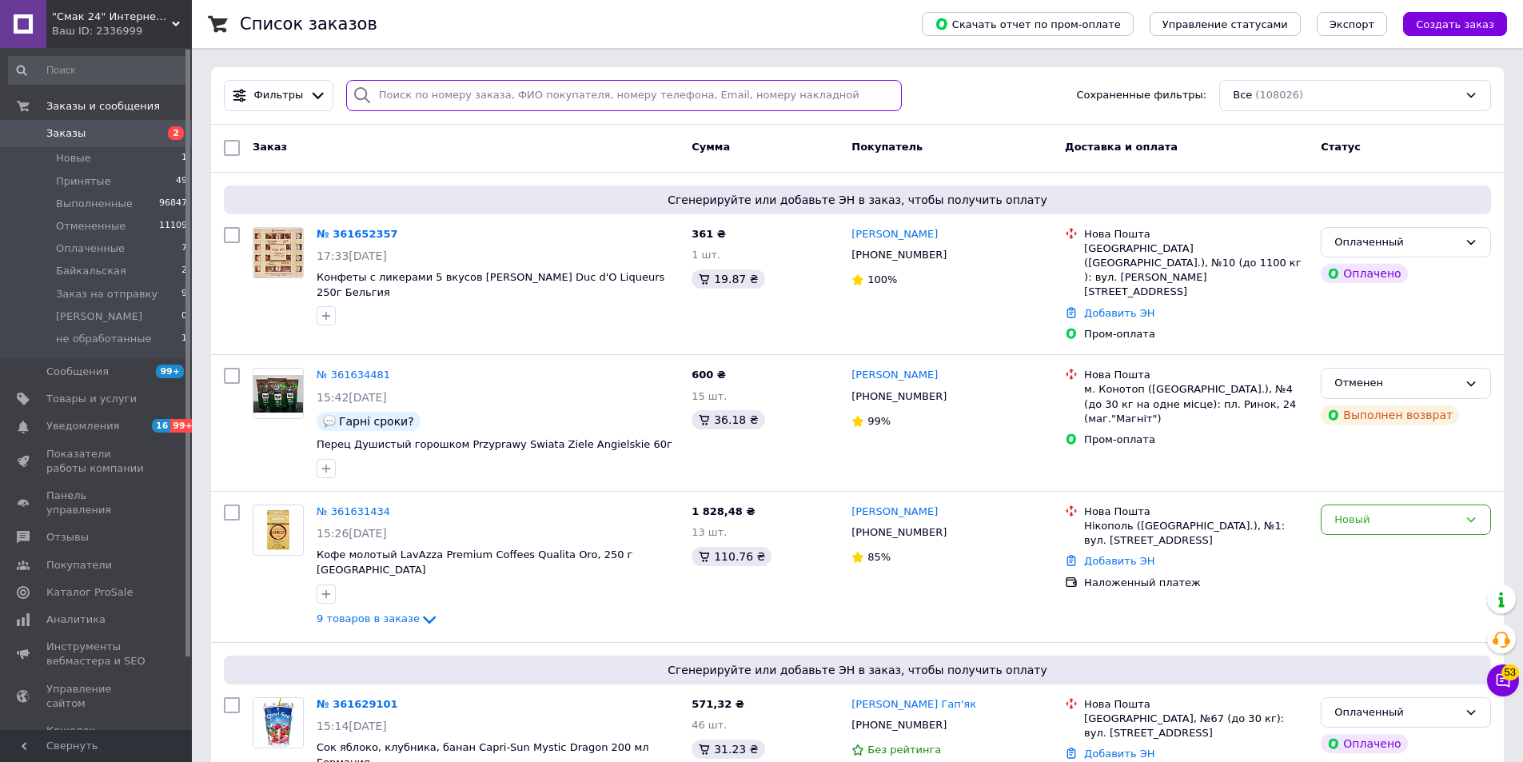
click at [726, 96] on input "search" at bounding box center [624, 95] width 556 height 31
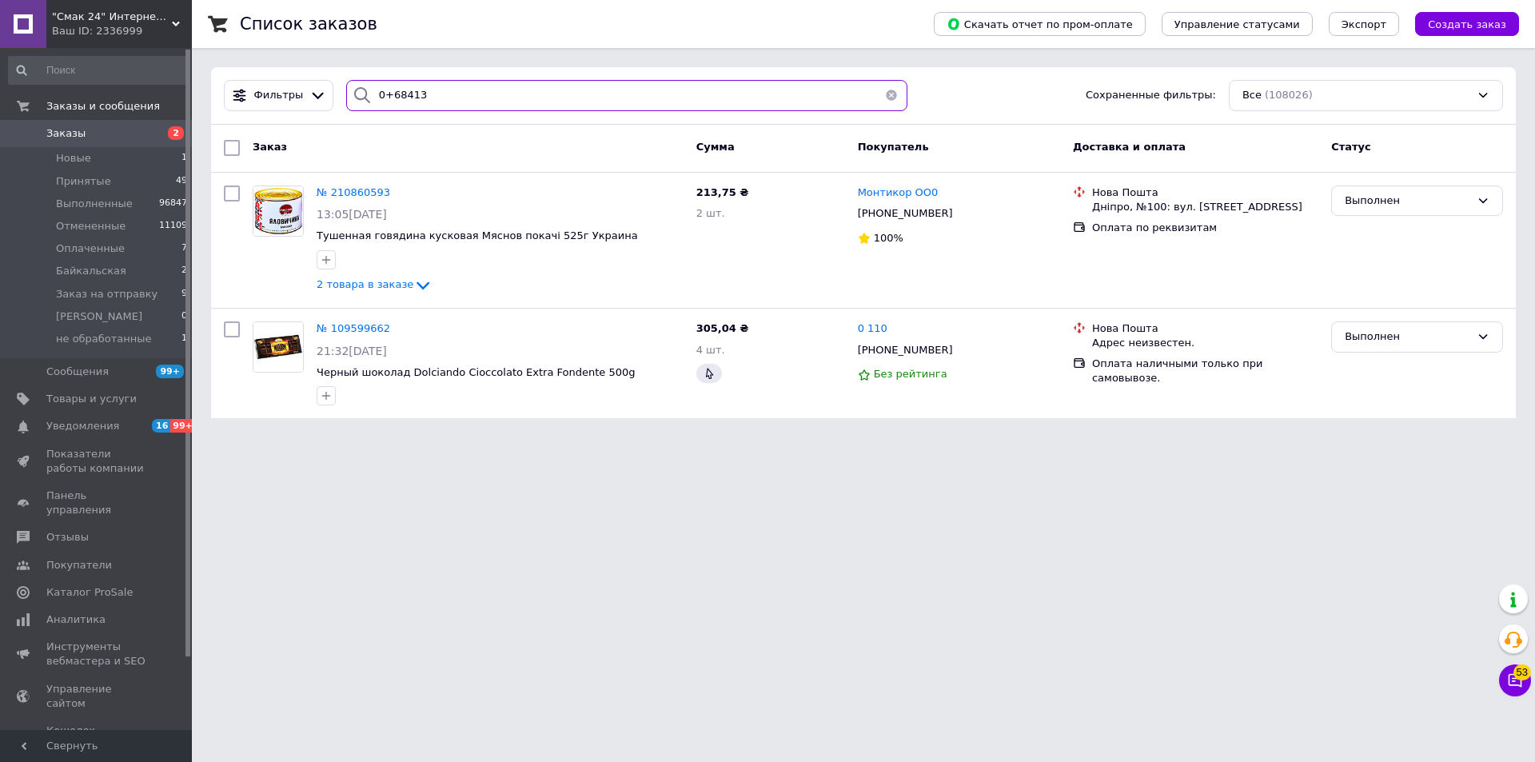
click at [384, 96] on input "0+68413" at bounding box center [626, 95] width 561 height 31
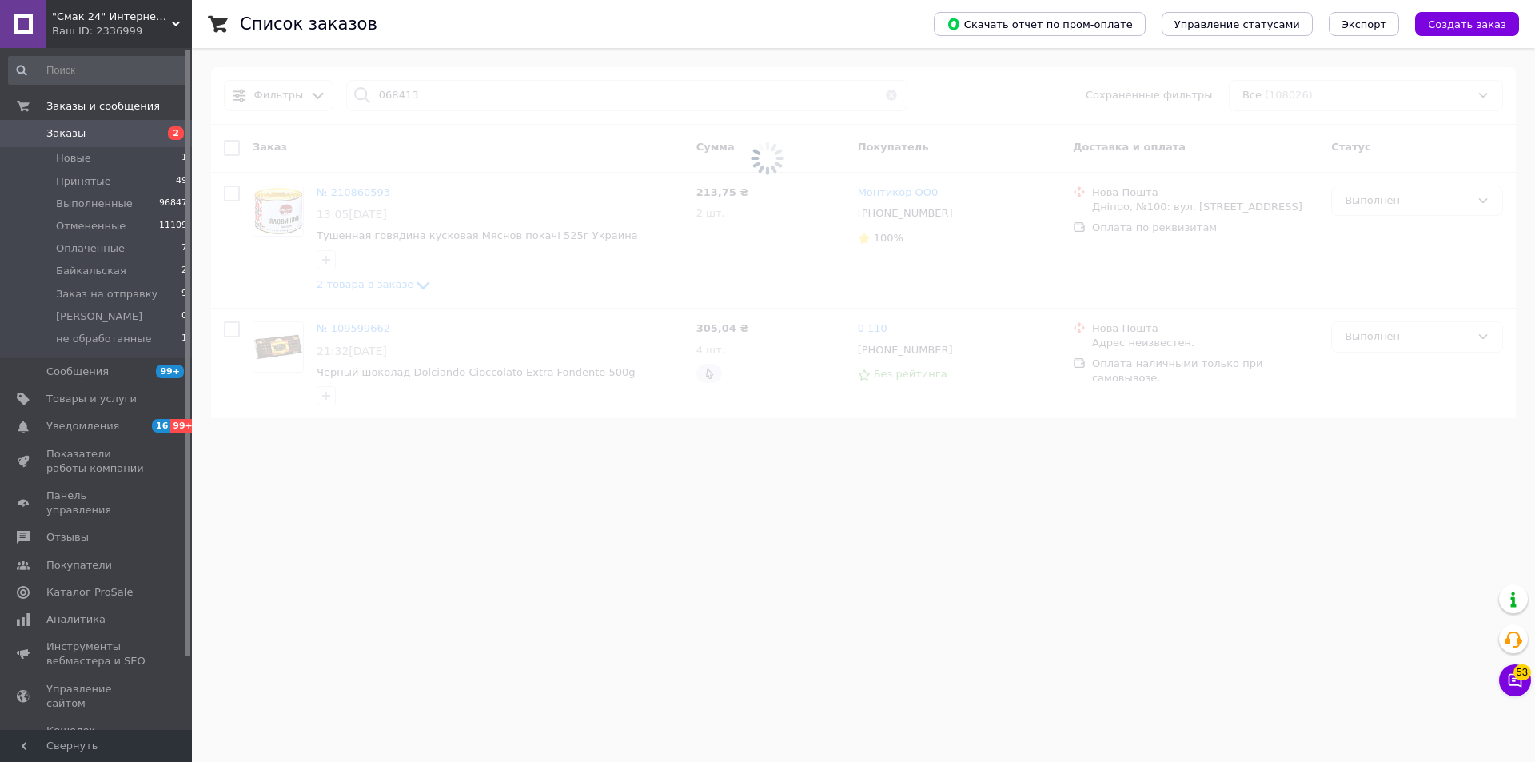
click at [417, 94] on span at bounding box center [767, 158] width 1535 height 317
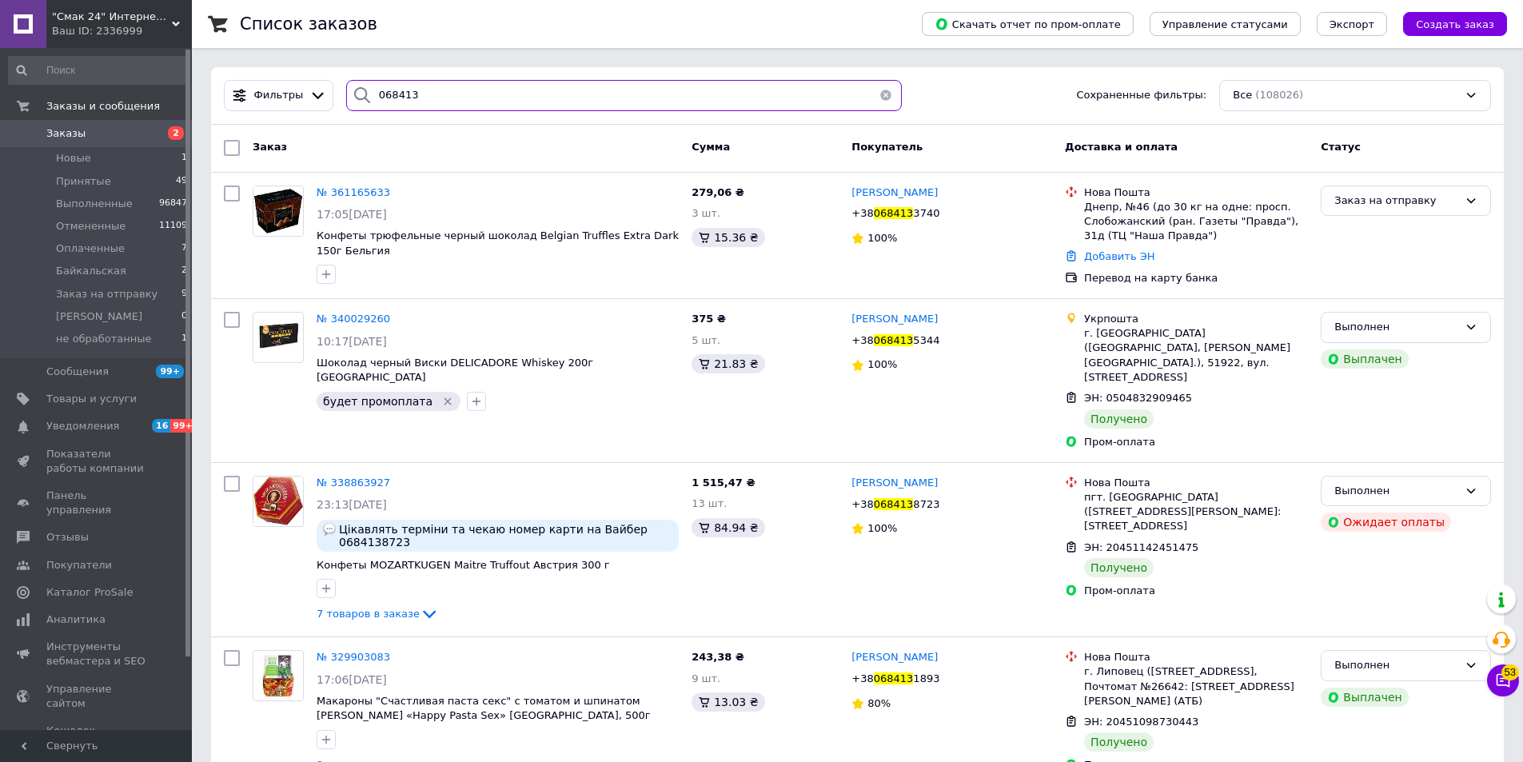
click at [417, 94] on input "068413" at bounding box center [624, 95] width 556 height 31
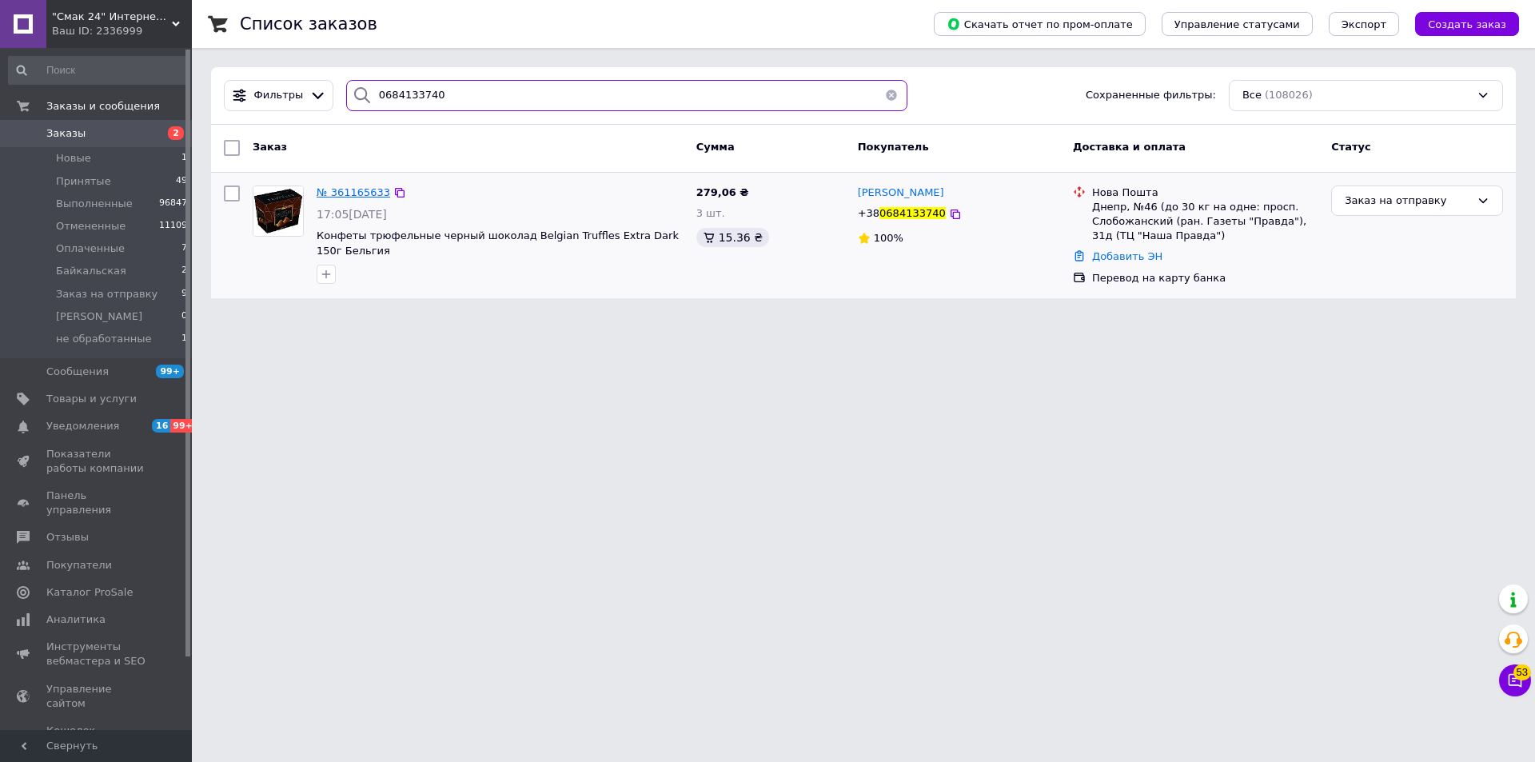
type input "0684133740"
click at [351, 190] on span "№ 361165633" at bounding box center [354, 192] width 74 height 12
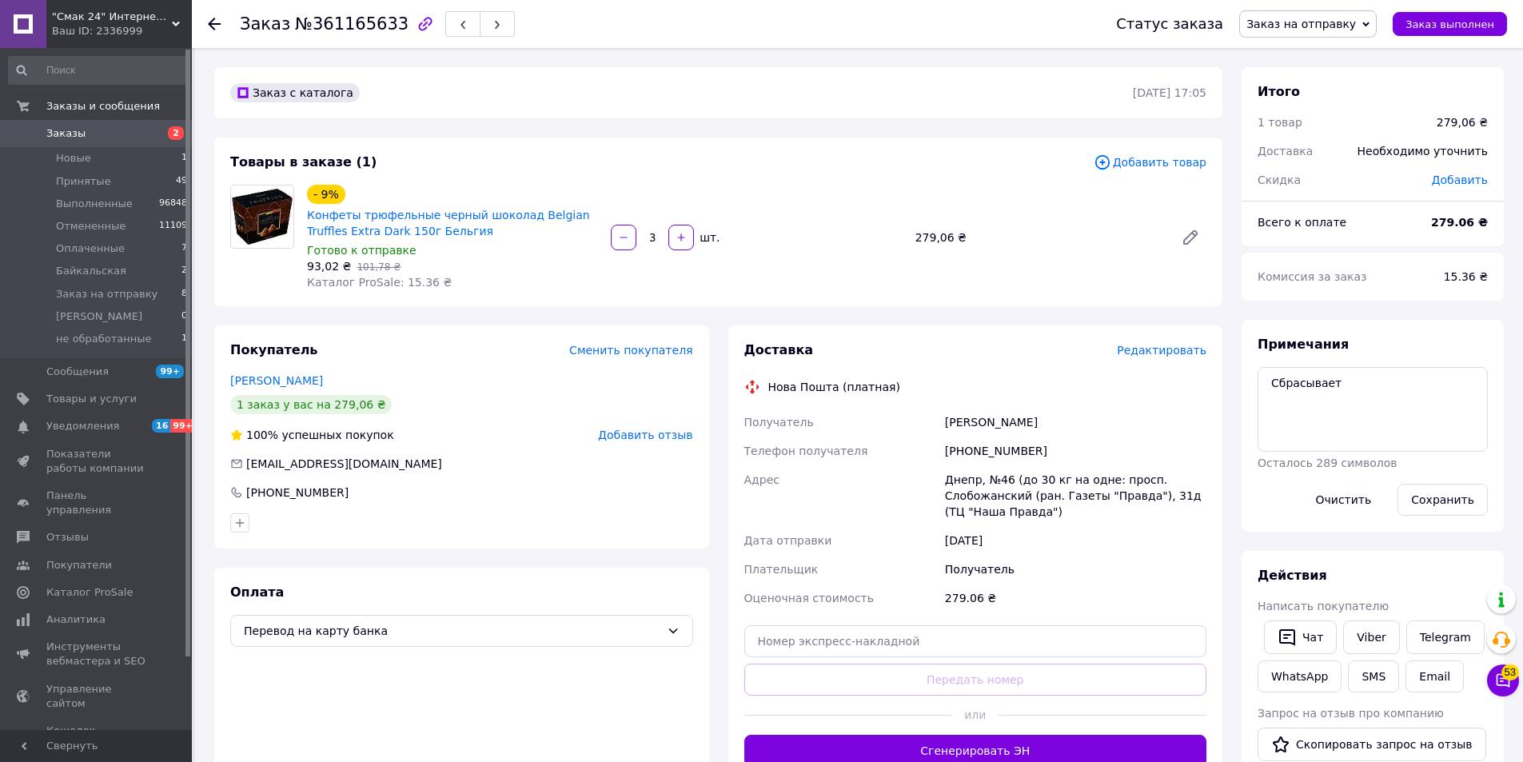
scroll to position [160, 0]
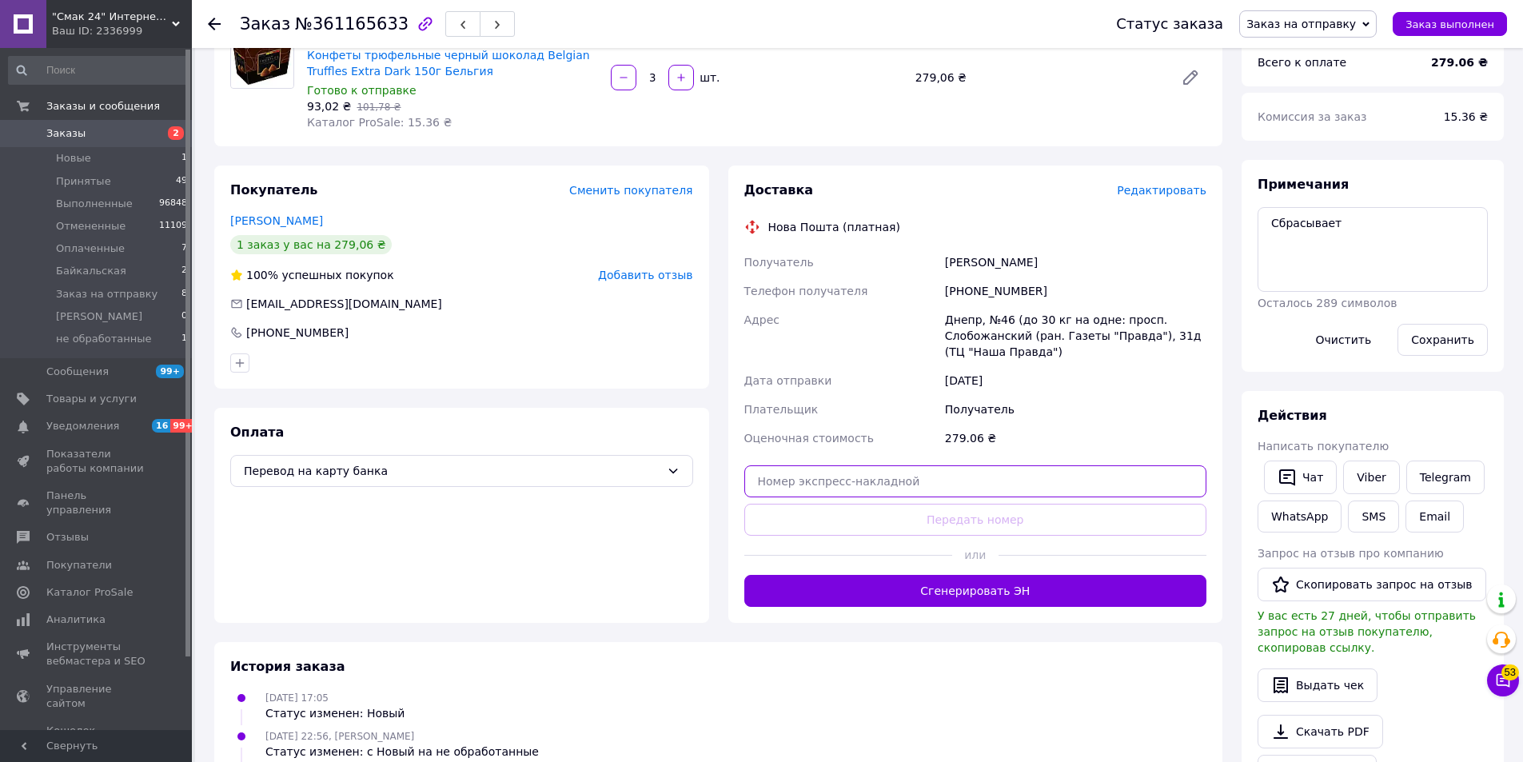
click at [898, 489] on input "text" at bounding box center [975, 481] width 463 height 32
paste input "20451247448462"
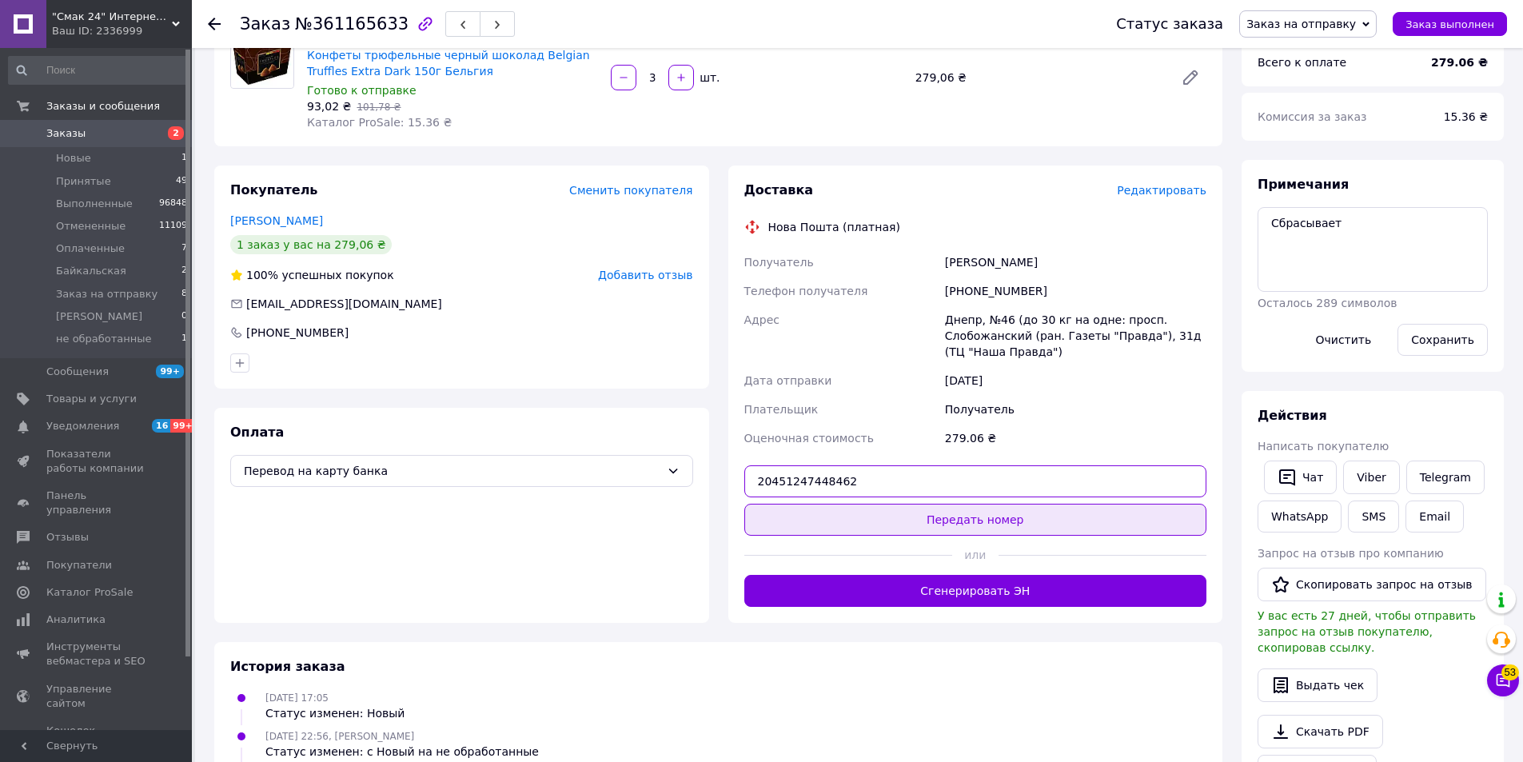
type input "20451247448462"
click at [985, 518] on button "Передать номер" at bounding box center [975, 520] width 463 height 32
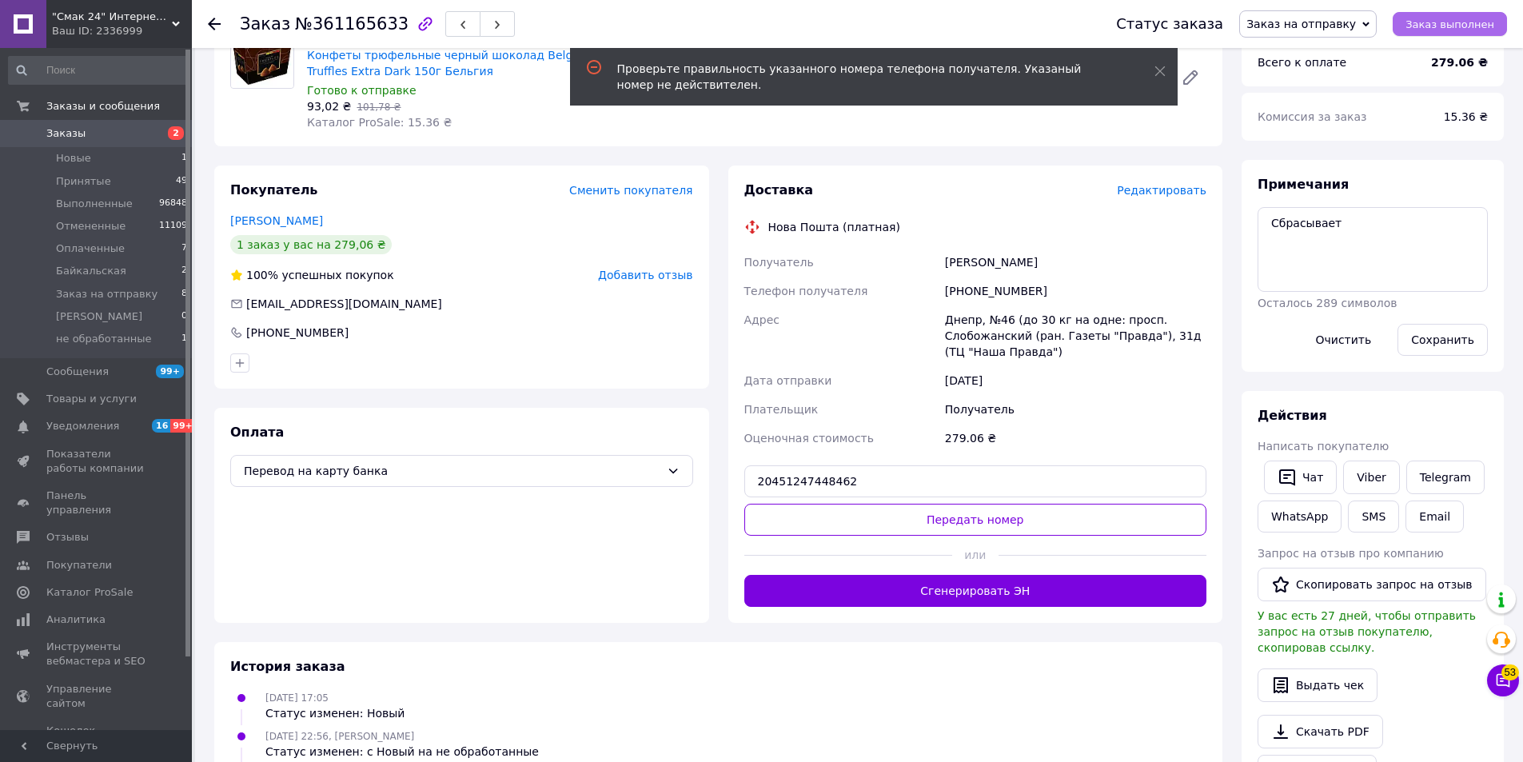
click at [1455, 28] on span "Заказ выполнен" at bounding box center [1450, 24] width 89 height 12
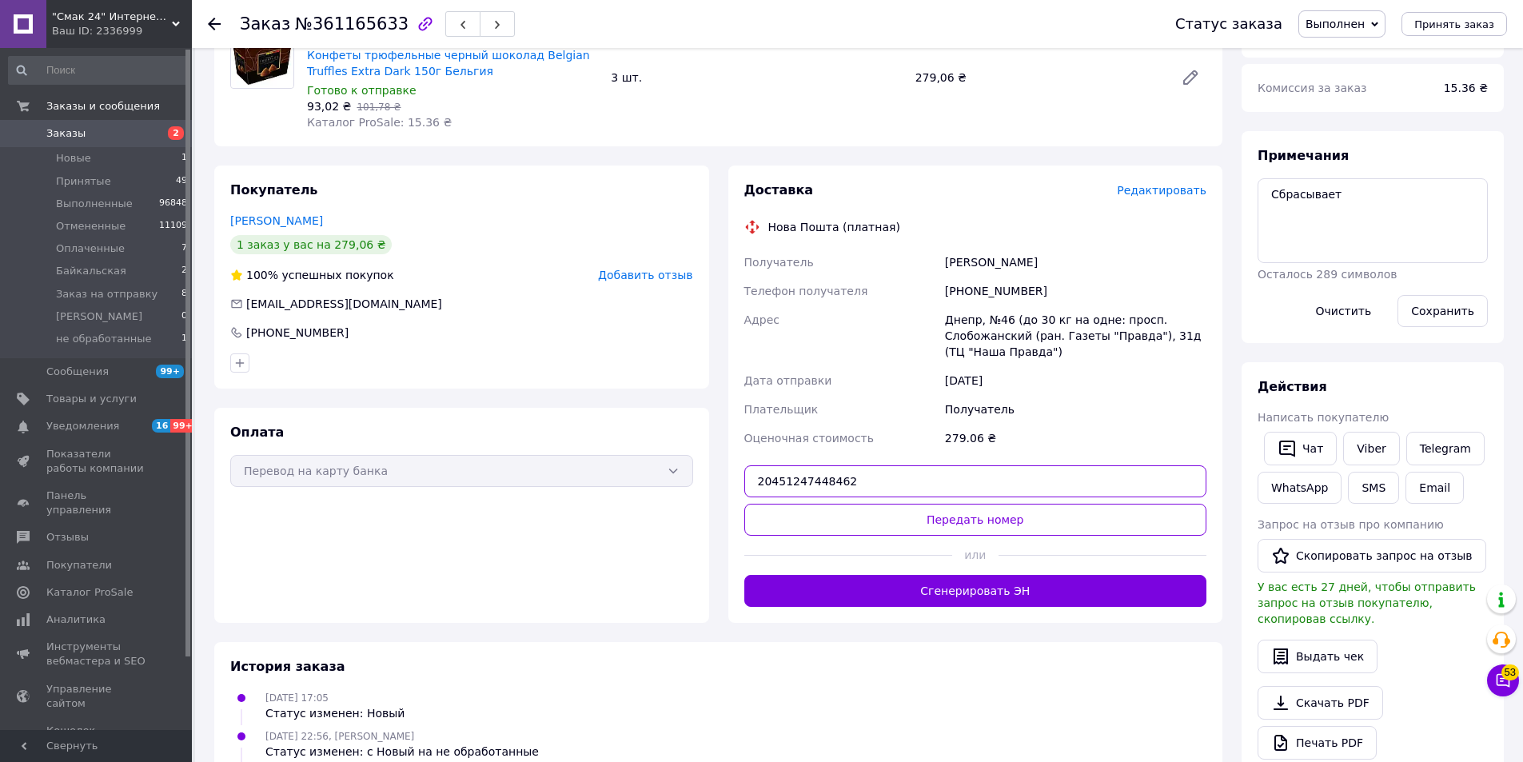
click at [923, 476] on input "20451247448462" at bounding box center [975, 481] width 463 height 32
drag, startPoint x: 921, startPoint y: 475, endPoint x: 749, endPoint y: 480, distance: 172.0
click at [749, 480] on input "20451247448462" at bounding box center [975, 481] width 463 height 32
click at [916, 513] on button "Передать номер" at bounding box center [975, 520] width 463 height 32
